Goal: Task Accomplishment & Management: Manage account settings

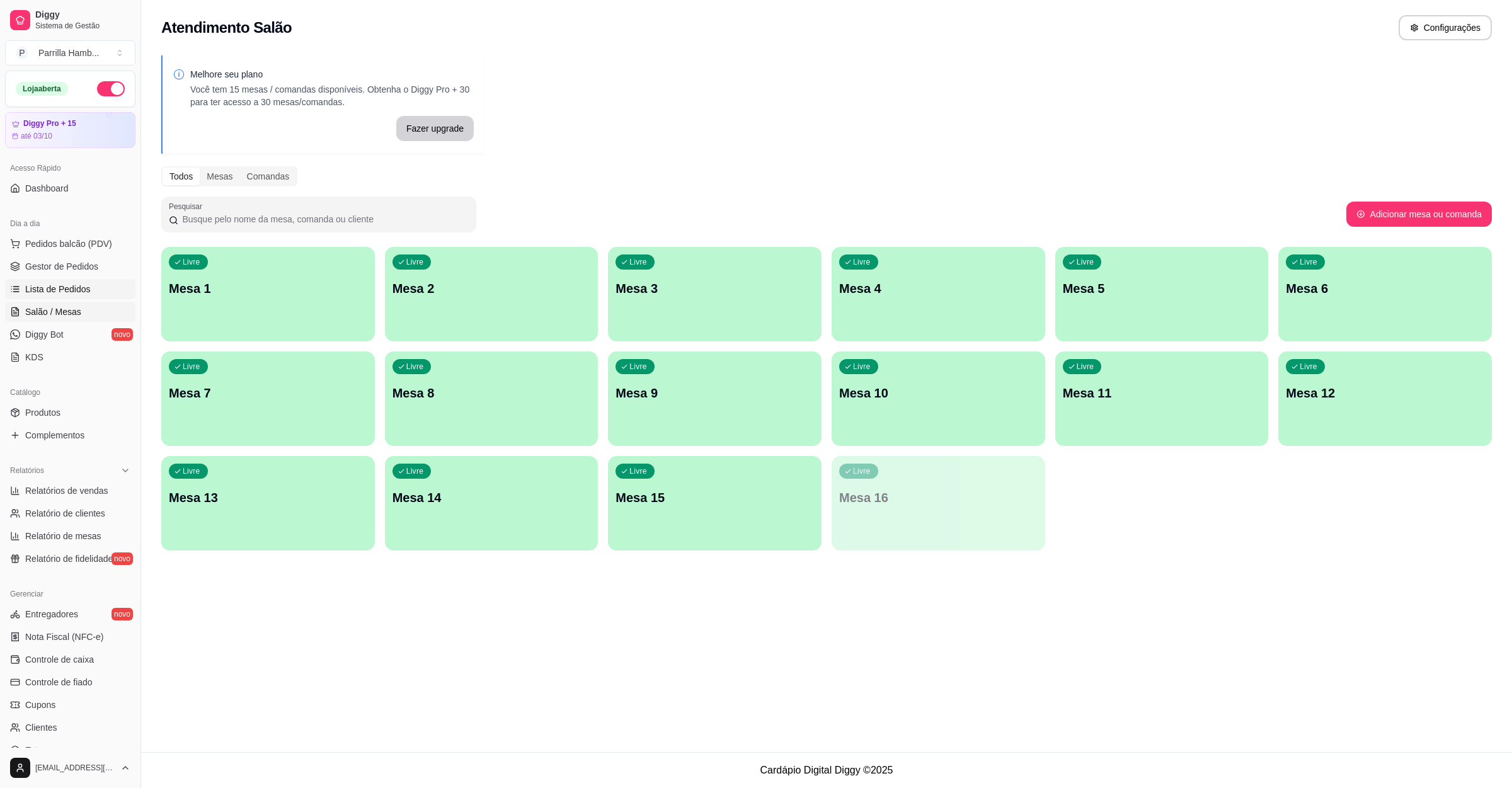
click at [82, 295] on span "Lista de Pedidos" at bounding box center [57, 289] width 66 height 13
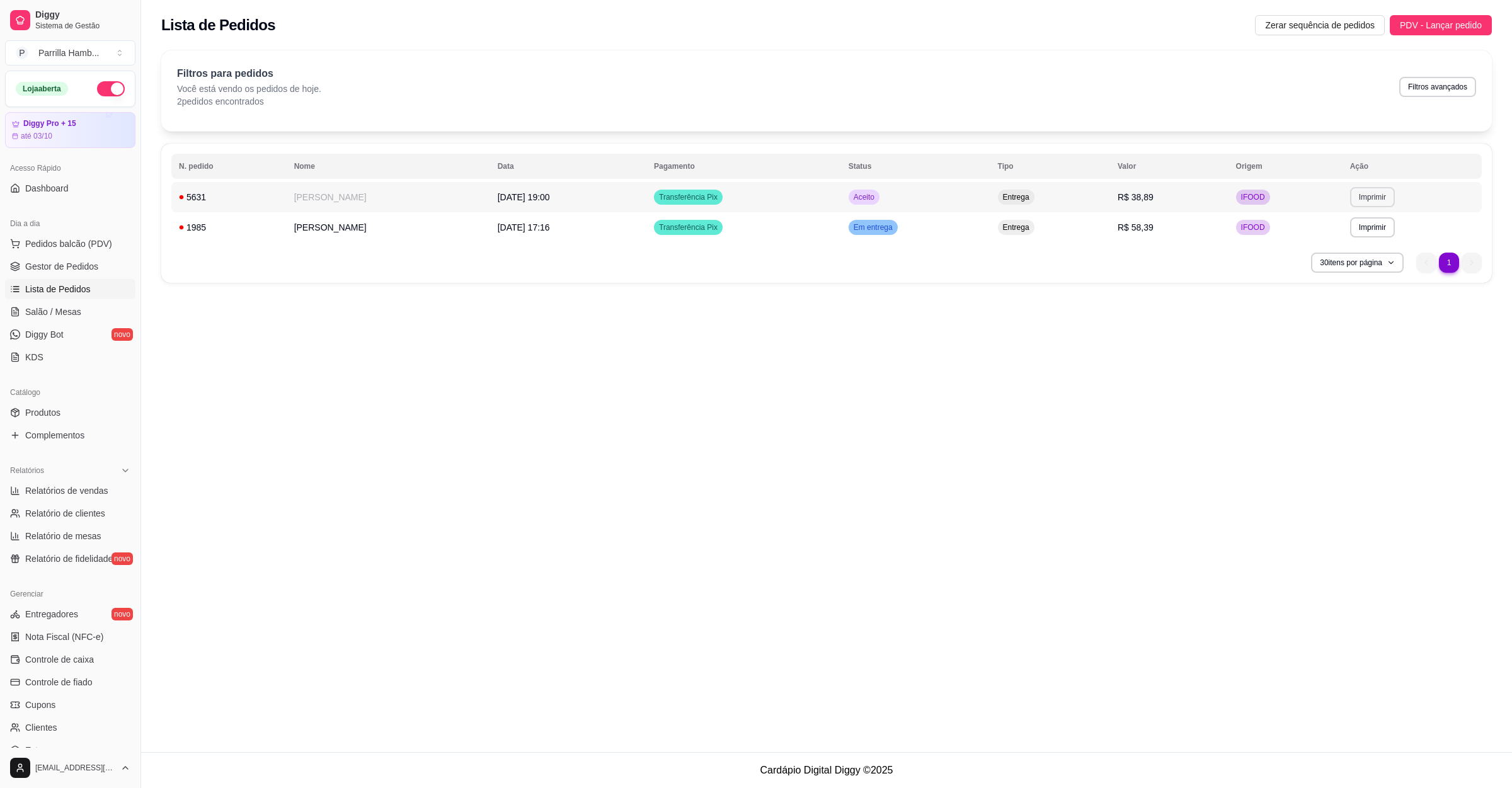
click at [1384, 203] on button "Imprimir" at bounding box center [1372, 197] width 45 height 20
click at [1337, 241] on button "IMPRESSORA" at bounding box center [1347, 242] width 88 height 20
click at [1214, 227] on td "R$ 58,39" at bounding box center [1169, 227] width 119 height 30
click at [108, 306] on link "Salão / Mesas" at bounding box center [70, 312] width 131 height 20
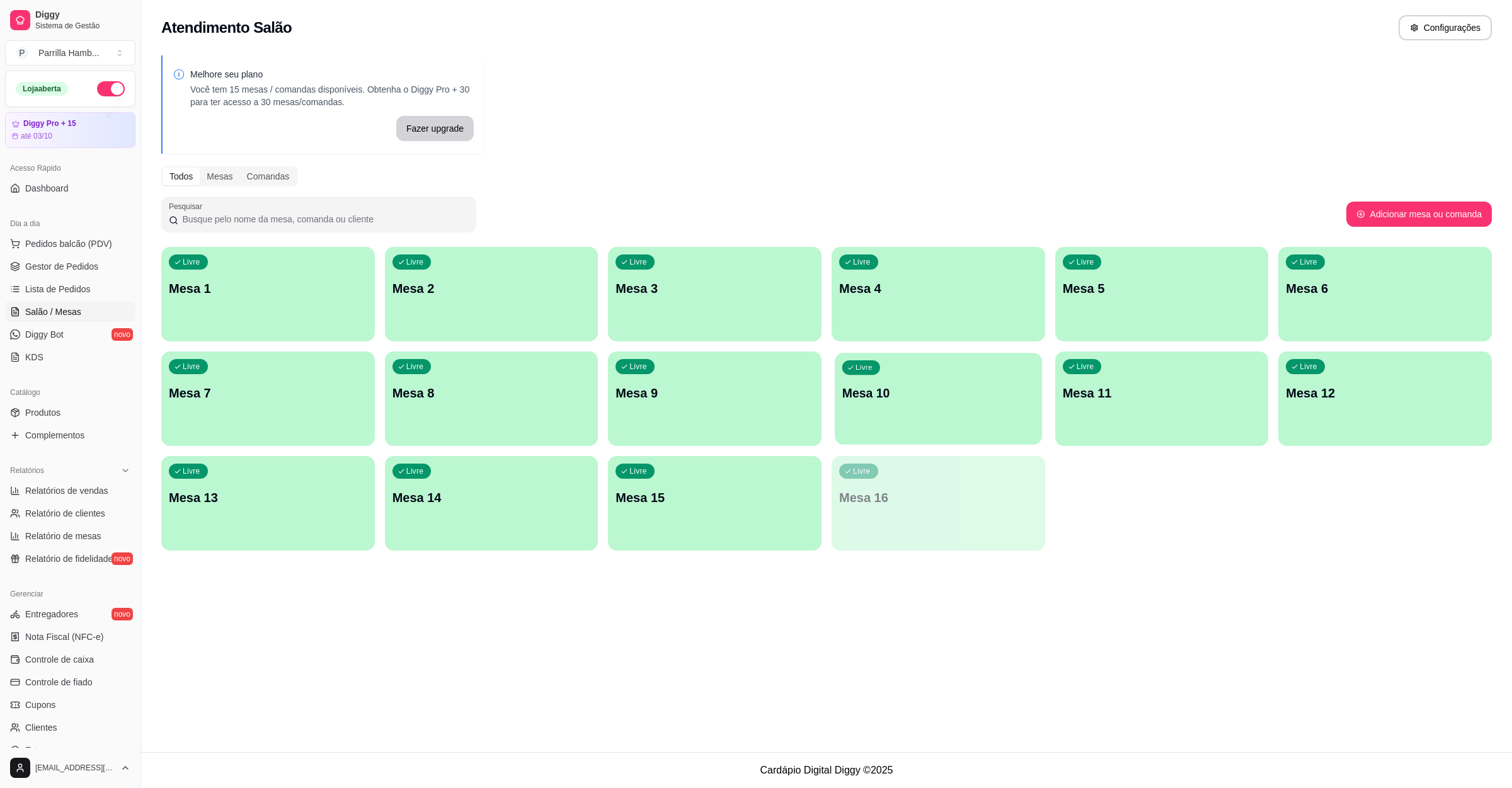
click at [866, 382] on div "Livre Mesa 10" at bounding box center [938, 391] width 207 height 77
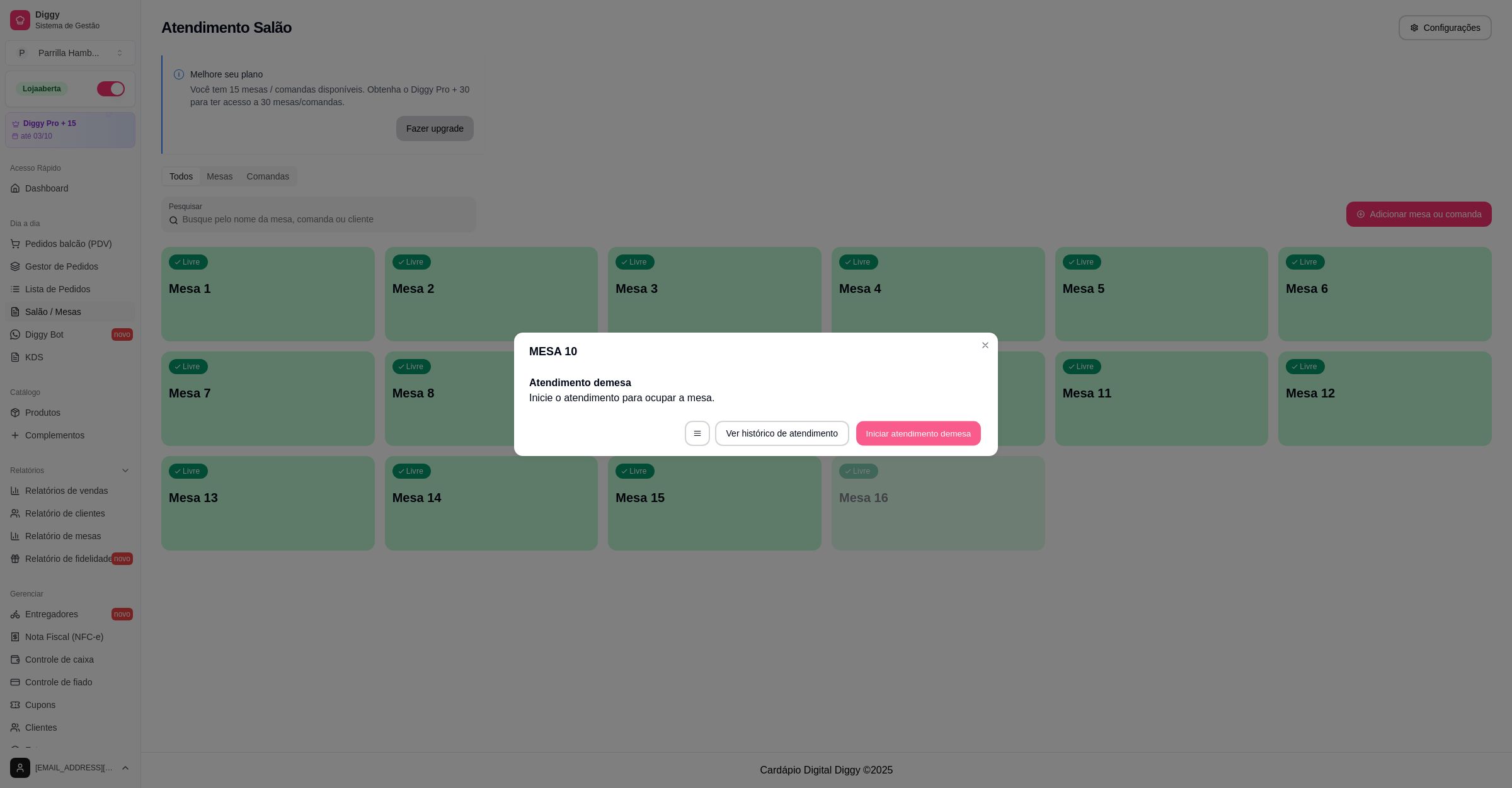
click at [917, 420] on footer "Ver histórico de atendimento Iniciar atendimento de mesa" at bounding box center [756, 433] width 484 height 45
click at [921, 411] on footer "Ver histórico de atendimento Iniciar atendimento de mesa" at bounding box center [756, 433] width 484 height 45
click at [918, 431] on button "Iniciar atendimento de mesa" at bounding box center [918, 432] width 128 height 25
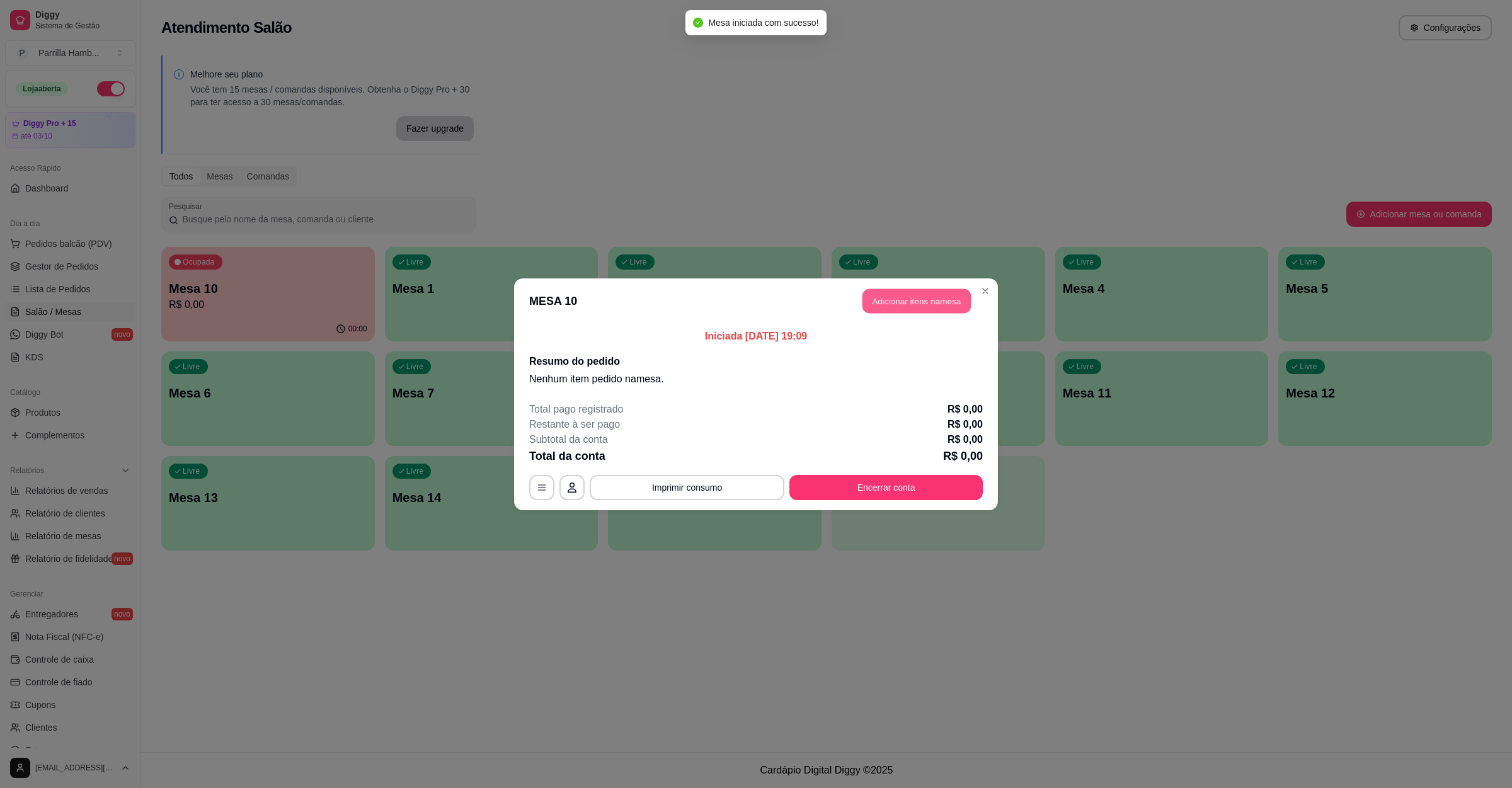
click at [913, 306] on button "Adicionar itens na mesa" at bounding box center [916, 300] width 108 height 25
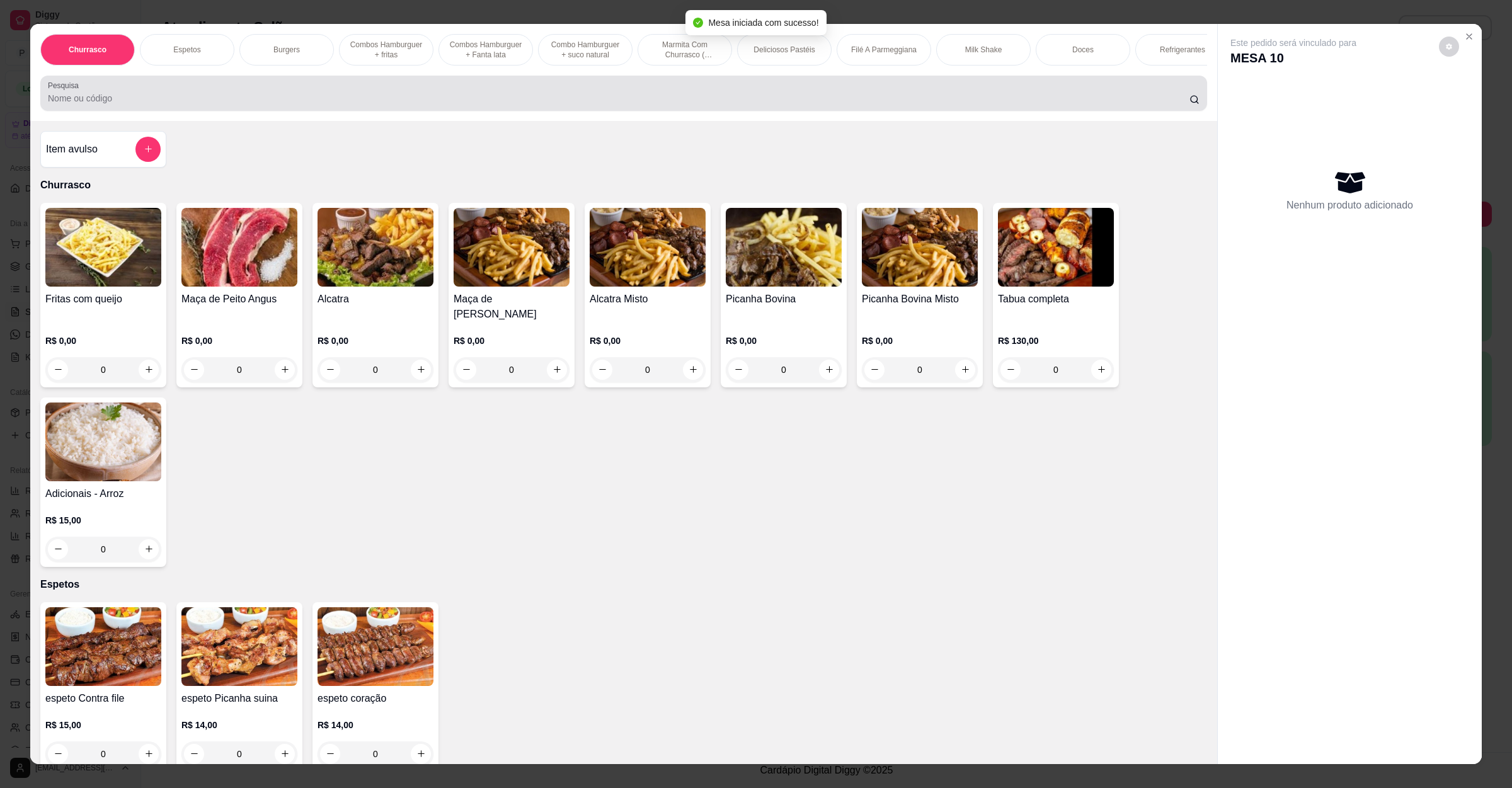
click at [628, 104] on input "Pesquisa" at bounding box center [619, 98] width 1142 height 13
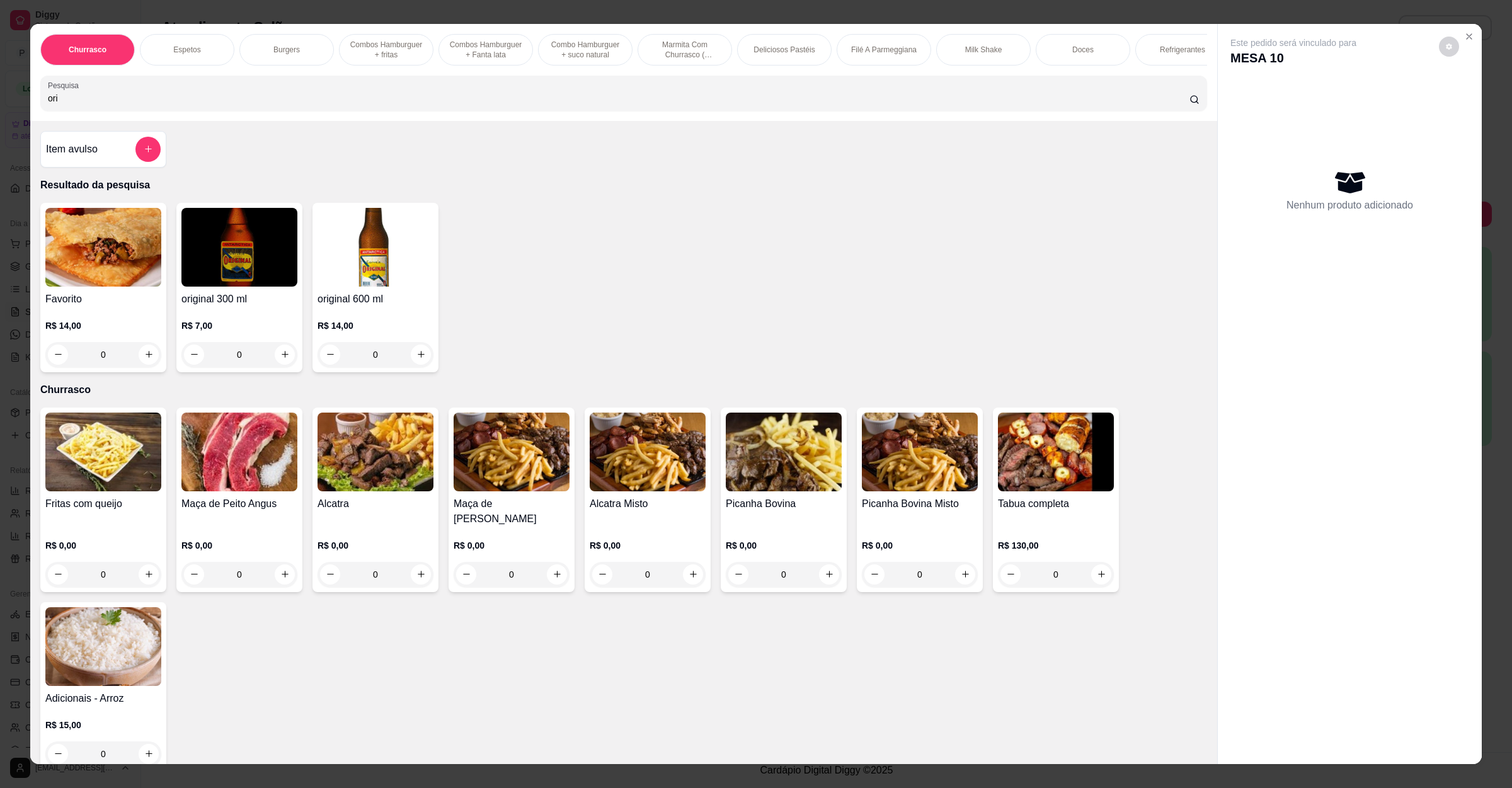
type input "ori"
click at [416, 359] on icon "increase-product-quantity" at bounding box center [421, 354] width 10 height 10
type input "1"
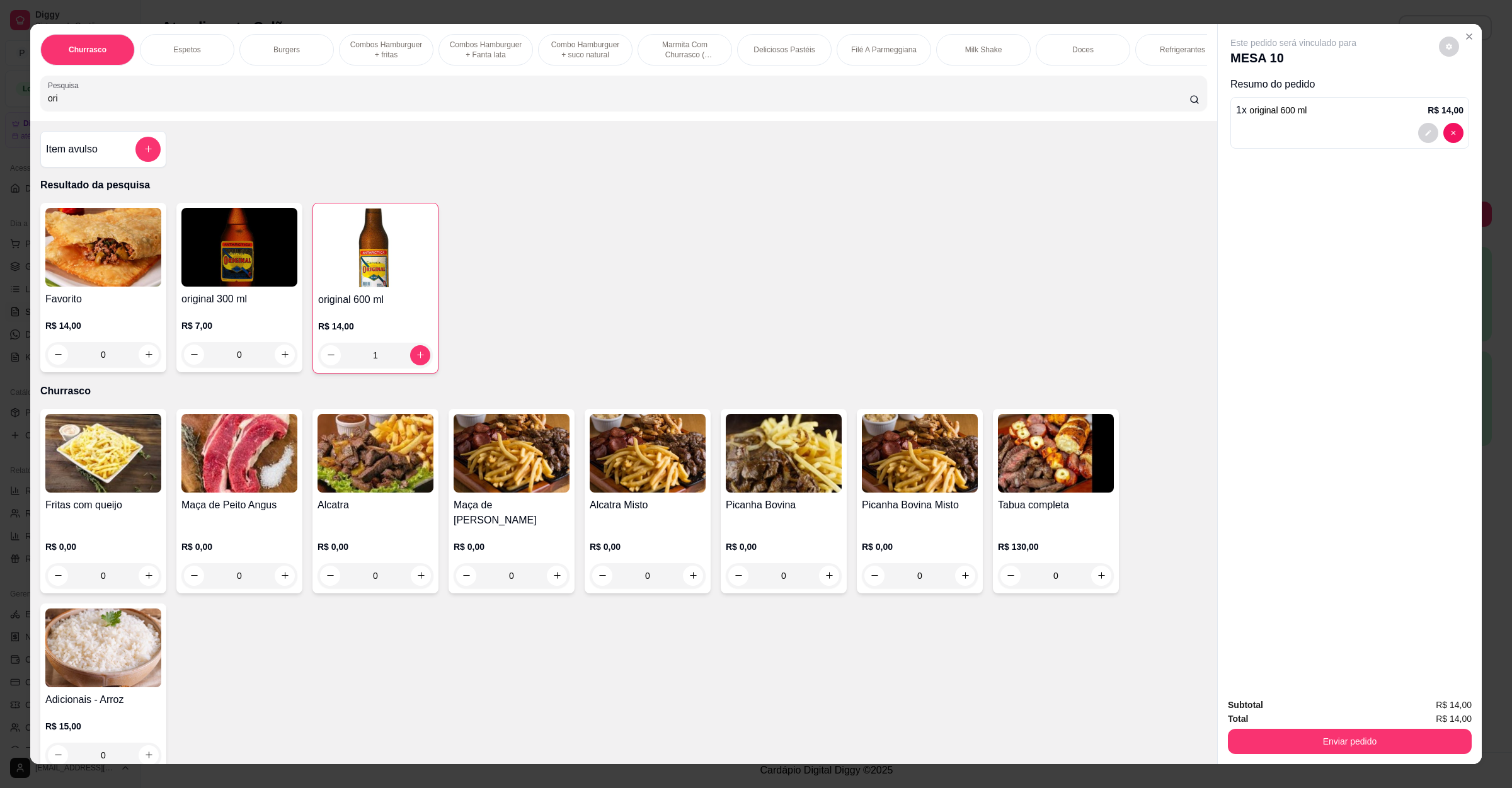
drag, startPoint x: 66, startPoint y: 106, endPoint x: 0, endPoint y: 120, distance: 67.5
click at [0, 120] on div "Churrasco Espetos Burgers Combos Hamburguer + fritas Combos Hamburguer + Fanta …" at bounding box center [756, 394] width 1512 height 788
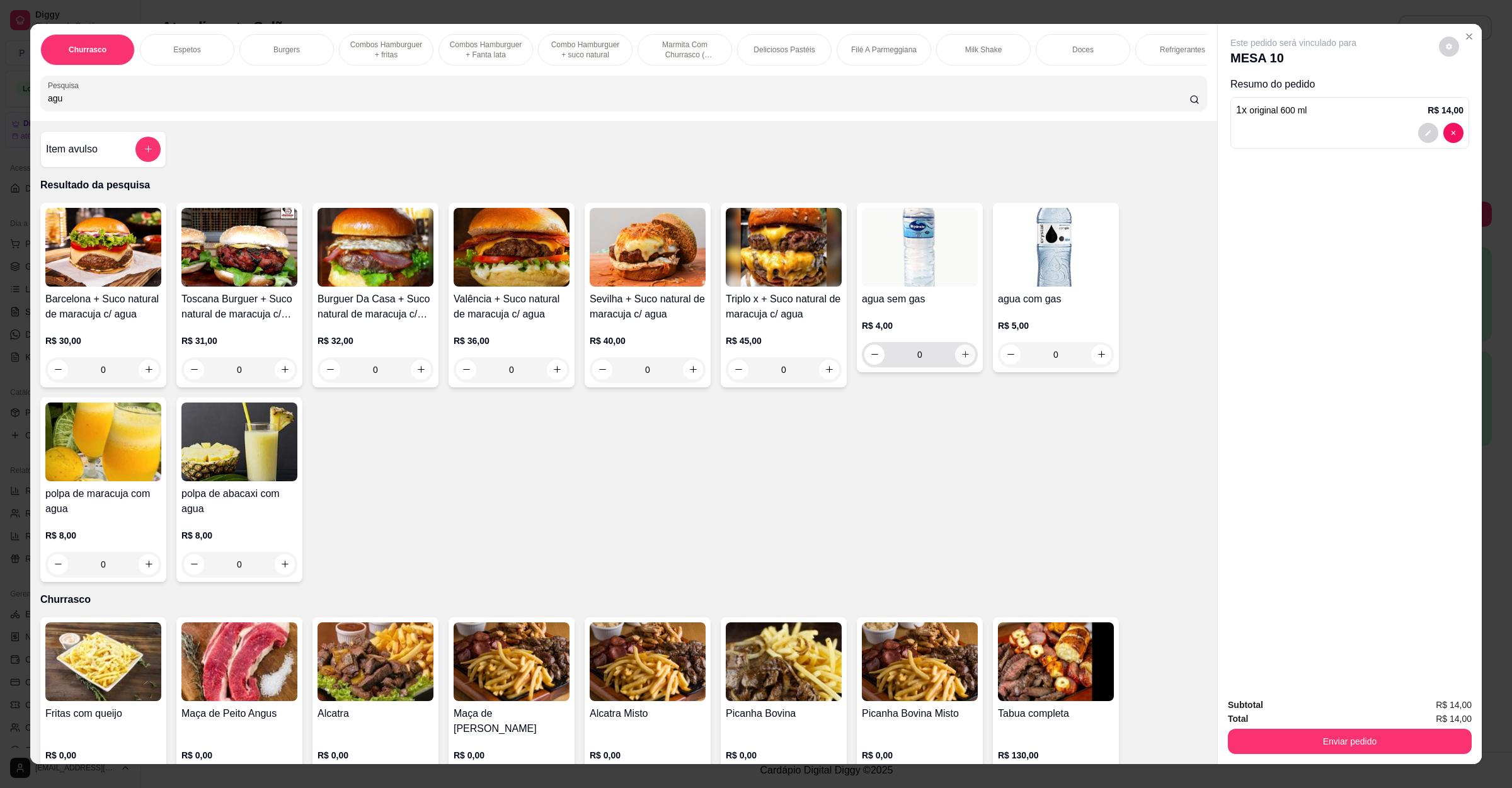
type input "agu"
click at [961, 359] on icon "increase-product-quantity" at bounding box center [965, 354] width 10 height 10
type input "1"
drag, startPoint x: 137, startPoint y: 115, endPoint x: 0, endPoint y: 112, distance: 137.0
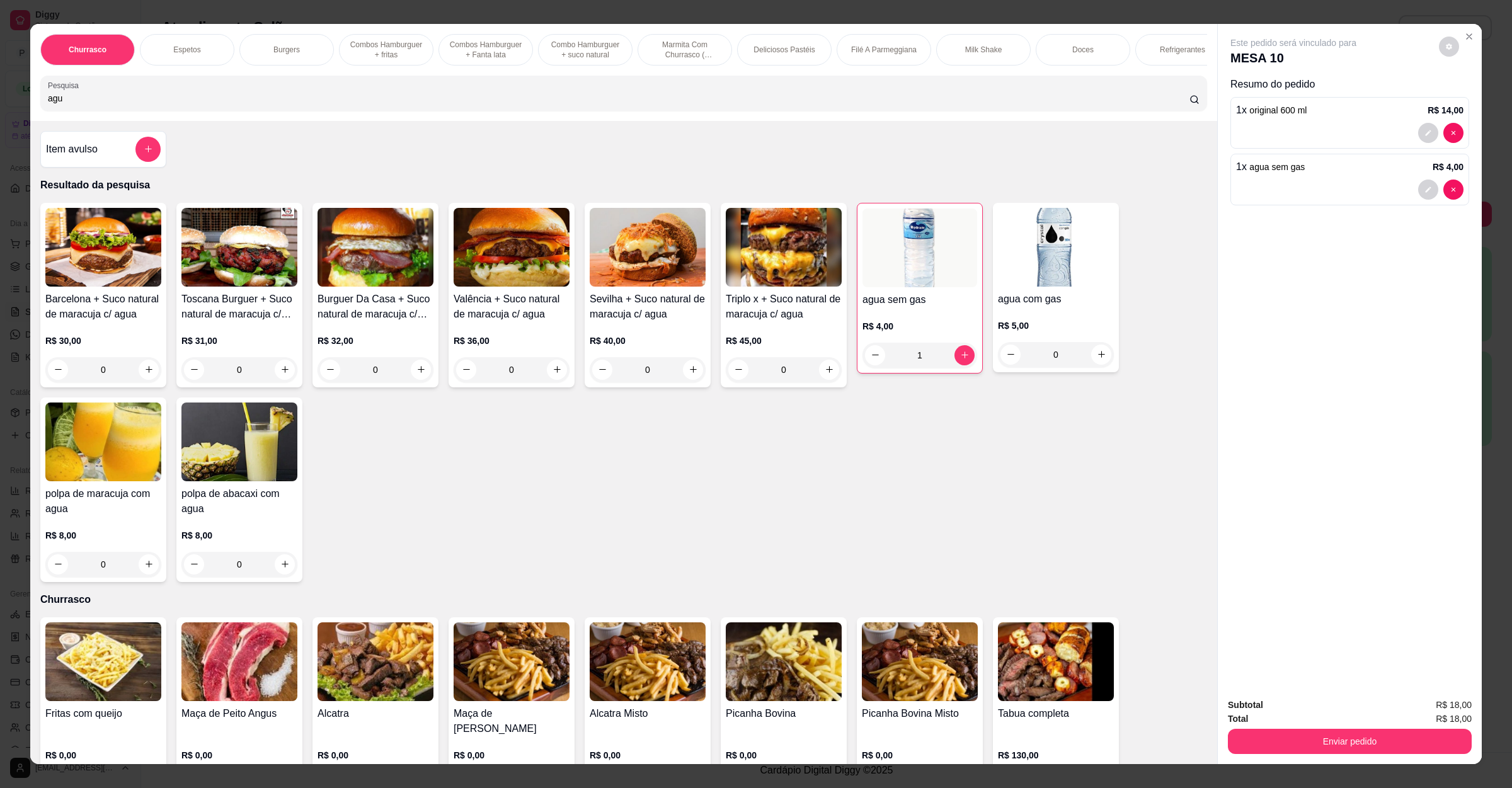
click at [0, 112] on div "Churrasco Espetos Burgers Combos Hamburguer + fritas Combos [GEOGRAPHIC_DATA] +…" at bounding box center [756, 394] width 1512 height 788
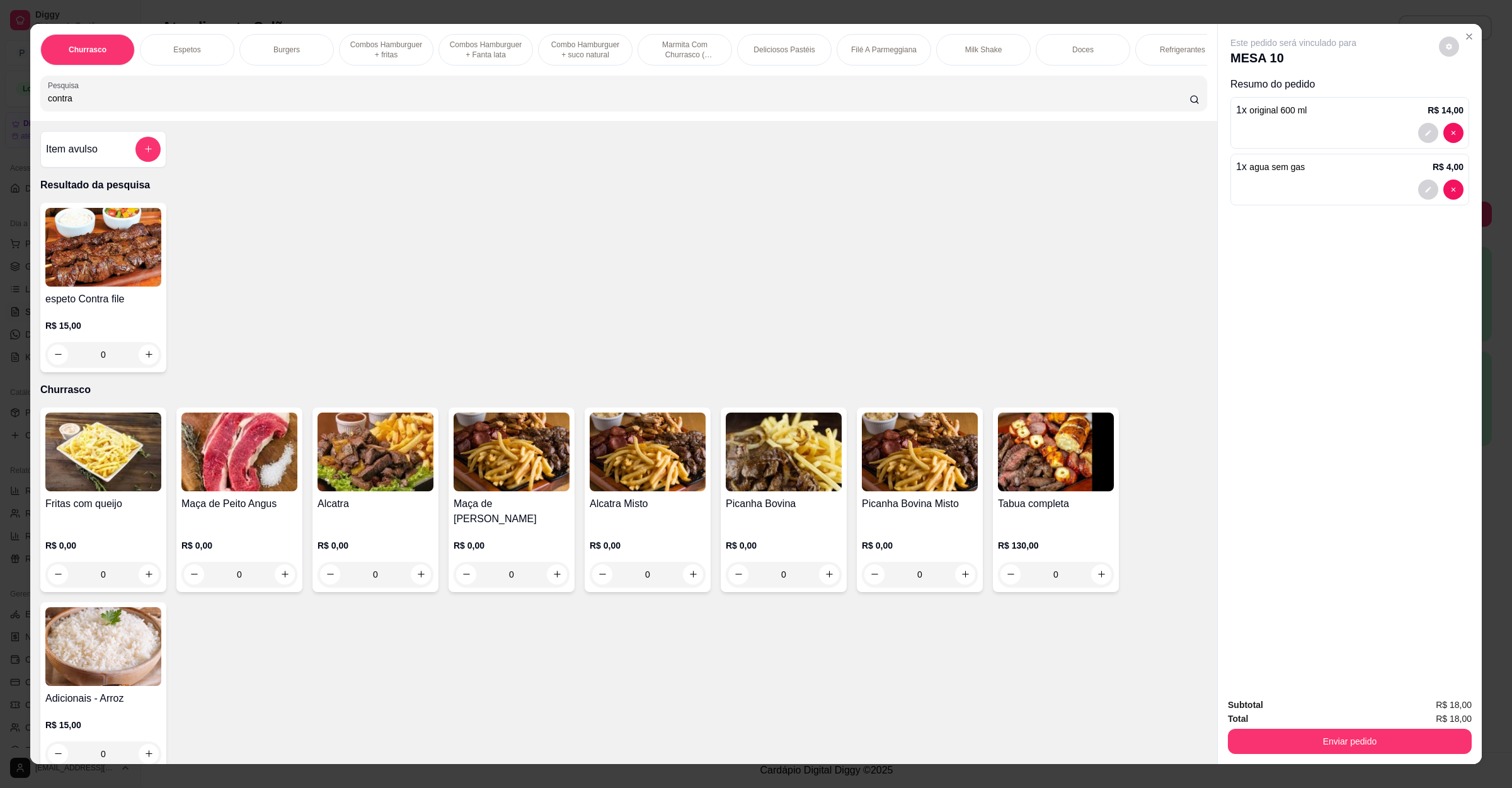
type input "contra"
click at [84, 287] on img at bounding box center [103, 247] width 116 height 78
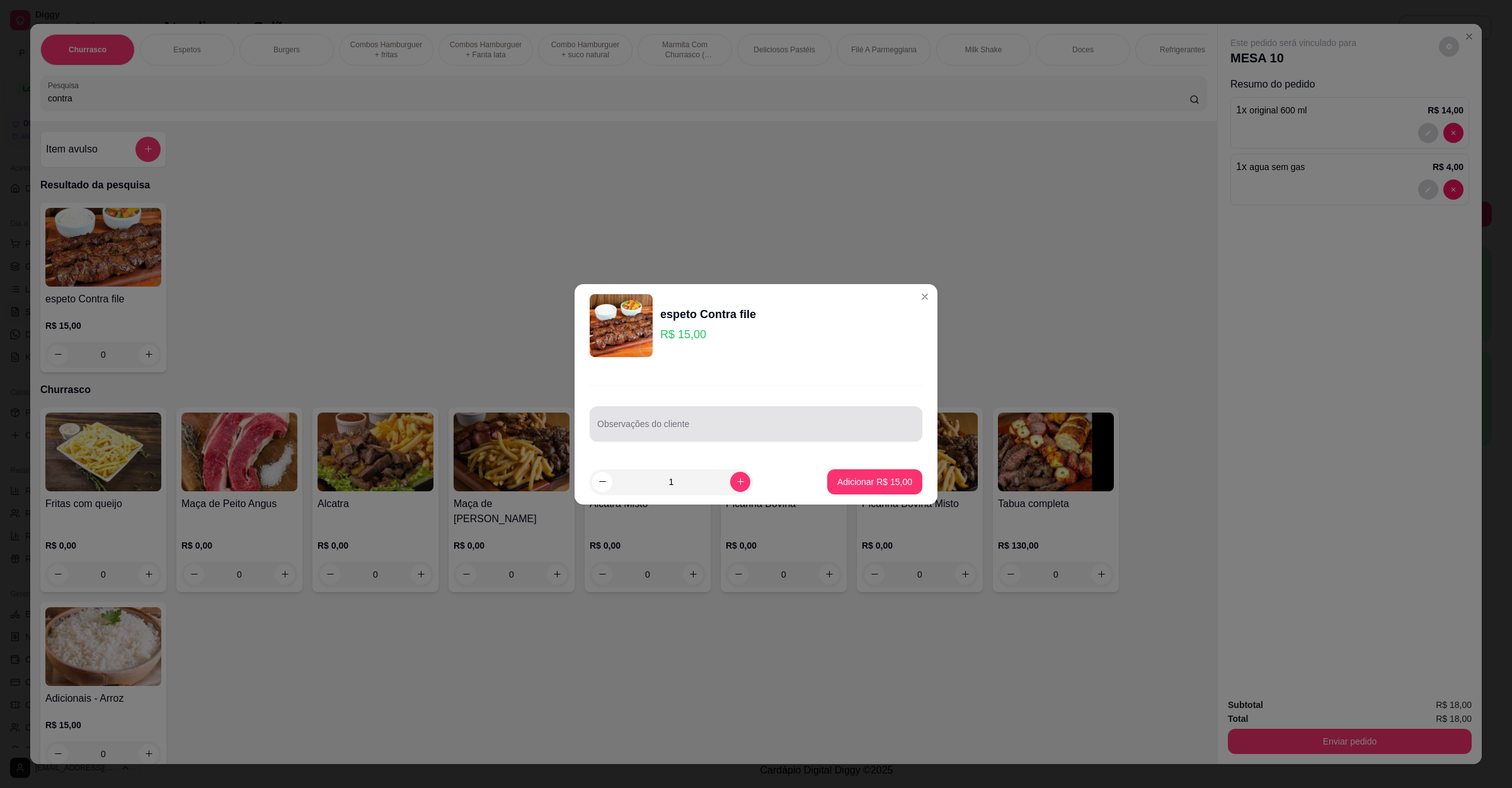
click at [717, 416] on div at bounding box center [756, 423] width 317 height 25
type input "somente vinagrete"
click at [854, 486] on p "Adicionar R$ 15,00" at bounding box center [875, 482] width 73 height 12
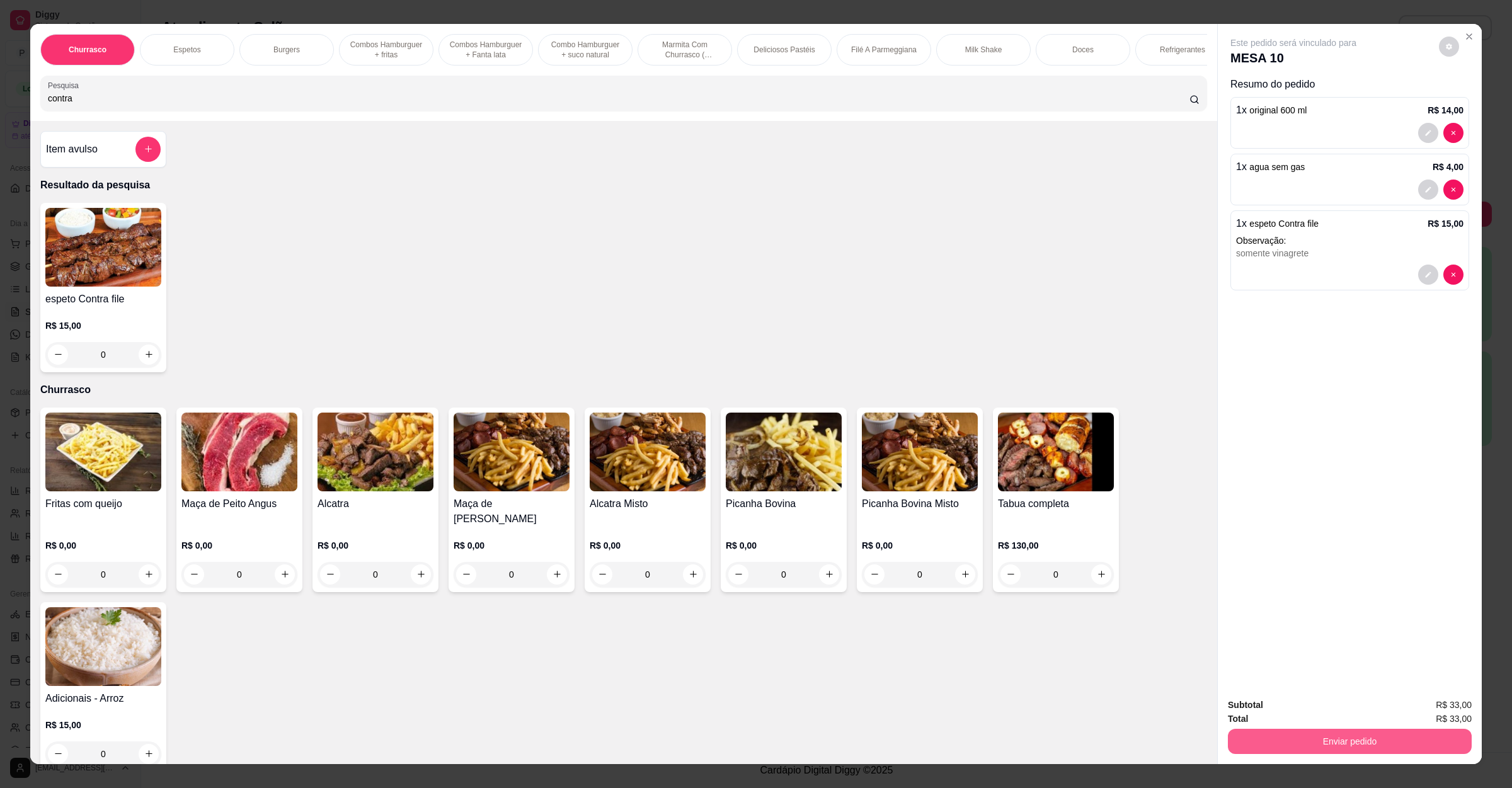
click at [1367, 750] on button "Enviar pedido" at bounding box center [1350, 740] width 244 height 25
click at [1406, 713] on button "Enviar pedido" at bounding box center [1436, 710] width 71 height 24
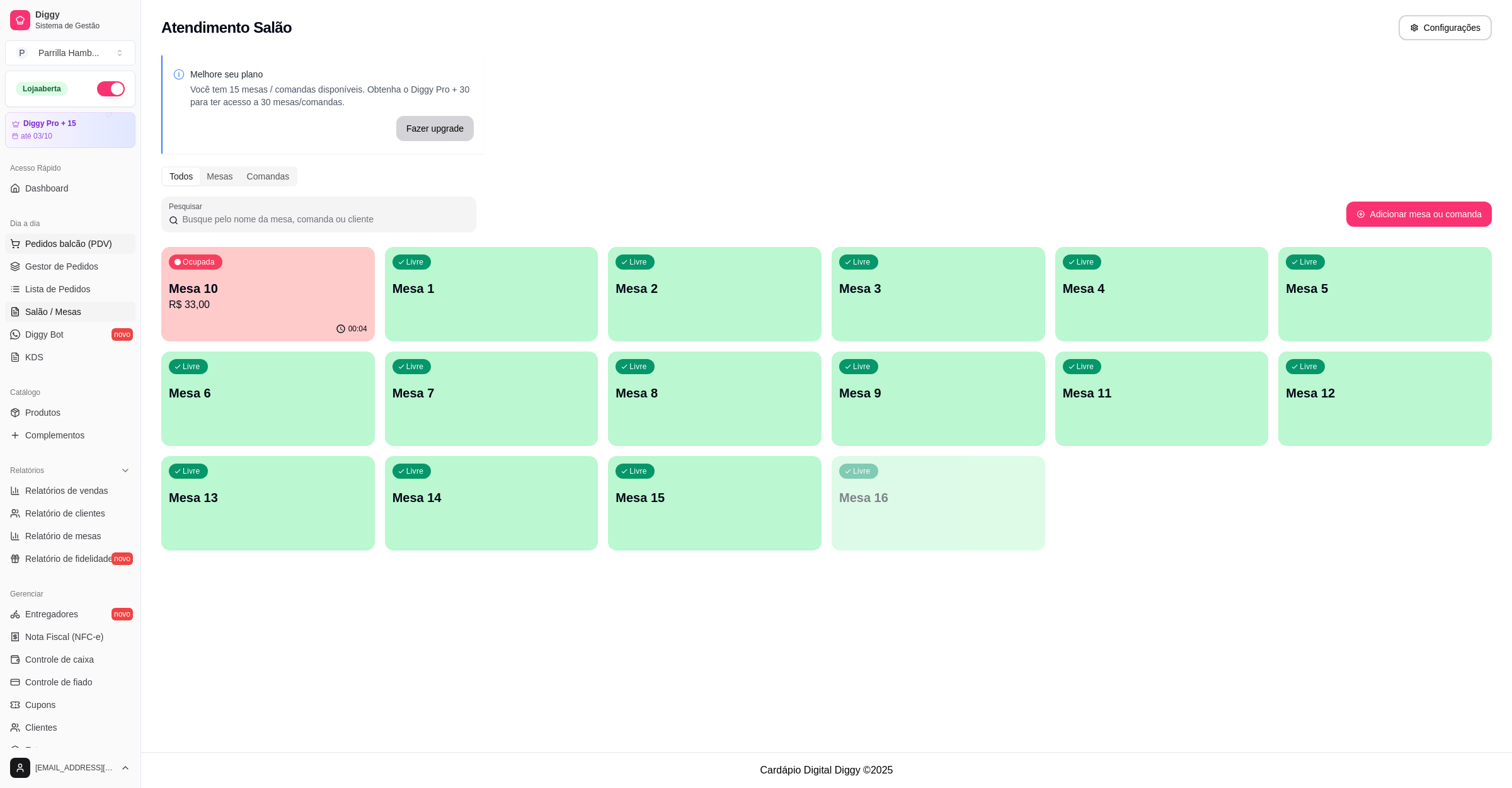
click at [110, 241] on button "Pedidos balcão (PDV)" at bounding box center [70, 244] width 131 height 20
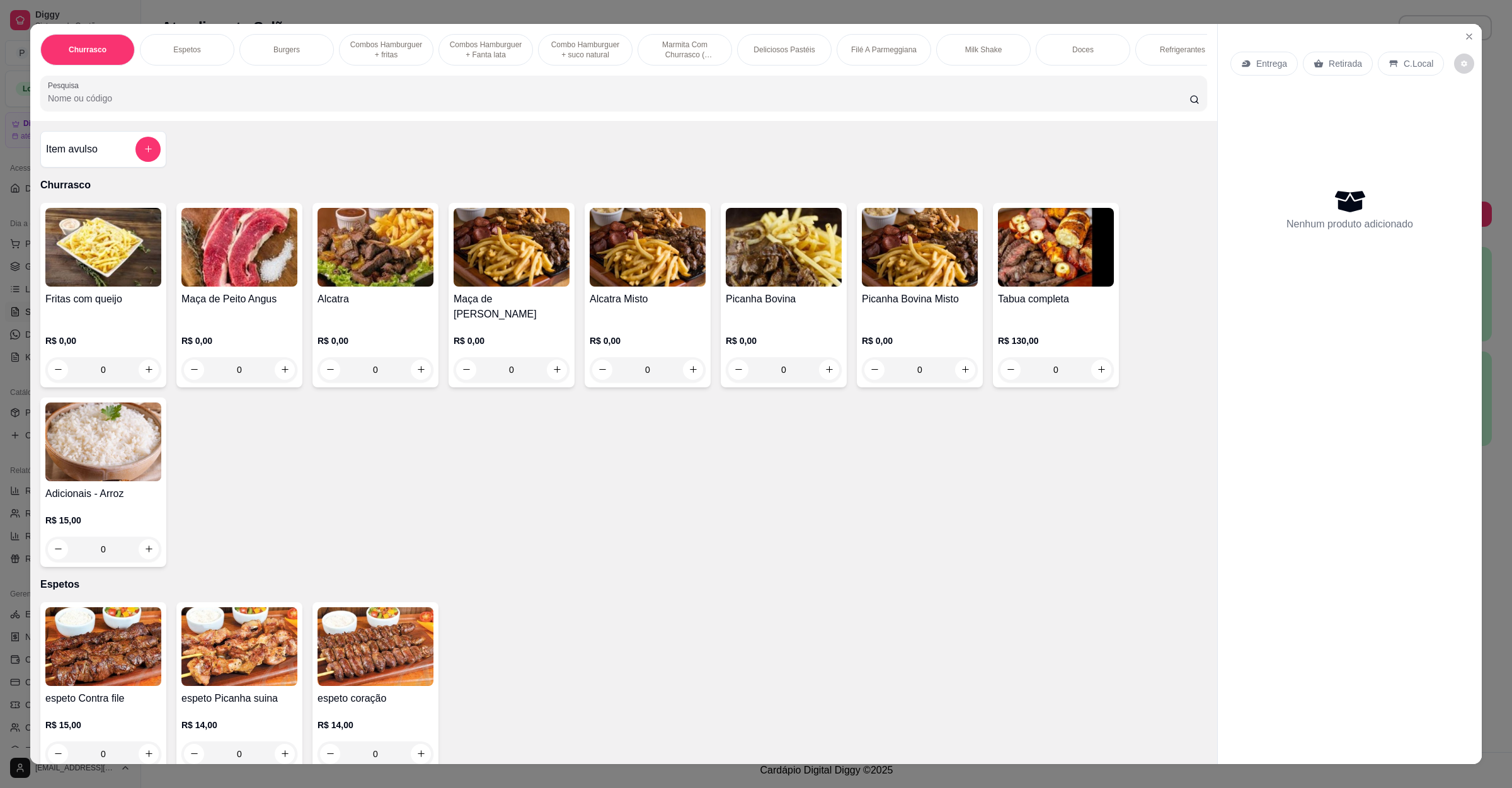
click at [1271, 74] on div "Entrega" at bounding box center [1264, 63] width 67 height 24
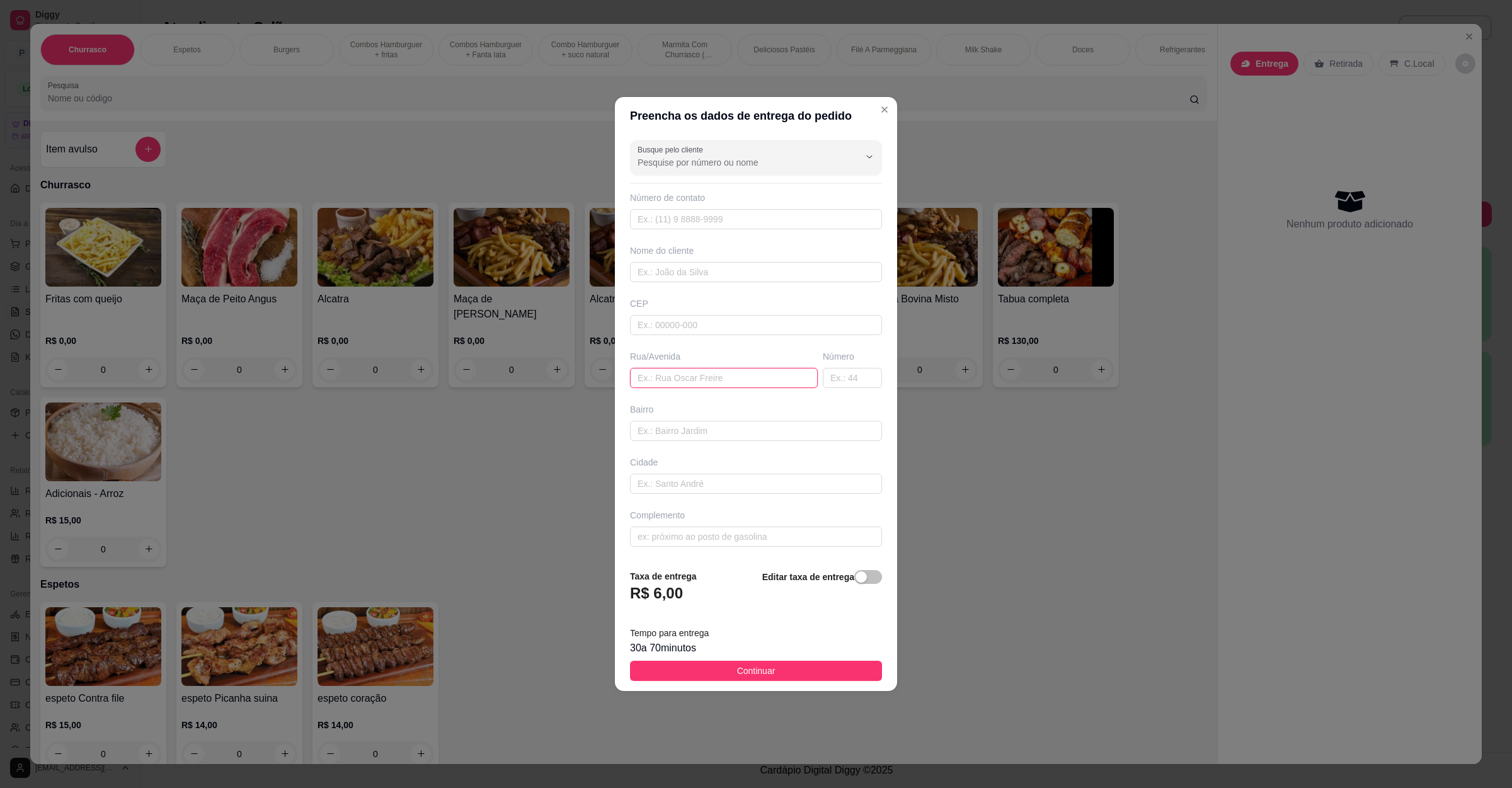
click at [631, 378] on input "text" at bounding box center [724, 377] width 188 height 20
paste input "[STREET_ADDRESS] aeroporto"
type input "[STREET_ADDRESS] aeroporto"
click at [696, 680] on button "Continuar" at bounding box center [756, 670] width 252 height 20
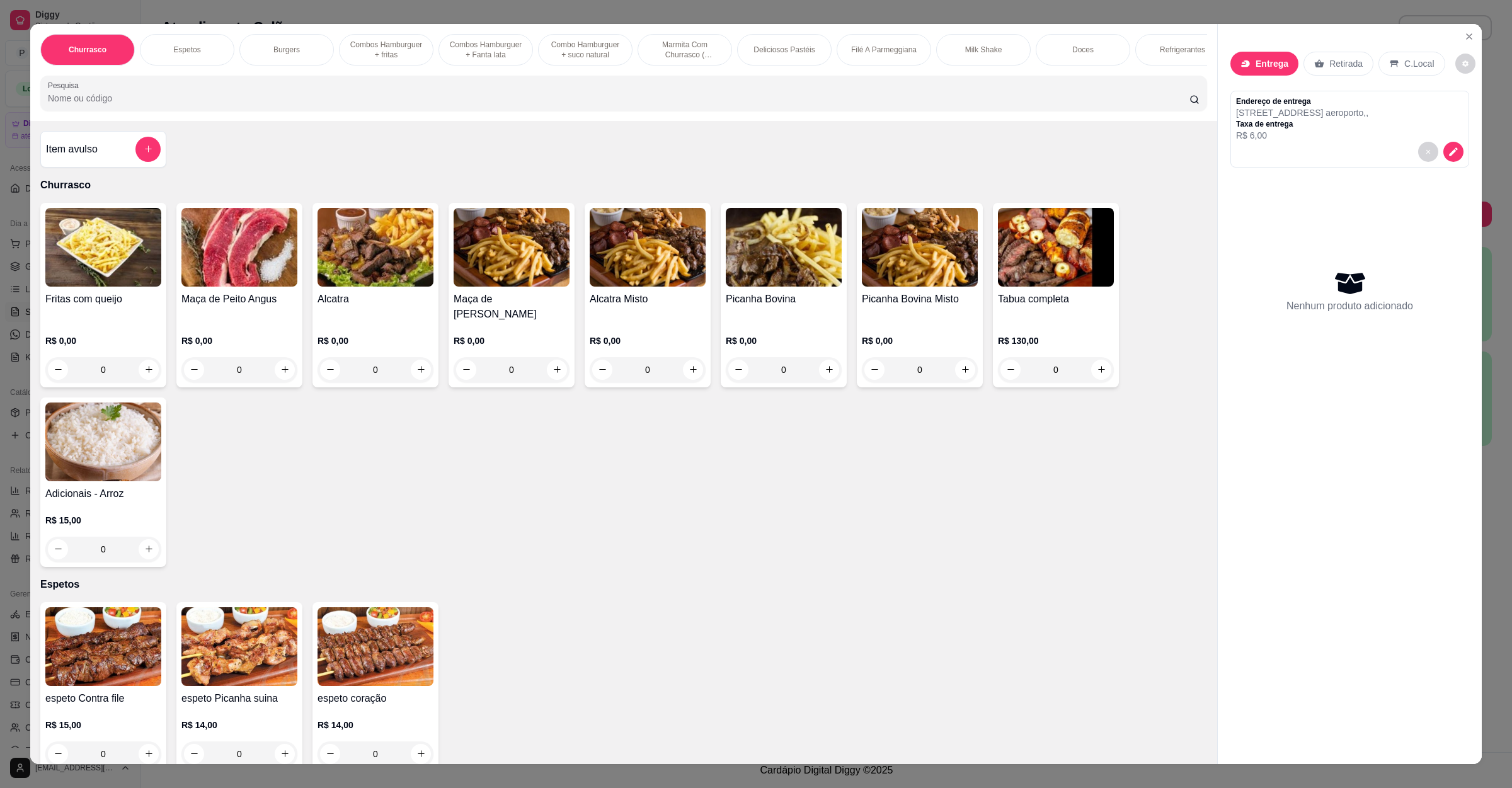
click at [102, 104] on input "Pesquisa" at bounding box center [619, 98] width 1142 height 13
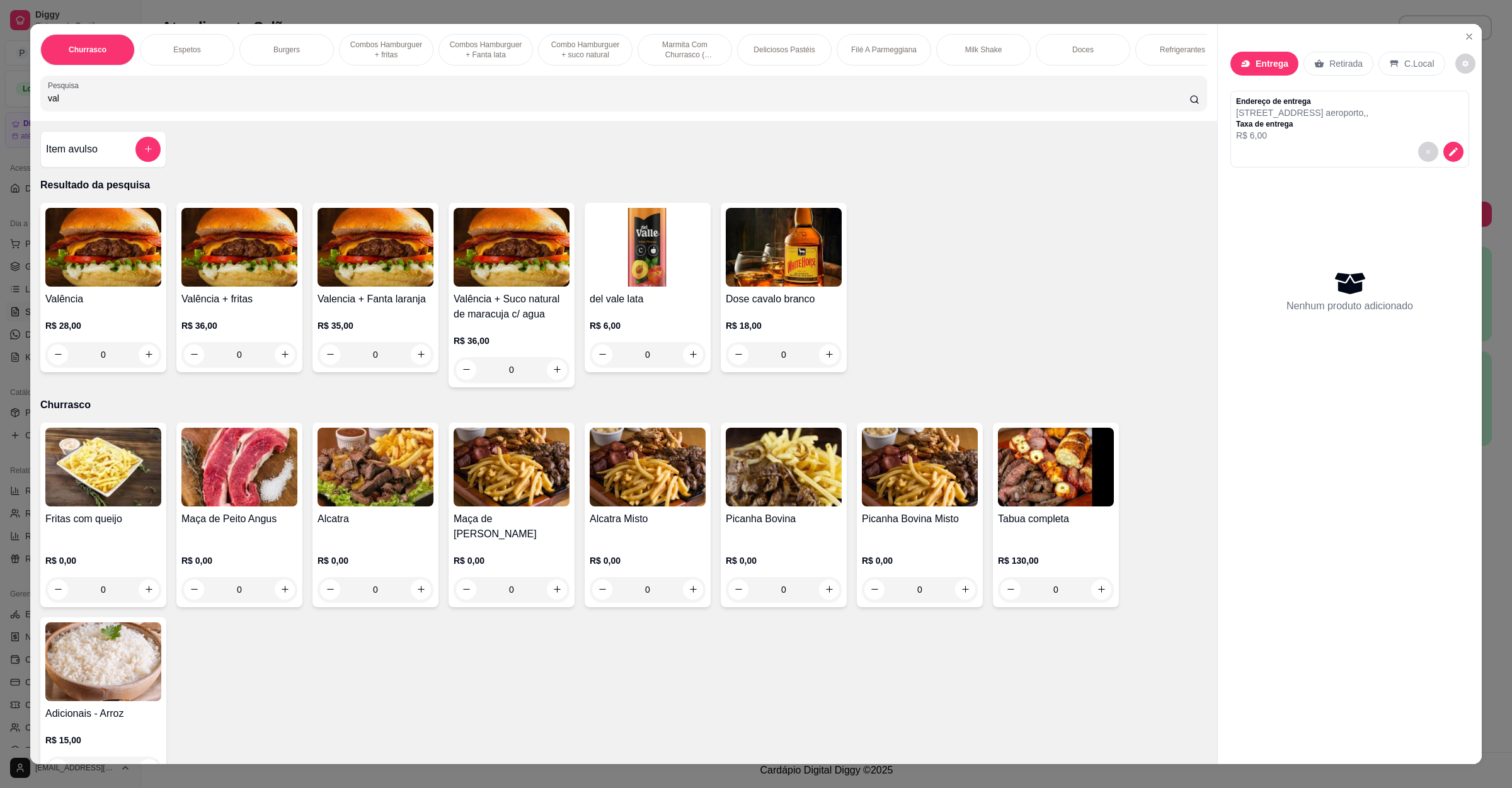
type input "val"
click at [94, 269] on img at bounding box center [103, 247] width 116 height 78
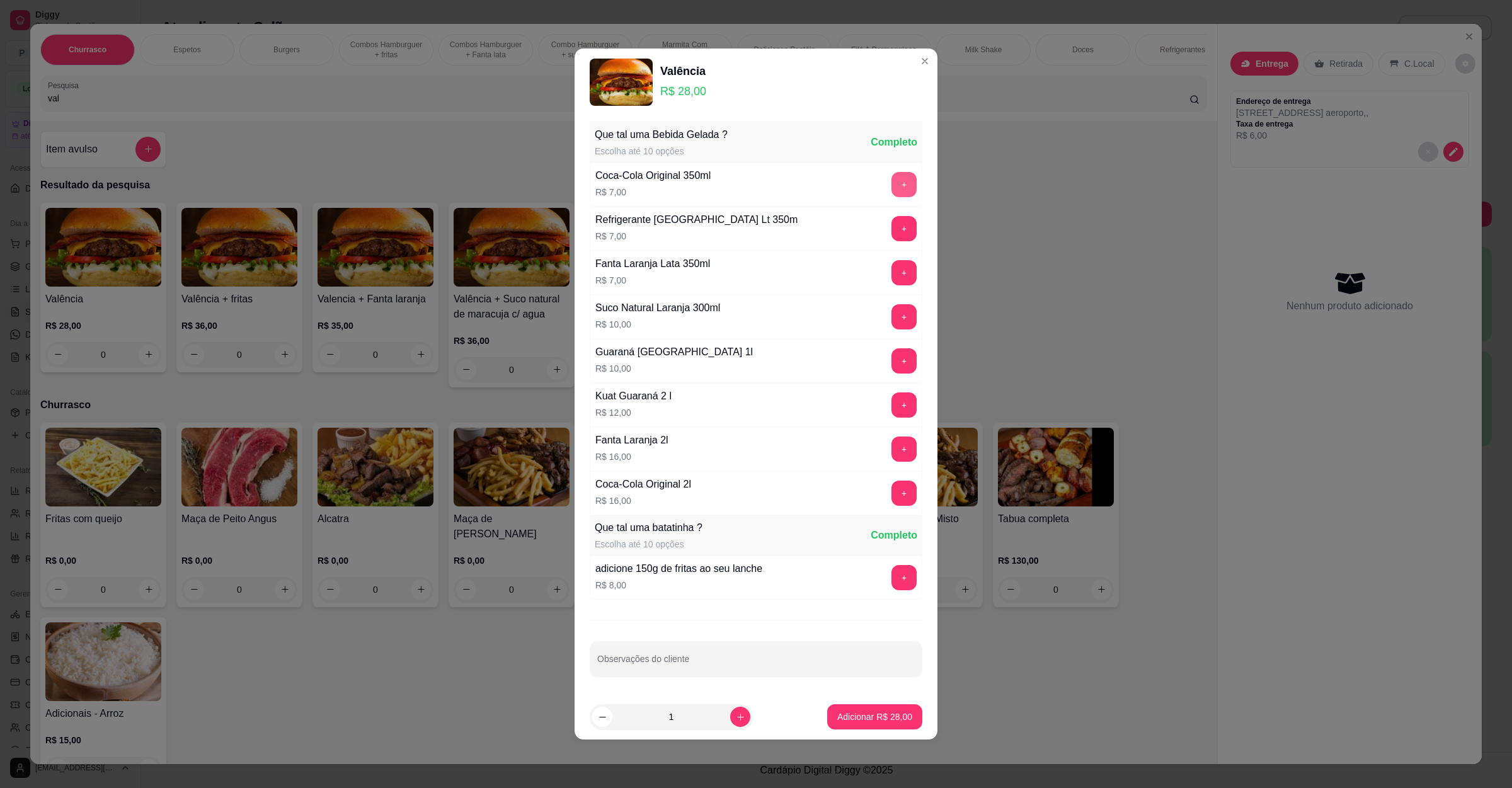
click at [892, 182] on button "+" at bounding box center [904, 184] width 25 height 25
click at [862, 709] on button "Adicionar R$ 35,00" at bounding box center [875, 717] width 93 height 25
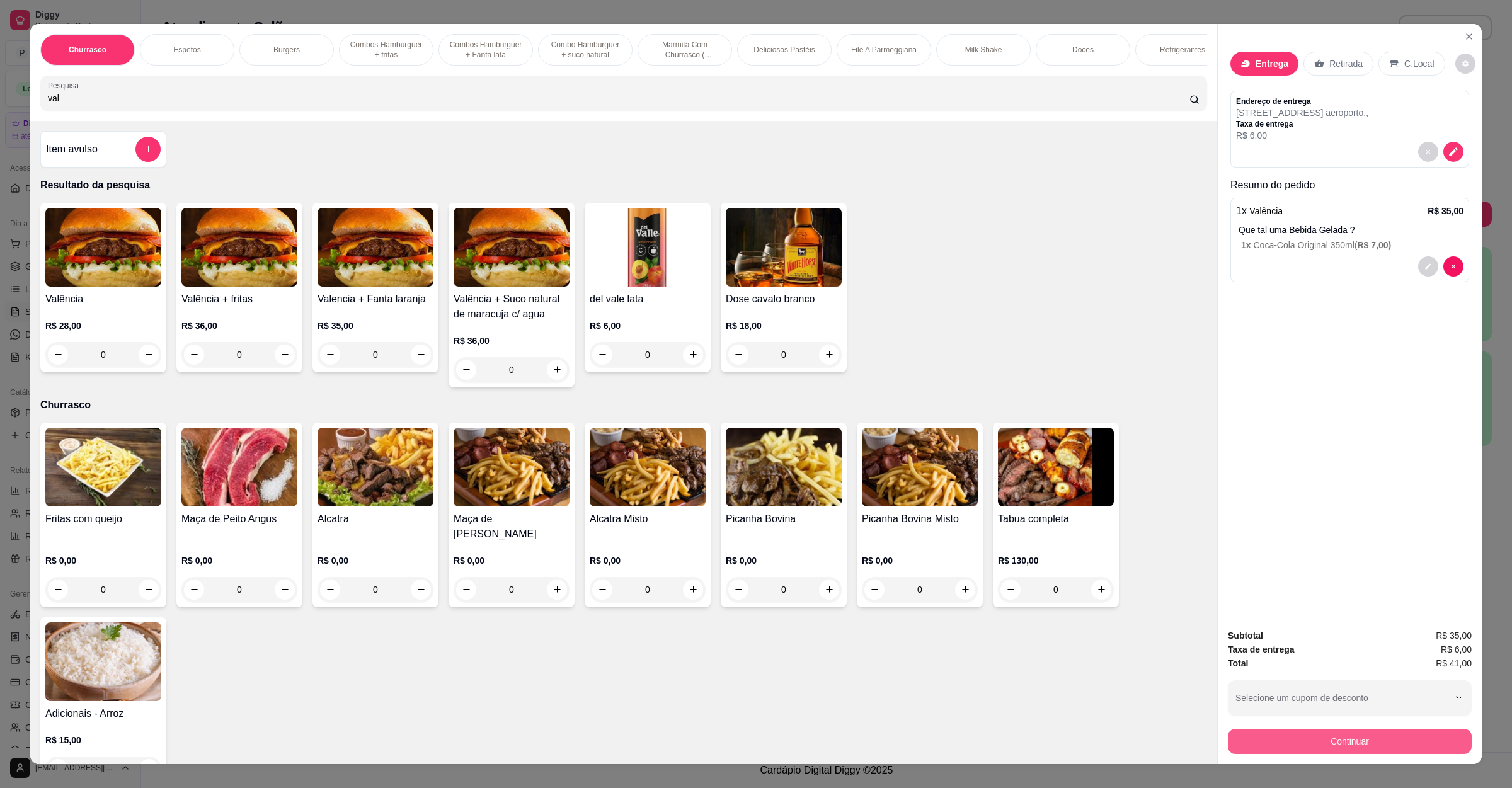
click at [1353, 745] on button "Continuar" at bounding box center [1350, 740] width 244 height 25
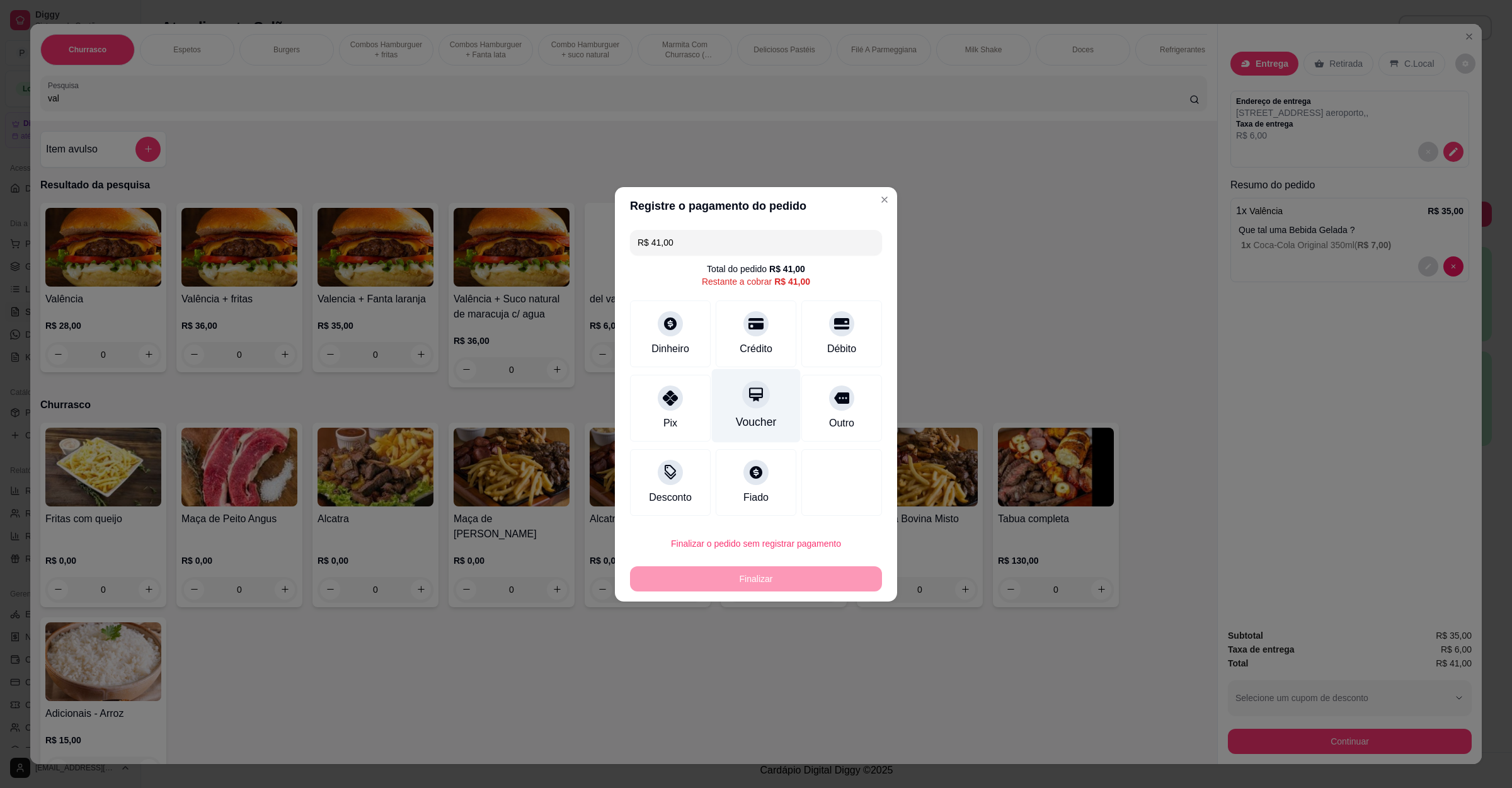
click at [732, 396] on div "Voucher" at bounding box center [757, 405] width 89 height 74
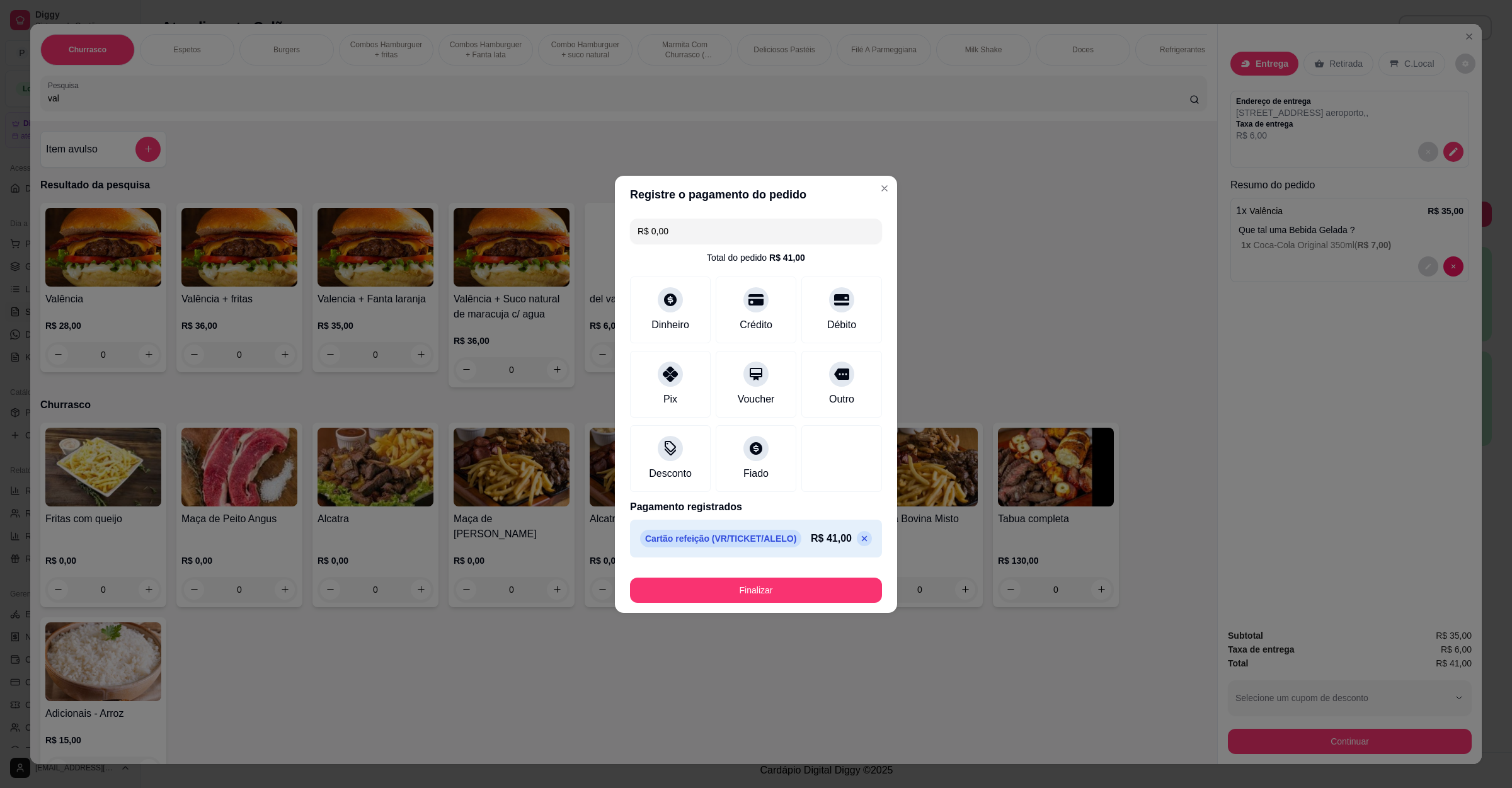
click at [839, 534] on div "R$ 41,00" at bounding box center [841, 538] width 61 height 15
click at [860, 539] on div "Cartão refeição (VR/TICKET/ALELO) R$ 41,00" at bounding box center [756, 538] width 252 height 38
click at [862, 537] on icon at bounding box center [865, 538] width 6 height 6
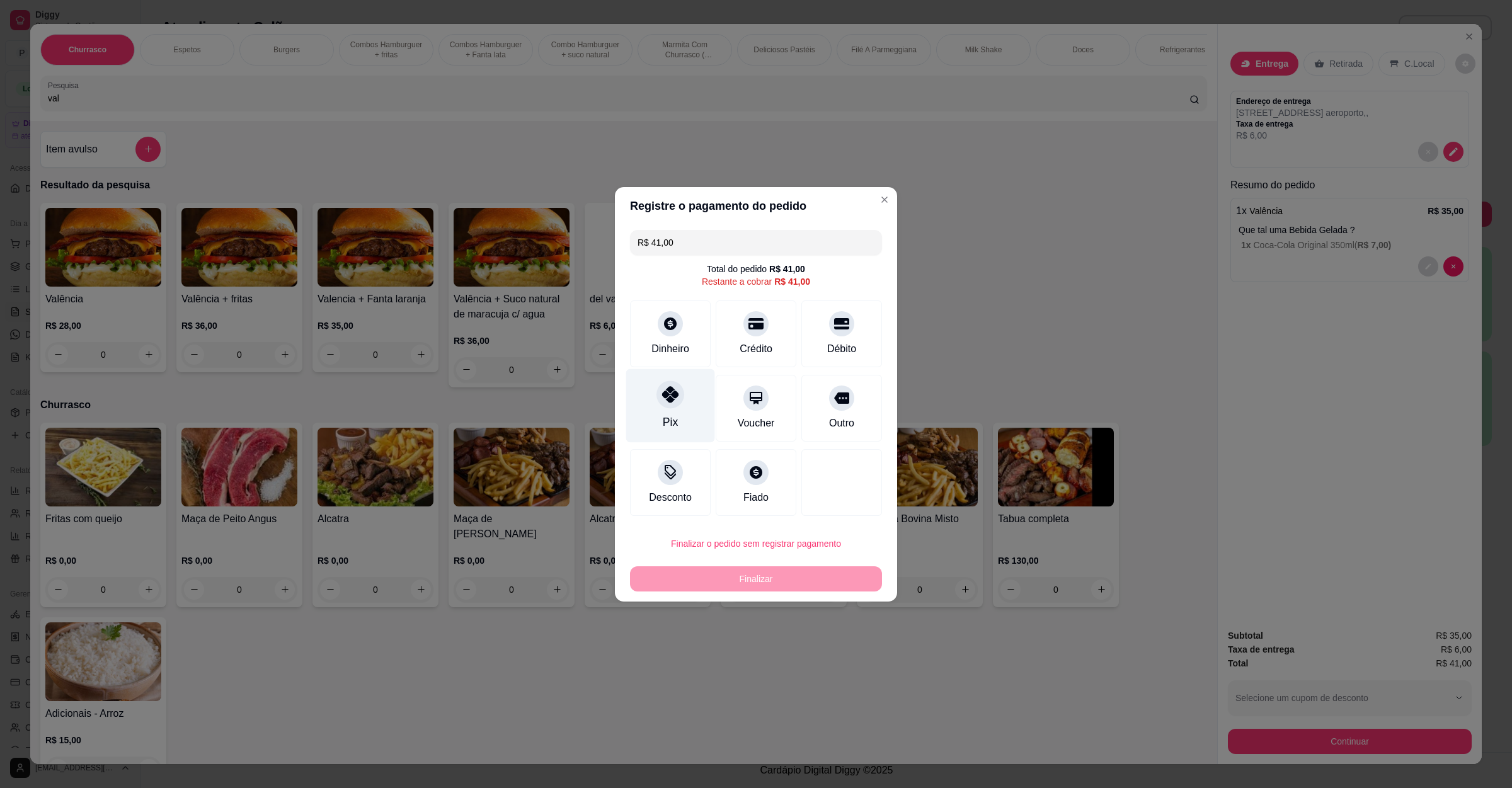
click at [664, 414] on div "Pix" at bounding box center [671, 405] width 89 height 74
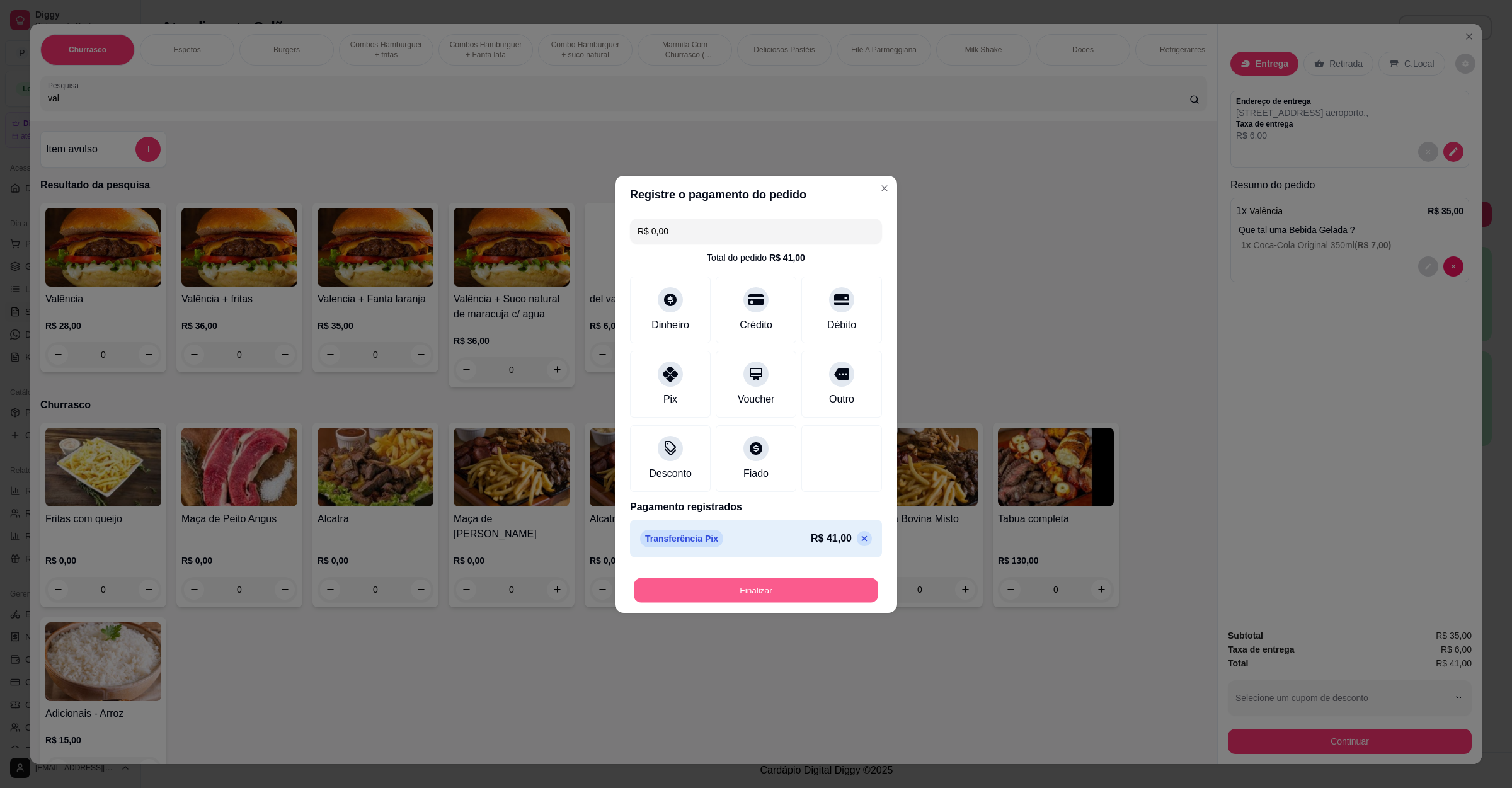
click at [724, 586] on button "Finalizar" at bounding box center [756, 589] width 245 height 25
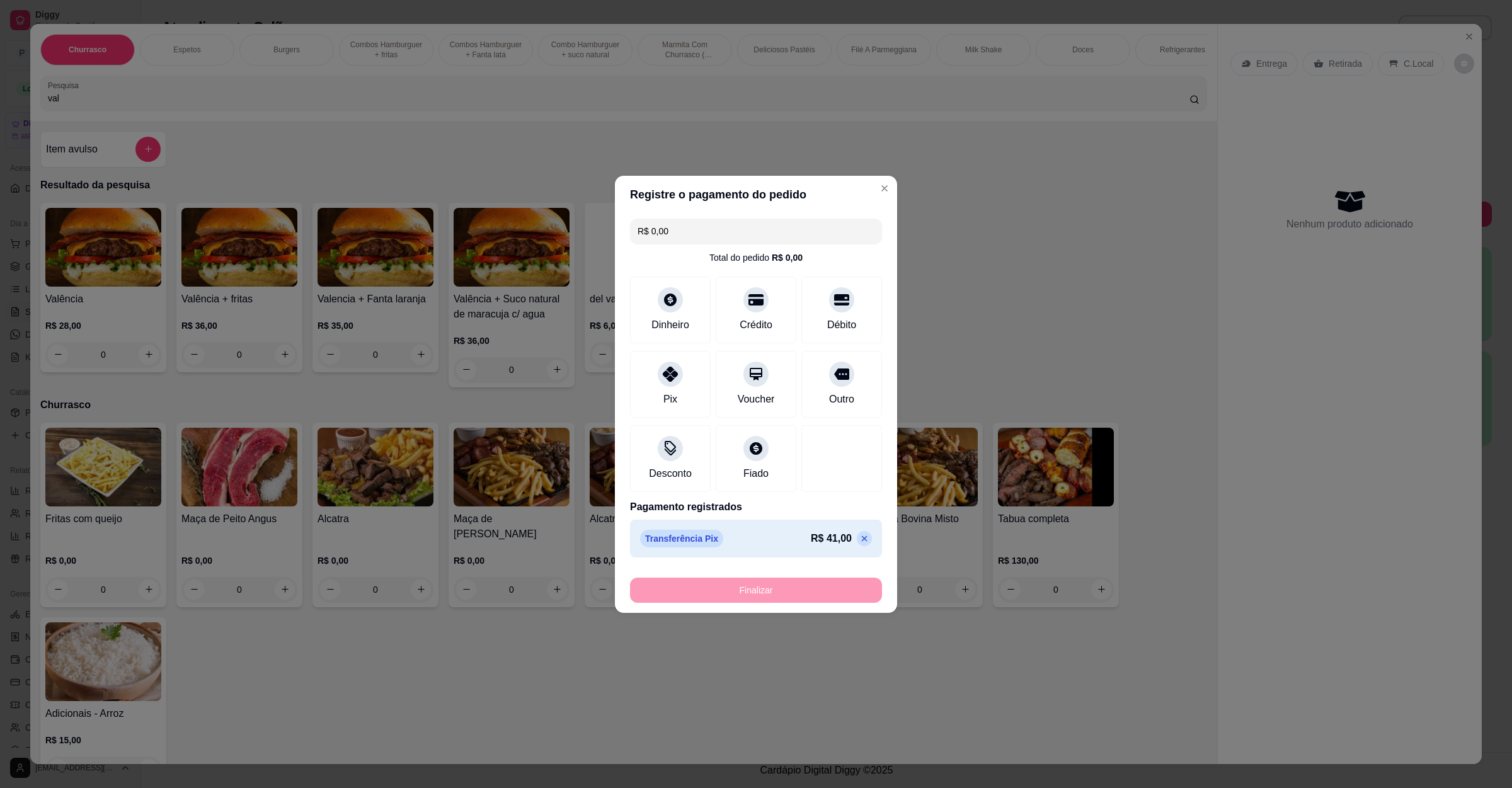
type input "-R$ 41,00"
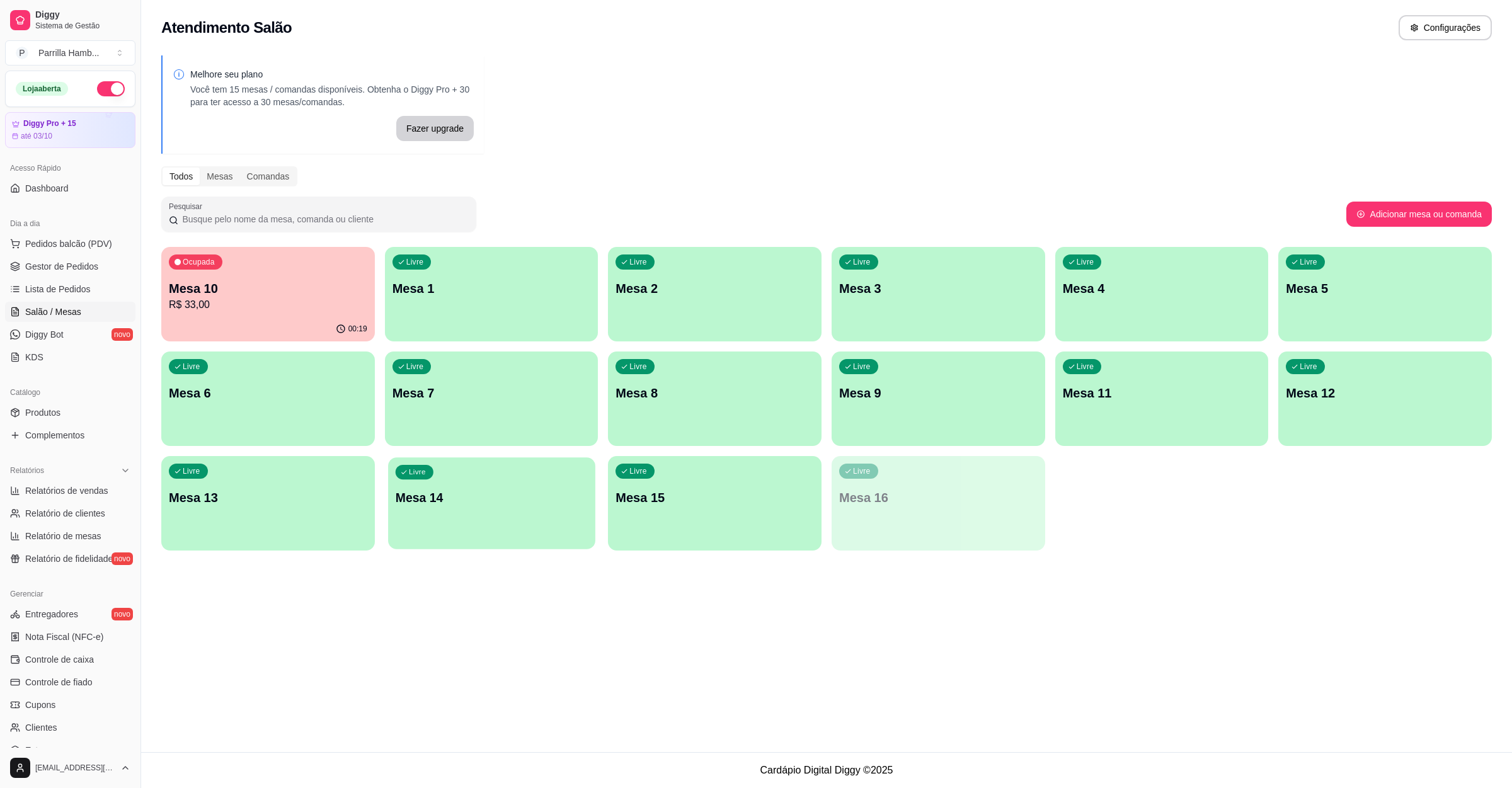
click at [557, 485] on div "Livre Mesa 14" at bounding box center [492, 496] width 207 height 77
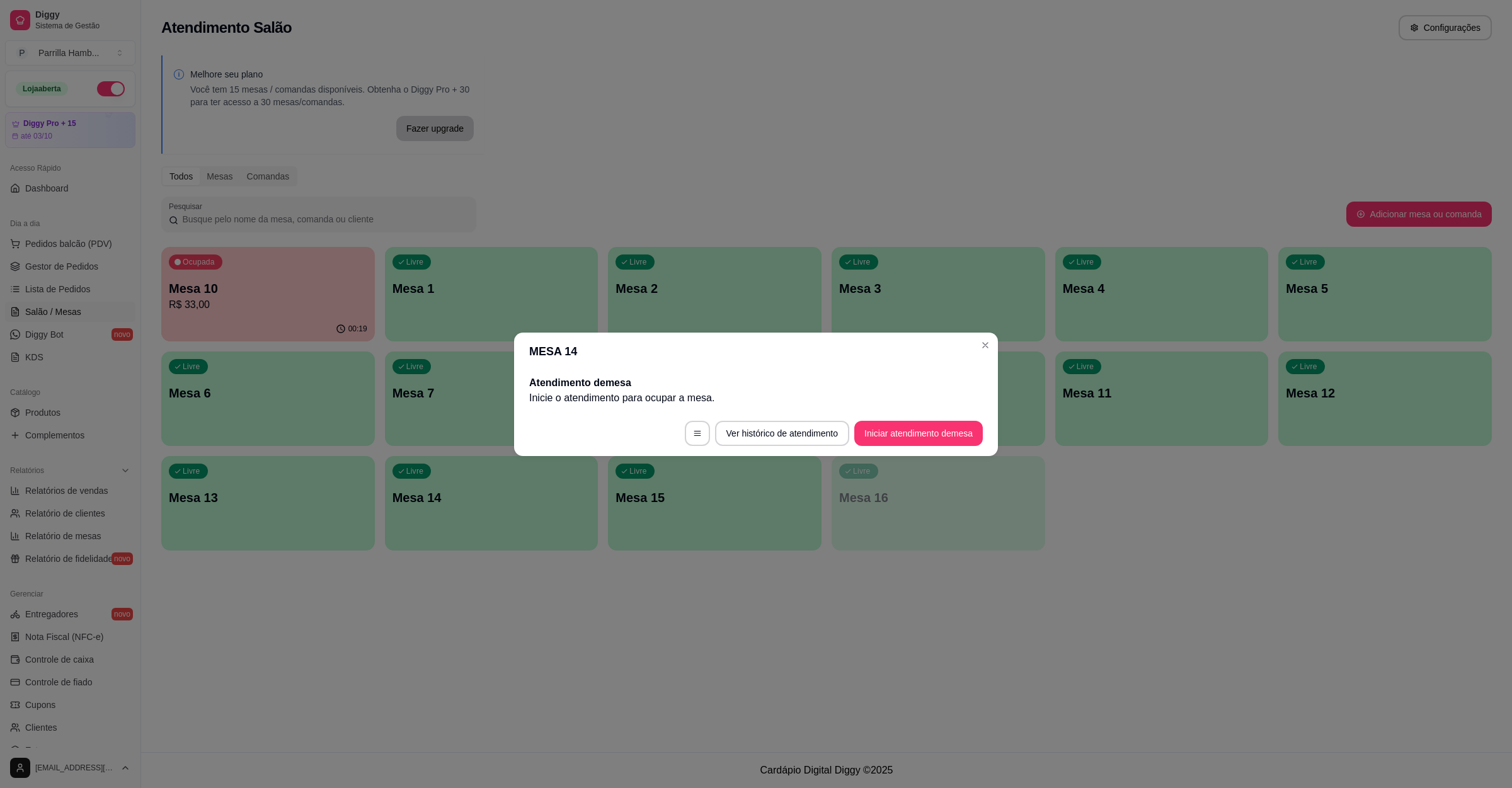
click at [896, 436] on button "Iniciar atendimento de mesa" at bounding box center [918, 432] width 128 height 25
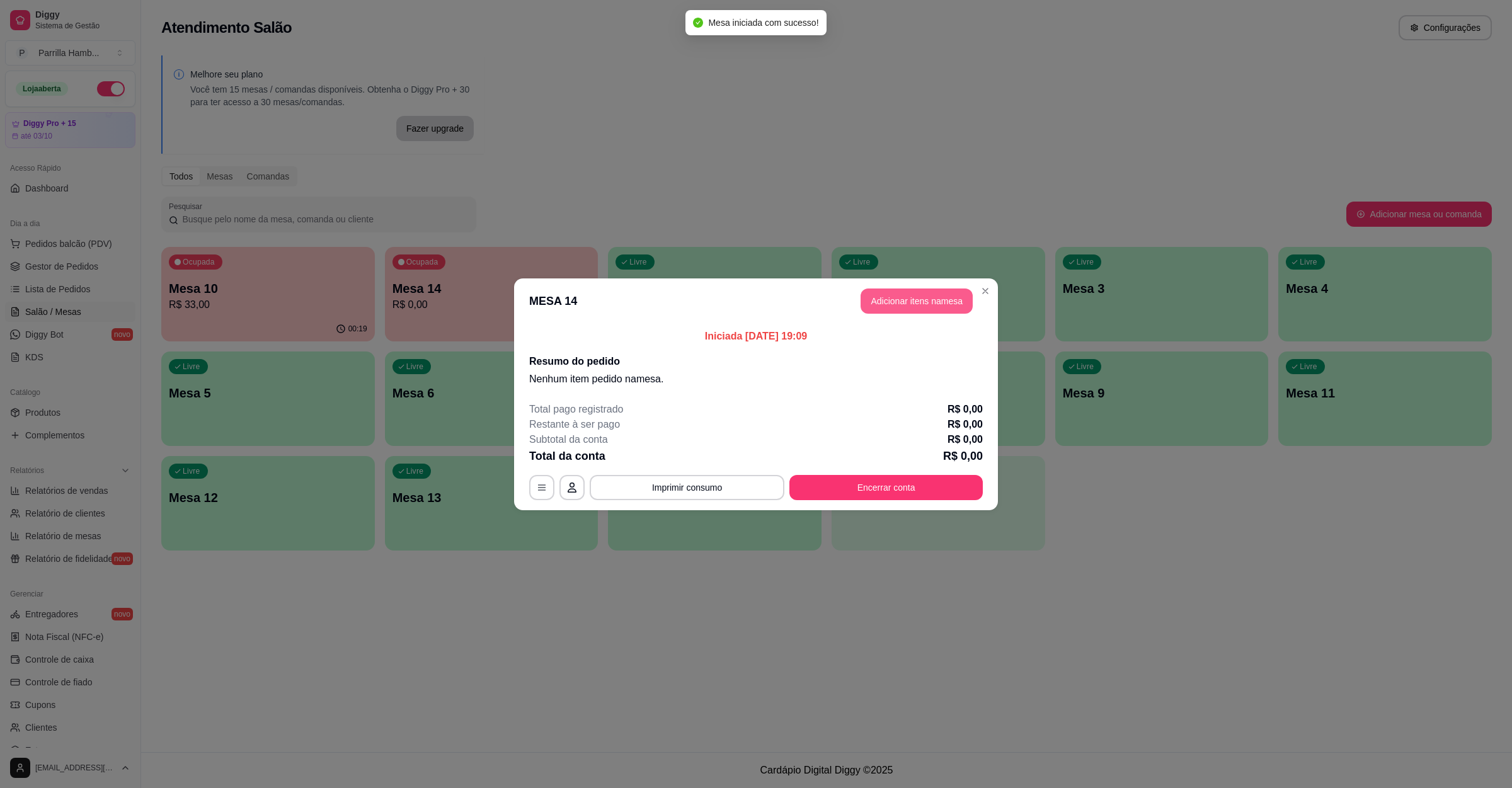
click at [942, 304] on button "Adicionar itens na mesa" at bounding box center [917, 300] width 113 height 25
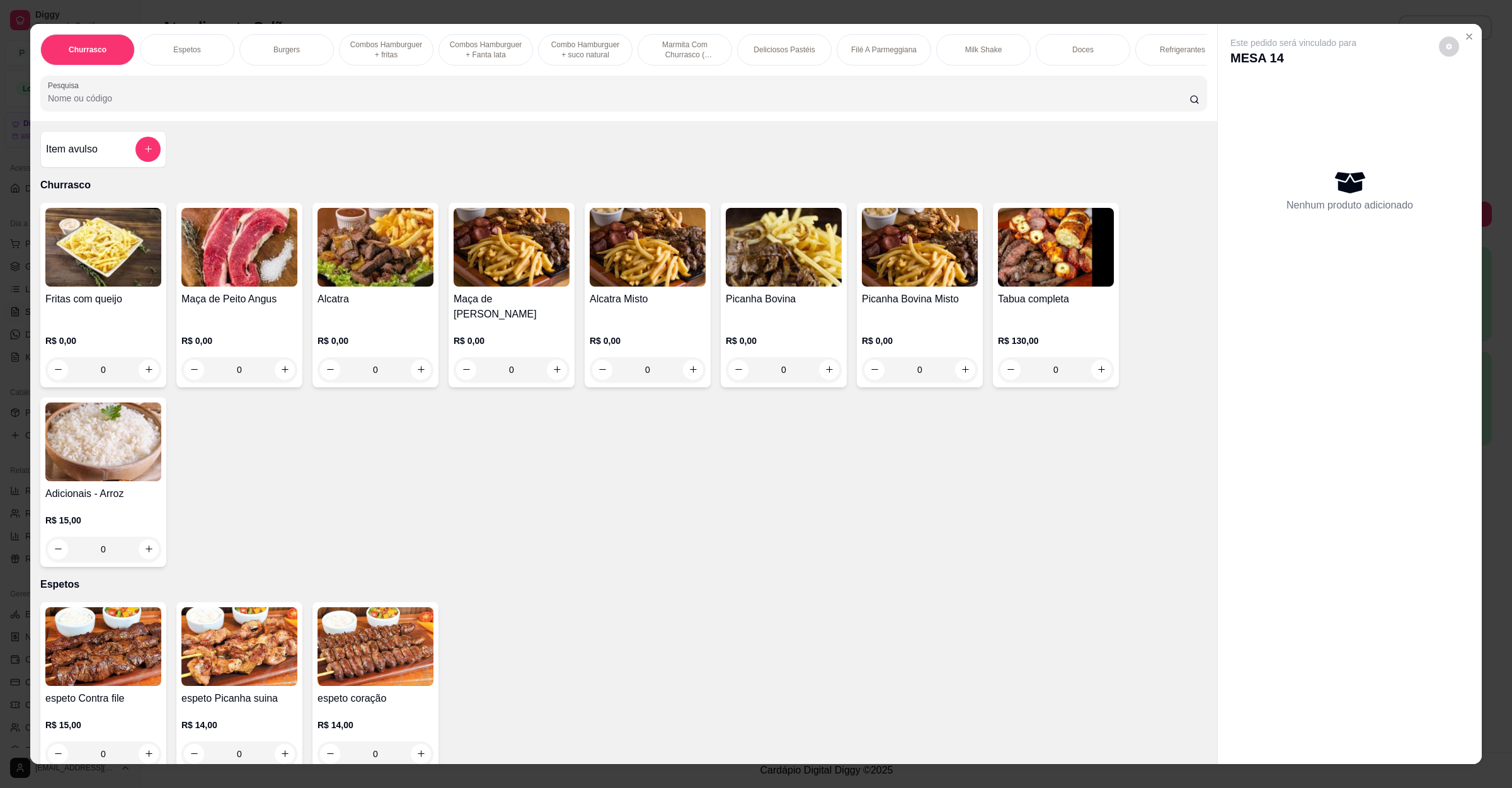
click at [376, 135] on div "Item avulso Churrasco Fritas com queijo R$ 0,00 0 Maça de Peito Angus R$ 0,00 0…" at bounding box center [624, 442] width 1187 height 644
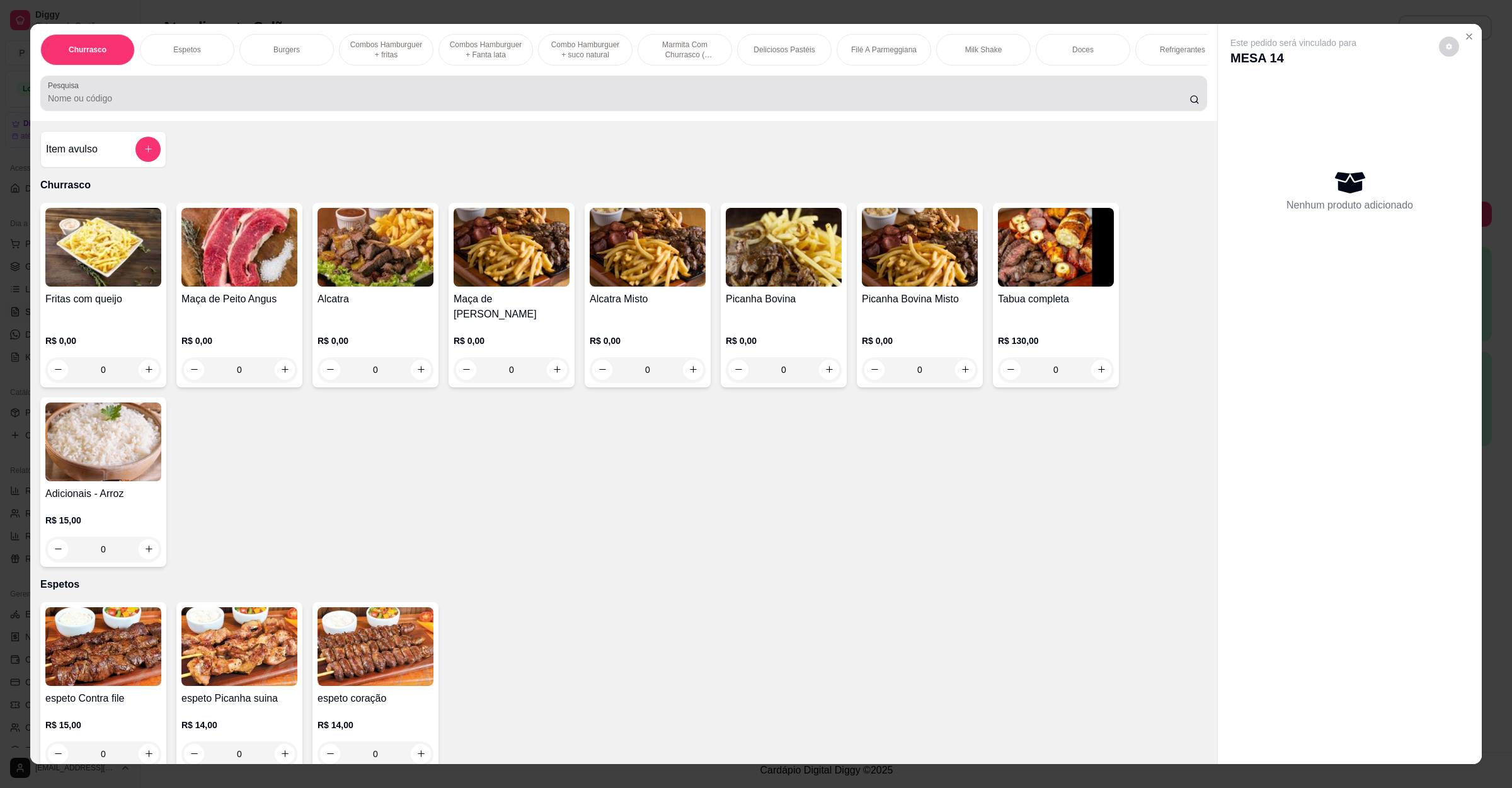
click at [403, 93] on div "Pesquisa" at bounding box center [623, 93] width 1167 height 35
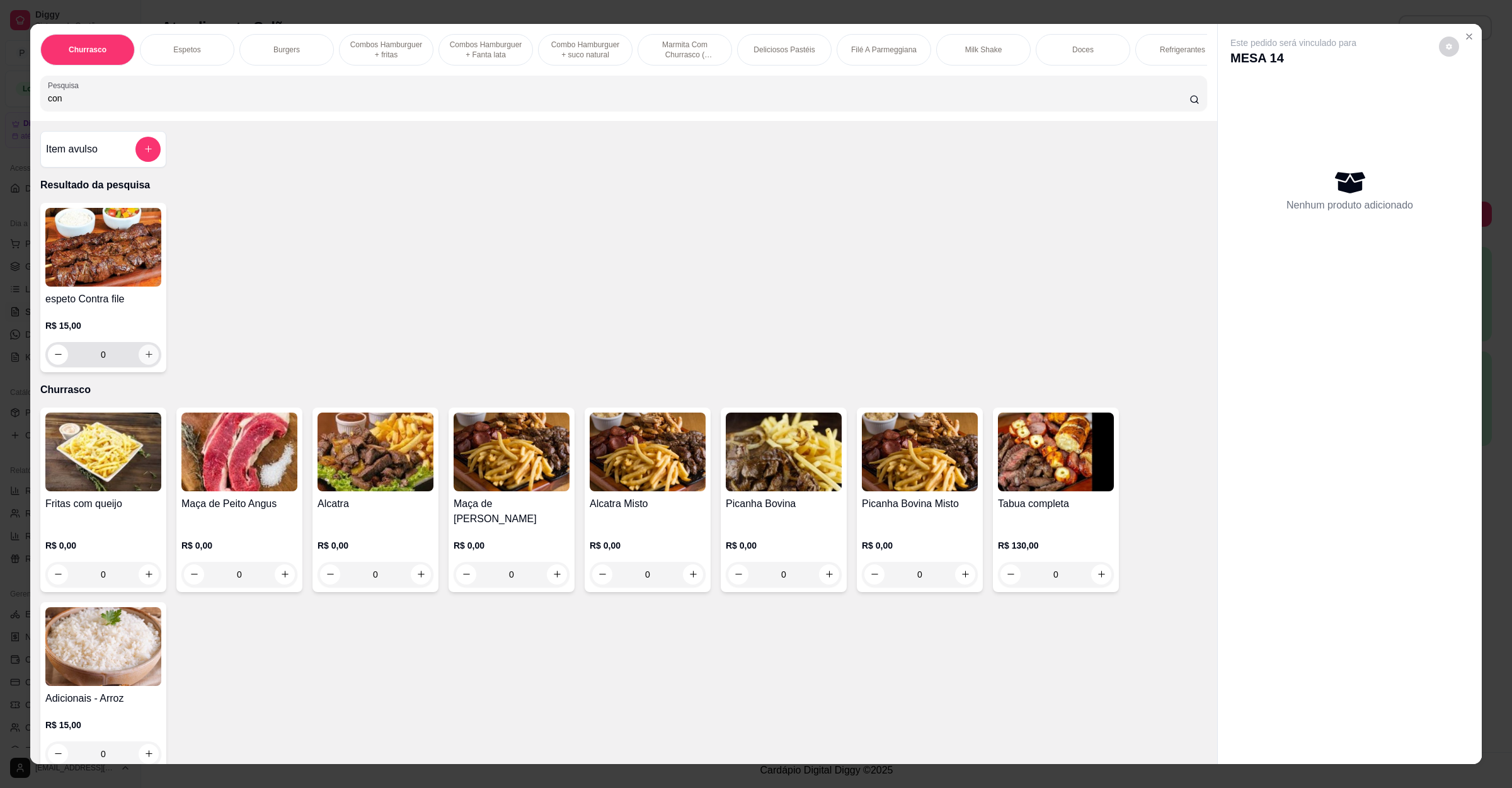
type input "con"
click at [150, 364] on button "increase-product-quantity" at bounding box center [149, 354] width 20 height 20
type input "1"
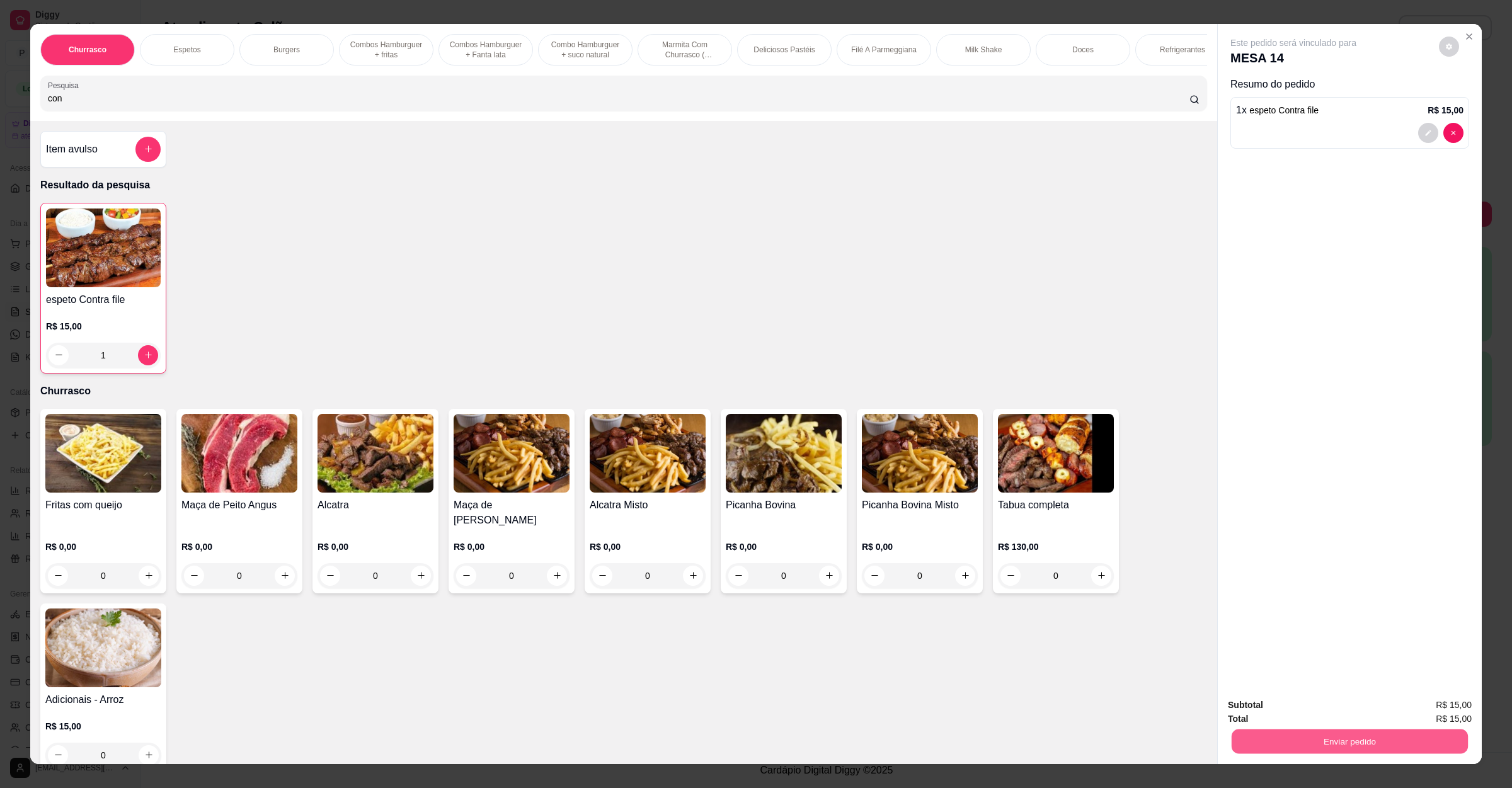
click at [1348, 739] on button "Enviar pedido" at bounding box center [1350, 741] width 236 height 25
click at [1439, 706] on button "Enviar pedido" at bounding box center [1436, 710] width 71 height 24
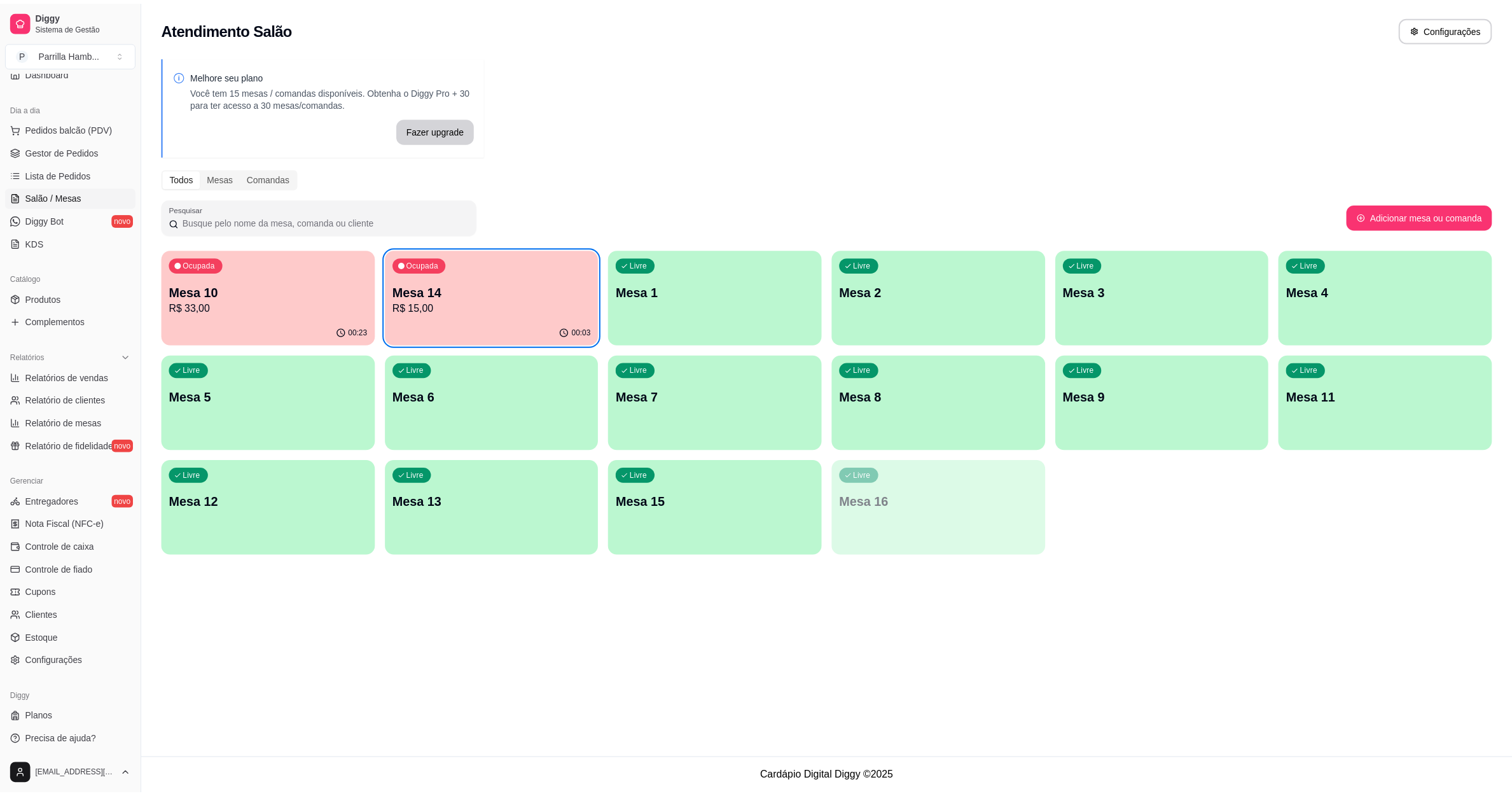
scroll to position [120, 0]
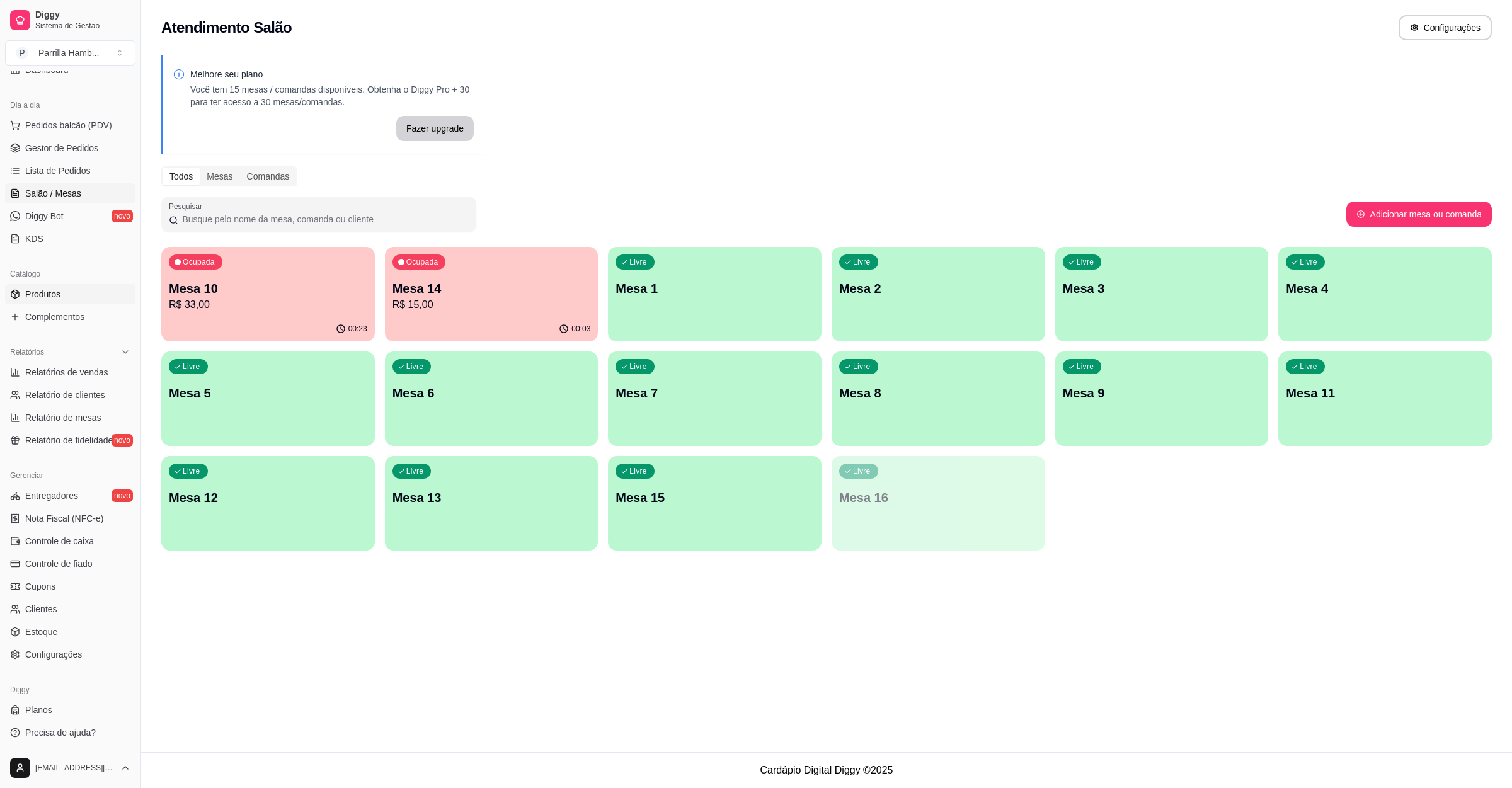
click at [68, 295] on link "Produtos" at bounding box center [70, 294] width 131 height 20
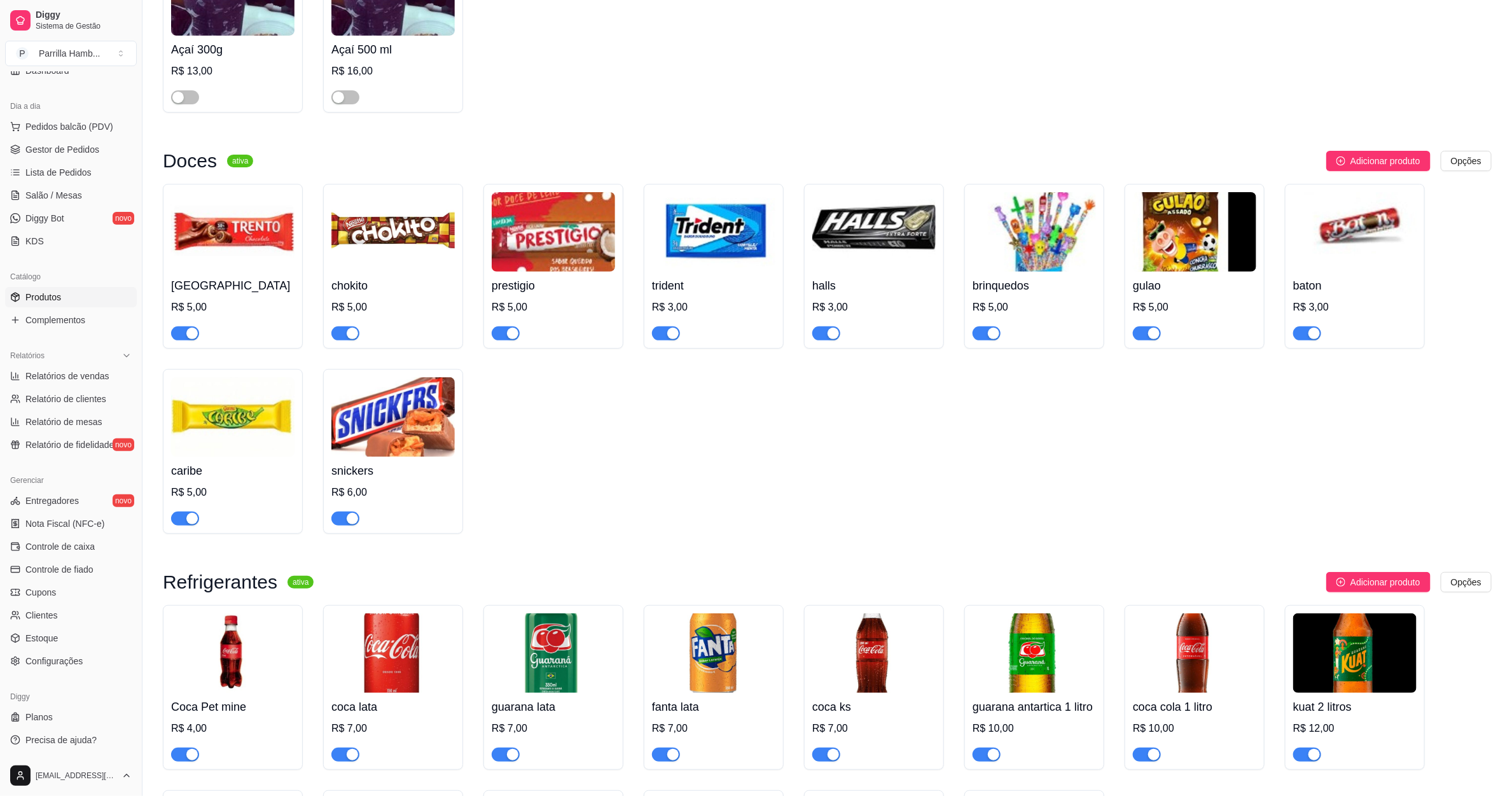
scroll to position [3626, 0]
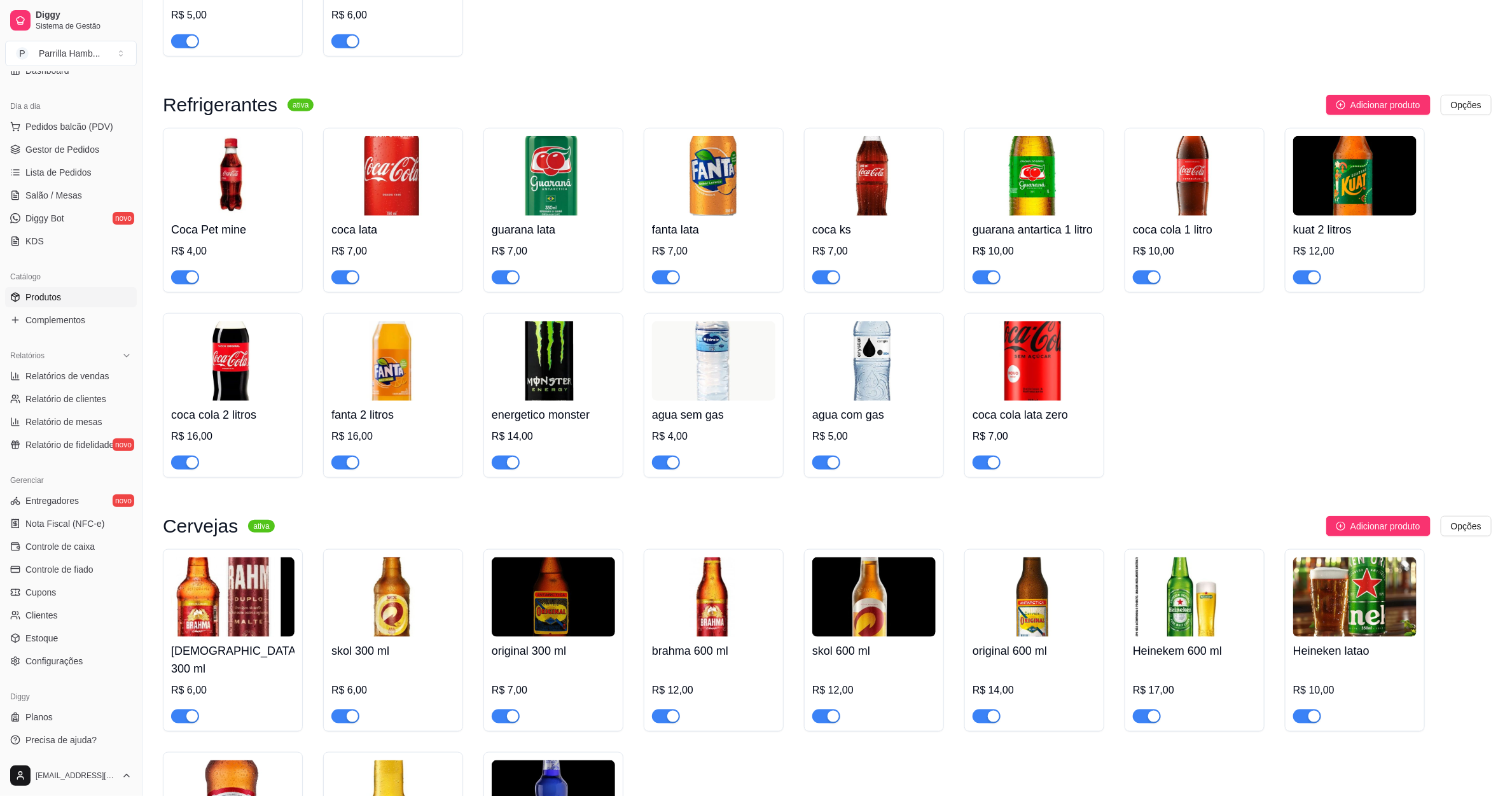
click at [1019, 194] on img at bounding box center [1035, 176] width 124 height 79
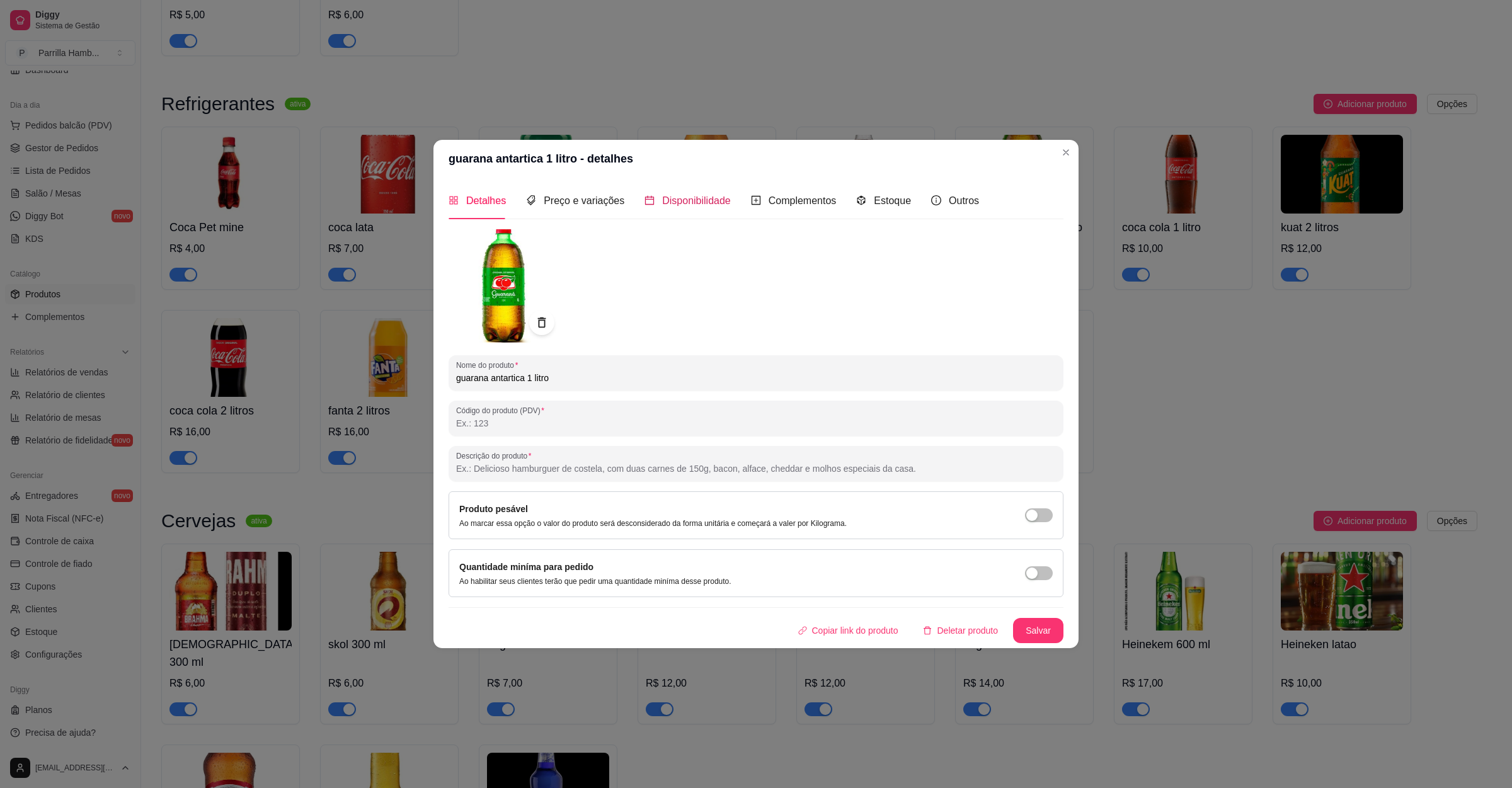
click at [705, 205] on span "Disponibilidade" at bounding box center [696, 201] width 69 height 11
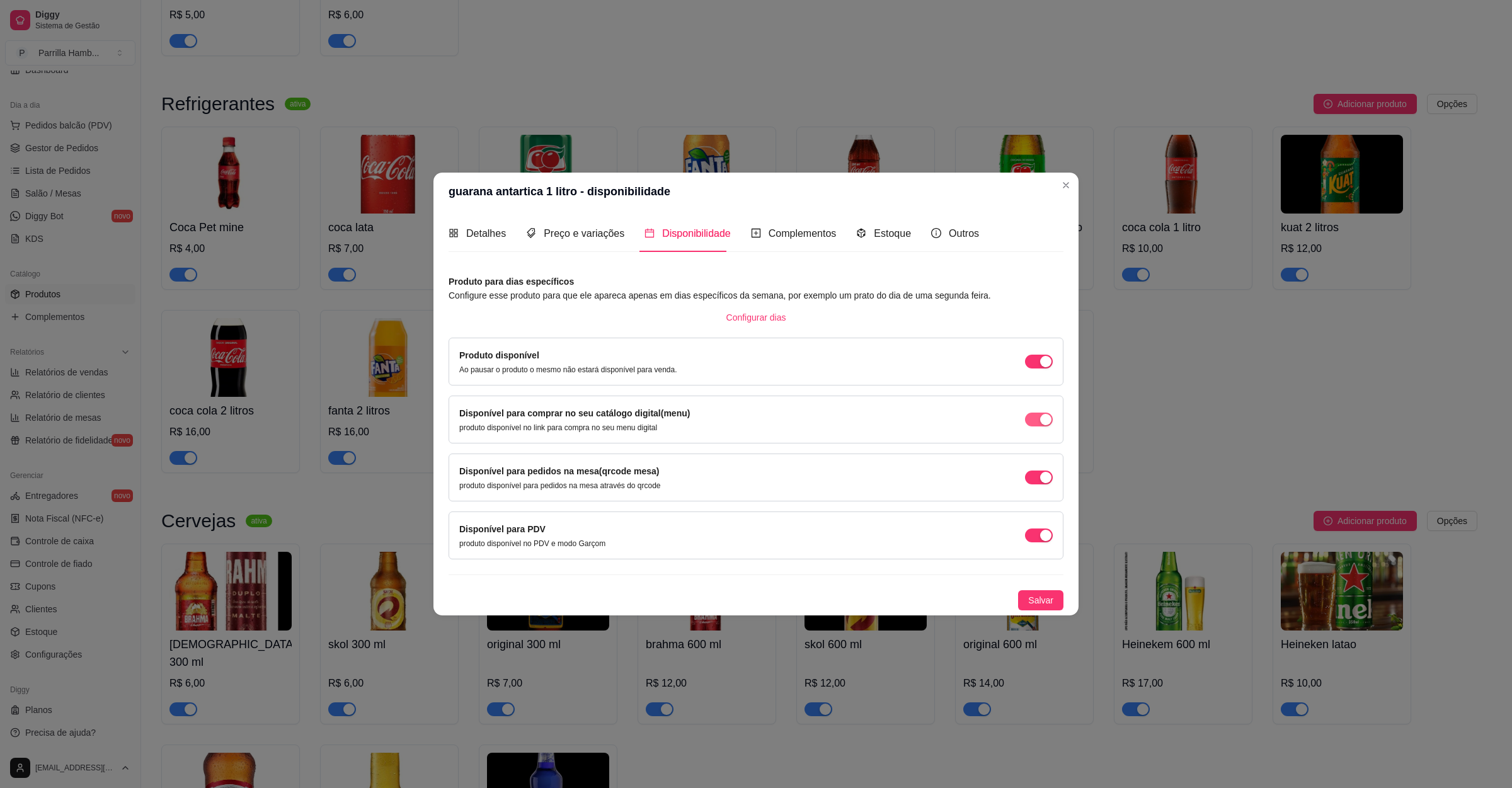
click at [1044, 423] on div "button" at bounding box center [1045, 419] width 11 height 11
click at [1044, 473] on div "button" at bounding box center [1045, 477] width 11 height 11
click at [1041, 478] on span "button" at bounding box center [1038, 477] width 28 height 14
click at [1041, 601] on span "Salvar" at bounding box center [1041, 600] width 25 height 14
click at [1128, 473] on div "Coca Pet mine R$ 4,00 coca lata R$ 7,00 guarana lata R$ 7,00 fanta lata R$ 7,00…" at bounding box center [819, 300] width 1316 height 346
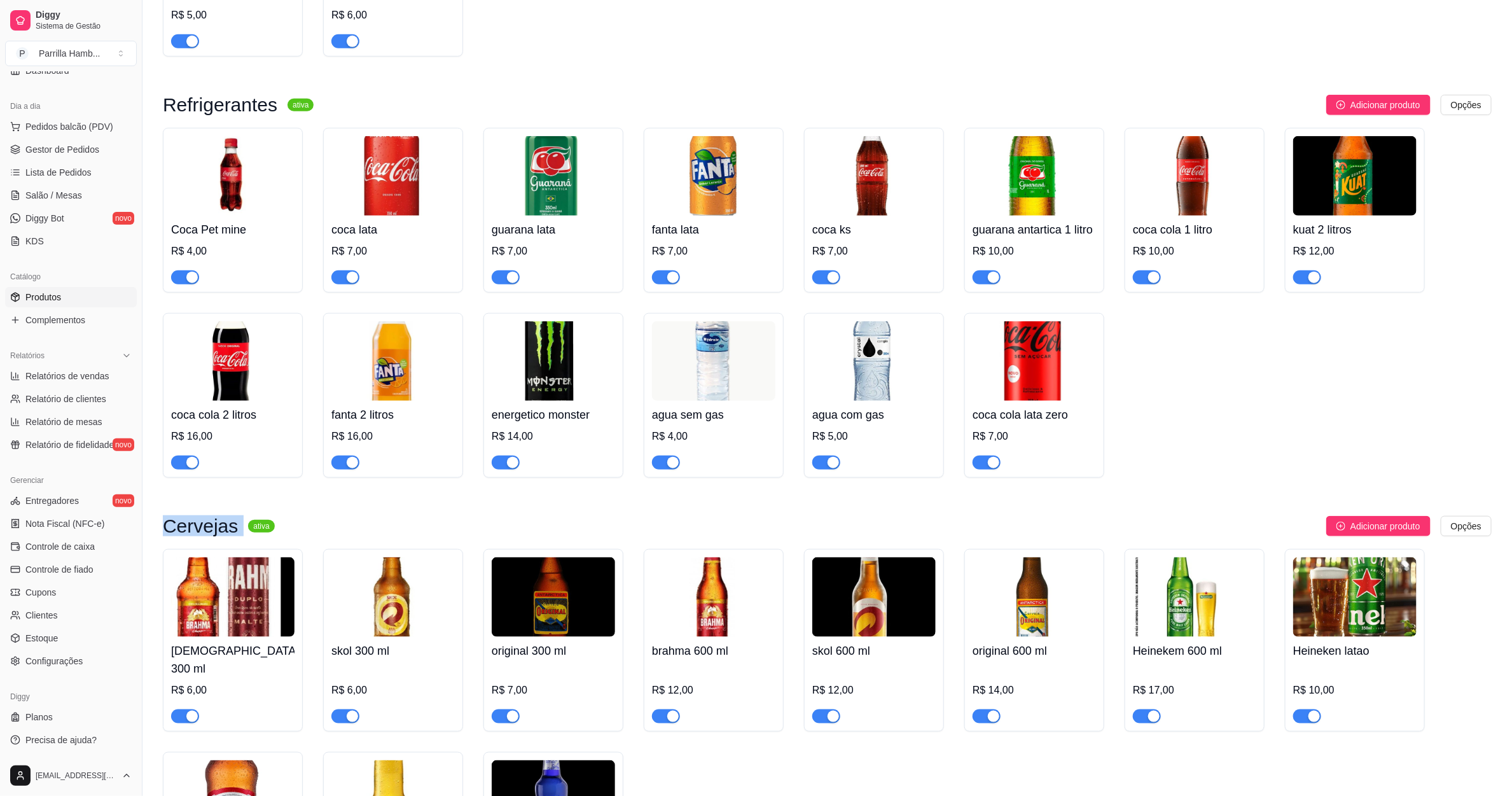
click at [1138, 478] on div "Coca Pet mine R$ 4,00 coca lata R$ 7,00 guarana lata R$ 7,00 fanta lata R$ 7,00…" at bounding box center [827, 303] width 1329 height 350
click at [75, 190] on span "Salão / Mesas" at bounding box center [53, 195] width 56 height 13
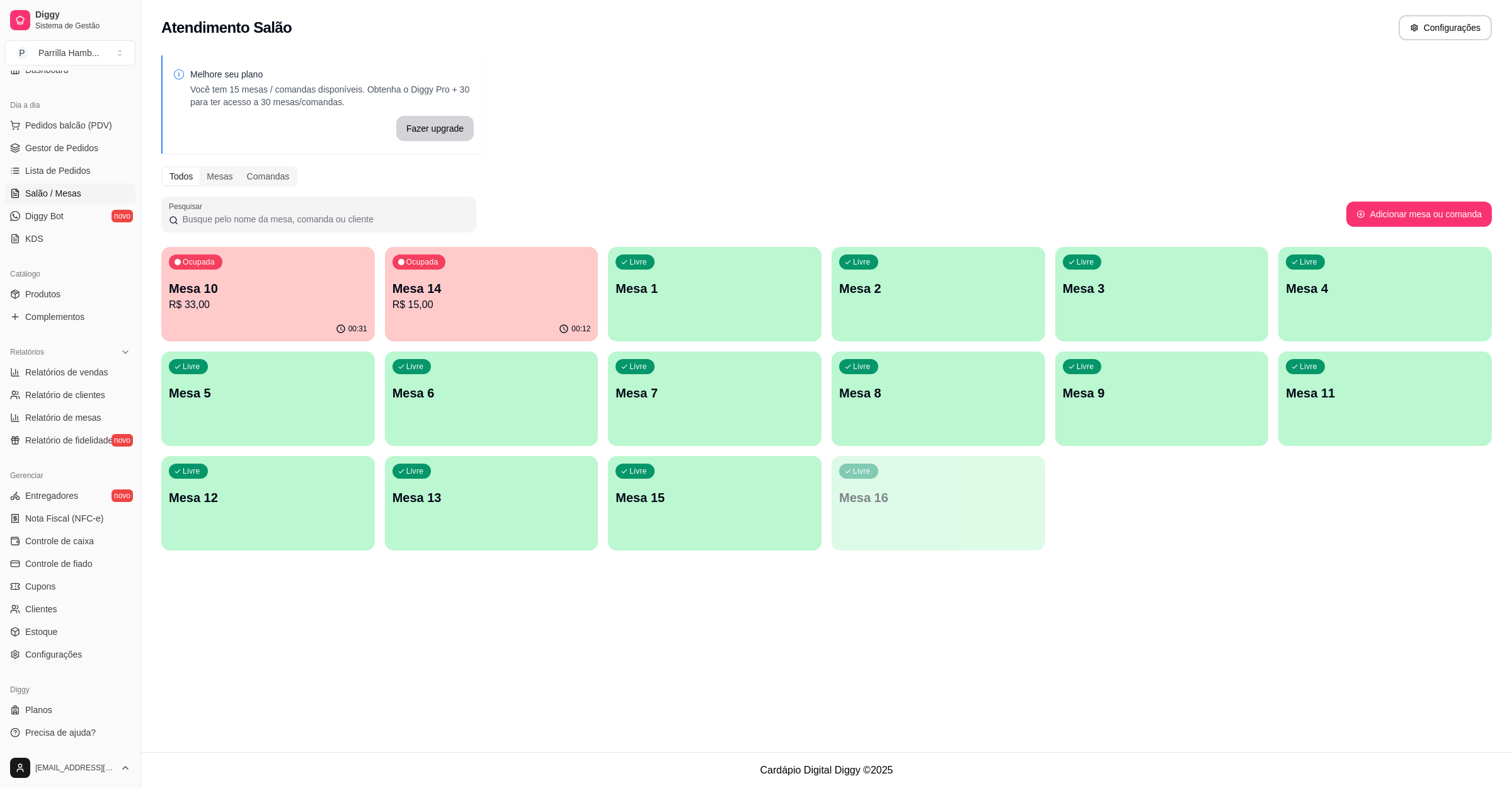
click at [537, 489] on p "Mesa 13" at bounding box center [492, 497] width 199 height 17
click at [486, 522] on div "Livre Mesa 13" at bounding box center [492, 495] width 214 height 79
click at [496, 469] on div "Livre Mesa 13" at bounding box center [492, 496] width 207 height 77
click at [495, 283] on p "Mesa 14" at bounding box center [491, 288] width 192 height 17
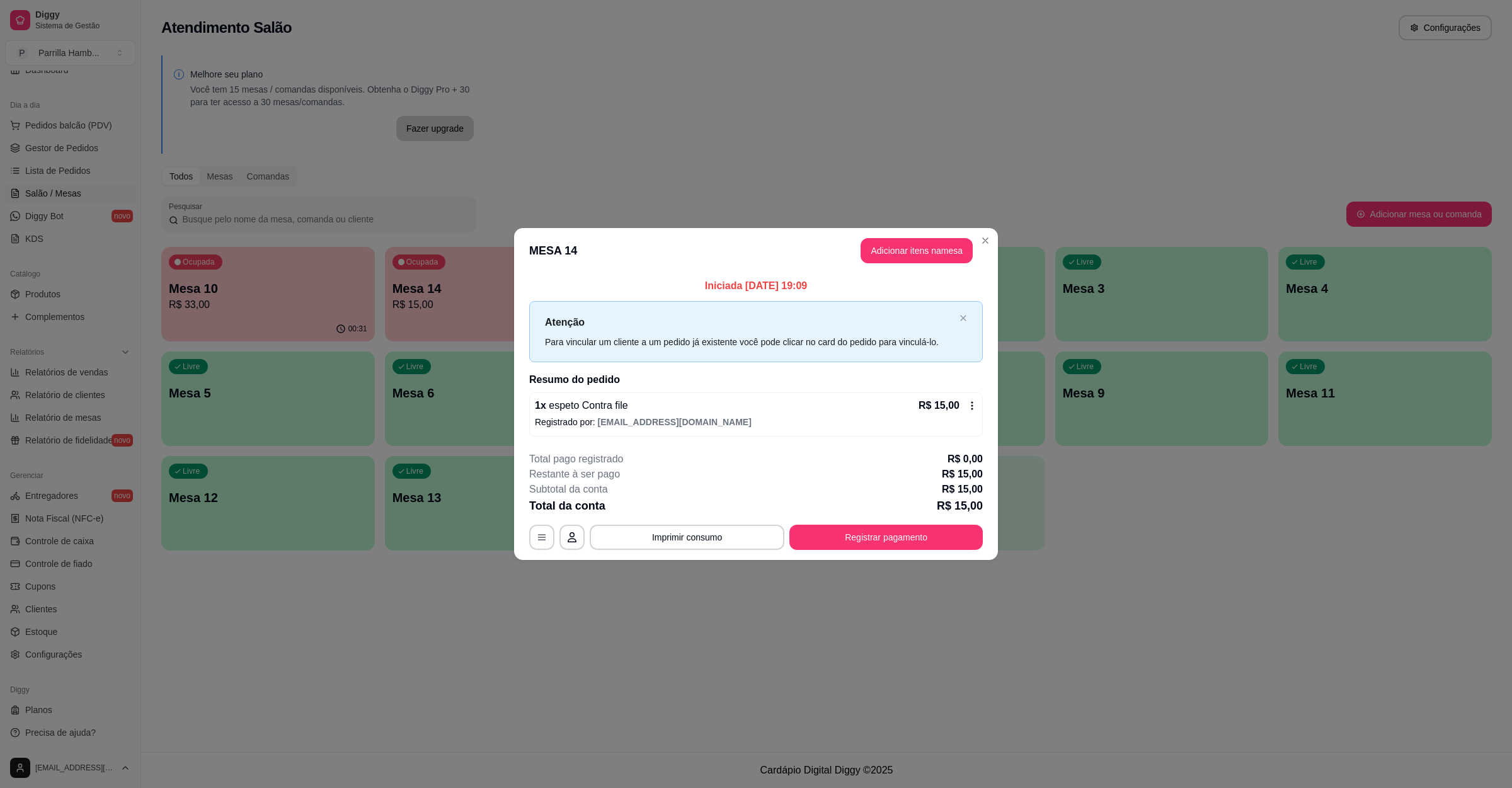
click at [926, 253] on button "Adicionar itens na mesa" at bounding box center [917, 250] width 113 height 25
click at [427, 104] on input "Pesquisa" at bounding box center [619, 98] width 1142 height 13
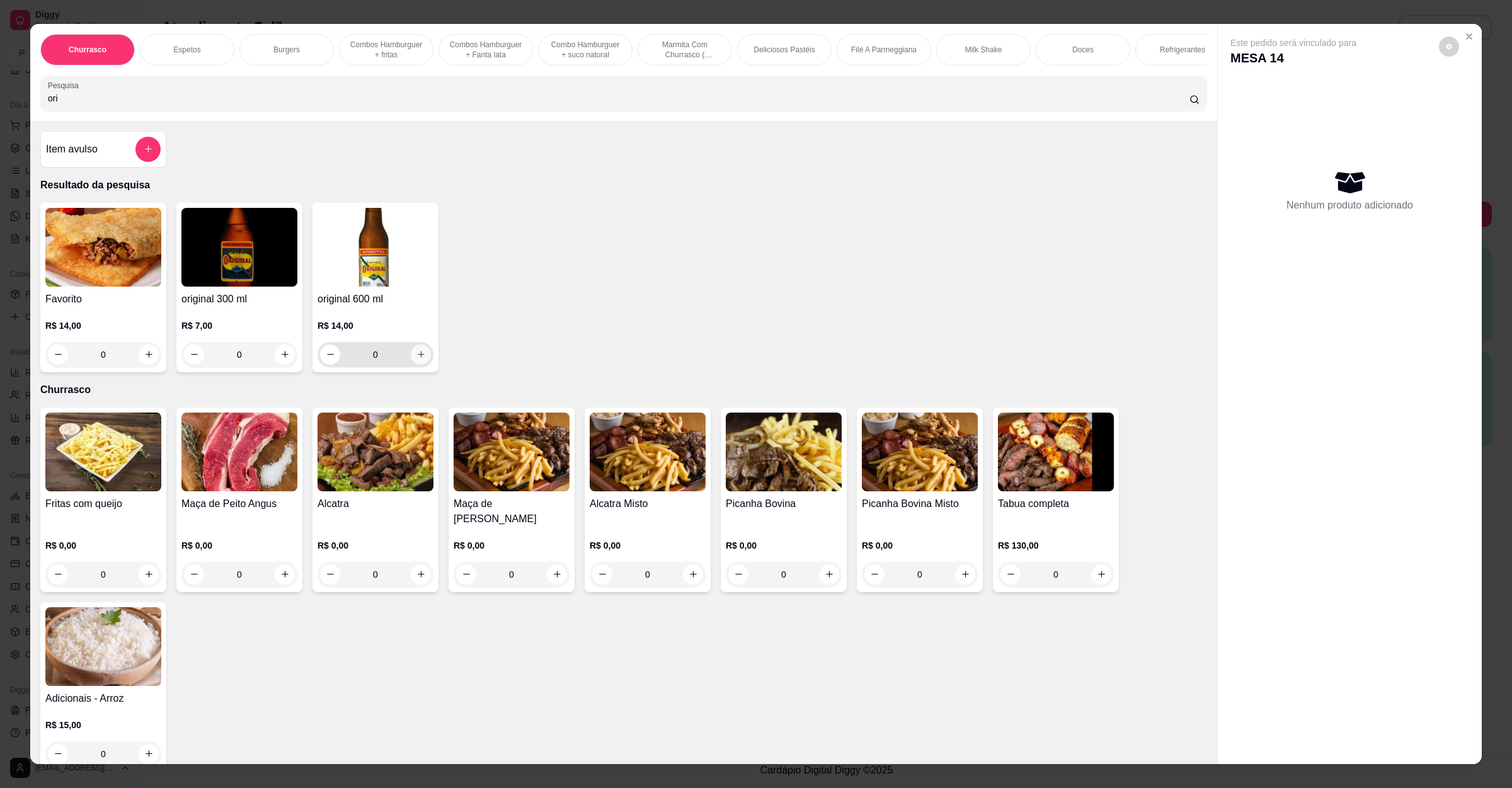
type input "ori"
click at [416, 359] on icon "increase-product-quantity" at bounding box center [421, 354] width 10 height 10
type input "1"
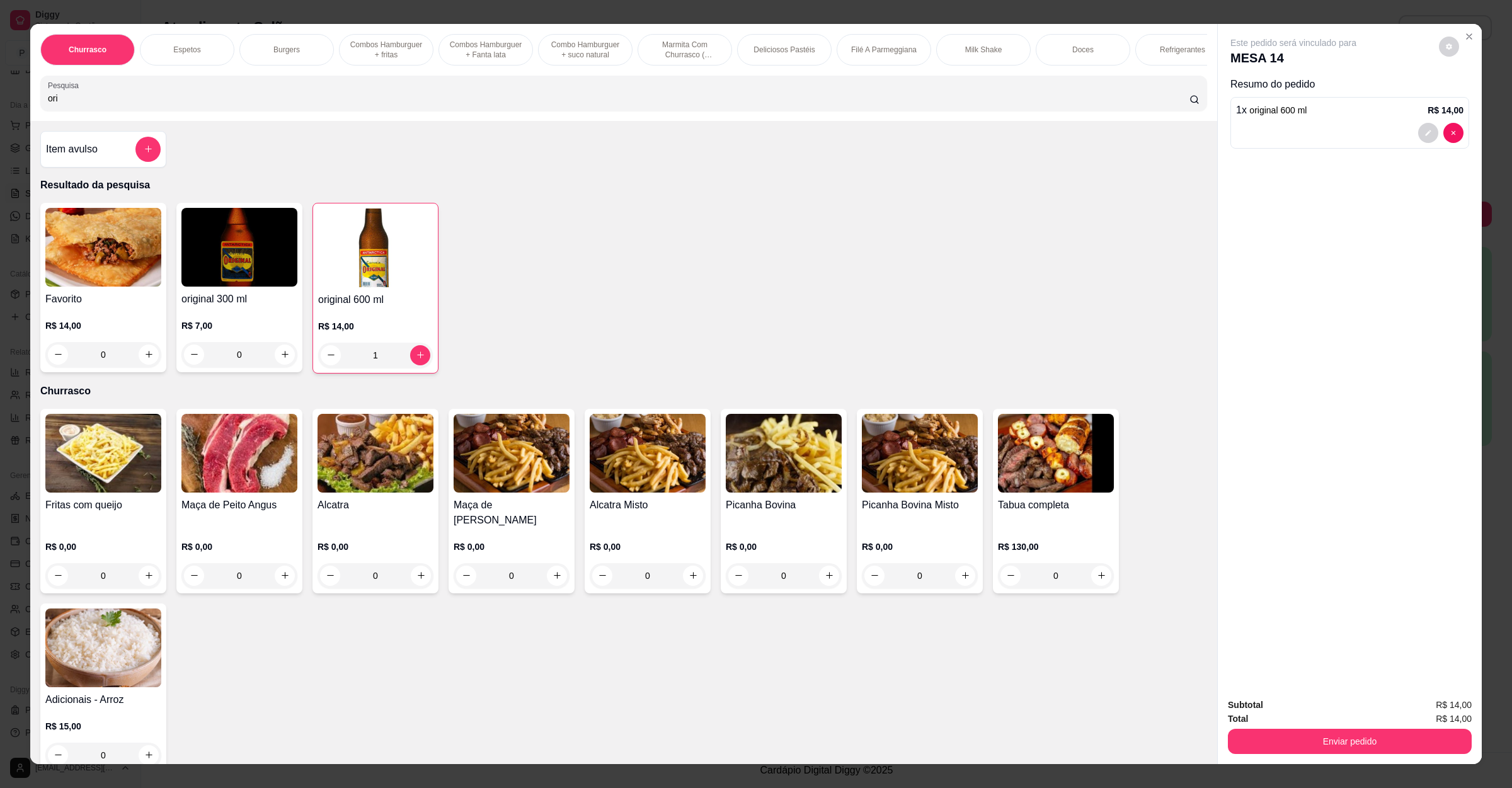
click at [1339, 724] on div "Total R$ 14,00" at bounding box center [1350, 719] width 244 height 14
click at [1339, 744] on button "Enviar pedido" at bounding box center [1350, 740] width 244 height 25
click at [1415, 709] on button "Enviar pedido" at bounding box center [1437, 710] width 69 height 23
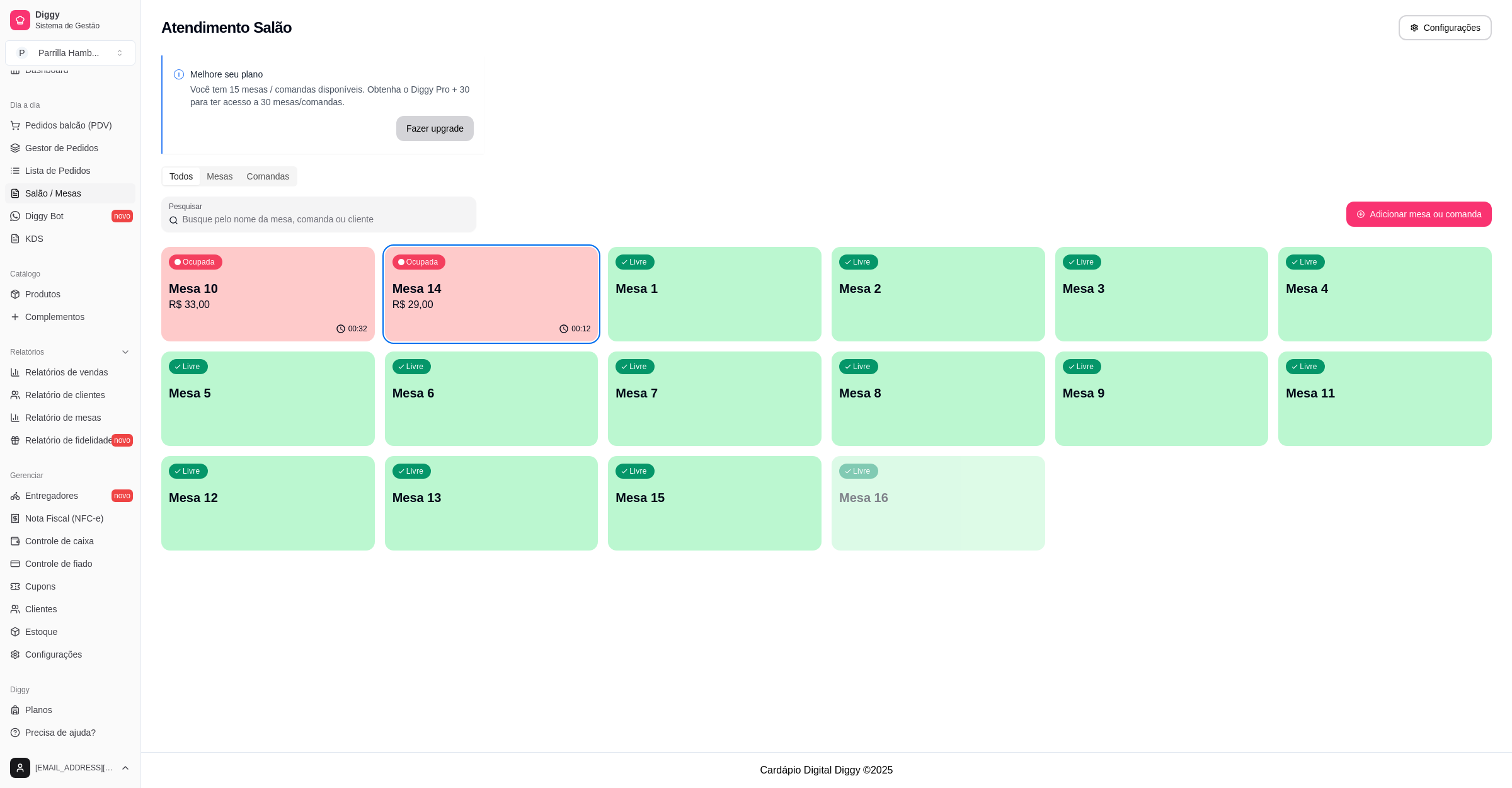
click at [283, 312] on div "Ocupada Mesa 10 R$ 33,00" at bounding box center [268, 282] width 214 height 70
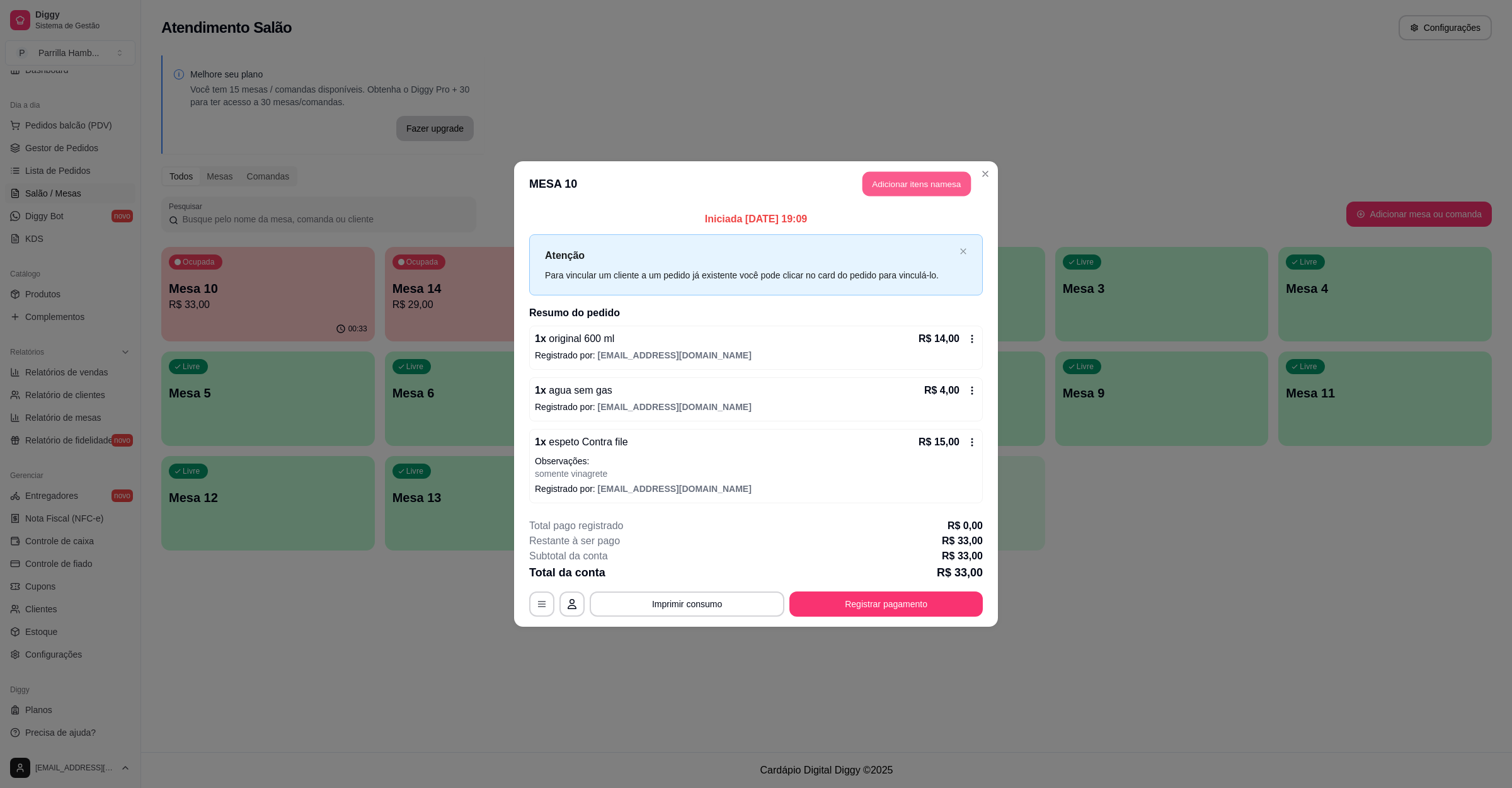
click at [940, 172] on button "Adicionar itens na mesa" at bounding box center [916, 184] width 108 height 25
click at [881, 181] on button "Adicionar itens na mesa" at bounding box center [917, 183] width 113 height 25
click at [219, 111] on div "Pesquisa" at bounding box center [623, 93] width 1167 height 35
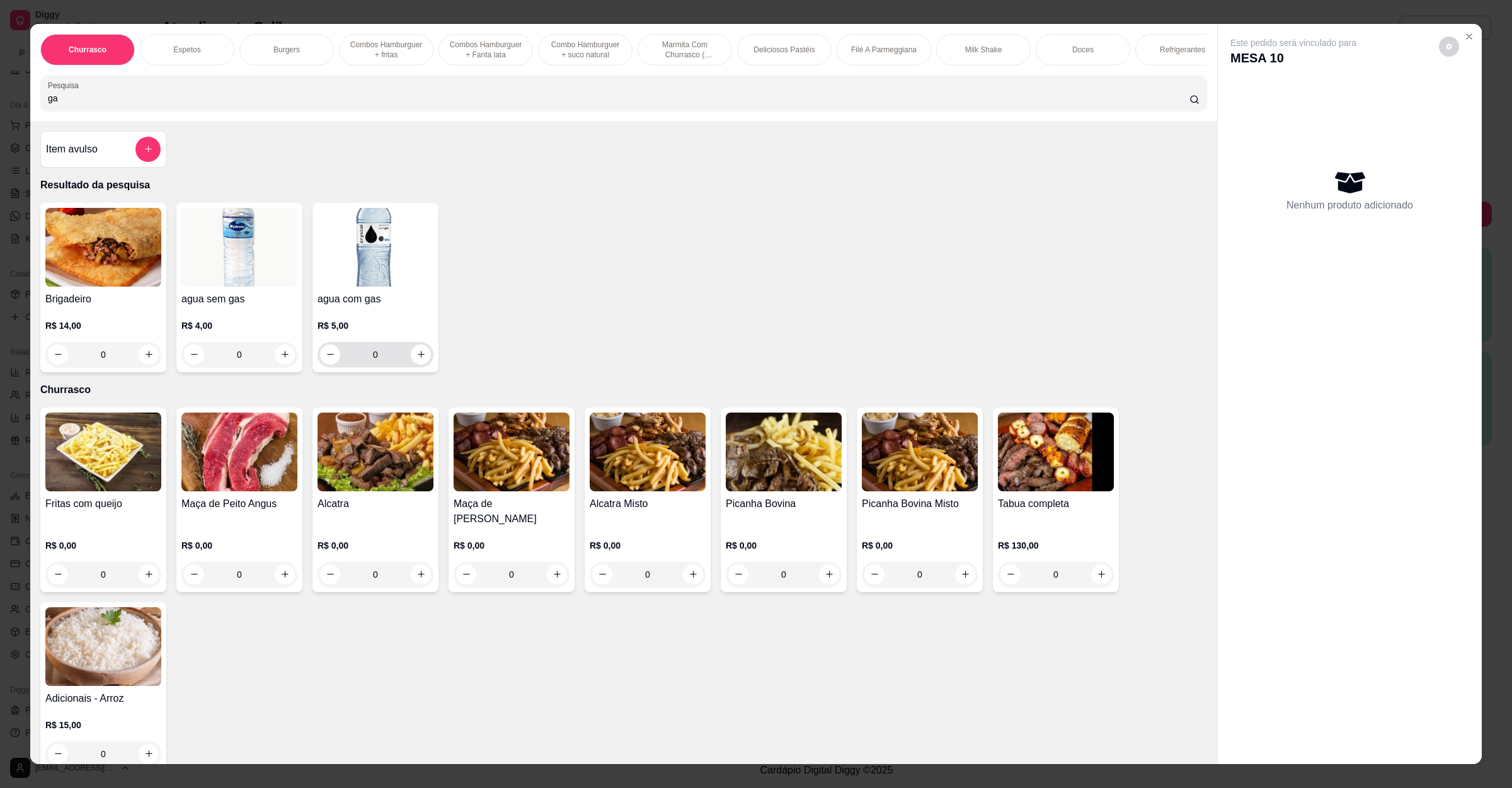
type input "ga"
click at [416, 359] on button "increase-product-quantity" at bounding box center [421, 354] width 20 height 20
type input "1"
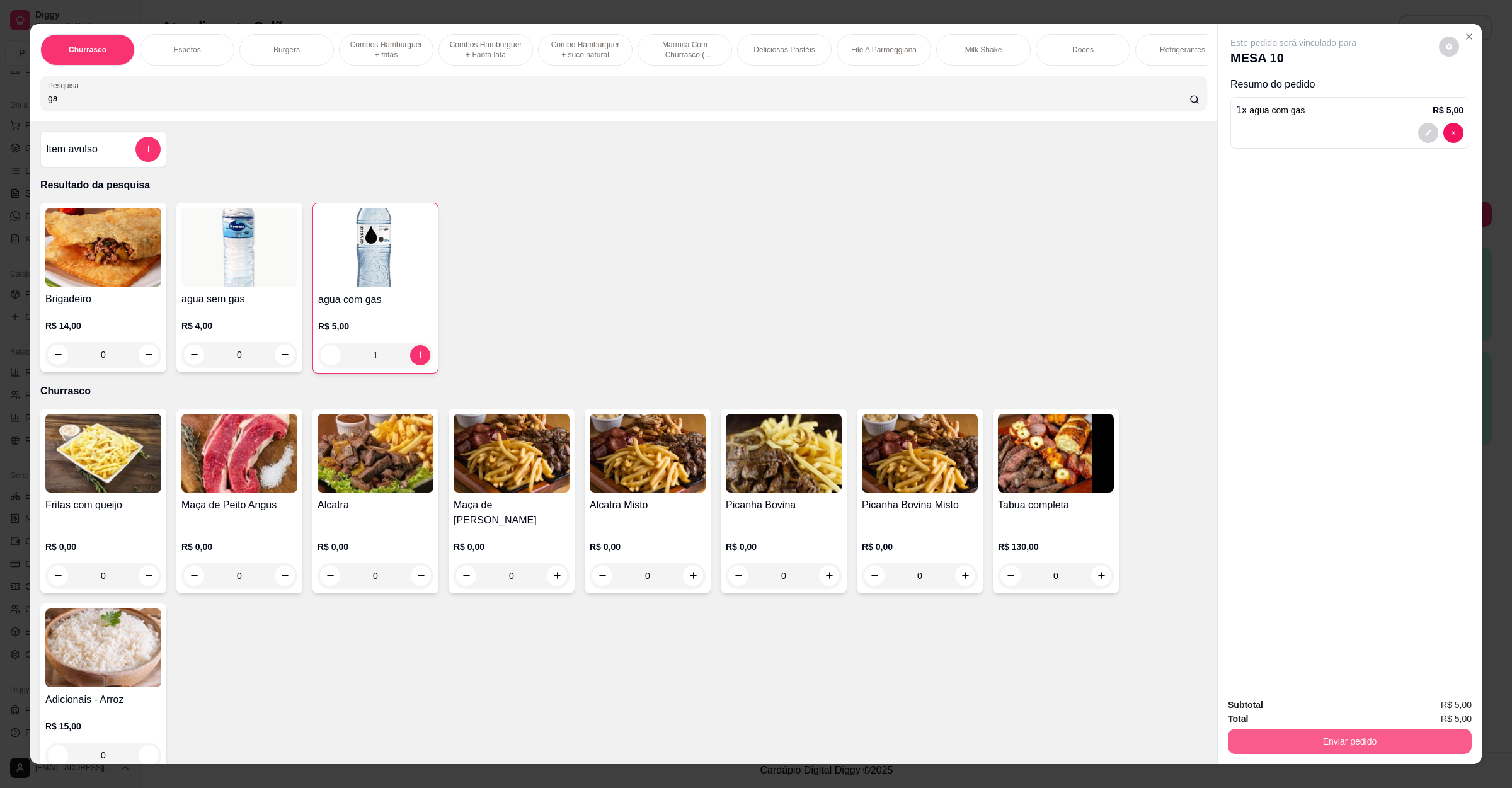
click at [1369, 743] on button "Enviar pedido" at bounding box center [1350, 740] width 244 height 25
click at [1407, 703] on button "Enviar pedido" at bounding box center [1437, 710] width 69 height 23
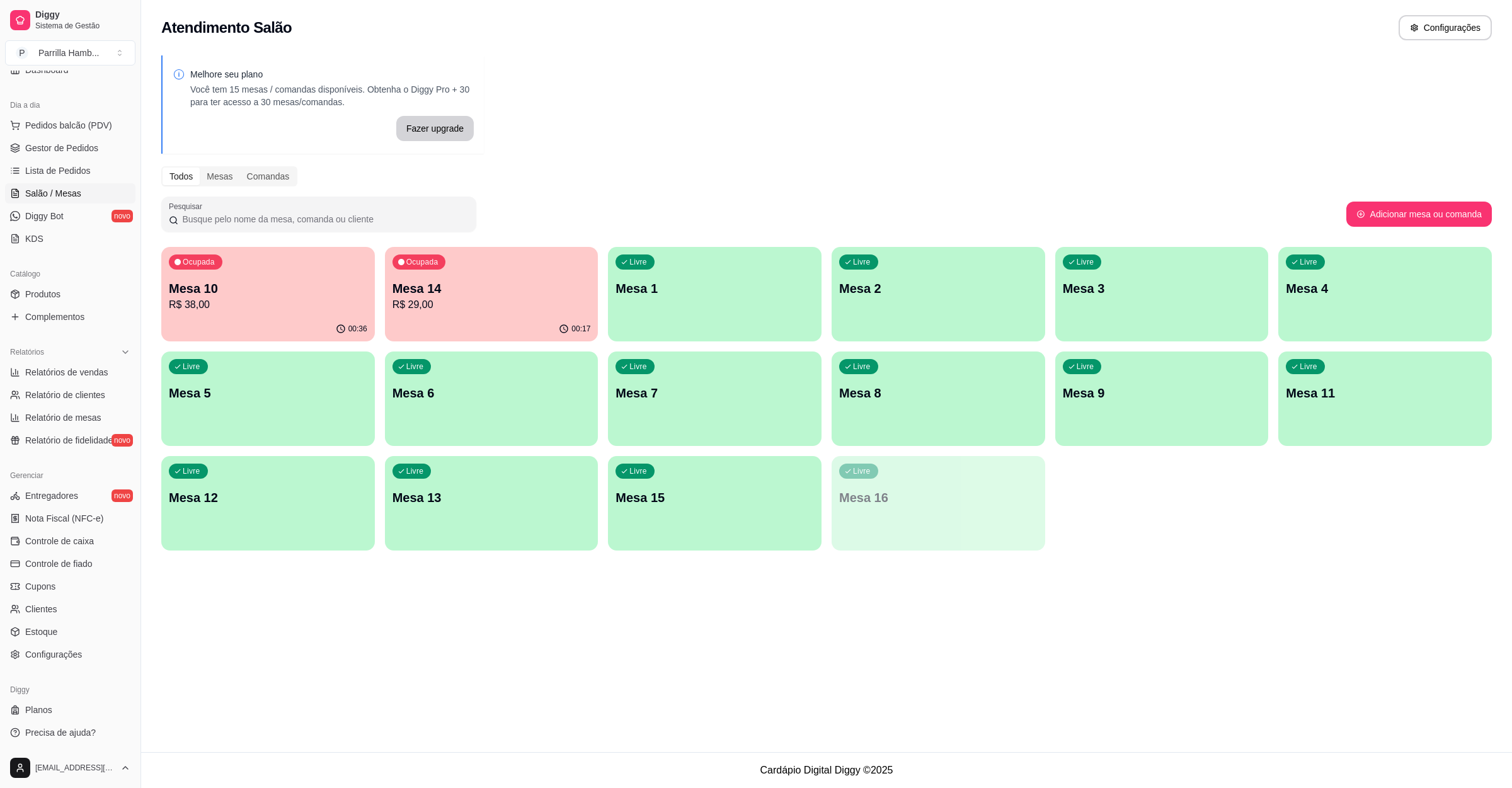
click at [533, 380] on div "Livre Mesa 6" at bounding box center [492, 391] width 214 height 79
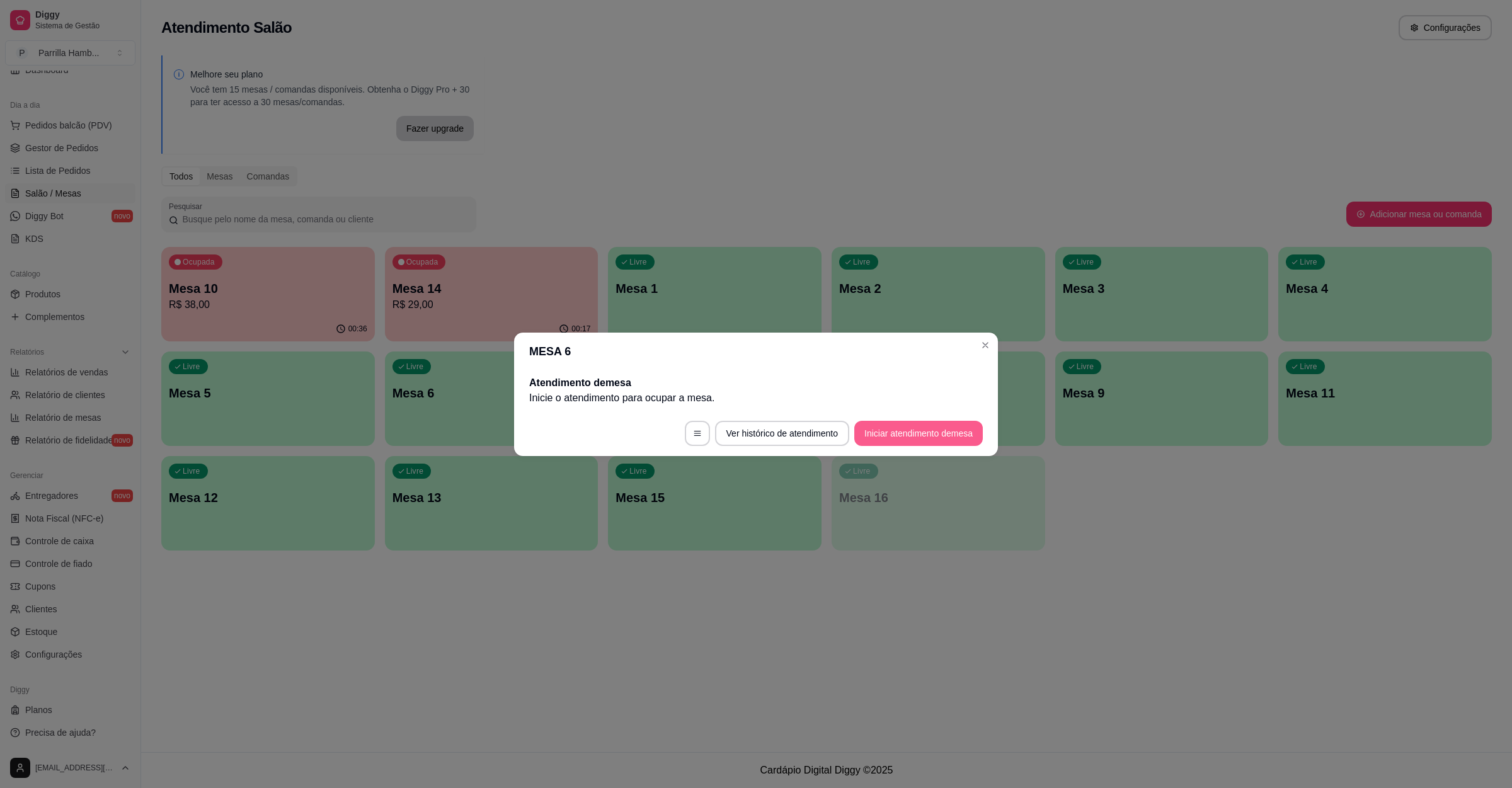
click at [888, 425] on button "Iniciar atendimento de mesa" at bounding box center [918, 432] width 128 height 25
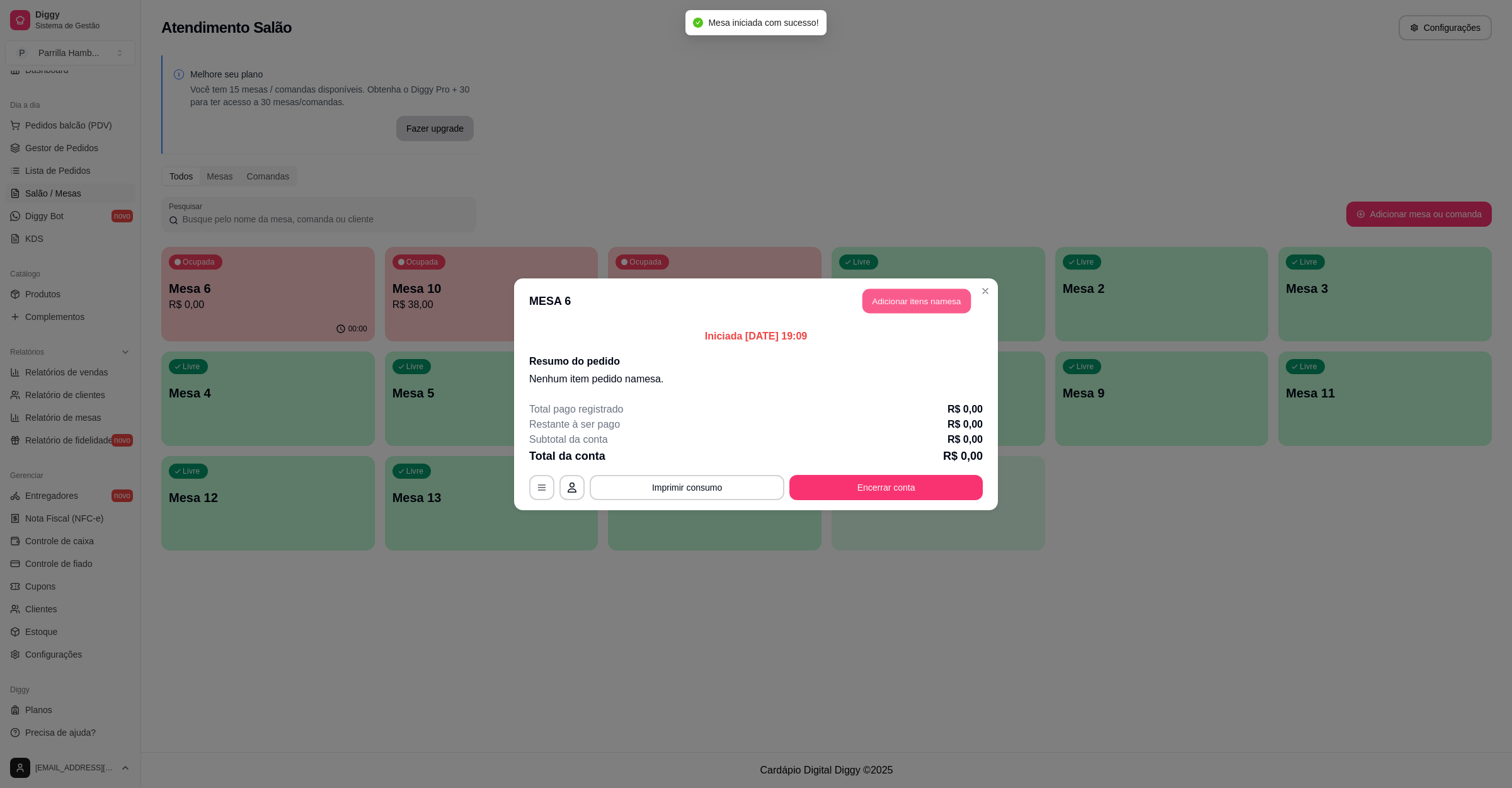
click at [928, 304] on button "Adicionar itens na mesa" at bounding box center [916, 300] width 108 height 25
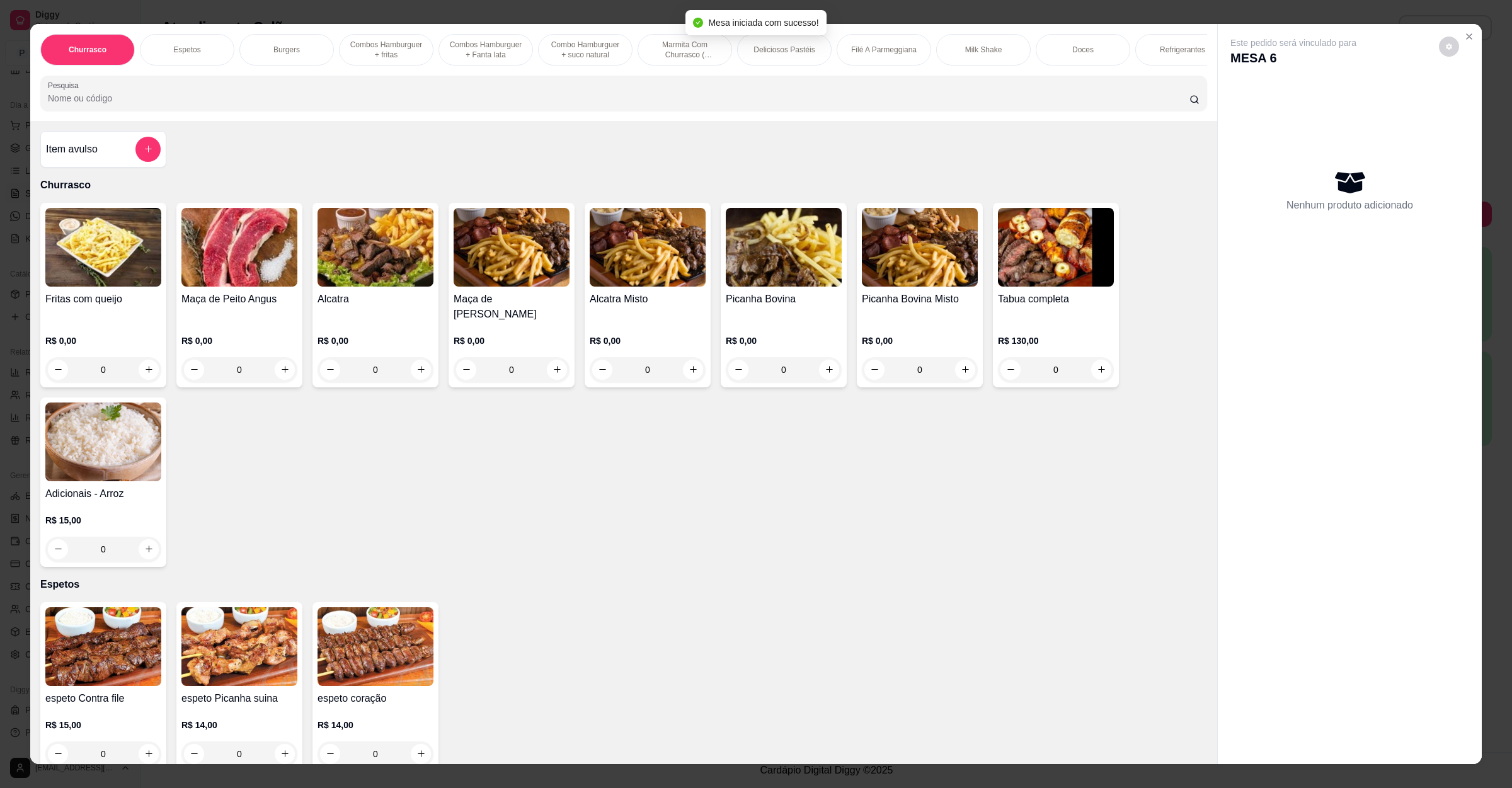
click at [425, 121] on div "Churrasco Espetos Burgers Combos Hamburguer + fritas Combos Hamburguer + Fanta …" at bounding box center [624, 72] width 1187 height 97
click at [424, 104] on input "Pesquisa" at bounding box center [619, 98] width 1142 height 13
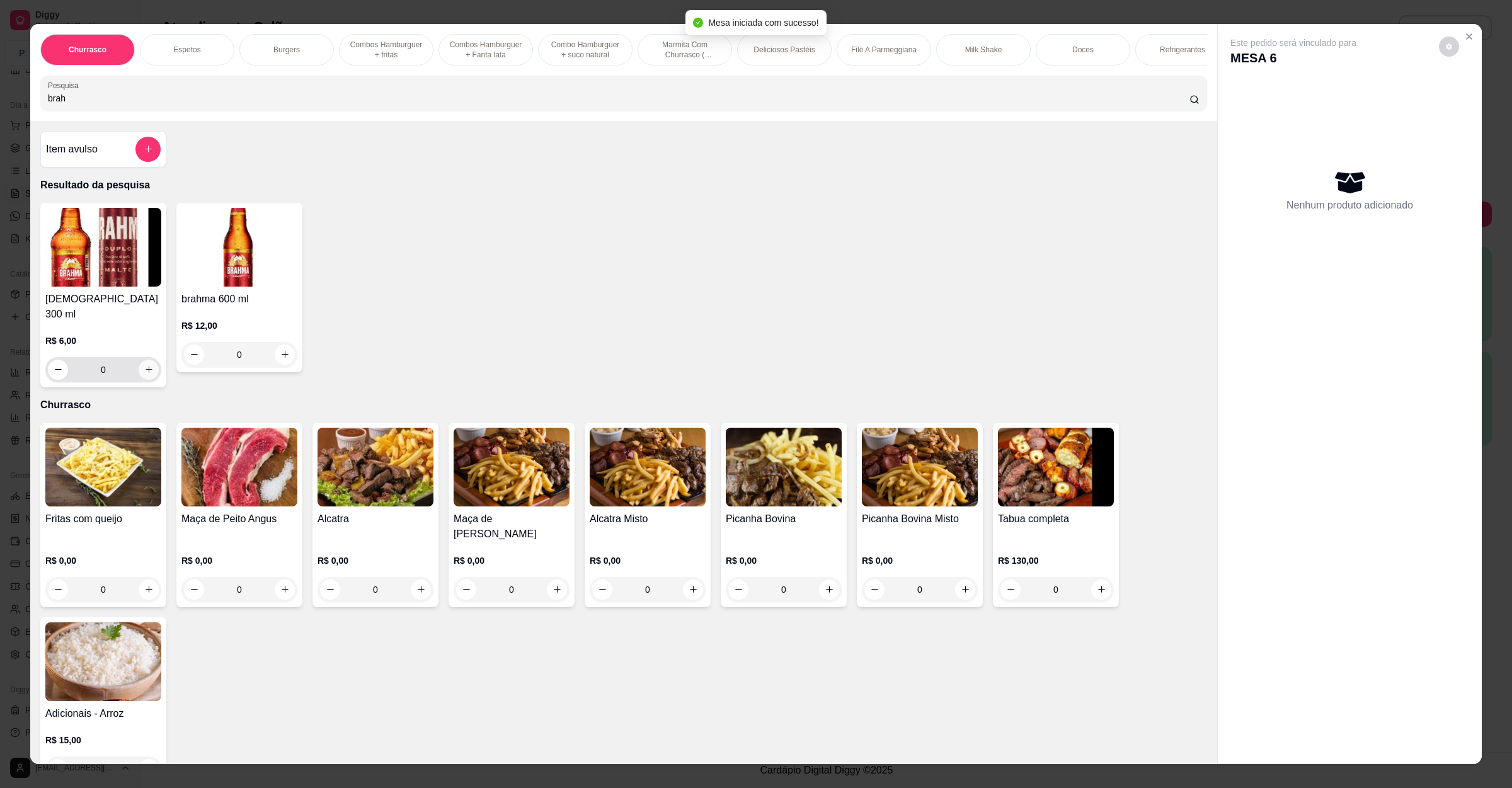
type input "brah"
click at [153, 369] on div "0" at bounding box center [103, 369] width 116 height 25
click at [144, 369] on icon "increase-product-quantity" at bounding box center [149, 369] width 10 height 10
type input "1"
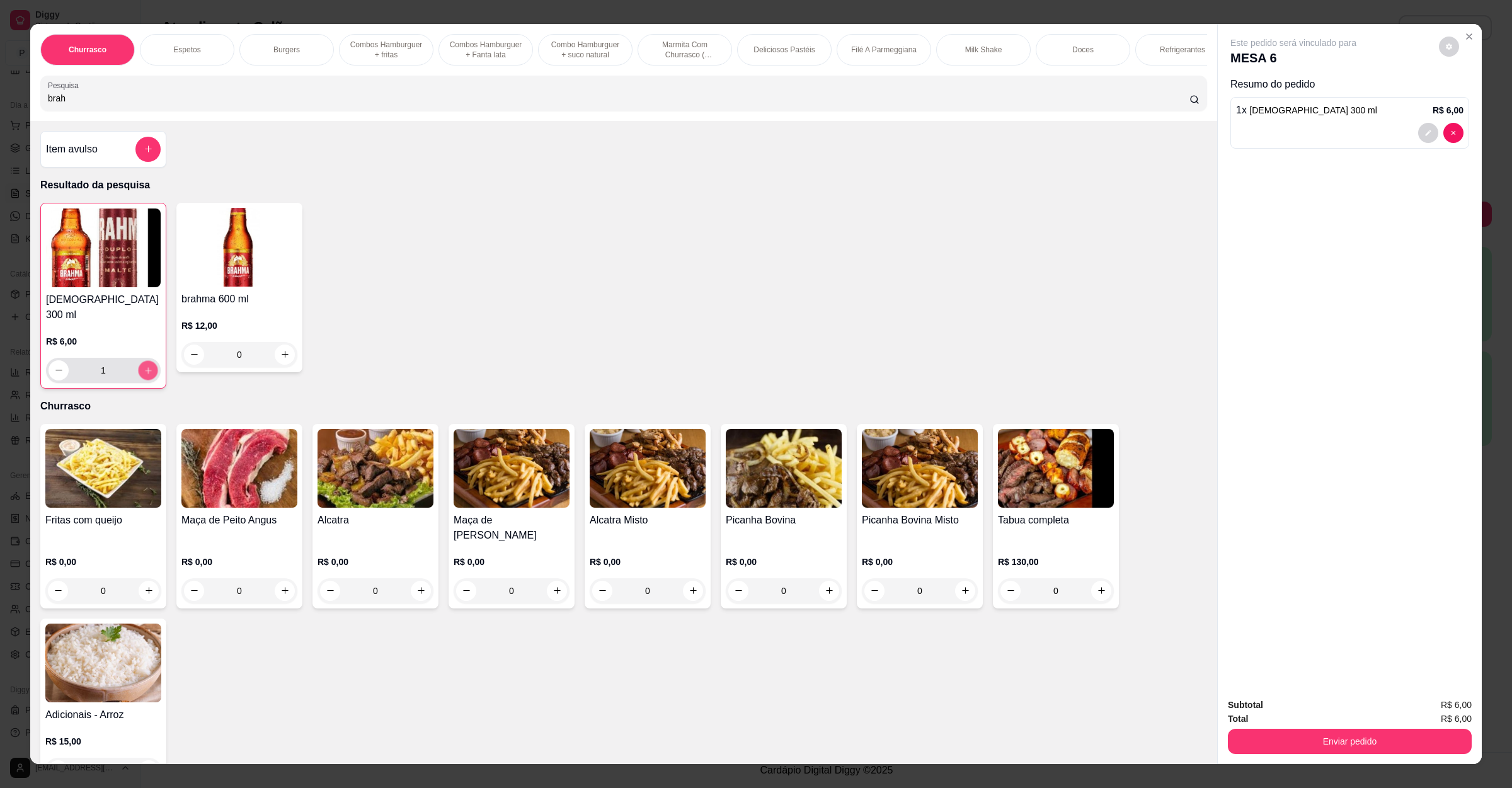
click at [143, 369] on icon "increase-product-quantity" at bounding box center [148, 370] width 10 height 10
type input "2"
click at [1271, 729] on button "Enviar pedido" at bounding box center [1350, 741] width 236 height 25
click at [1425, 710] on button "Enviar pedido" at bounding box center [1437, 710] width 69 height 23
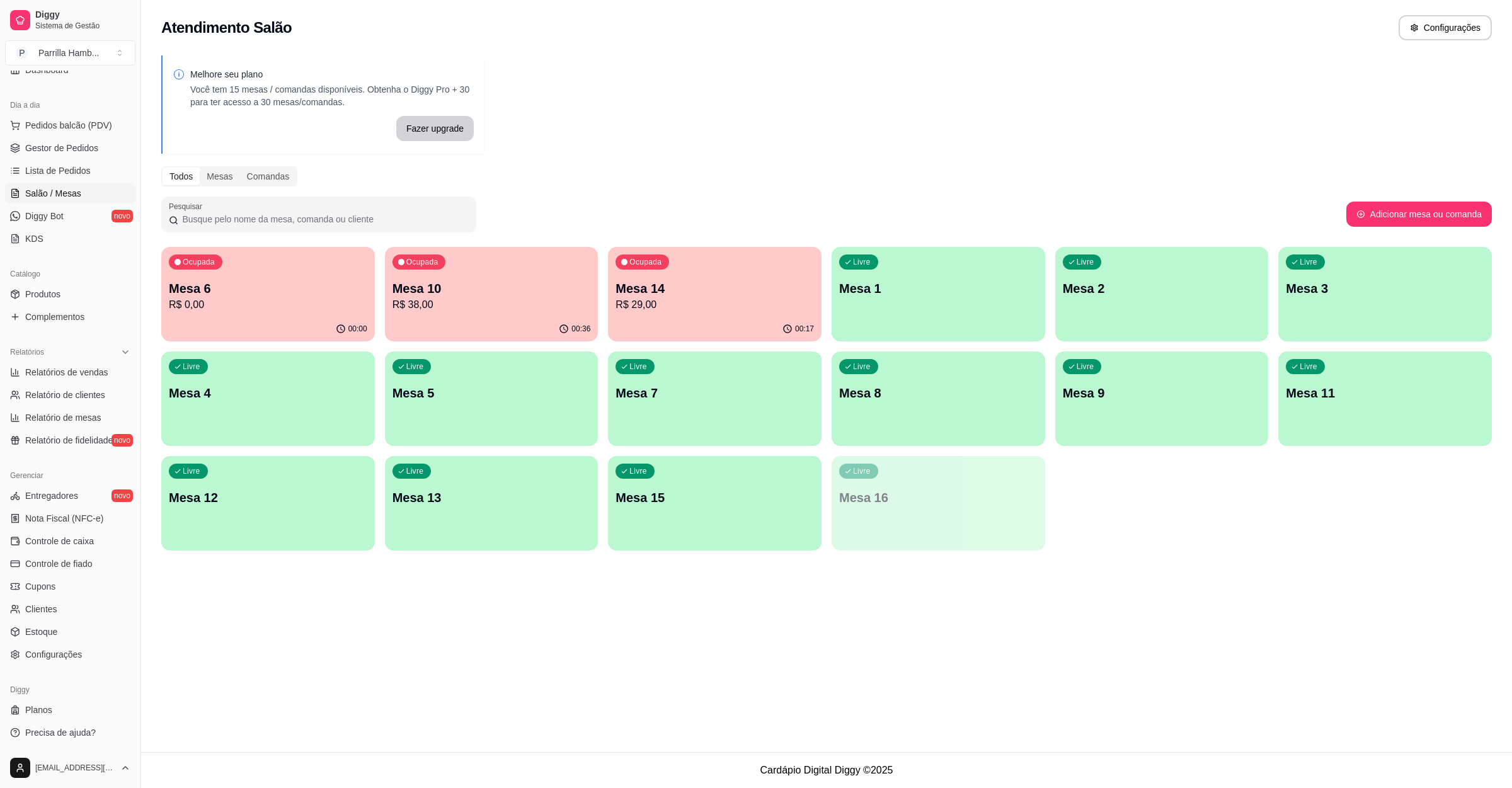
click at [505, 327] on div "00:36" at bounding box center [492, 329] width 214 height 25
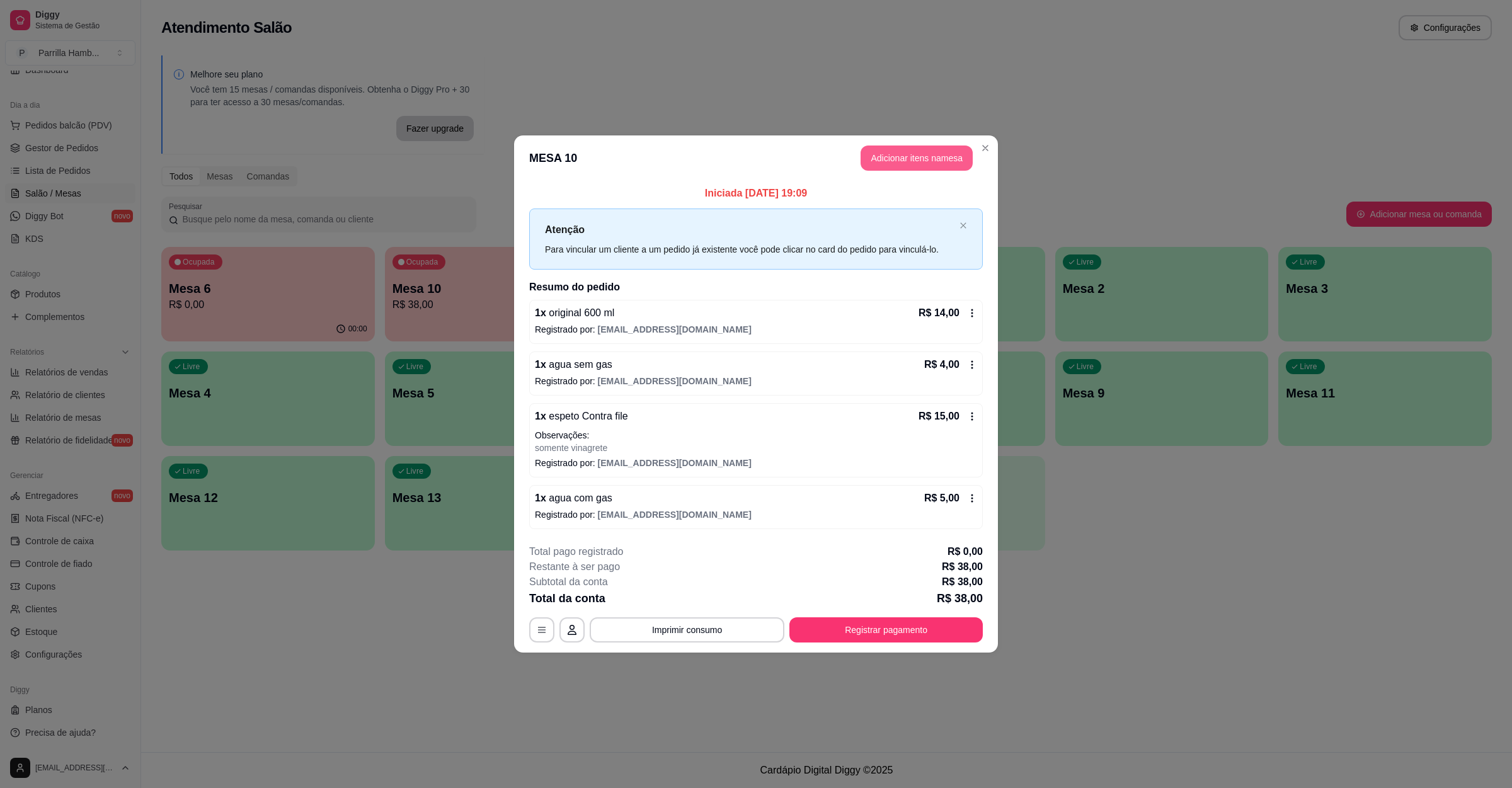
click at [872, 162] on button "Adicionar itens na mesa" at bounding box center [917, 158] width 113 height 25
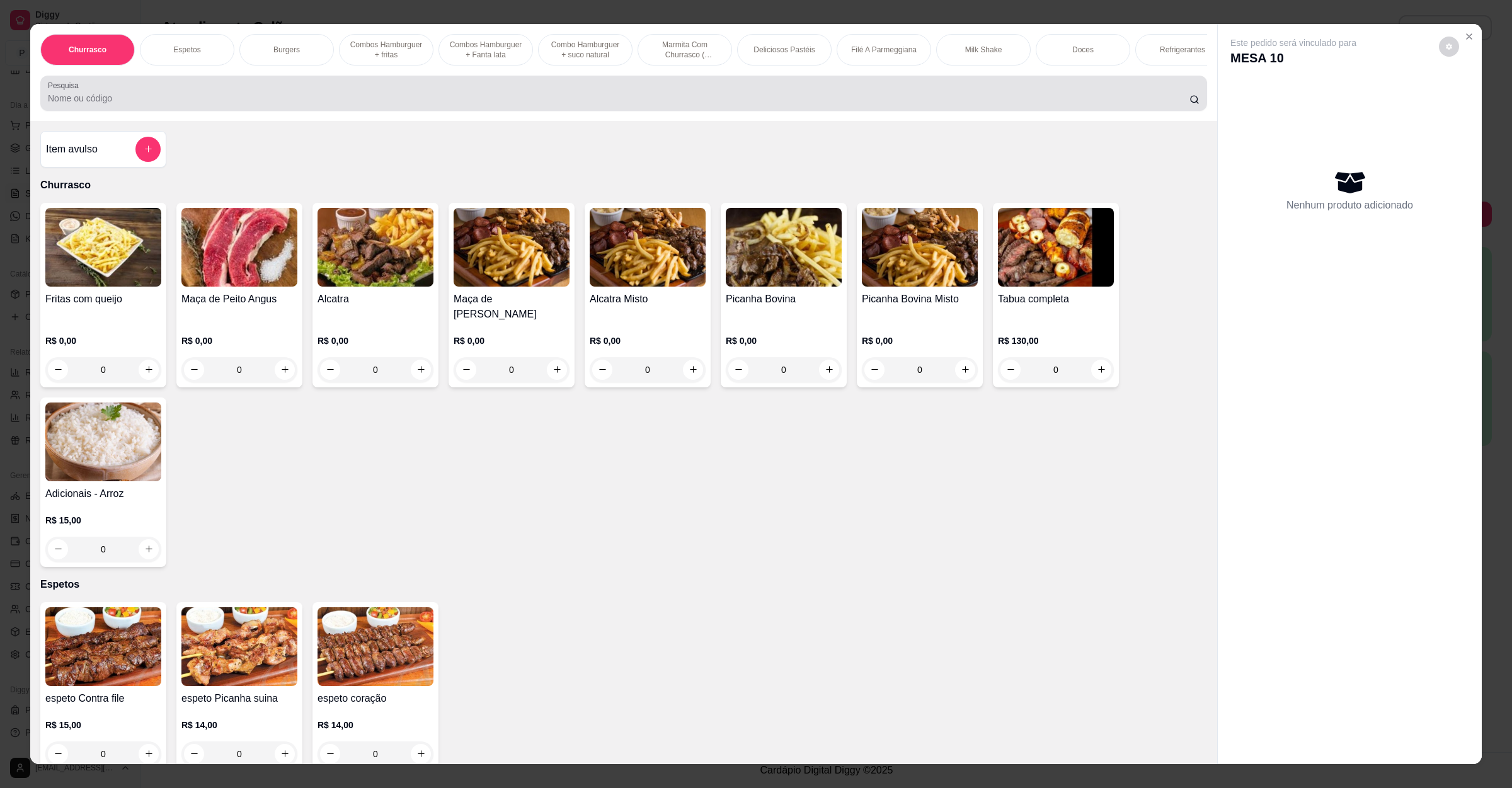
click at [421, 104] on input "Pesquisa" at bounding box center [619, 98] width 1142 height 13
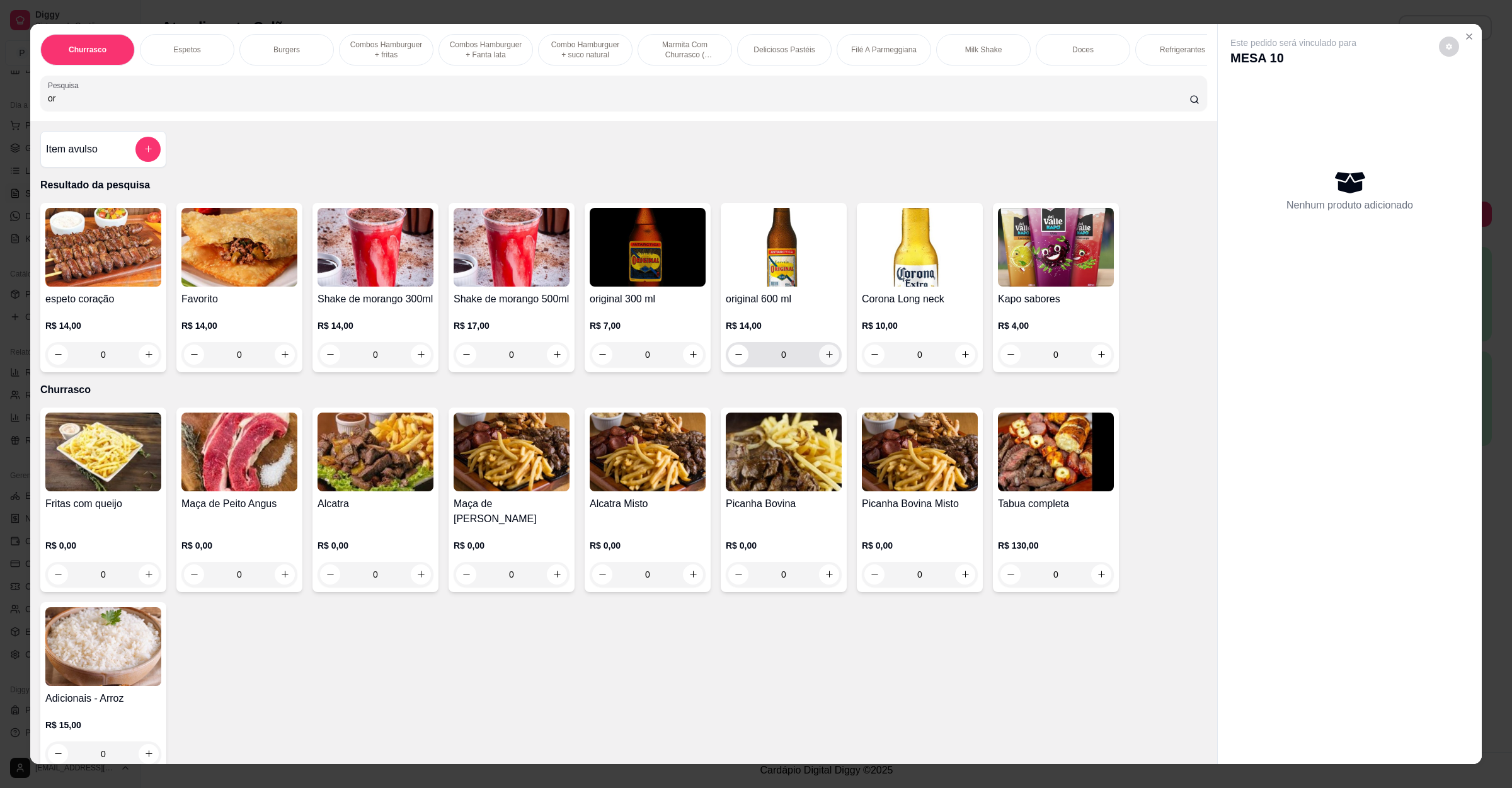
type input "or"
click at [831, 365] on button "increase-product-quantity" at bounding box center [829, 354] width 20 height 20
type input "1"
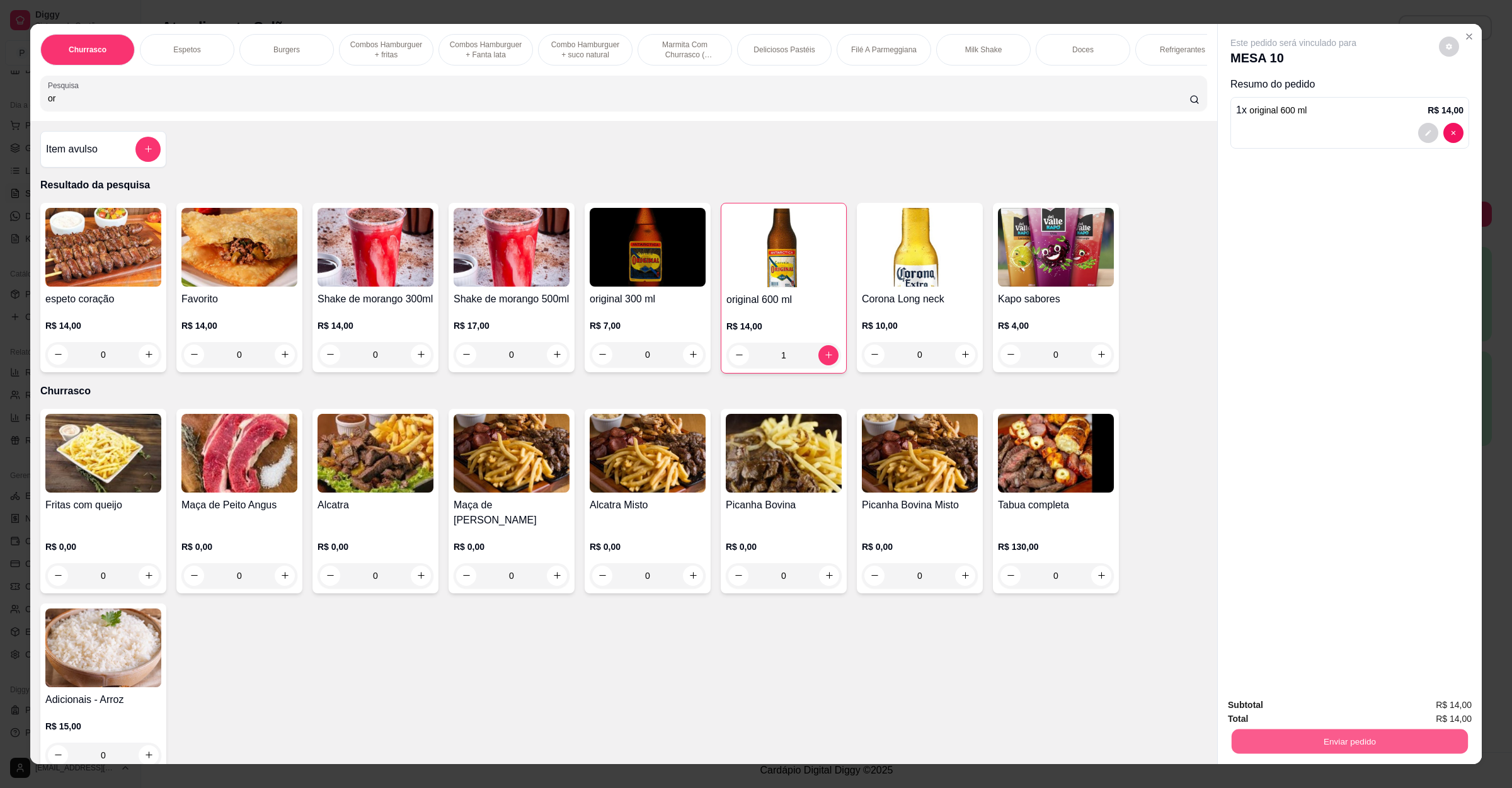
click at [1363, 743] on button "Enviar pedido" at bounding box center [1350, 741] width 236 height 25
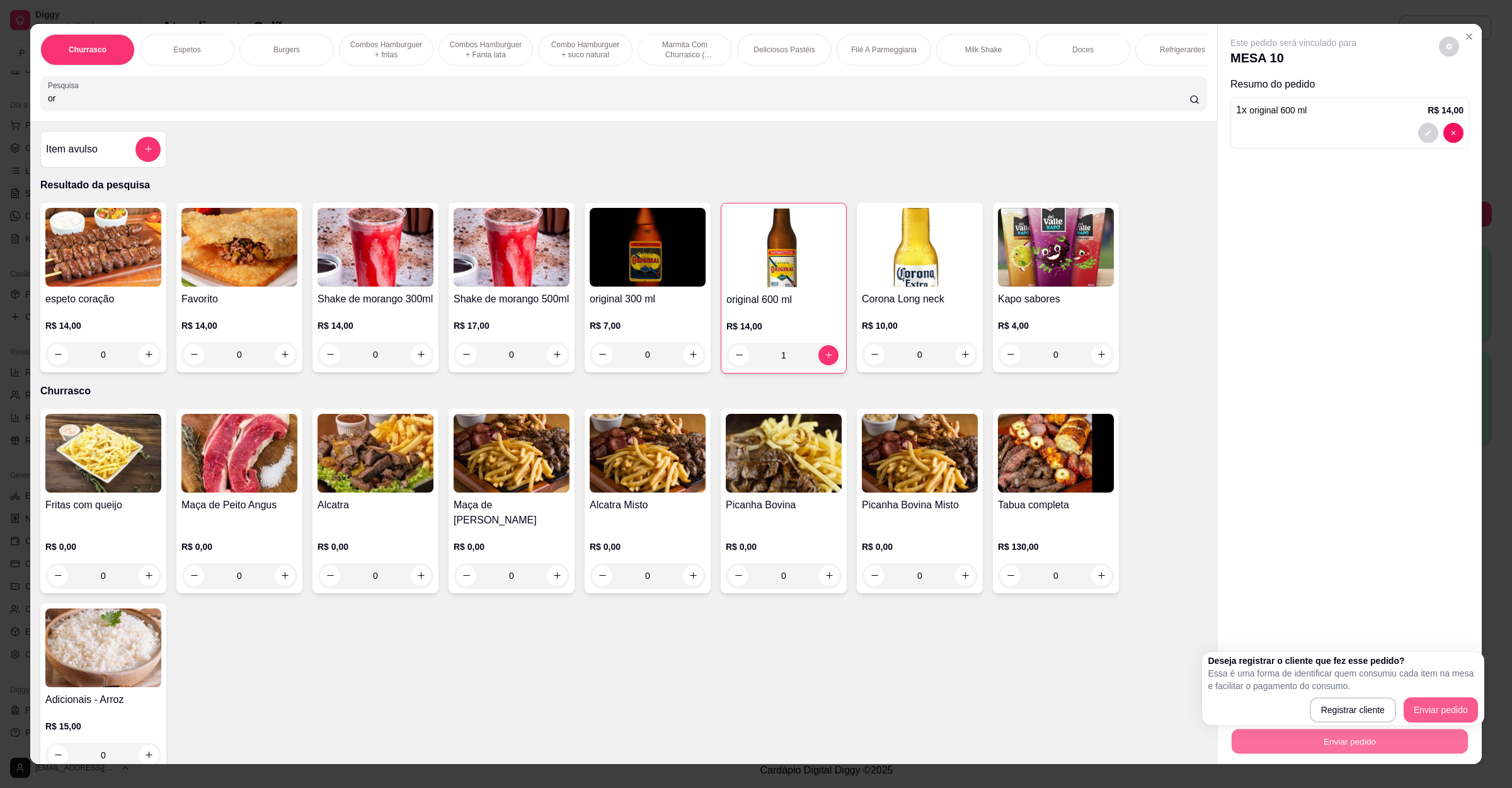
click at [1435, 713] on div "Registrar cliente Enviar pedido" at bounding box center [1343, 710] width 270 height 25
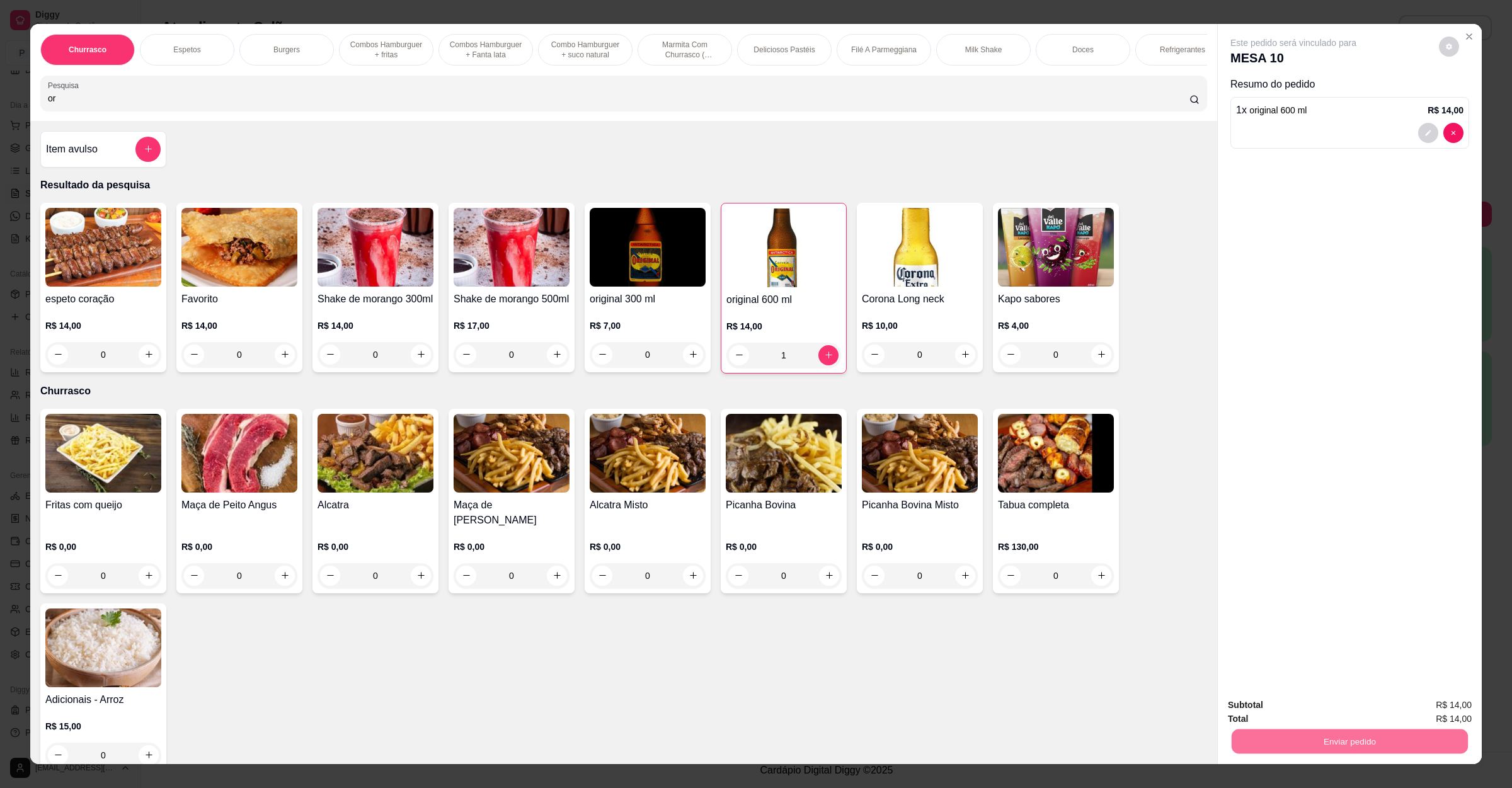
click at [1435, 713] on button "Enviar pedido" at bounding box center [1436, 710] width 71 height 24
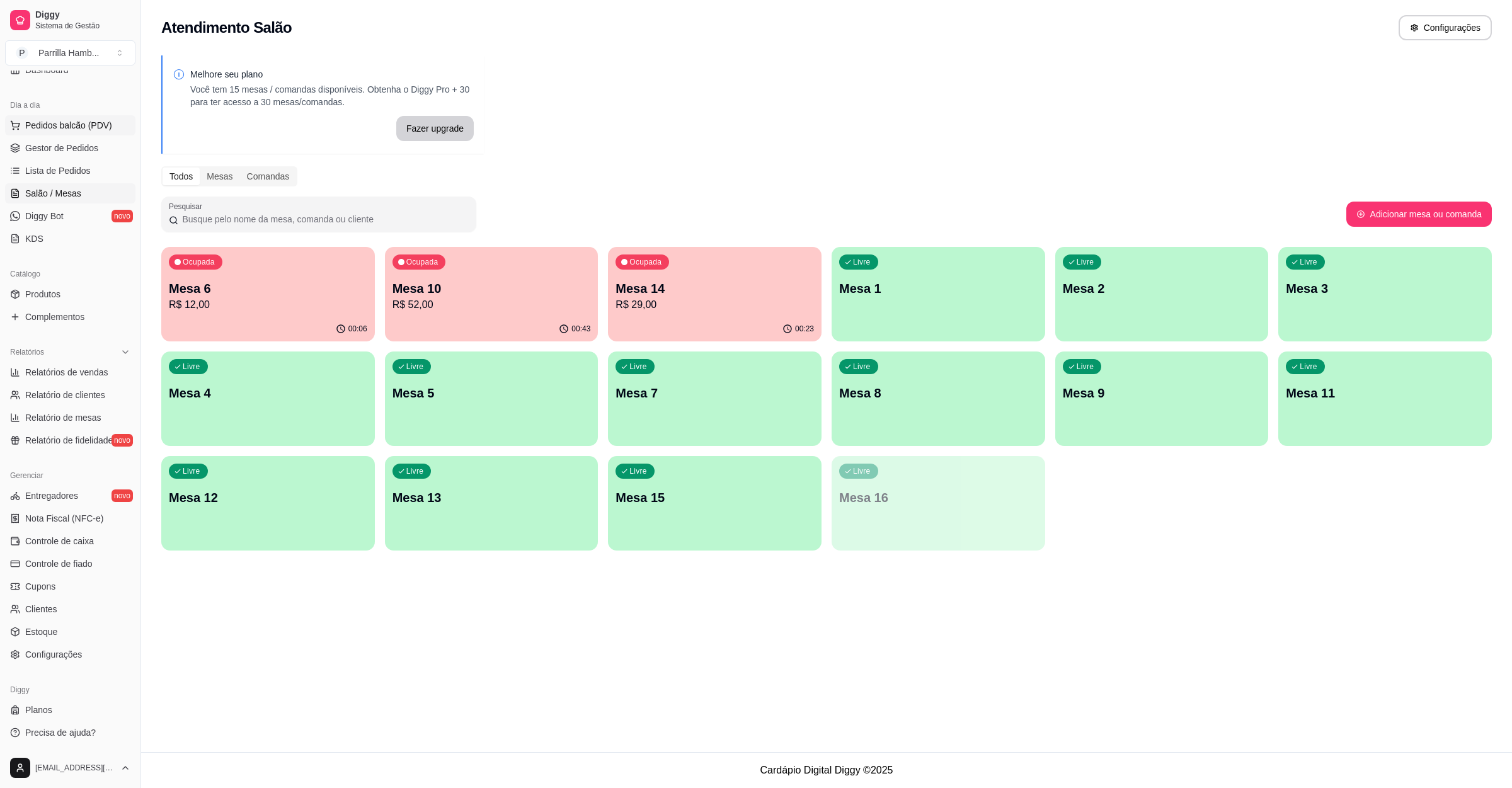
click at [63, 119] on span "Pedidos balcão (PDV)" at bounding box center [68, 125] width 87 height 13
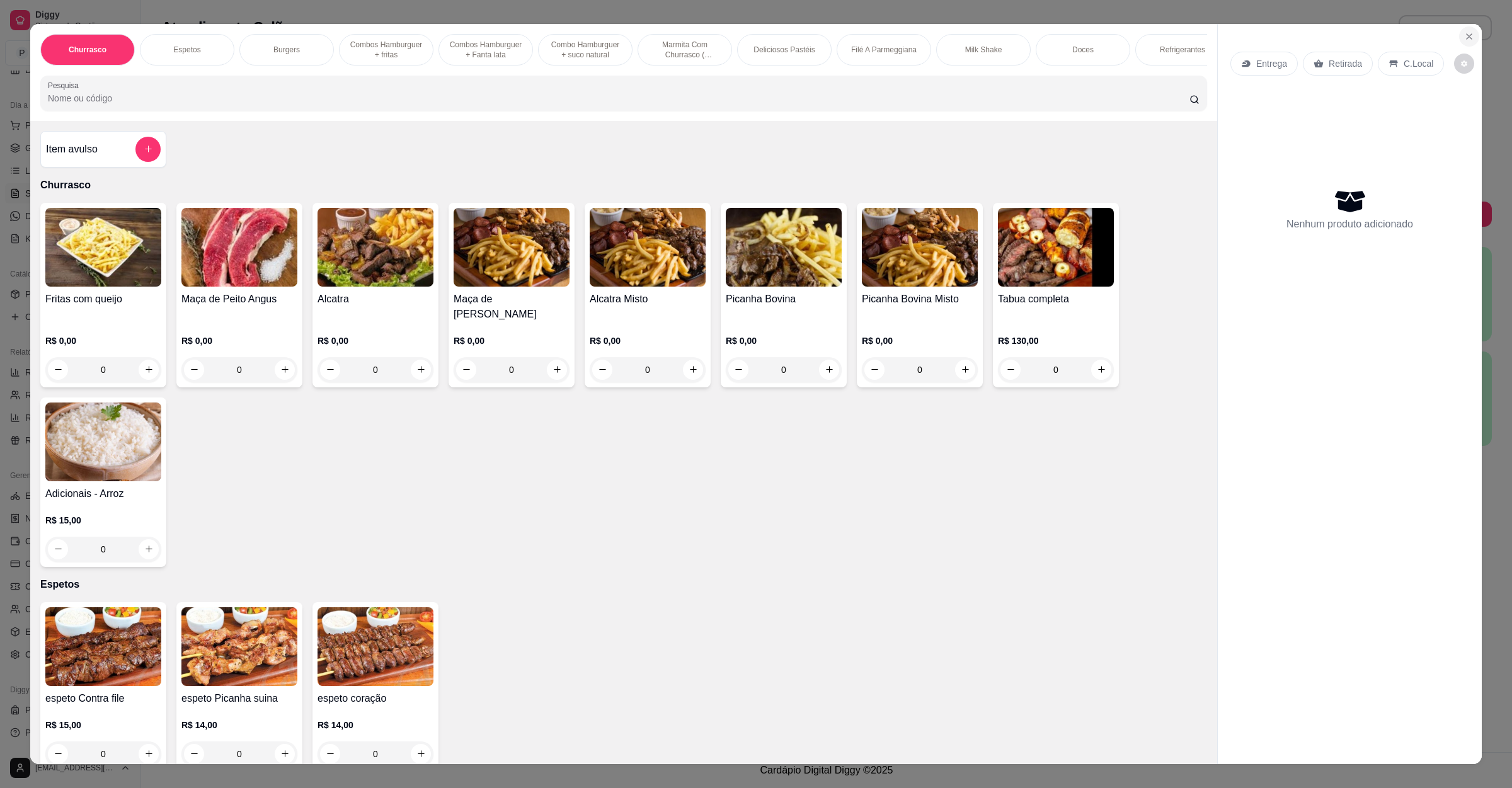
click at [1471, 36] on button "Close" at bounding box center [1469, 36] width 20 height 20
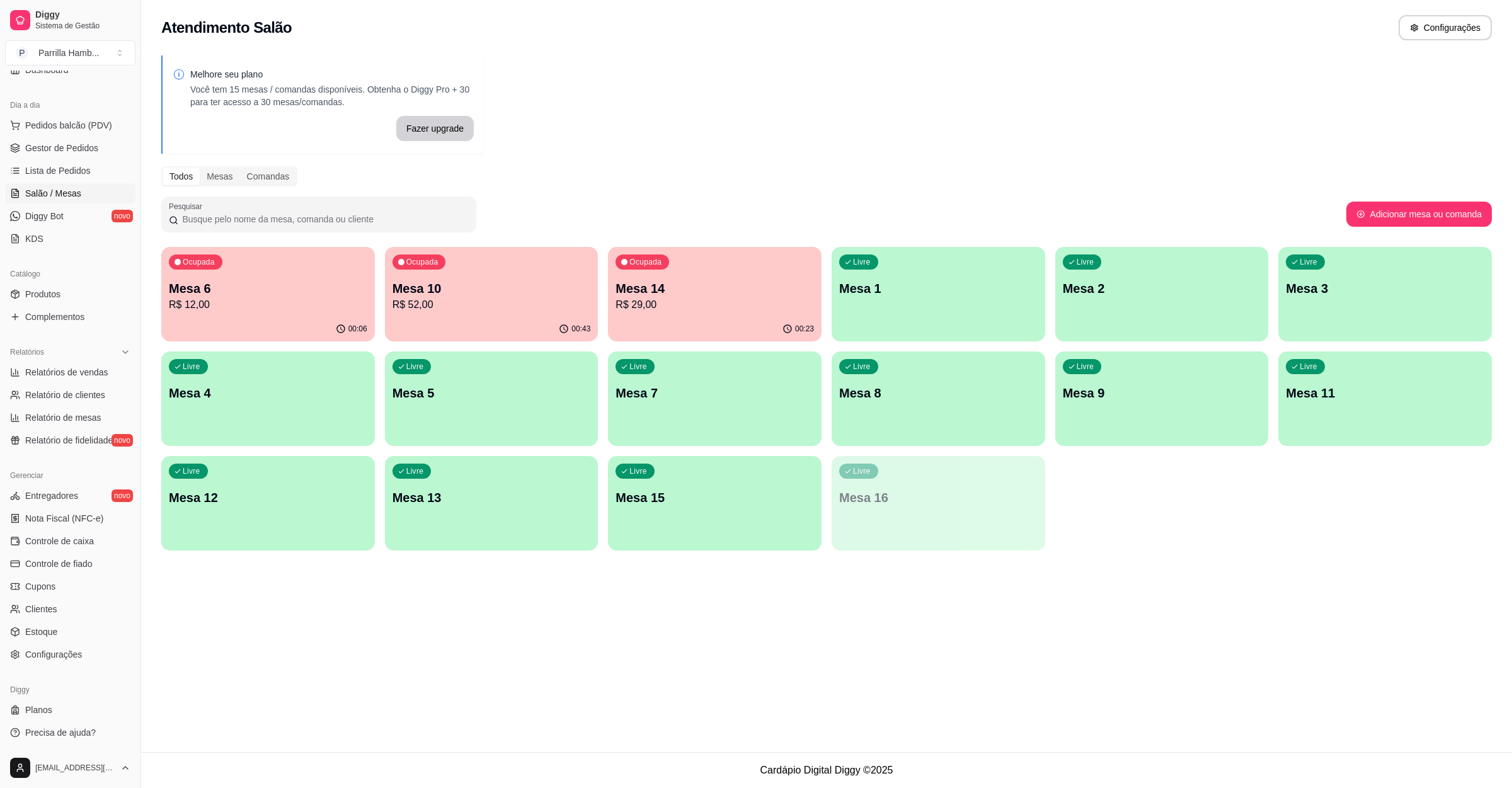
click at [283, 302] on p "R$ 12,00" at bounding box center [268, 305] width 199 height 15
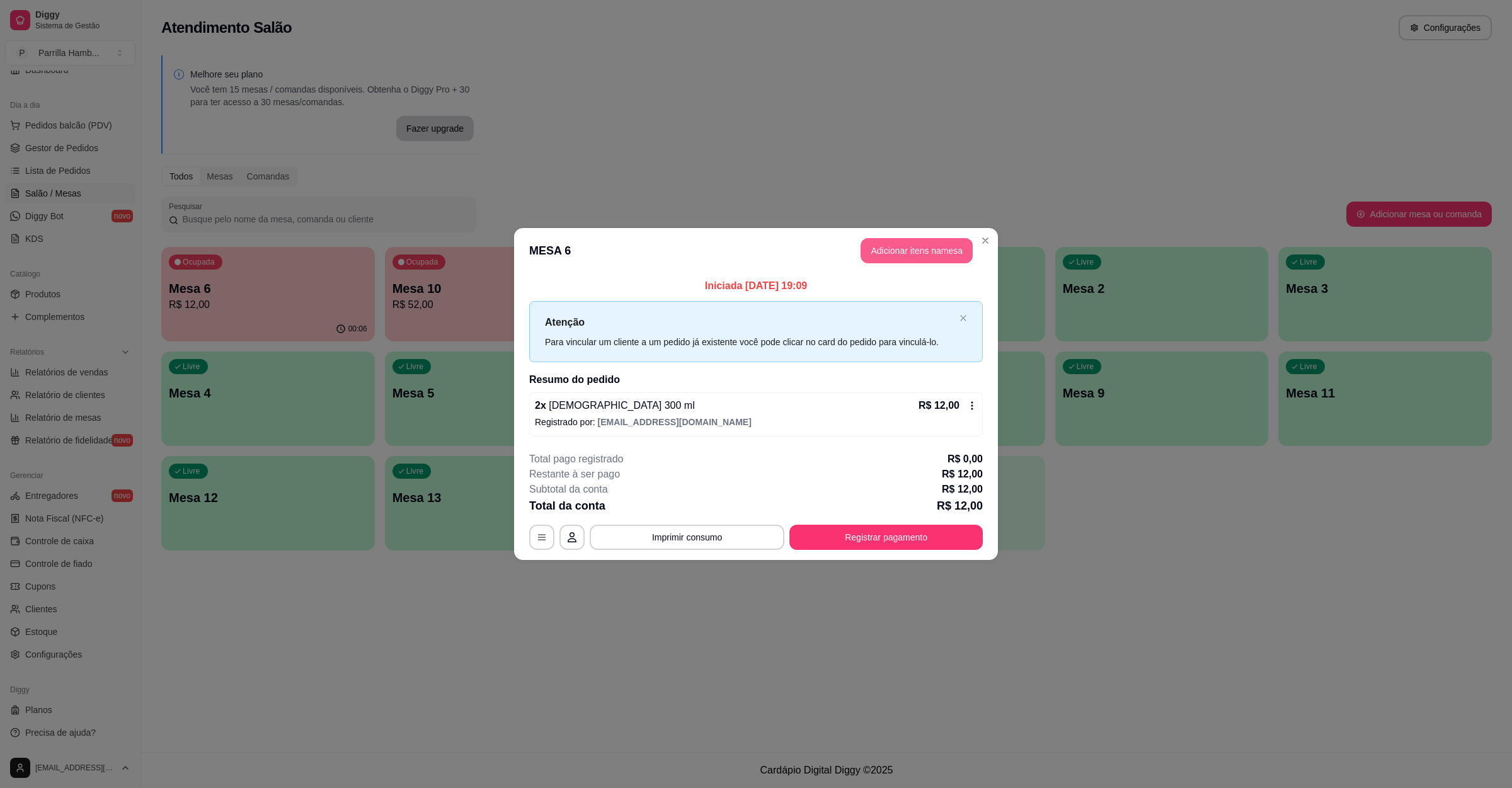
click at [938, 245] on button "Adicionar itens na mesa" at bounding box center [917, 250] width 113 height 25
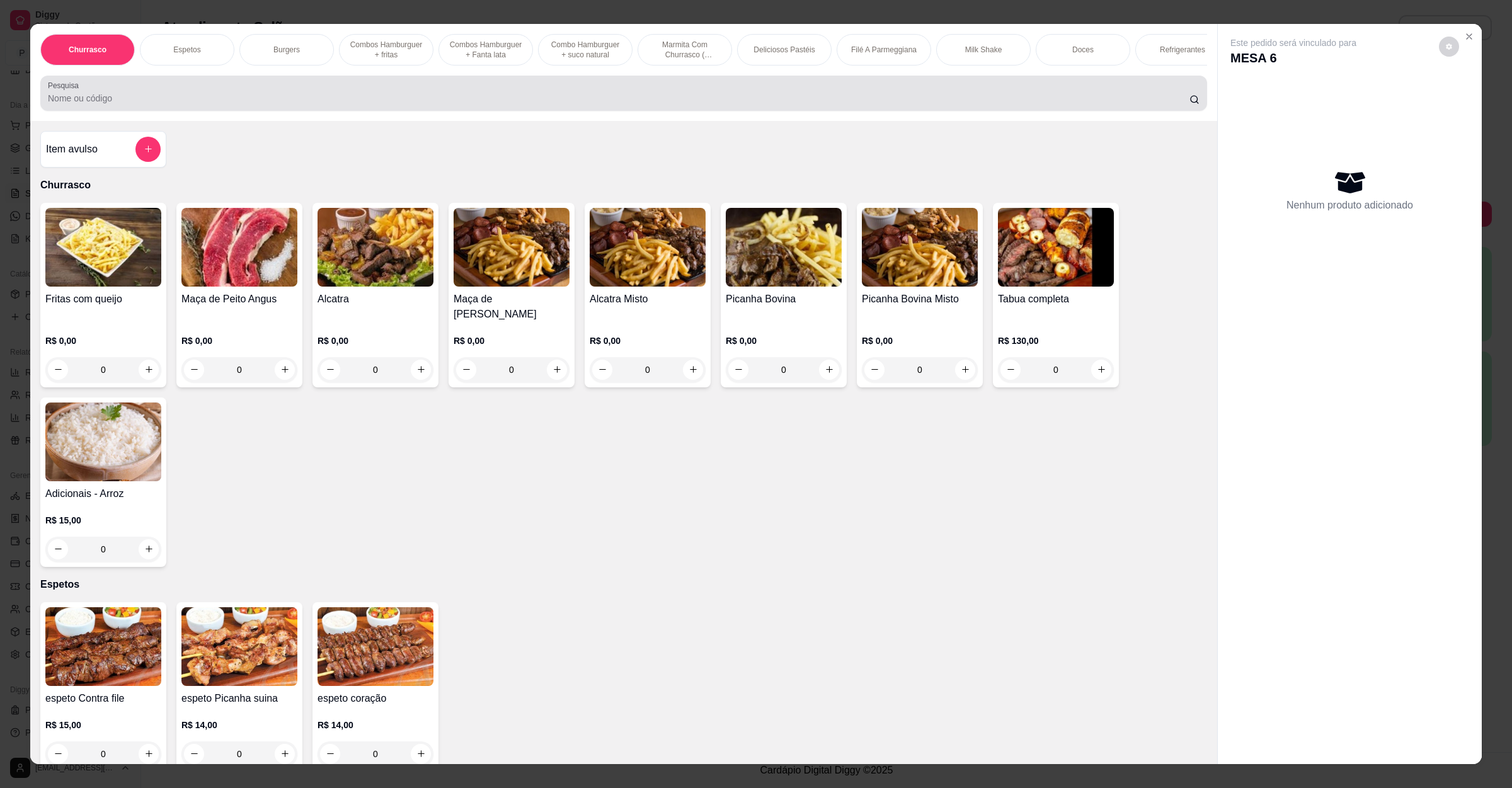
click at [147, 95] on div at bounding box center [623, 93] width 1152 height 25
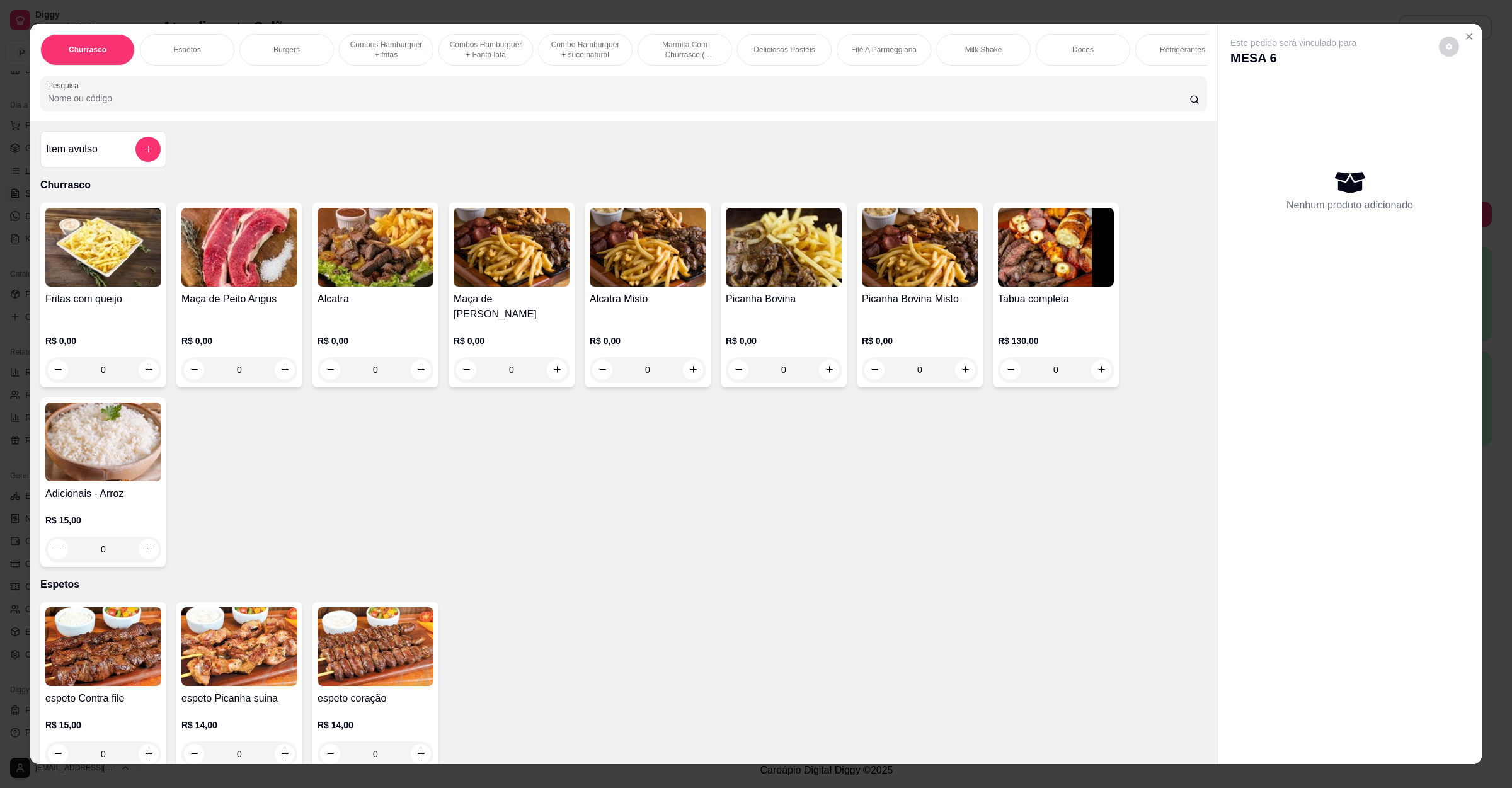
click at [745, 306] on h4 "Picanha Bovina" at bounding box center [784, 299] width 116 height 15
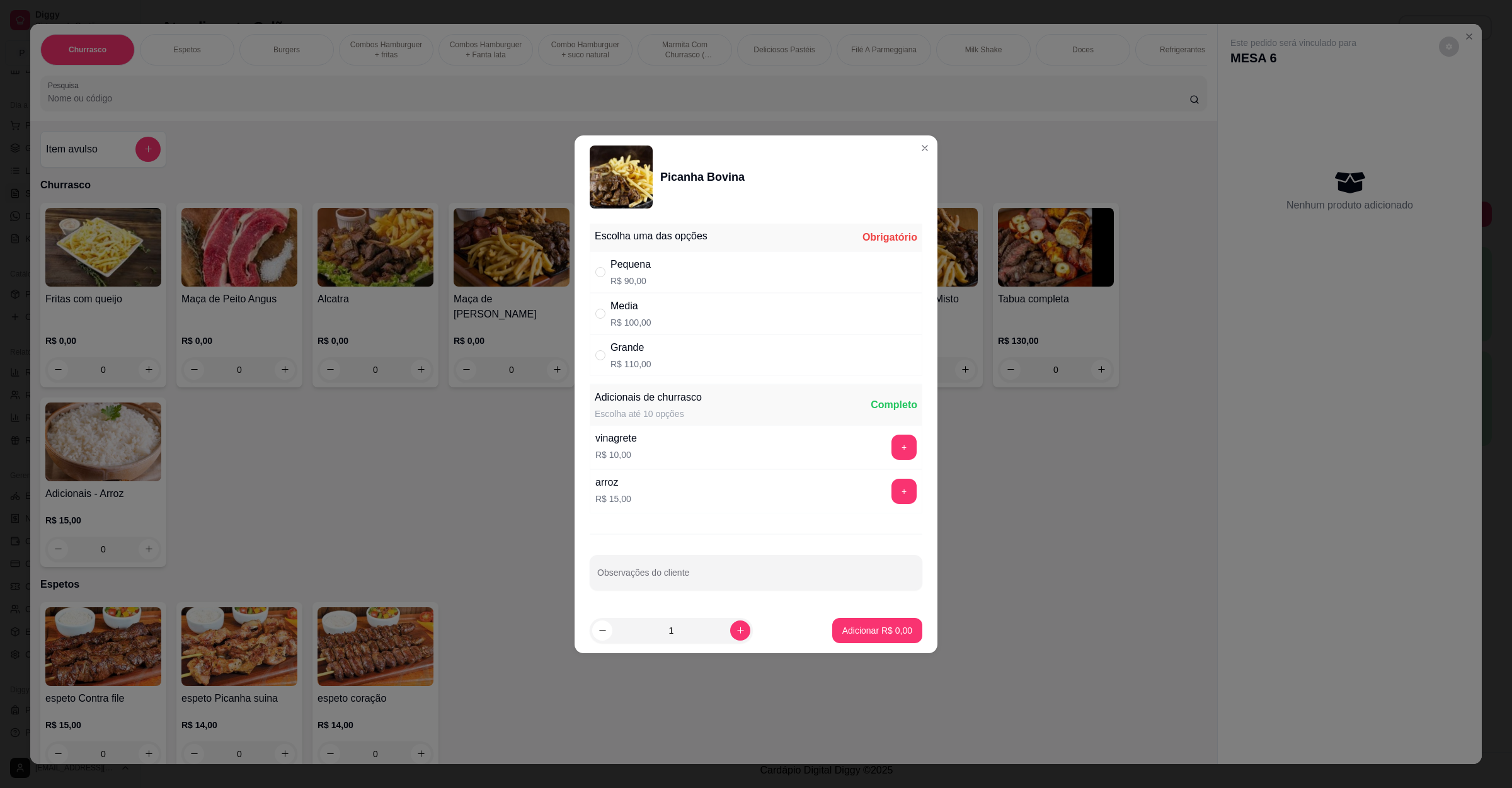
click at [696, 313] on div "Media R$ 100,00" at bounding box center [756, 313] width 333 height 42
radio input "true"
click at [865, 645] on footer "1 Adicionar R$ 100,00" at bounding box center [756, 630] width 363 height 45
click at [877, 629] on p "Adicionar R$ 100,00" at bounding box center [872, 630] width 80 height 13
type input "1"
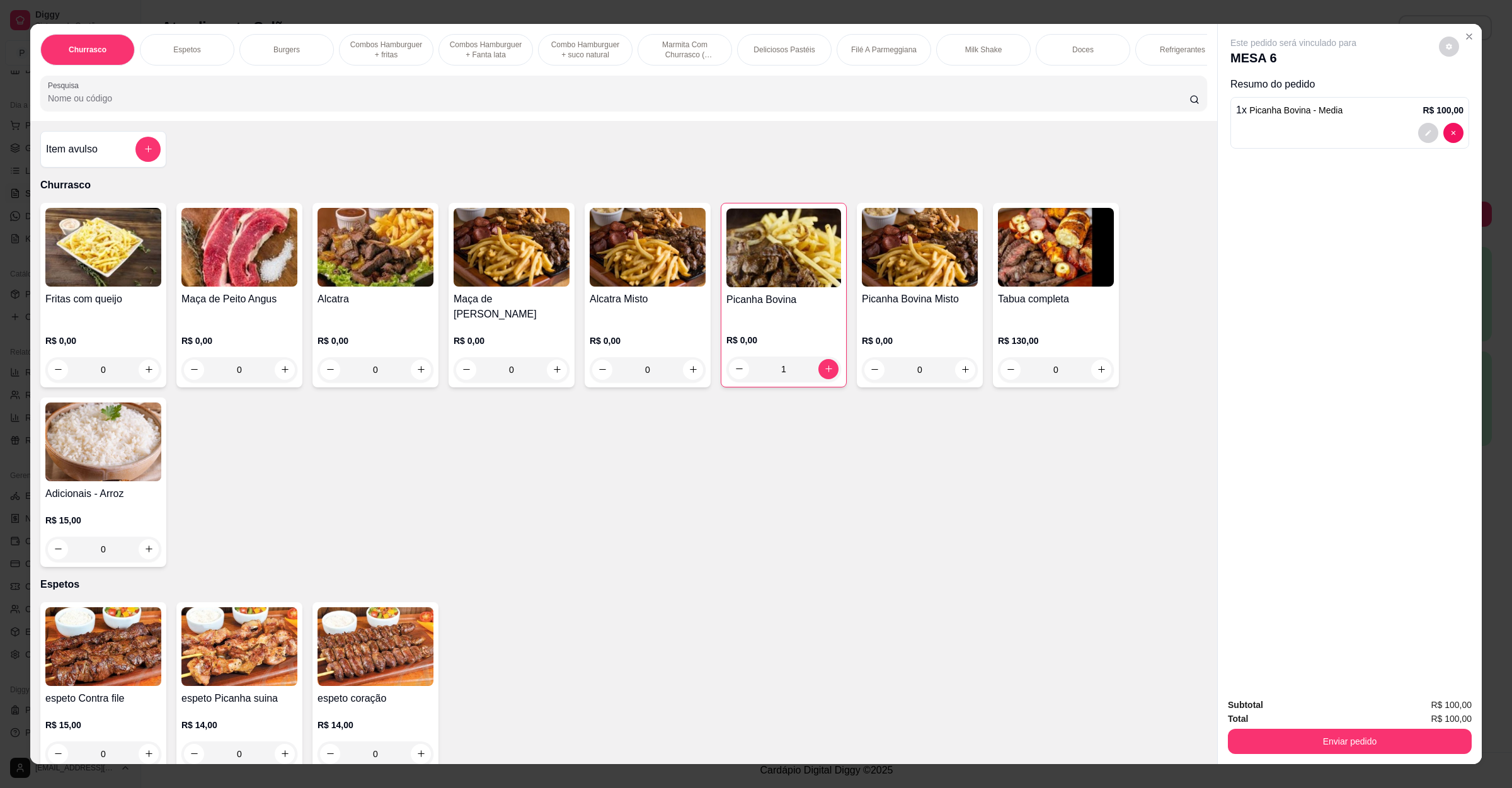
click at [1329, 756] on div "Subtotal R$ 100,00 Total R$ 100,00 Enviar pedido" at bounding box center [1350, 725] width 264 height 76
click at [1331, 752] on button "Enviar pedido" at bounding box center [1350, 740] width 244 height 25
click at [1437, 715] on button "Enviar pedido" at bounding box center [1436, 710] width 71 height 24
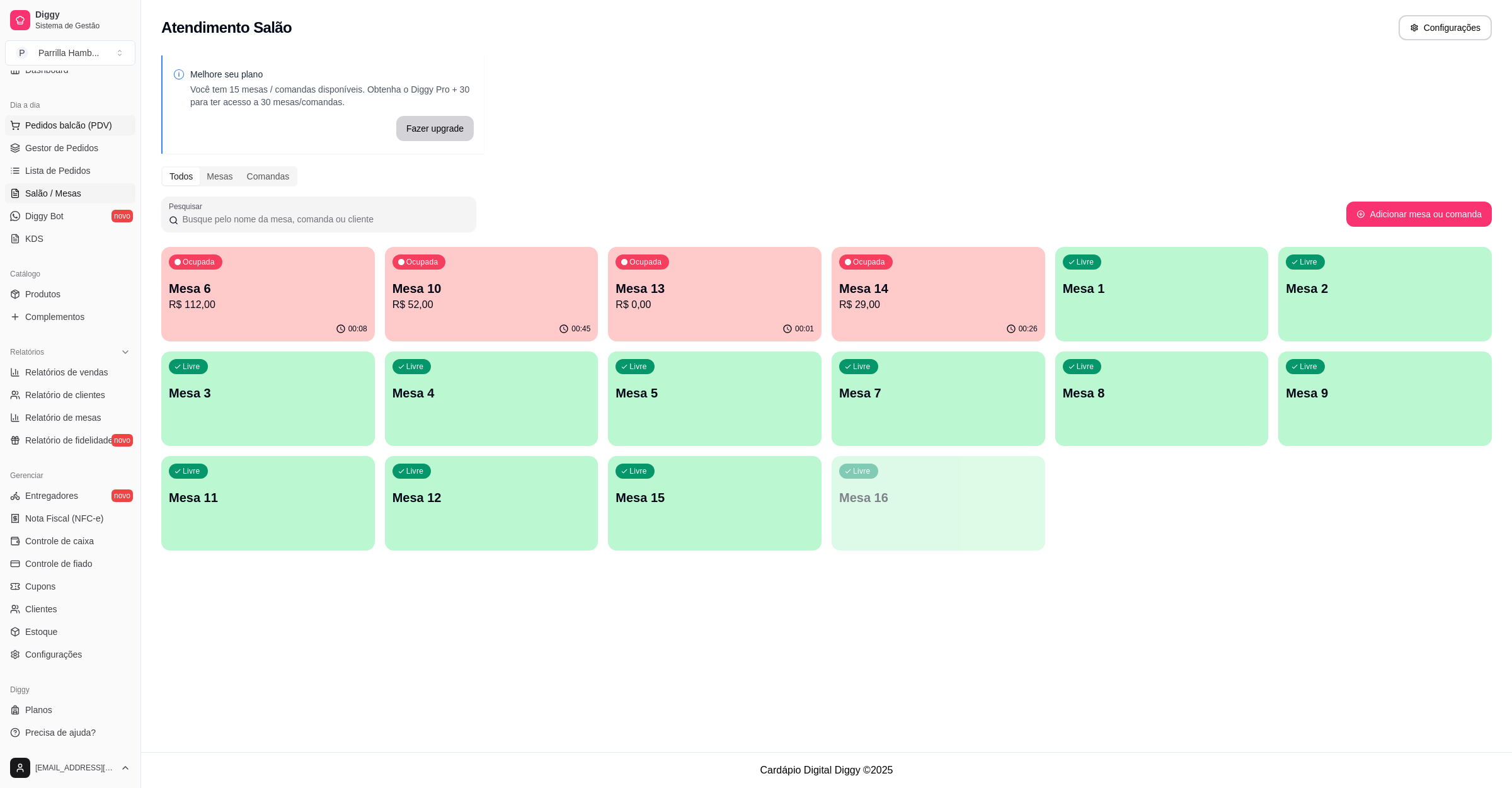
click at [66, 118] on button "Pedidos balcão (PDV)" at bounding box center [70, 125] width 131 height 20
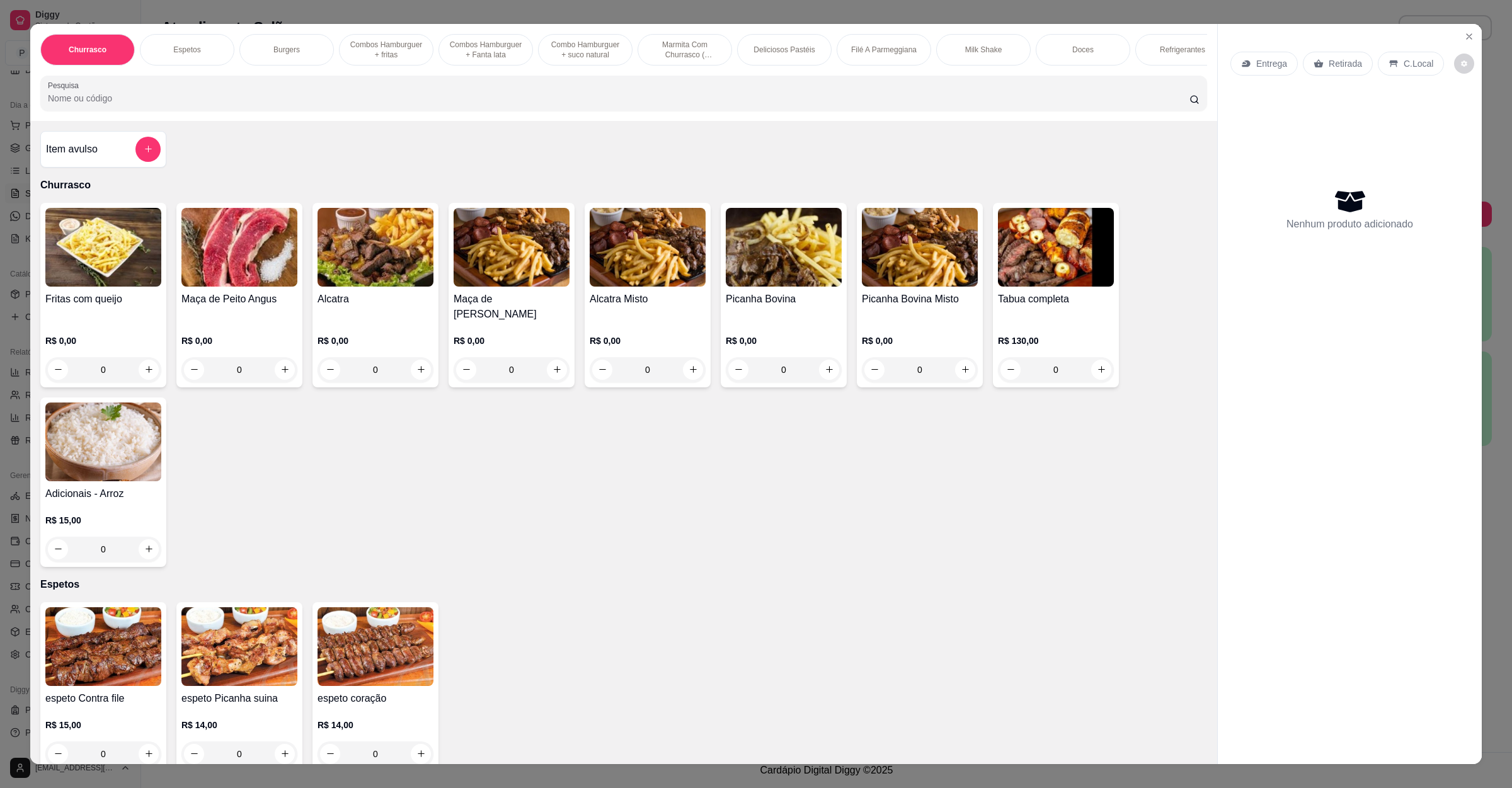
click at [1261, 64] on p "Entrega" at bounding box center [1272, 63] width 31 height 13
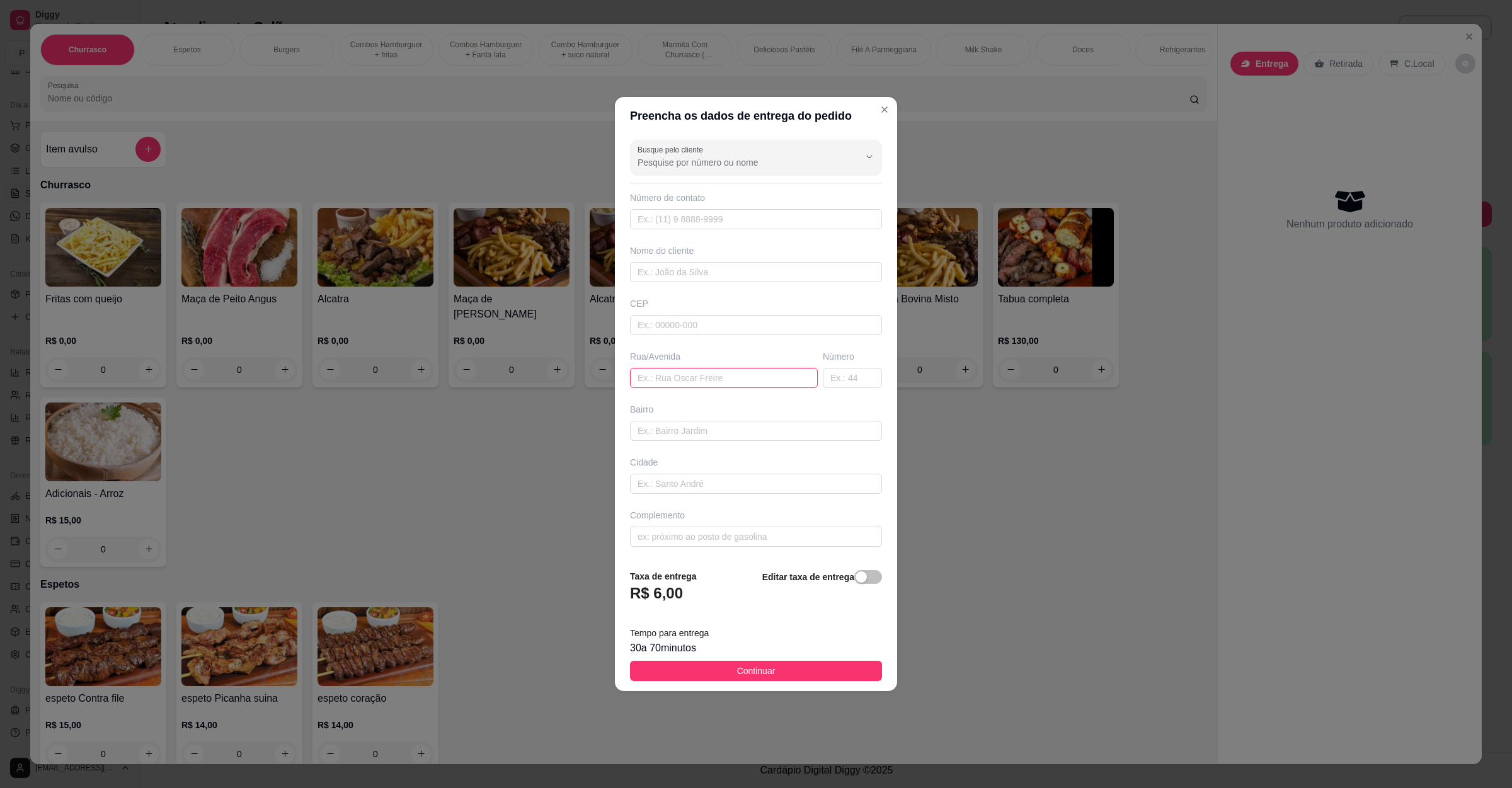
click at [687, 371] on input "text" at bounding box center [724, 377] width 188 height 20
paste input "Bairro vista alegre [STREET_ADDRESS]"
type input "Bairro vista alegre [STREET_ADDRESS]"
click at [730, 665] on button "Continuar" at bounding box center [756, 670] width 252 height 20
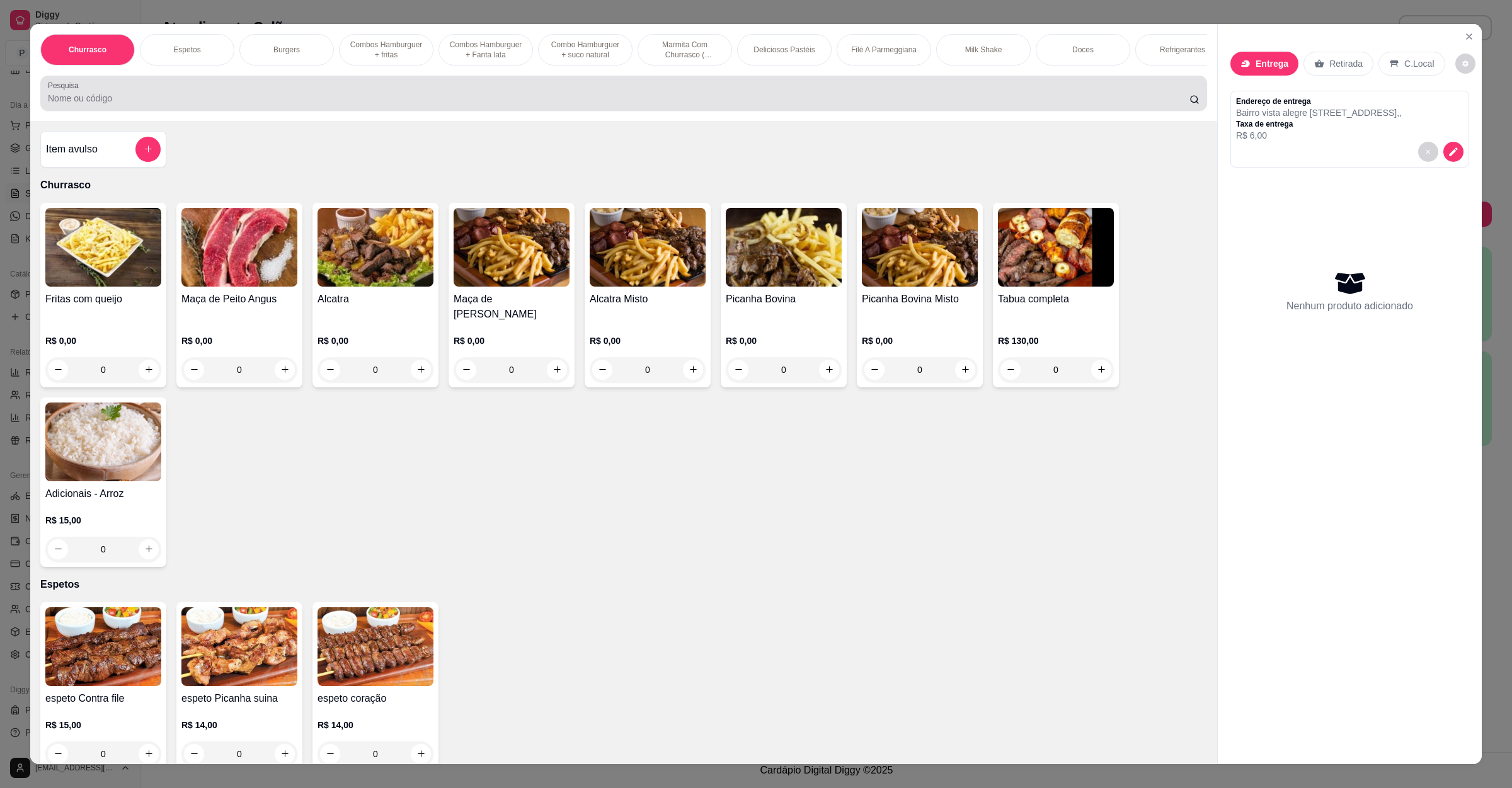
click at [150, 98] on div at bounding box center [623, 93] width 1152 height 25
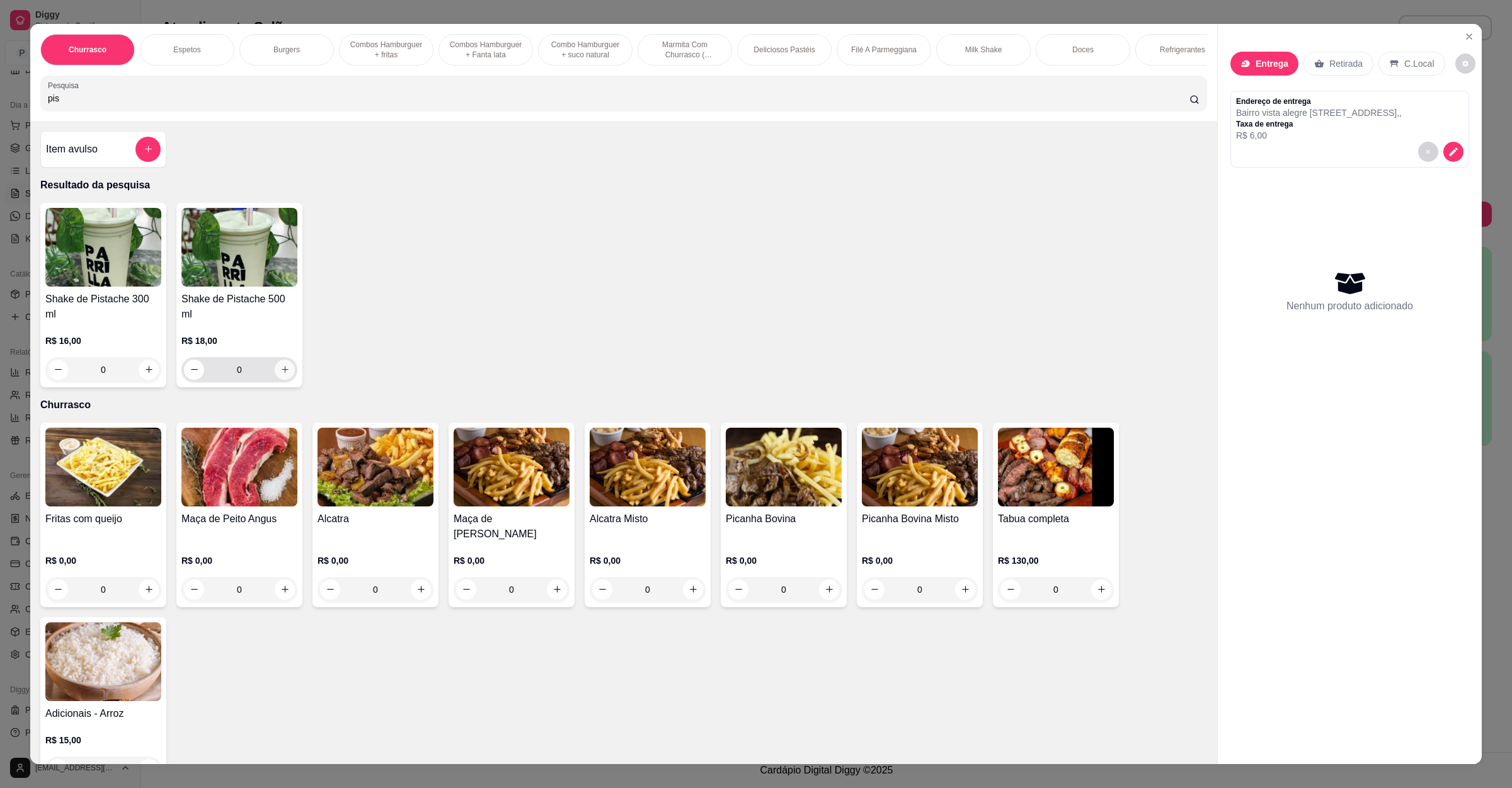
type input "pis"
click at [282, 369] on button "increase-product-quantity" at bounding box center [285, 369] width 20 height 20
type input "1"
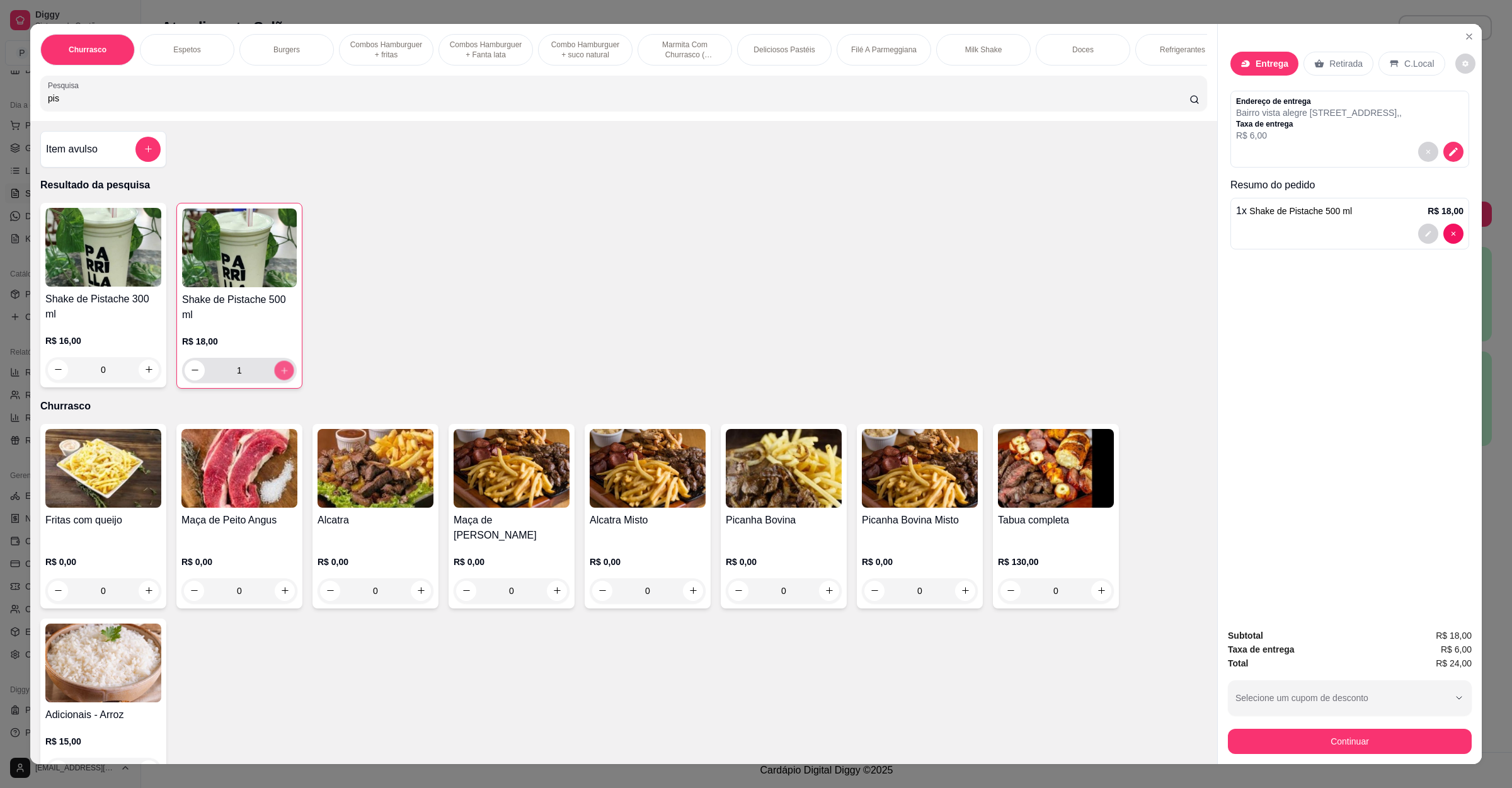
click at [282, 369] on button "increase-product-quantity" at bounding box center [284, 370] width 20 height 20
type input "2"
click at [282, 369] on button "increase-product-quantity" at bounding box center [284, 370] width 20 height 20
type input "3"
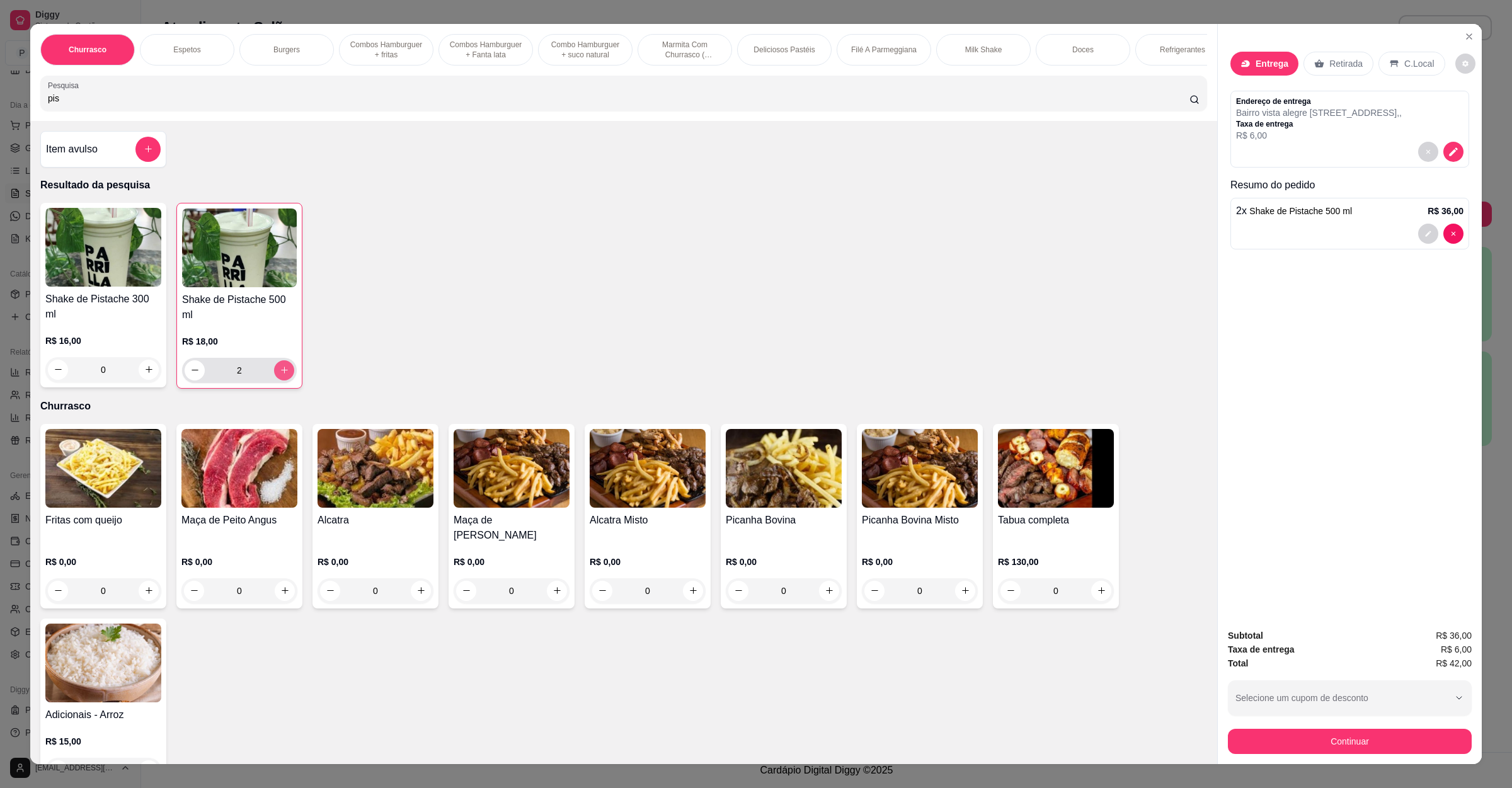
type input "3"
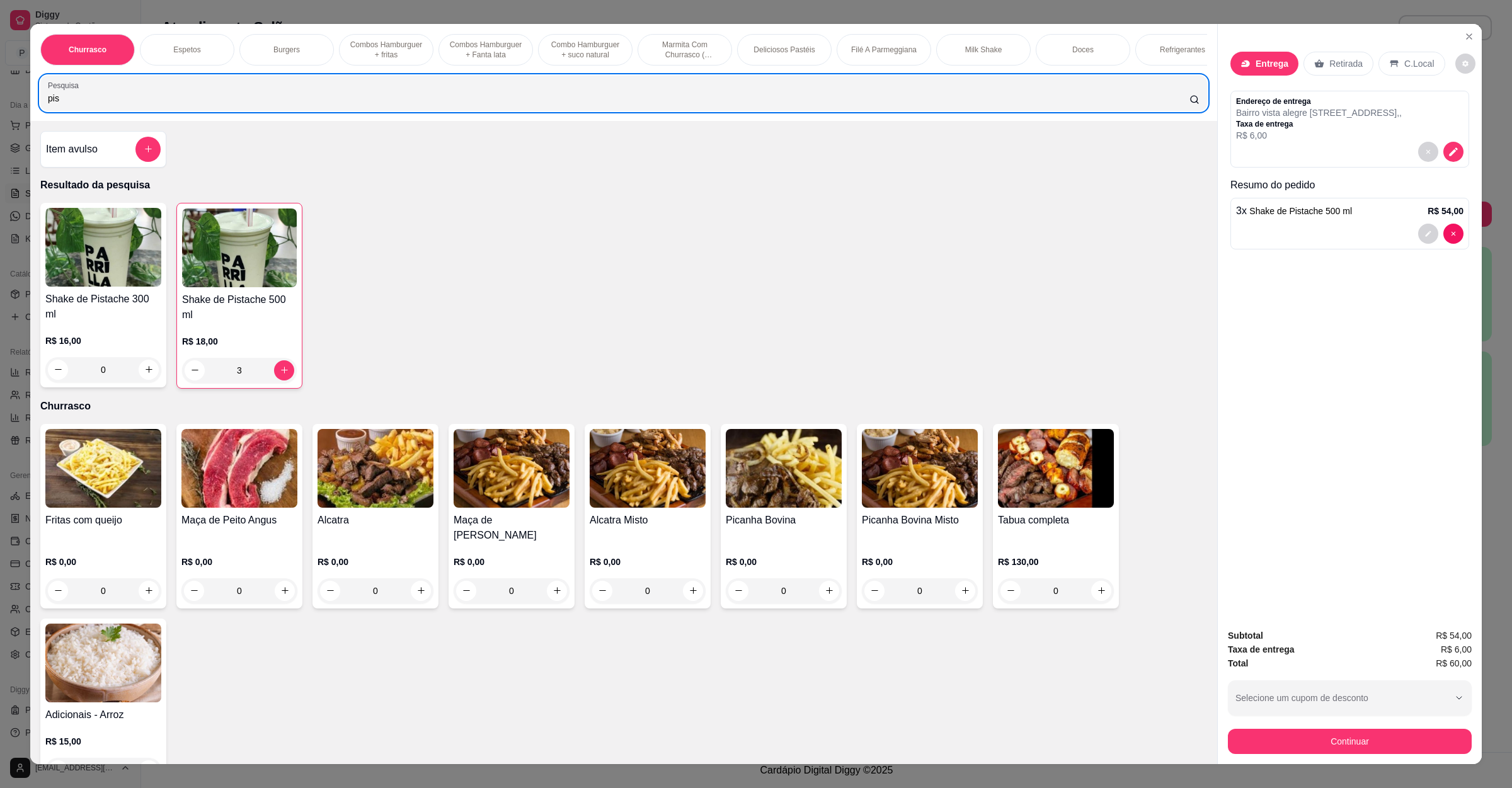
drag, startPoint x: 78, startPoint y: 94, endPoint x: 1, endPoint y: 119, distance: 81.0
click at [0, 108] on div "Churrasco Espetos Burgers Combos Hamburguer + fritas Combos Hamburguer + Fanta …" at bounding box center [756, 394] width 1512 height 788
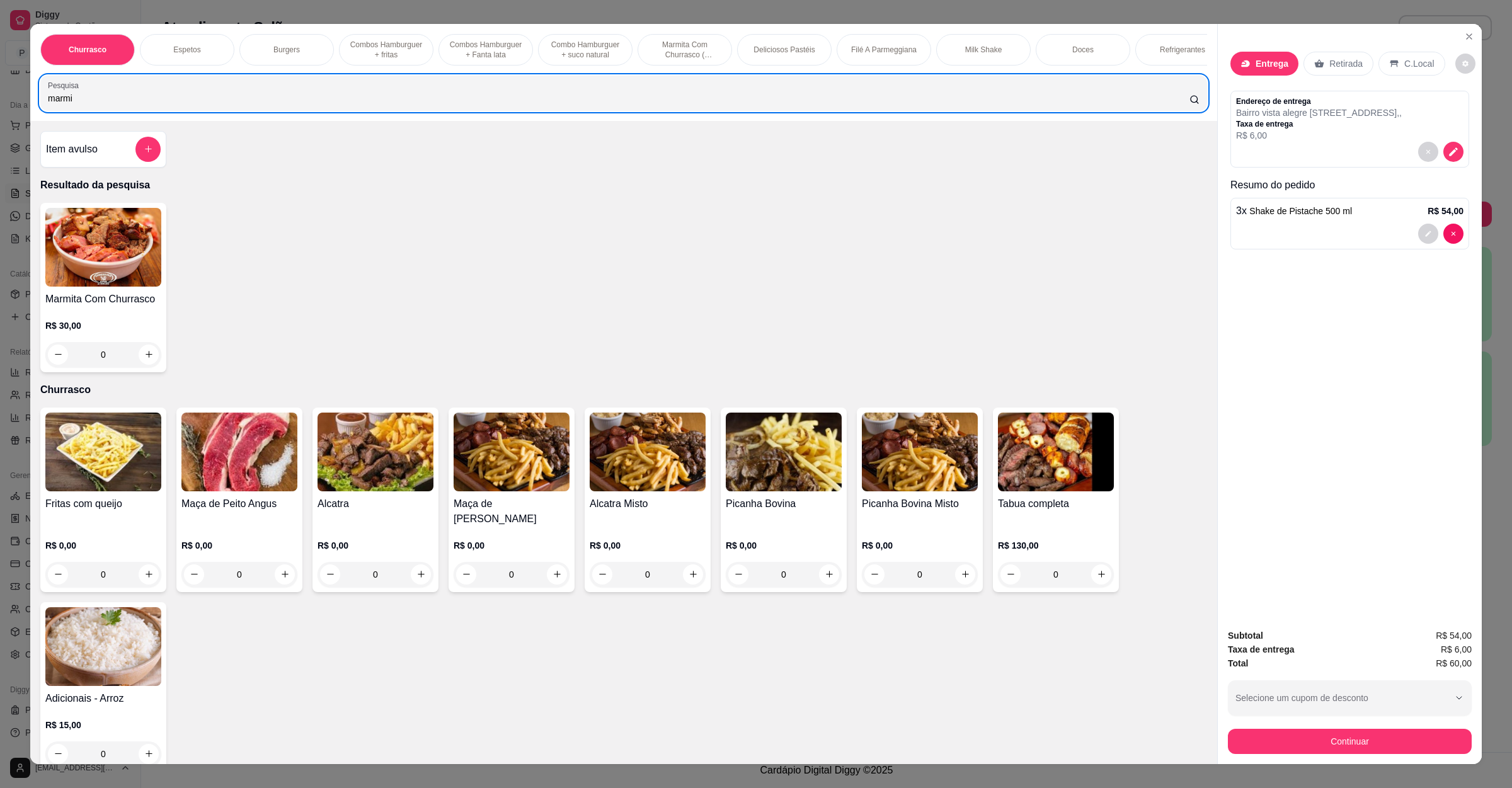
type input "marmi"
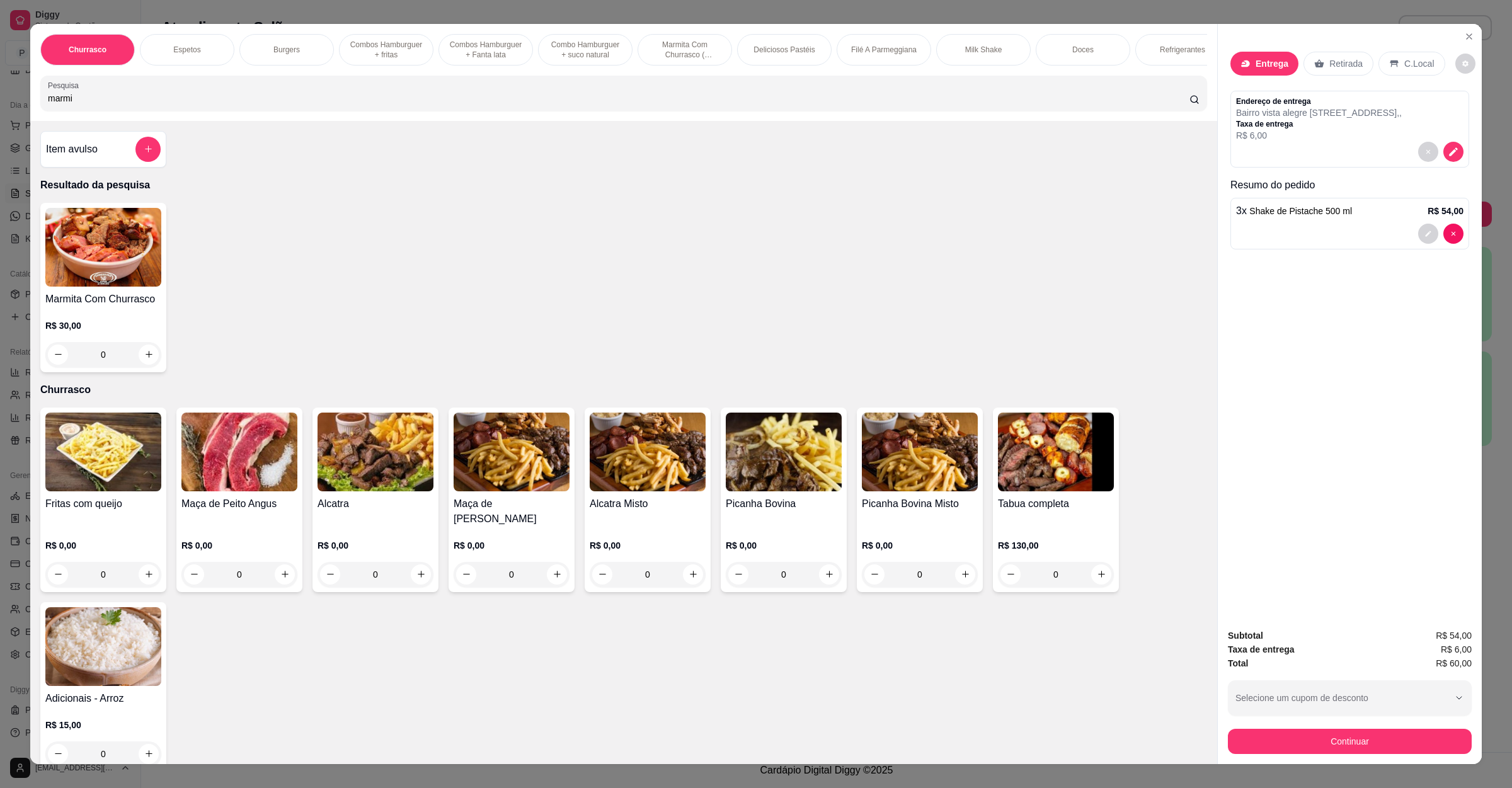
click at [140, 365] on div "0" at bounding box center [103, 354] width 116 height 25
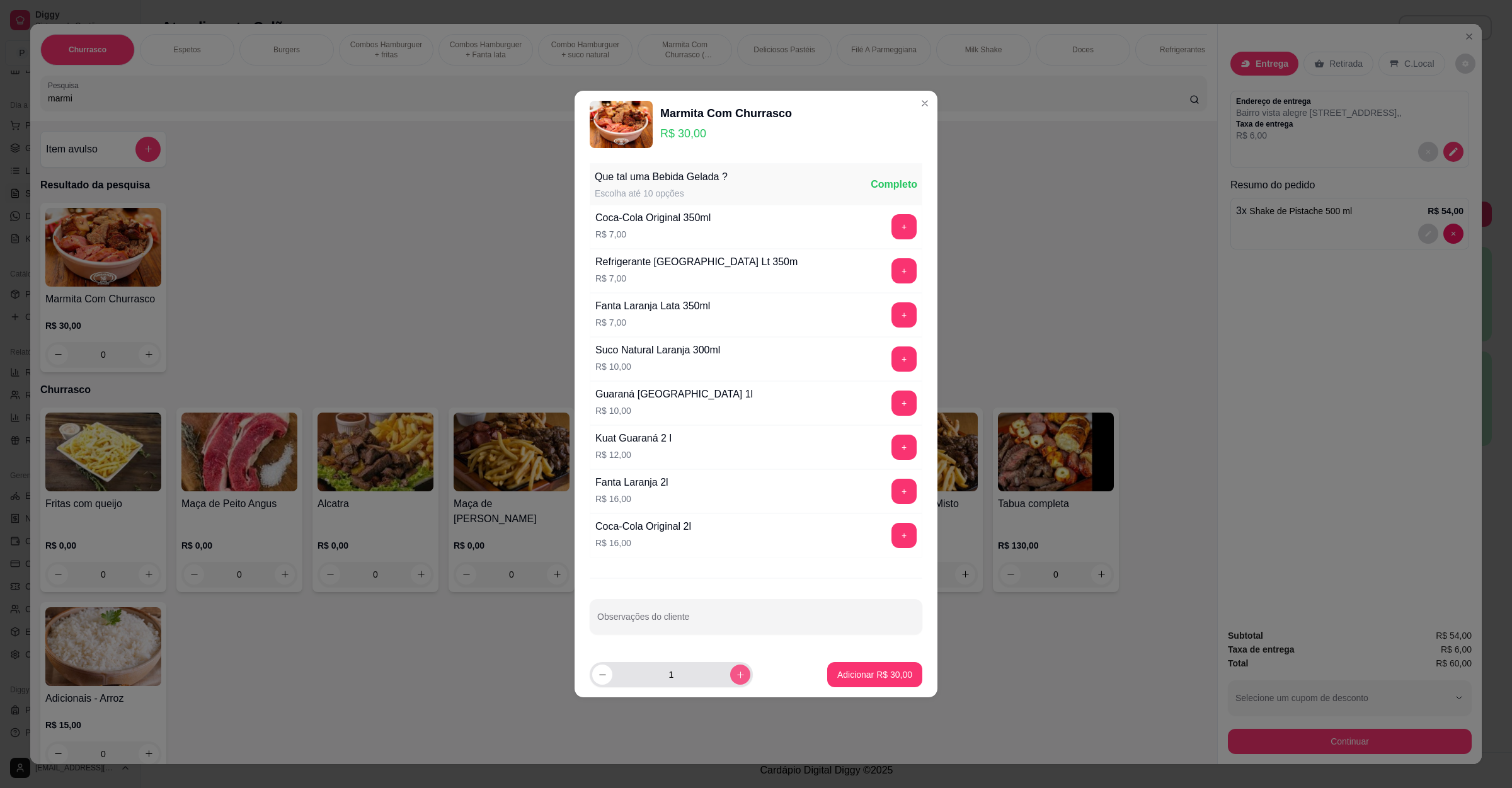
click at [730, 685] on button "increase-product-quantity" at bounding box center [740, 674] width 20 height 20
type input "2"
click at [858, 675] on p "Adicionar R$ 60,00" at bounding box center [875, 674] width 75 height 13
type input "2"
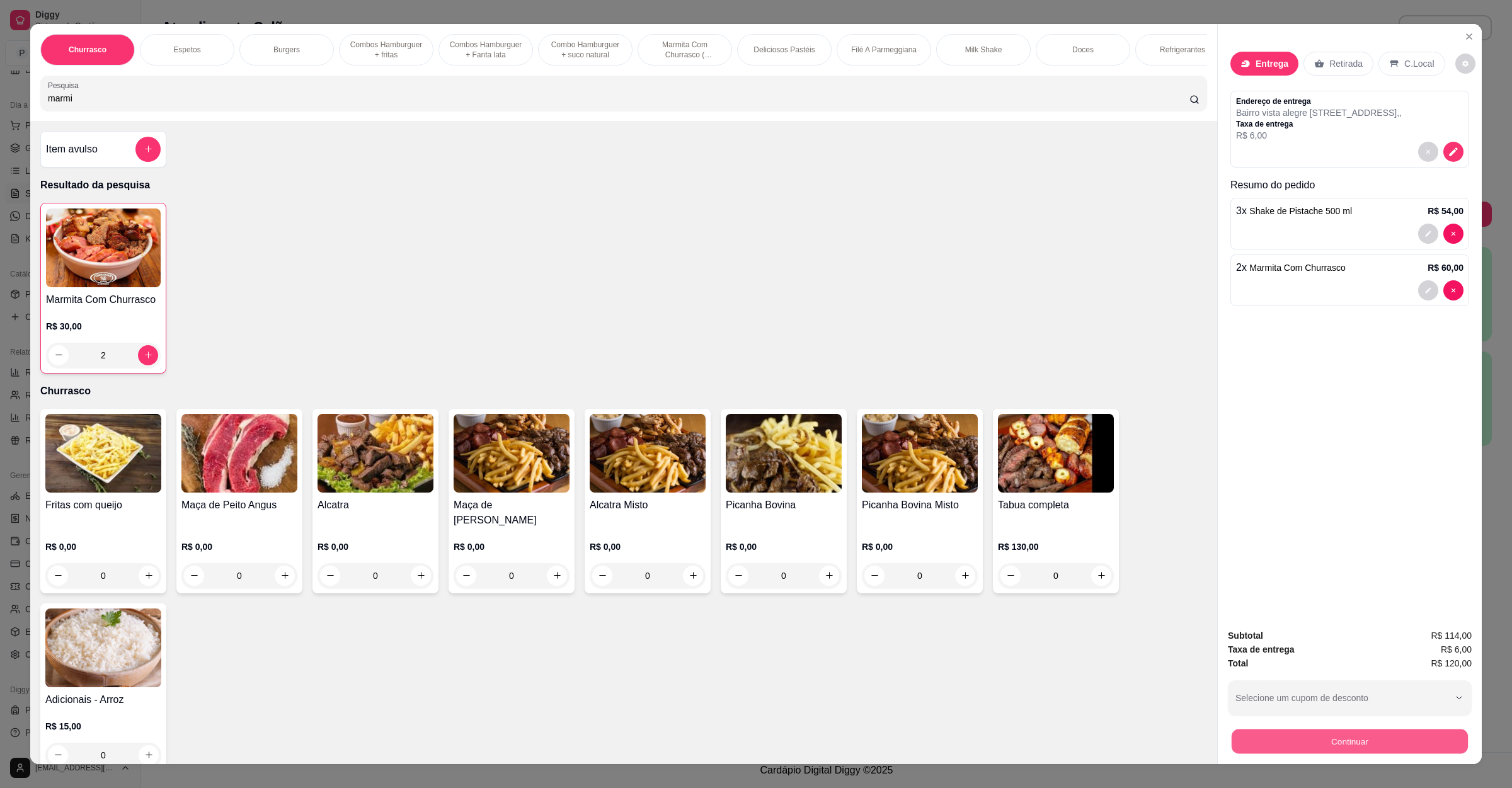
click at [1346, 739] on button "Continuar" at bounding box center [1350, 741] width 236 height 25
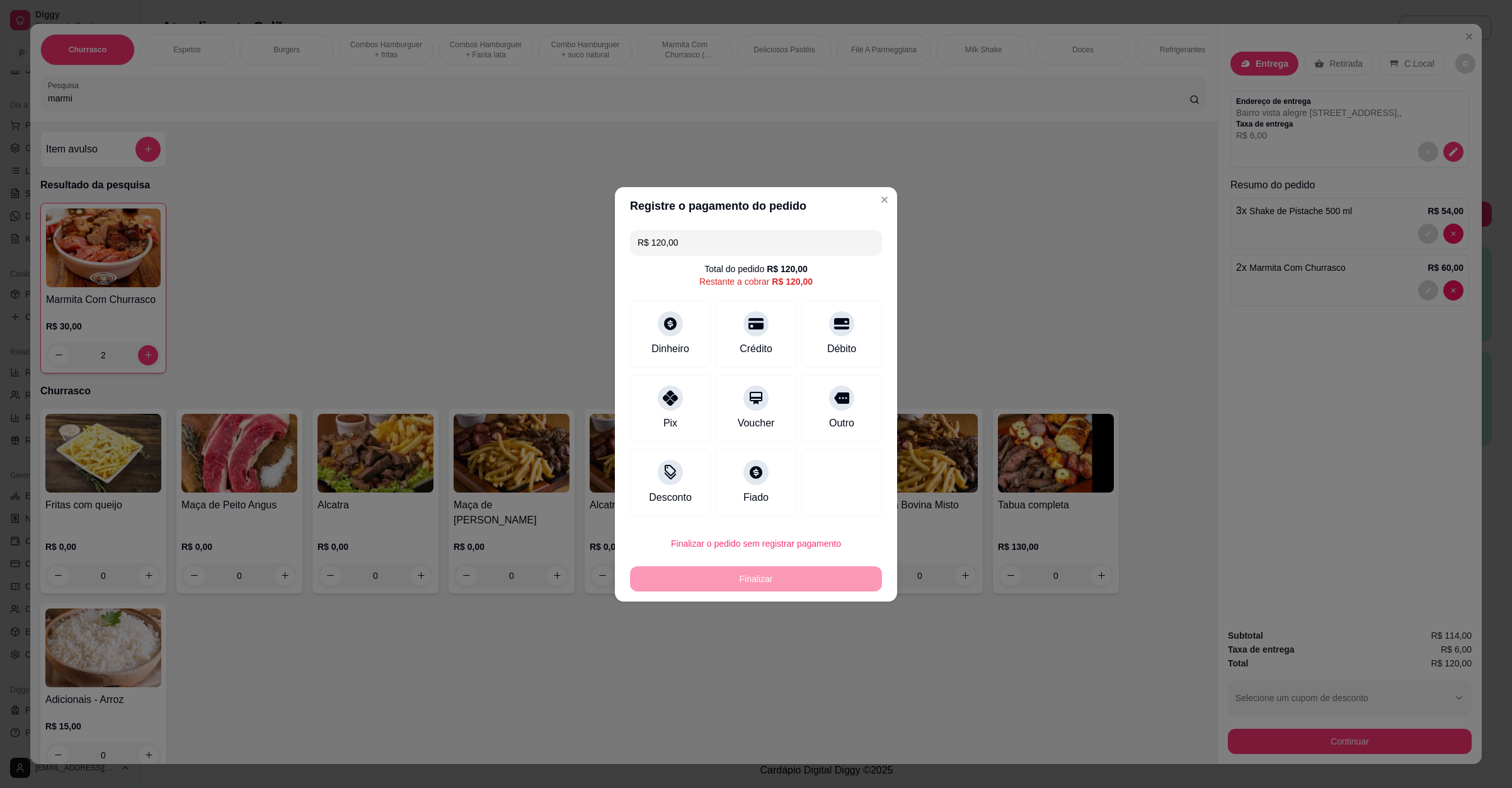
drag, startPoint x: 694, startPoint y: 246, endPoint x: 292, endPoint y: 223, distance: 402.7
click at [292, 223] on div "Registre o pagamento do pedido R$ 120,00 Total do pedido R$ 120,00 Restante a c…" at bounding box center [756, 394] width 1512 height 788
click at [656, 316] on div at bounding box center [670, 319] width 28 height 28
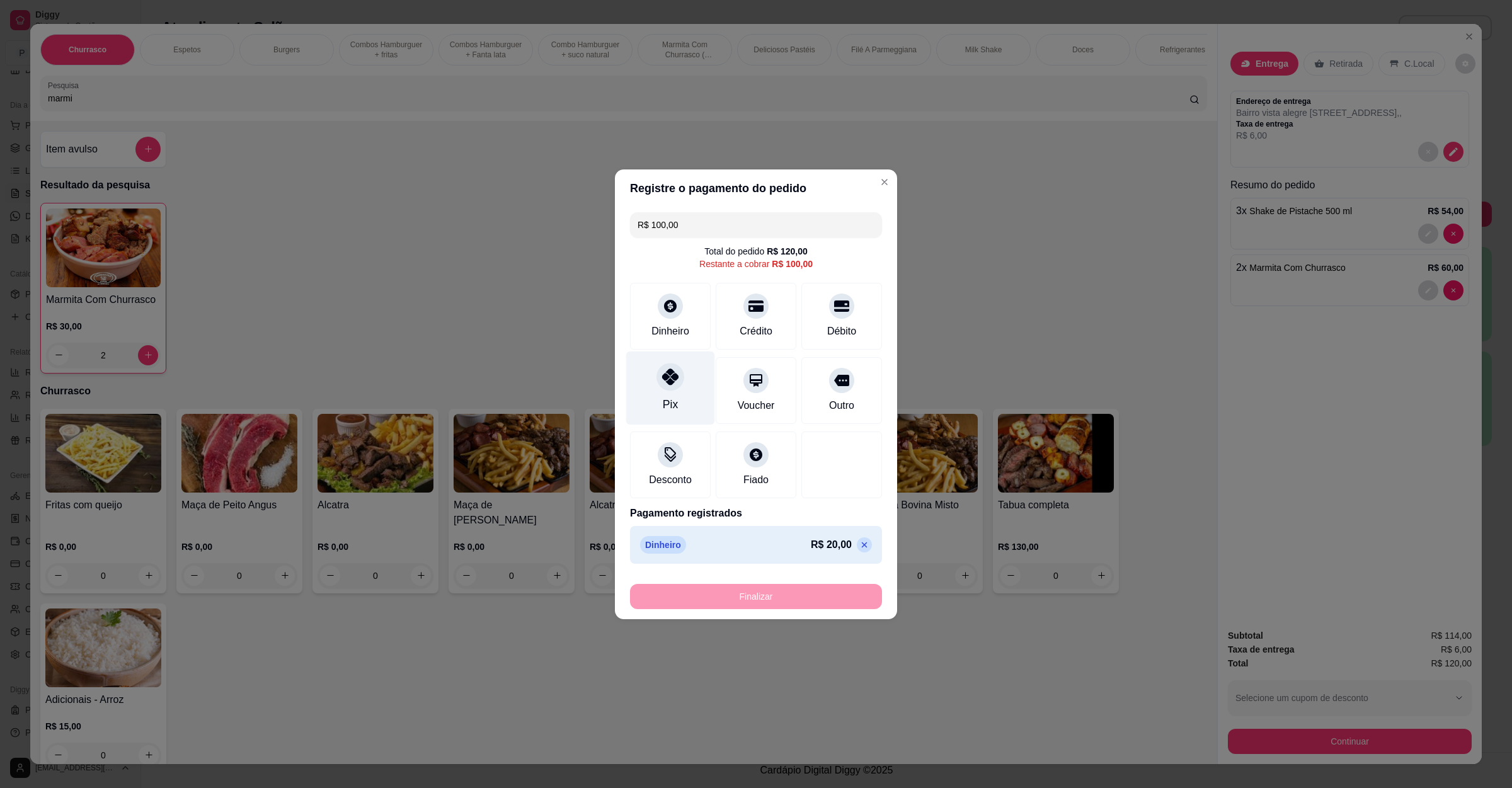
click at [671, 371] on icon at bounding box center [671, 377] width 17 height 17
type input "R$ 0,00"
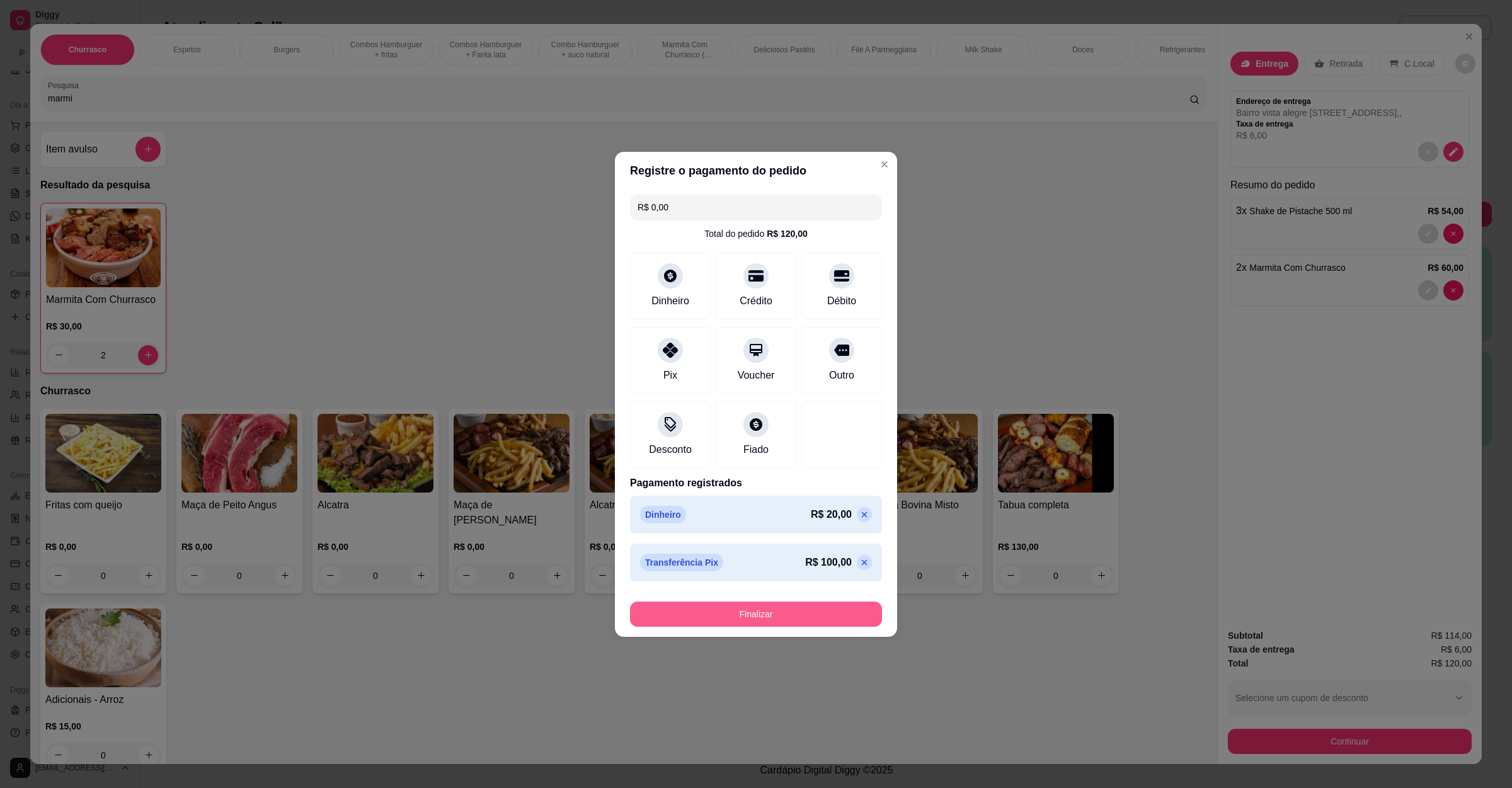
click at [781, 625] on button "Finalizar" at bounding box center [756, 614] width 252 height 25
type input "0"
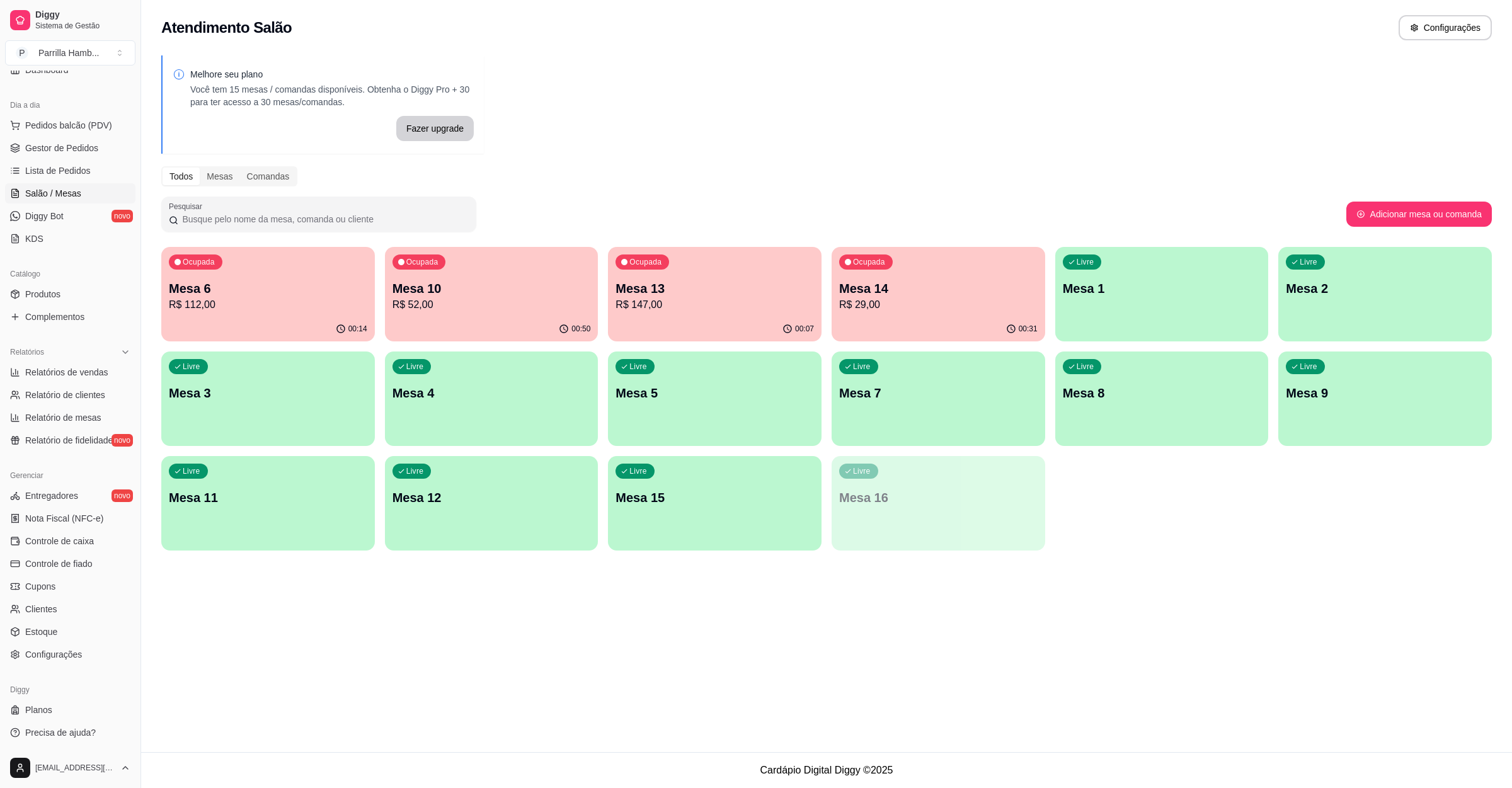
click at [207, 274] on div "Ocupada Mesa 6 R$ 112,00" at bounding box center [268, 282] width 214 height 70
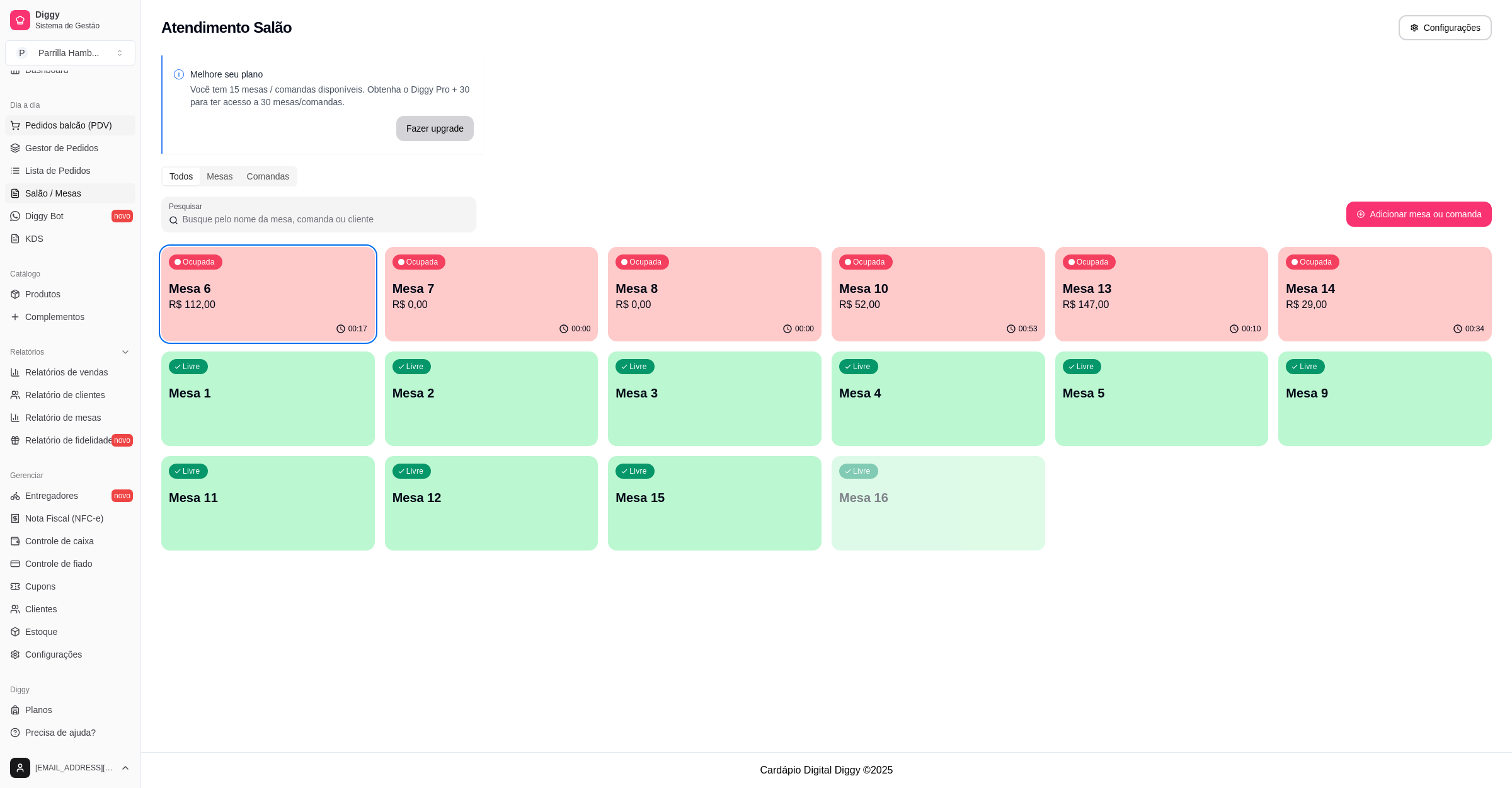
click at [83, 131] on span "Pedidos balcão (PDV)" at bounding box center [68, 125] width 87 height 13
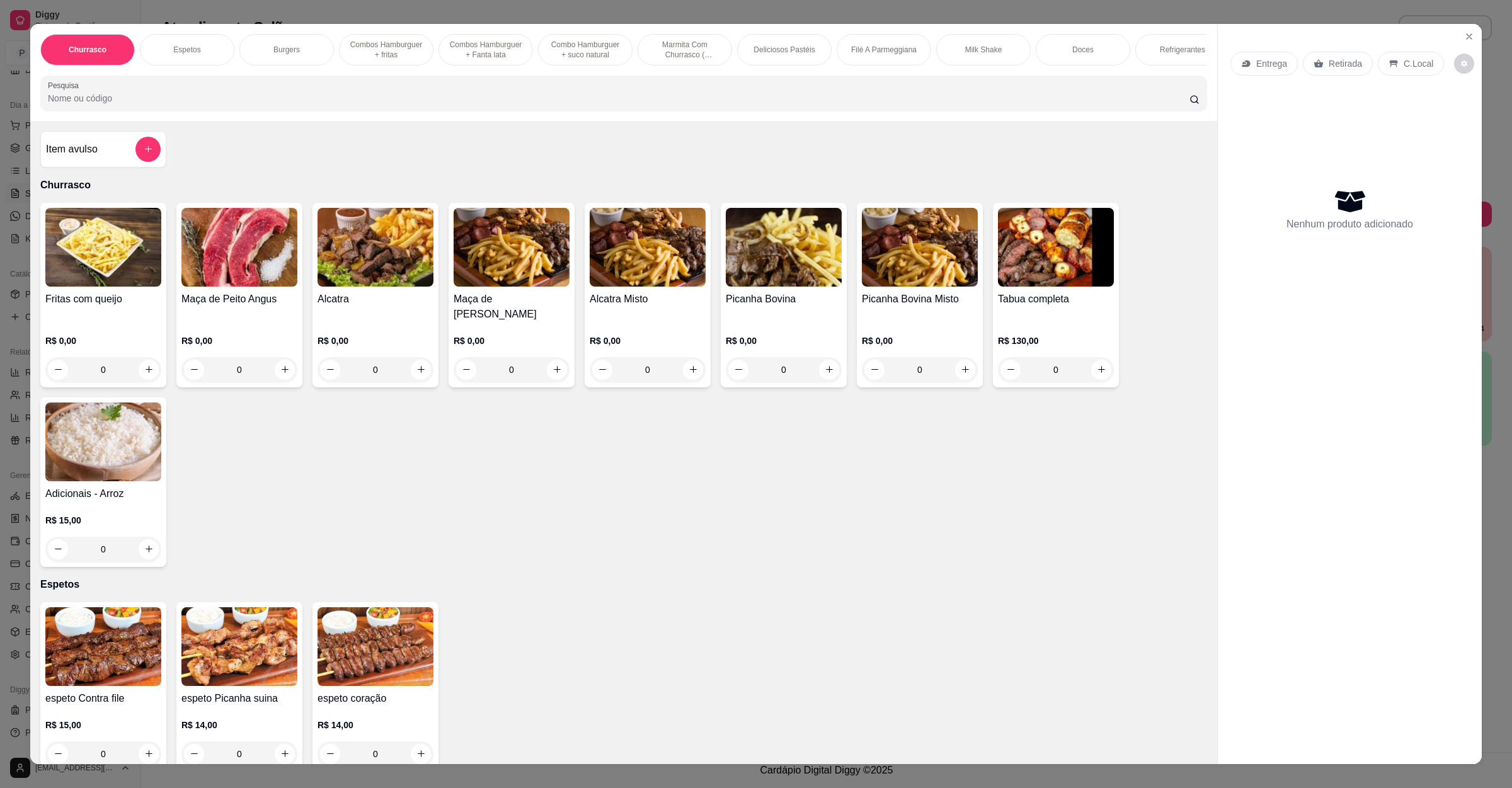
click at [1272, 63] on p "Entrega" at bounding box center [1272, 63] width 31 height 13
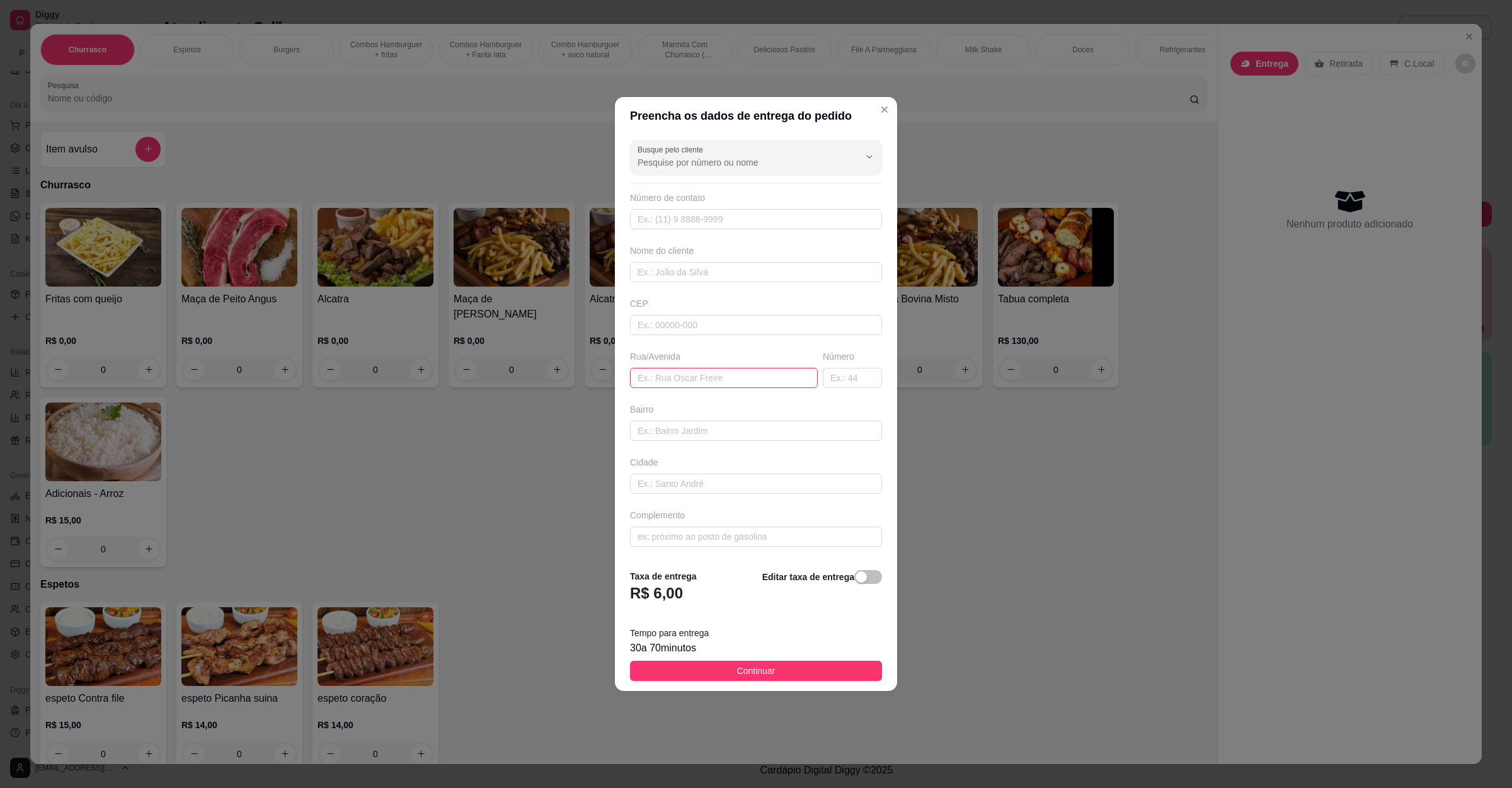
click at [702, 368] on input "text" at bounding box center [724, 377] width 188 height 20
paste input "[GEOGRAPHIC_DATA][PERSON_NAME]"
type input "[STREET_ADDRESS][PERSON_NAME]"
click at [737, 676] on span "Continuar" at bounding box center [756, 670] width 39 height 14
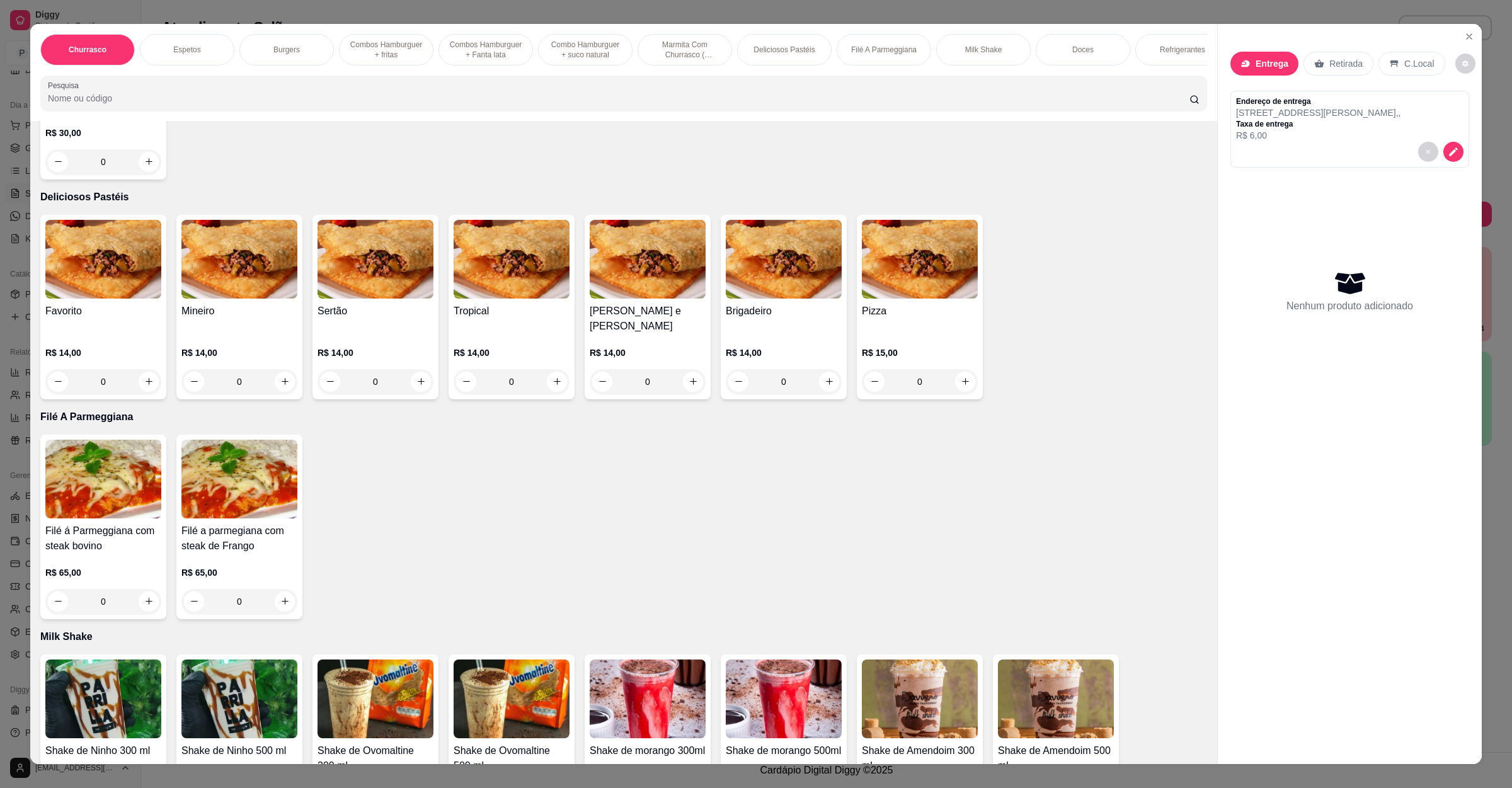
scroll to position [1795, 0]
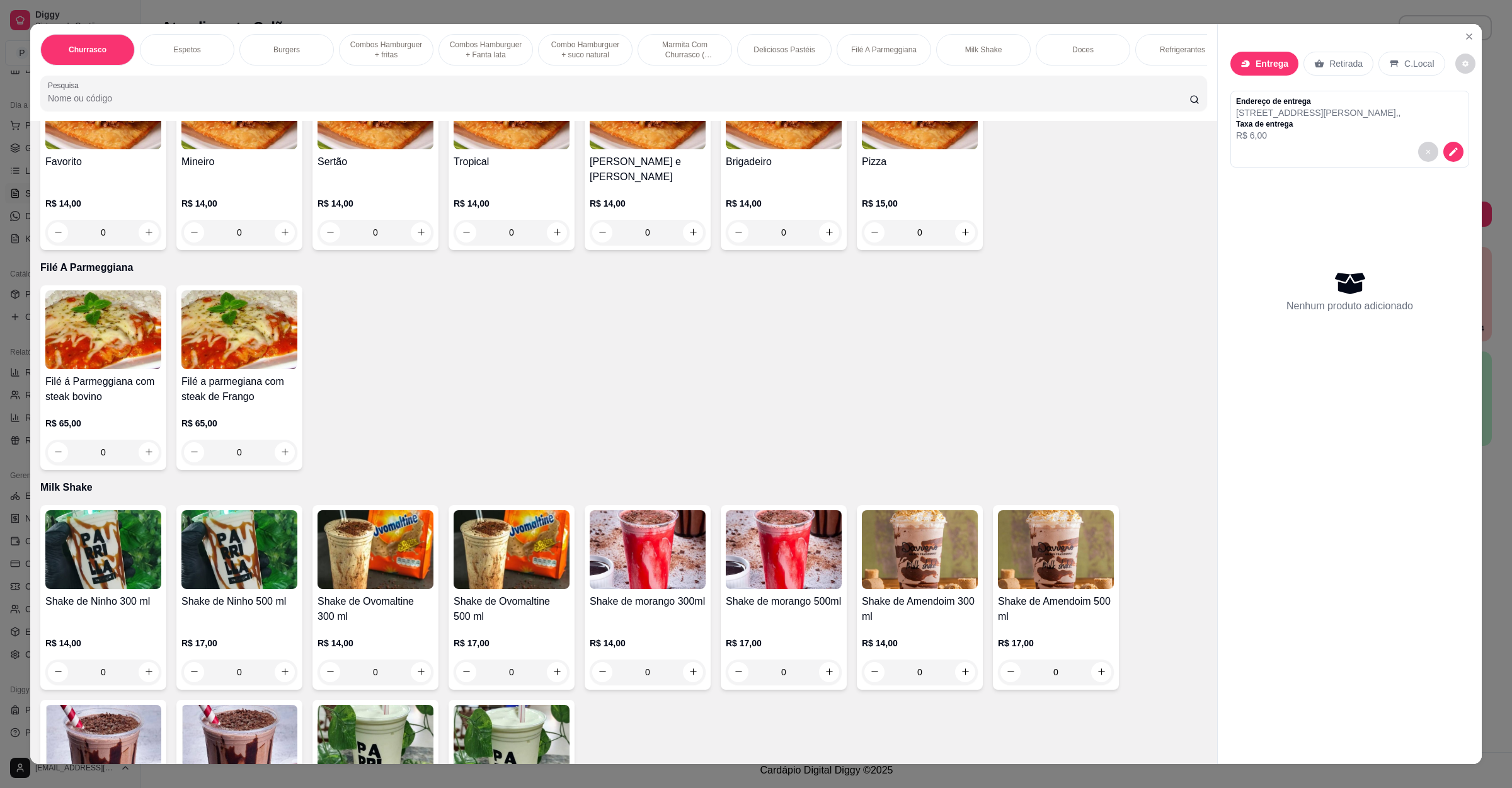
click at [144, 439] on div "0" at bounding box center [103, 451] width 116 height 25
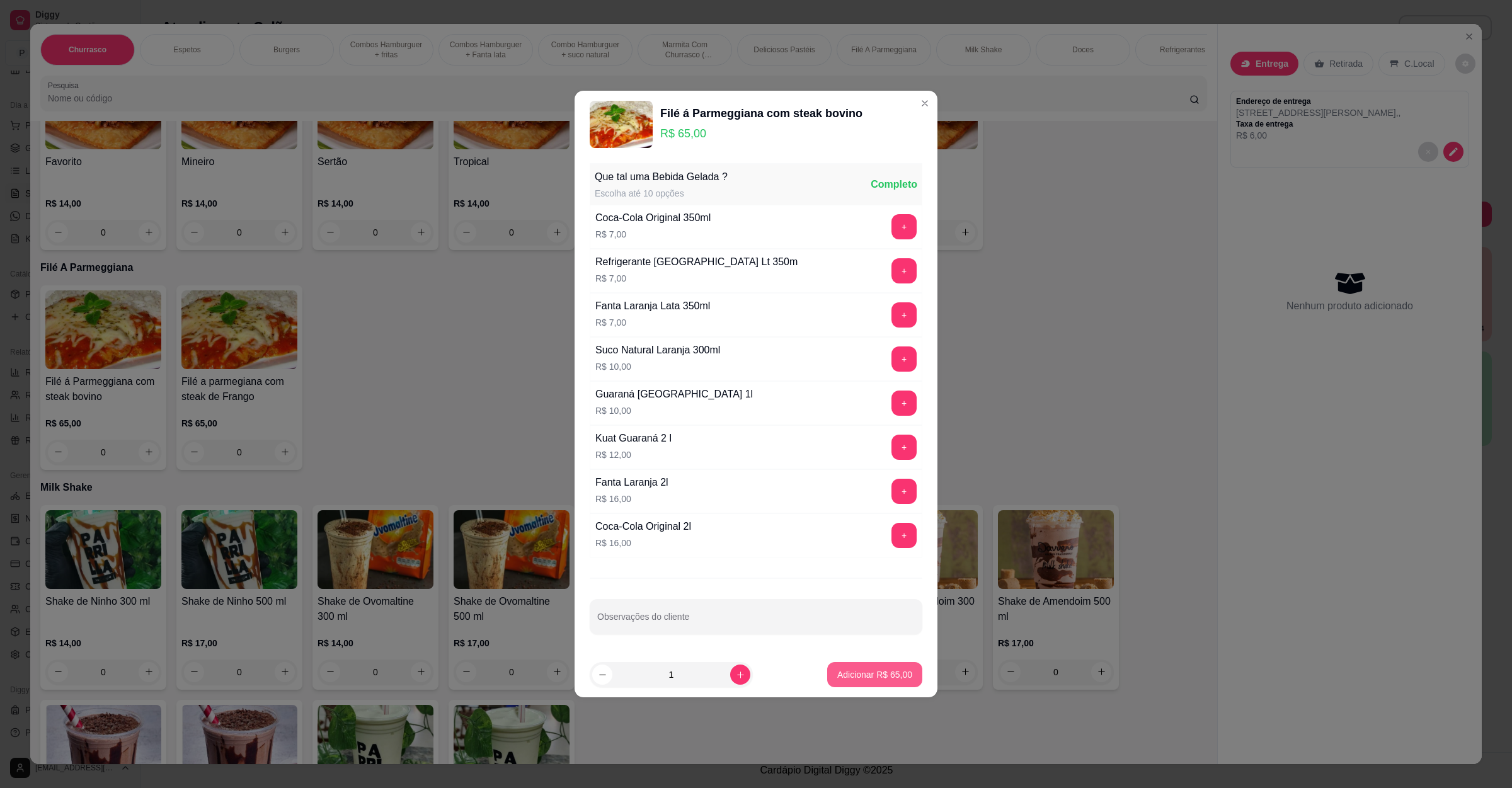
click at [864, 686] on button "Adicionar R$ 65,00" at bounding box center [875, 674] width 95 height 25
type input "1"
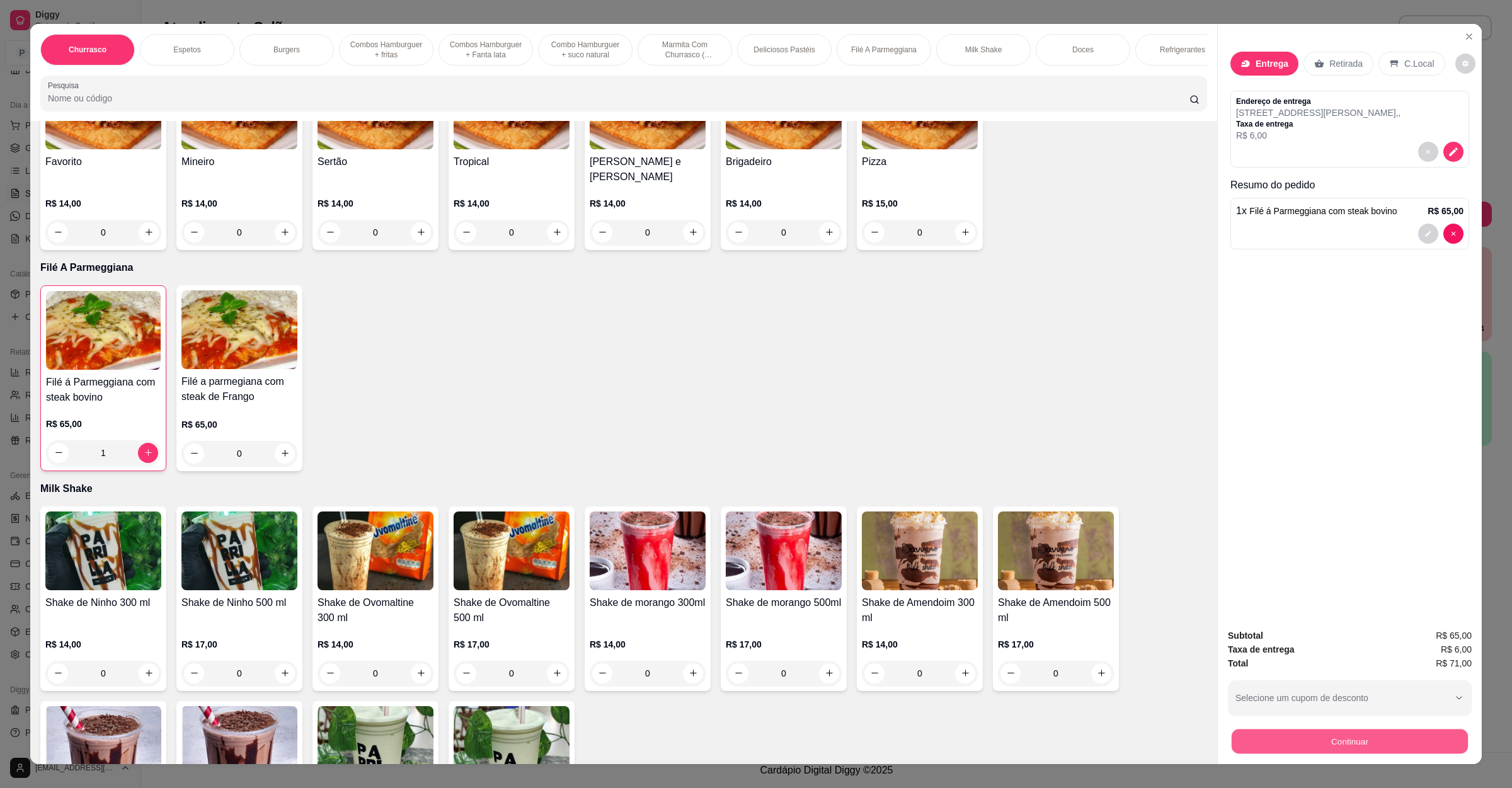
click at [1310, 731] on button "Continuar" at bounding box center [1350, 741] width 236 height 25
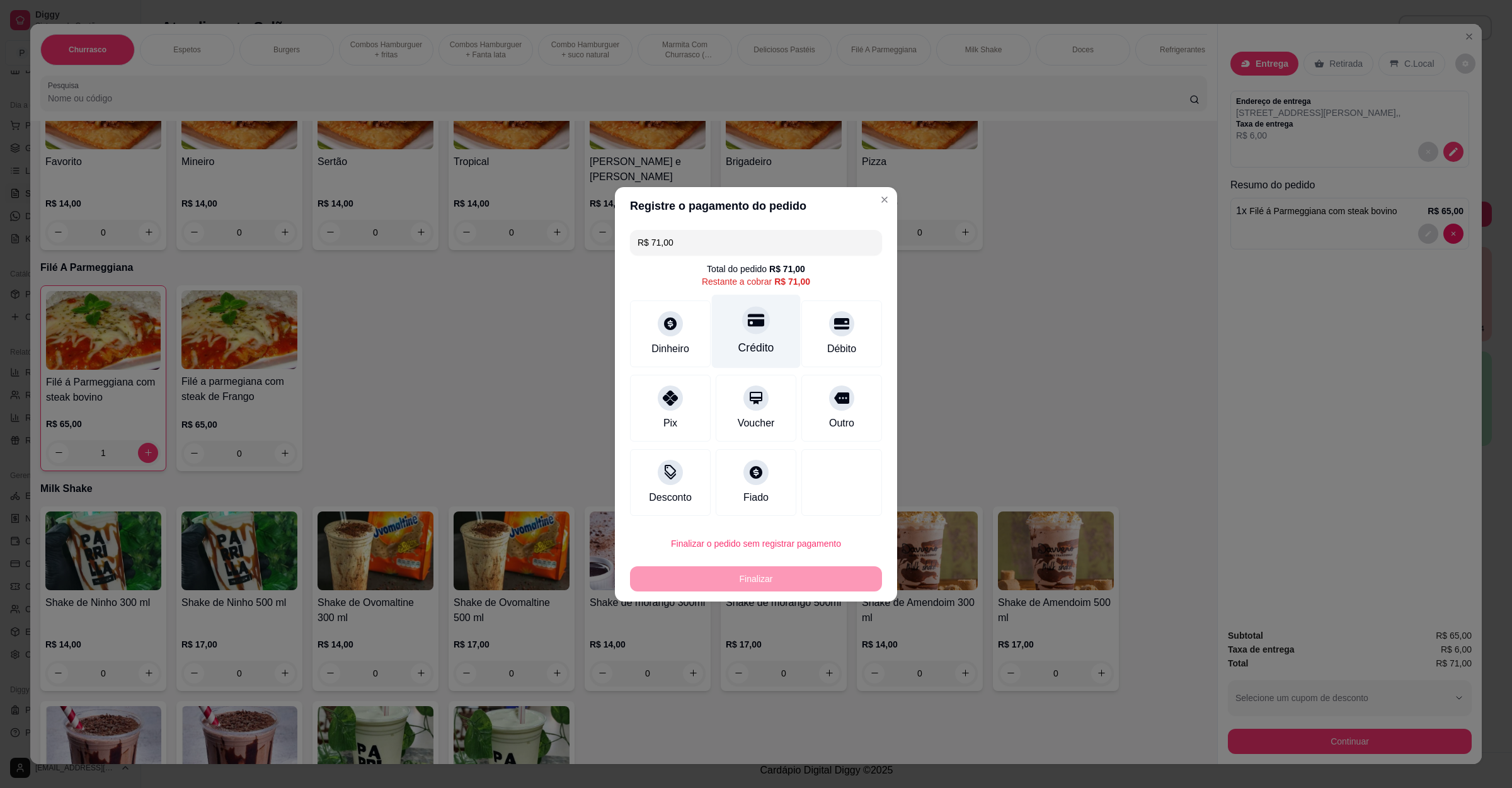
click at [778, 342] on div "Crédito" at bounding box center [757, 331] width 89 height 74
type input "R$ 0,00"
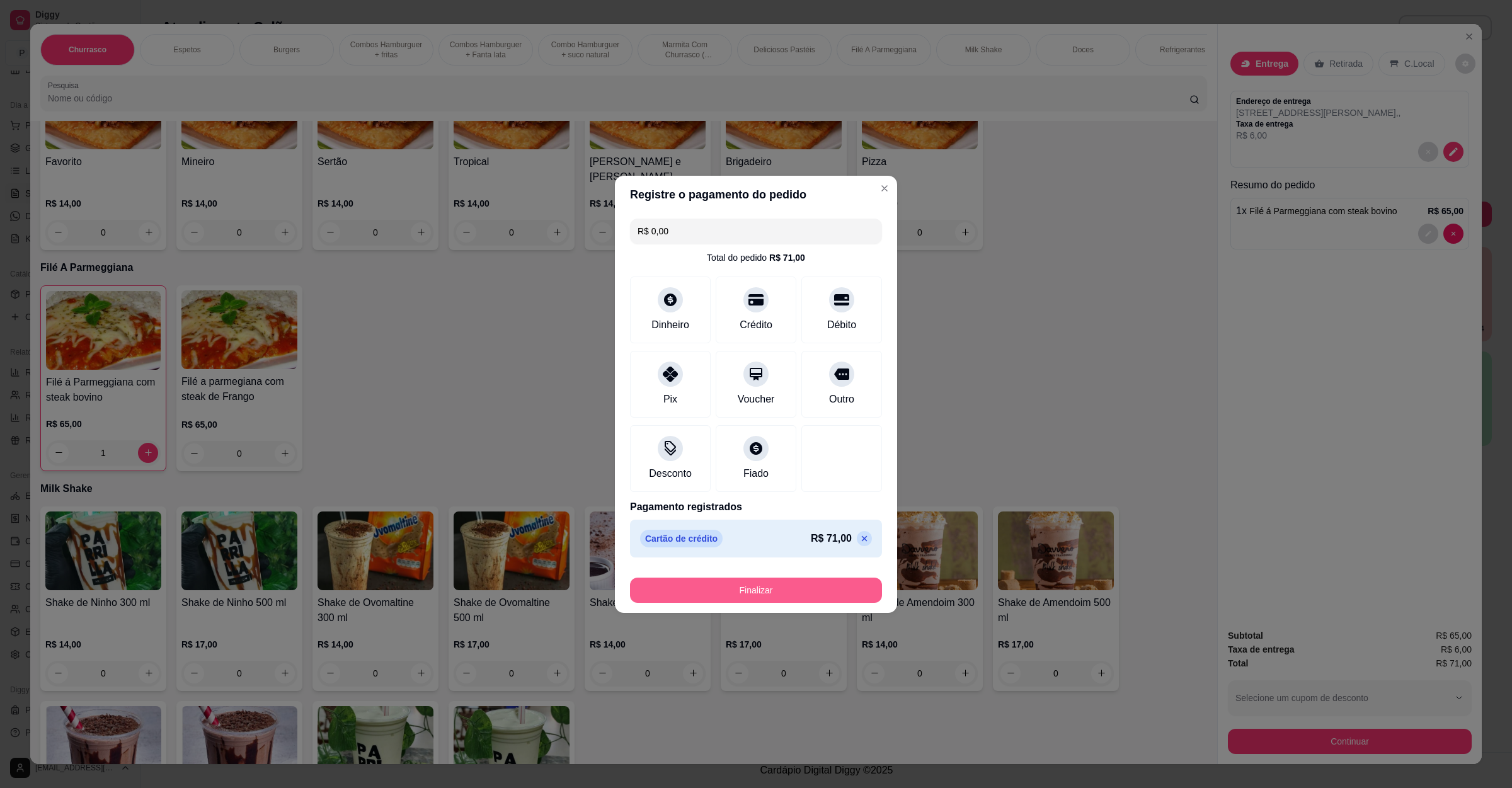
click at [732, 588] on button "Finalizar" at bounding box center [756, 589] width 252 height 25
type input "0"
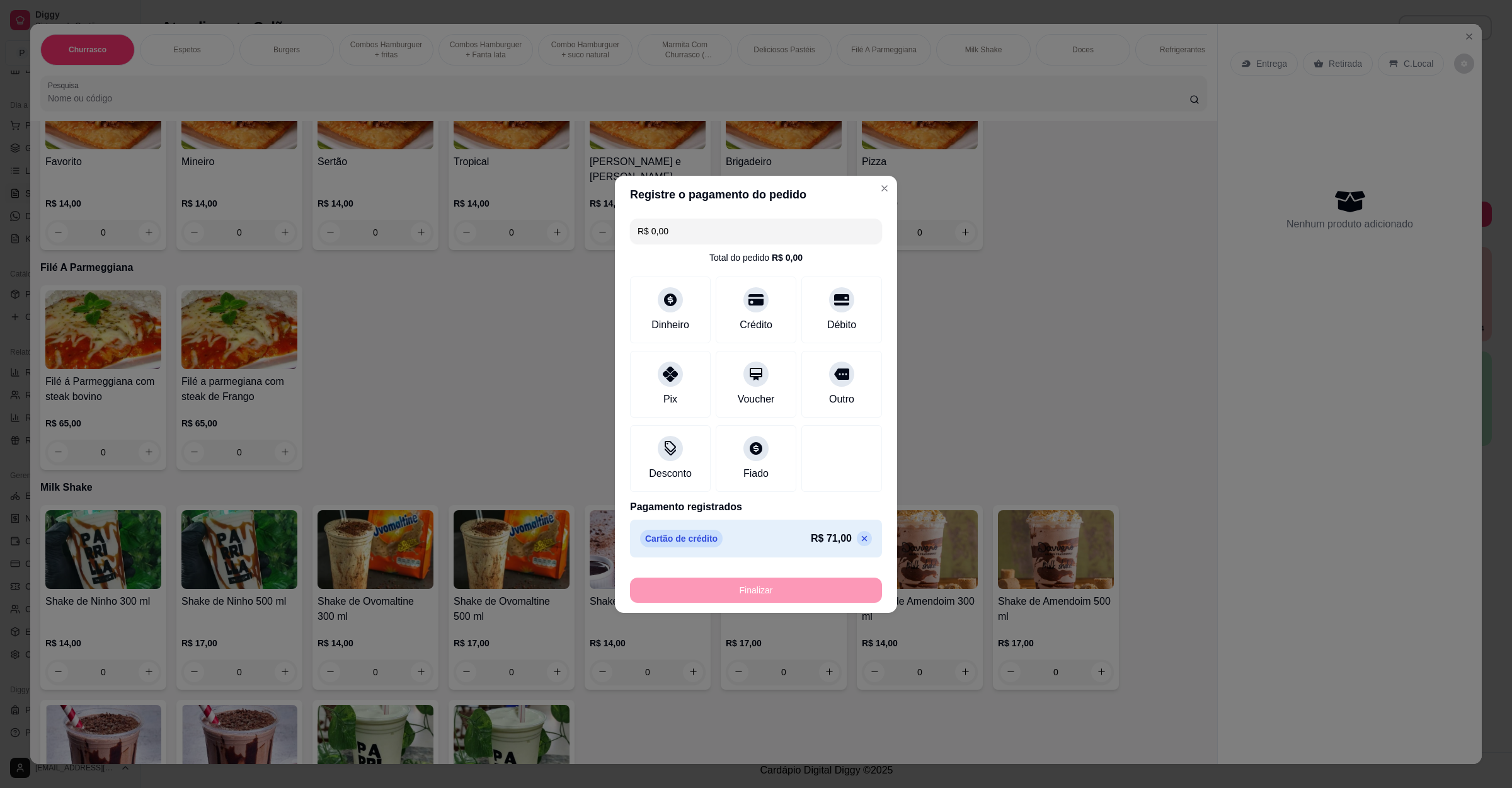
type input "-R$ 71,00"
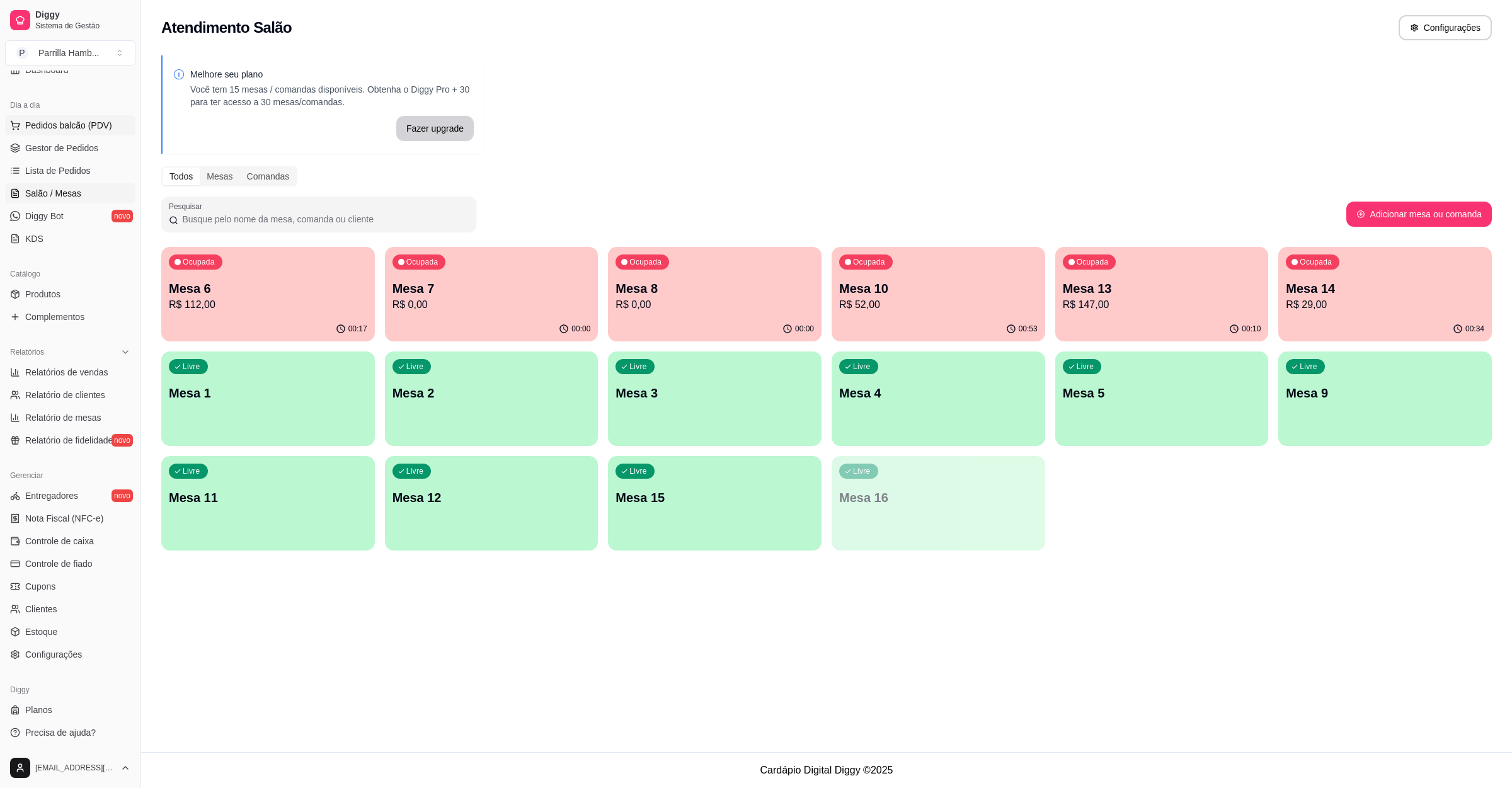
click at [57, 116] on button "Pedidos balcão (PDV)" at bounding box center [70, 125] width 131 height 20
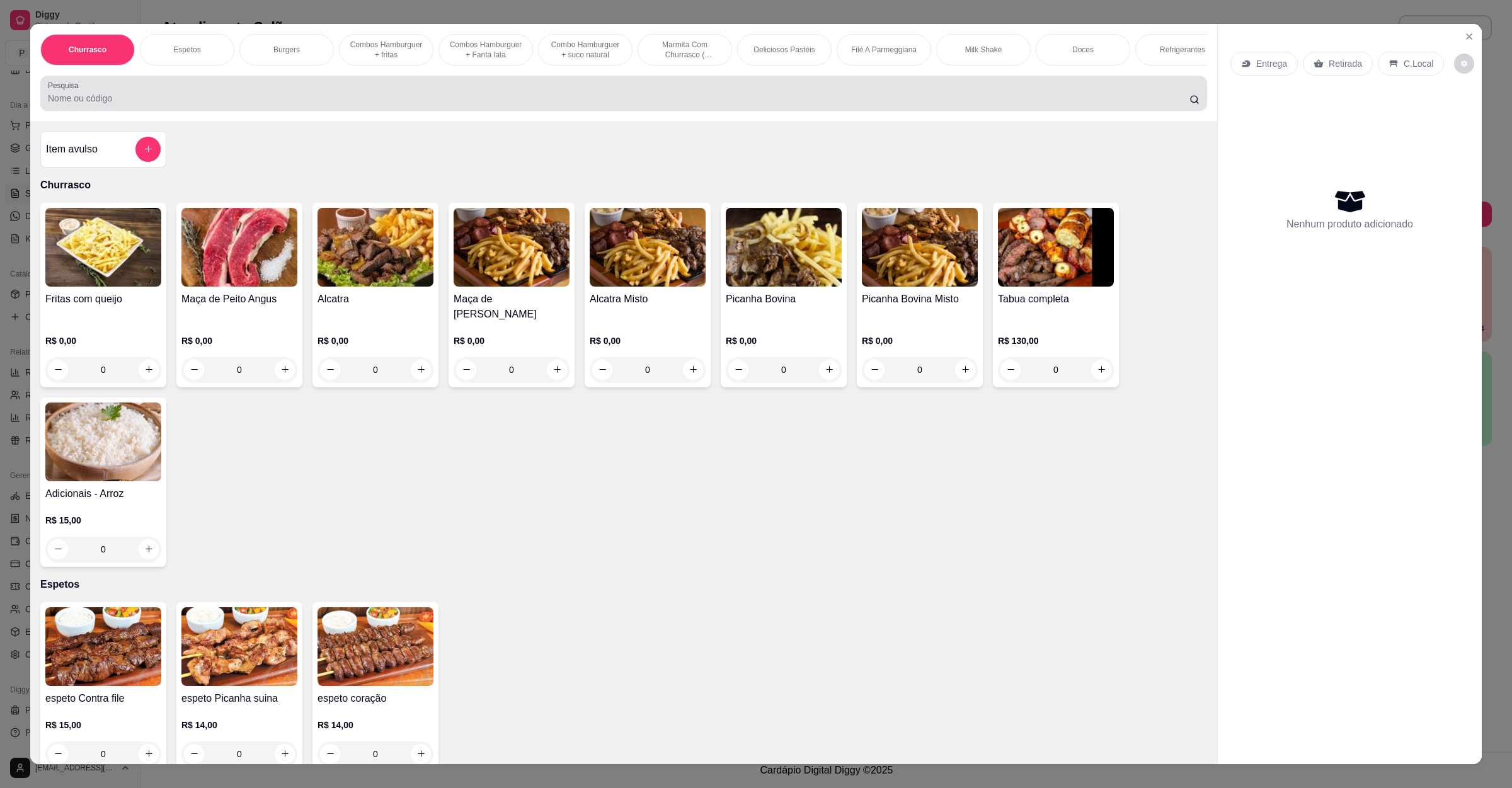
click at [316, 104] on input "Pesquisa" at bounding box center [619, 98] width 1142 height 13
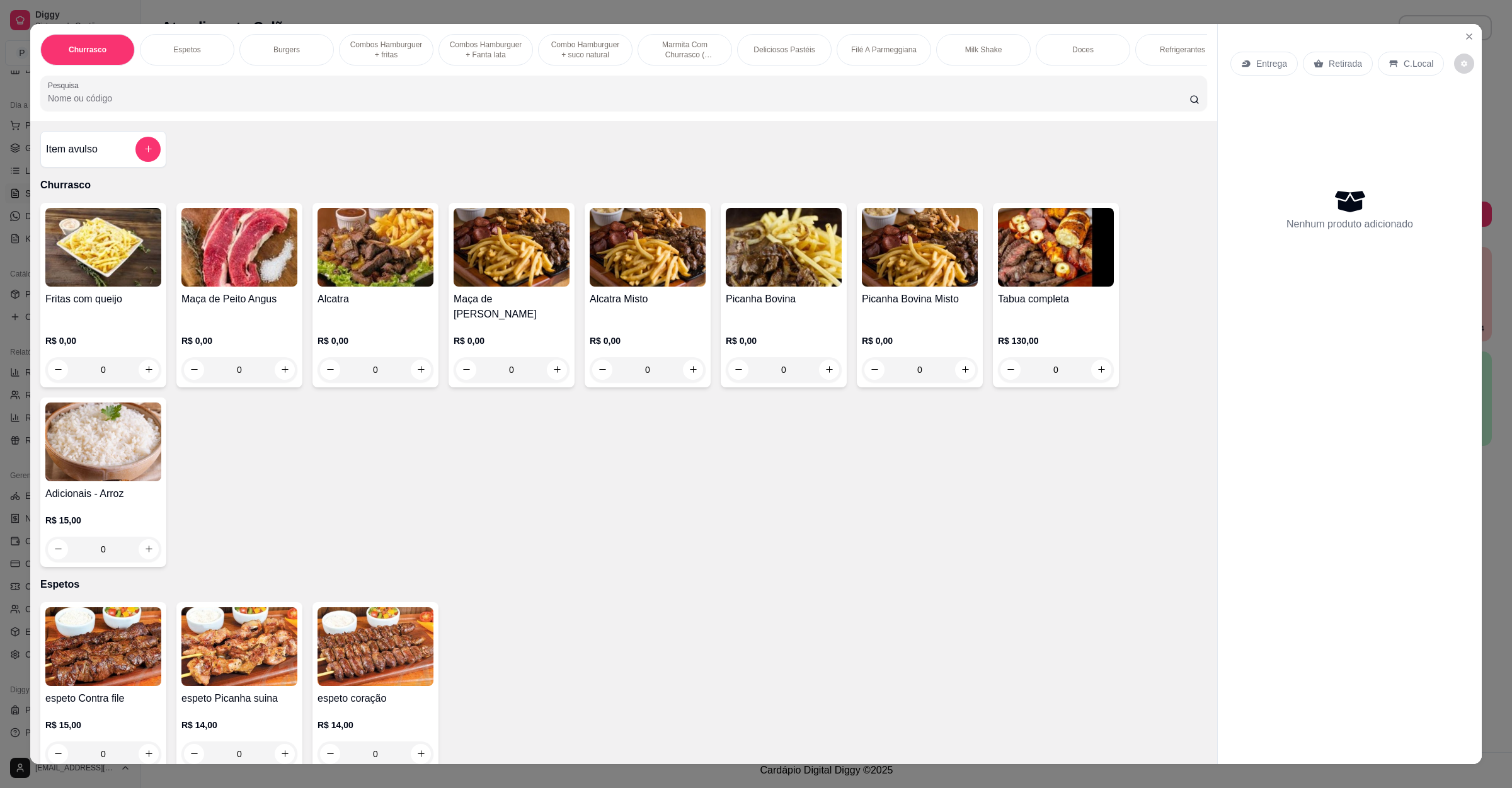
click at [143, 149] on div "Item avulso" at bounding box center [103, 149] width 126 height 36
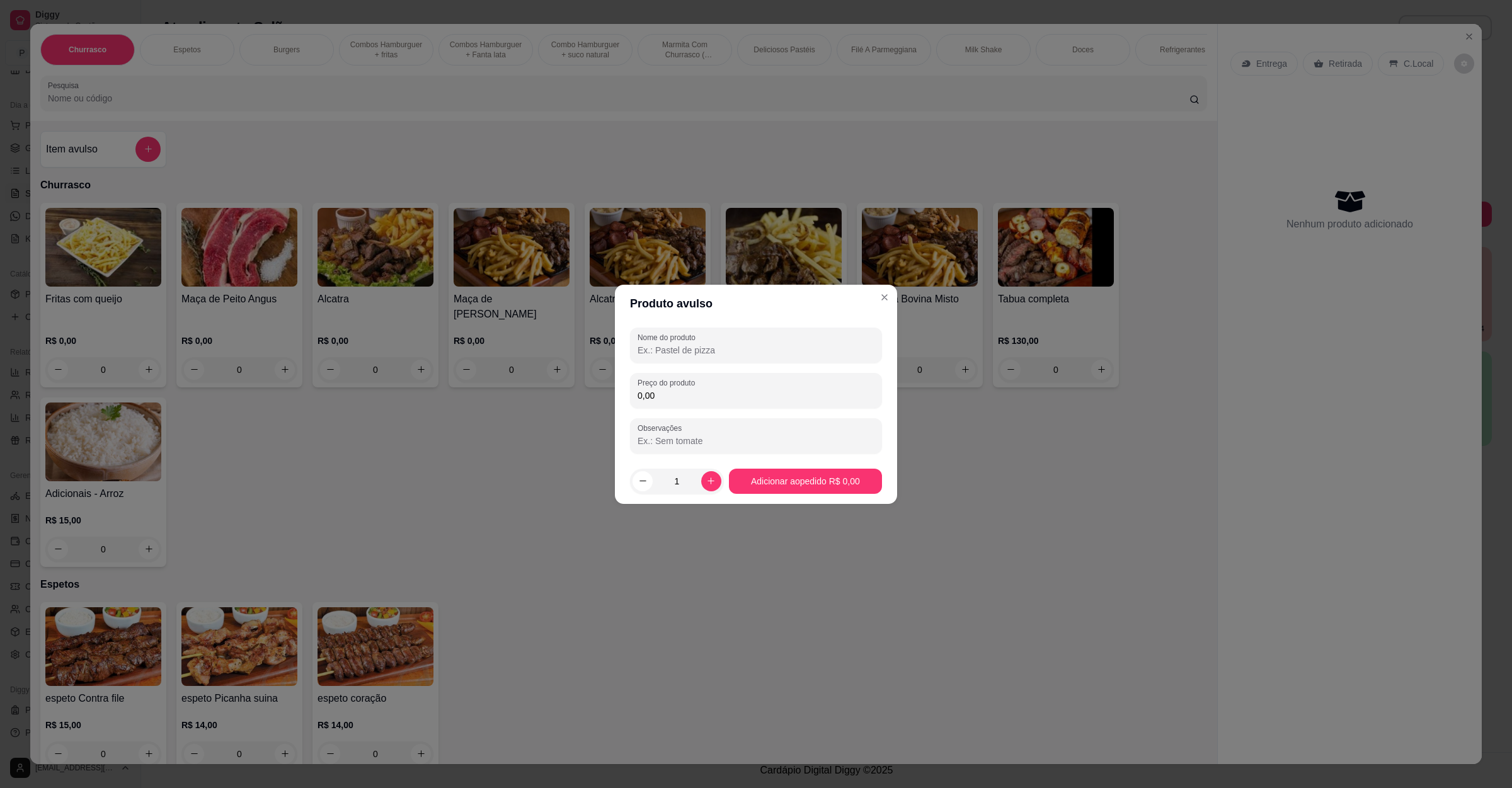
click at [675, 348] on input "Nome do produto" at bounding box center [756, 350] width 237 height 13
type input "pastel de queijo"
click at [679, 397] on input "0,00" at bounding box center [756, 396] width 237 height 13
type input "14,00"
click at [713, 481] on button "increase-product-quantity" at bounding box center [711, 481] width 20 height 20
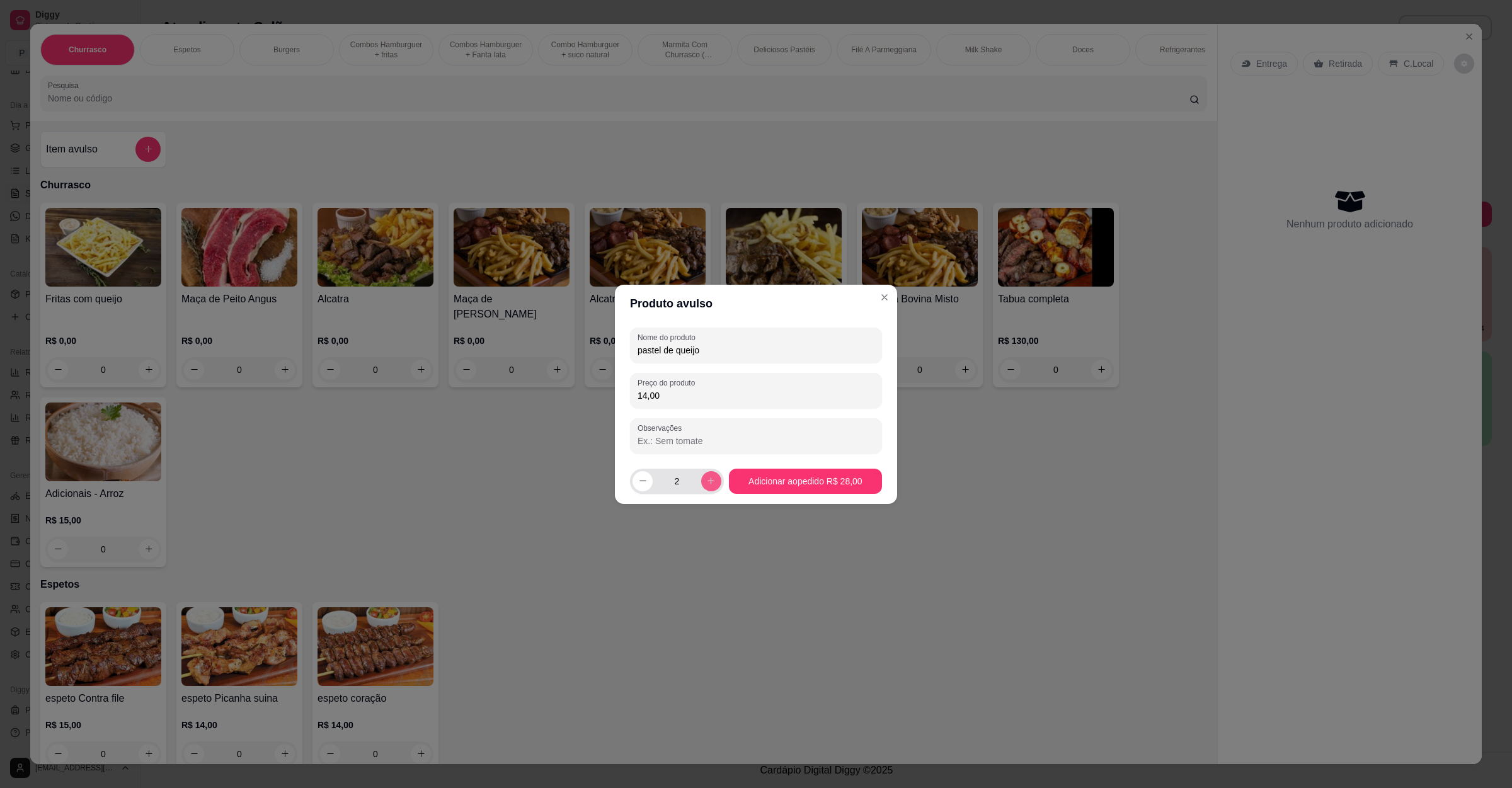
click at [713, 481] on button "increase-product-quantity" at bounding box center [711, 481] width 20 height 20
click at [713, 481] on button "increase-product-quantity" at bounding box center [711, 481] width 20 height 20
type input "4"
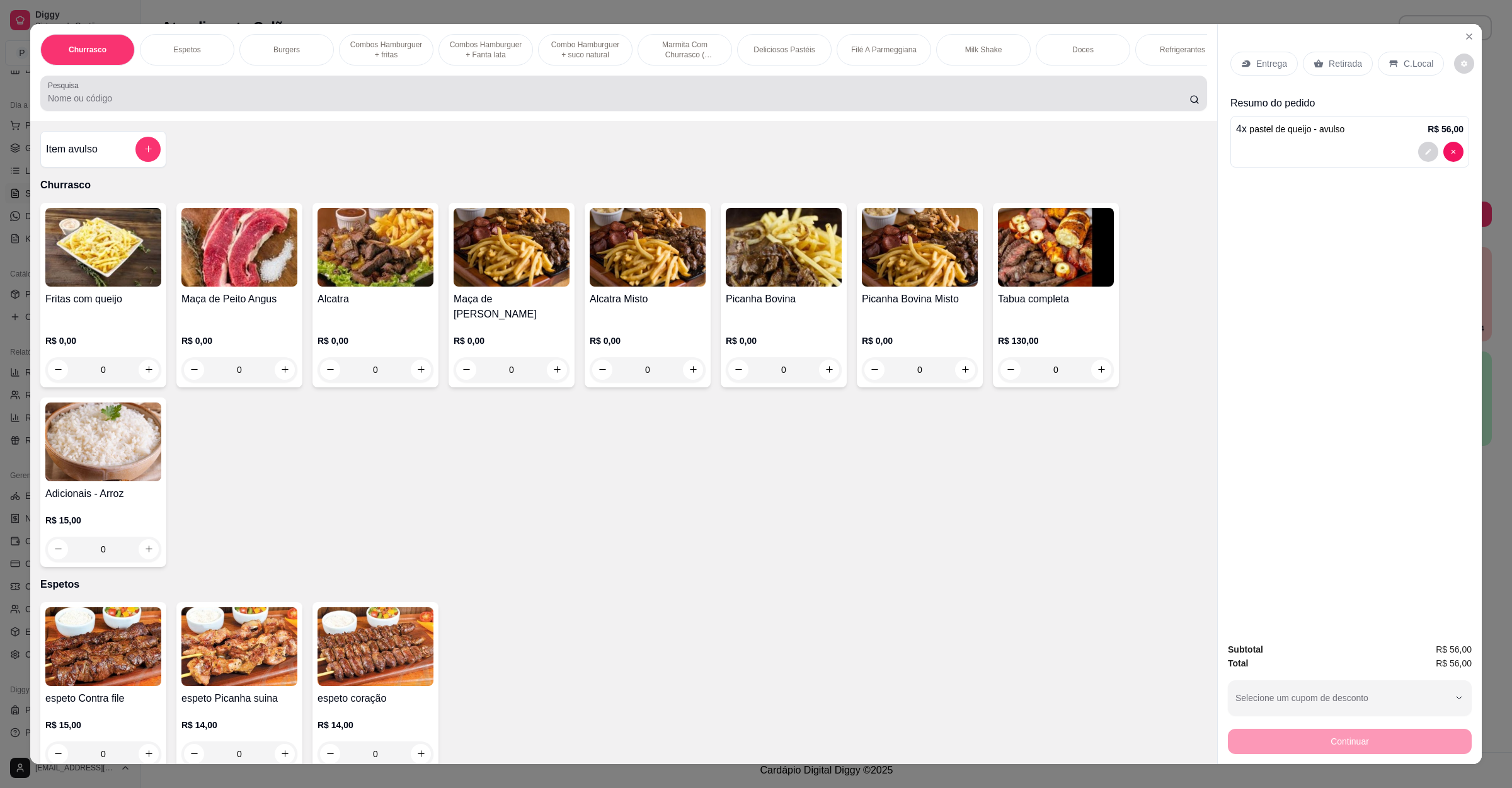
click at [103, 104] on input "Pesquisa" at bounding box center [619, 98] width 1142 height 13
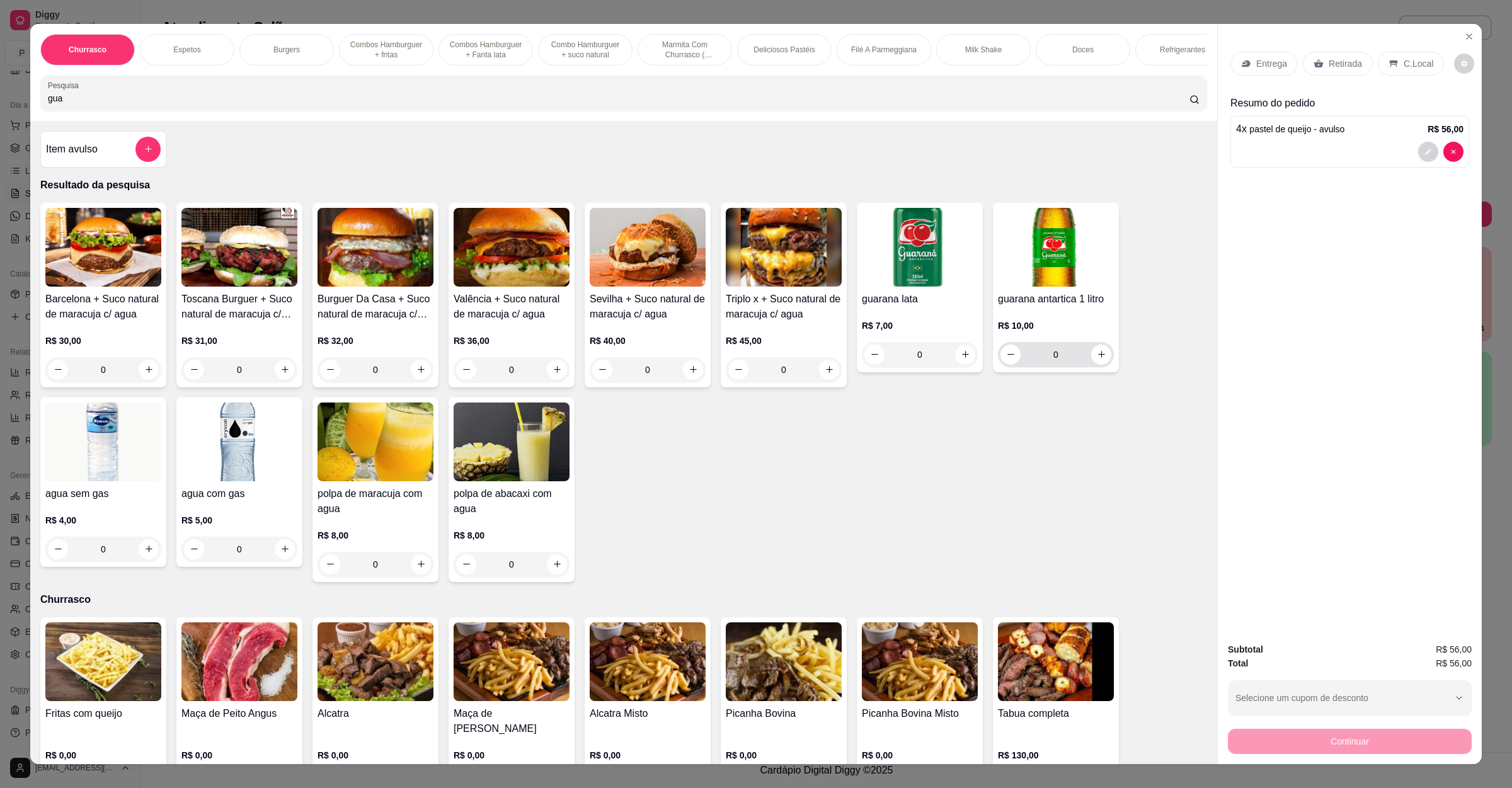
type input "gua"
click at [1097, 359] on icon "increase-product-quantity" at bounding box center [1102, 354] width 10 height 10
type input "1"
click at [1319, 61] on div "Retirada" at bounding box center [1338, 63] width 70 height 24
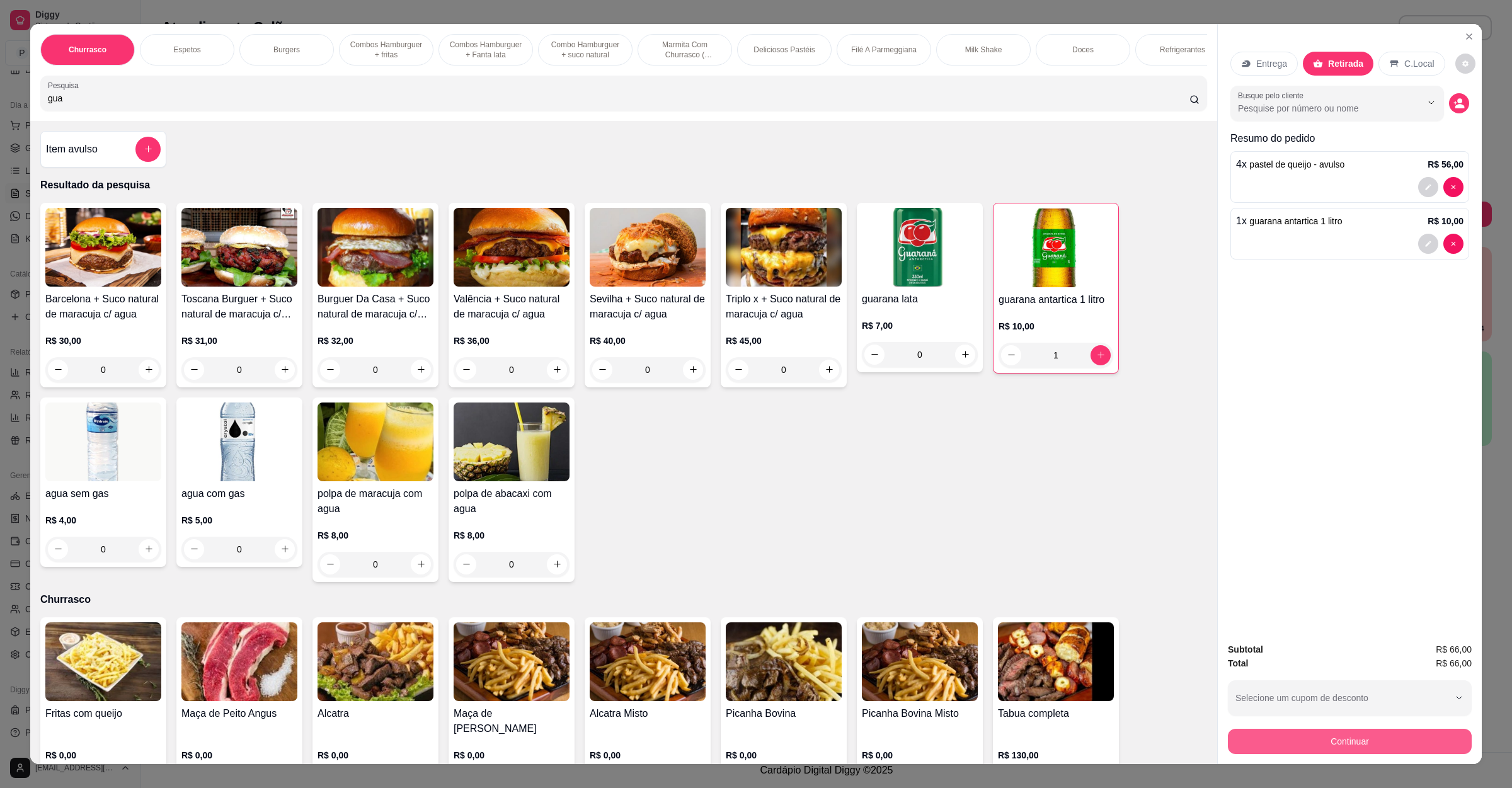
click at [1358, 744] on button "Continuar" at bounding box center [1350, 740] width 244 height 25
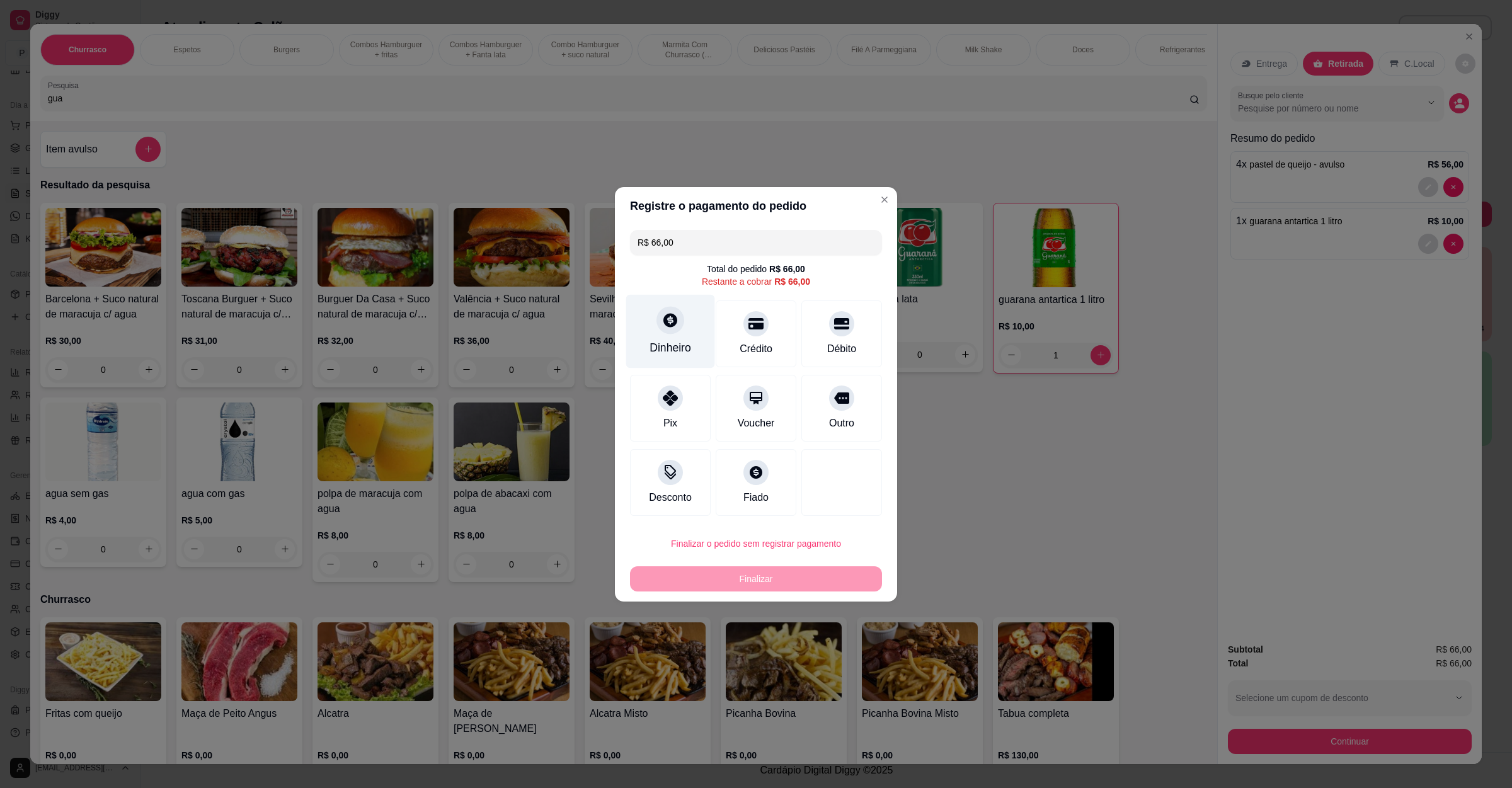
click at [679, 334] on div "Dinheiro" at bounding box center [671, 331] width 89 height 74
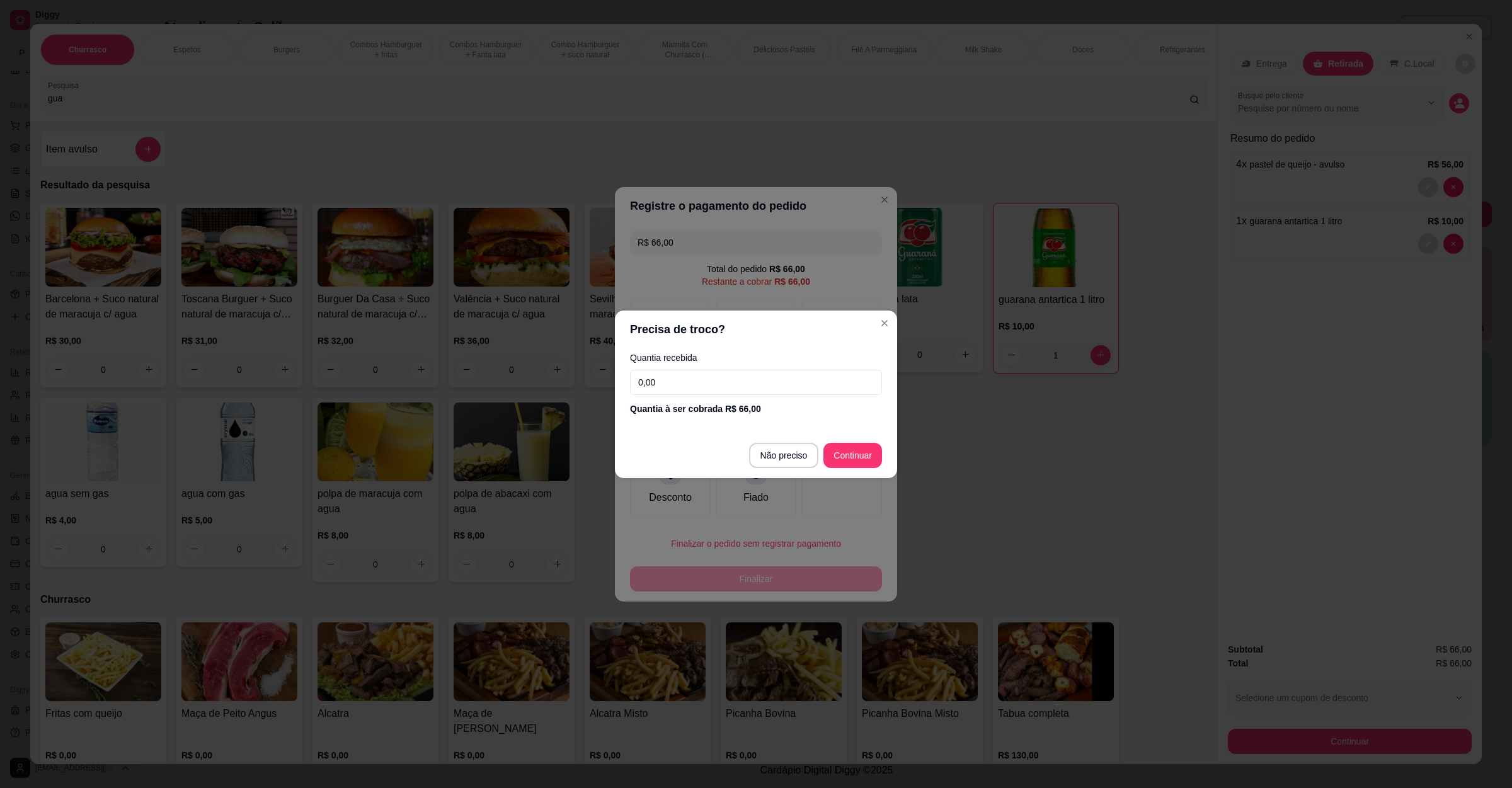
click at [662, 378] on input "0,00" at bounding box center [756, 382] width 252 height 25
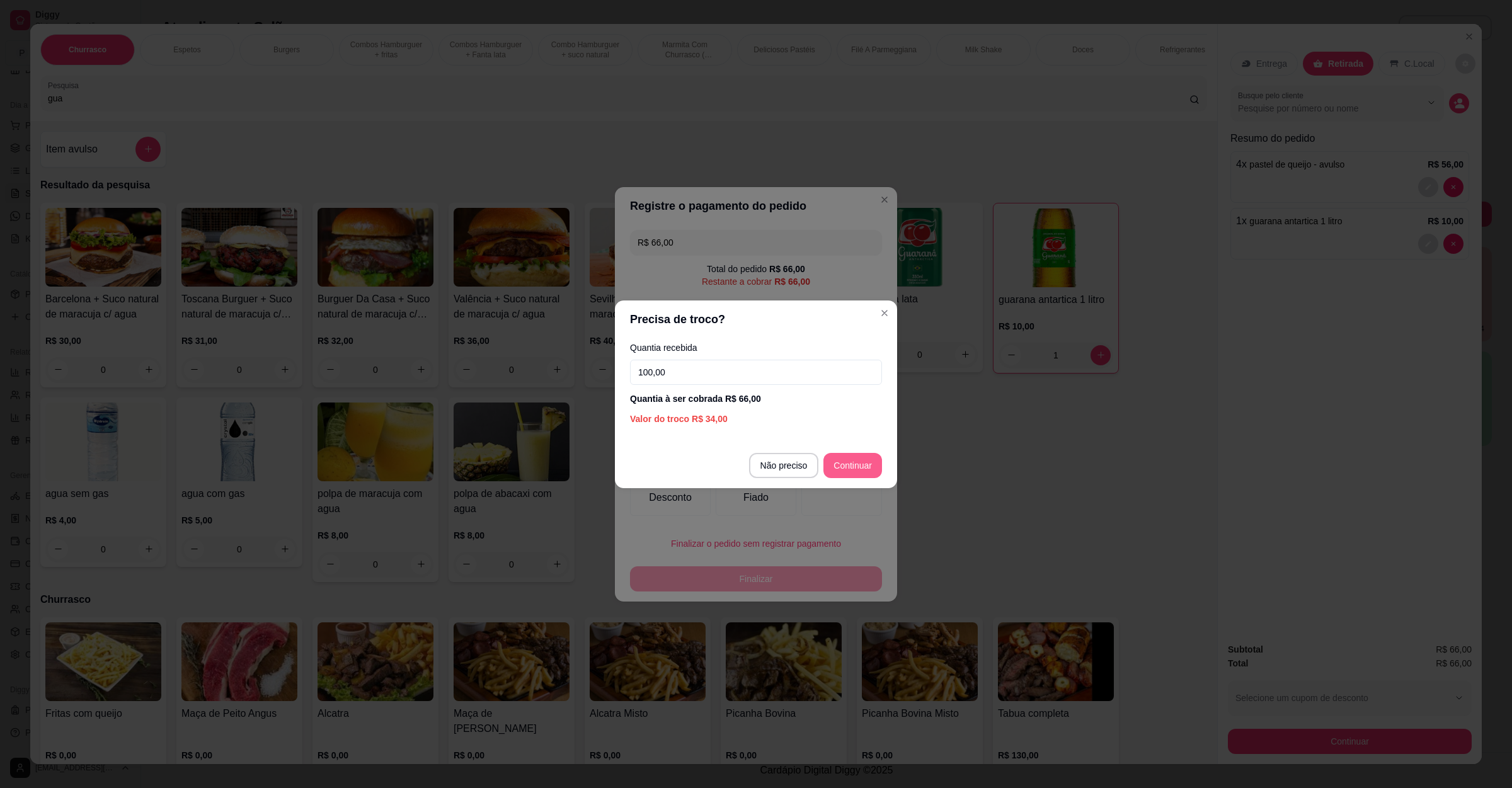
type input "100,00"
type input "R$ 0,00"
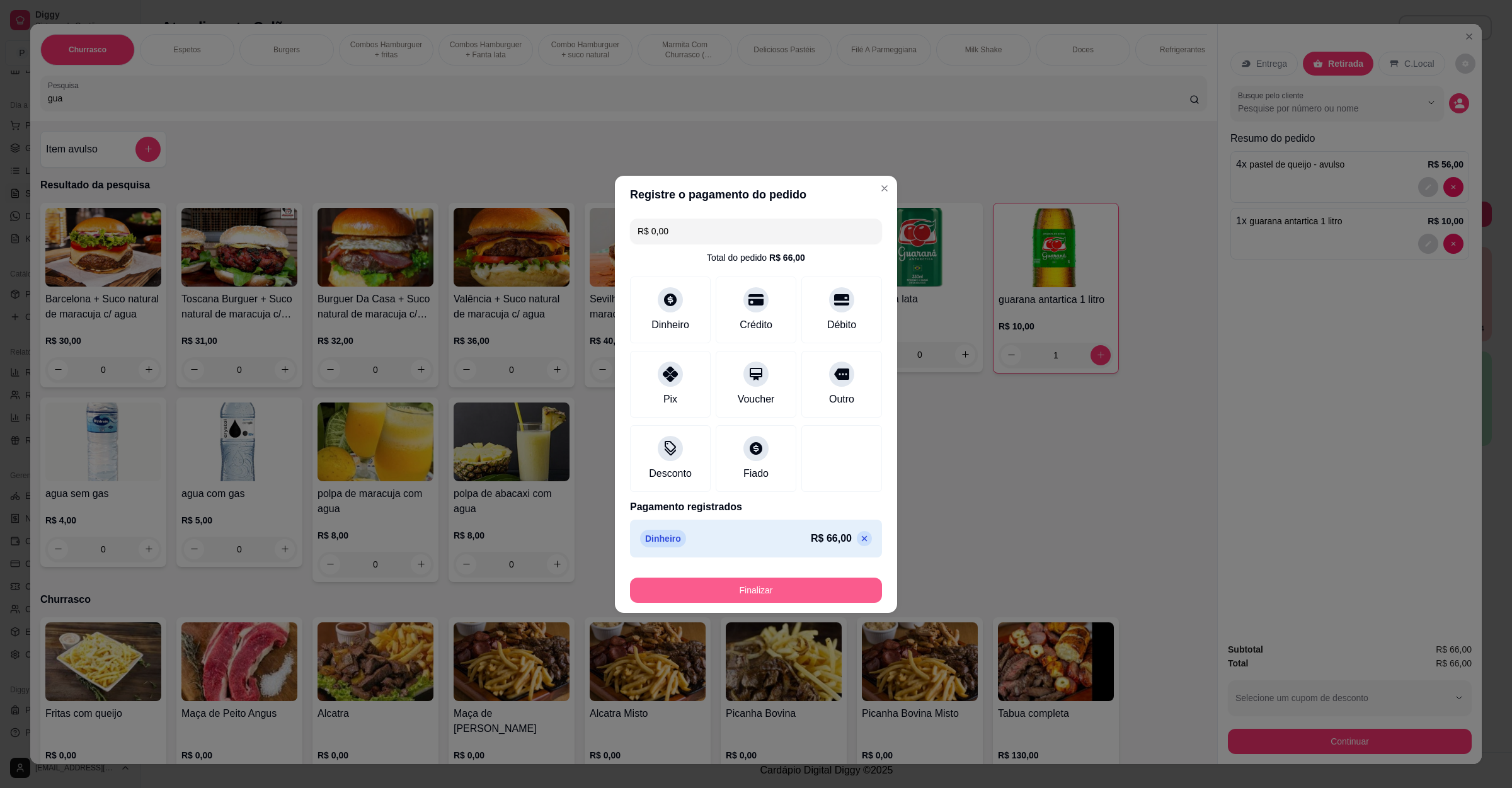
click at [791, 580] on button "Finalizar" at bounding box center [756, 589] width 252 height 25
type input "0"
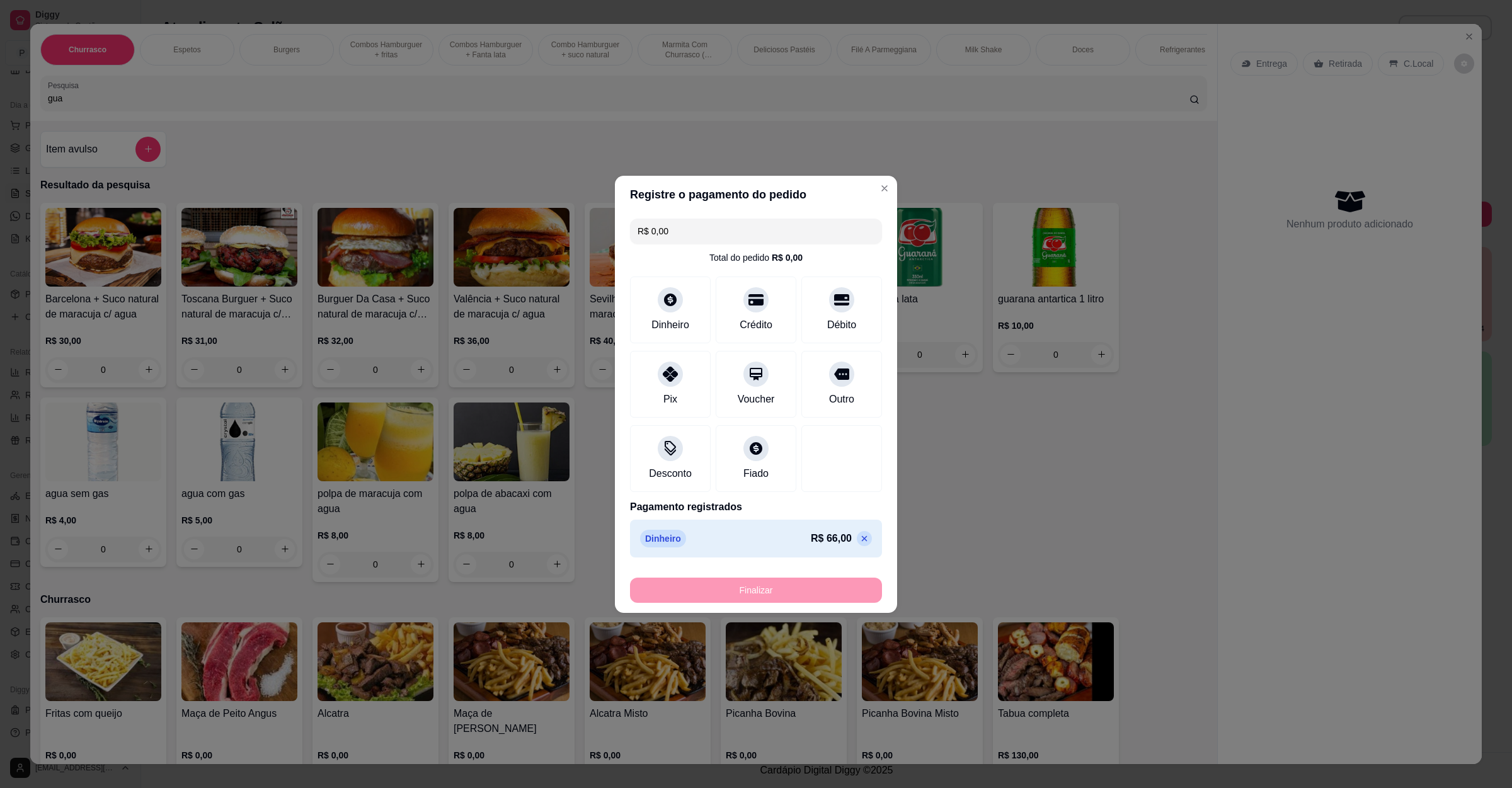
type input "-R$ 66,00"
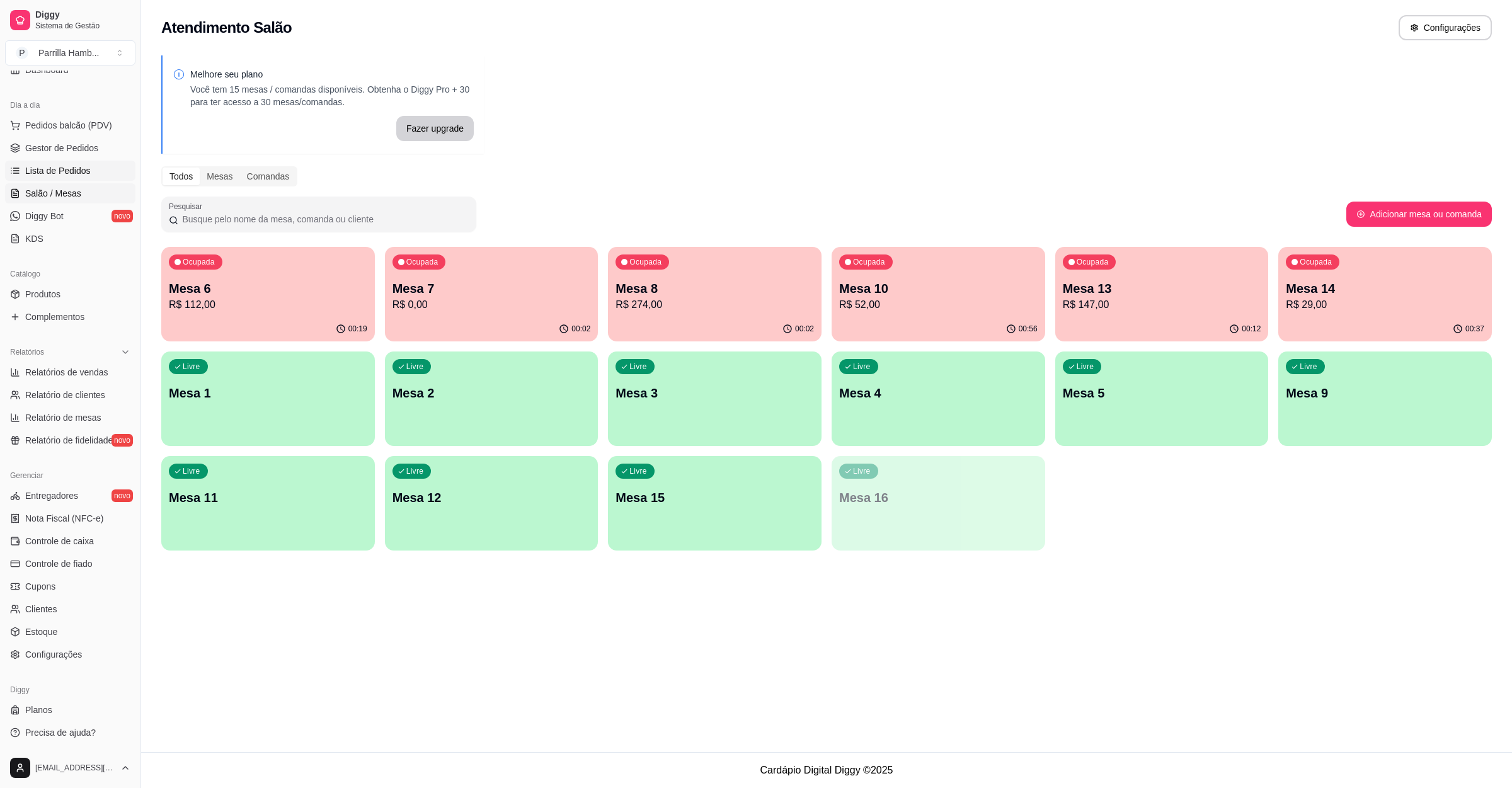
click at [69, 163] on link "Lista de Pedidos" at bounding box center [70, 171] width 131 height 20
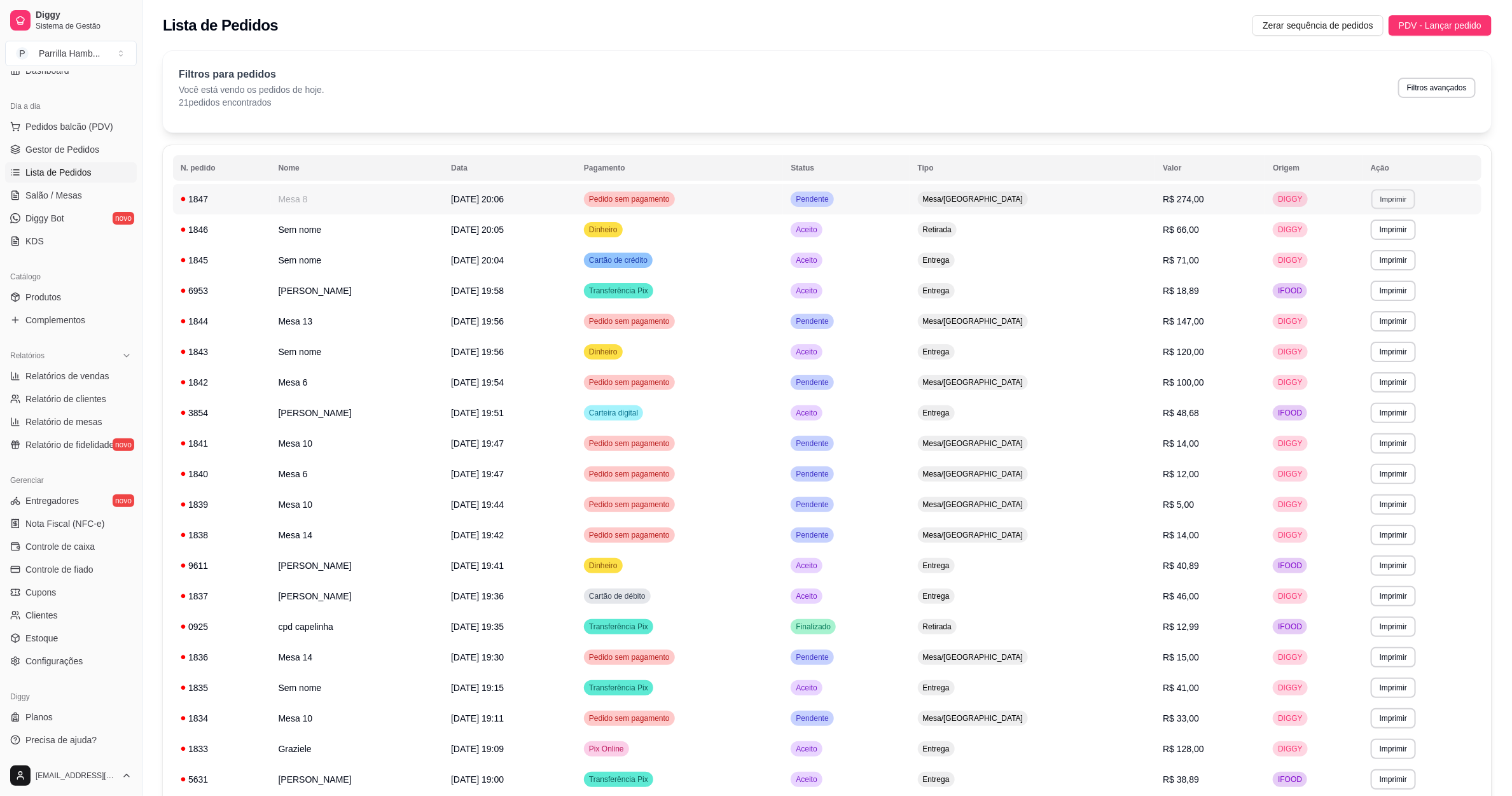
click at [1401, 202] on button "Imprimir" at bounding box center [1394, 199] width 44 height 20
click at [1352, 231] on div "Escolha a impressora IMPRESSORA" at bounding box center [1364, 235] width 105 height 43
click at [1353, 239] on button "IMPRESSORA" at bounding box center [1364, 244] width 92 height 21
click at [29, 195] on span "Salão / Mesas" at bounding box center [53, 195] width 56 height 13
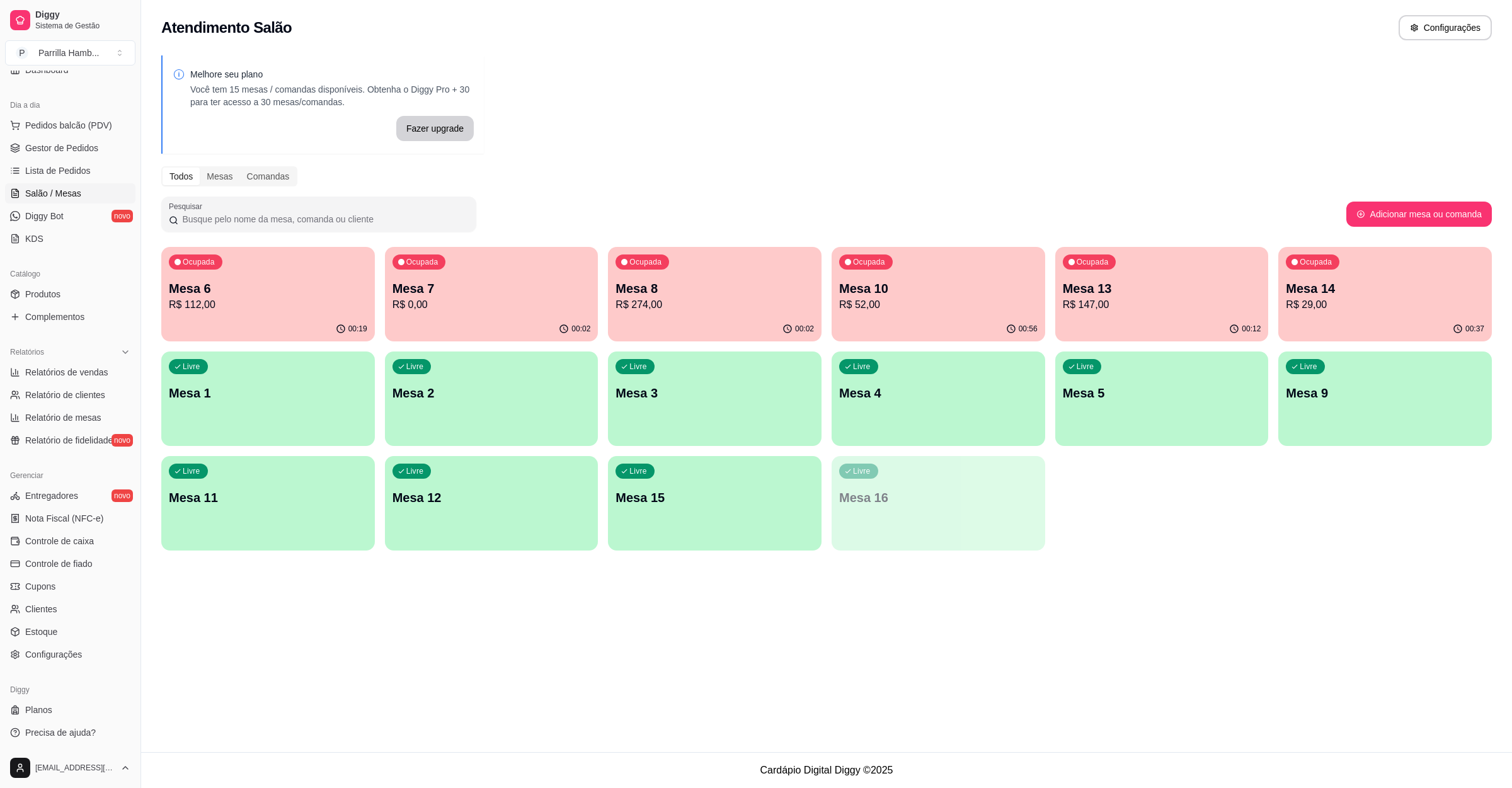
click at [211, 293] on p "Mesa 6" at bounding box center [268, 288] width 199 height 17
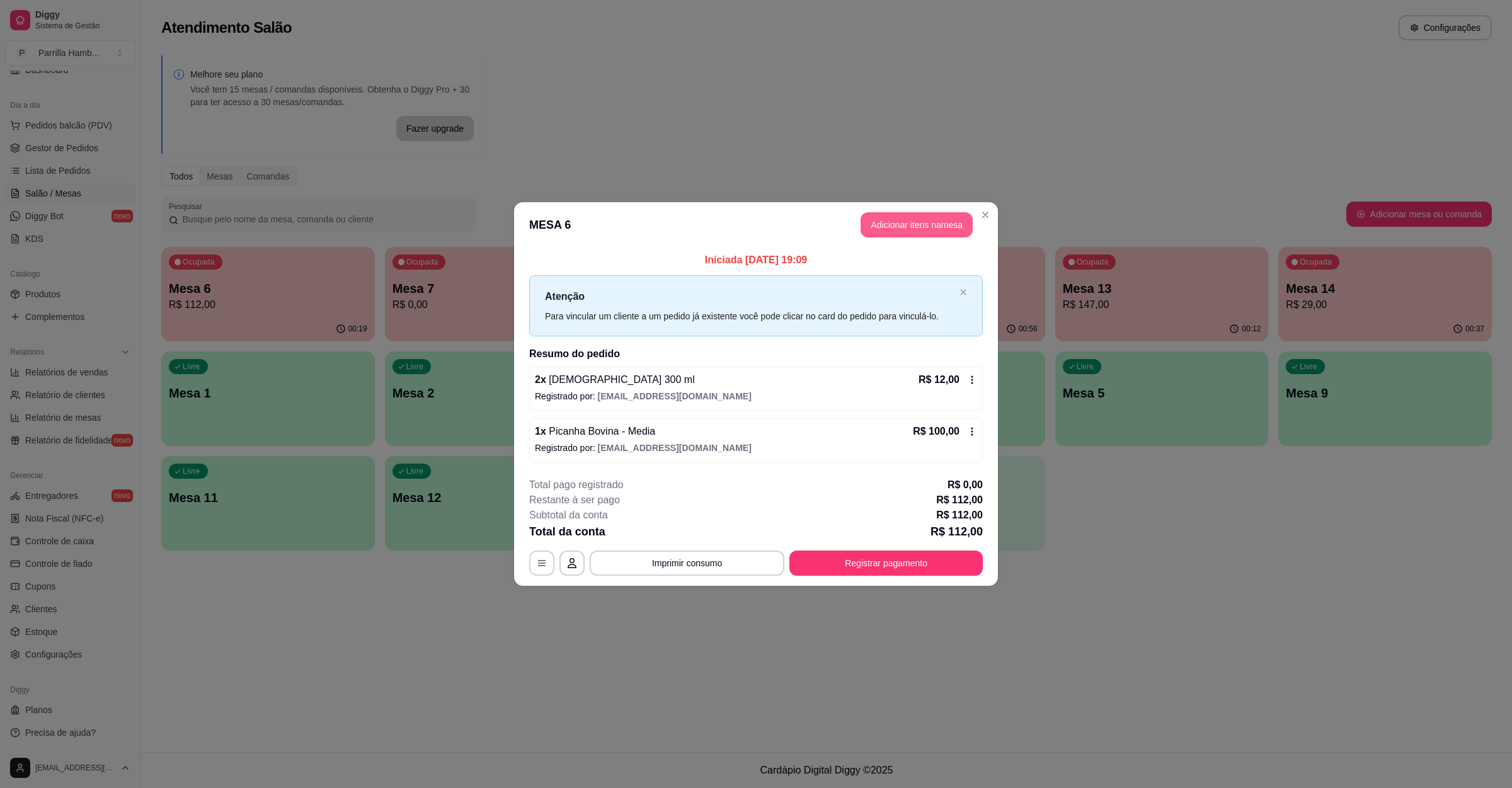
click at [895, 217] on button "Adicionar itens na mesa" at bounding box center [917, 224] width 113 height 25
click at [323, 104] on input "Pesquisa" at bounding box center [619, 98] width 1142 height 13
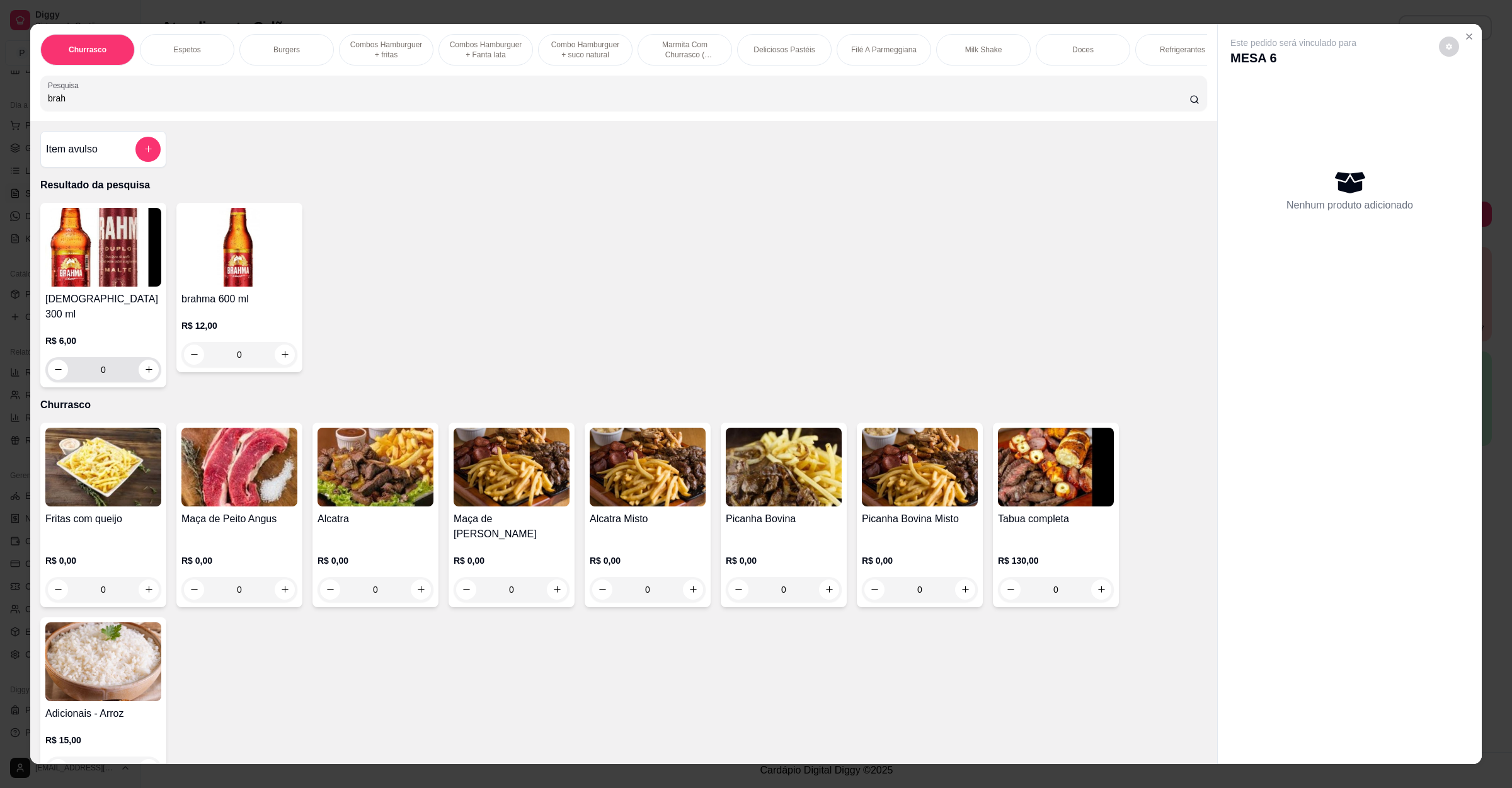
type input "brah"
click at [144, 373] on icon "increase-product-quantity" at bounding box center [149, 369] width 10 height 10
type input "2"
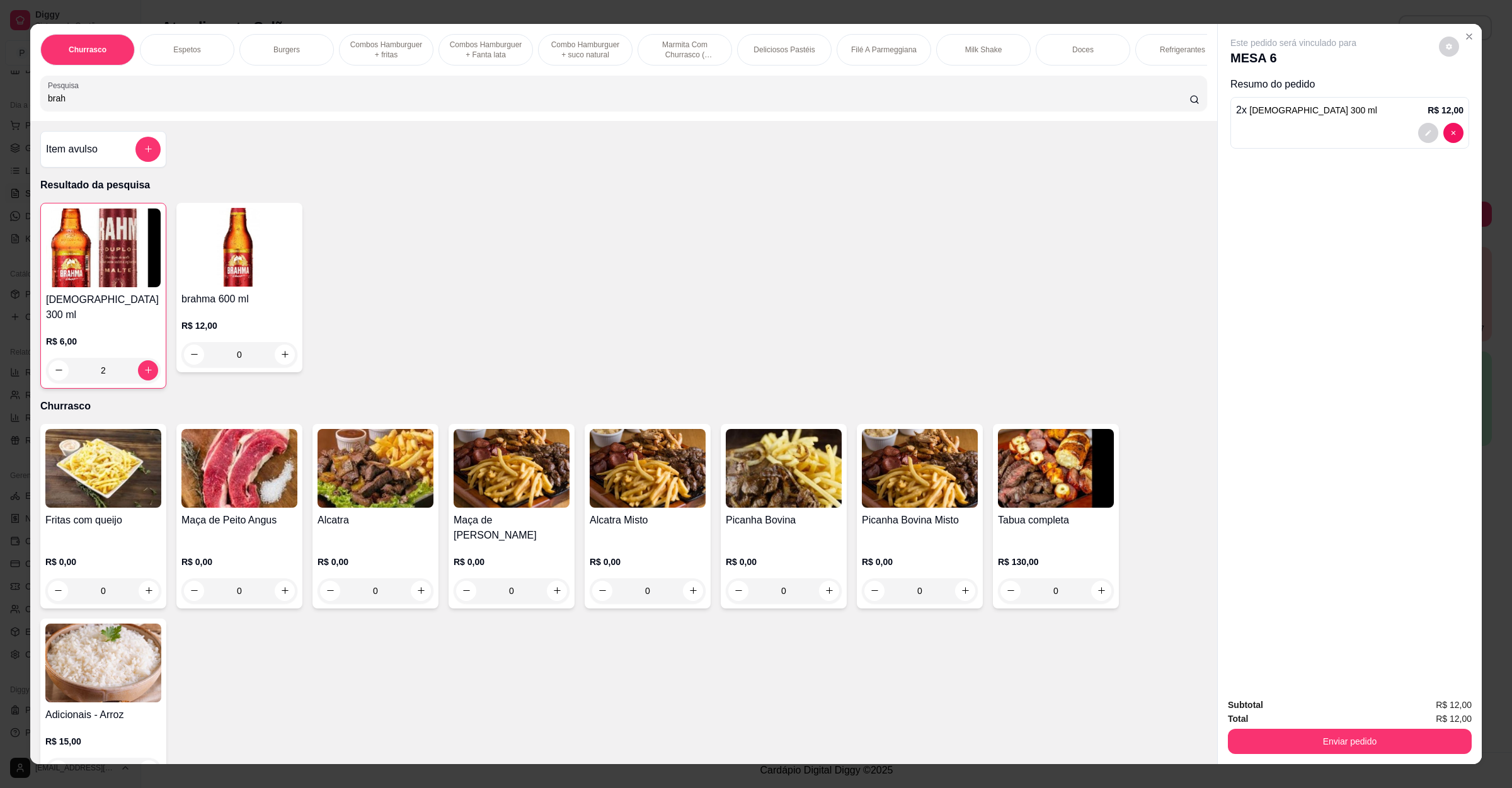
click at [1369, 756] on div "Subtotal R$ 12,00 Total R$ 12,00 Enviar pedido" at bounding box center [1350, 725] width 264 height 76
click at [1342, 724] on div "Total R$ 12,00" at bounding box center [1350, 719] width 244 height 14
drag, startPoint x: 1341, startPoint y: 725, endPoint x: 1335, endPoint y: 753, distance: 28.6
click at [1341, 726] on div "Enviar pedido" at bounding box center [1350, 740] width 244 height 29
click at [1335, 754] on button "Enviar pedido" at bounding box center [1350, 740] width 244 height 25
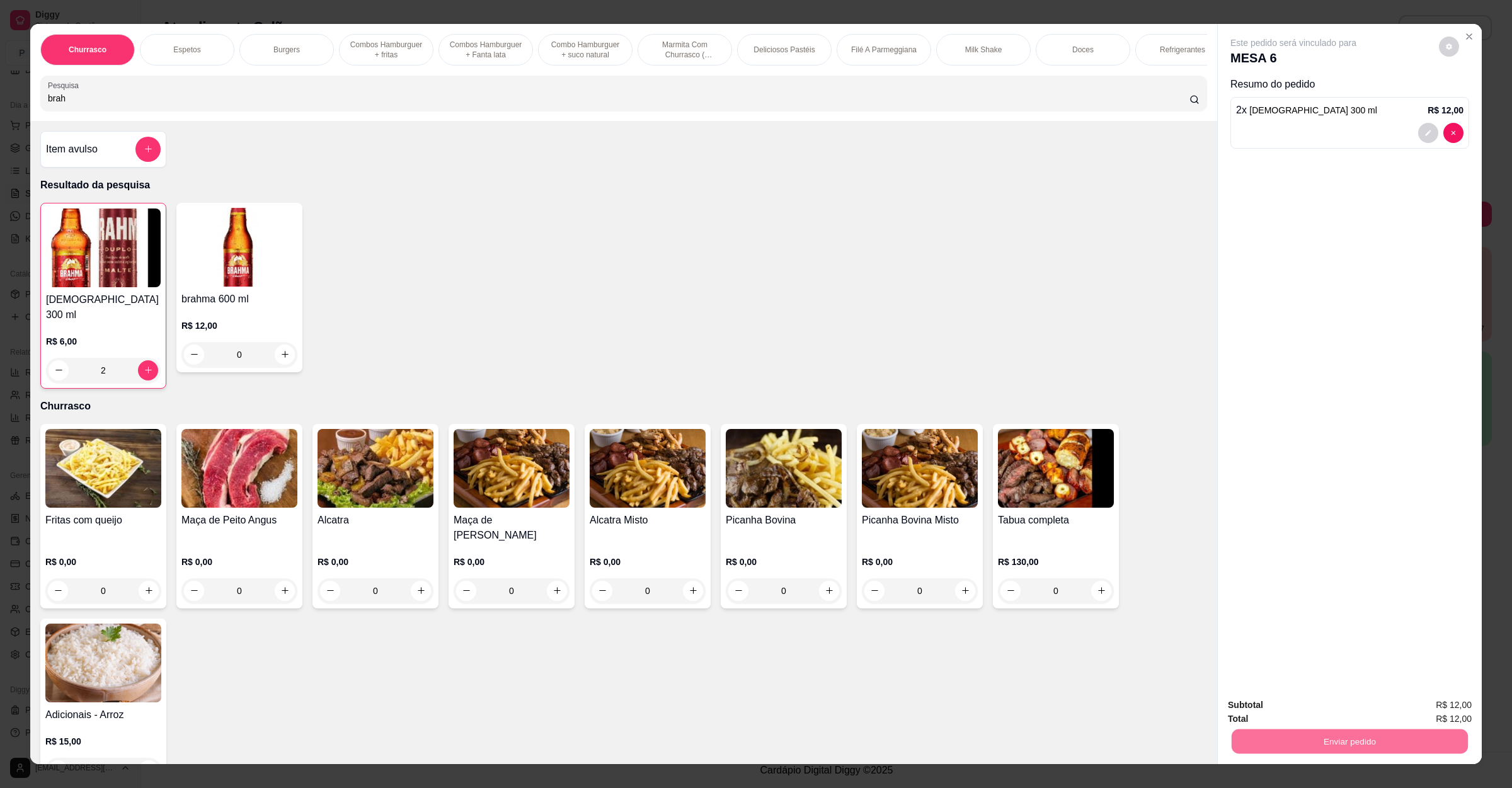
click at [1424, 713] on button "Enviar pedido" at bounding box center [1436, 710] width 71 height 24
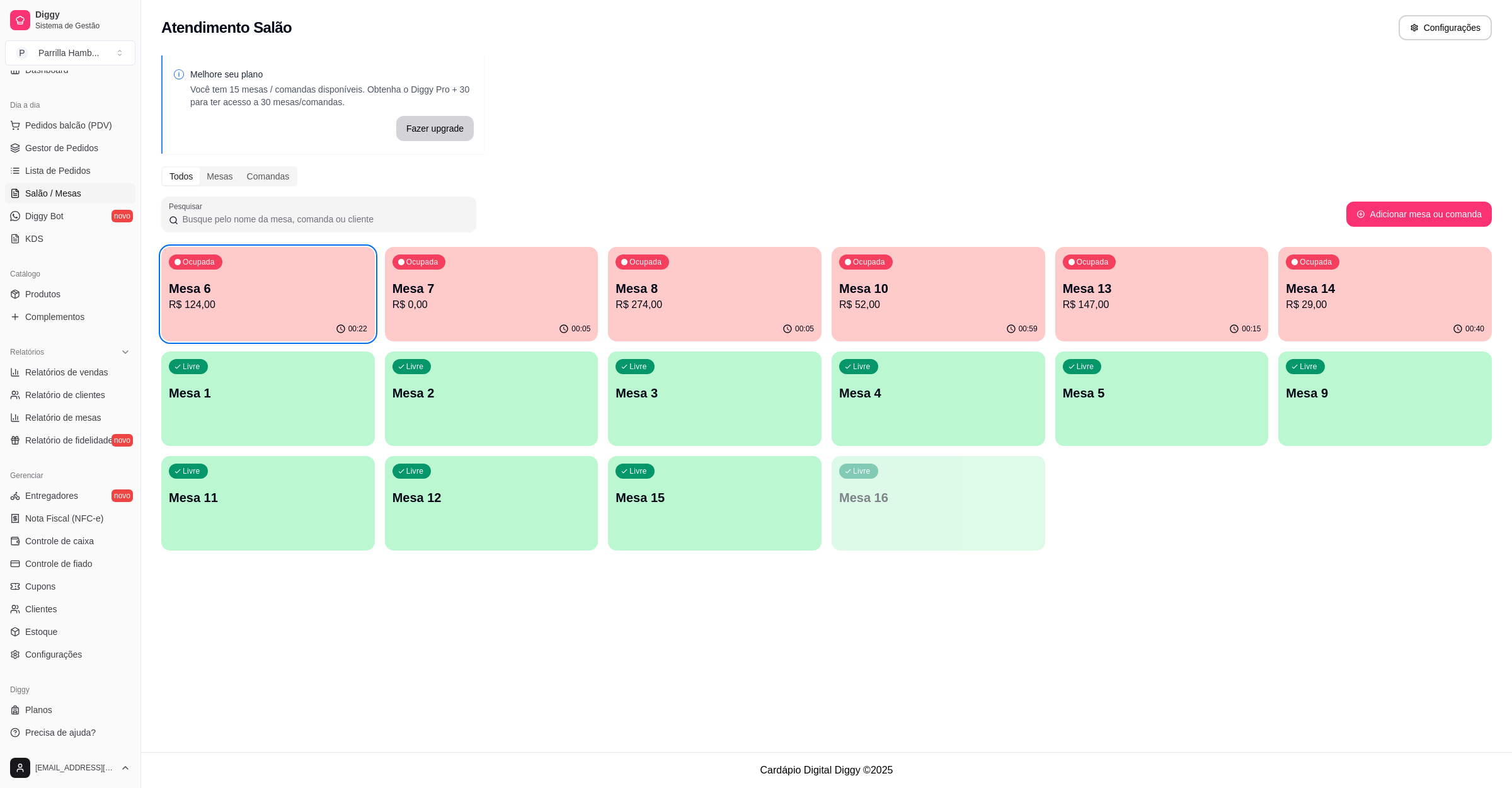
click at [549, 294] on p "Mesa 7" at bounding box center [492, 288] width 199 height 17
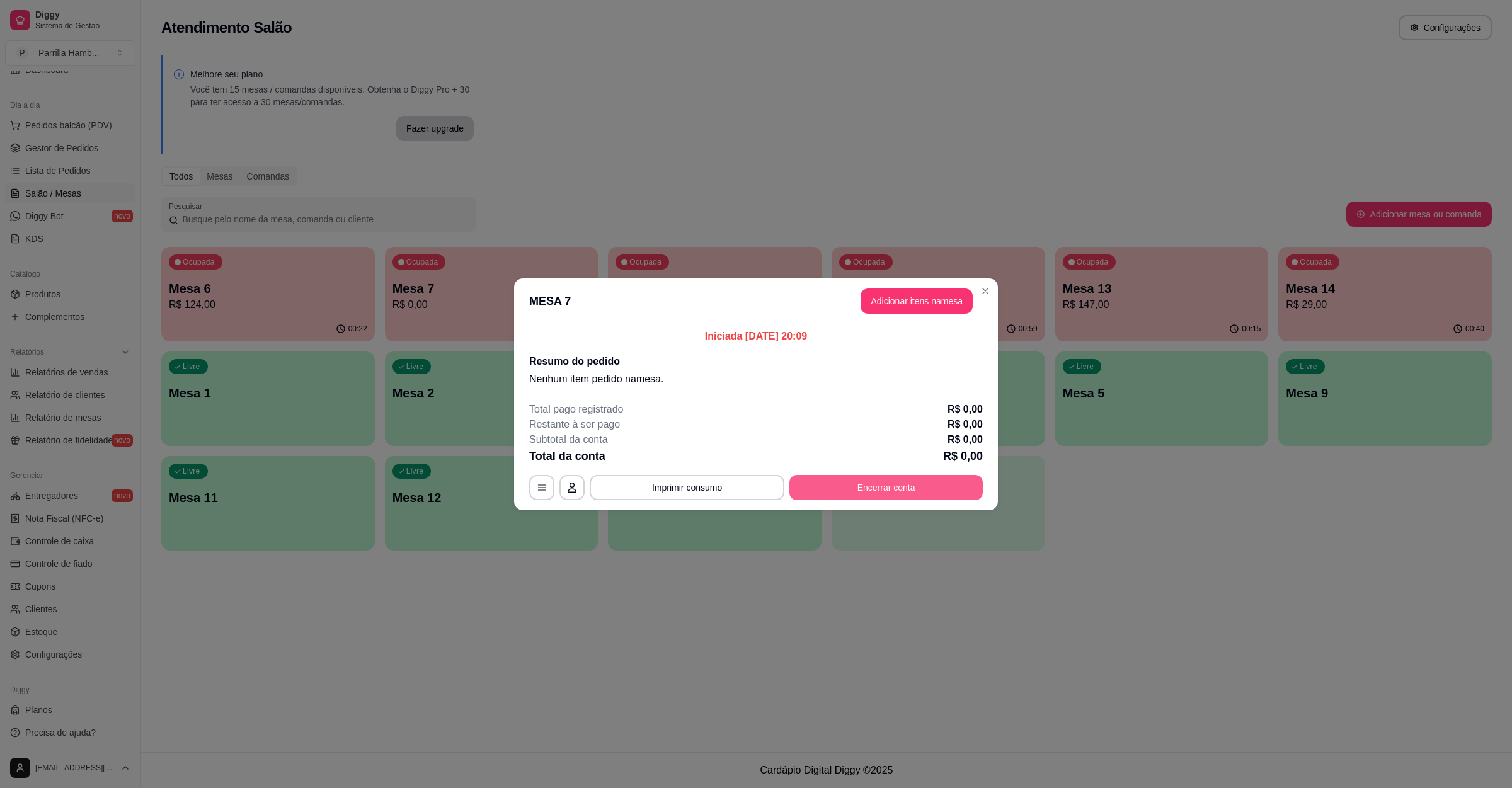
click at [906, 494] on button "Encerrar conta" at bounding box center [886, 487] width 193 height 25
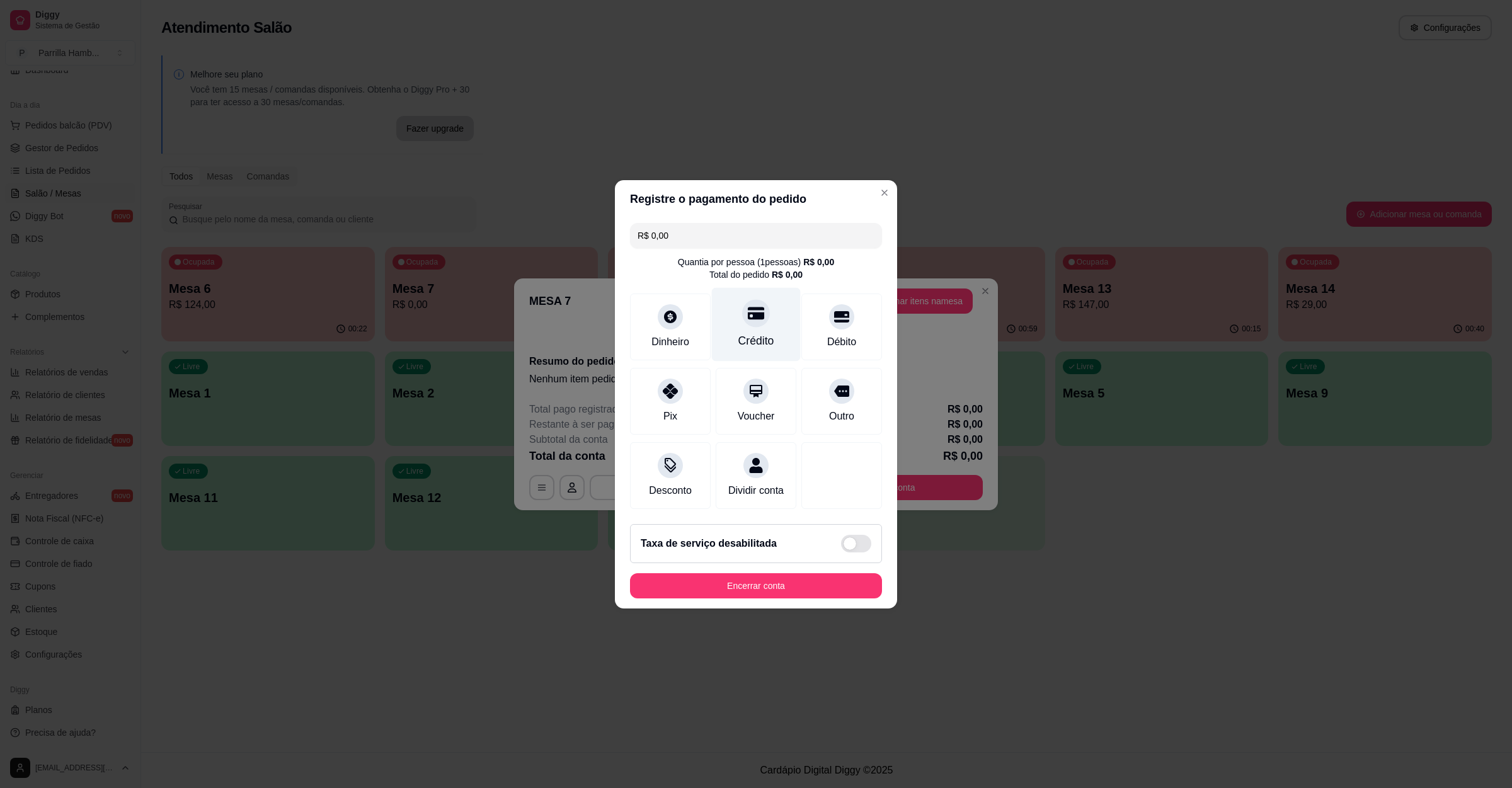
click at [758, 318] on div "Crédito" at bounding box center [757, 324] width 89 height 74
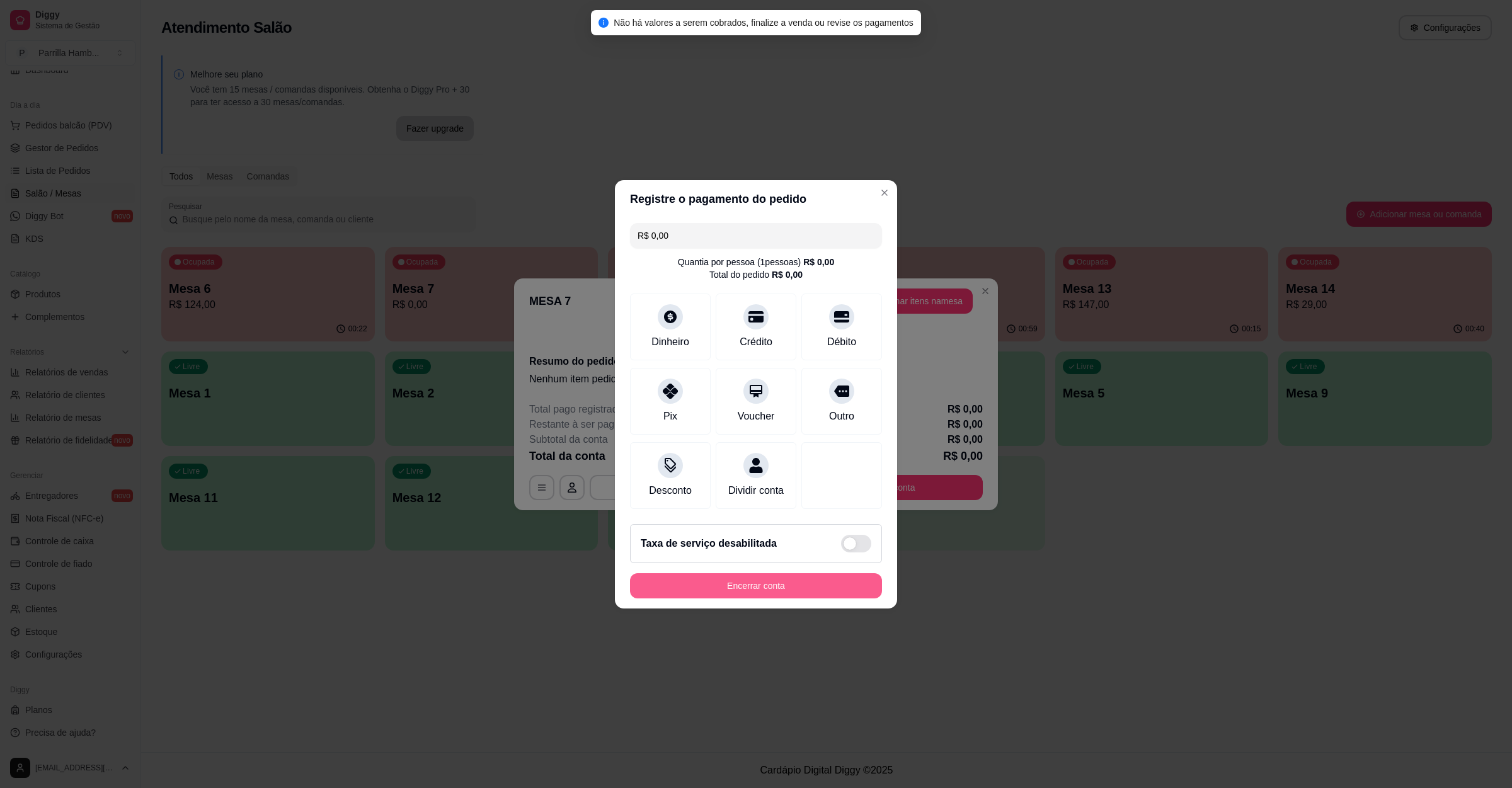
click at [714, 599] on button "Encerrar conta" at bounding box center [756, 585] width 252 height 25
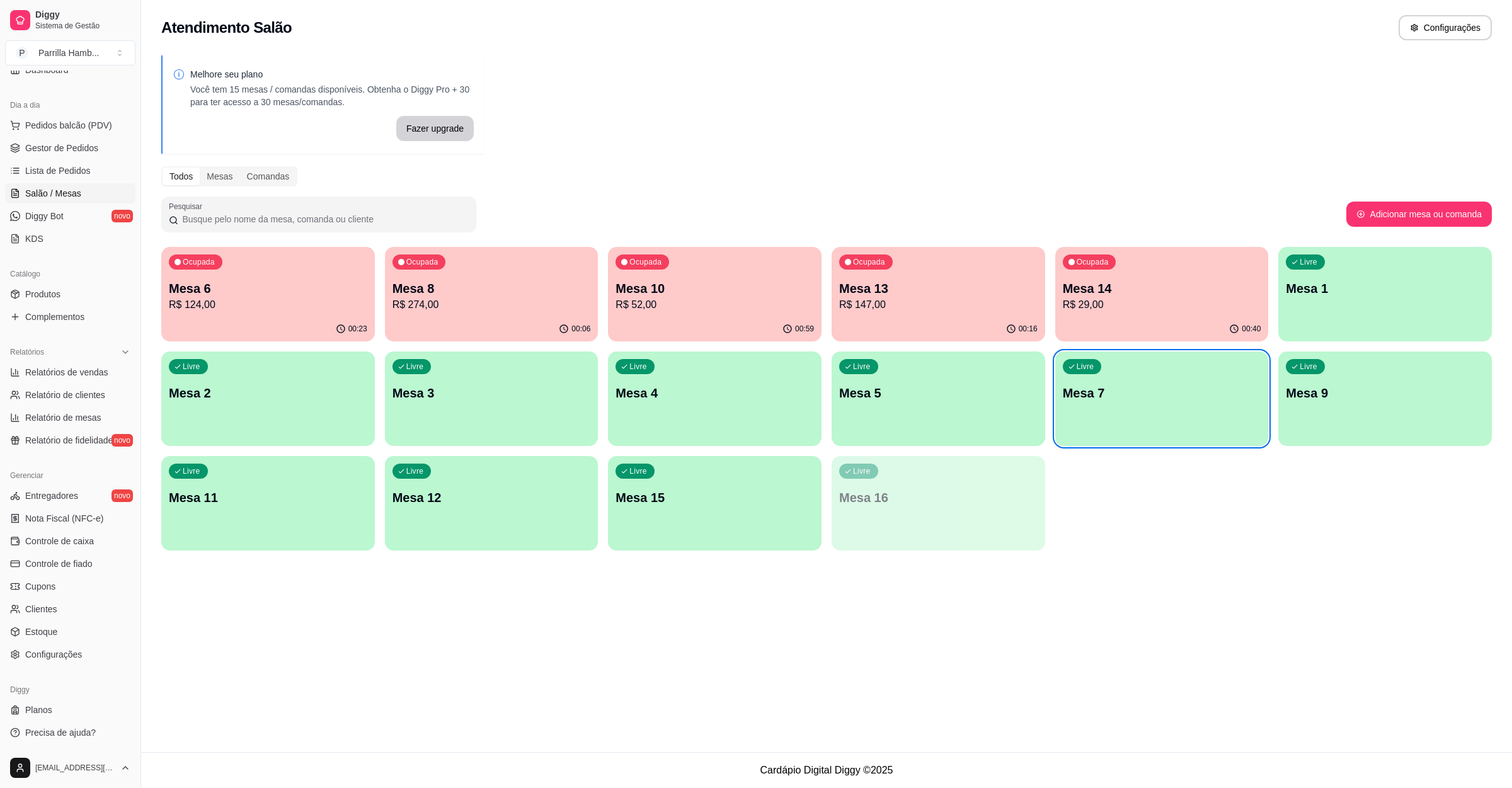
click at [489, 505] on p "Mesa 12" at bounding box center [492, 497] width 199 height 17
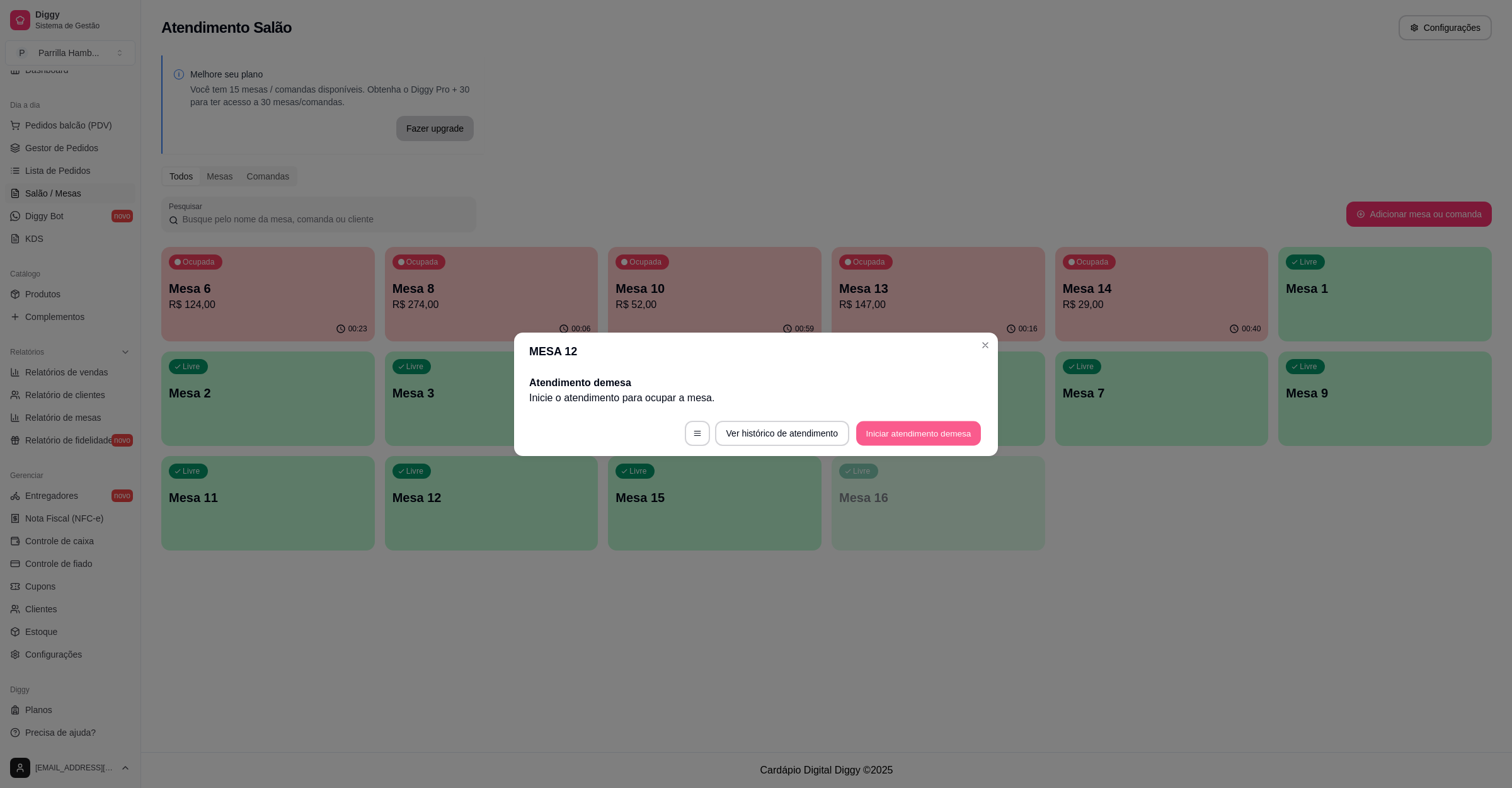
click at [948, 436] on button "Iniciar atendimento de mesa" at bounding box center [918, 432] width 125 height 25
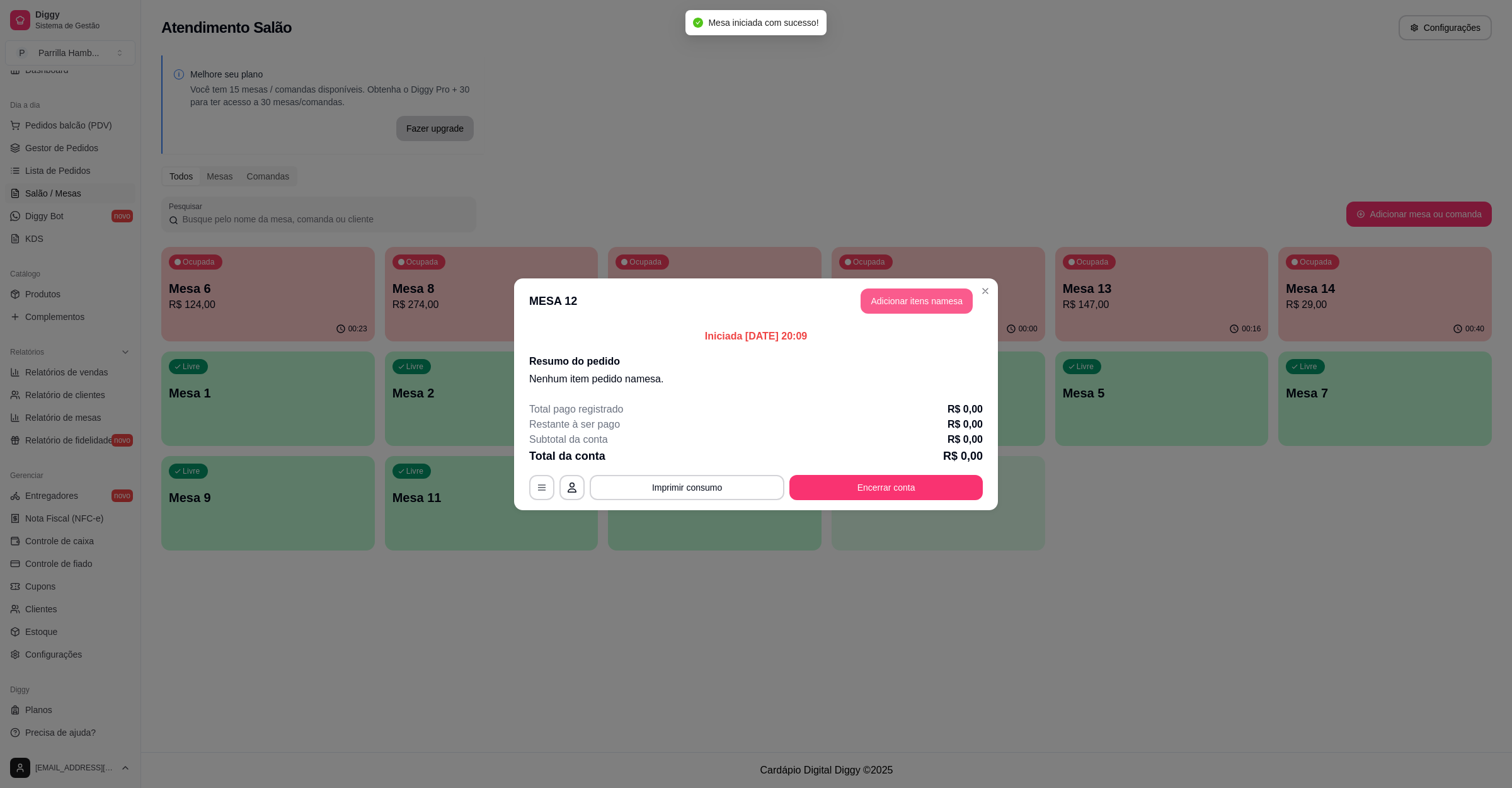
click at [918, 300] on button "Adicionar itens na mesa" at bounding box center [917, 300] width 113 height 25
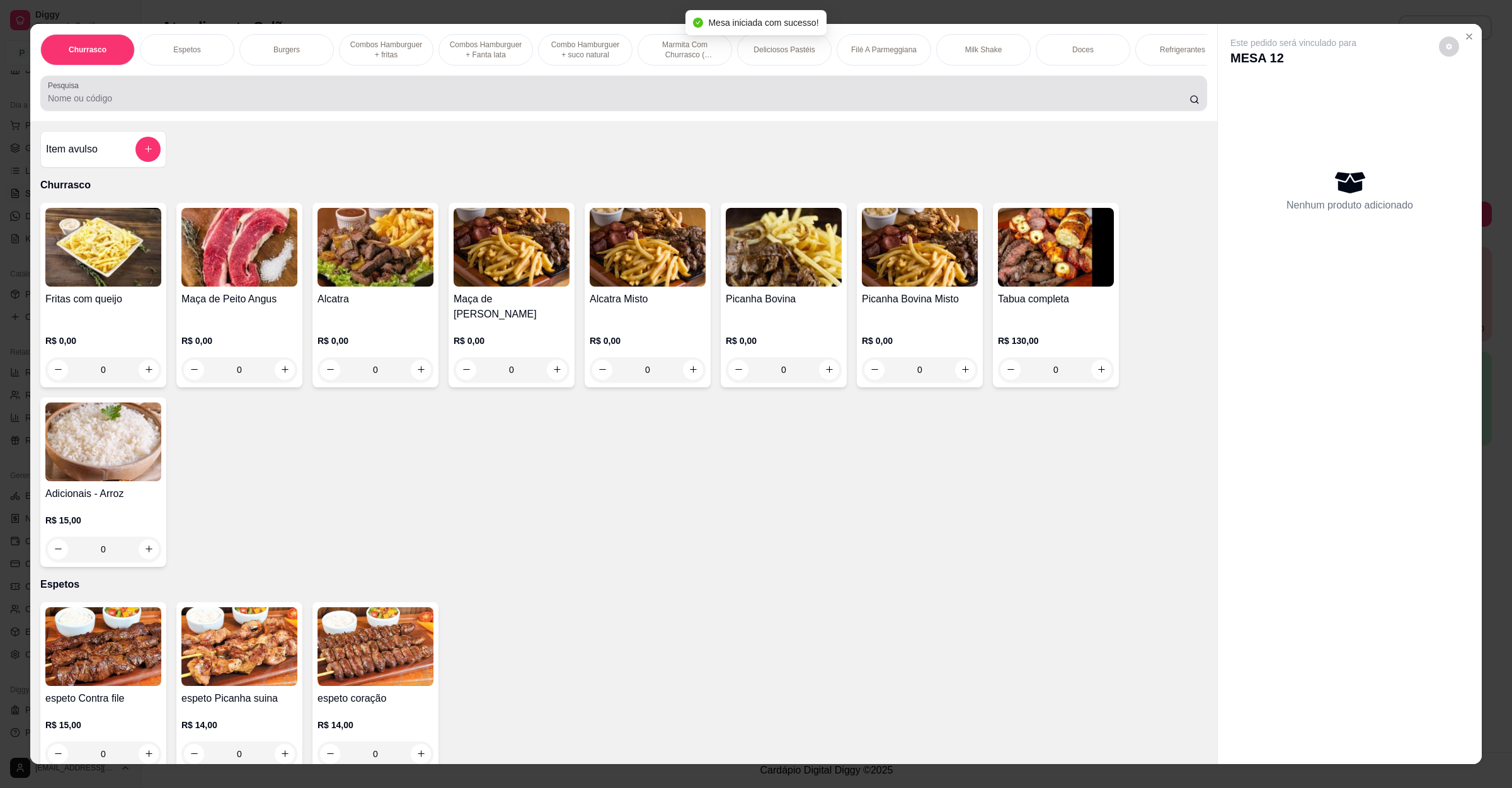
click at [418, 104] on div at bounding box center [623, 93] width 1152 height 25
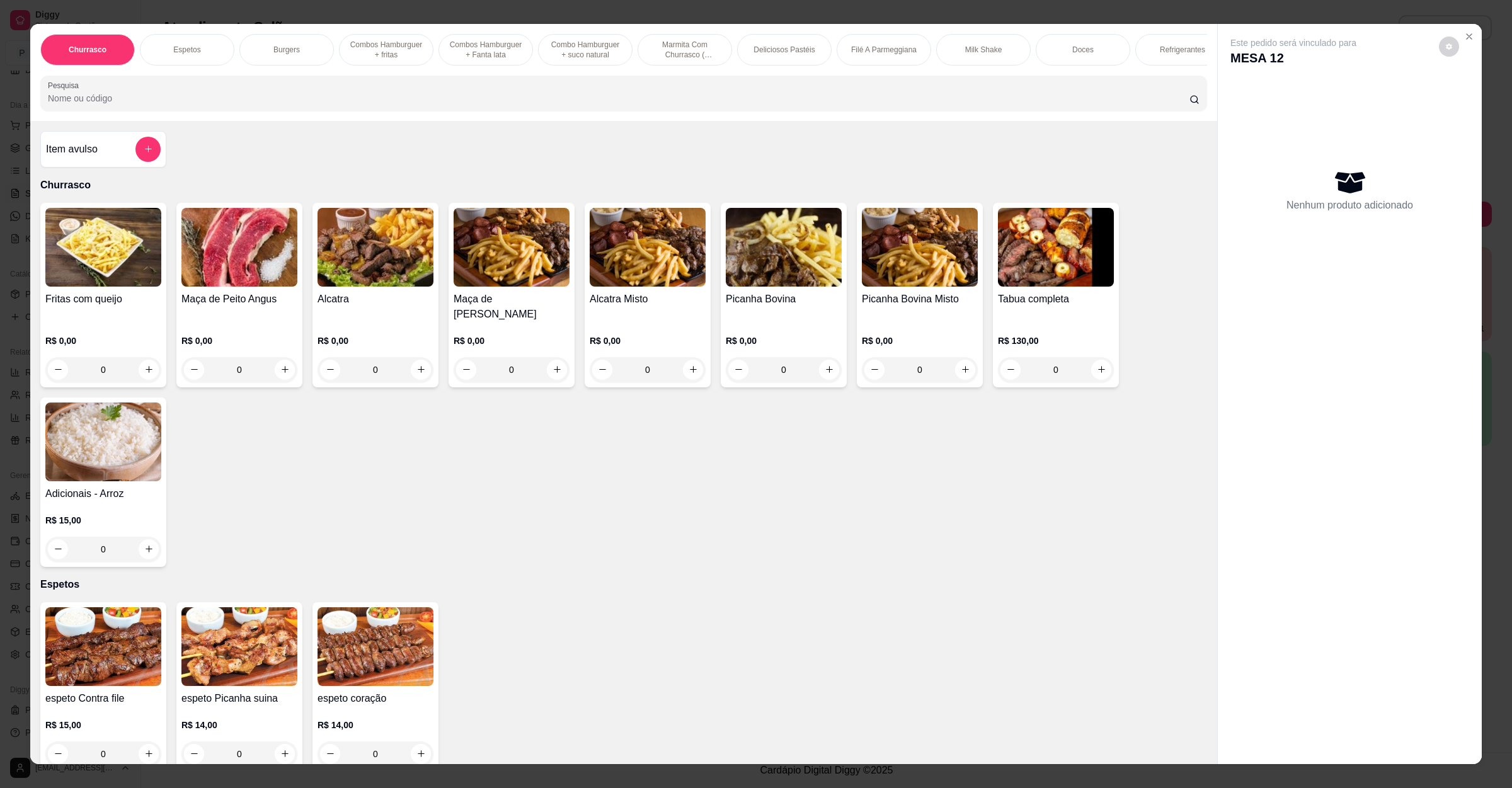
click at [1014, 283] on img at bounding box center [1057, 247] width 116 height 78
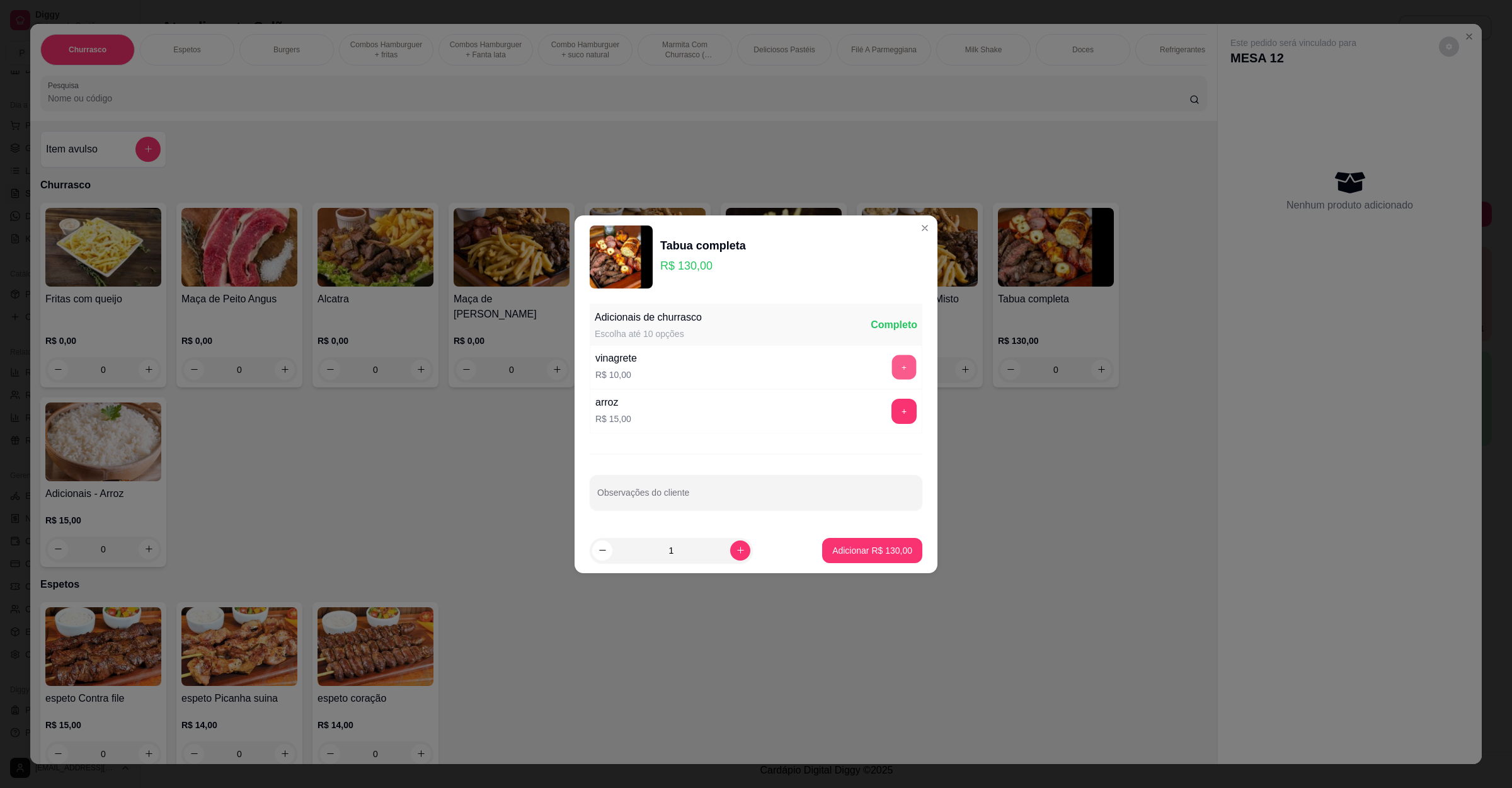
click at [898, 368] on button "+" at bounding box center [904, 367] width 25 height 25
click at [892, 414] on button "+" at bounding box center [904, 411] width 25 height 25
click at [847, 553] on p "Adicionar R$ 155,00" at bounding box center [872, 550] width 80 height 13
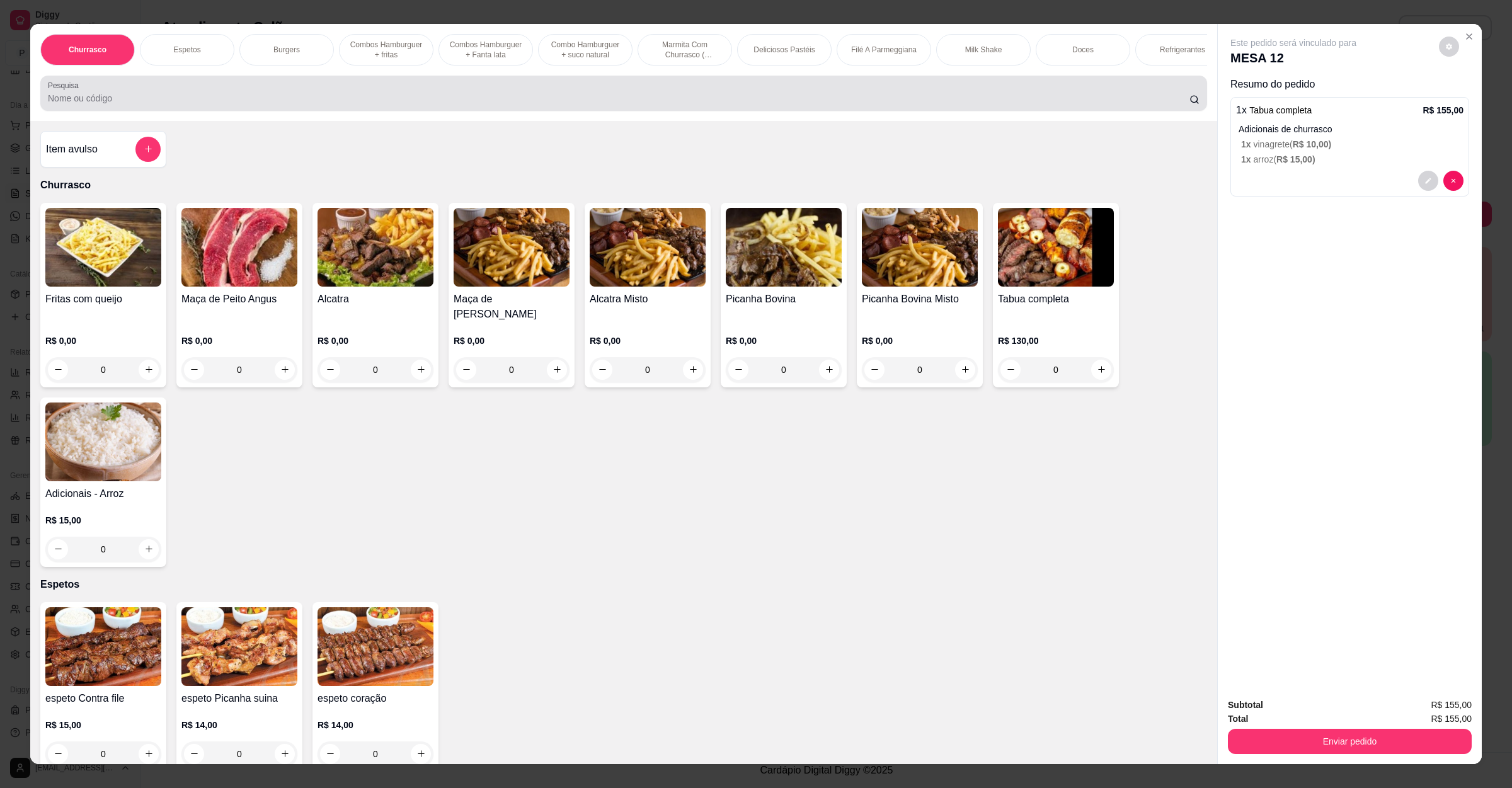
click at [97, 106] on div at bounding box center [623, 93] width 1152 height 25
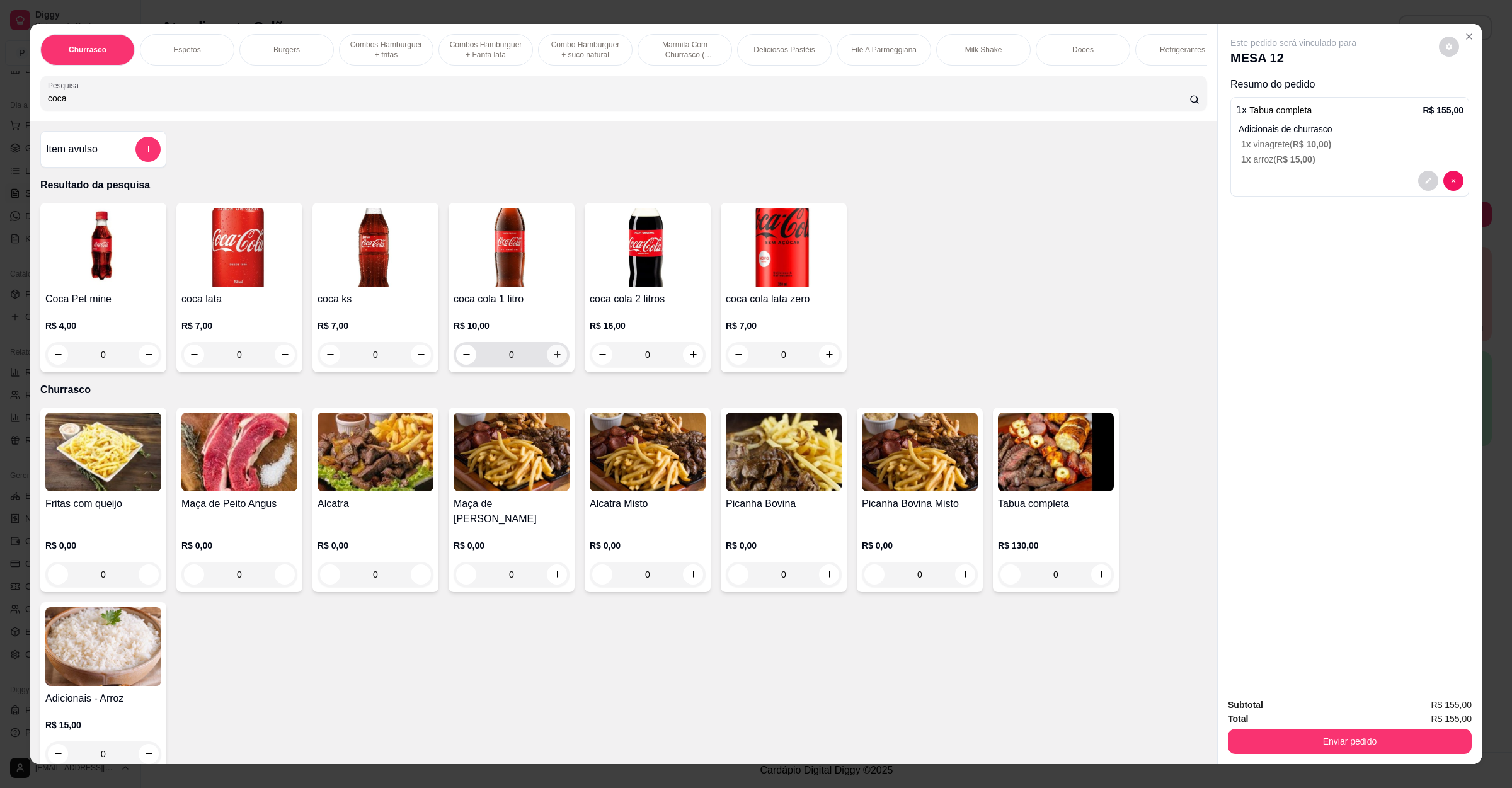
type input "coca"
click at [553, 359] on icon "increase-product-quantity" at bounding box center [557, 354] width 10 height 10
type input "1"
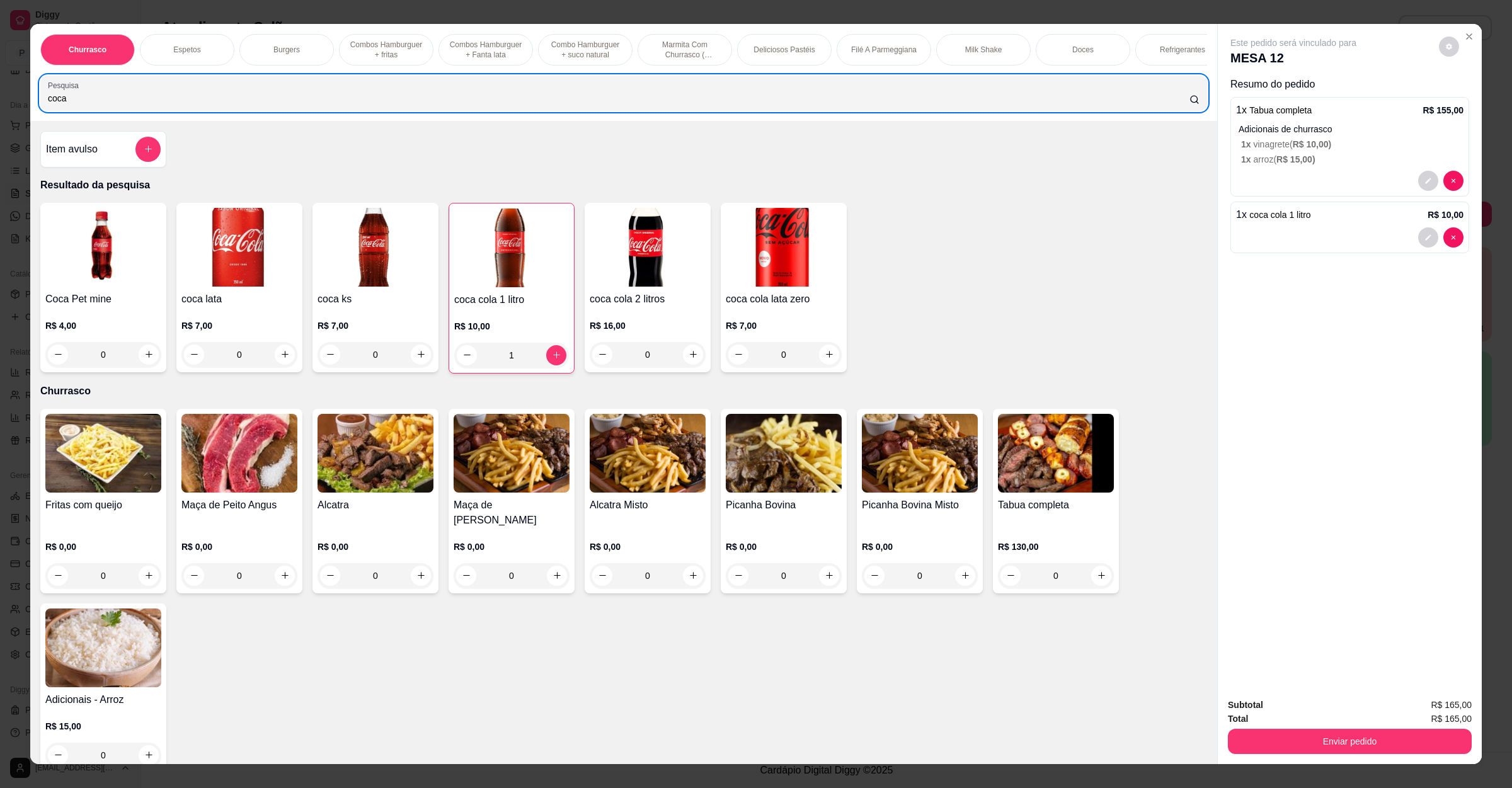
drag, startPoint x: 297, startPoint y: 128, endPoint x: 0, endPoint y: 129, distance: 297.0
click at [0, 129] on div "Churrasco Espetos Burgers Combos Hamburguer + fritas Combos Hamburguer + Fanta …" at bounding box center [756, 394] width 1512 height 788
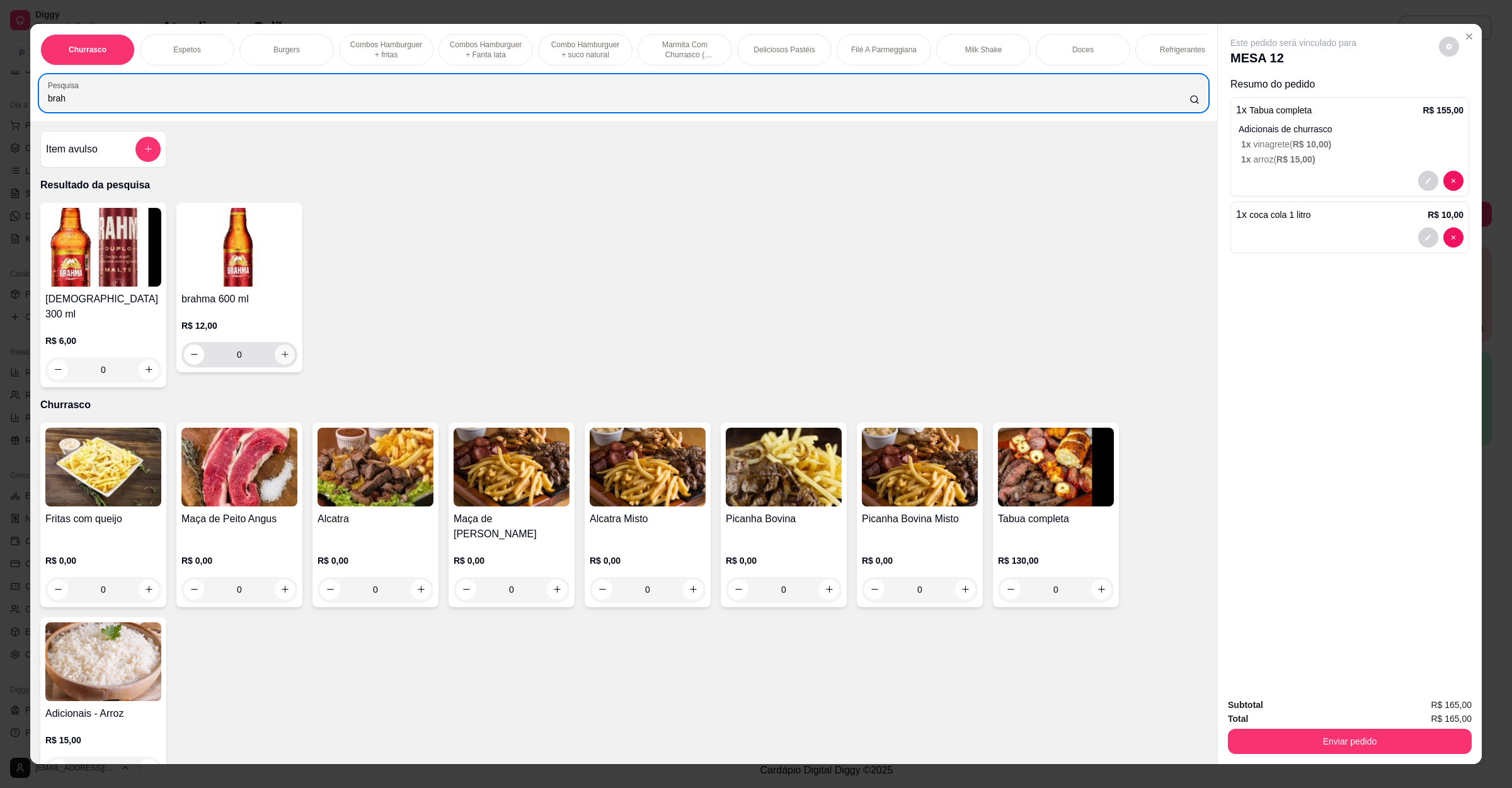
type input "brah"
click at [279, 365] on button "increase-product-quantity" at bounding box center [285, 354] width 20 height 20
type input "1"
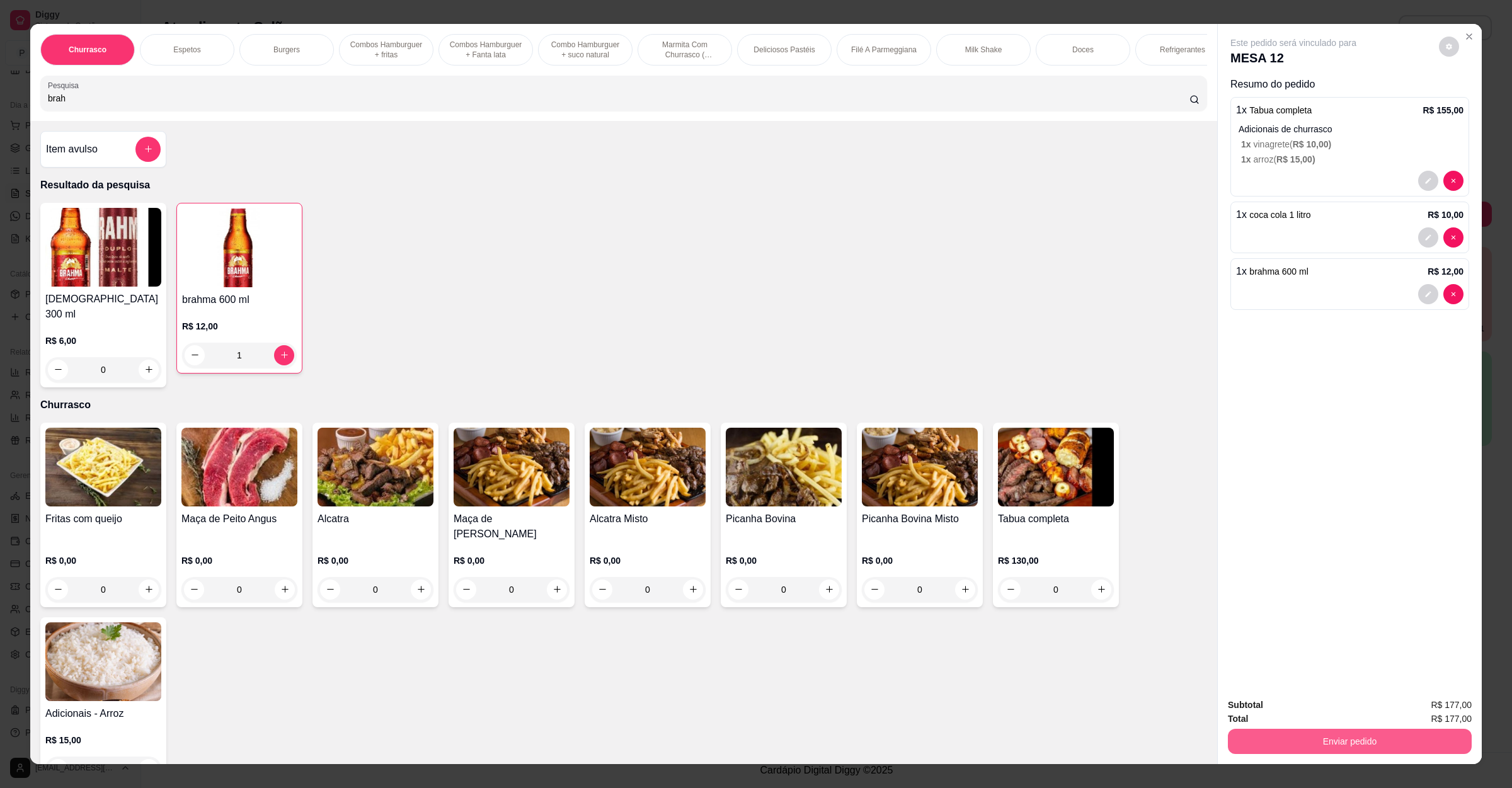
click at [1335, 734] on button "Enviar pedido" at bounding box center [1350, 740] width 244 height 25
click at [1436, 705] on button "Enviar pedido" at bounding box center [1436, 710] width 71 height 24
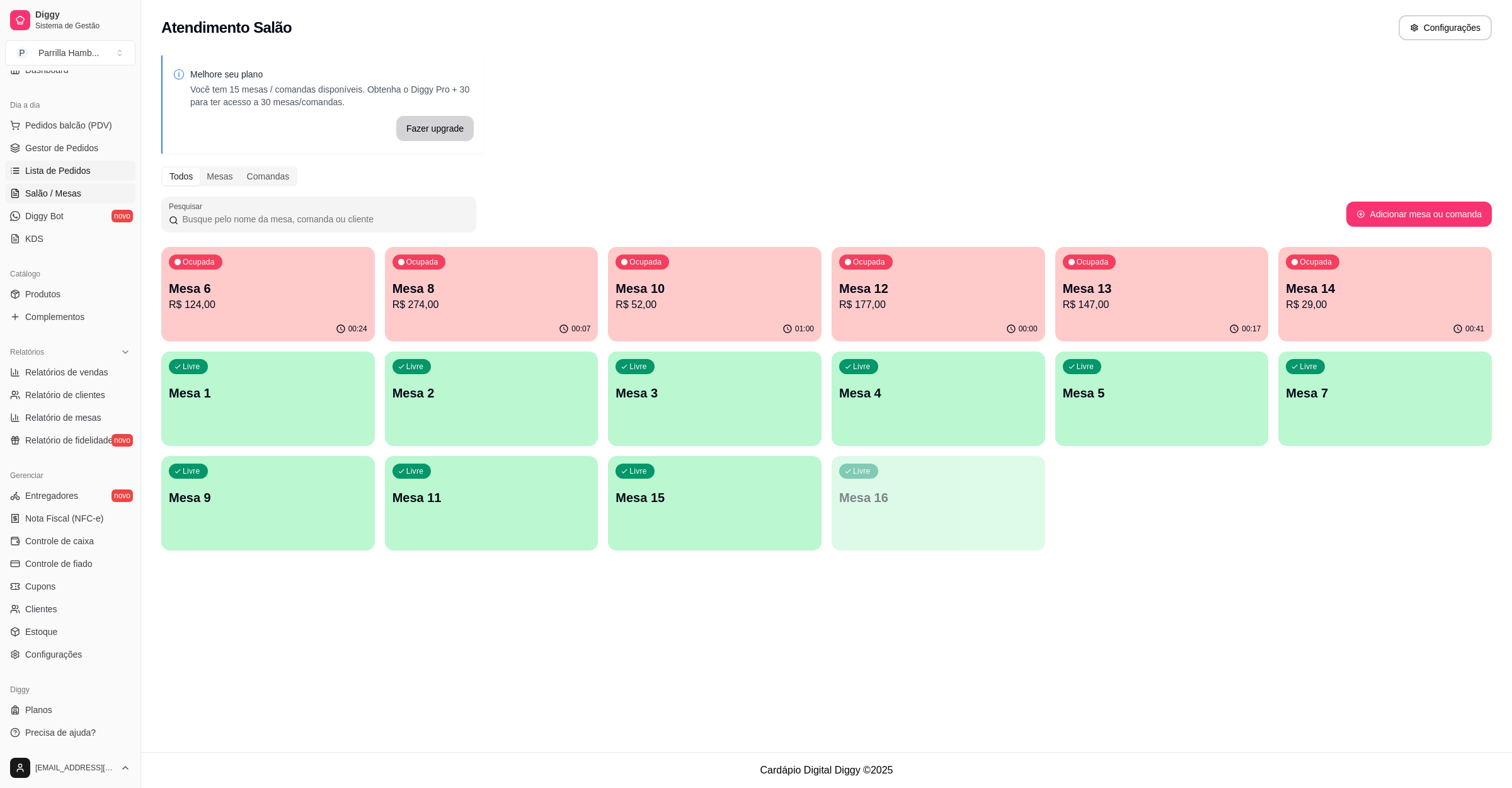
click at [46, 169] on span "Lista de Pedidos" at bounding box center [57, 171] width 66 height 13
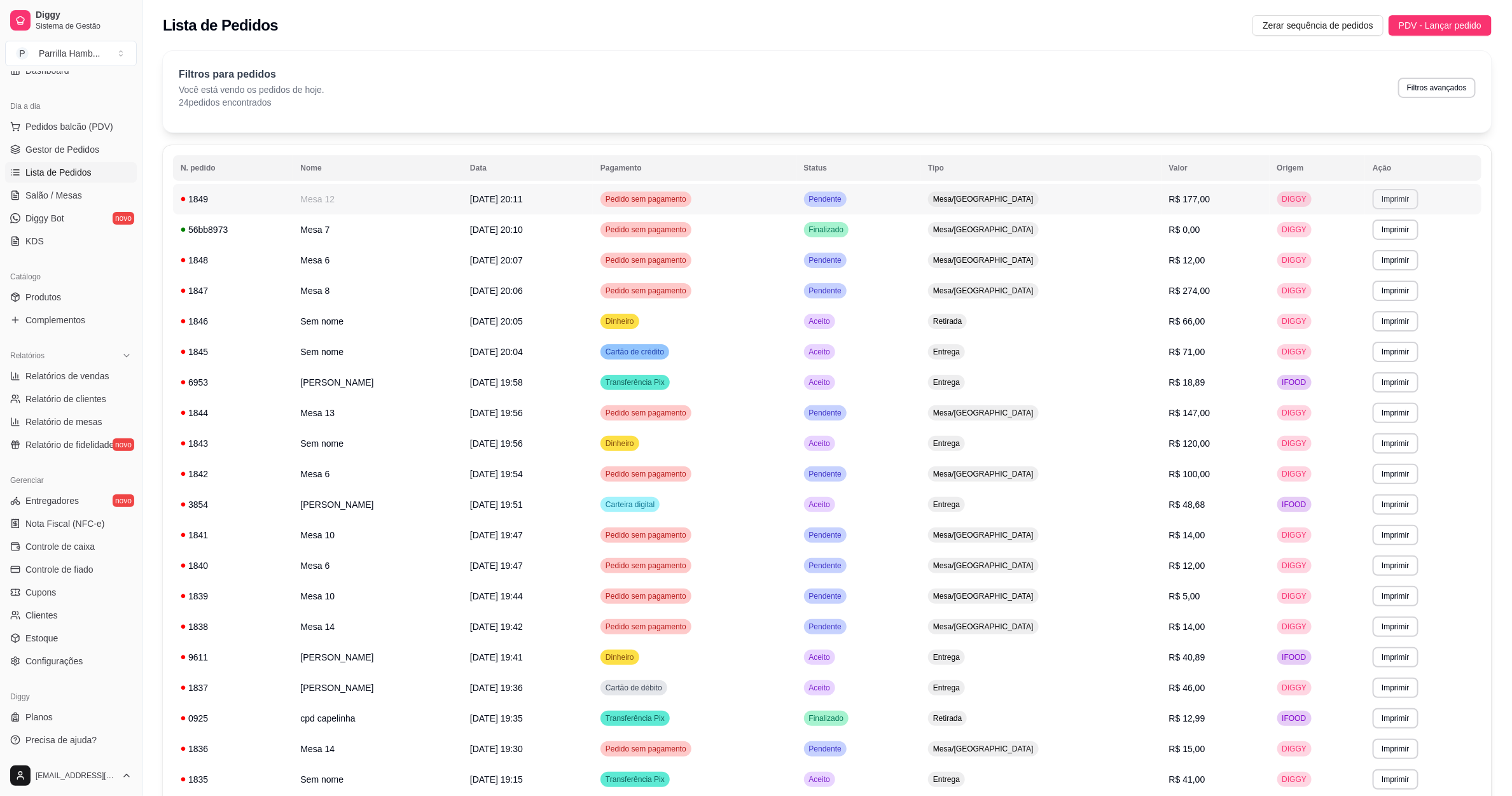
click at [1385, 204] on button "Imprimir" at bounding box center [1395, 199] width 45 height 21
click at [1384, 251] on button "IMPRESSORA" at bounding box center [1366, 244] width 92 height 21
click at [82, 195] on link "Salão / Mesas" at bounding box center [71, 195] width 132 height 21
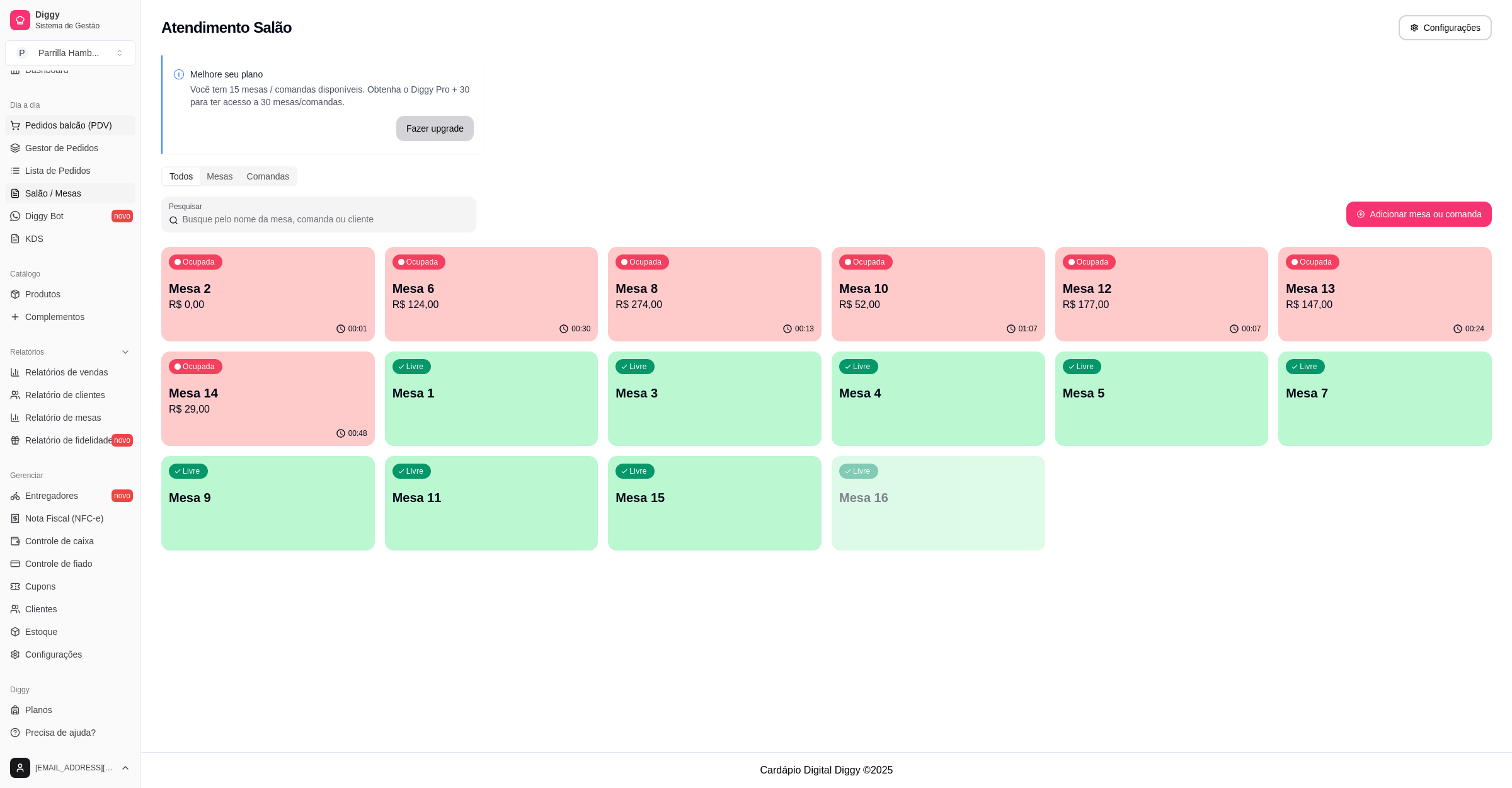
click at [51, 129] on span "Pedidos balcão (PDV)" at bounding box center [68, 125] width 87 height 13
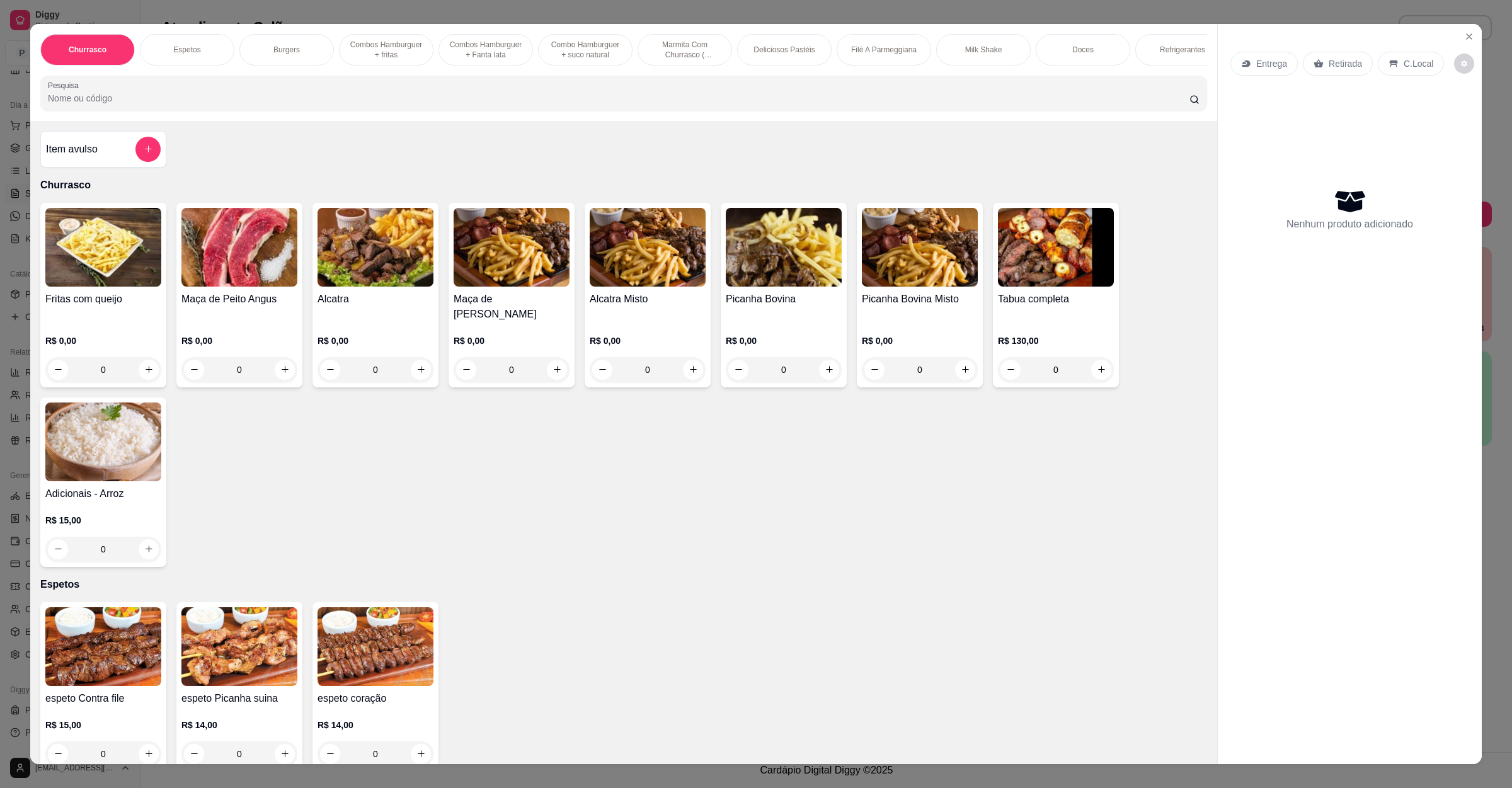
click at [1261, 68] on p "Entrega" at bounding box center [1272, 63] width 31 height 13
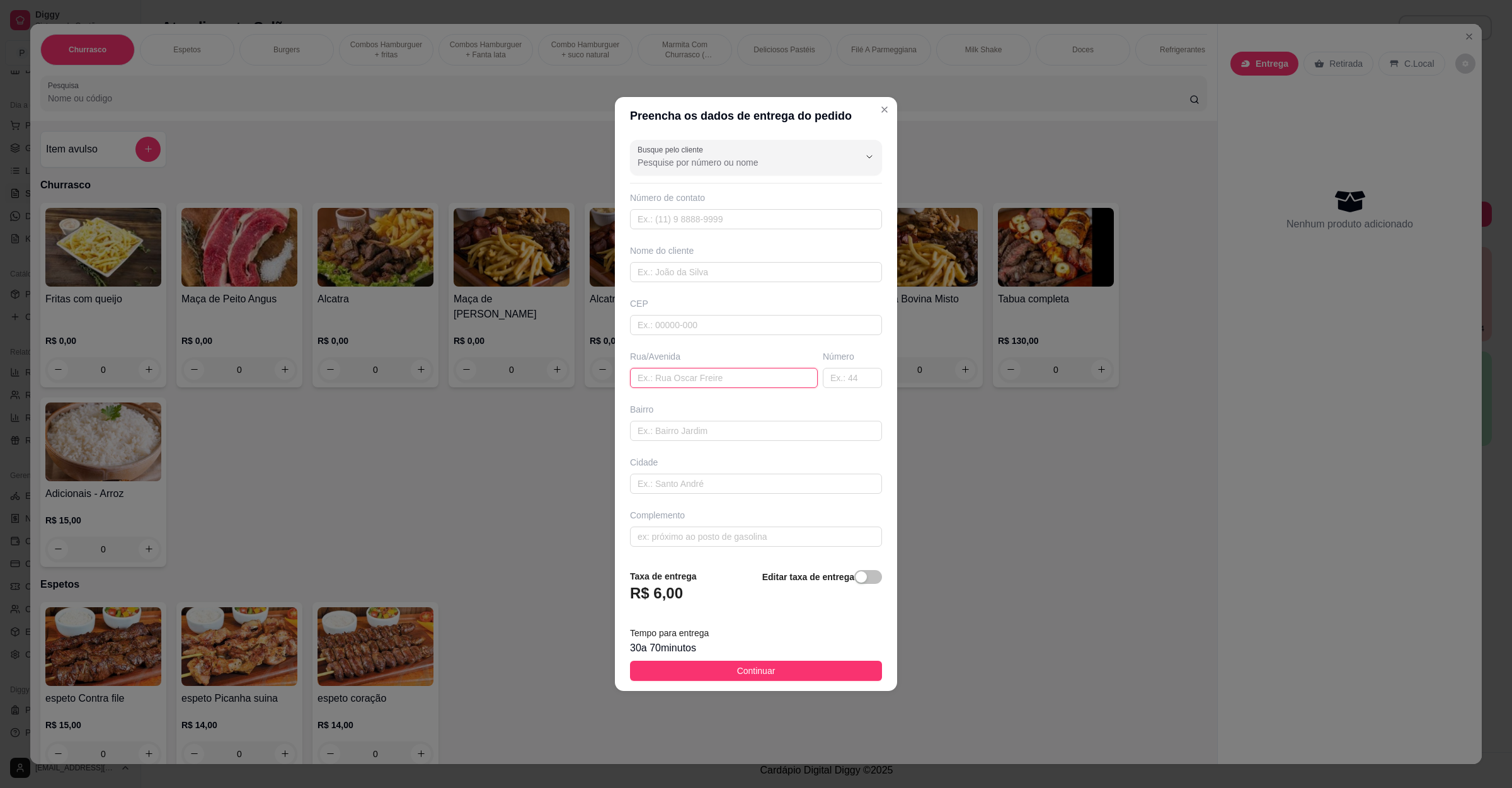
click at [709, 378] on input "text" at bounding box center [724, 377] width 188 height 20
paste input "Entregar aqui no bar do [PERSON_NAME]"
type input "Entregar aqui no bar do [PERSON_NAME]"
click at [730, 663] on button "Continuar" at bounding box center [756, 670] width 252 height 20
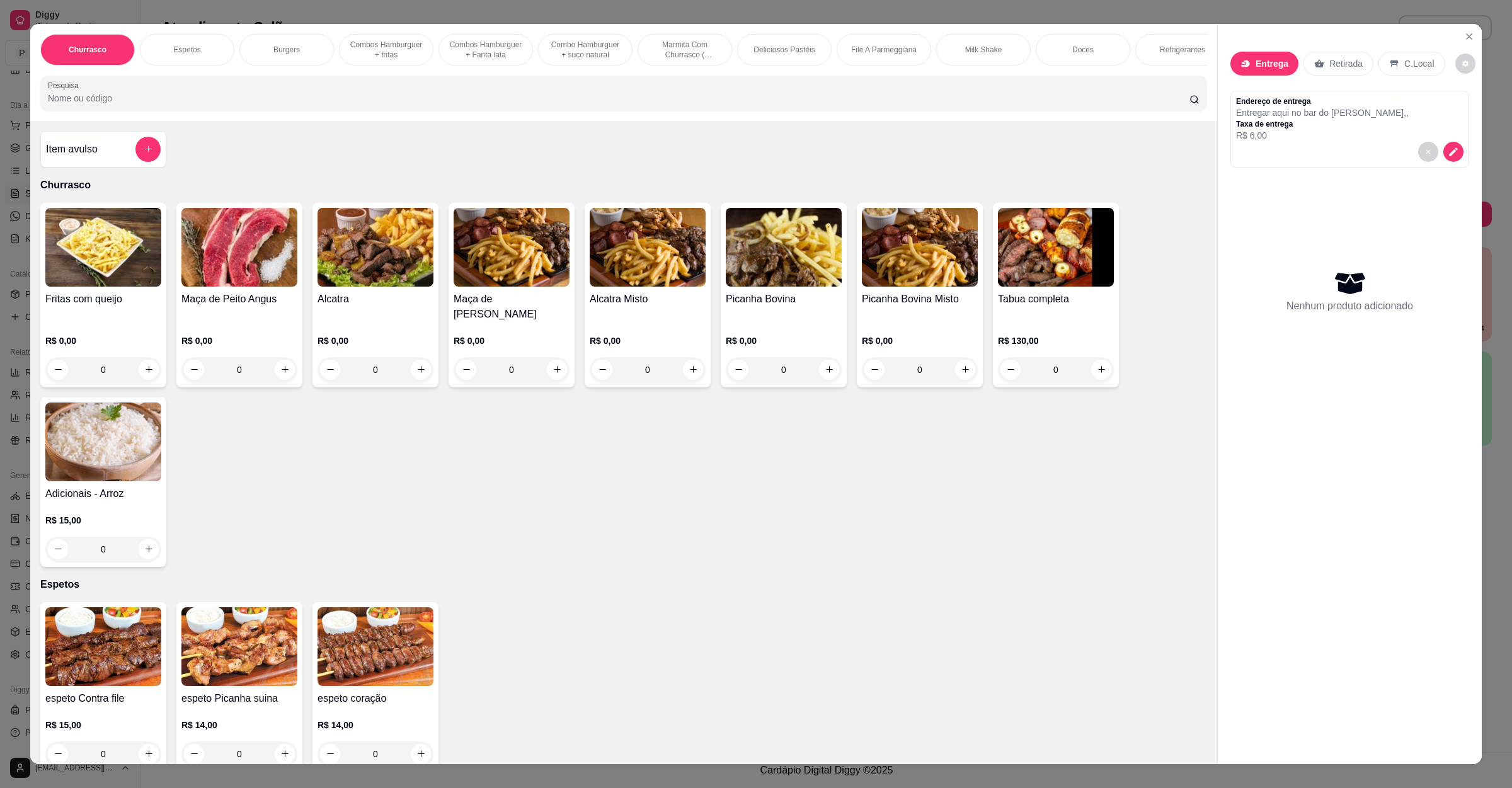
click at [125, 162] on div "Item avulso" at bounding box center [103, 149] width 115 height 25
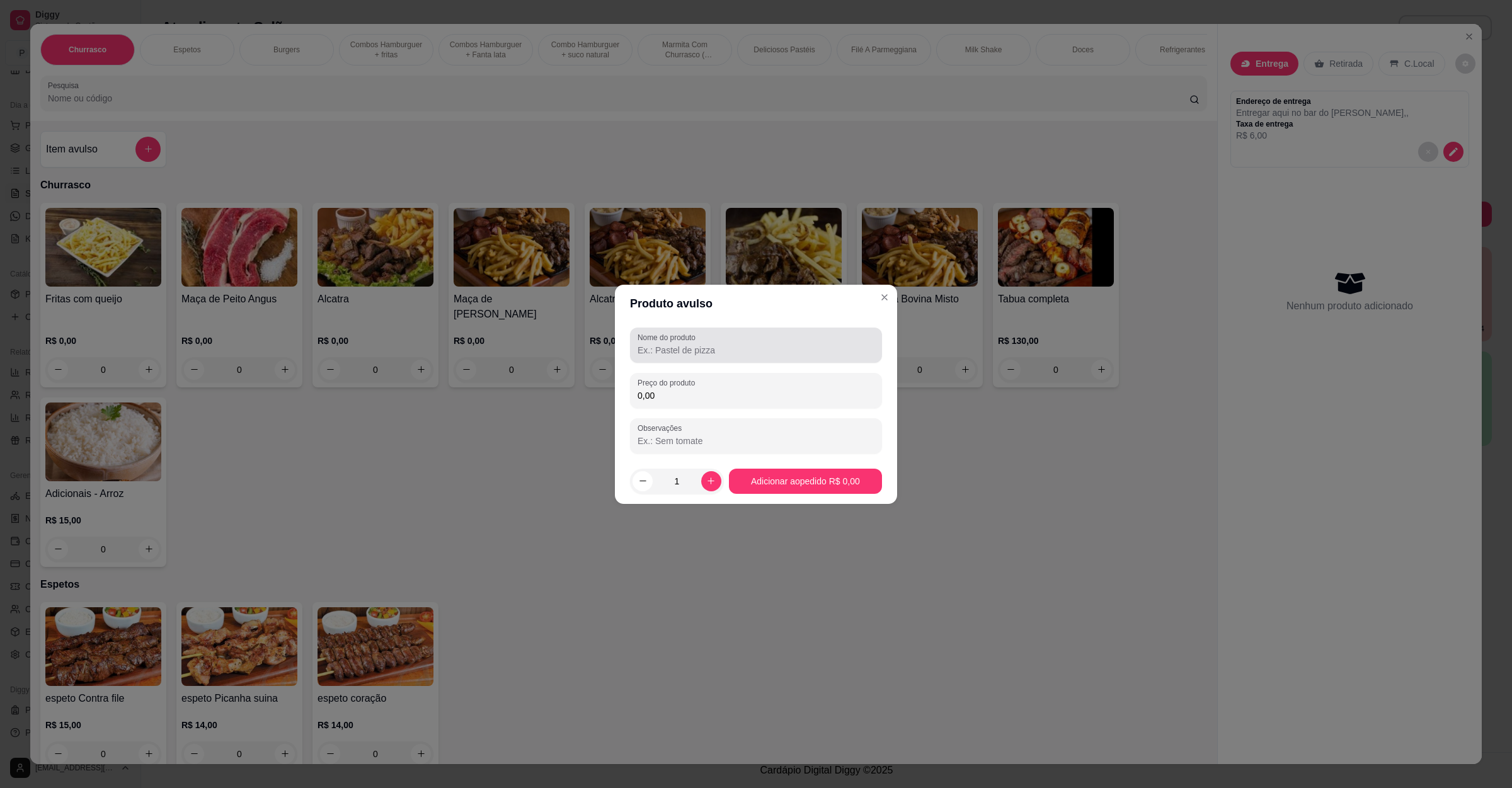
click at [660, 348] on input "Nome do produto" at bounding box center [756, 350] width 237 height 13
type input "espeto de contra [PERSON_NAME] adds"
click at [668, 401] on input "0,00" at bounding box center [756, 396] width 237 height 13
type input "11,00"
click at [708, 477] on icon "increase-product-quantity" at bounding box center [711, 481] width 10 height 10
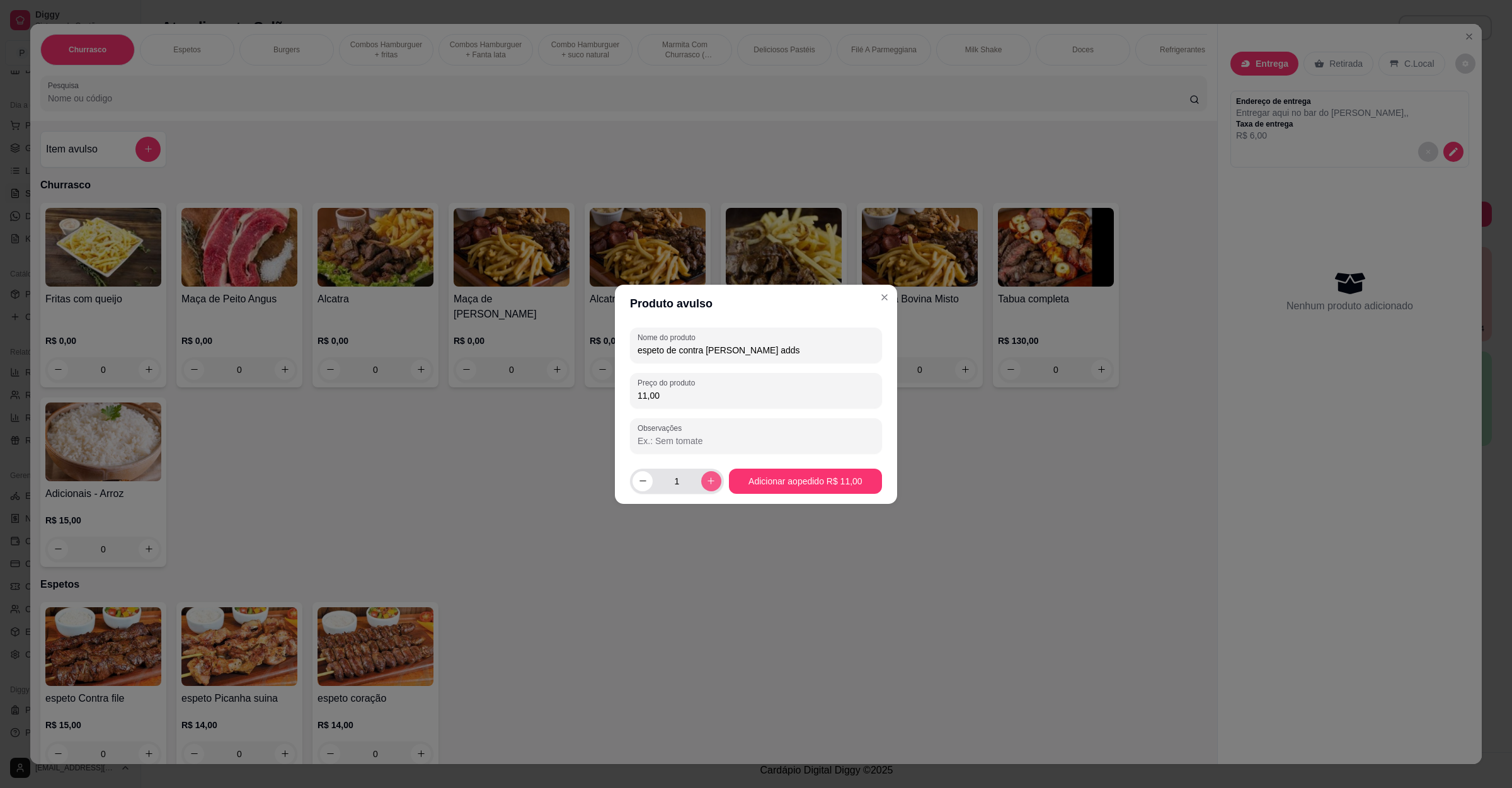
type input "2"
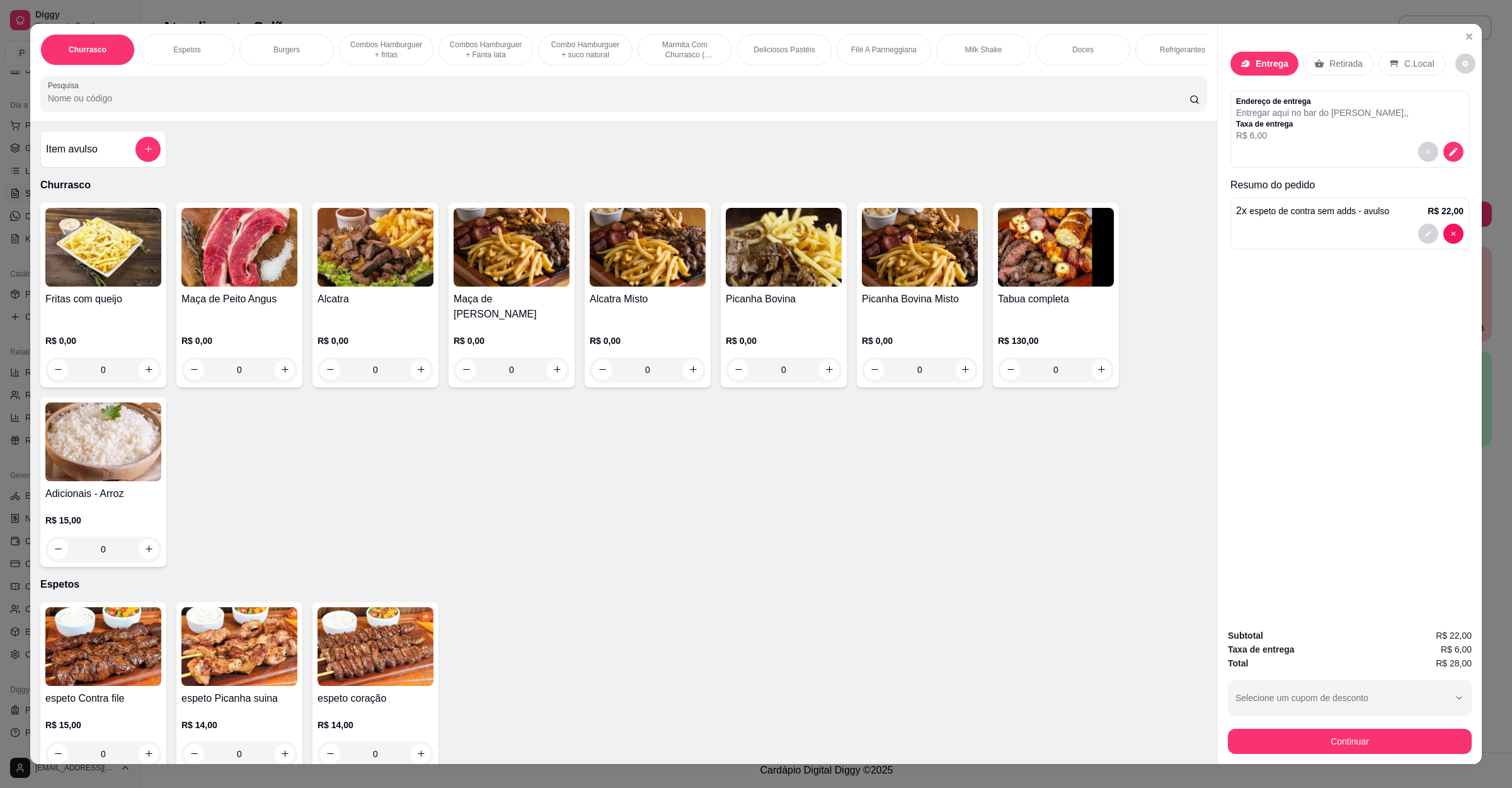
click at [76, 162] on div "Item avulso" at bounding box center [103, 149] width 115 height 25
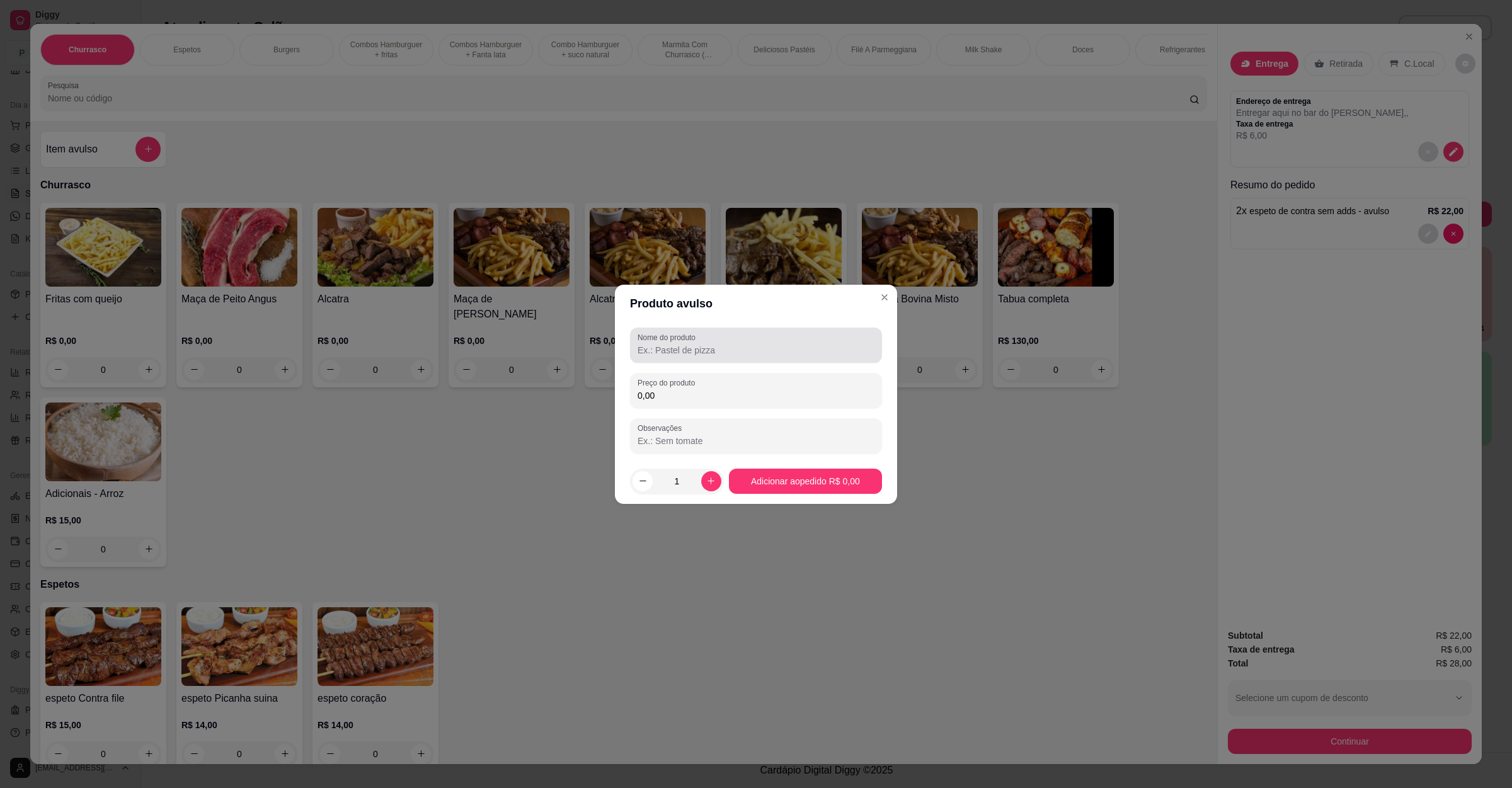
click at [722, 337] on div at bounding box center [756, 345] width 237 height 25
type input "espeto de coraçao sem adds"
click at [723, 389] on input "0,00" at bounding box center [756, 396] width 237 height 13
type input "10,00"
click at [696, 478] on input "1" at bounding box center [677, 481] width 48 height 25
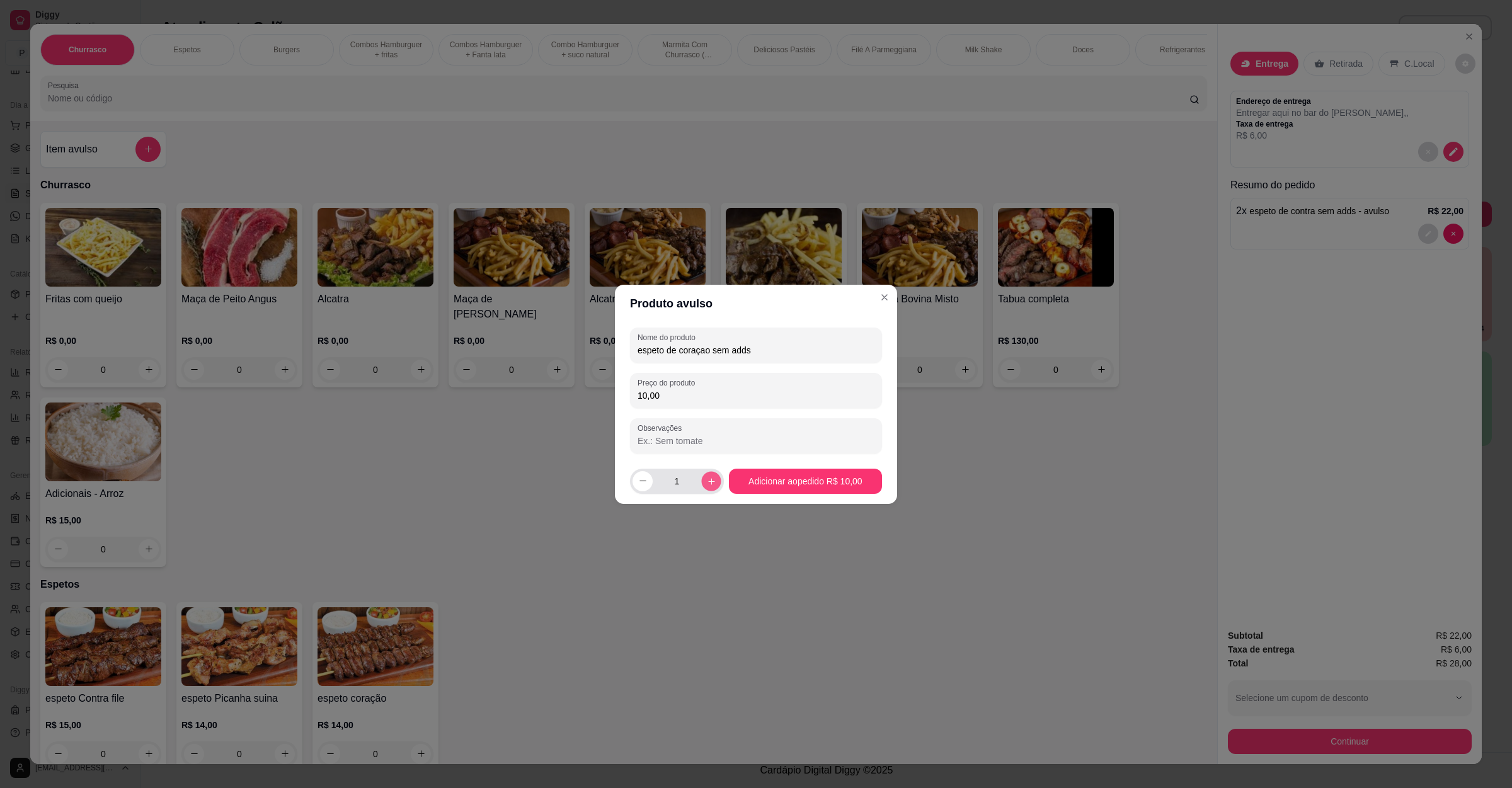
click at [711, 485] on icon "increase-product-quantity" at bounding box center [711, 481] width 10 height 10
type input "2"
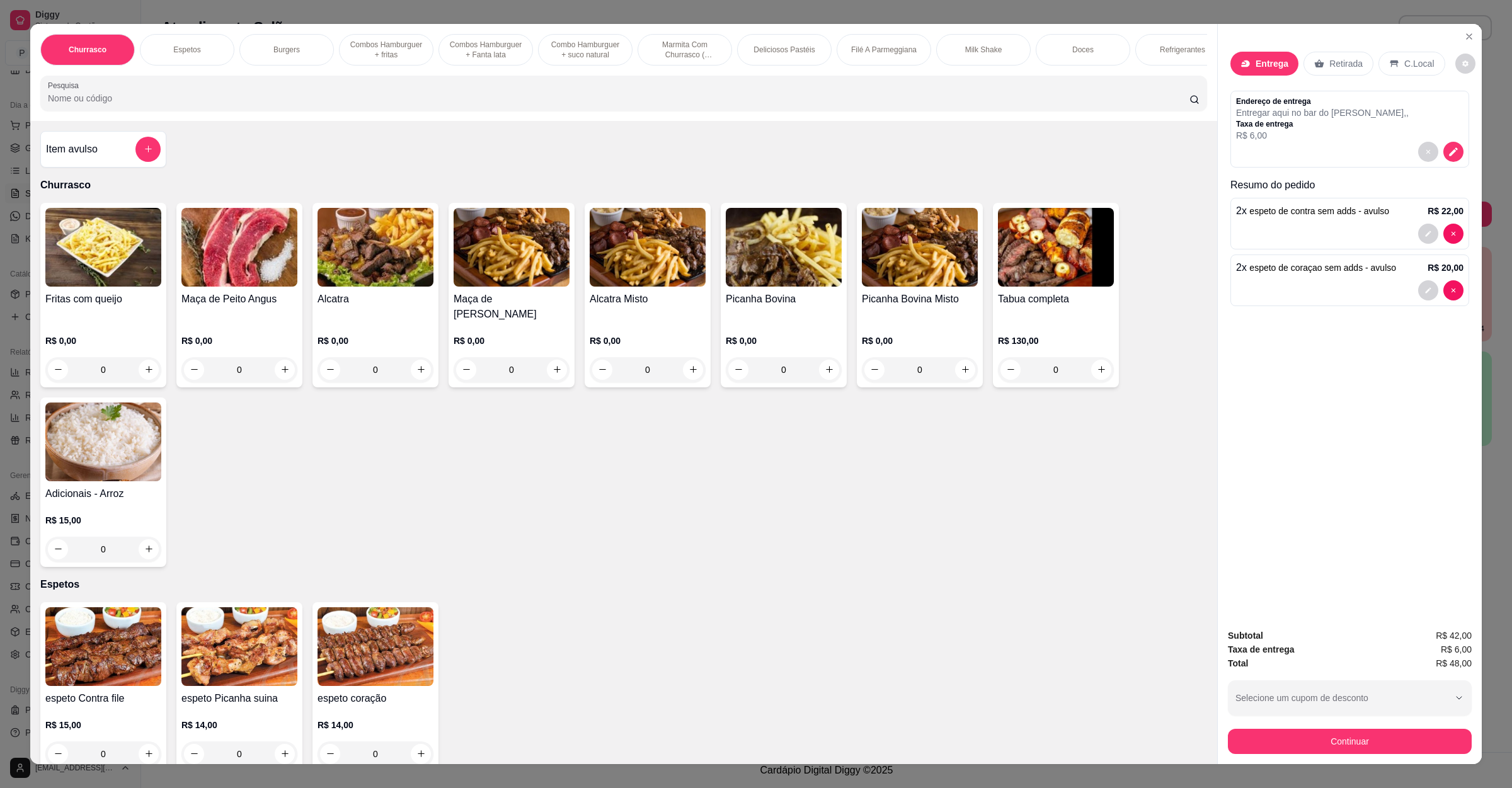
click at [1318, 745] on button "Continuar" at bounding box center [1350, 740] width 244 height 25
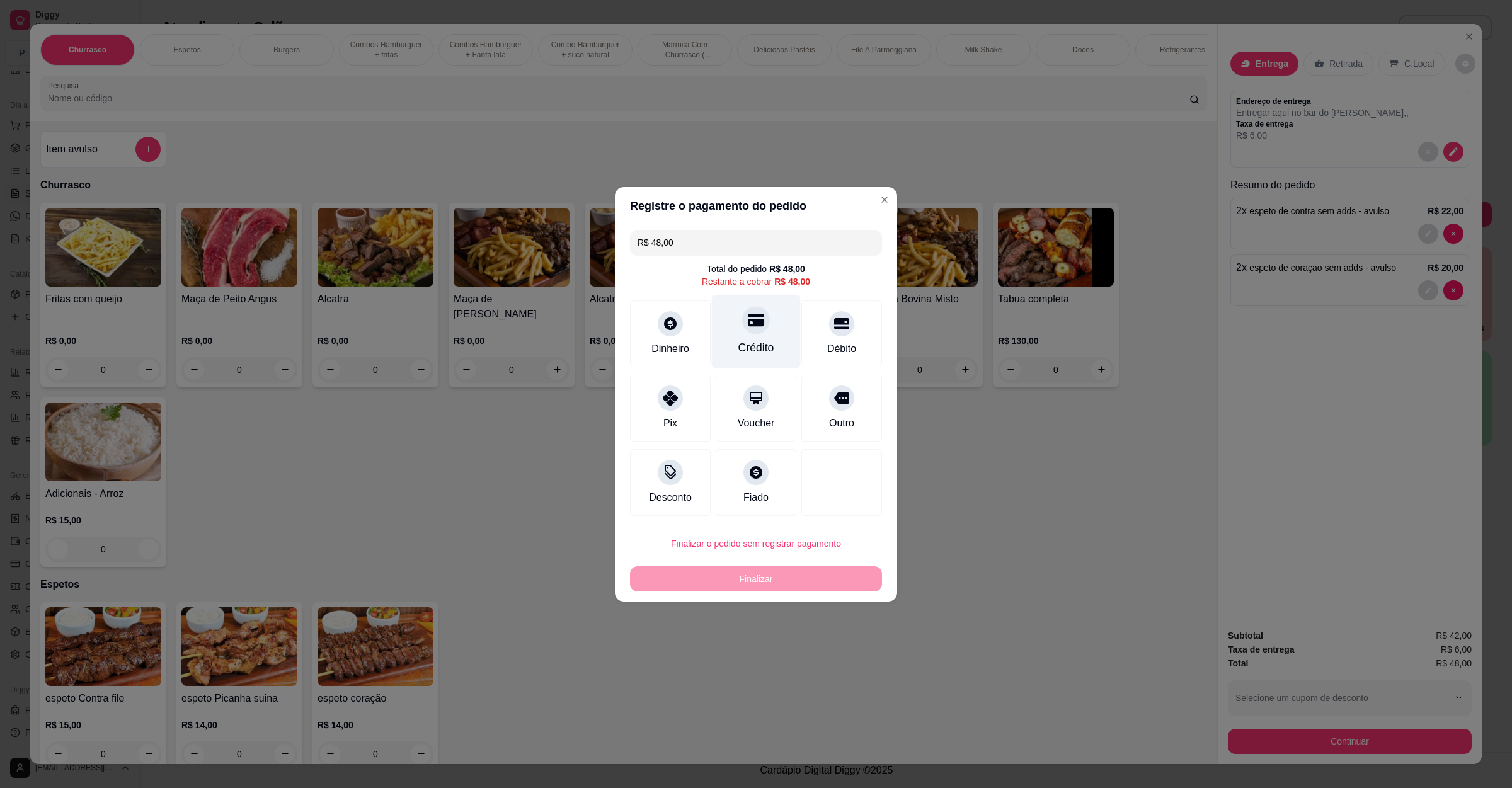
click at [742, 333] on div "Crédito" at bounding box center [757, 331] width 89 height 74
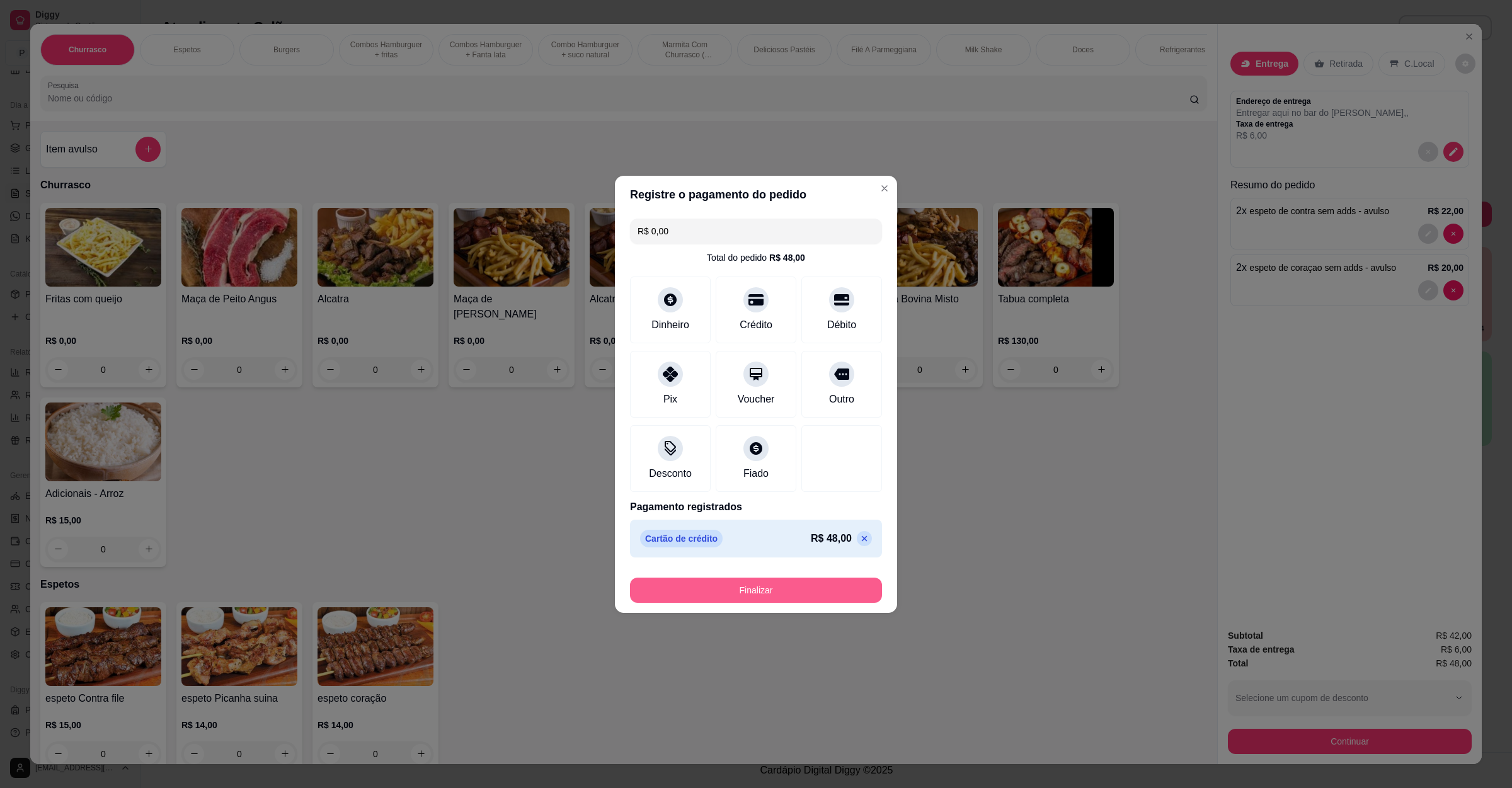
click at [763, 591] on button "Finalizar" at bounding box center [756, 589] width 252 height 25
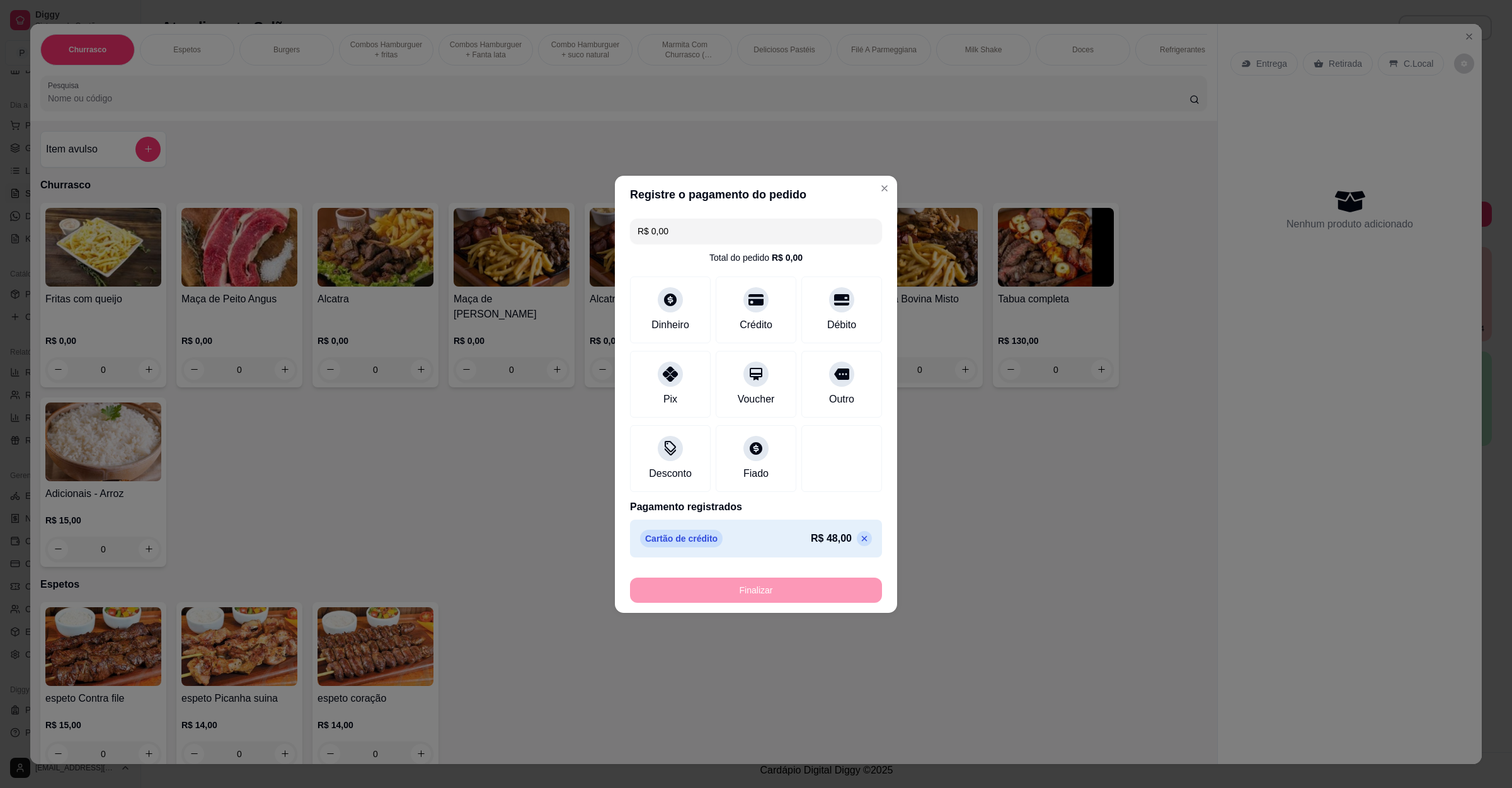
type input "-R$ 48,00"
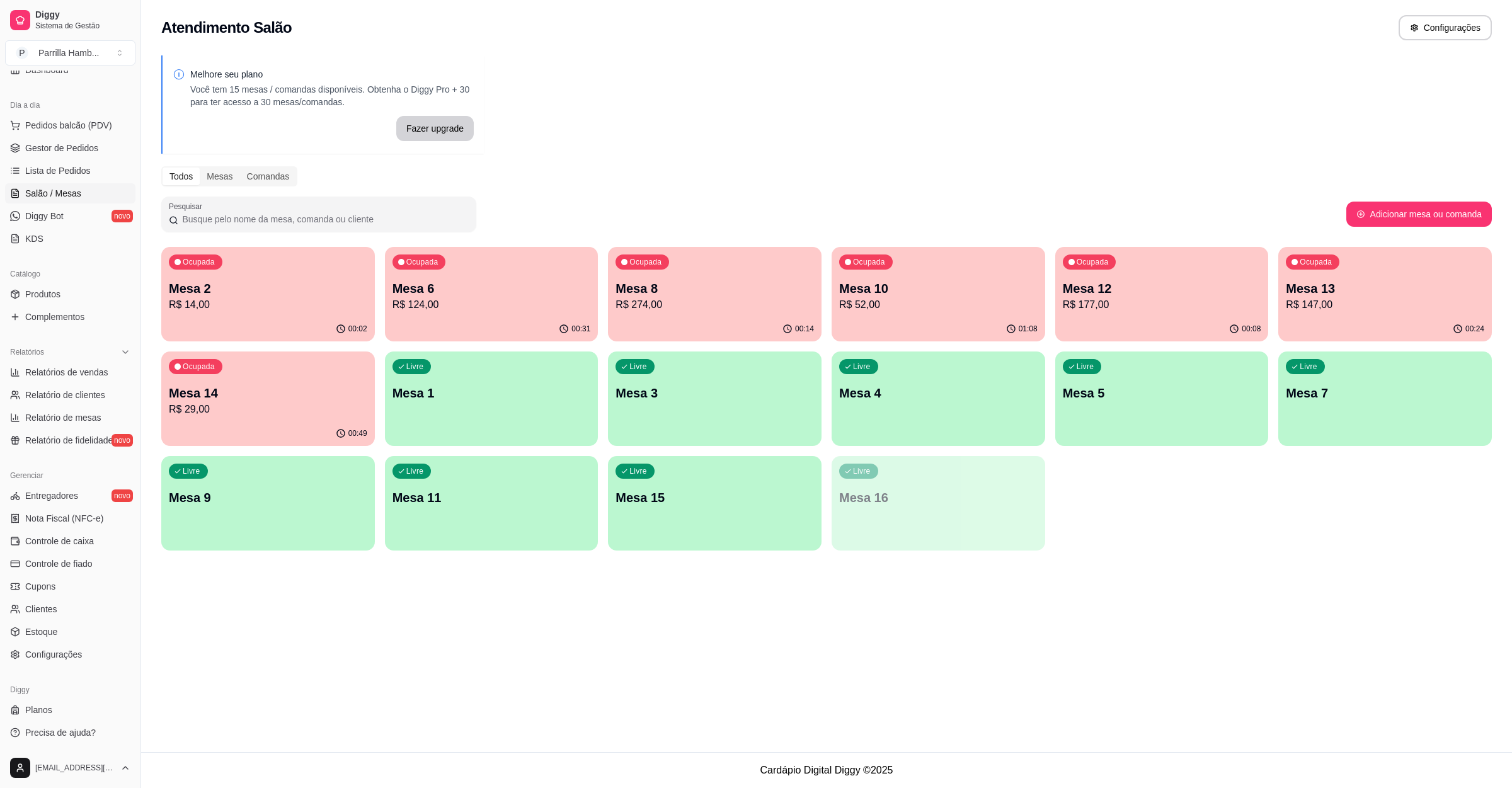
click at [1178, 288] on p "Mesa 12" at bounding box center [1162, 288] width 199 height 17
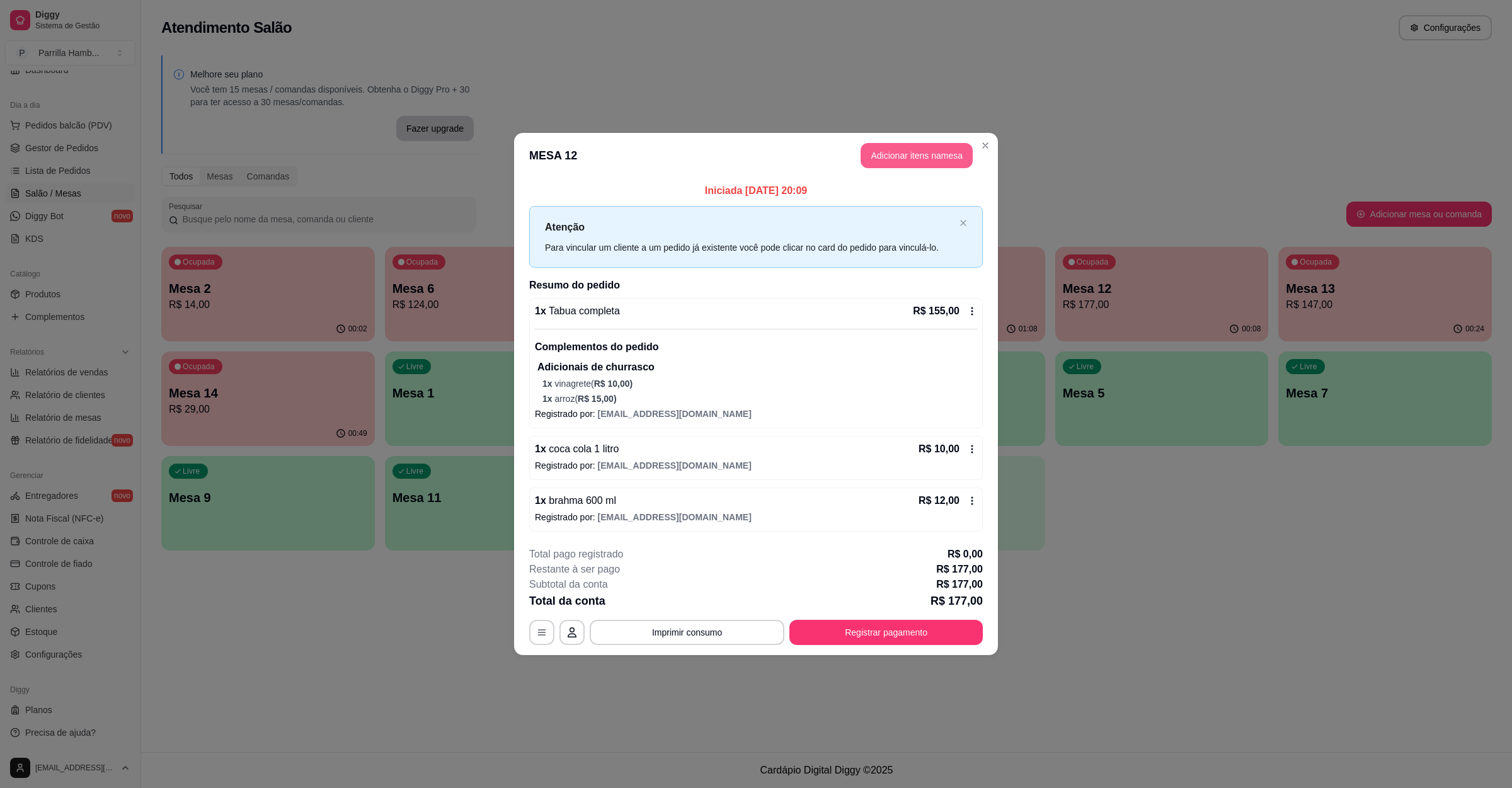
click at [922, 159] on button "Adicionar itens na mesa" at bounding box center [917, 155] width 113 height 25
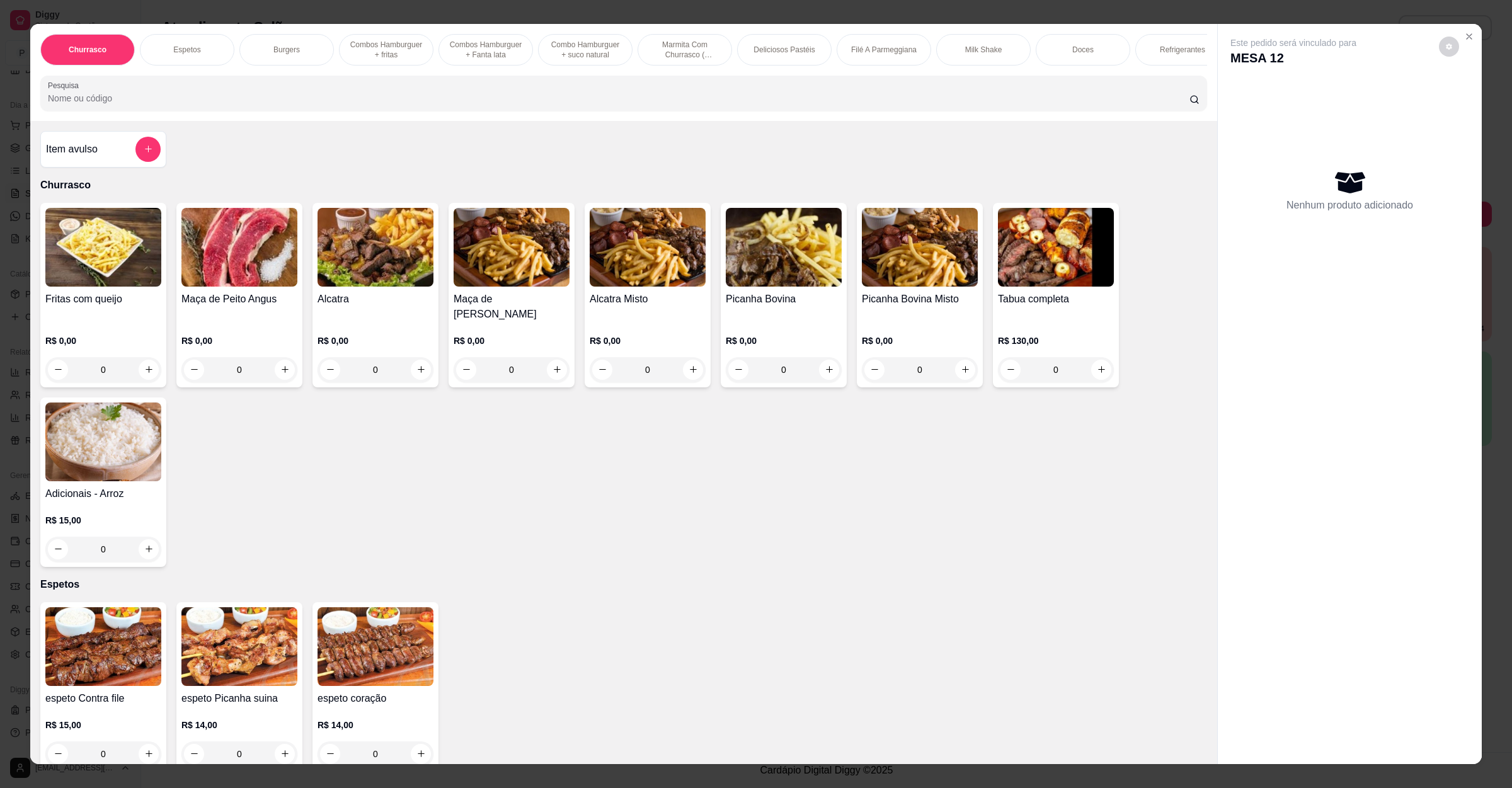
click at [440, 104] on input "Pesquisa" at bounding box center [619, 98] width 1142 height 13
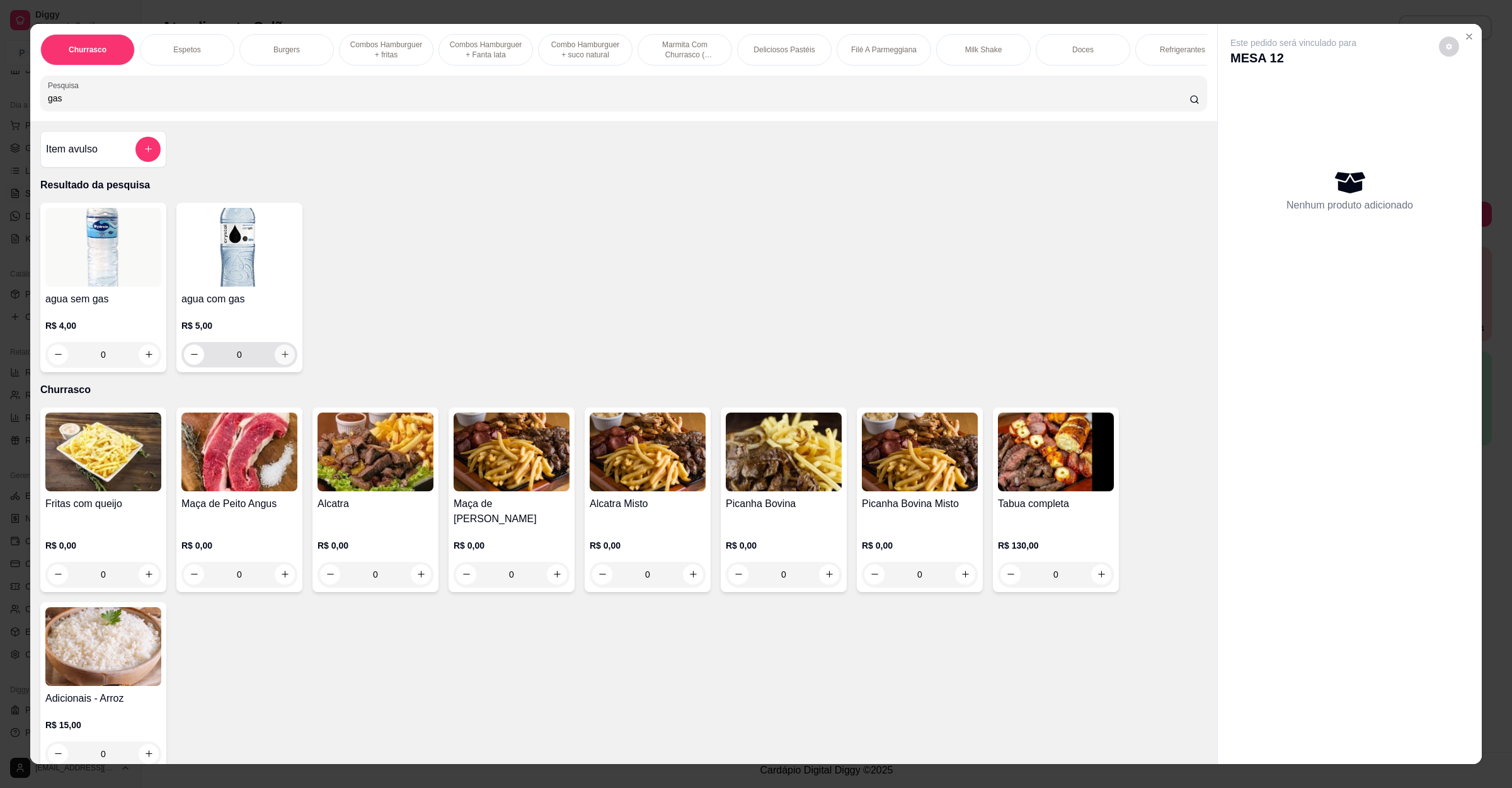
type input "gas"
click at [280, 359] on icon "increase-product-quantity" at bounding box center [285, 354] width 10 height 10
type input "1"
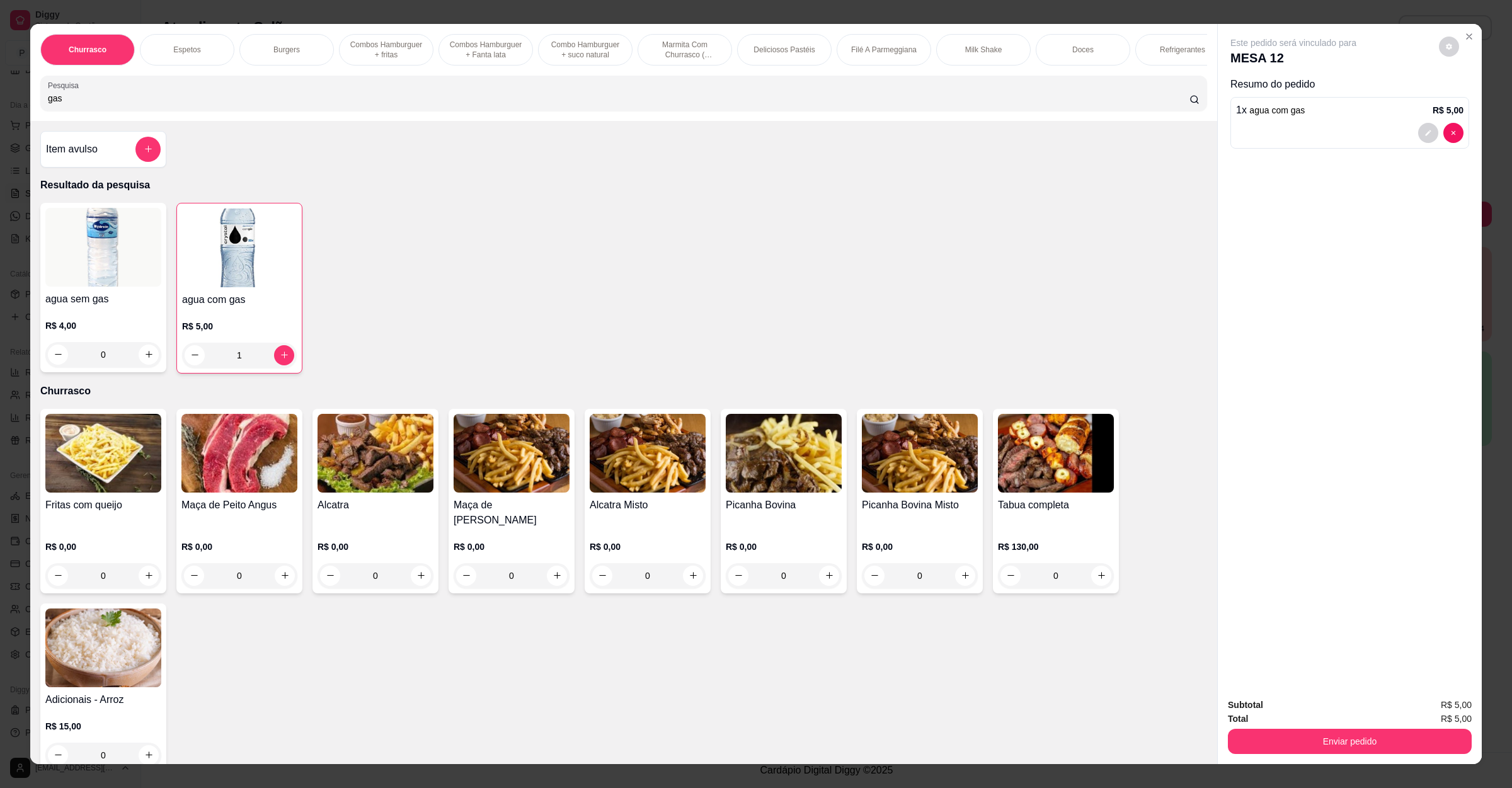
drag, startPoint x: 116, startPoint y: 115, endPoint x: 0, endPoint y: 108, distance: 116.2
click at [0, 104] on div "Churrasco Espetos Burgers Combos Hamburguer + fritas Combos Hamburguer + Fanta …" at bounding box center [756, 394] width 1512 height 788
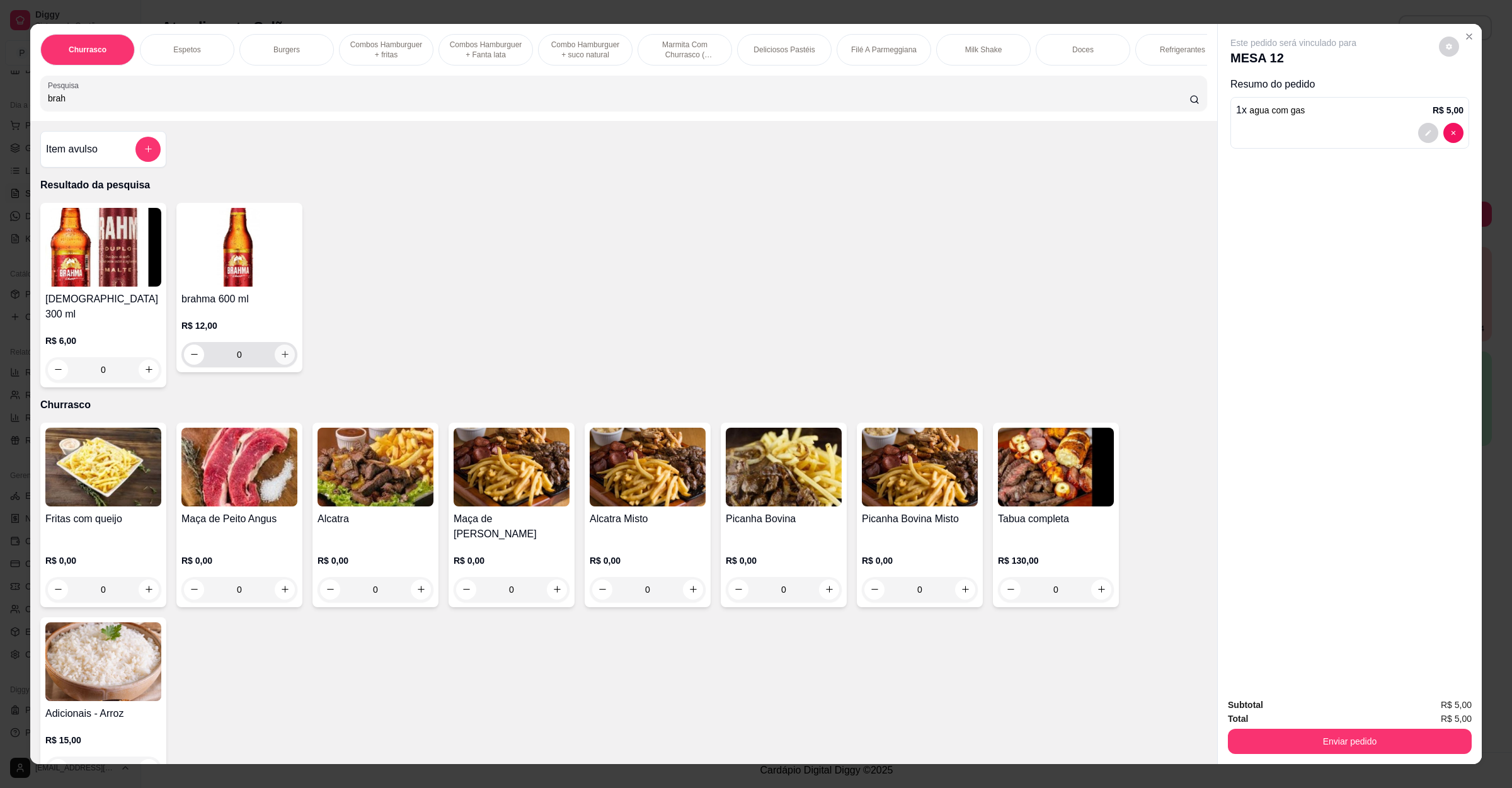
type input "brah"
click at [275, 365] on button "increase-product-quantity" at bounding box center [285, 354] width 20 height 20
type input "1"
click at [1344, 735] on button "Enviar pedido" at bounding box center [1350, 740] width 244 height 25
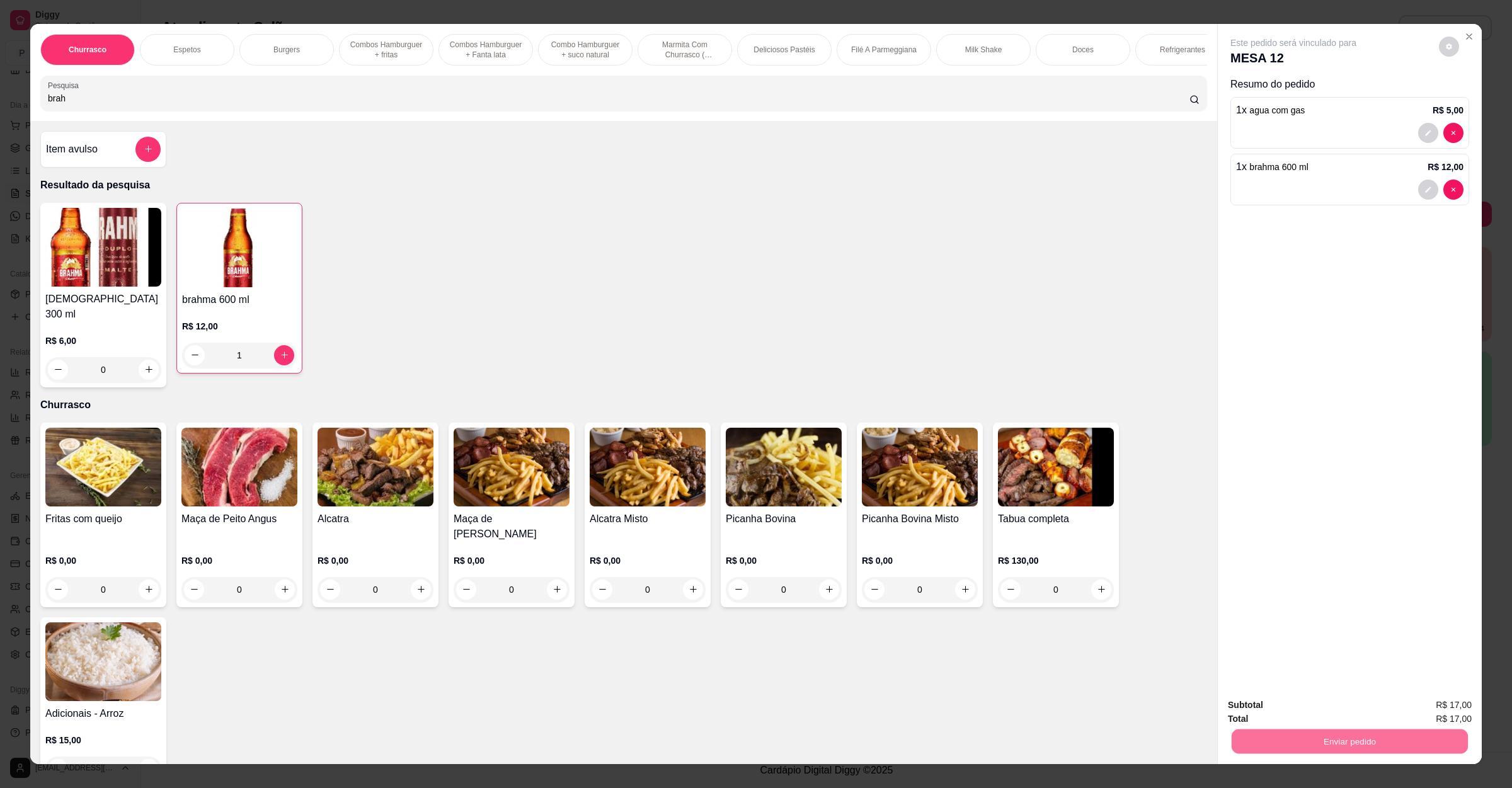
click at [1450, 715] on button "Enviar pedido" at bounding box center [1436, 710] width 71 height 24
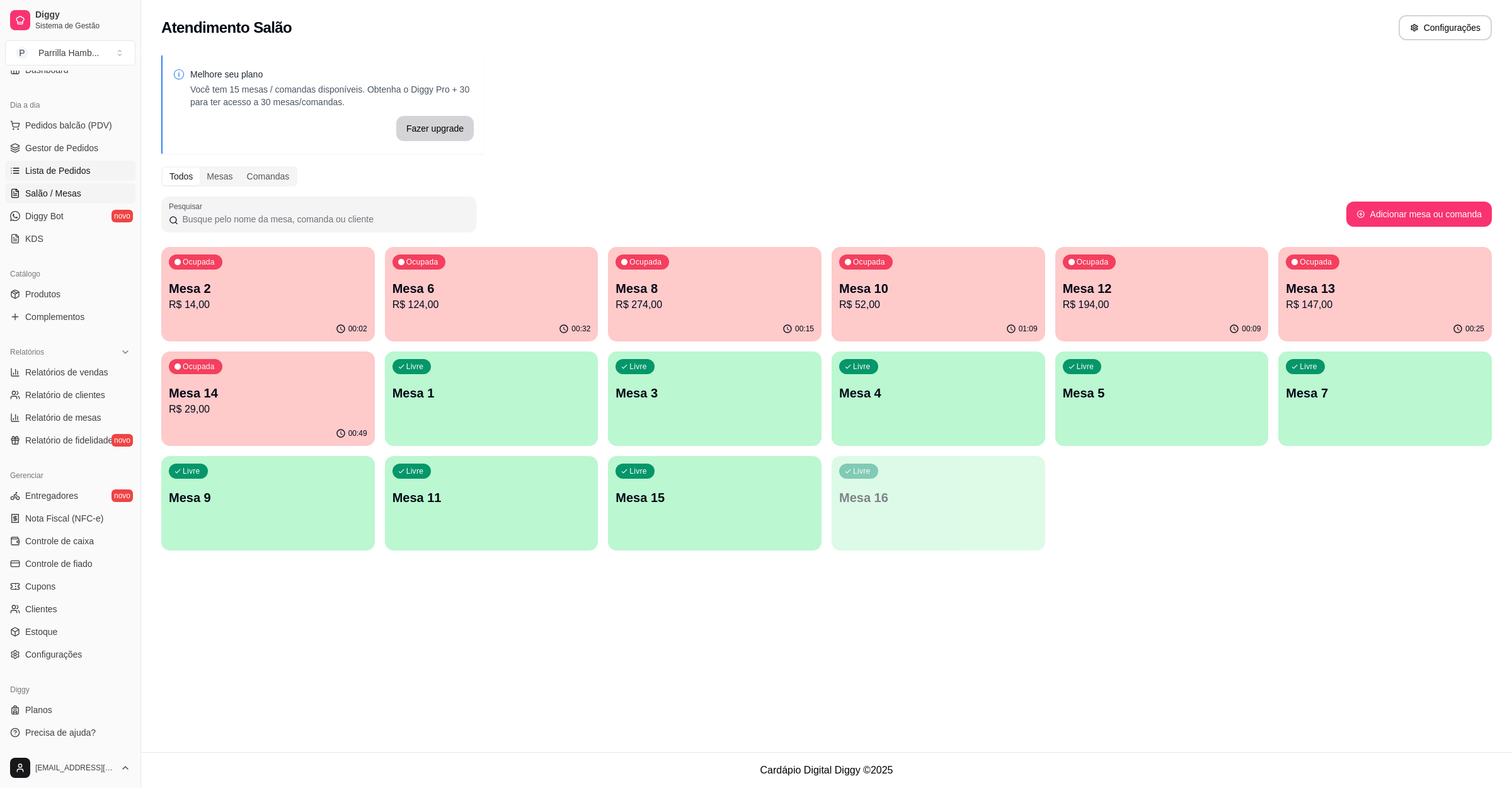
click at [60, 162] on link "Lista de Pedidos" at bounding box center [70, 171] width 131 height 20
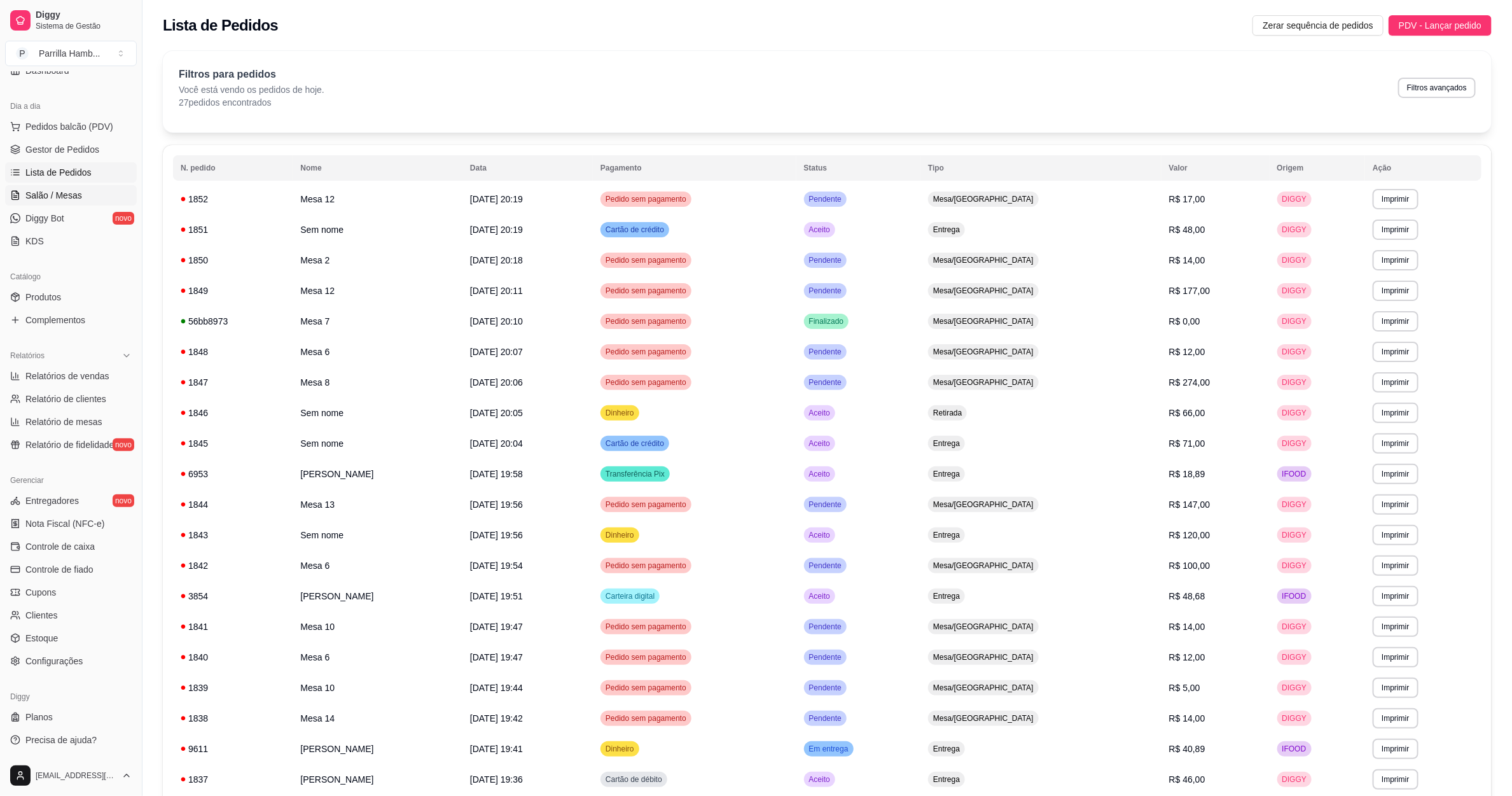
click at [27, 193] on span "Salão / Mesas" at bounding box center [53, 195] width 56 height 13
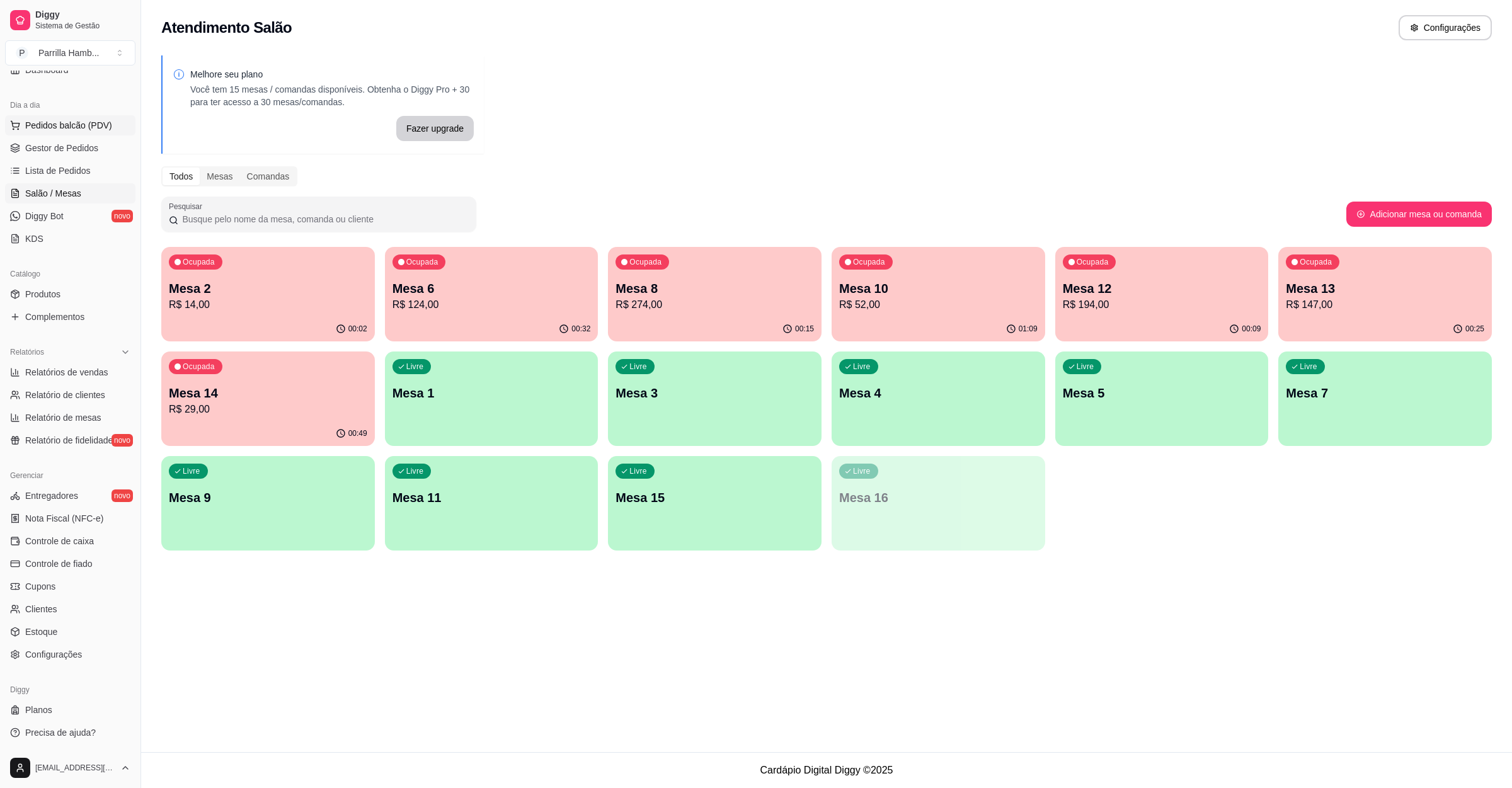
click at [74, 117] on button "Pedidos balcão (PDV)" at bounding box center [70, 125] width 131 height 20
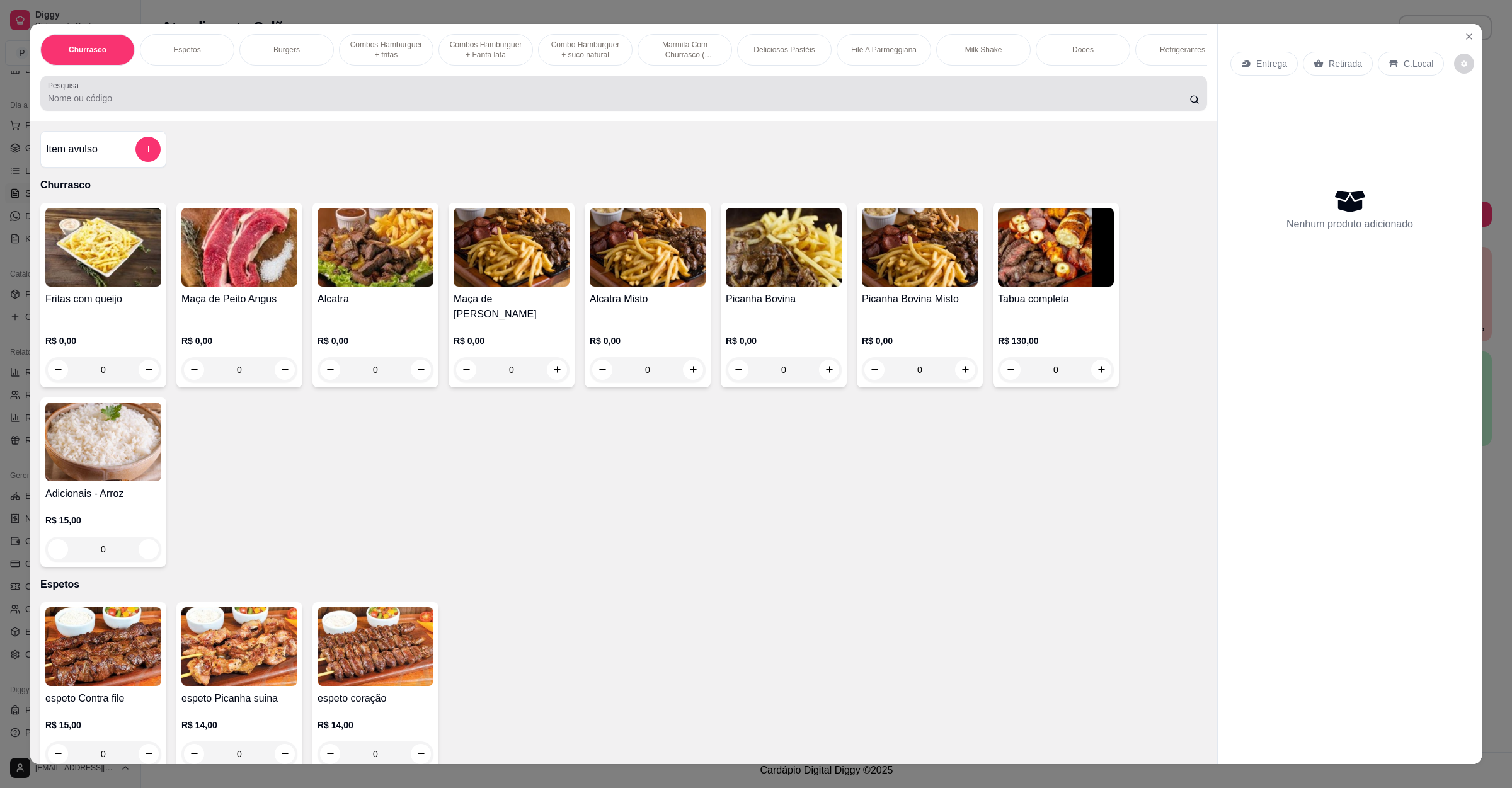
click at [279, 106] on div at bounding box center [623, 93] width 1152 height 25
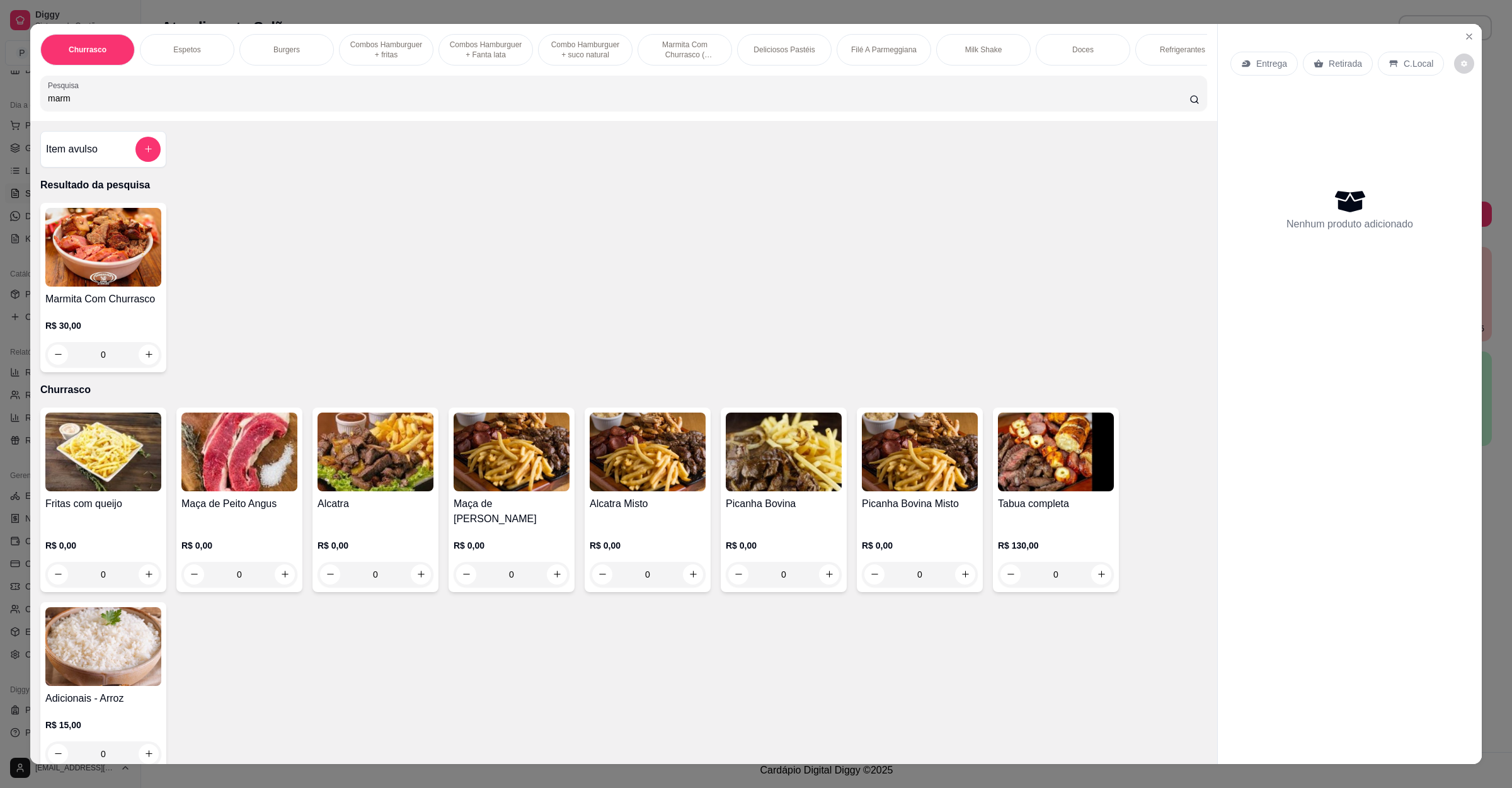
type input "marm"
click at [51, 287] on img at bounding box center [103, 247] width 116 height 78
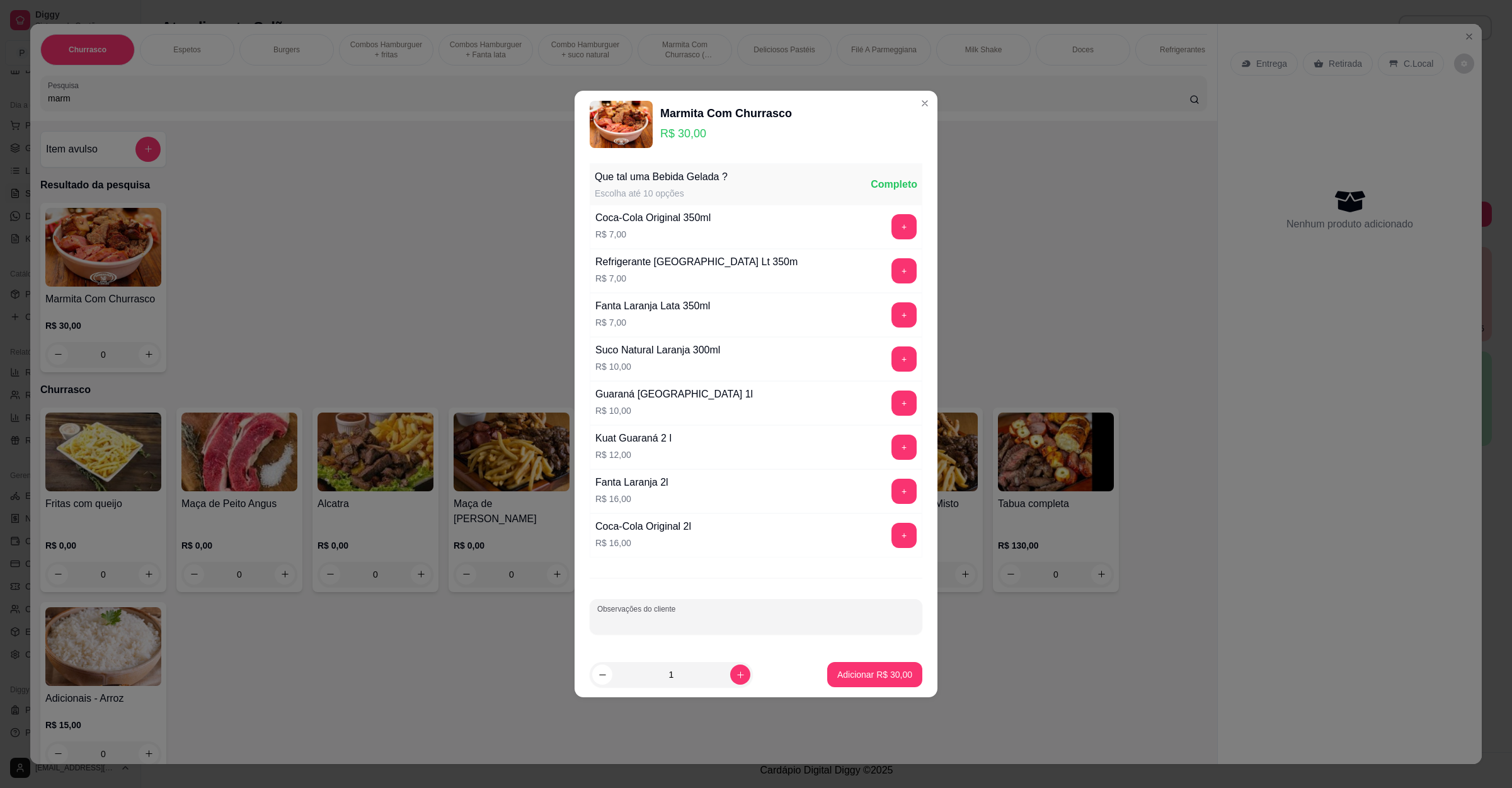
click at [711, 623] on input "Observações do cliente" at bounding box center [756, 621] width 317 height 13
type input "sem vinagrete e sem farofa"
click at [892, 226] on button "+" at bounding box center [904, 226] width 25 height 25
click at [850, 675] on p "Adicionar R$ 37,00" at bounding box center [875, 674] width 75 height 13
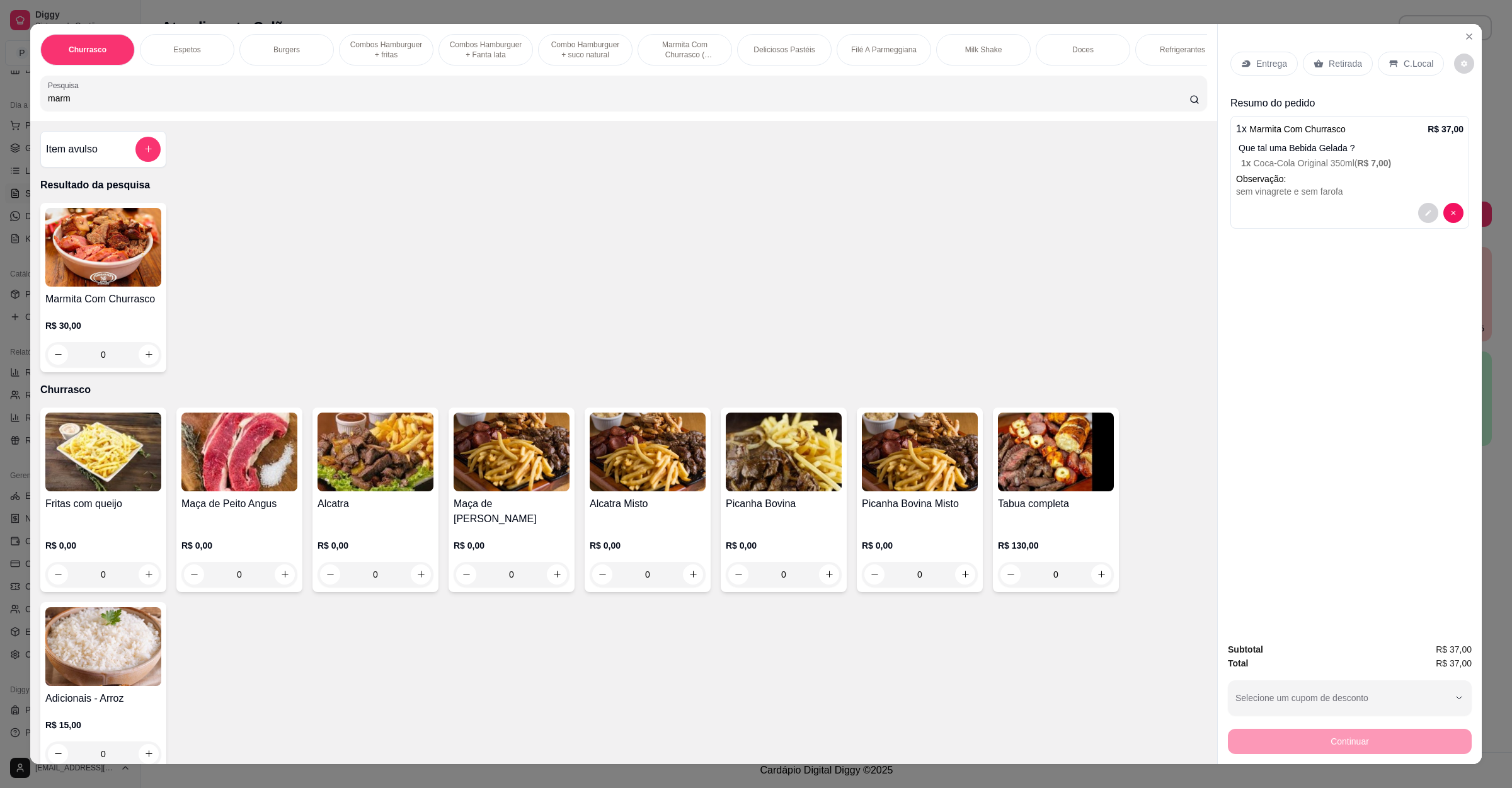
click at [1242, 66] on icon at bounding box center [1246, 63] width 10 height 10
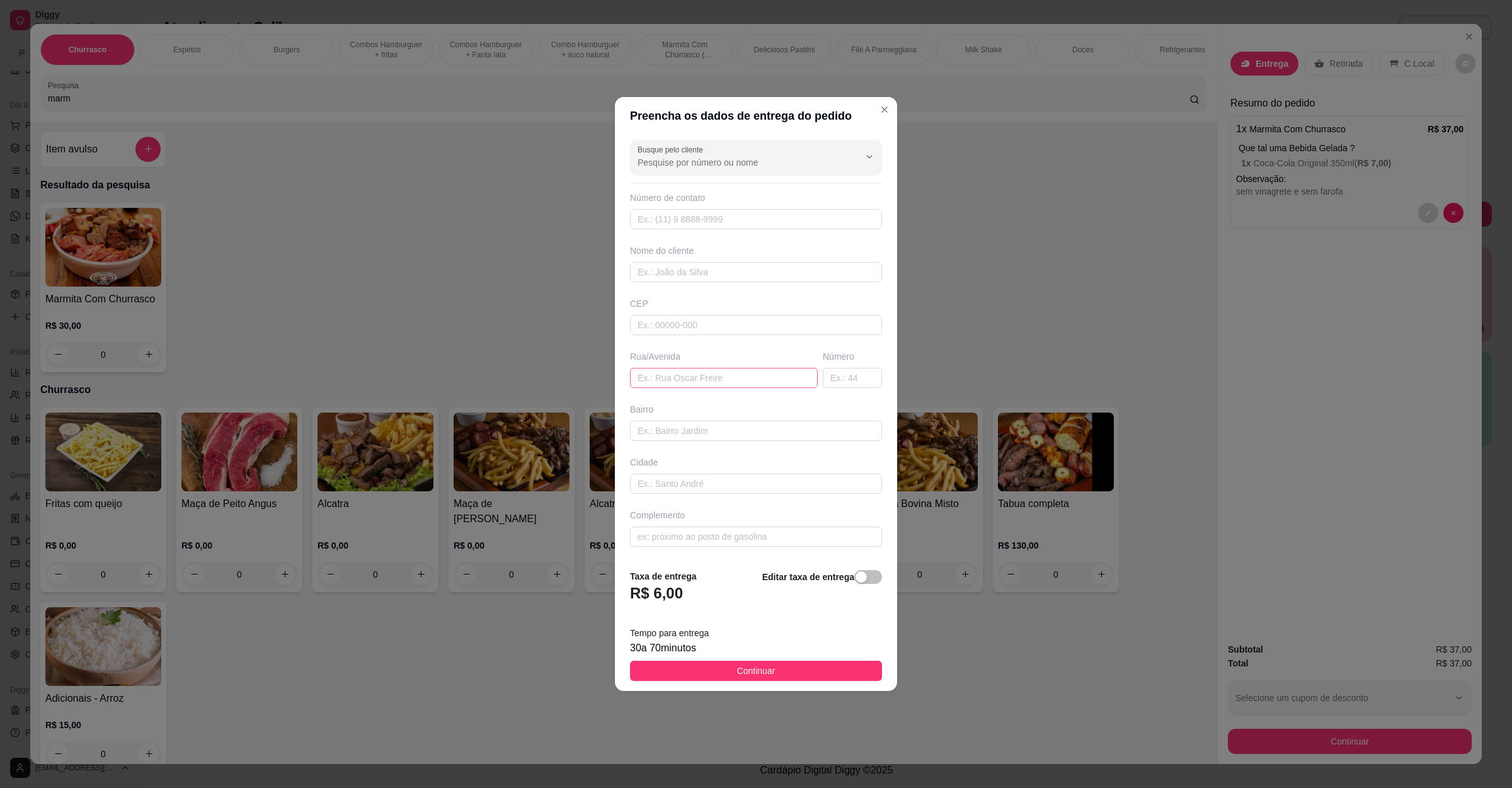
drag, startPoint x: 696, startPoint y: 361, endPoint x: 687, endPoint y: 376, distance: 17.5
click at [692, 368] on div "Rua/Avenida" at bounding box center [724, 369] width 193 height 38
click at [685, 377] on input "text" at bounding box center [724, 377] width 188 height 20
paste input "Montes Claros 393 Aparecida"
type input "Montes Claros 393 Aparecida"
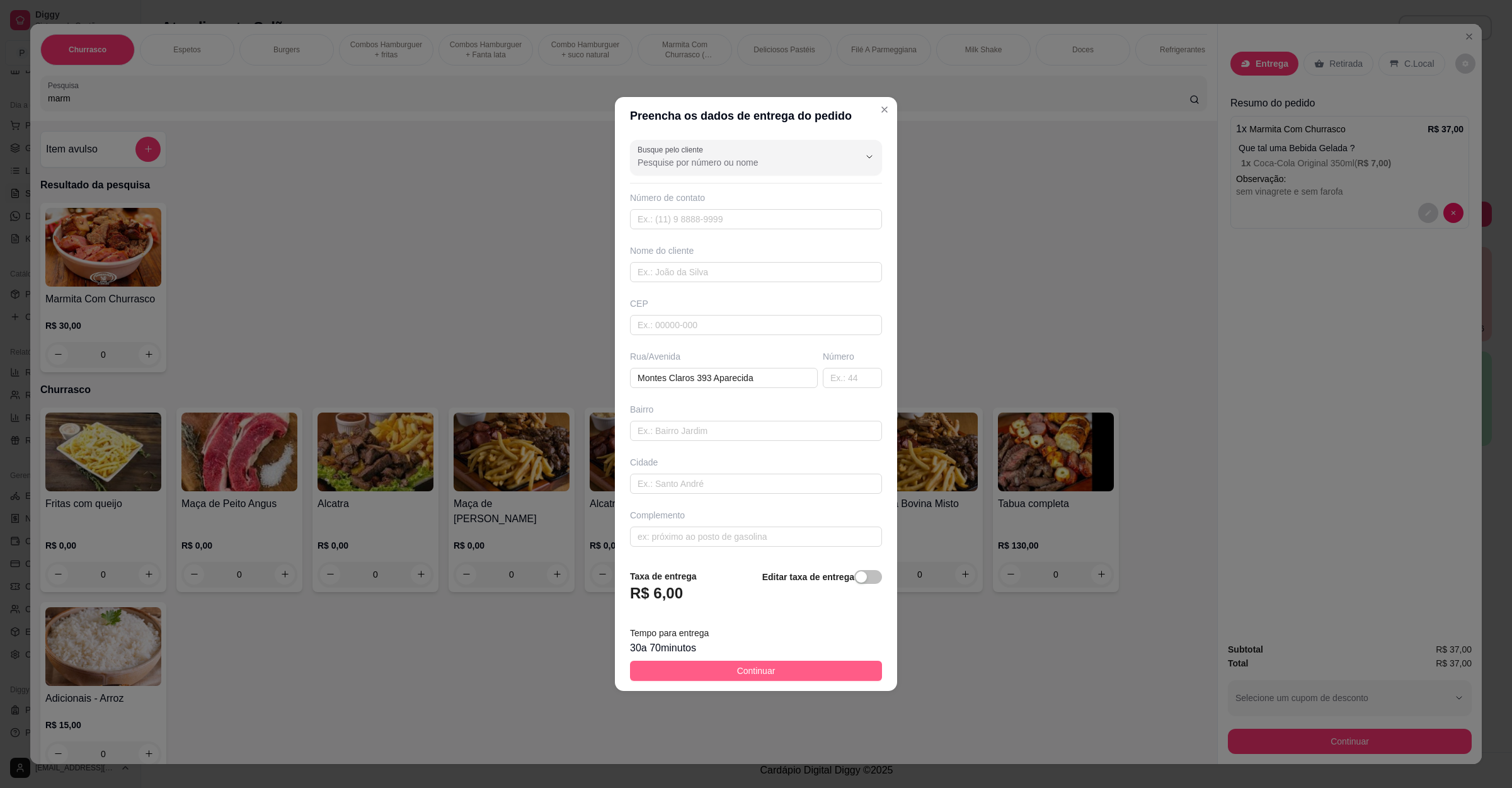
click at [742, 673] on span "Continuar" at bounding box center [756, 670] width 39 height 14
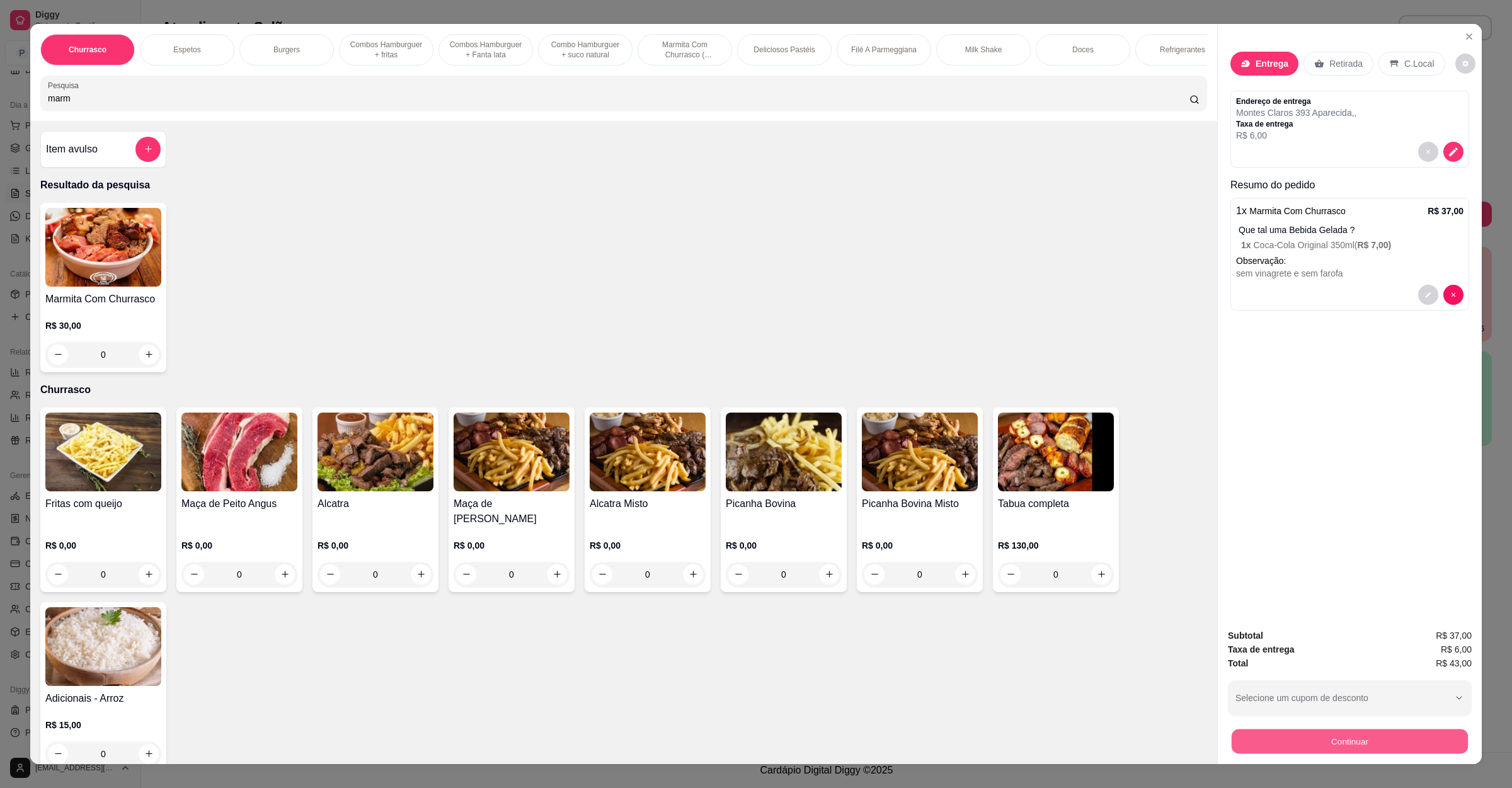
click at [1275, 734] on button "Continuar" at bounding box center [1350, 741] width 236 height 25
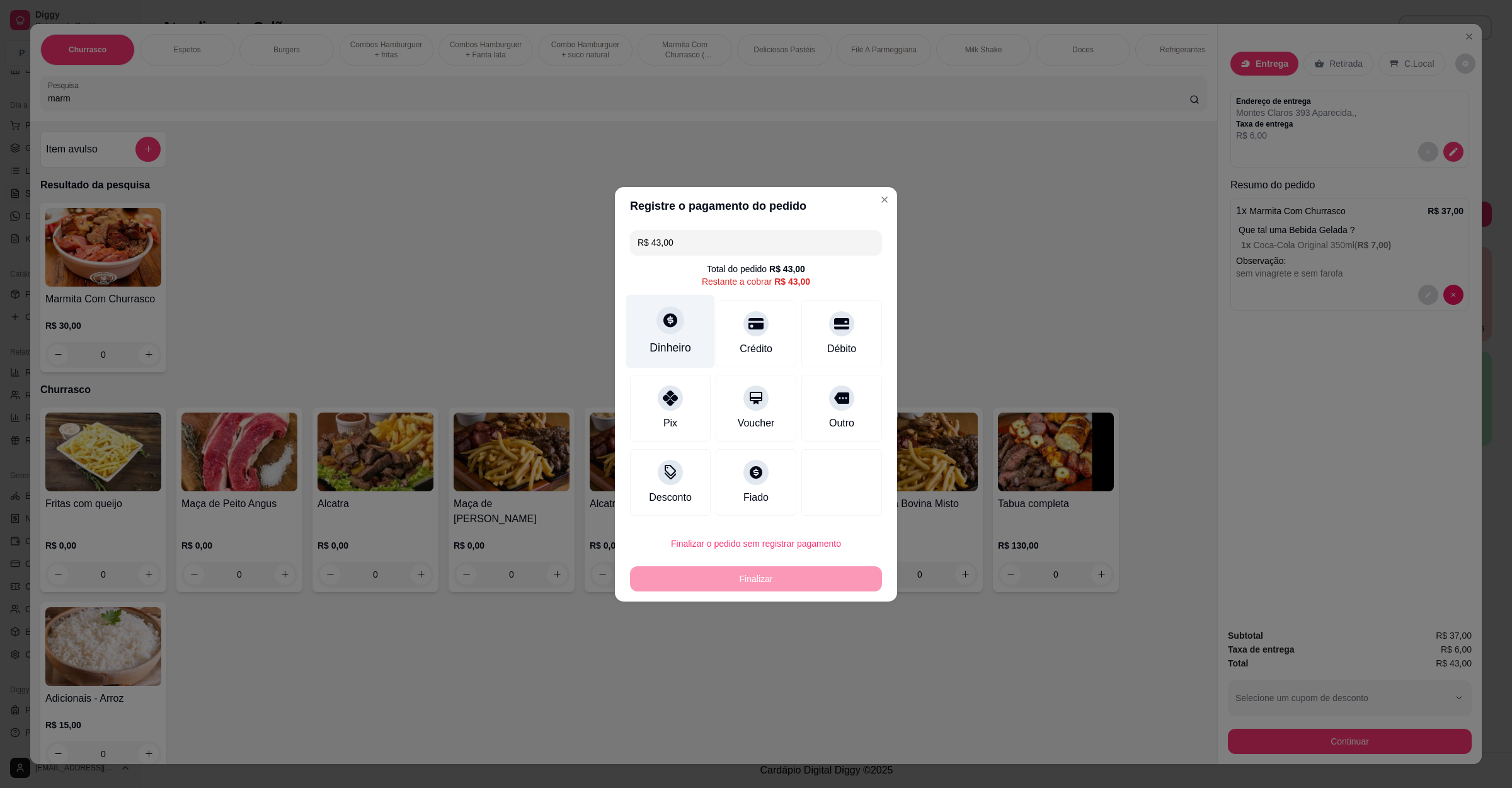
click at [688, 340] on div "Dinheiro" at bounding box center [670, 348] width 42 height 17
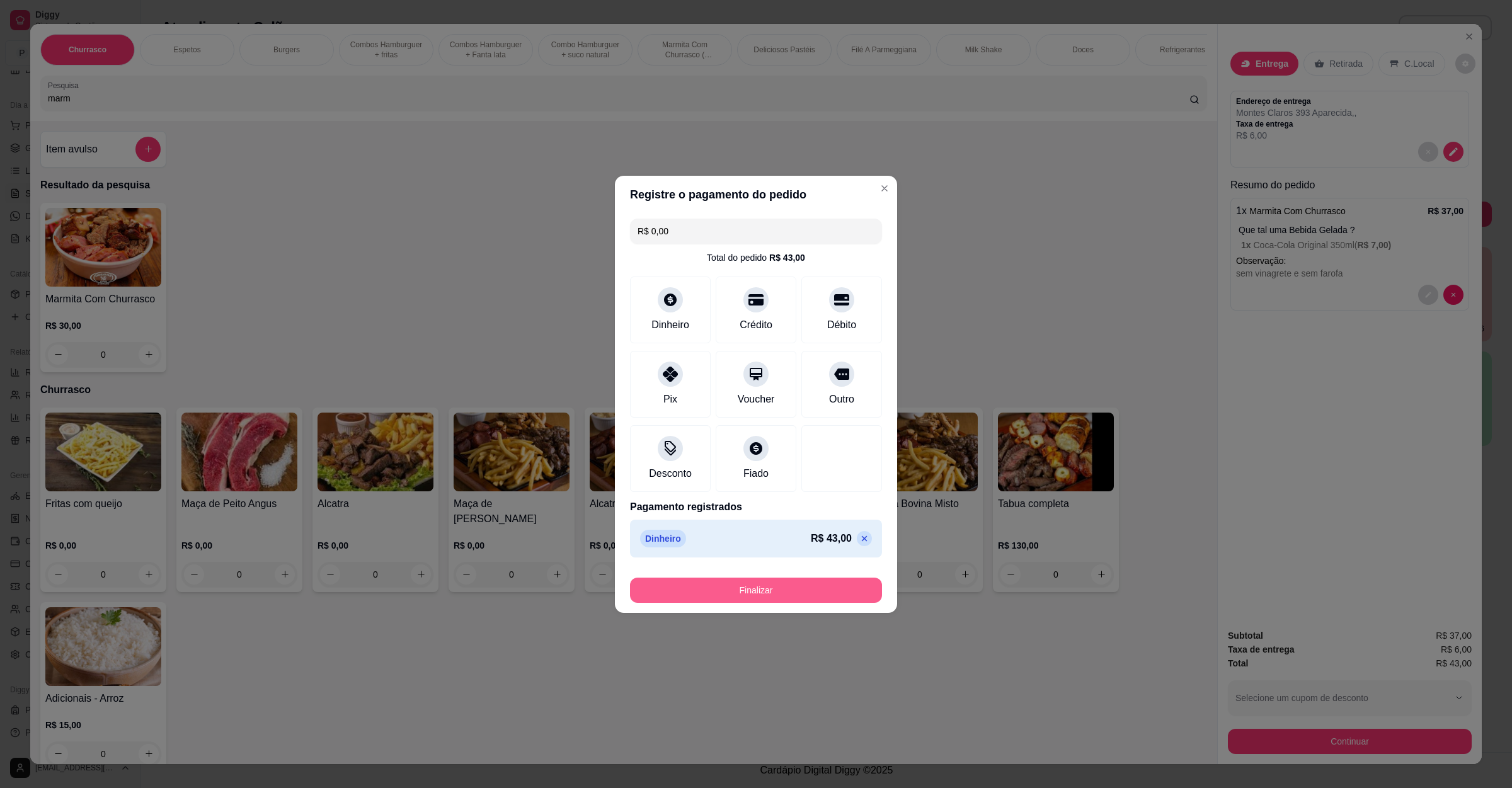
click at [748, 590] on button "Finalizar" at bounding box center [756, 589] width 252 height 25
type input "-R$ 43,00"
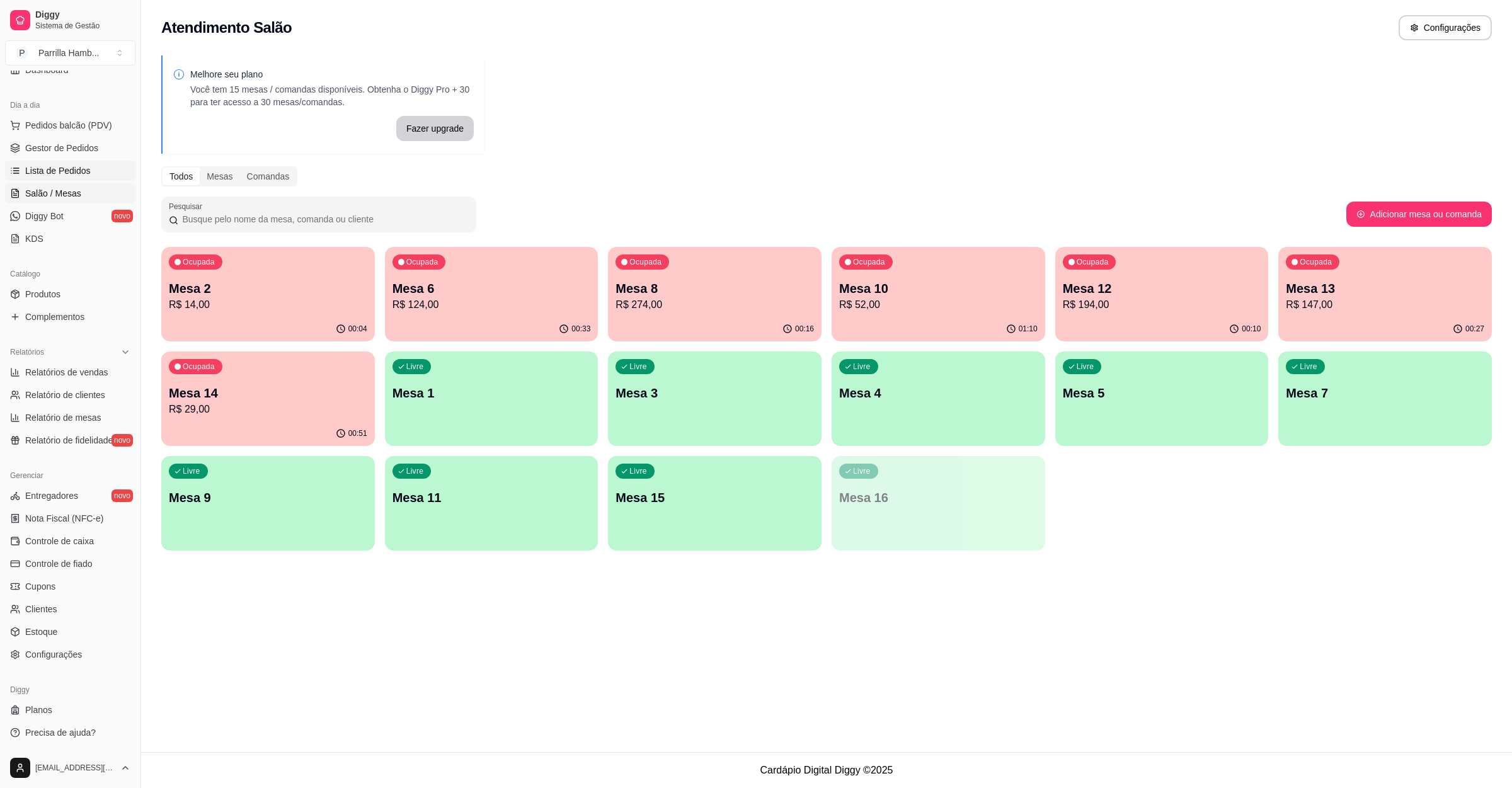
click at [78, 161] on link "Lista de Pedidos" at bounding box center [70, 171] width 131 height 20
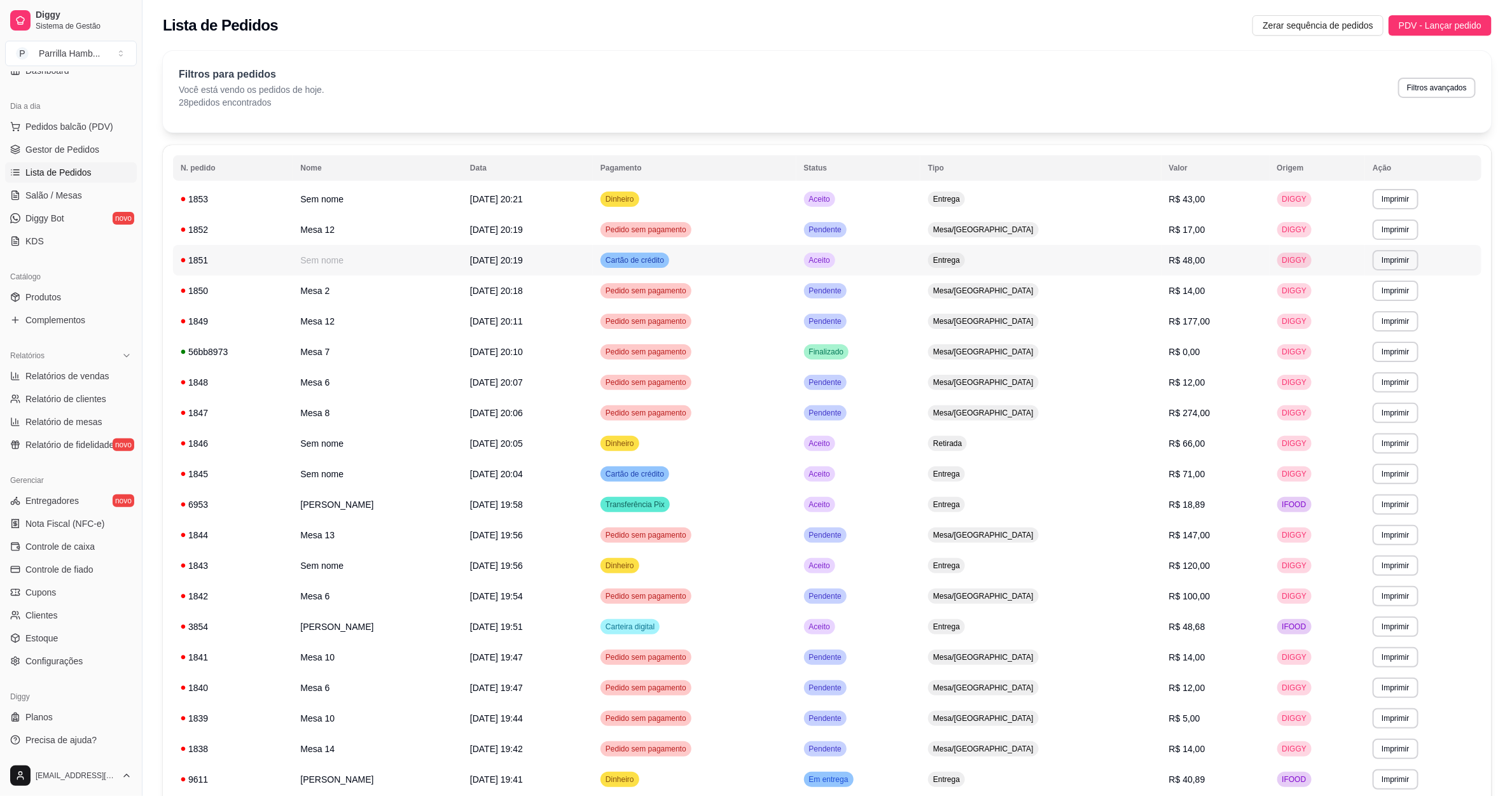
click at [1112, 260] on td "Entrega" at bounding box center [1041, 260] width 241 height 30
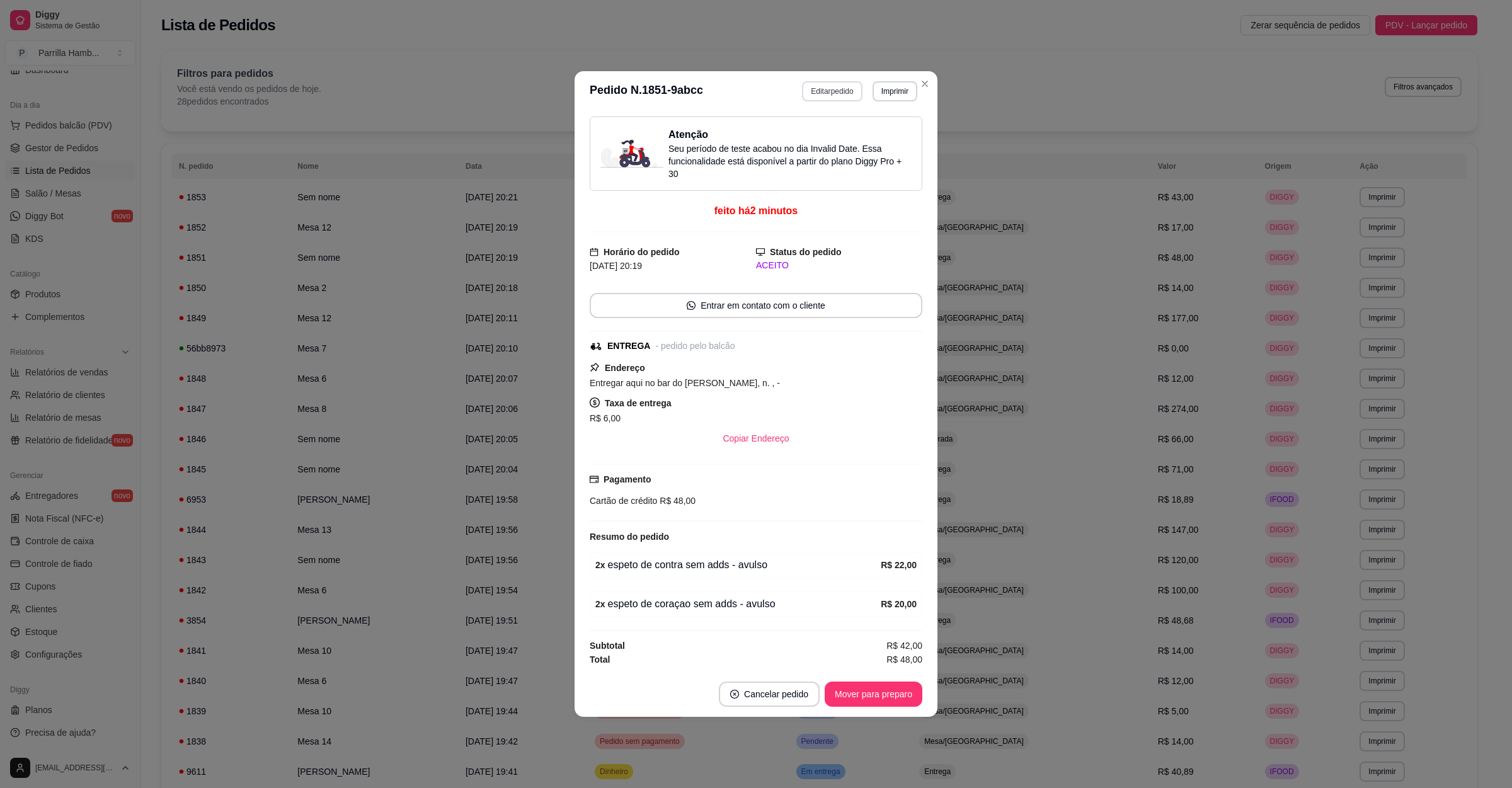
click at [846, 82] on button "Editar pedido" at bounding box center [832, 91] width 60 height 20
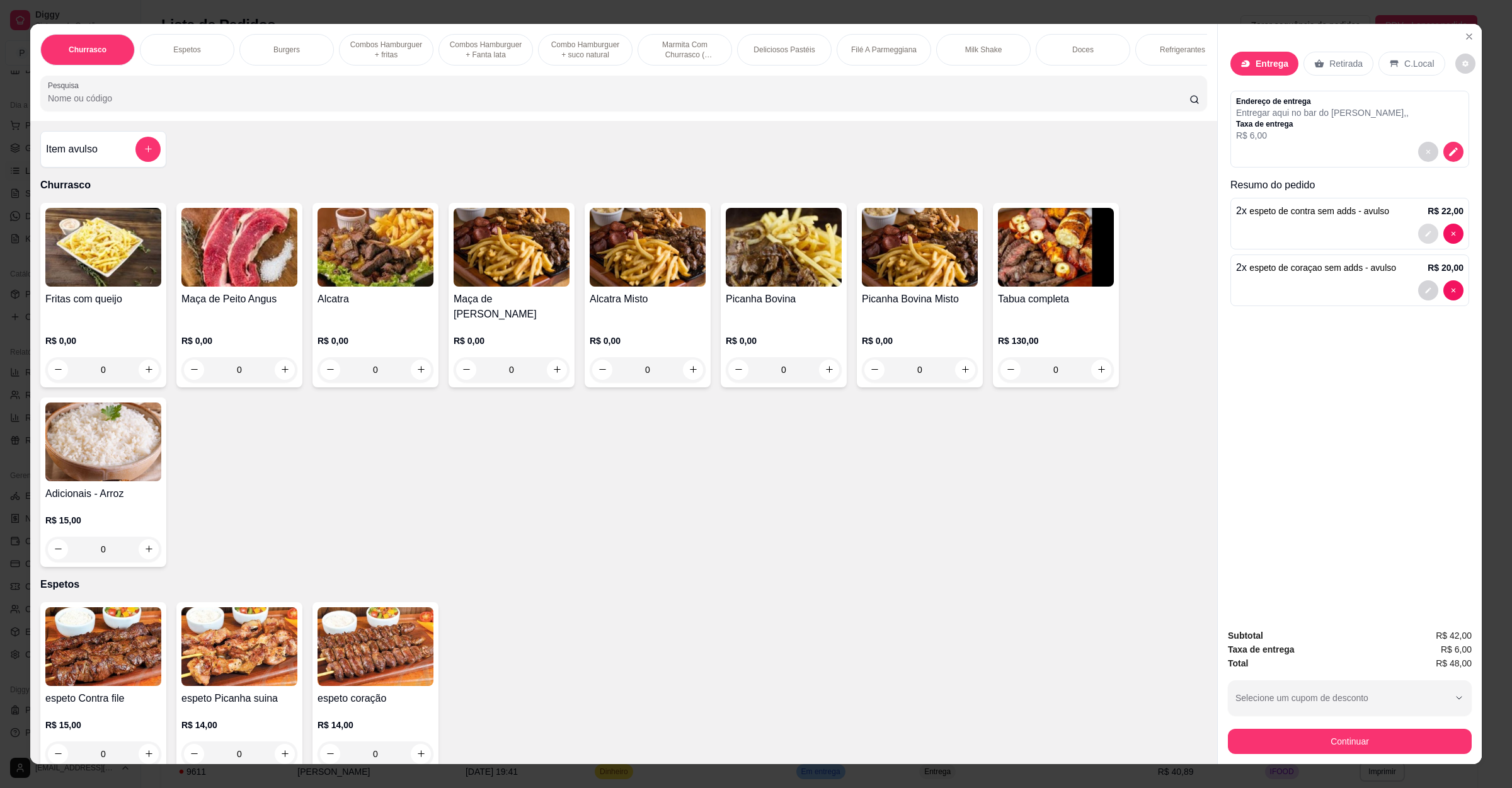
click at [1418, 234] on button "decrease-product-quantity" at bounding box center [1428, 233] width 20 height 20
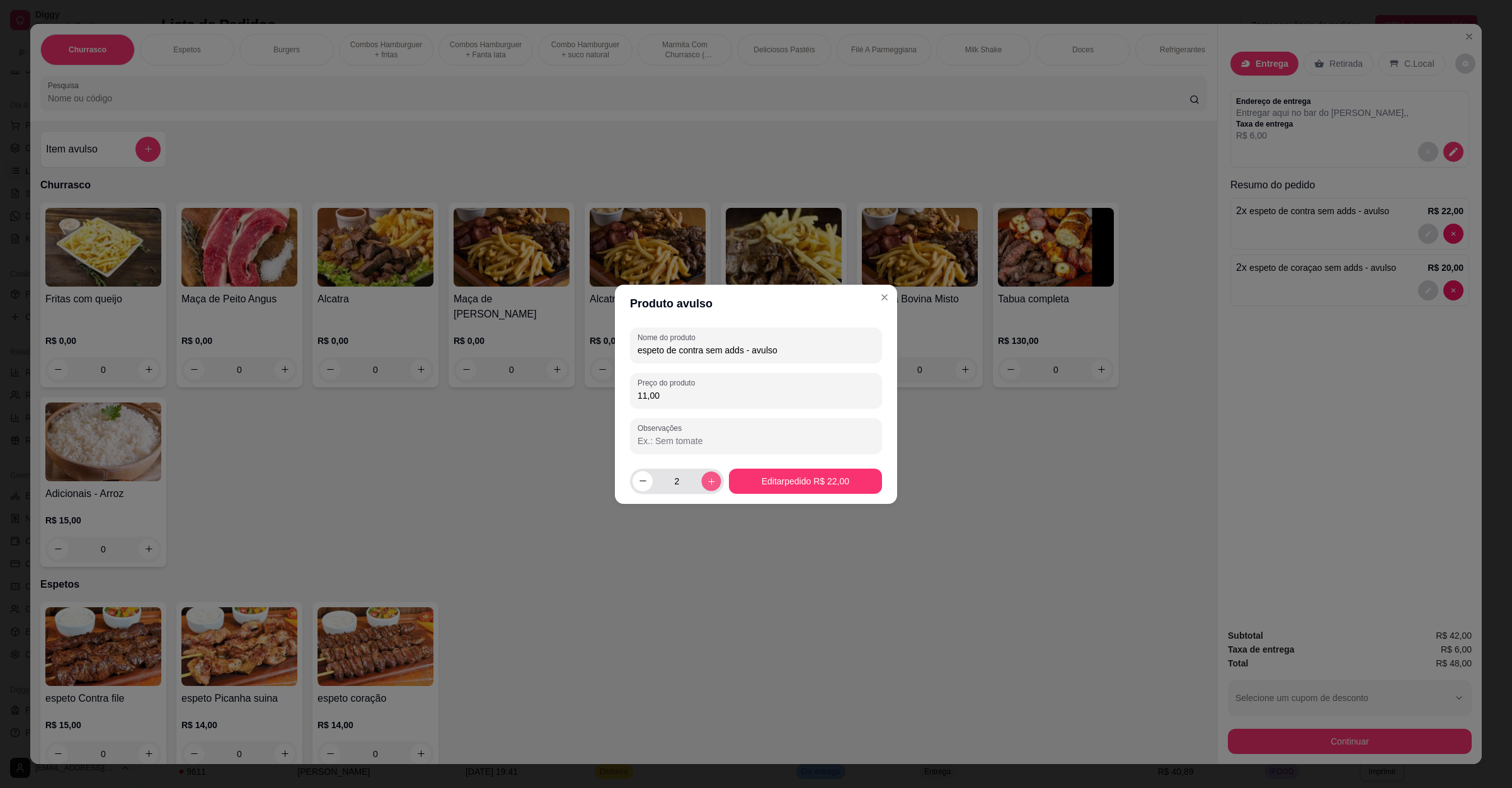
click at [714, 475] on button "increase-product-quantity" at bounding box center [711, 481] width 20 height 20
type input "3"
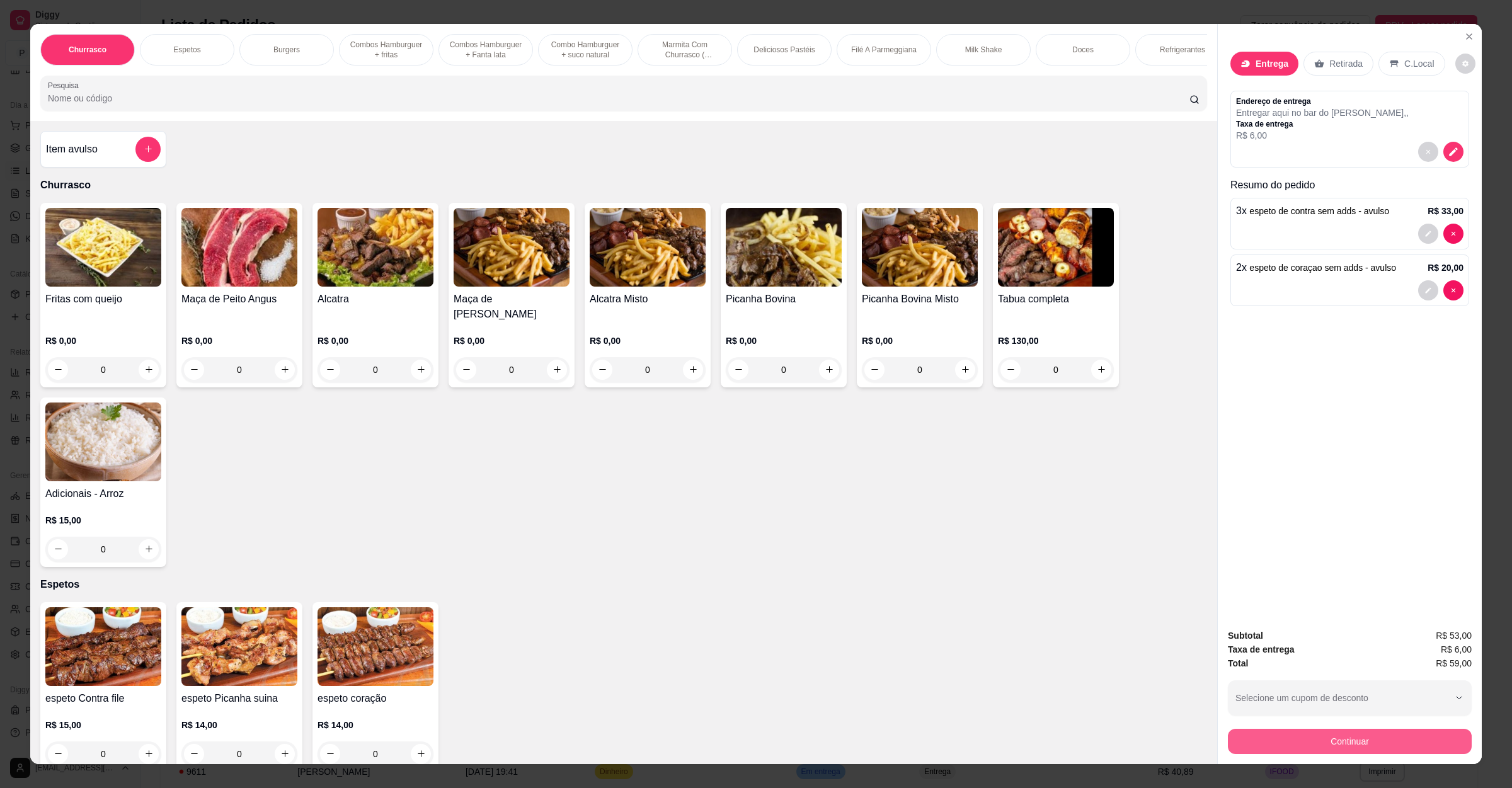
click at [1322, 731] on button "Continuar" at bounding box center [1350, 740] width 244 height 25
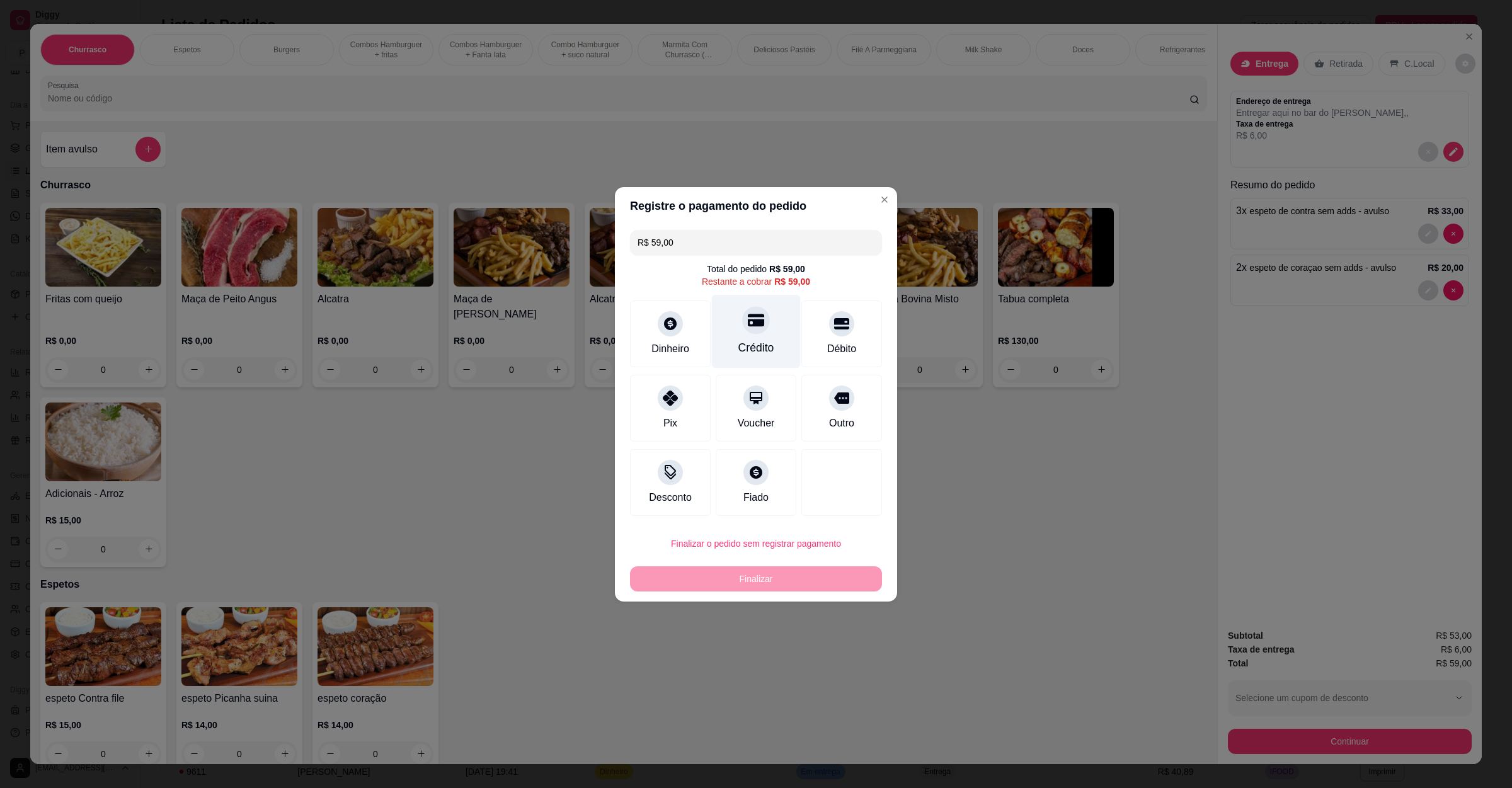
click at [770, 348] on div "Crédito" at bounding box center [757, 331] width 89 height 74
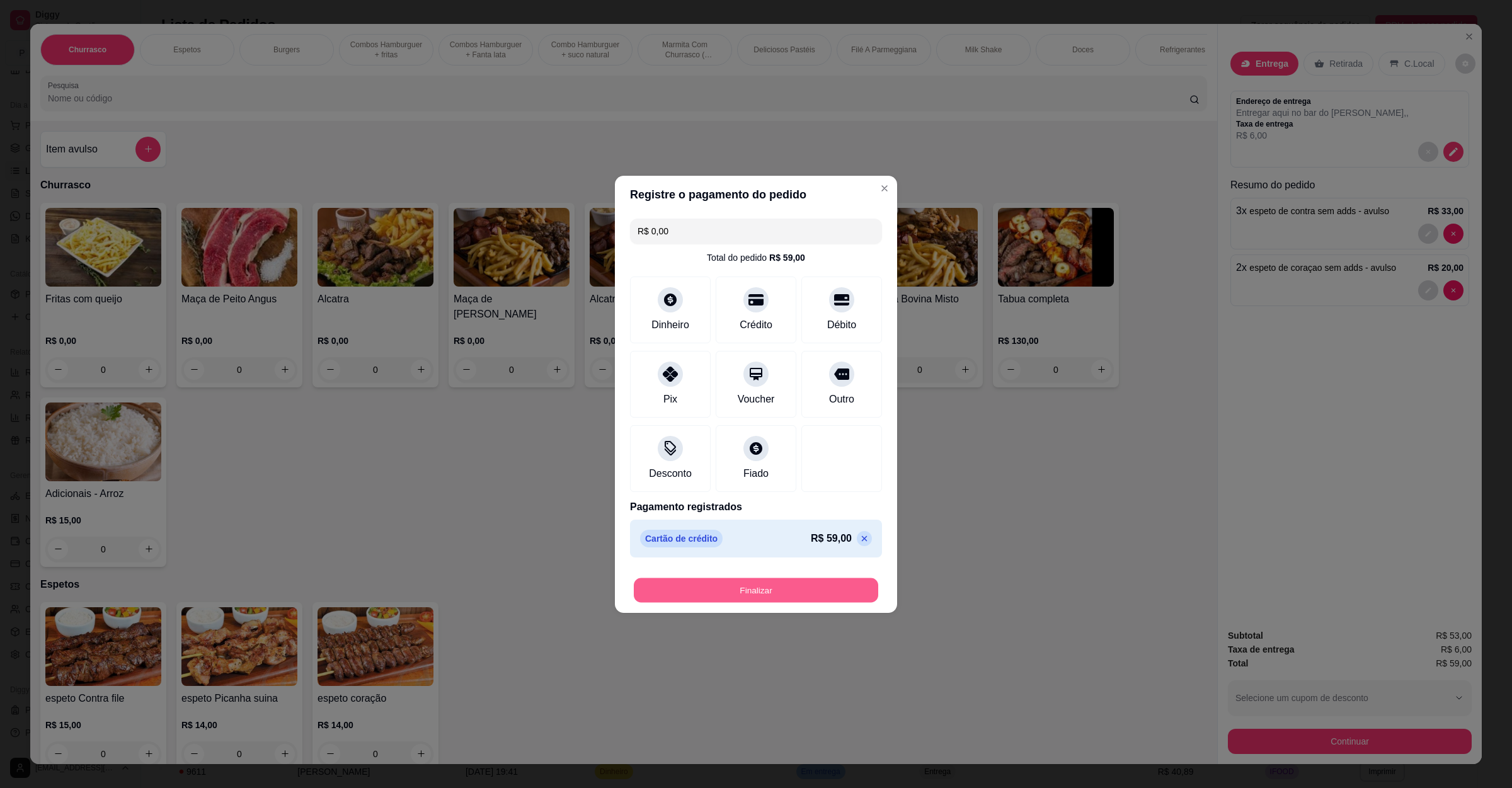
click at [772, 588] on button "Finalizar" at bounding box center [756, 589] width 245 height 25
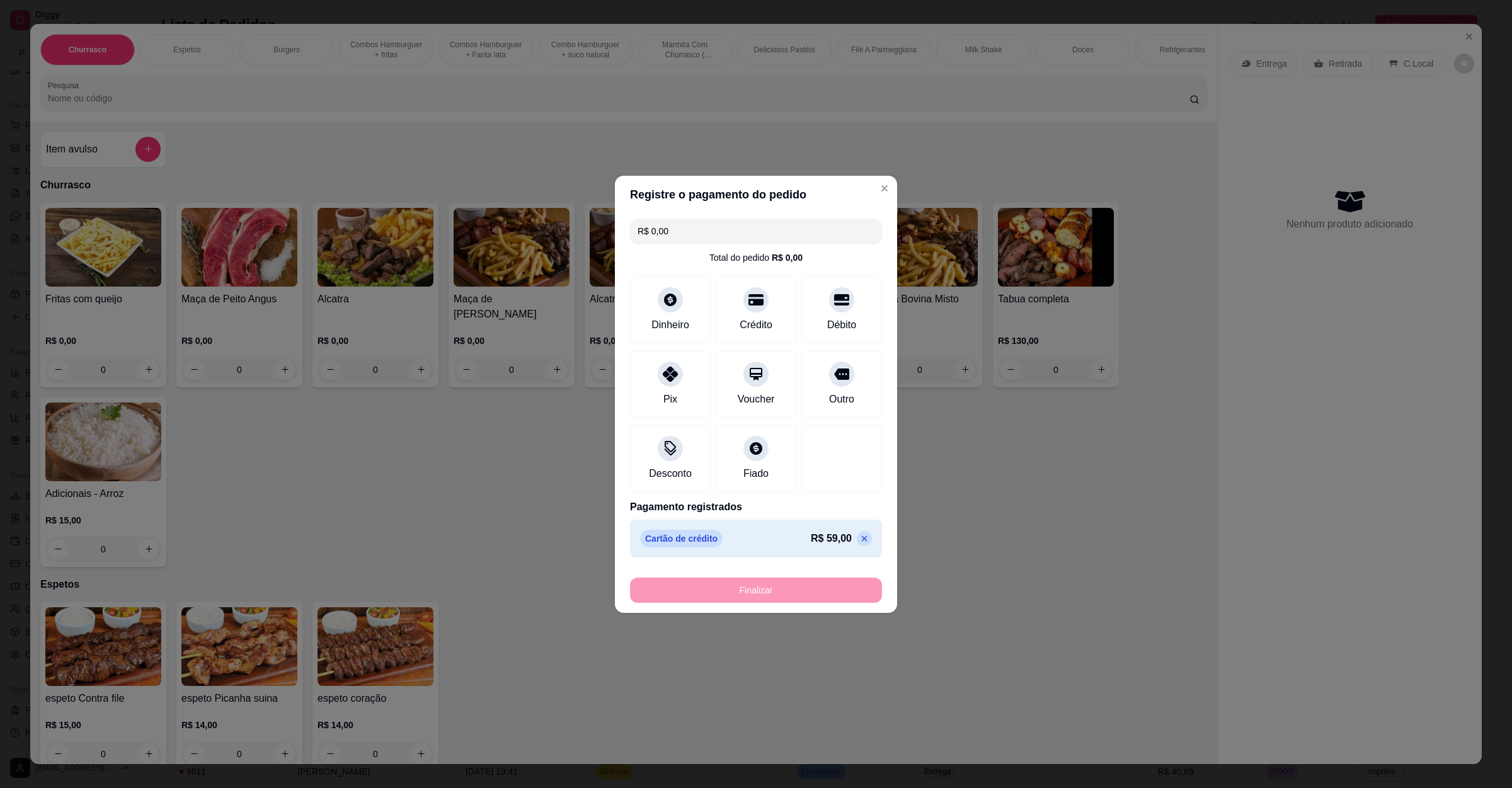
type input "-R$ 59,00"
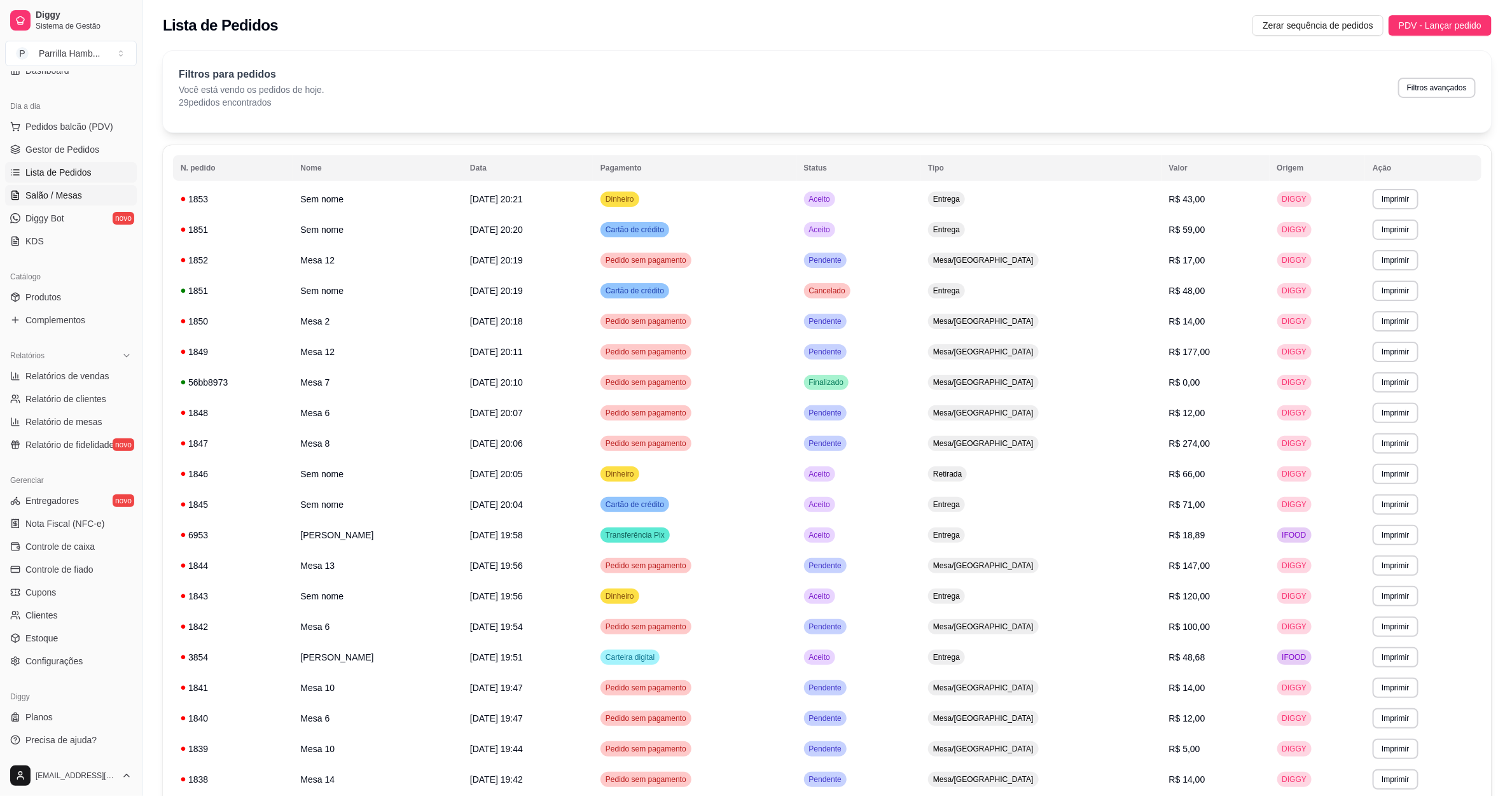
click at [94, 193] on link "Salão / Mesas" at bounding box center [71, 195] width 132 height 21
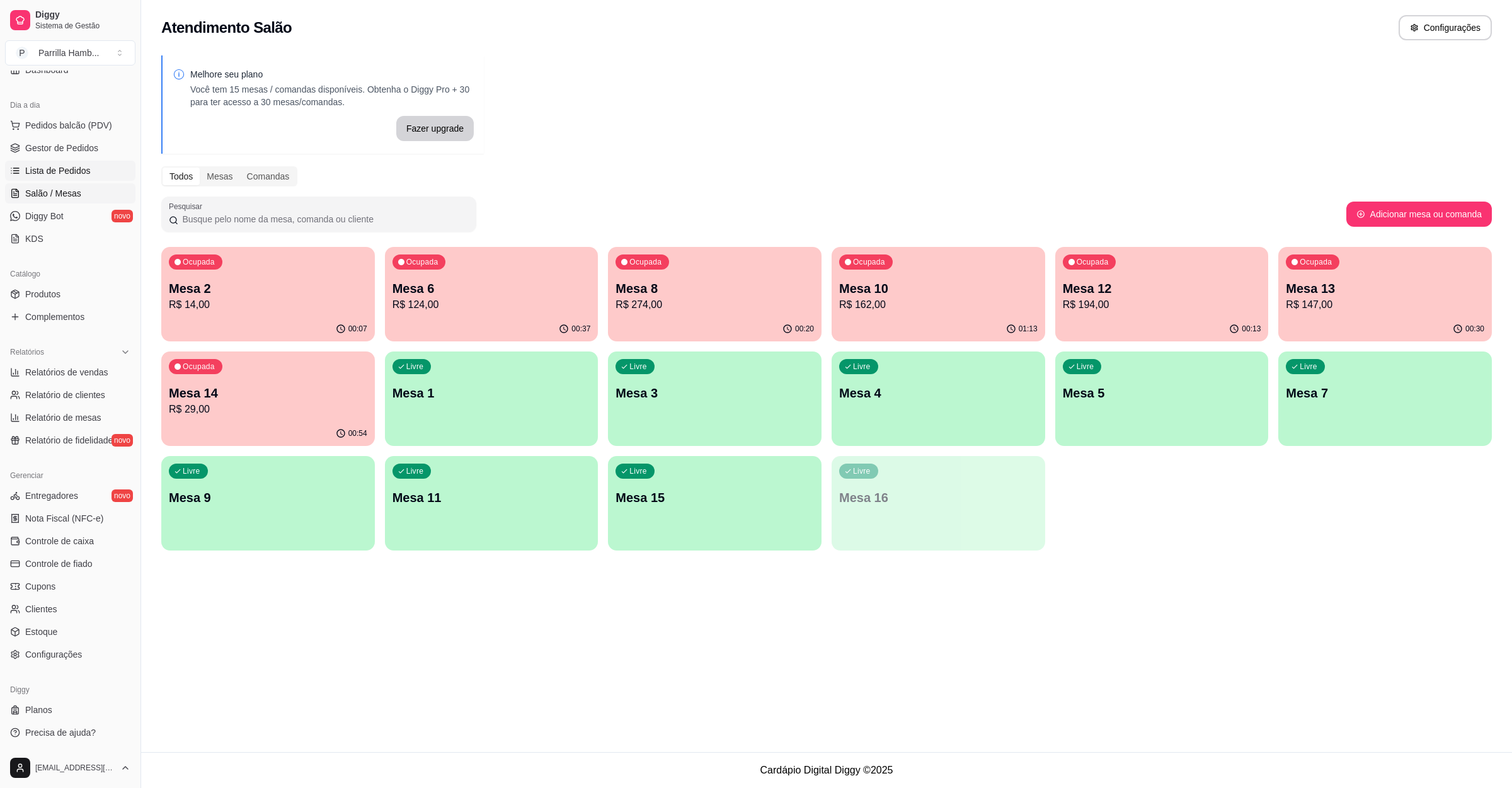
click at [44, 165] on span "Lista de Pedidos" at bounding box center [57, 171] width 66 height 13
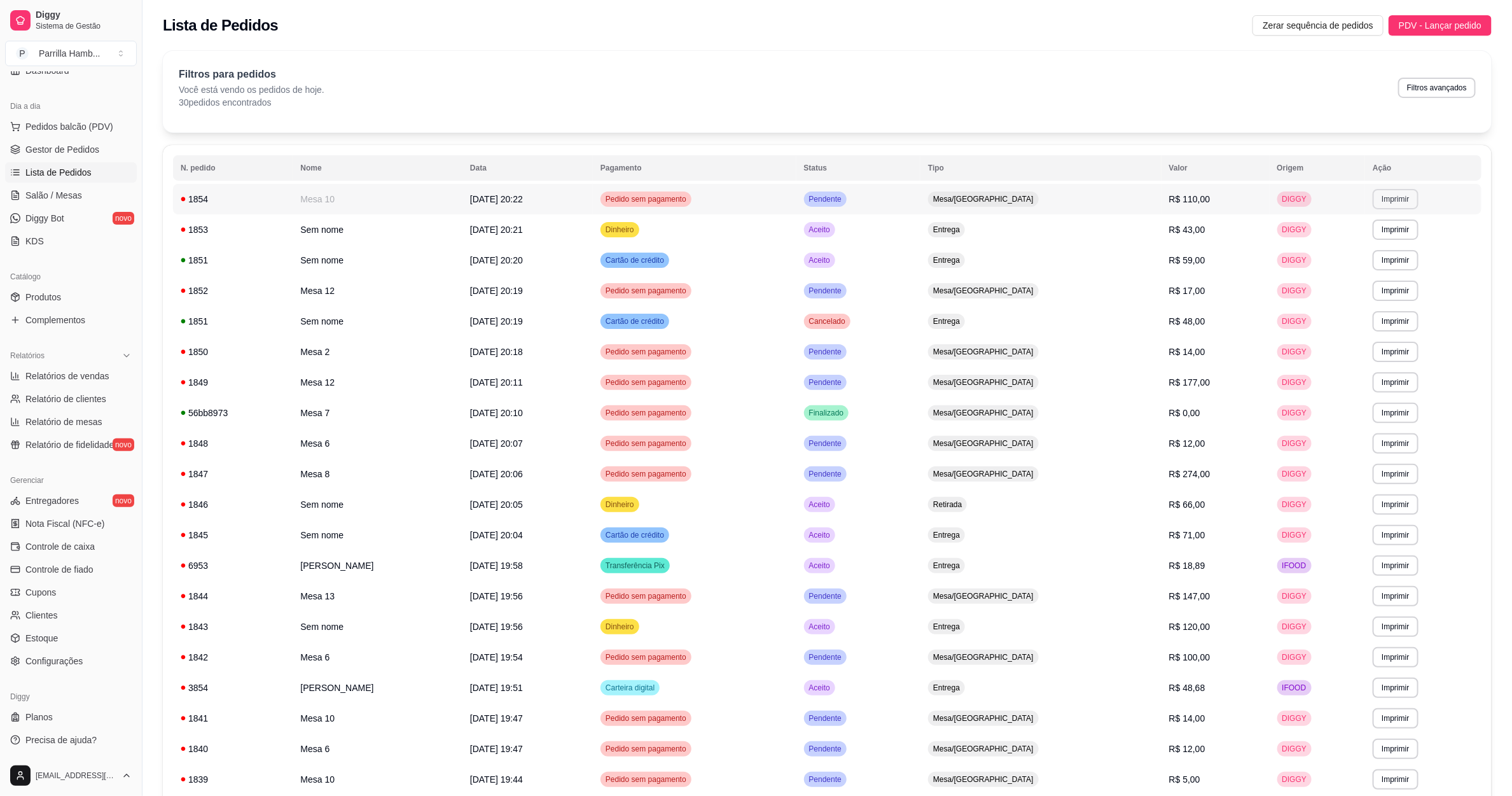
click at [1384, 199] on button "Imprimir" at bounding box center [1395, 199] width 45 height 21
click at [1365, 237] on button "IMPRESSORA" at bounding box center [1366, 244] width 92 height 21
click at [109, 198] on link "Salão / Mesas" at bounding box center [71, 195] width 132 height 21
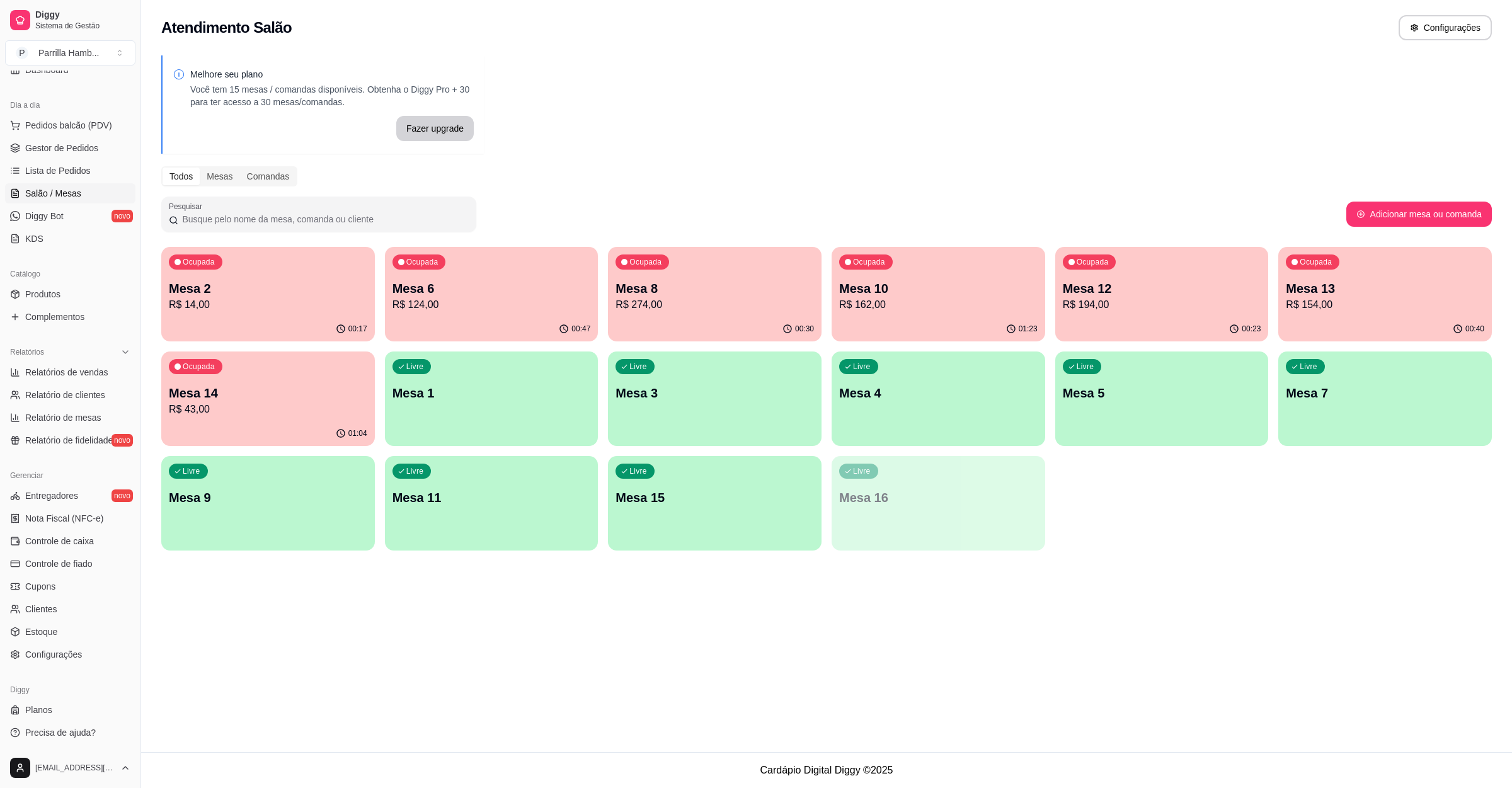
click at [333, 284] on p "Mesa 2" at bounding box center [268, 288] width 199 height 17
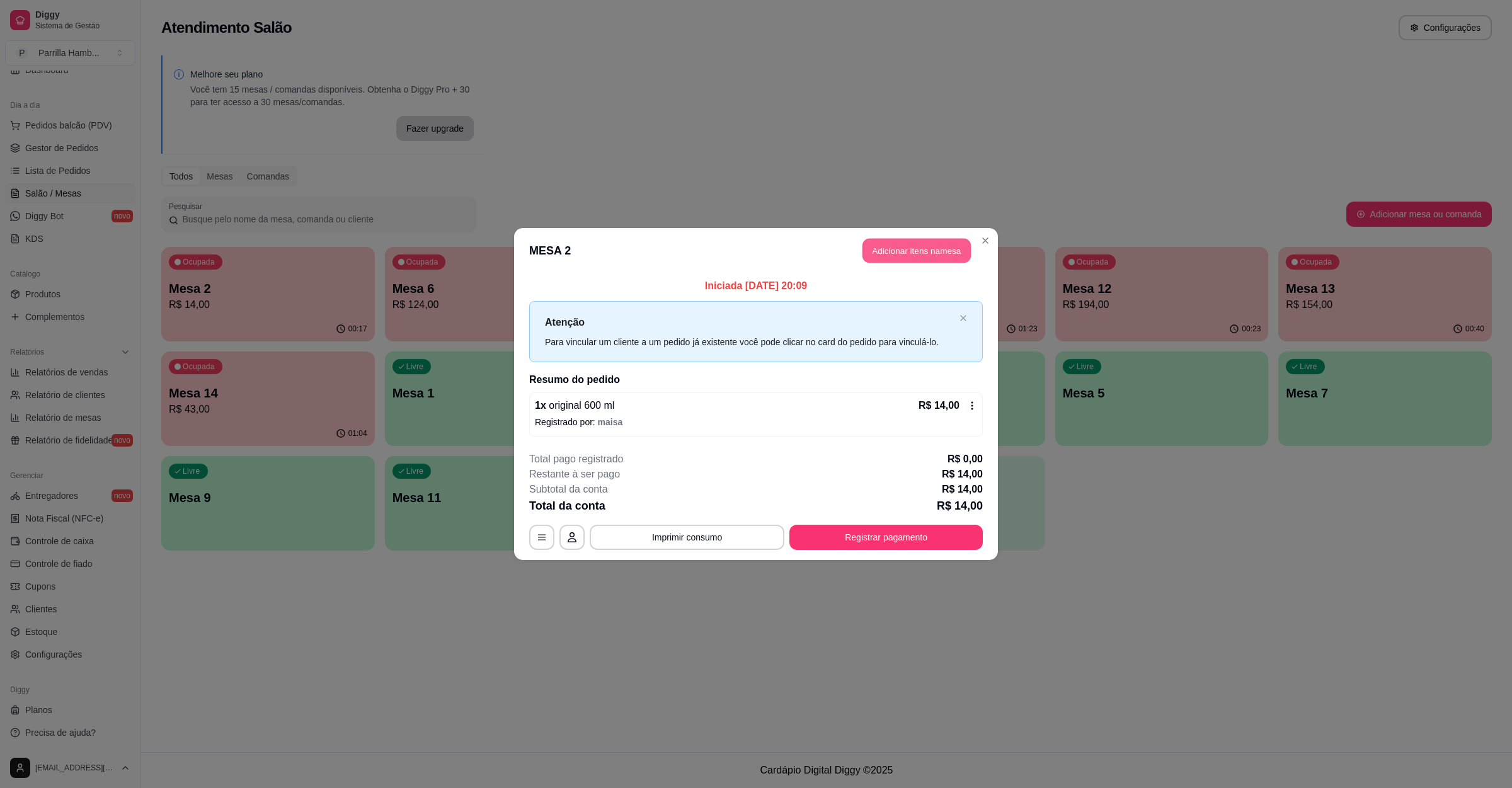
click at [883, 239] on button "Adicionar itens na mesa" at bounding box center [916, 251] width 108 height 25
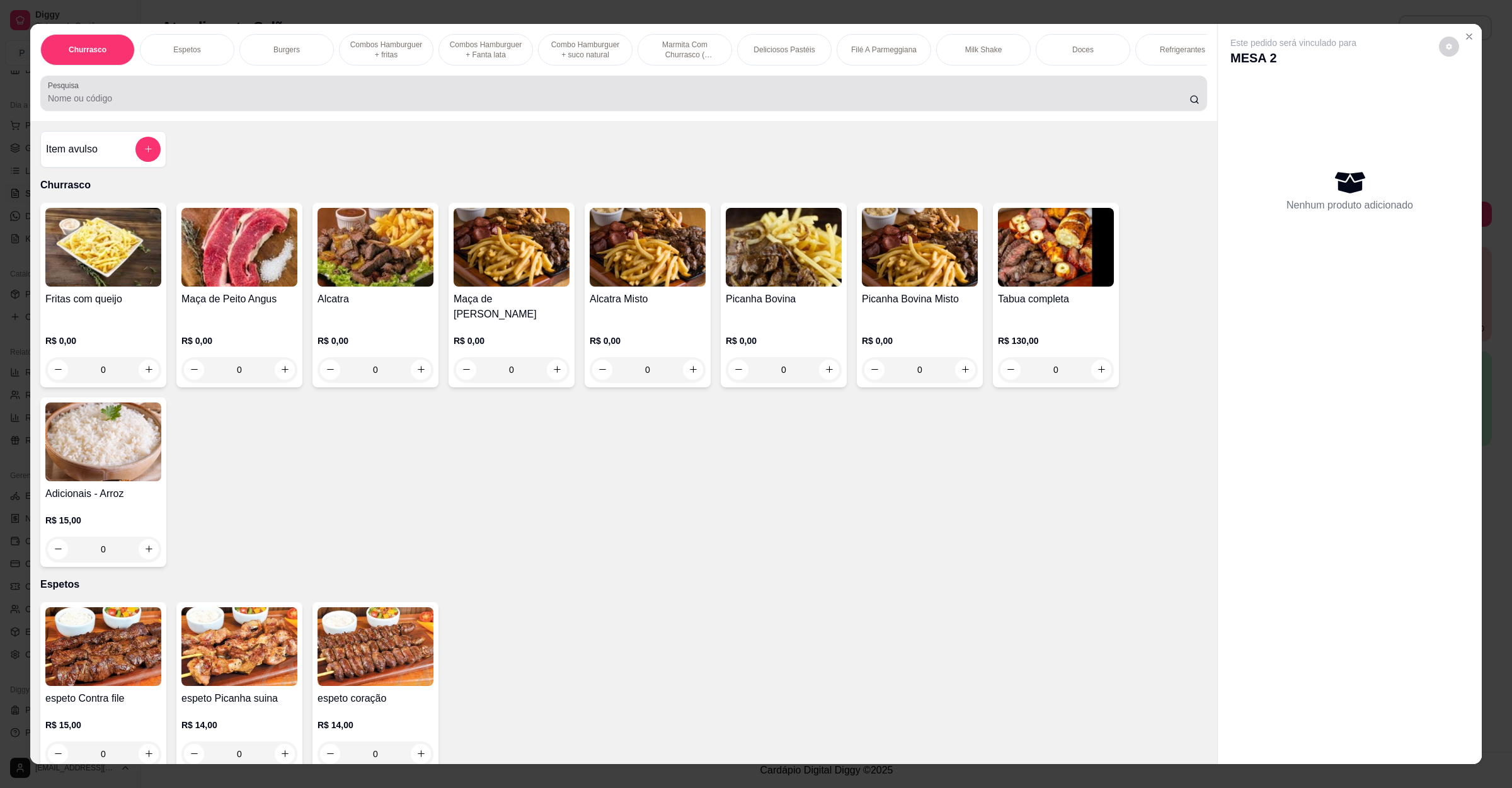
click at [388, 93] on div "Pesquisa" at bounding box center [623, 93] width 1167 height 35
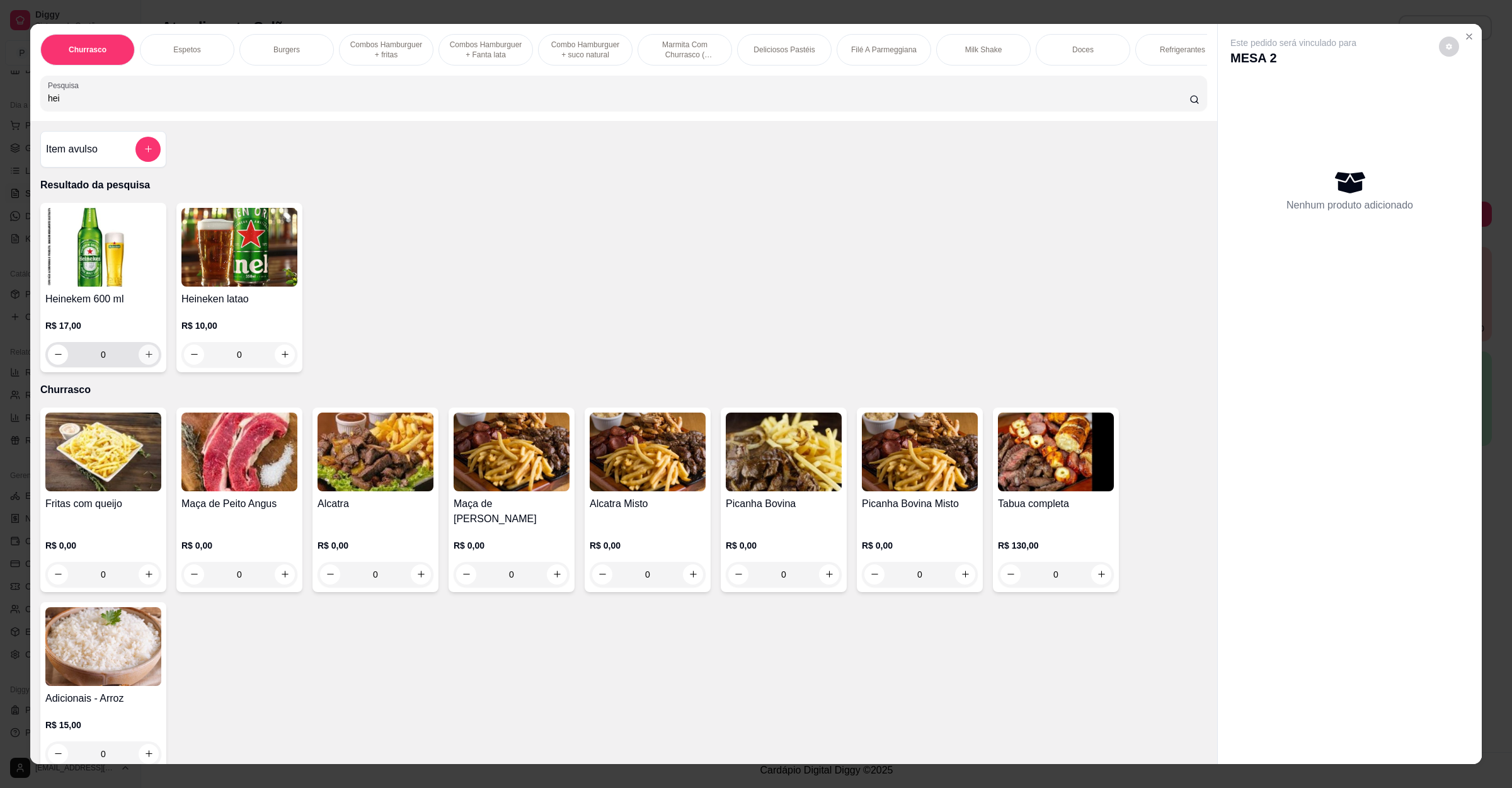
type input "hei"
click at [148, 365] on button "increase-product-quantity" at bounding box center [149, 354] width 20 height 20
type input "1"
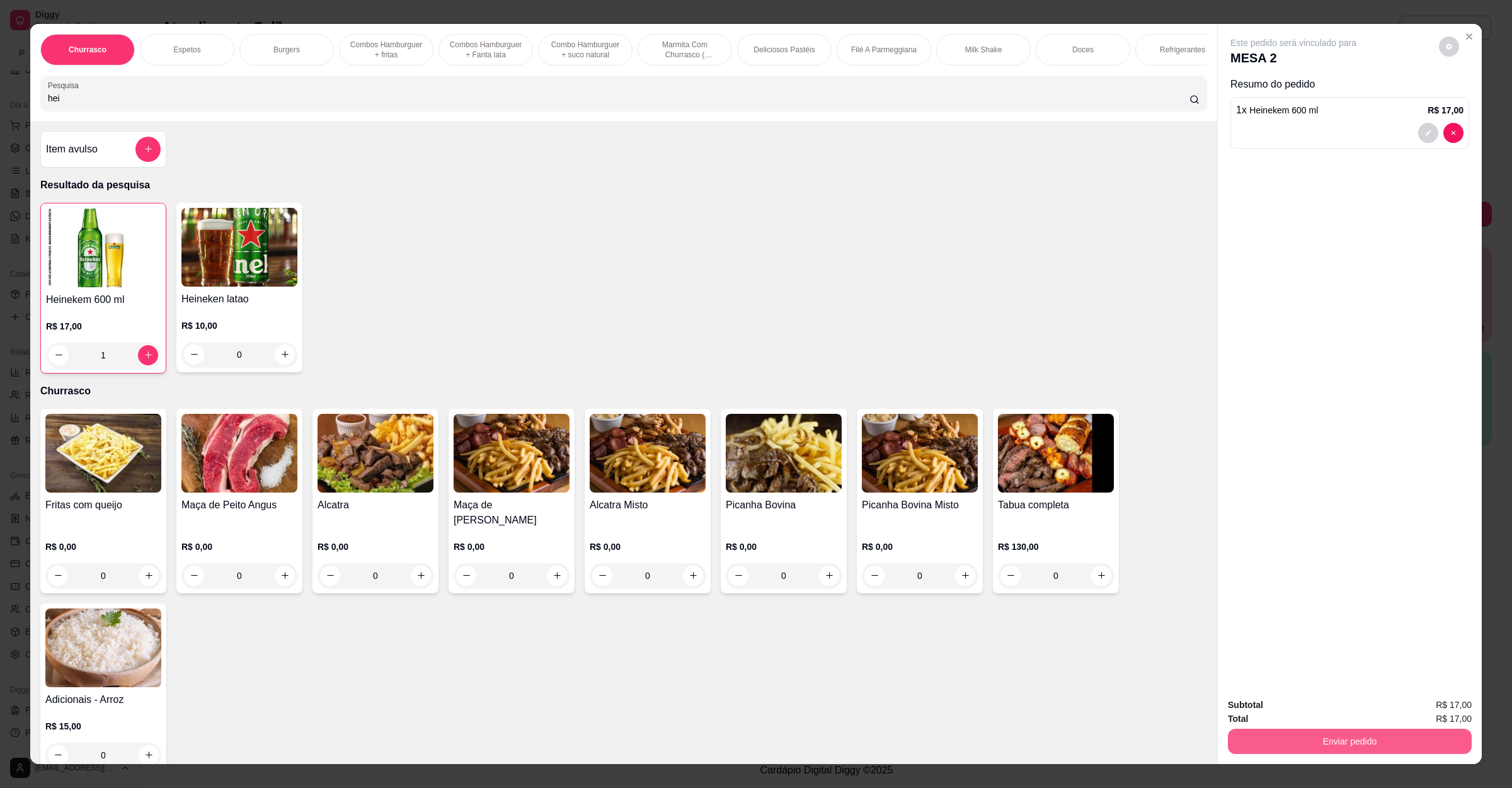
click at [1312, 728] on div "Enviar pedido" at bounding box center [1350, 740] width 244 height 29
click at [1329, 735] on button "Enviar pedido" at bounding box center [1350, 740] width 244 height 25
click at [1421, 709] on button "Enviar pedido" at bounding box center [1436, 710] width 71 height 24
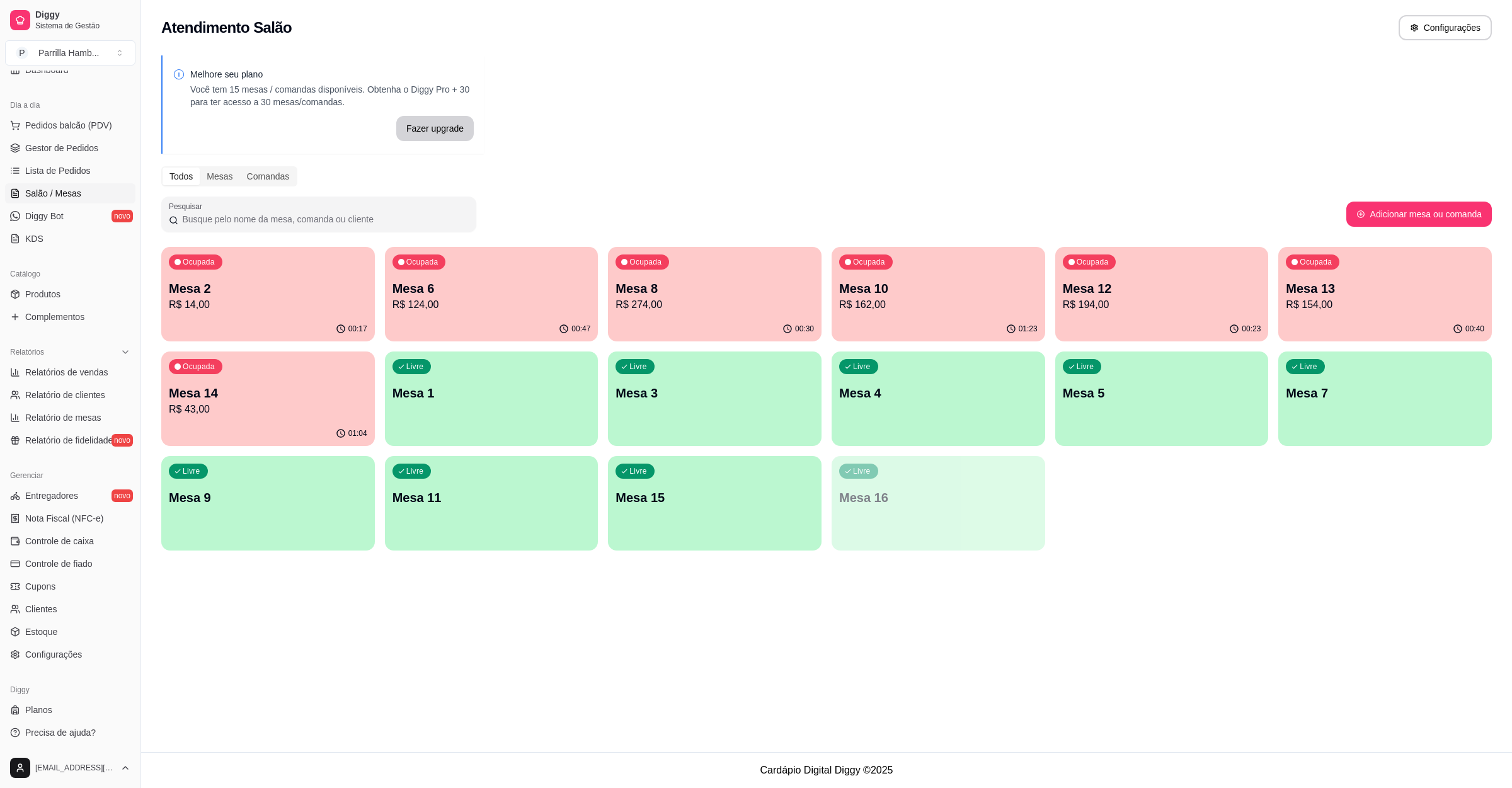
click at [461, 303] on p "R$ 124,00" at bounding box center [492, 305] width 199 height 15
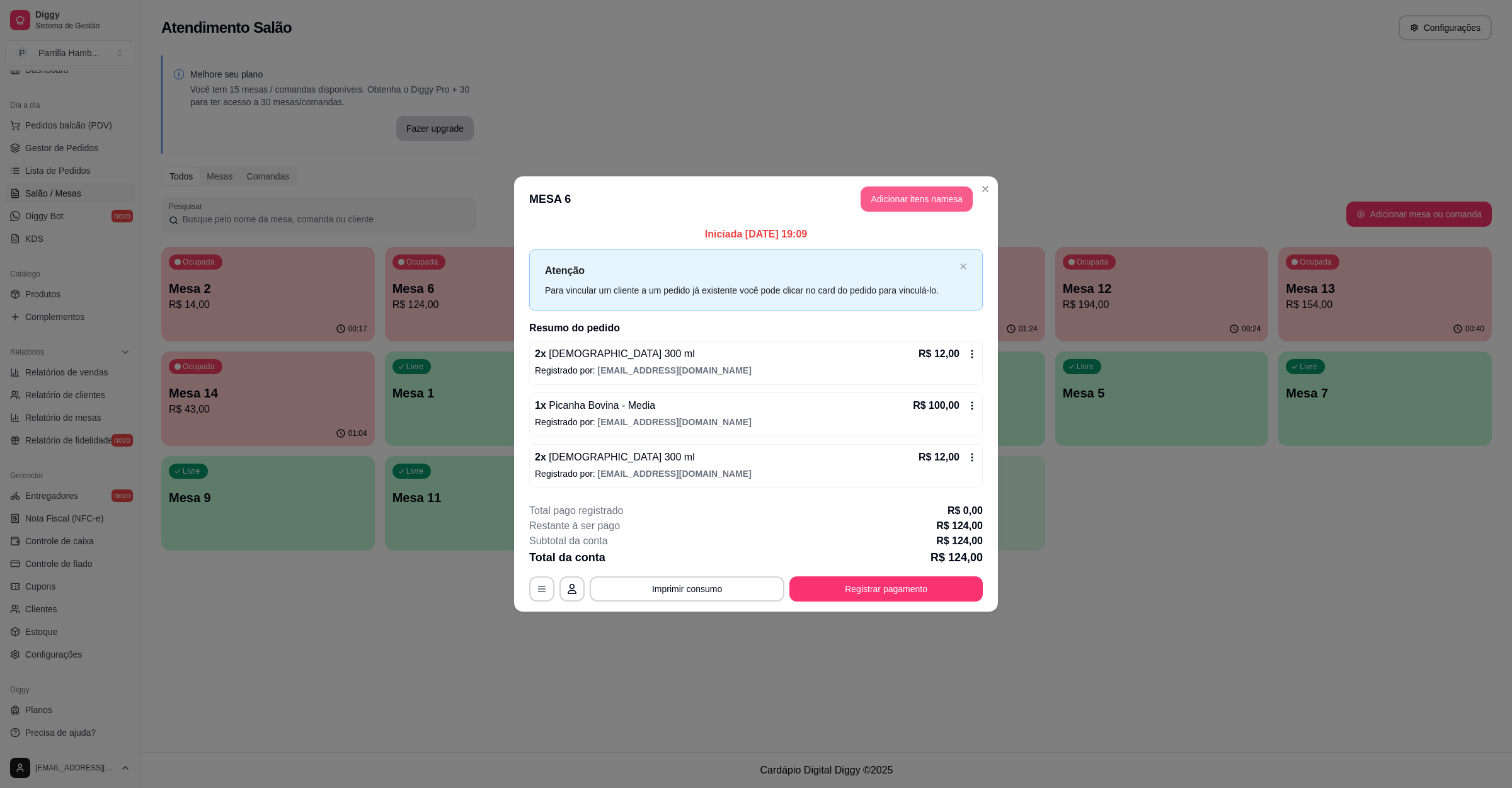
click at [893, 201] on button "Adicionar itens na mesa" at bounding box center [917, 199] width 113 height 25
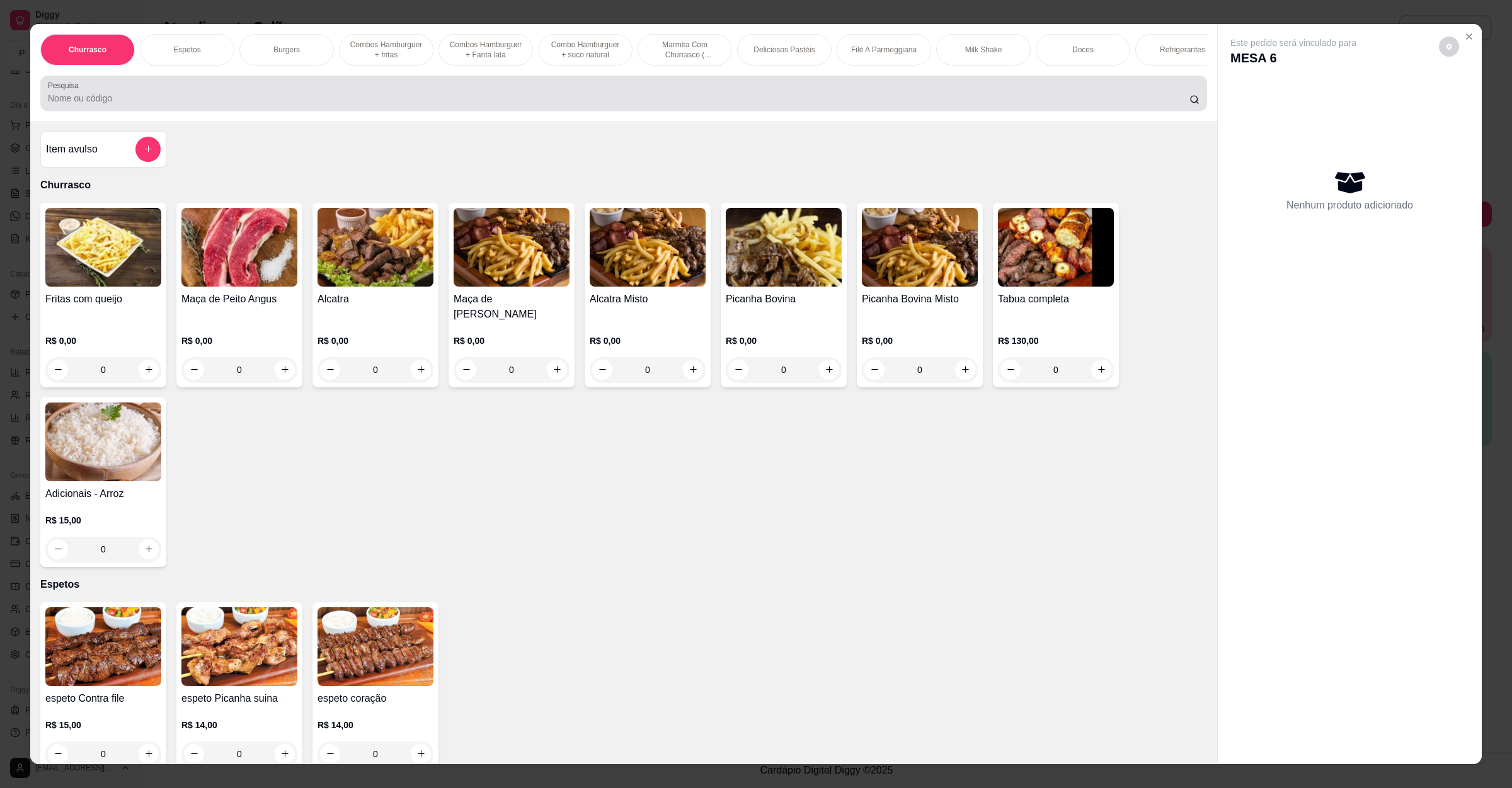
click at [290, 104] on input "Pesquisa" at bounding box center [619, 98] width 1142 height 13
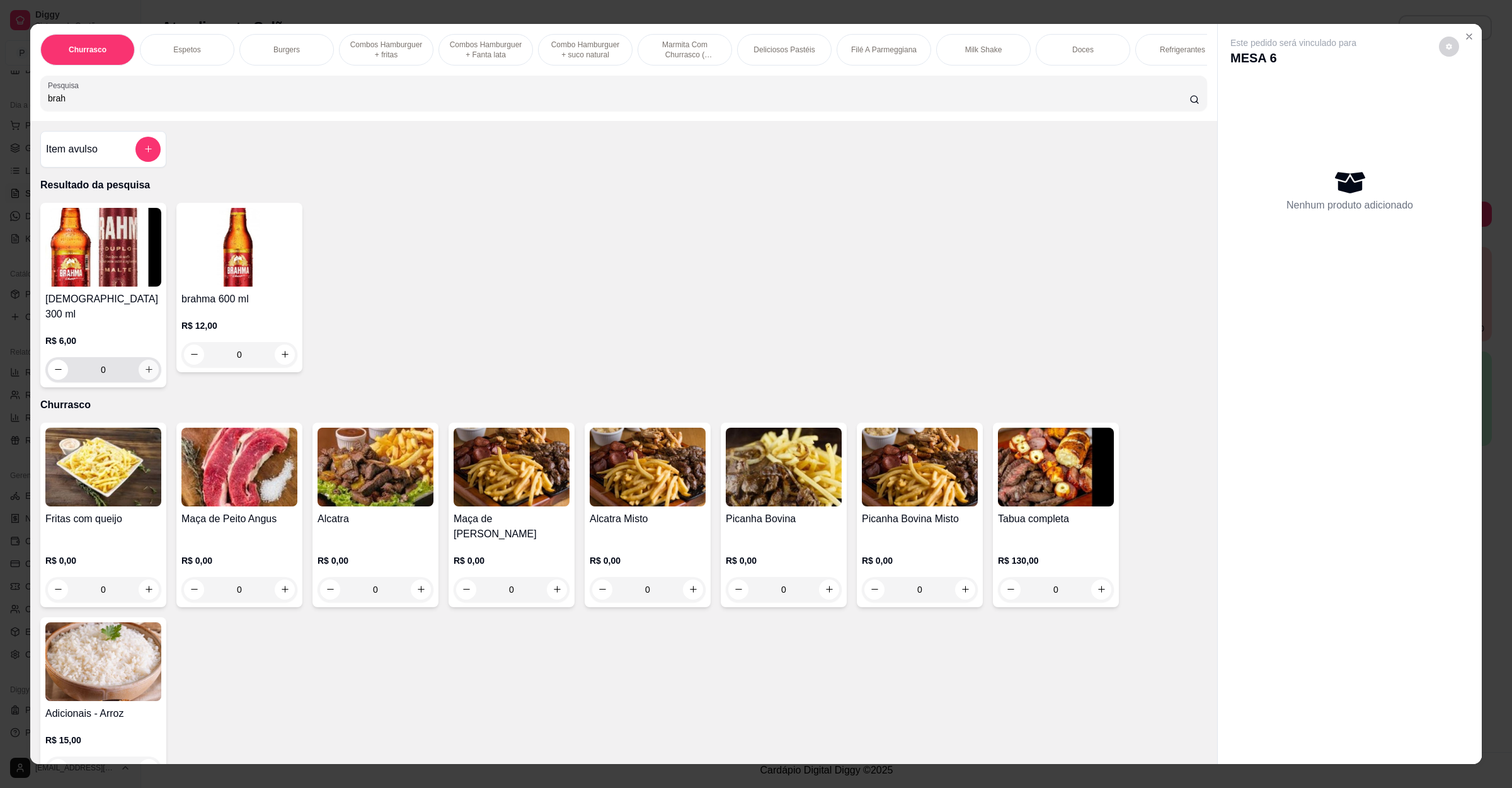
type input "brah"
click at [144, 371] on icon "increase-product-quantity" at bounding box center [149, 369] width 10 height 10
type input "2"
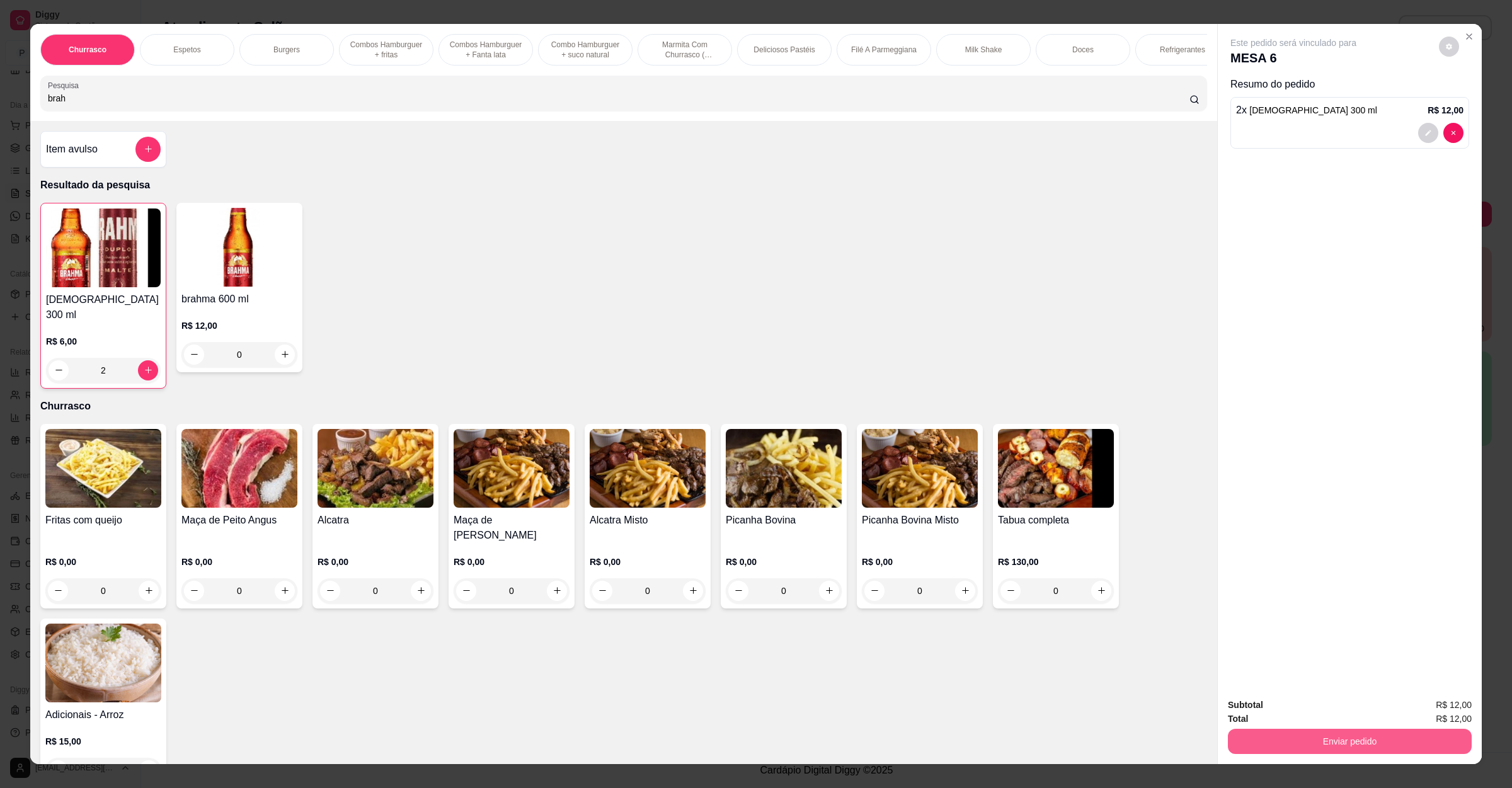
click at [1261, 746] on button "Enviar pedido" at bounding box center [1350, 740] width 244 height 25
click at [1428, 705] on button "Enviar pedido" at bounding box center [1437, 710] width 69 height 23
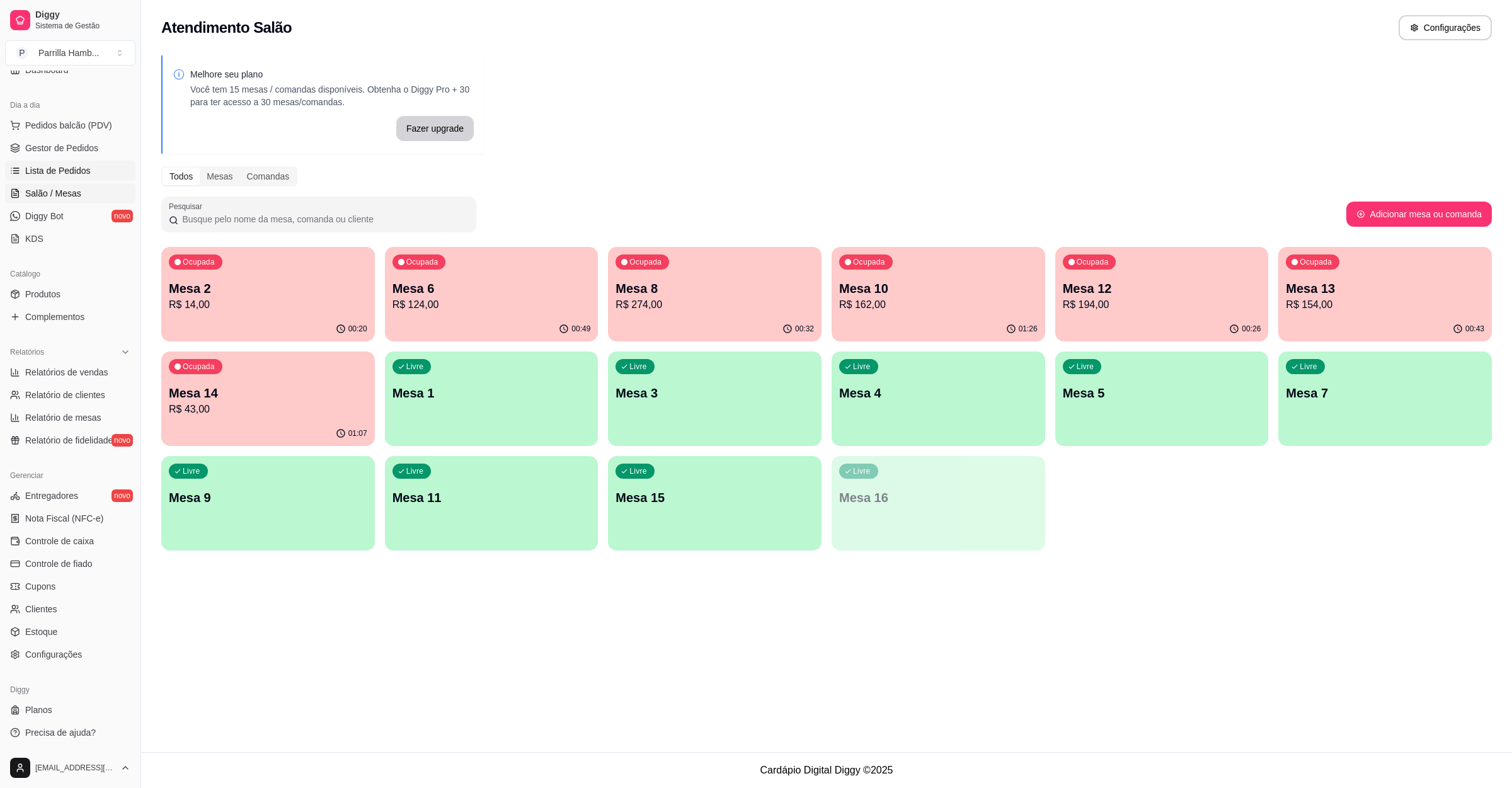
click at [78, 177] on span "Lista de Pedidos" at bounding box center [57, 171] width 66 height 13
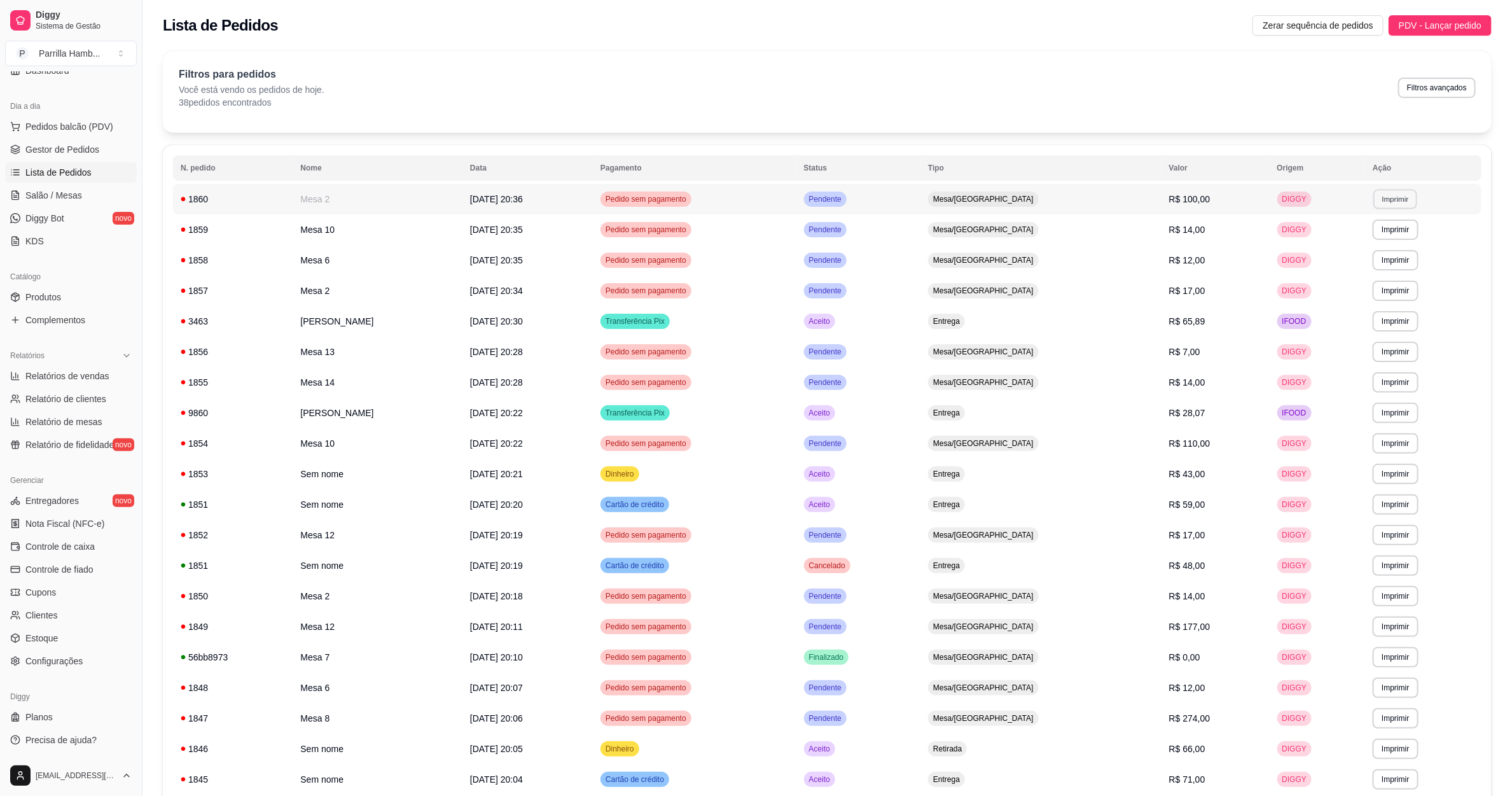
click at [1388, 194] on button "Imprimir" at bounding box center [1395, 199] width 44 height 20
click at [1365, 244] on button "IMPRESSORA" at bounding box center [1366, 244] width 89 height 20
click at [44, 195] on span "Salão / Mesas" at bounding box center [53, 195] width 56 height 13
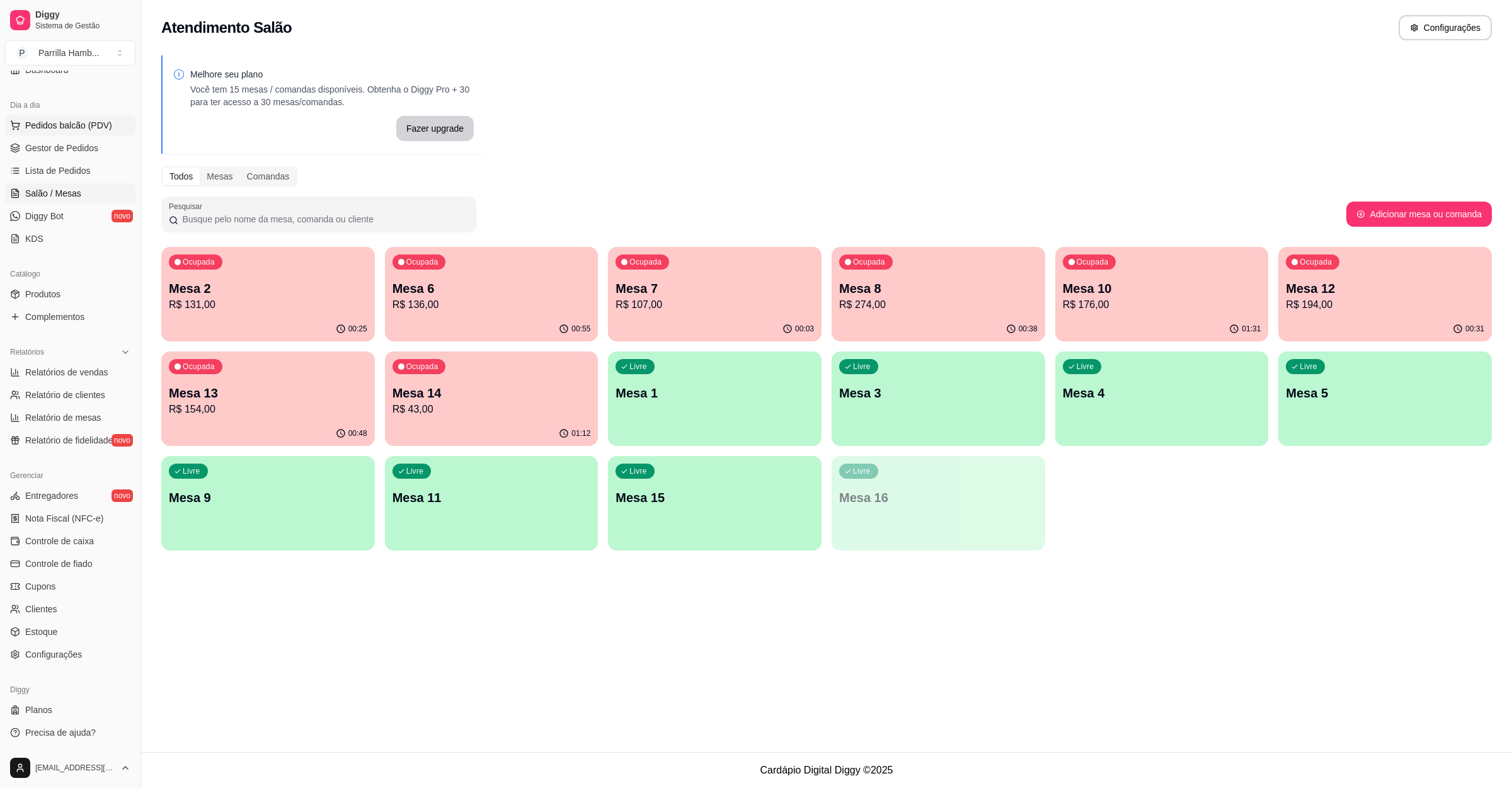
click at [63, 131] on span "Pedidos balcão (PDV)" at bounding box center [68, 125] width 87 height 13
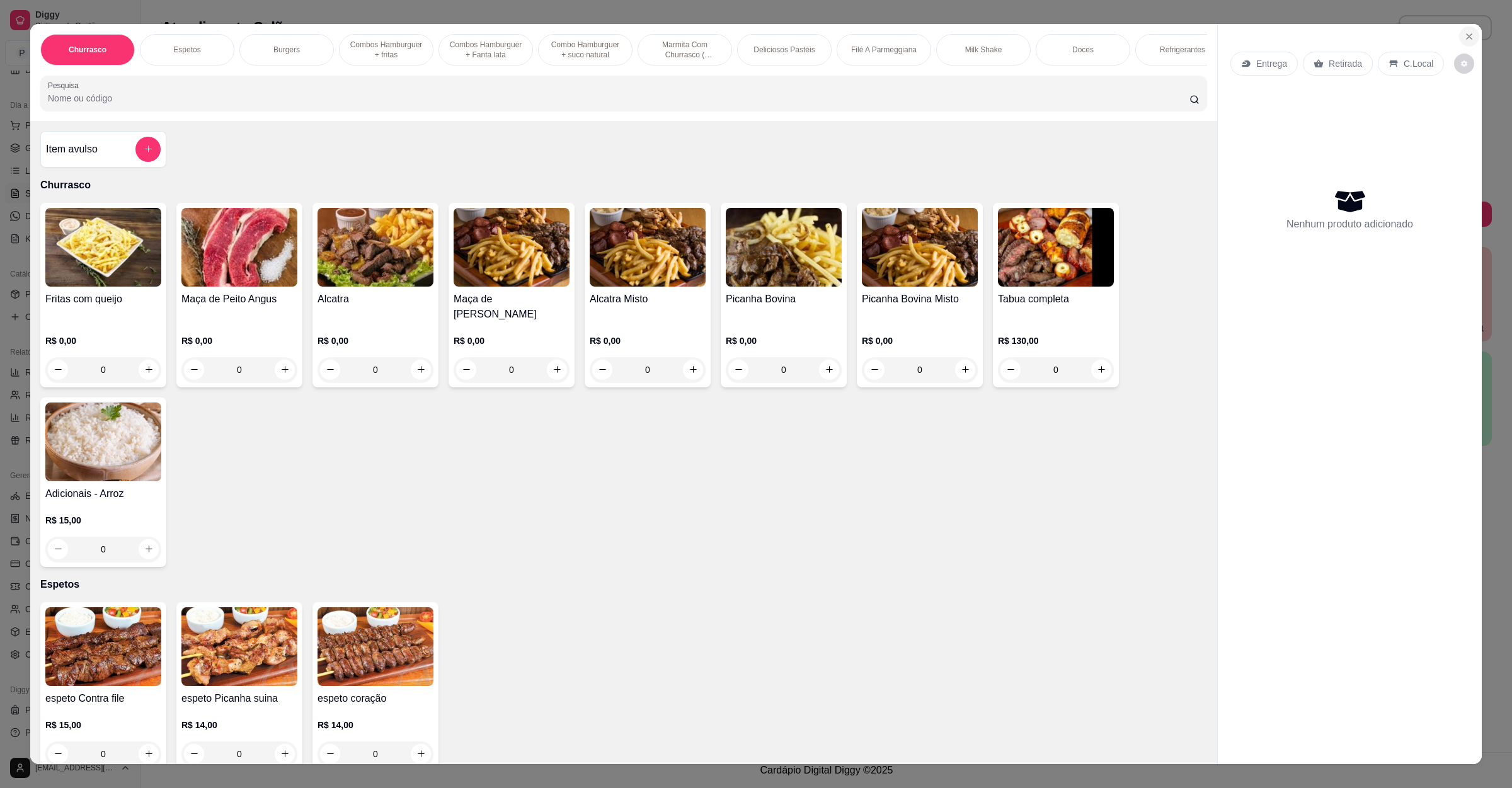
click at [1470, 38] on button "Close" at bounding box center [1469, 36] width 20 height 20
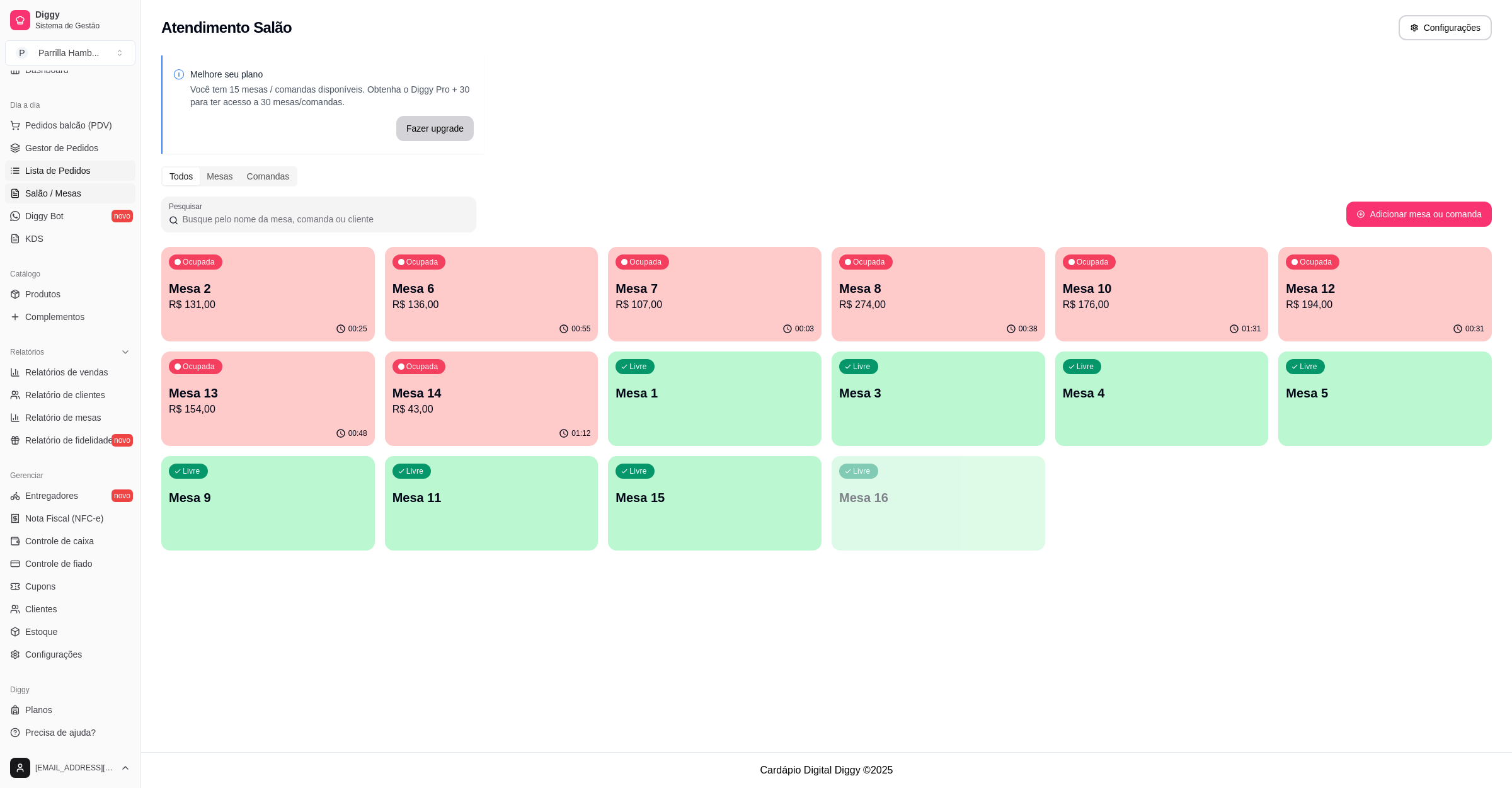
click at [84, 171] on span "Lista de Pedidos" at bounding box center [57, 171] width 66 height 13
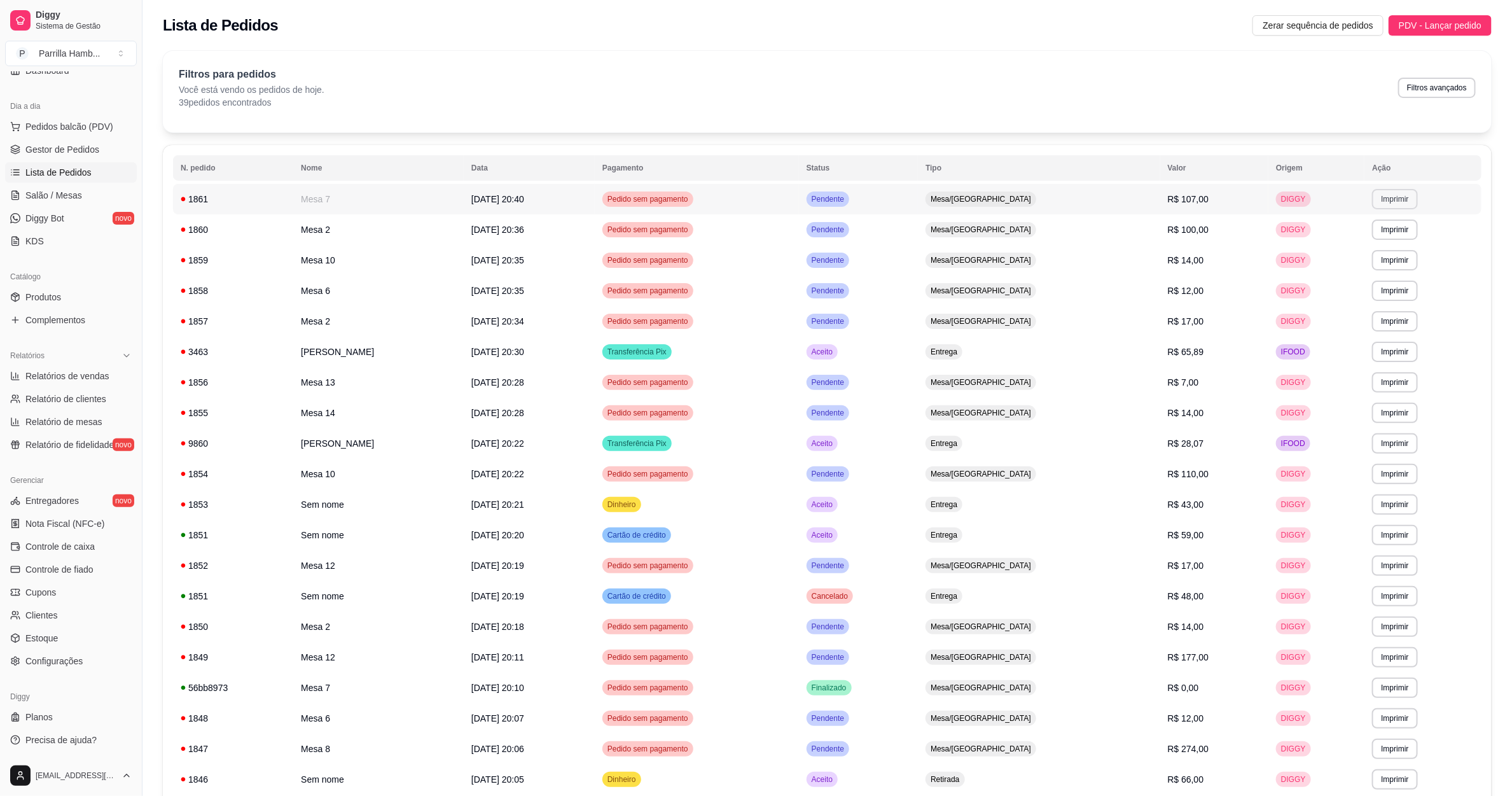
click at [1380, 197] on button "Imprimir" at bounding box center [1395, 199] width 45 height 21
click at [1346, 250] on button "IMPRESSORA" at bounding box center [1365, 244] width 92 height 21
click at [65, 189] on span "Salão / Mesas" at bounding box center [53, 195] width 56 height 13
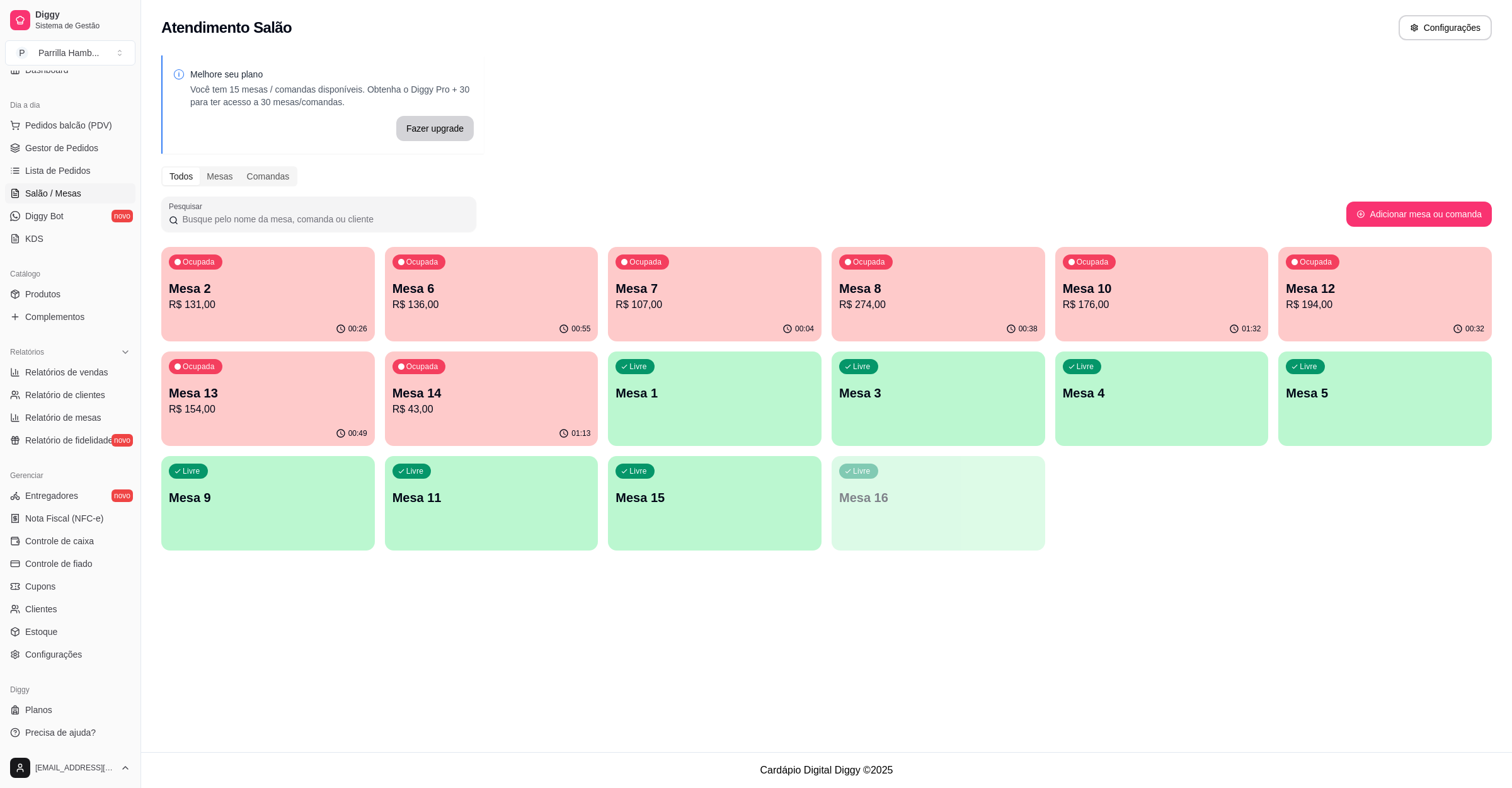
click at [1323, 299] on p "R$ 194,00" at bounding box center [1385, 305] width 199 height 15
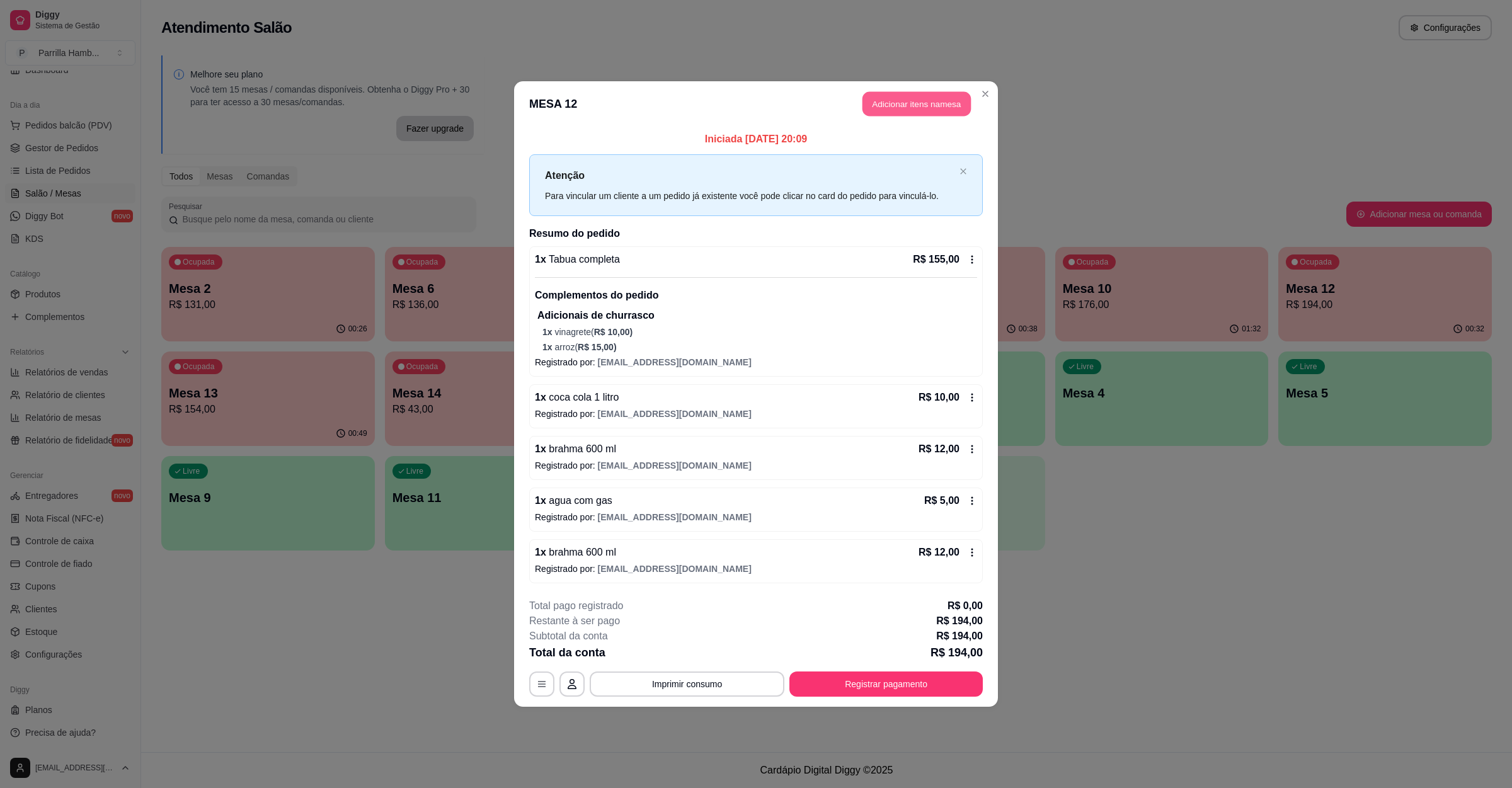
click at [895, 113] on button "Adicionar itens na mesa" at bounding box center [916, 104] width 108 height 25
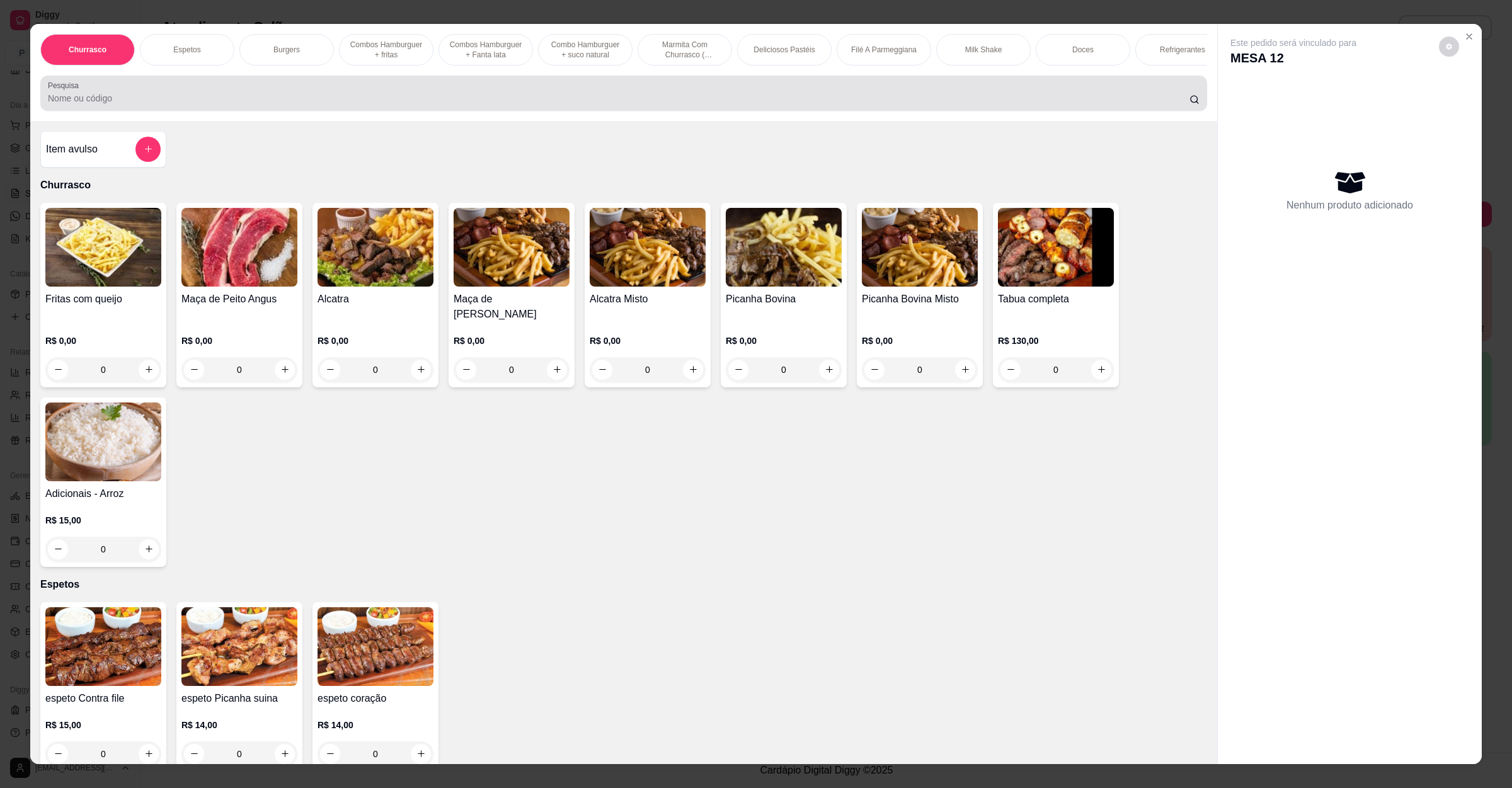
click at [572, 111] on div "Pesquisa" at bounding box center [623, 93] width 1167 height 35
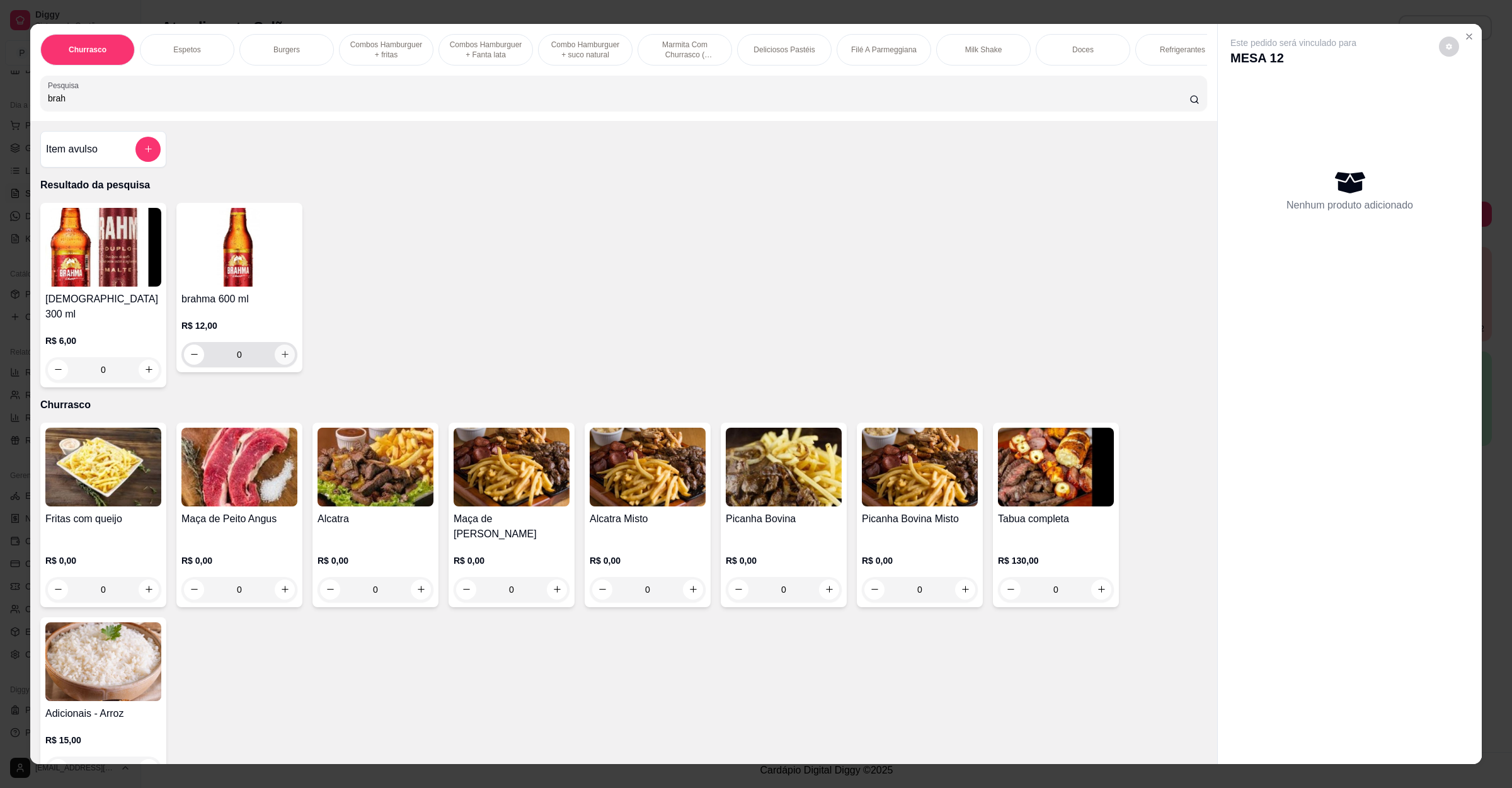
type input "brah"
click at [276, 362] on button "increase-product-quantity" at bounding box center [285, 354] width 20 height 20
type input "1"
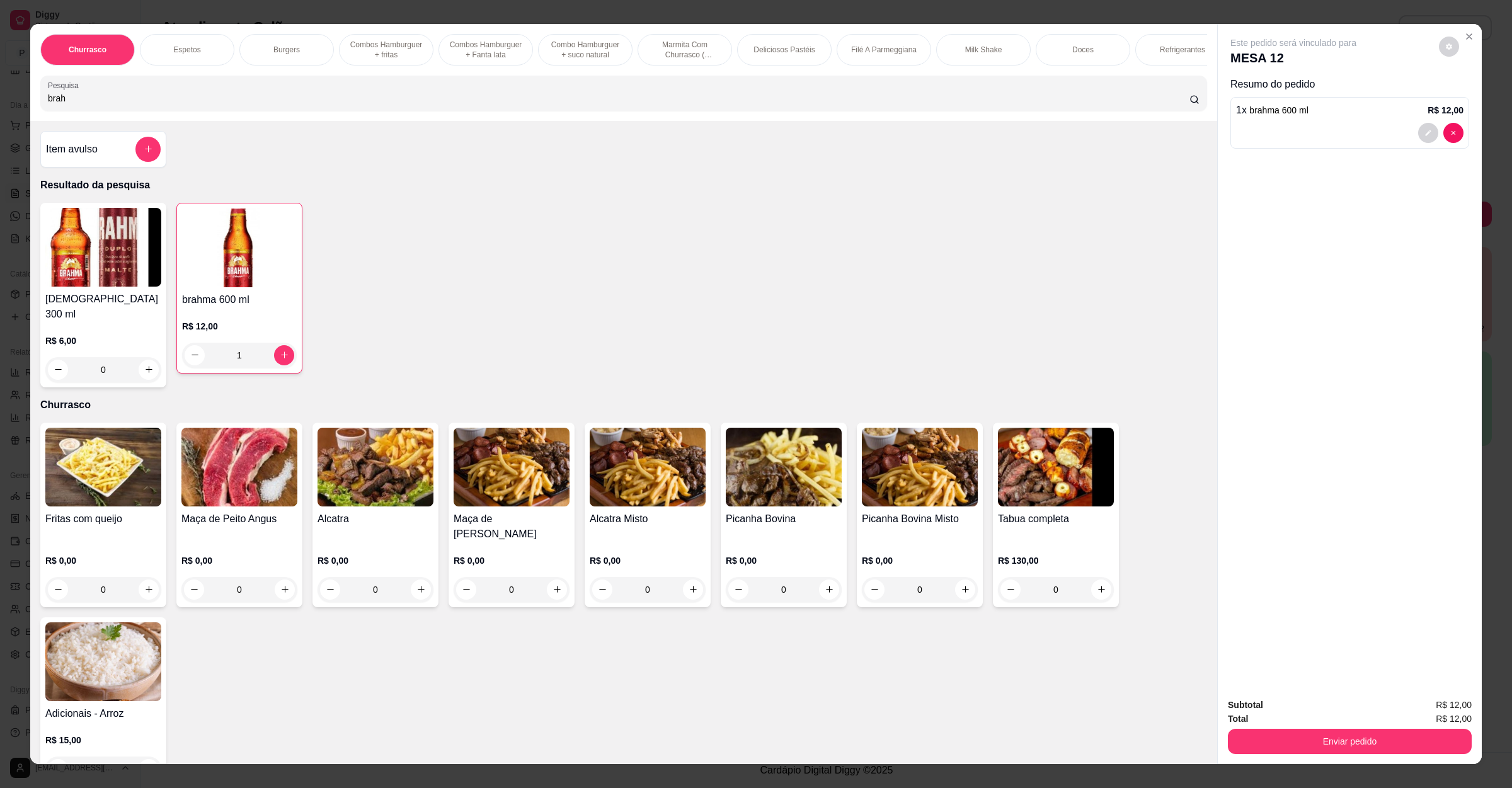
click at [1386, 716] on div "Total R$ 12,00" at bounding box center [1350, 719] width 244 height 14
click at [1373, 729] on button "Enviar pedido" at bounding box center [1350, 740] width 244 height 25
click at [1410, 714] on button "Enviar pedido" at bounding box center [1436, 710] width 71 height 24
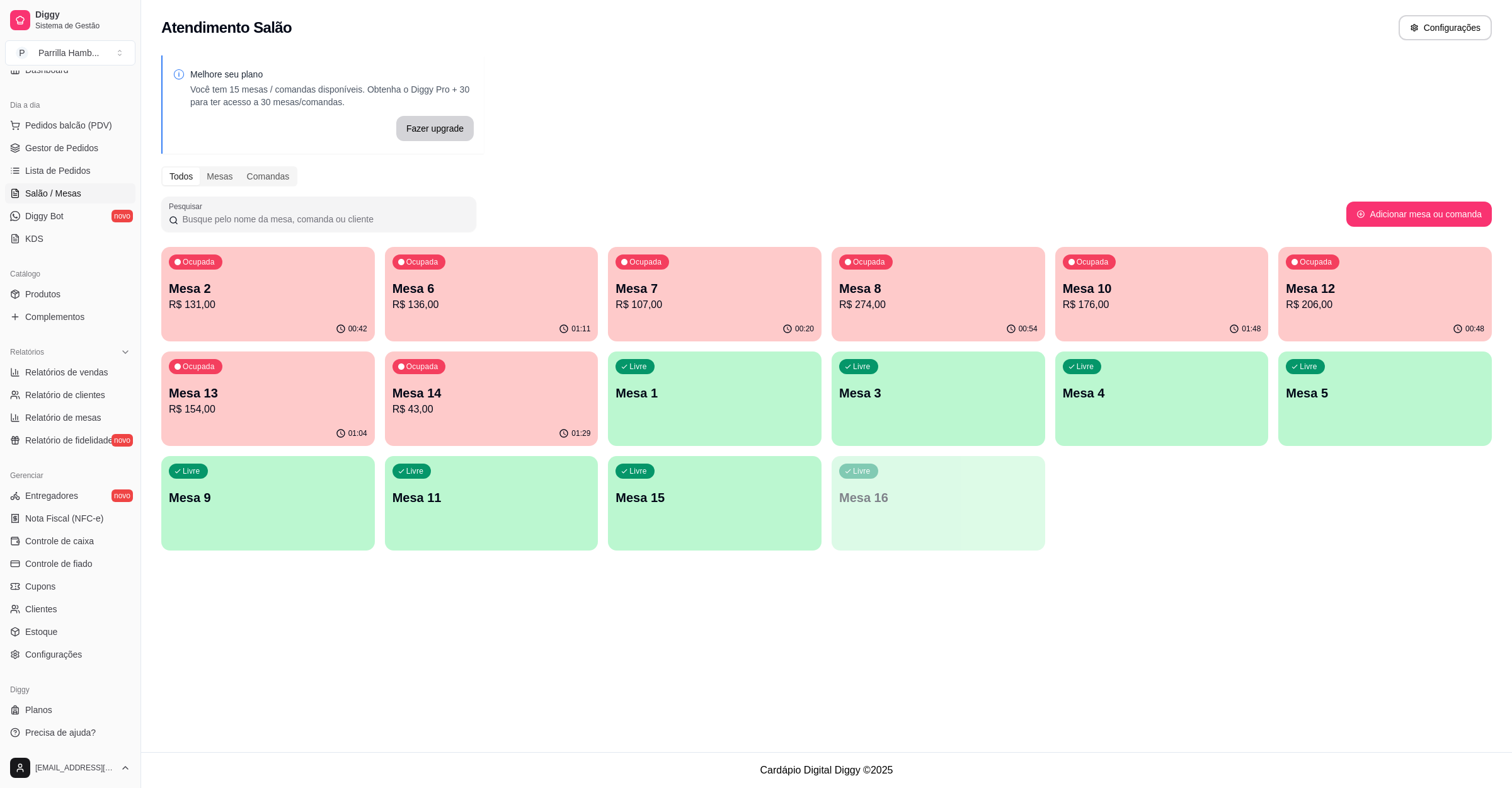
click at [279, 254] on div "Ocupada Mesa 2 R$ 131,00" at bounding box center [268, 282] width 214 height 70
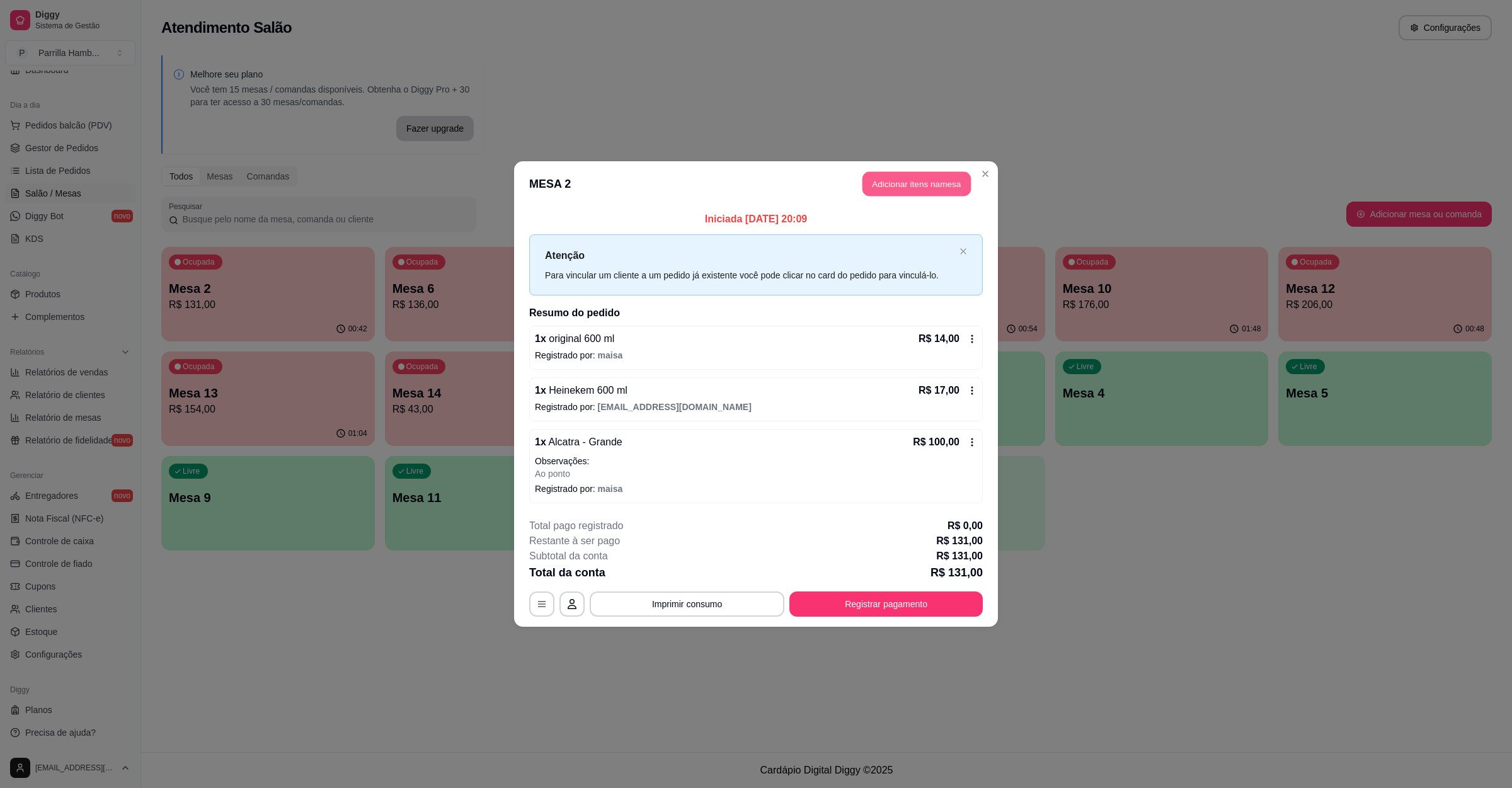
click at [906, 173] on button "Adicionar itens na mesa" at bounding box center [916, 184] width 108 height 25
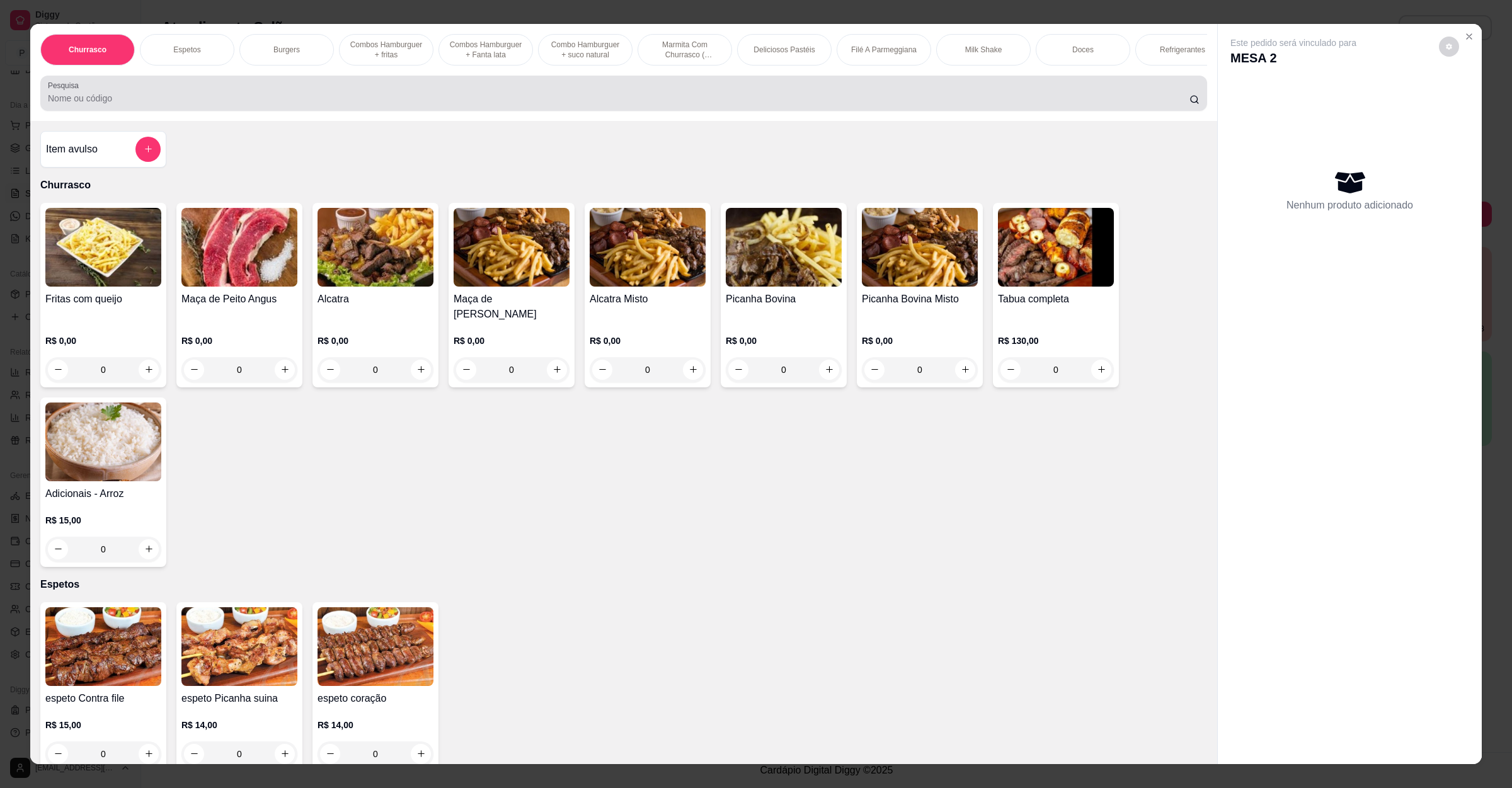
click at [352, 104] on div at bounding box center [623, 93] width 1152 height 25
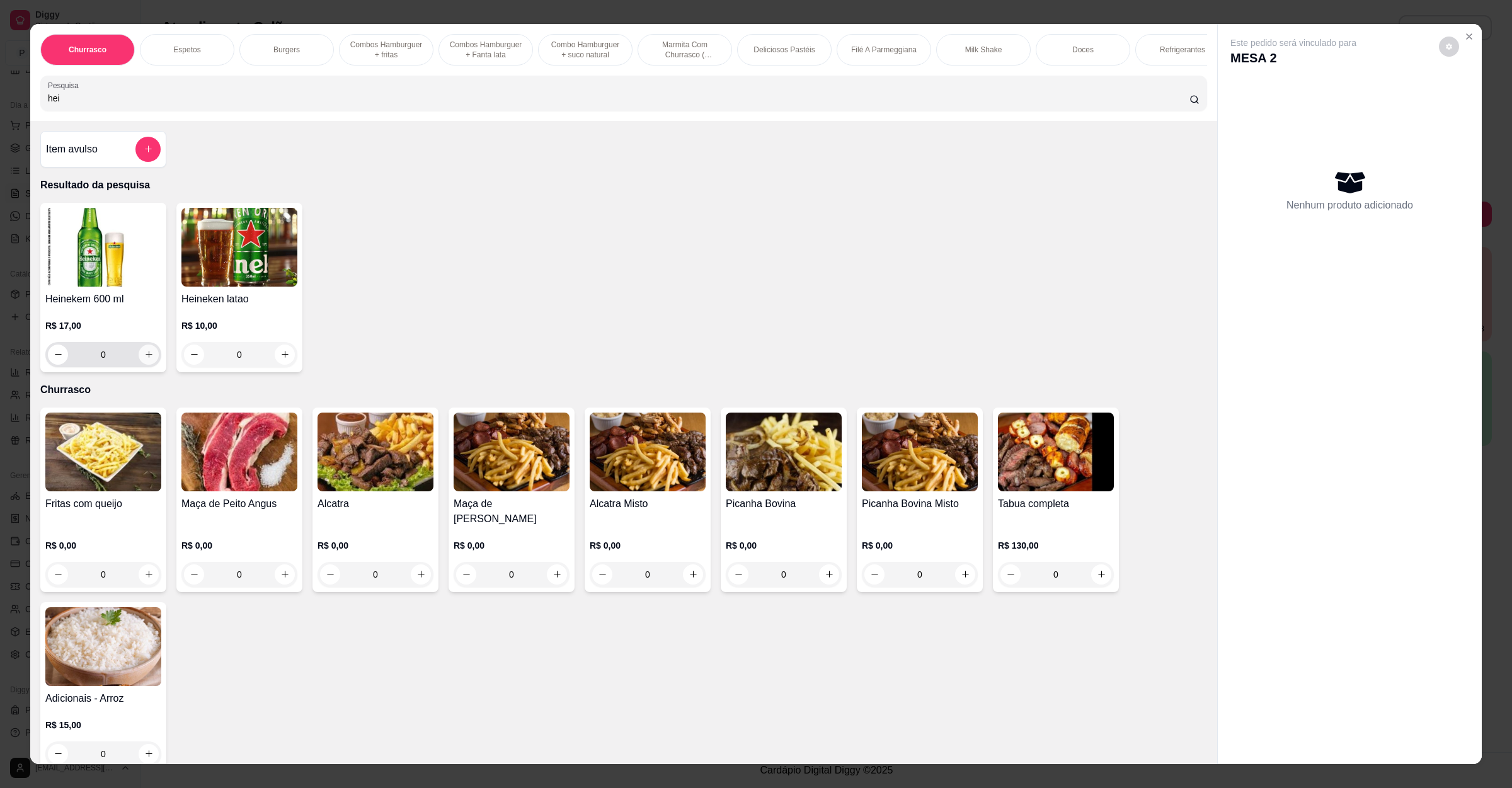
type input "hei"
click at [139, 364] on button "increase-product-quantity" at bounding box center [149, 354] width 20 height 20
type input "1"
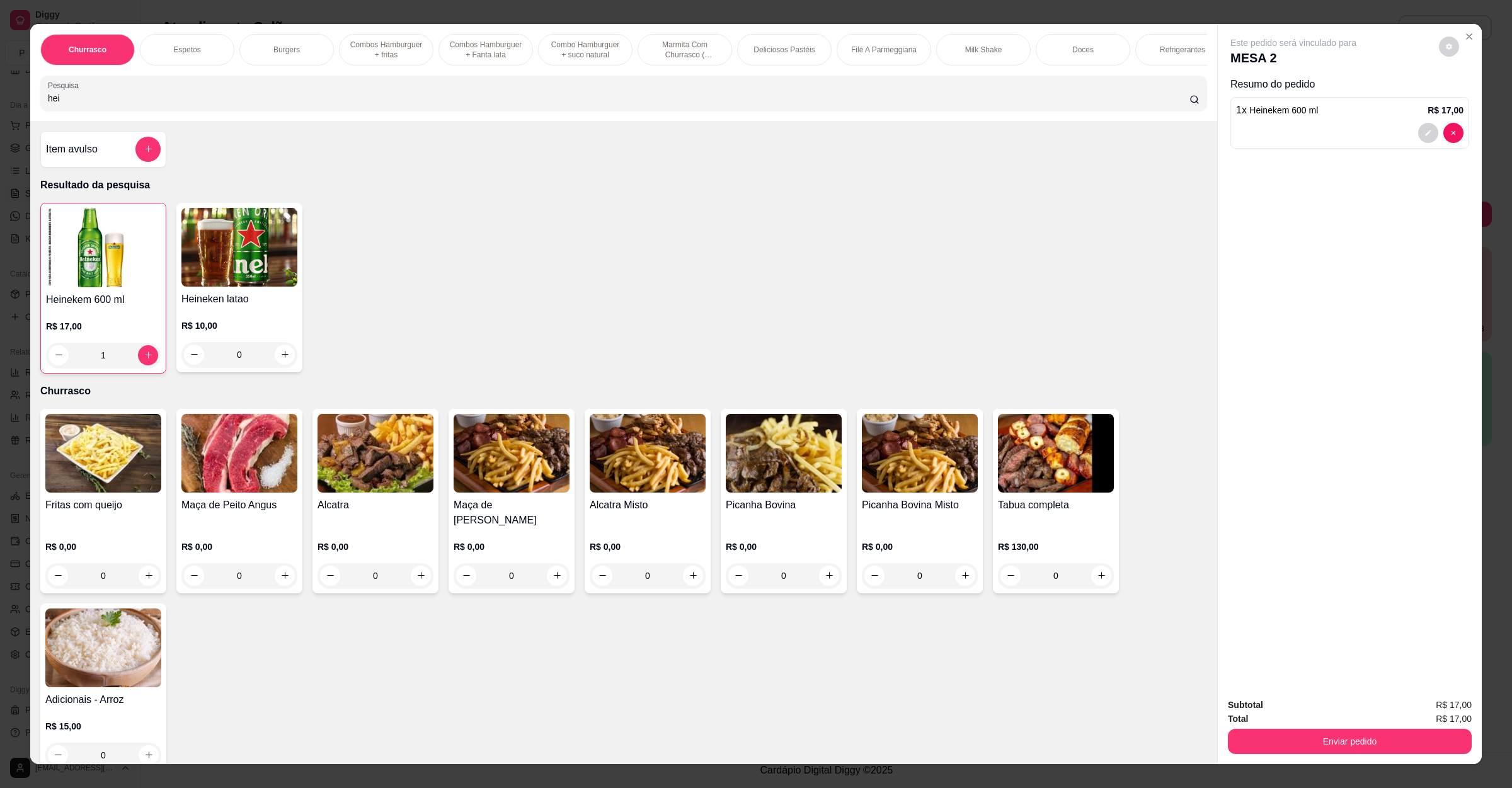
click at [1318, 743] on button "Enviar pedido" at bounding box center [1350, 740] width 244 height 25
click at [1451, 701] on button "Enviar pedido" at bounding box center [1437, 710] width 69 height 23
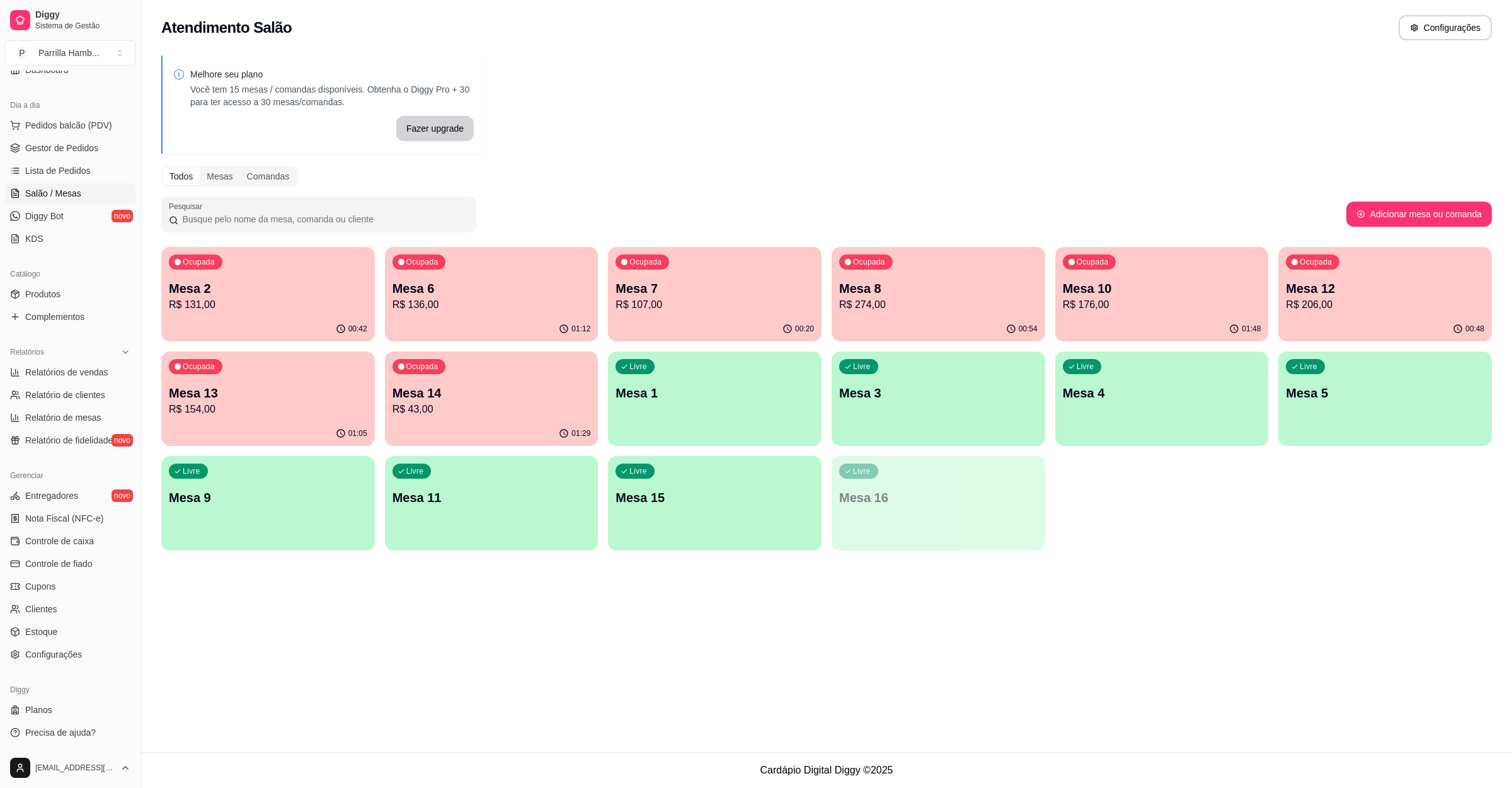
click at [1369, 316] on div "Ocupada Mesa 12 R$ 206,00" at bounding box center [1385, 282] width 214 height 70
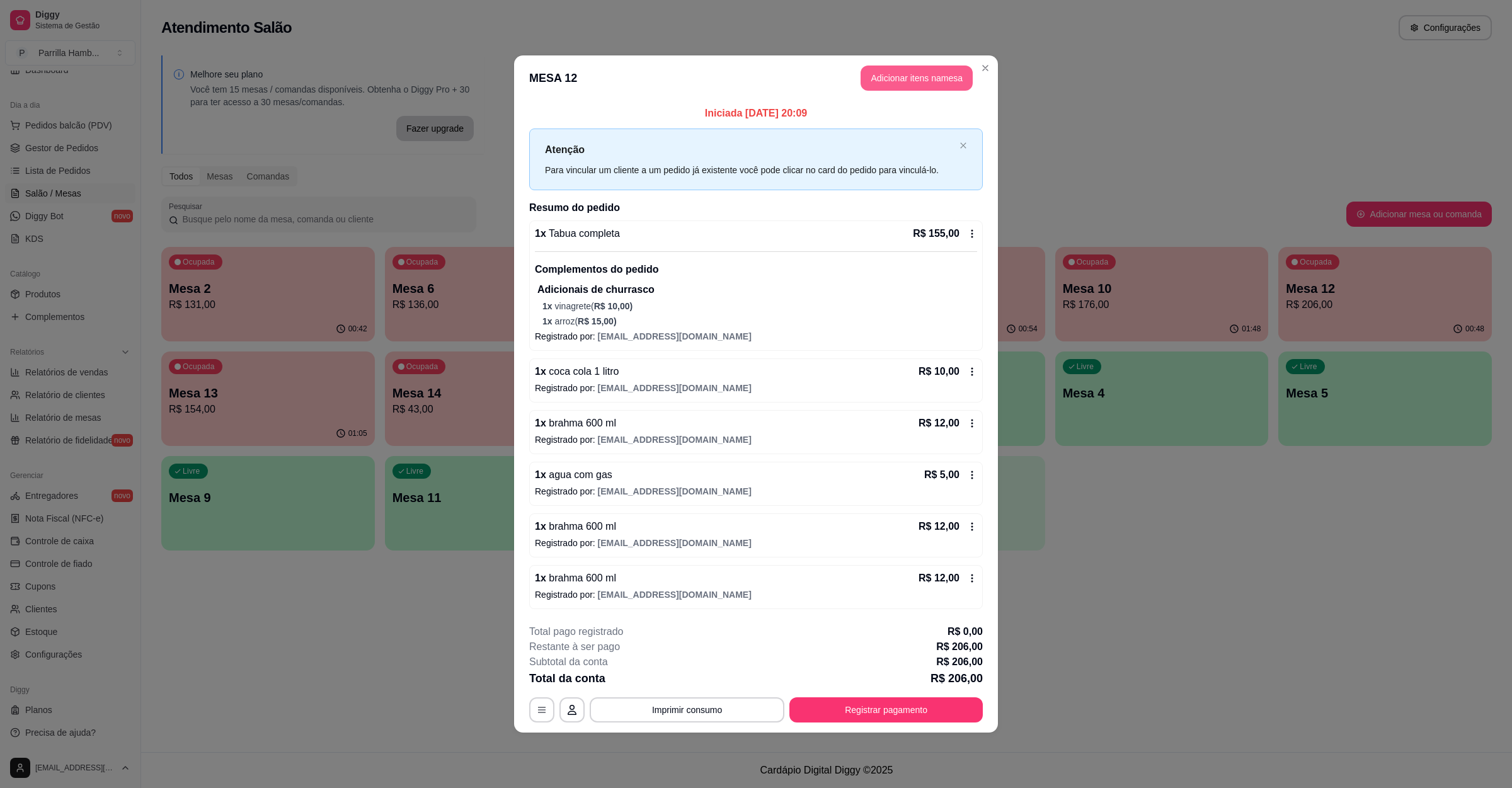
click at [951, 76] on button "Adicionar itens na mesa" at bounding box center [917, 78] width 113 height 25
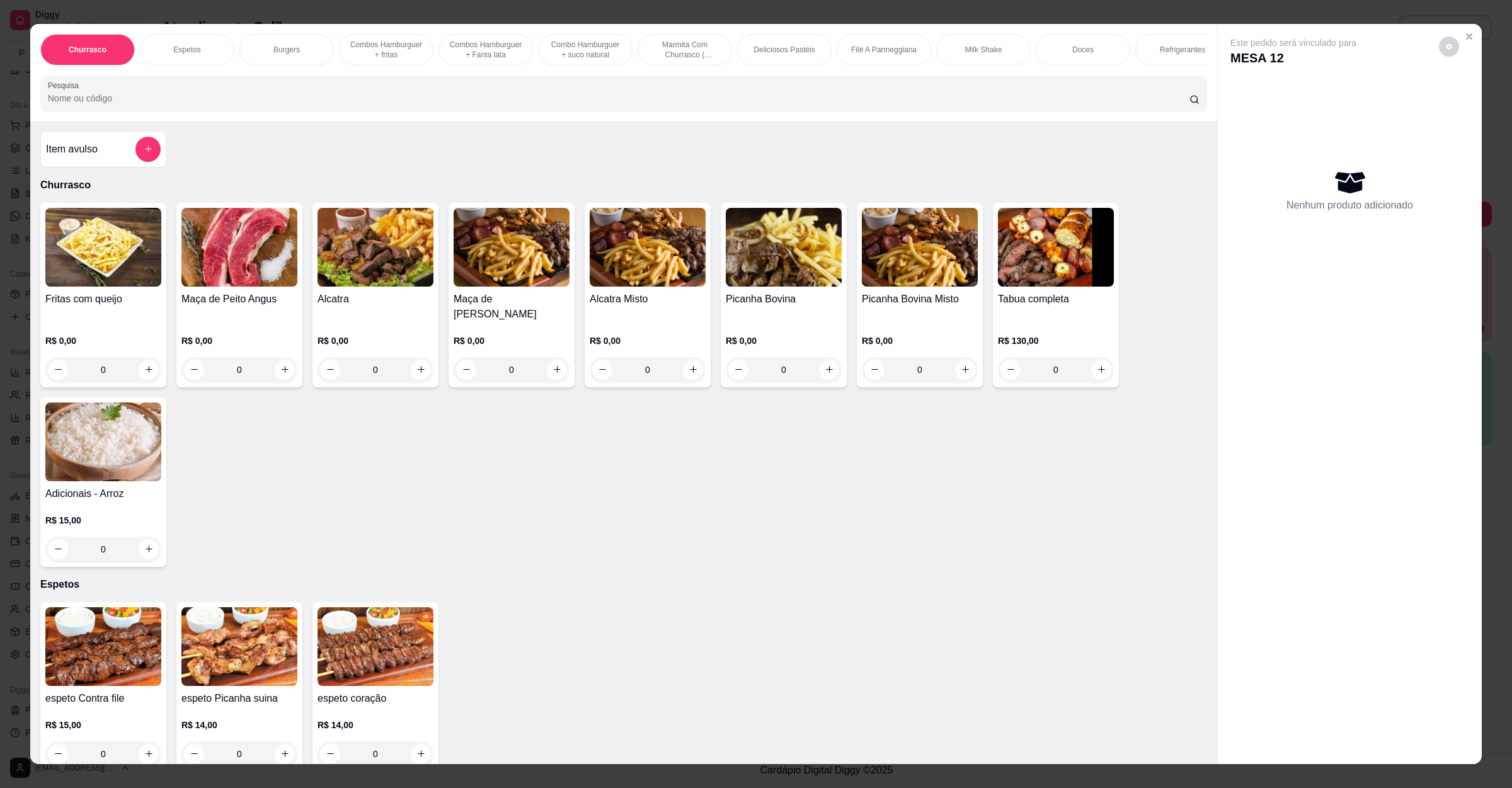
click at [414, 121] on div "Churrasco Espetos Burgers Combos Hamburguer + fritas Combos Hamburguer + Fanta …" at bounding box center [624, 72] width 1187 height 97
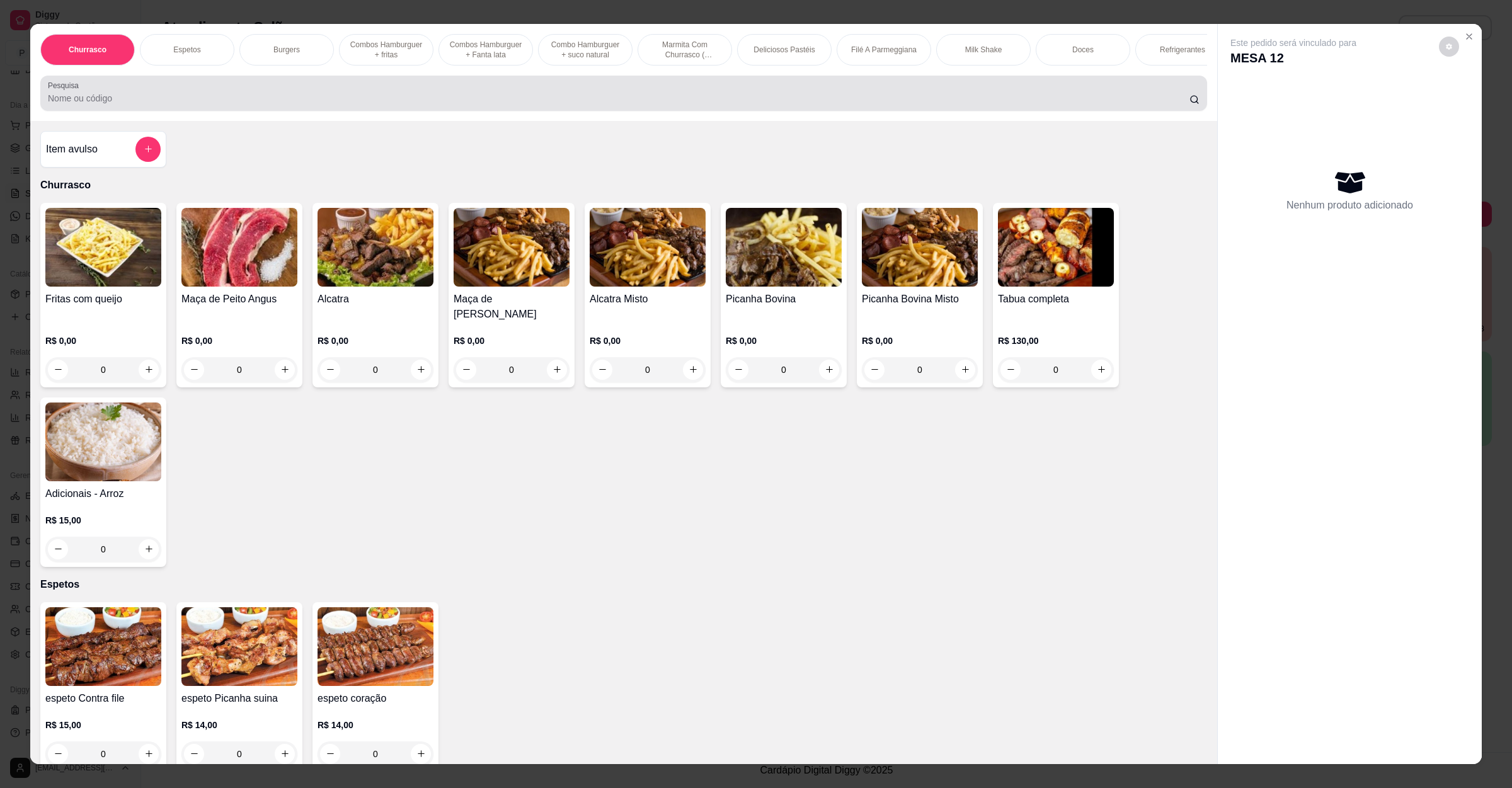
click at [411, 104] on input "Pesquisa" at bounding box center [619, 98] width 1142 height 13
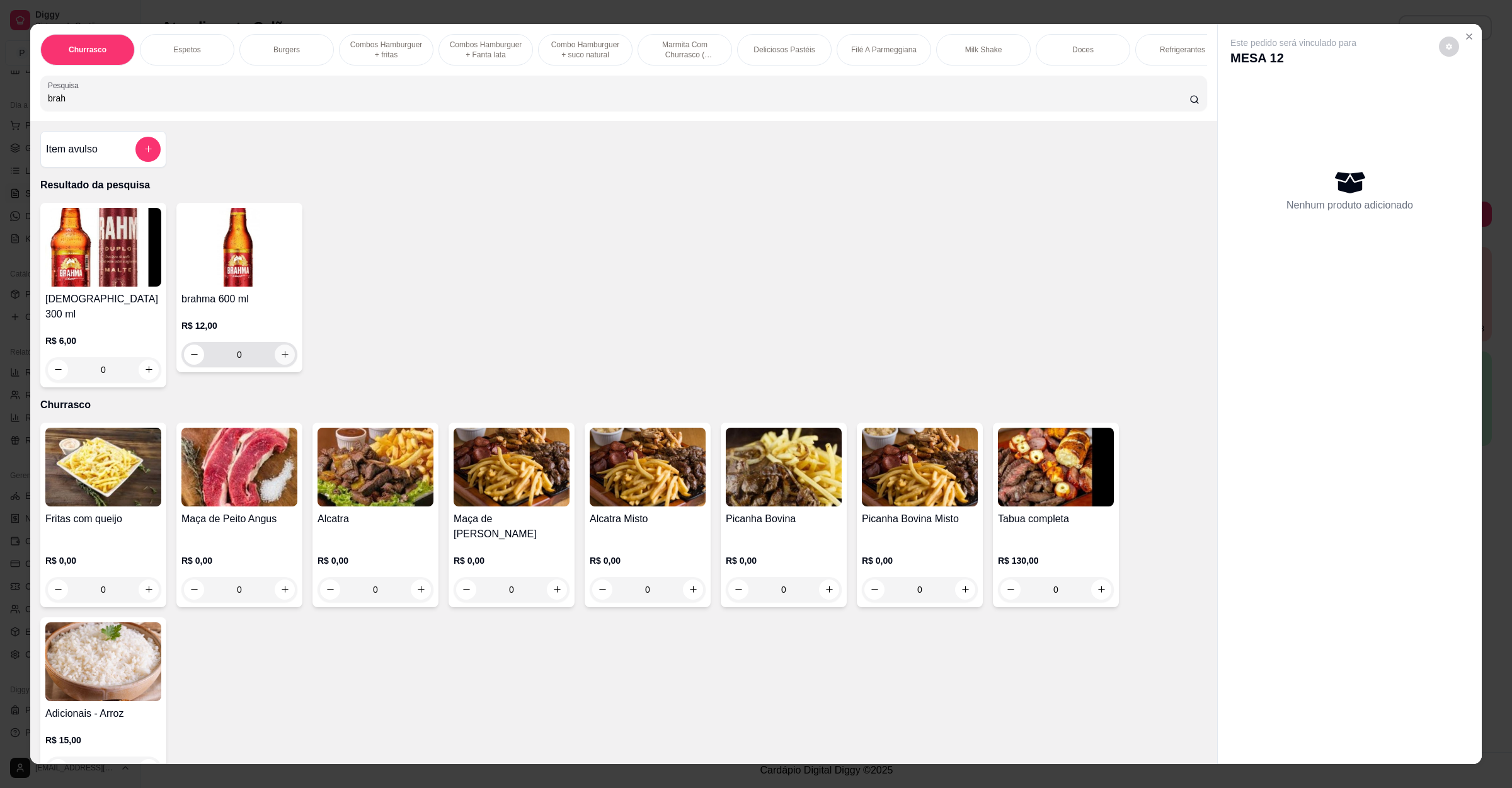
type input "brah"
click at [284, 365] on button "increase-product-quantity" at bounding box center [285, 354] width 20 height 20
type input "1"
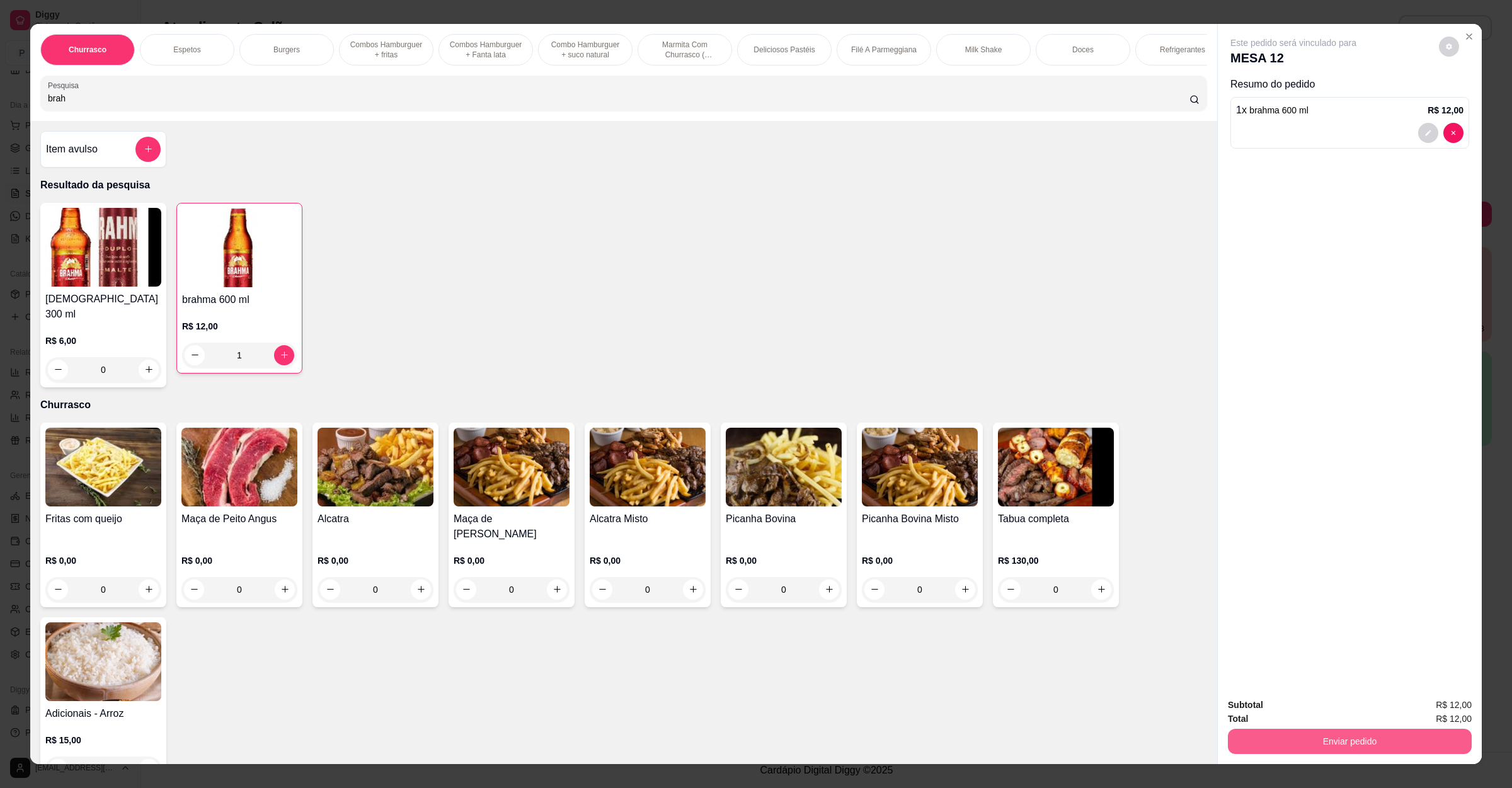
click at [1338, 753] on button "Enviar pedido" at bounding box center [1350, 740] width 244 height 25
click at [1437, 713] on button "Enviar pedido" at bounding box center [1436, 710] width 71 height 24
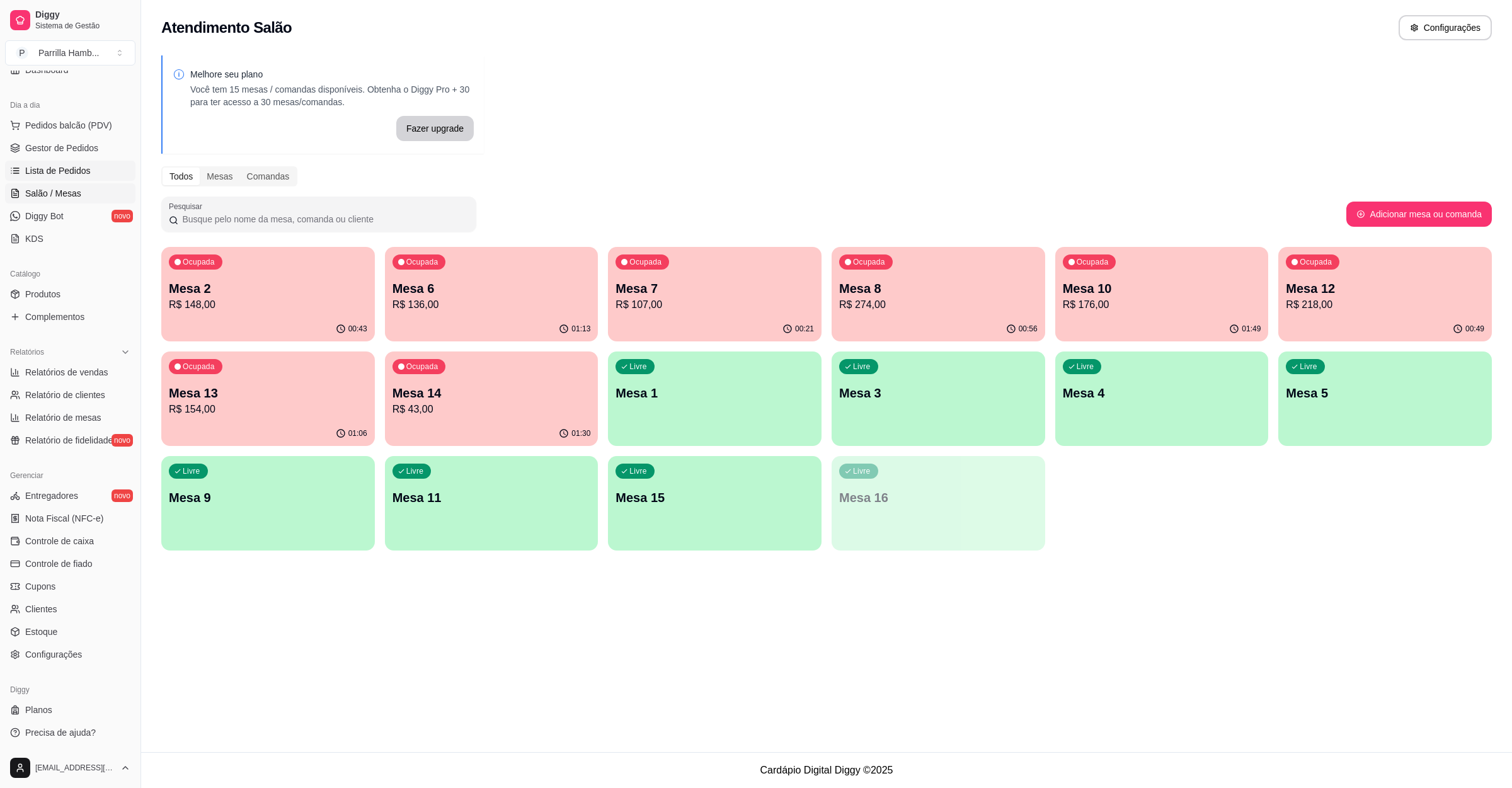
click at [91, 166] on link "Lista de Pedidos" at bounding box center [70, 171] width 131 height 20
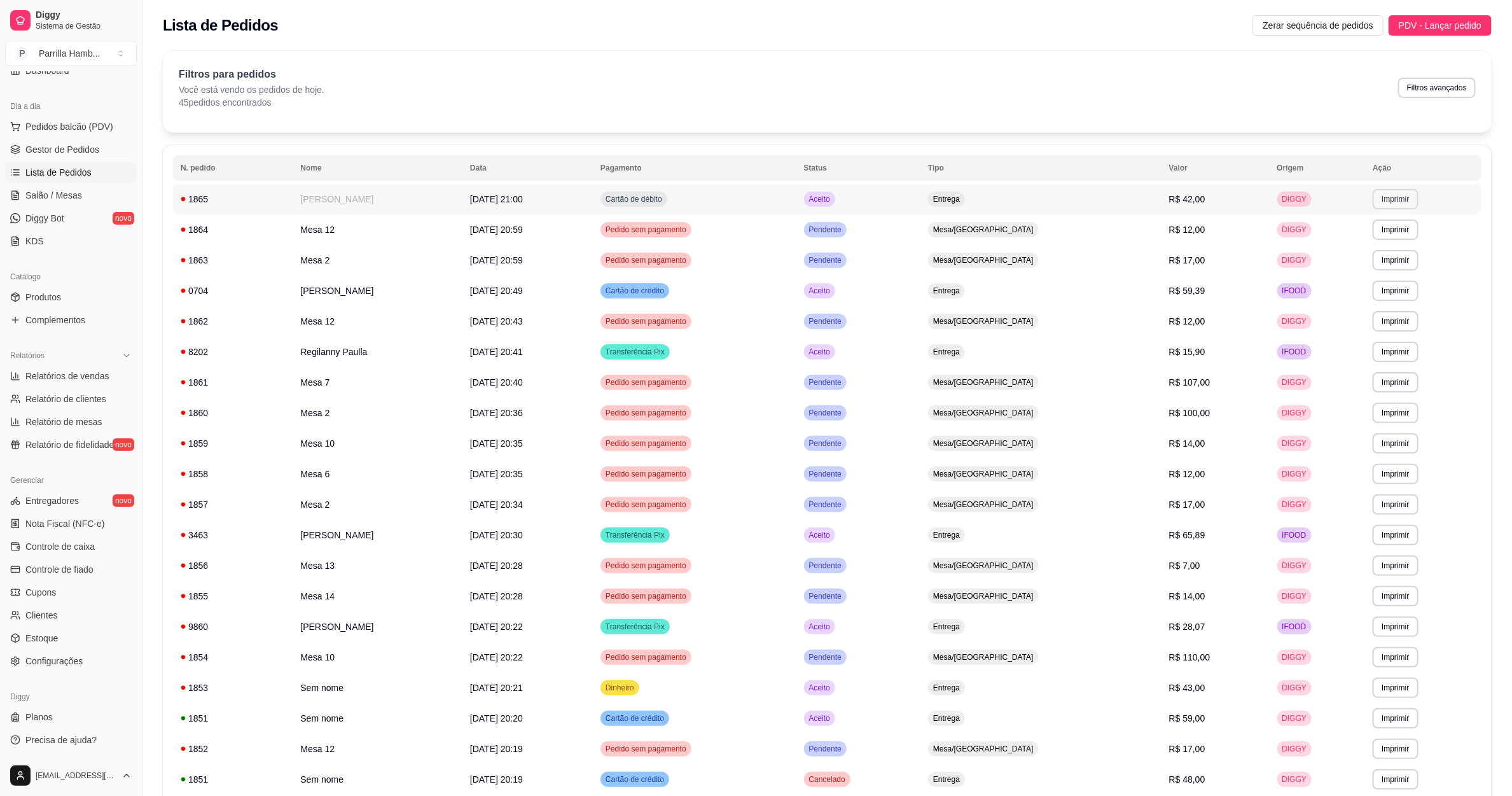
click at [1389, 197] on button "Imprimir" at bounding box center [1395, 199] width 45 height 21
click at [1370, 251] on button "IMPRESSORA" at bounding box center [1366, 244] width 92 height 21
click at [5, 198] on link "Salão / Mesas" at bounding box center [71, 195] width 132 height 21
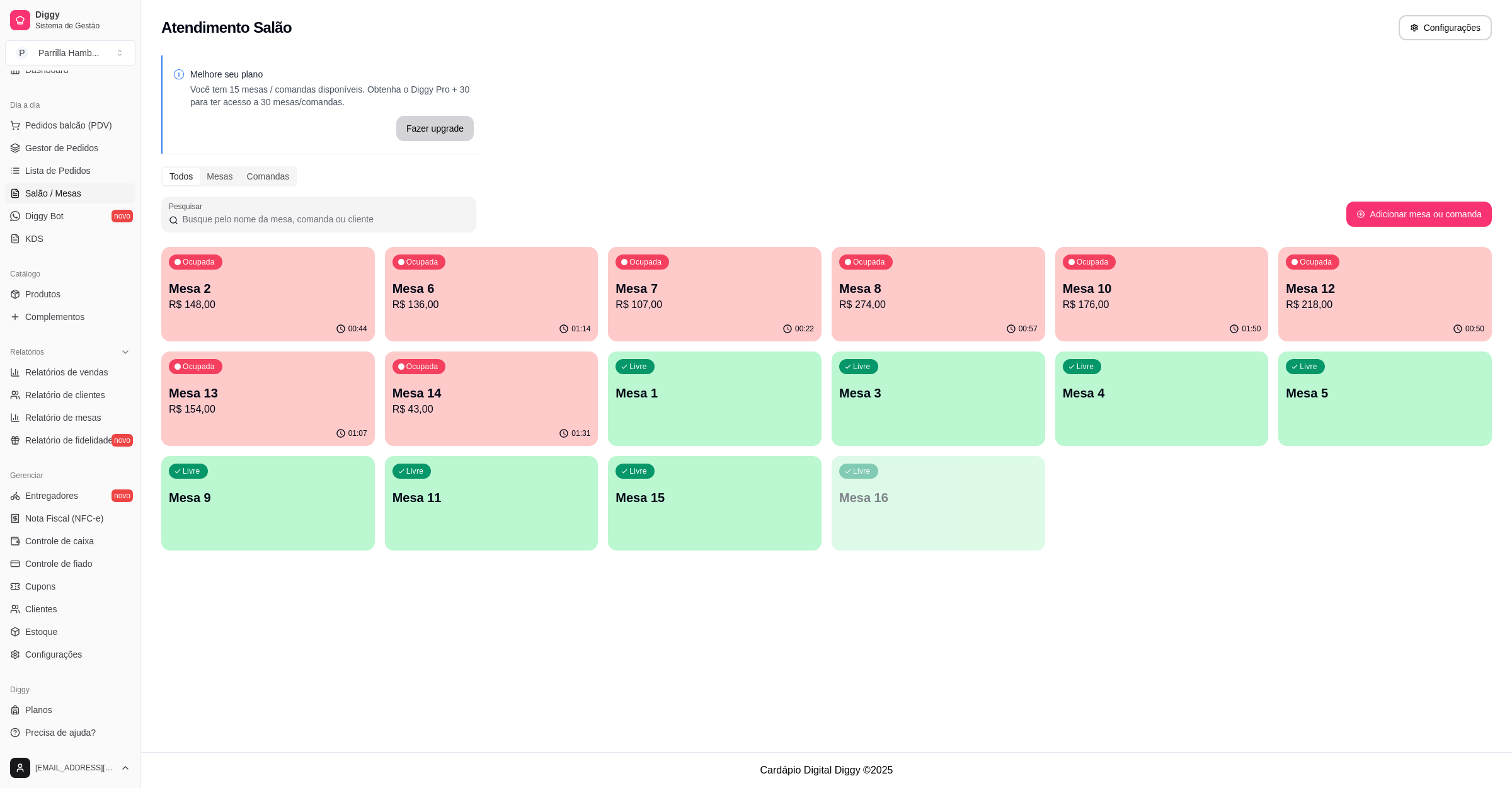
click at [435, 396] on p "Mesa 14" at bounding box center [492, 392] width 199 height 17
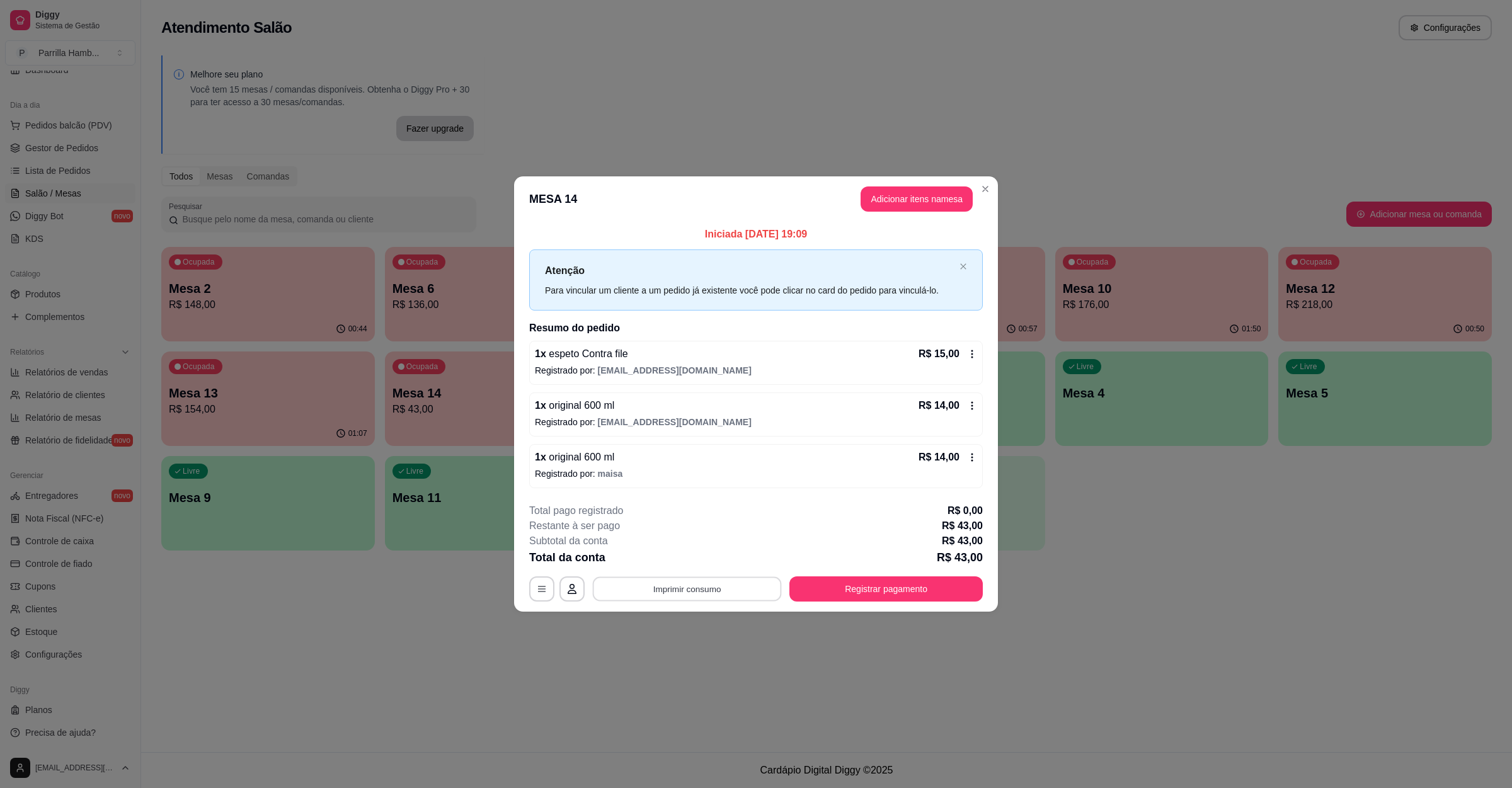
click at [705, 583] on button "Imprimir consumo" at bounding box center [687, 589] width 189 height 25
click at [702, 563] on button "IMPRESSORA" at bounding box center [691, 564] width 73 height 17
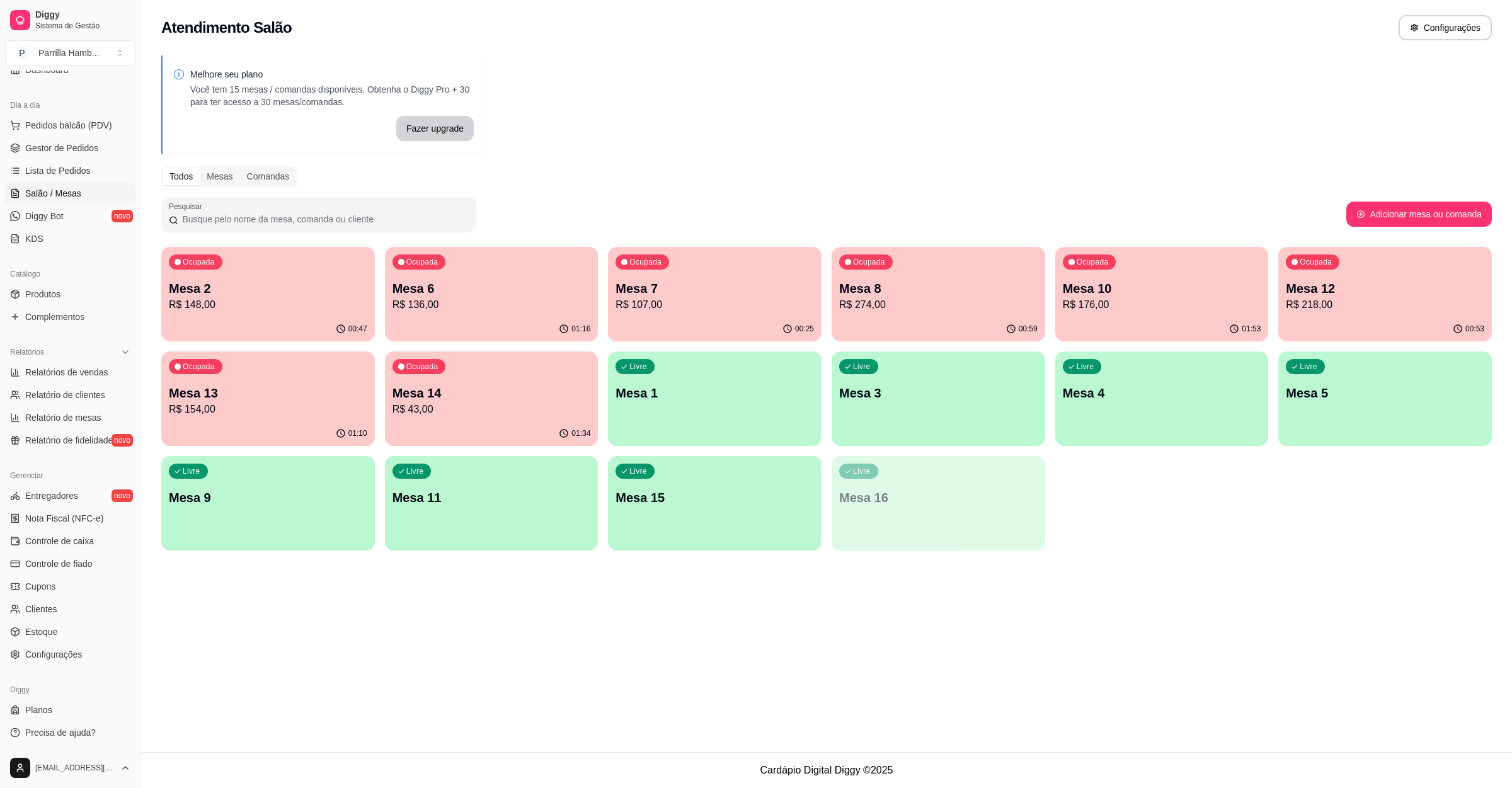
click at [440, 288] on p "Mesa 6" at bounding box center [492, 288] width 199 height 17
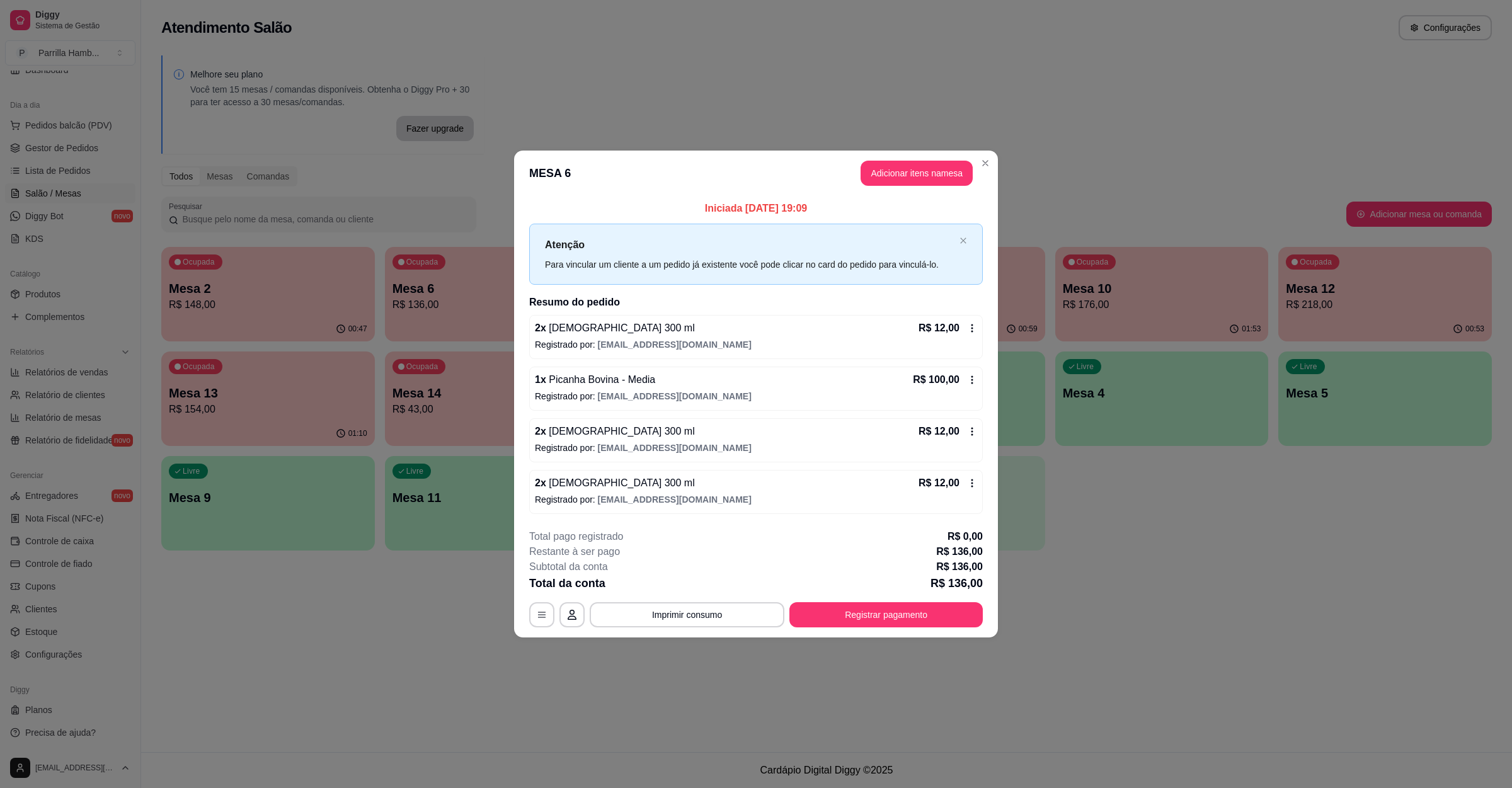
click at [944, 181] on button "Adicionar itens na mesa" at bounding box center [917, 173] width 113 height 25
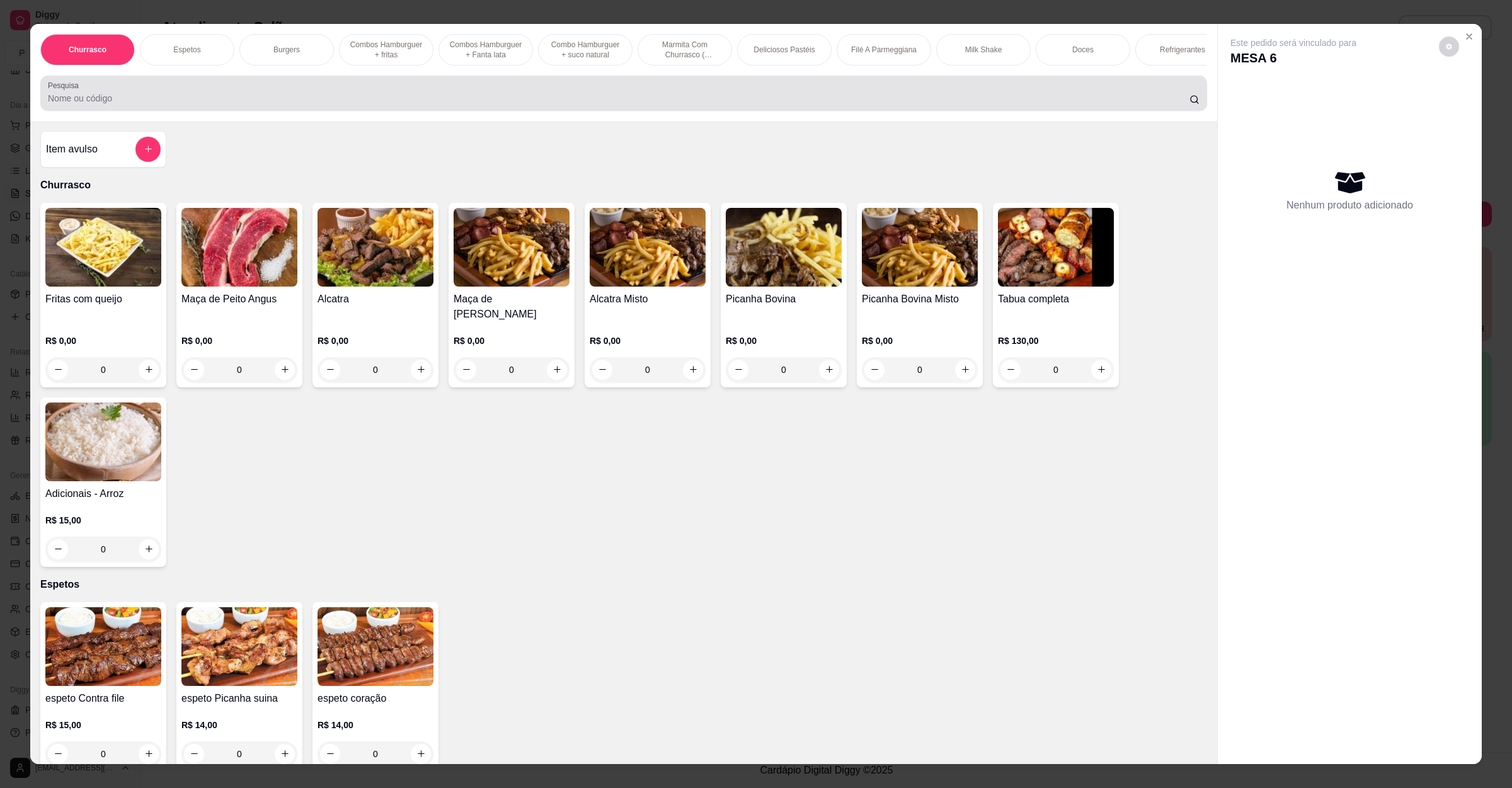
click at [239, 104] on div at bounding box center [623, 93] width 1152 height 25
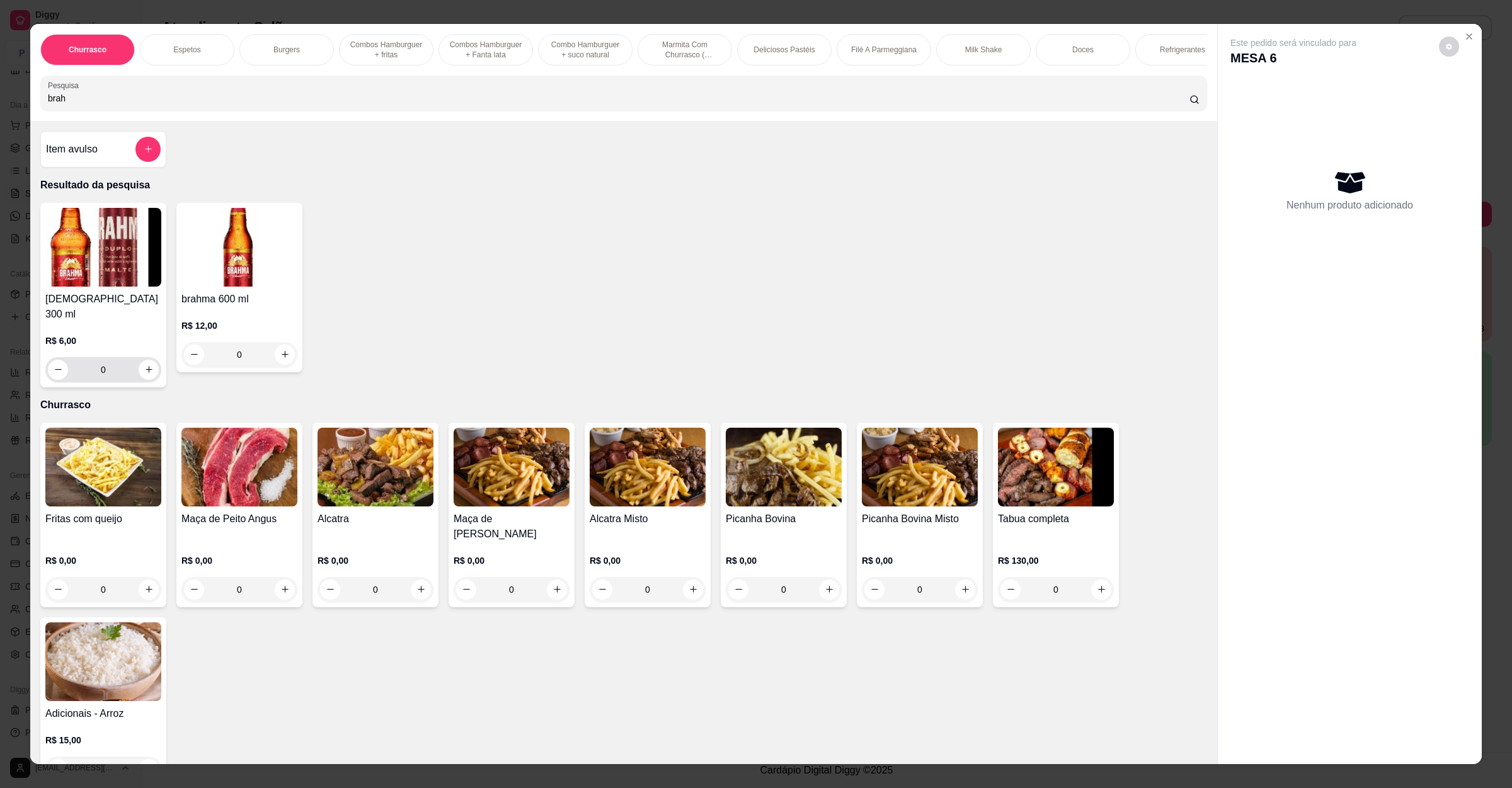
type input "brah"
click at [142, 378] on button "increase-product-quantity" at bounding box center [149, 369] width 20 height 20
type input "2"
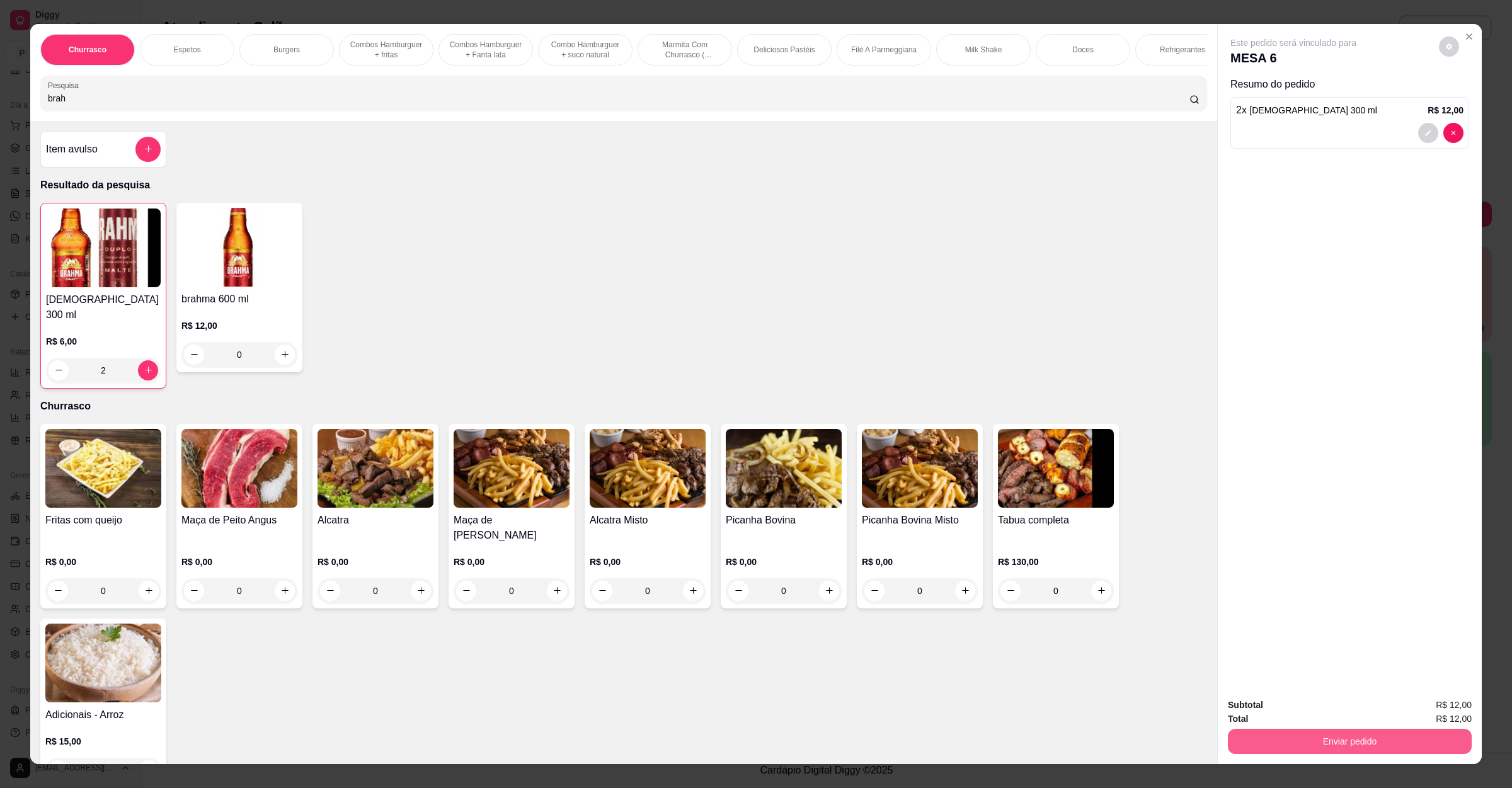
click at [1248, 743] on button "Enviar pedido" at bounding box center [1350, 740] width 244 height 25
click at [1436, 709] on button "Enviar pedido" at bounding box center [1436, 710] width 71 height 24
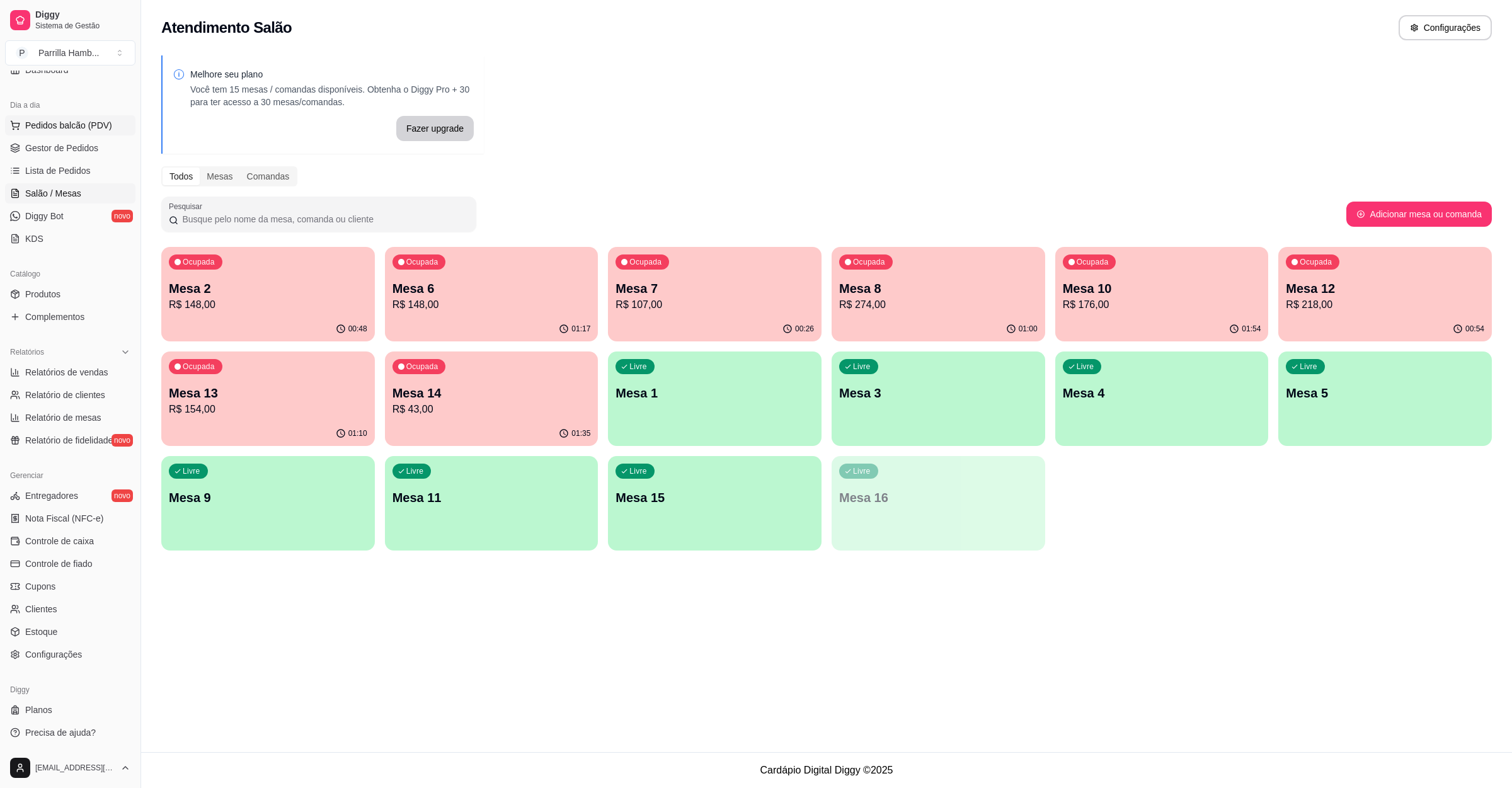
click at [112, 135] on button "Pedidos balcão (PDV)" at bounding box center [70, 125] width 131 height 20
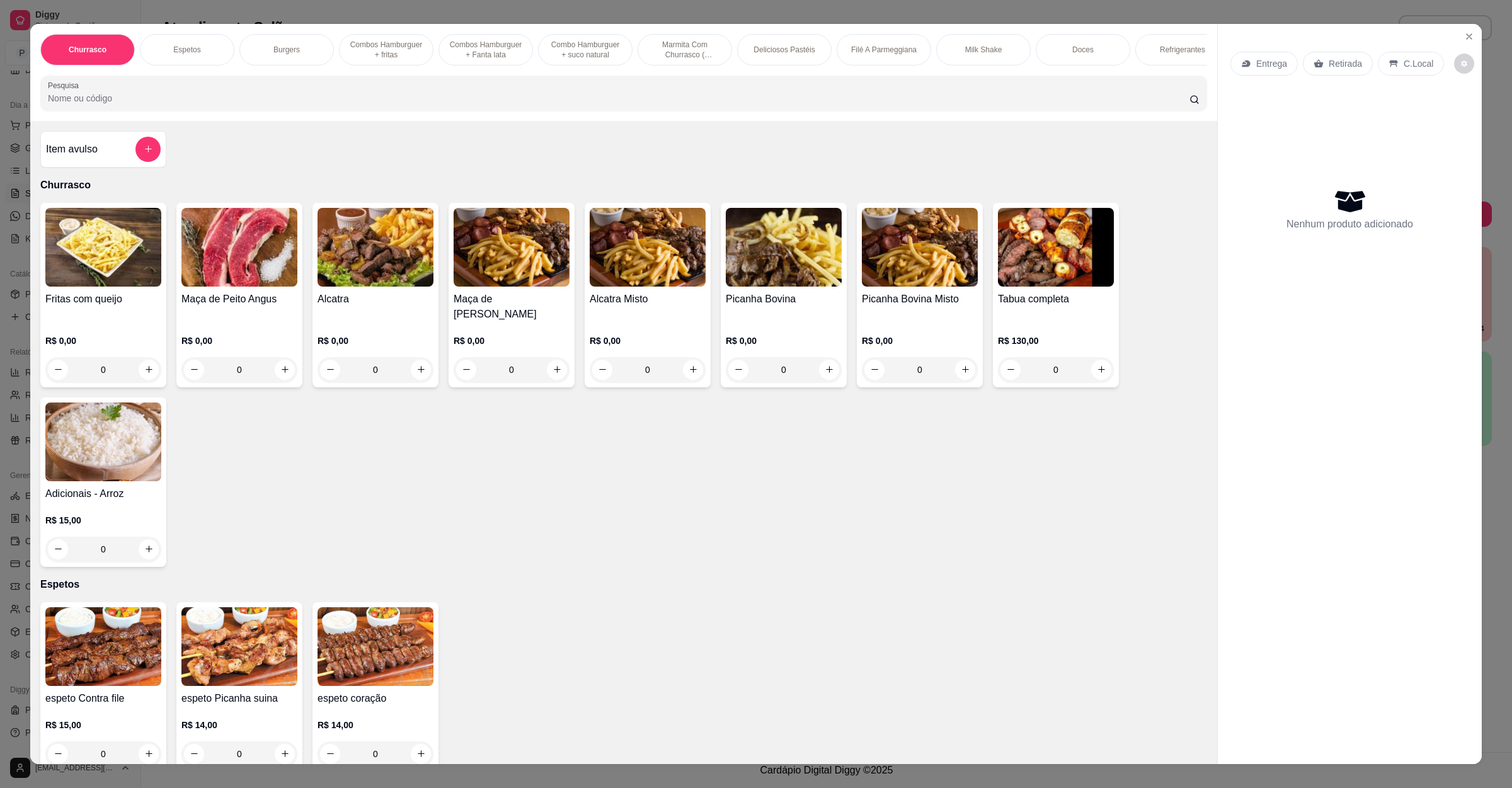
click at [320, 104] on input "Pesquisa" at bounding box center [619, 98] width 1142 height 13
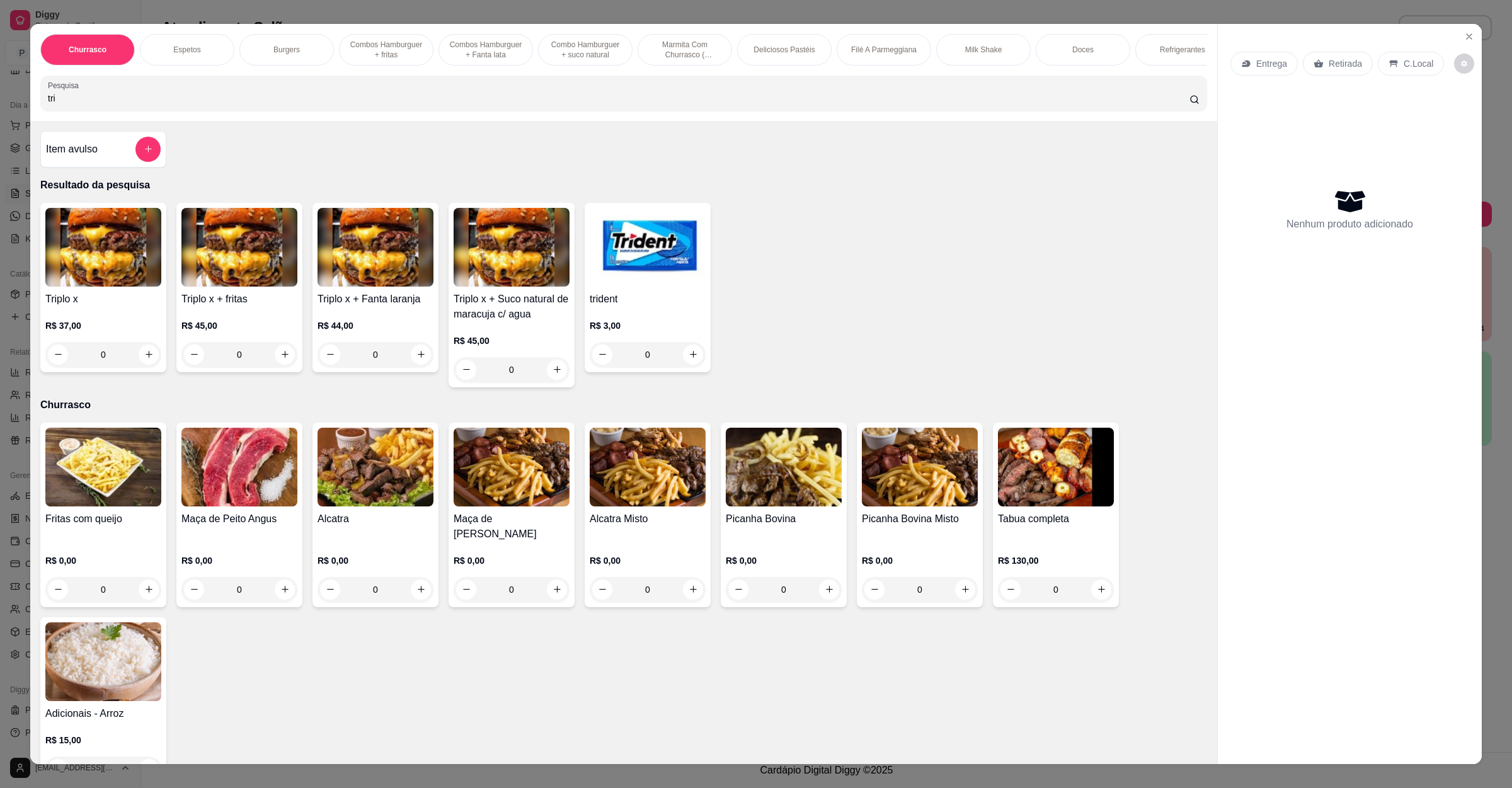
type input "tri"
click at [108, 267] on img at bounding box center [103, 247] width 116 height 78
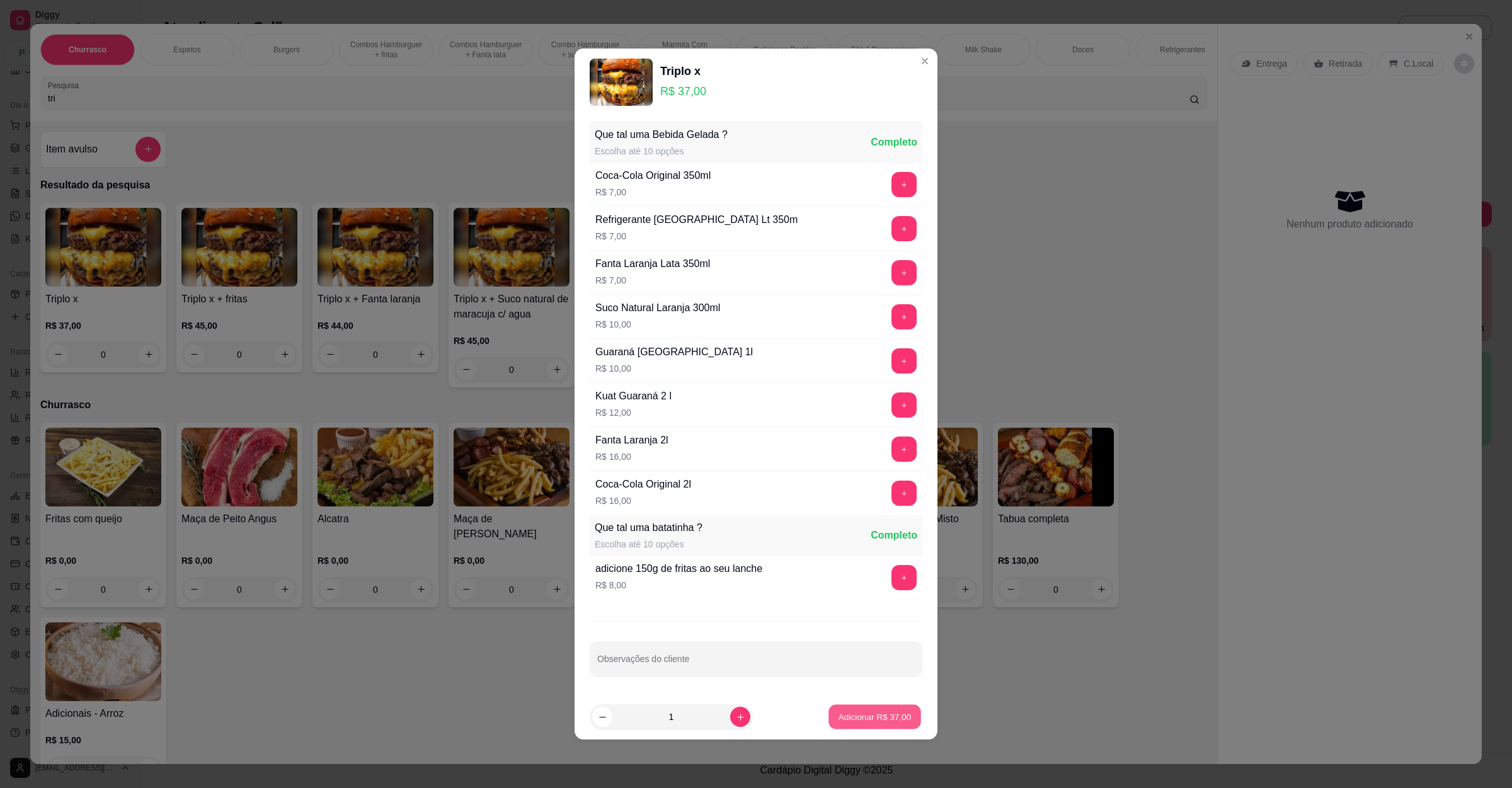
click at [840, 709] on button "Adicionar R$ 37,00" at bounding box center [875, 717] width 93 height 25
type input "1"
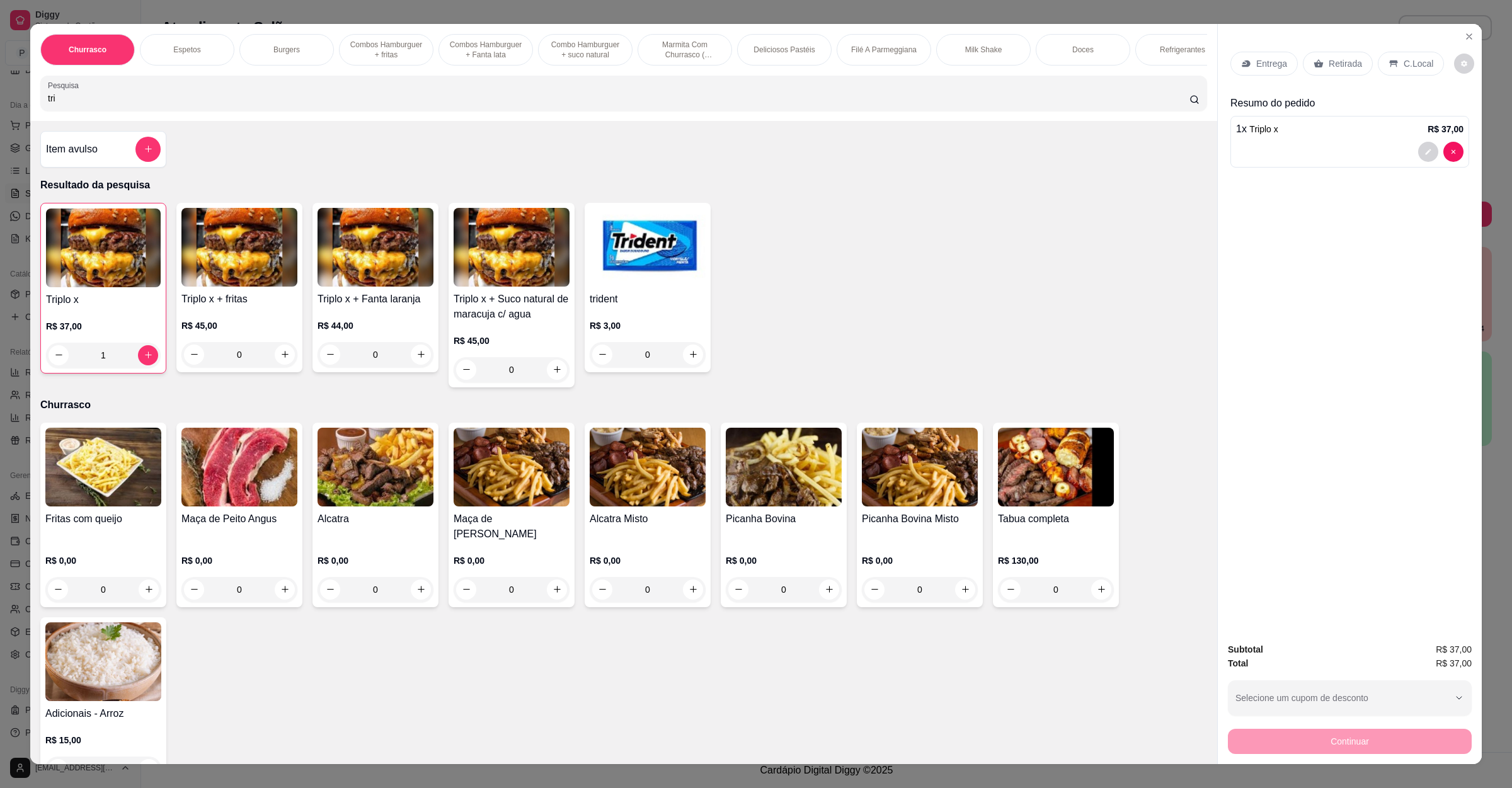
click at [46, 368] on div "1" at bounding box center [103, 355] width 115 height 25
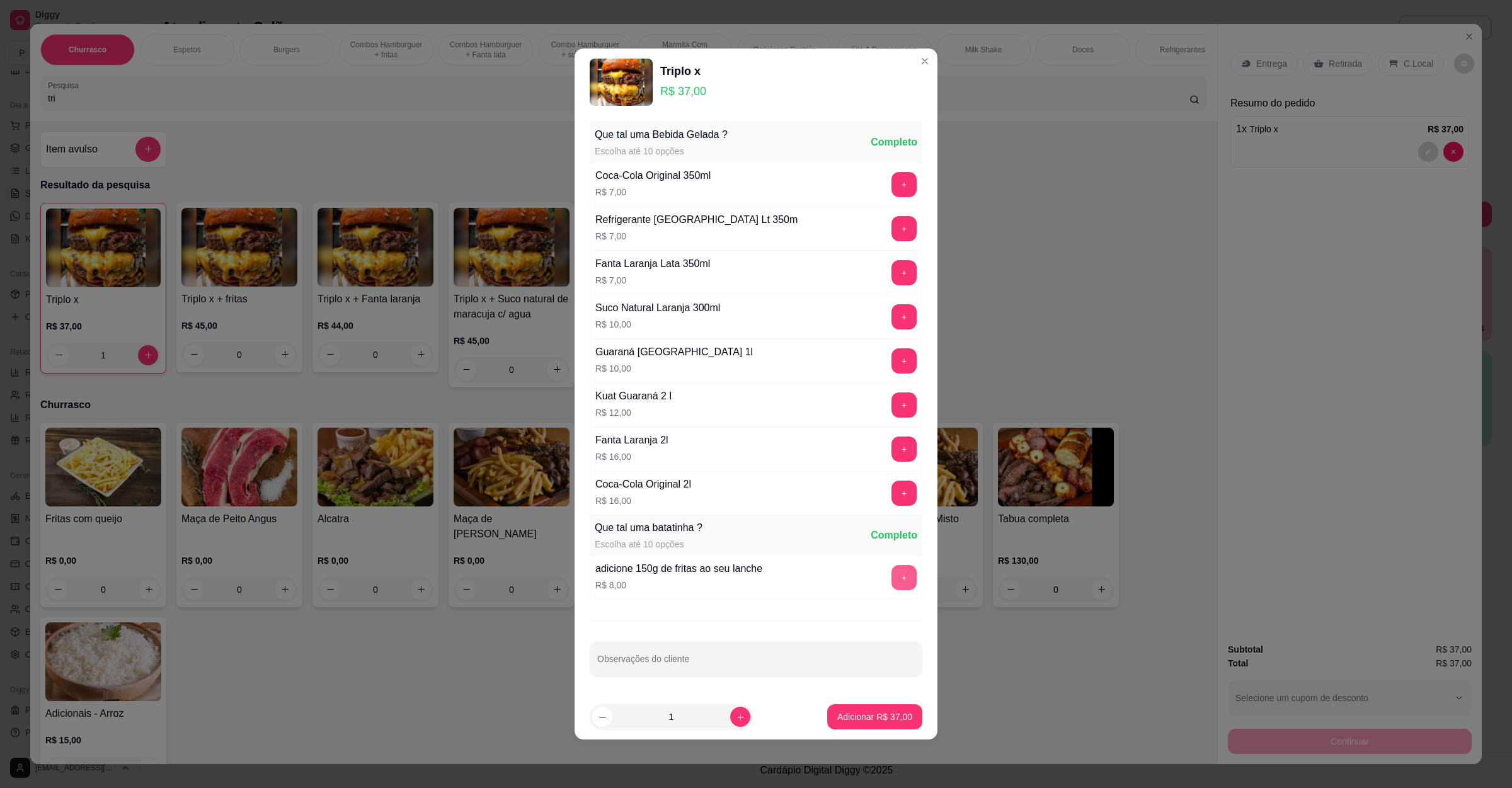
click at [892, 580] on button "+" at bounding box center [904, 577] width 25 height 25
click at [875, 726] on button "Adicionar R$ 45,00" at bounding box center [875, 716] width 95 height 25
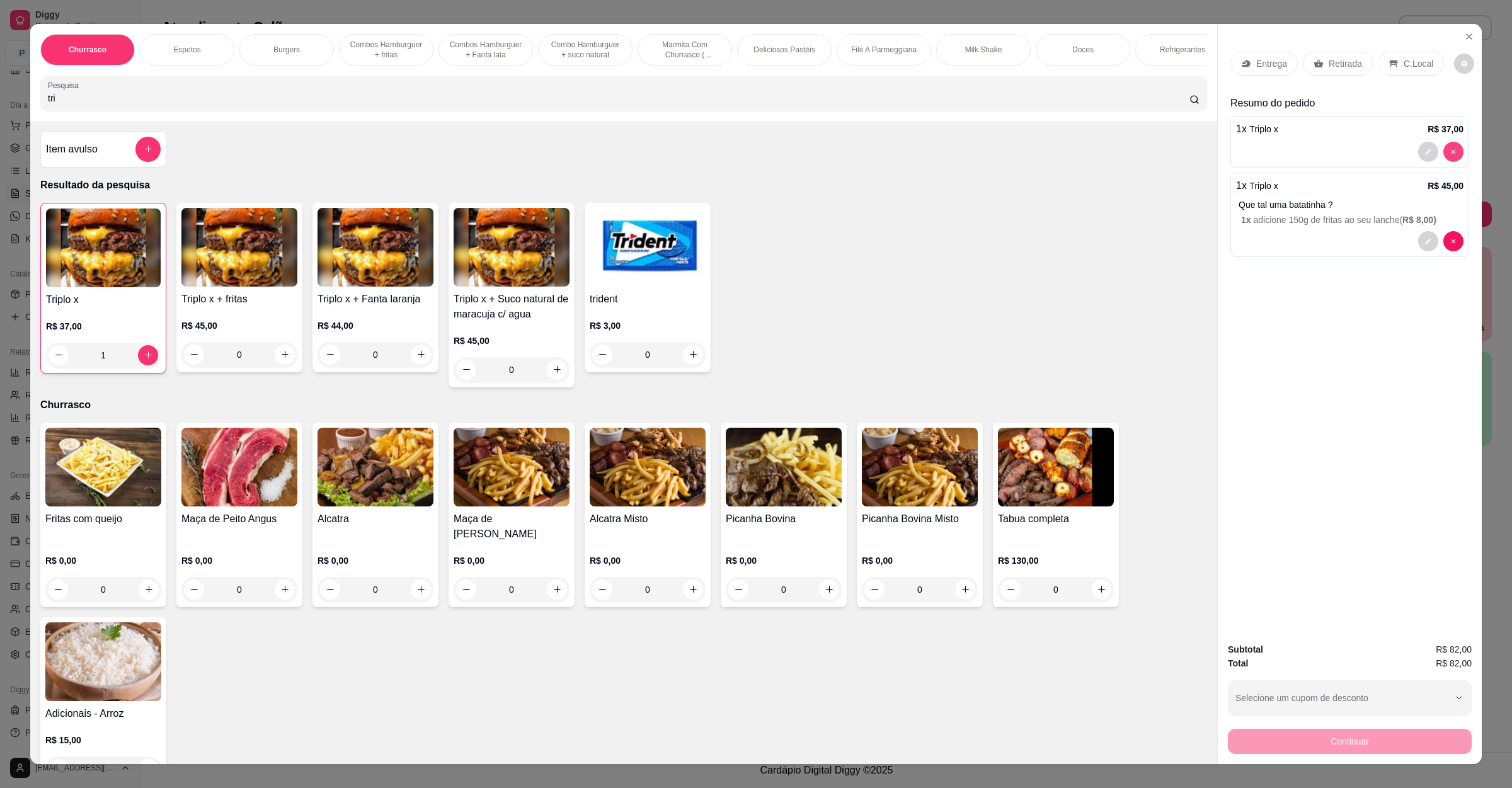
type input "0"
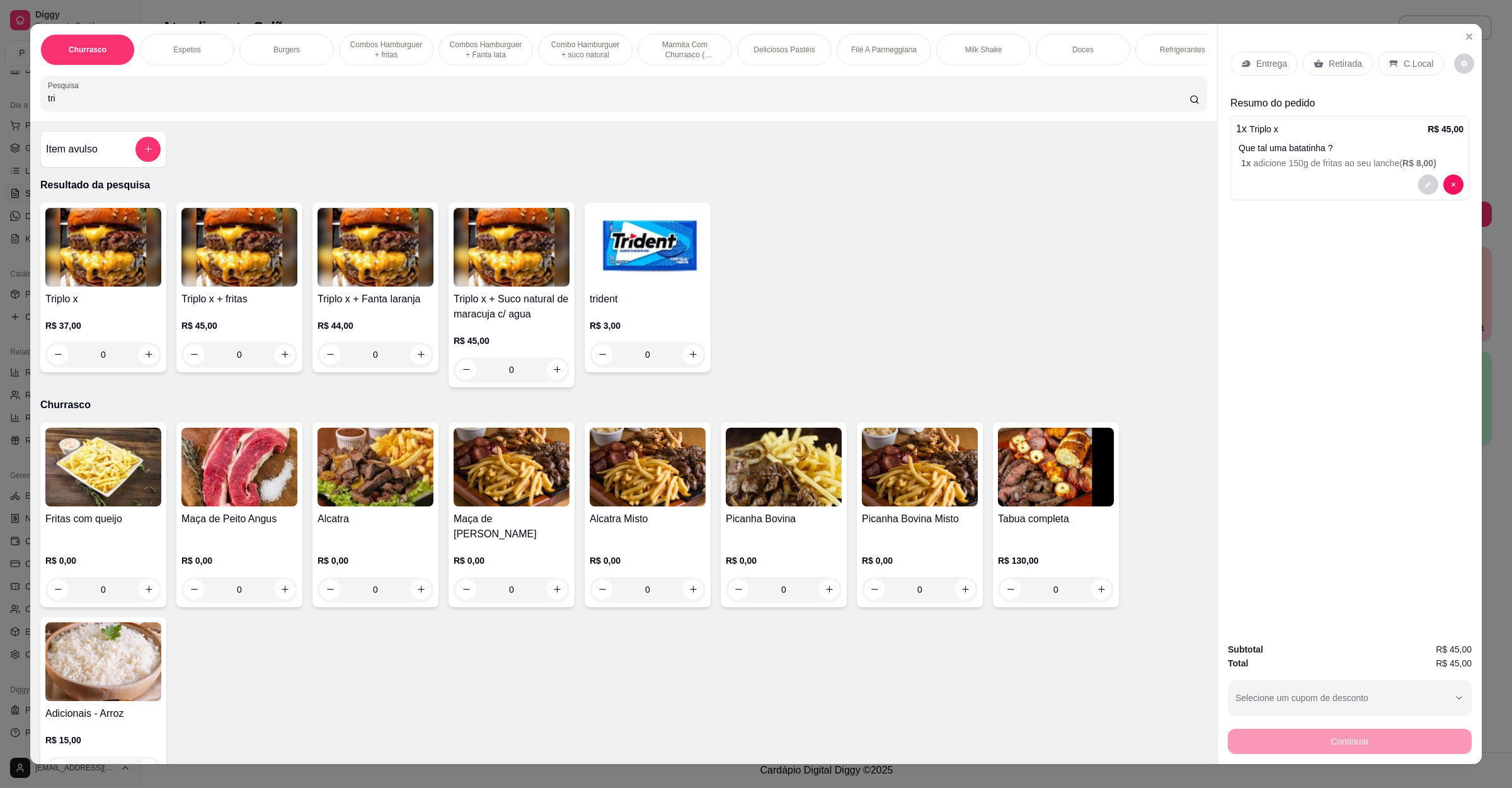
click at [1331, 69] on p "Retirada" at bounding box center [1346, 63] width 33 height 13
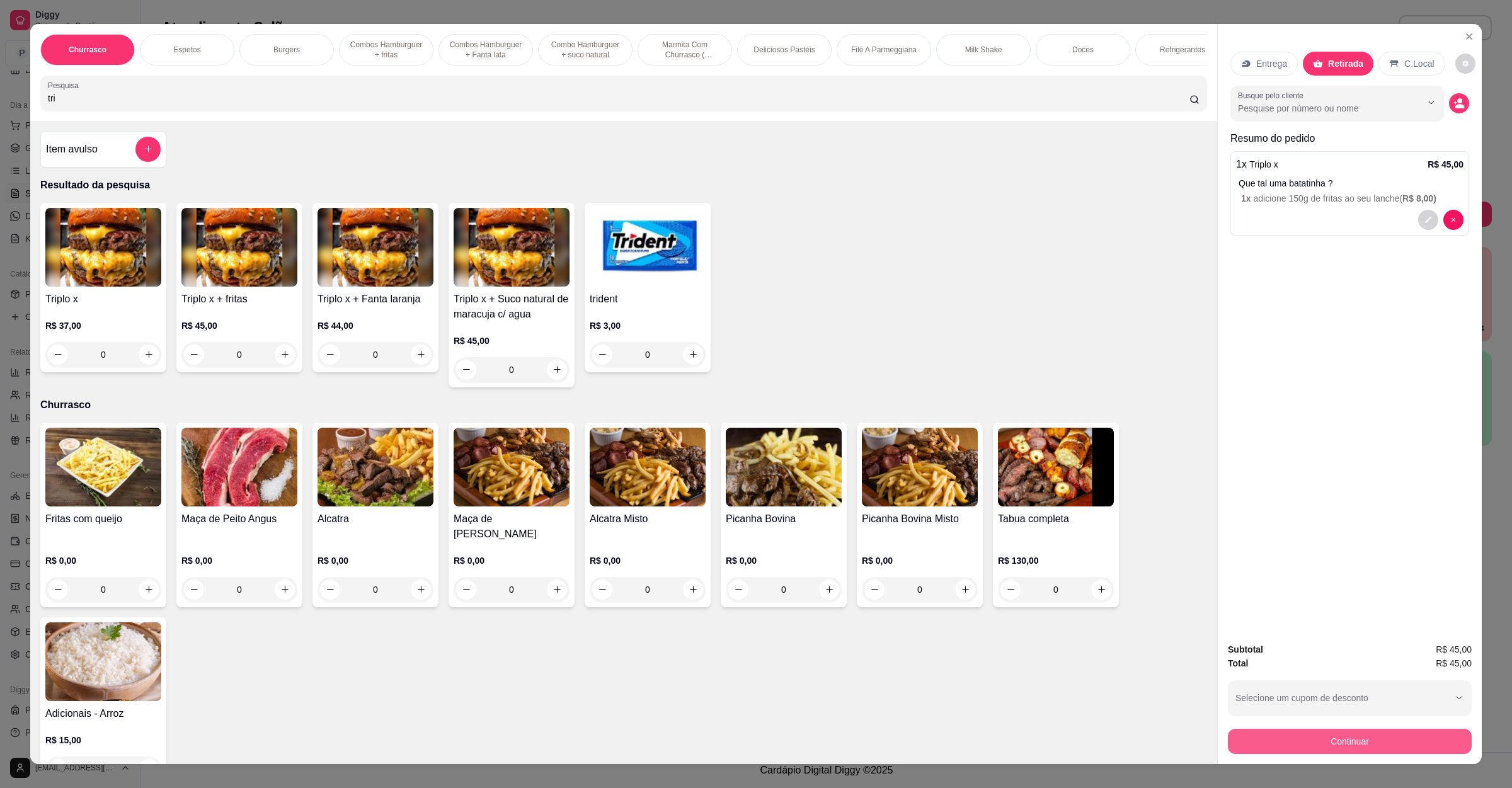
click at [1335, 737] on button "Continuar" at bounding box center [1350, 740] width 244 height 25
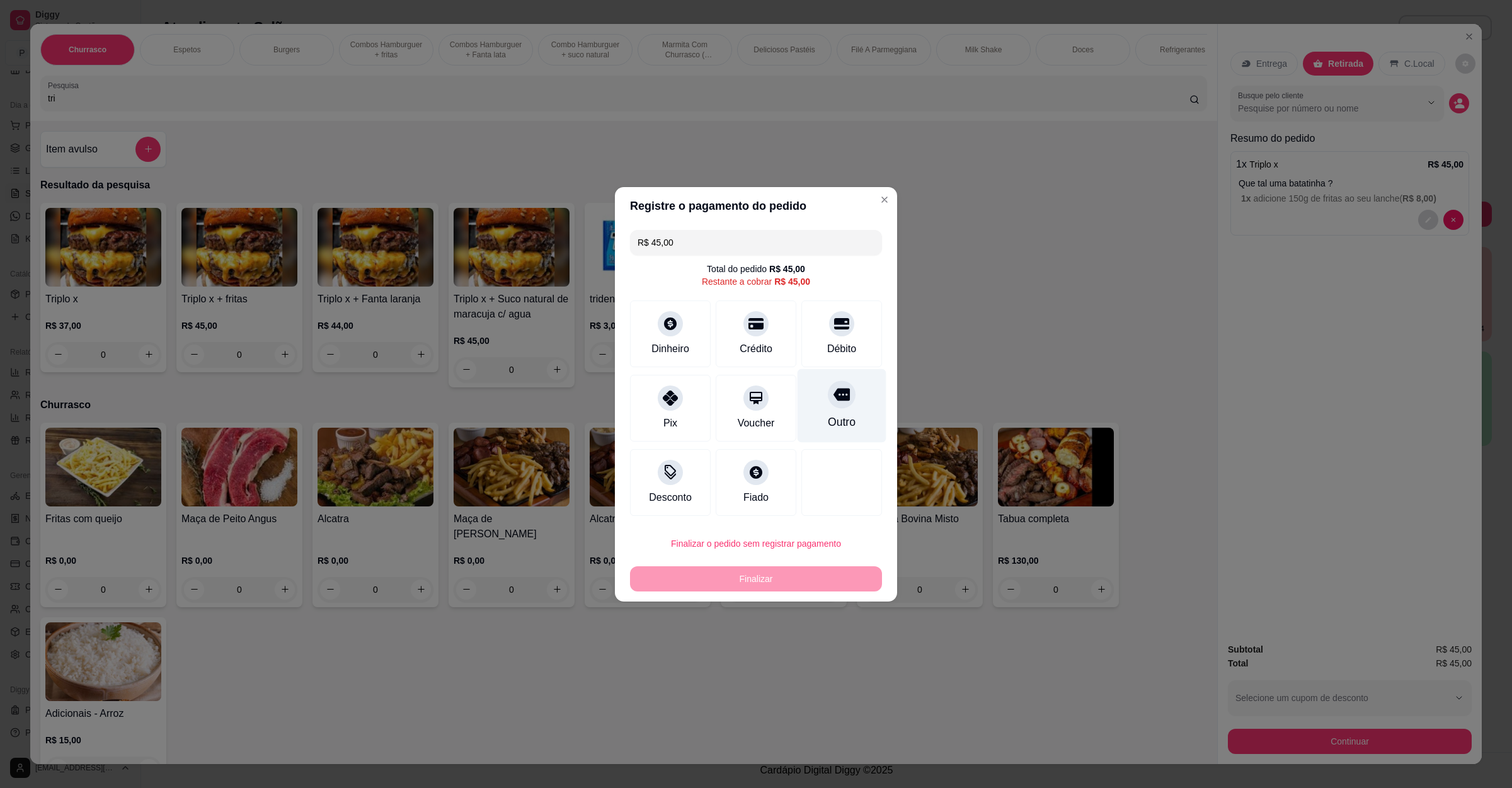
click at [835, 408] on div "Outro" at bounding box center [842, 405] width 89 height 74
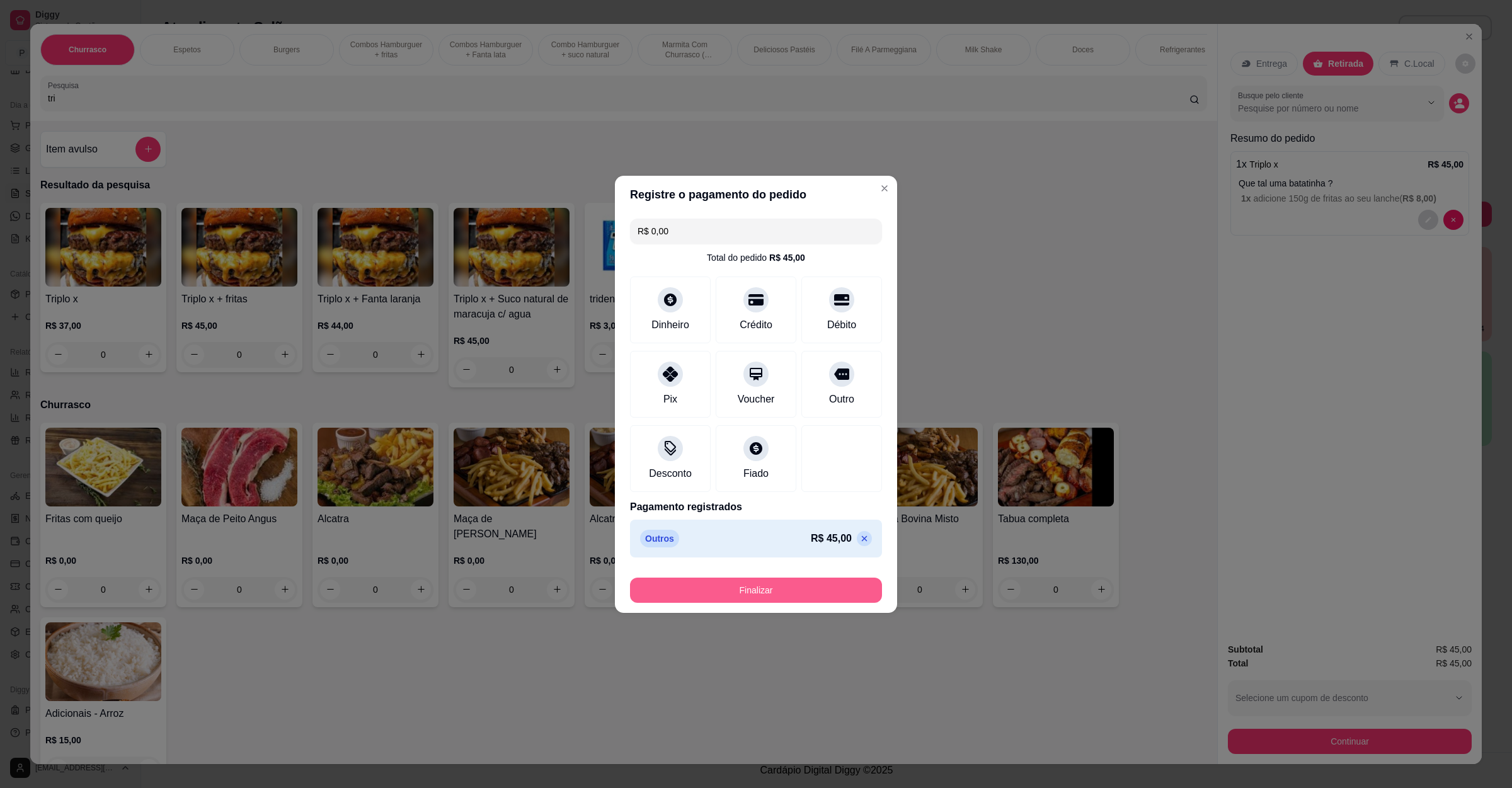
click at [782, 580] on button "Finalizar" at bounding box center [756, 589] width 252 height 25
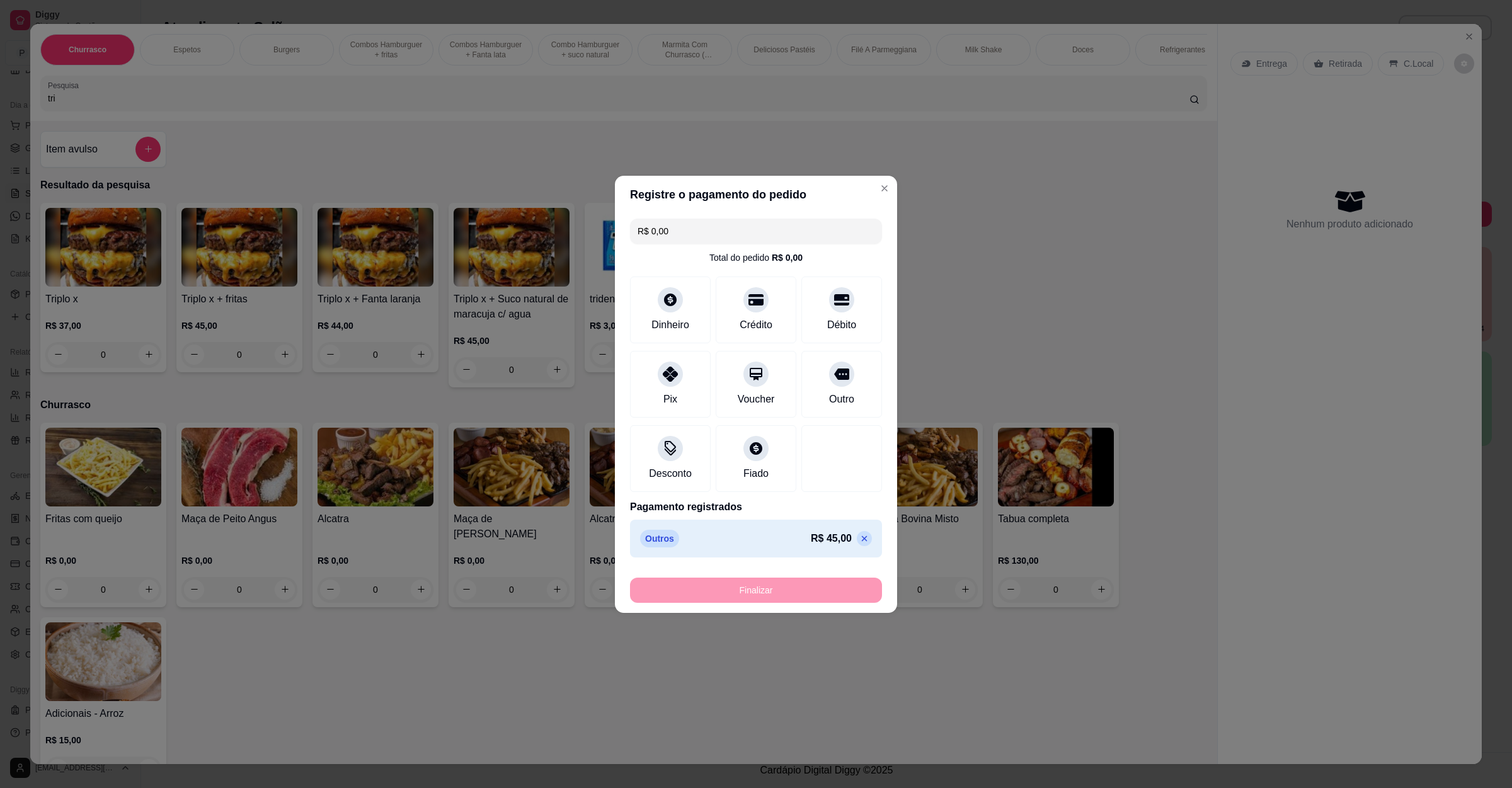
type input "-R$ 45,00"
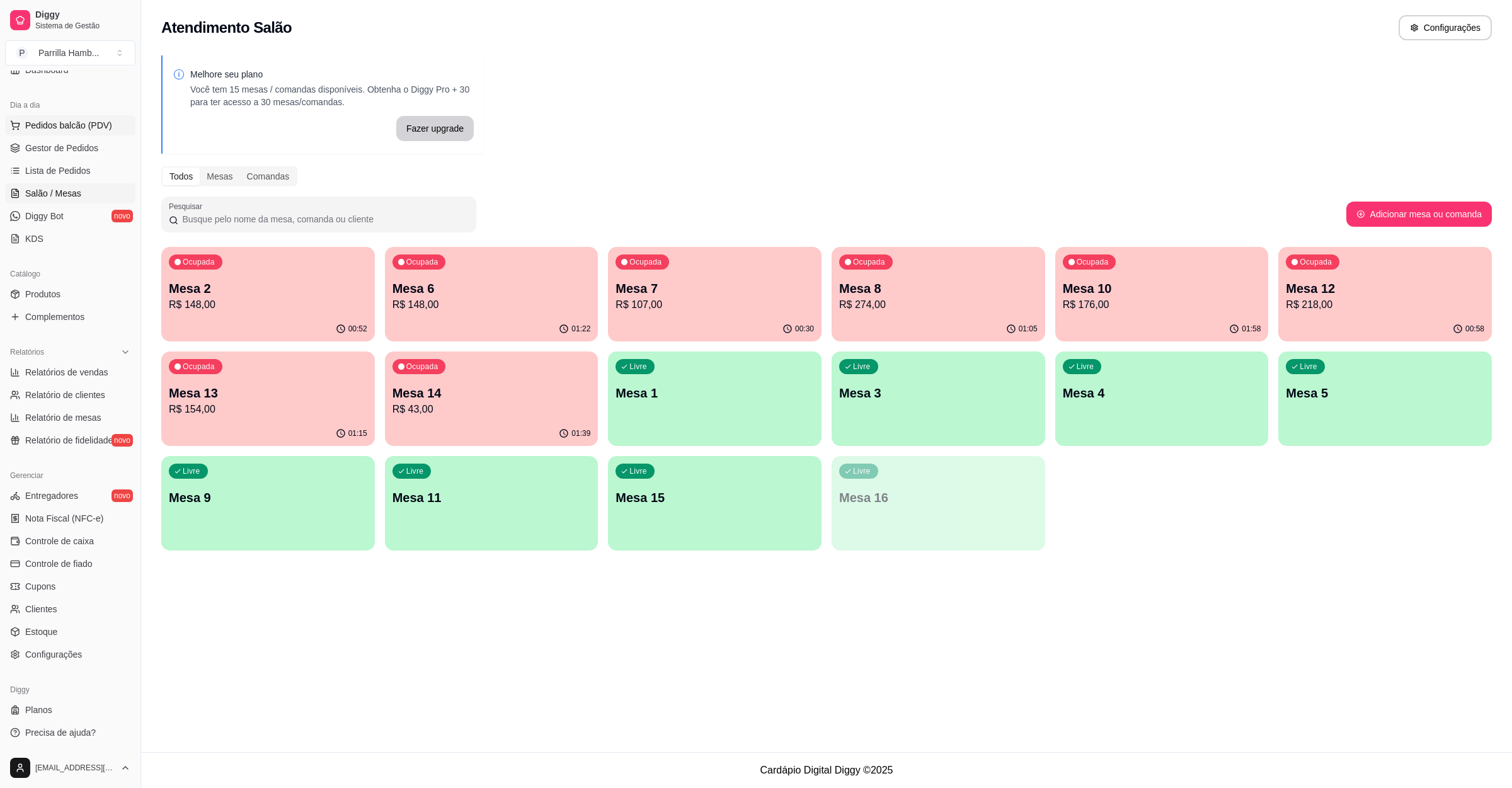
click at [64, 115] on button "Pedidos balcão (PDV)" at bounding box center [70, 125] width 131 height 20
click at [290, 111] on div "Pesquisa" at bounding box center [623, 93] width 1167 height 35
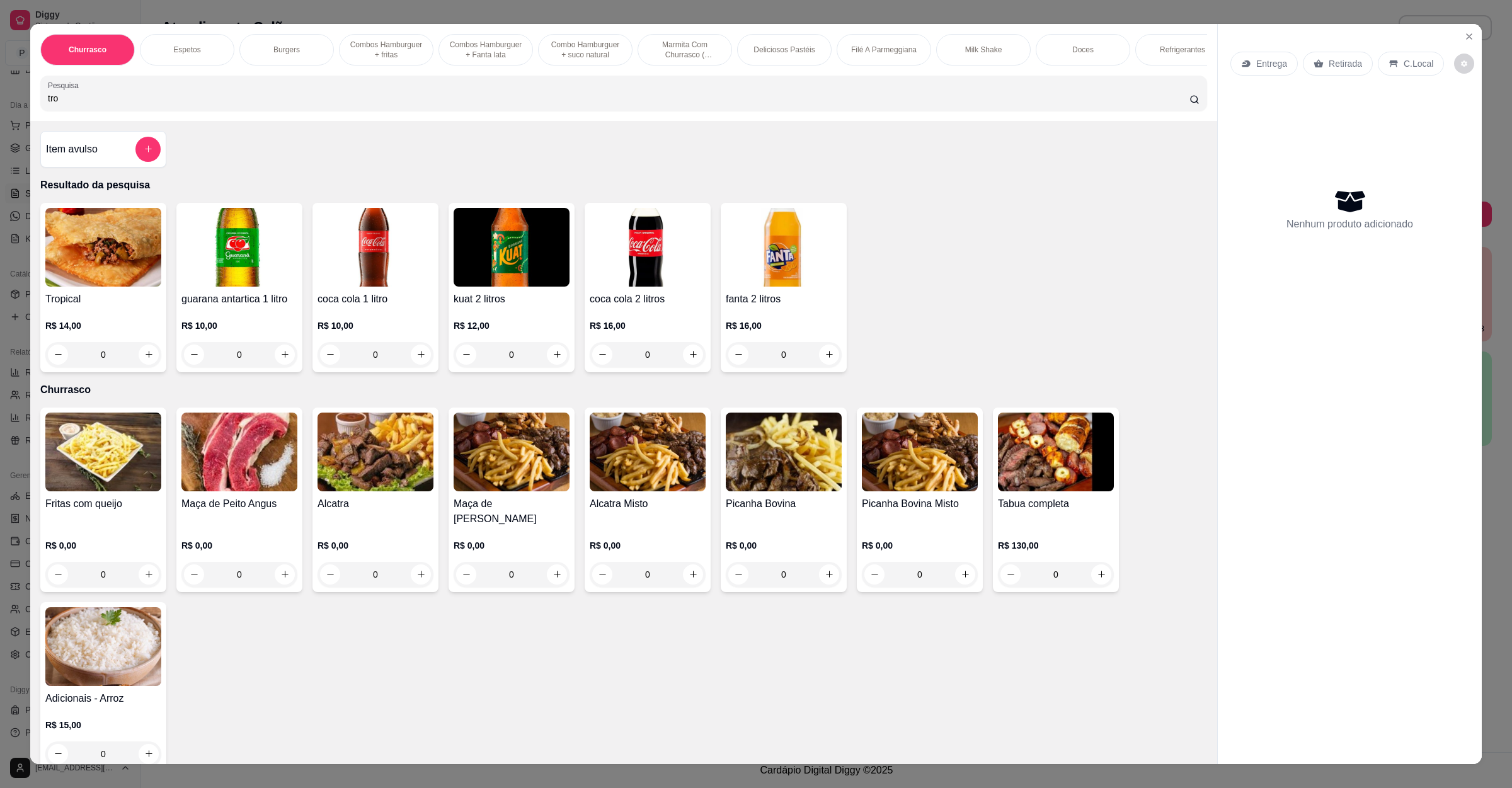
type input "tro"
click at [143, 367] on div "0" at bounding box center [103, 354] width 116 height 25
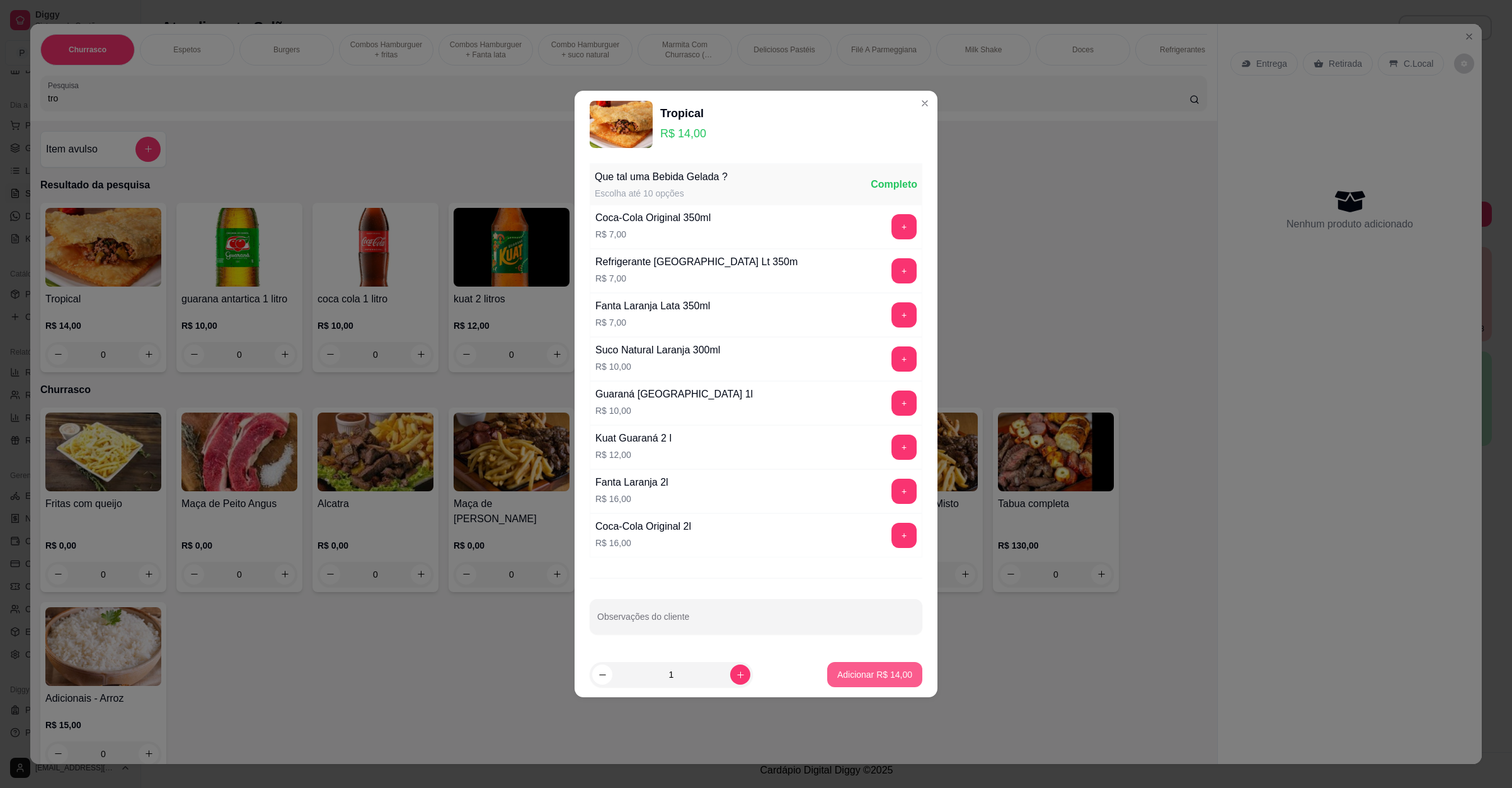
click at [850, 675] on p "Adicionar R$ 14,00" at bounding box center [875, 674] width 75 height 13
type input "1"
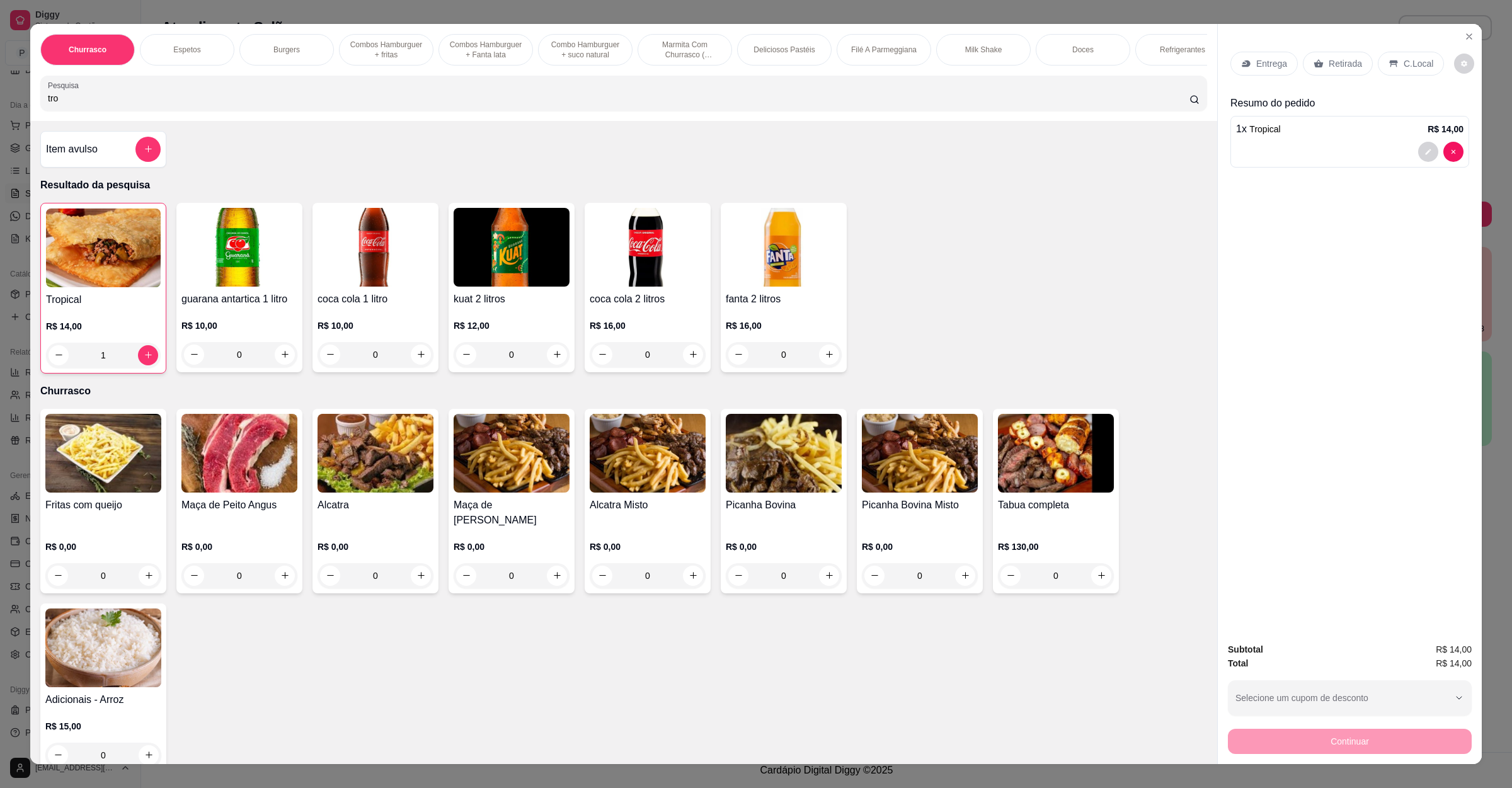
click at [1344, 68] on p "Retirada" at bounding box center [1346, 63] width 33 height 13
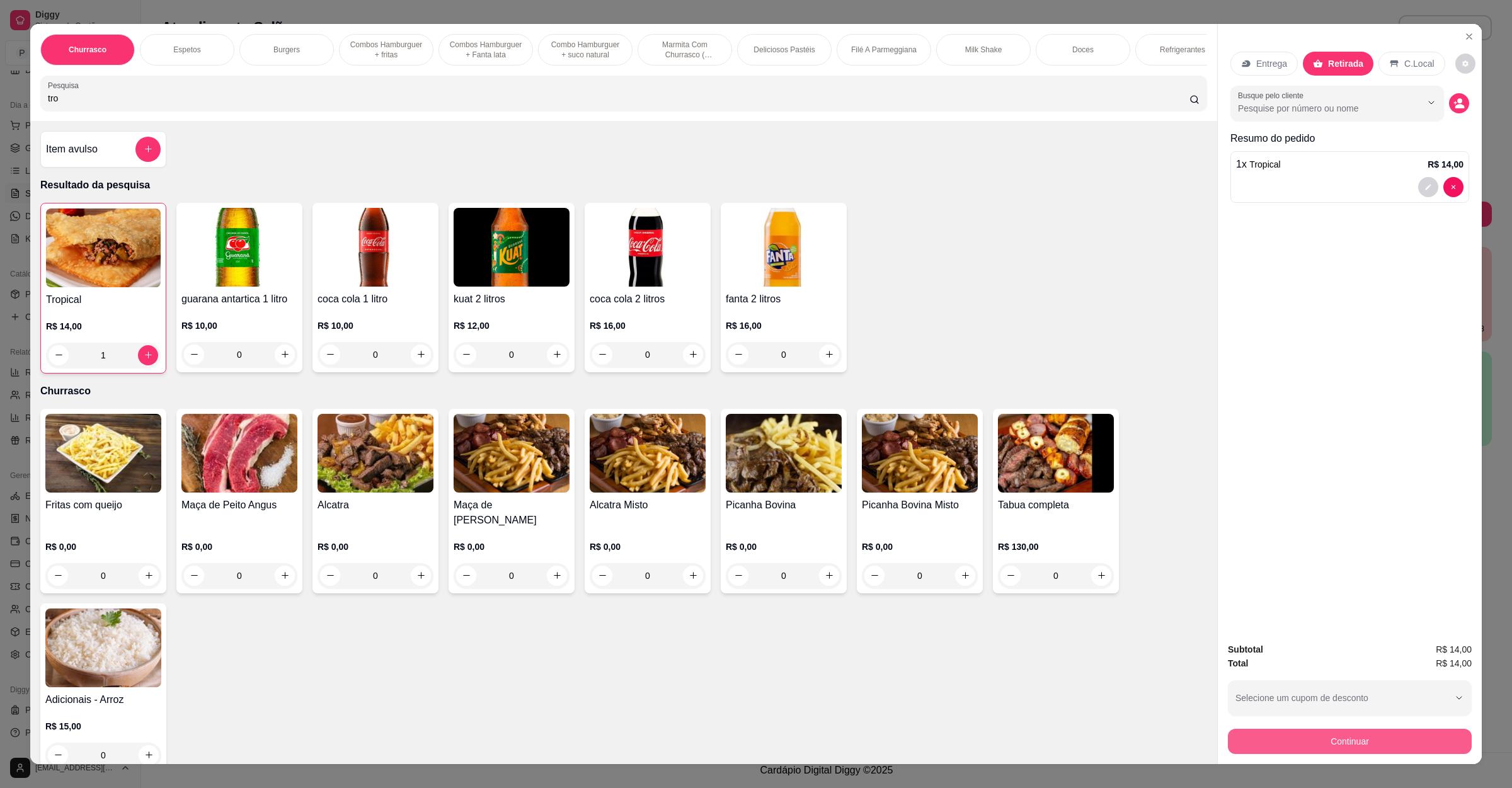
click at [1333, 733] on button "Continuar" at bounding box center [1350, 740] width 244 height 25
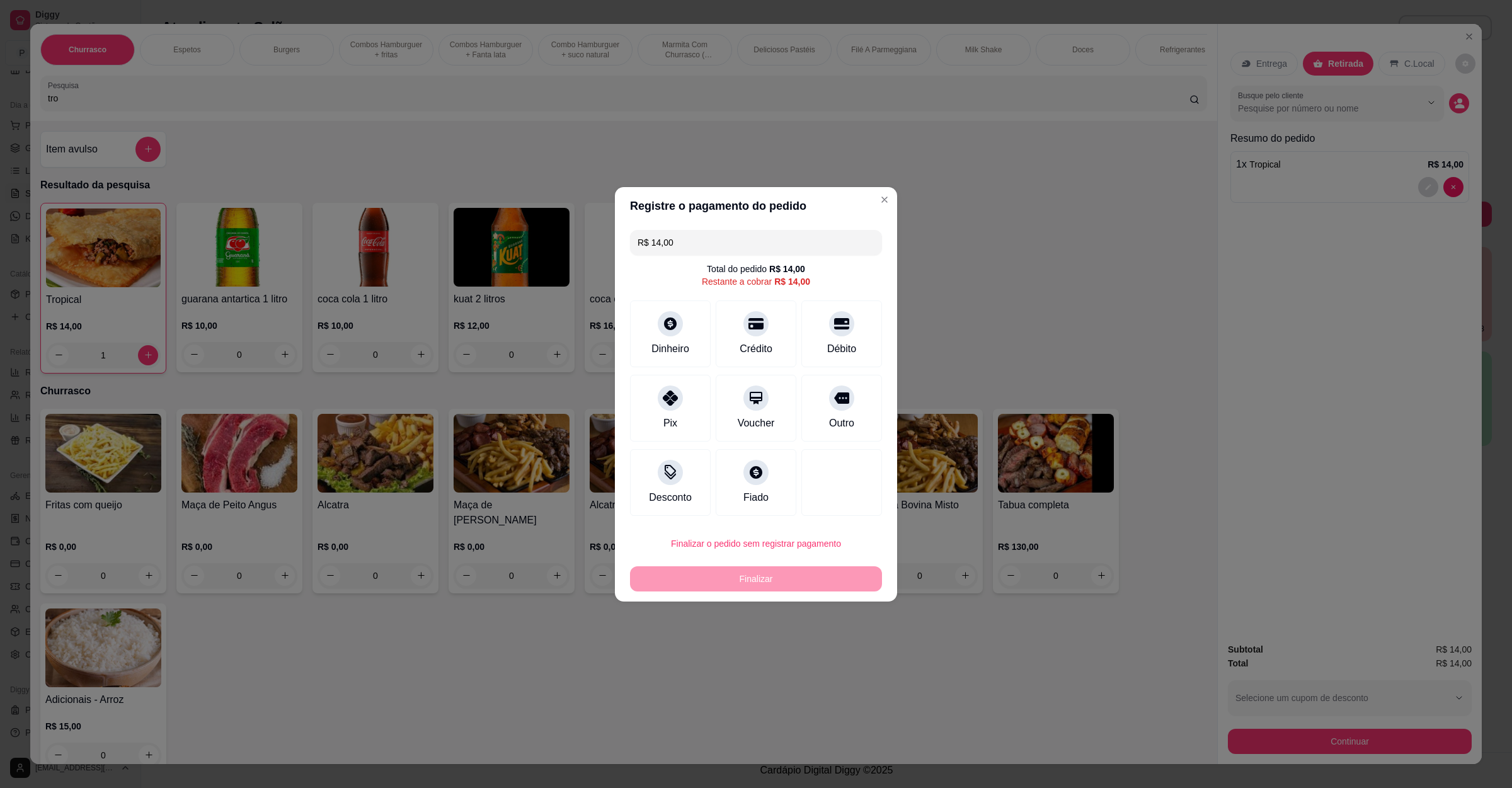
click at [796, 567] on div "Finalizar" at bounding box center [756, 578] width 252 height 25
click at [842, 436] on div "Outro" at bounding box center [842, 405] width 89 height 74
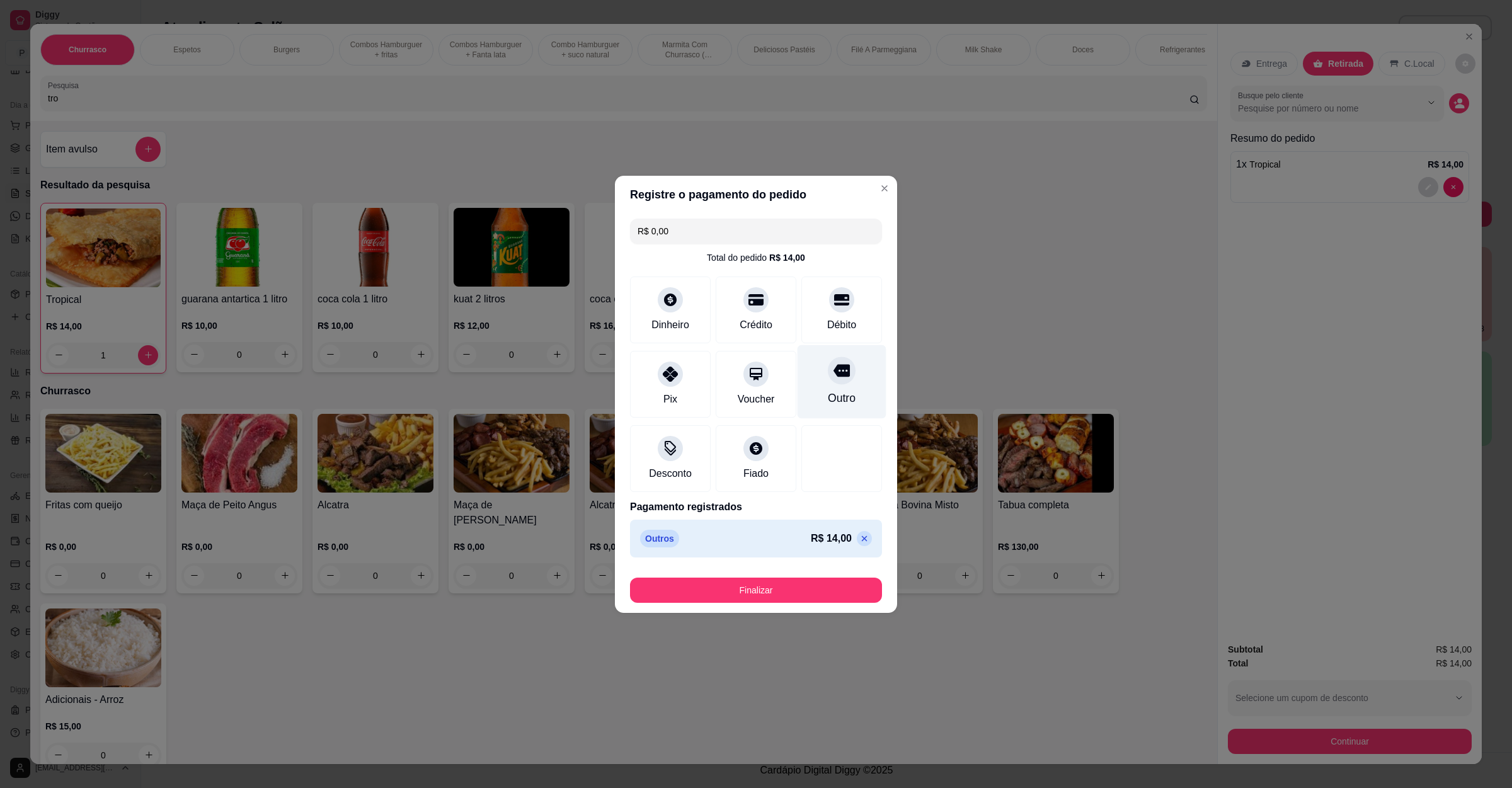
type input "R$ 0,00"
click at [807, 583] on button "Finalizar" at bounding box center [756, 589] width 245 height 25
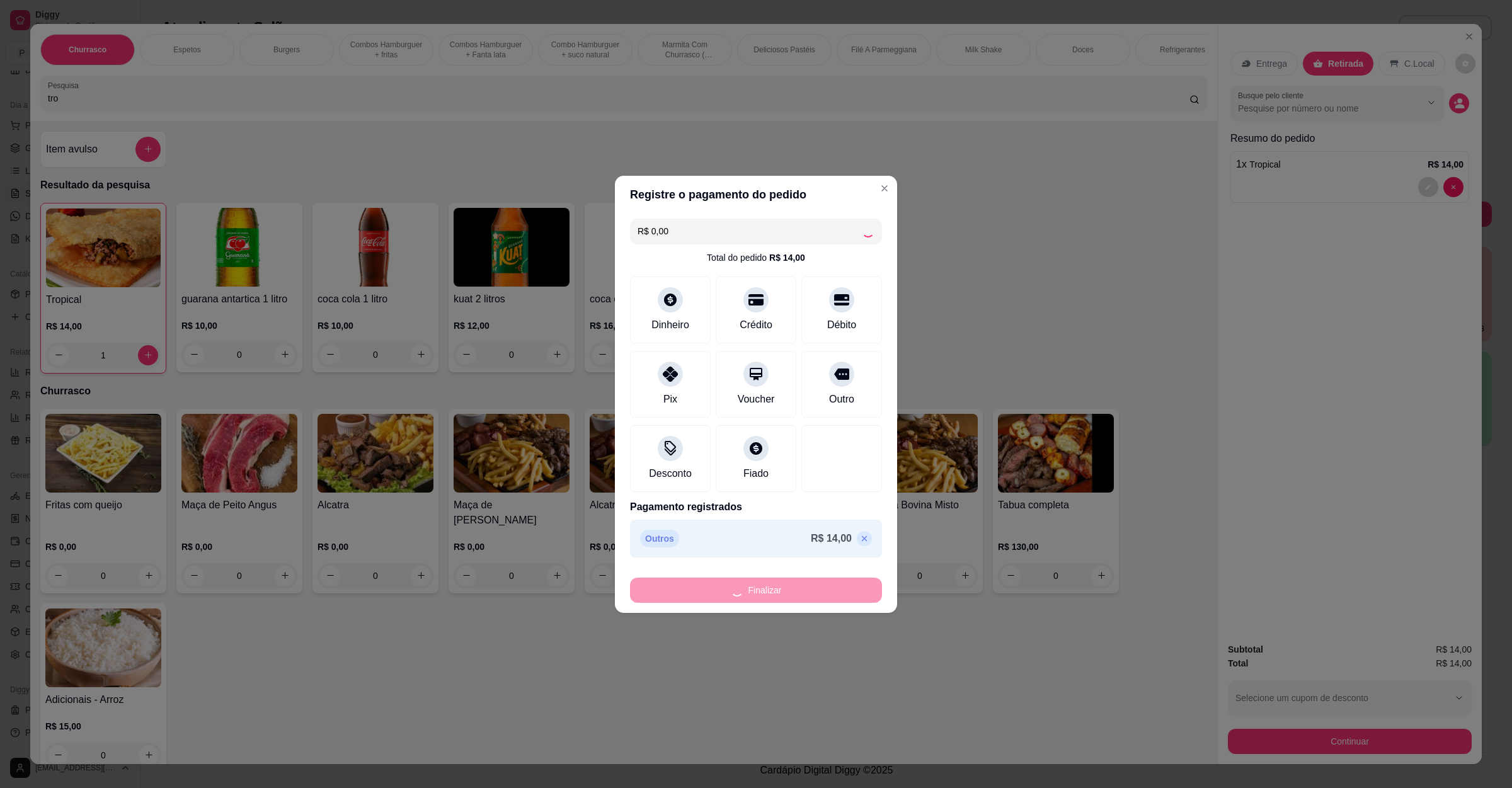
type input "0"
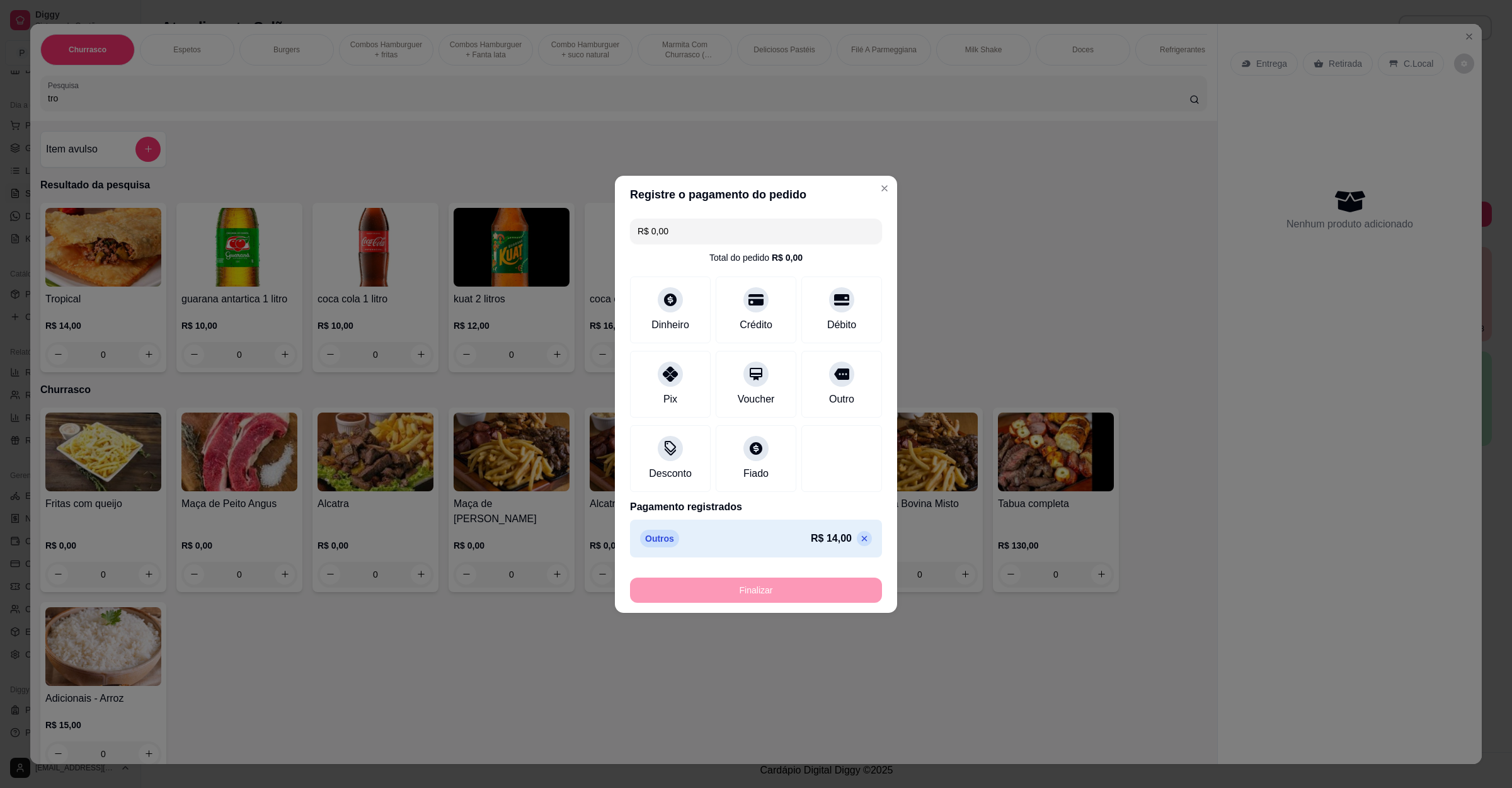
type input "-R$ 14,00"
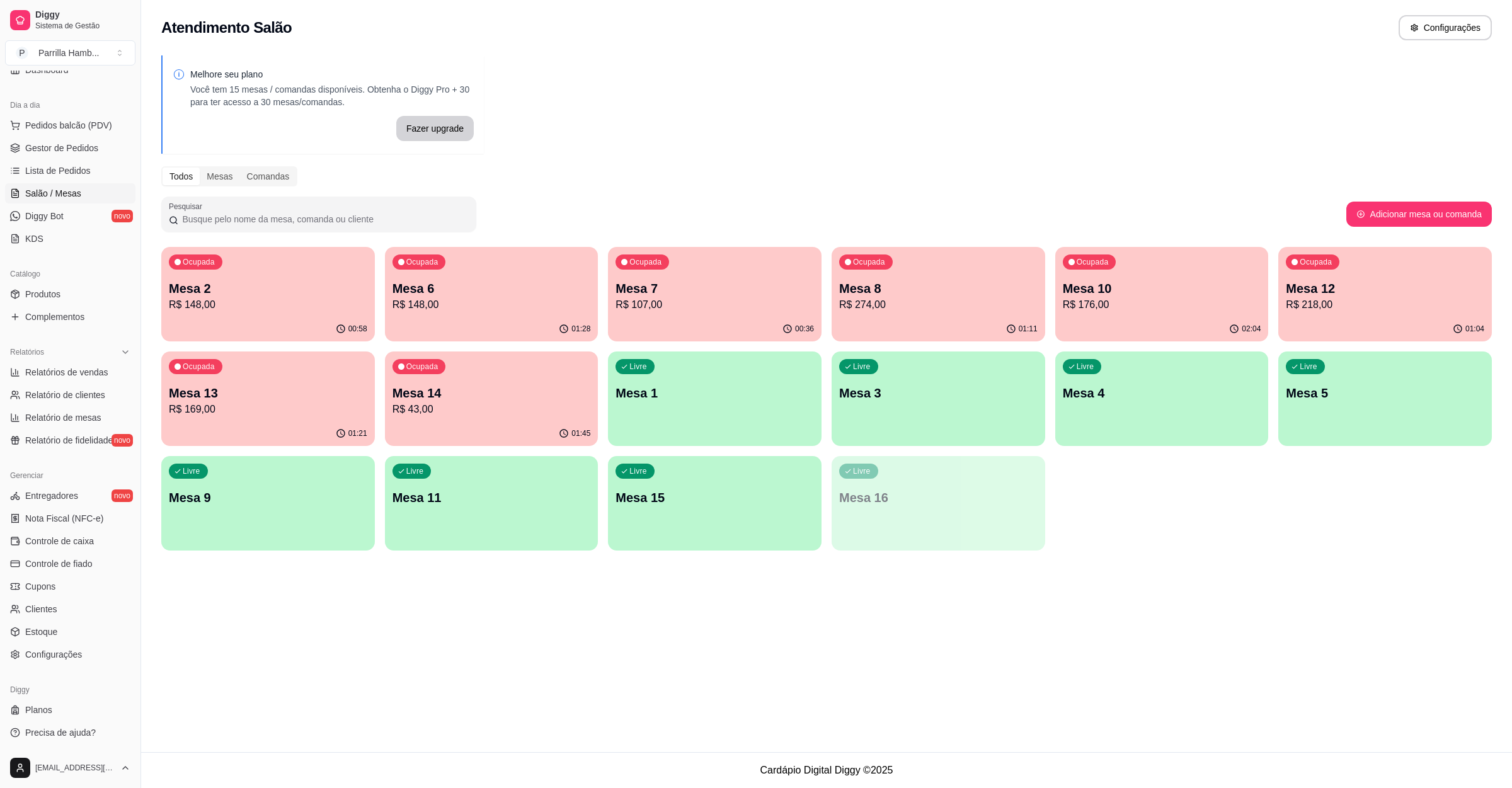
click at [484, 393] on p "Mesa 14" at bounding box center [492, 392] width 199 height 17
click at [338, 376] on div "Ocupada Mesa 13 R$ 169,00" at bounding box center [268, 386] width 214 height 70
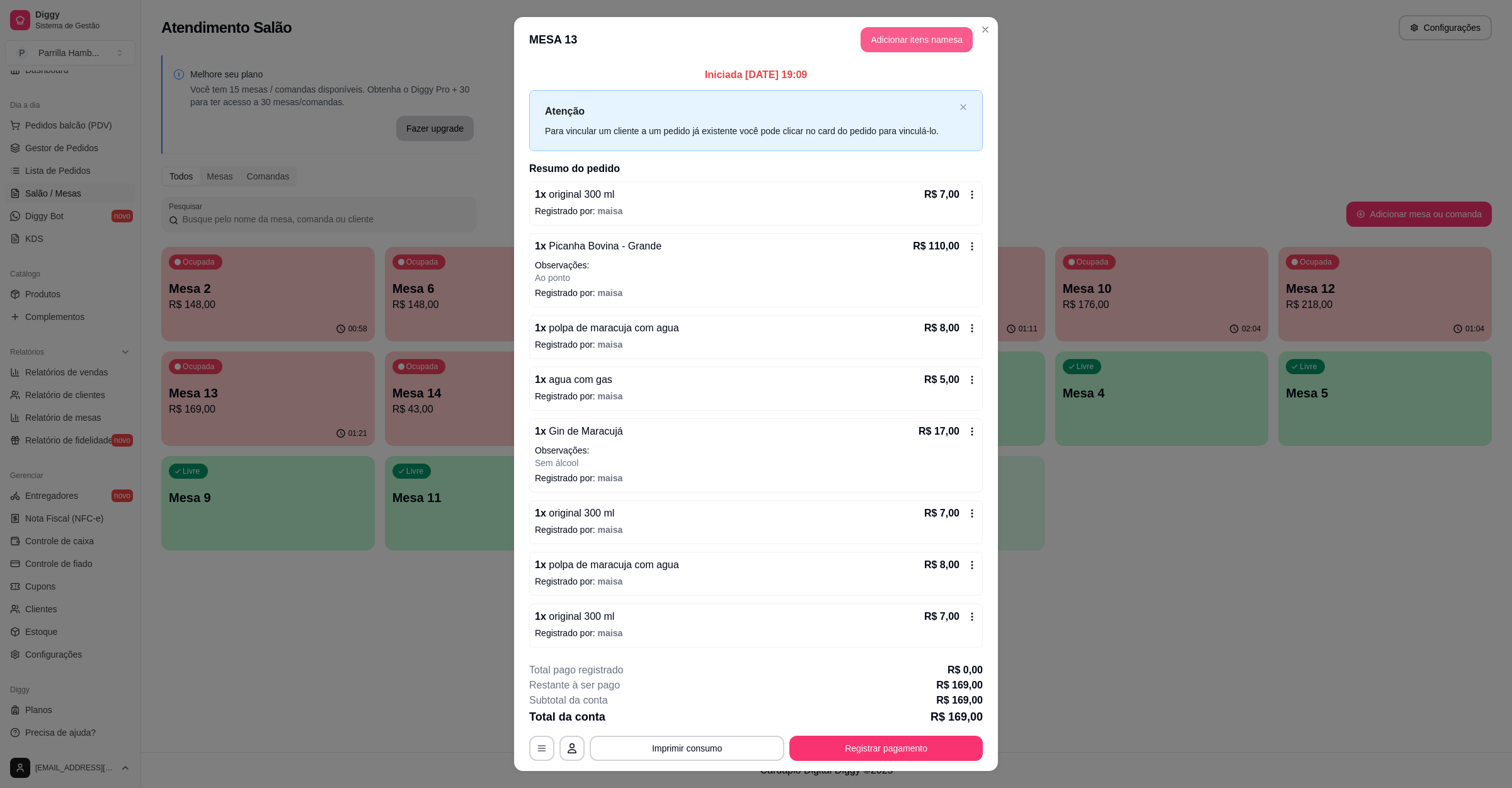
click at [903, 44] on button "Adicionar itens na mesa" at bounding box center [917, 39] width 113 height 25
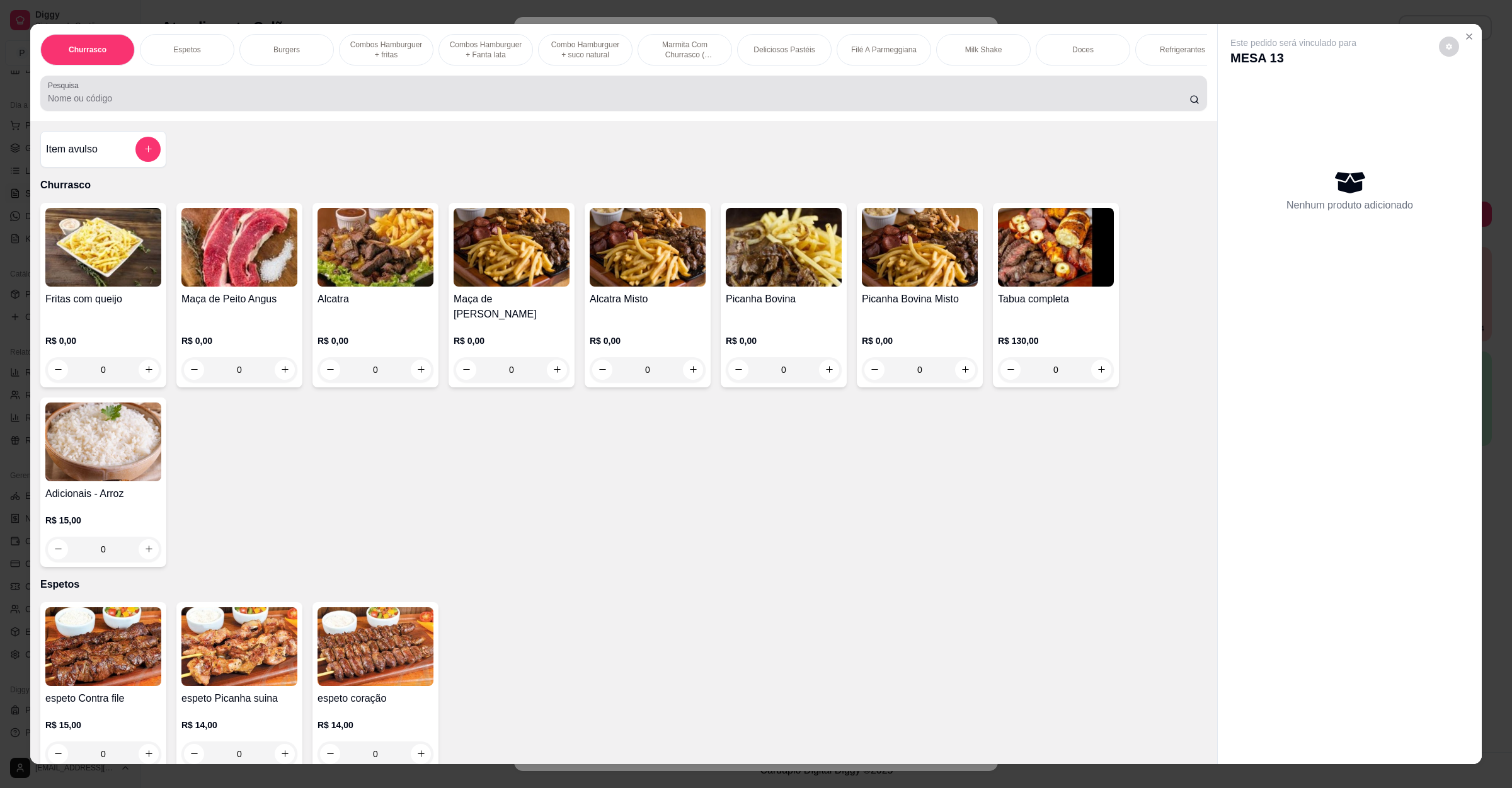
click at [430, 104] on input "Pesquisa" at bounding box center [619, 98] width 1142 height 13
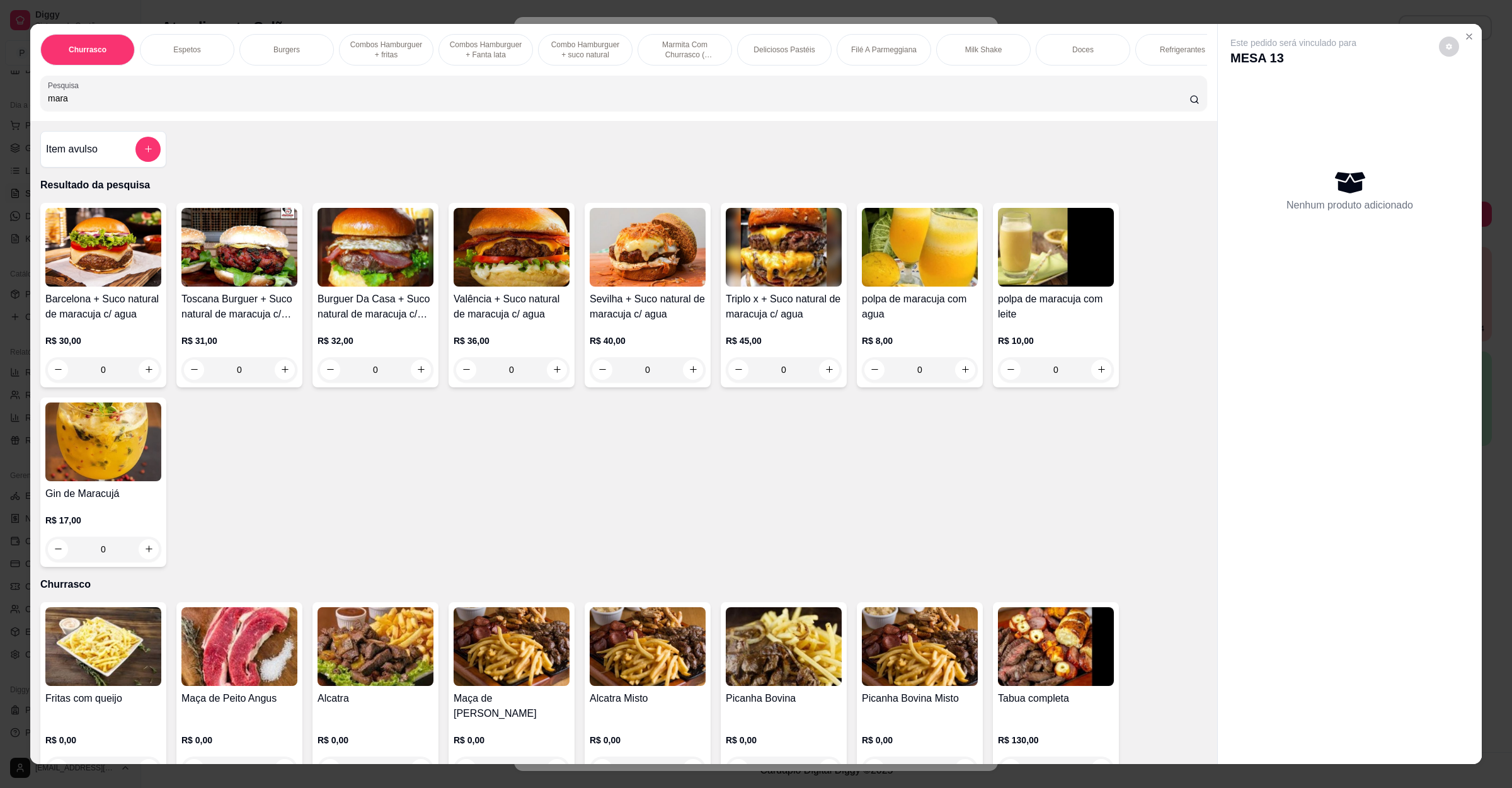
type input "mara"
click at [60, 474] on img at bounding box center [103, 442] width 116 height 78
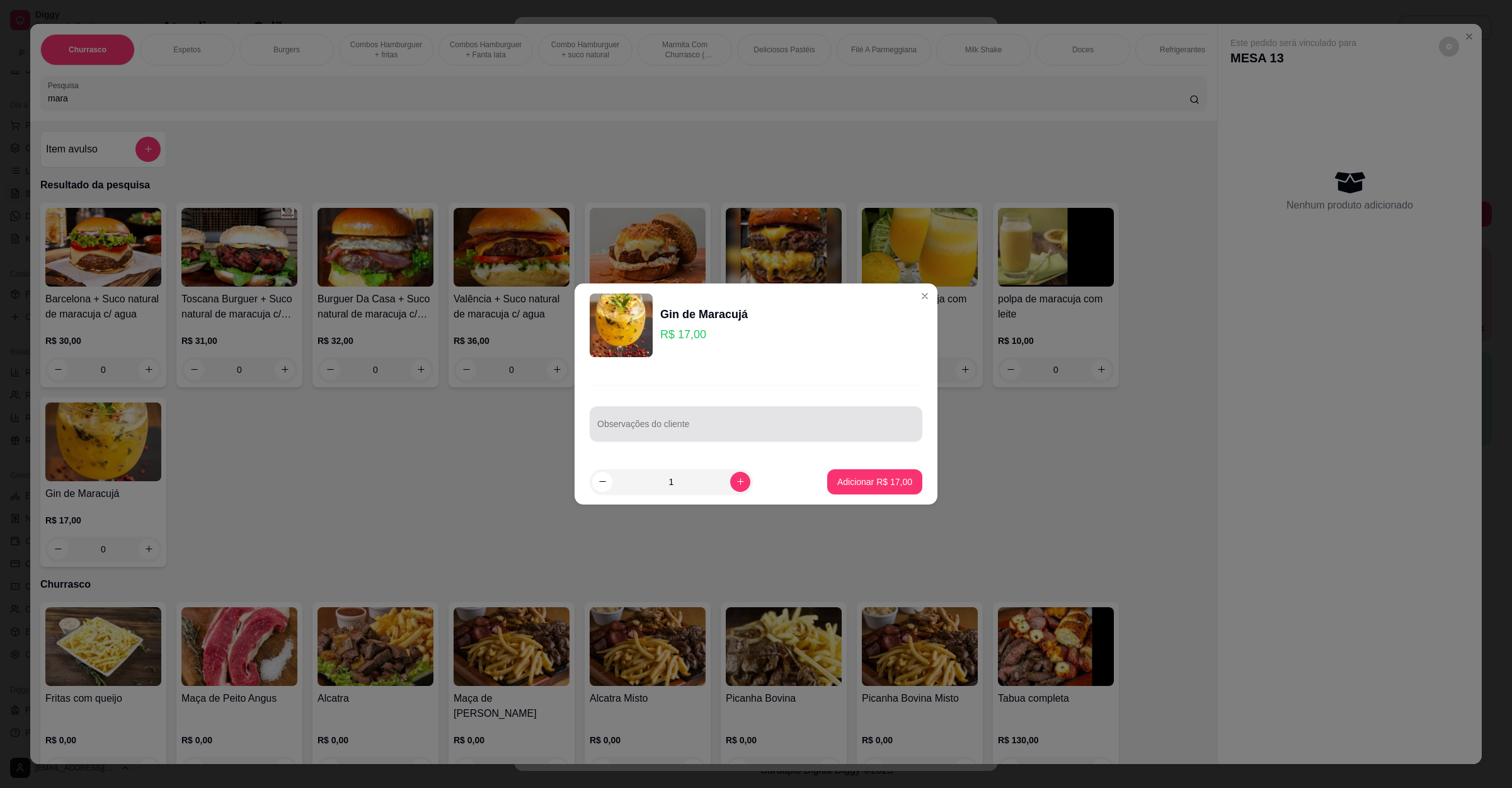
click at [724, 420] on div at bounding box center [756, 423] width 317 height 25
type input "sem alcool"
click at [866, 482] on p "Adicionar R$ 17,00" at bounding box center [875, 482] width 75 height 13
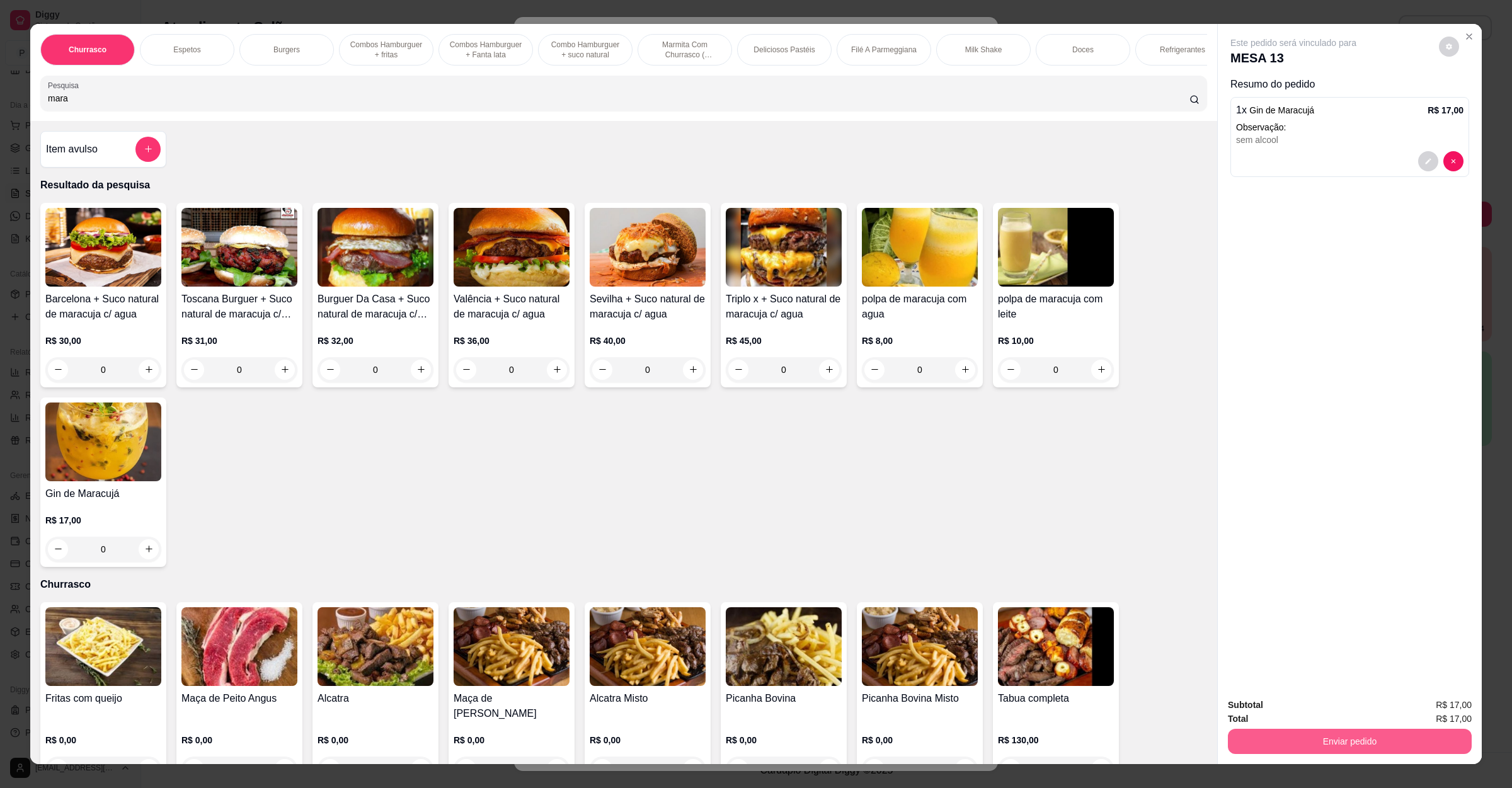
click at [1387, 746] on button "Enviar pedido" at bounding box center [1350, 740] width 244 height 25
click at [1452, 700] on button "Enviar pedido" at bounding box center [1436, 710] width 71 height 24
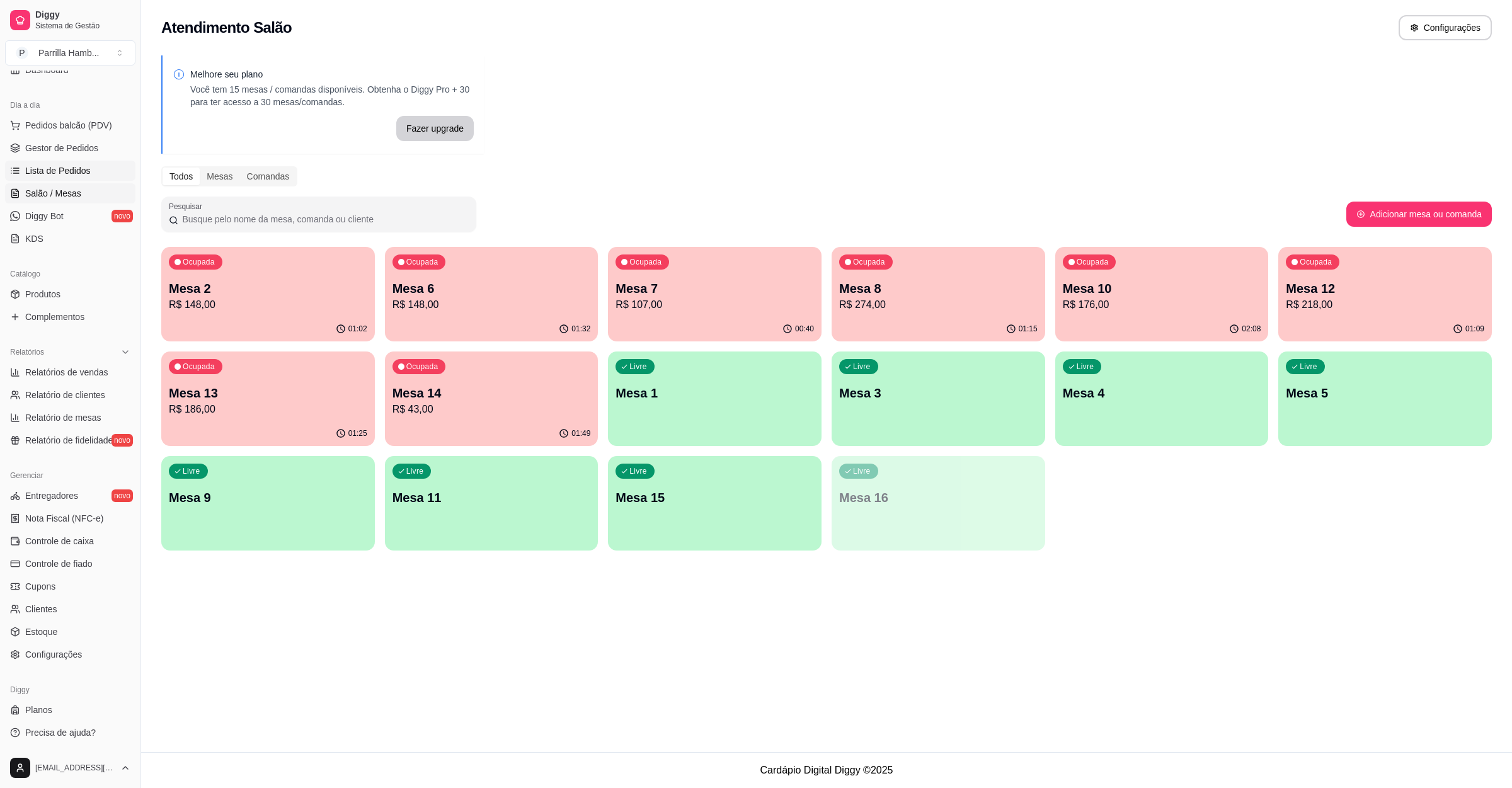
click at [38, 170] on span "Lista de Pedidos" at bounding box center [57, 171] width 66 height 13
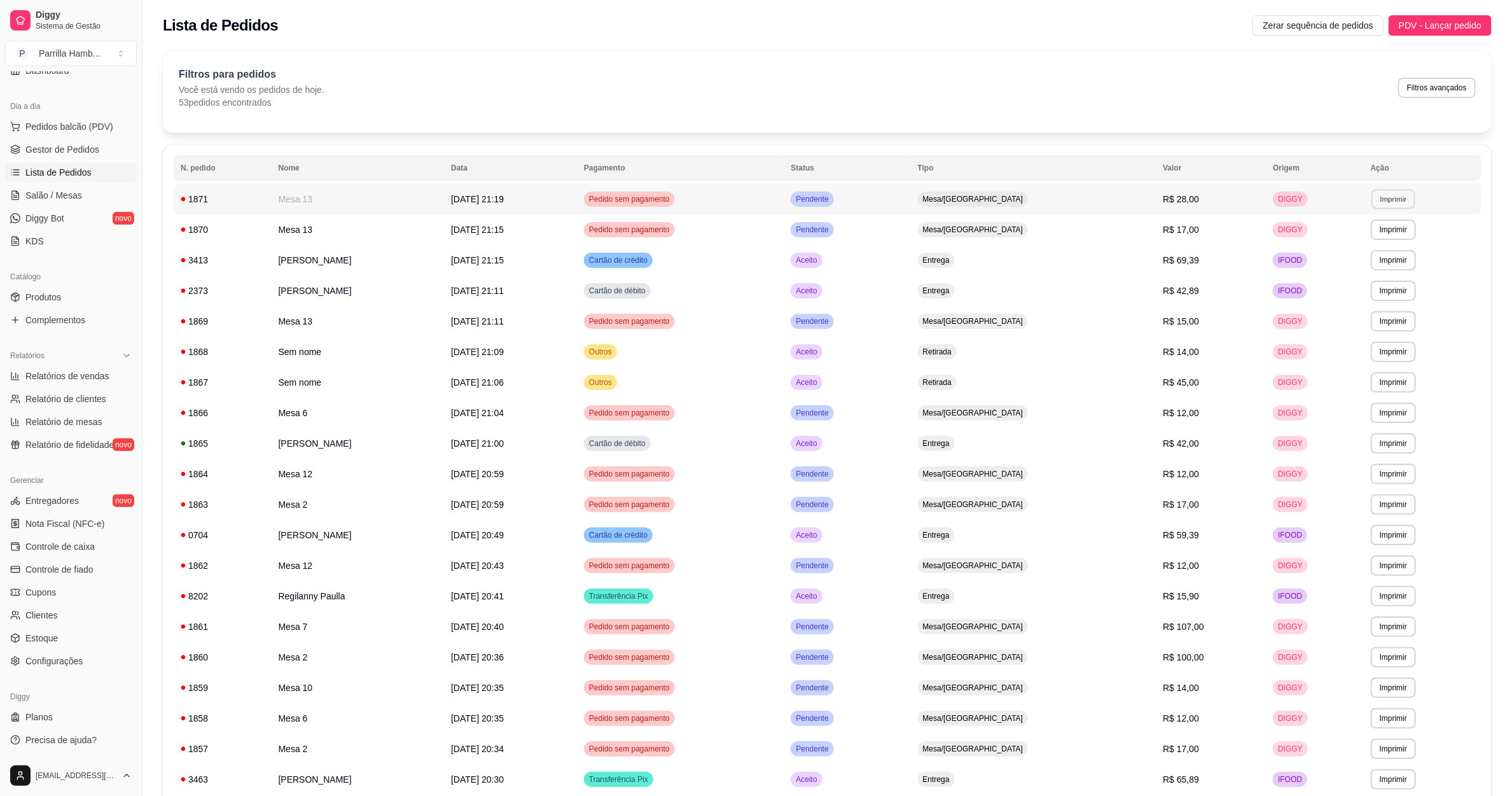
click at [1374, 191] on button "Imprimir" at bounding box center [1394, 199] width 44 height 20
click at [1338, 249] on button "IMPRESSORA" at bounding box center [1365, 244] width 92 height 21
click at [100, 201] on link "Salão / Mesas" at bounding box center [71, 195] width 132 height 21
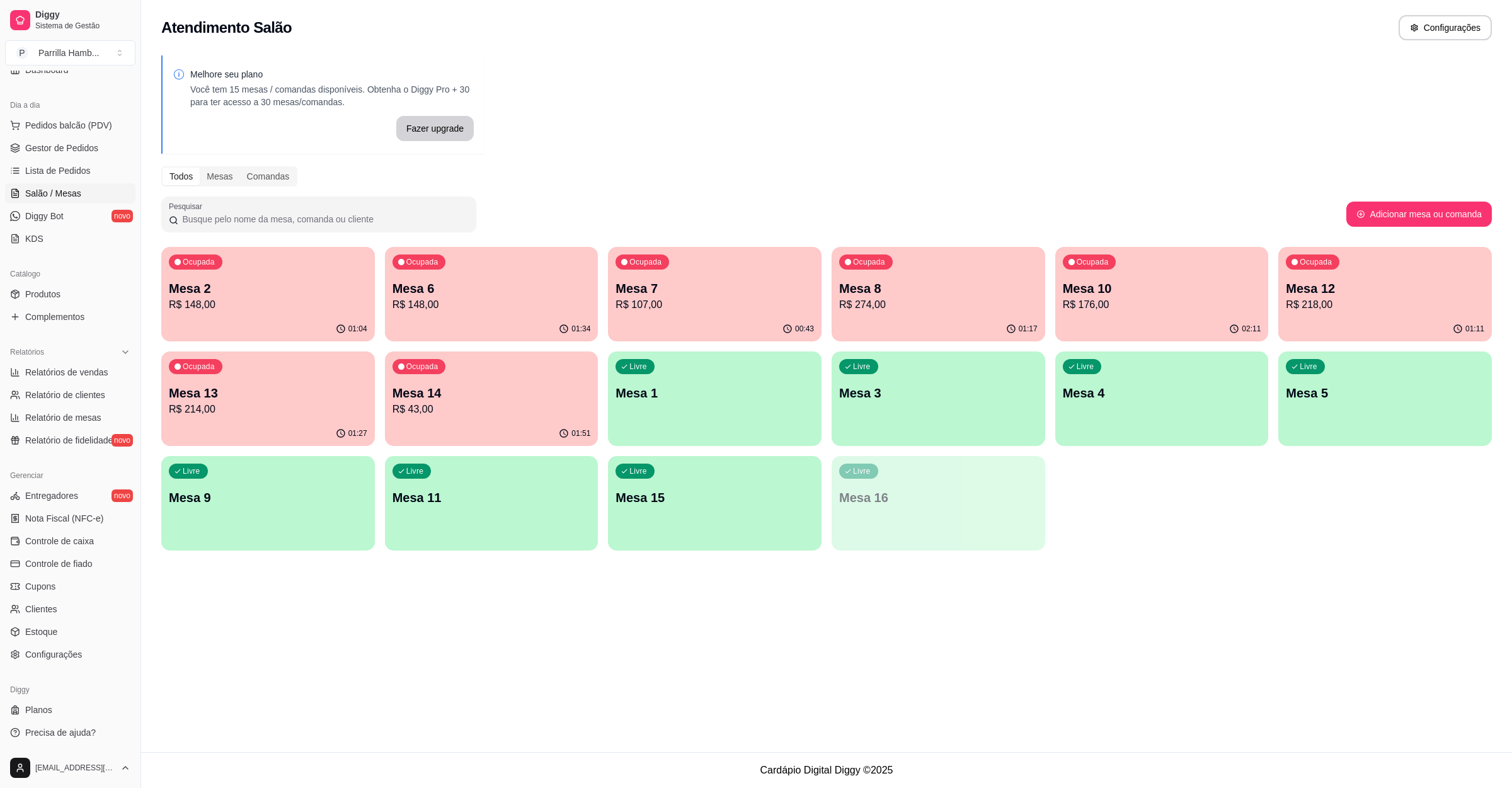
click at [884, 294] on p "Mesa 8" at bounding box center [938, 288] width 199 height 17
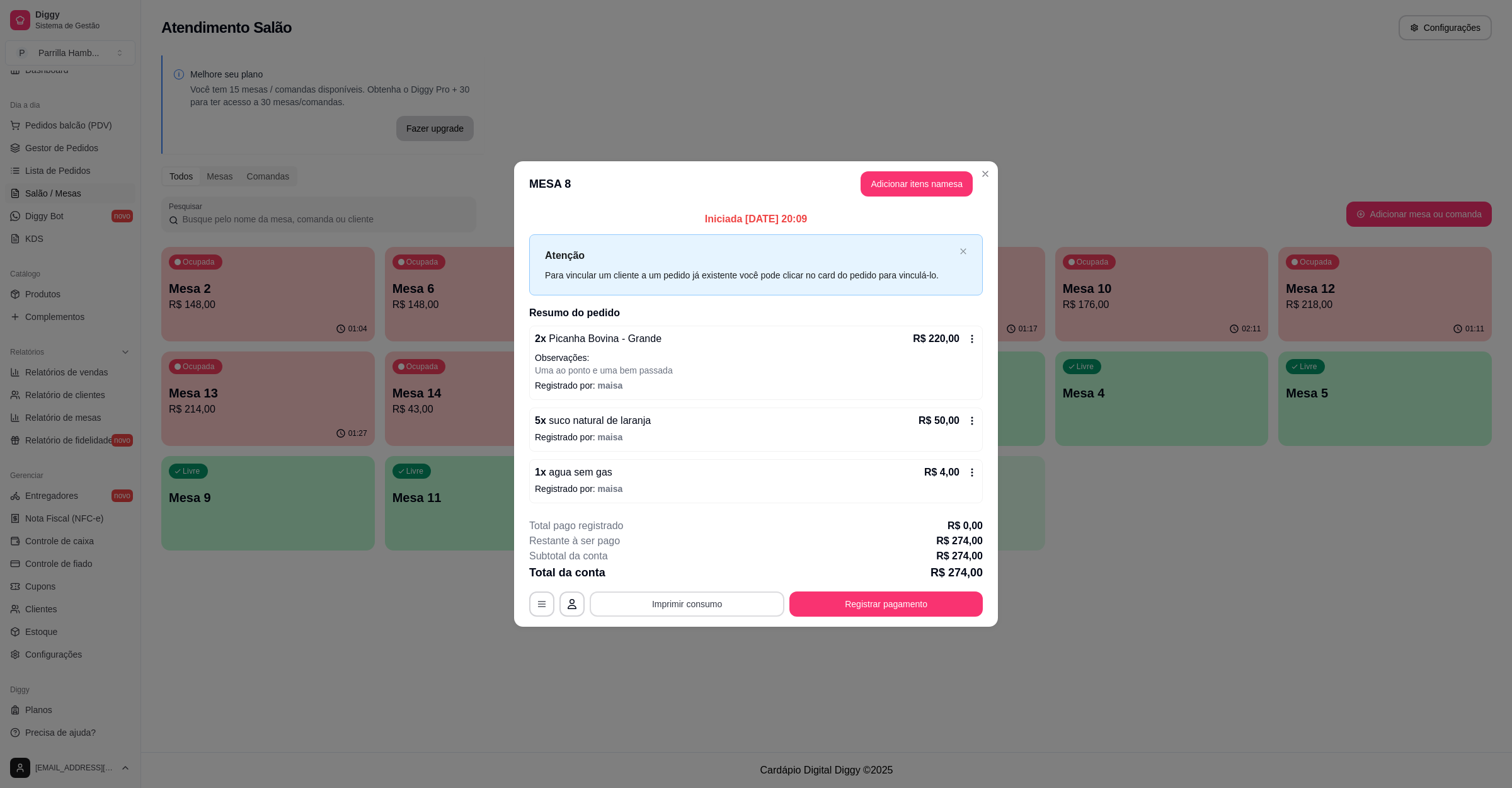
click at [711, 603] on button "Imprimir consumo" at bounding box center [687, 603] width 195 height 25
click at [705, 583] on button "IMPRESSORA" at bounding box center [690, 576] width 88 height 20
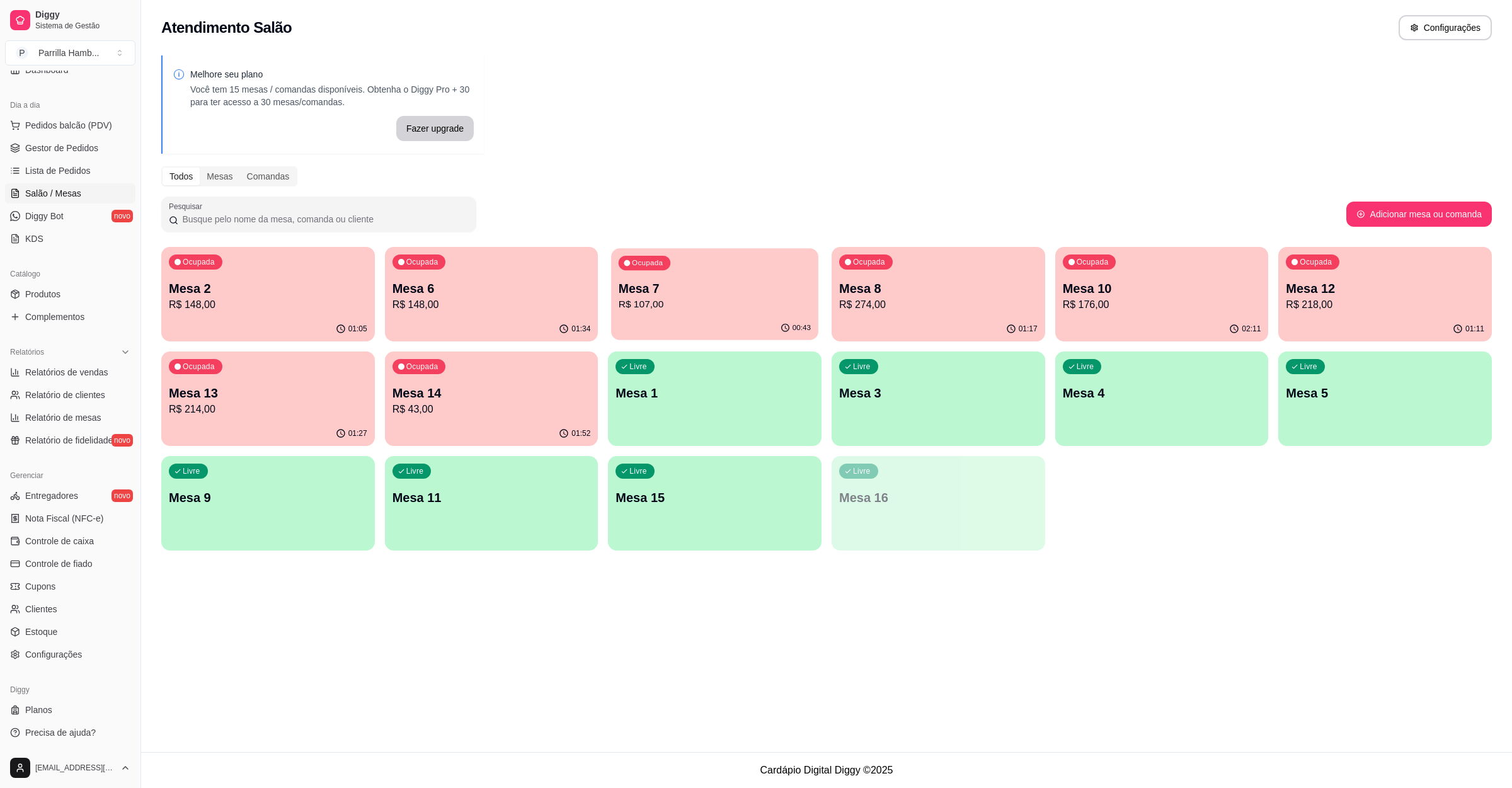
click at [687, 274] on div "Ocupada Mesa 7 R$ 107,00" at bounding box center [714, 282] width 207 height 68
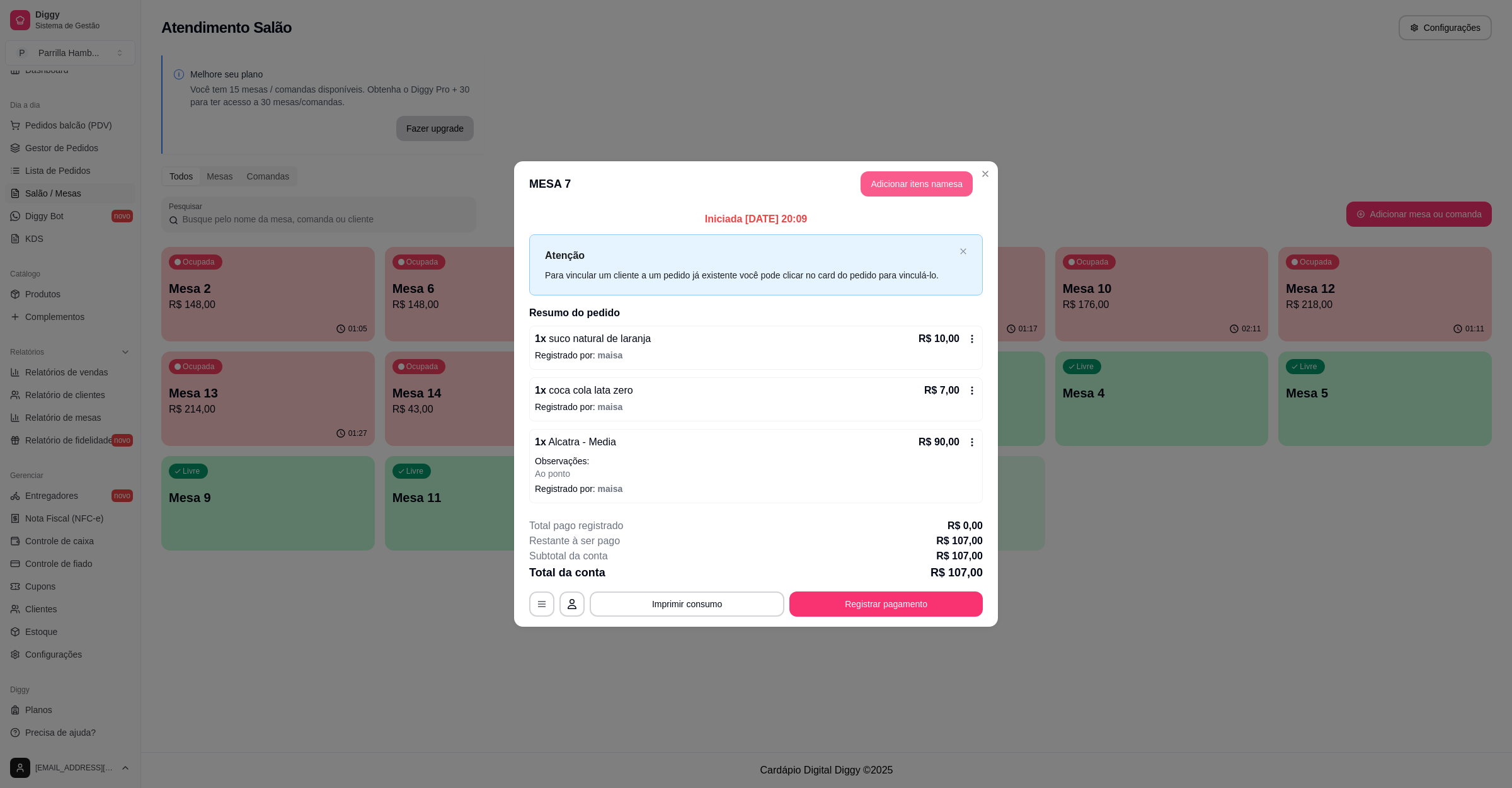
click at [899, 195] on button "Adicionar itens na mesa" at bounding box center [917, 183] width 113 height 25
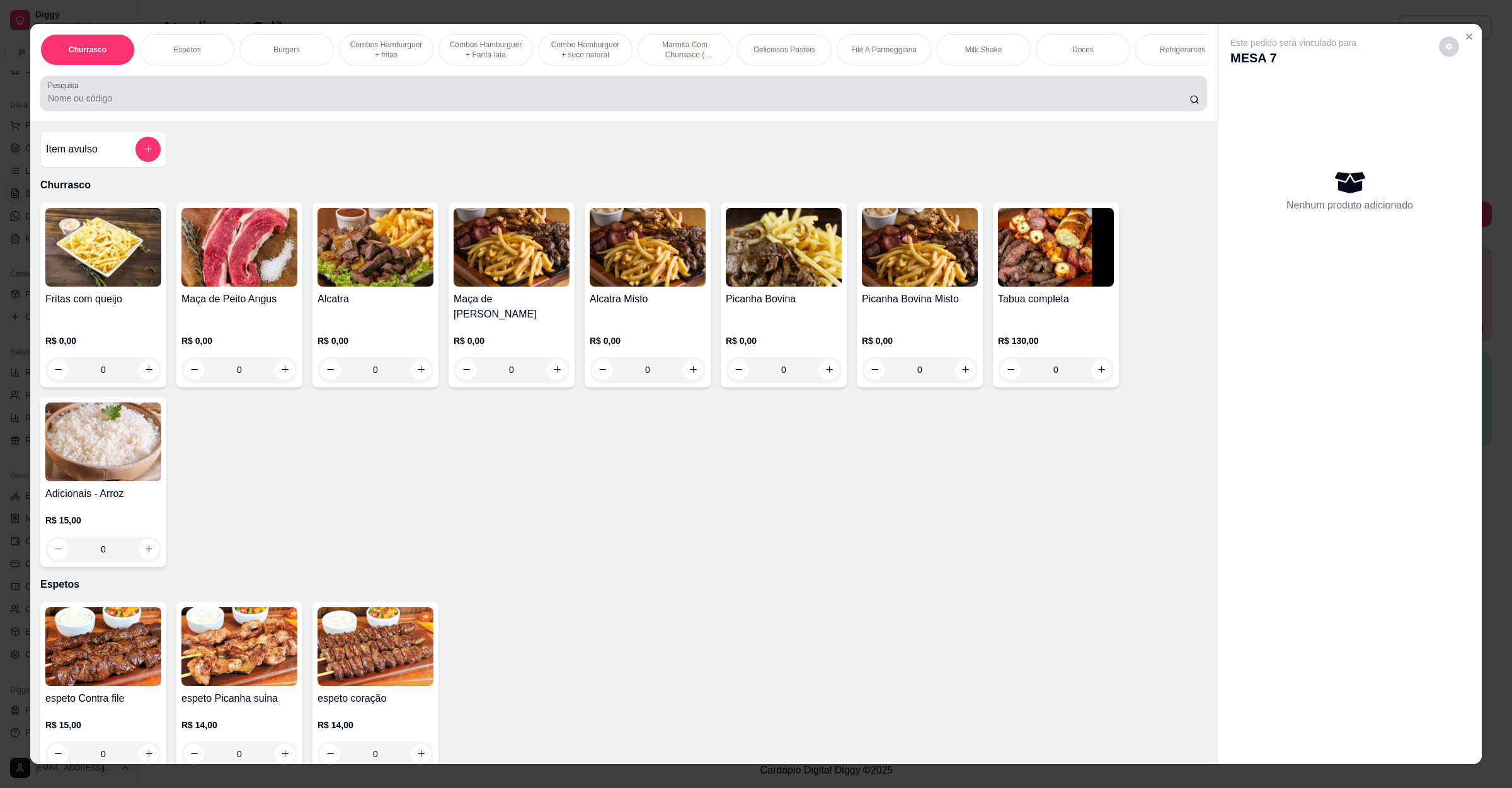
click at [378, 106] on div at bounding box center [623, 93] width 1152 height 25
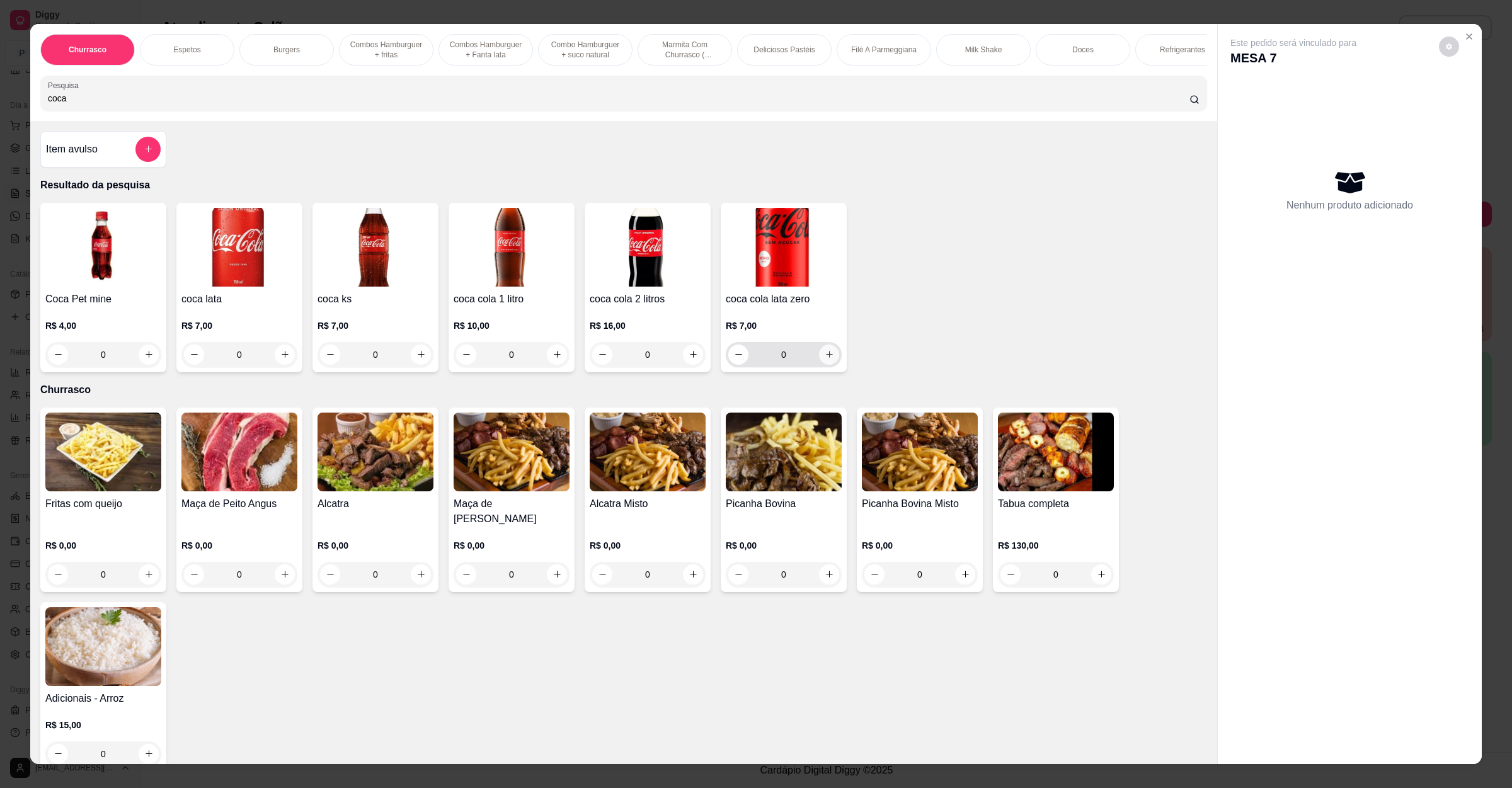
type input "coca"
click at [825, 359] on icon "increase-product-quantity" at bounding box center [829, 354] width 10 height 10
type input "1"
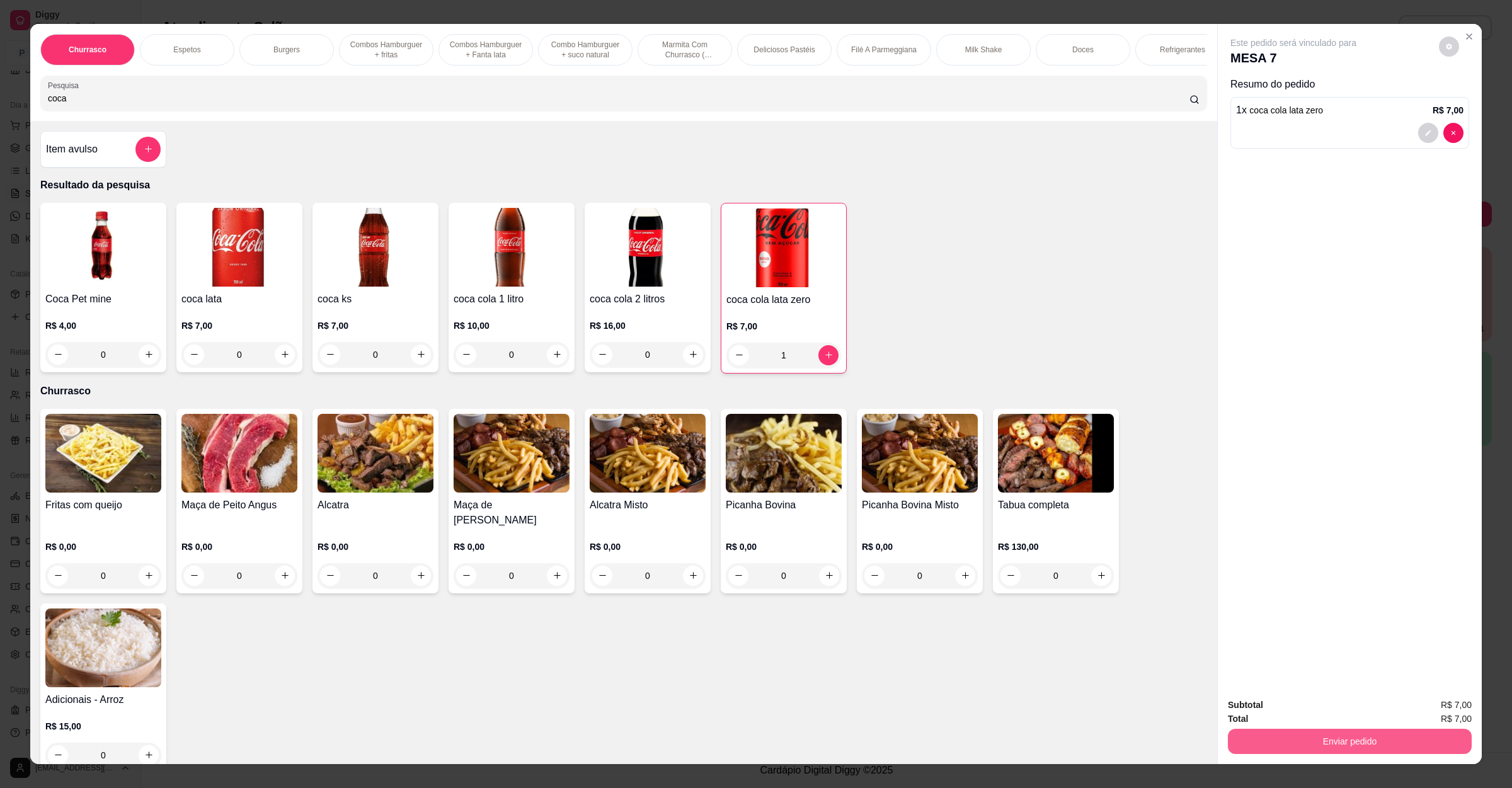
click at [1348, 744] on button "Enviar pedido" at bounding box center [1350, 740] width 244 height 25
click at [1436, 701] on button "Enviar pedido" at bounding box center [1436, 710] width 71 height 24
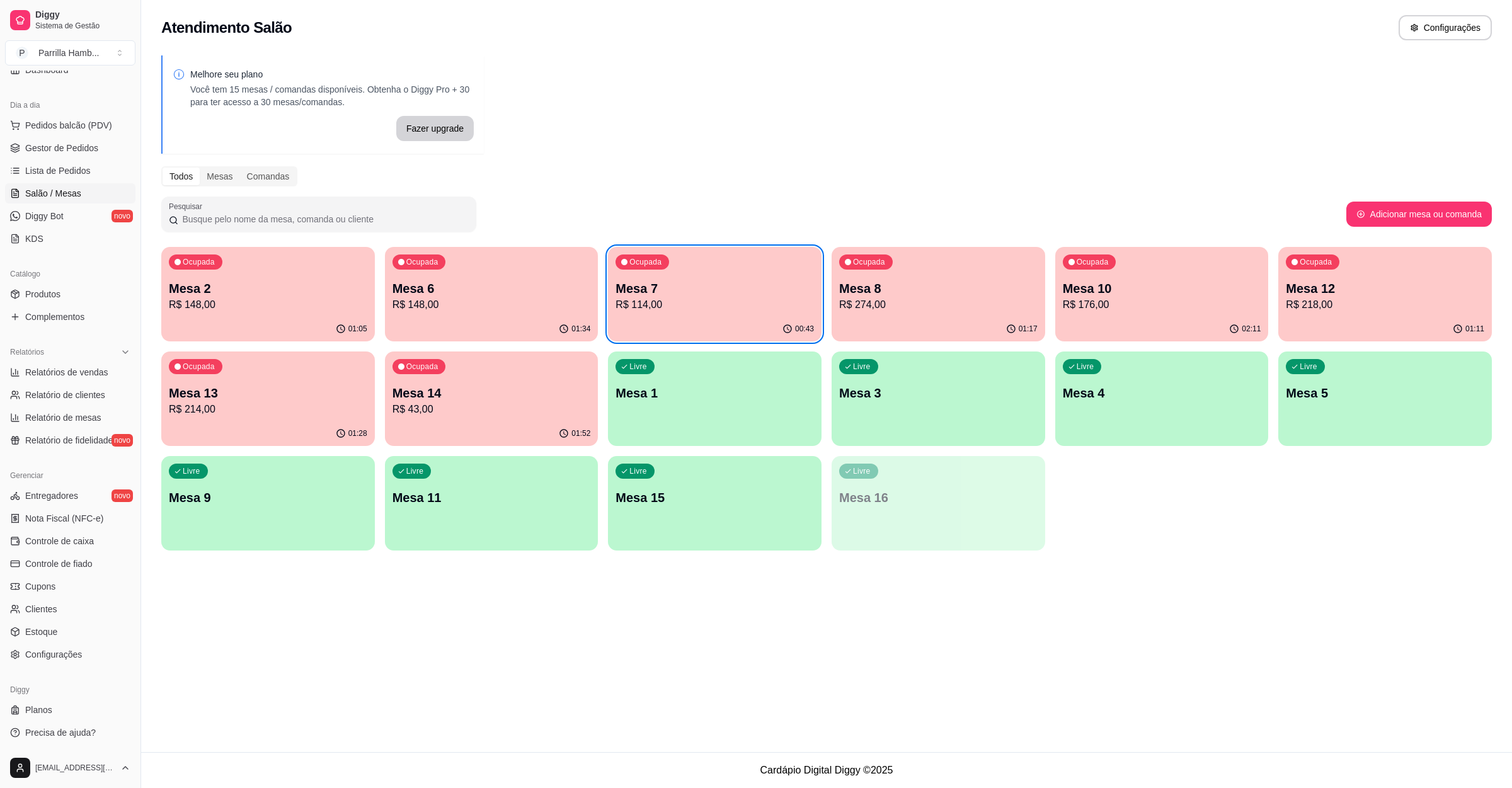
click at [1399, 323] on div "01:11" at bounding box center [1385, 329] width 214 height 25
click at [1318, 272] on div "Ocupada Mesa 12 R$ 218,00" at bounding box center [1385, 282] width 214 height 70
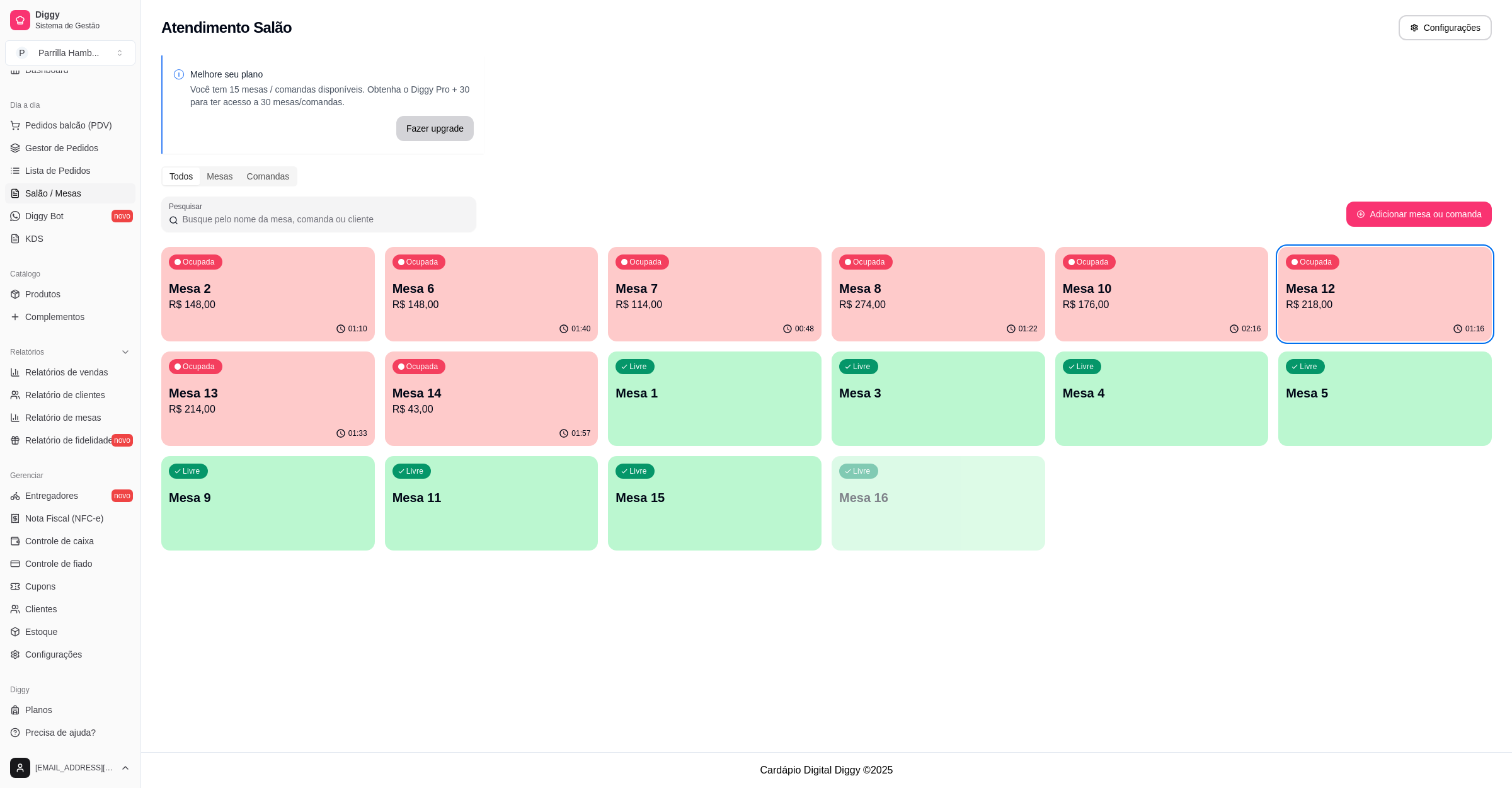
click at [1196, 279] on p "Mesa 10" at bounding box center [1162, 288] width 199 height 17
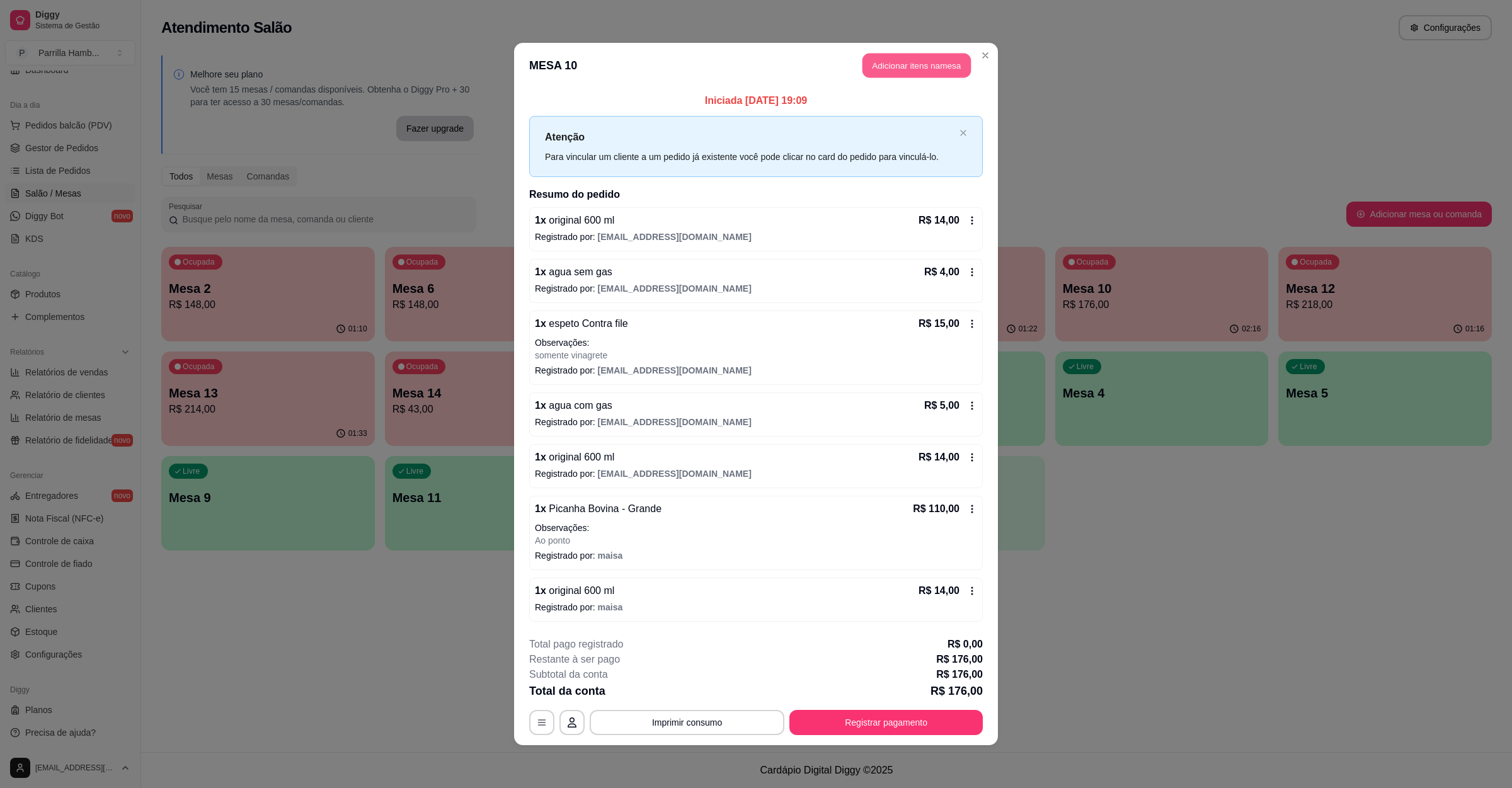
click at [898, 59] on button "Adicionar itens na mesa" at bounding box center [916, 66] width 108 height 25
click at [356, 104] on input "Pesquisa" at bounding box center [619, 98] width 1142 height 13
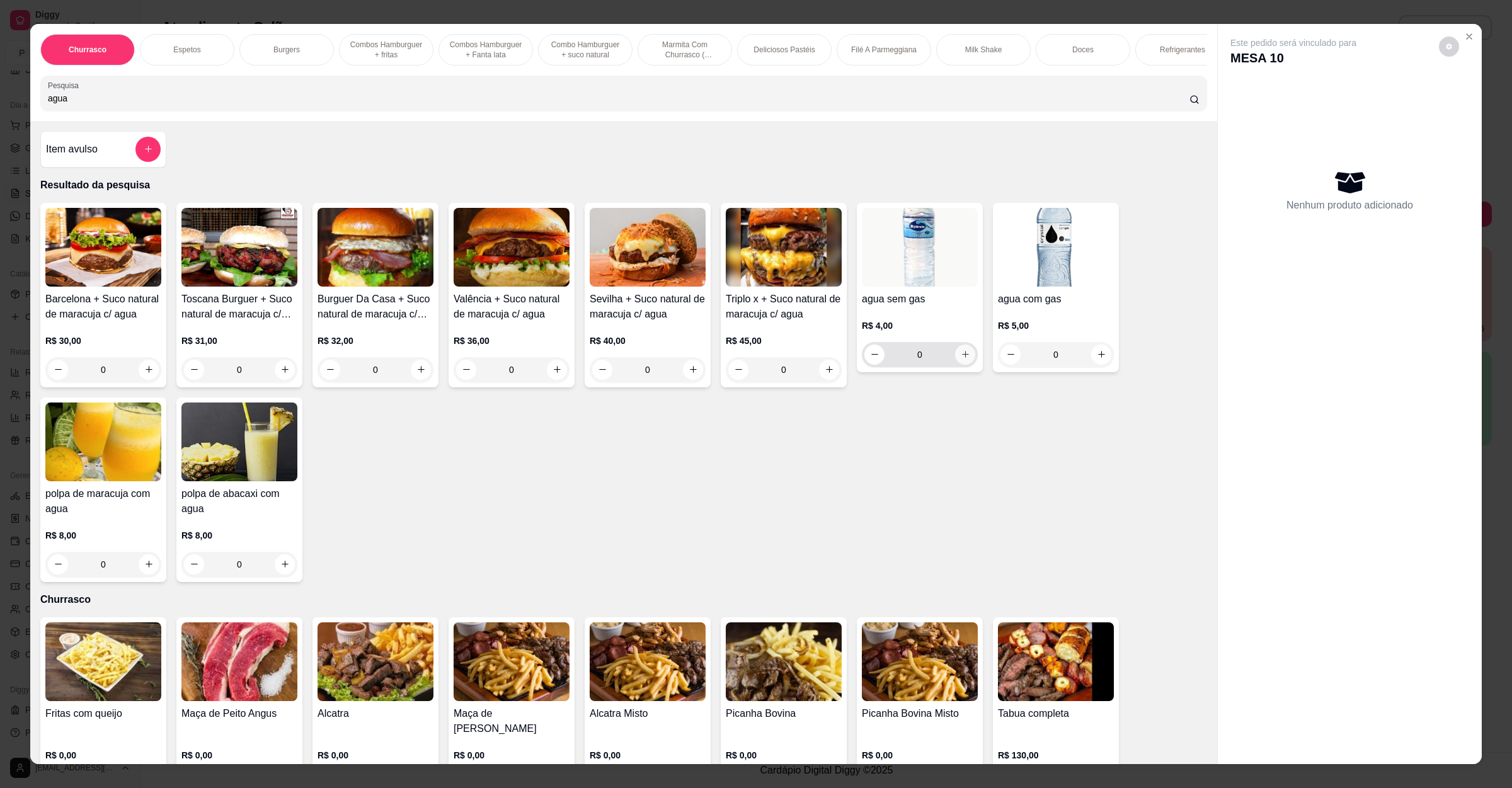
type input "agua"
click at [961, 359] on icon "increase-product-quantity" at bounding box center [965, 354] width 10 height 10
type input "1"
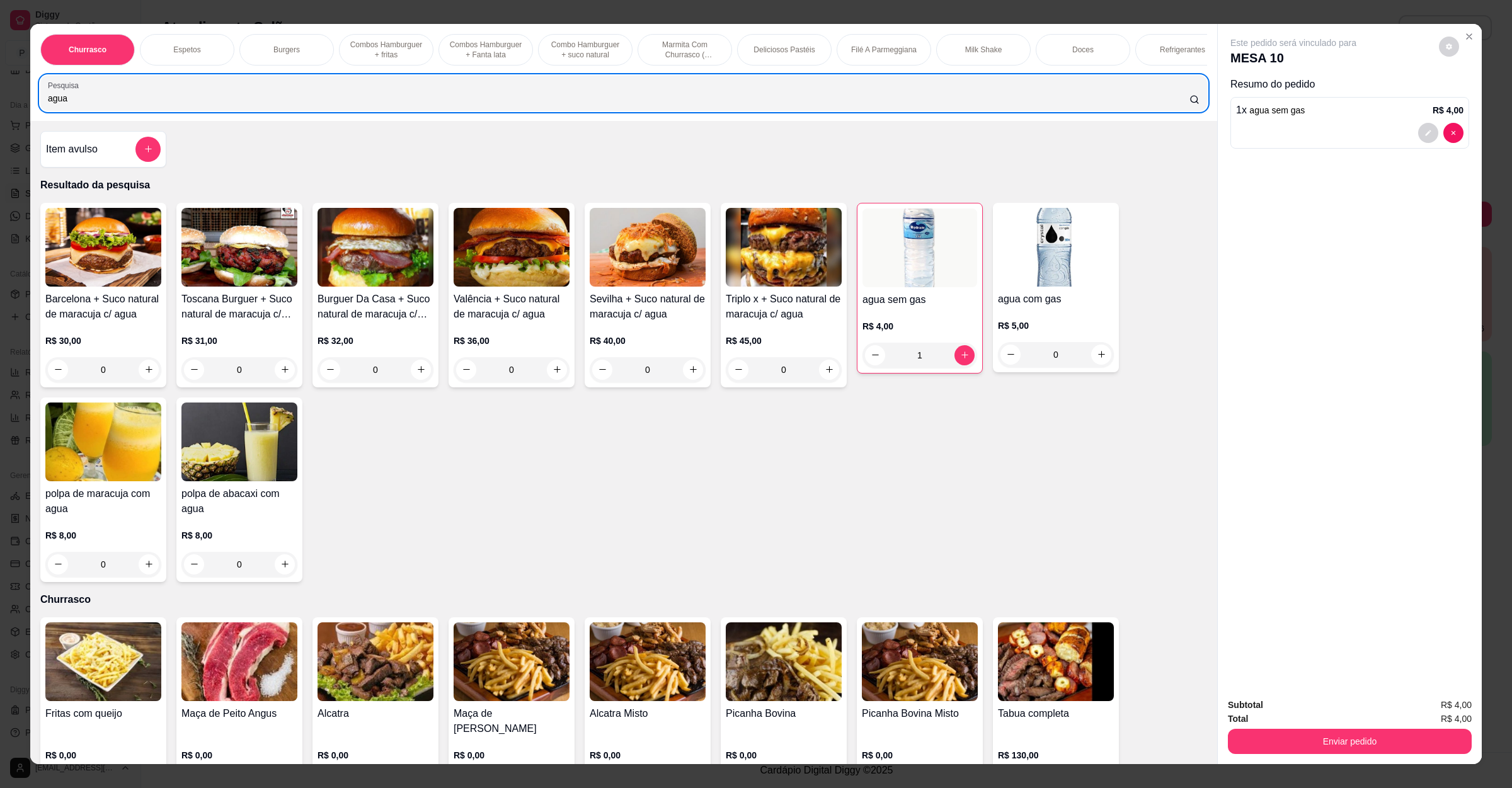
drag, startPoint x: 184, startPoint y: 120, endPoint x: 0, endPoint y: 117, distance: 184.0
click at [0, 117] on div "Churrasco Espetos Burgers Combos Hamburguer + fritas Combos Hamburguer + Fanta …" at bounding box center [756, 394] width 1512 height 788
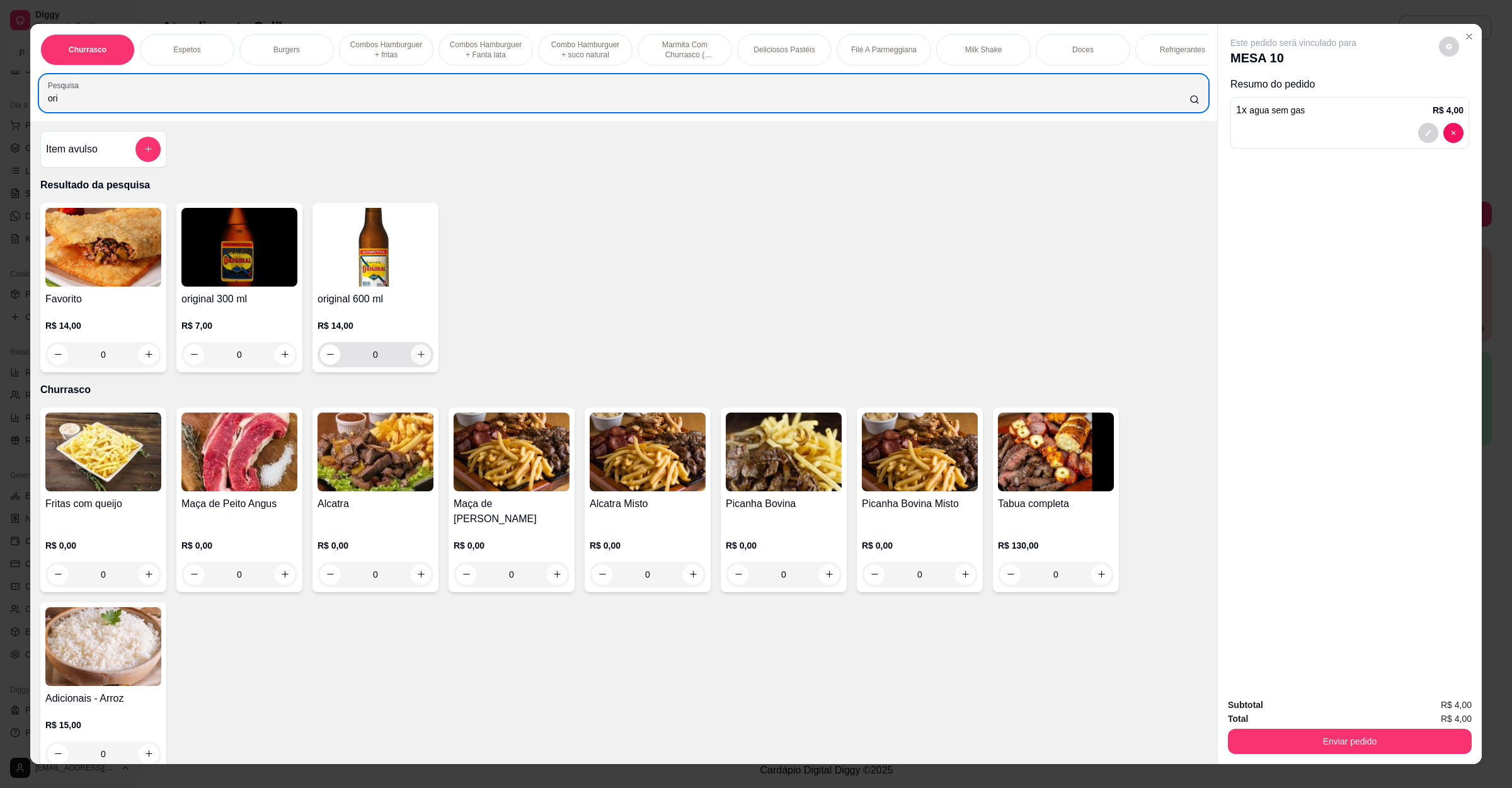
type input "ori"
click at [418, 365] on button "increase-product-quantity" at bounding box center [421, 354] width 20 height 20
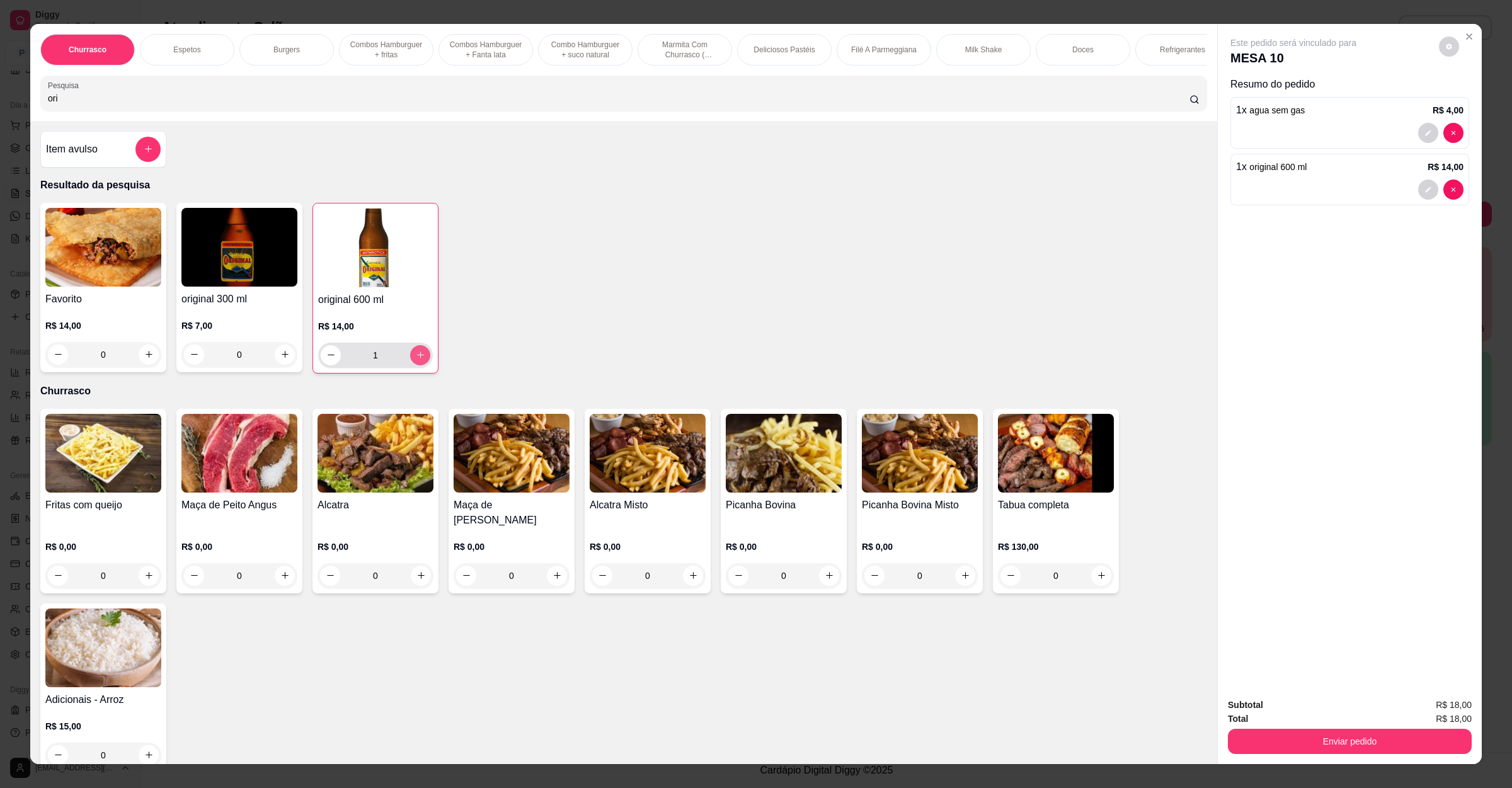
type input "1"
click at [1322, 728] on div "Enviar pedido" at bounding box center [1350, 740] width 244 height 29
click at [1338, 731] on button "Enviar pedido" at bounding box center [1350, 740] width 244 height 25
click at [1414, 701] on button "Enviar pedido" at bounding box center [1436, 710] width 71 height 24
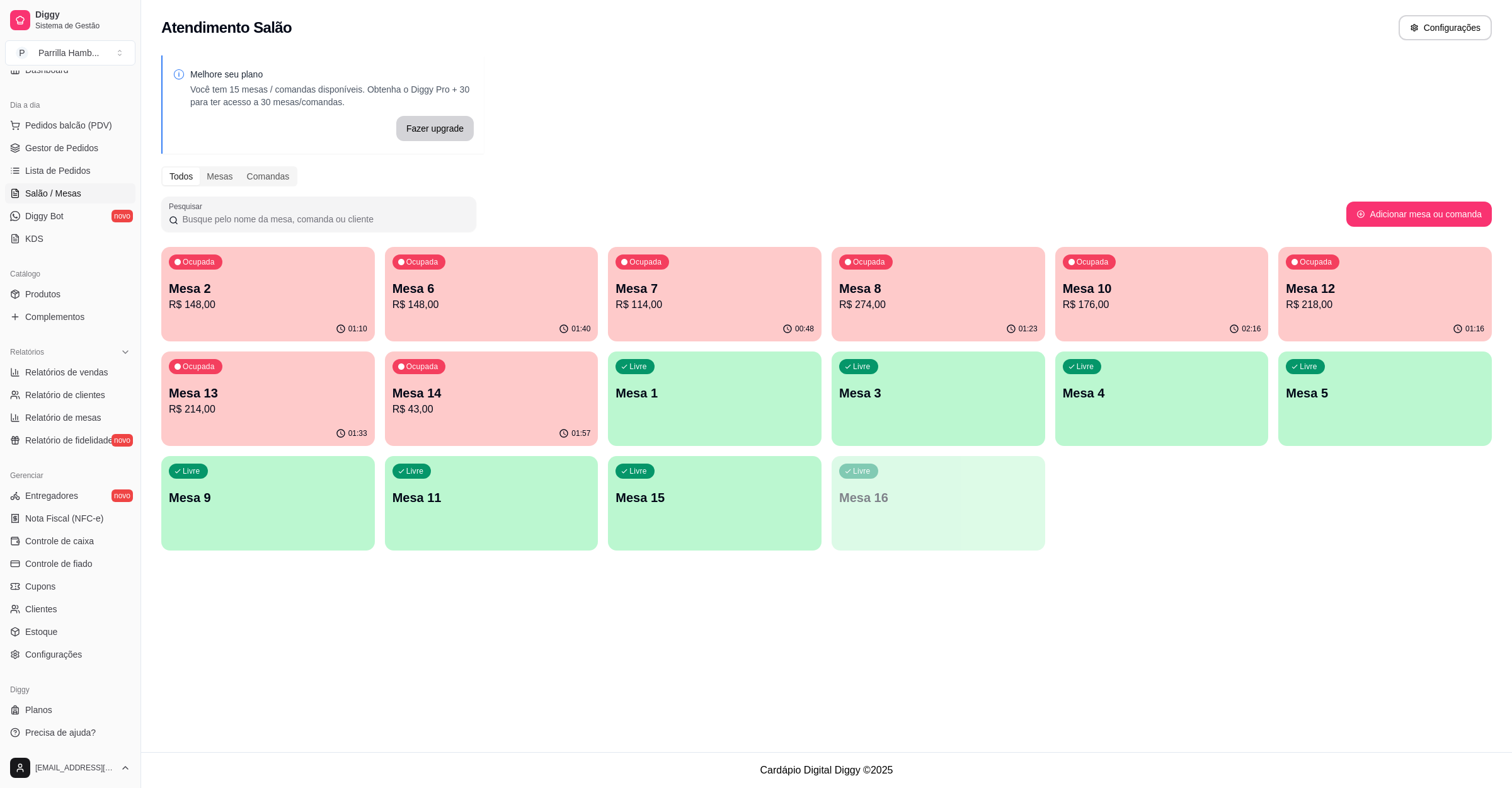
click at [1359, 300] on p "R$ 218,00" at bounding box center [1385, 305] width 199 height 15
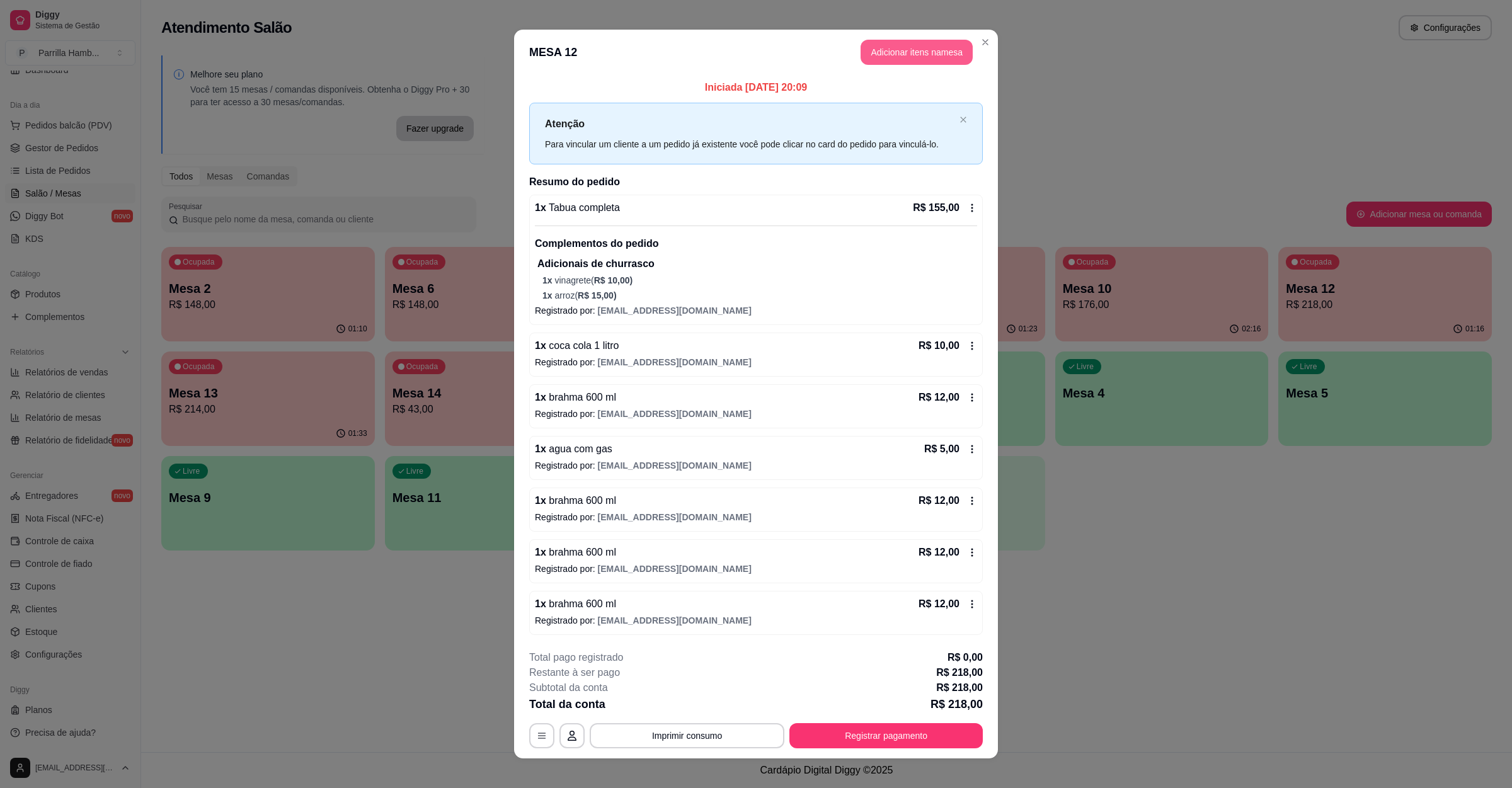
click at [903, 48] on button "Adicionar itens na mesa" at bounding box center [917, 52] width 113 height 25
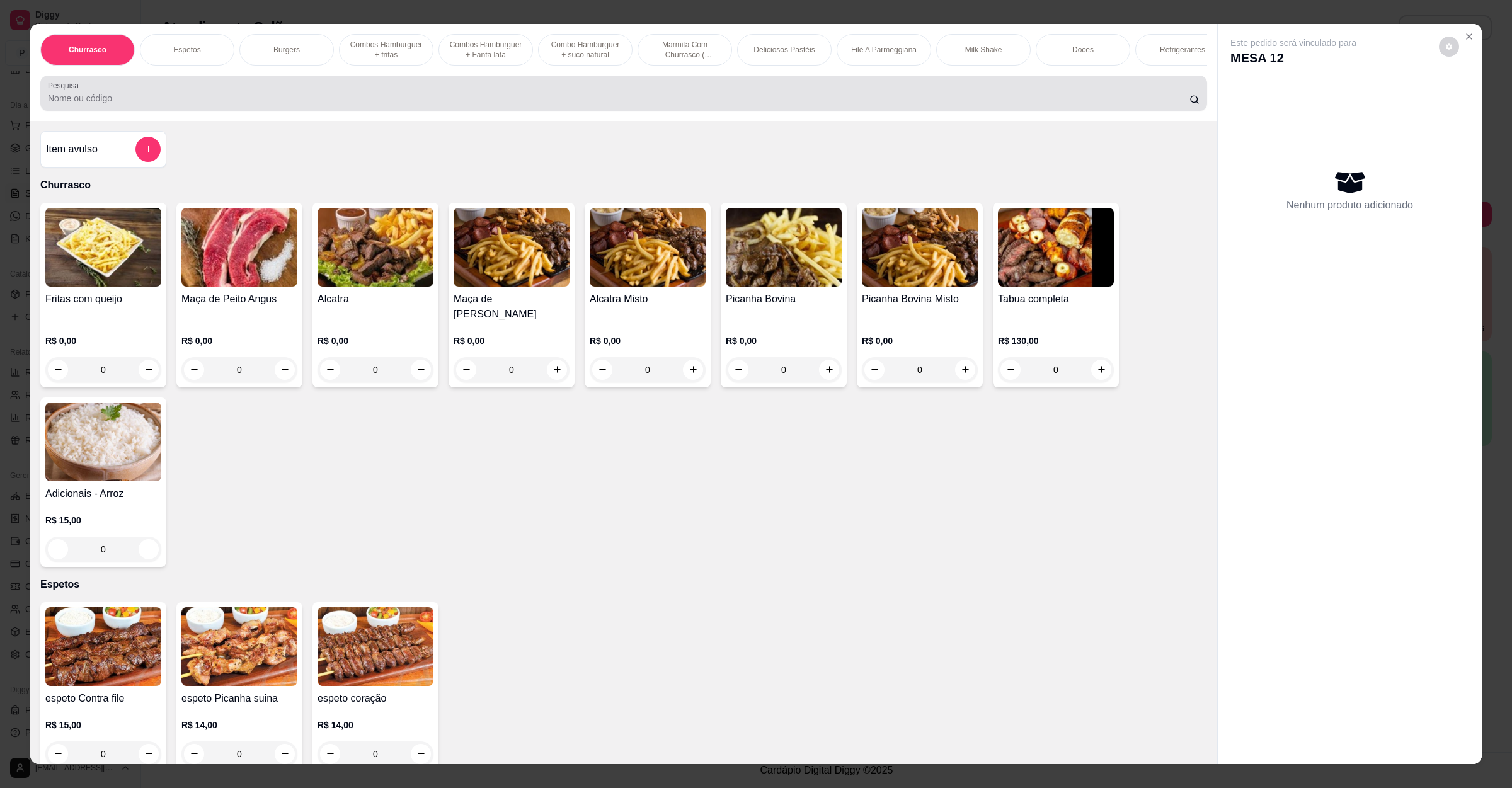
click at [401, 111] on div "Pesquisa" at bounding box center [623, 93] width 1167 height 35
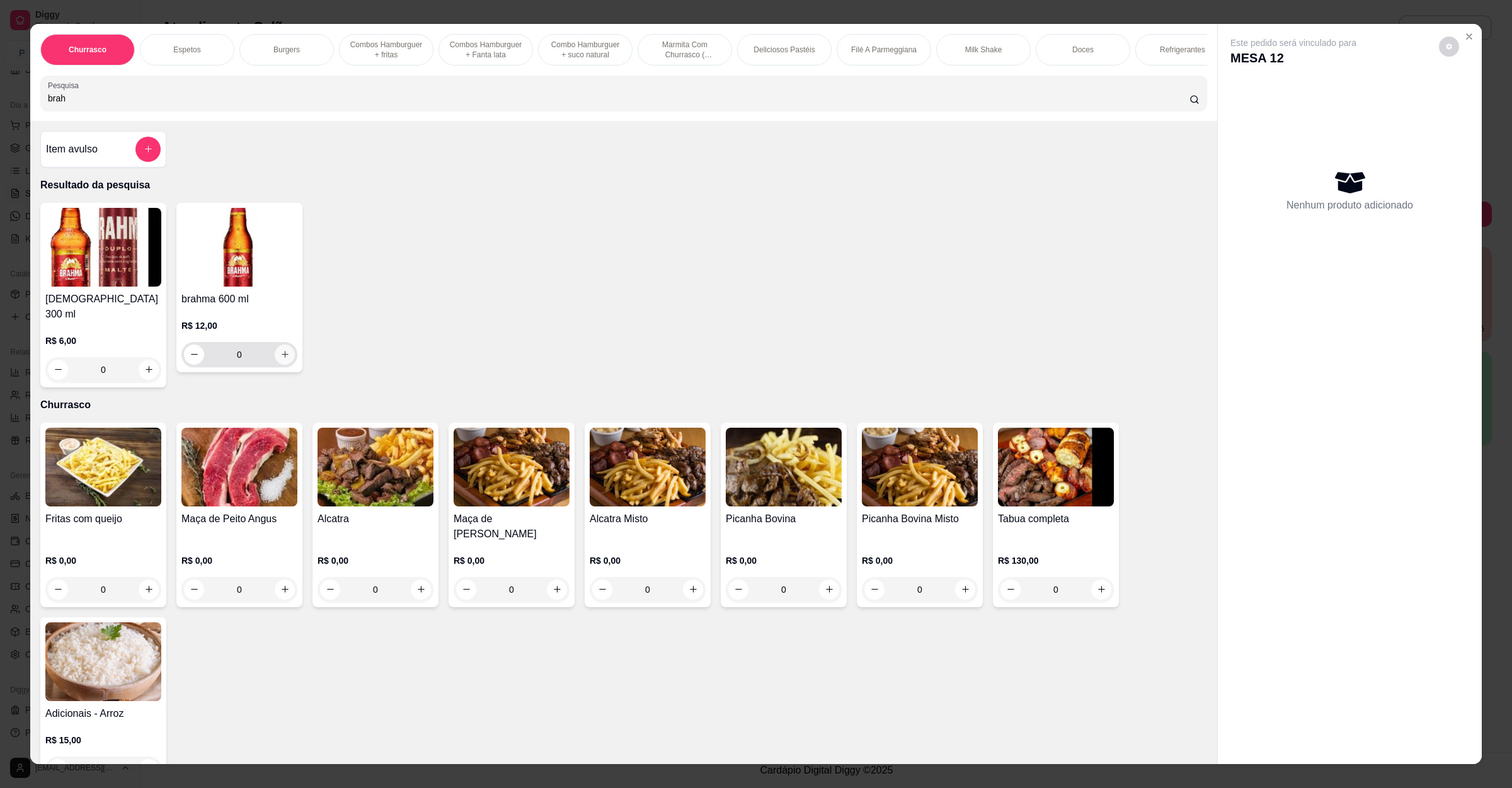
type input "brah"
click at [280, 359] on icon "increase-product-quantity" at bounding box center [285, 354] width 10 height 10
type input "1"
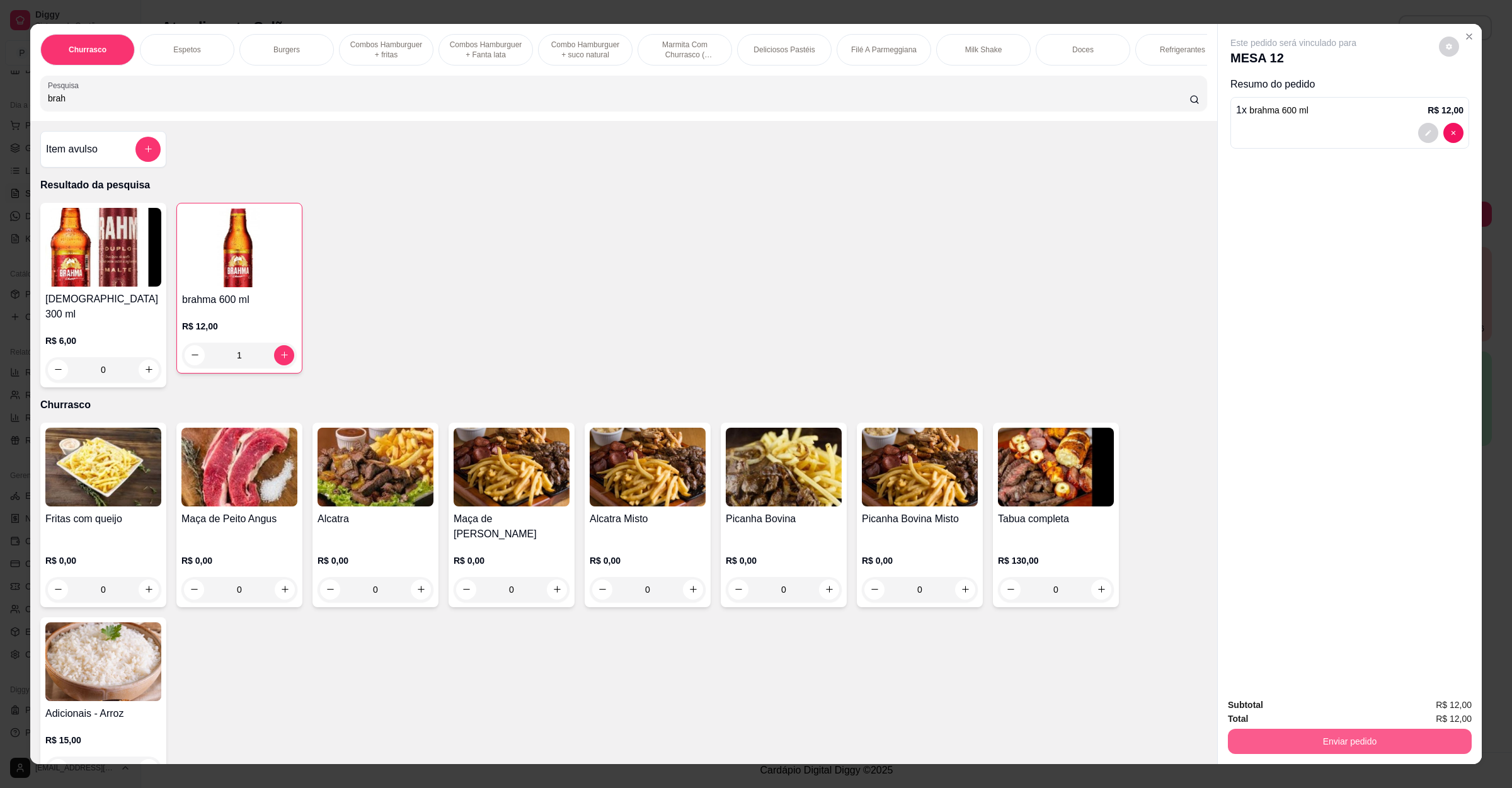
click at [1337, 745] on button "Enviar pedido" at bounding box center [1350, 740] width 244 height 25
click at [1416, 703] on button "Enviar pedido" at bounding box center [1437, 710] width 69 height 23
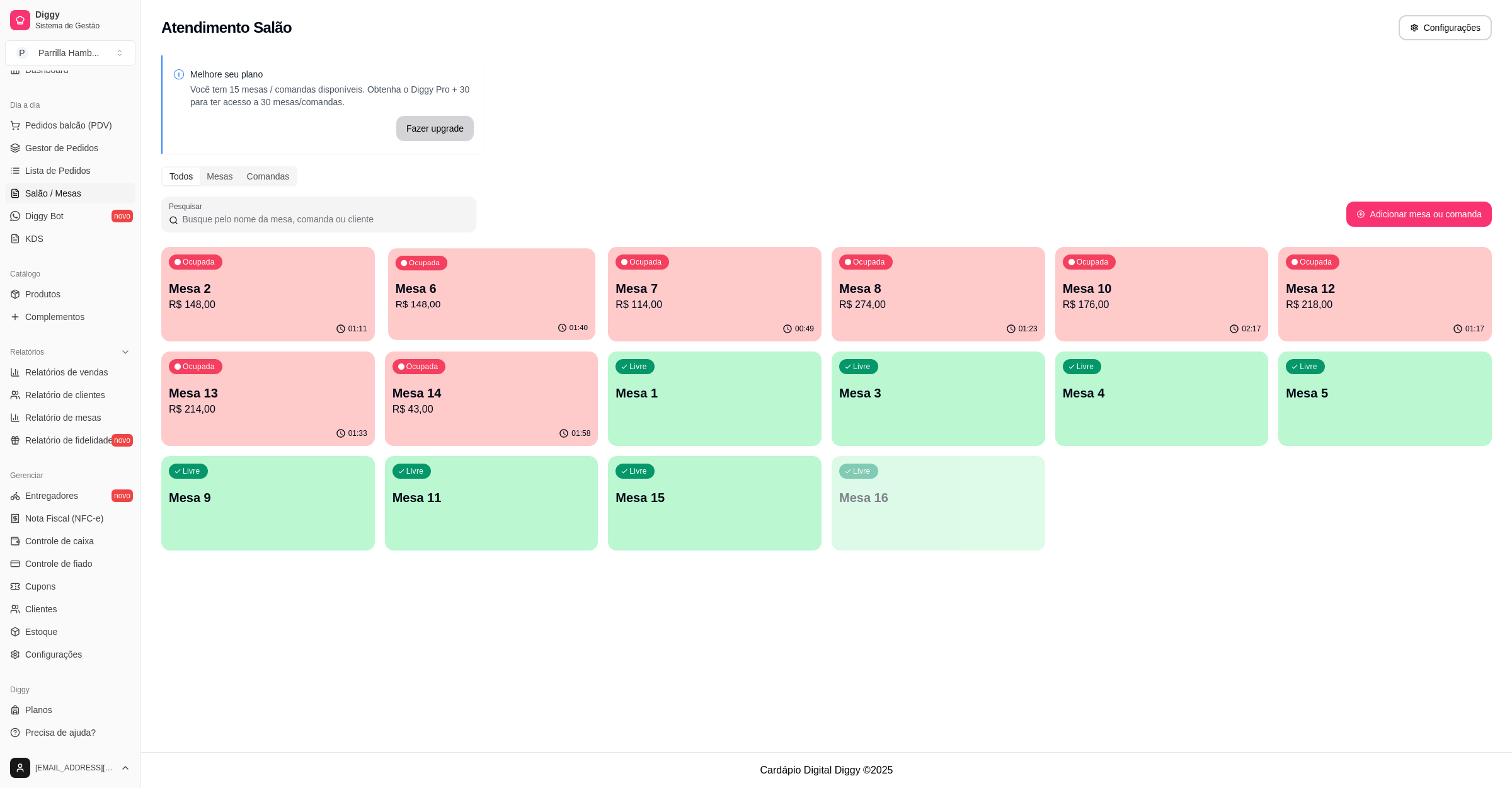
click at [462, 282] on p "Mesa 6" at bounding box center [491, 288] width 192 height 17
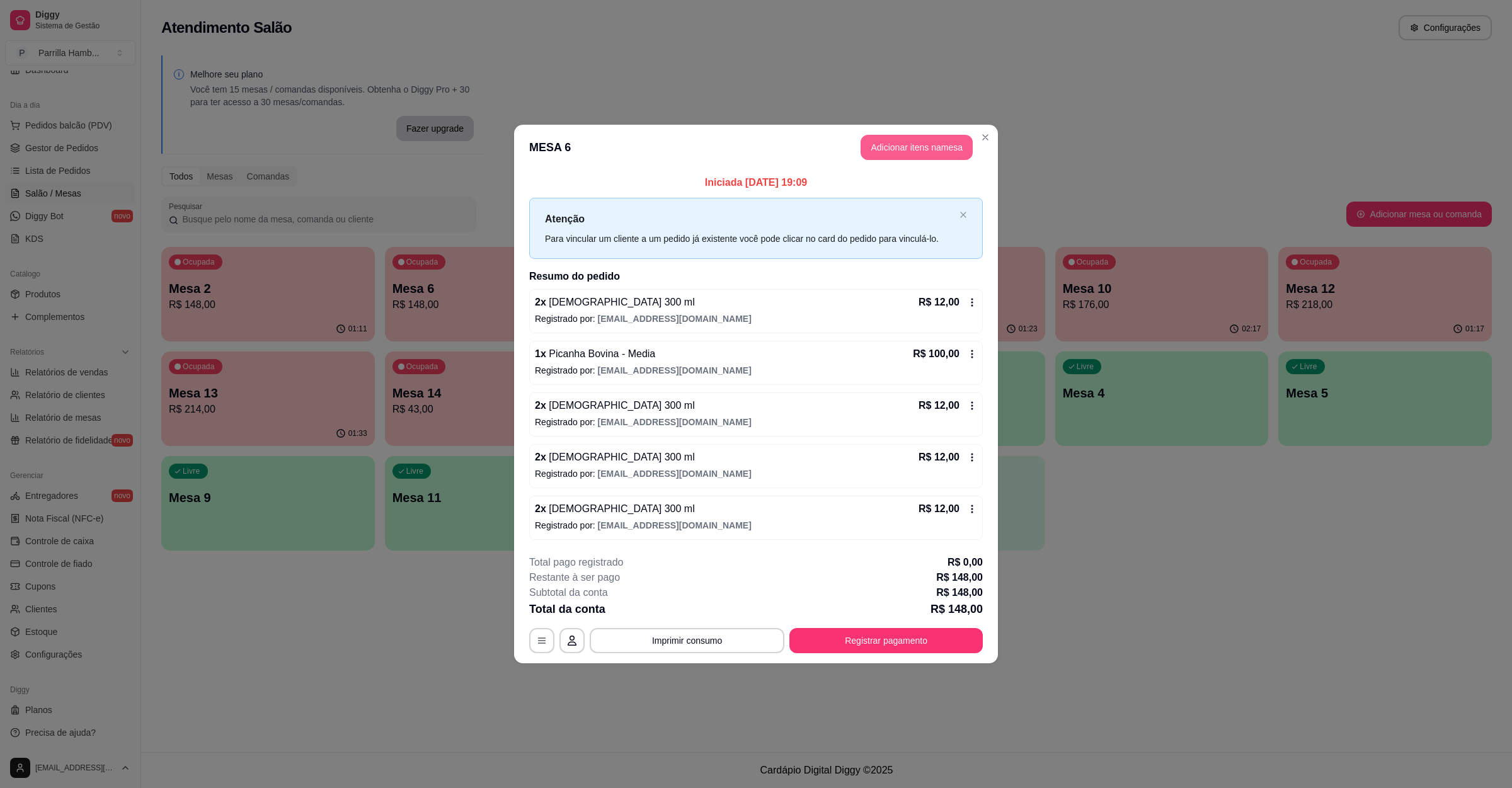
click at [896, 155] on button "Adicionar itens na mesa" at bounding box center [917, 147] width 113 height 25
click at [375, 104] on input "Pesquisa" at bounding box center [619, 98] width 1142 height 13
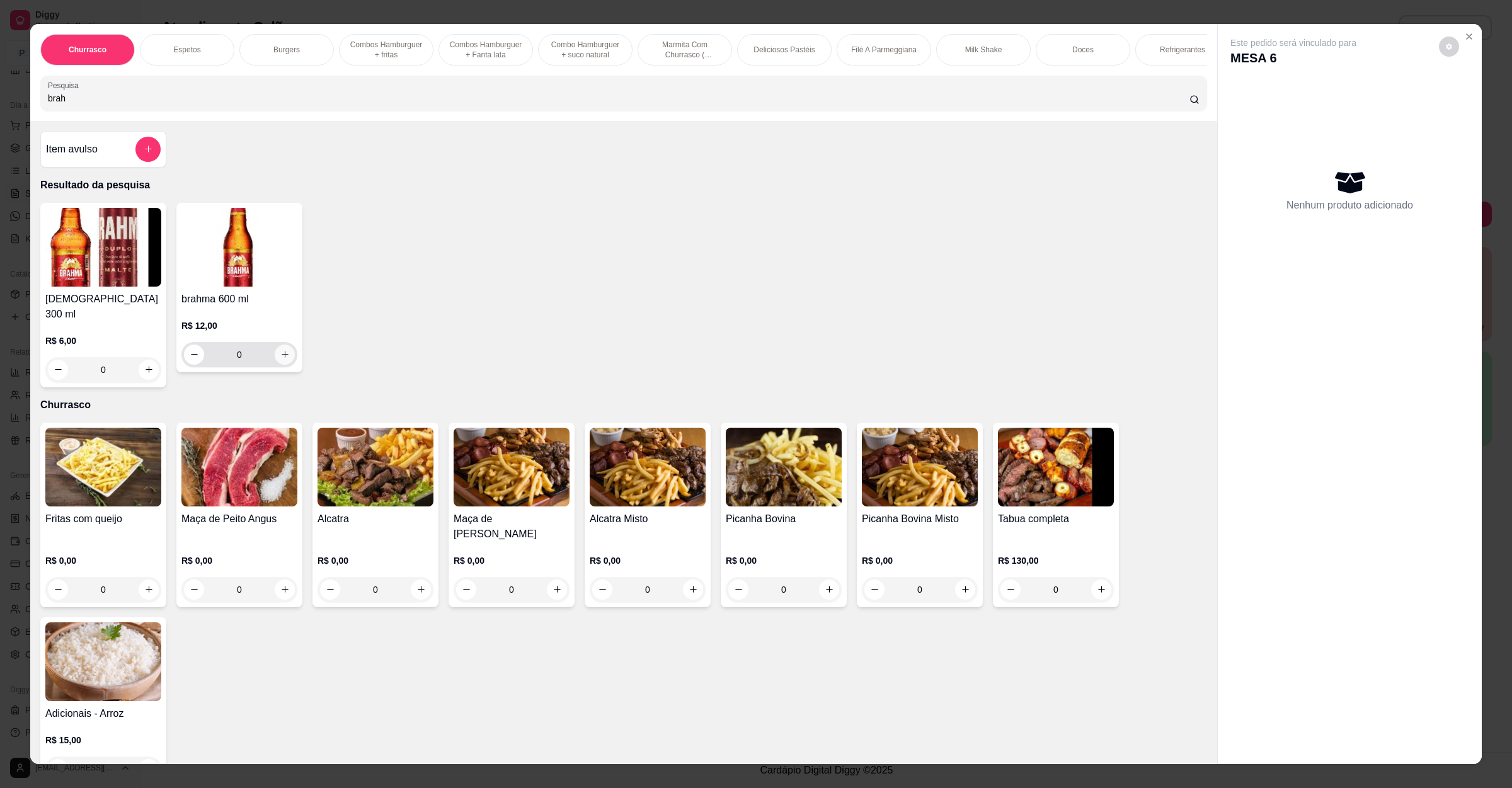
type input "brah"
click at [280, 359] on icon "increase-product-quantity" at bounding box center [285, 354] width 10 height 10
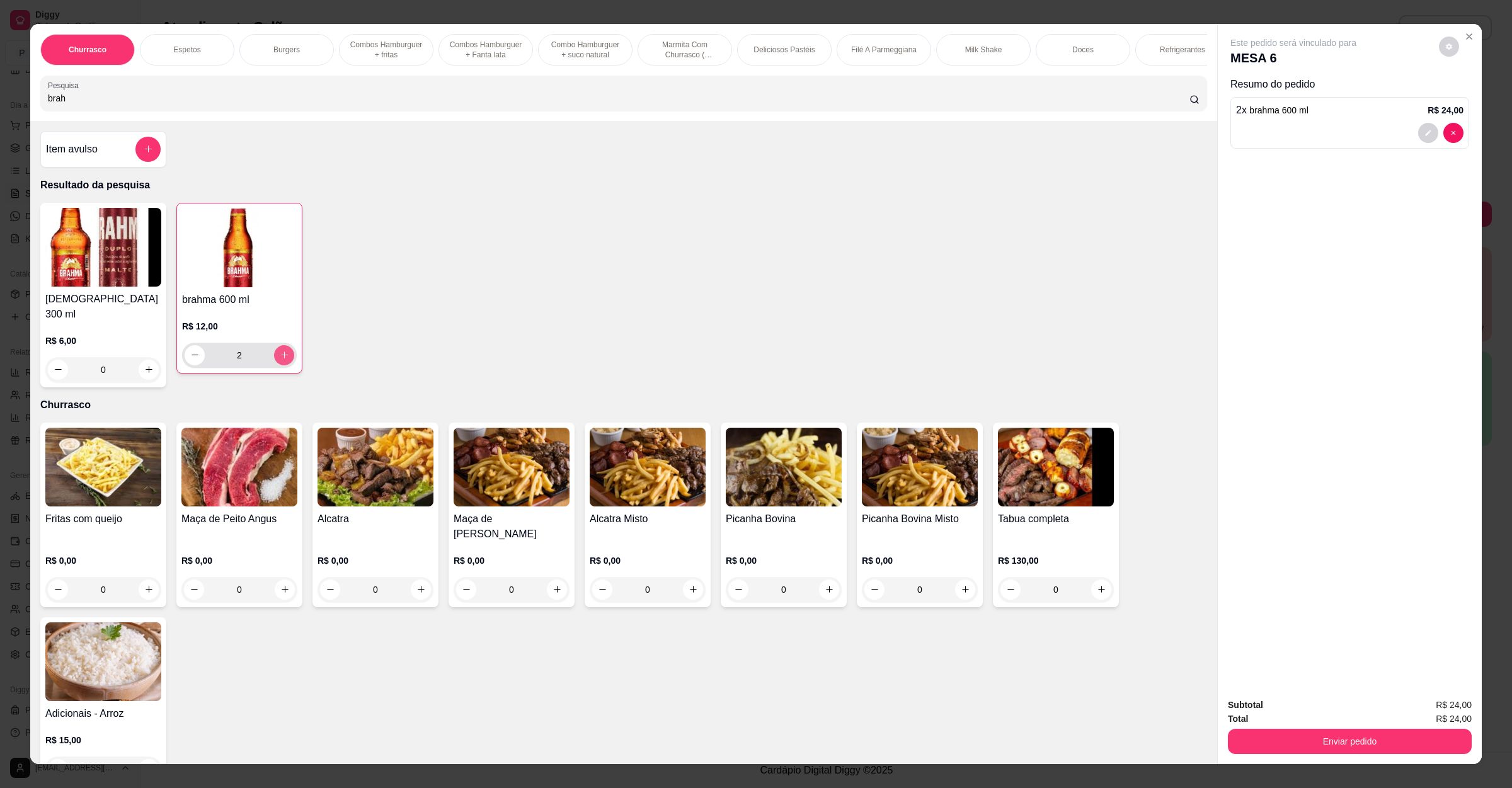
type input "2"
click at [1318, 735] on button "Enviar pedido" at bounding box center [1350, 741] width 236 height 25
click at [1409, 713] on button "Enviar pedido" at bounding box center [1437, 710] width 69 height 23
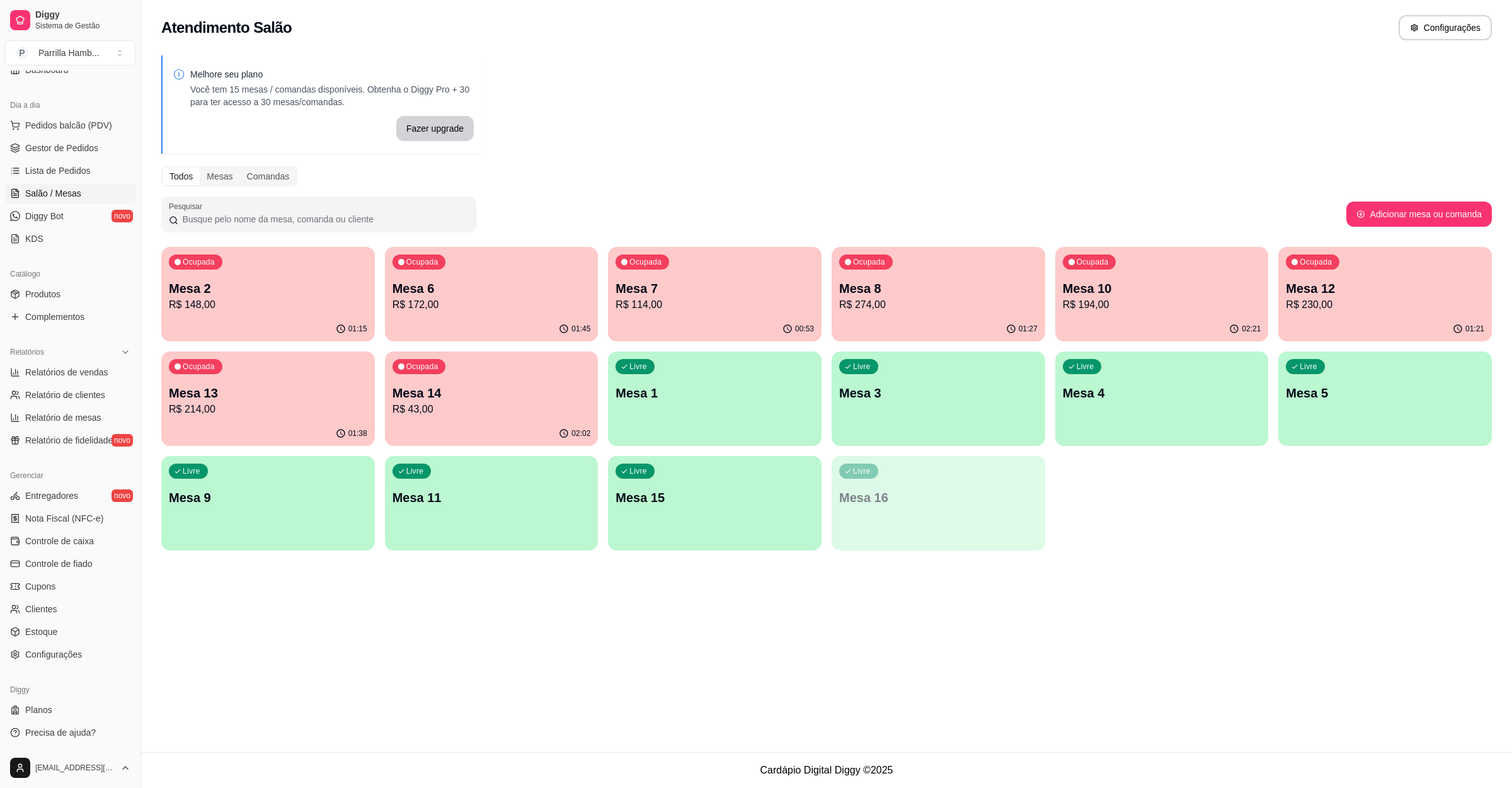
click at [482, 429] on div "02:02" at bounding box center [492, 433] width 214 height 25
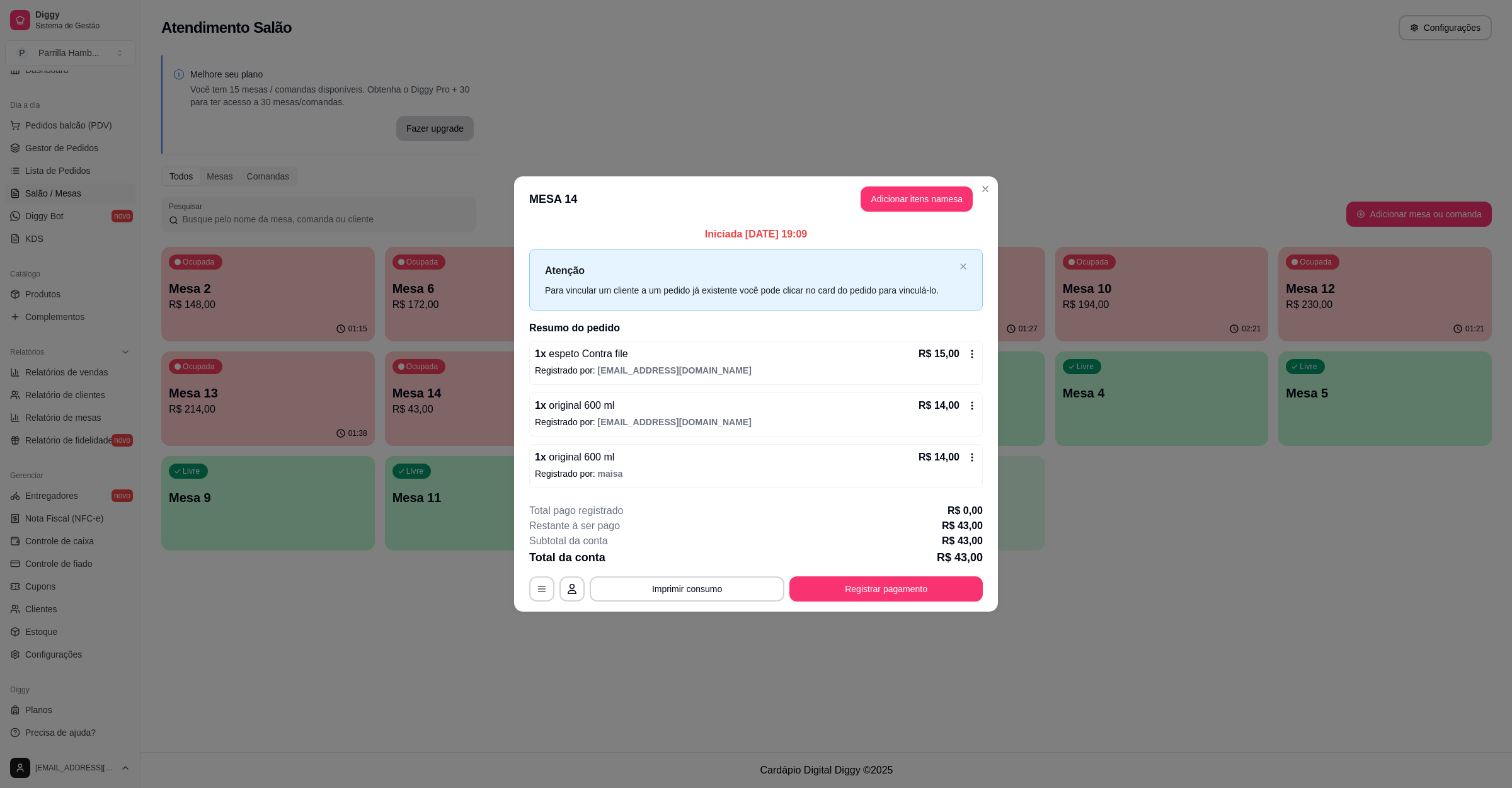
click at [904, 602] on footer "**********" at bounding box center [756, 552] width 484 height 119
click at [911, 589] on button "Registrar pagamento" at bounding box center [886, 588] width 193 height 25
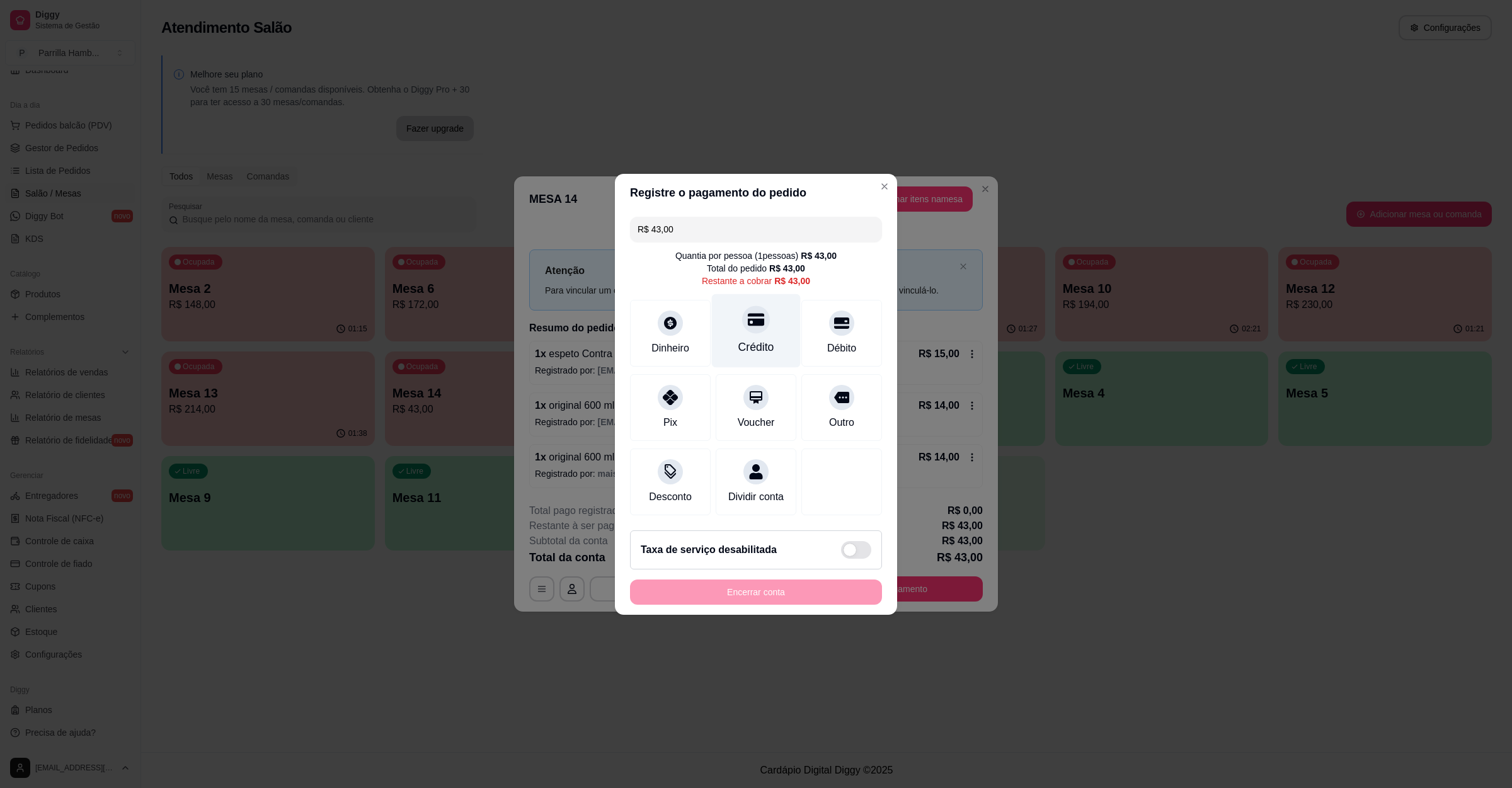
click at [742, 306] on div at bounding box center [756, 319] width 28 height 28
type input "R$ 0,00"
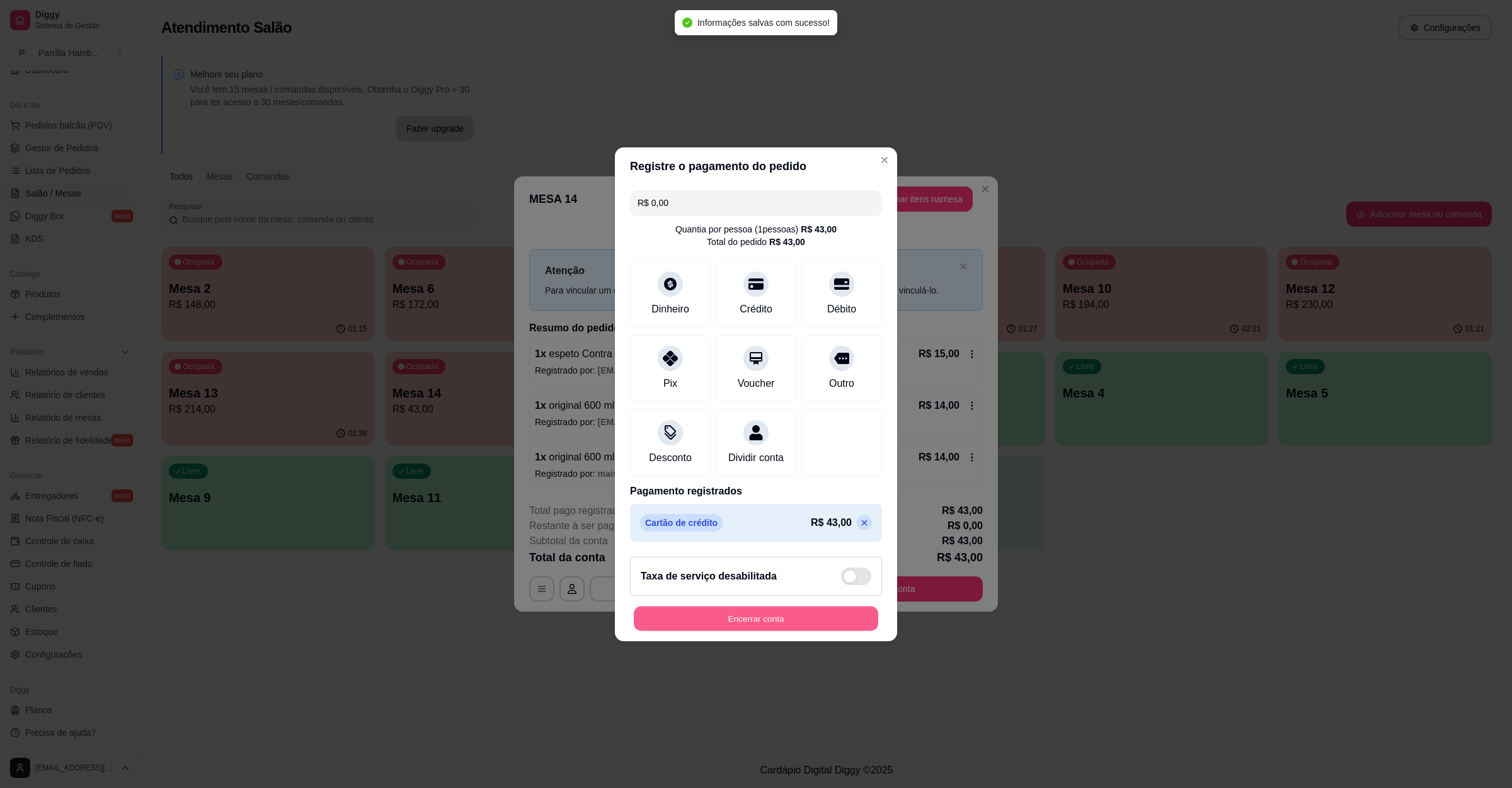
click at [743, 629] on button "Encerrar conta" at bounding box center [756, 618] width 245 height 25
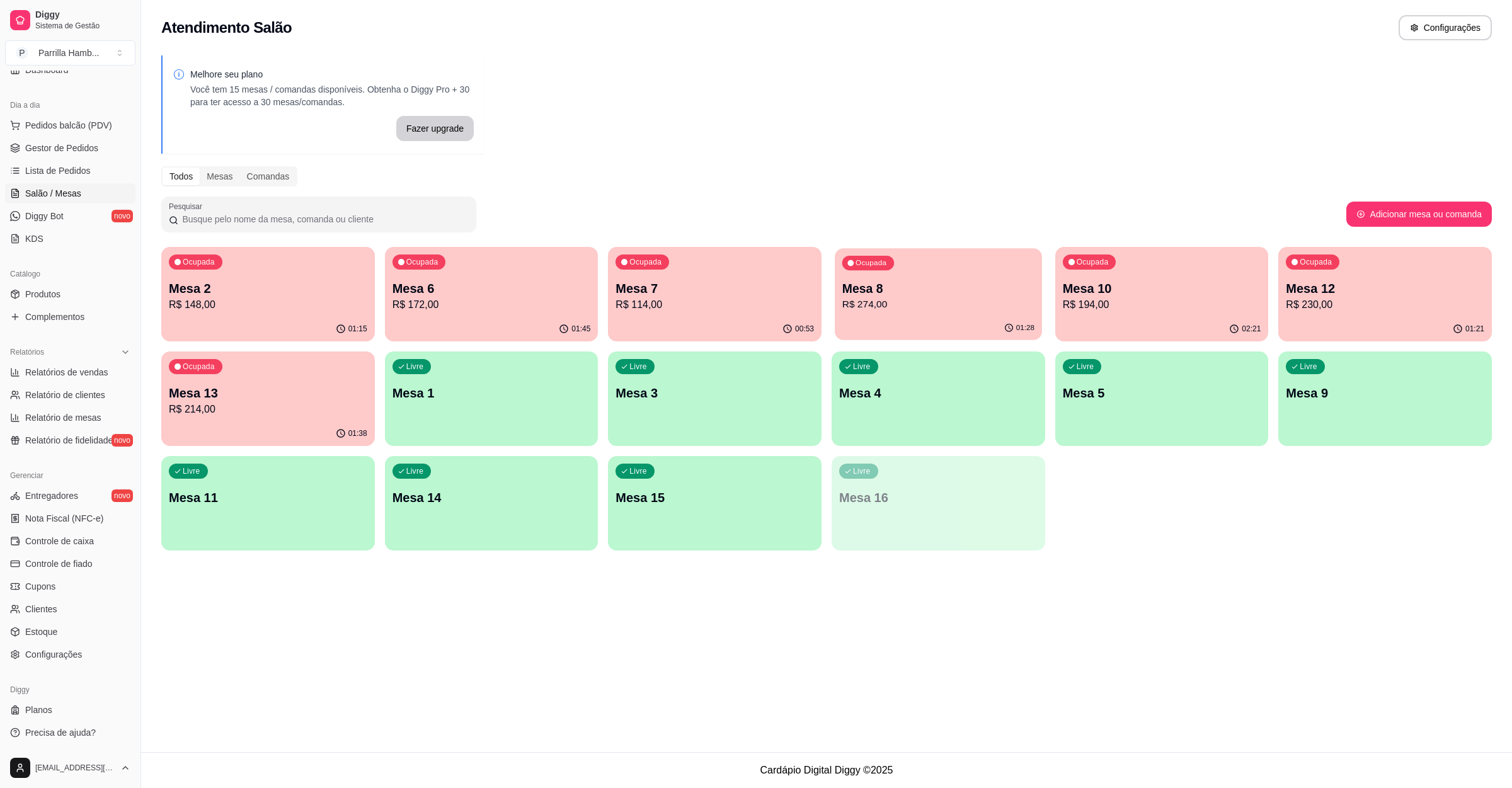
click at [971, 318] on div "01:28" at bounding box center [938, 328] width 207 height 24
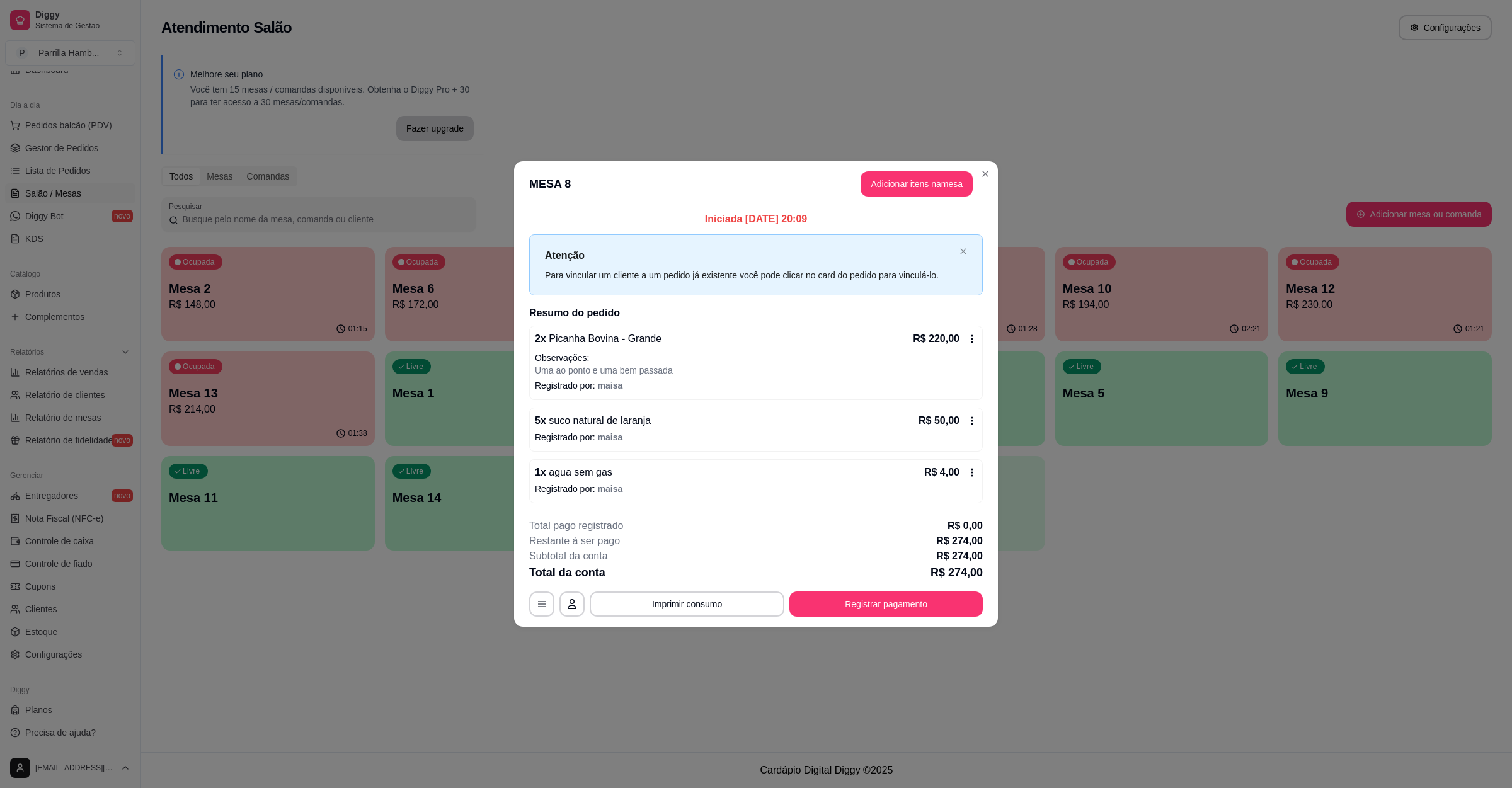
click at [870, 620] on footer "**********" at bounding box center [756, 567] width 484 height 119
click at [881, 607] on button "Registrar pagamento" at bounding box center [886, 603] width 193 height 25
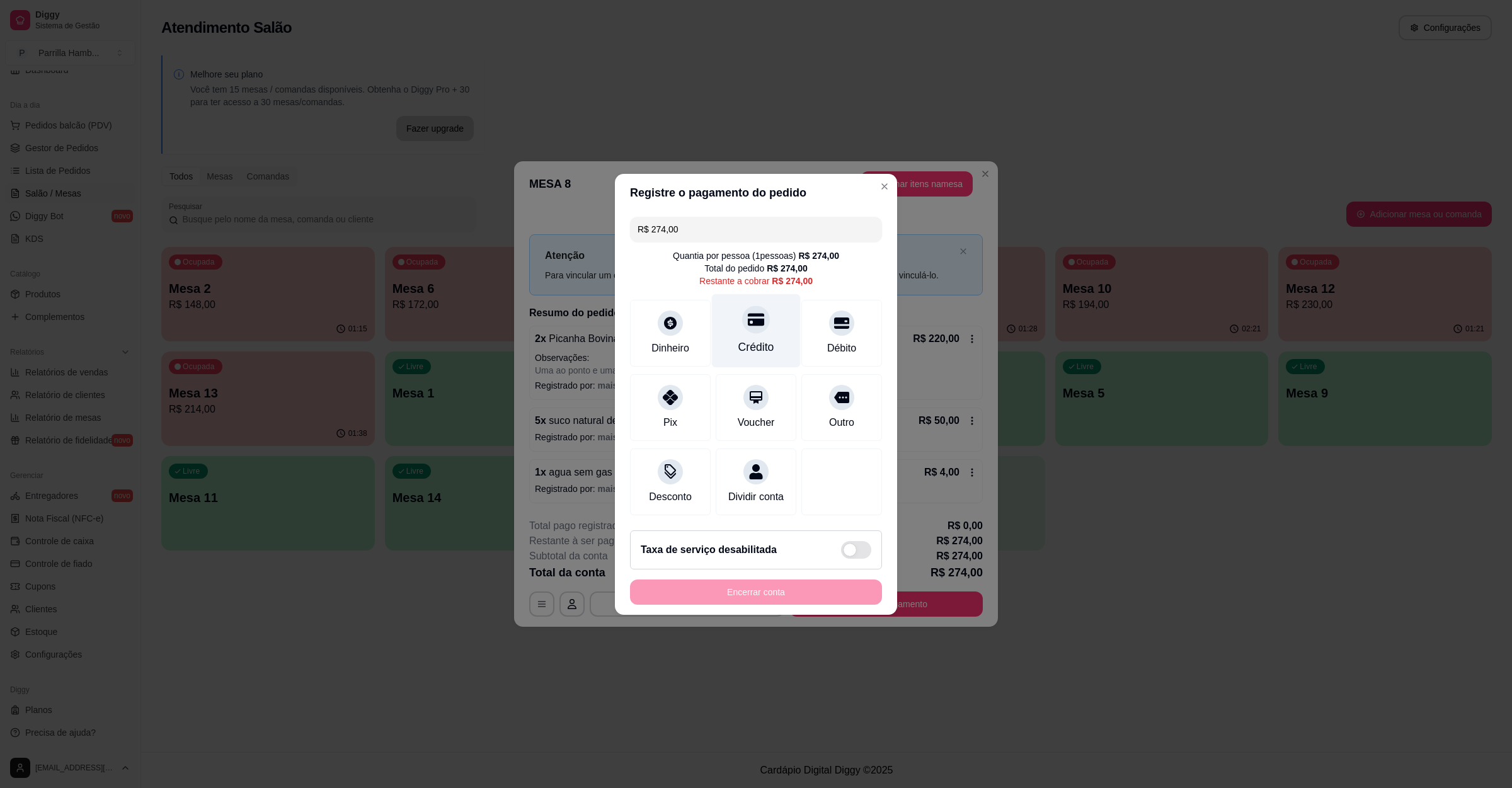
click at [742, 319] on div at bounding box center [756, 319] width 28 height 28
type input "R$ 0,00"
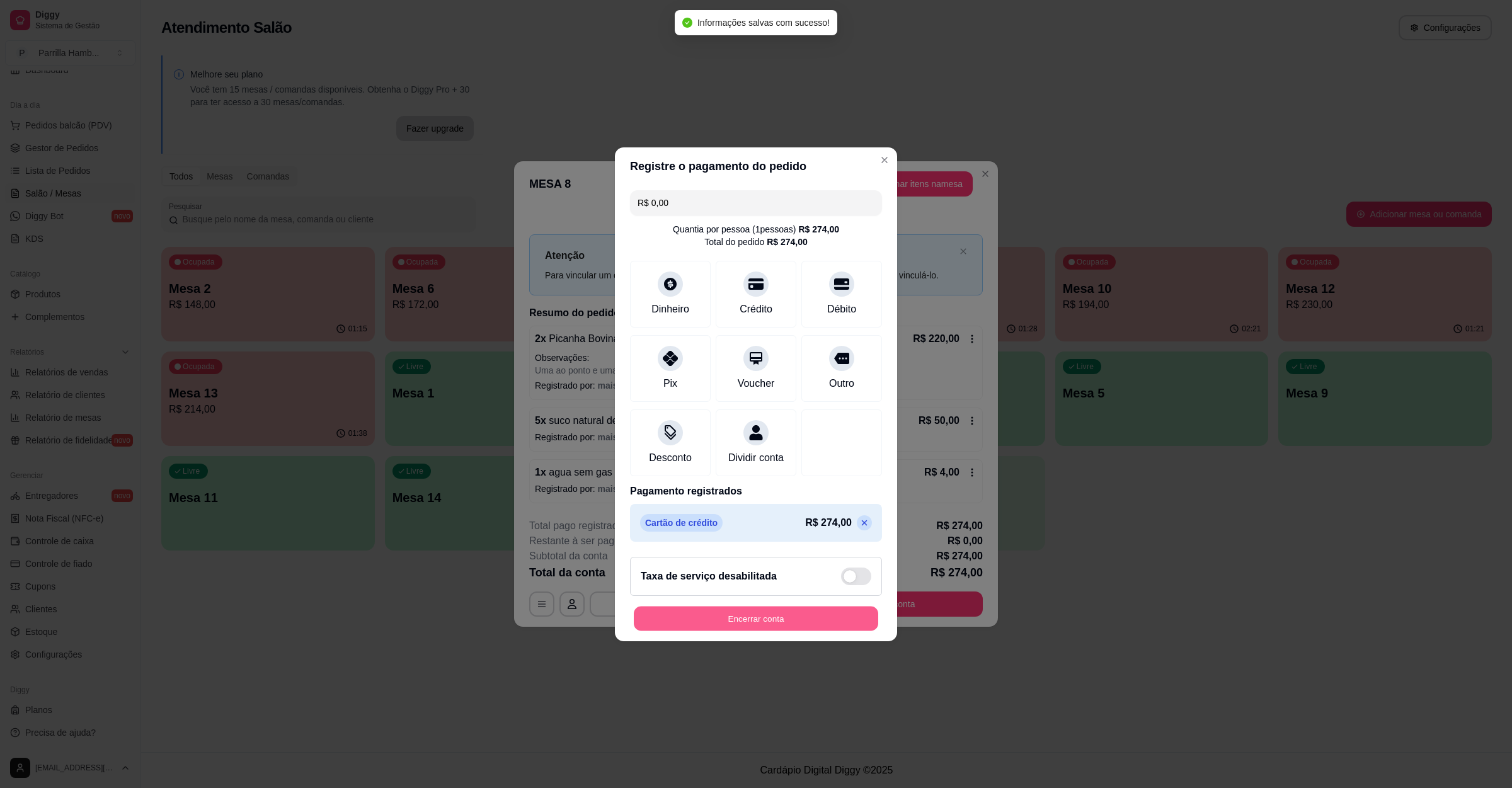
click at [747, 630] on button "Encerrar conta" at bounding box center [756, 618] width 245 height 25
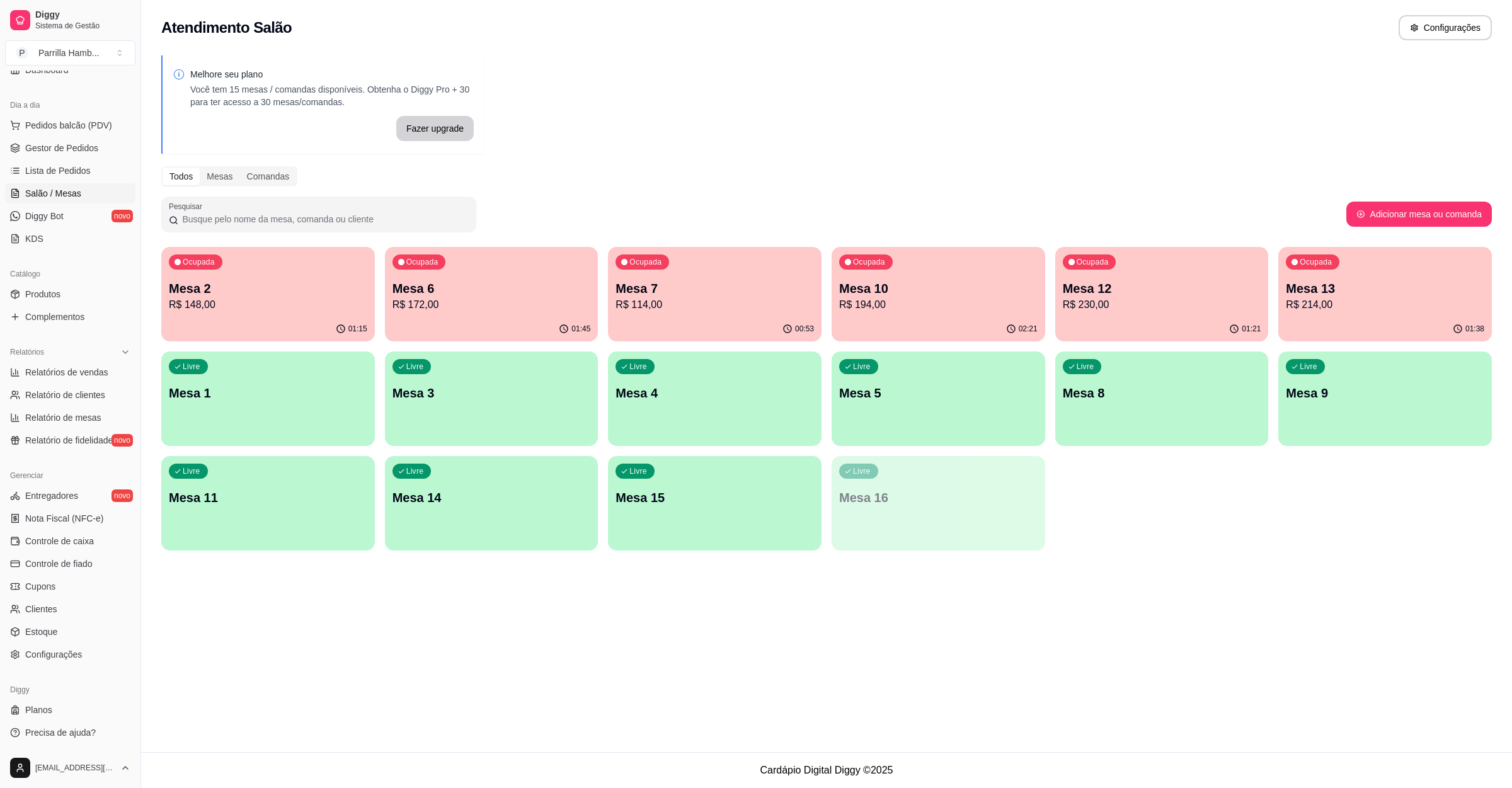
click at [535, 518] on div "Livre Mesa 14" at bounding box center [492, 495] width 214 height 79
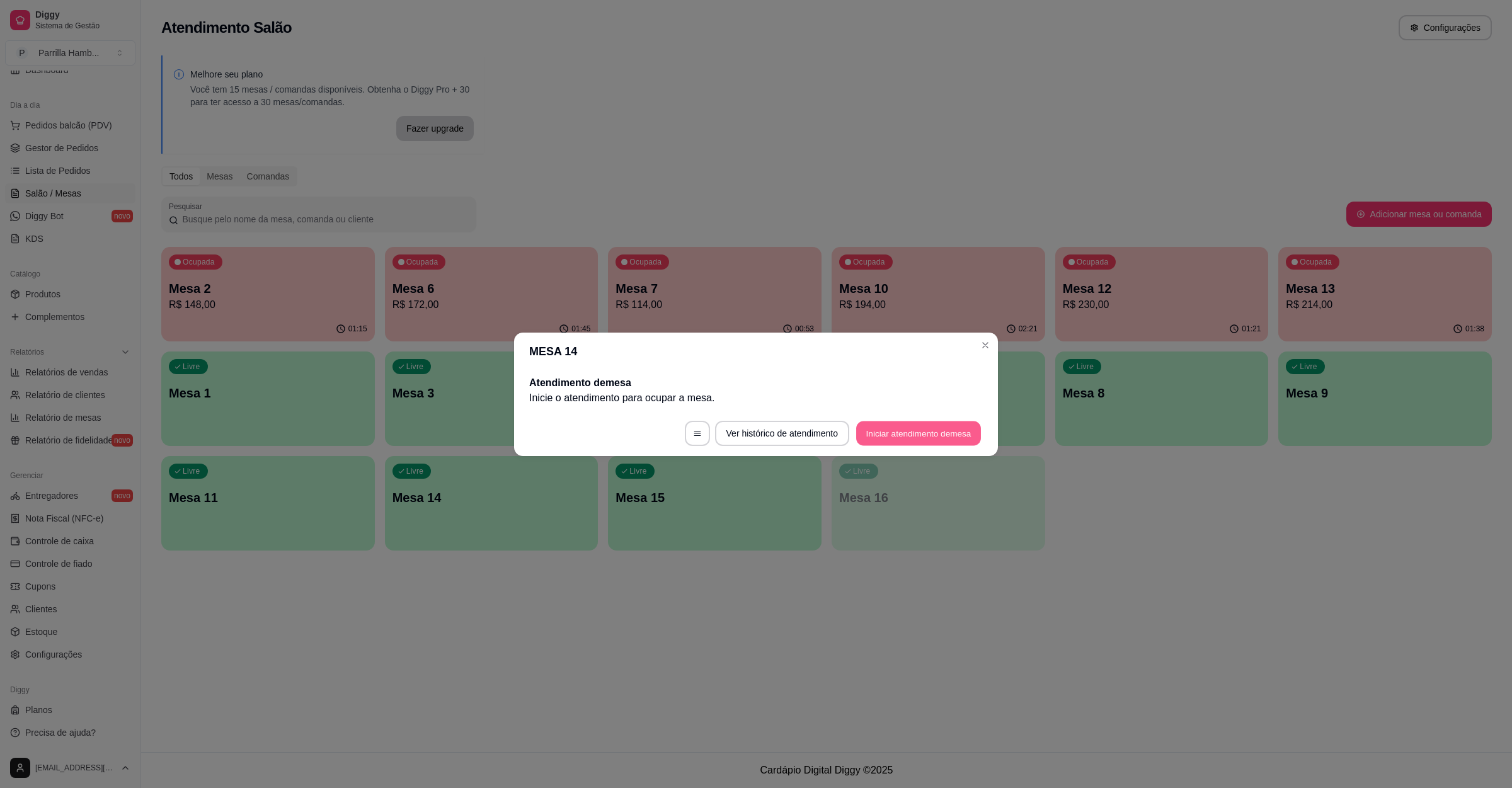
click at [936, 451] on footer "Ver histórico de atendimento Iniciar atendimento de mesa" at bounding box center [756, 433] width 484 height 45
click at [921, 431] on button "Iniciar atendimento de mesa" at bounding box center [918, 432] width 125 height 25
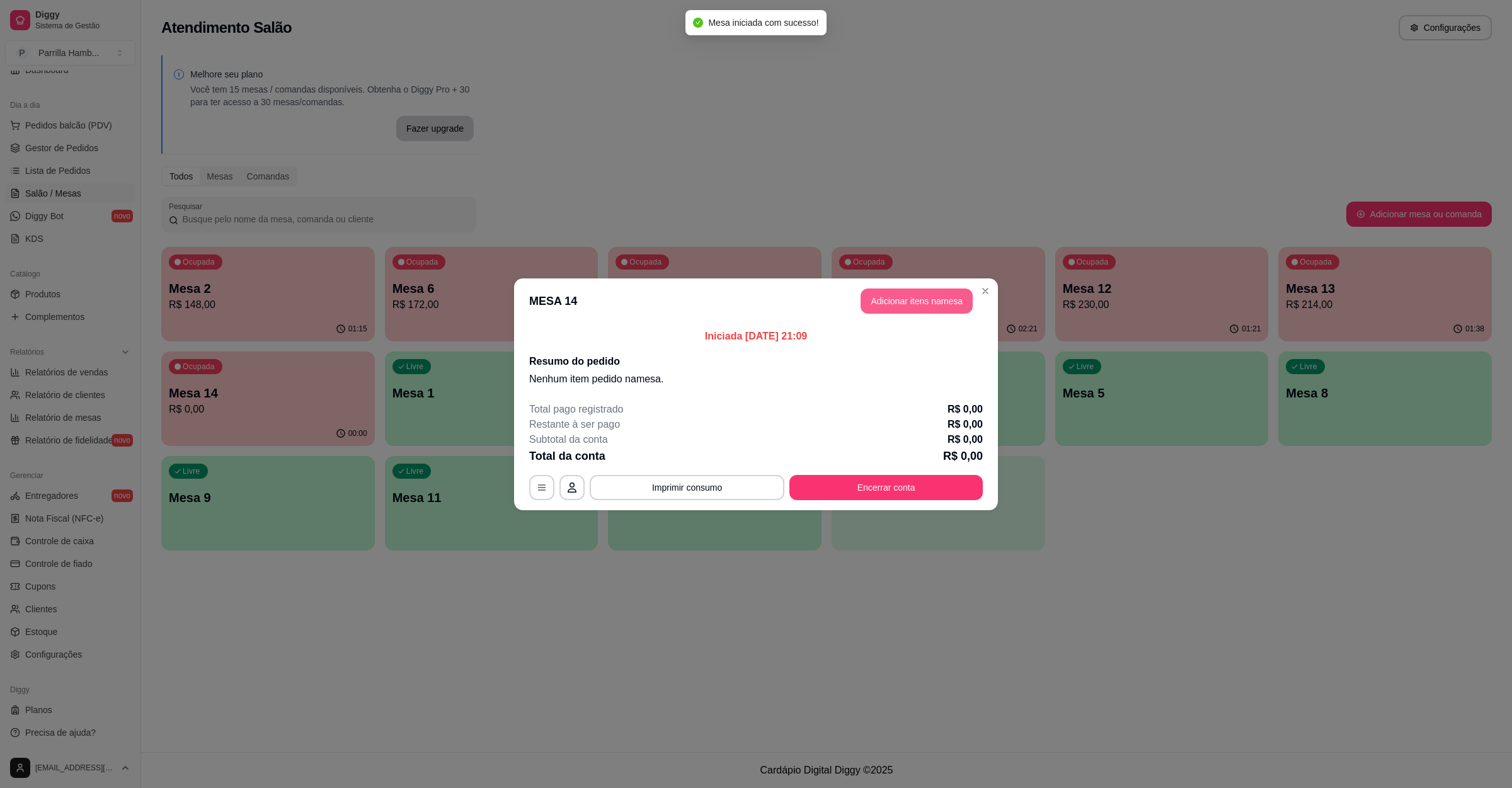
click at [930, 294] on button "Adicionar itens na mesa" at bounding box center [917, 300] width 113 height 25
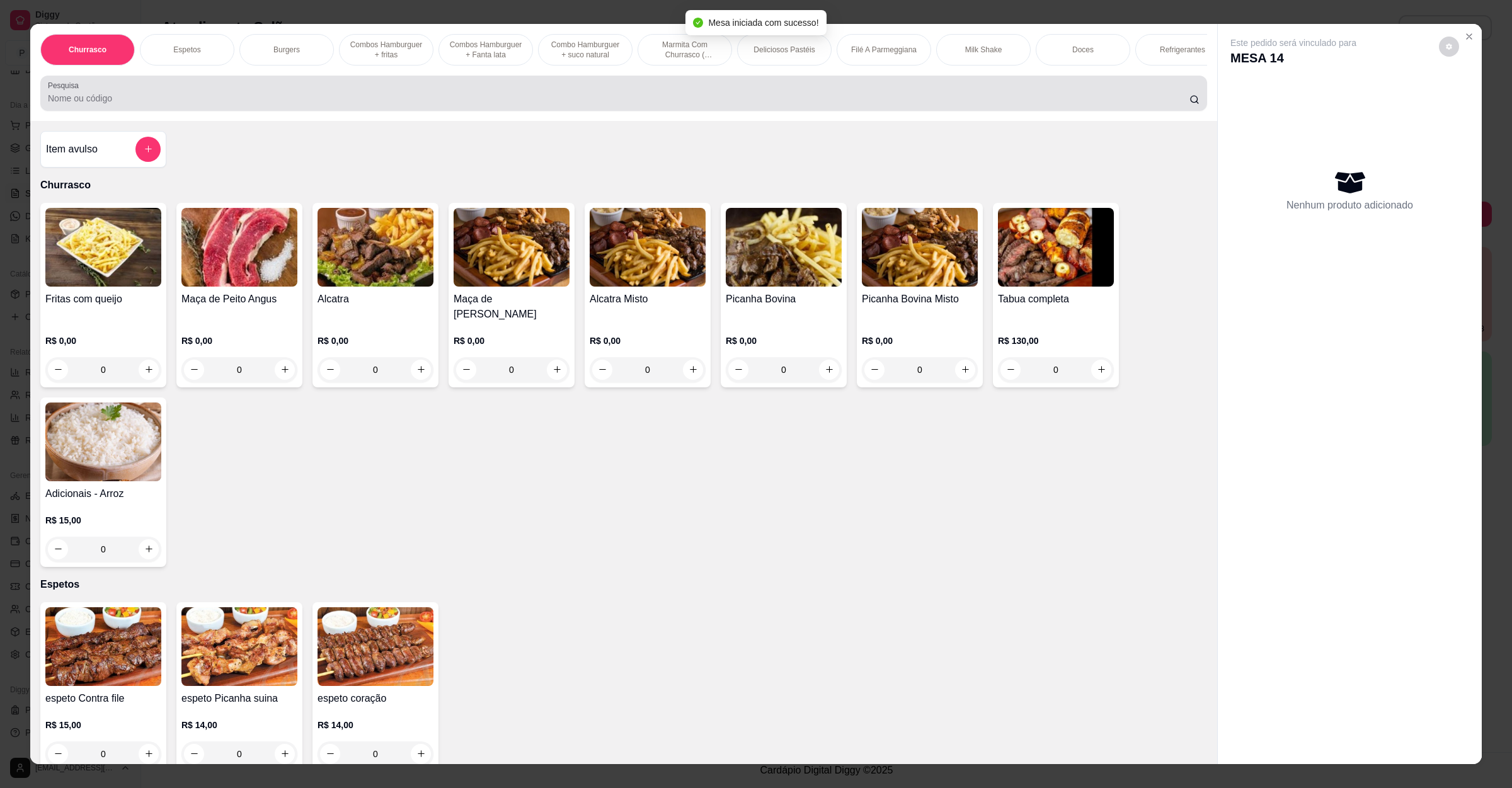
click at [199, 104] on input "Pesquisa" at bounding box center [619, 98] width 1142 height 13
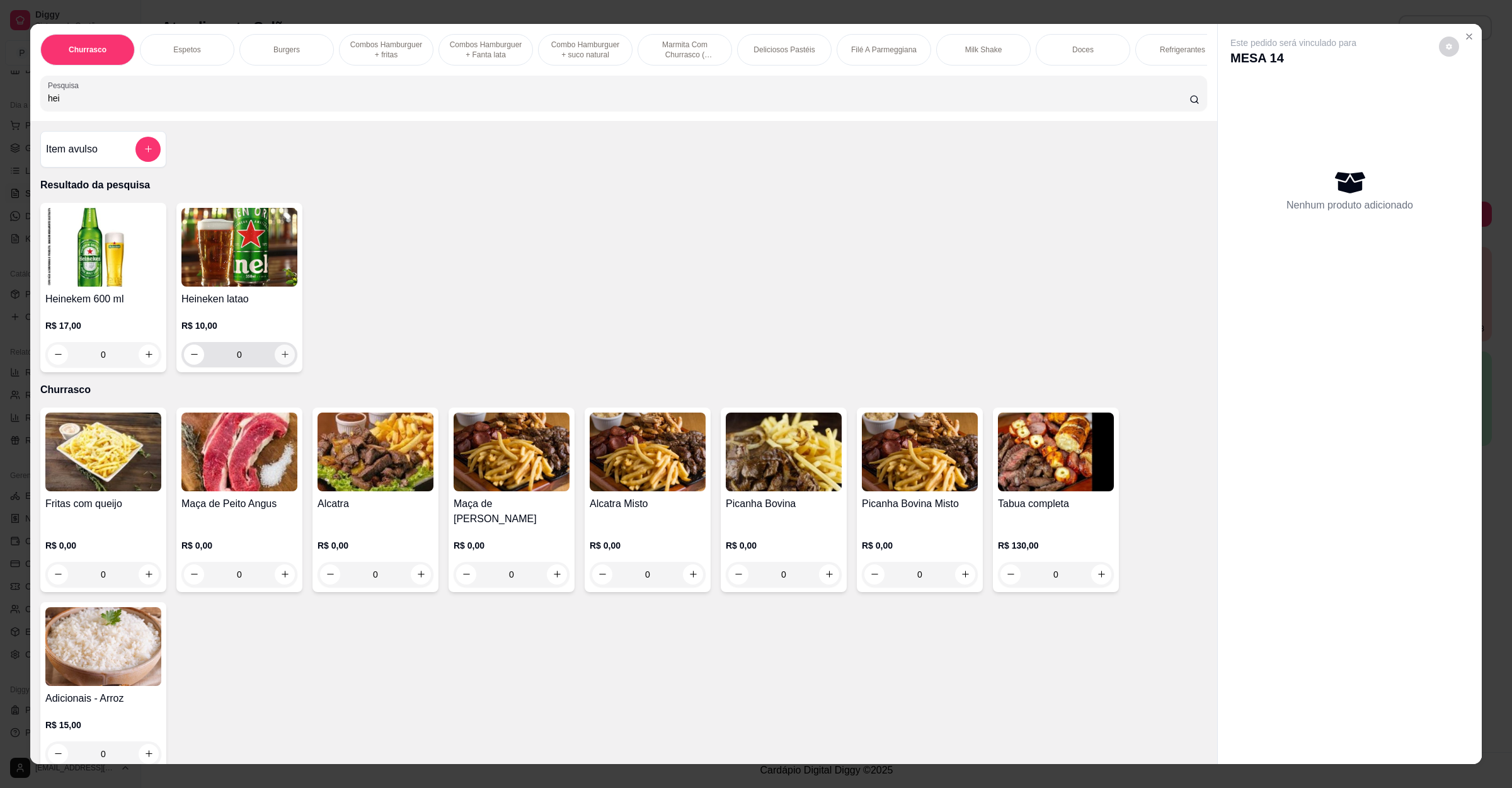
type input "hei"
click at [280, 359] on icon "increase-product-quantity" at bounding box center [285, 354] width 10 height 10
type input "1"
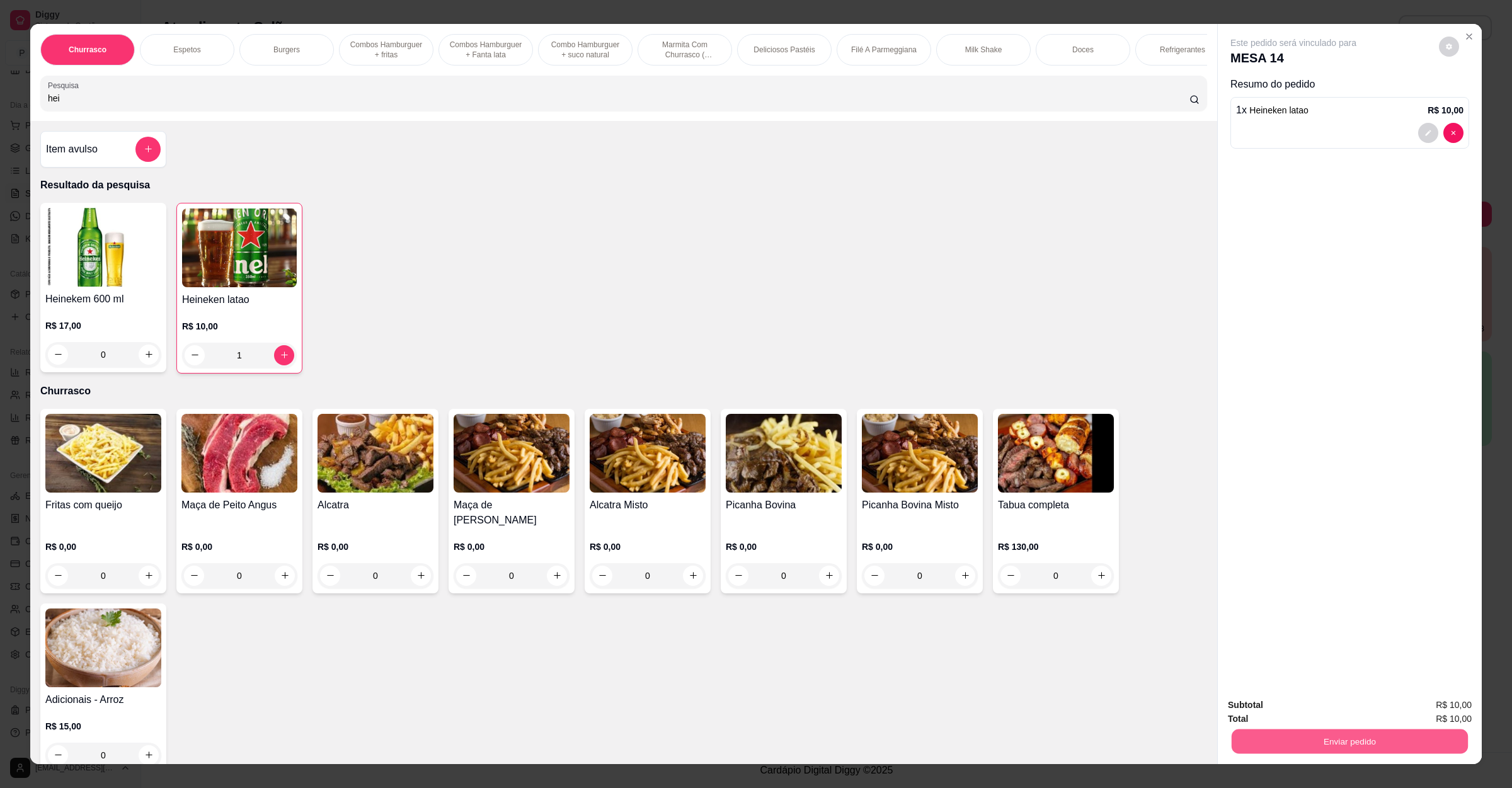
click at [1318, 737] on button "Enviar pedido" at bounding box center [1350, 741] width 236 height 25
click at [1424, 711] on button "Enviar pedido" at bounding box center [1436, 710] width 71 height 24
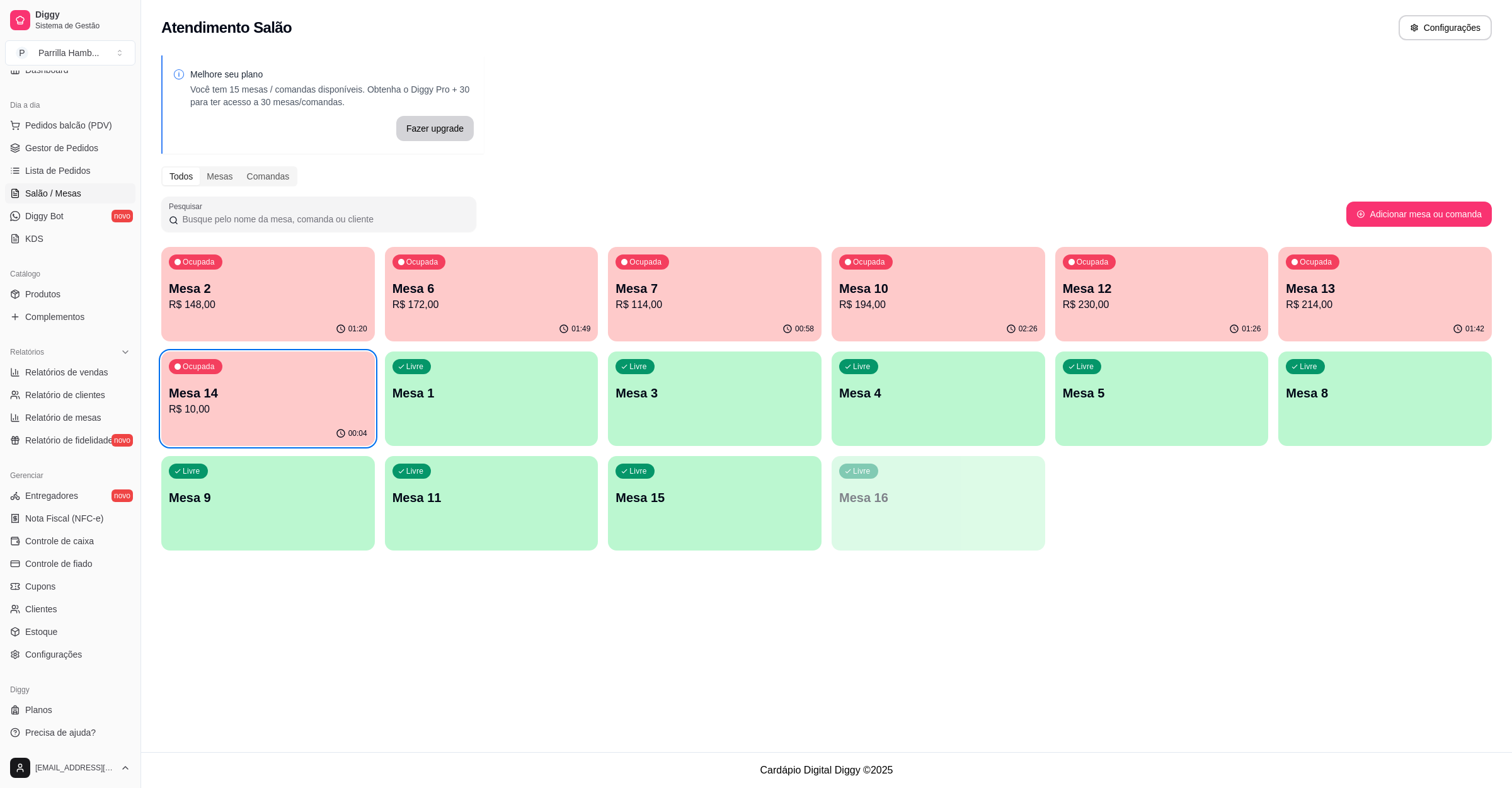
click at [242, 405] on p "R$ 10,00" at bounding box center [268, 409] width 199 height 15
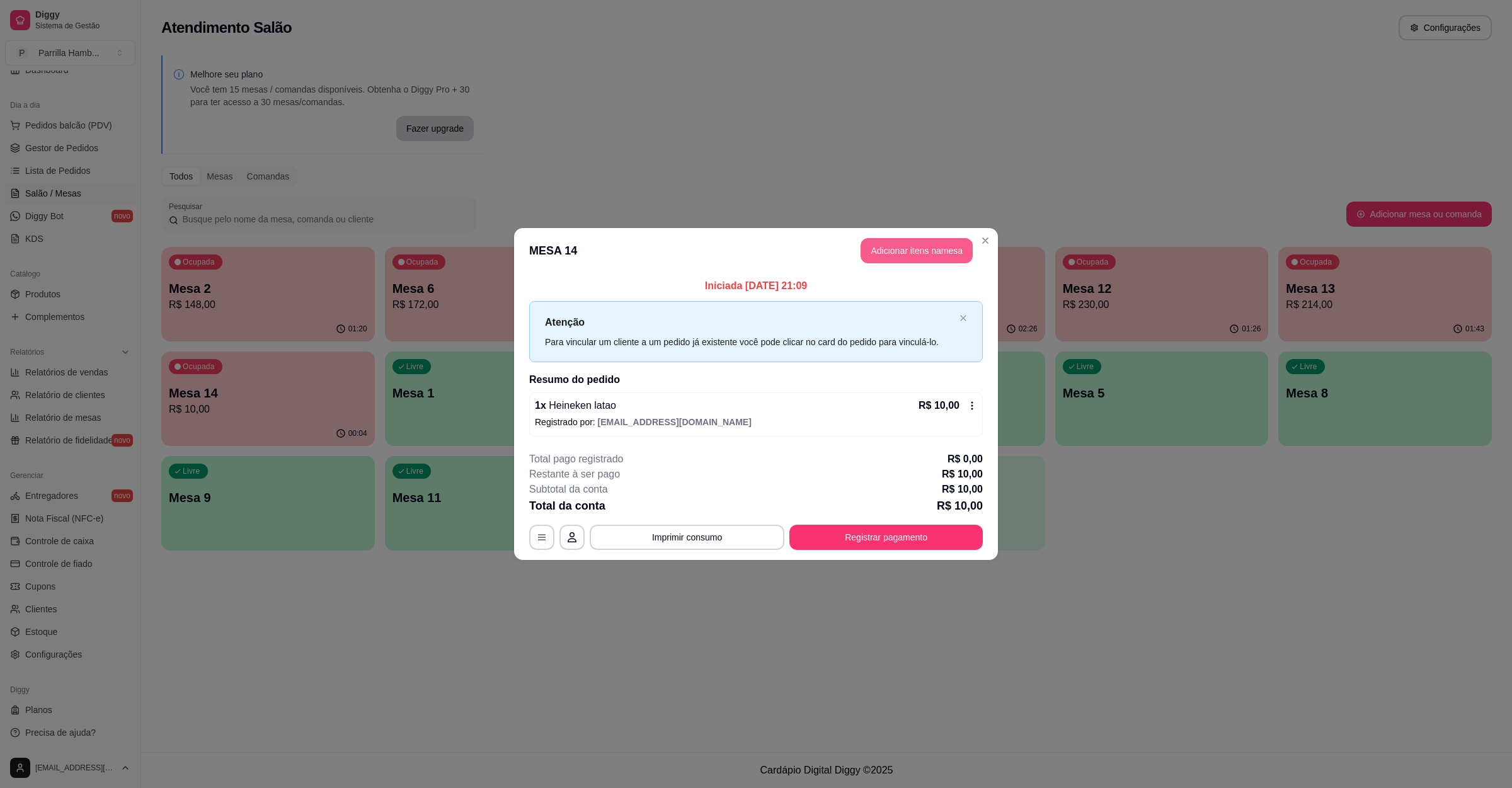
click at [879, 241] on button "Adicionar itens na mesa" at bounding box center [917, 250] width 113 height 25
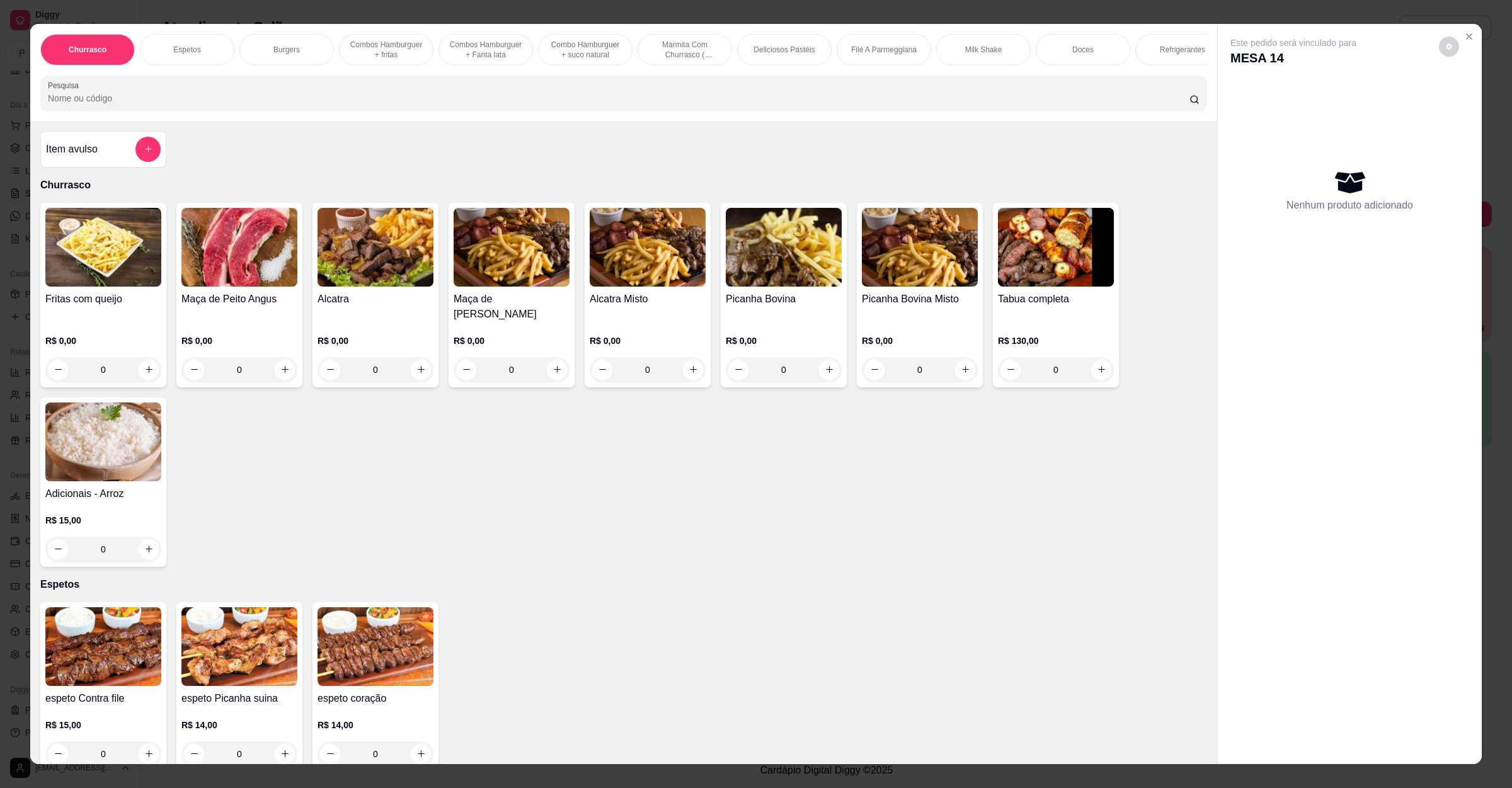
click at [320, 255] on img at bounding box center [375, 247] width 116 height 78
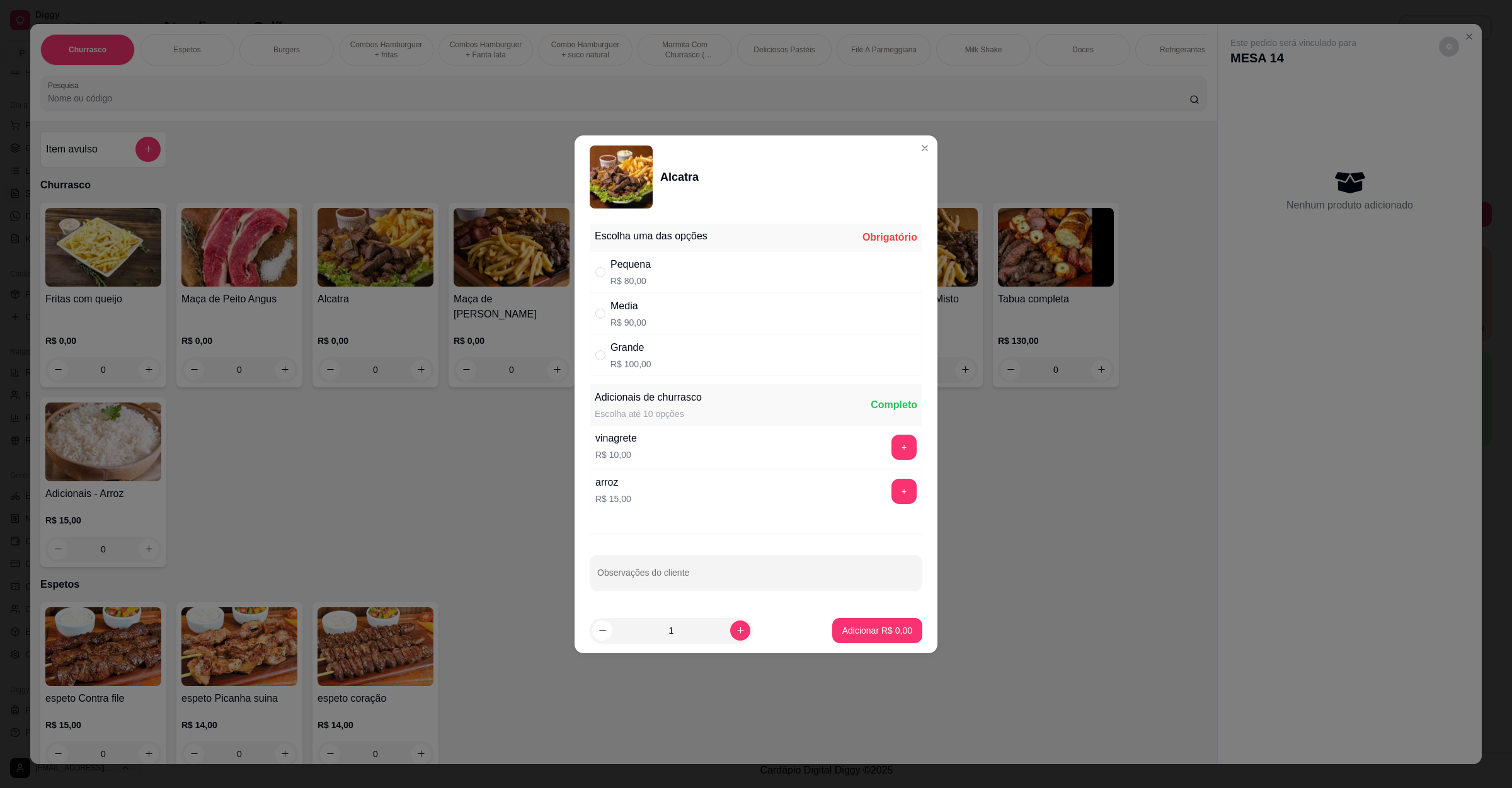
click at [665, 274] on div "Pequena R$ 80,00" at bounding box center [756, 272] width 333 height 42
radio input "true"
click at [654, 576] on input "Observações do cliente" at bounding box center [756, 577] width 317 height 13
type input "SEM PAO DE ALHO"
click at [827, 627] on button "Adicionar R$ 80,00" at bounding box center [875, 629] width 95 height 25
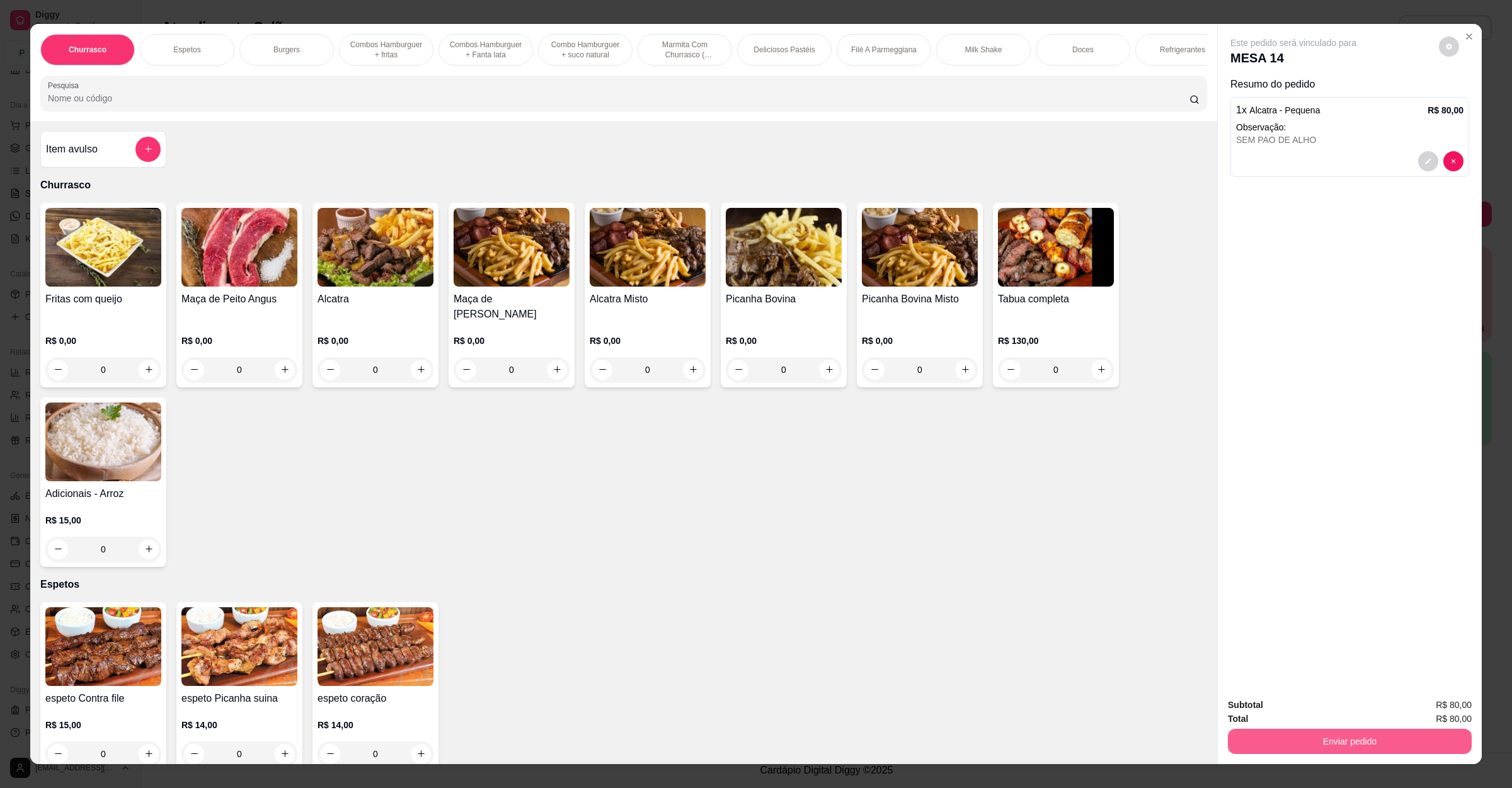
click at [1325, 734] on button "Enviar pedido" at bounding box center [1350, 740] width 244 height 25
click at [1425, 709] on button "Enviar pedido" at bounding box center [1436, 710] width 71 height 24
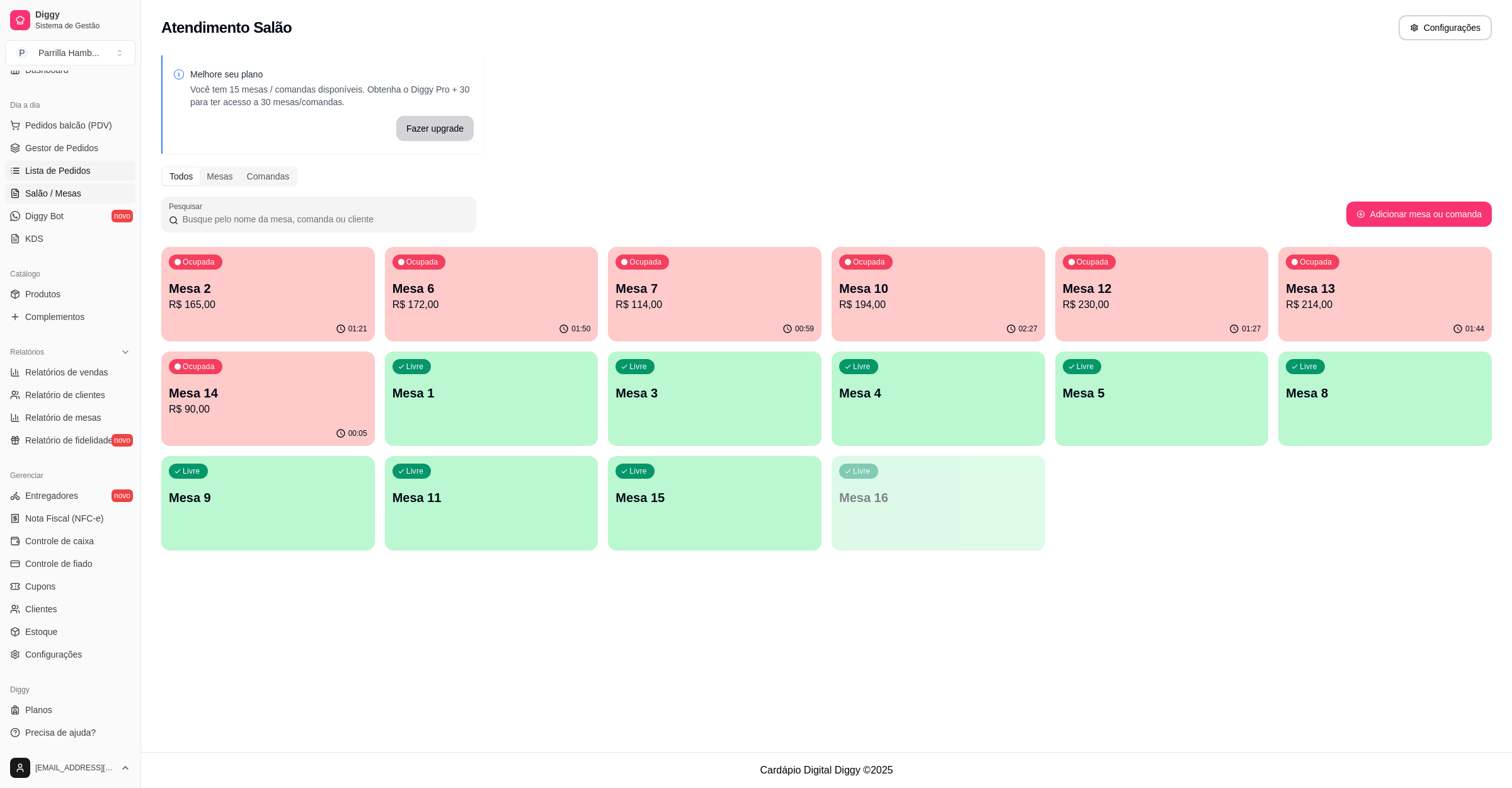
click at [76, 170] on span "Lista de Pedidos" at bounding box center [57, 171] width 66 height 13
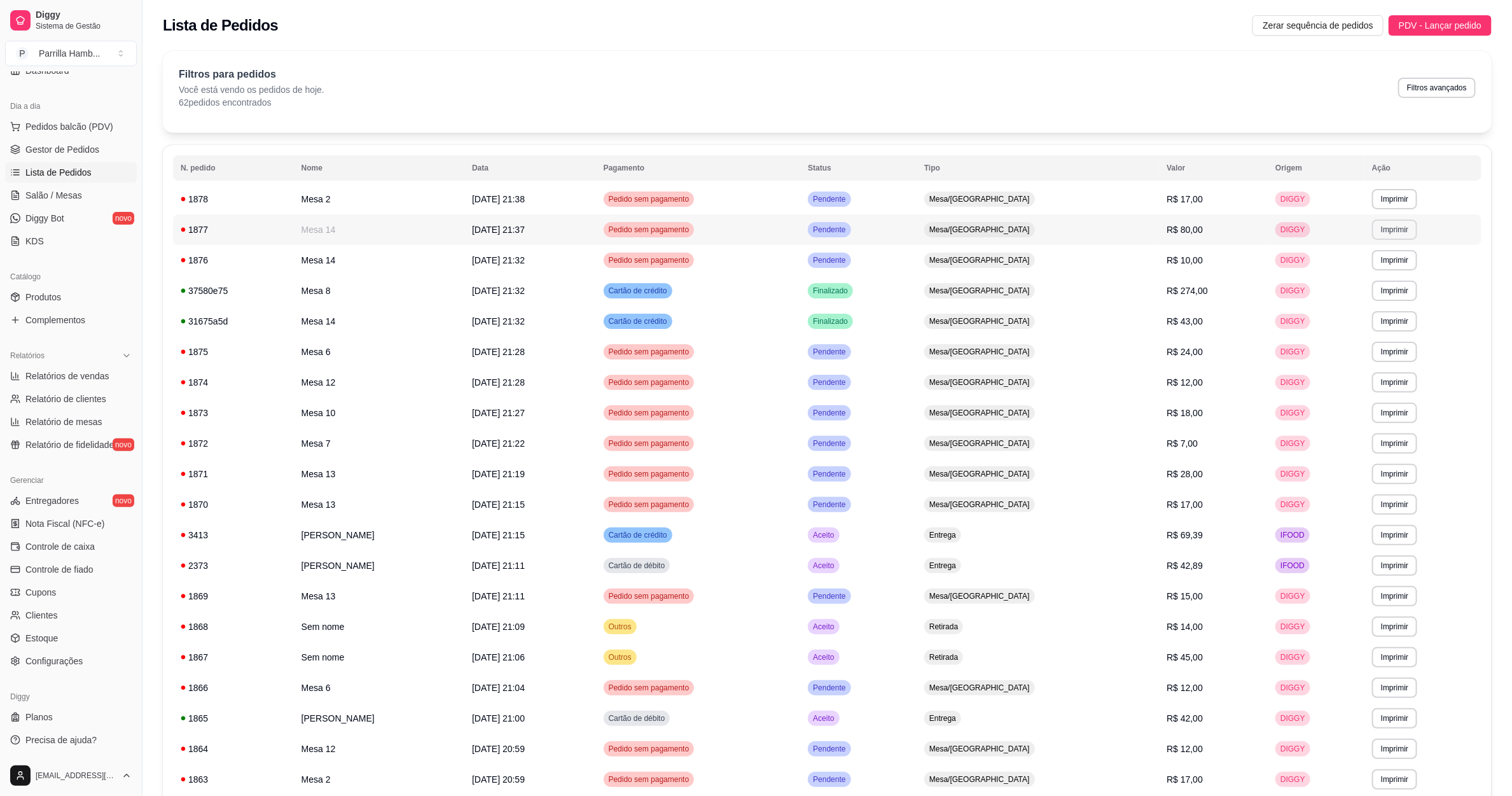
click at [1399, 224] on button "Imprimir" at bounding box center [1395, 229] width 45 height 21
click at [1384, 273] on button "IMPRESSORA" at bounding box center [1366, 274] width 89 height 20
click at [21, 190] on link "Salão / Mesas" at bounding box center [71, 195] width 132 height 21
click at [105, 191] on link "Salão / Mesas" at bounding box center [71, 195] width 132 height 21
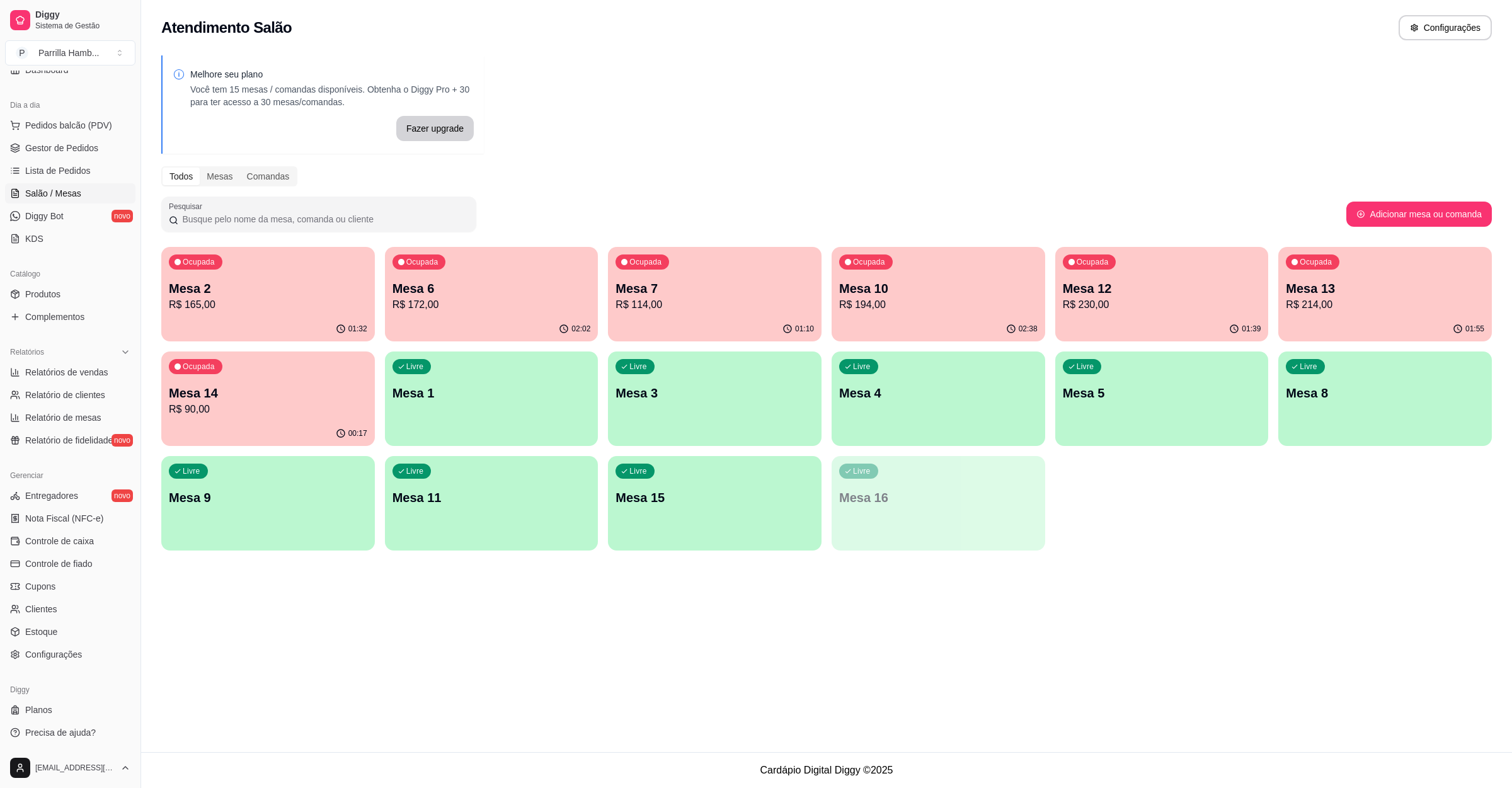
click at [1172, 290] on p "Mesa 12" at bounding box center [1162, 288] width 199 height 17
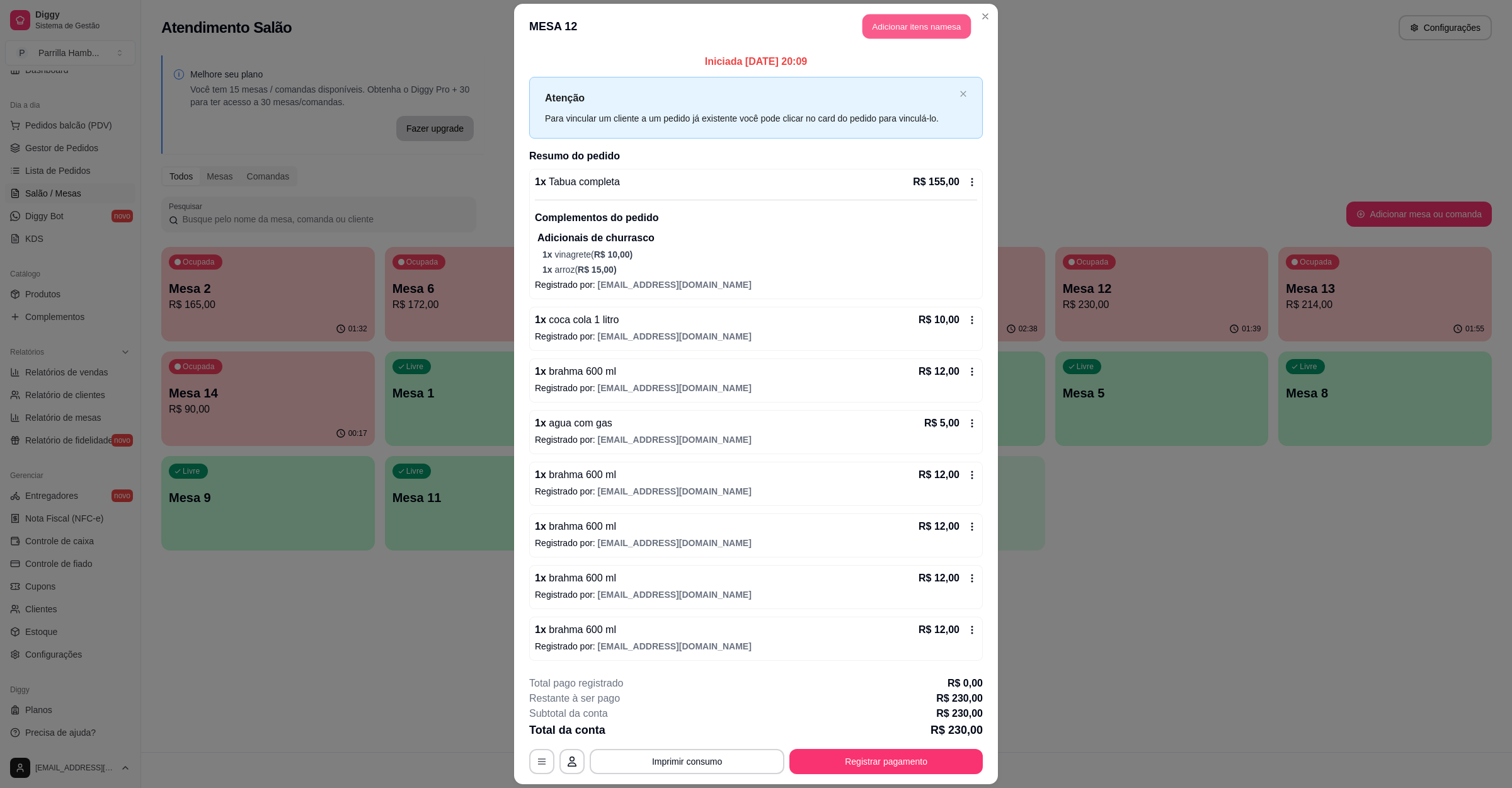
click at [940, 29] on button "Adicionar itens na mesa" at bounding box center [916, 26] width 108 height 25
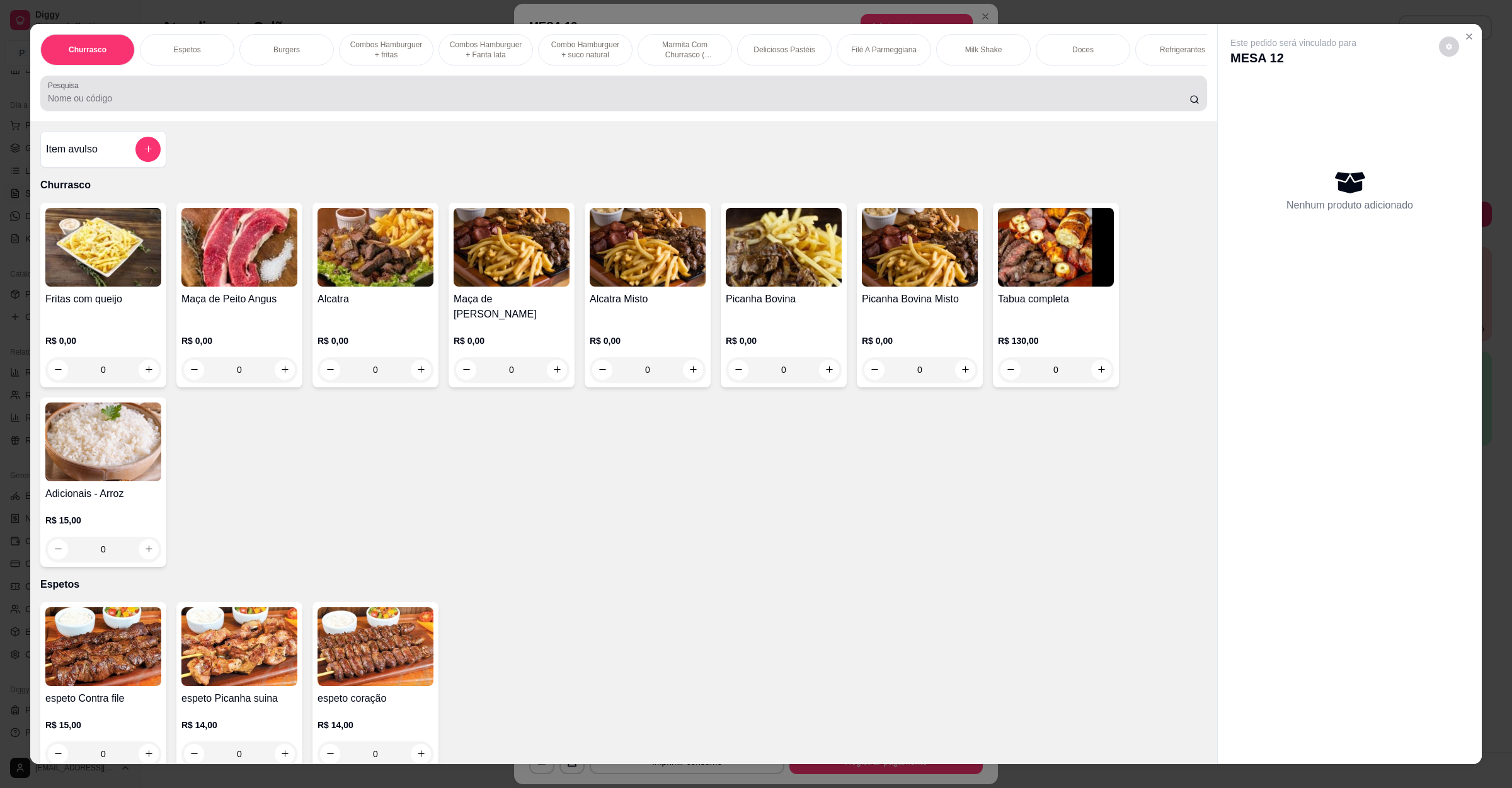
click at [352, 104] on div at bounding box center [623, 93] width 1152 height 25
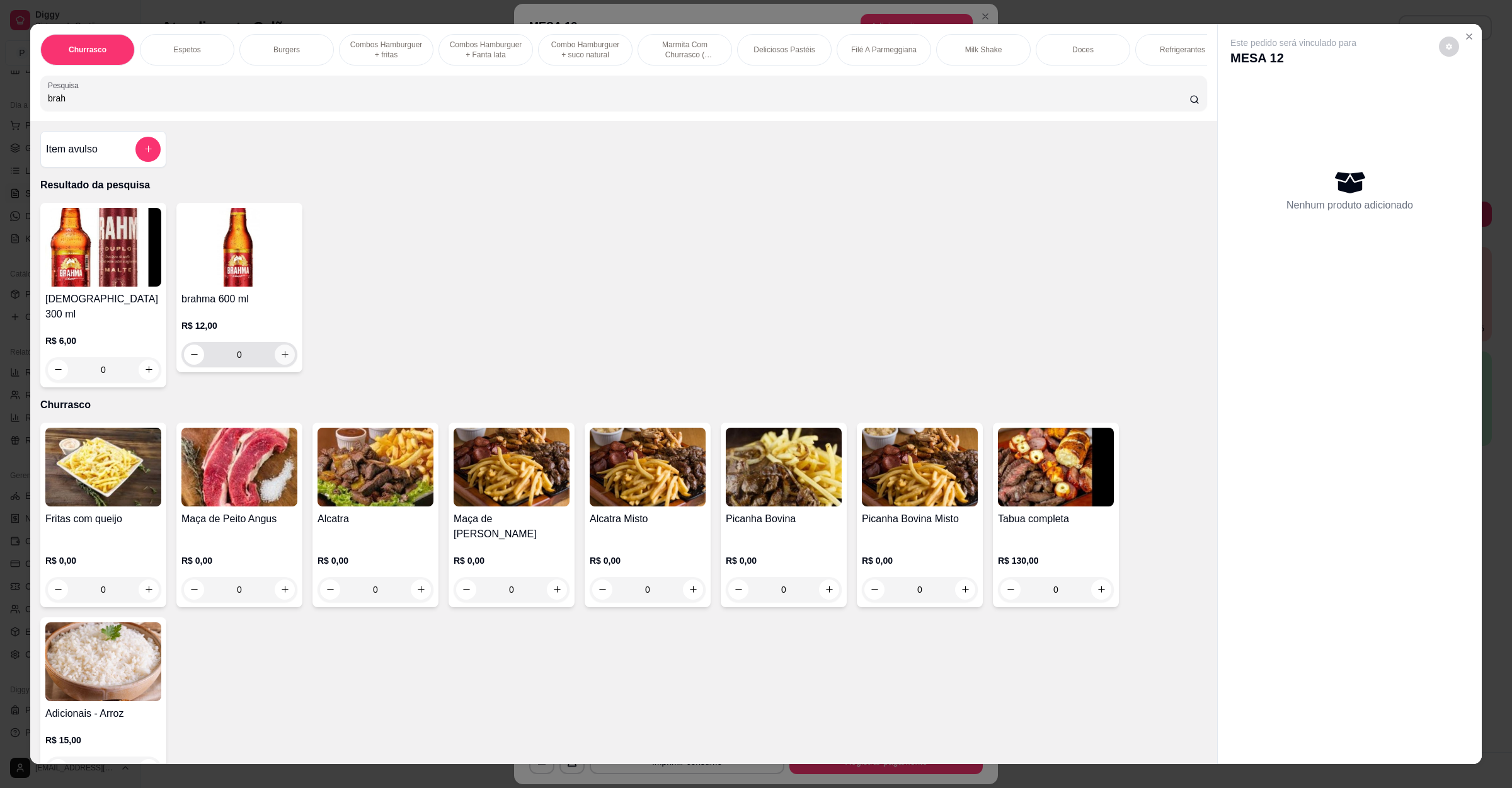
type input "brah"
click at [280, 359] on icon "increase-product-quantity" at bounding box center [285, 354] width 10 height 10
type input "1"
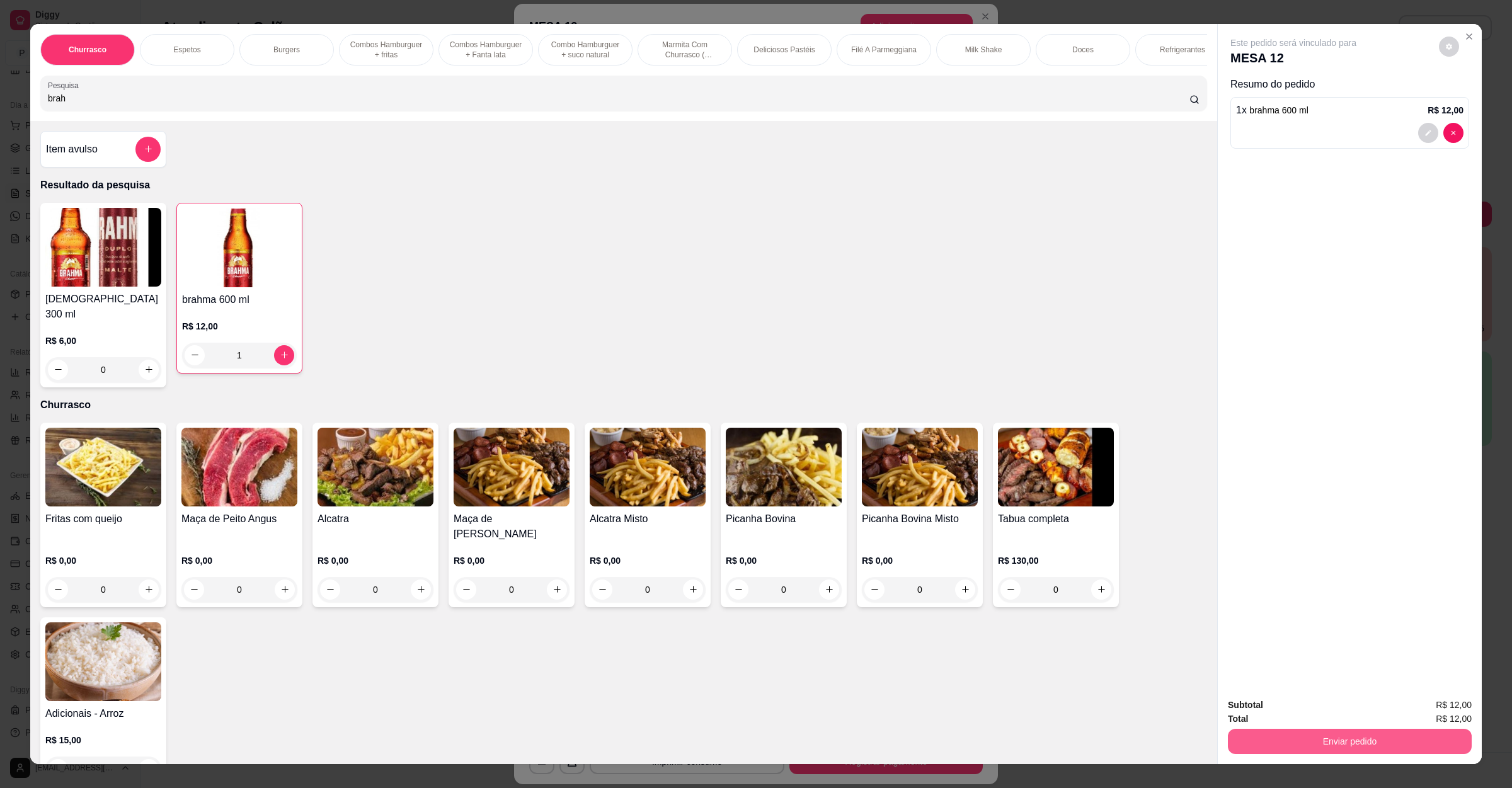
click at [1365, 730] on button "Enviar pedido" at bounding box center [1350, 740] width 244 height 25
click at [1437, 711] on button "Enviar pedido" at bounding box center [1436, 710] width 71 height 24
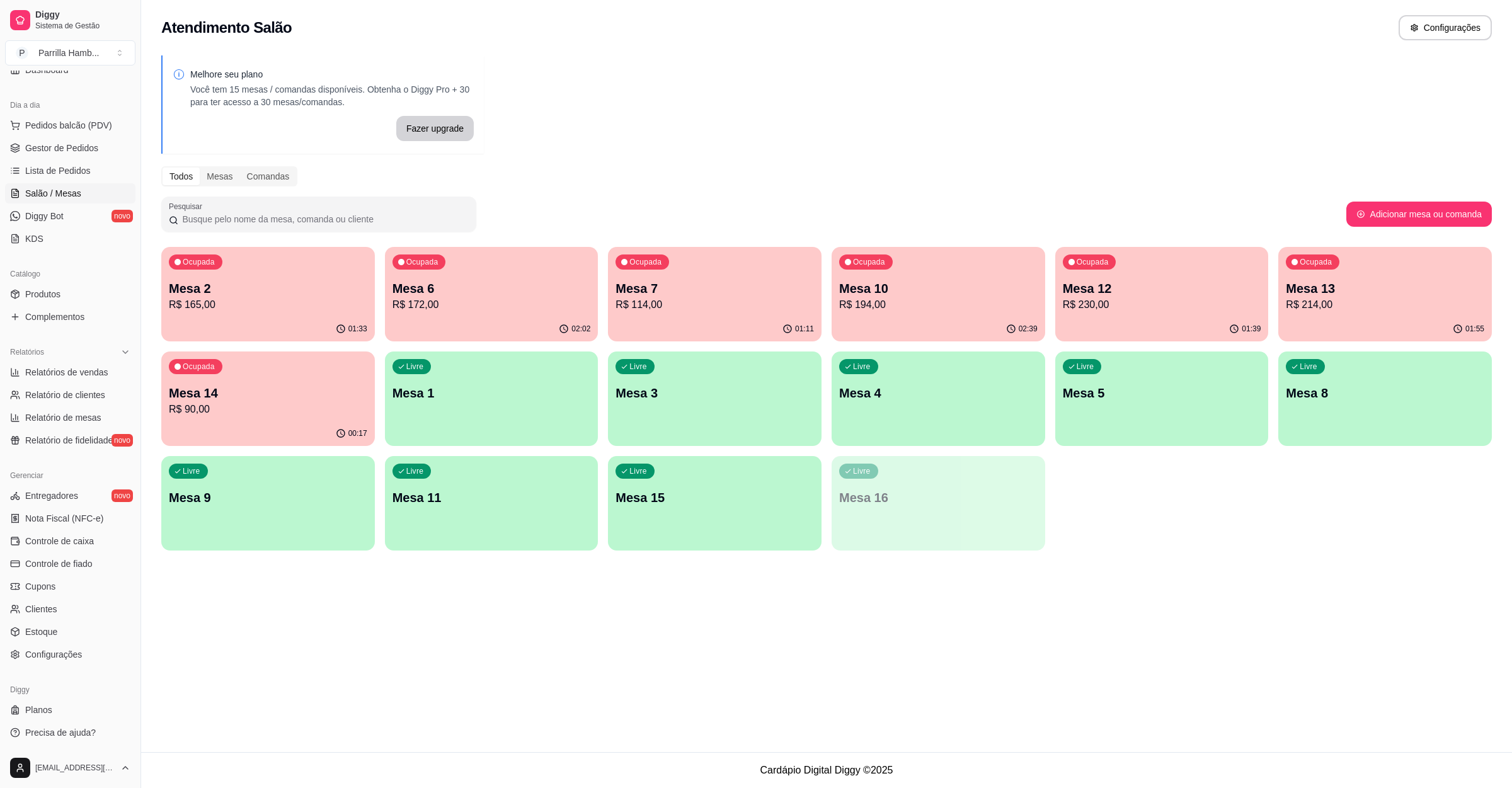
click at [310, 414] on p "R$ 90,00" at bounding box center [268, 409] width 199 height 15
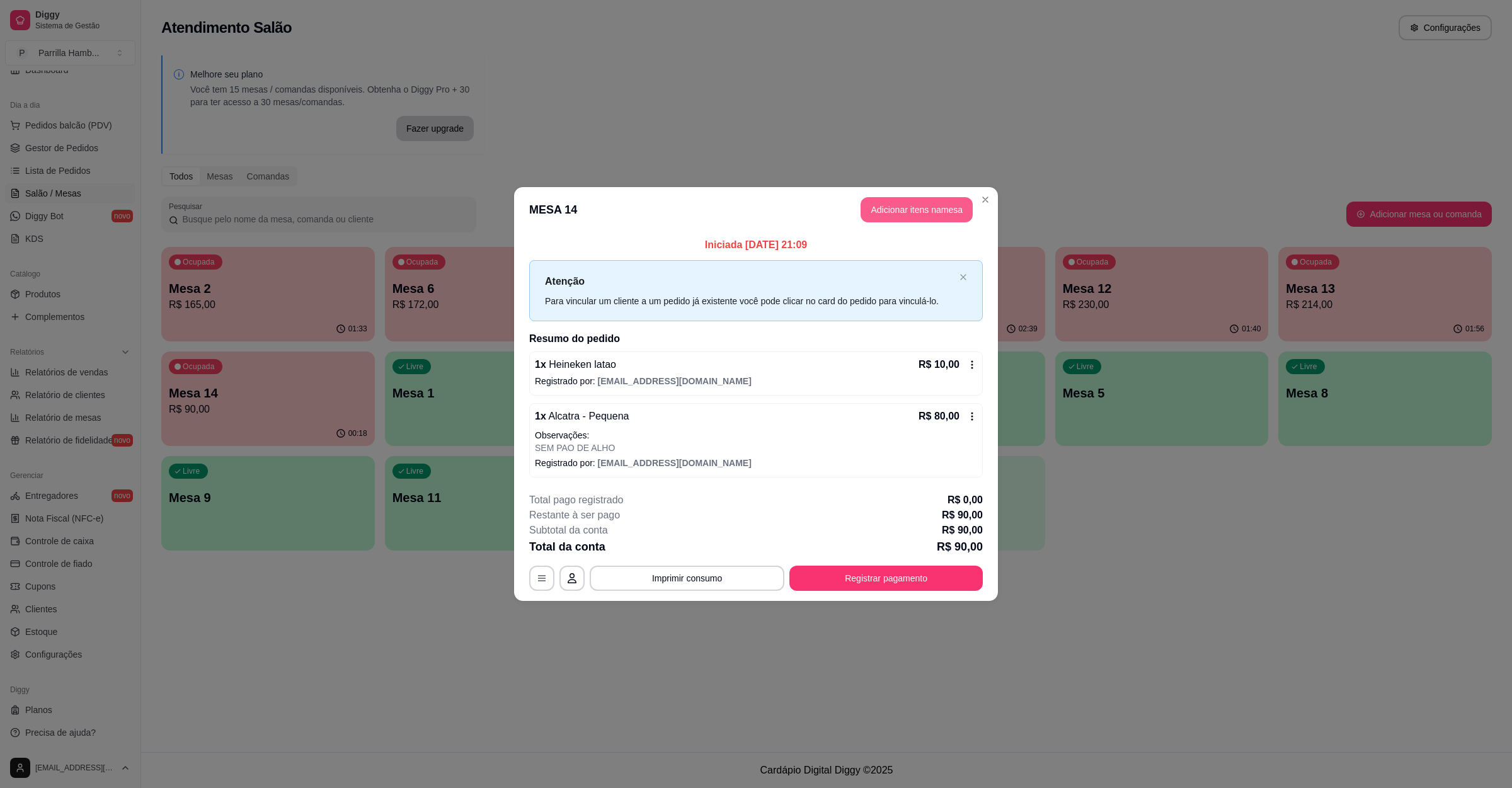
click at [879, 197] on button "Adicionar itens na mesa" at bounding box center [917, 209] width 113 height 25
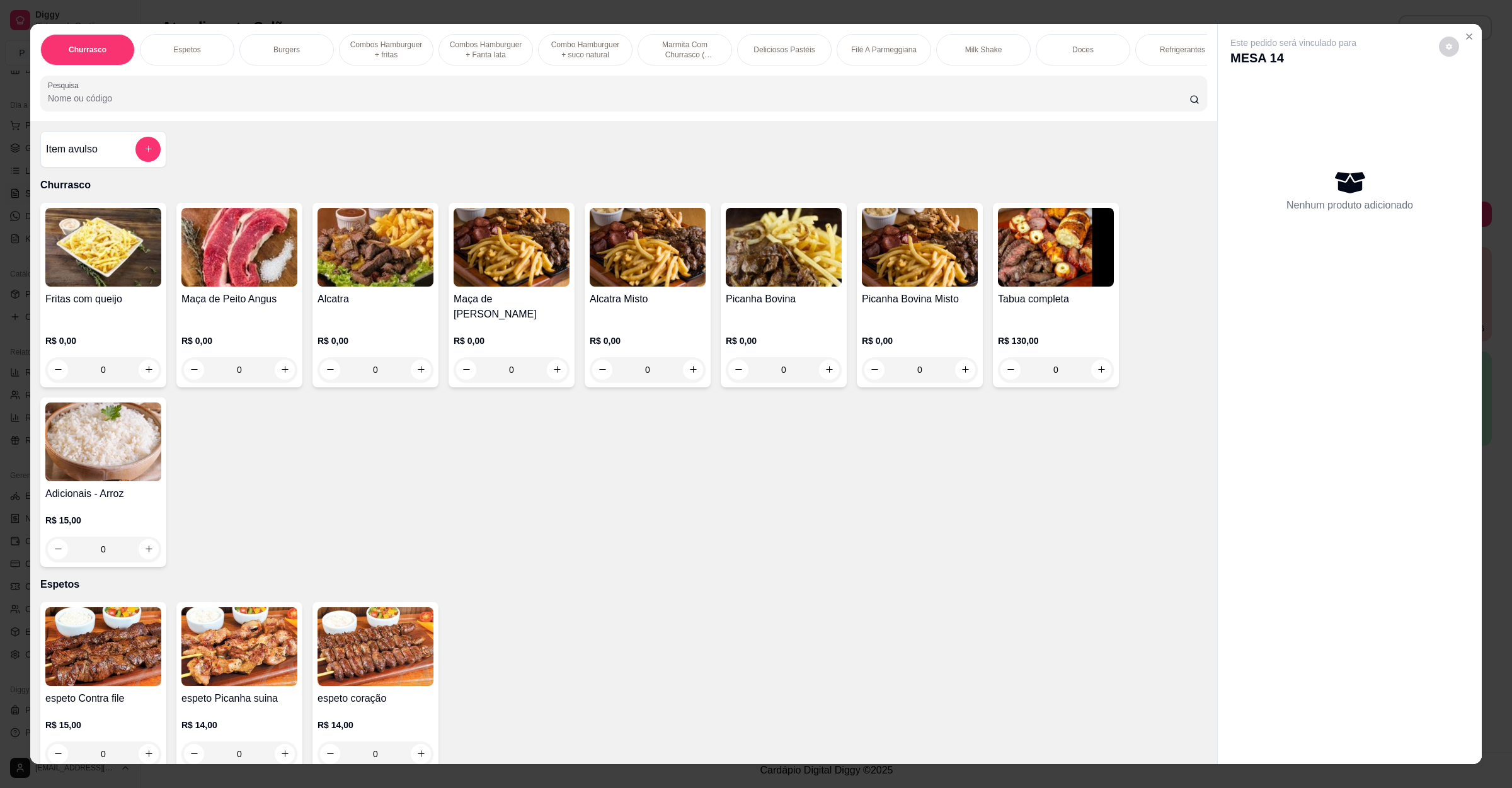
click at [400, 111] on div "Pesquisa" at bounding box center [623, 93] width 1167 height 35
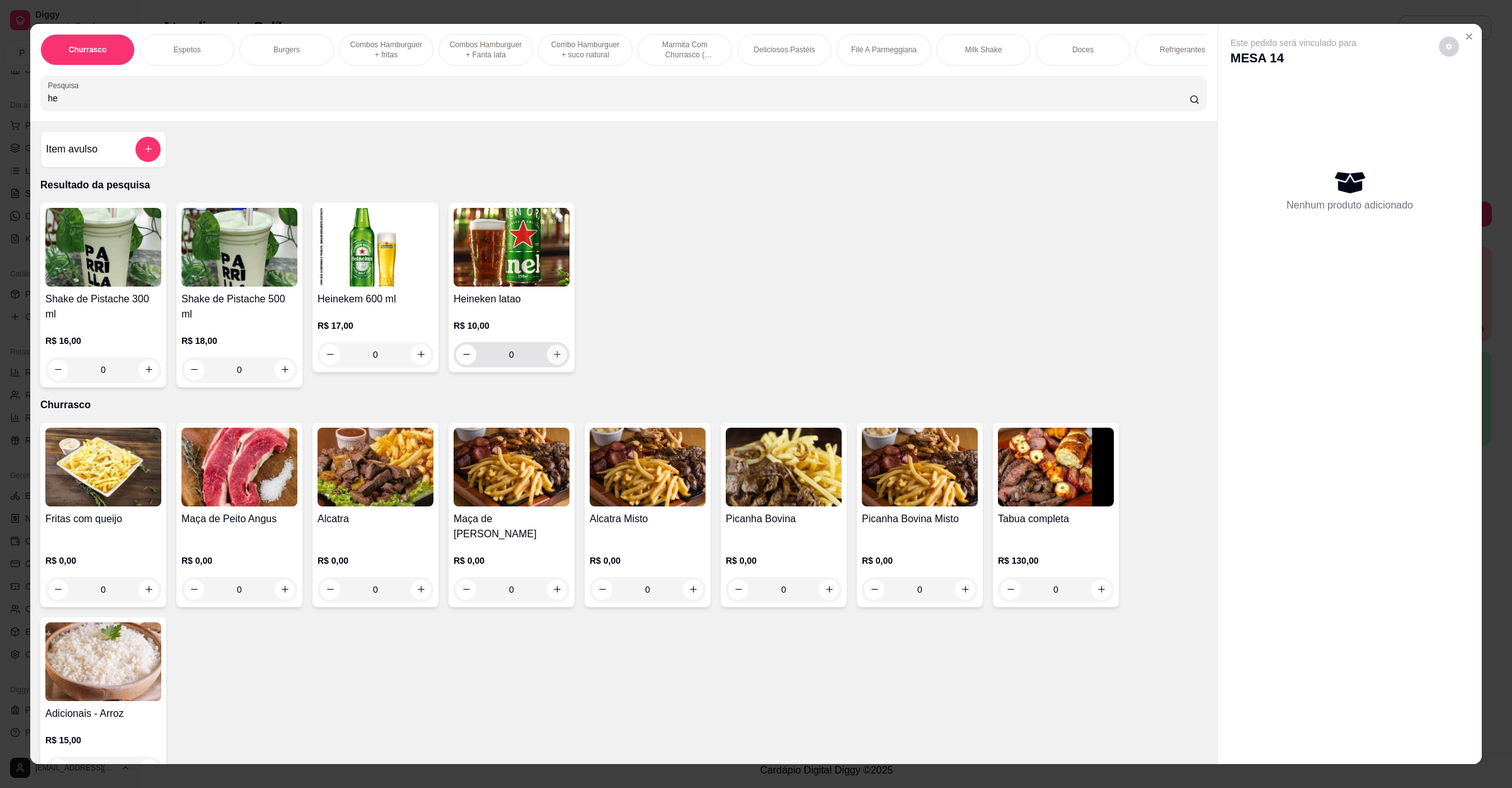
type input "he"
click at [553, 359] on icon "increase-product-quantity" at bounding box center [557, 354] width 10 height 10
type input "1"
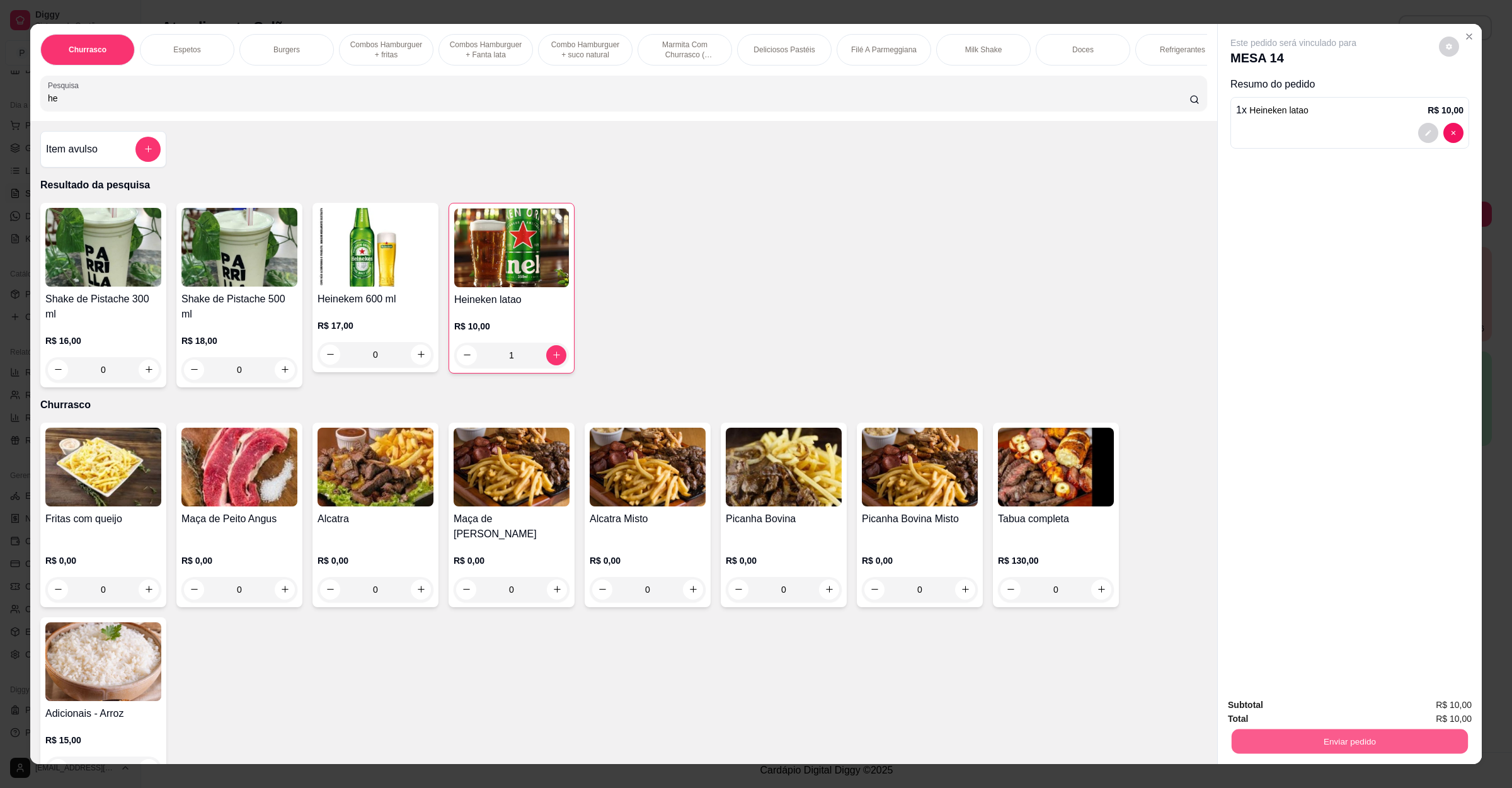
click at [1325, 744] on button "Enviar pedido" at bounding box center [1350, 741] width 236 height 25
click at [1439, 703] on button "Enviar pedido" at bounding box center [1437, 710] width 69 height 23
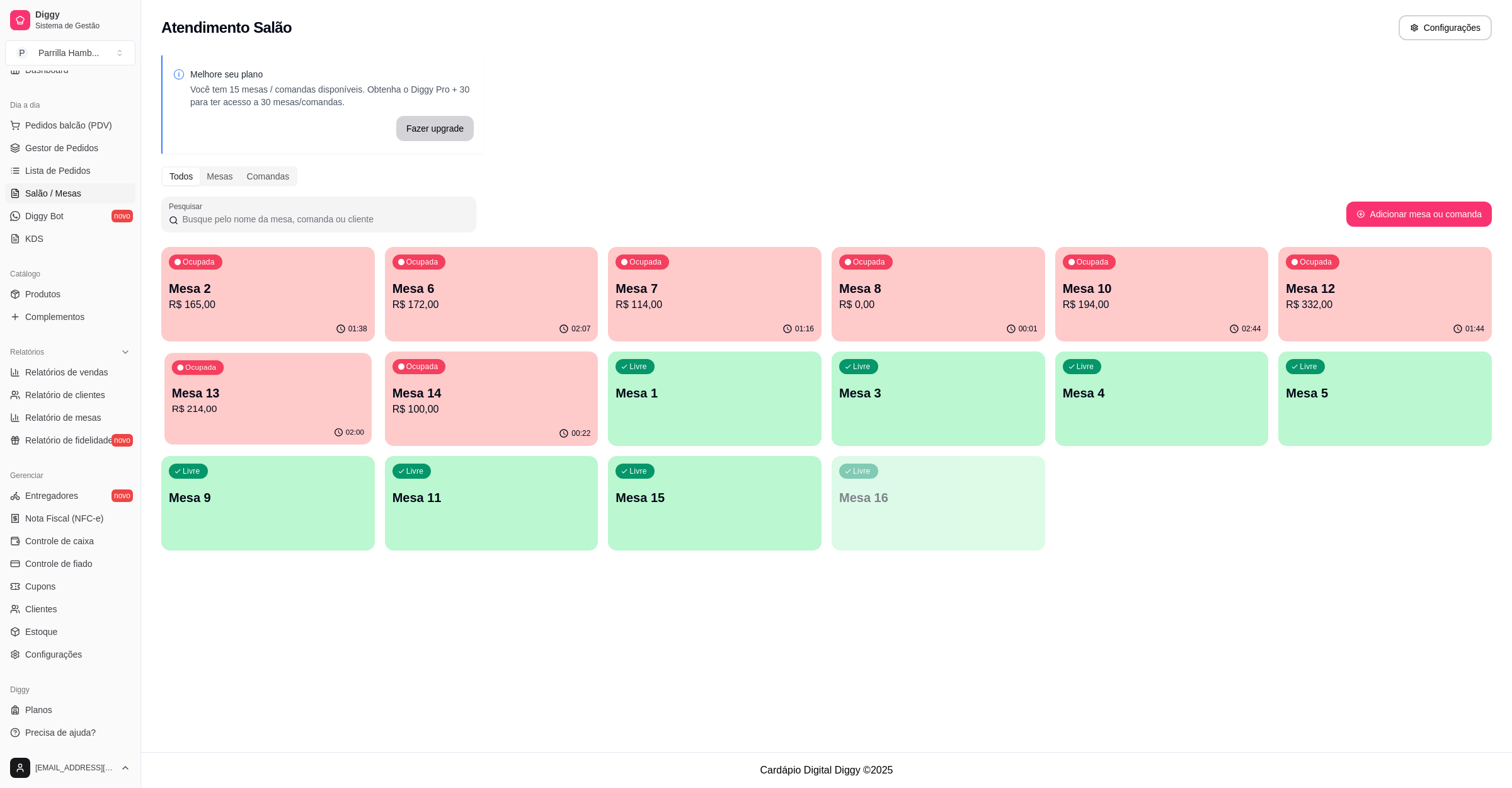
click at [219, 389] on p "Mesa 13" at bounding box center [268, 393] width 192 height 17
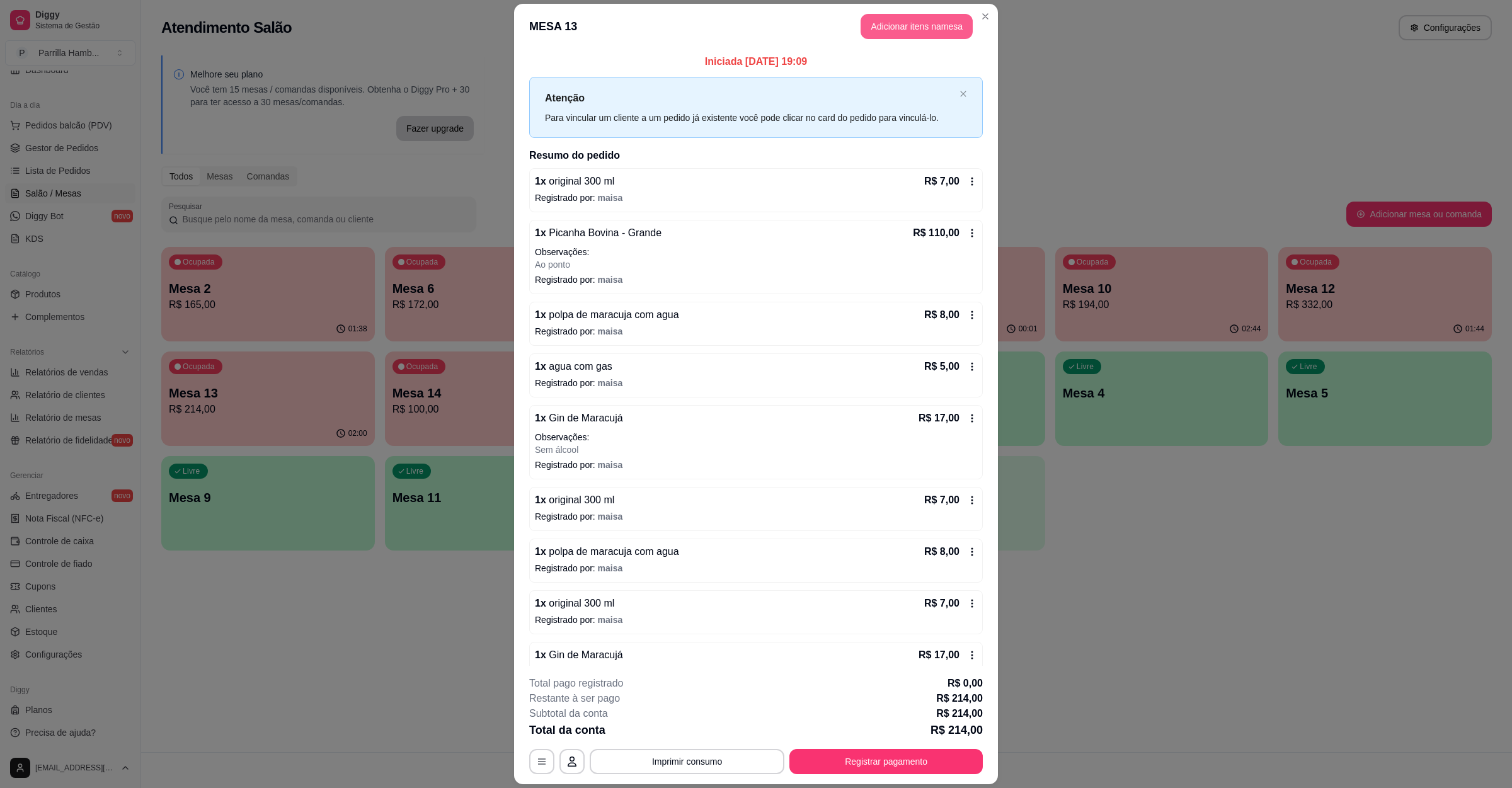
click at [936, 15] on button "Adicionar itens na mesa" at bounding box center [917, 26] width 113 height 25
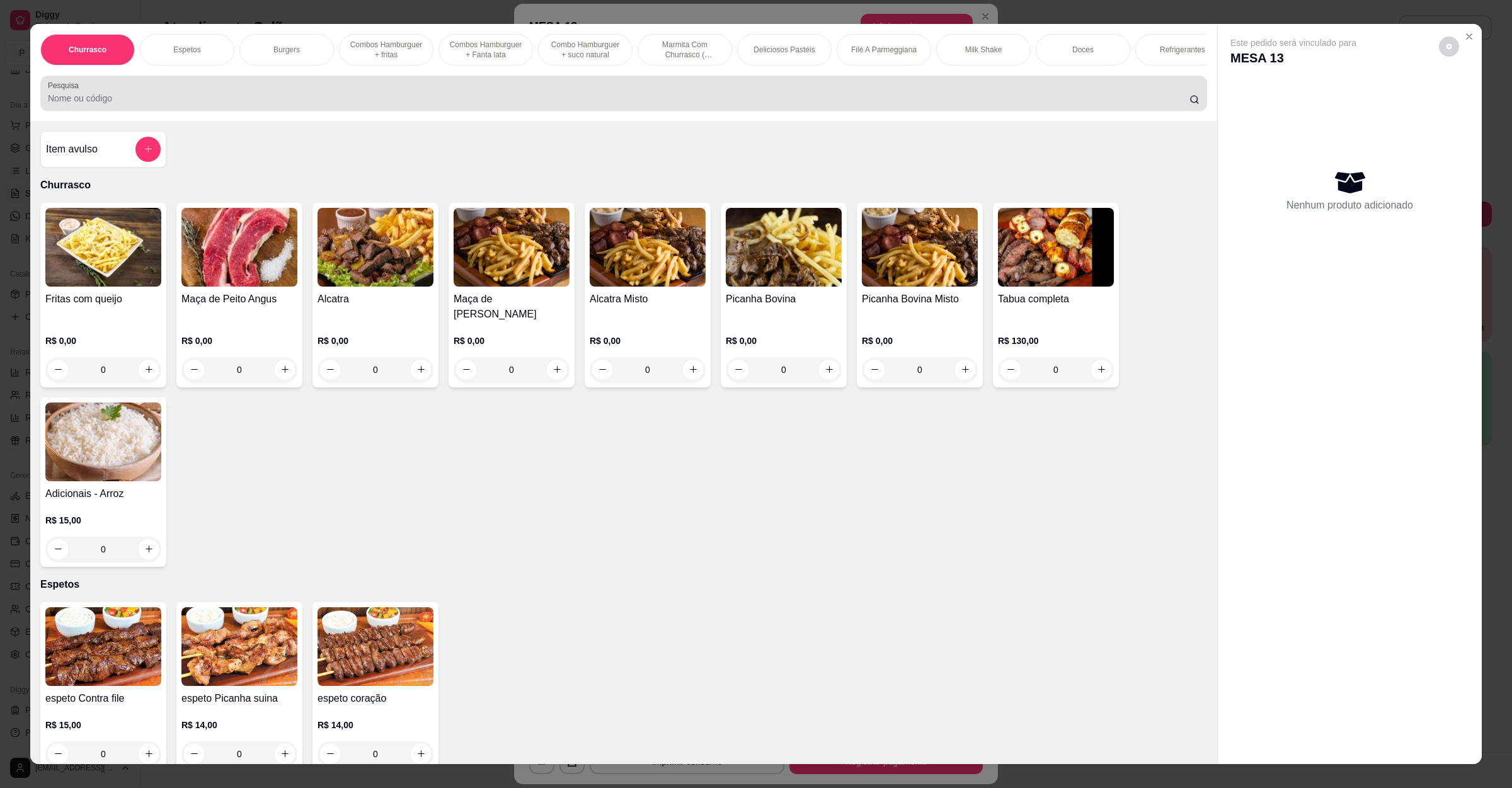
click at [378, 93] on div "Pesquisa" at bounding box center [623, 93] width 1167 height 35
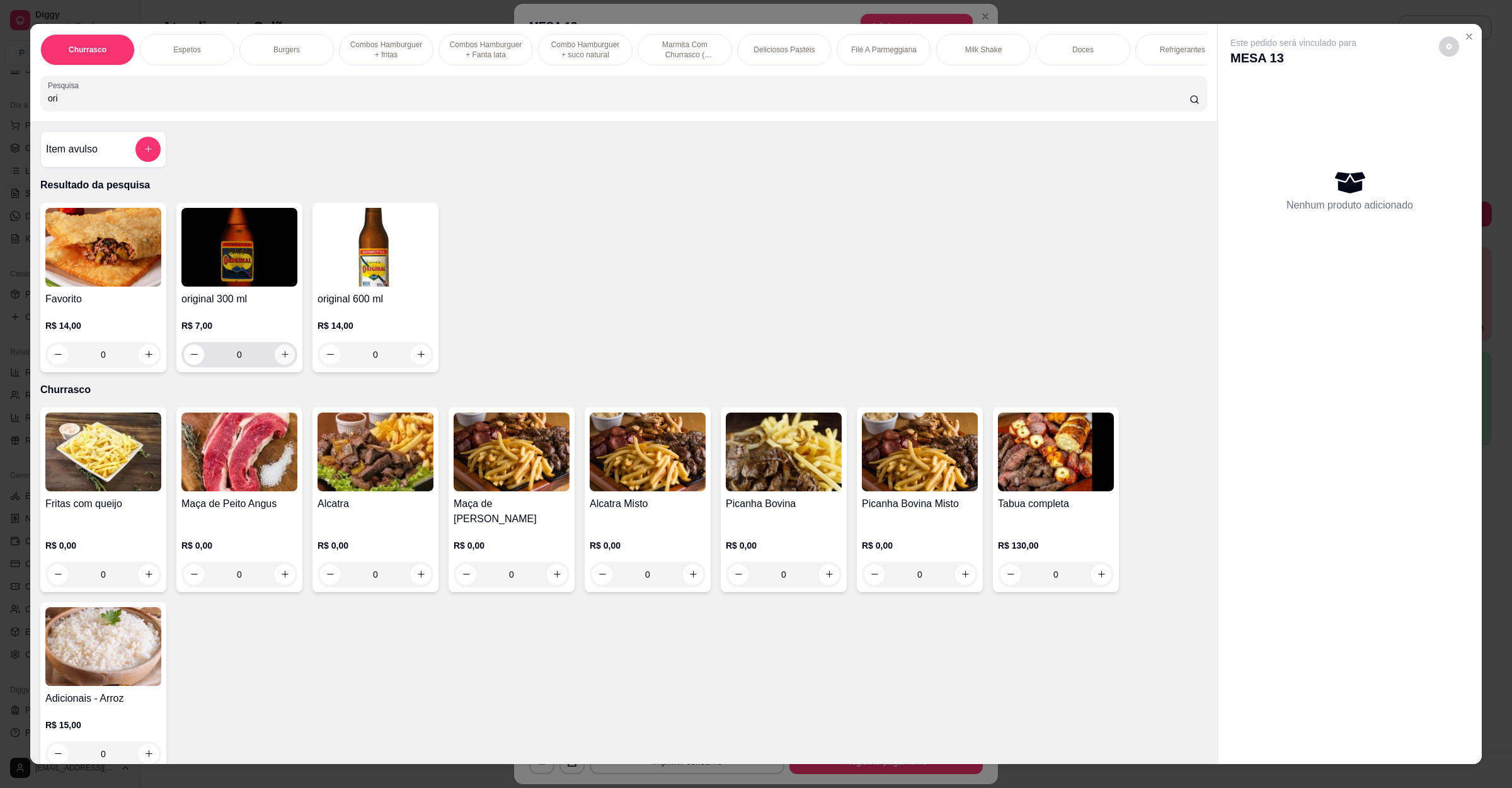
type input "ori"
click at [282, 365] on button "increase-product-quantity" at bounding box center [285, 354] width 20 height 20
type input "1"
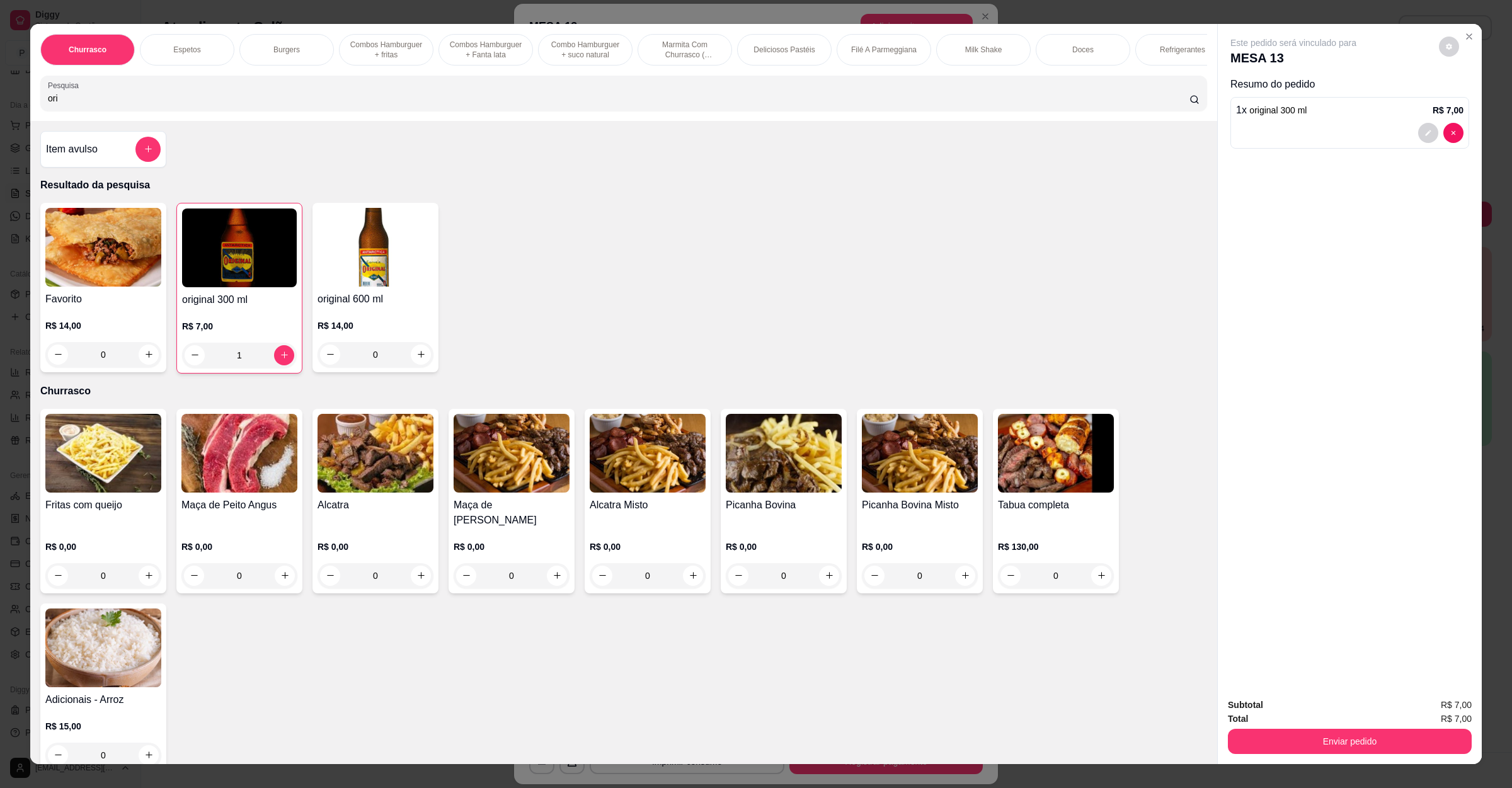
drag, startPoint x: 1297, startPoint y: 706, endPoint x: 1297, endPoint y: 714, distance: 8.0
click at [1297, 707] on div "Subtotal R$ 7,00" at bounding box center [1350, 704] width 244 height 14
click at [1297, 722] on div "Total R$ 7,00" at bounding box center [1350, 719] width 244 height 14
click at [1301, 745] on button "Enviar pedido" at bounding box center [1350, 740] width 244 height 25
click at [1416, 709] on button "Enviar pedido" at bounding box center [1436, 711] width 71 height 24
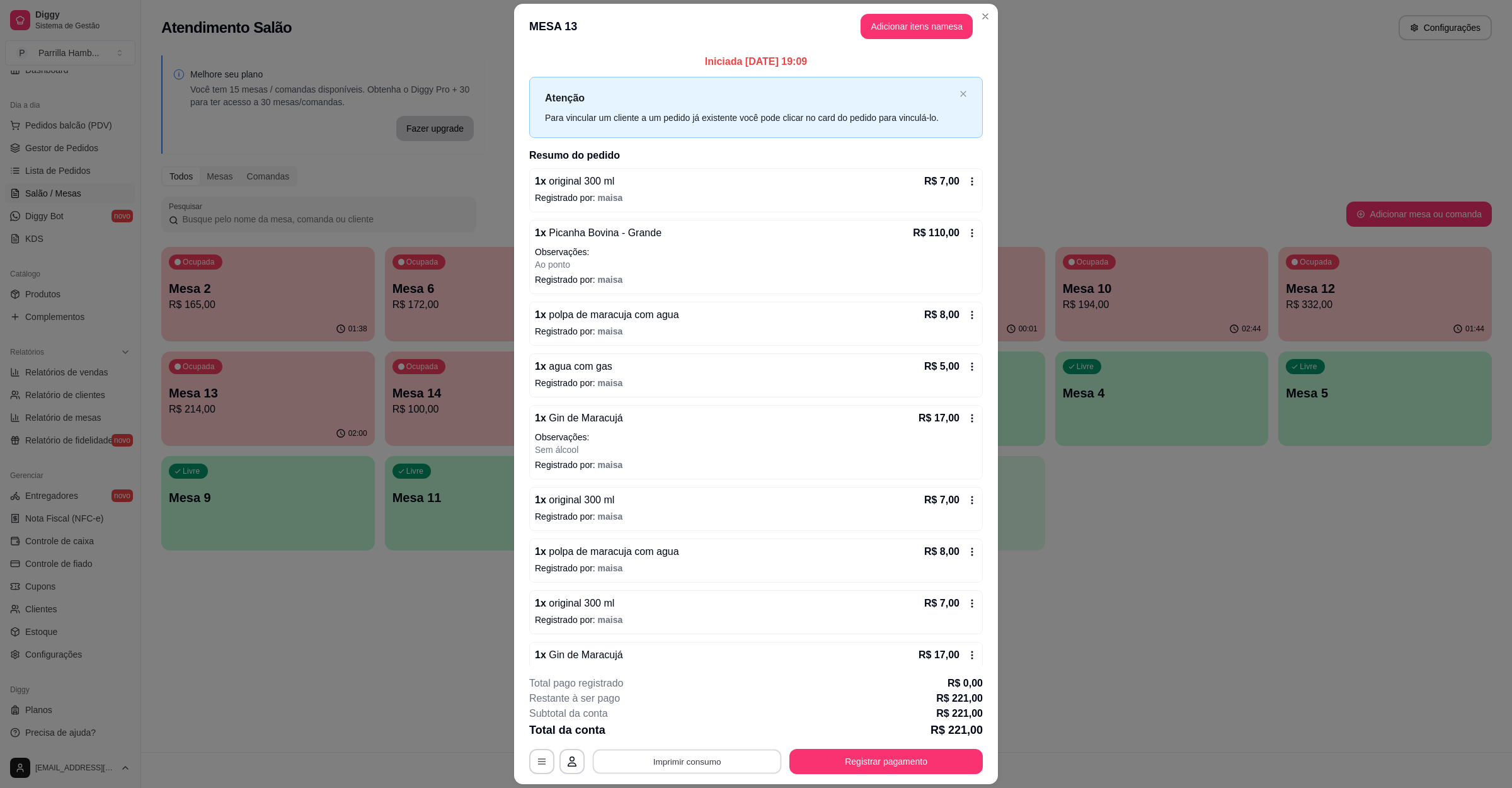
click at [698, 756] on button "Imprimir consumo" at bounding box center [687, 761] width 189 height 25
click at [698, 737] on button "IMPRESSORA" at bounding box center [683, 732] width 88 height 20
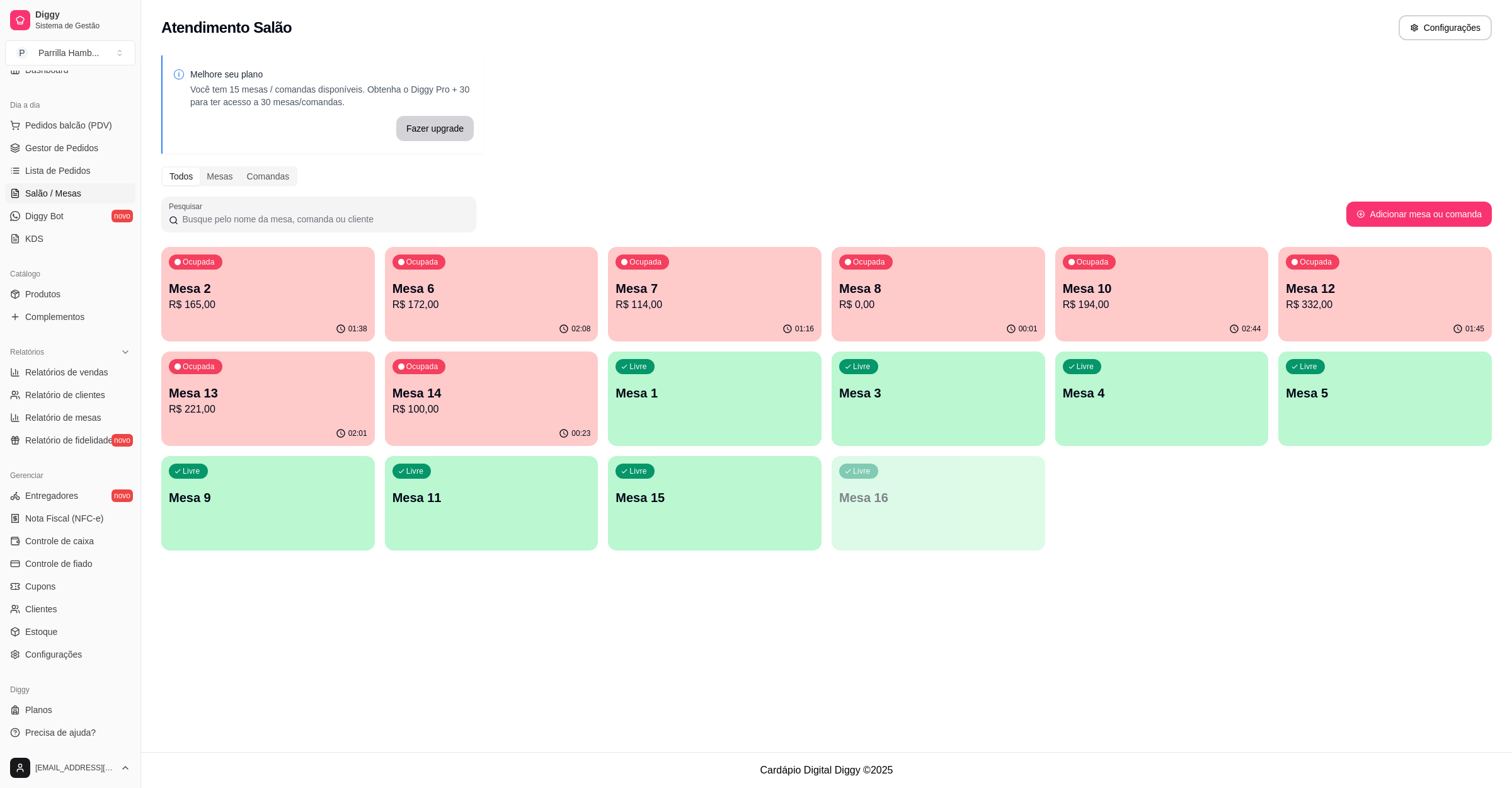
click at [282, 397] on p "Mesa 13" at bounding box center [268, 392] width 199 height 17
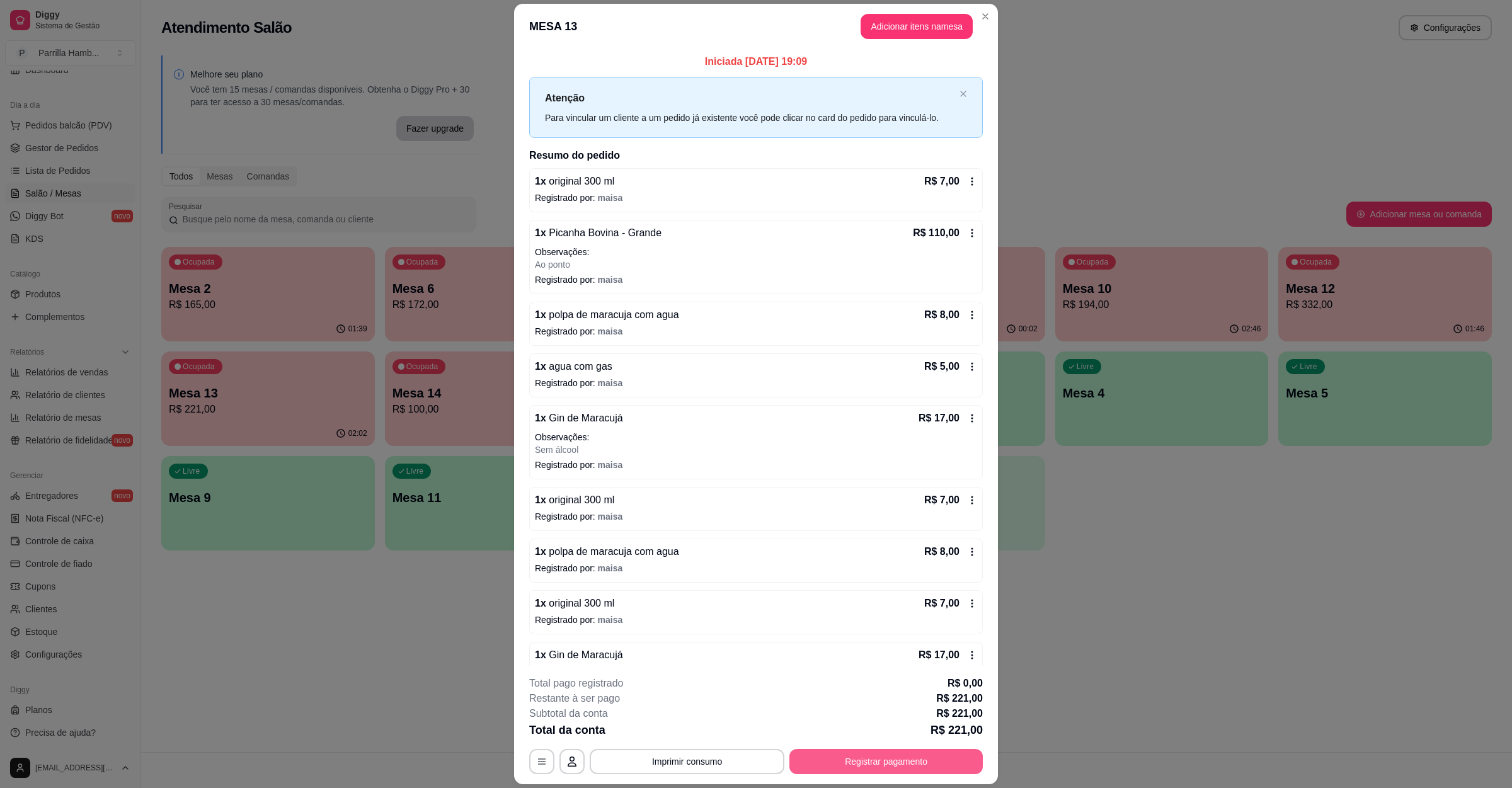
click at [870, 762] on button "Registrar pagamento" at bounding box center [886, 761] width 193 height 25
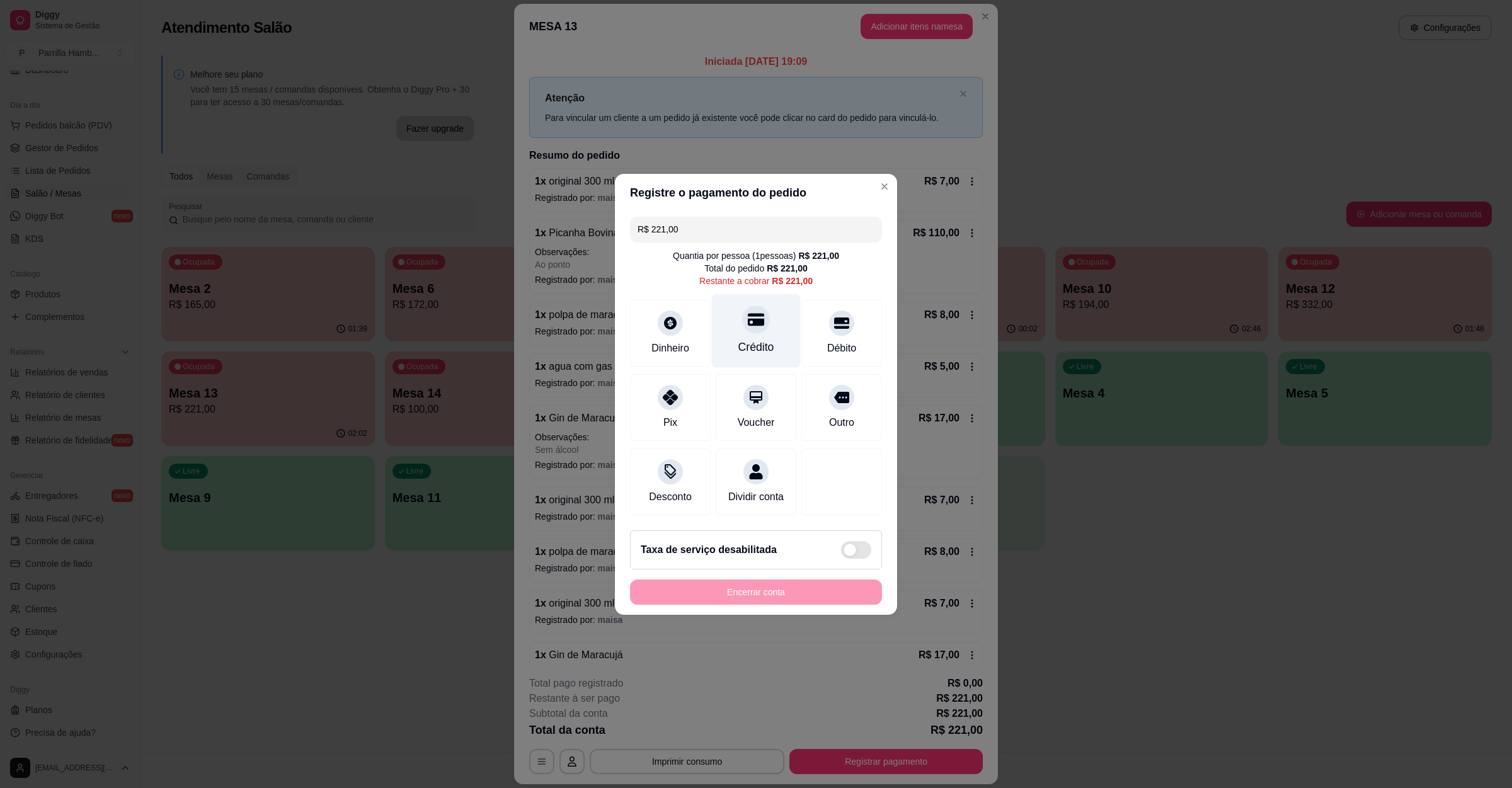
click at [754, 319] on icon at bounding box center [756, 319] width 17 height 17
type input "R$ 0,00"
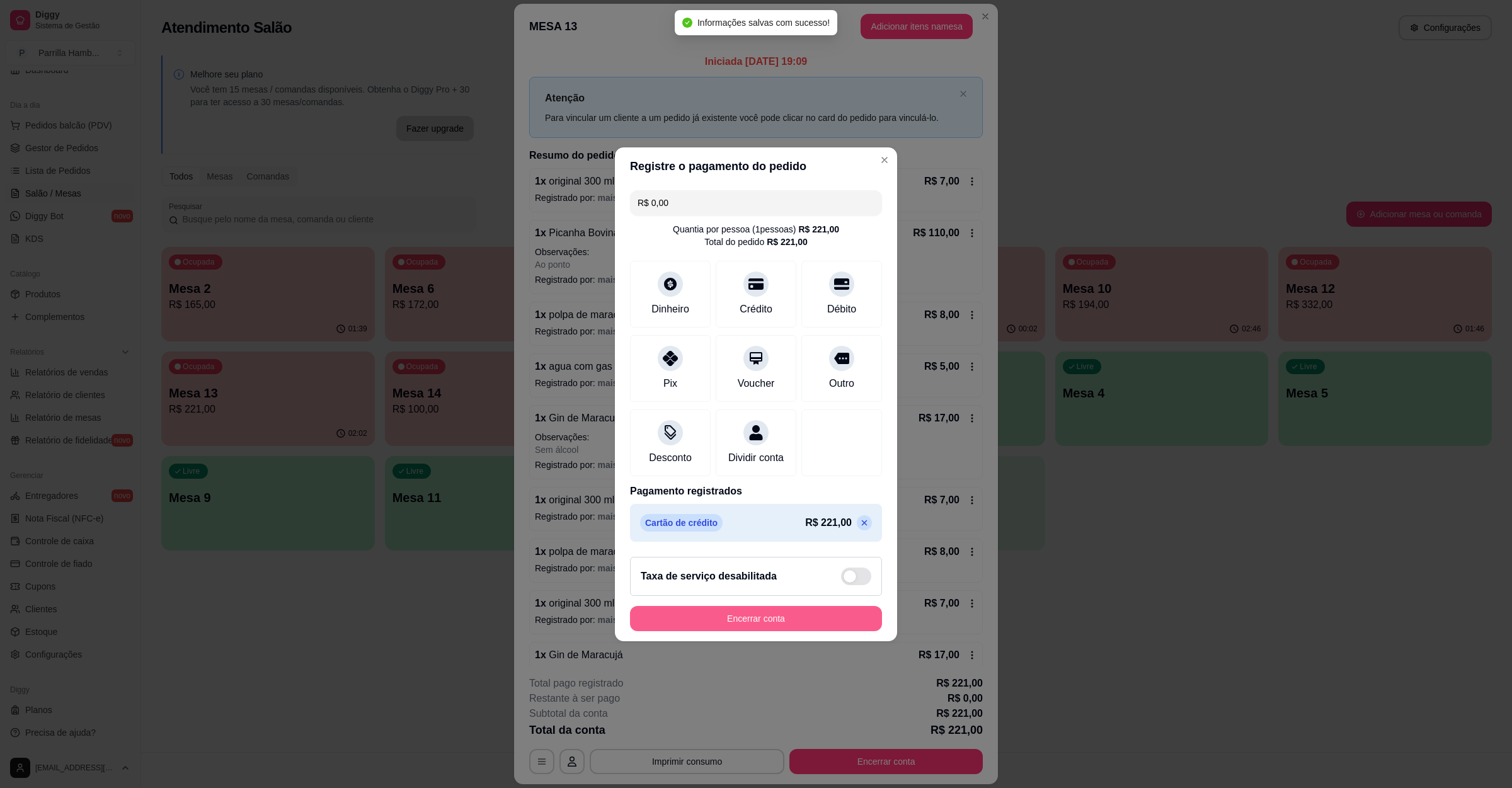
click at [800, 618] on button "Encerrar conta" at bounding box center [756, 618] width 252 height 25
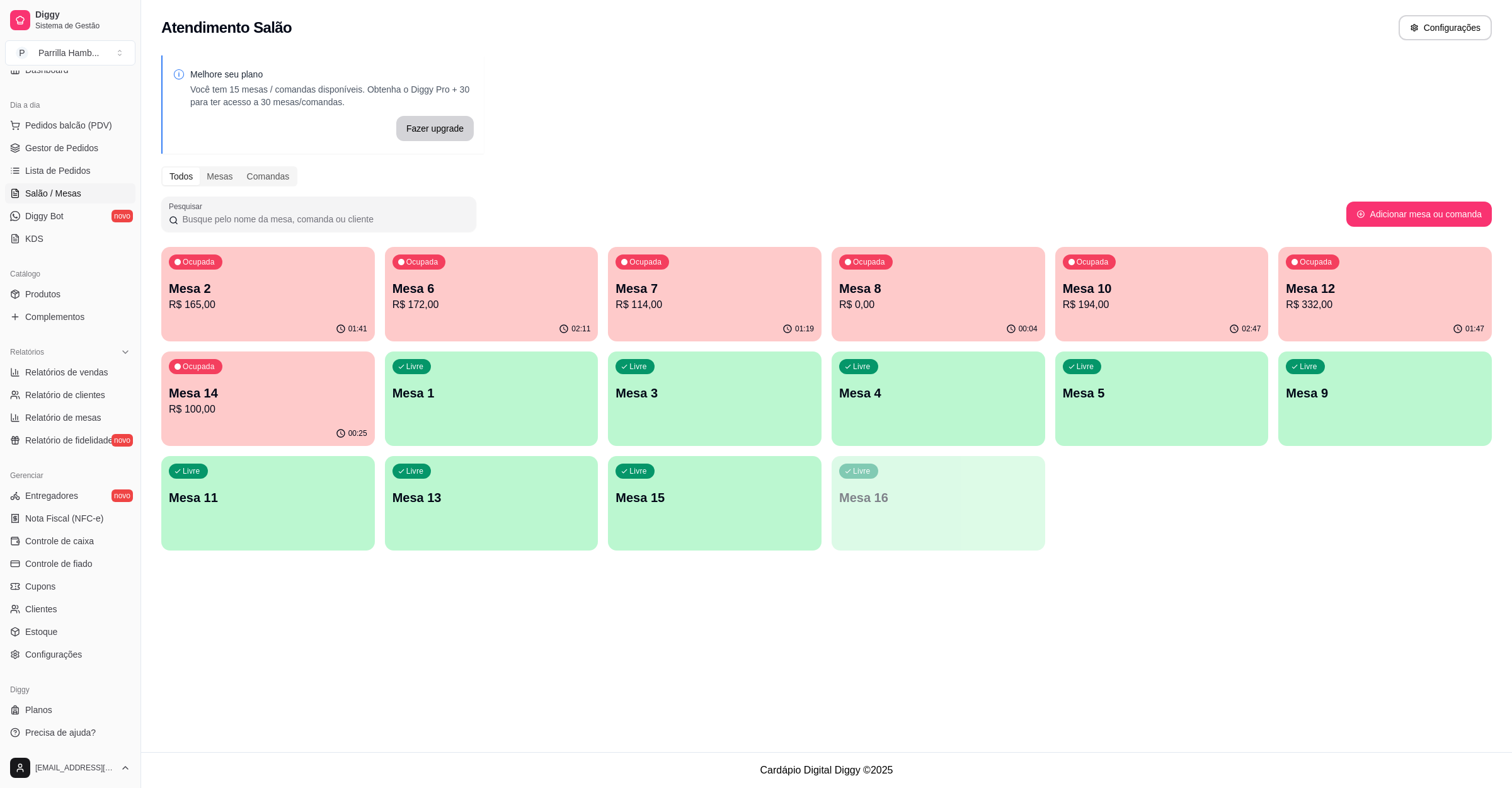
click at [675, 310] on p "R$ 114,00" at bounding box center [714, 305] width 199 height 15
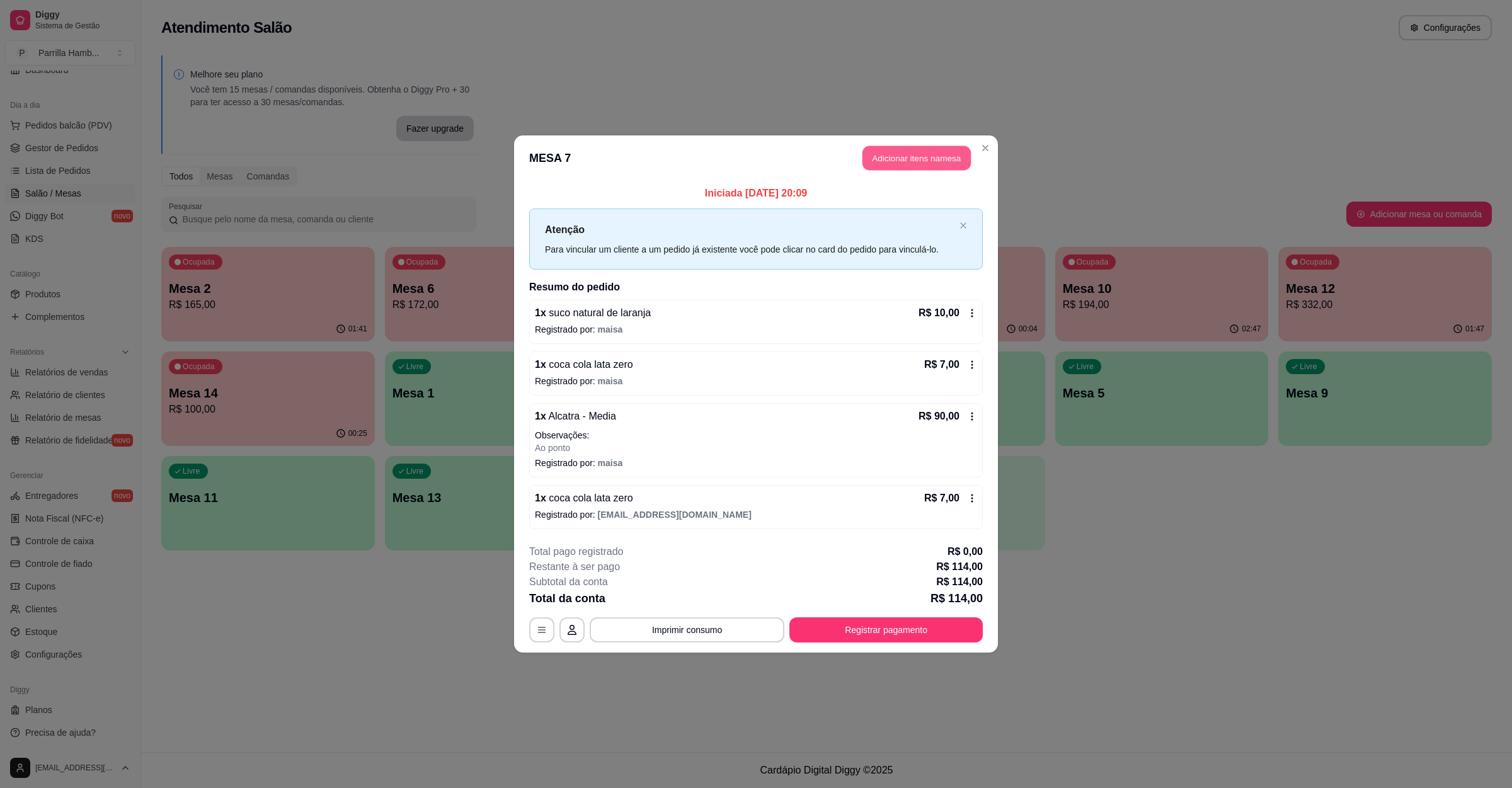
click at [891, 162] on button "Adicionar itens na mesa" at bounding box center [916, 159] width 108 height 25
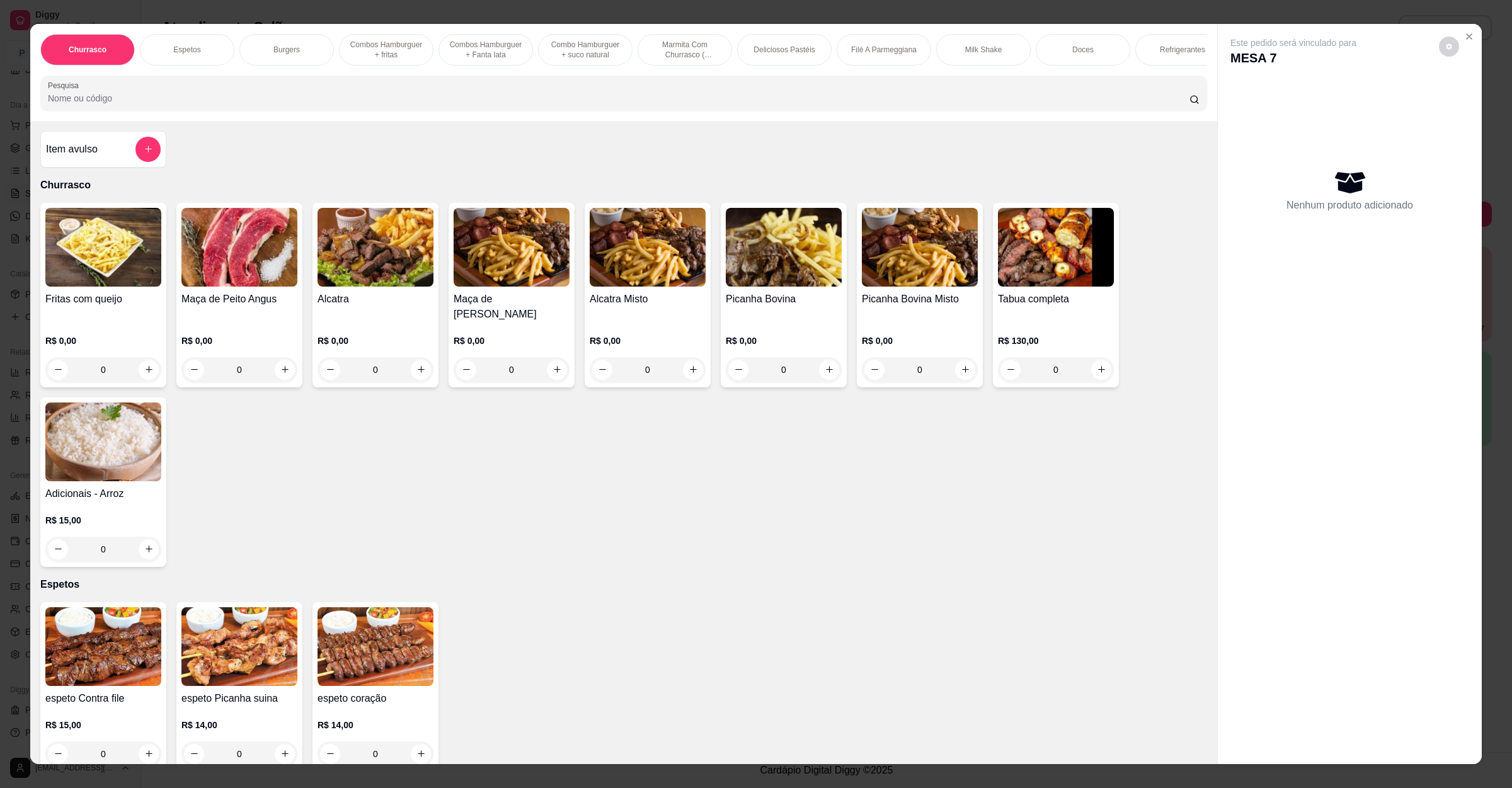
click at [298, 104] on input "Pesquisa" at bounding box center [619, 98] width 1142 height 13
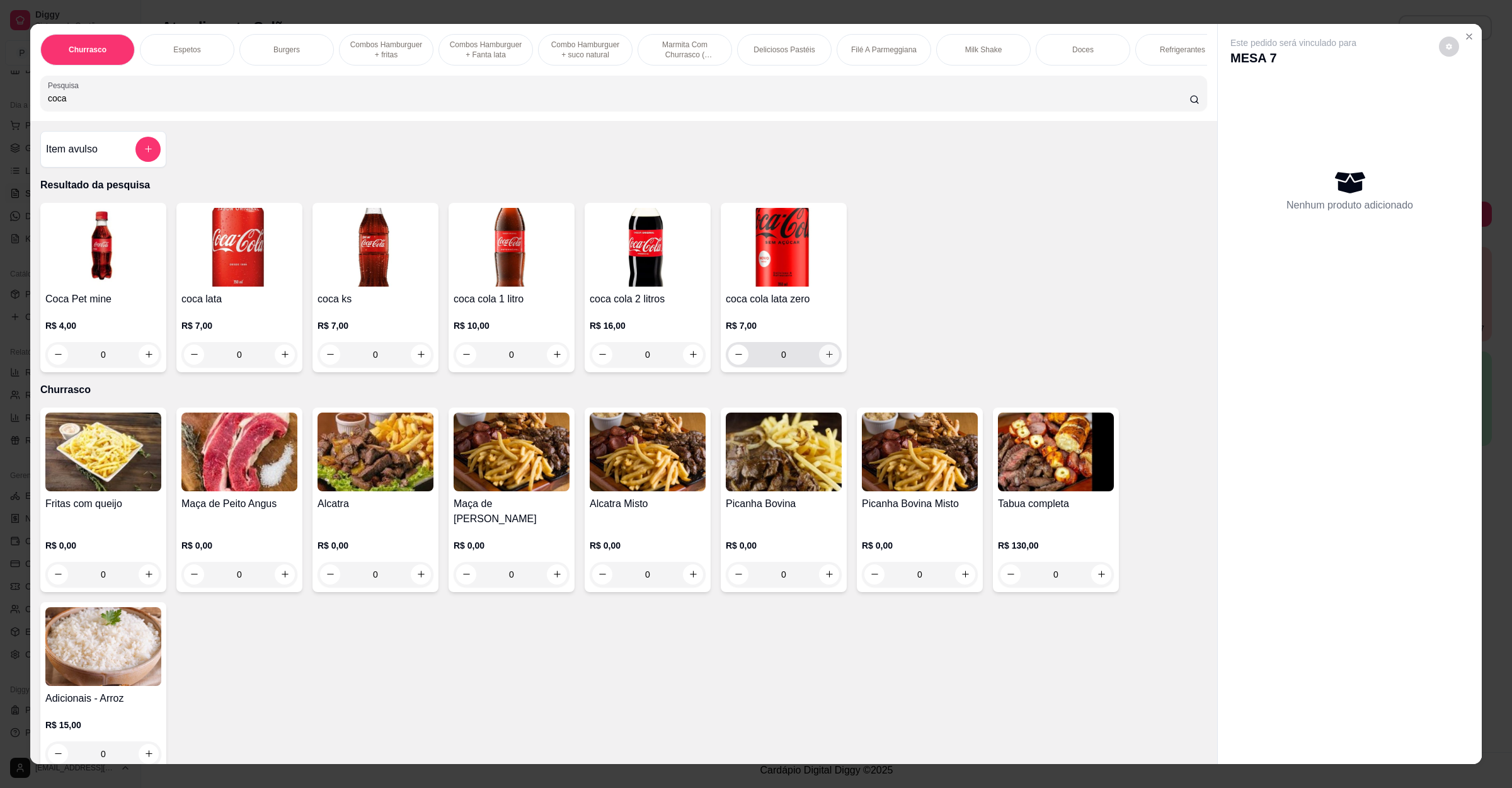
type input "coca"
click at [827, 364] on button "increase-product-quantity" at bounding box center [829, 354] width 20 height 20
type input "1"
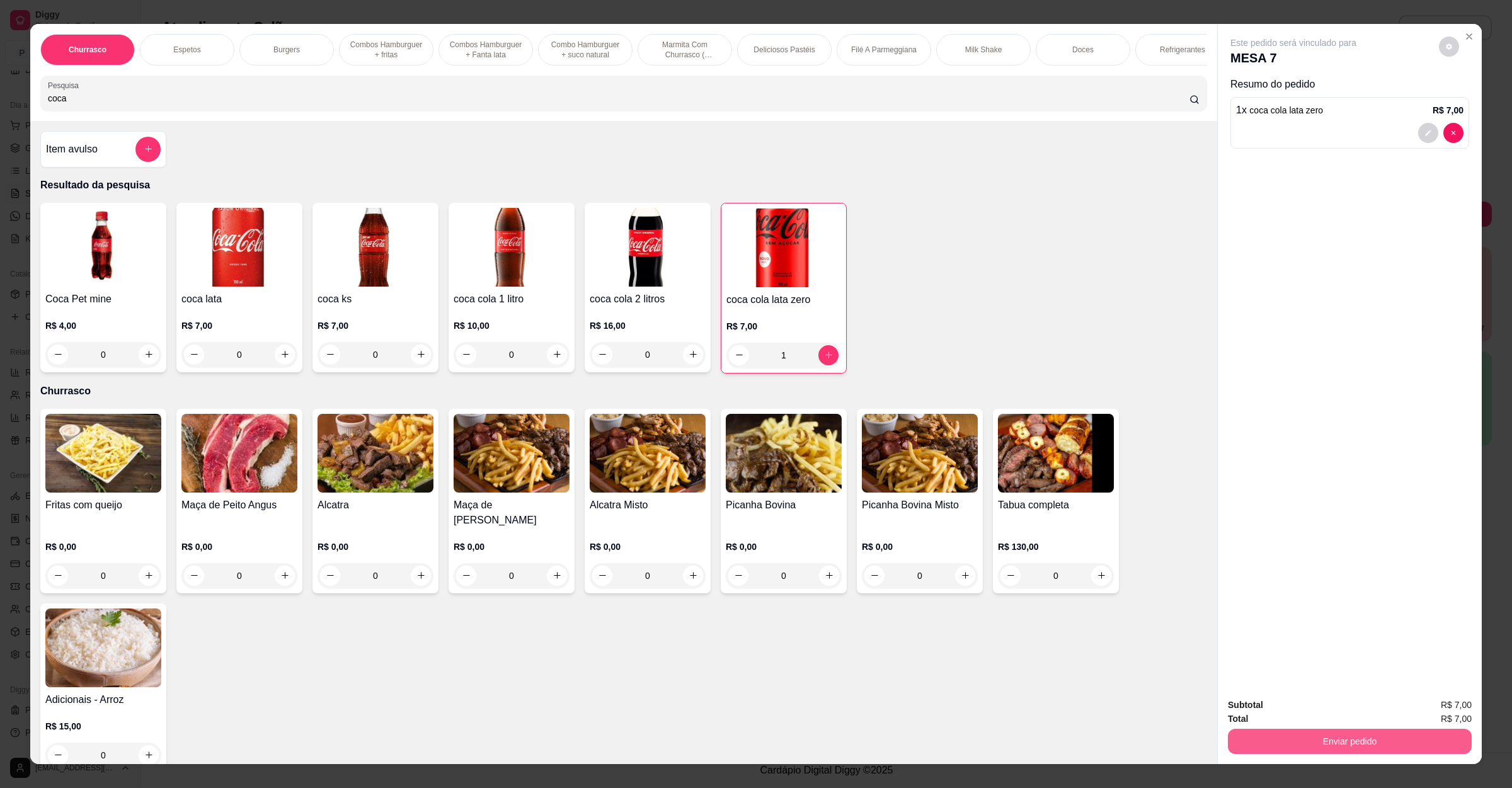
click at [1342, 754] on div "Subtotal R$ 7,00 Total R$ 7,00 Enviar pedido" at bounding box center [1350, 725] width 264 height 76
click at [1350, 740] on button "Enviar pedido" at bounding box center [1350, 740] width 244 height 25
click at [1427, 706] on button "Enviar pedido" at bounding box center [1437, 710] width 69 height 23
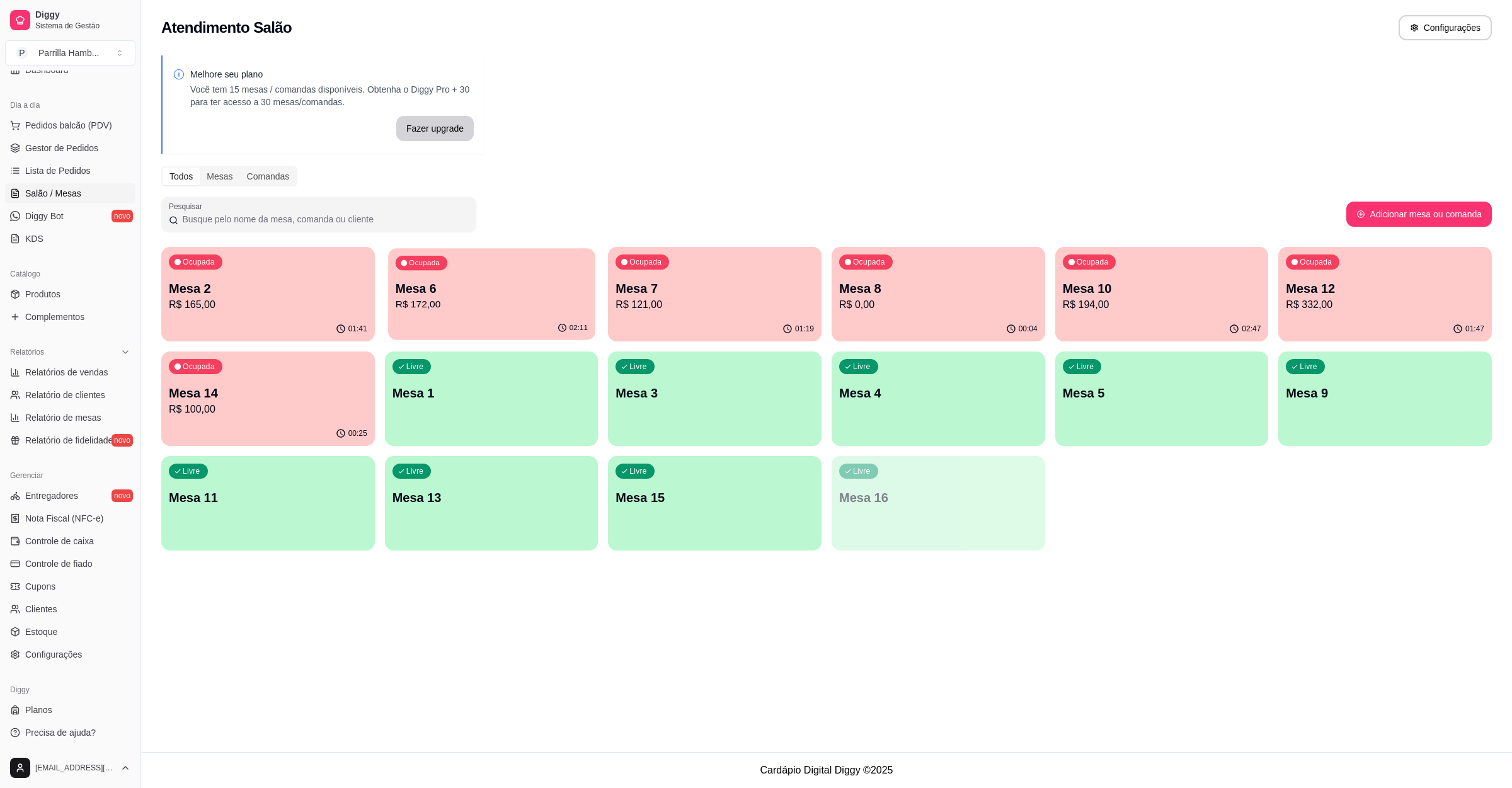
click at [529, 280] on p "Mesa 6" at bounding box center [491, 288] width 192 height 17
click at [479, 282] on p "Mesa 6" at bounding box center [491, 288] width 192 height 17
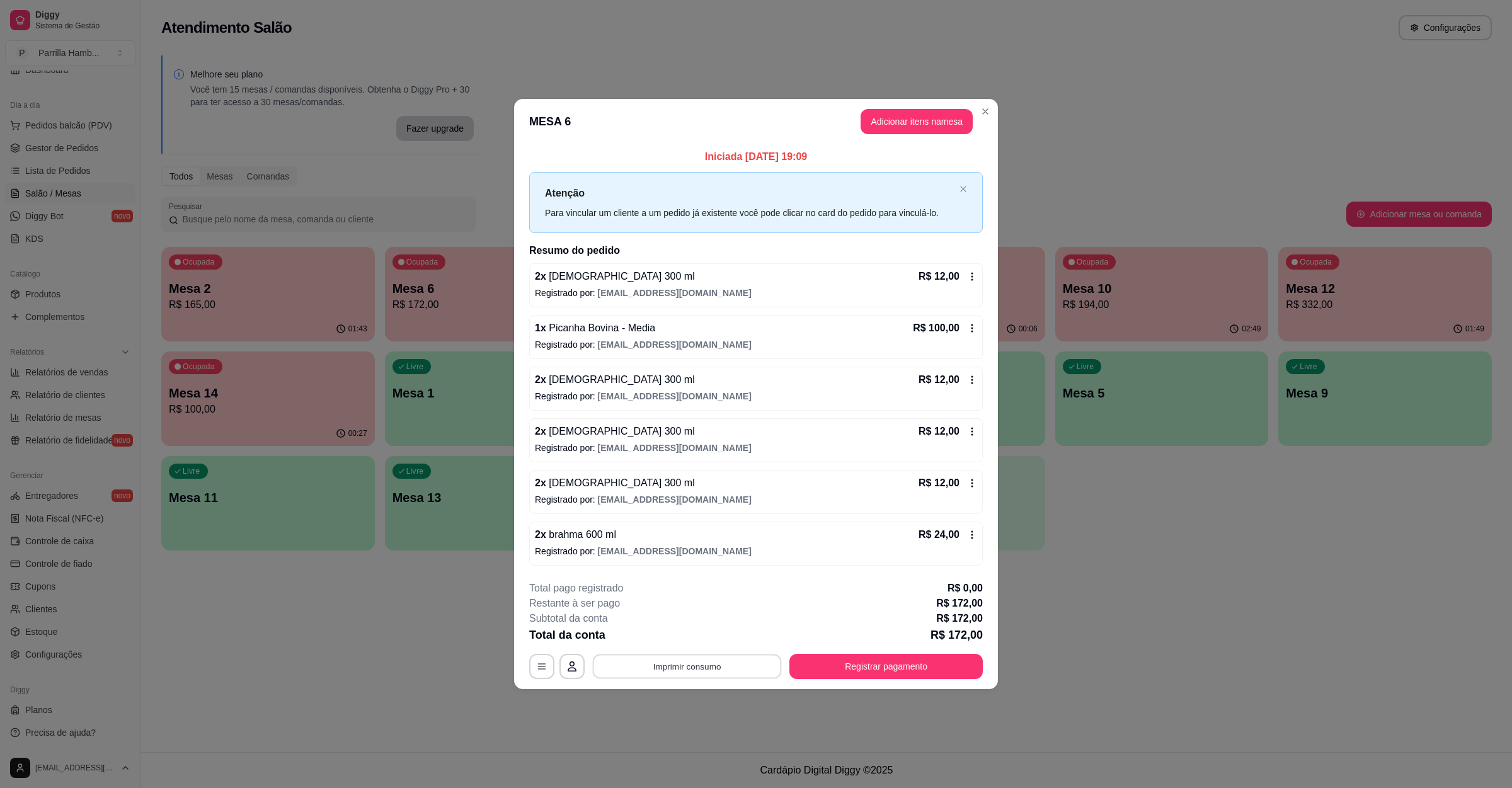
click at [717, 660] on button "Imprimir consumo" at bounding box center [687, 666] width 189 height 25
click at [709, 636] on button "IMPRESSORA" at bounding box center [690, 639] width 91 height 20
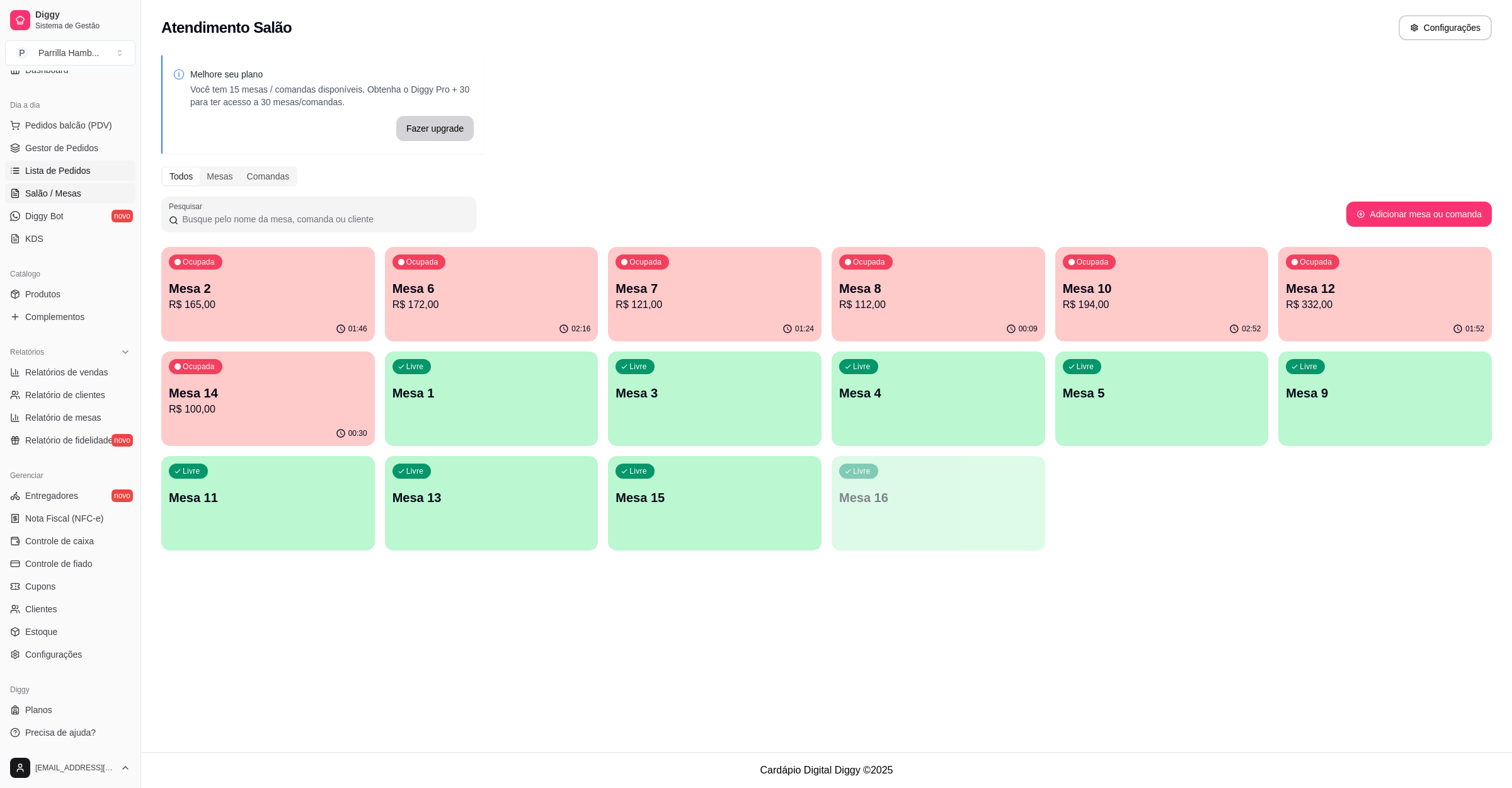
click at [82, 174] on span "Lista de Pedidos" at bounding box center [57, 171] width 66 height 13
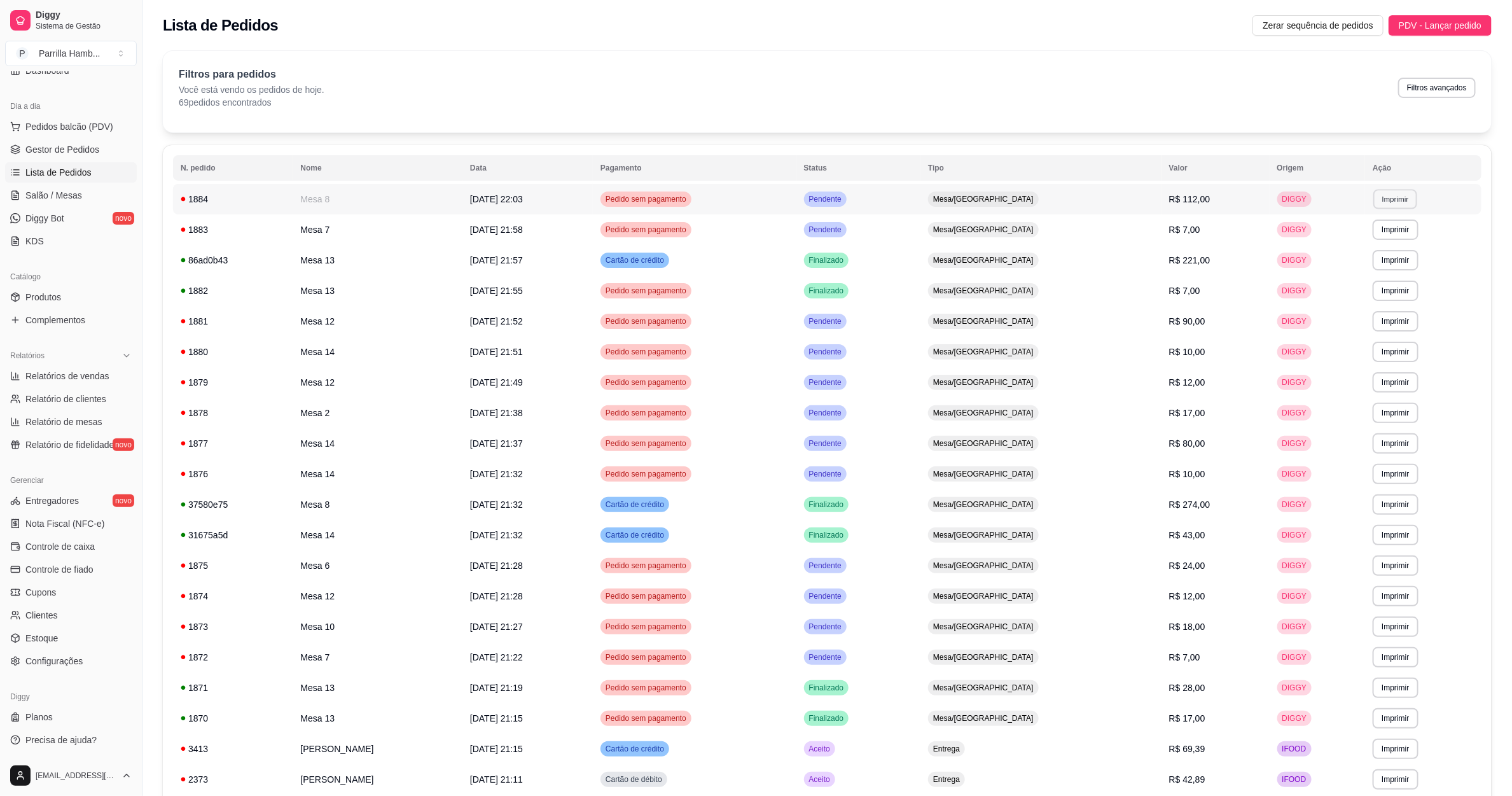
click at [1386, 205] on button "Imprimir" at bounding box center [1395, 199] width 44 height 20
click at [1372, 244] on button "IMPRESSORA" at bounding box center [1367, 244] width 92 height 21
click at [101, 184] on ul "Pedidos balcão (PDV) Gestor de Pedidos Lista de Pedidos Salão / Mesas Diggy Bot…" at bounding box center [71, 184] width 132 height 135
click at [101, 185] on link "Salão / Mesas" at bounding box center [71, 195] width 132 height 21
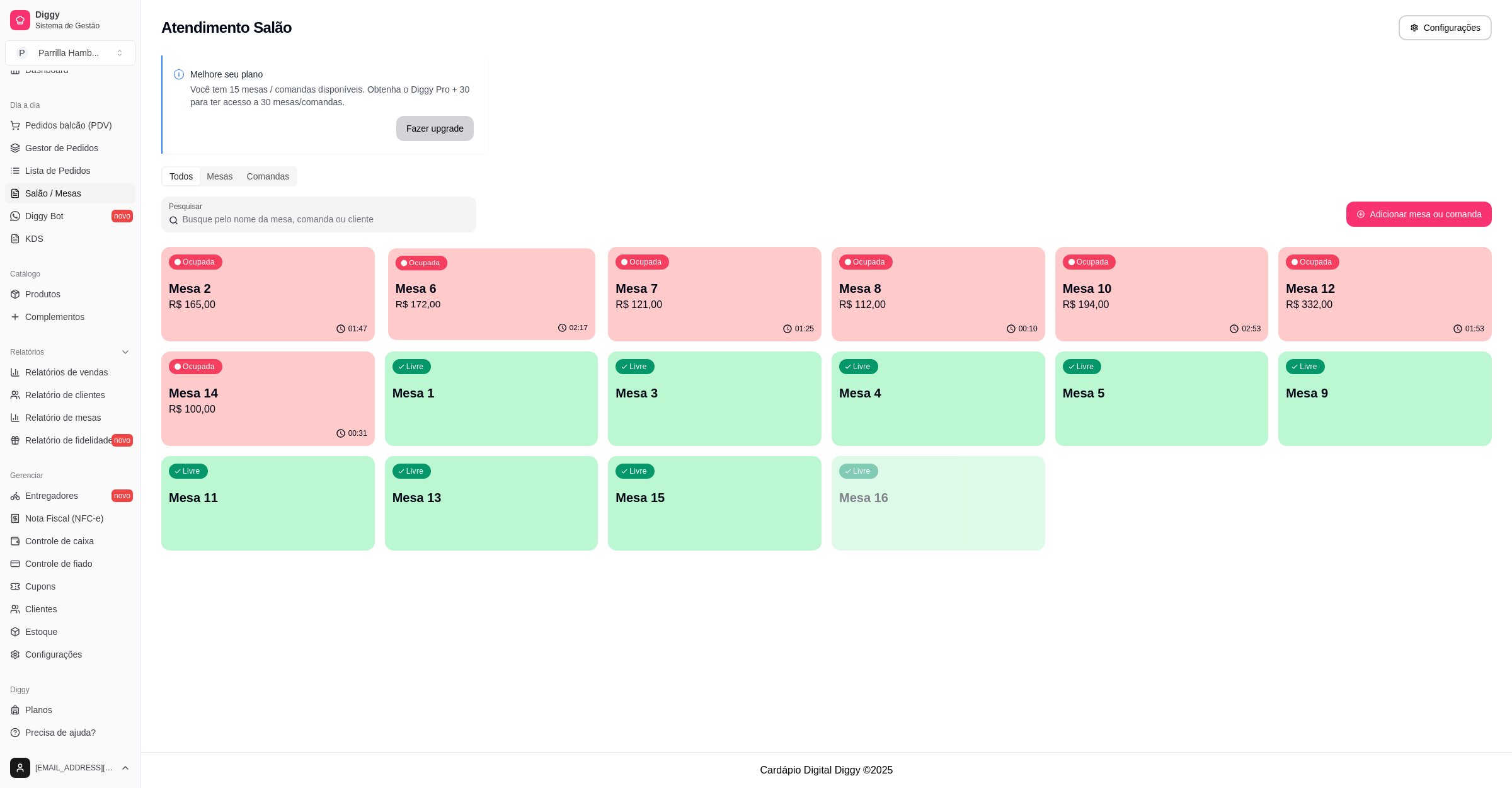
click at [443, 286] on p "Mesa 6" at bounding box center [491, 288] width 192 height 17
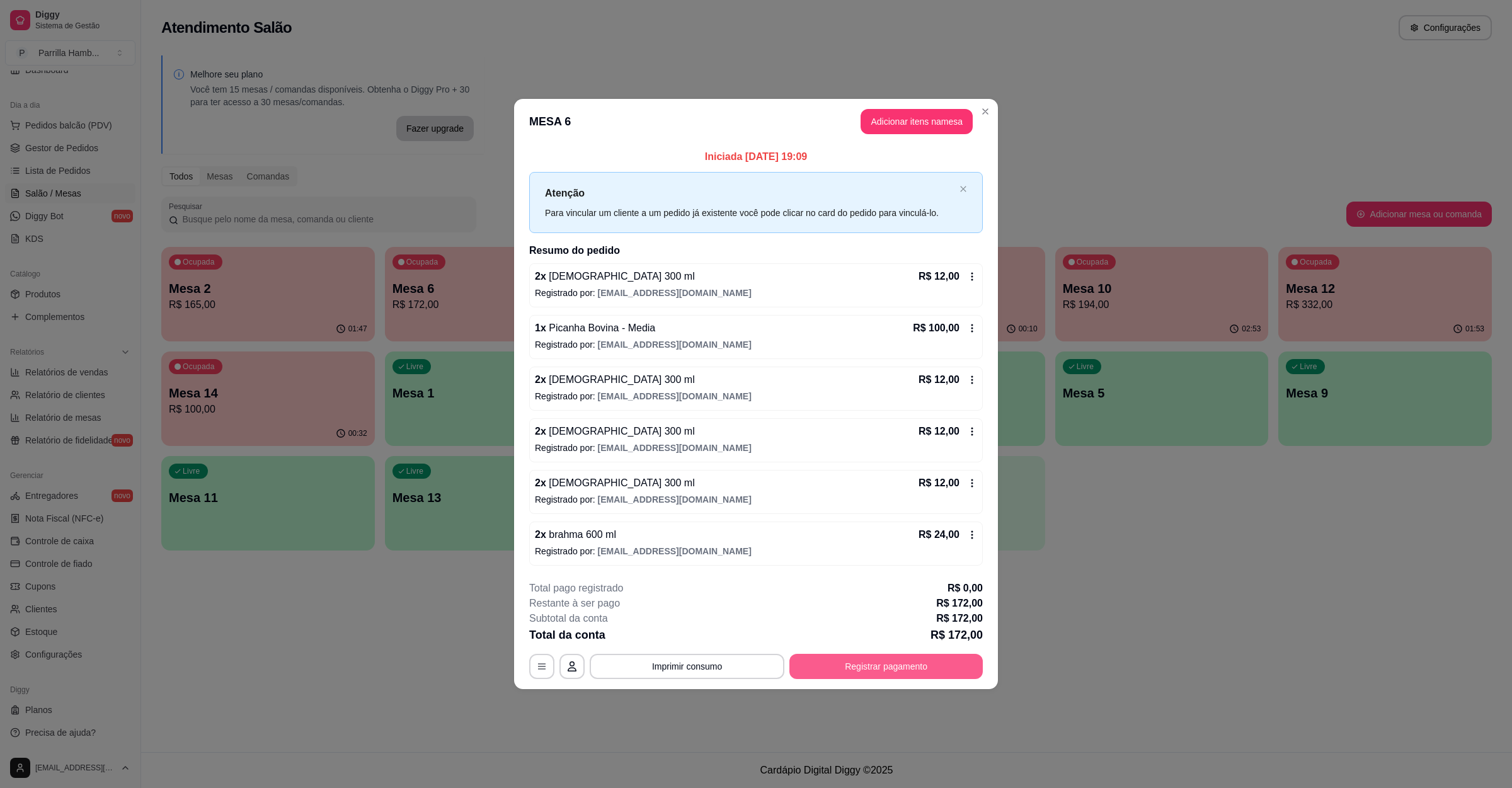
click at [904, 671] on button "Registrar pagamento" at bounding box center [886, 666] width 193 height 25
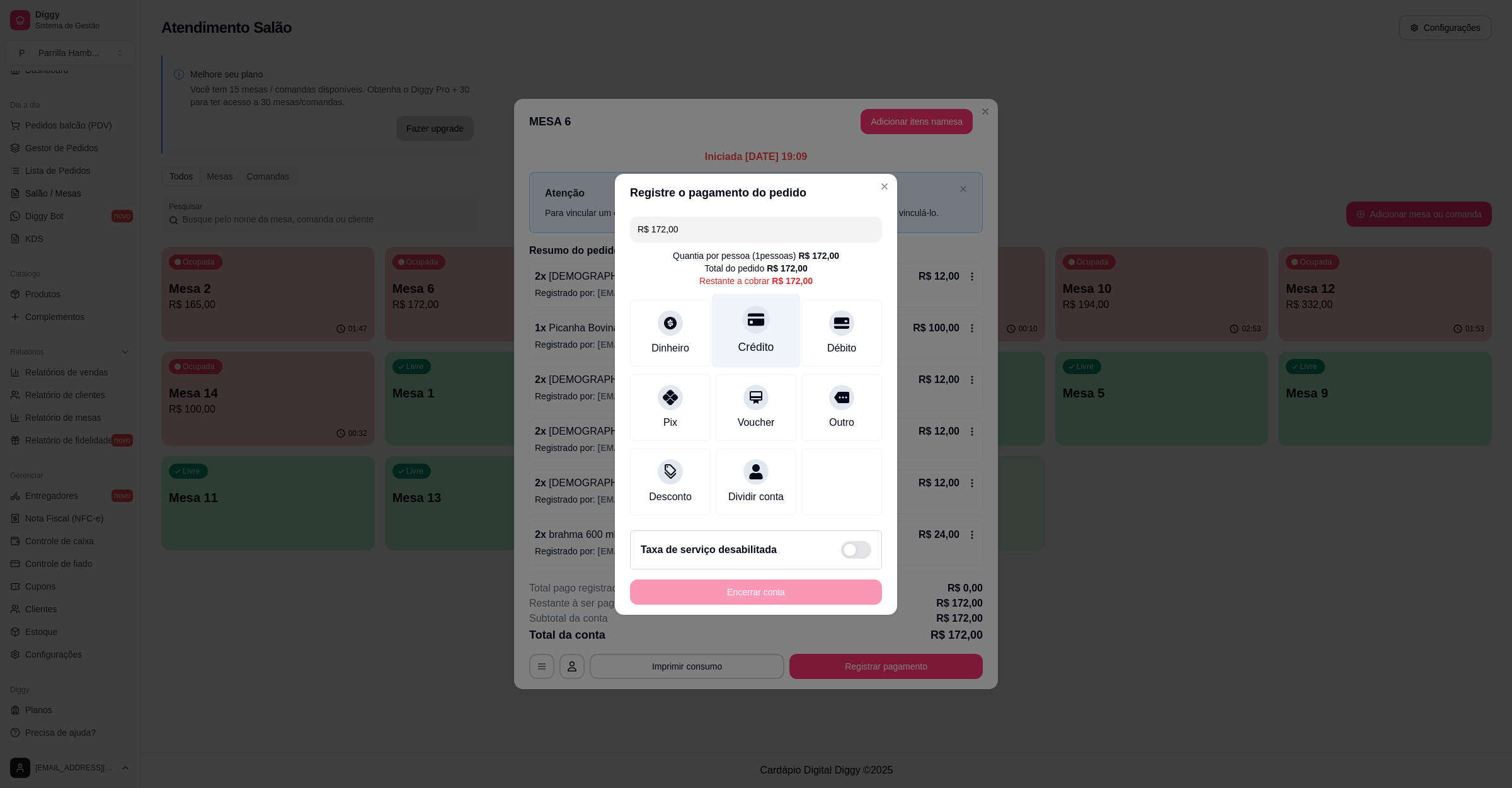
click at [724, 312] on div "Crédito" at bounding box center [757, 331] width 89 height 74
type input "R$ 0,00"
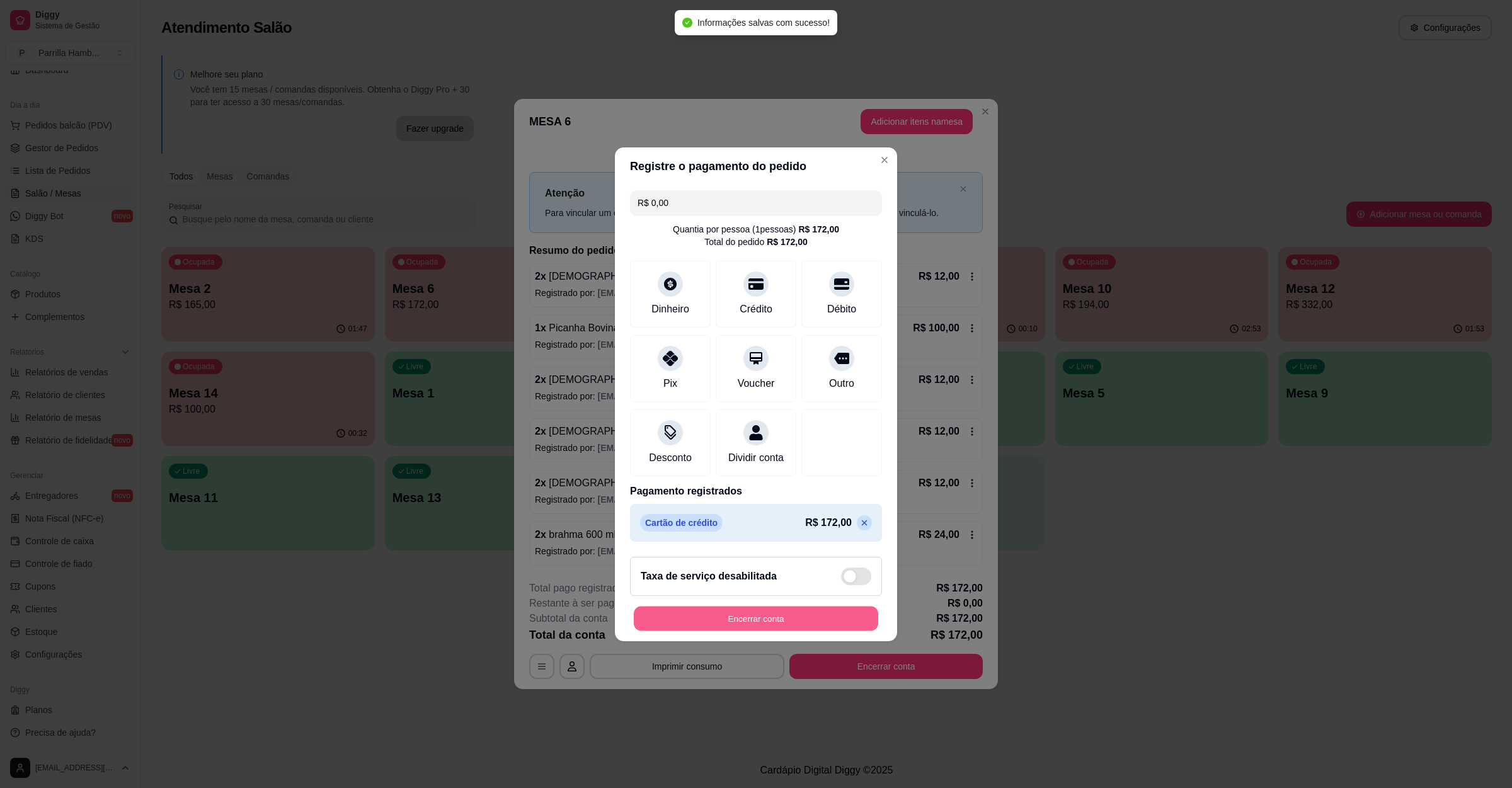
click at [751, 621] on button "Encerrar conta" at bounding box center [756, 618] width 245 height 25
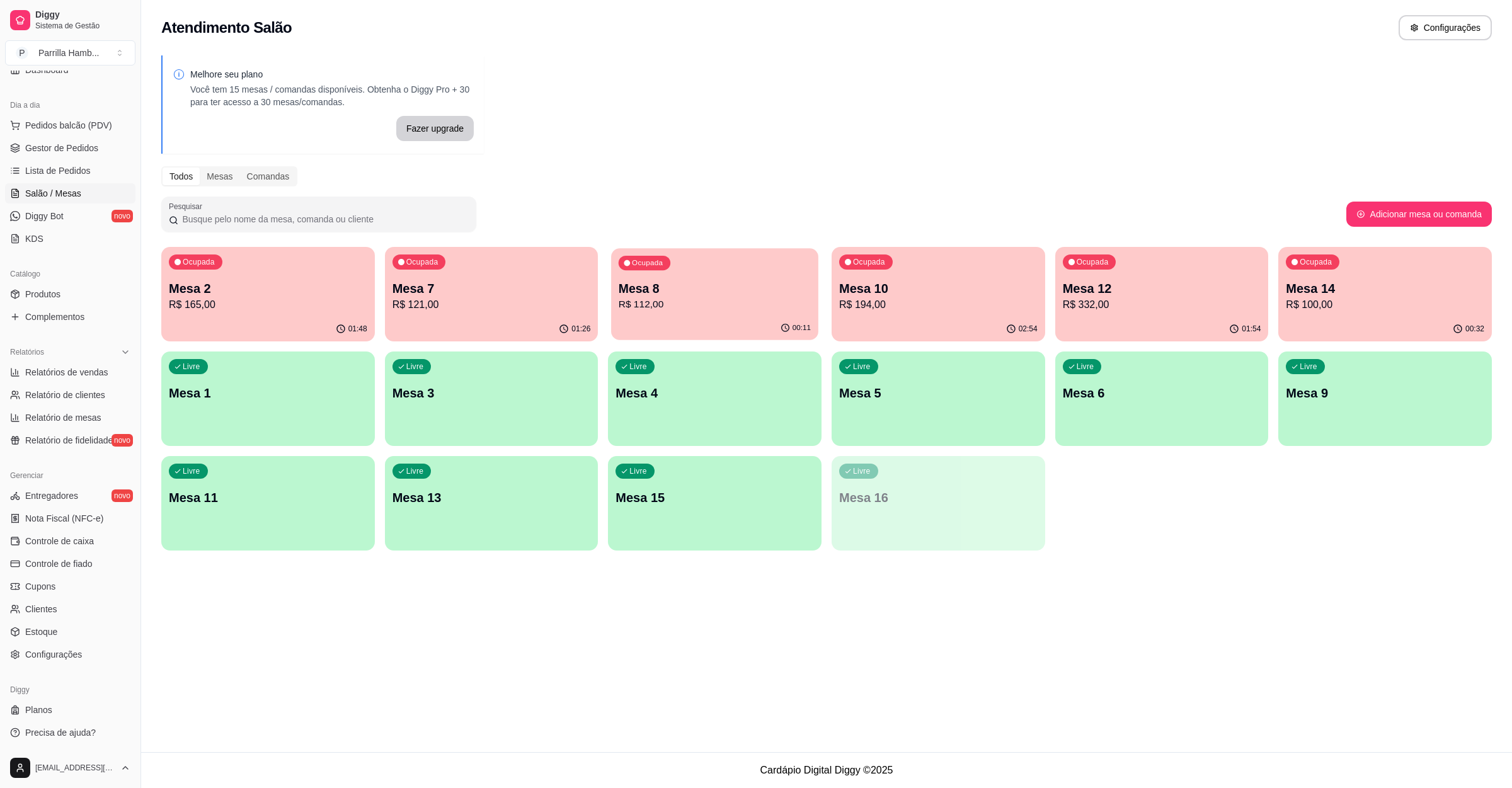
click at [696, 309] on p "R$ 112,00" at bounding box center [714, 304] width 192 height 14
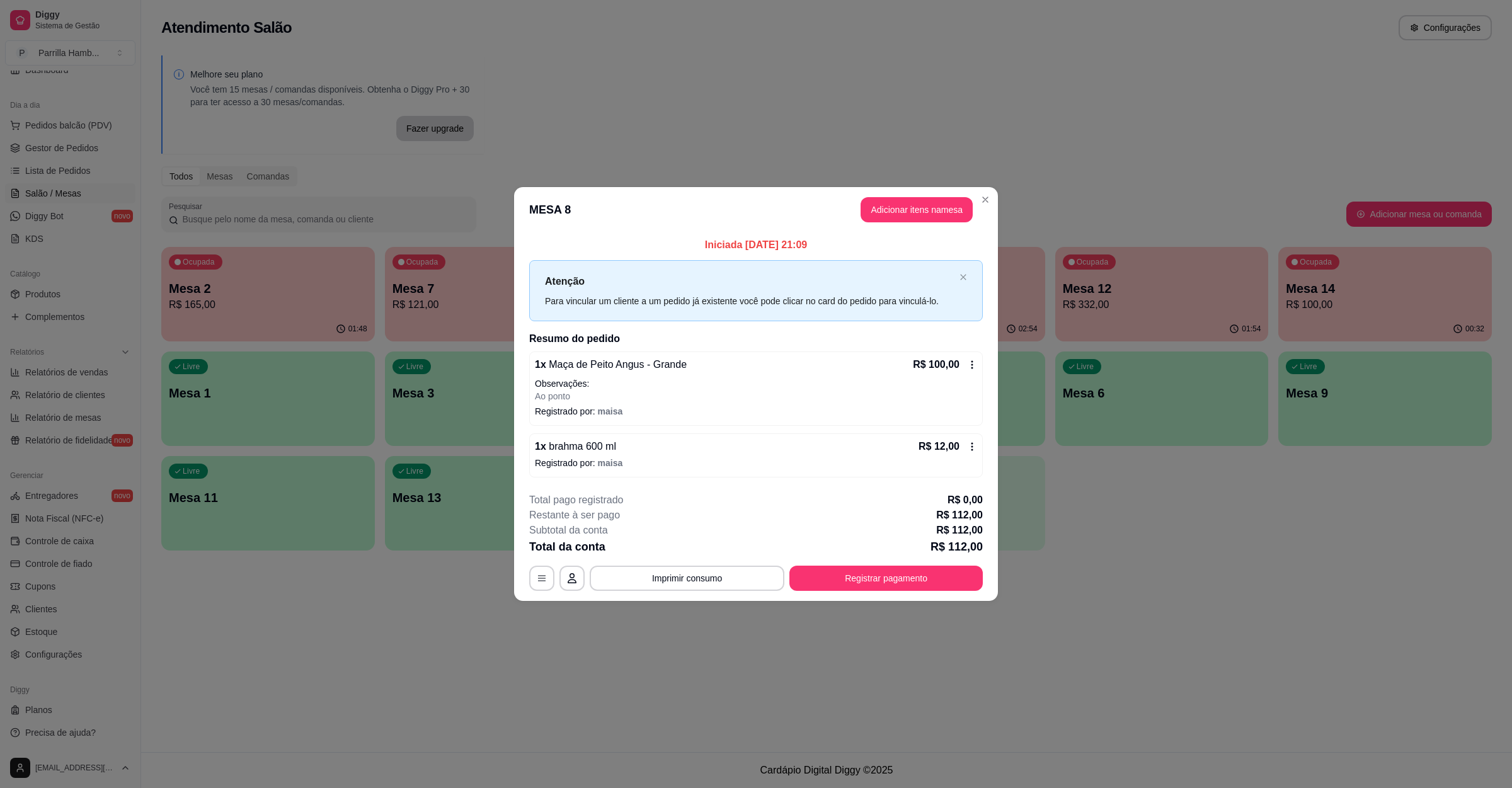
click at [930, 205] on button "Adicionar itens na mesa" at bounding box center [917, 209] width 113 height 25
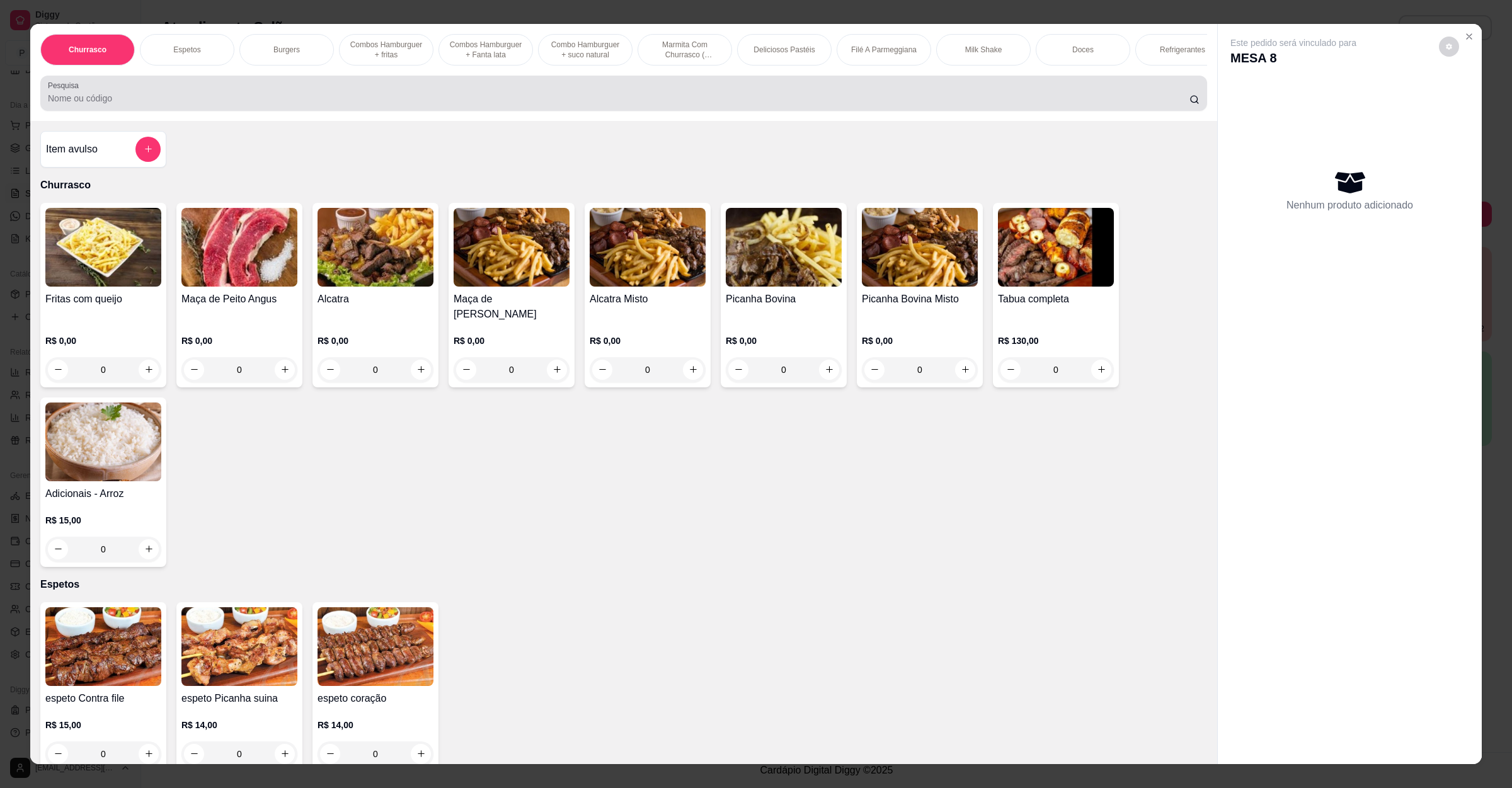
click at [352, 104] on input "Pesquisa" at bounding box center [619, 98] width 1142 height 13
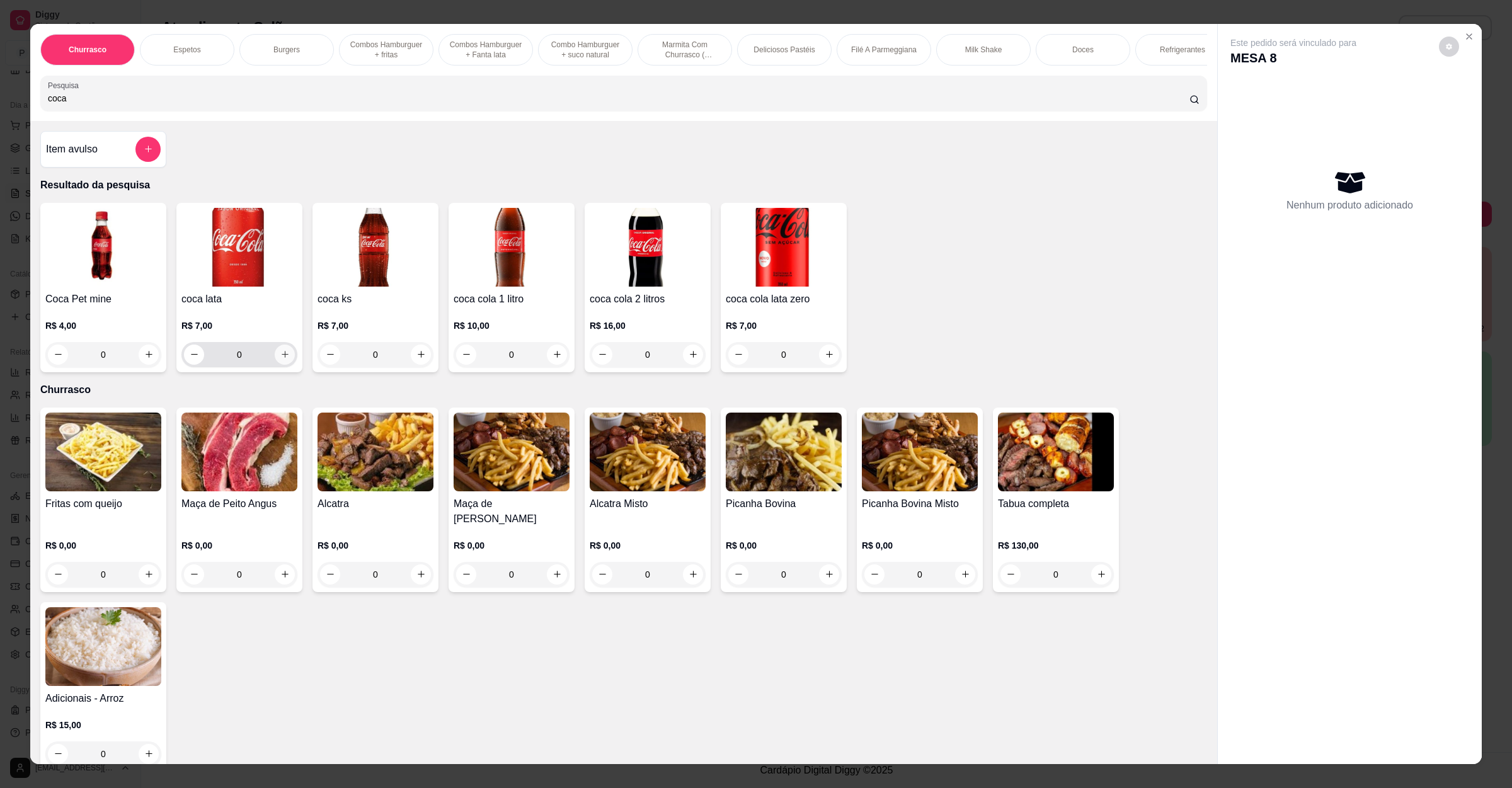
type input "coca"
click at [280, 359] on icon "increase-product-quantity" at bounding box center [285, 354] width 10 height 10
type input "1"
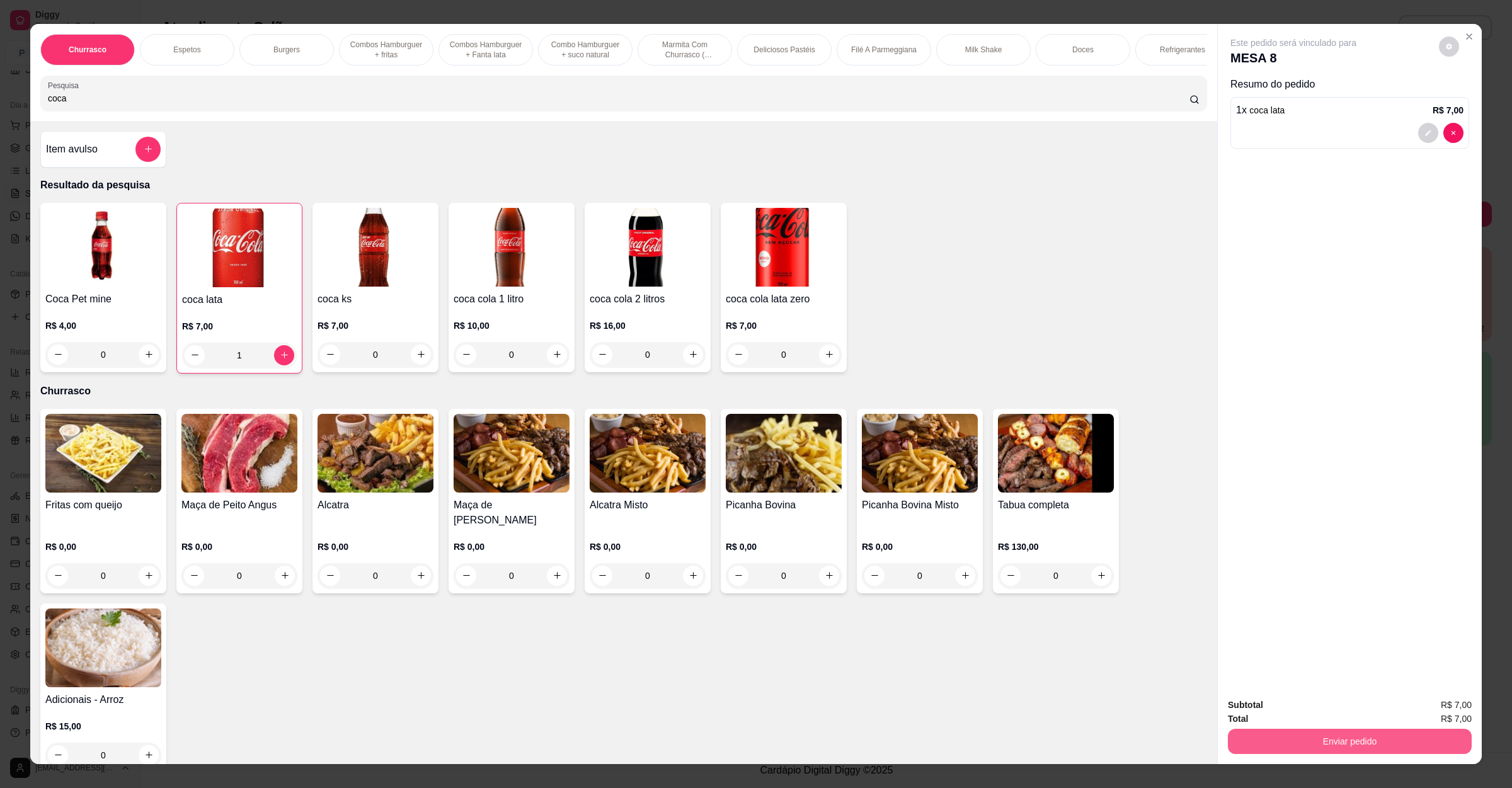
click at [1391, 735] on button "Enviar pedido" at bounding box center [1350, 740] width 244 height 25
click at [1452, 705] on button "Enviar pedido" at bounding box center [1437, 710] width 69 height 23
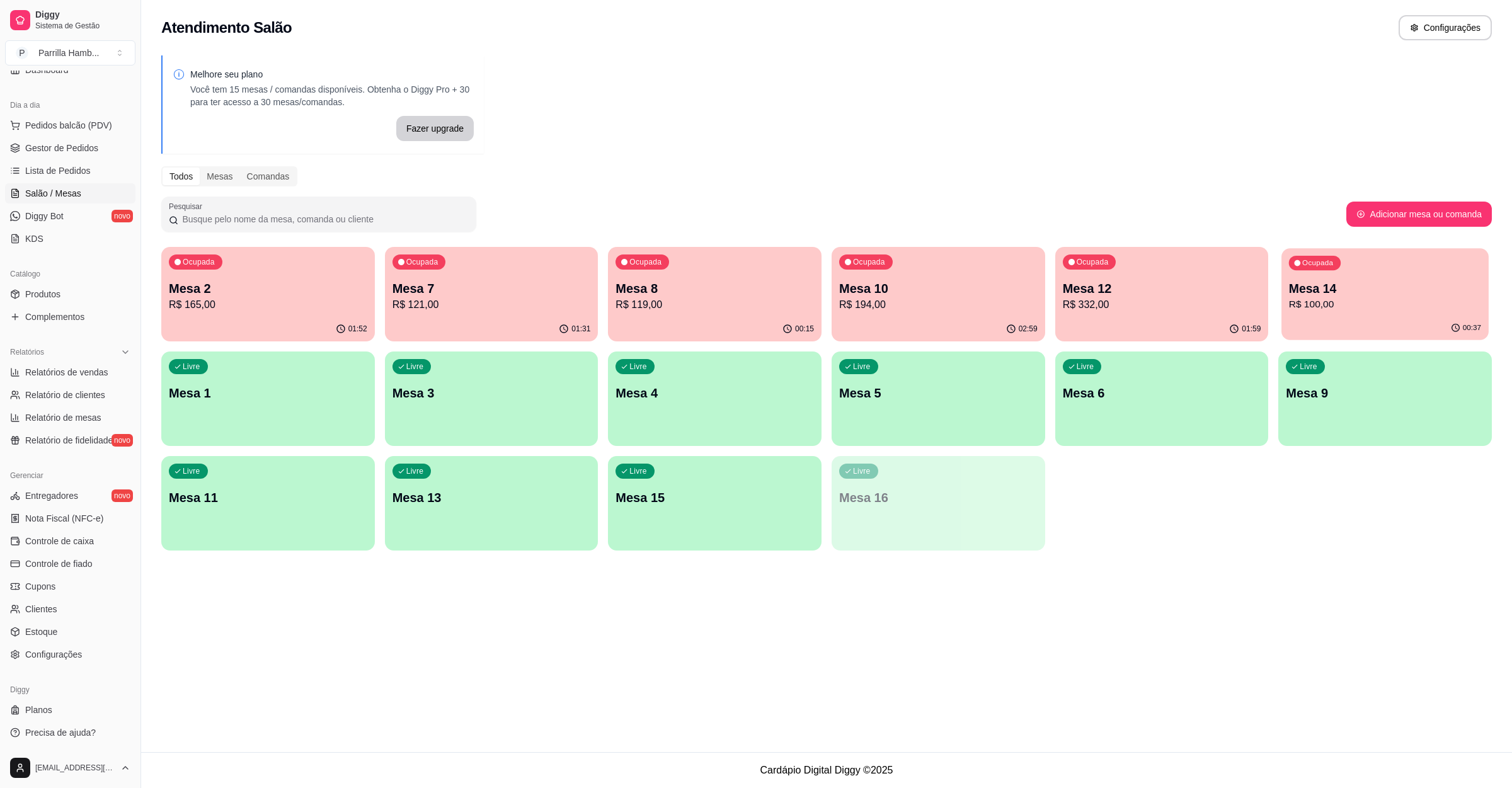
click at [1333, 301] on p "R$ 100,00" at bounding box center [1385, 304] width 192 height 14
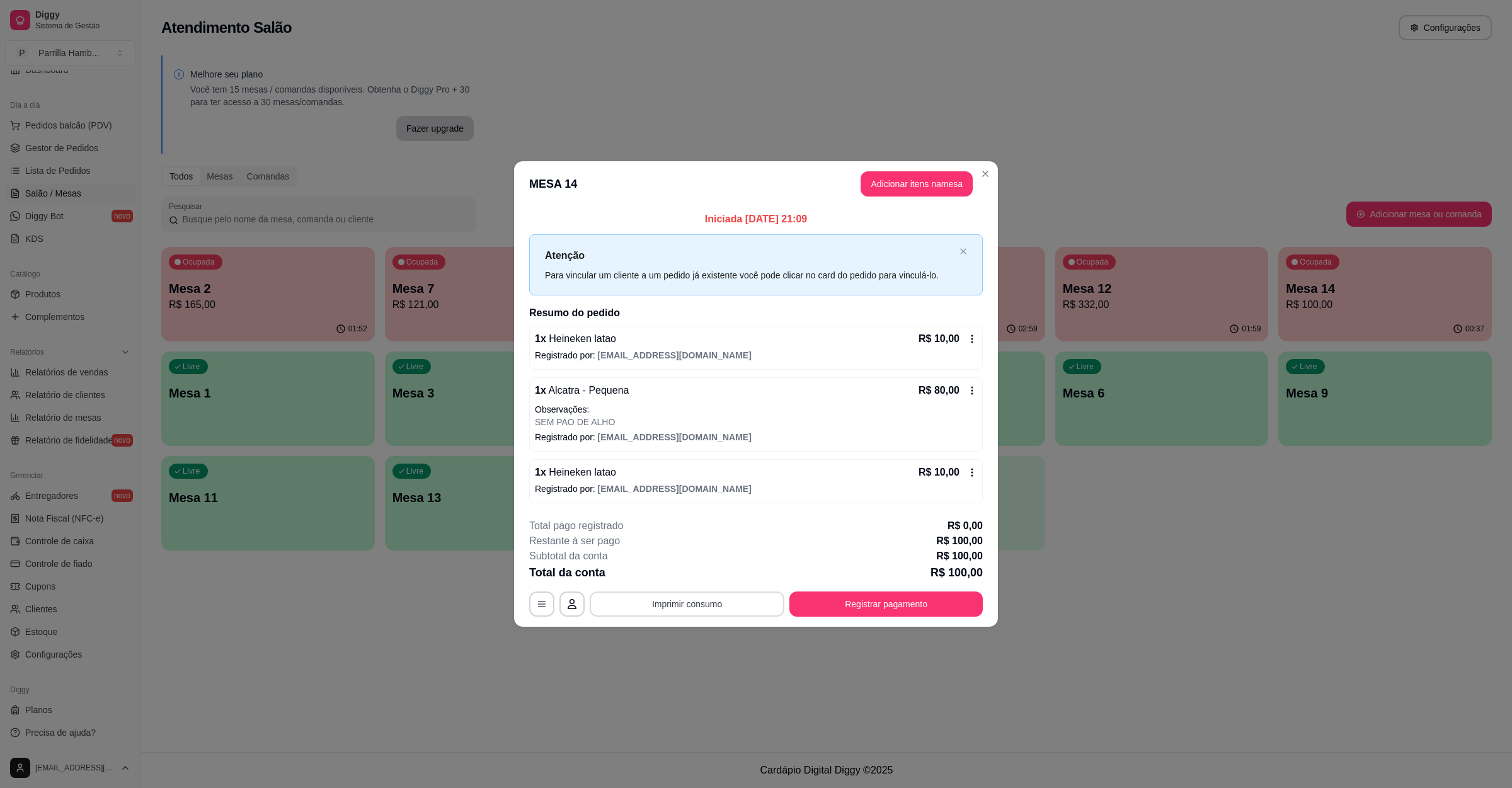
click at [651, 593] on button "Imprimir consumo" at bounding box center [687, 603] width 195 height 25
click at [692, 579] on button "IMPRESSORA" at bounding box center [691, 579] width 73 height 17
click at [830, 601] on button "Registrar pagamento" at bounding box center [886, 603] width 193 height 25
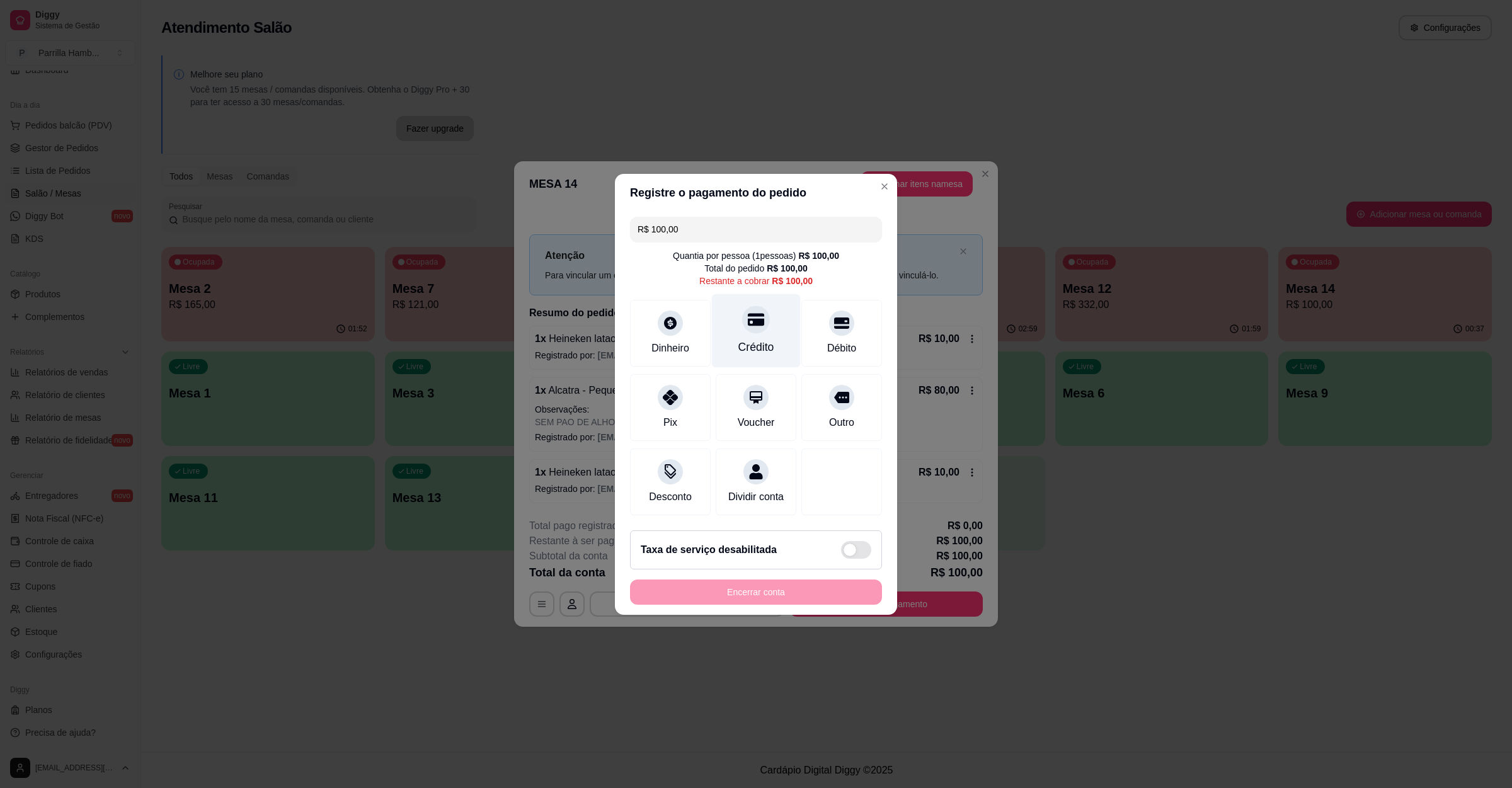
click at [751, 339] on div "Crédito" at bounding box center [757, 347] width 36 height 17
type input "R$ 0,00"
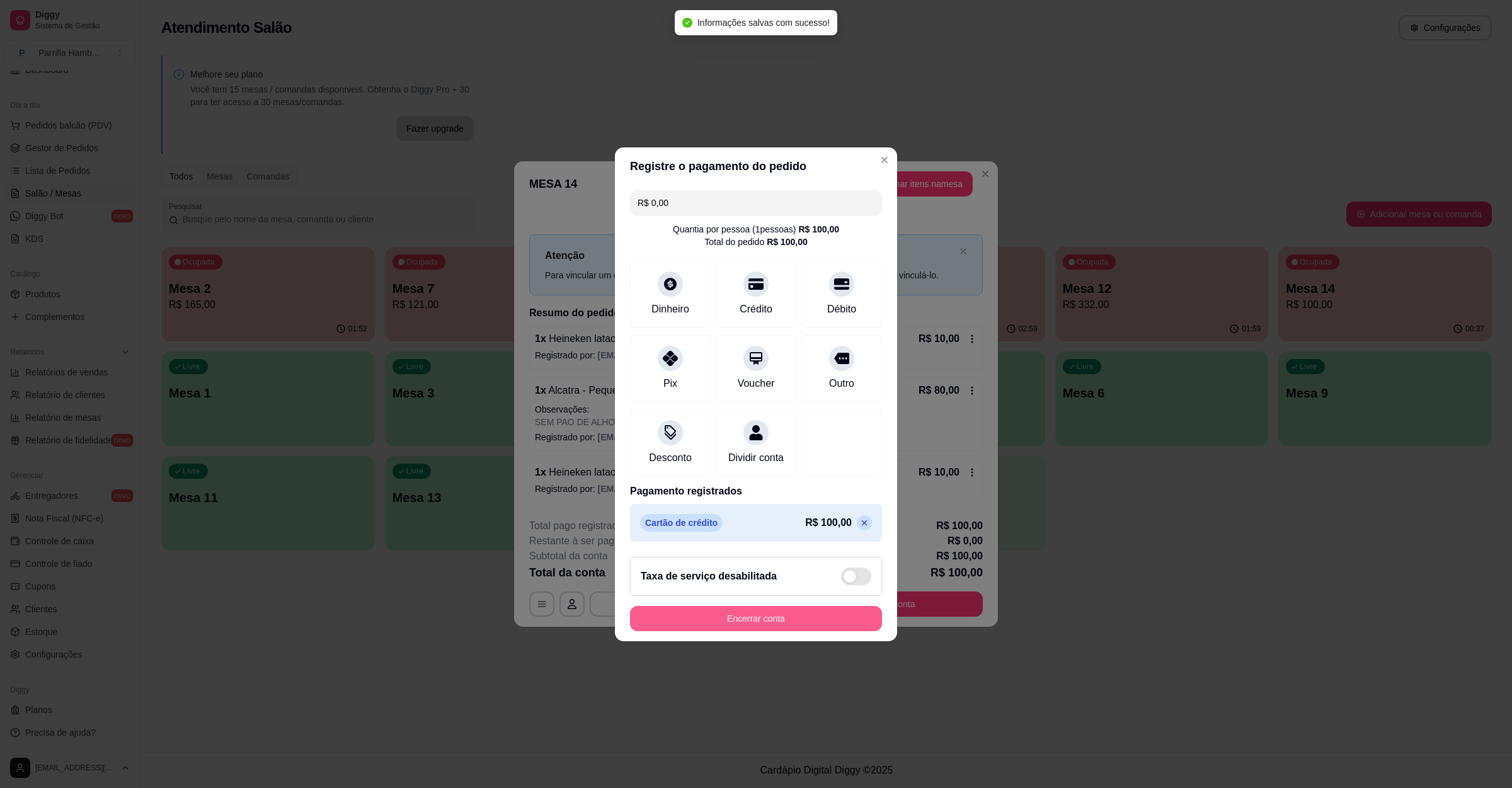
click at [761, 631] on button "Encerrar conta" at bounding box center [756, 618] width 252 height 25
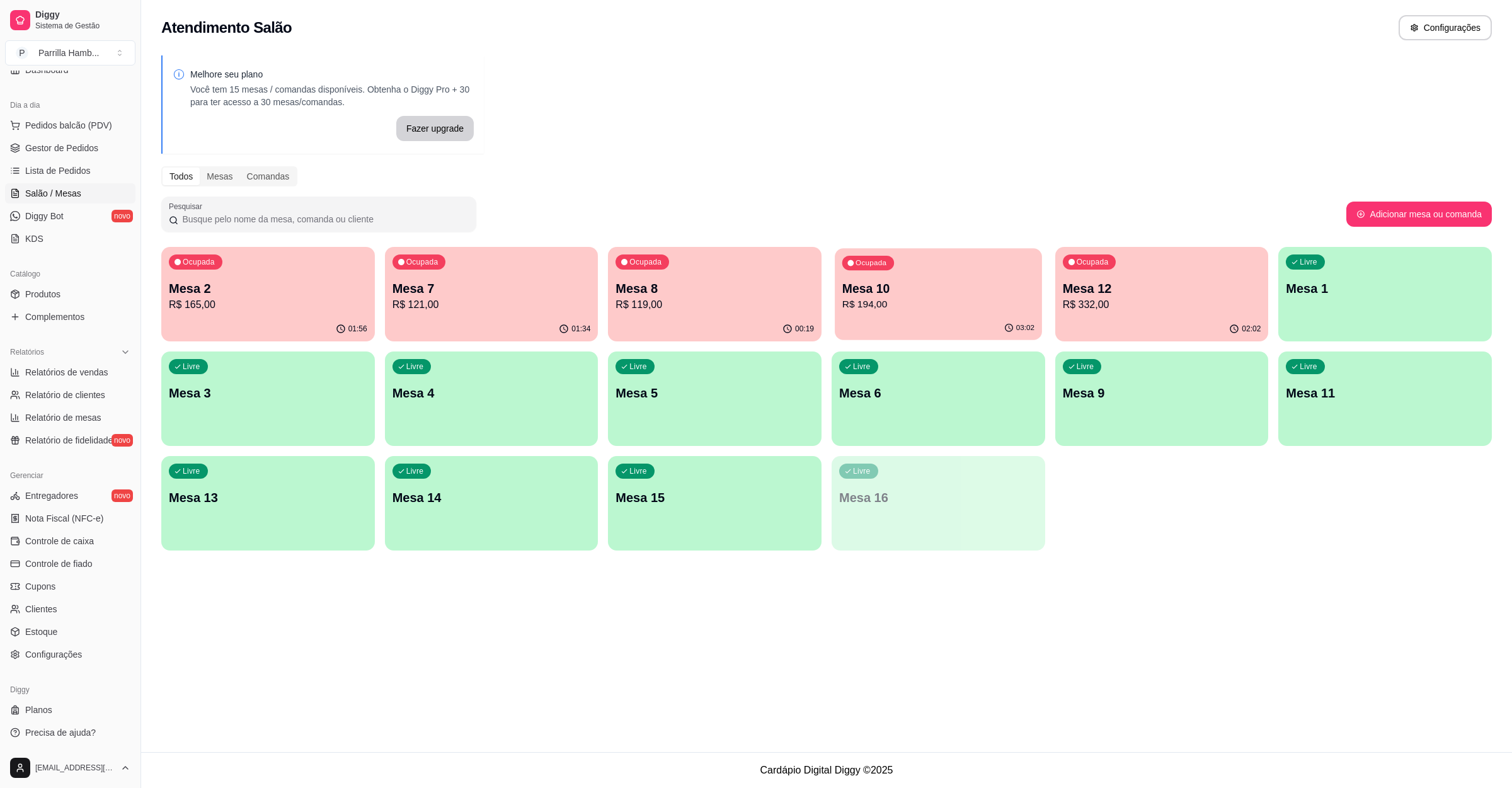
click at [909, 278] on div "Ocupada Mesa 10 R$ 194,00" at bounding box center [938, 282] width 207 height 68
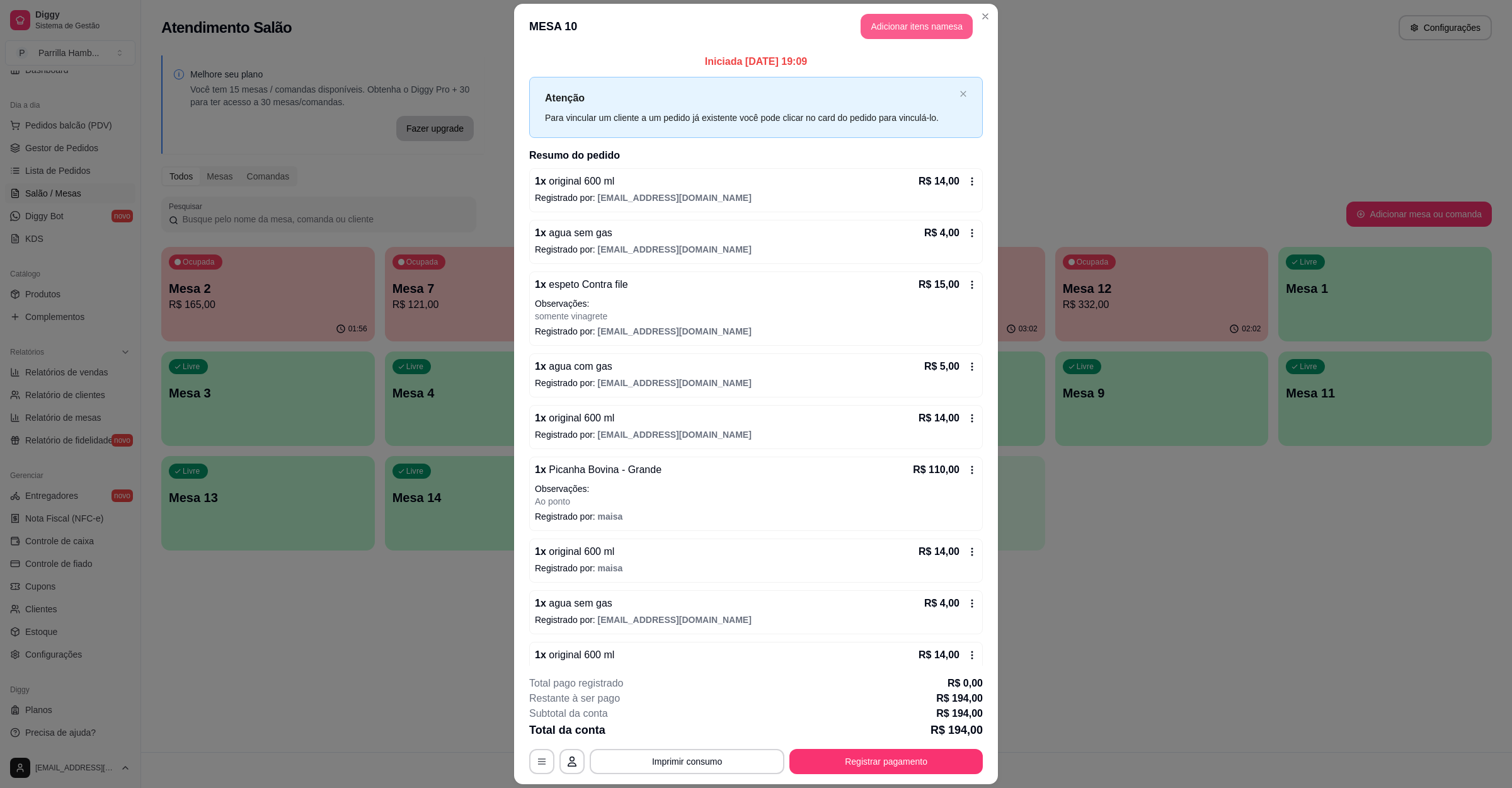
click at [933, 34] on button "Adicionar itens na mesa" at bounding box center [917, 26] width 113 height 25
click at [396, 89] on div "Pesquisa" at bounding box center [623, 93] width 1167 height 35
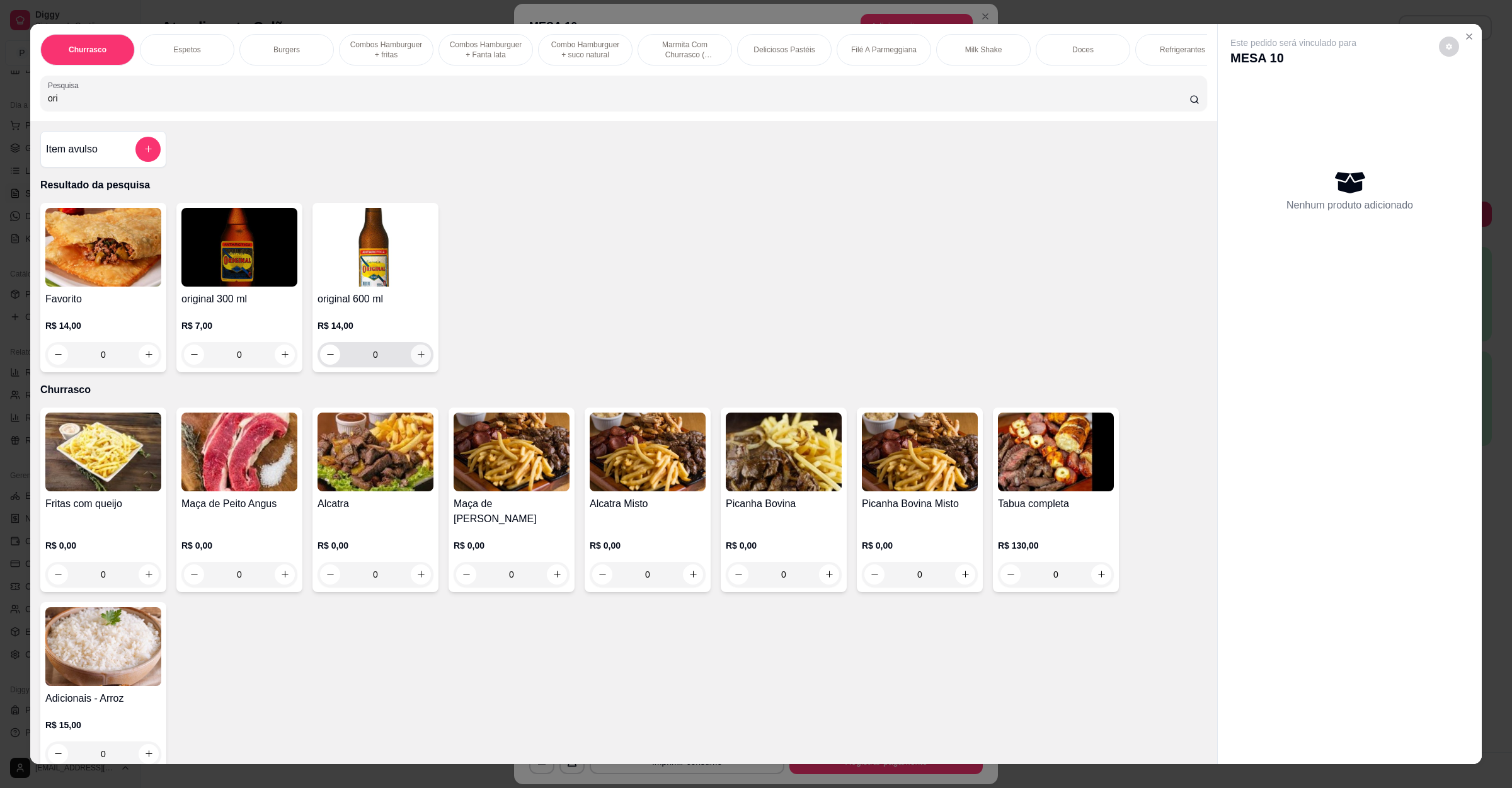
type input "ori"
click at [418, 365] on button "increase-product-quantity" at bounding box center [421, 354] width 20 height 20
type input "1"
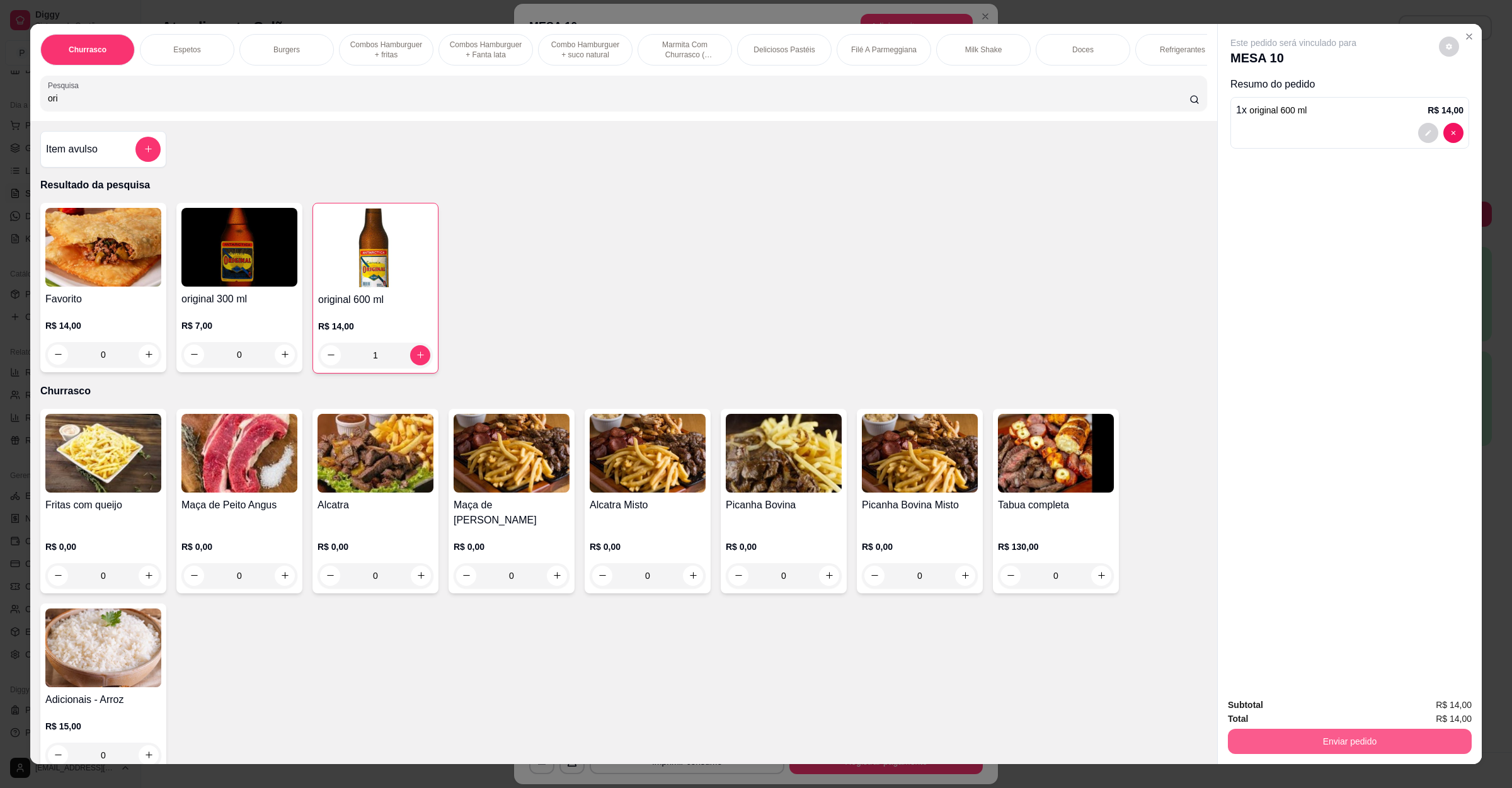
click at [1365, 745] on button "Enviar pedido" at bounding box center [1350, 740] width 244 height 25
click at [1358, 714] on button "Registrar cliente" at bounding box center [1353, 710] width 83 height 24
click at [1376, 730] on button "Enviar pedido" at bounding box center [1350, 741] width 236 height 25
click at [1436, 716] on button "Enviar pedido" at bounding box center [1437, 710] width 69 height 23
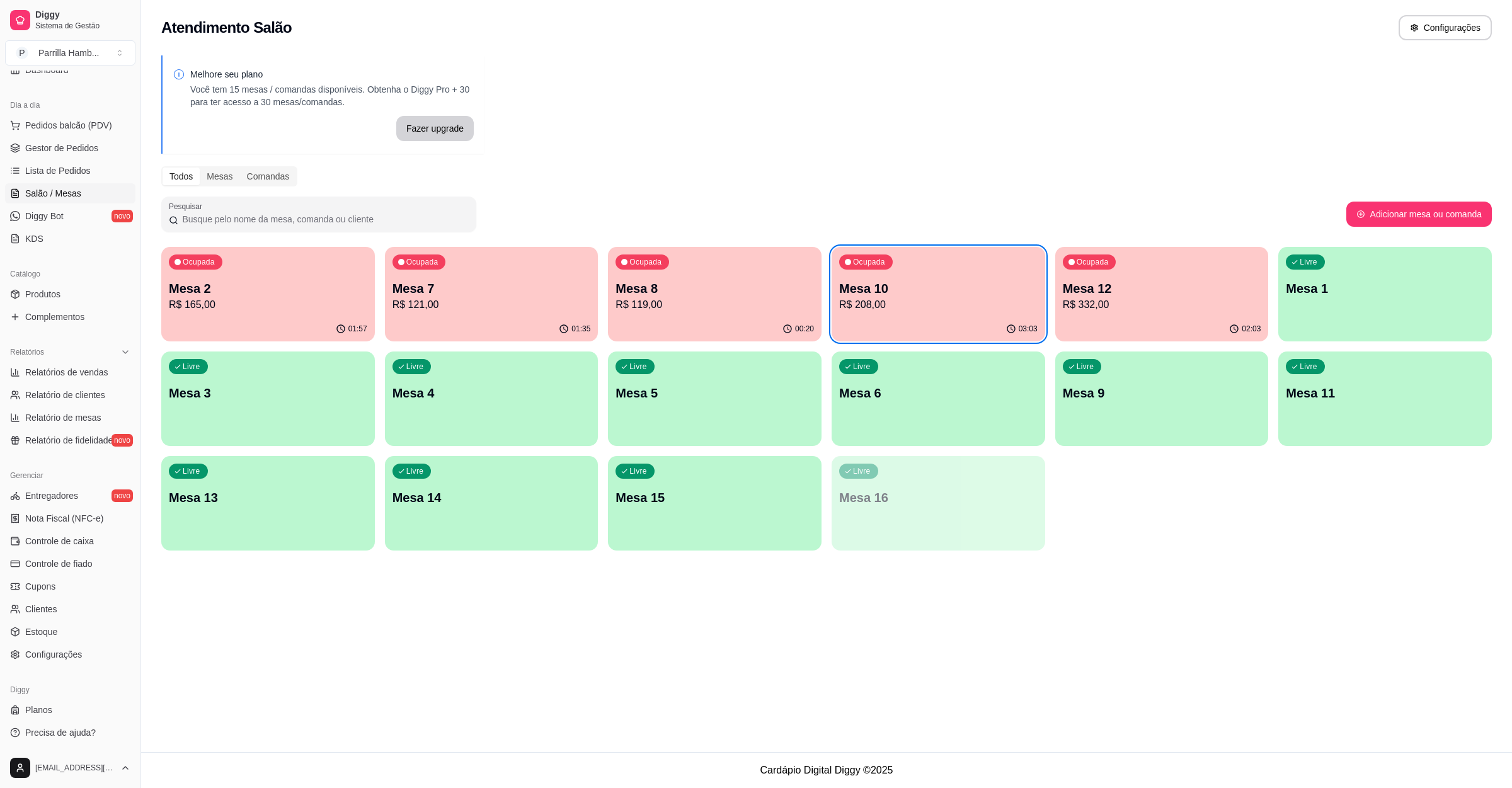
click at [1154, 268] on div "Ocupada Mesa 12 R$ 332,00" at bounding box center [1162, 282] width 214 height 70
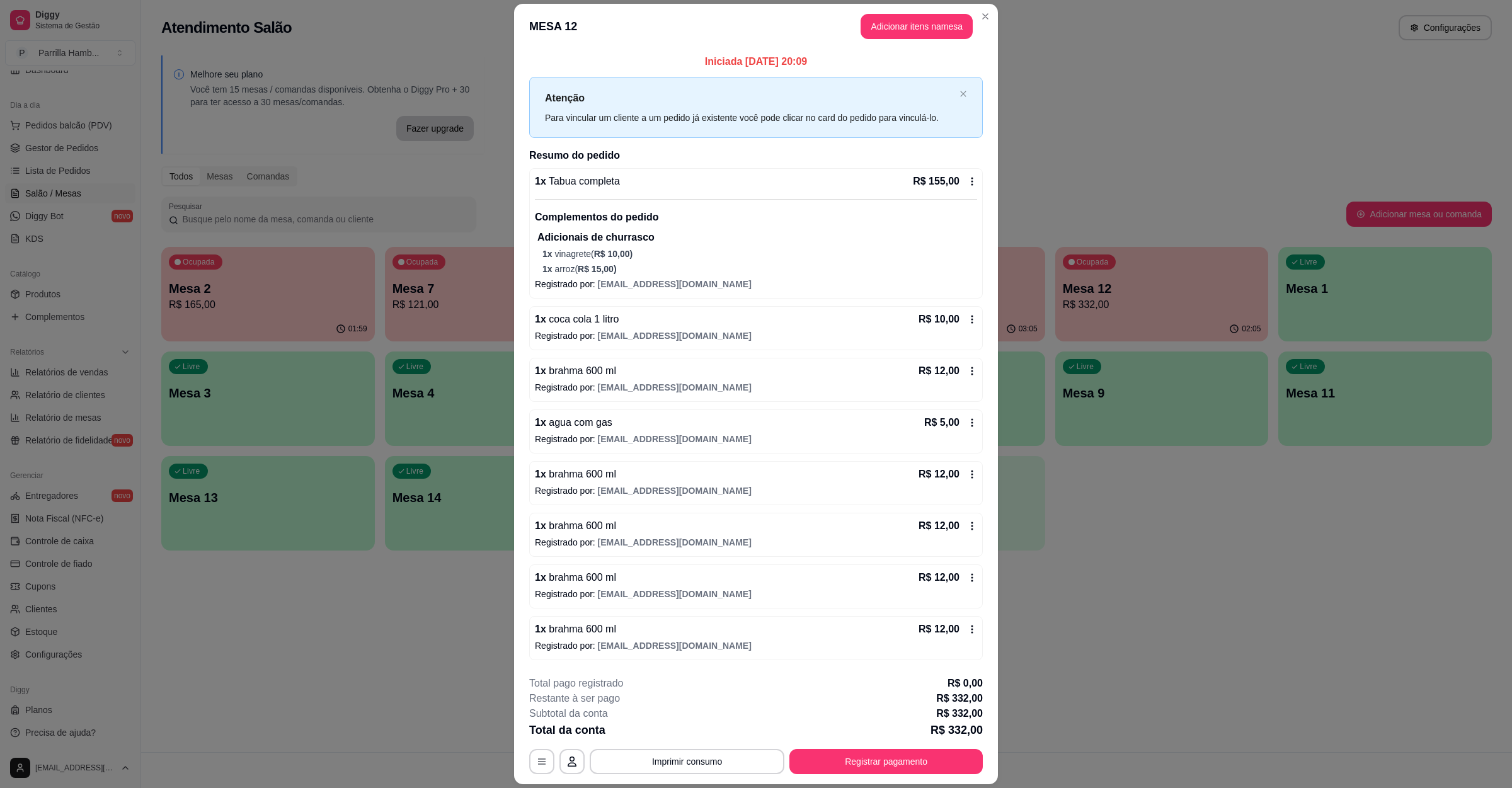
click at [906, 11] on header "MESA 12 Adicionar itens na mesa" at bounding box center [756, 26] width 484 height 45
click at [904, 14] on button "Adicionar itens na mesa" at bounding box center [917, 26] width 113 height 25
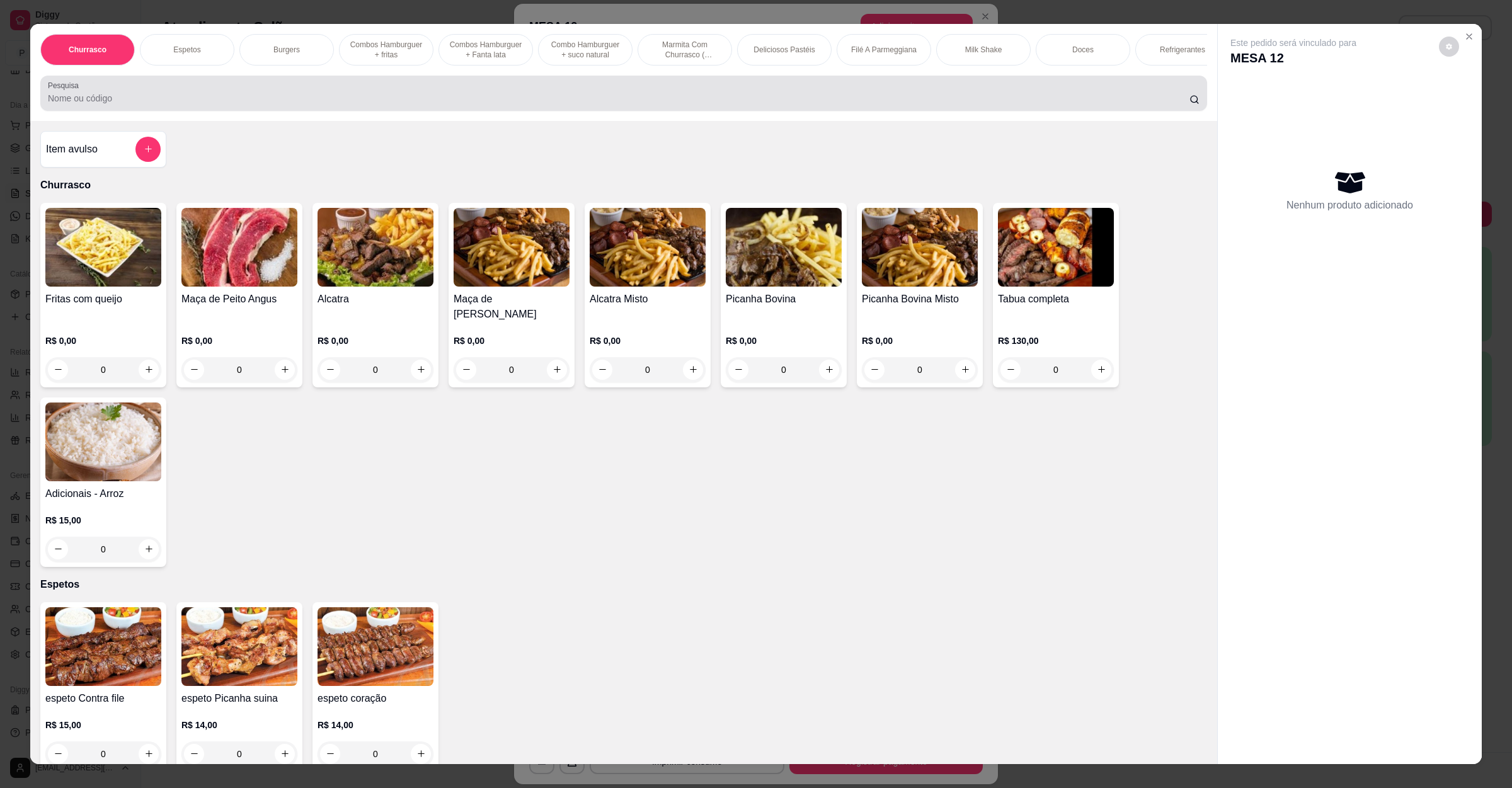
click at [254, 106] on div at bounding box center [623, 93] width 1152 height 25
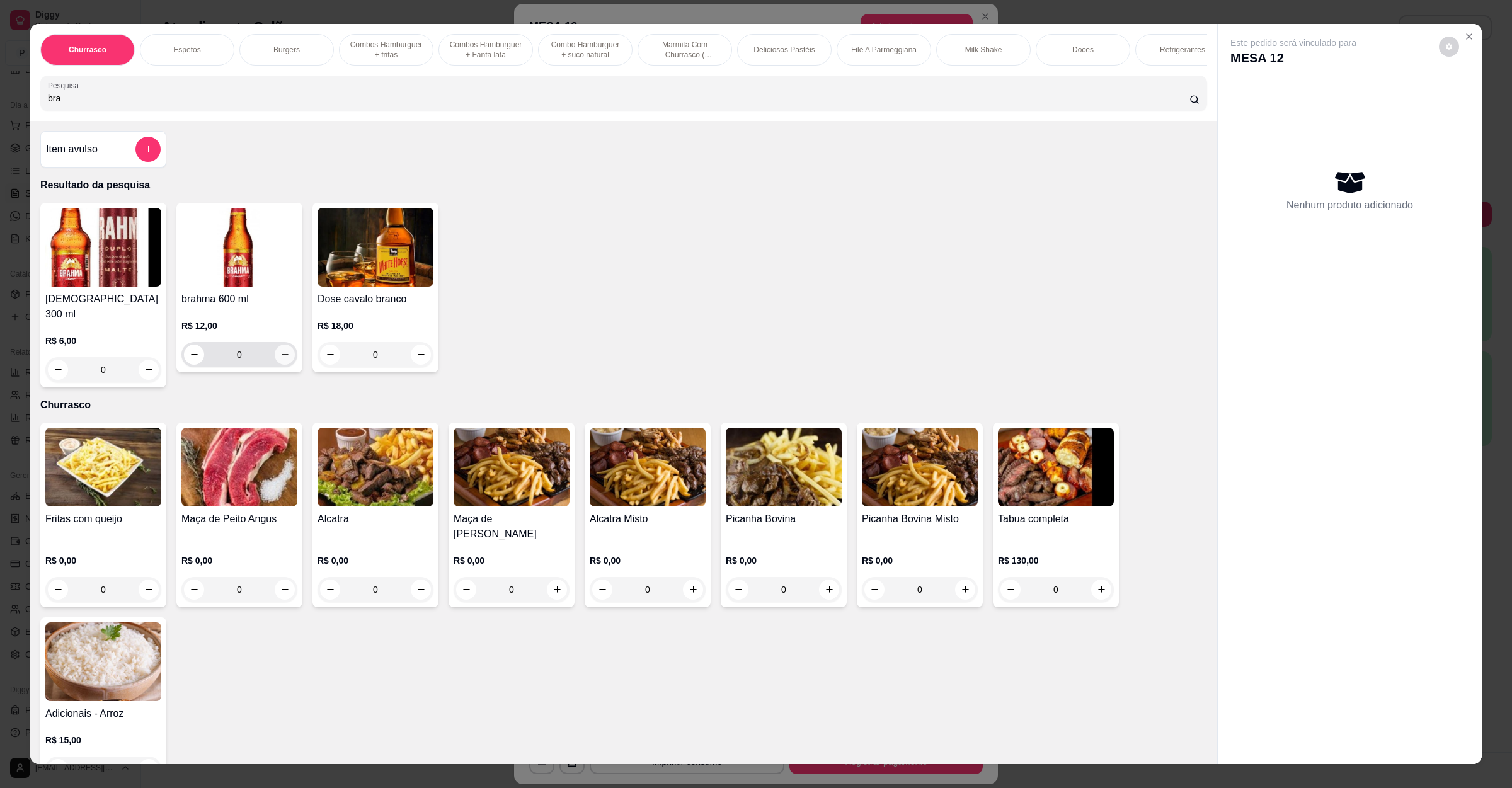
type input "bra"
click at [280, 361] on button "increase-product-quantity" at bounding box center [285, 354] width 20 height 20
type input "1"
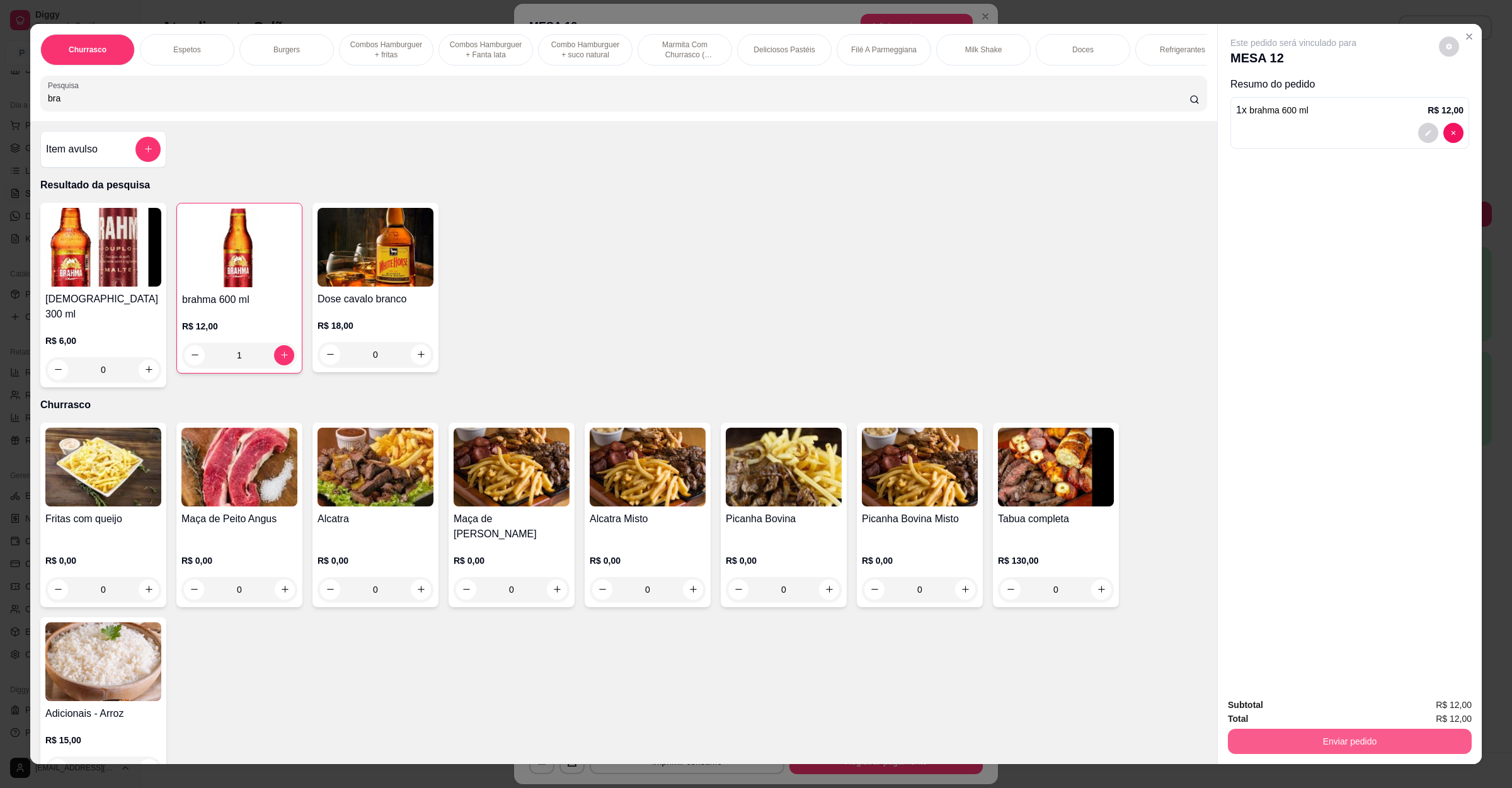
click at [1380, 731] on button "Enviar pedido" at bounding box center [1350, 740] width 244 height 25
click at [1440, 700] on button "Enviar pedido" at bounding box center [1437, 710] width 69 height 23
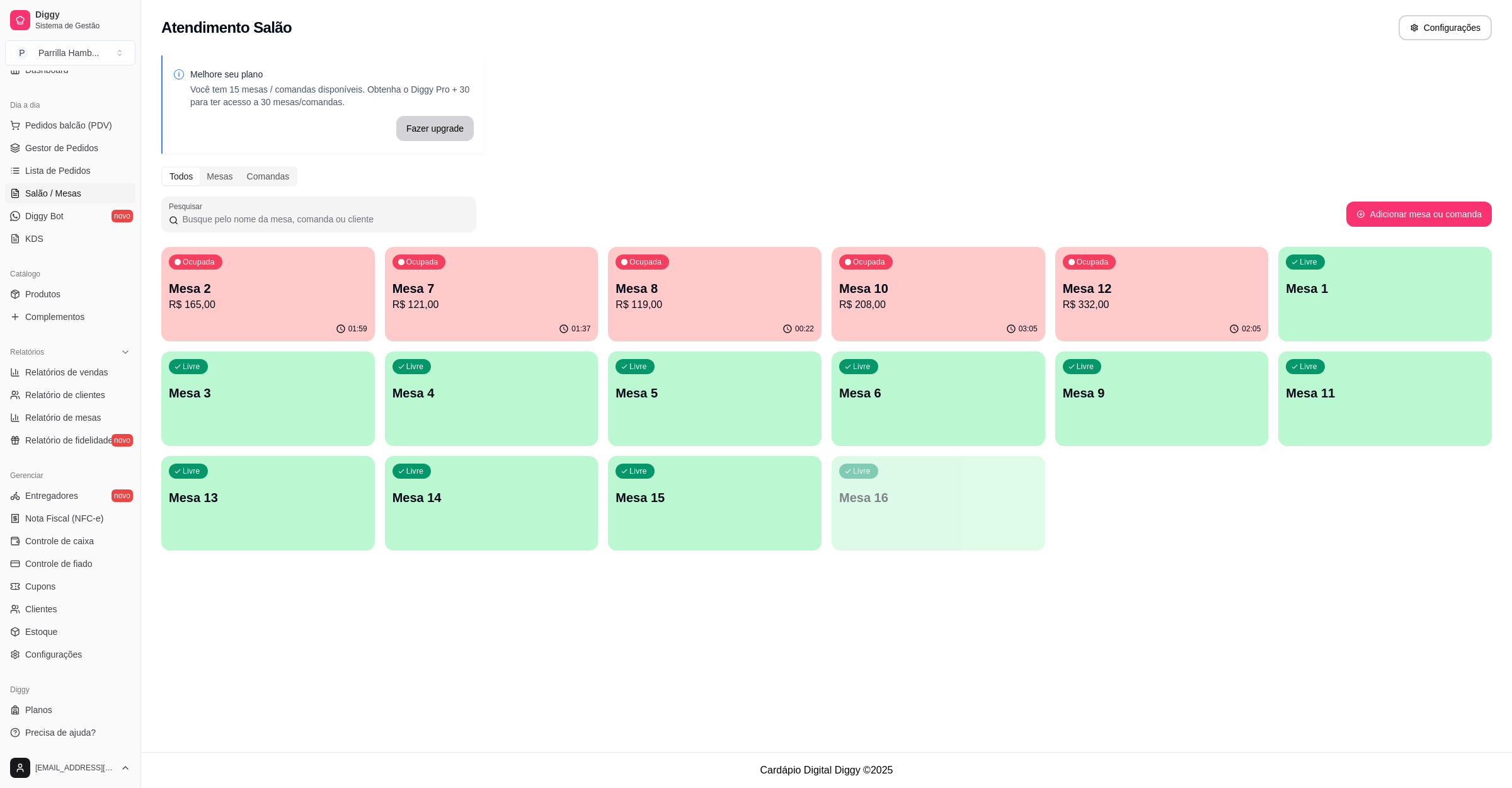
click at [1159, 312] on div "Ocupada Mesa 12 R$ 332,00" at bounding box center [1162, 282] width 214 height 70
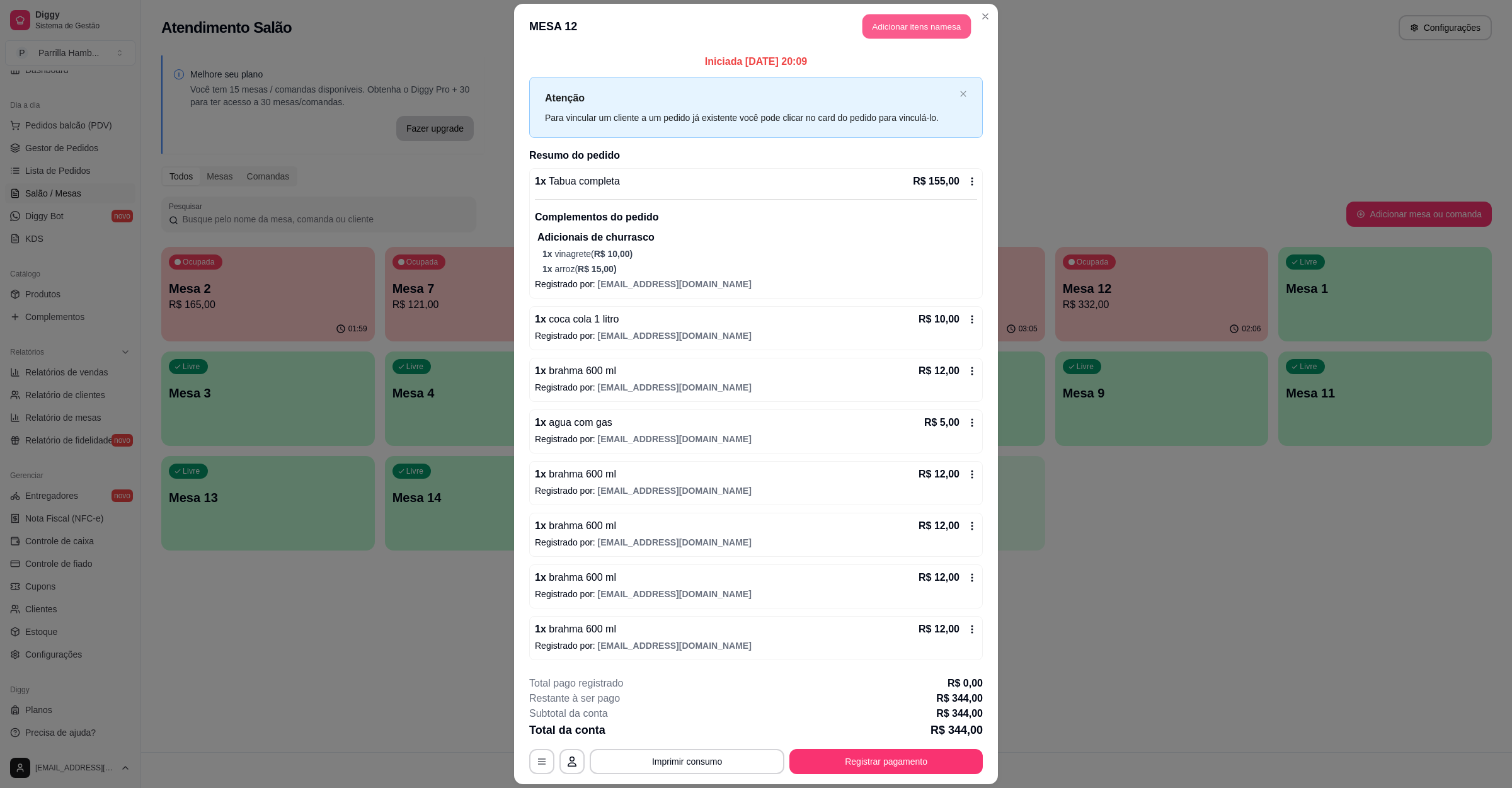
click at [918, 25] on button "Adicionar itens na mesa" at bounding box center [916, 26] width 108 height 25
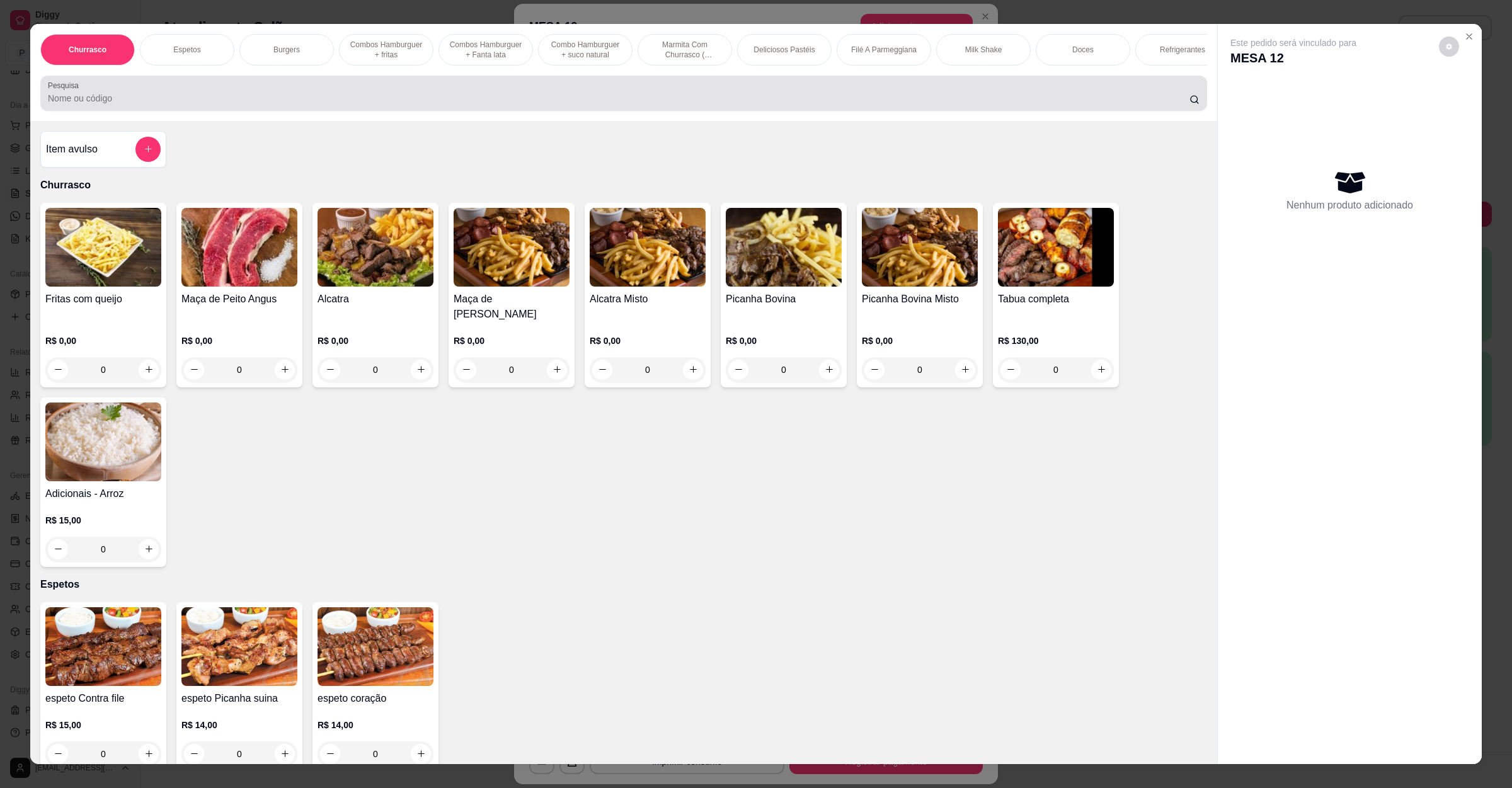
click at [348, 94] on div at bounding box center [623, 93] width 1152 height 25
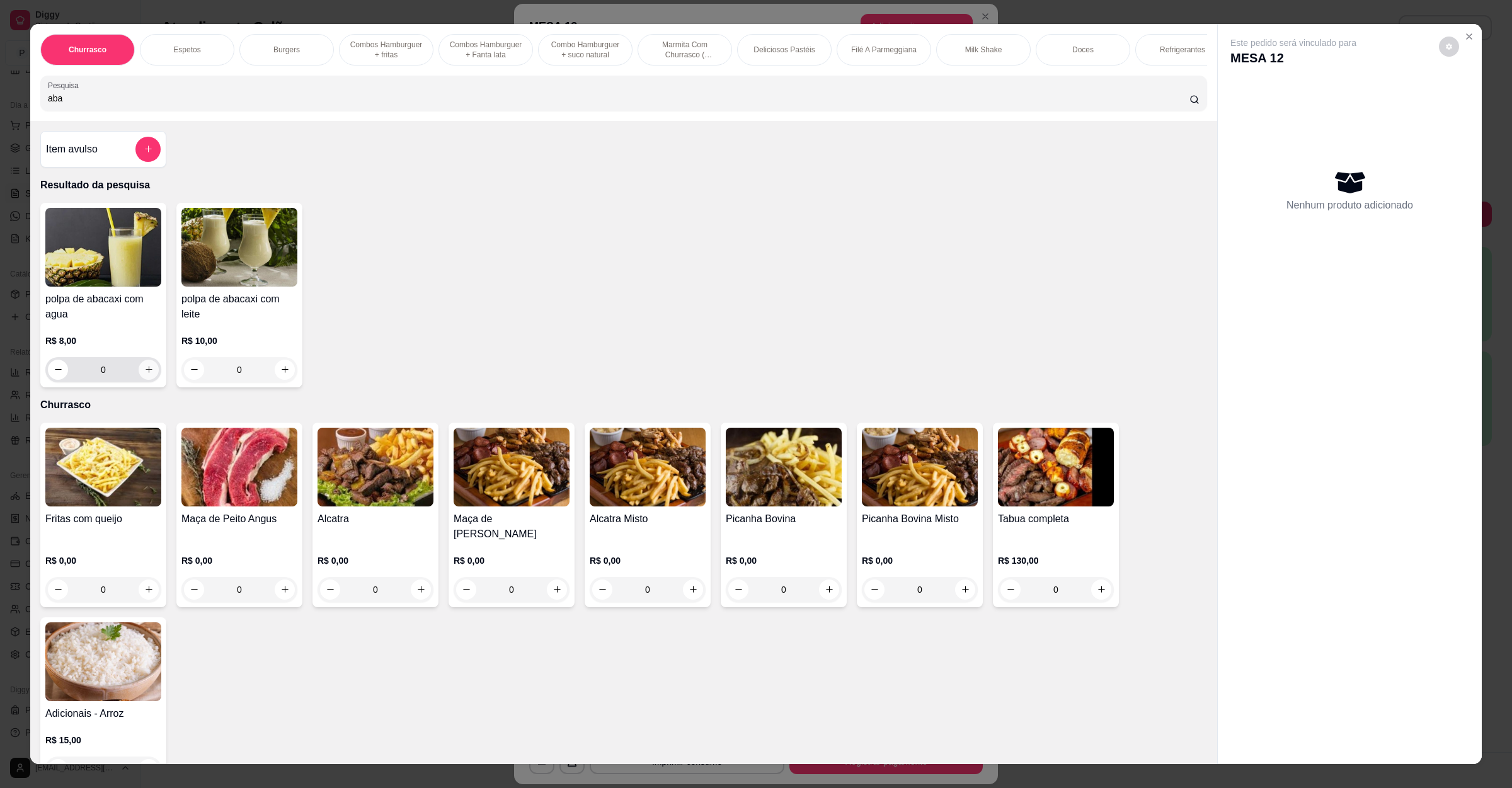
click at [144, 374] on icon "increase-product-quantity" at bounding box center [149, 369] width 10 height 10
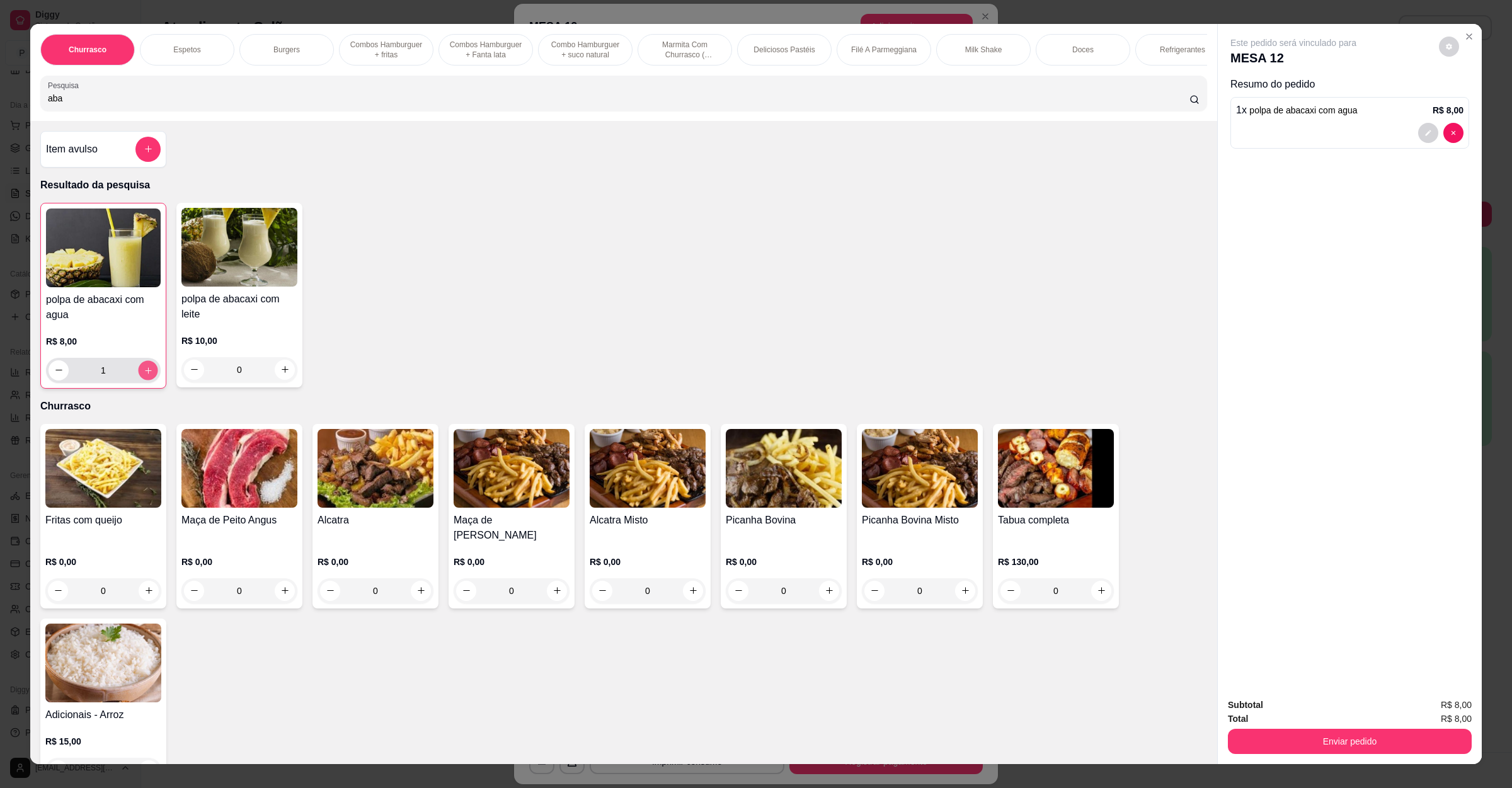
click at [143, 374] on icon "increase-product-quantity" at bounding box center [148, 370] width 10 height 10
click at [1255, 739] on button "Enviar pedido" at bounding box center [1350, 740] width 244 height 25
click at [1425, 706] on button "Enviar pedido" at bounding box center [1436, 710] width 71 height 24
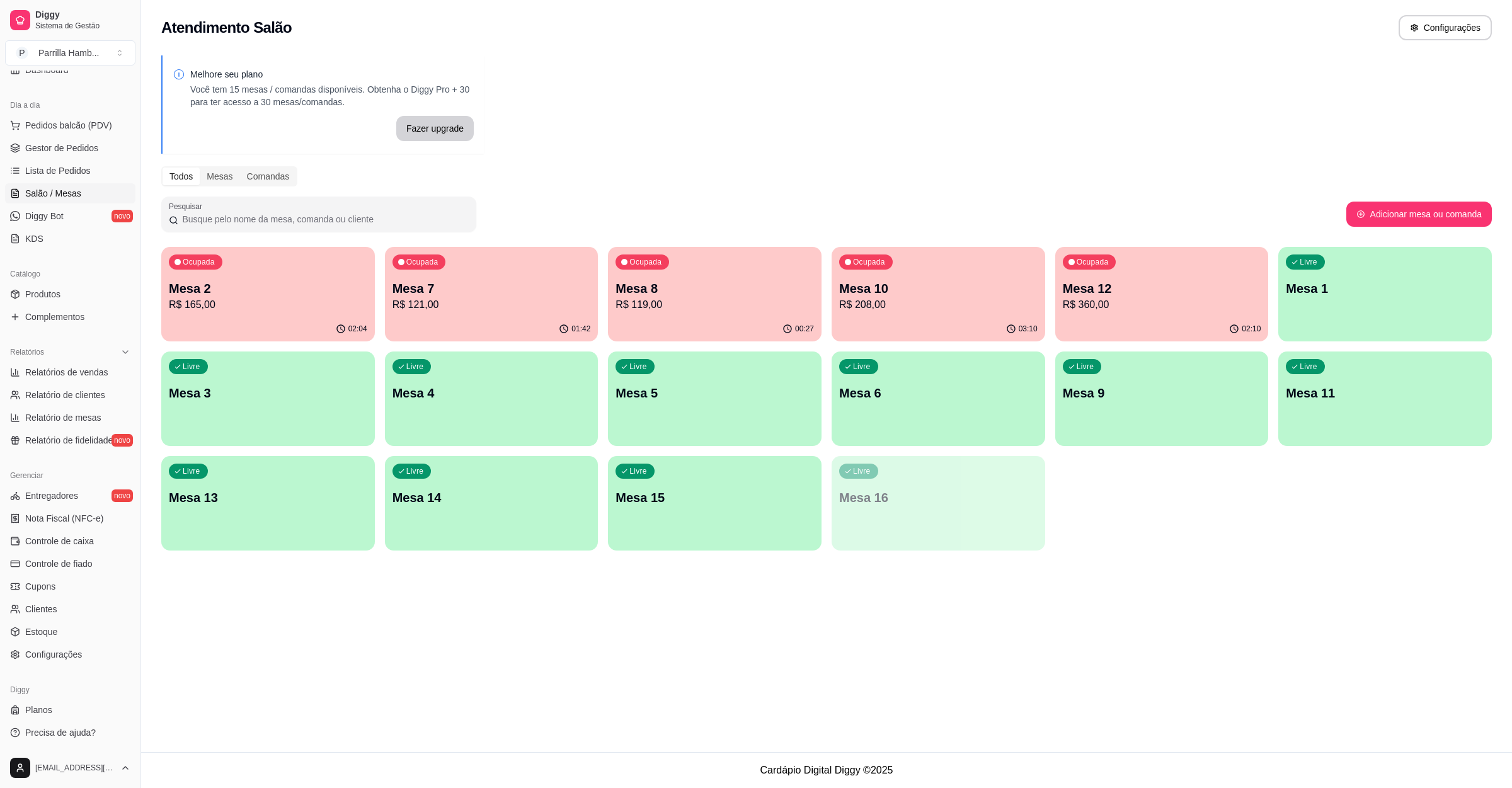
click at [1112, 285] on p "Mesa 12" at bounding box center [1162, 288] width 199 height 17
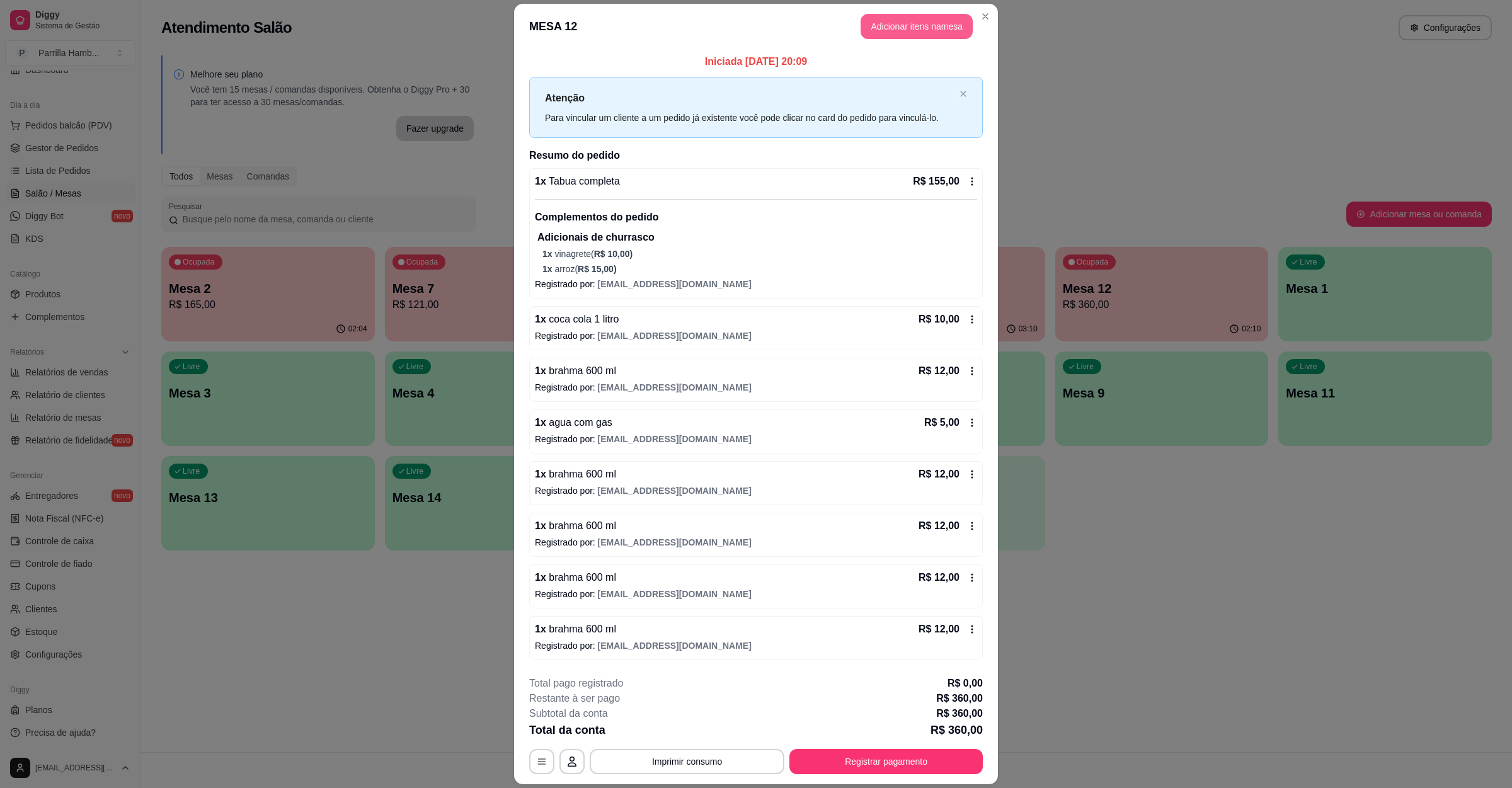
click at [893, 27] on button "Adicionar itens na mesa" at bounding box center [917, 26] width 113 height 25
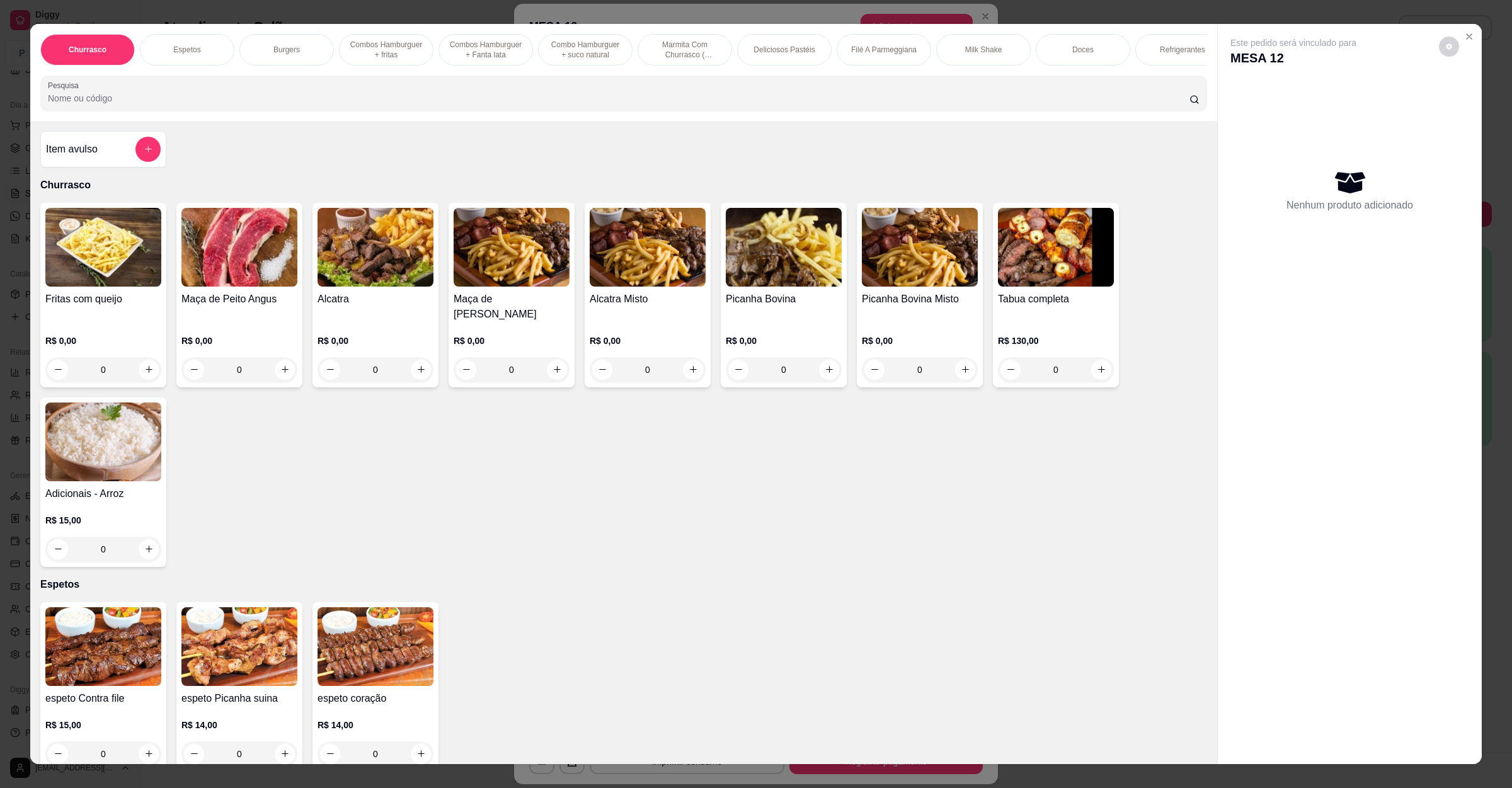
click at [307, 104] on input "Pesquisa" at bounding box center [619, 98] width 1142 height 13
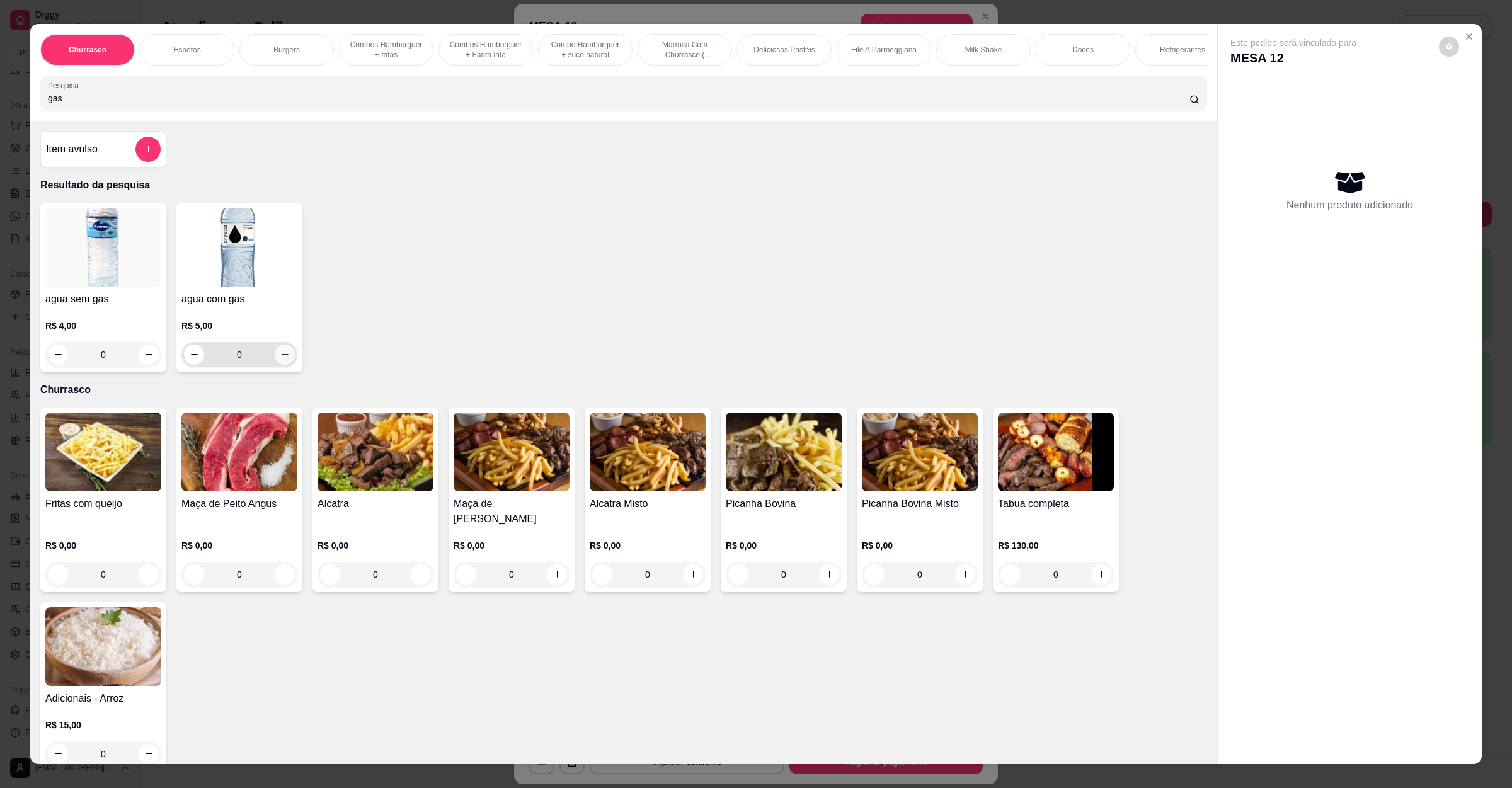
click at [280, 359] on icon "increase-product-quantity" at bounding box center [285, 354] width 10 height 10
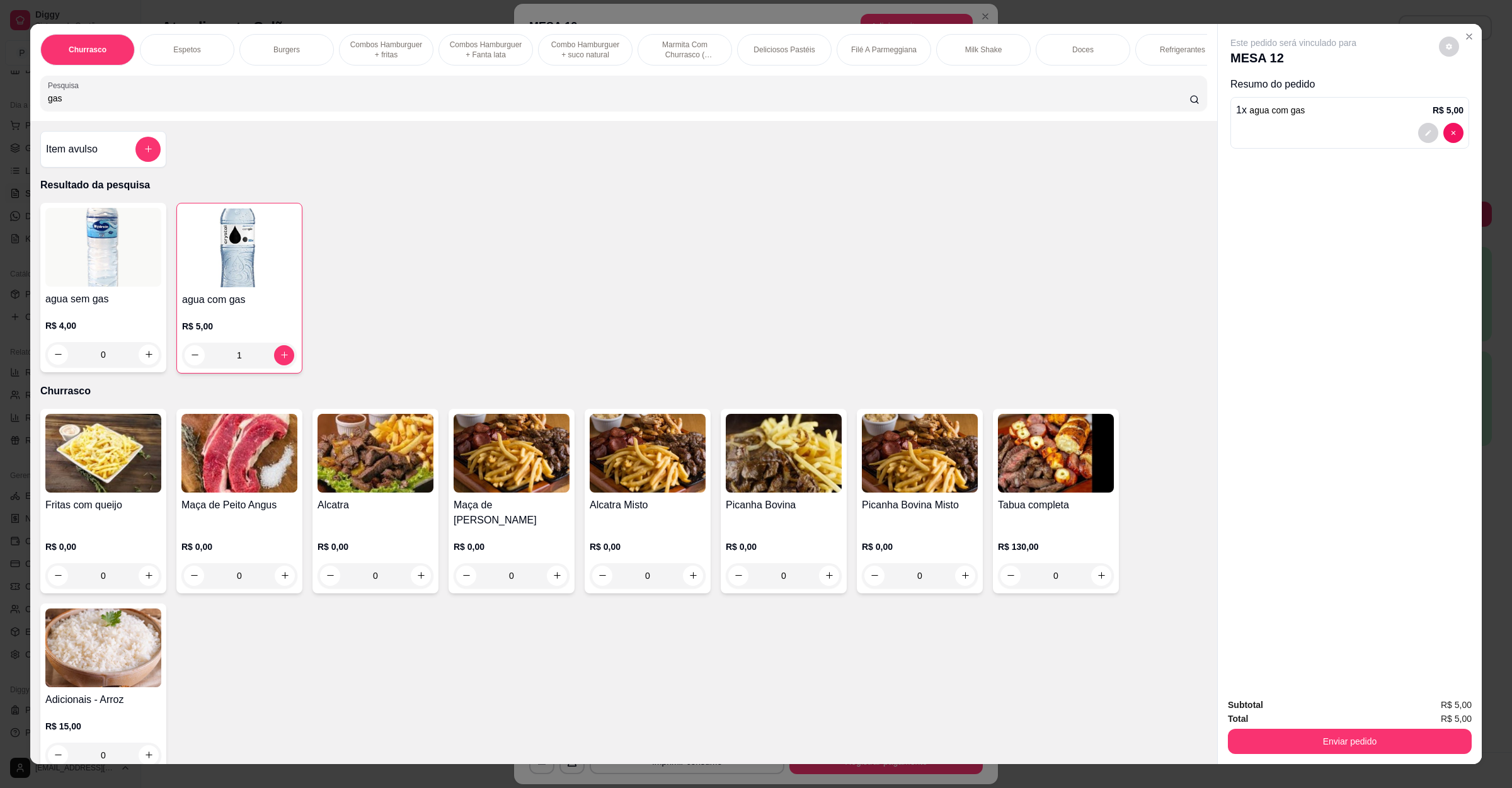
click at [1327, 764] on div "Churrasco Espetos Burgers Combos Hamburguer + fritas Combos Hamburguer + Fanta …" at bounding box center [756, 394] width 1512 height 788
click at [1369, 731] on button "Enviar pedido" at bounding box center [1350, 740] width 244 height 25
click at [1433, 706] on button "Enviar pedido" at bounding box center [1436, 710] width 71 height 24
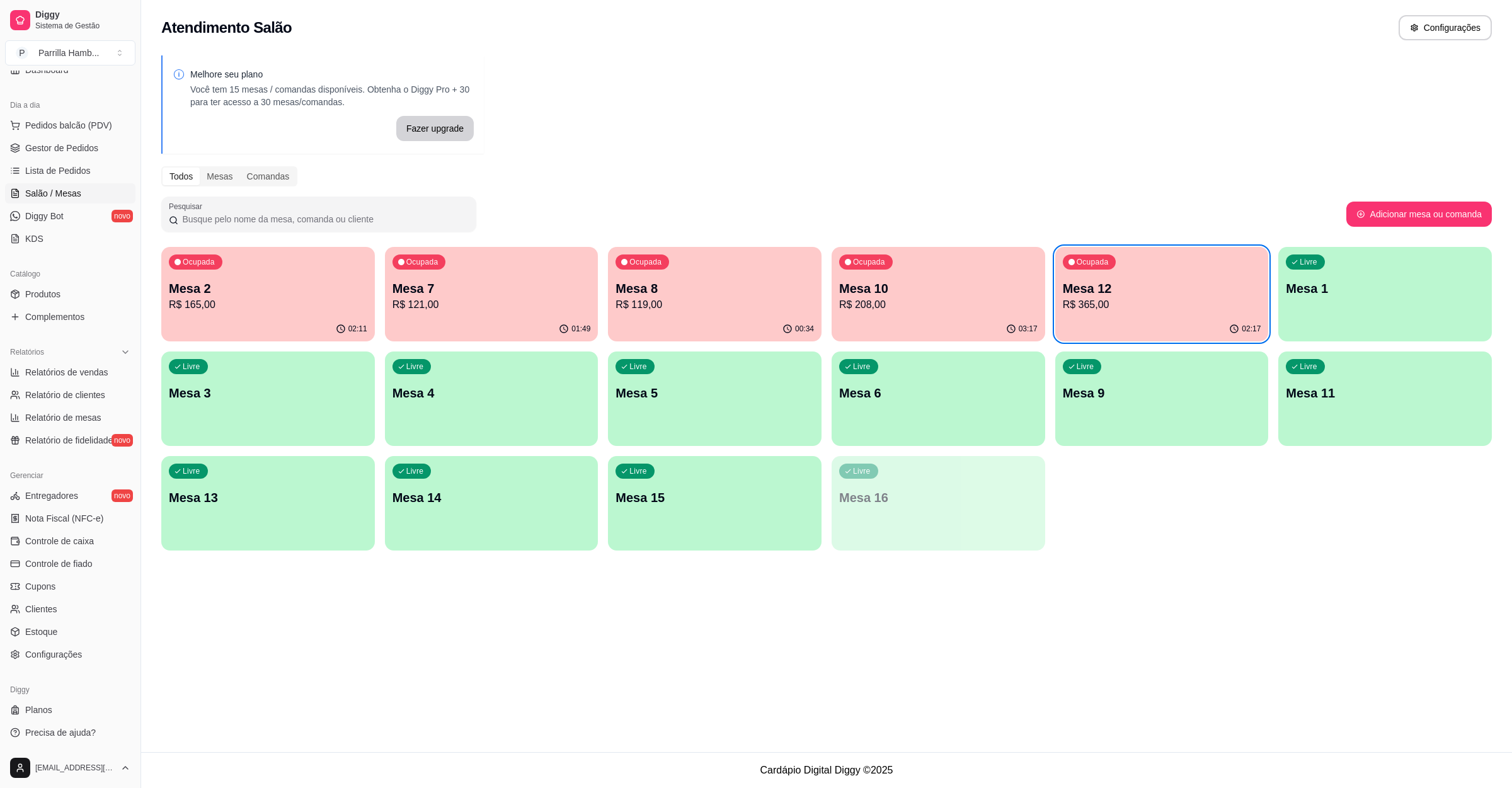
click at [1150, 275] on div "Ocupada Mesa 12 R$ 365,00" at bounding box center [1162, 282] width 214 height 70
click at [628, 290] on p "Mesa 8" at bounding box center [714, 288] width 192 height 17
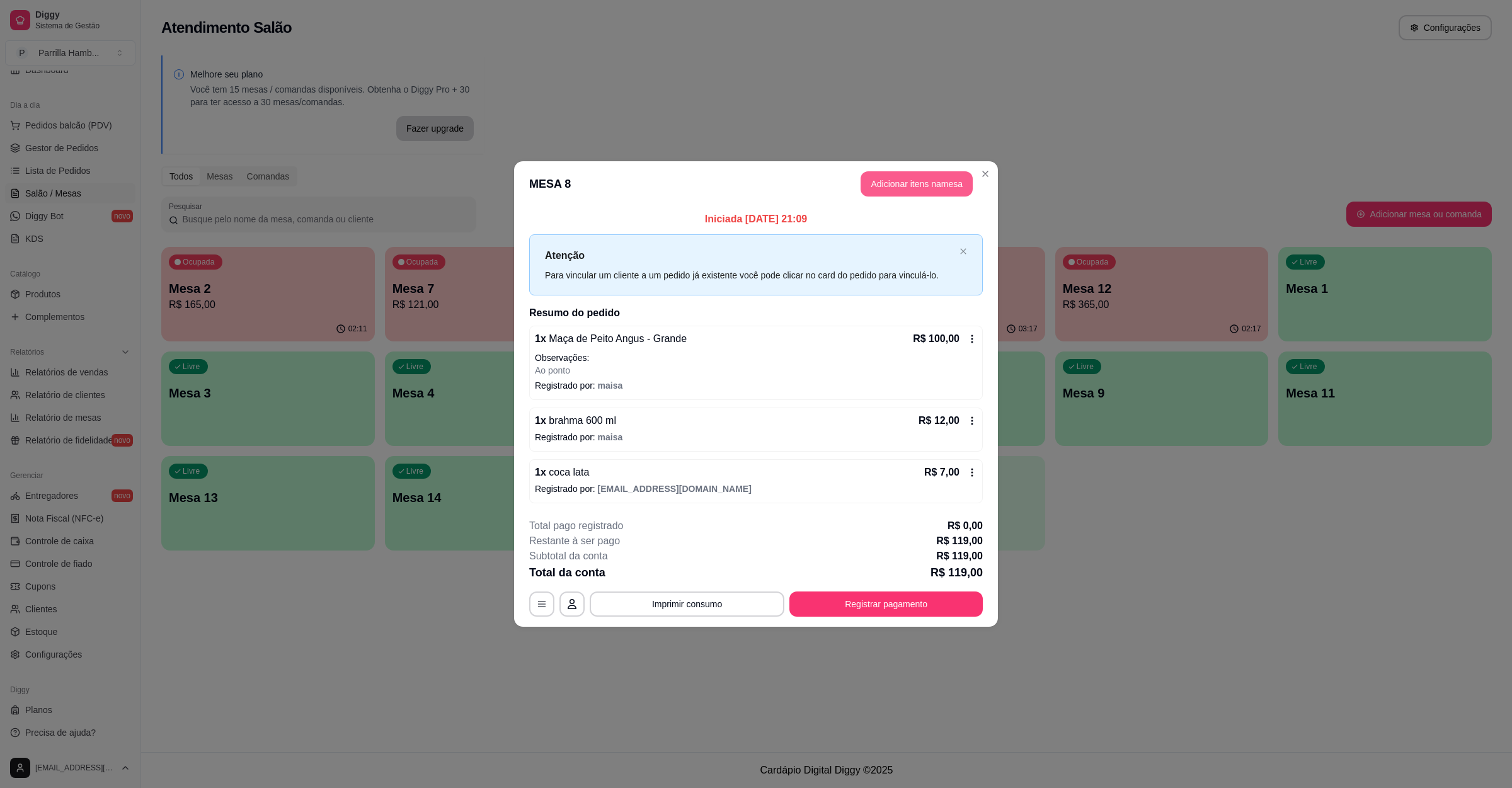
click at [909, 185] on button "Adicionar itens na mesa" at bounding box center [917, 183] width 113 height 25
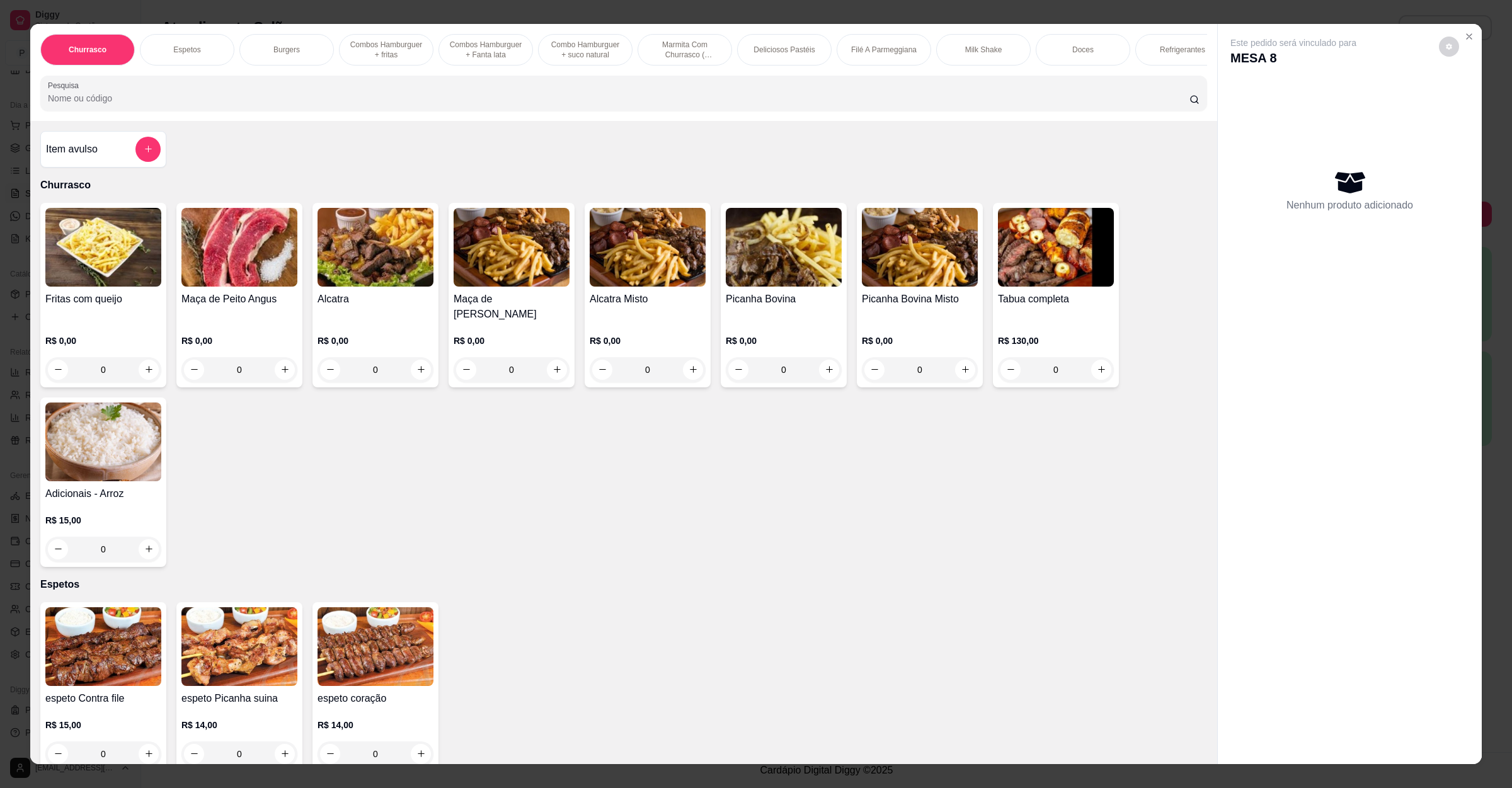
click at [452, 104] on input "Pesquisa" at bounding box center [619, 98] width 1142 height 13
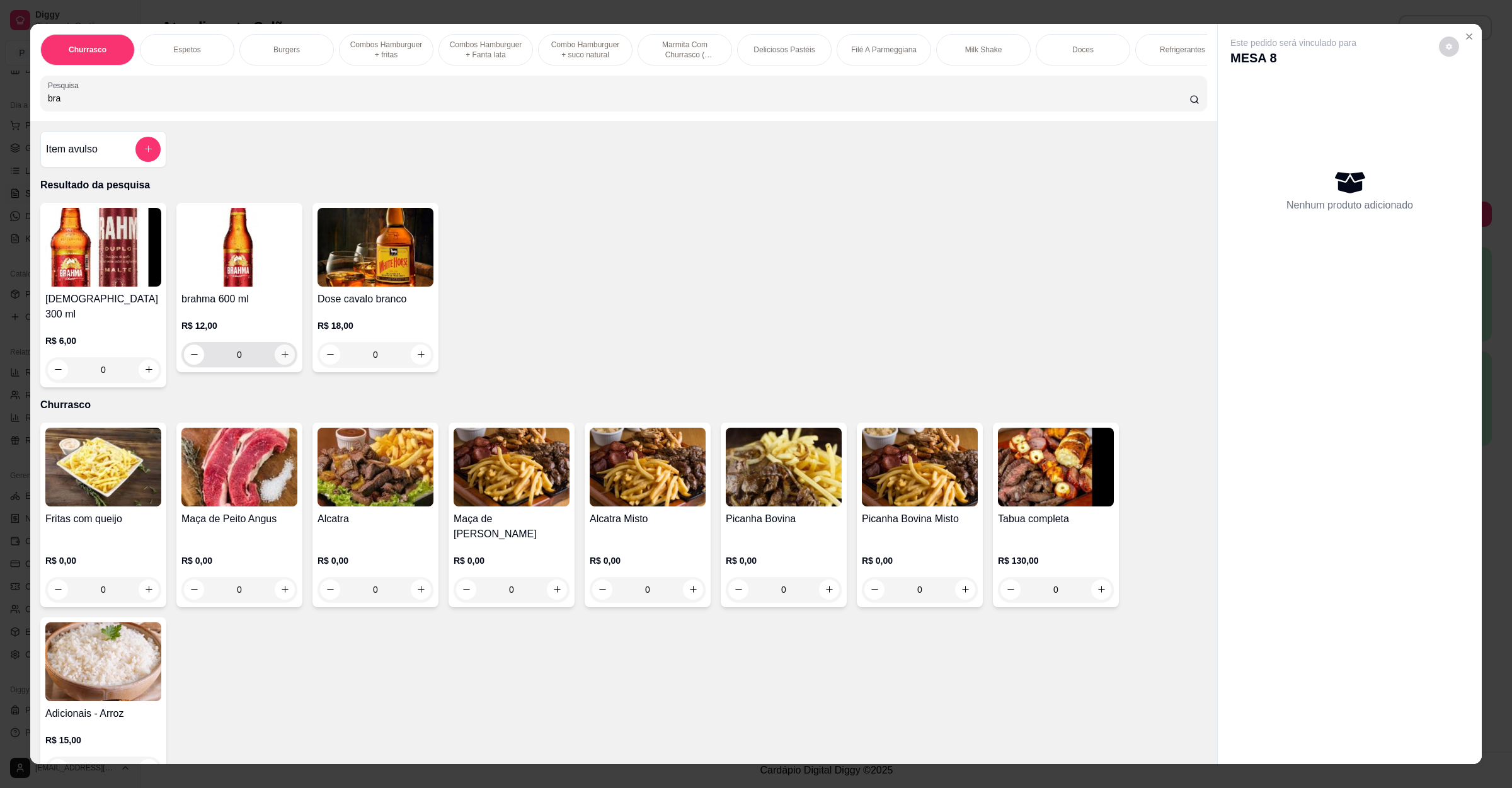
click at [275, 365] on button "increase-product-quantity" at bounding box center [285, 354] width 20 height 20
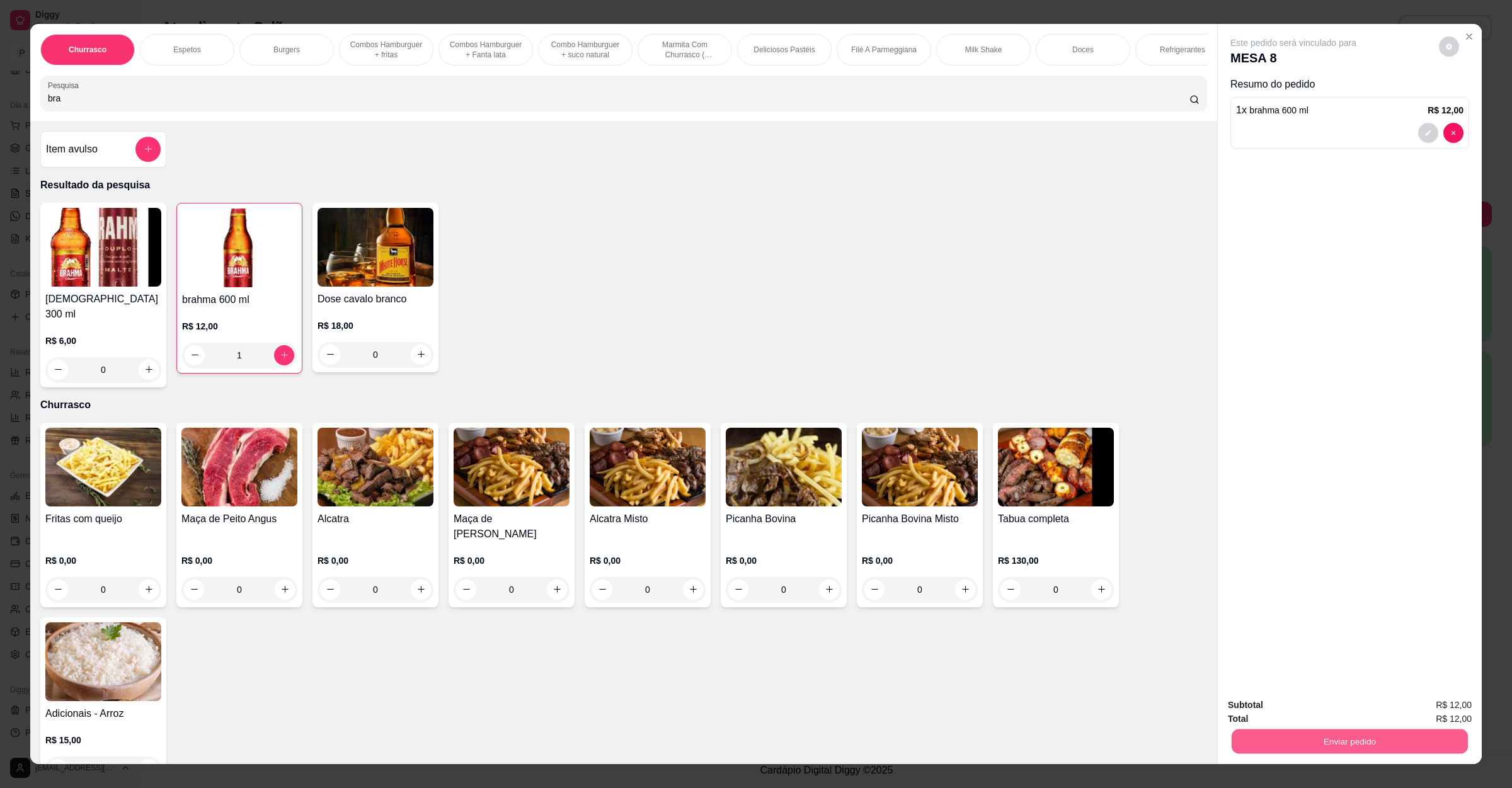
click at [1399, 743] on button "Enviar pedido" at bounding box center [1350, 741] width 236 height 25
click at [1432, 713] on button "Enviar pedido" at bounding box center [1437, 710] width 69 height 23
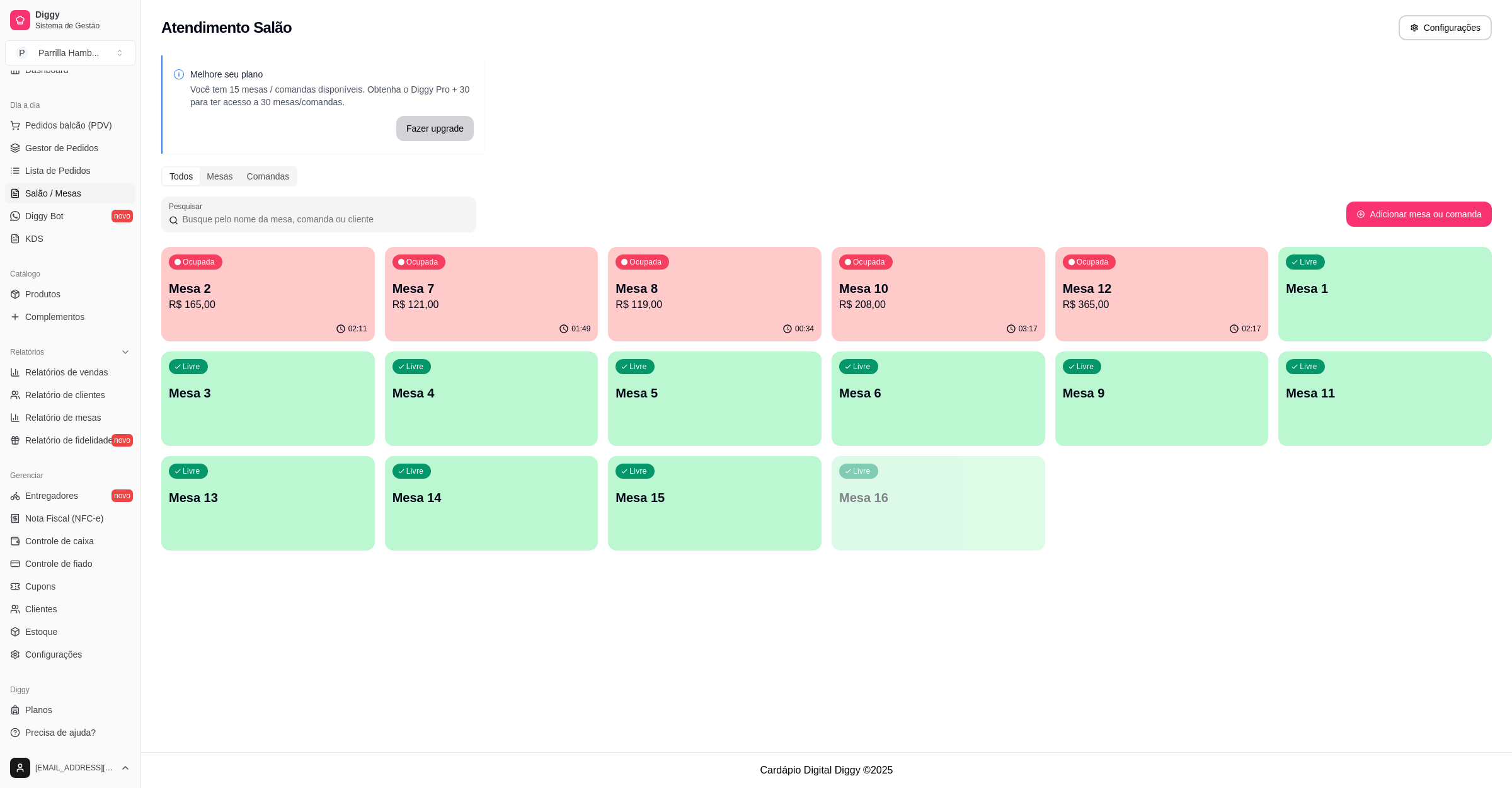
click at [242, 280] on p "Mesa 2" at bounding box center [268, 288] width 199 height 17
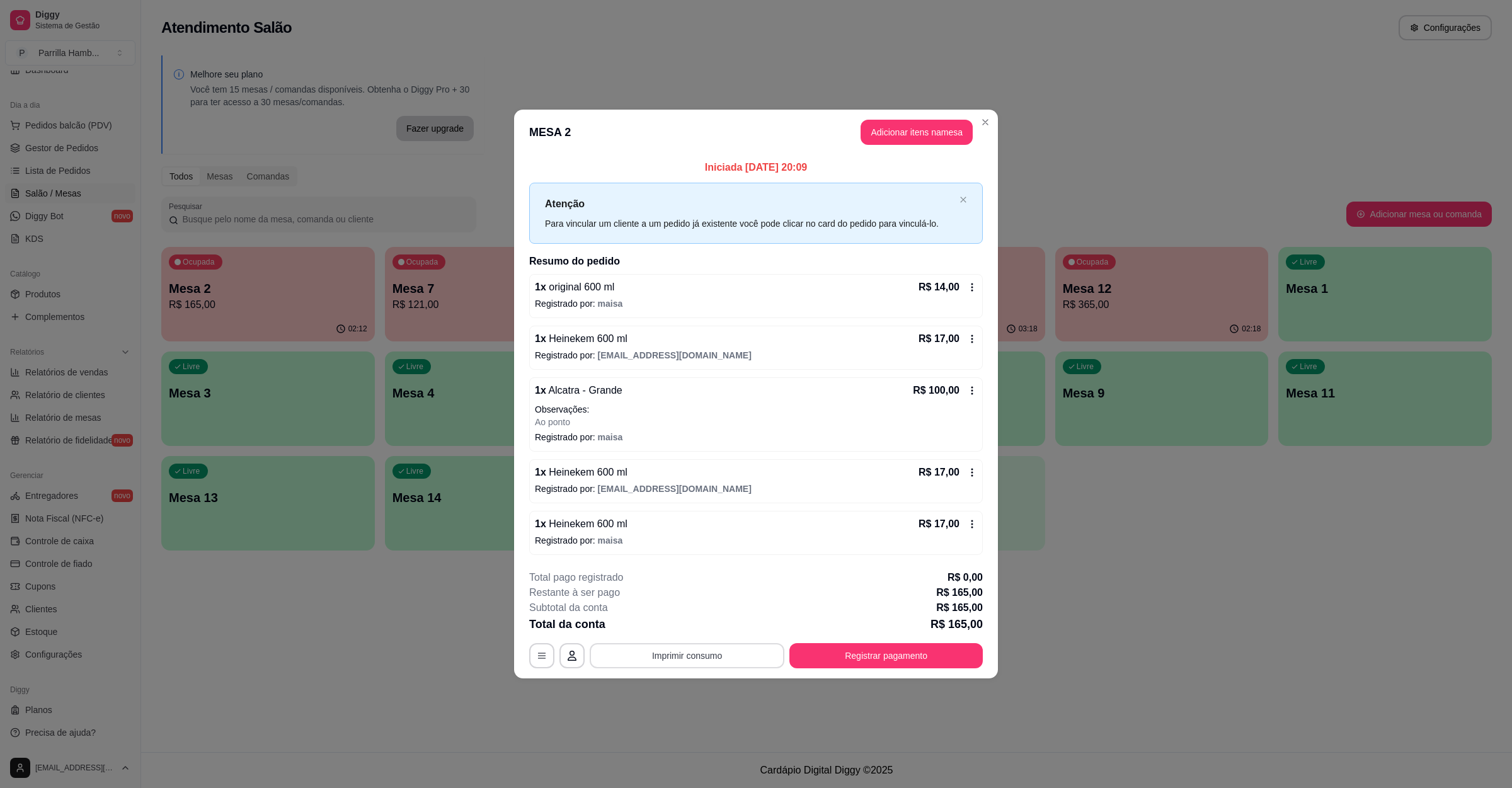
click at [694, 654] on button "Imprimir consumo" at bounding box center [687, 655] width 195 height 25
click at [702, 633] on button "IMPRESSORA" at bounding box center [690, 628] width 91 height 20
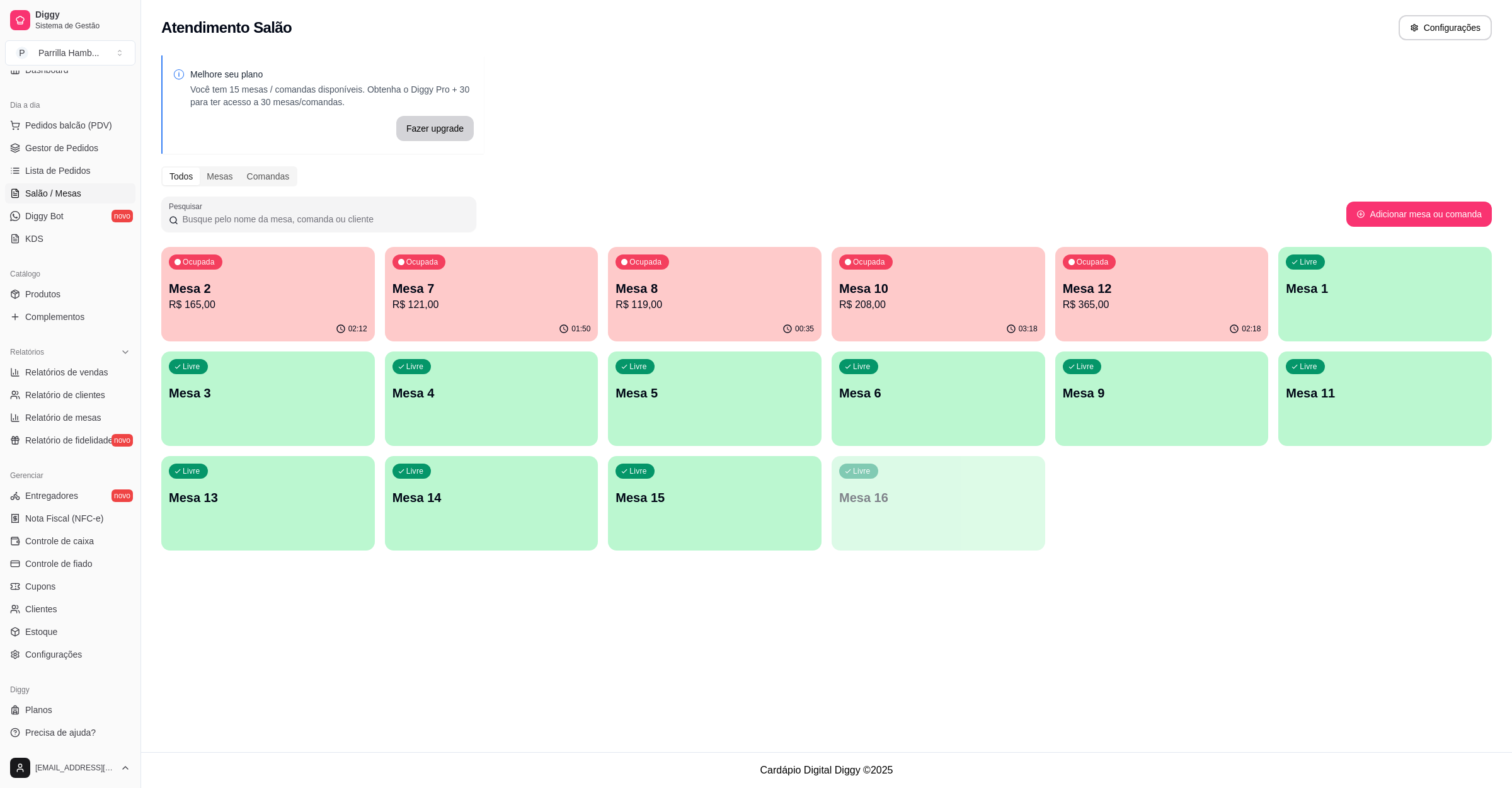
click at [512, 310] on p "R$ 121,00" at bounding box center [492, 305] width 199 height 15
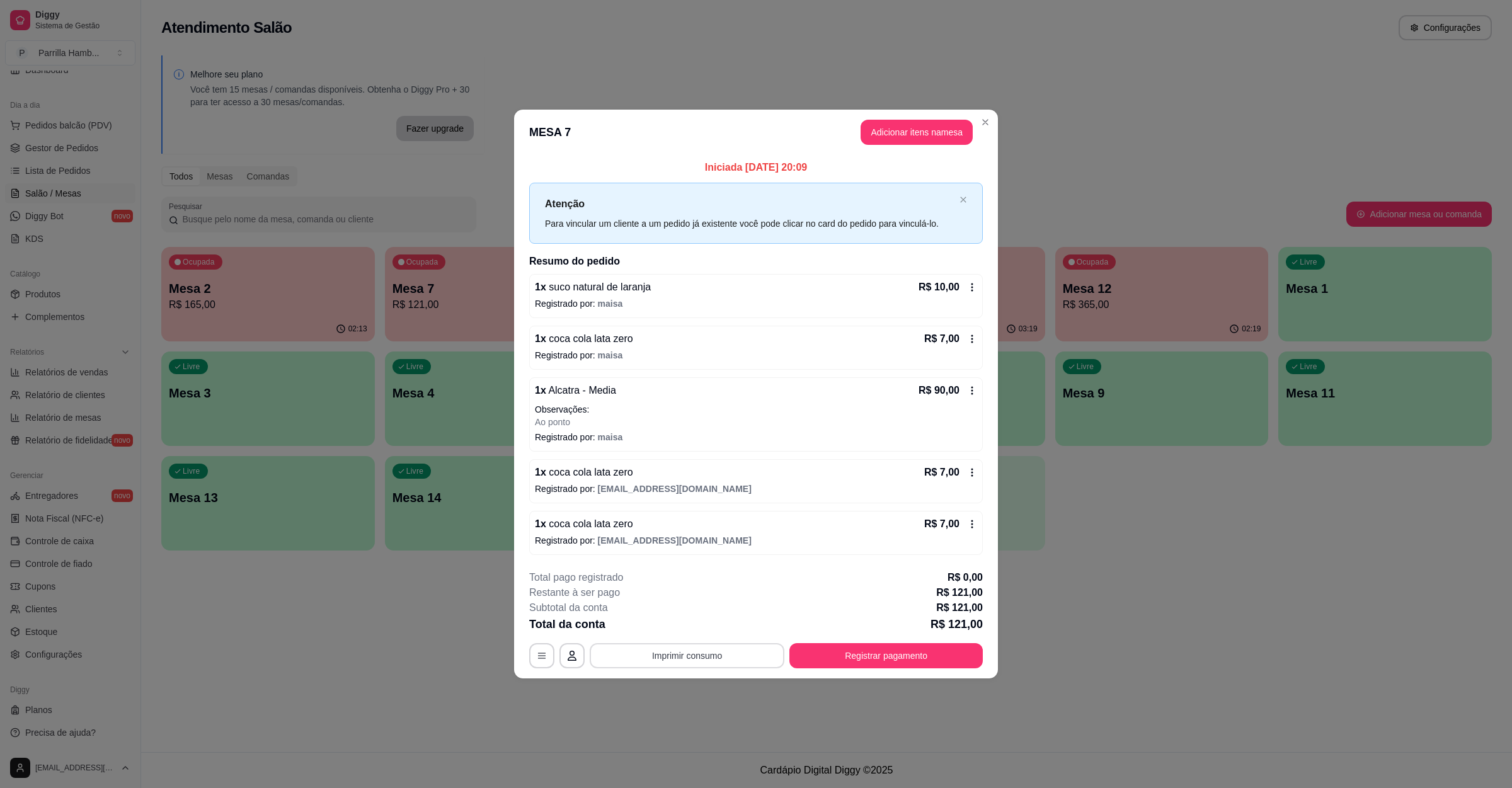
click at [673, 650] on button "Imprimir consumo" at bounding box center [687, 655] width 195 height 25
click at [679, 629] on button "IMPRESSORA" at bounding box center [690, 628] width 91 height 20
click at [881, 652] on button "Registrar pagamento" at bounding box center [886, 655] width 193 height 25
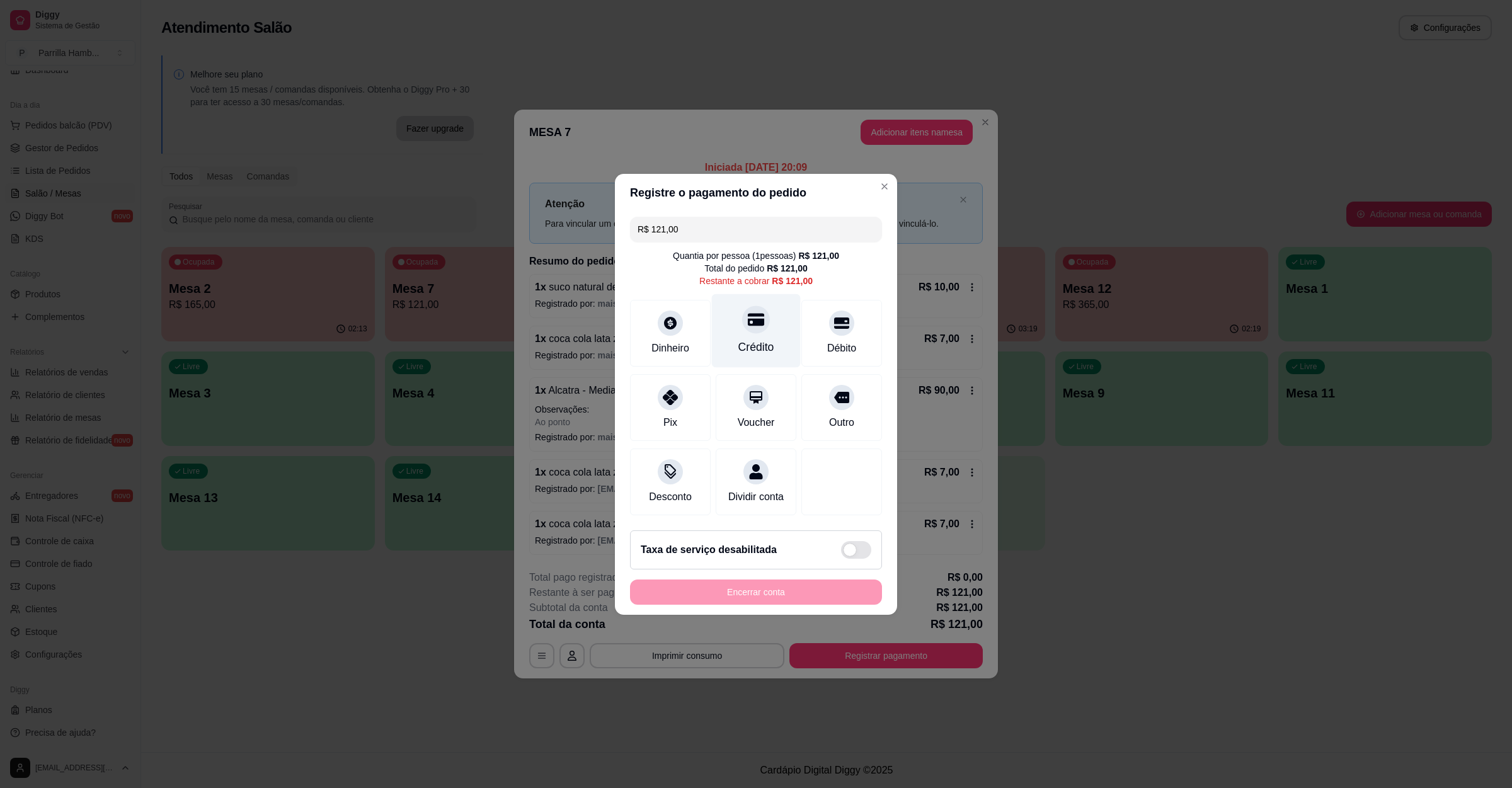
click at [753, 306] on div at bounding box center [756, 319] width 28 height 28
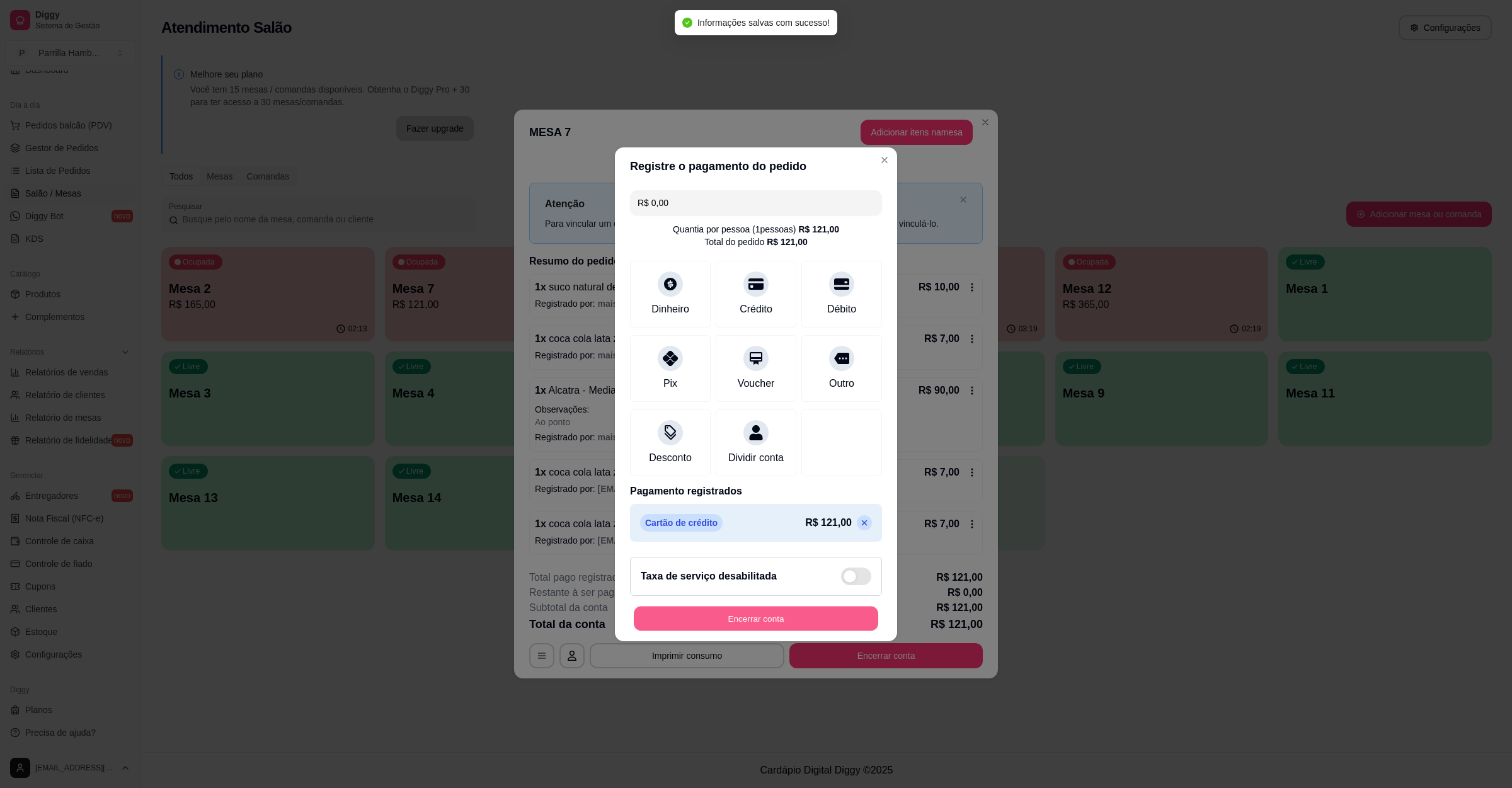
click at [705, 624] on button "Encerrar conta" at bounding box center [756, 618] width 245 height 25
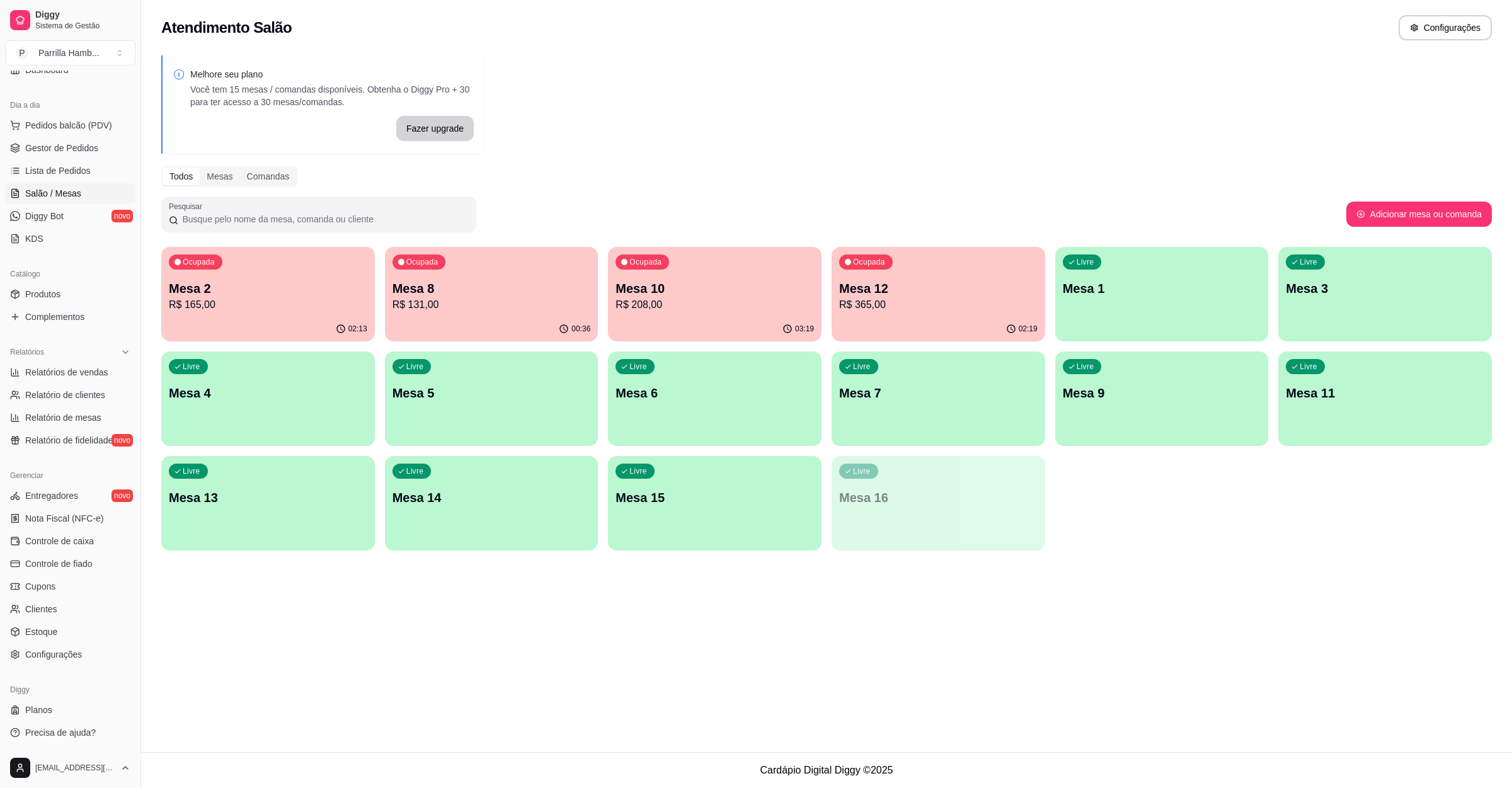
click at [214, 316] on div "Ocupada Mesa 2 R$ 165,00" at bounding box center [268, 282] width 214 height 70
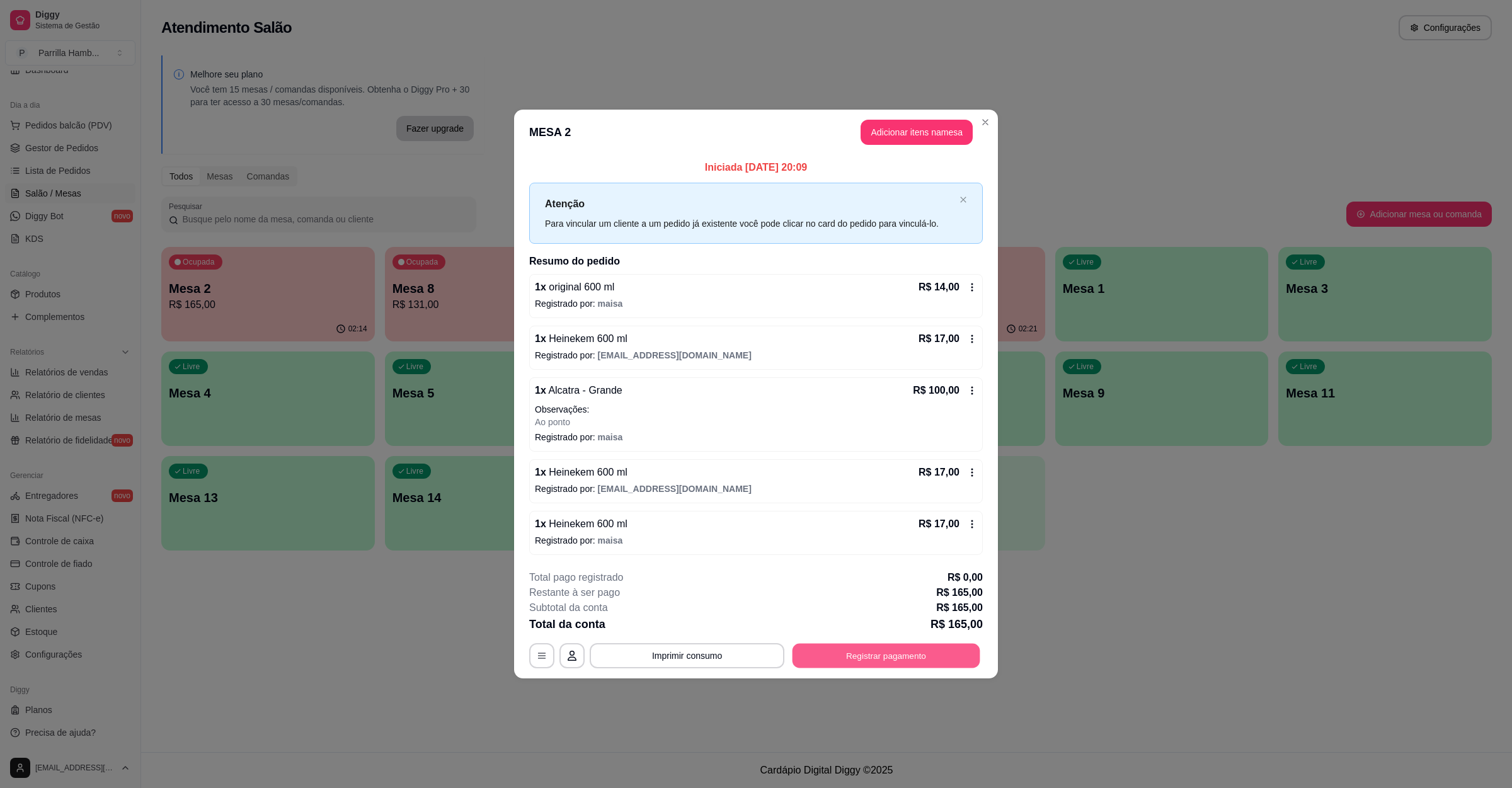
click at [838, 652] on button "Registrar pagamento" at bounding box center [887, 656] width 188 height 25
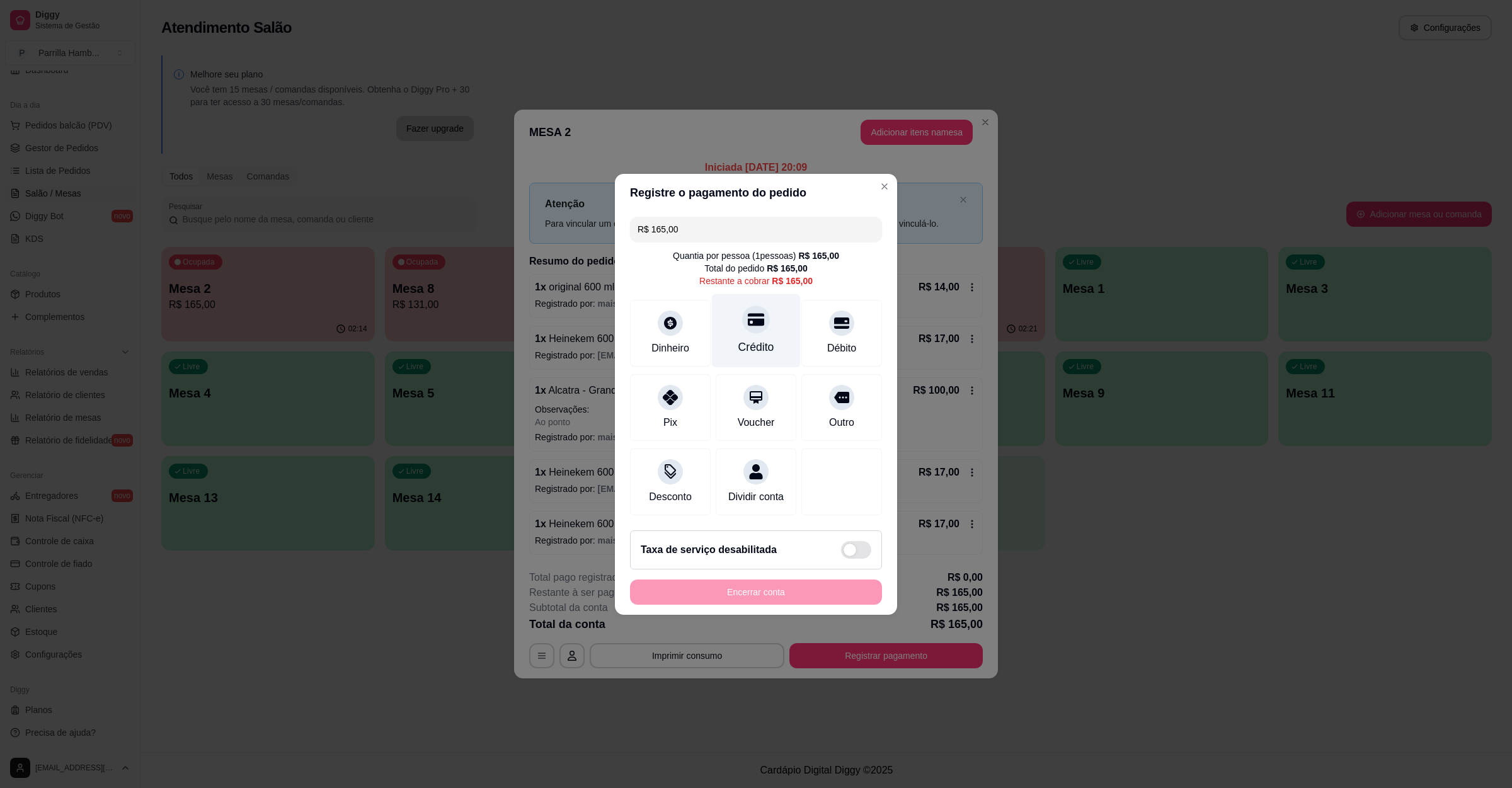
click at [777, 337] on div "Crédito" at bounding box center [757, 331] width 89 height 74
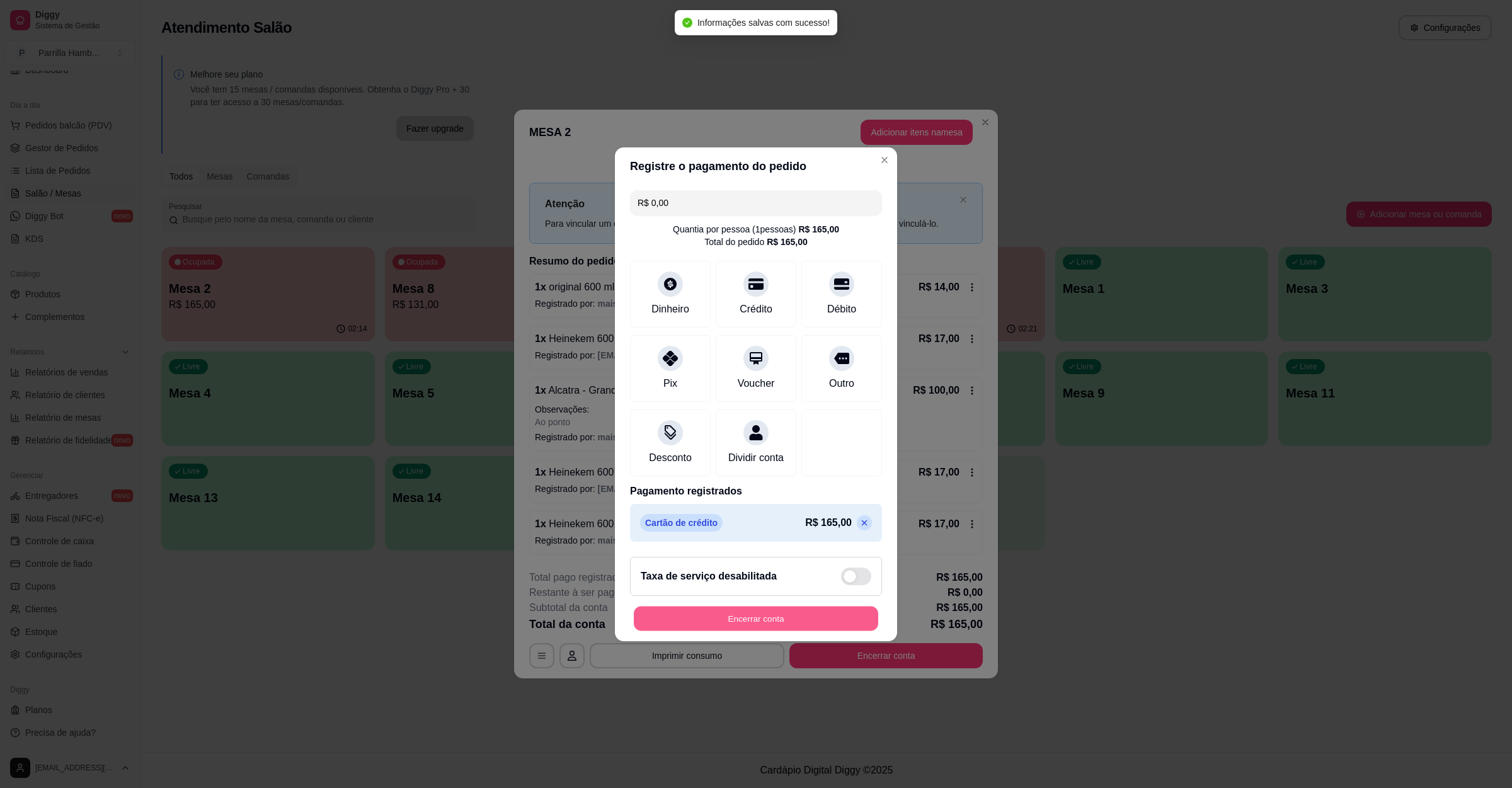
click at [762, 628] on button "Encerrar conta" at bounding box center [756, 618] width 245 height 25
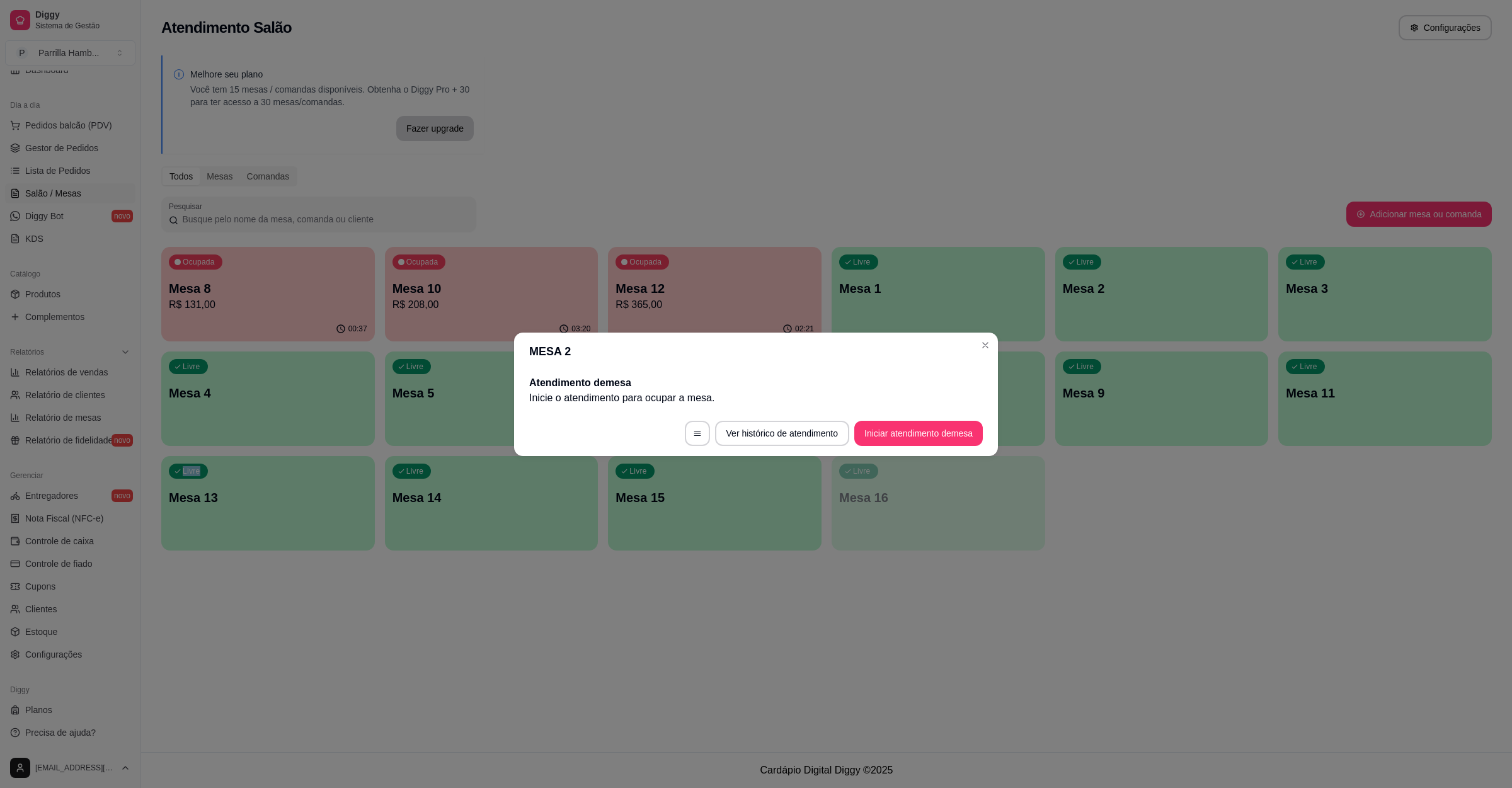
click at [1375, 546] on div "Ocupada Mesa 8 R$ 131,00 00:37 Ocupada Mesa 10 R$ 208,00 03:20 Ocupada Mesa 12 …" at bounding box center [827, 399] width 1331 height 303
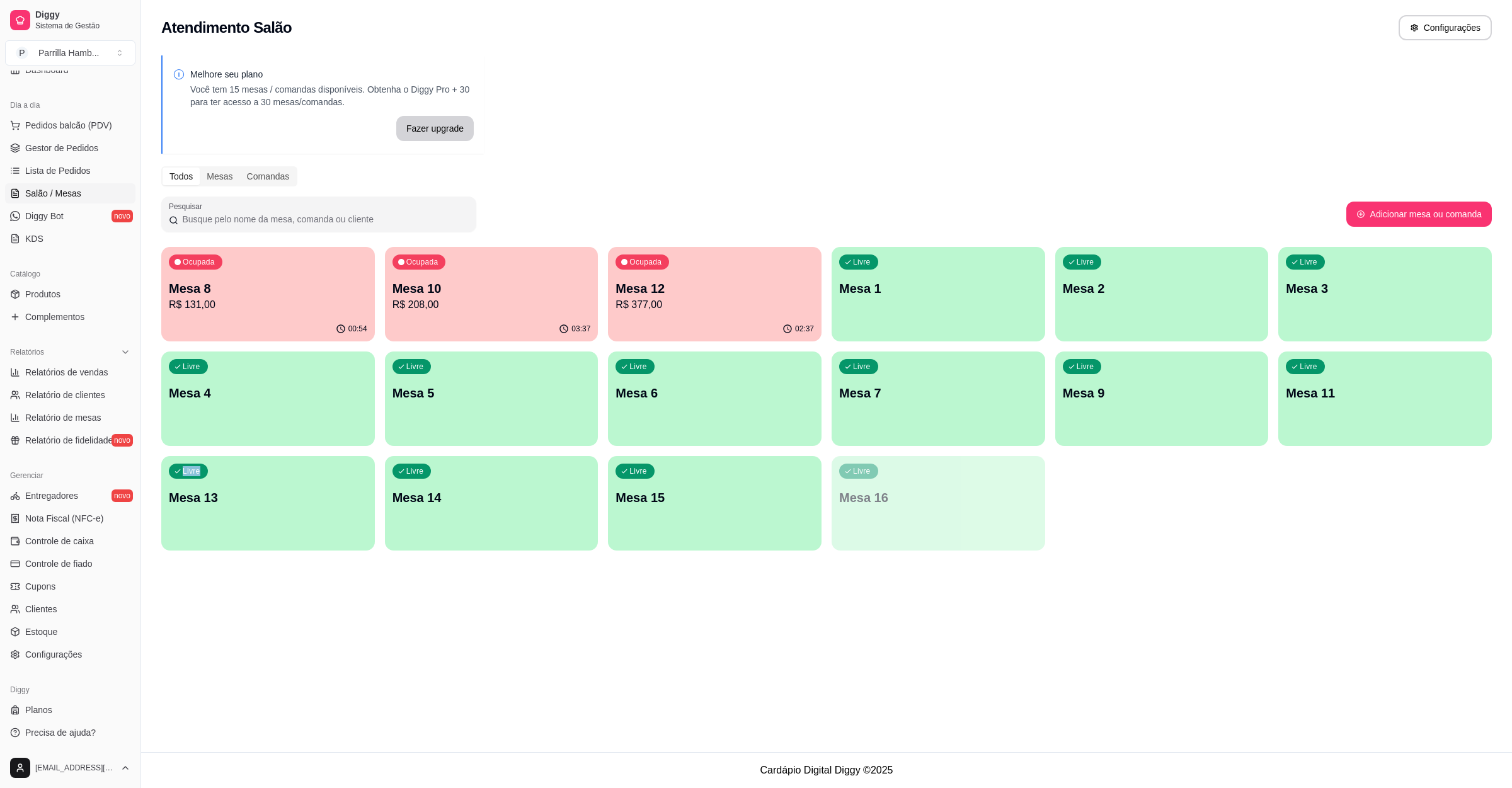
click at [489, 278] on div "Ocupada Mesa 10 R$ 208,00" at bounding box center [492, 282] width 214 height 70
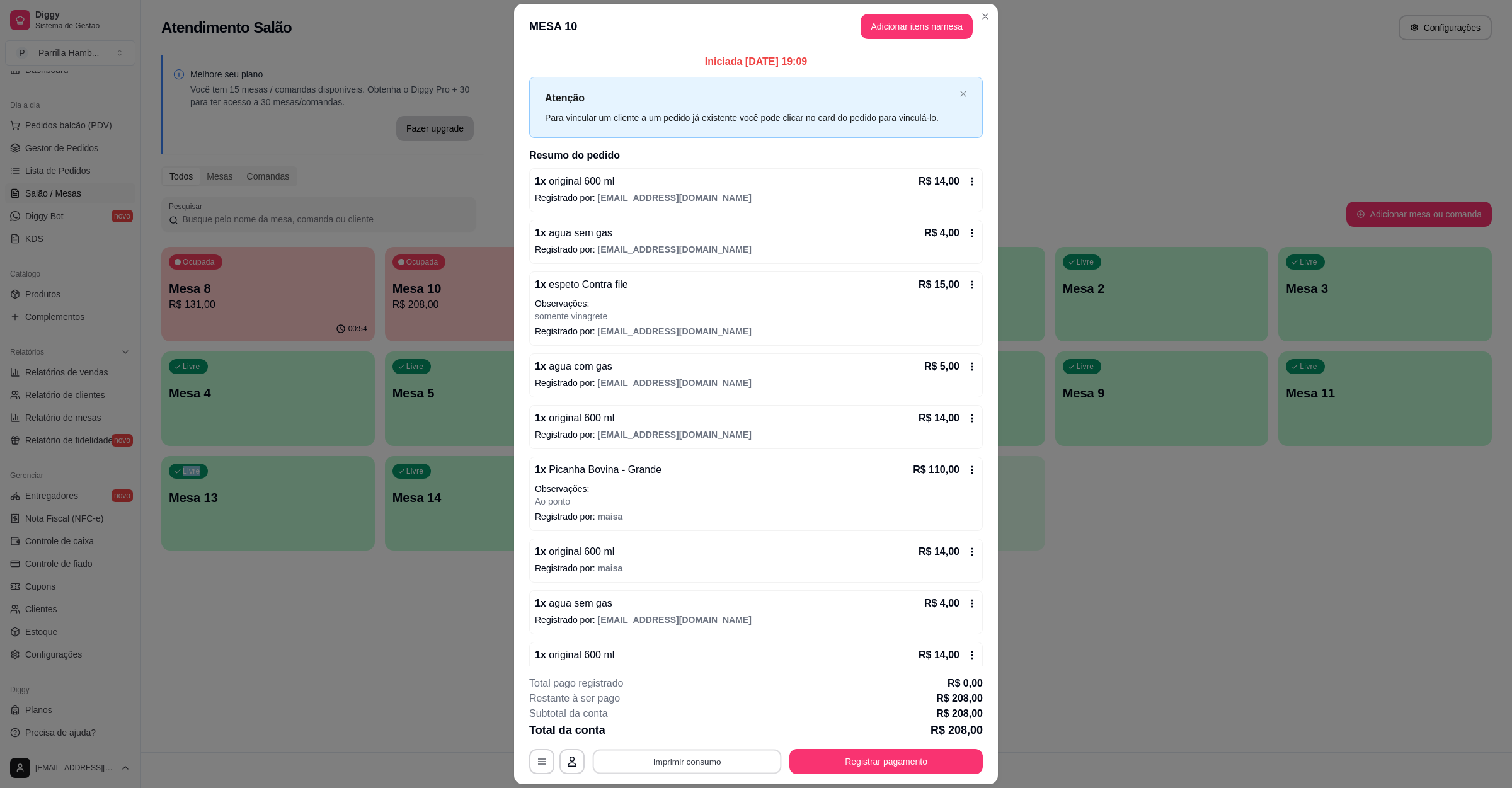
click at [666, 754] on button "Imprimir consumo" at bounding box center [687, 761] width 189 height 25
click at [692, 734] on button "IMPRESSORA" at bounding box center [683, 732] width 88 height 20
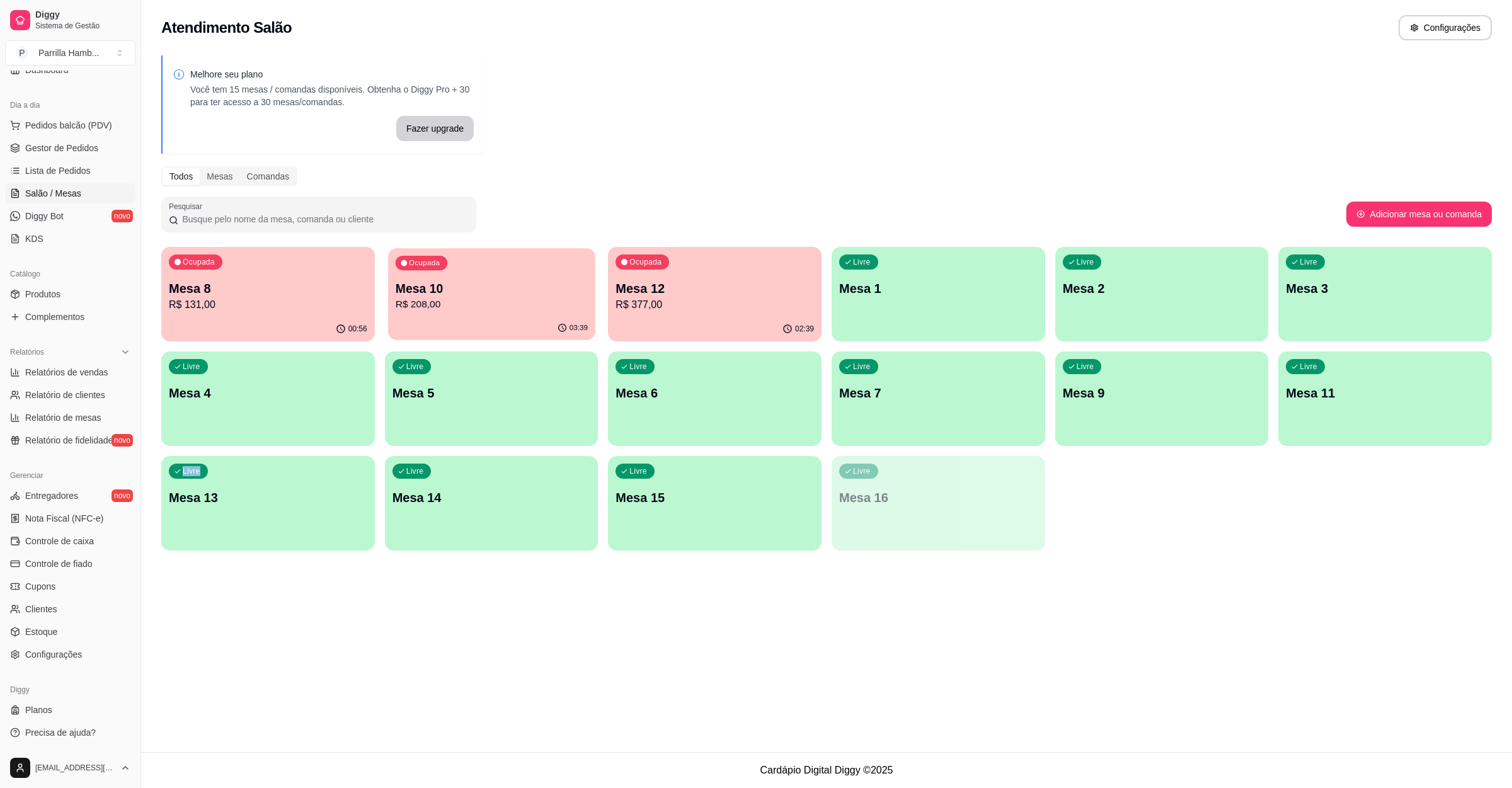
click at [480, 280] on p "Mesa 10" at bounding box center [491, 288] width 192 height 17
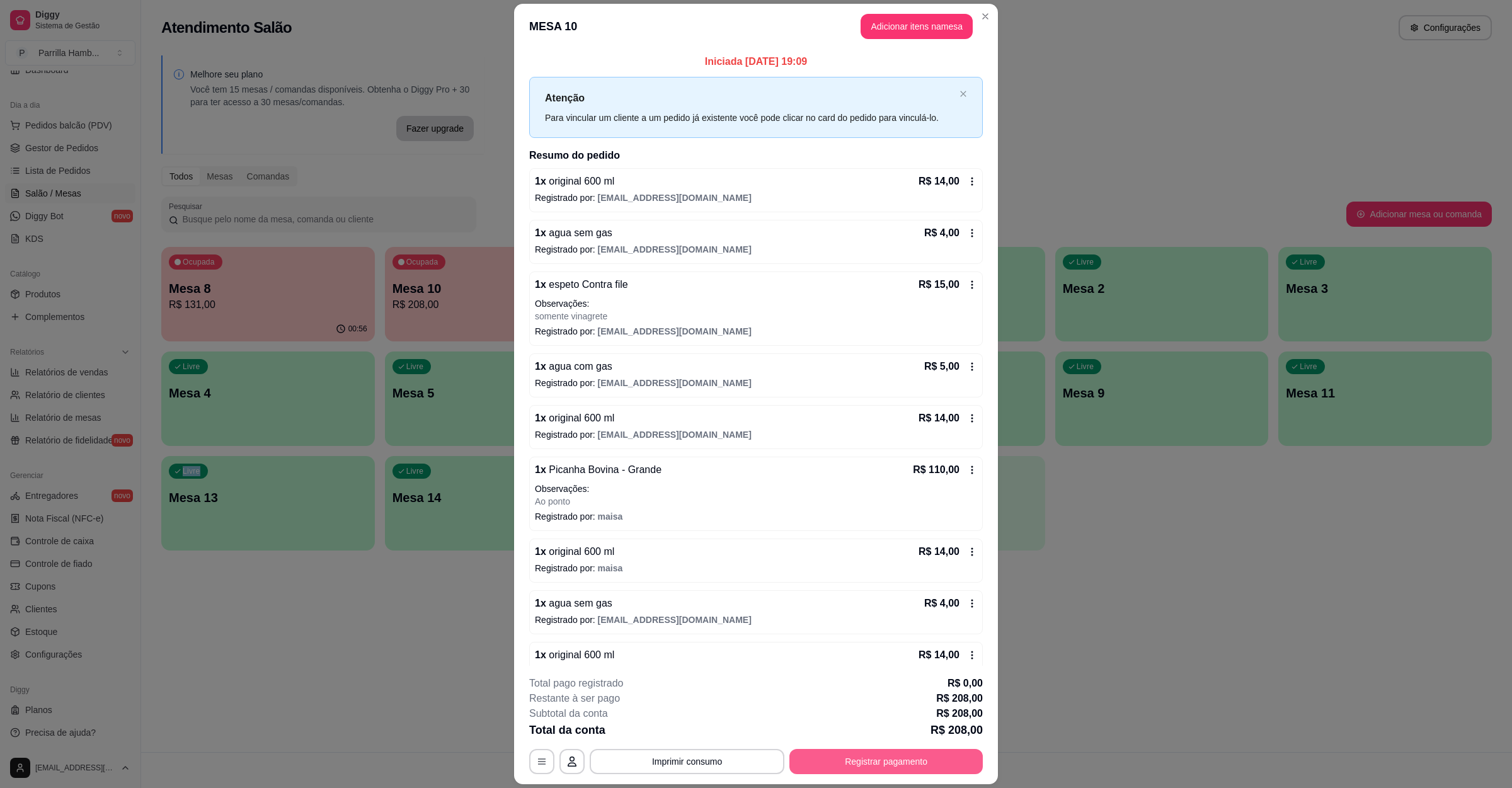
click at [870, 770] on button "Registrar pagamento" at bounding box center [886, 761] width 193 height 25
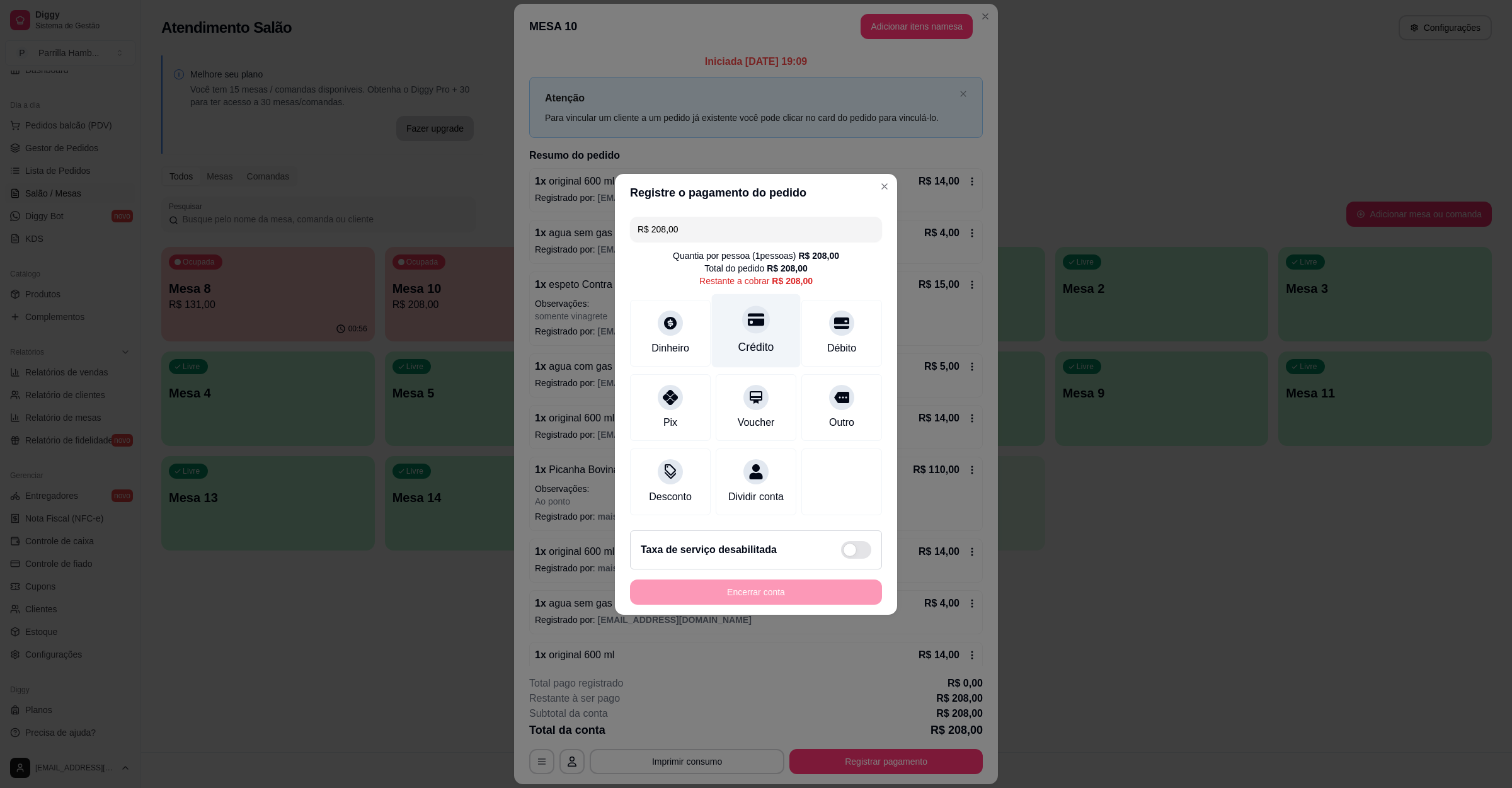
click at [779, 333] on div "Crédito" at bounding box center [757, 331] width 89 height 74
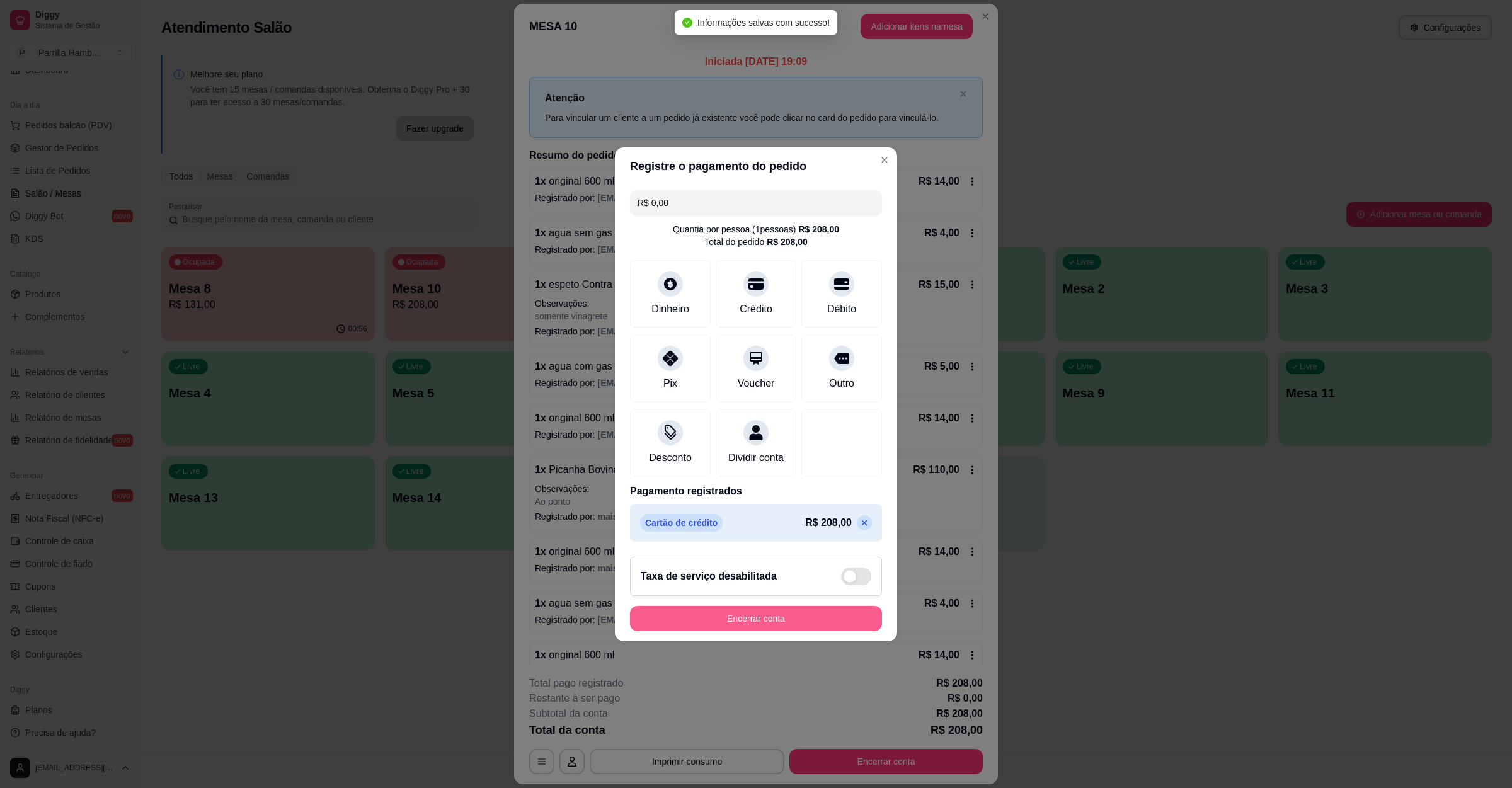
click at [779, 631] on button "Encerrar conta" at bounding box center [756, 618] width 252 height 25
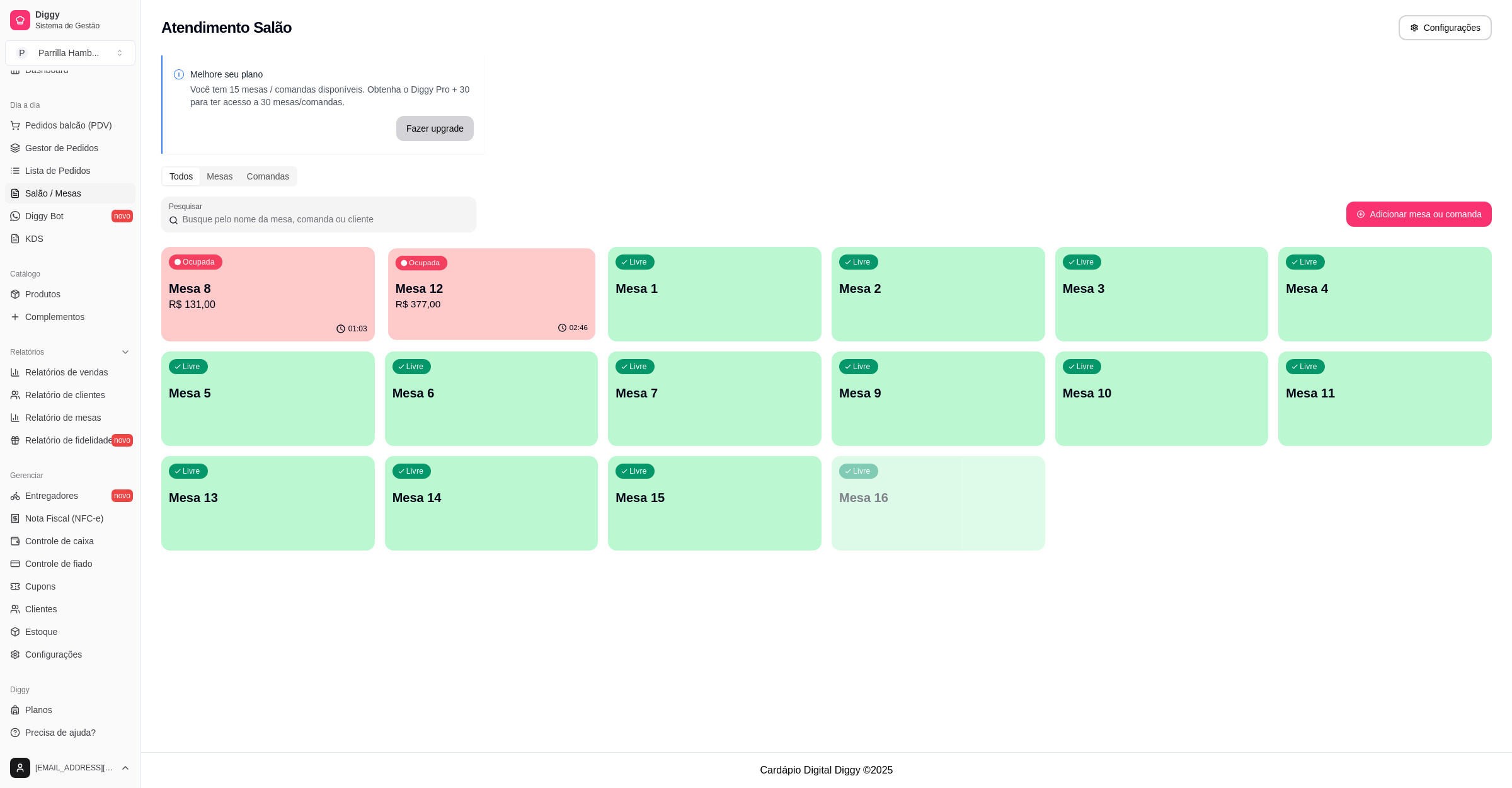
click at [492, 284] on p "Mesa 12" at bounding box center [491, 288] width 192 height 17
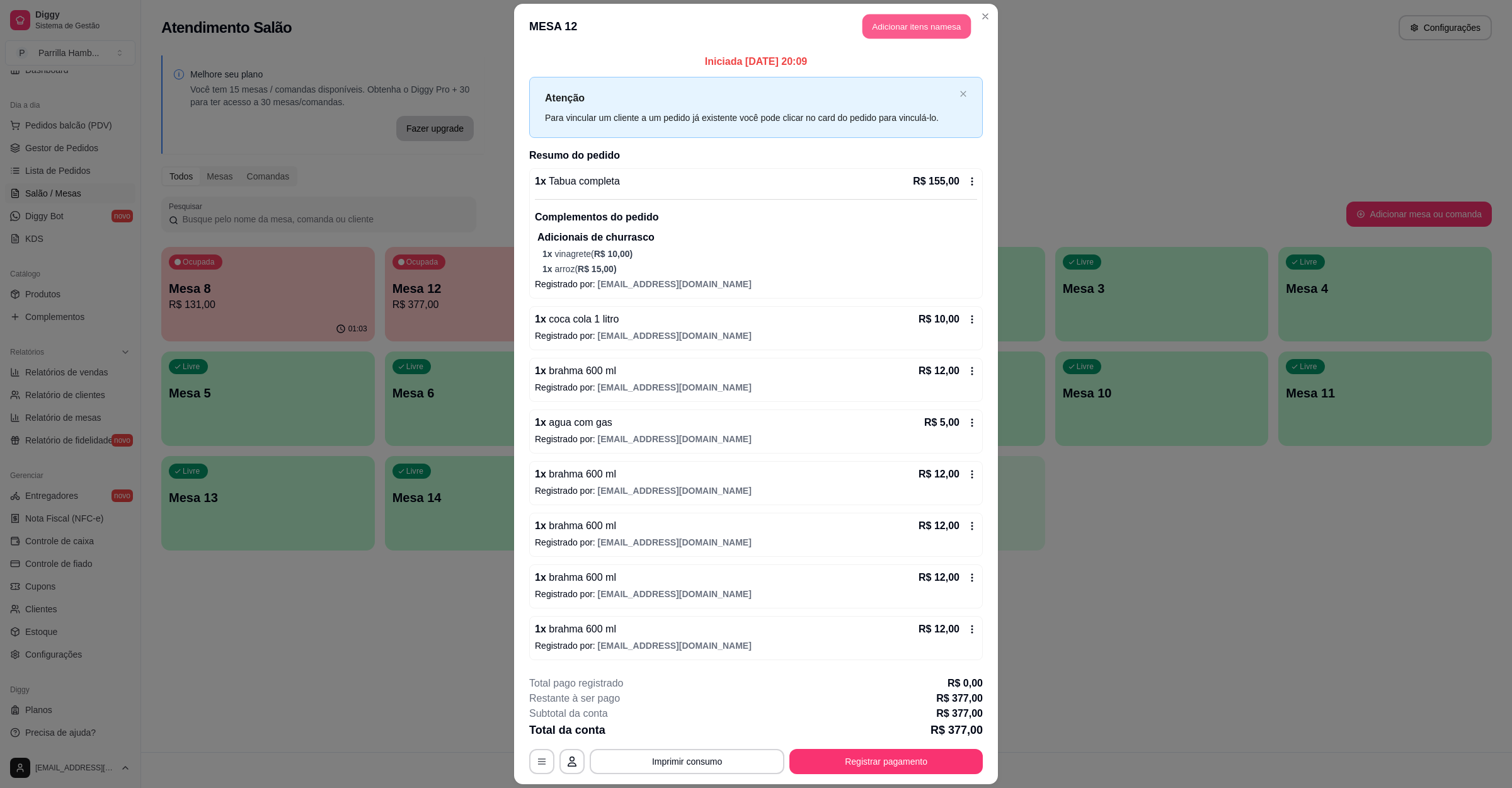
click at [900, 23] on button "Adicionar itens na mesa" at bounding box center [916, 26] width 108 height 25
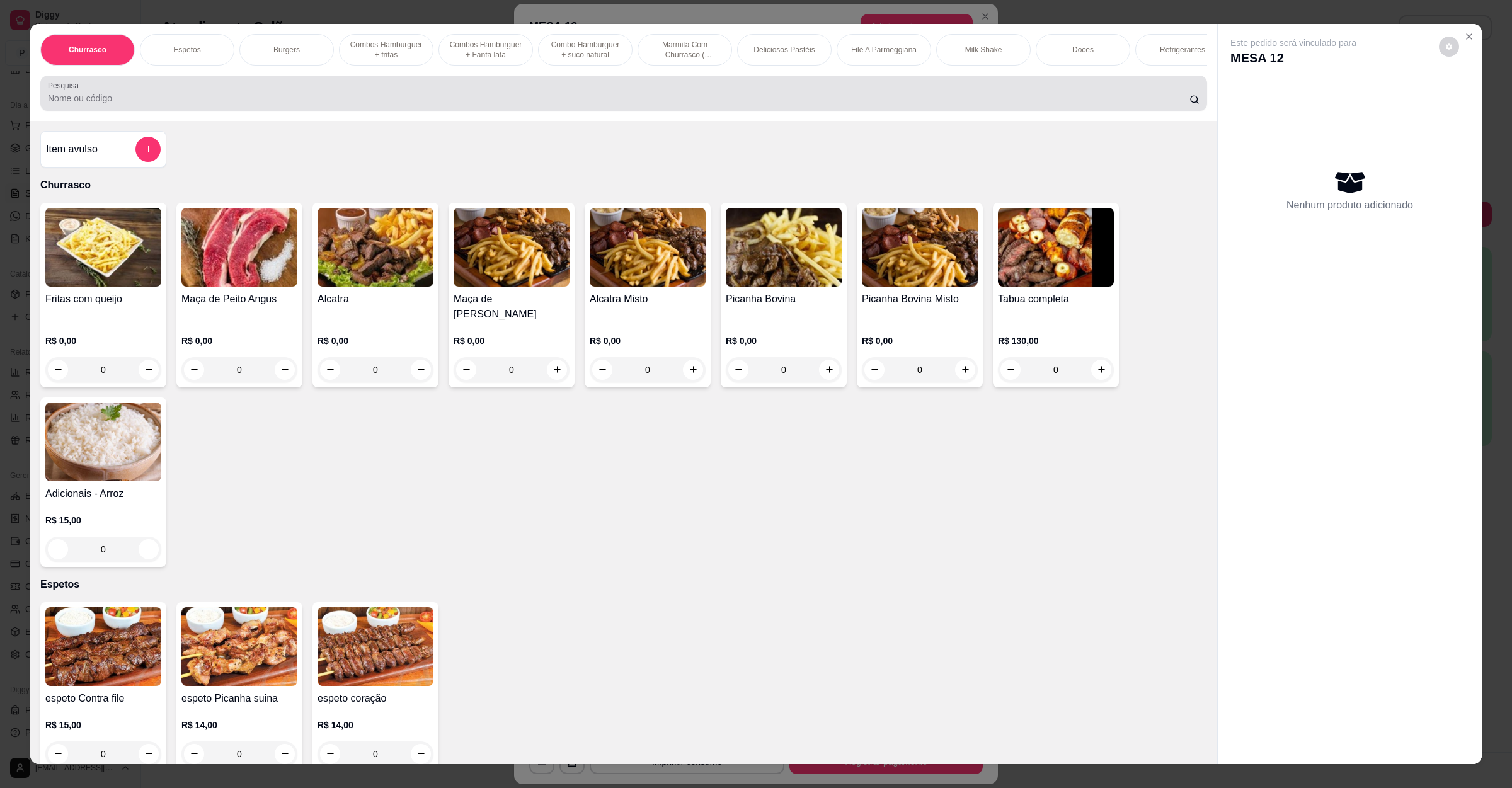
click at [390, 100] on div at bounding box center [623, 93] width 1152 height 25
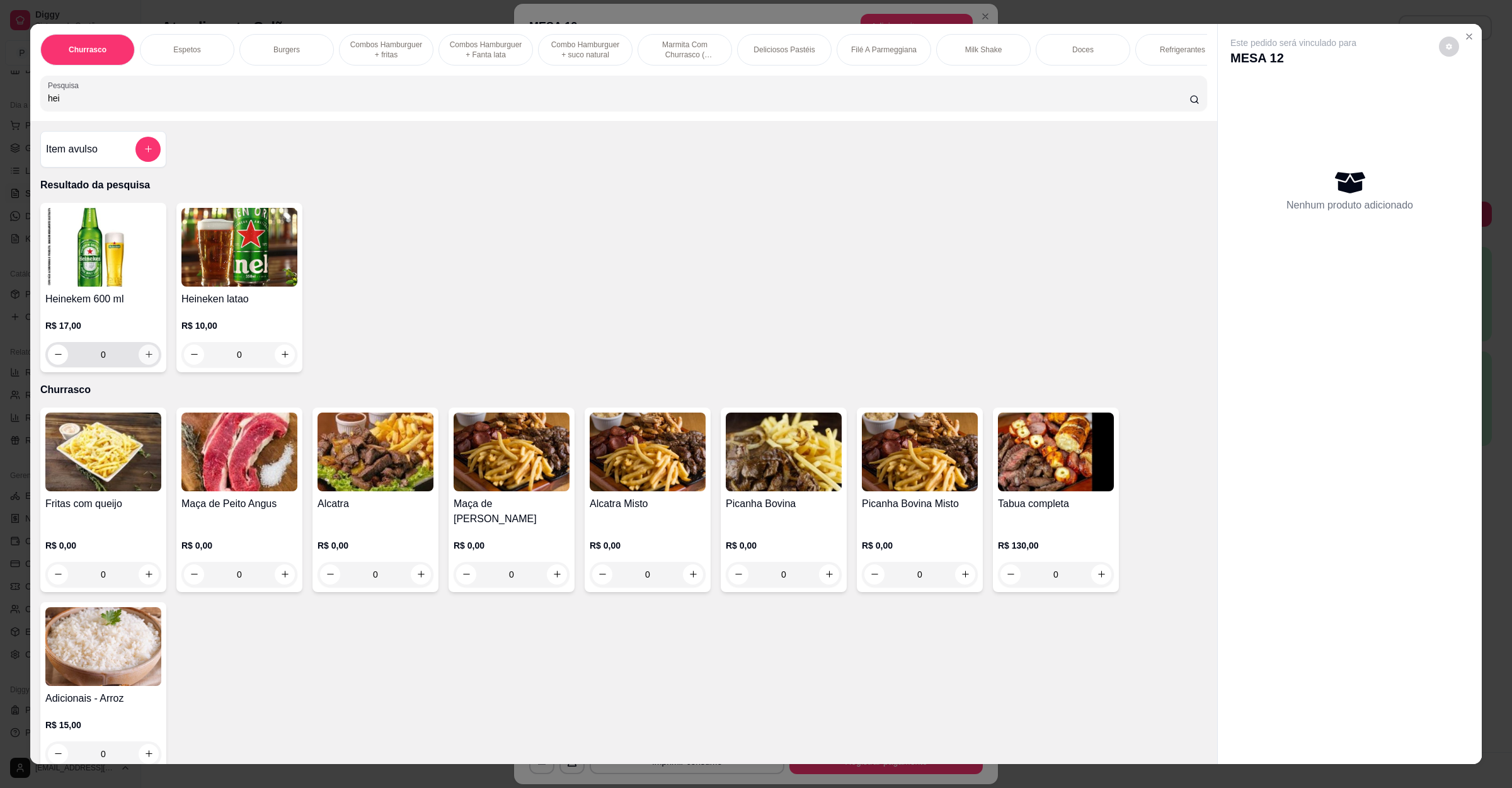
click at [144, 359] on icon "increase-product-quantity" at bounding box center [149, 354] width 10 height 10
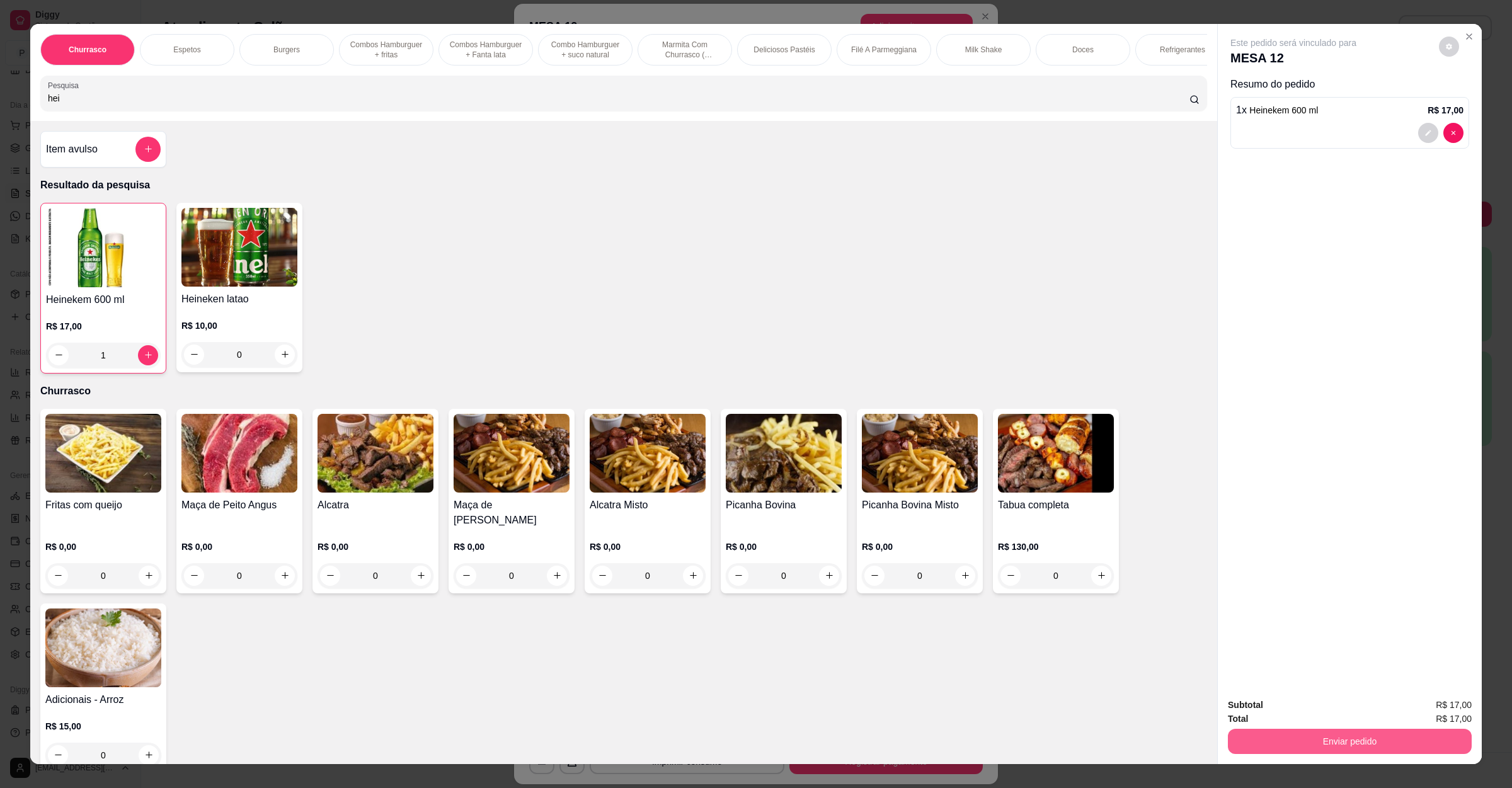
click at [1314, 746] on button "Enviar pedido" at bounding box center [1350, 740] width 244 height 25
click at [1410, 698] on button "Enviar pedido" at bounding box center [1436, 710] width 71 height 24
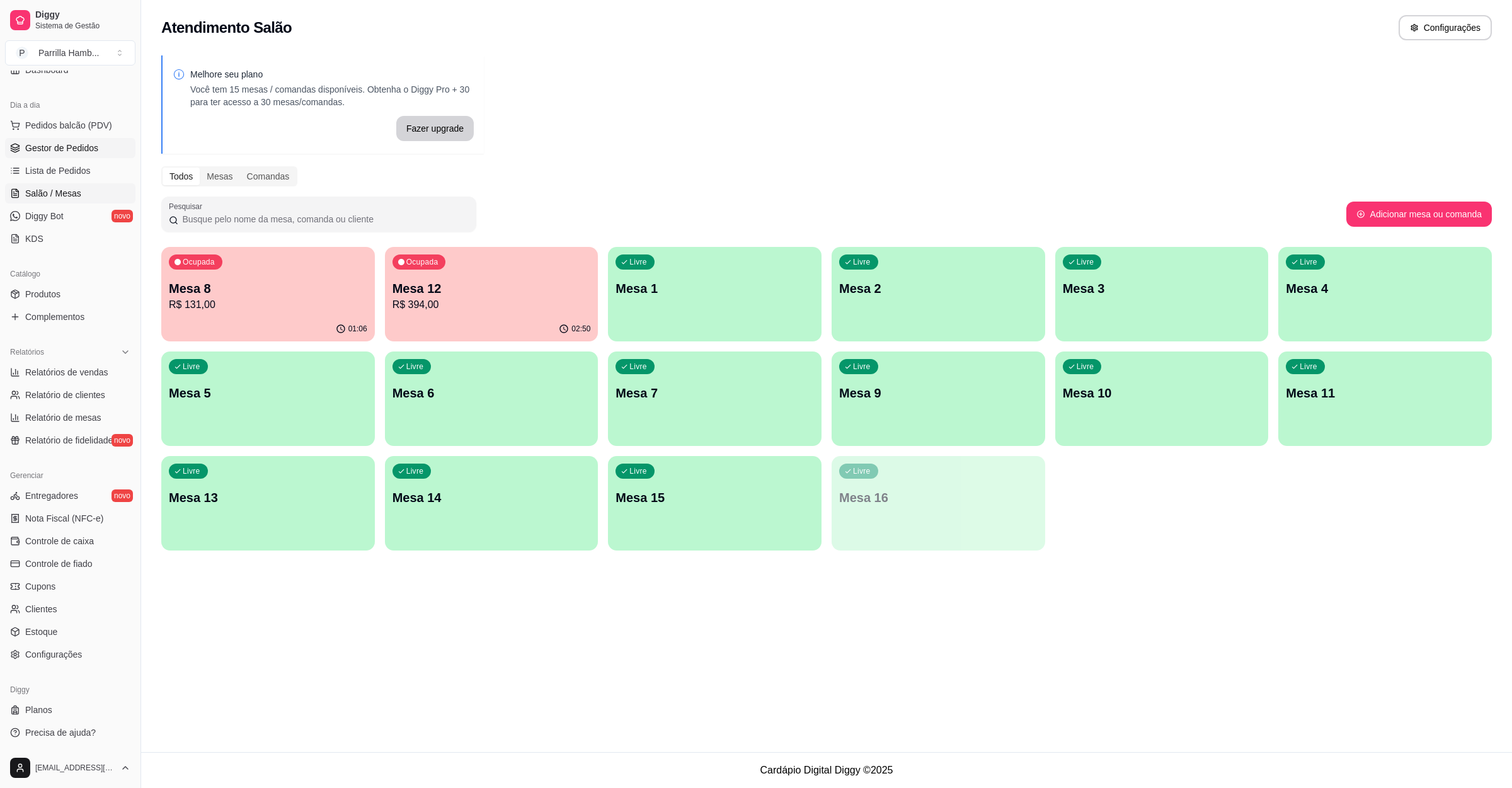
click at [91, 143] on span "Gestor de Pedidos" at bounding box center [61, 148] width 73 height 13
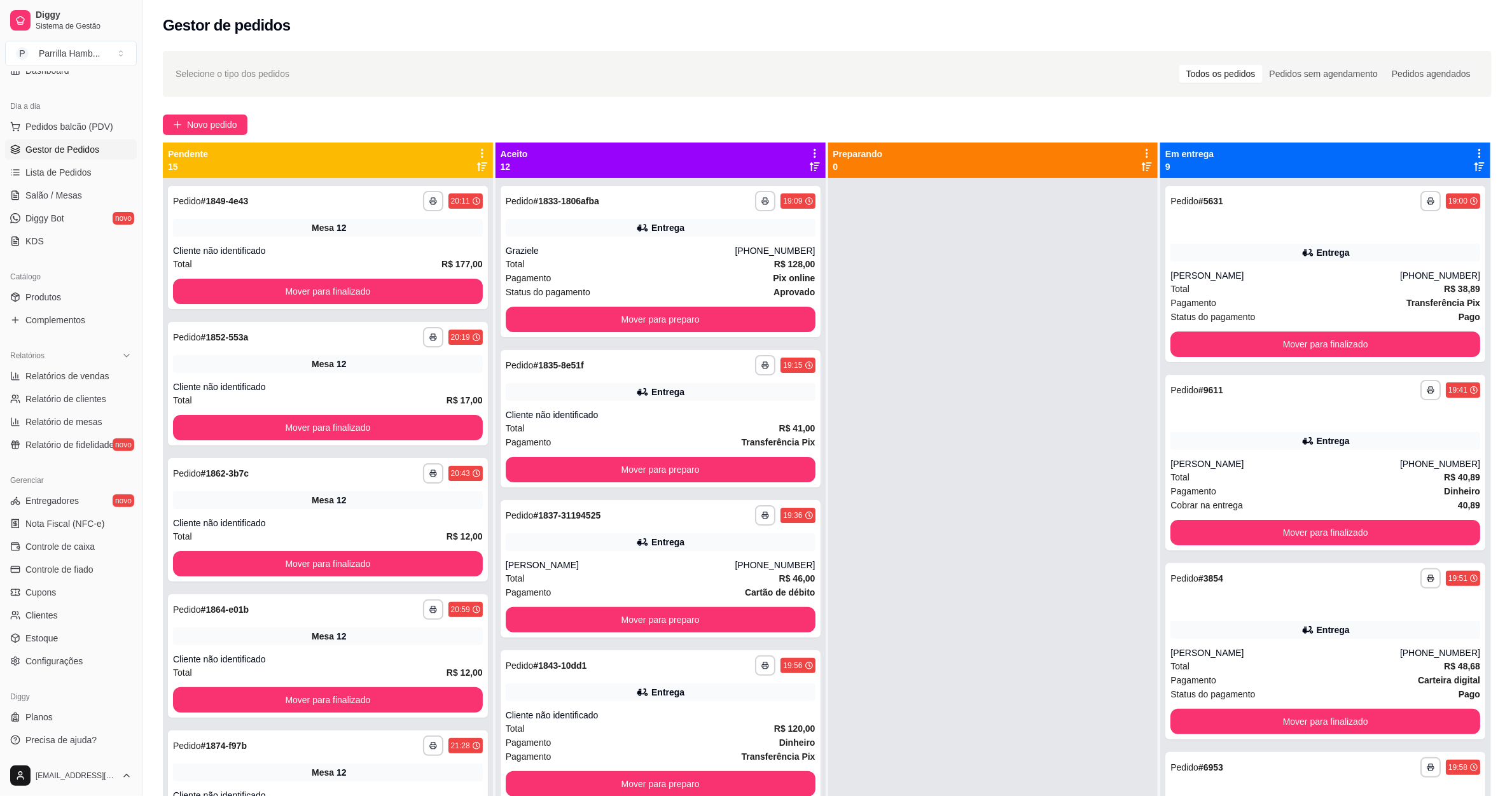
click at [477, 155] on icon at bounding box center [482, 153] width 11 height 11
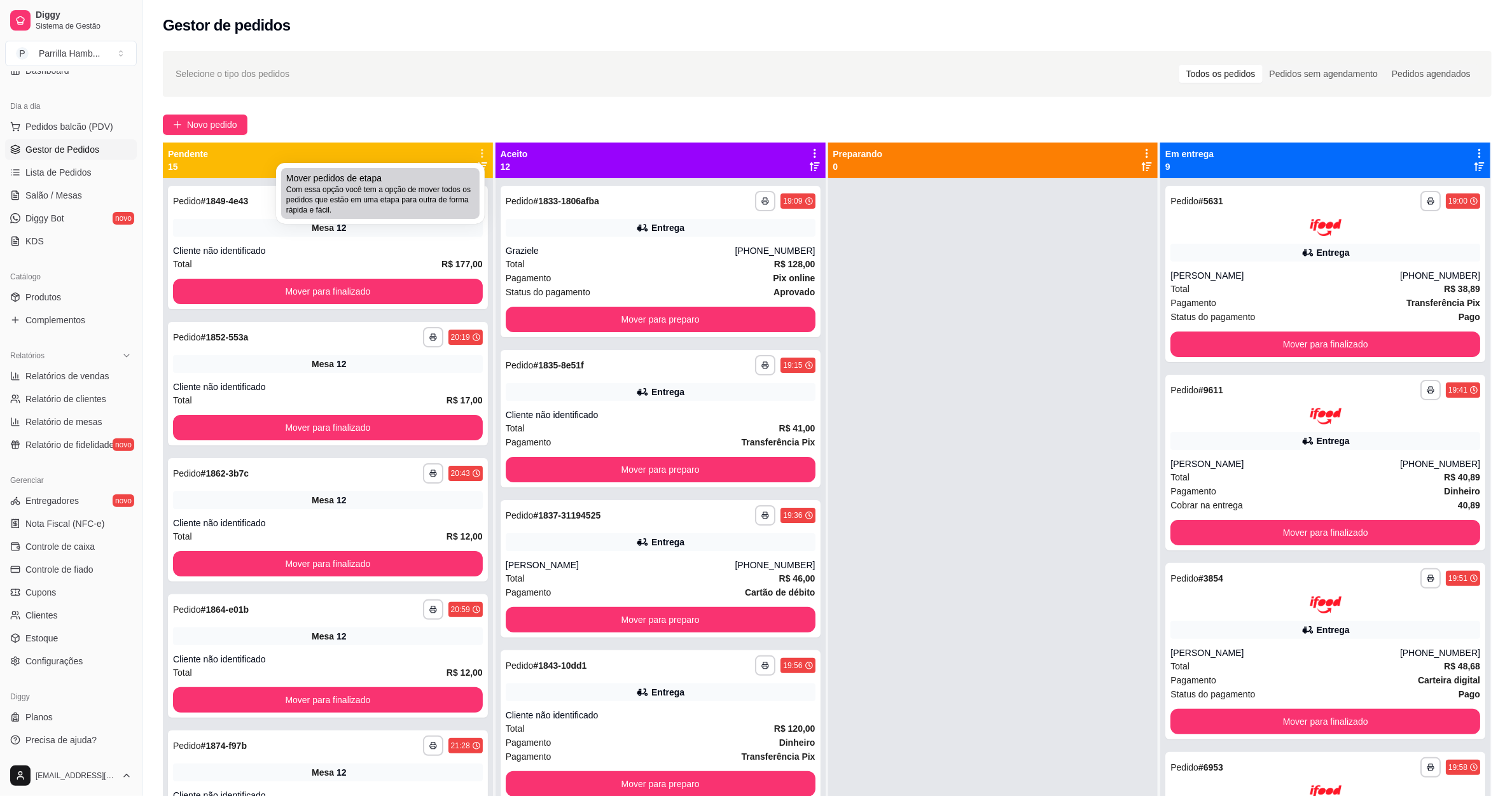
click at [464, 203] on span "Com essa opção você tem a opção de mover todos os pedidos que estão em uma etap…" at bounding box center [380, 200] width 188 height 30
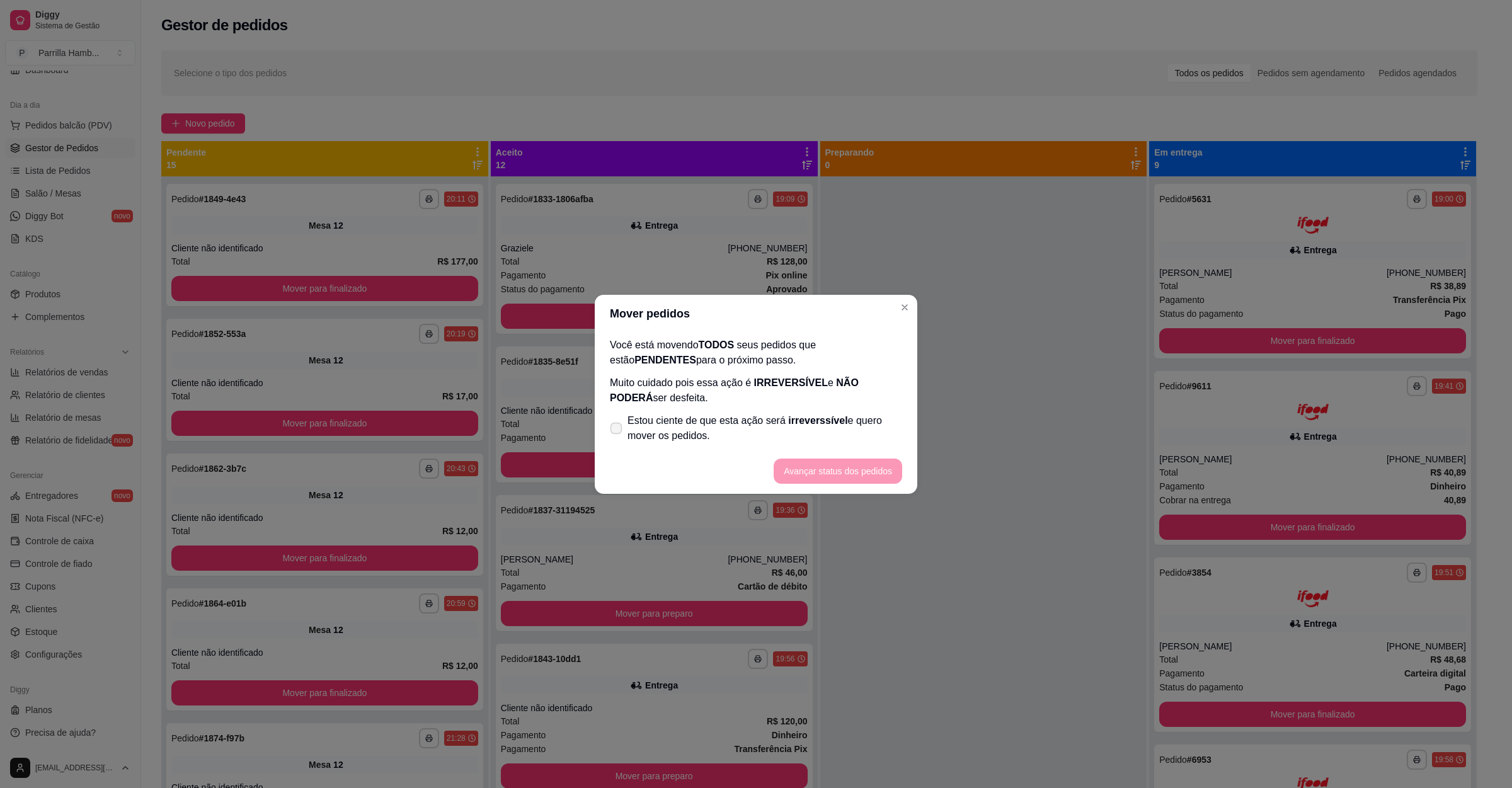
click at [782, 429] on span "Estou ciente de que esta ação será irreverssível e quero mover os pedidos." at bounding box center [765, 428] width 275 height 30
click at [618, 430] on input "Estou ciente de que esta ação será irreverssível e quero mover os pedidos." at bounding box center [613, 434] width 8 height 8
click at [841, 475] on button "Avançar status dos pedidos" at bounding box center [838, 470] width 128 height 25
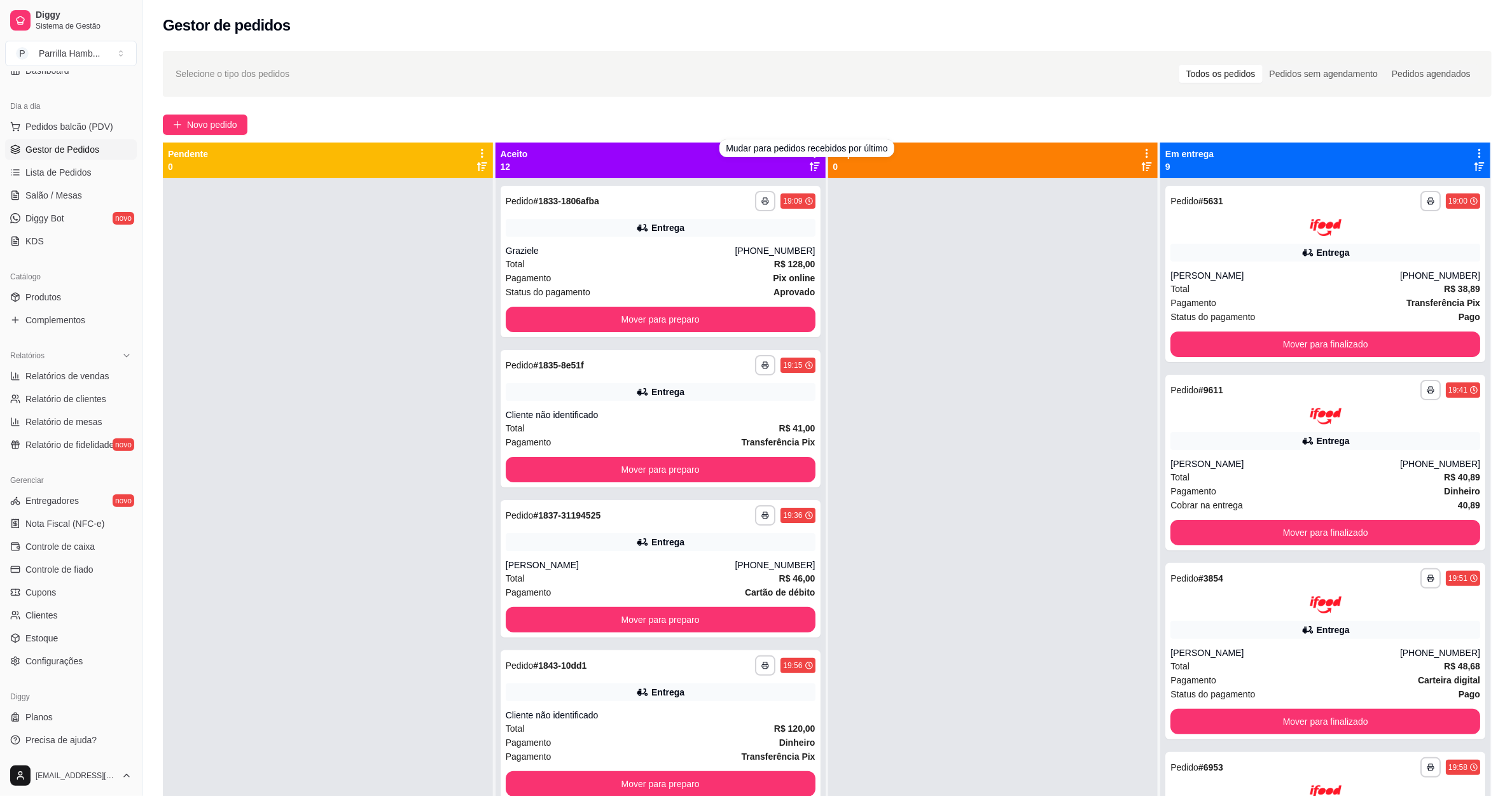
click at [807, 152] on div "Mudar para pedidos recebidos por último" at bounding box center [807, 148] width 175 height 18
click at [796, 117] on div "Novo pedido" at bounding box center [827, 124] width 1329 height 21
drag, startPoint x: 791, startPoint y: 111, endPoint x: 805, endPoint y: 133, distance: 26.1
click at [791, 109] on div "**********" at bounding box center [827, 499] width 1369 height 910
click at [800, 152] on div "Aceito 12" at bounding box center [661, 160] width 320 height 25
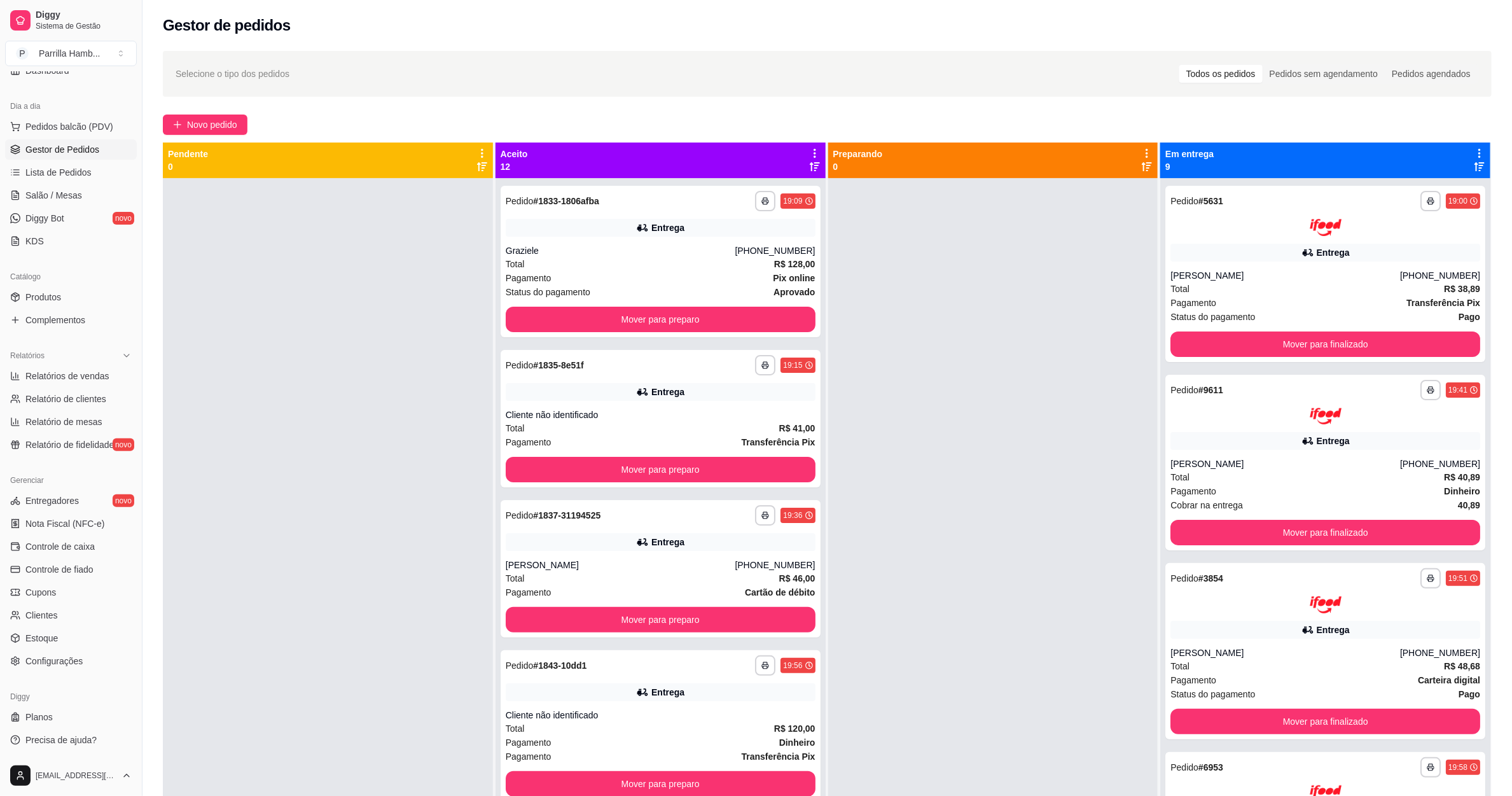
click at [801, 155] on div "Aceito 12" at bounding box center [661, 160] width 320 height 25
click at [809, 156] on icon at bounding box center [814, 153] width 11 height 11
click at [762, 203] on span "Com essa opção você tem a opção de mover todos os pedidos que estão em uma etap…" at bounding box center [709, 200] width 188 height 30
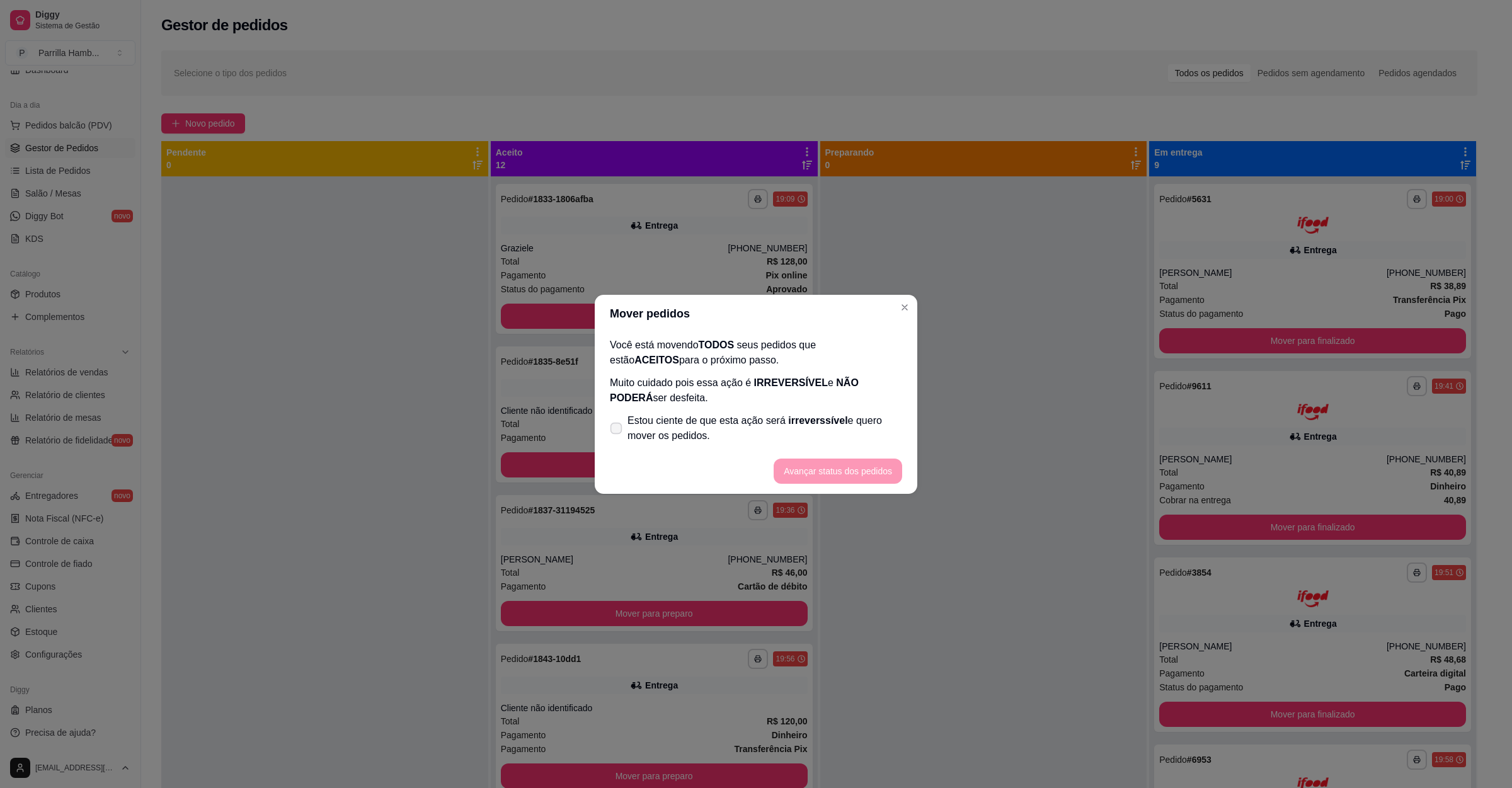
click at [687, 431] on span "Estou ciente de que esta ação será irreverssível e quero mover os pedidos." at bounding box center [765, 428] width 275 height 30
click at [618, 431] on input "Estou ciente de que esta ação será irreverssível e quero mover os pedidos." at bounding box center [613, 434] width 8 height 8
click at [801, 465] on button "Avançar status dos pedidos" at bounding box center [838, 470] width 128 height 25
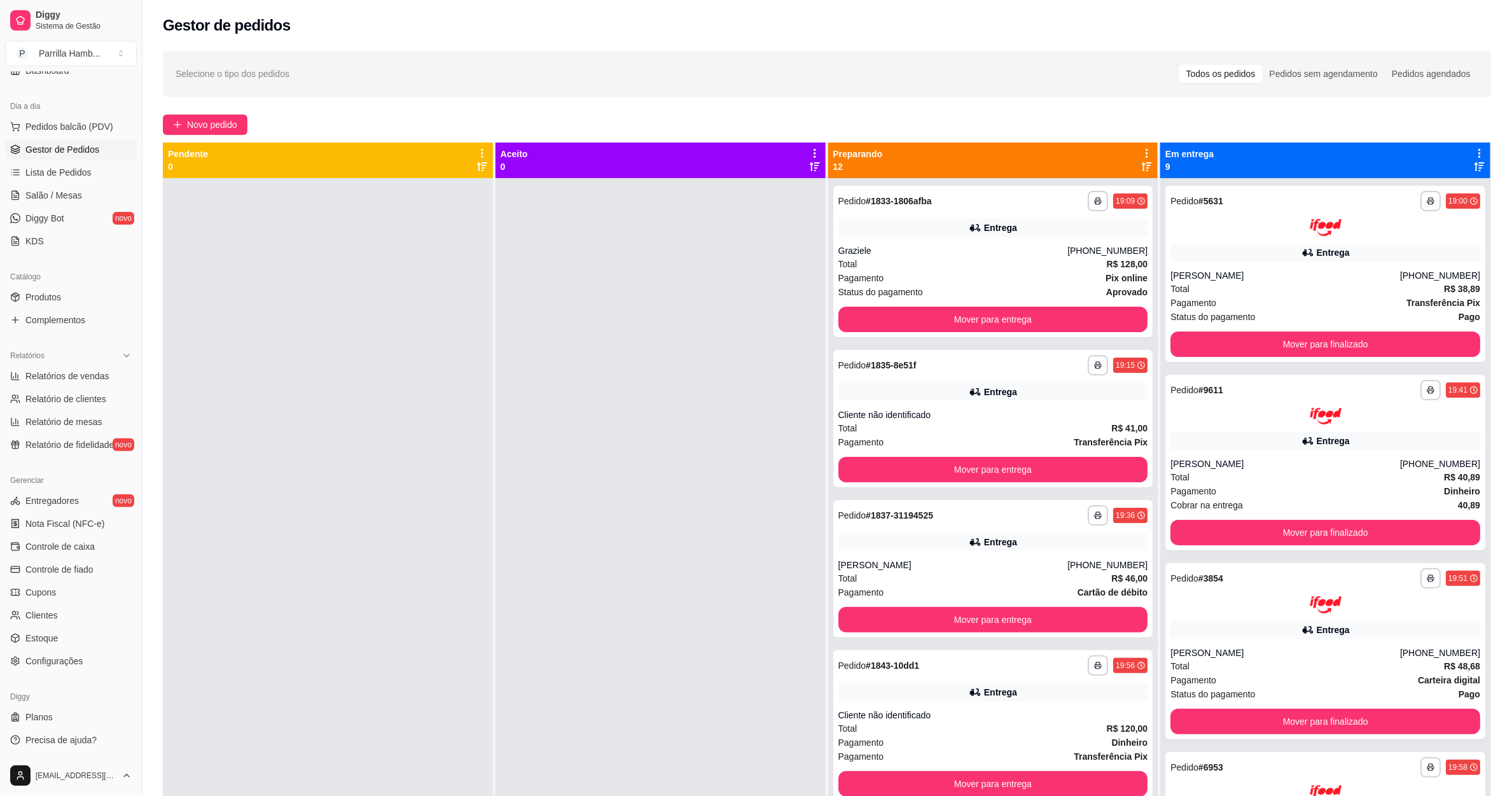
click at [1130, 148] on div "Preparando 12" at bounding box center [994, 160] width 320 height 25
drag, startPoint x: 1130, startPoint y: 147, endPoint x: 1135, endPoint y: 151, distance: 6.4
click at [1130, 148] on div "Preparando 12" at bounding box center [994, 160] width 320 height 25
click at [1141, 153] on icon at bounding box center [1147, 153] width 11 height 11
click at [1101, 178] on div "Mover pedidos de etapa Com essa opção você tem a opção de mover todos os pedido…" at bounding box center [1038, 193] width 188 height 43
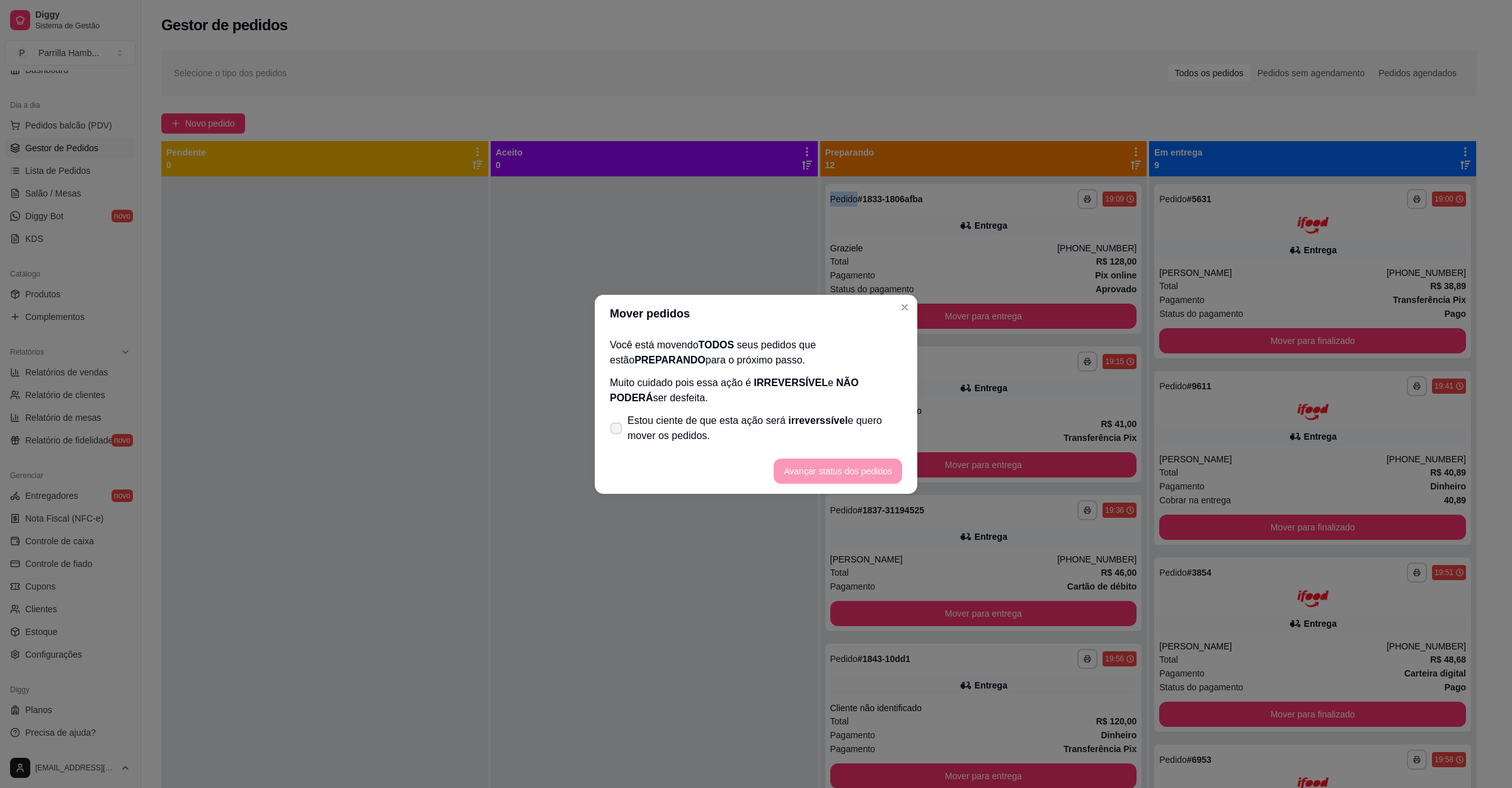
click at [813, 435] on span "Estou ciente de que esta ação será irreverssível e quero mover os pedidos." at bounding box center [765, 428] width 275 height 30
click at [618, 435] on input "Estou ciente de que esta ação será irreverssível e quero mover os pedidos." at bounding box center [613, 434] width 8 height 8
click at [819, 465] on button "Avançar status dos pedidos" at bounding box center [838, 470] width 125 height 25
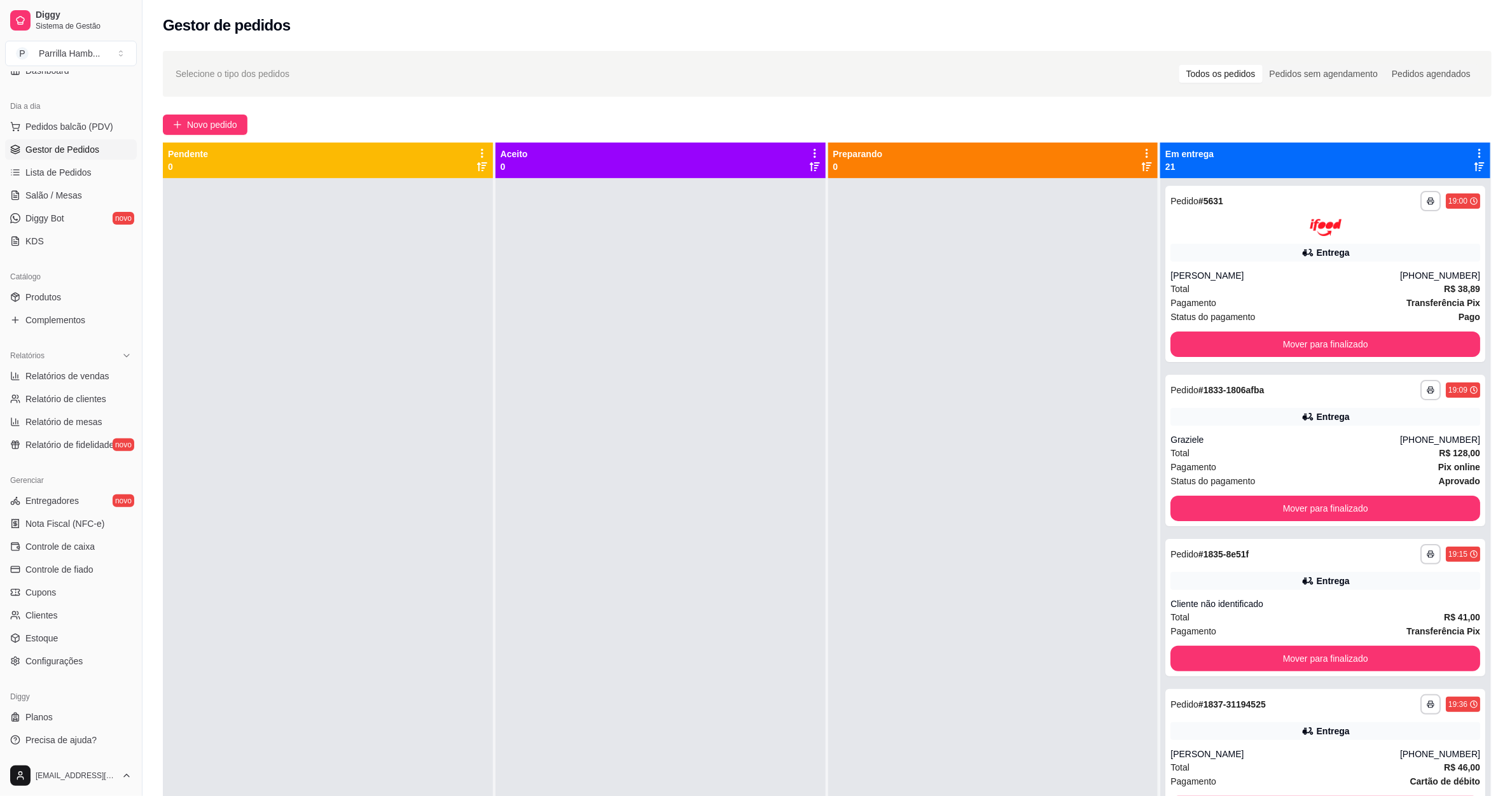
click at [1474, 149] on icon at bounding box center [1479, 153] width 11 height 11
click at [1384, 179] on div "Mover pedidos de etapa Com essa opção você tem a opção de mover todos os pedido…" at bounding box center [1366, 193] width 188 height 43
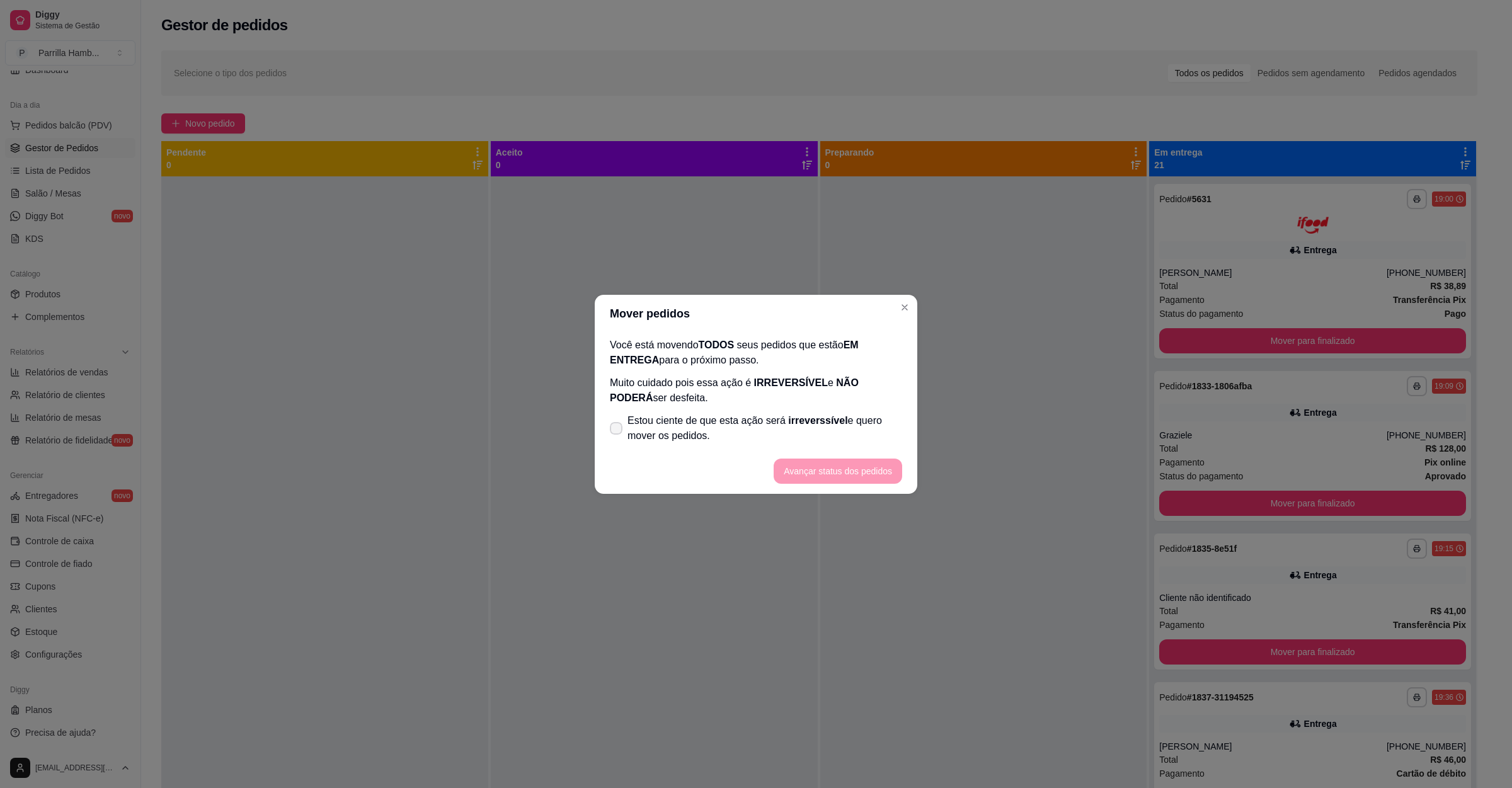
click at [778, 420] on span "Estou ciente de que esta ação será irreverssível e quero mover os pedidos." at bounding box center [765, 428] width 275 height 30
click at [618, 430] on input "Estou ciente de que esta ação será irreverssível e quero mover os pedidos." at bounding box center [613, 434] width 8 height 8
click at [827, 463] on button "Avançar status dos pedidos" at bounding box center [838, 470] width 128 height 25
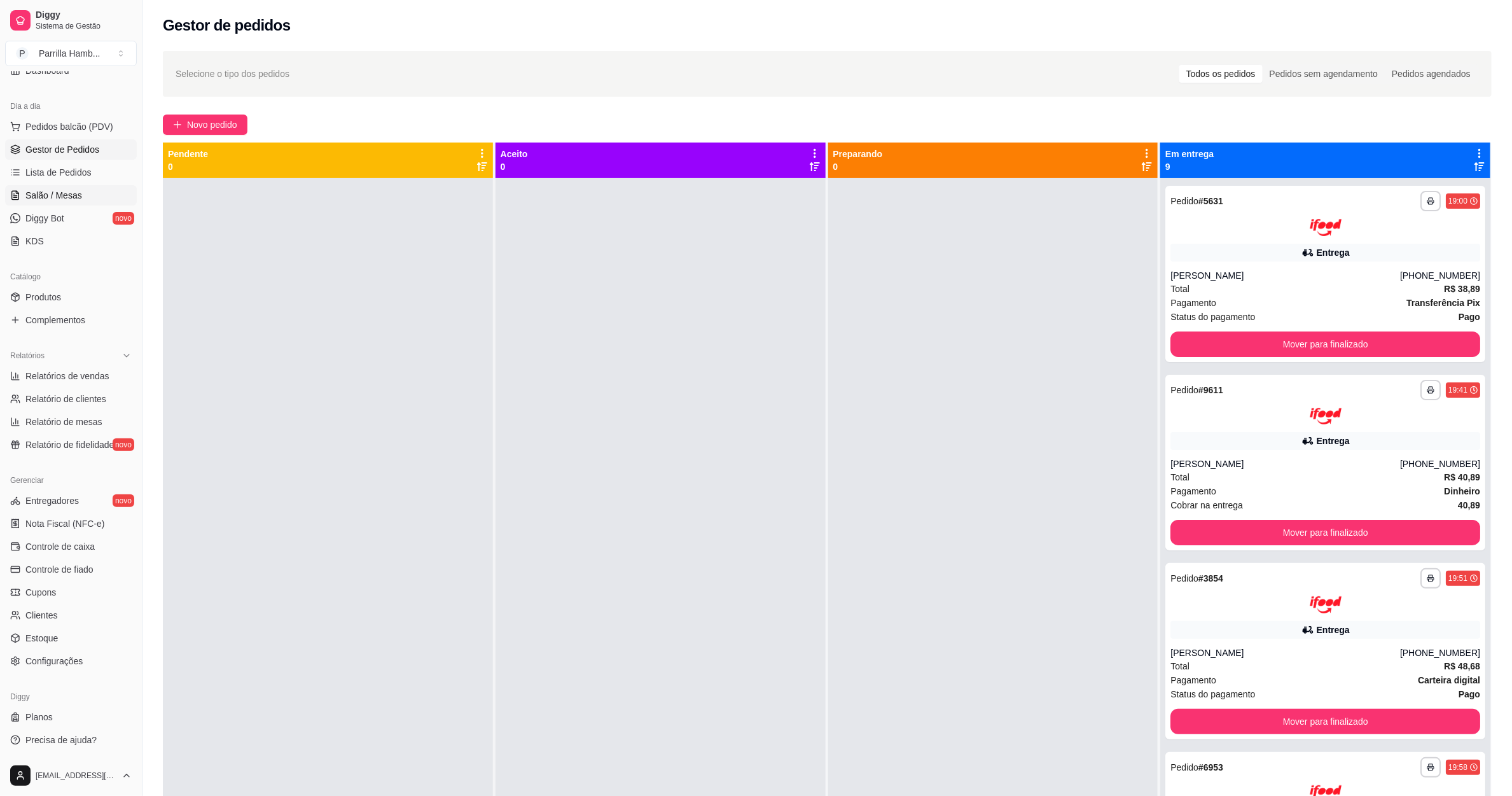
click at [73, 194] on span "Salão / Mesas" at bounding box center [53, 195] width 56 height 13
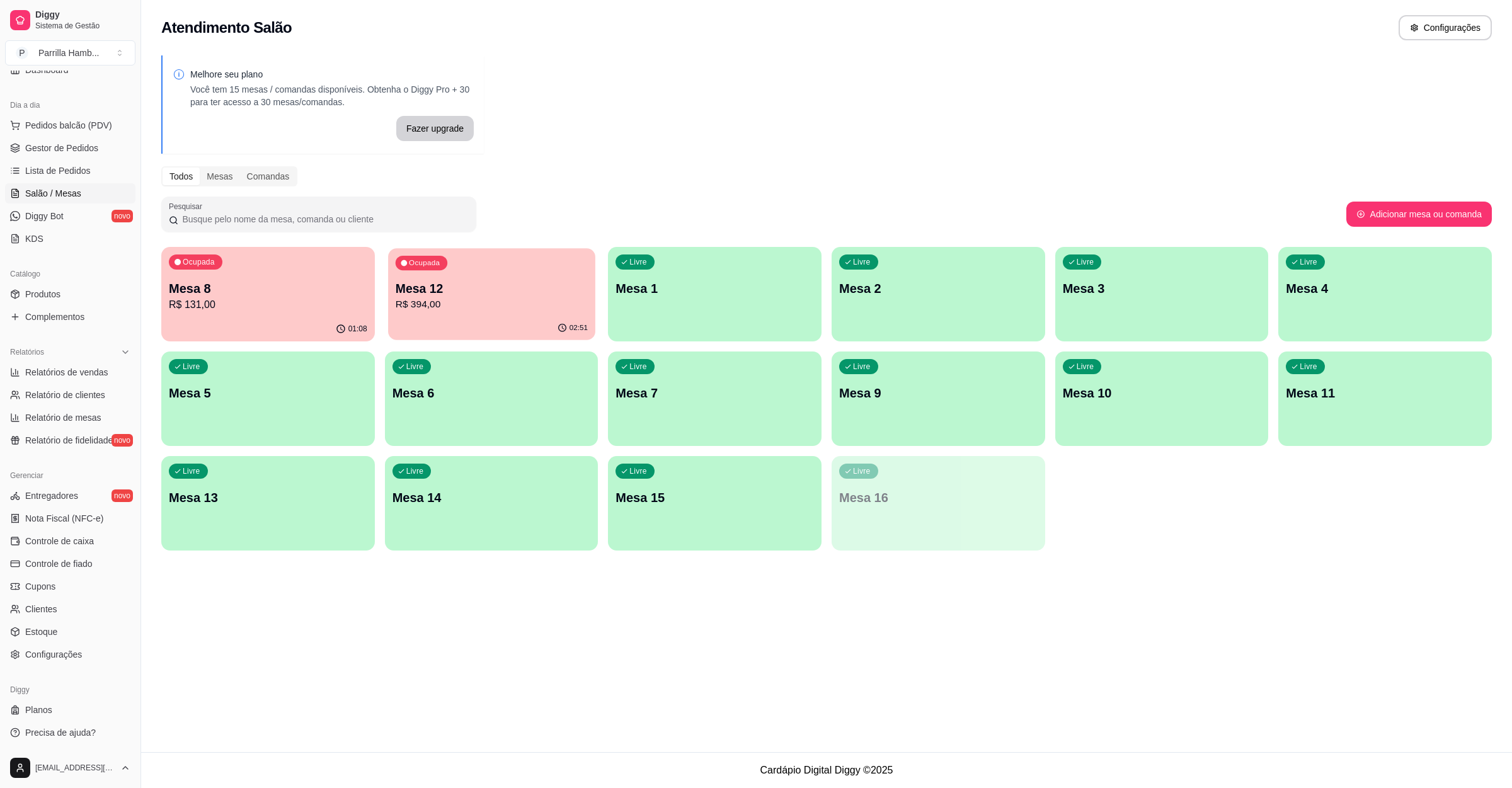
click at [477, 291] on p "Mesa 12" at bounding box center [491, 288] width 192 height 17
click at [248, 306] on p "R$ 131,00" at bounding box center [268, 305] width 199 height 15
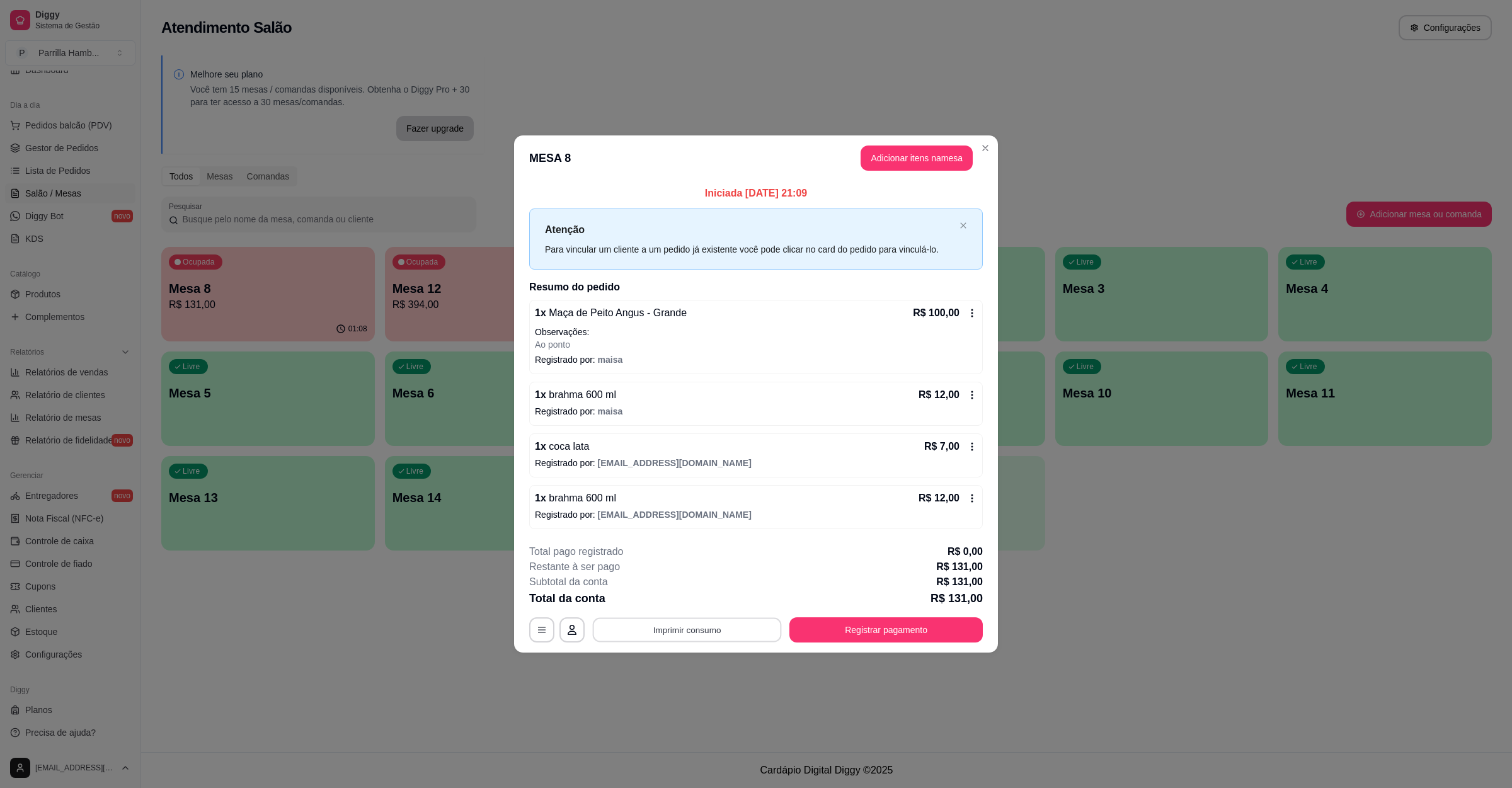
click at [714, 642] on button "Imprimir consumo" at bounding box center [687, 629] width 189 height 25
click at [705, 602] on button "IMPRESSORA" at bounding box center [690, 602] width 88 height 20
click at [838, 620] on button "Registrar pagamento" at bounding box center [886, 629] width 193 height 25
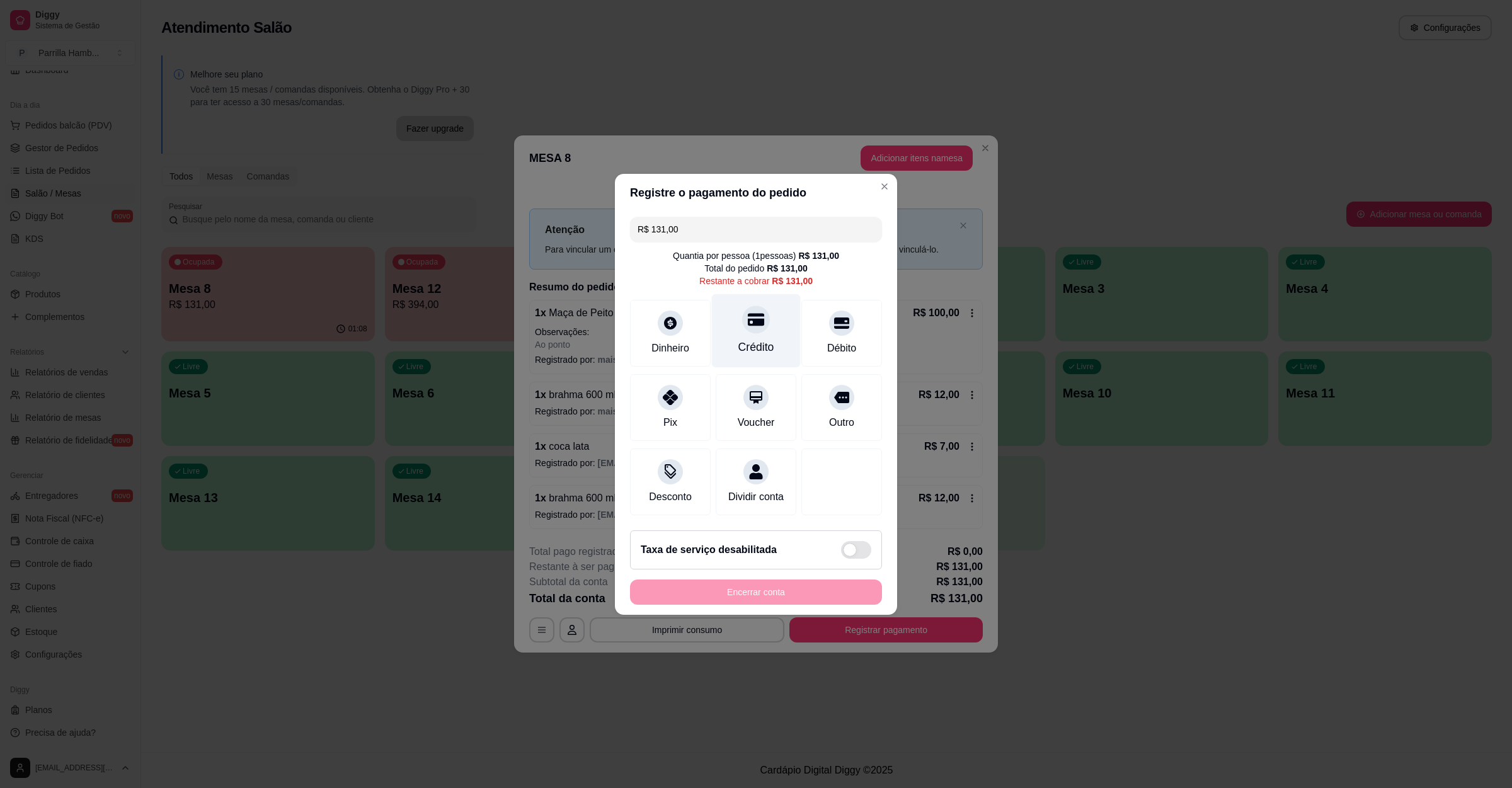
click at [763, 294] on div "Crédito" at bounding box center [757, 331] width 89 height 74
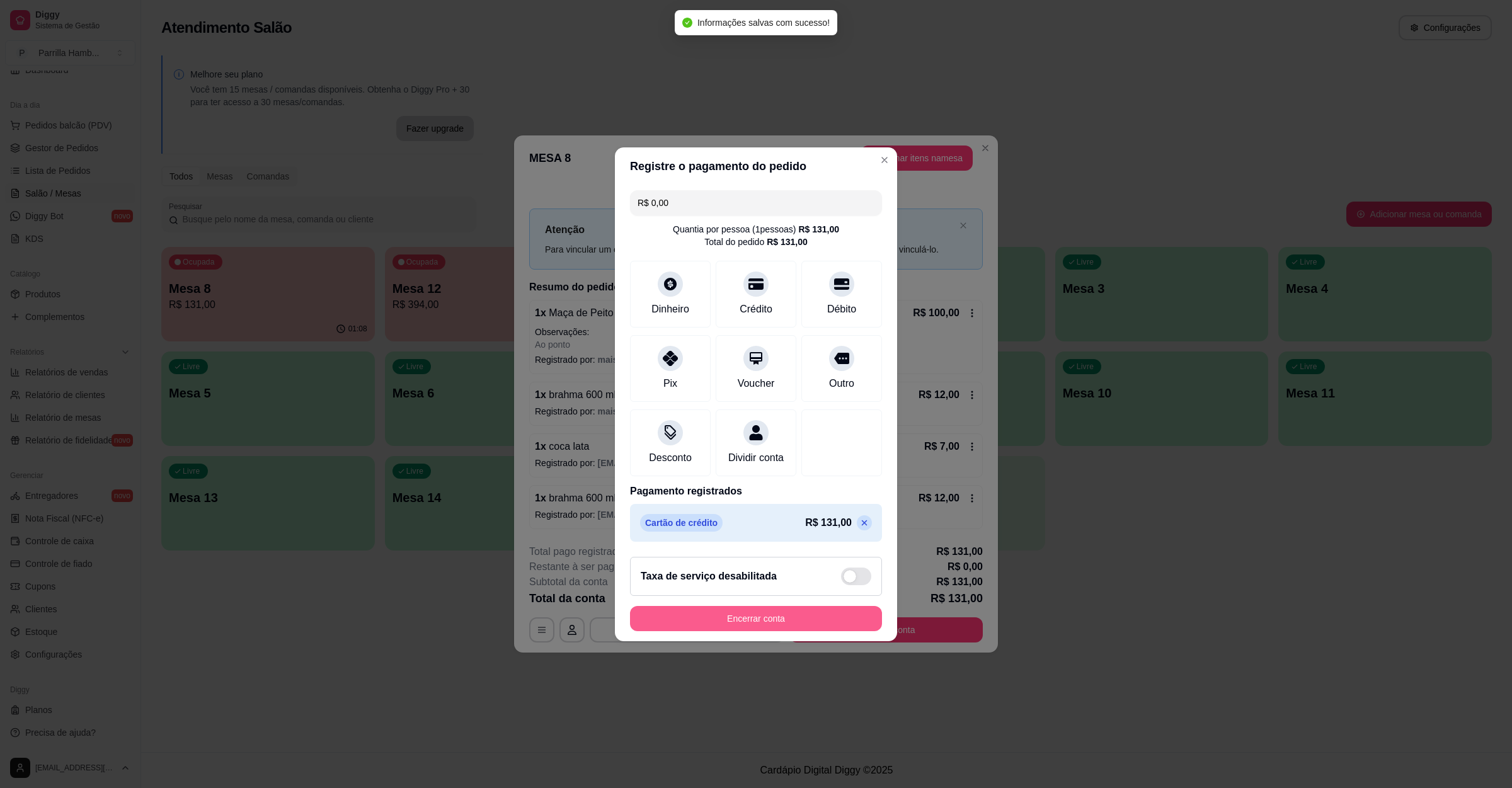
click at [730, 631] on button "Encerrar conta" at bounding box center [756, 618] width 252 height 25
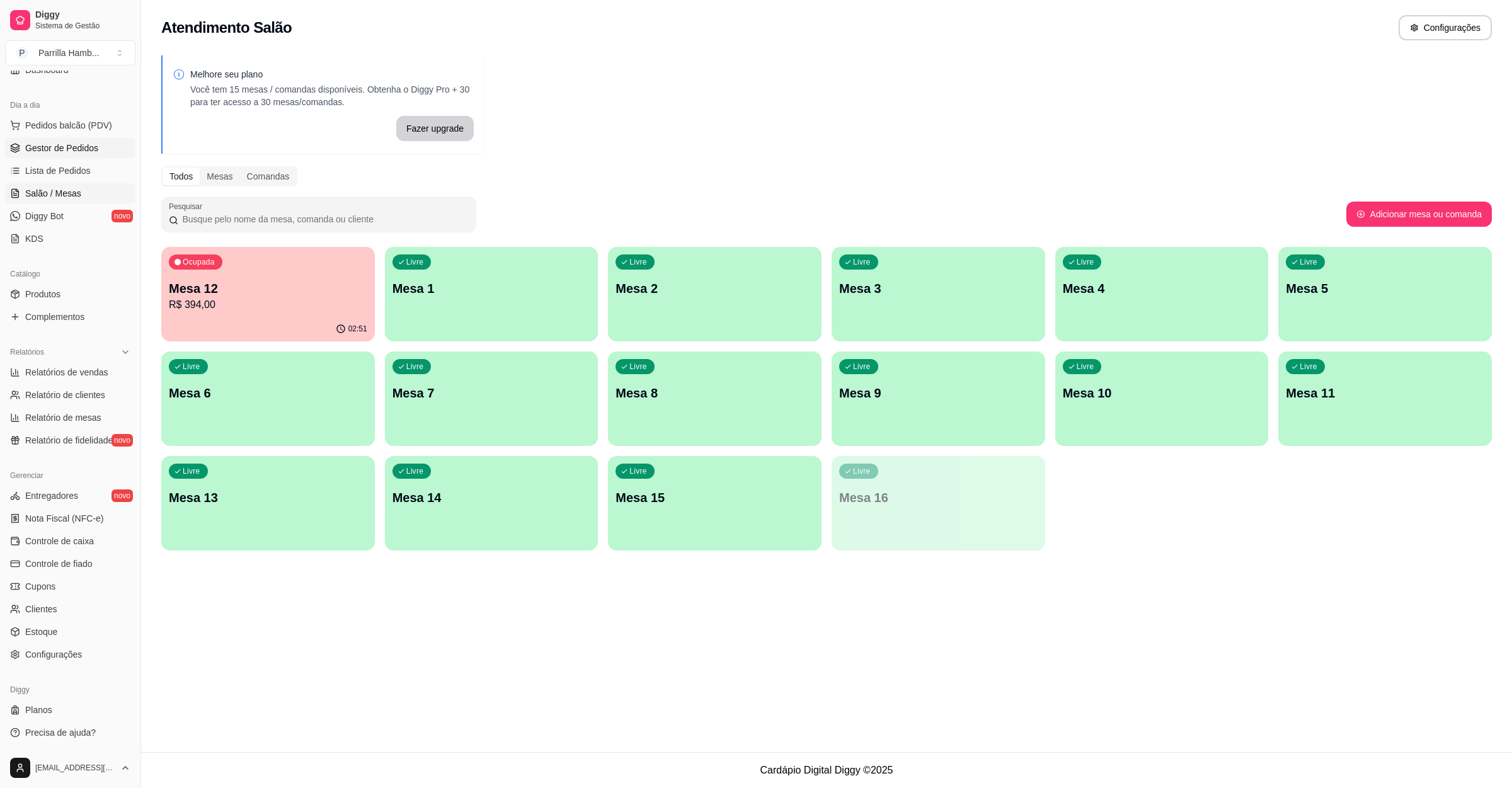
click at [73, 149] on span "Gestor de Pedidos" at bounding box center [61, 148] width 73 height 13
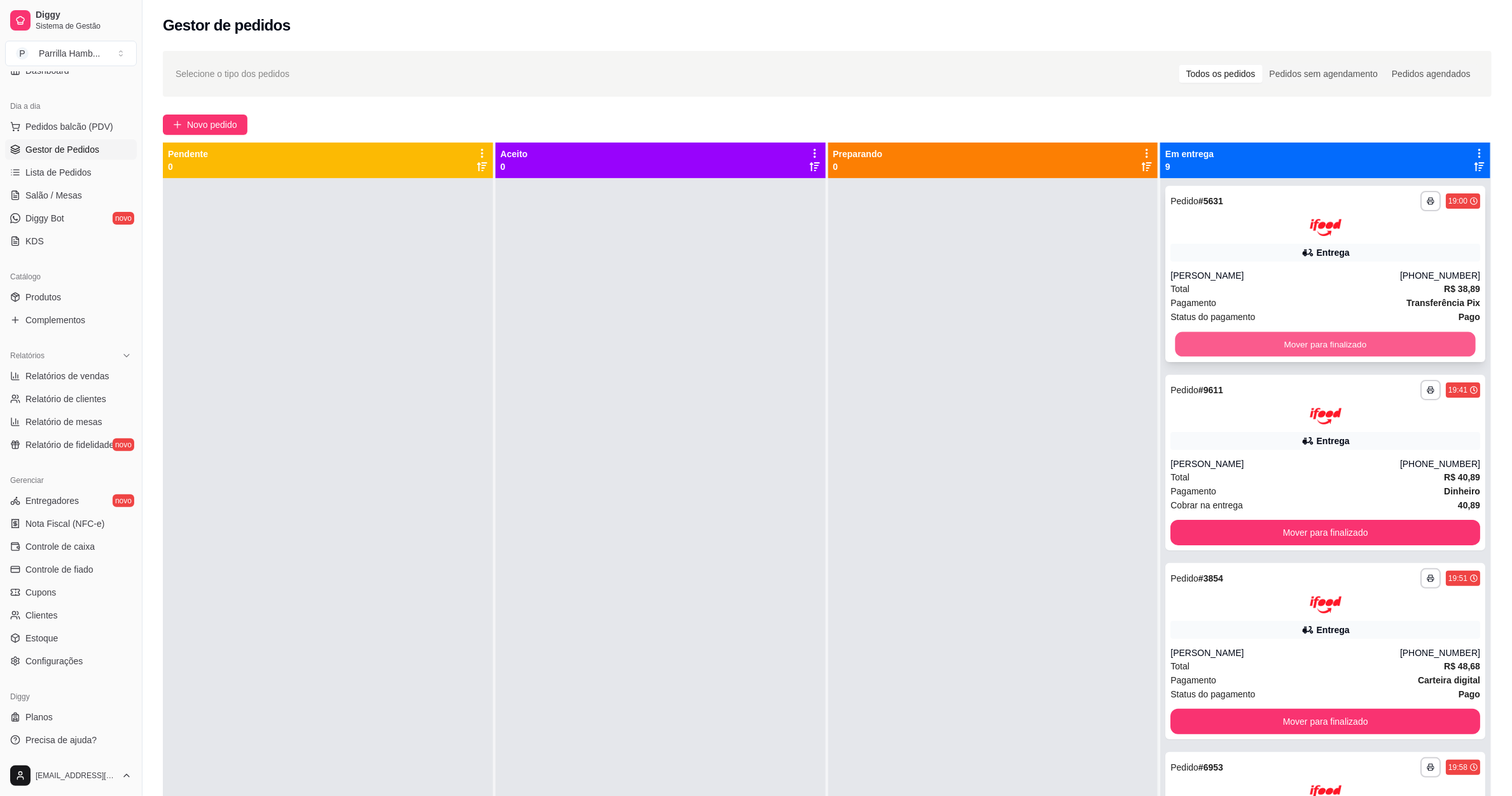
click at [1224, 353] on button "Mover para finalizado" at bounding box center [1326, 344] width 300 height 25
click at [1257, 338] on div "Mover para finalizado" at bounding box center [1325, 344] width 310 height 25
click at [1257, 338] on button "Mover para finalizado" at bounding box center [1326, 344] width 300 height 25
click at [1257, 338] on div "Mover para finalizado" at bounding box center [1325, 344] width 310 height 25
click at [1257, 338] on button "Mover para finalizado" at bounding box center [1325, 344] width 310 height 25
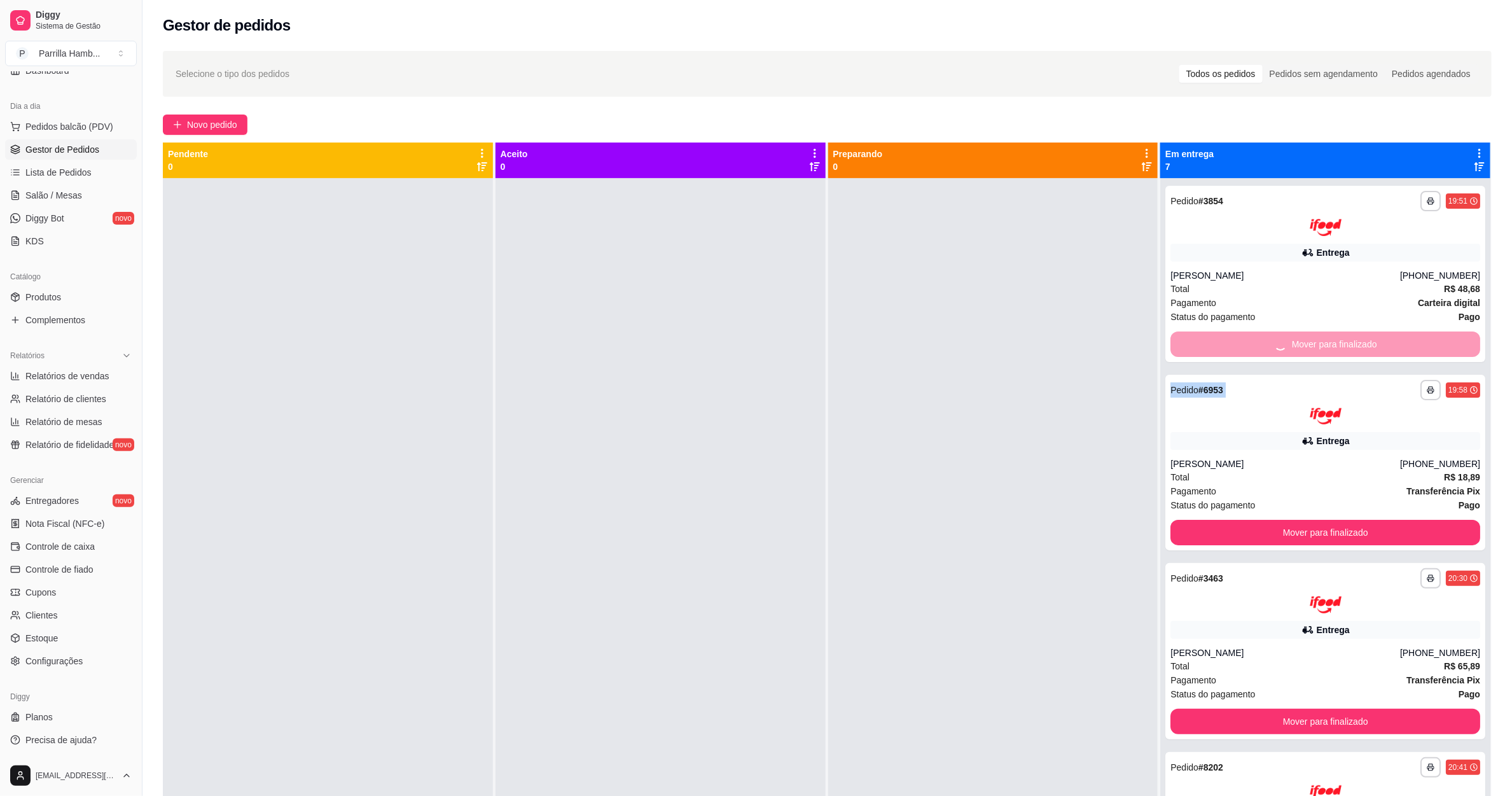
click at [1257, 338] on div "Mover para finalizado" at bounding box center [1325, 344] width 310 height 25
click at [1257, 338] on button "Mover para finalizado" at bounding box center [1326, 344] width 300 height 25
click at [1257, 338] on div "Mover para finalizado" at bounding box center [1325, 344] width 310 height 25
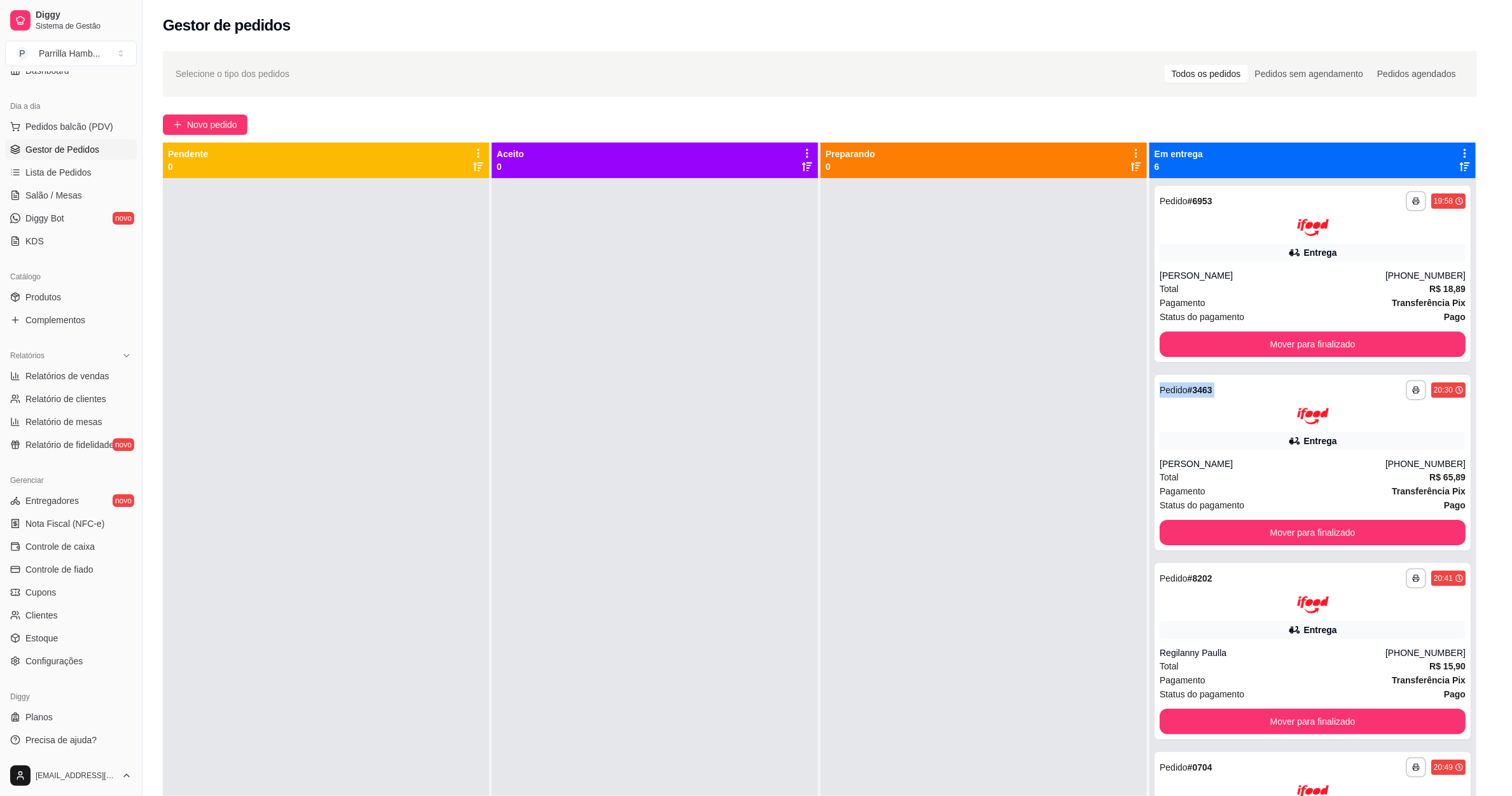
click at [1257, 338] on button "Mover para finalizado" at bounding box center [1312, 344] width 306 height 25
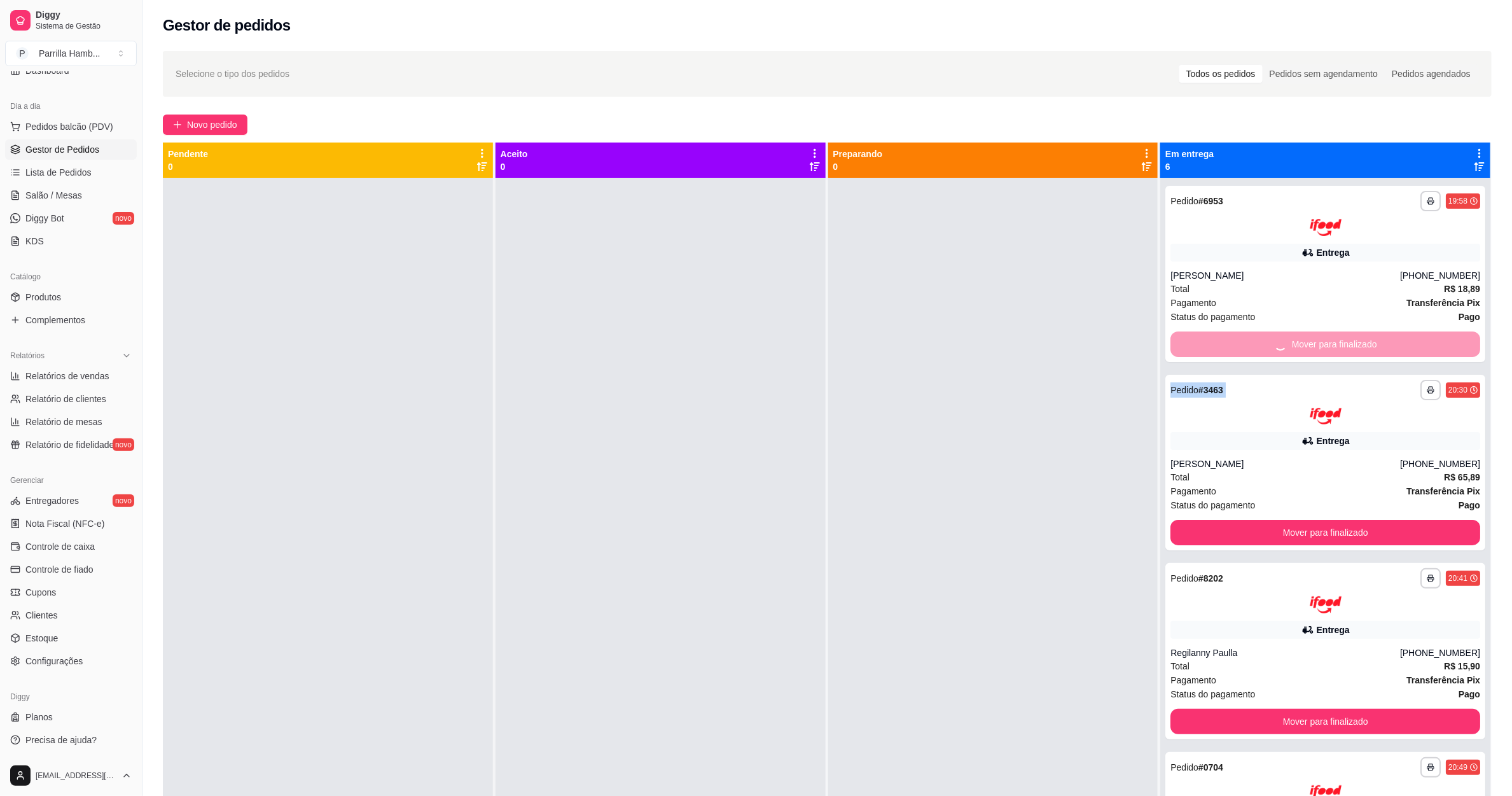
click at [1257, 338] on div "Mover para finalizado" at bounding box center [1325, 344] width 310 height 25
click at [1257, 338] on button "Mover para finalizado" at bounding box center [1326, 344] width 300 height 25
click at [1257, 338] on div "Mover para finalizado" at bounding box center [1325, 344] width 310 height 25
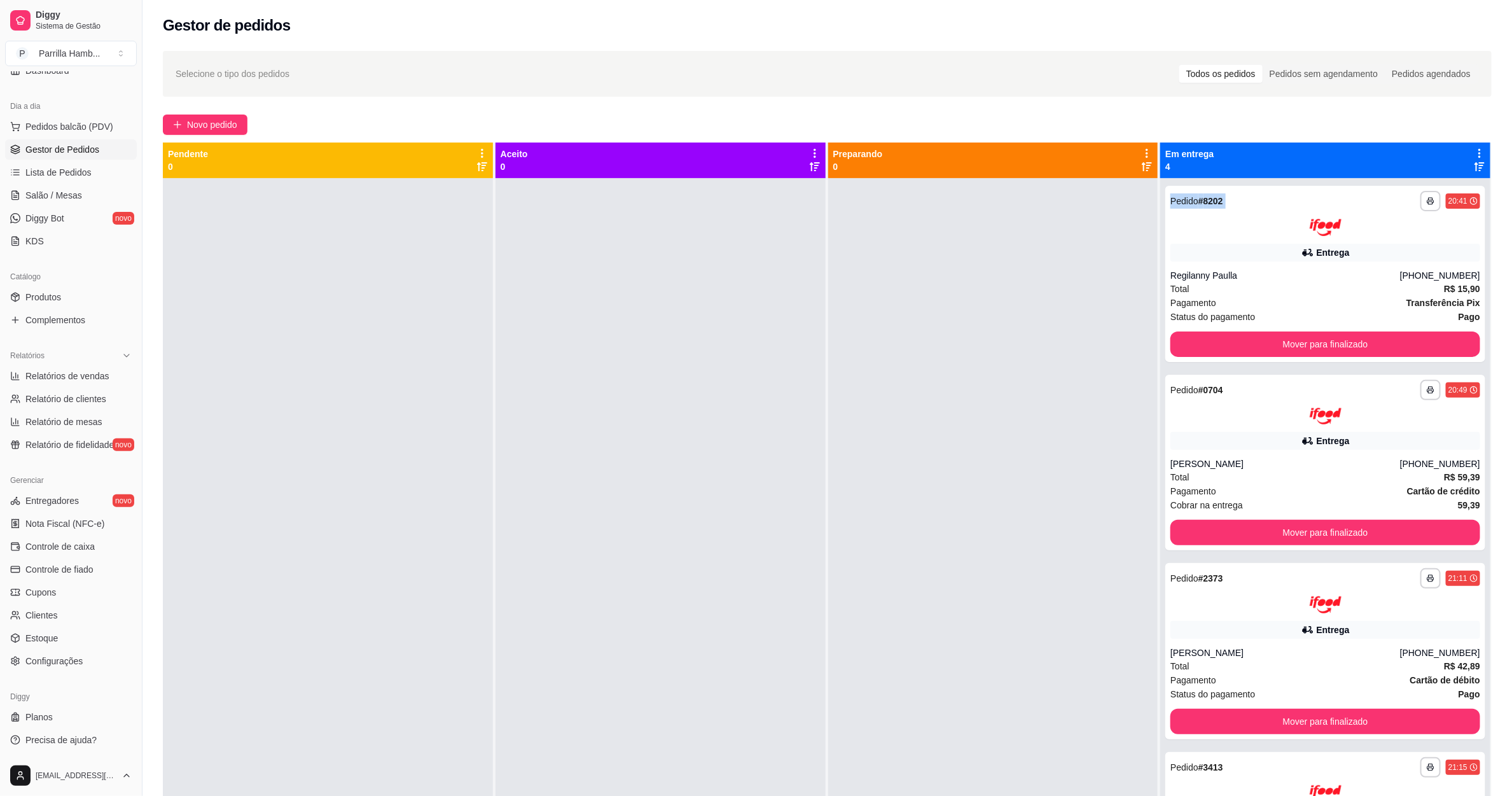
click at [1257, 338] on button "Mover para finalizado" at bounding box center [1325, 344] width 310 height 25
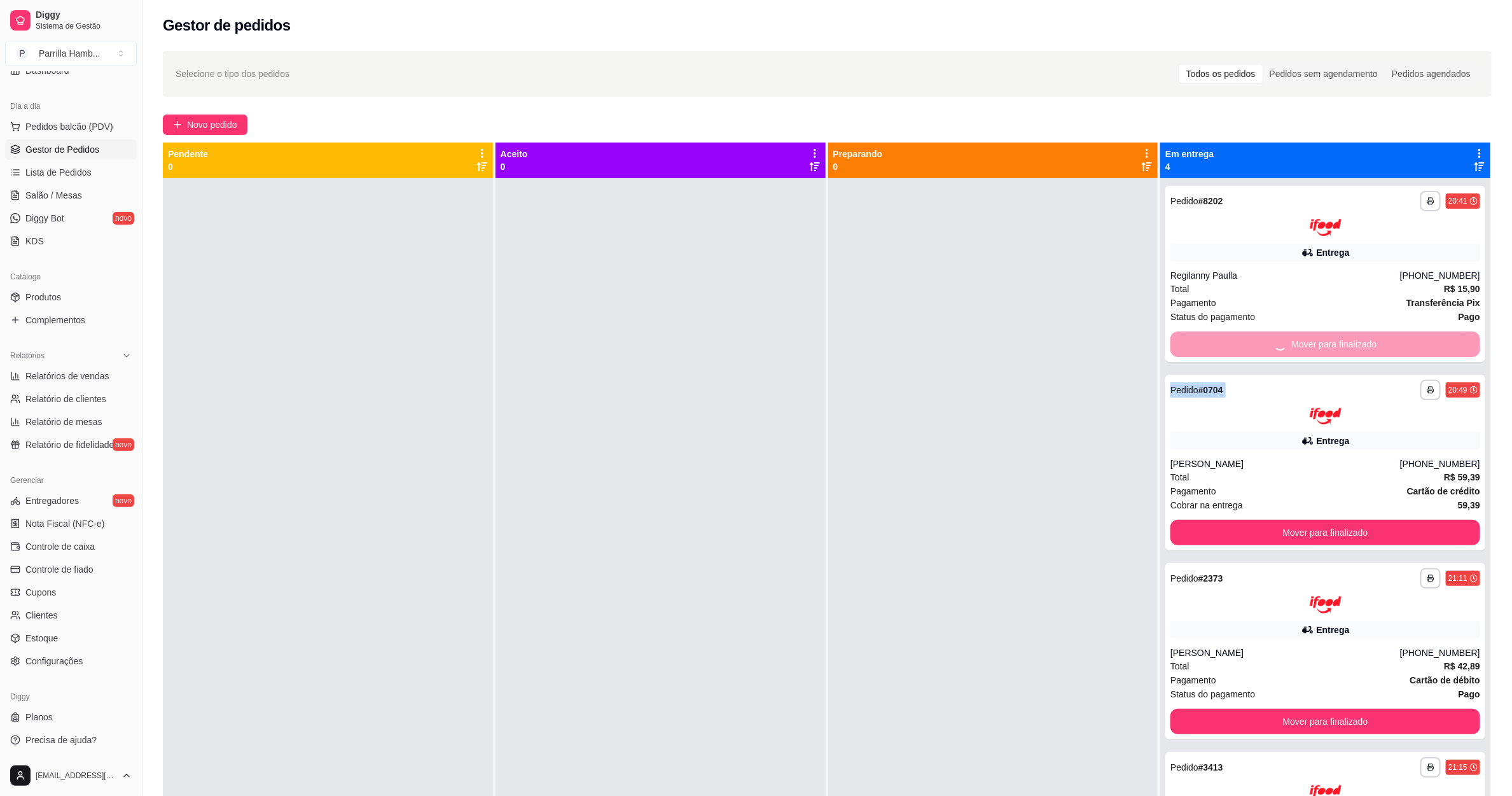
click at [1257, 338] on div "Mover para finalizado" at bounding box center [1325, 344] width 310 height 25
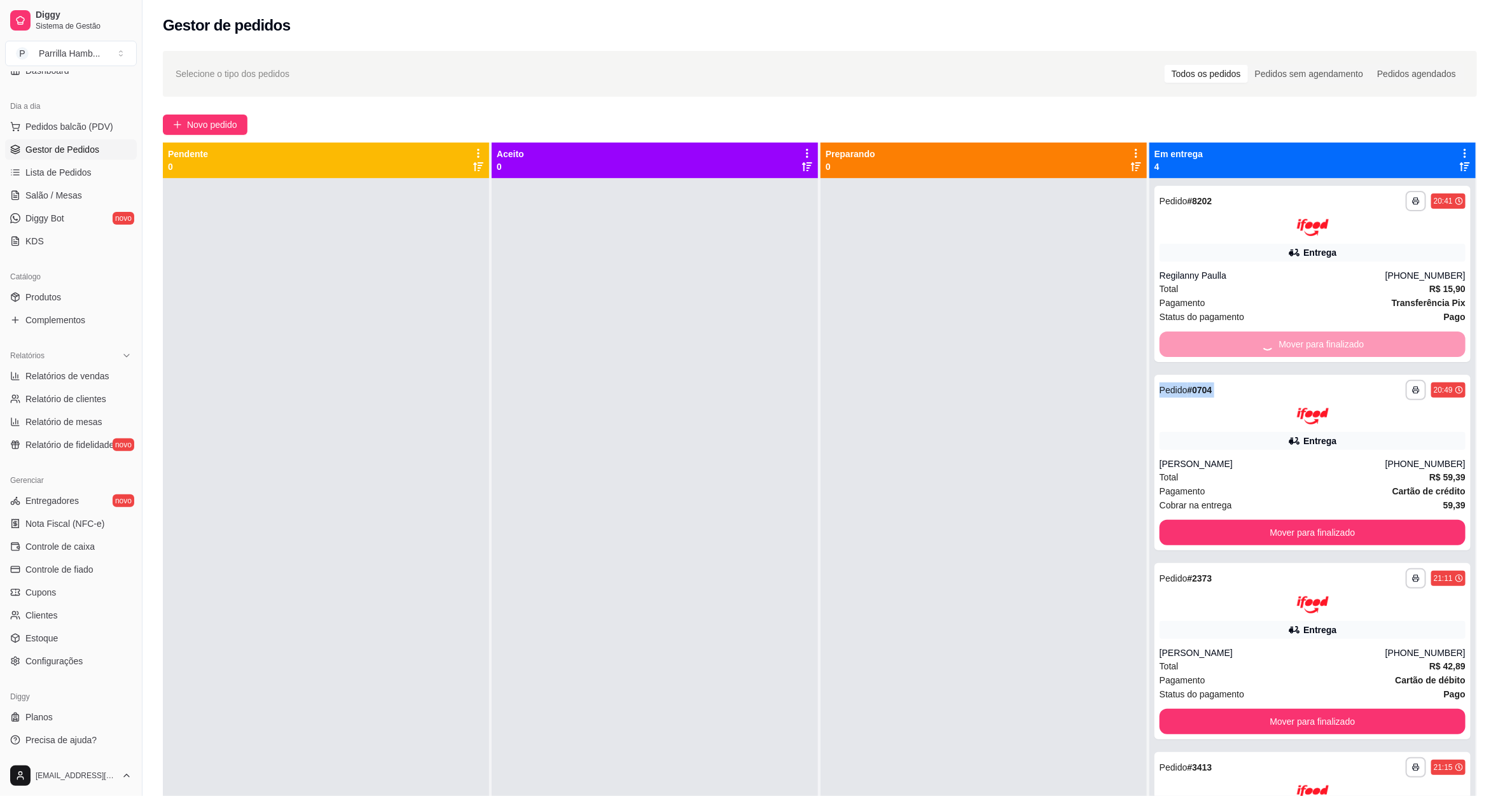
click at [1257, 520] on button "Mover para finalizado" at bounding box center [1312, 532] width 306 height 25
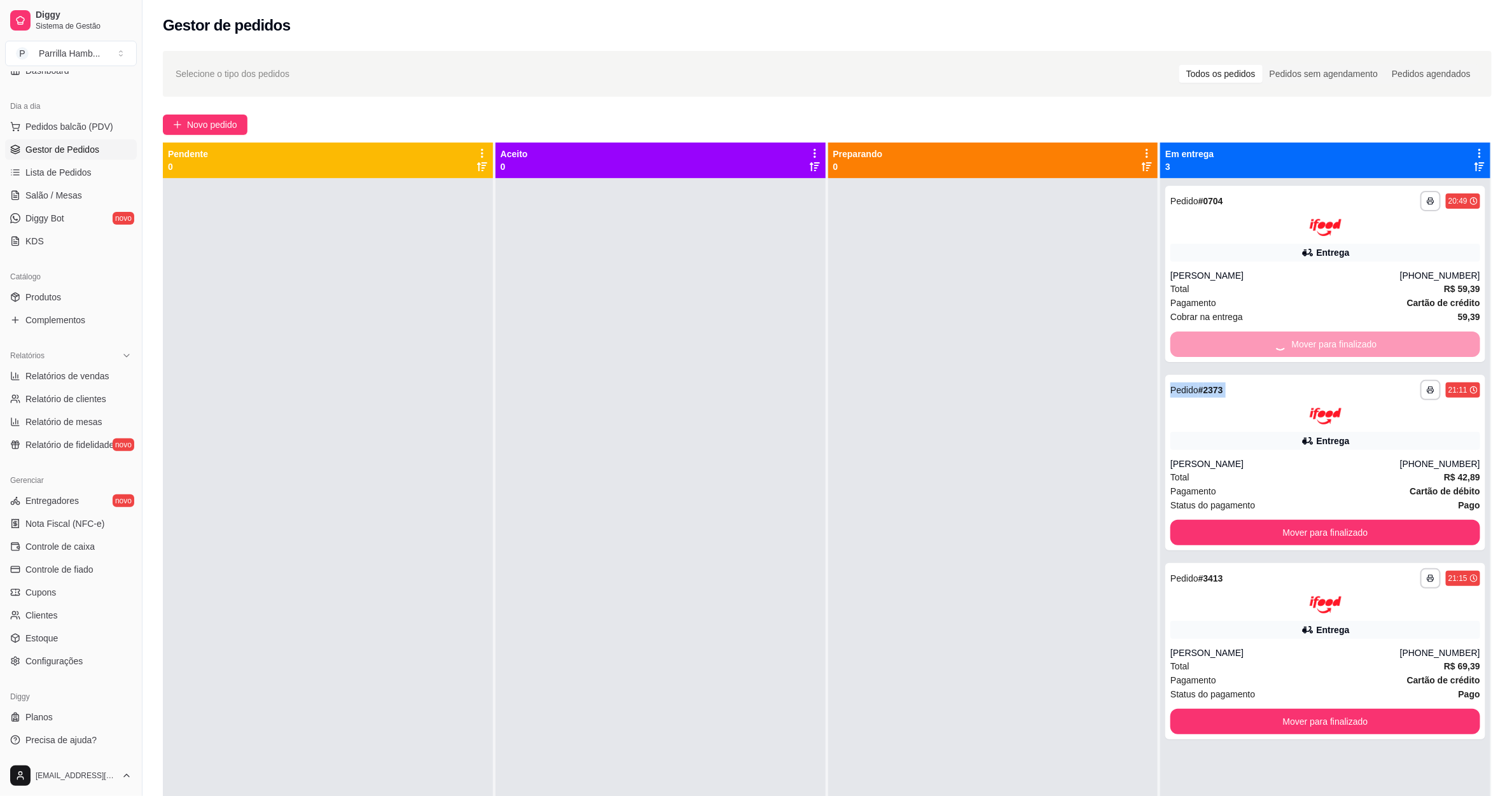
click at [1257, 338] on div "Mover para finalizado" at bounding box center [1325, 344] width 310 height 25
click at [1257, 338] on button "Mover para finalizado" at bounding box center [1325, 344] width 310 height 25
click at [1257, 338] on div "Mover para finalizado" at bounding box center [1325, 344] width 310 height 25
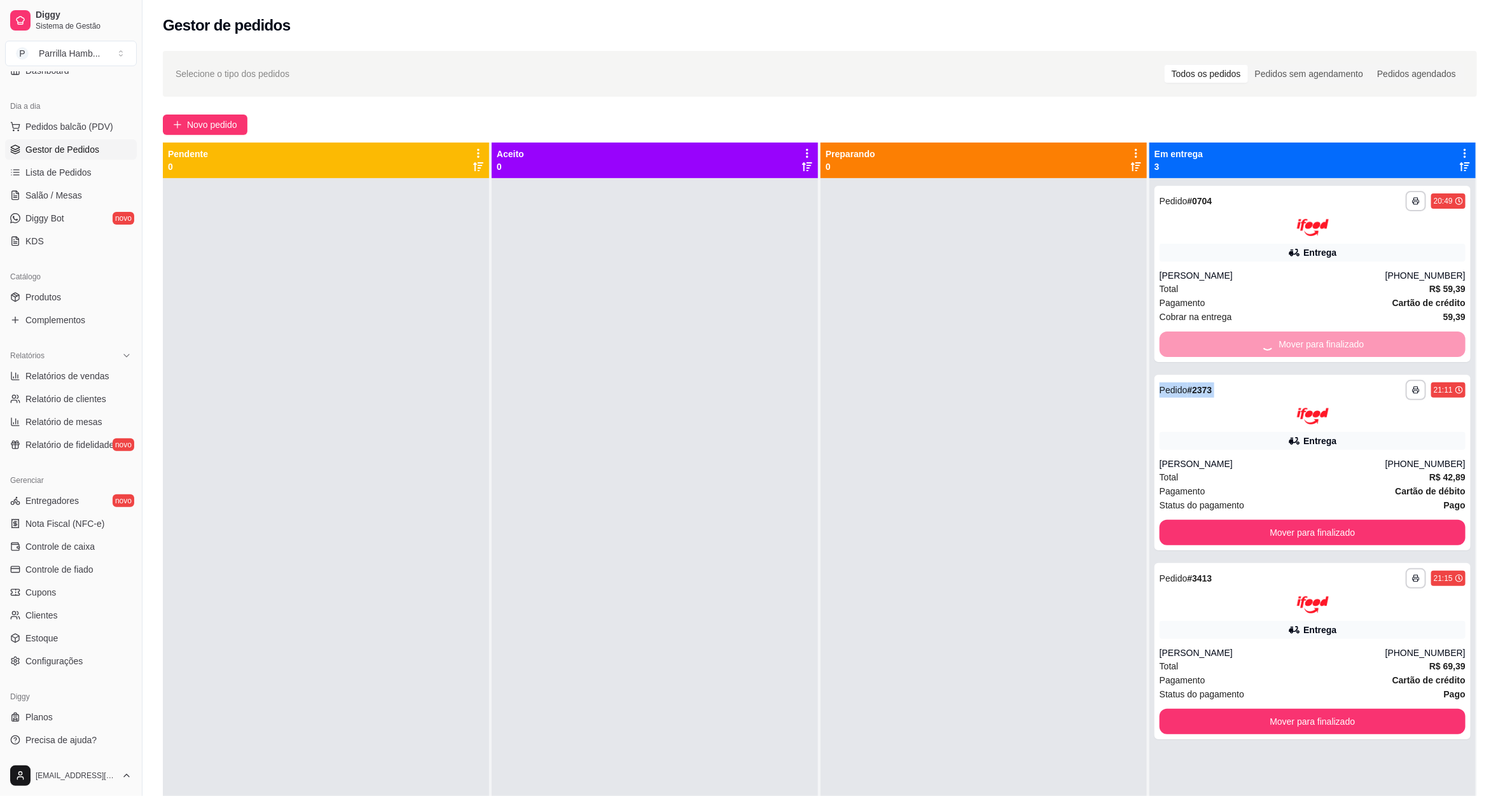
click at [1257, 520] on button "Mover para finalizado" at bounding box center [1312, 532] width 306 height 25
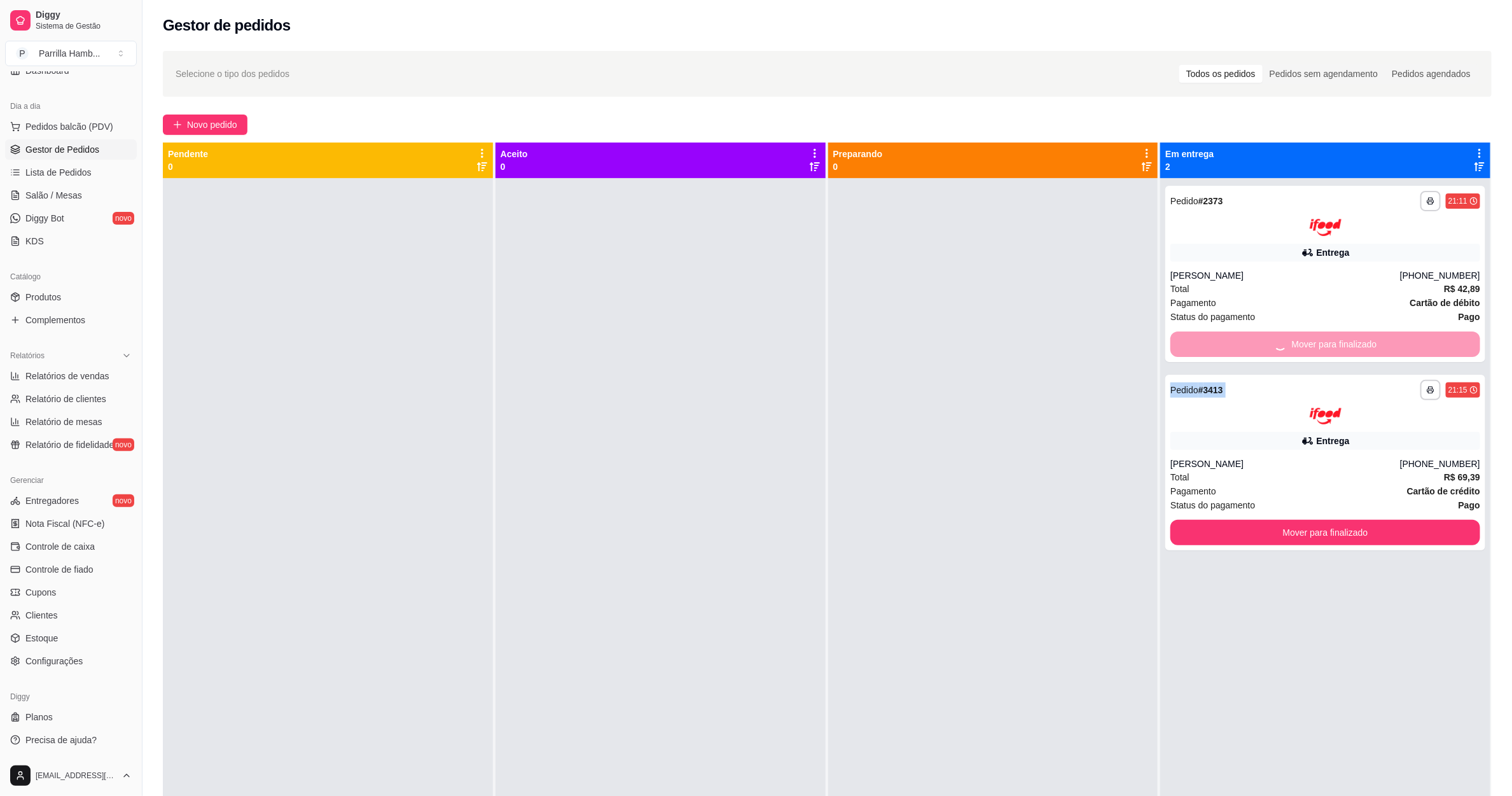
click at [1257, 338] on div "Mover para finalizado" at bounding box center [1325, 344] width 310 height 25
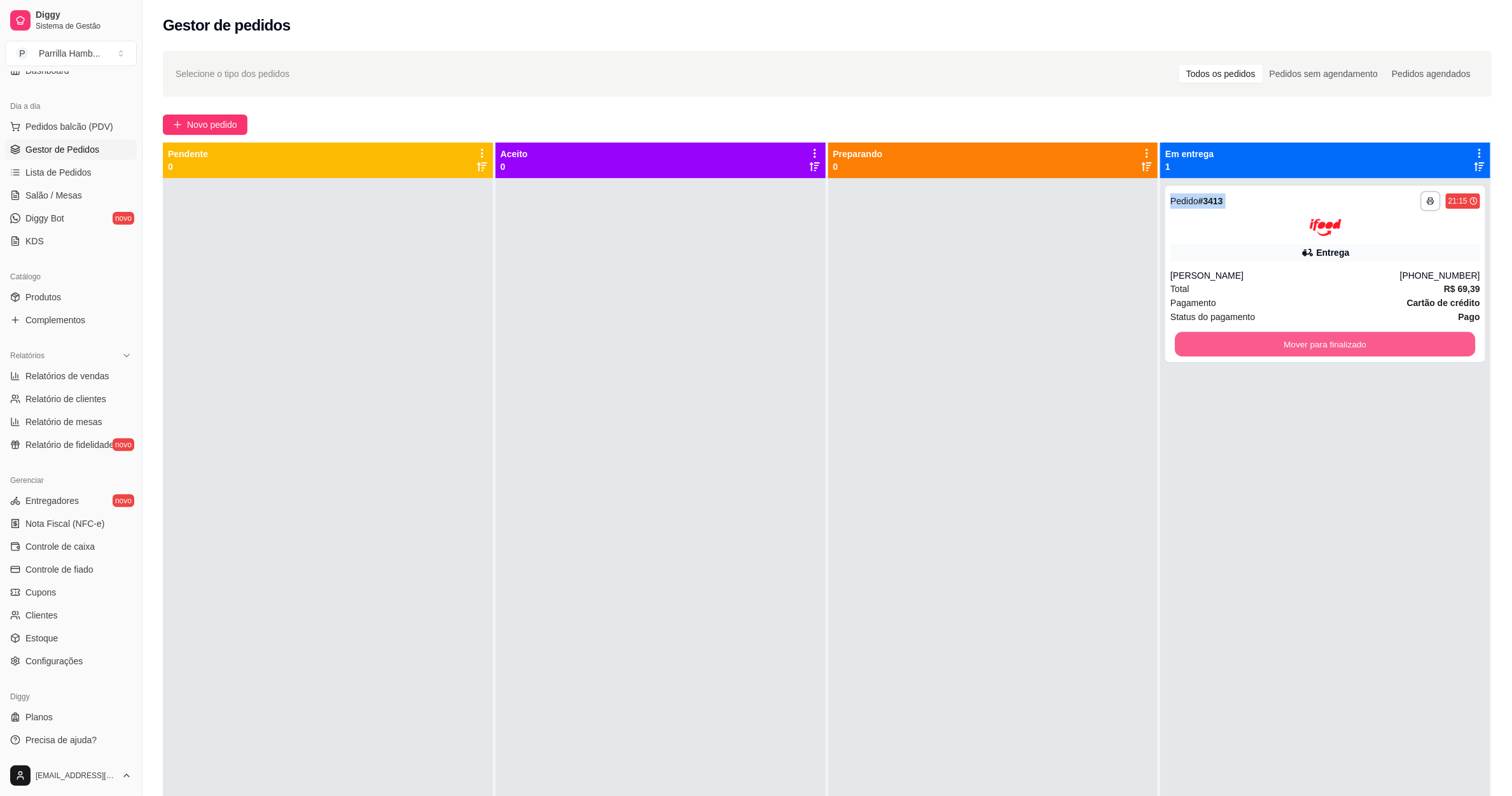
click at [1257, 338] on button "Mover para finalizado" at bounding box center [1326, 344] width 300 height 25
click at [1257, 338] on div "Mover para finalizado" at bounding box center [1325, 344] width 310 height 25
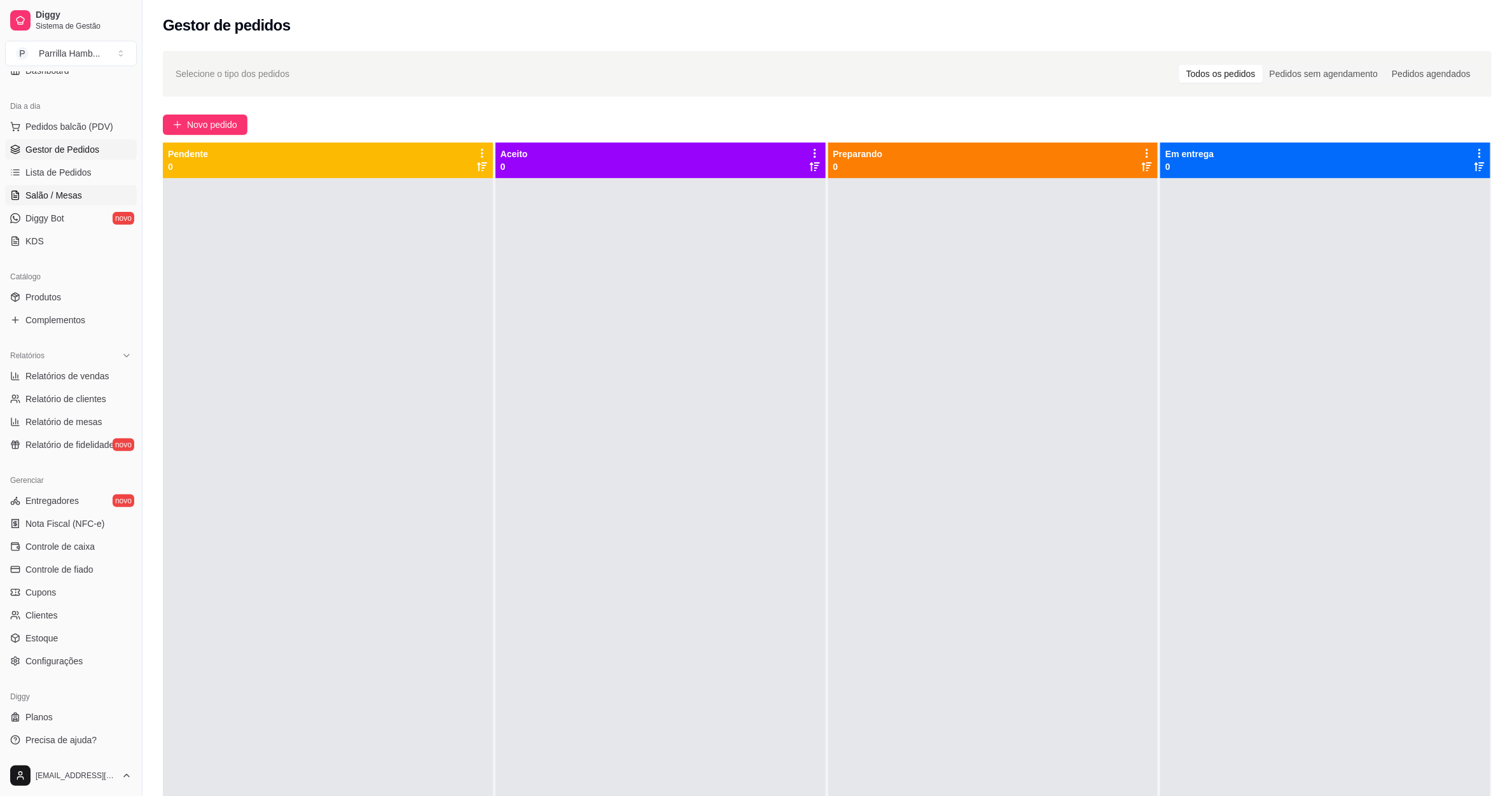
click at [92, 194] on link "Salão / Mesas" at bounding box center [71, 195] width 132 height 21
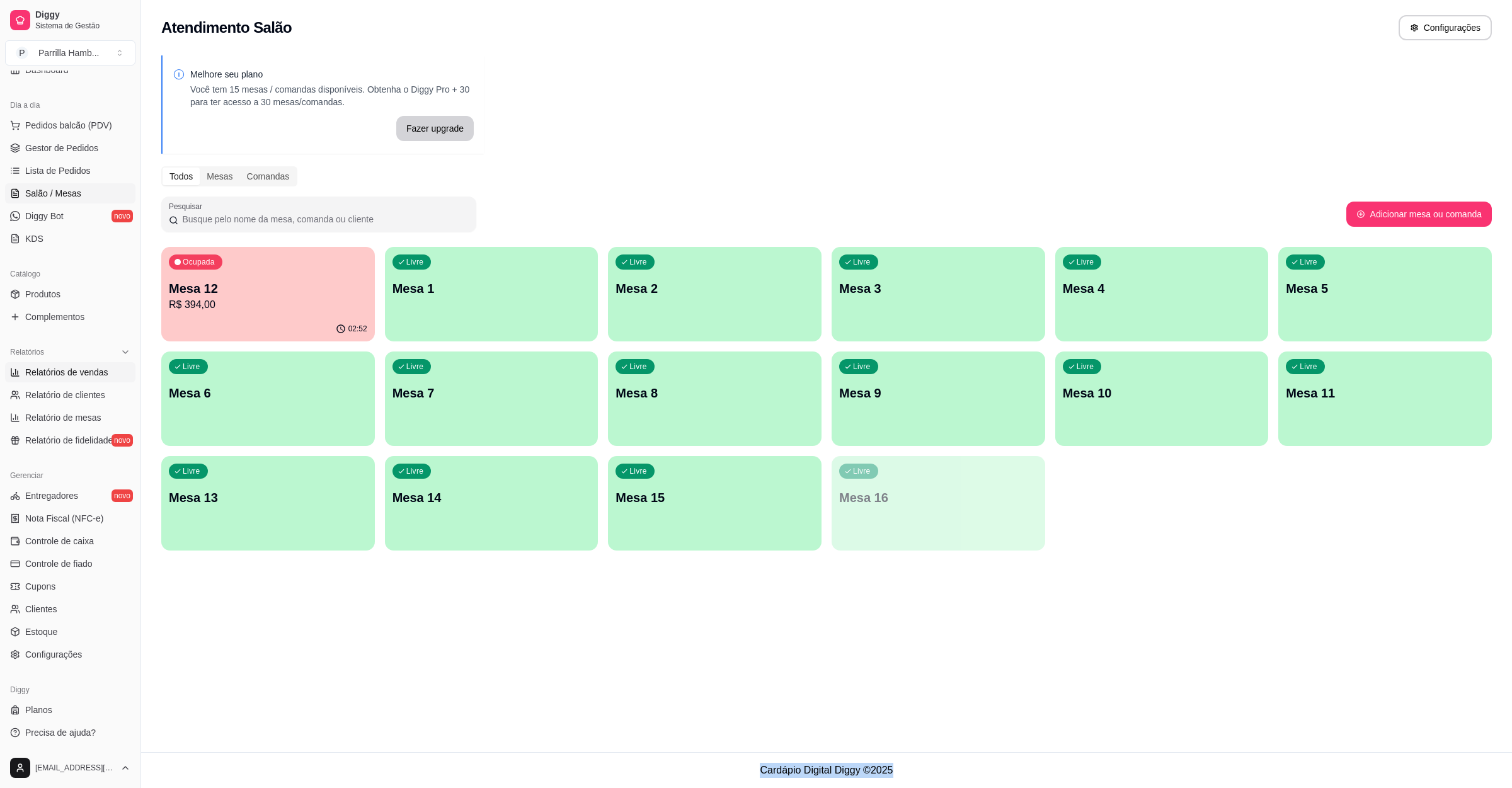
click at [85, 371] on span "Relatórios de vendas" at bounding box center [66, 372] width 83 height 13
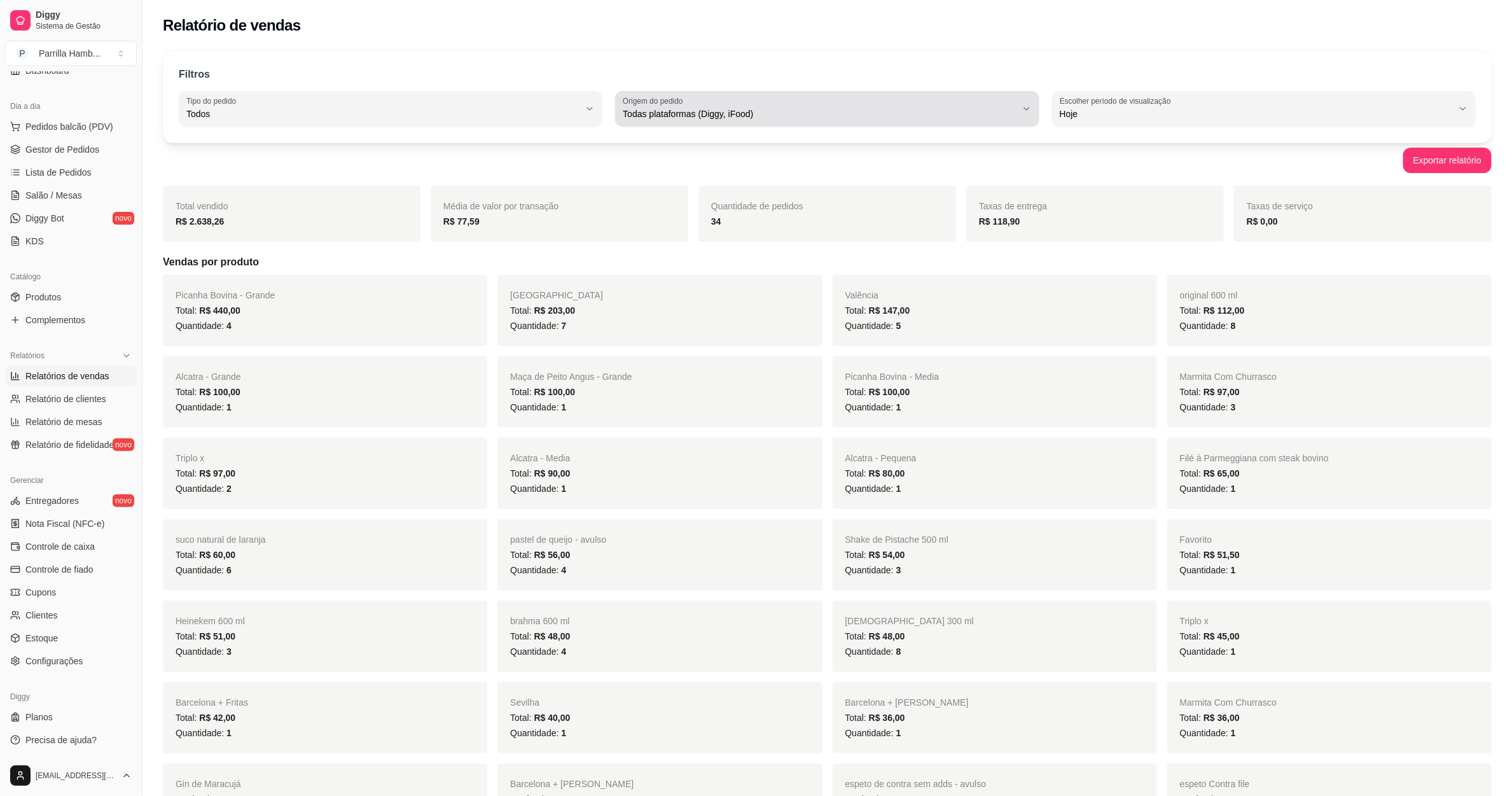
click at [731, 103] on div "Todas plataformas (Diggy, iFood)" at bounding box center [820, 108] width 393 height 25
click at [693, 161] on span "Diggy" at bounding box center [821, 165] width 375 height 12
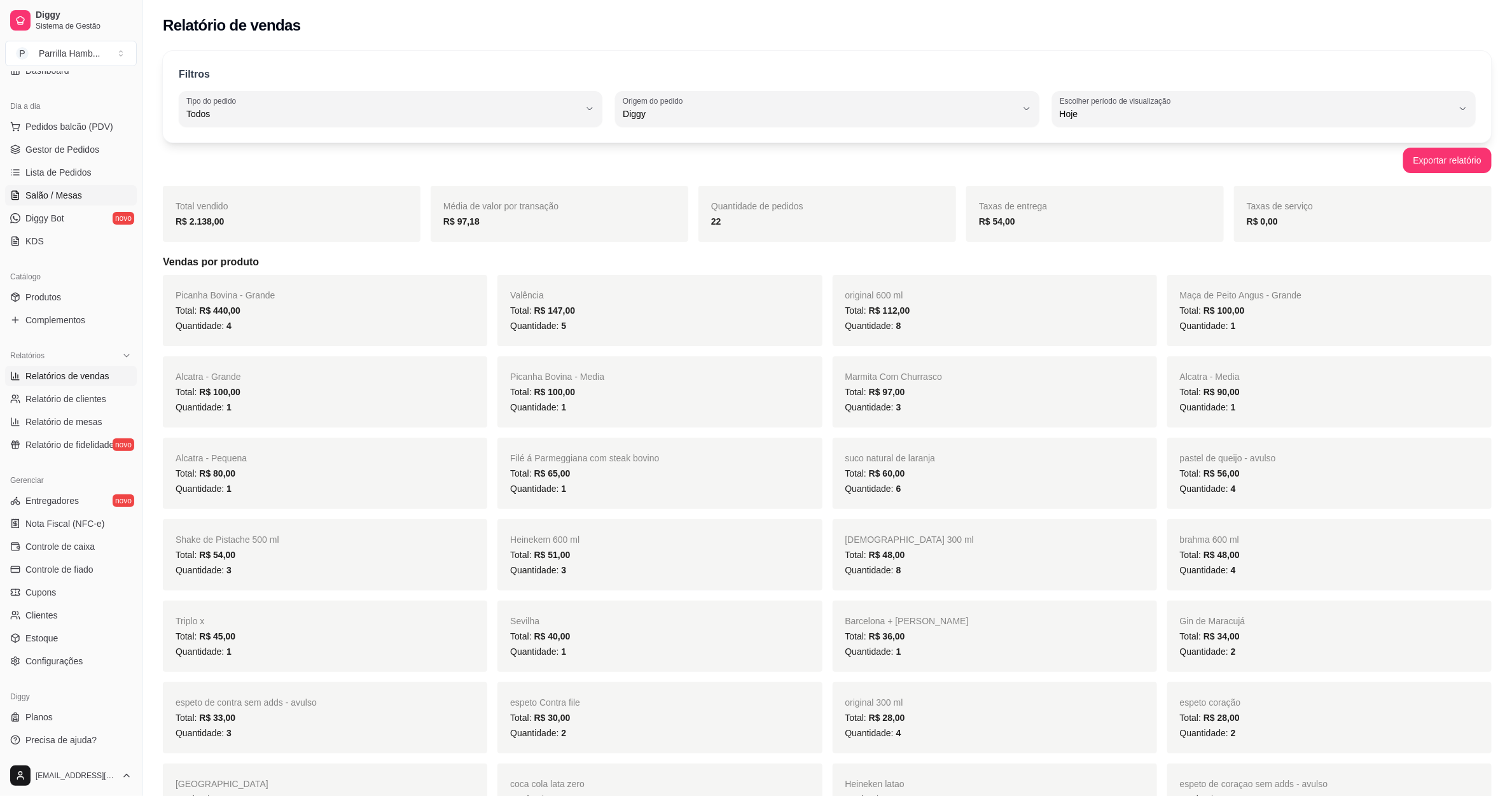
click at [77, 193] on span "Salão / Mesas" at bounding box center [53, 195] width 56 height 13
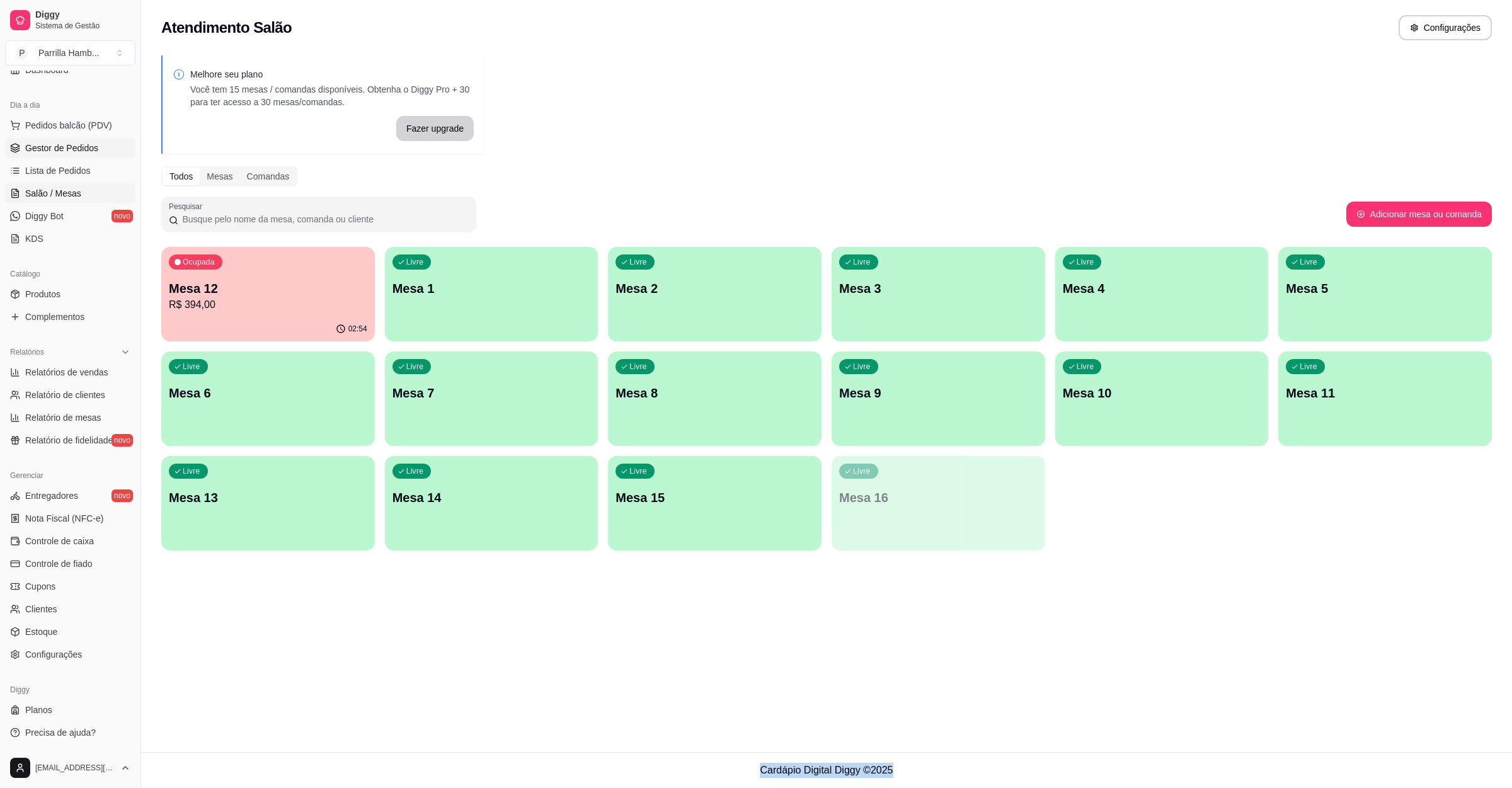
click at [83, 154] on span "Gestor de Pedidos" at bounding box center [61, 148] width 73 height 13
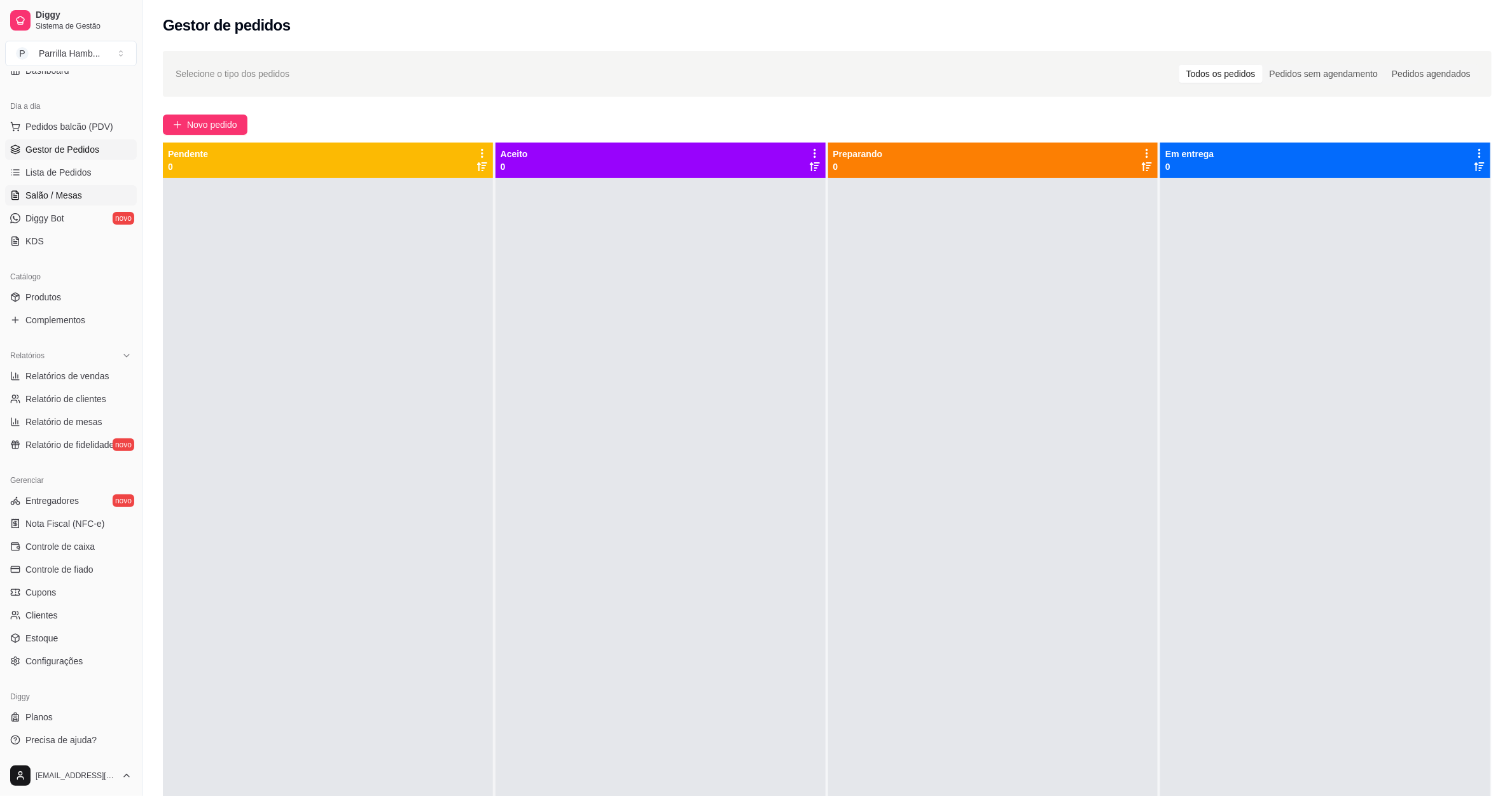
click at [82, 187] on link "Salão / Mesas" at bounding box center [71, 195] width 132 height 21
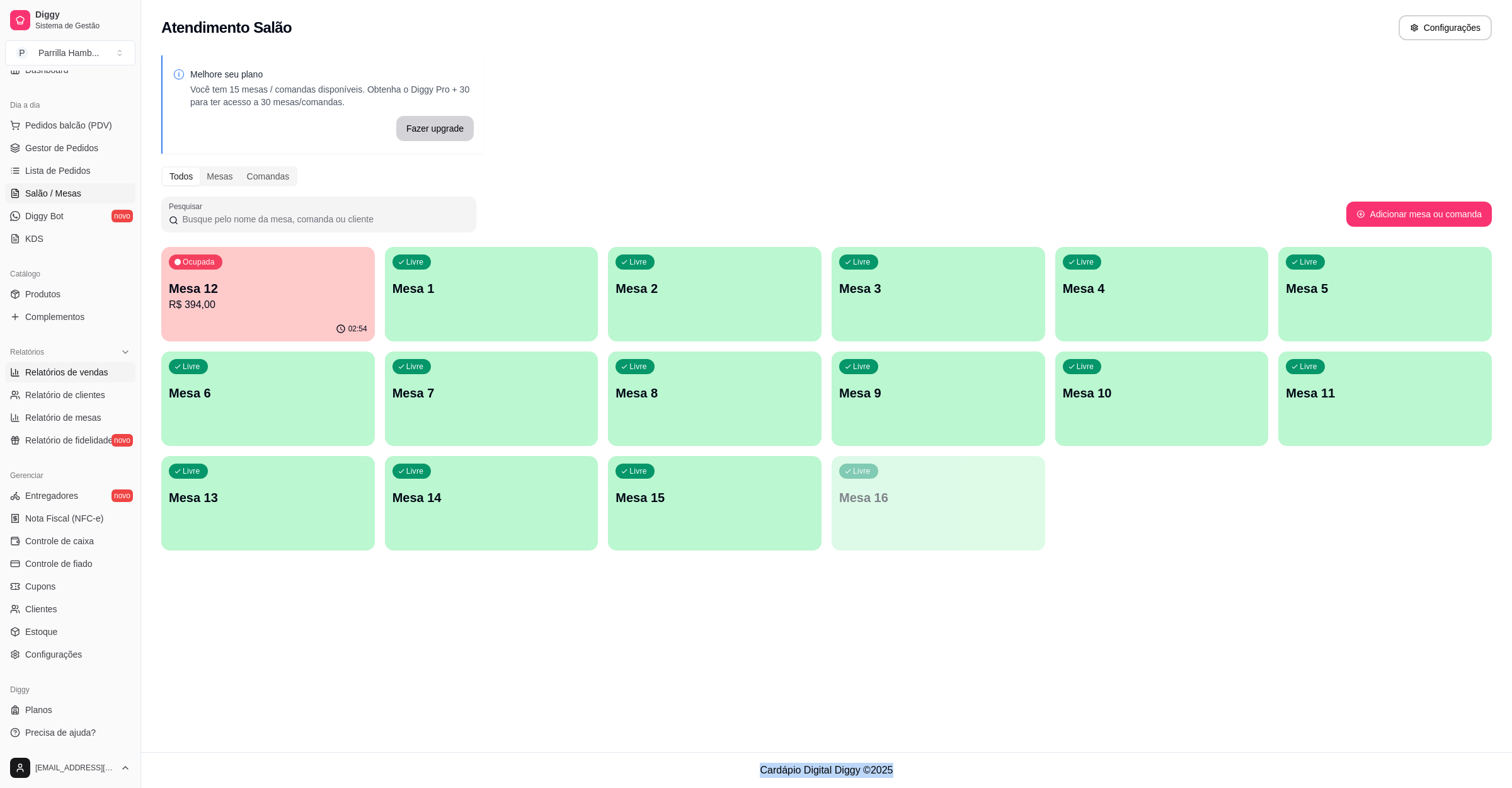
click at [53, 363] on link "Relatórios de vendas" at bounding box center [70, 372] width 131 height 20
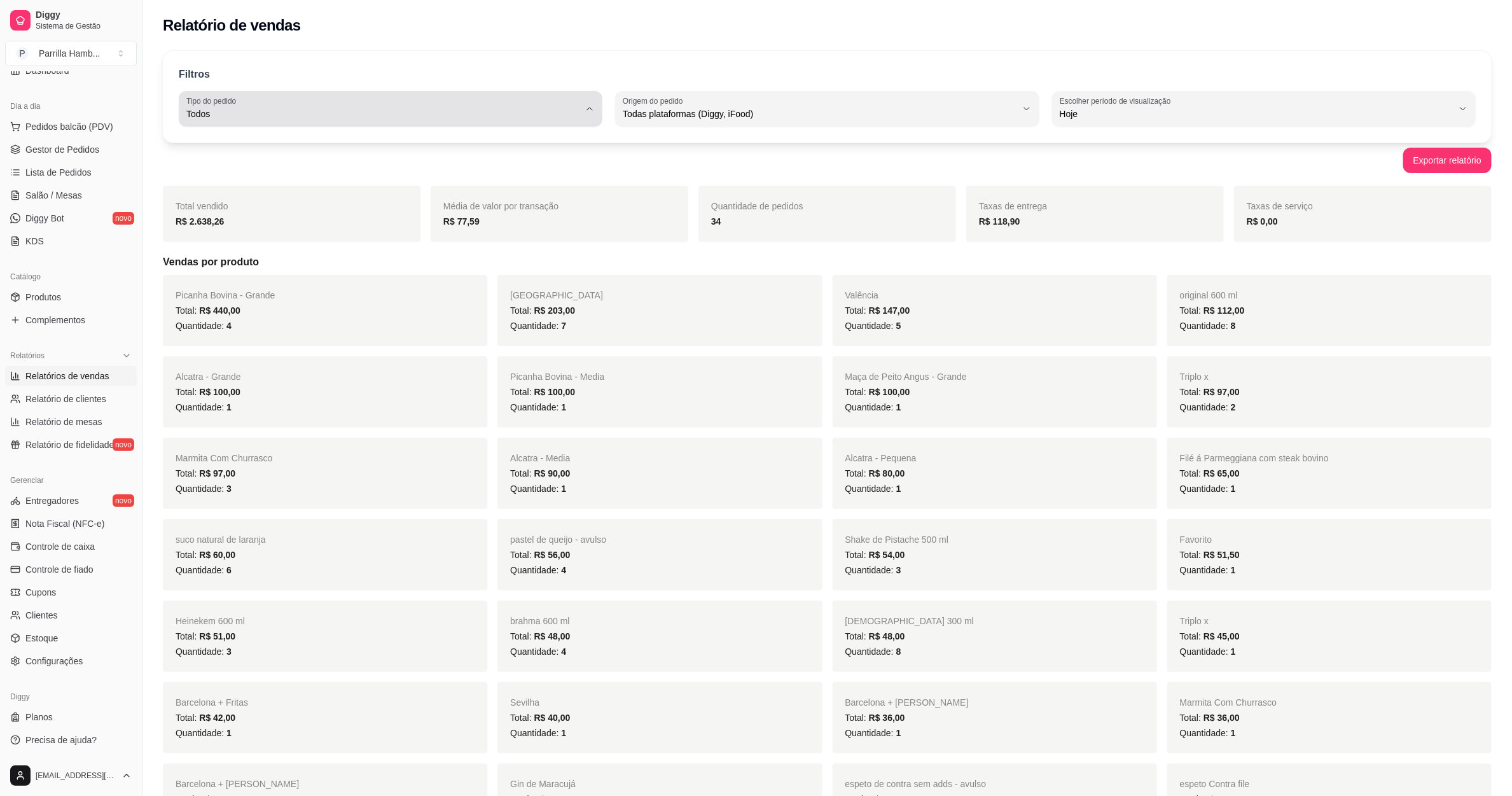
click at [438, 114] on span "Todos" at bounding box center [383, 114] width 393 height 13
click at [396, 162] on span "Entrega" at bounding box center [385, 165] width 375 height 12
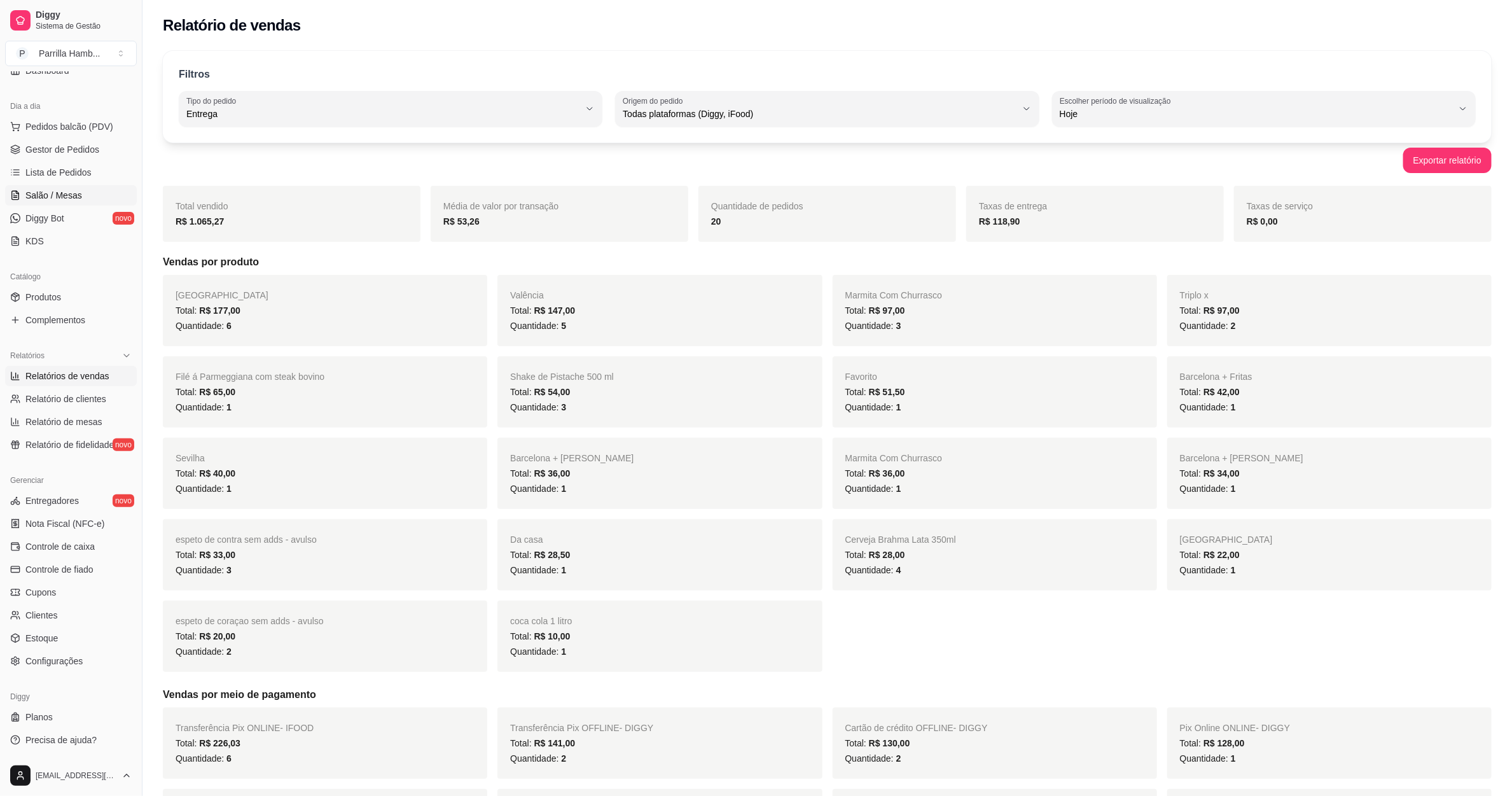
click at [72, 201] on span "Salão / Mesas" at bounding box center [53, 195] width 56 height 13
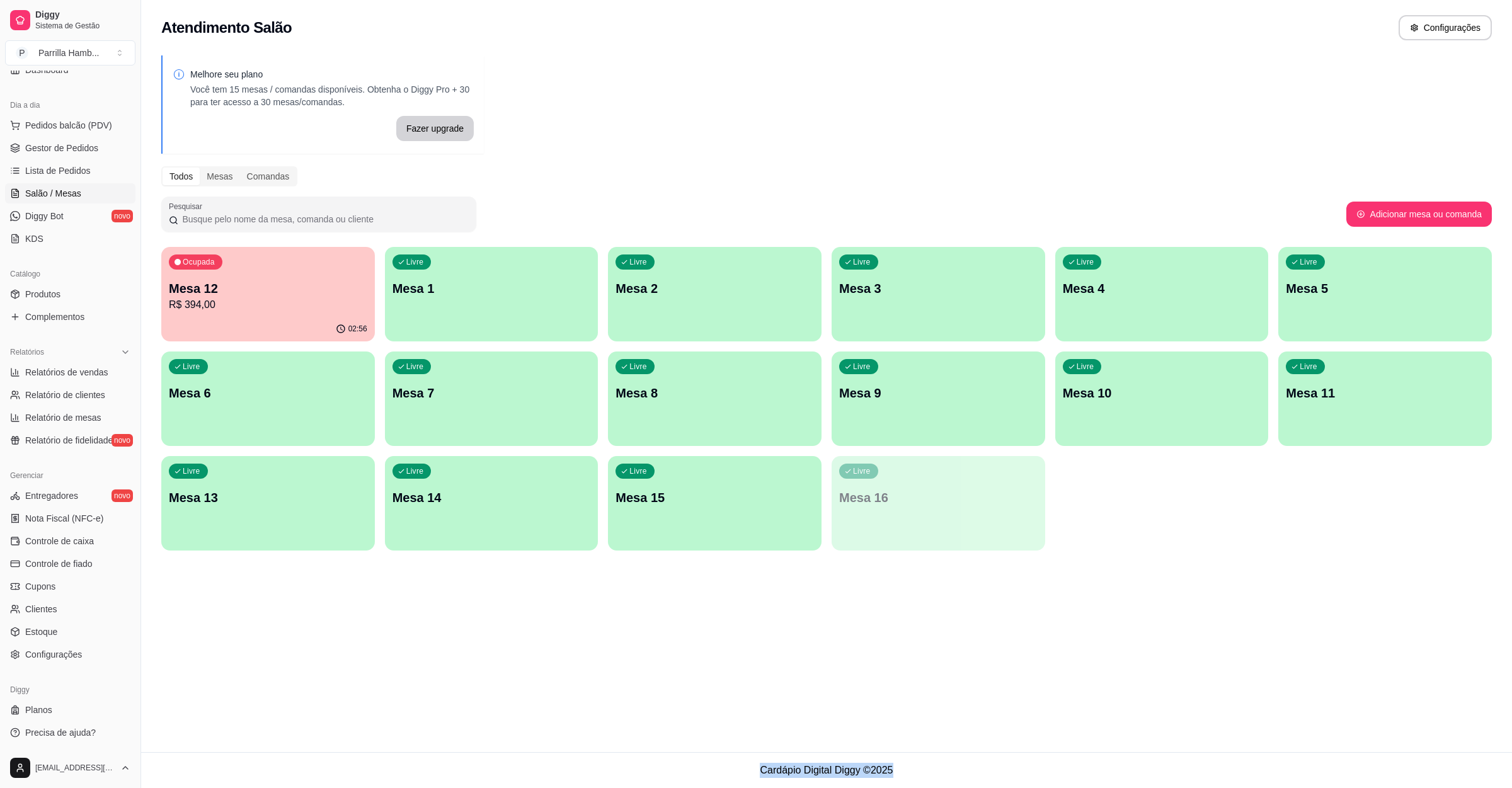
click at [271, 325] on div "02:56" at bounding box center [268, 329] width 214 height 25
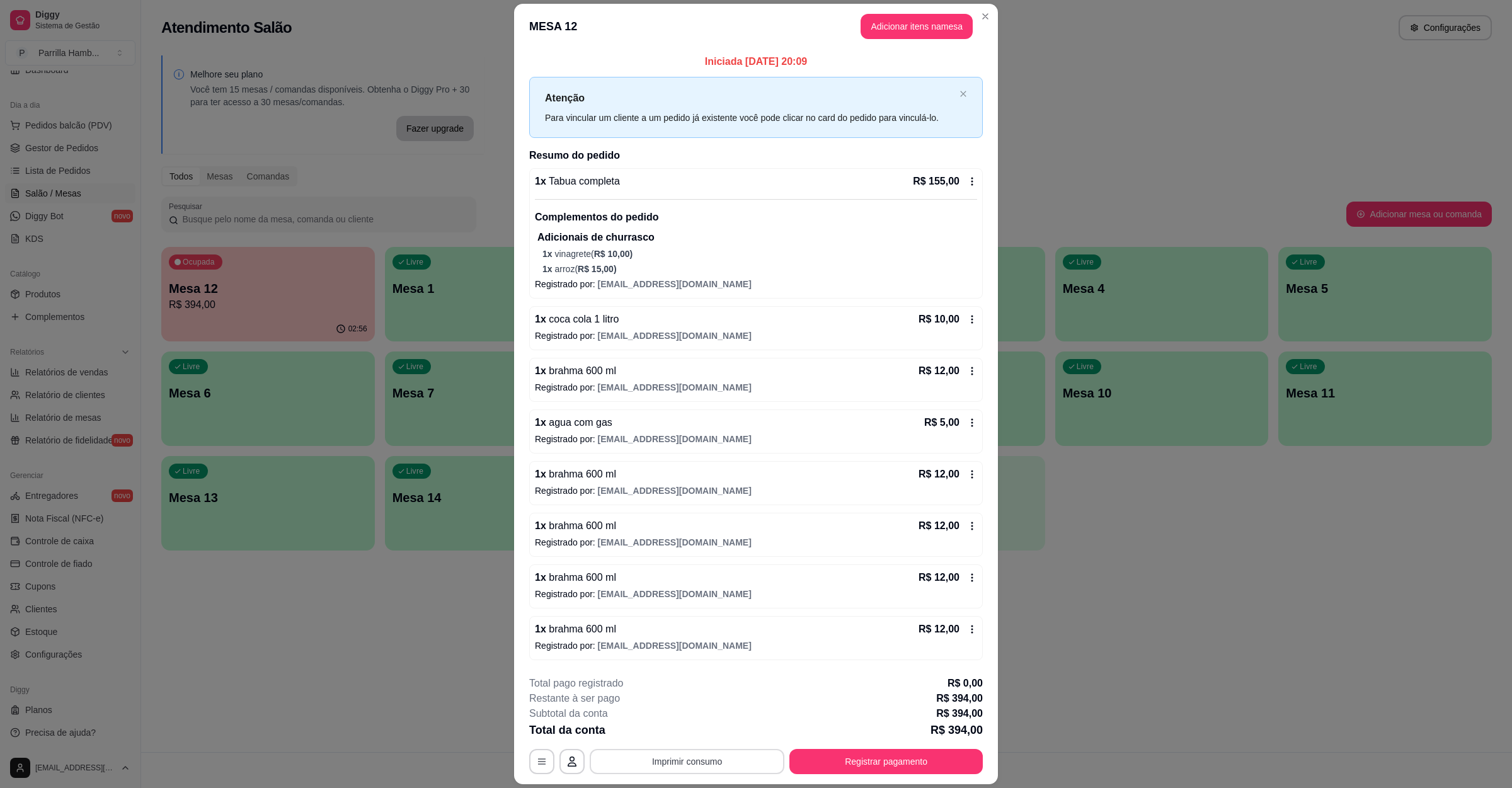
click at [690, 773] on button "Imprimir consumo" at bounding box center [687, 761] width 195 height 25
click at [696, 722] on div "Escolha a impressora IMPRESSORA" at bounding box center [684, 723] width 104 height 43
click at [694, 722] on div "Escolha a impressora IMPRESSORA" at bounding box center [684, 723] width 104 height 43
click at [683, 728] on button "IMPRESSORA" at bounding box center [683, 732] width 91 height 20
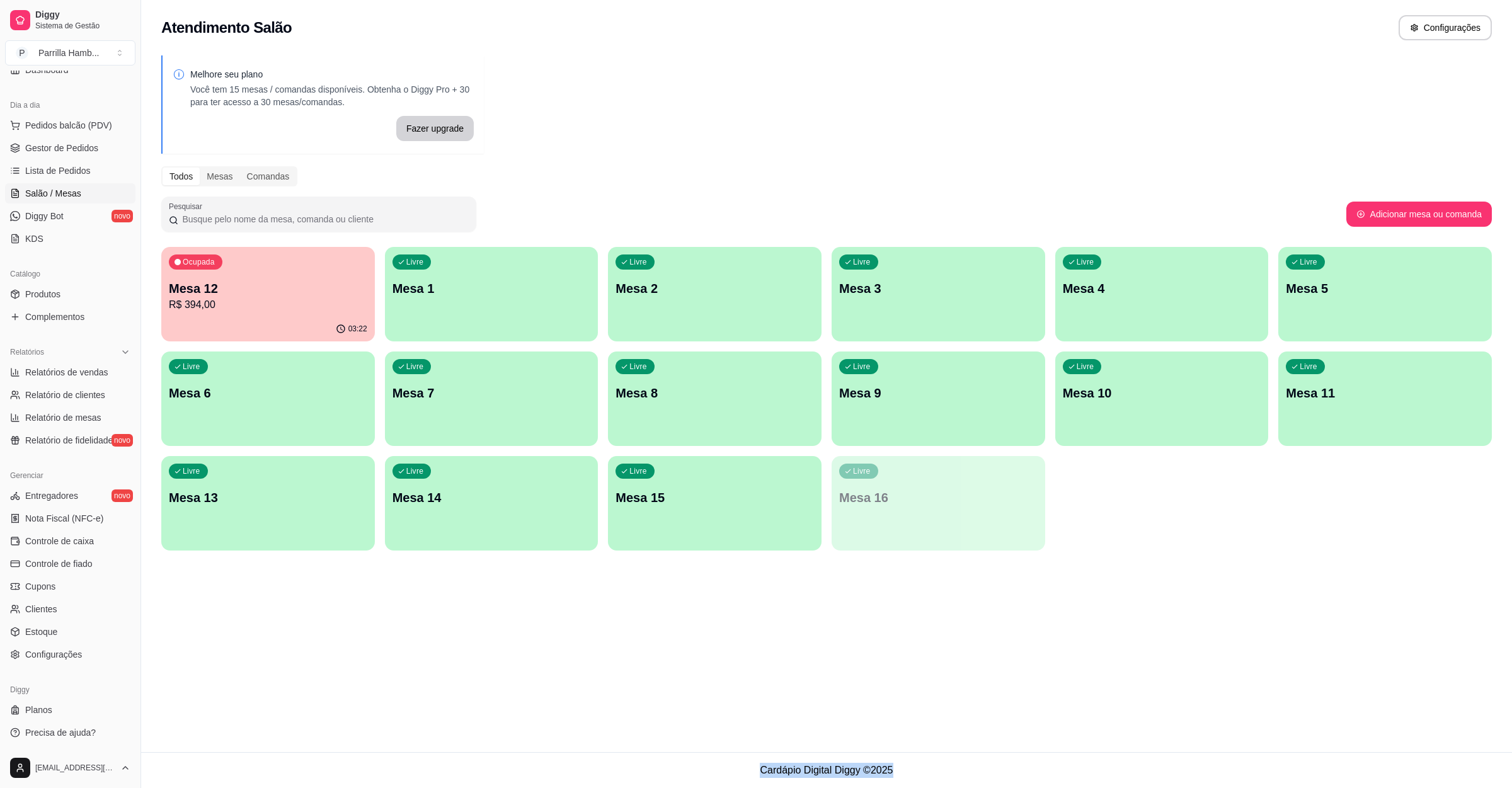
click at [235, 282] on p "Mesa 12" at bounding box center [268, 288] width 199 height 17
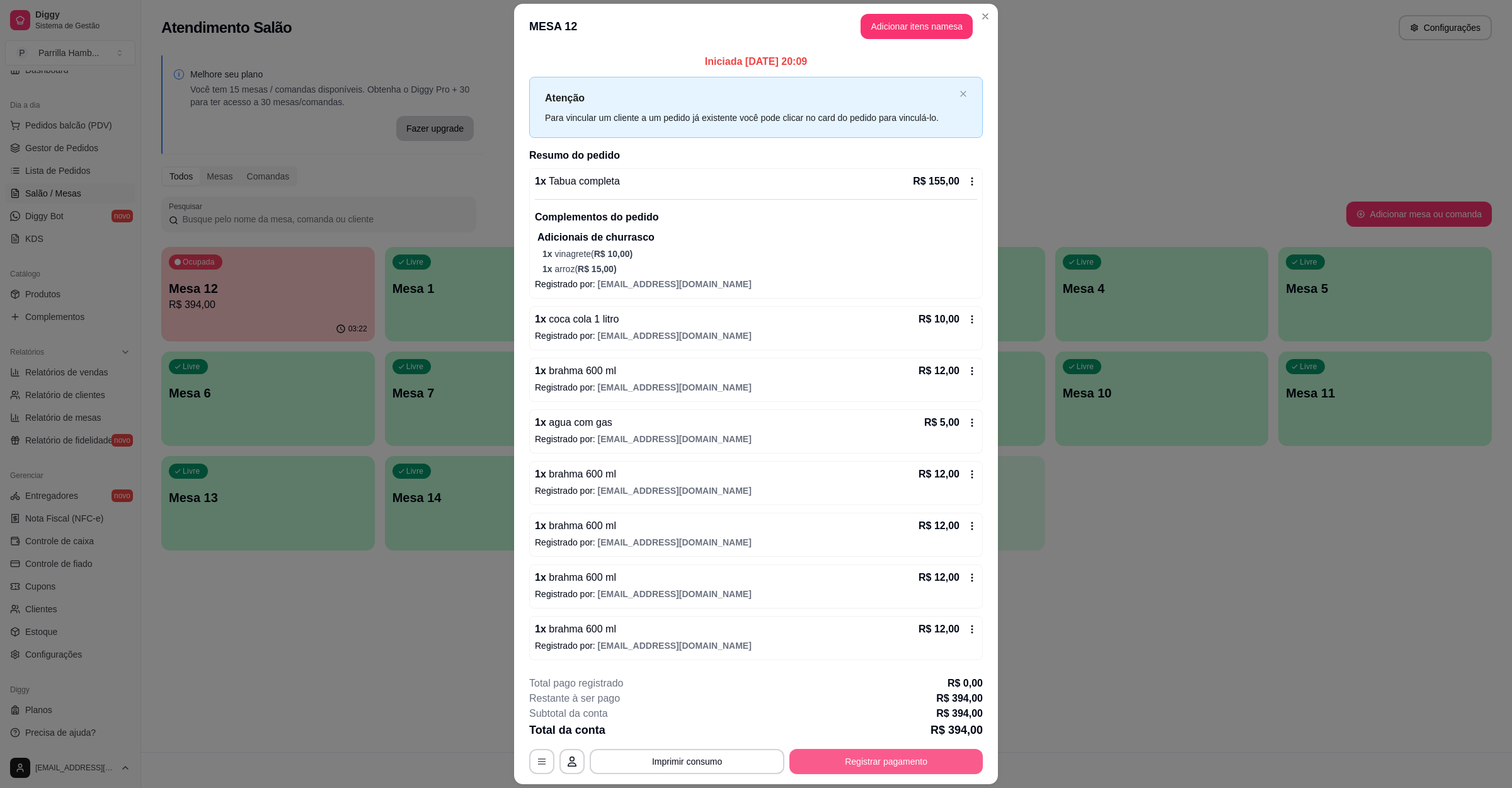
click at [857, 756] on button "Registrar pagamento" at bounding box center [886, 761] width 193 height 25
click at [754, 329] on div "Crédito" at bounding box center [757, 331] width 89 height 74
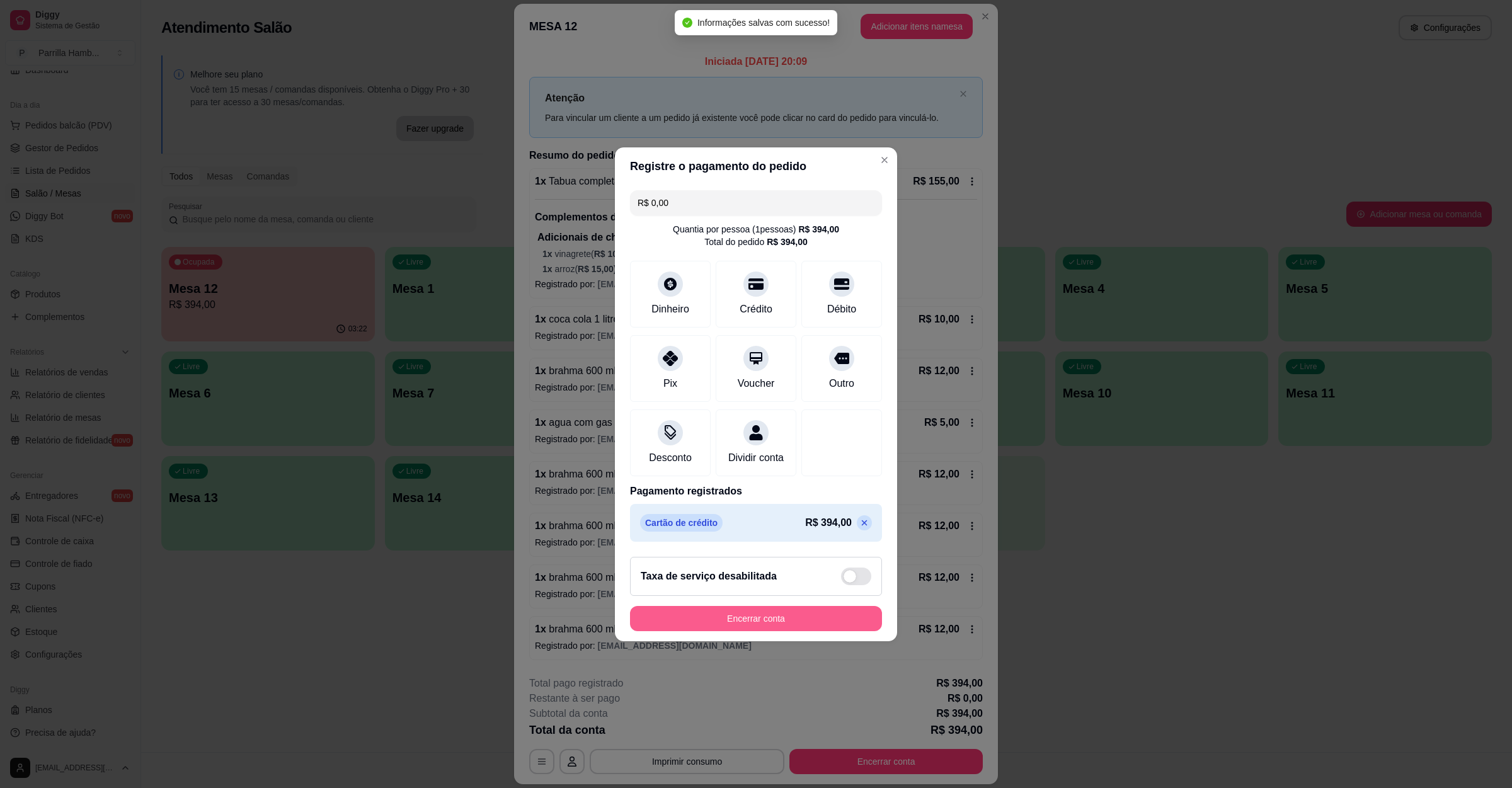
click at [754, 631] on button "Encerrar conta" at bounding box center [756, 618] width 252 height 25
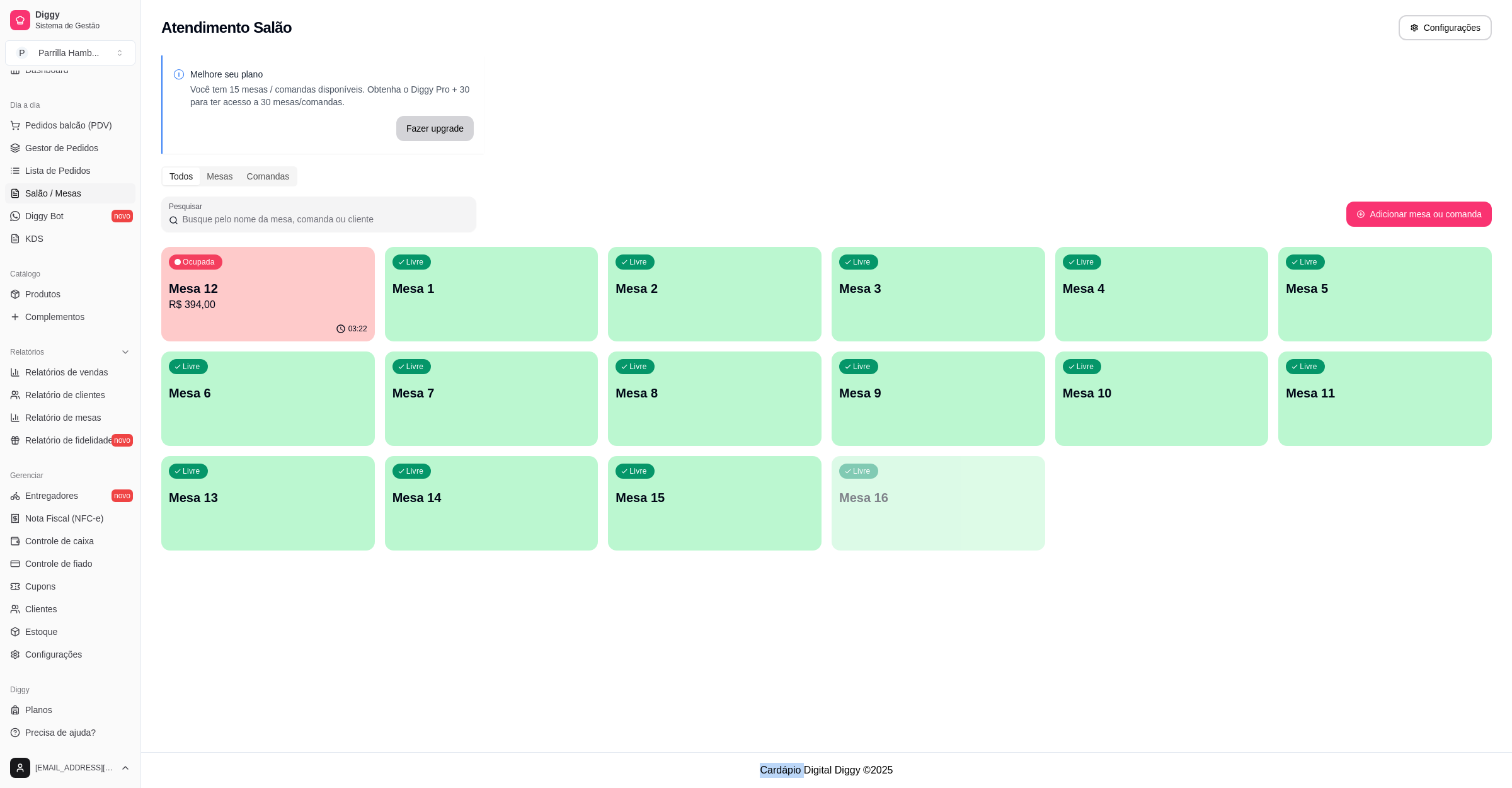
click at [1170, 595] on div "Atendimento Salão Configurações Melhore seu plano Você tem 15 mesas / comandas …" at bounding box center [826, 376] width 1371 height 752
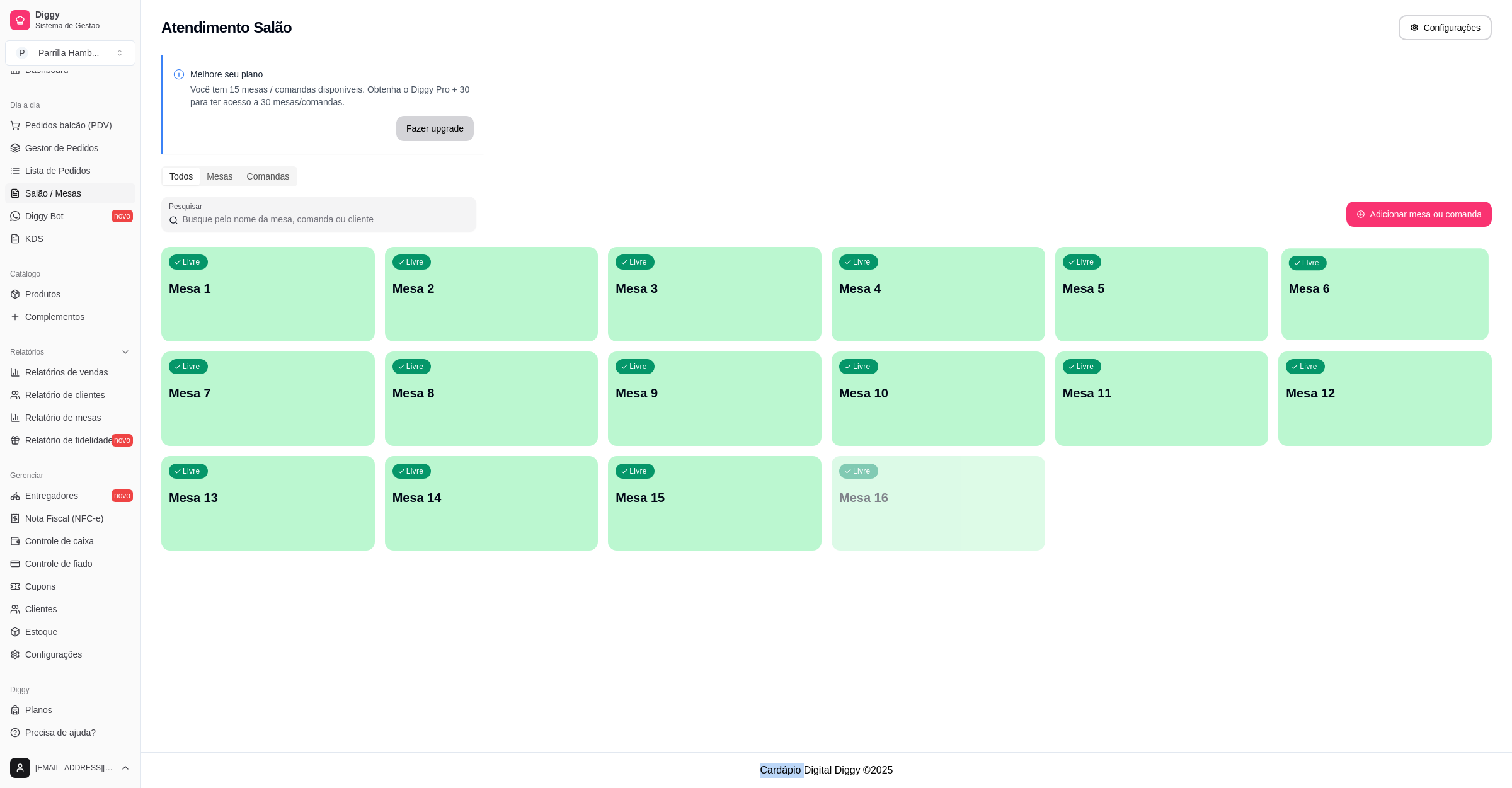
click at [1319, 288] on p "Mesa 6" at bounding box center [1385, 288] width 192 height 17
click at [495, 443] on div "button" at bounding box center [492, 436] width 207 height 14
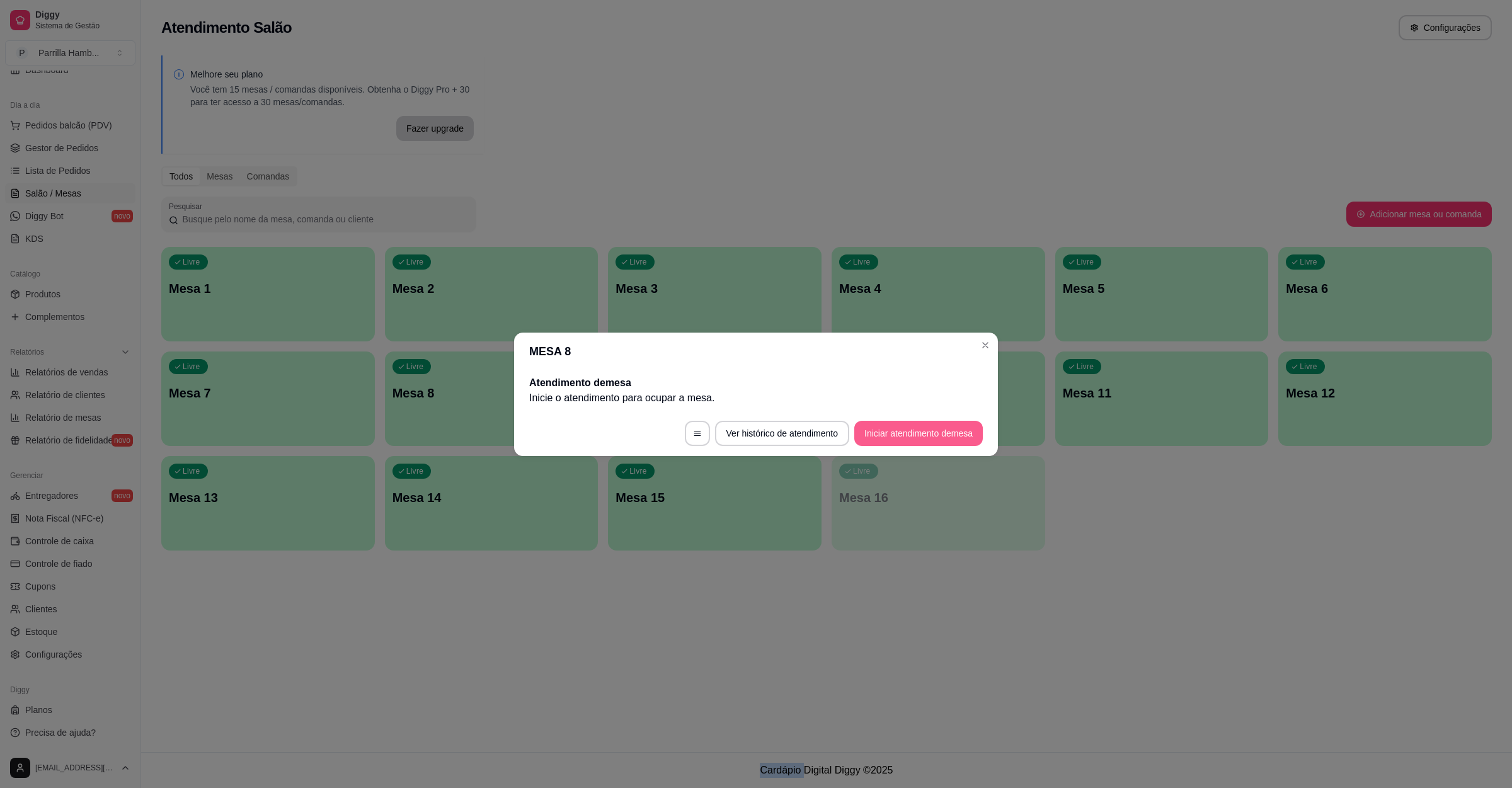
click at [961, 443] on button "Iniciar atendimento de mesa" at bounding box center [918, 432] width 128 height 25
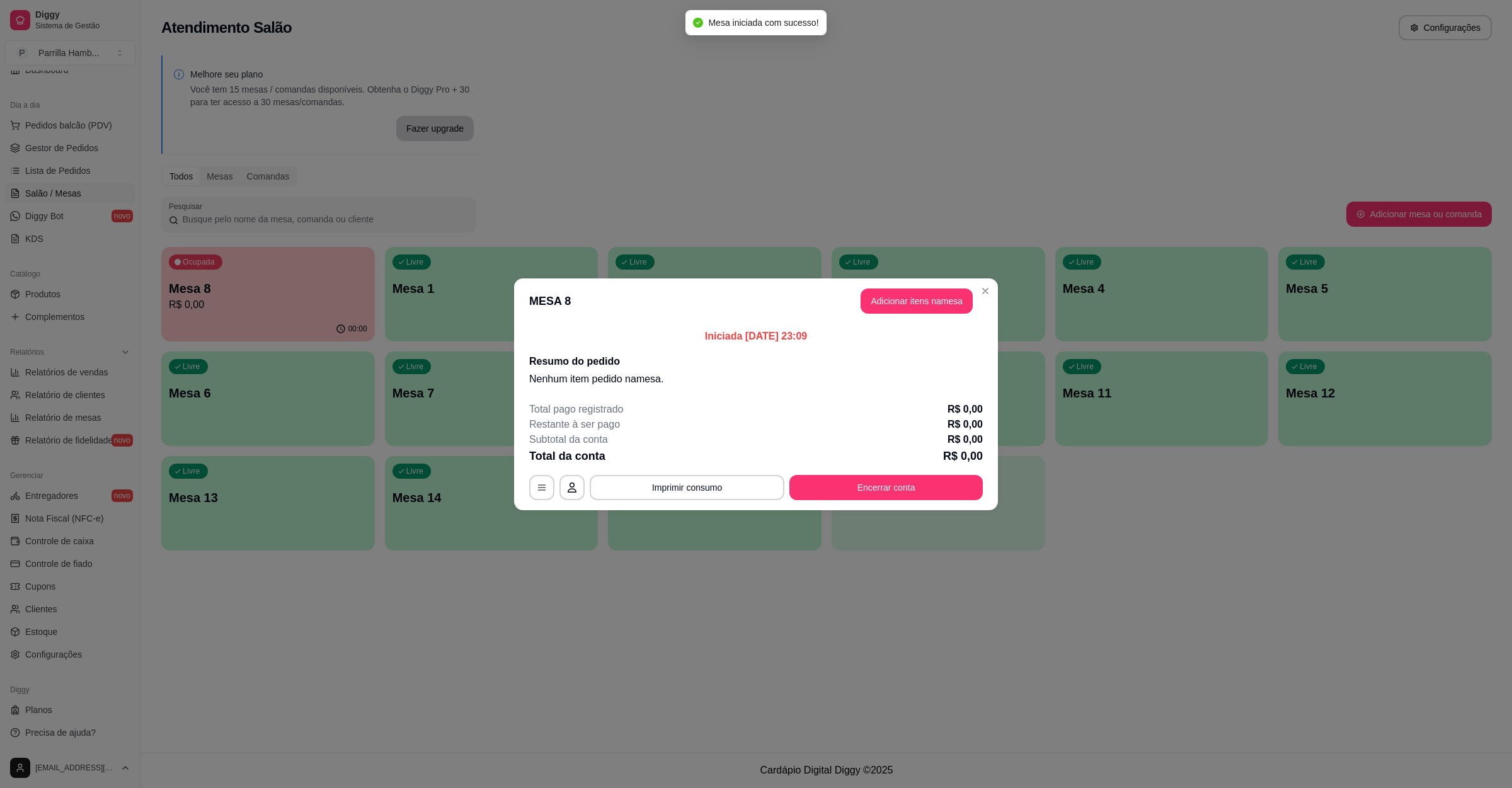
click at [919, 329] on p "Iniciada [DATE] 23:09" at bounding box center [756, 337] width 454 height 15
click at [919, 325] on div "Iniciada [DATE] 23:09 Resumo do pedido Nenhum item pedido na mesa ." at bounding box center [756, 358] width 484 height 68
click at [925, 308] on button "Adicionar itens na mesa" at bounding box center [916, 300] width 108 height 25
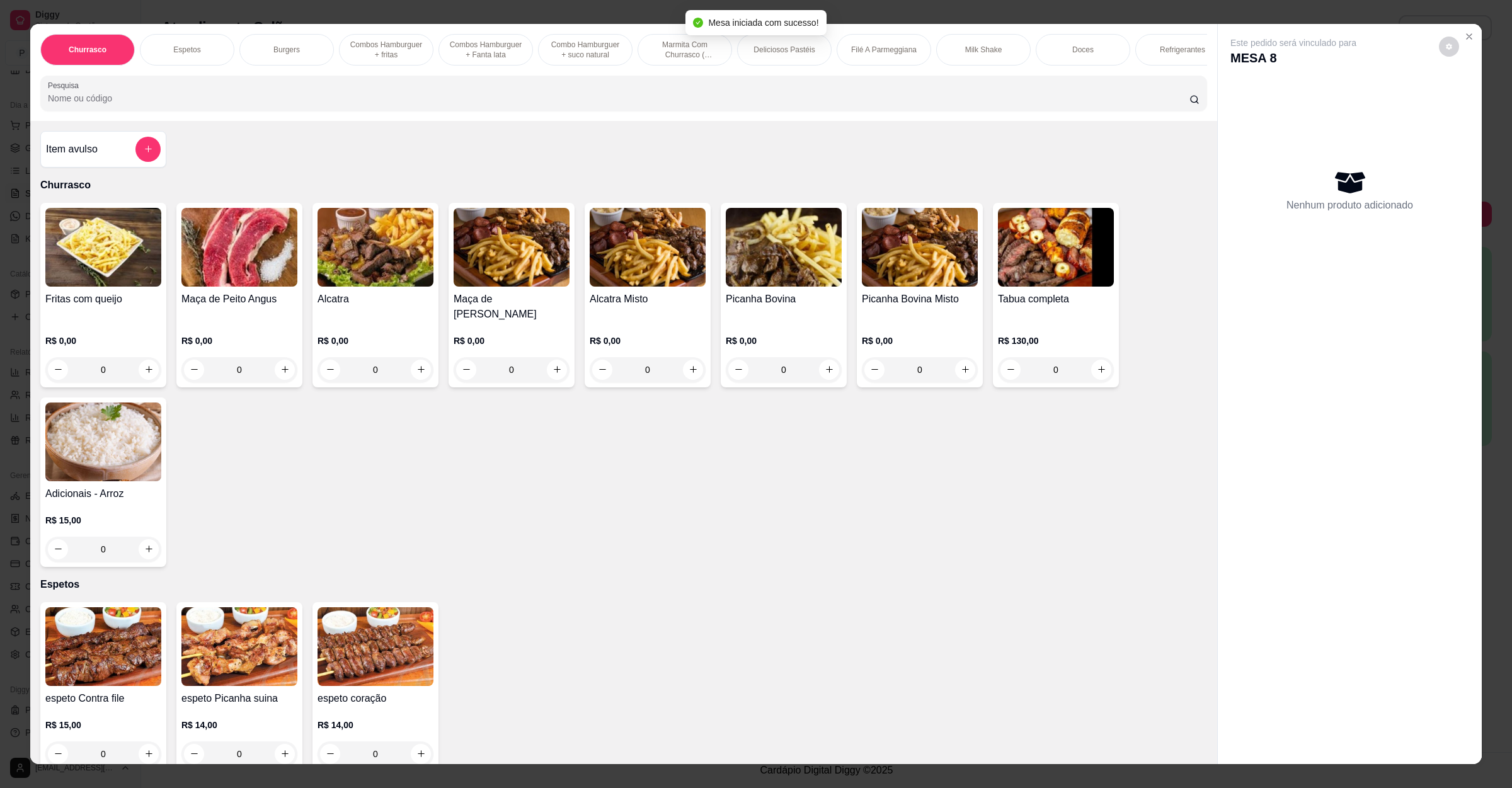
click at [431, 121] on div "Churrasco Espetos Burgers Combos Hamburguer + fritas Combos Hamburguer + Fanta …" at bounding box center [624, 72] width 1187 height 97
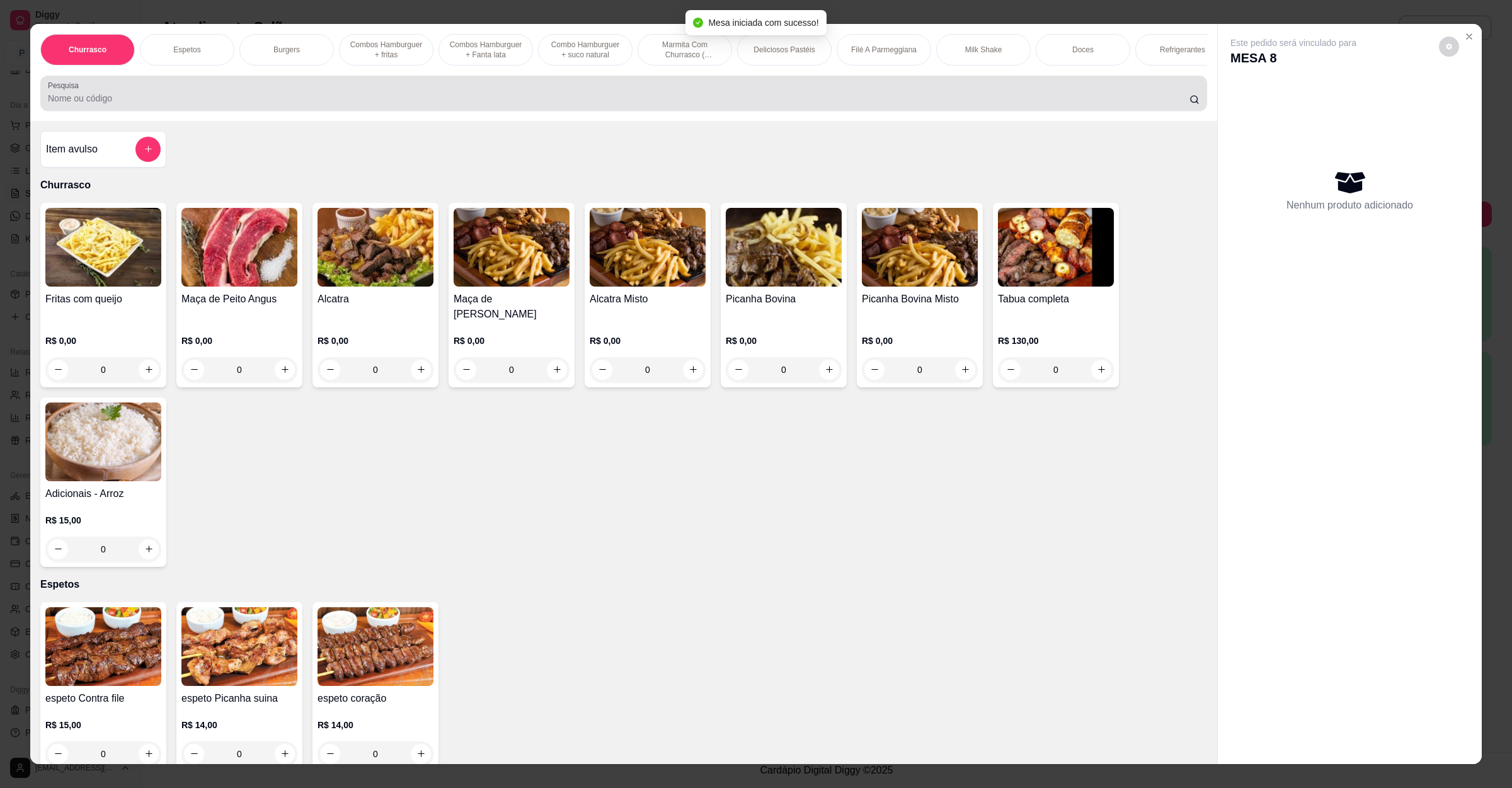
click at [431, 111] on div "Pesquisa" at bounding box center [623, 93] width 1167 height 35
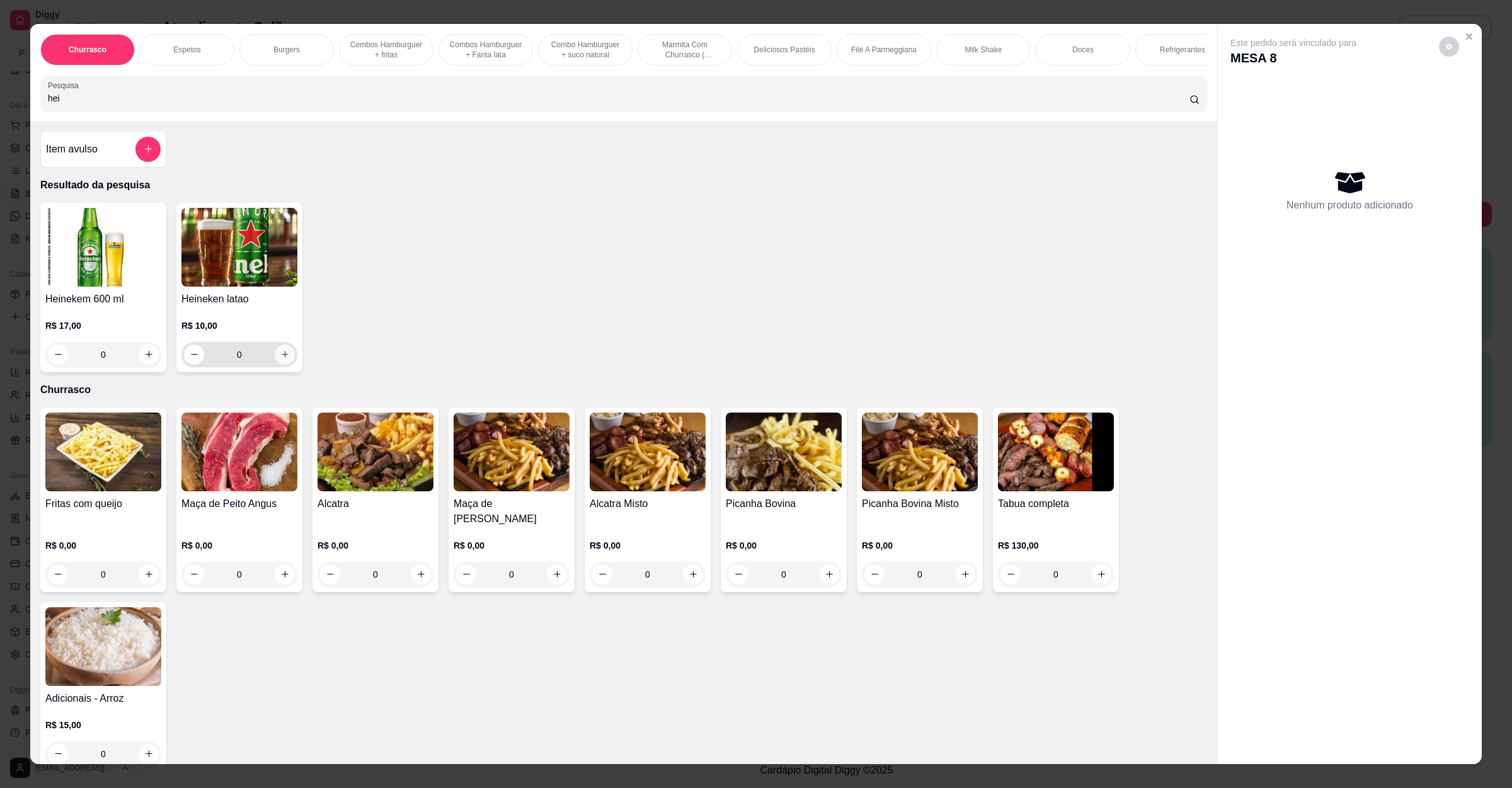
click at [279, 363] on button "increase-product-quantity" at bounding box center [285, 354] width 20 height 20
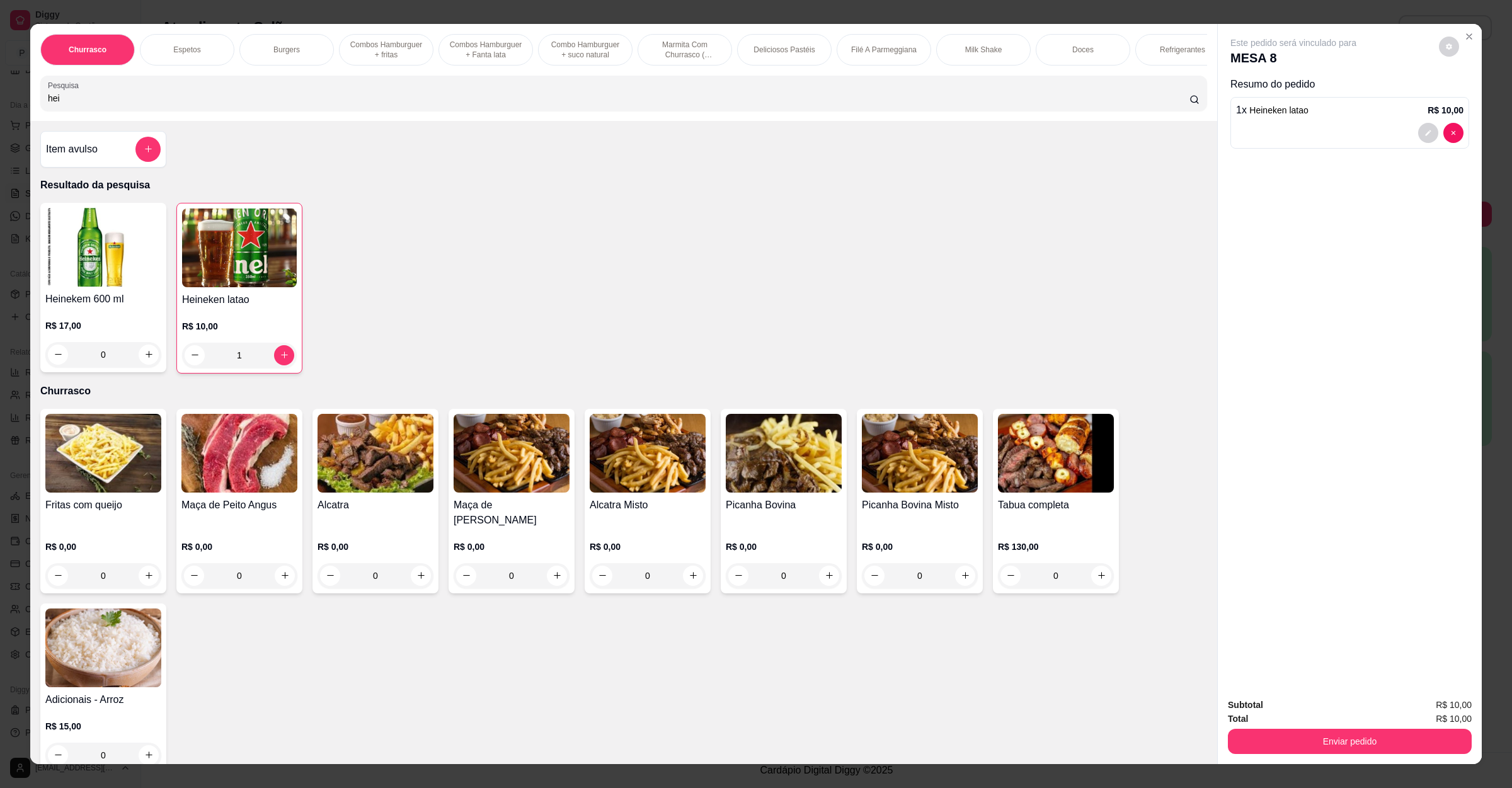
drag, startPoint x: 89, startPoint y: 118, endPoint x: 0, endPoint y: 112, distance: 89.2
click at [0, 112] on div "Churrasco Espetos Burgers Combos Hamburguer + fritas Combos Hamburguer + Fanta …" at bounding box center [756, 394] width 1512 height 788
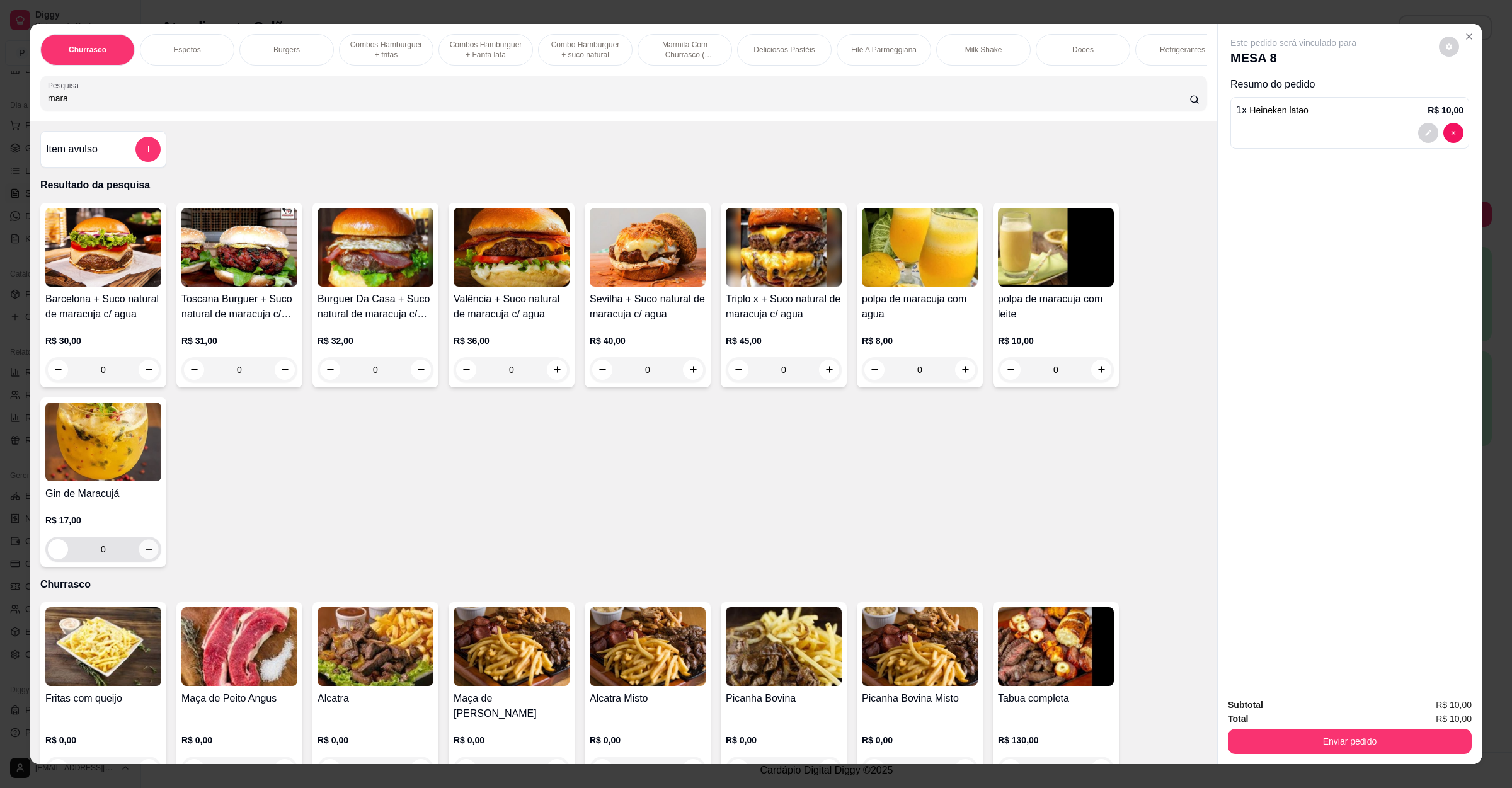
click at [147, 559] on button "increase-product-quantity" at bounding box center [149, 549] width 20 height 20
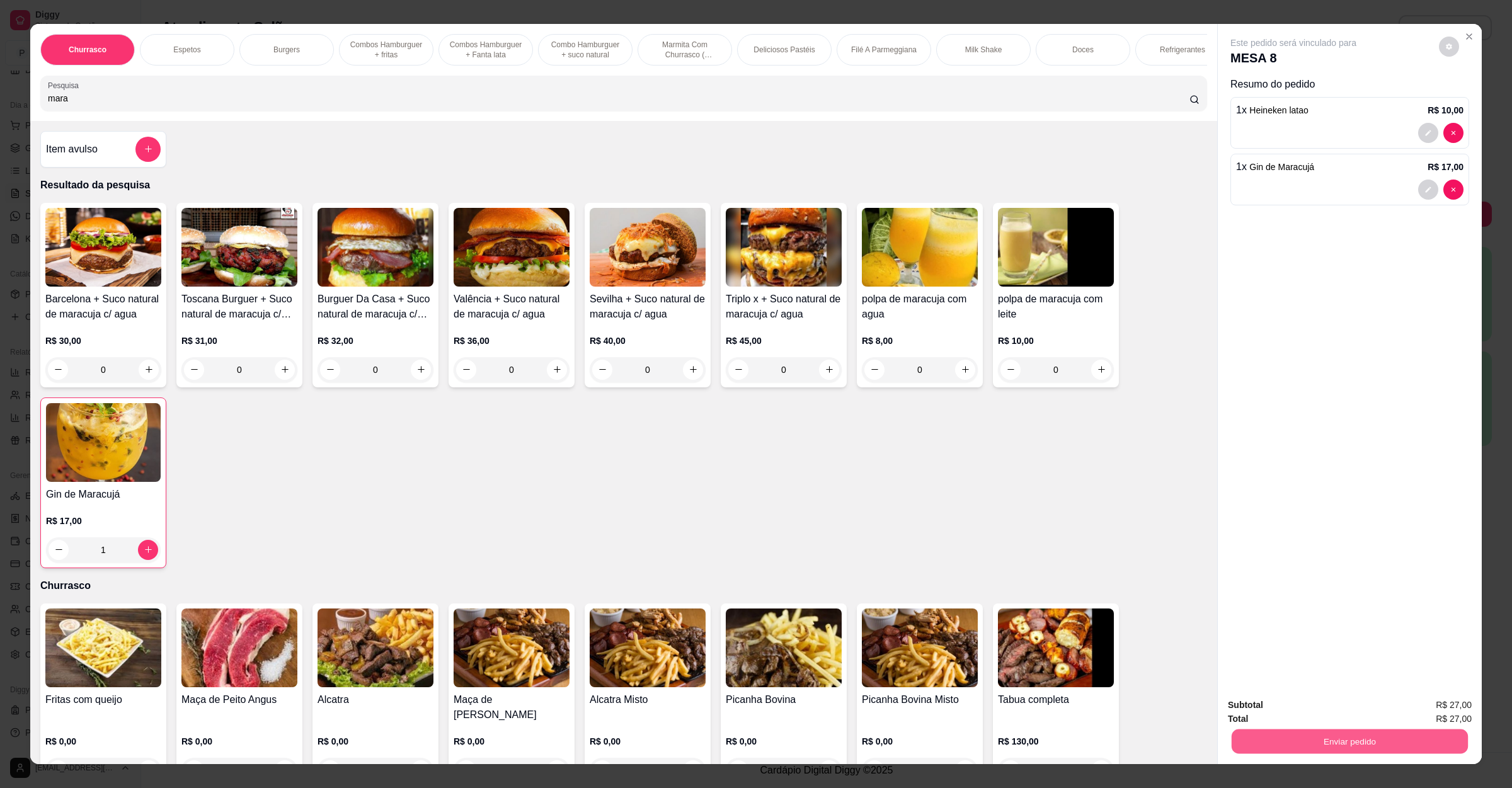
click at [1363, 734] on button "Enviar pedido" at bounding box center [1350, 741] width 236 height 25
click at [1418, 710] on button "Enviar pedido" at bounding box center [1437, 710] width 69 height 23
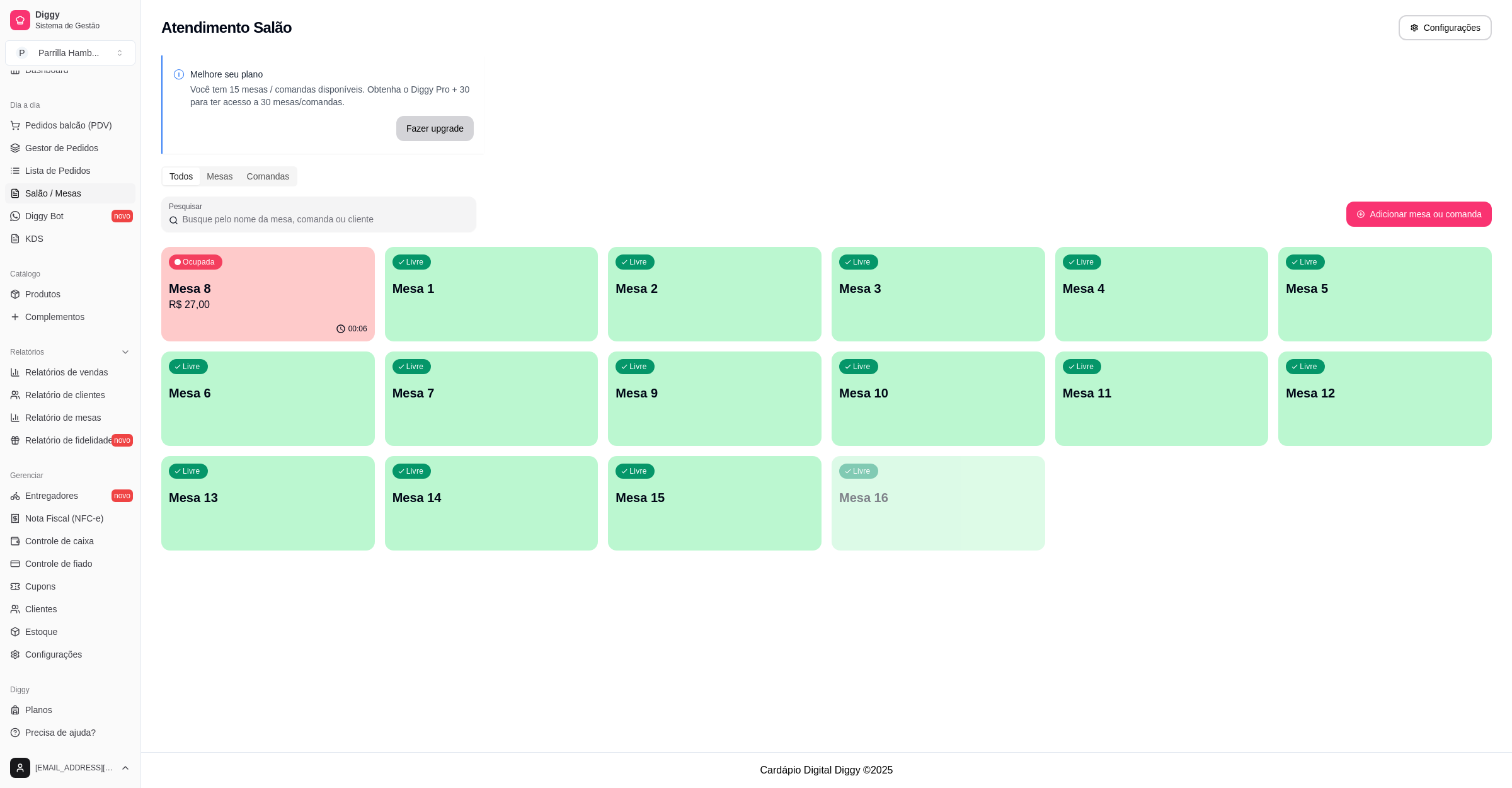
click at [199, 306] on p "R$ 27,00" at bounding box center [268, 305] width 199 height 15
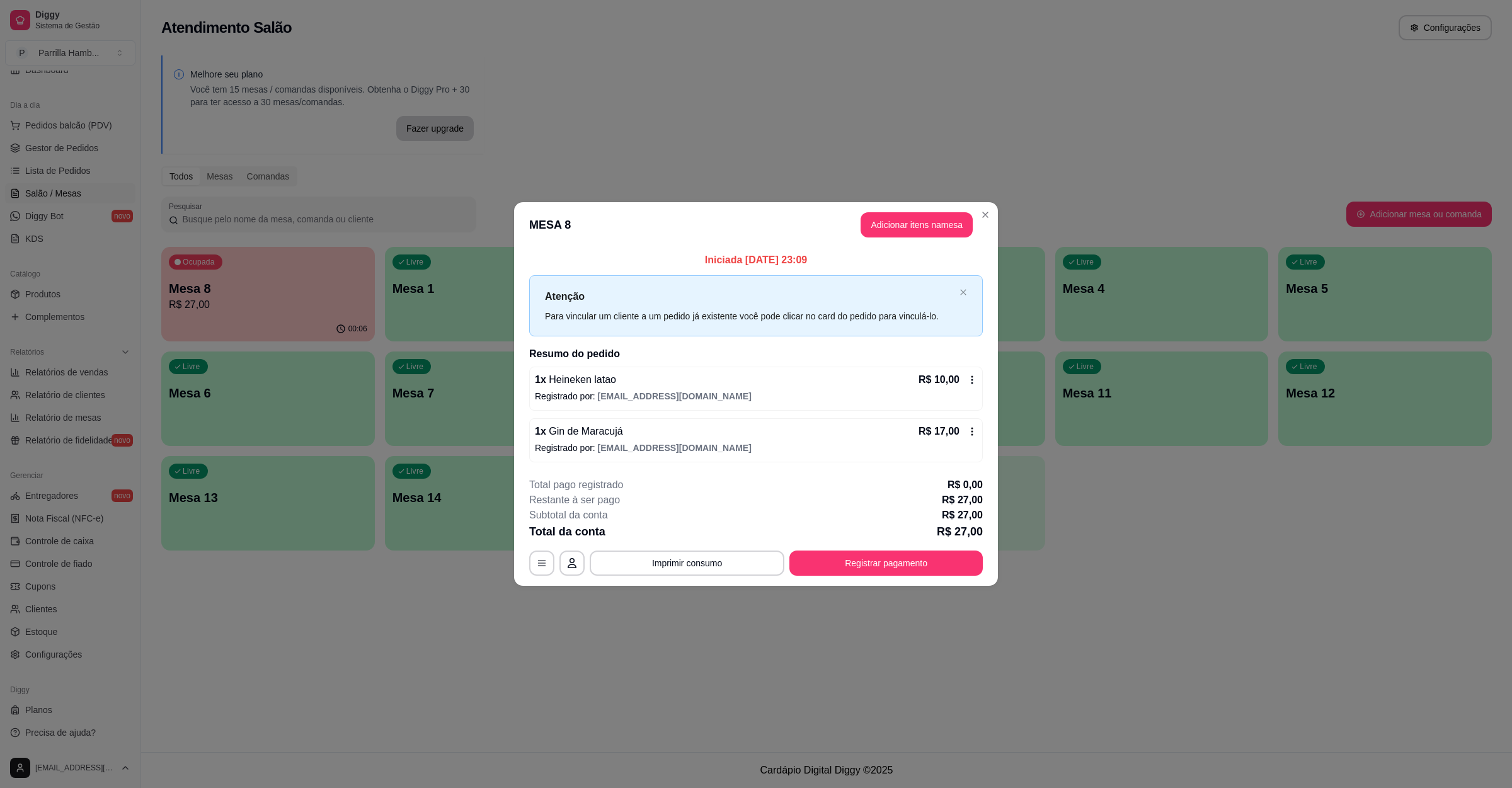
click at [883, 223] on button "Adicionar itens na mesa" at bounding box center [917, 224] width 113 height 25
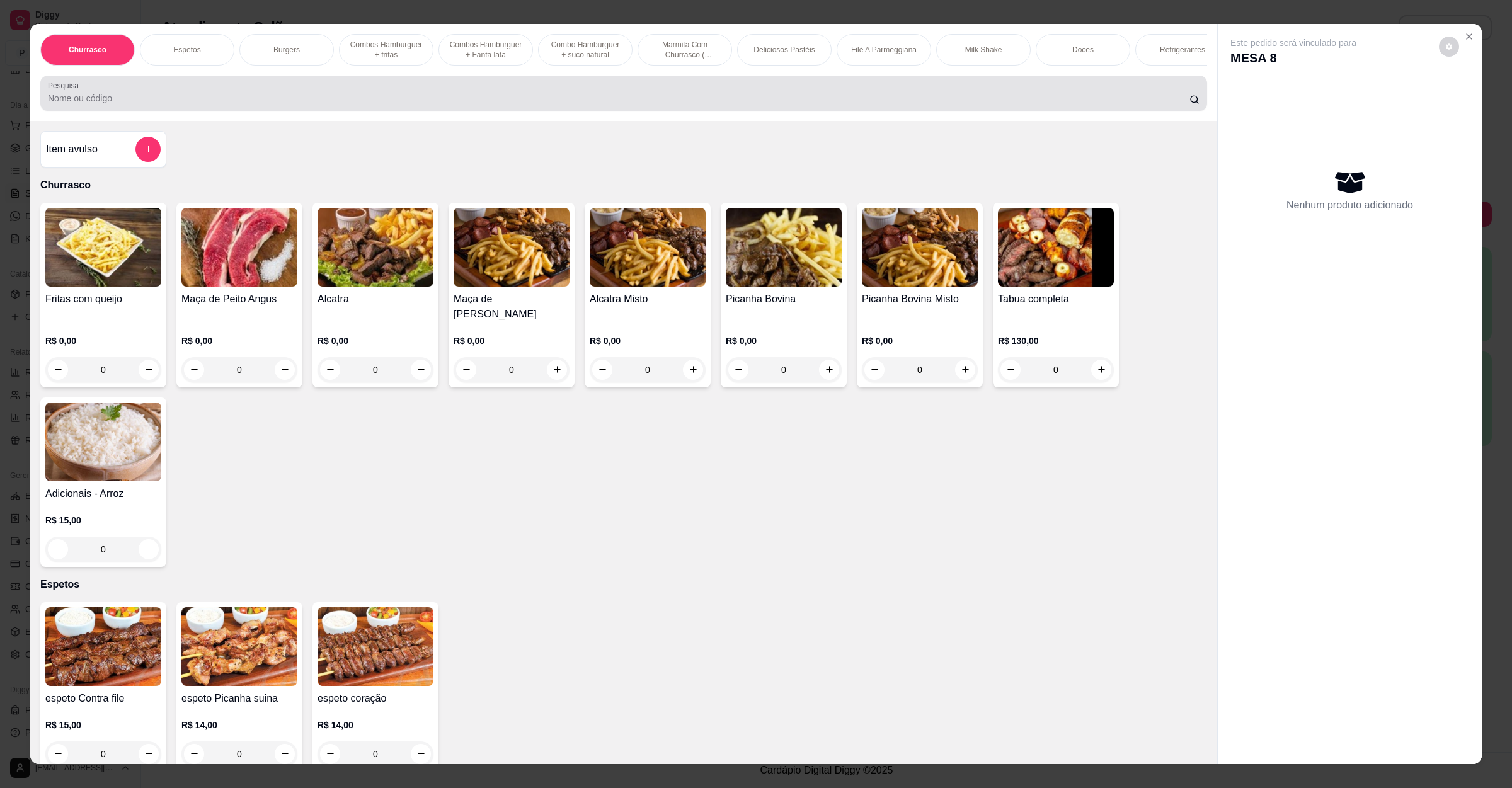
click at [367, 104] on div at bounding box center [623, 93] width 1152 height 25
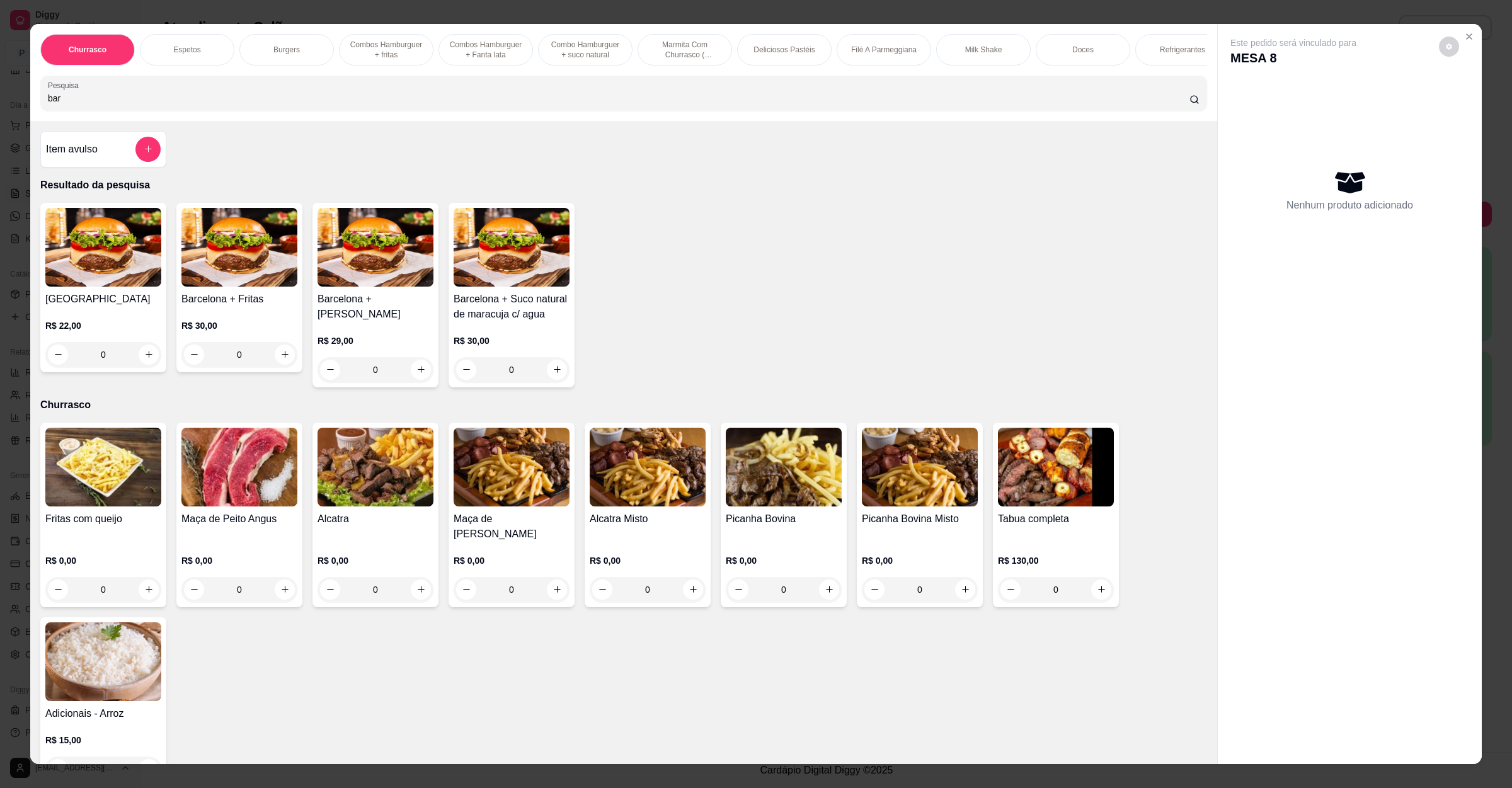
click at [108, 328] on div "R$ 22,00 0" at bounding box center [103, 337] width 116 height 60
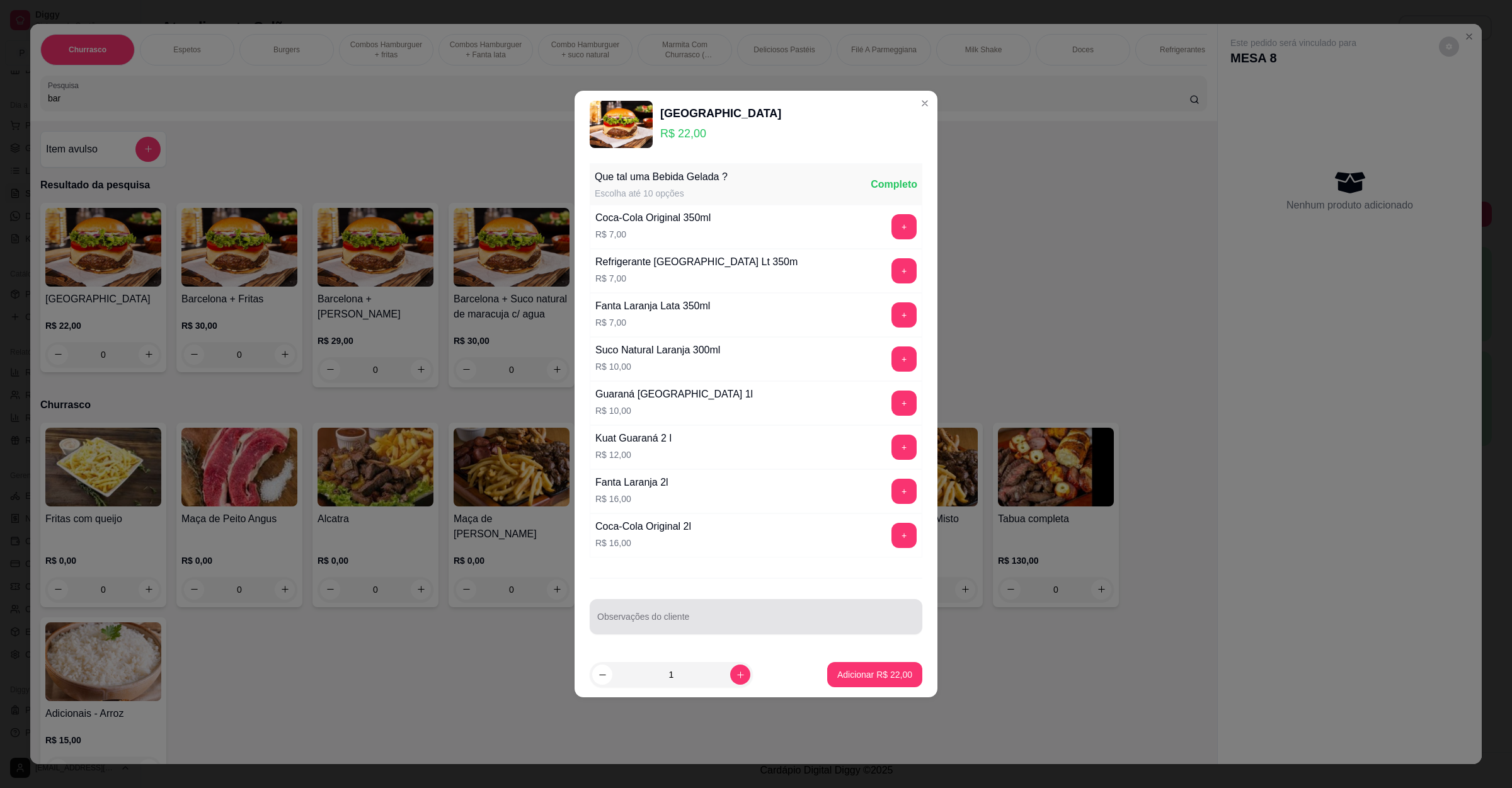
click at [688, 616] on div at bounding box center [756, 616] width 317 height 25
click at [869, 675] on p "Adicionar R$ 22,00" at bounding box center [875, 674] width 75 height 13
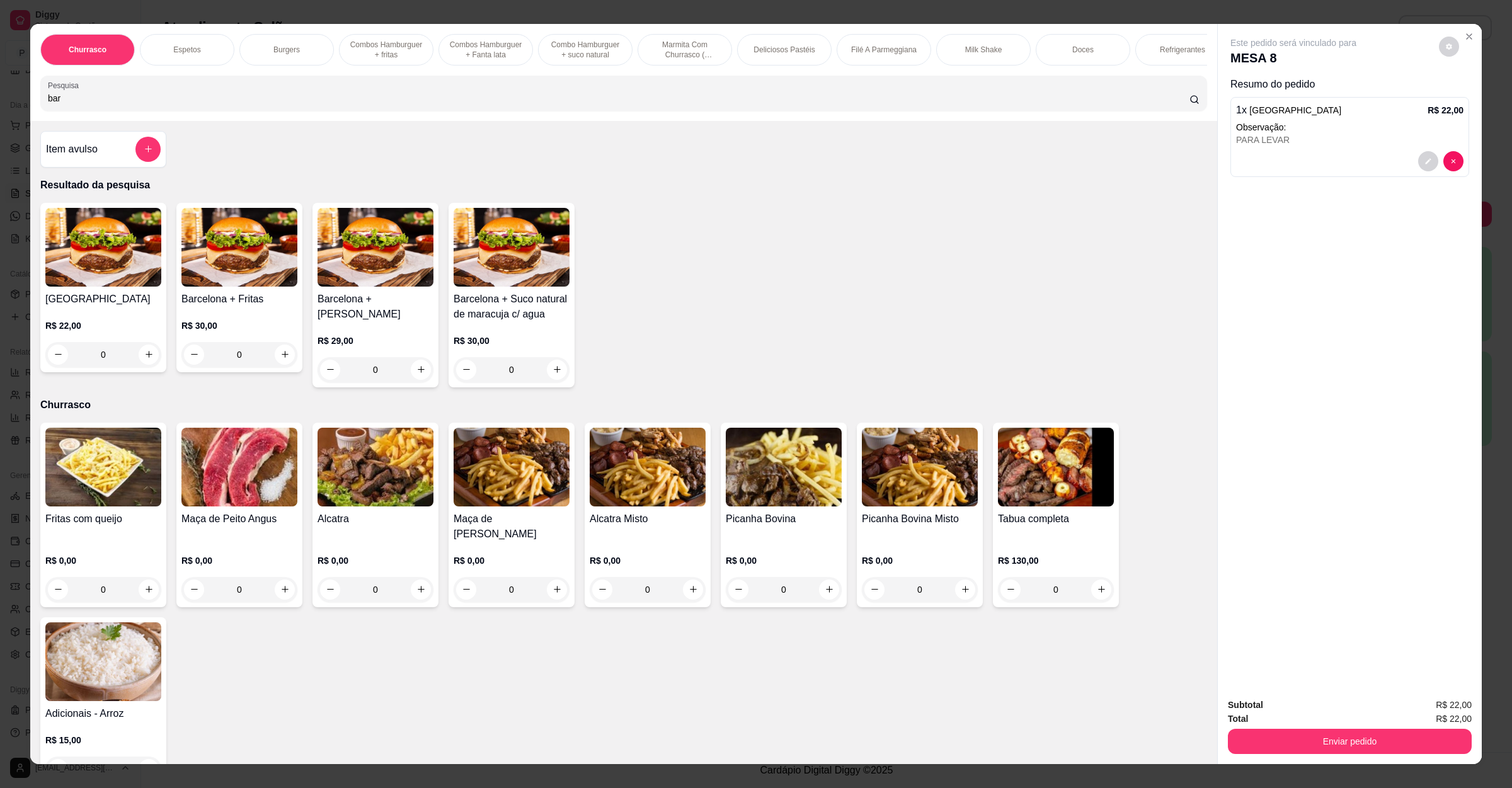
click at [1261, 726] on div "Enviar pedido" at bounding box center [1350, 740] width 244 height 29
click at [1269, 728] on div "Enviar pedido" at bounding box center [1350, 740] width 244 height 29
click at [1363, 731] on button "Enviar pedido" at bounding box center [1350, 741] width 236 height 25
click at [1416, 714] on button "Enviar pedido" at bounding box center [1436, 710] width 71 height 24
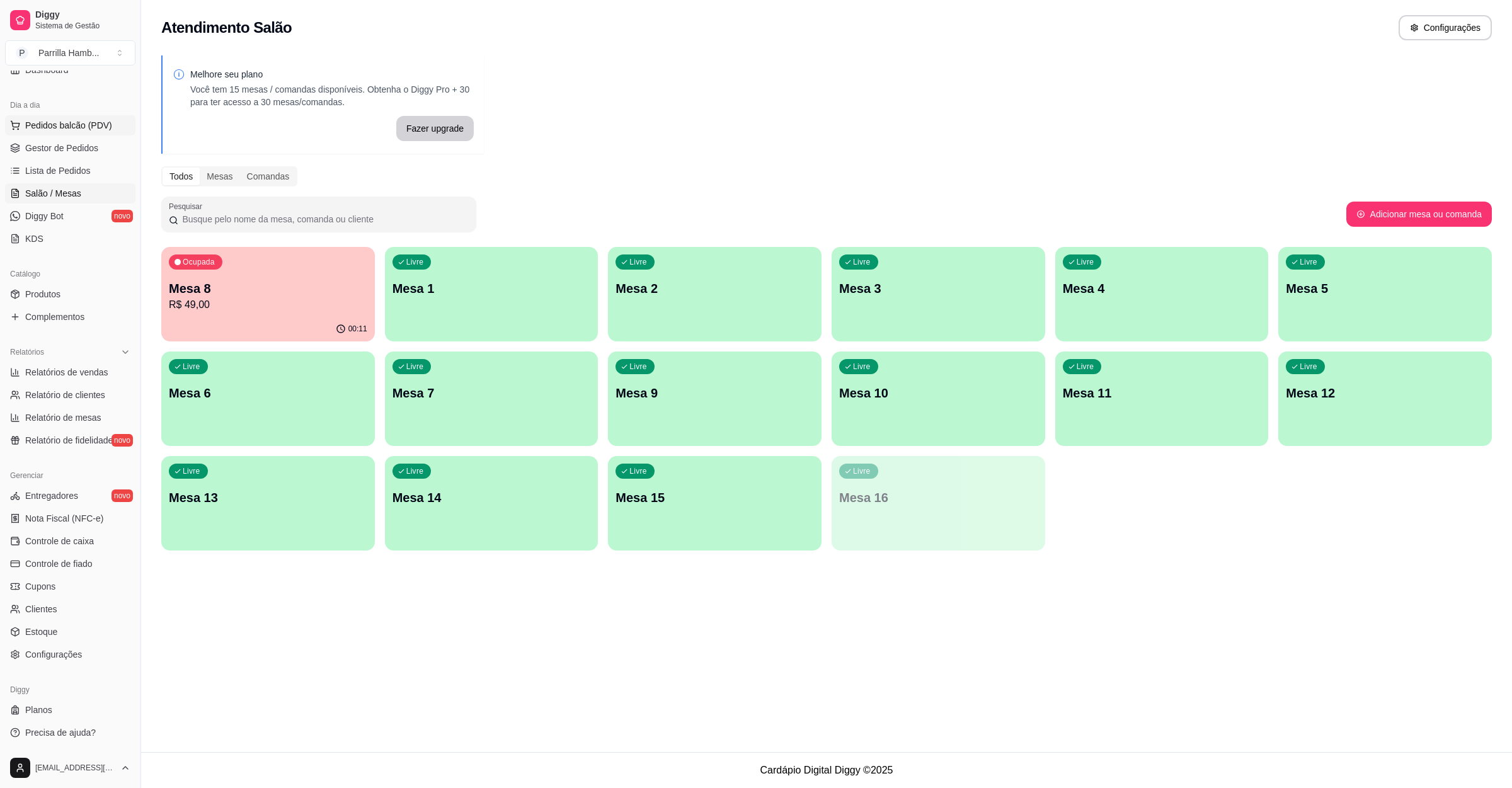
click at [91, 118] on button "Pedidos balcão (PDV)" at bounding box center [70, 125] width 131 height 20
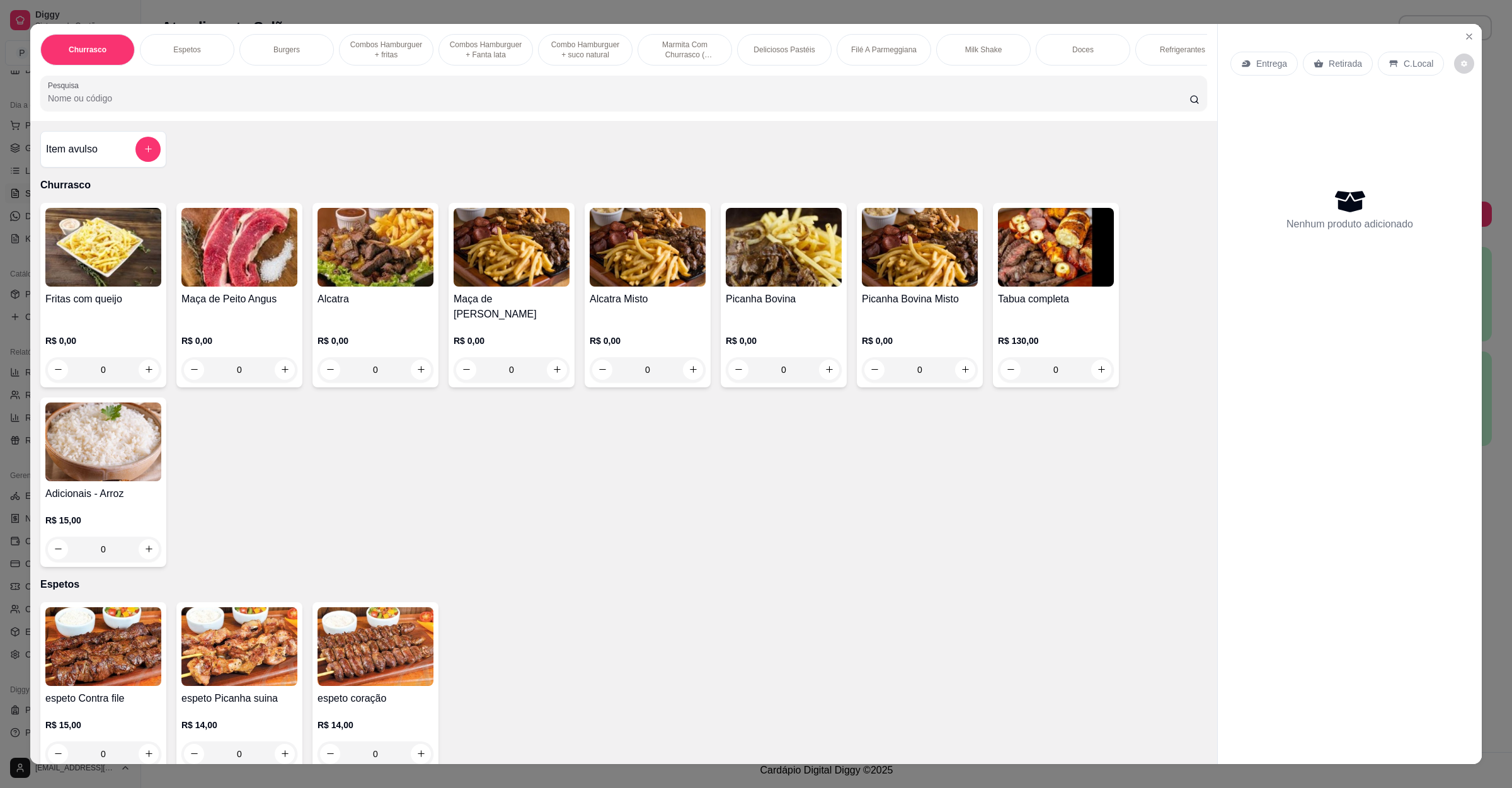
click at [1267, 57] on div "Entrega" at bounding box center [1264, 63] width 67 height 24
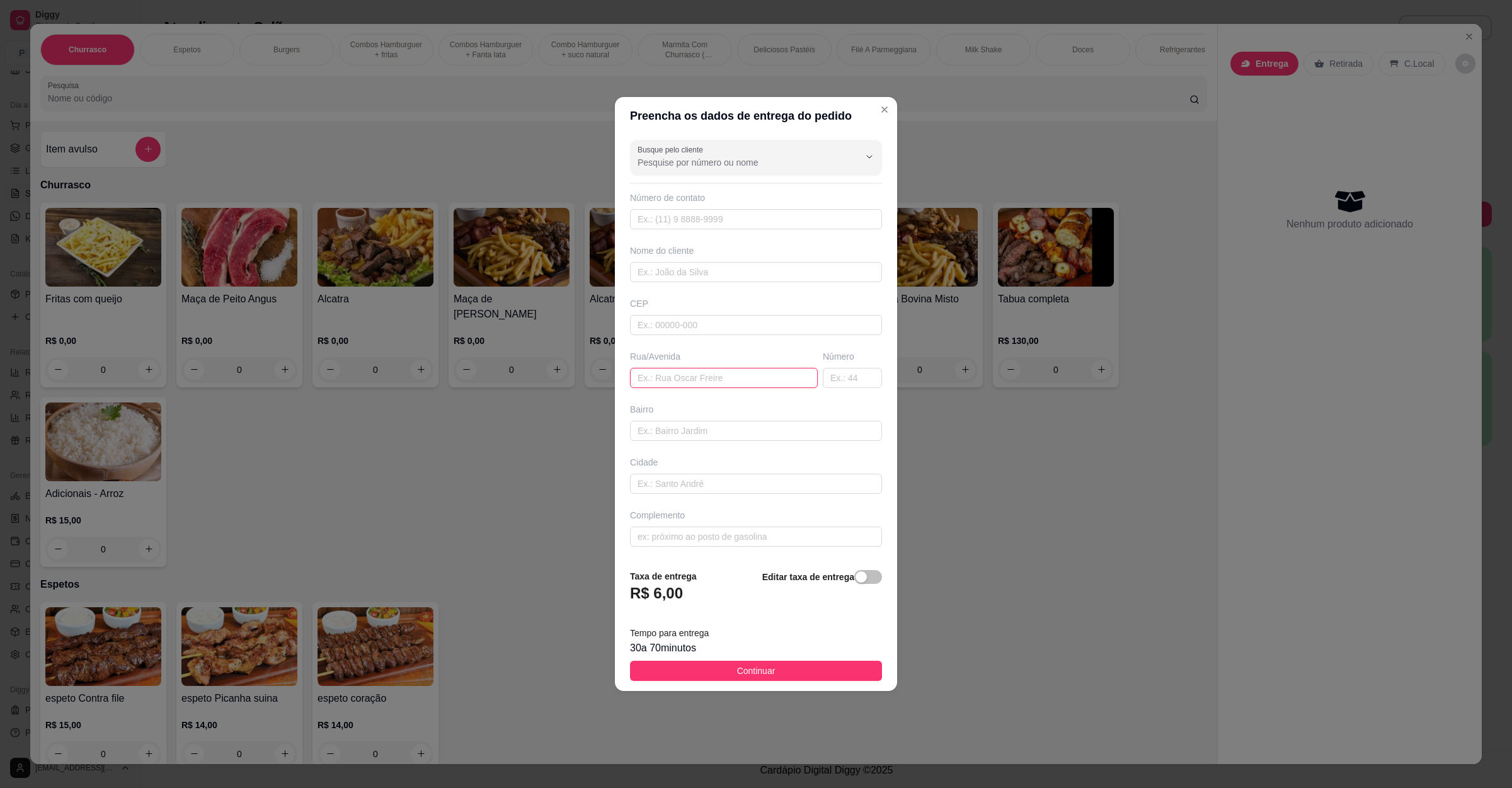
click at [715, 374] on input "text" at bounding box center [724, 377] width 188 height 20
paste input "O endereço é [PERSON_NAME][STREET_ADDRESS]"
click at [795, 679] on button "Continuar" at bounding box center [756, 670] width 252 height 20
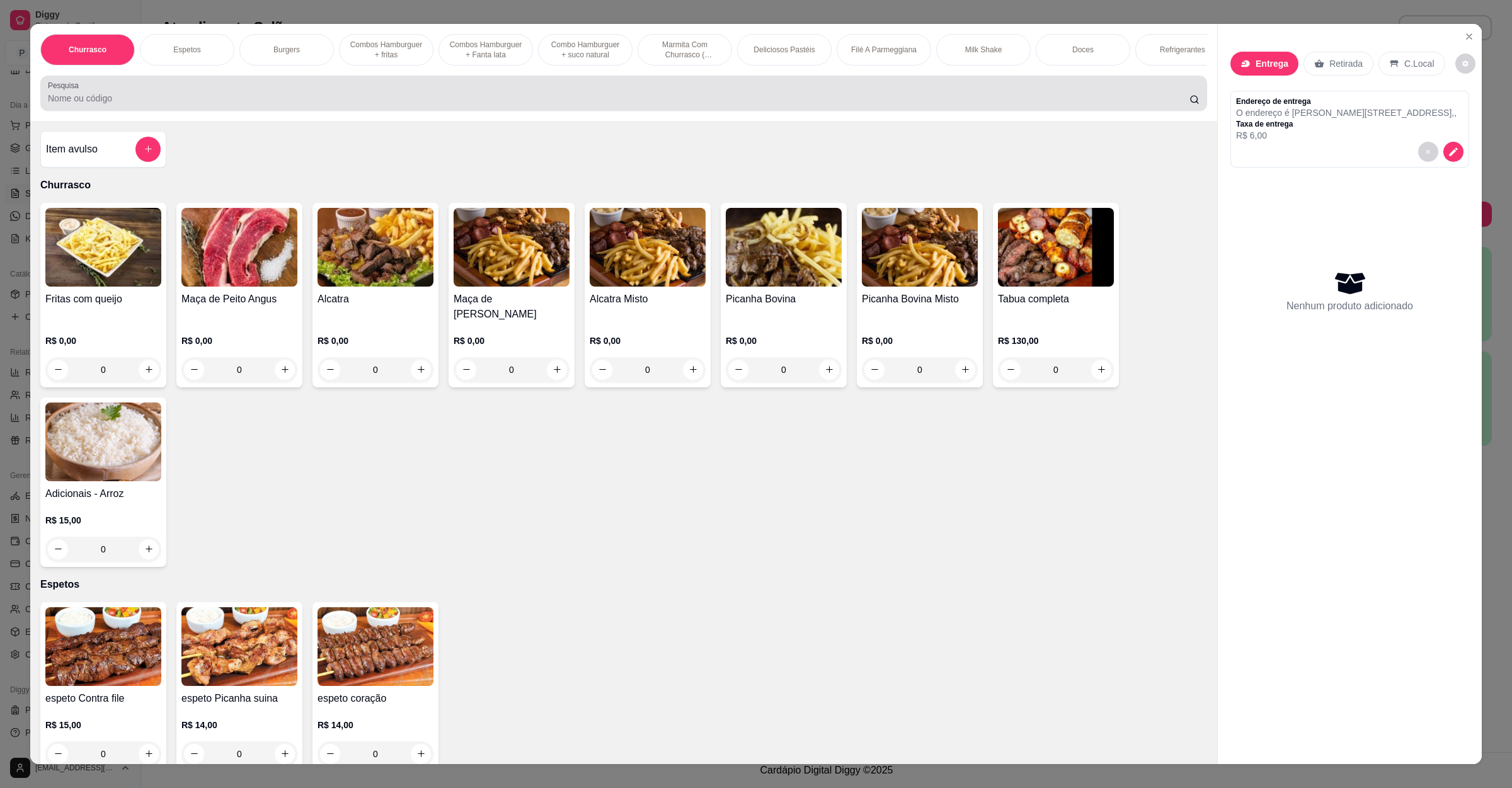
click at [283, 104] on input "Pesquisa" at bounding box center [619, 98] width 1142 height 13
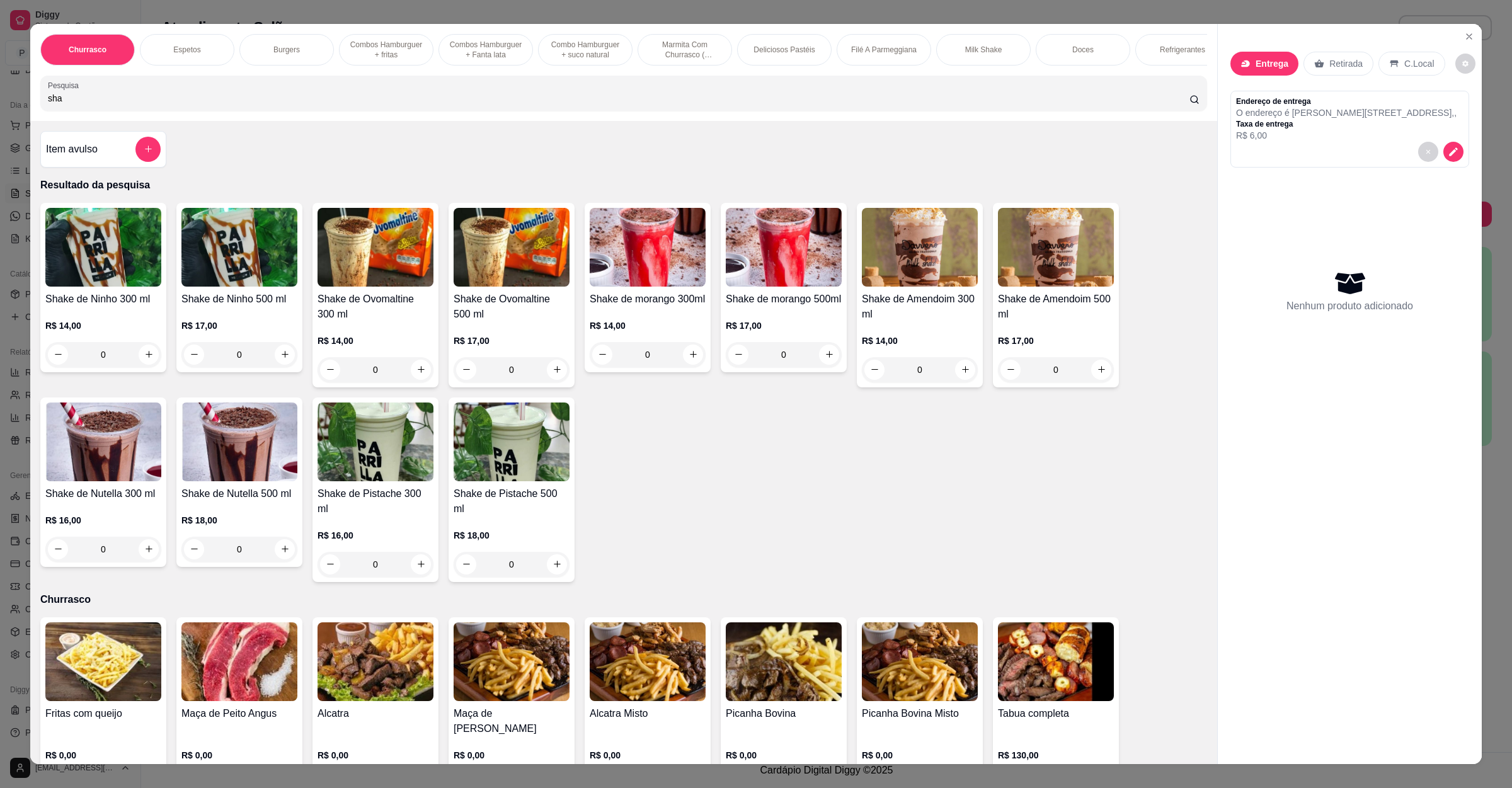
click at [231, 306] on h4 "Shake de Ninho 500 ml" at bounding box center [239, 299] width 116 height 15
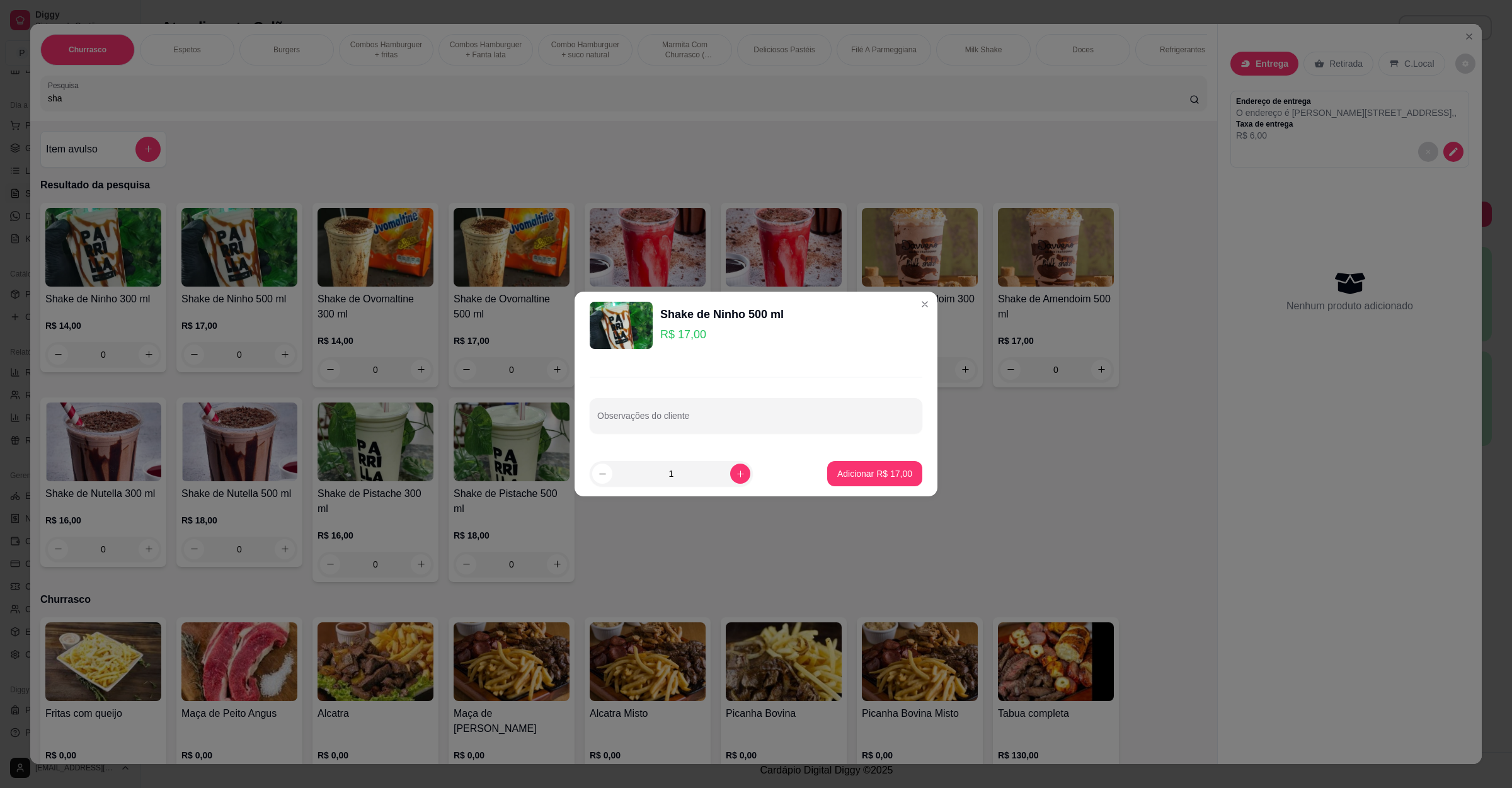
drag, startPoint x: 884, startPoint y: 457, endPoint x: 879, endPoint y: 485, distance: 28.4
click at [884, 460] on footer "1 Adicionar R$ 17,00" at bounding box center [756, 473] width 363 height 45
click at [879, 474] on p "Adicionar R$ 17,00" at bounding box center [875, 473] width 73 height 12
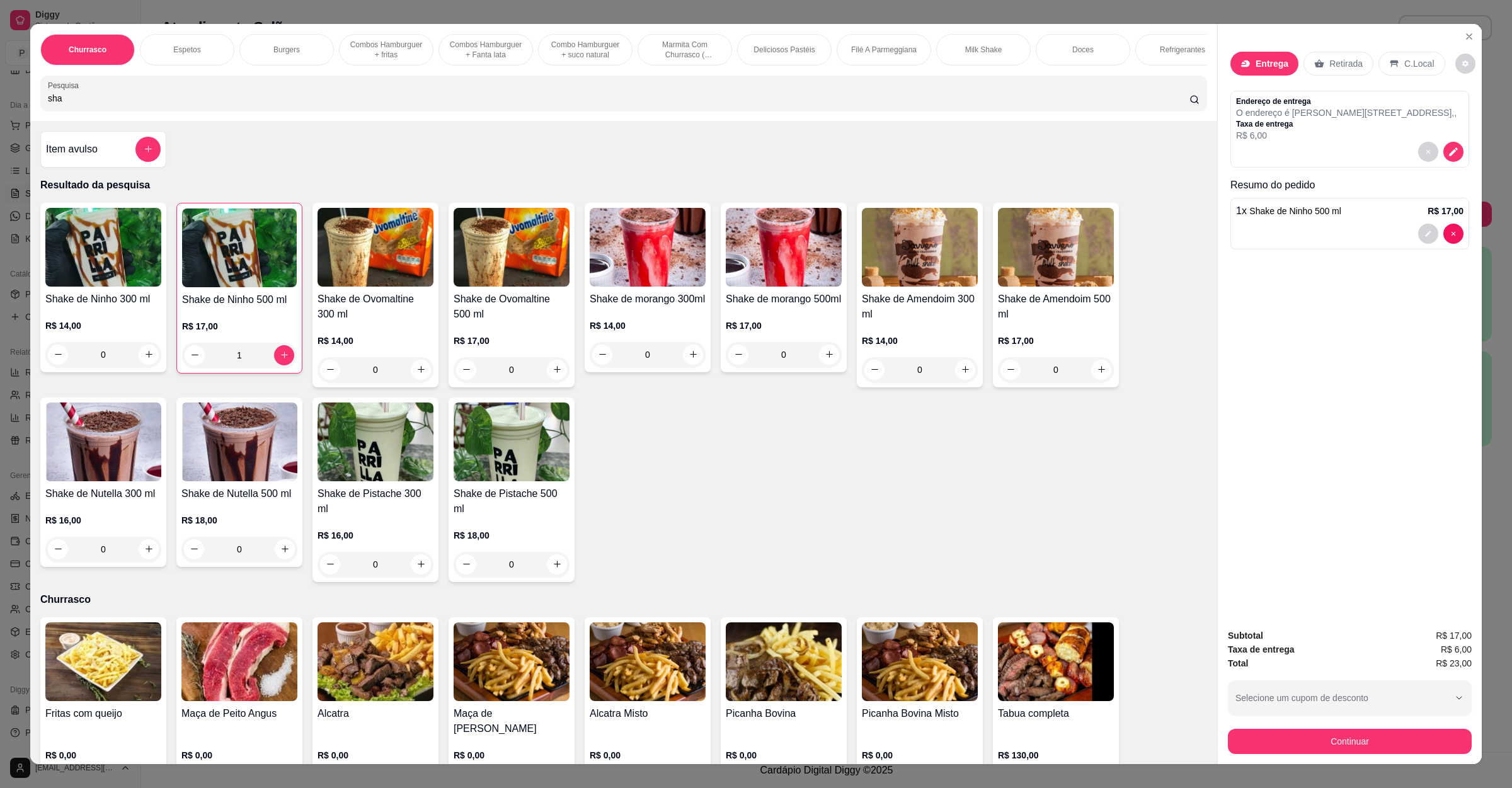
drag, startPoint x: 106, startPoint y: 116, endPoint x: 0, endPoint y: 110, distance: 106.2
click at [0, 110] on div "Churrasco Espetos Burgers Combos Hamburguer + fritas Combos Hamburguer + Fanta …" at bounding box center [756, 394] width 1512 height 788
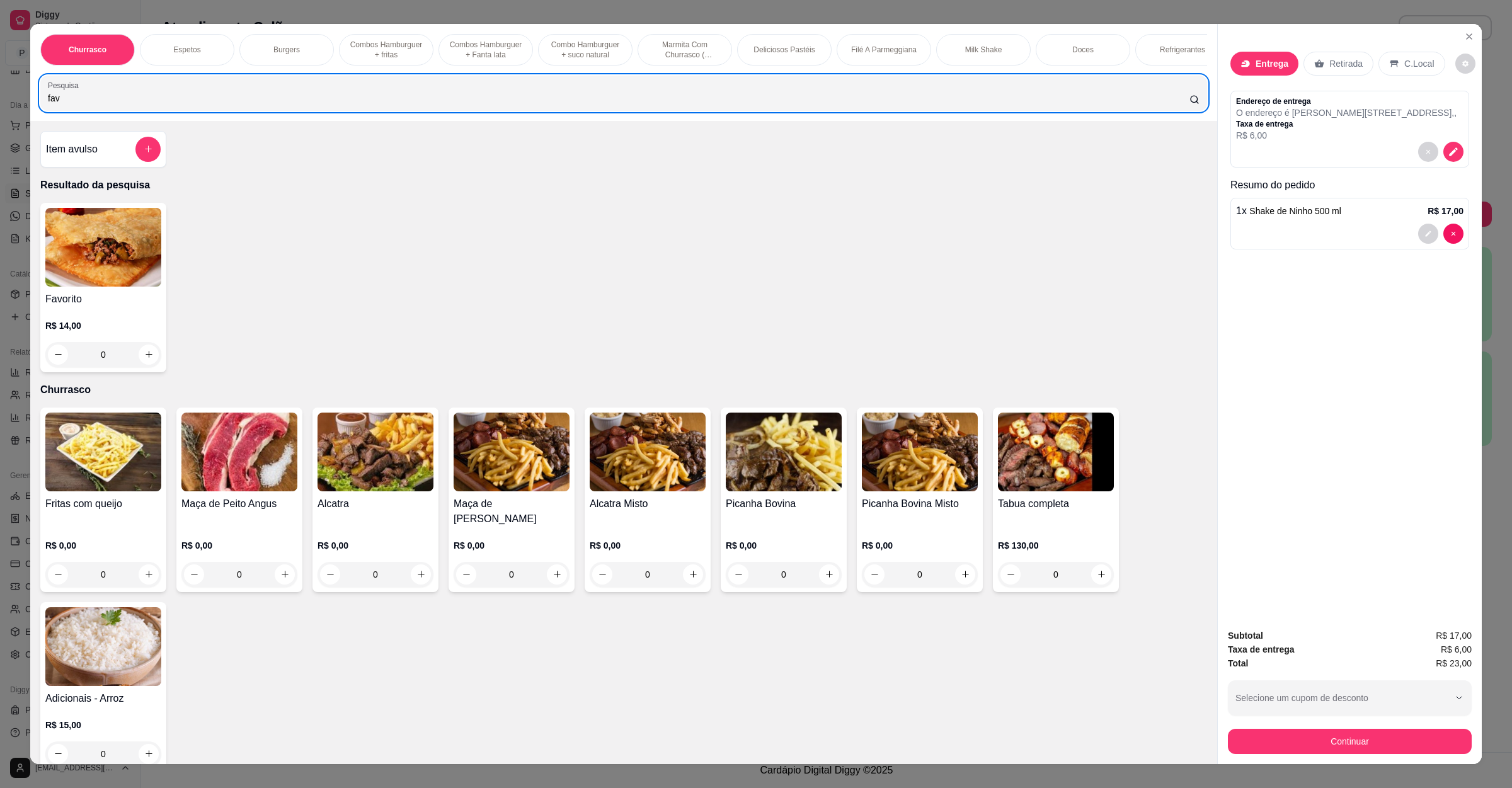
click at [150, 367] on div "0" at bounding box center [103, 354] width 116 height 25
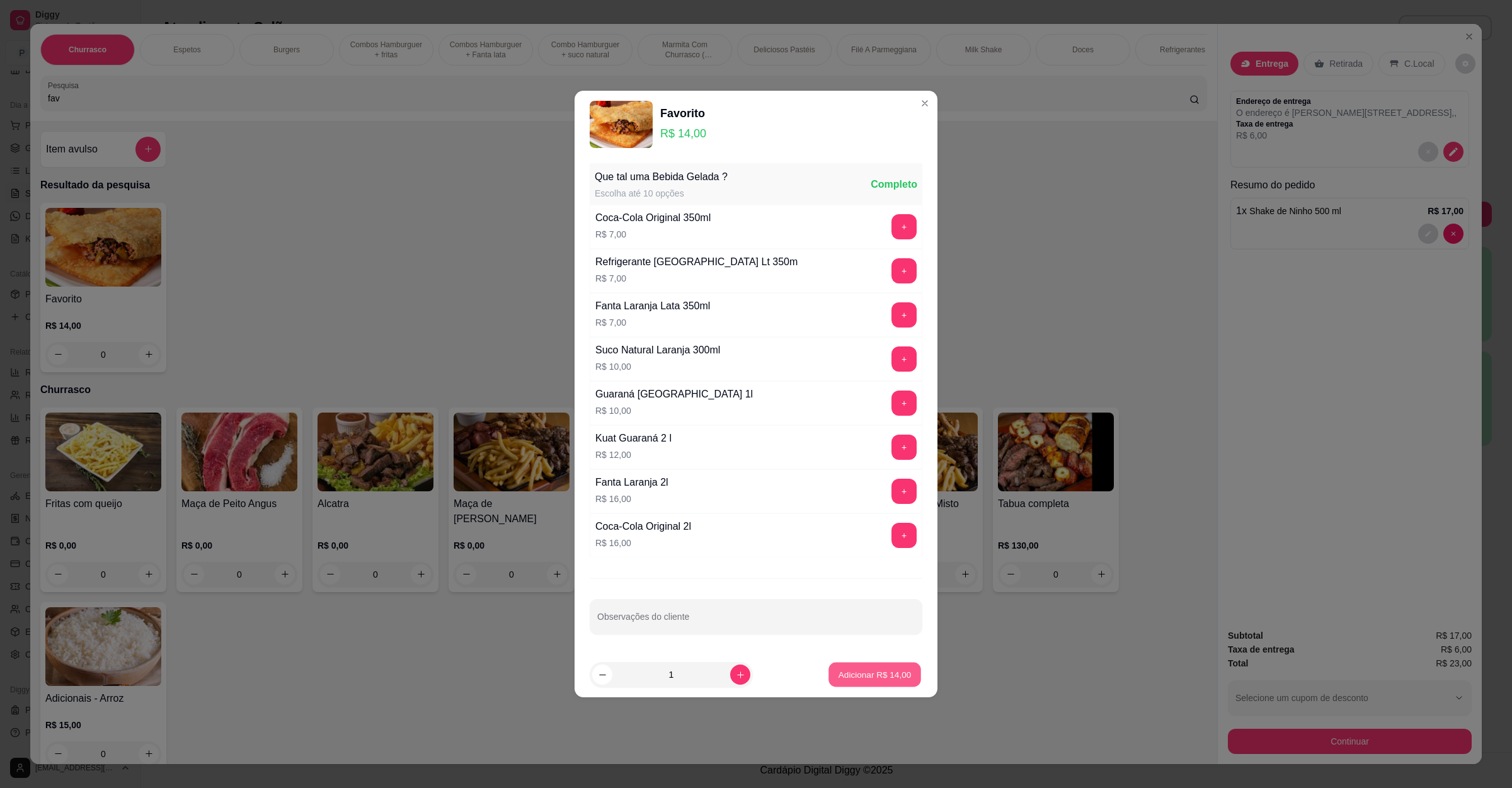
click at [883, 669] on button "Adicionar R$ 14,00" at bounding box center [875, 675] width 93 height 25
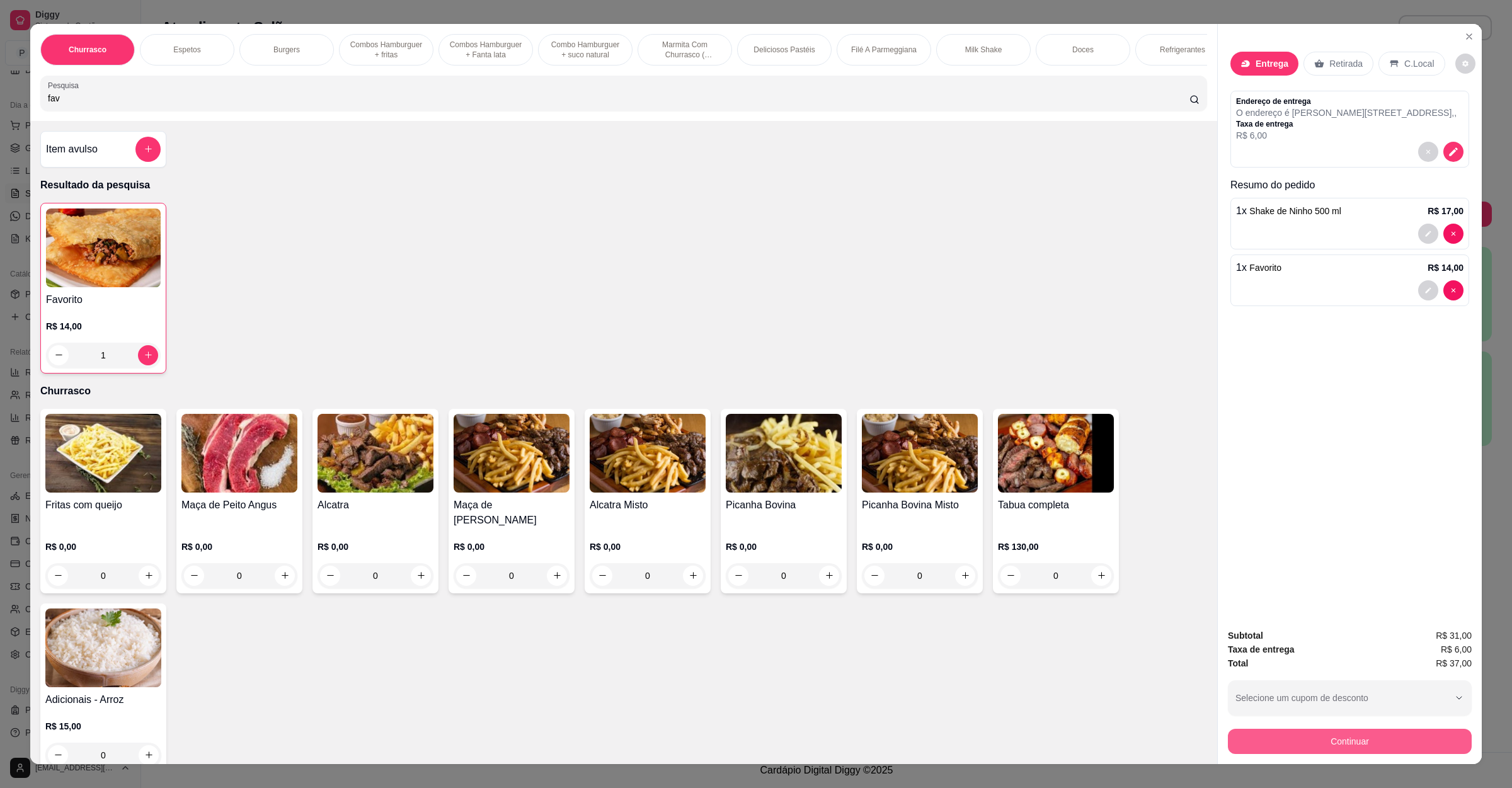
click at [1341, 739] on button "Continuar" at bounding box center [1350, 740] width 244 height 25
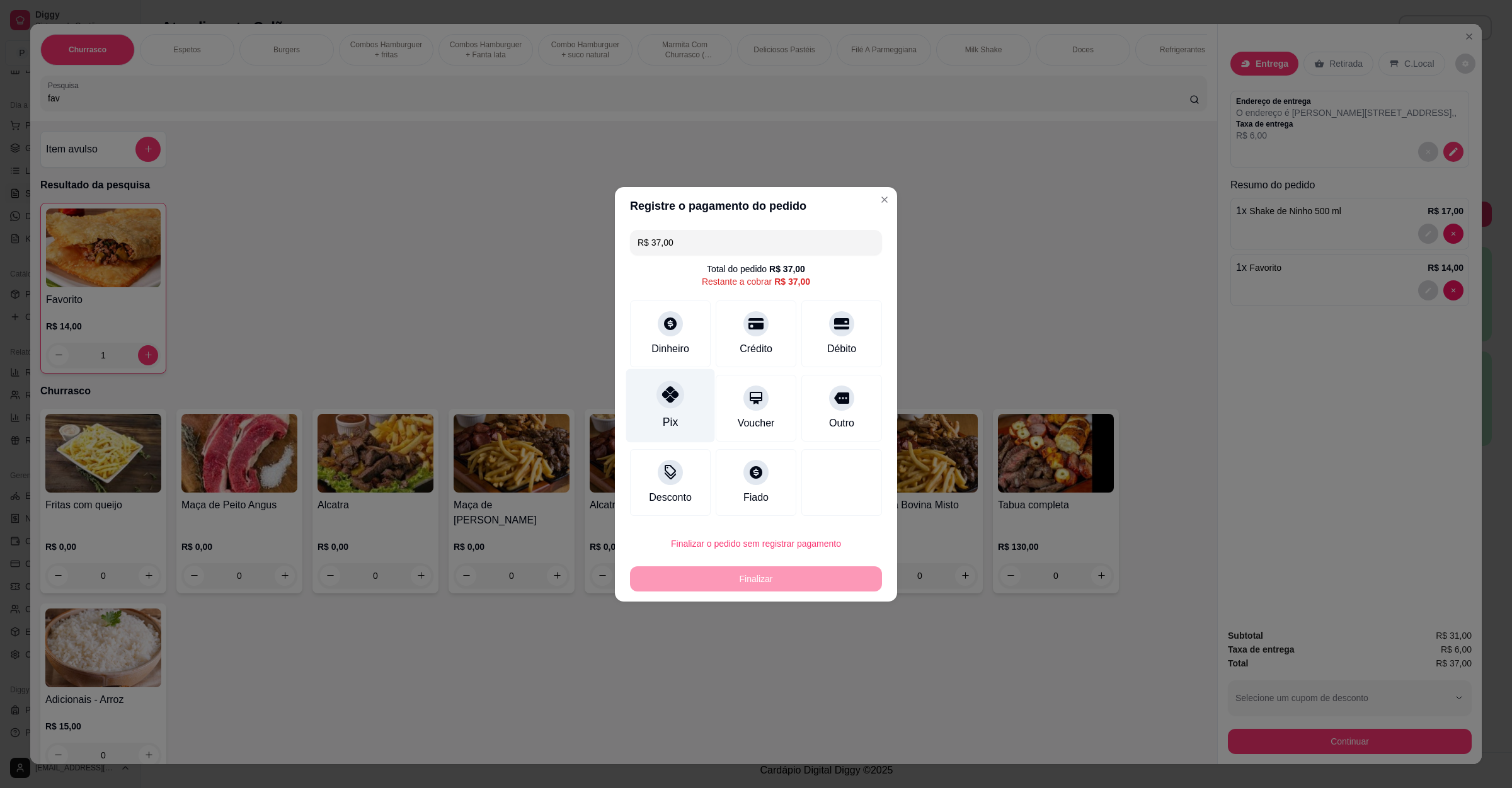
click at [677, 414] on div "Pix" at bounding box center [671, 405] width 89 height 74
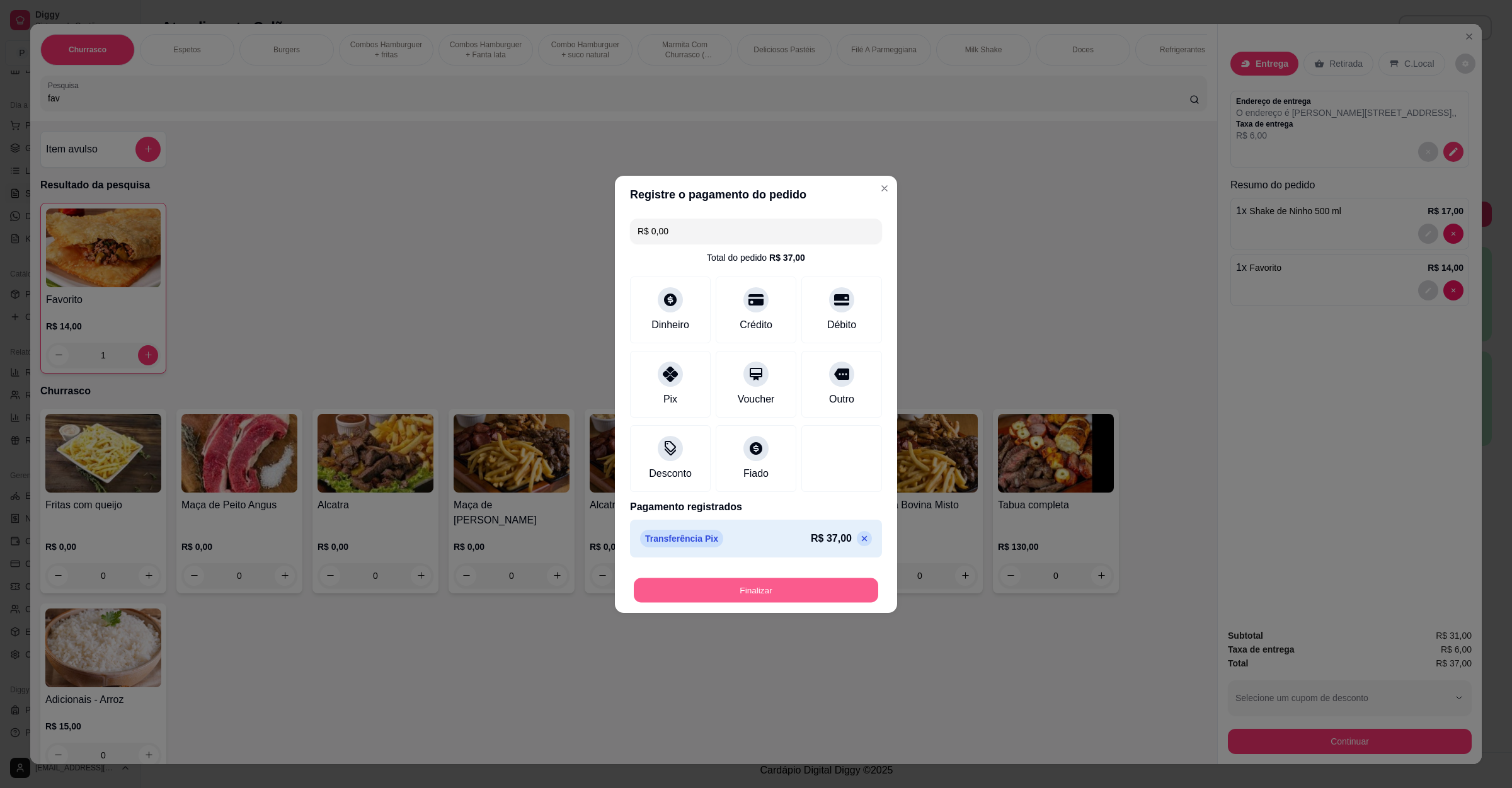
click at [711, 588] on button "Finalizar" at bounding box center [756, 589] width 245 height 25
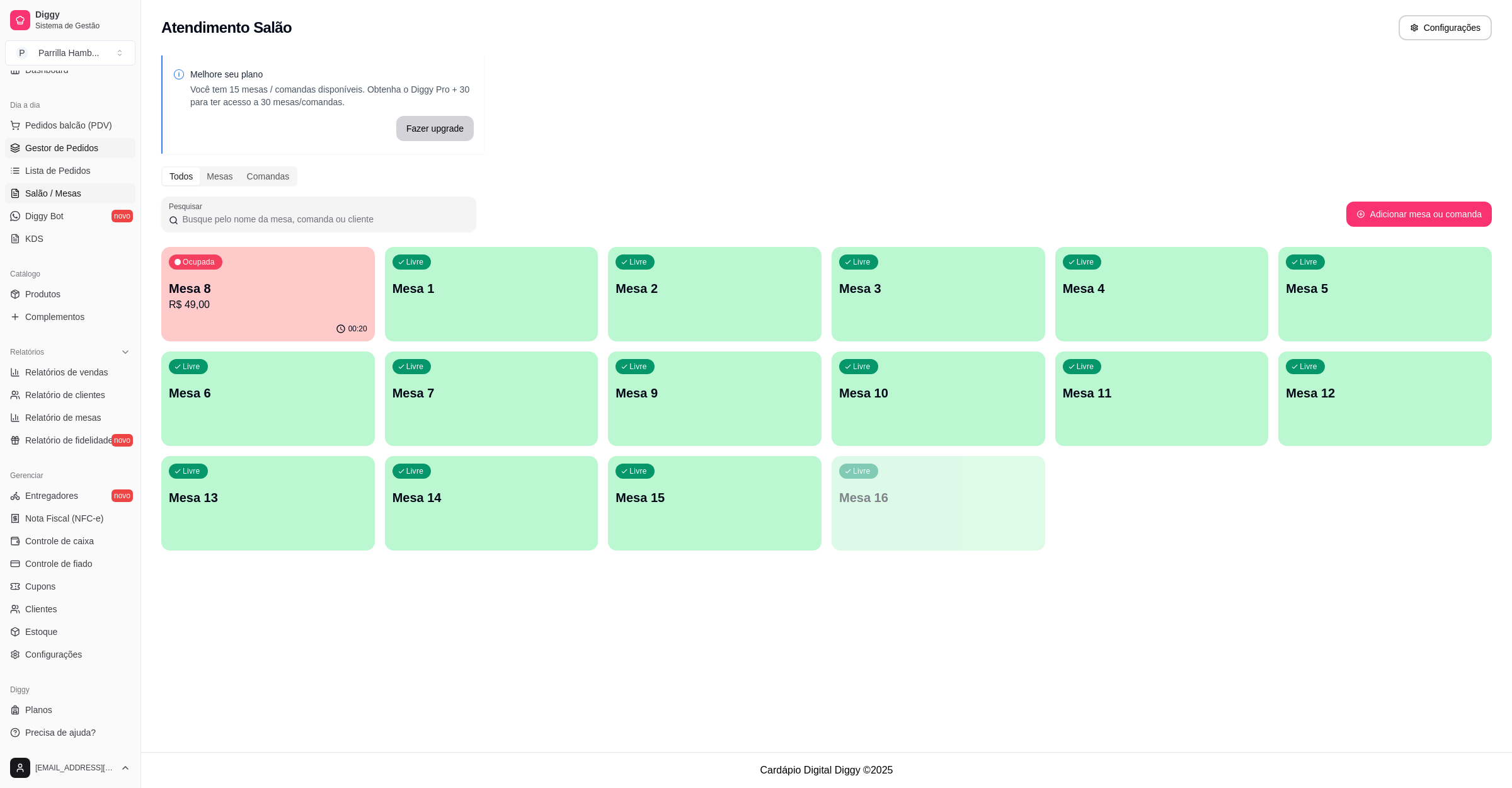
click at [76, 157] on link "Gestor de Pedidos" at bounding box center [70, 148] width 131 height 20
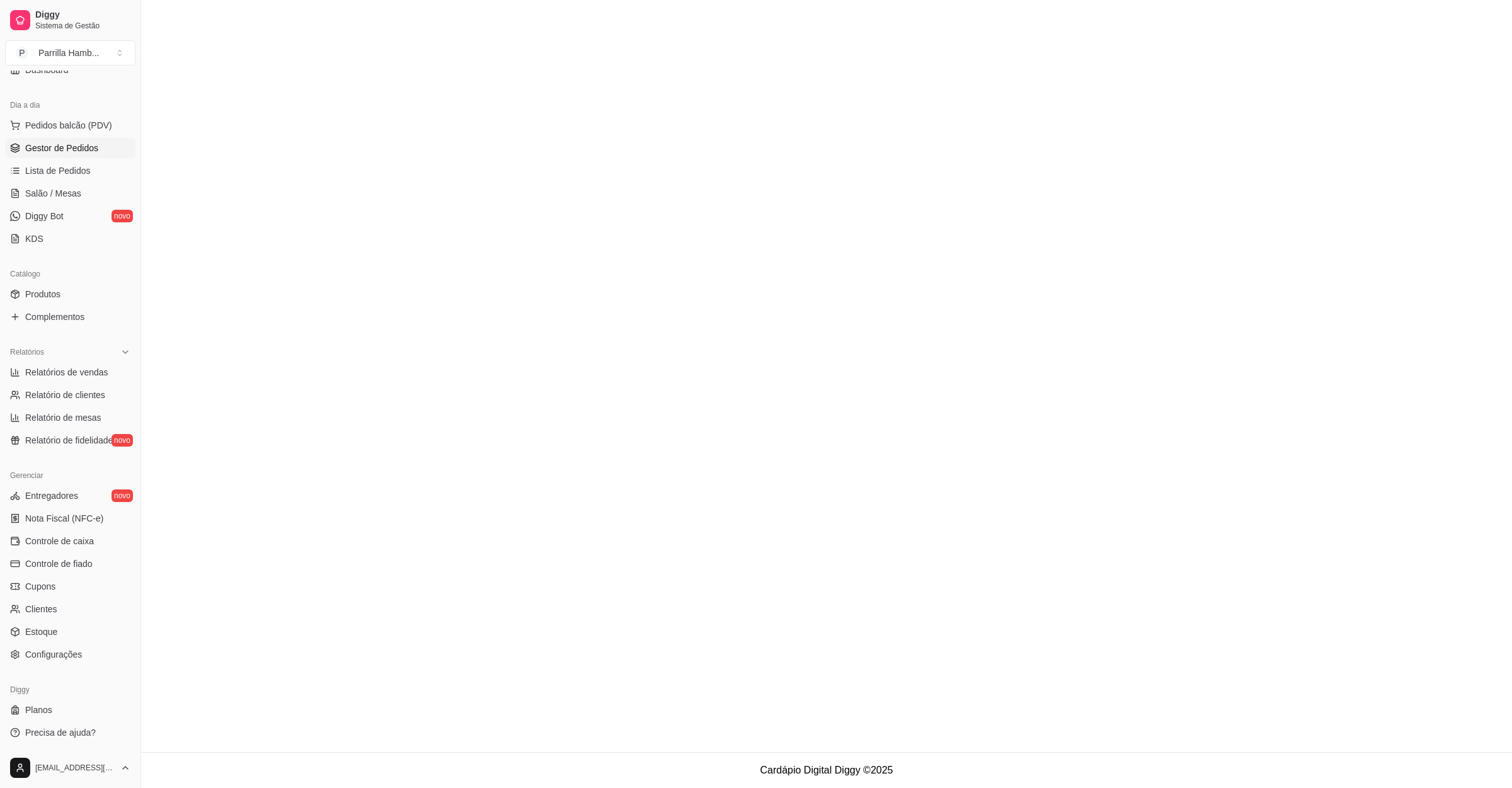
click at [53, 146] on span "Gestor de Pedidos" at bounding box center [61, 148] width 73 height 13
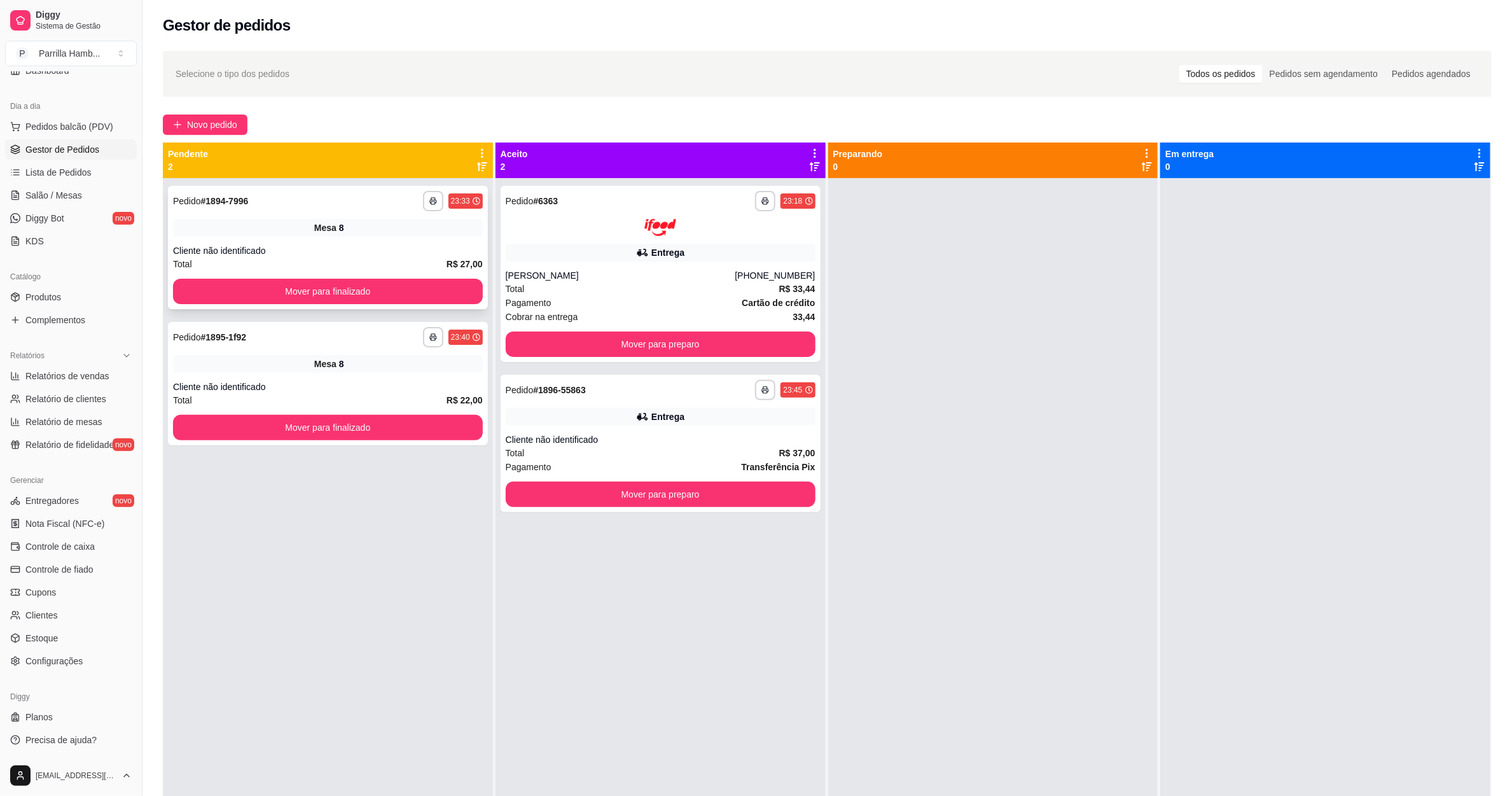
click at [364, 271] on div "**********" at bounding box center [328, 248] width 320 height 124
click at [346, 281] on button "Mover para finalizado" at bounding box center [328, 291] width 300 height 25
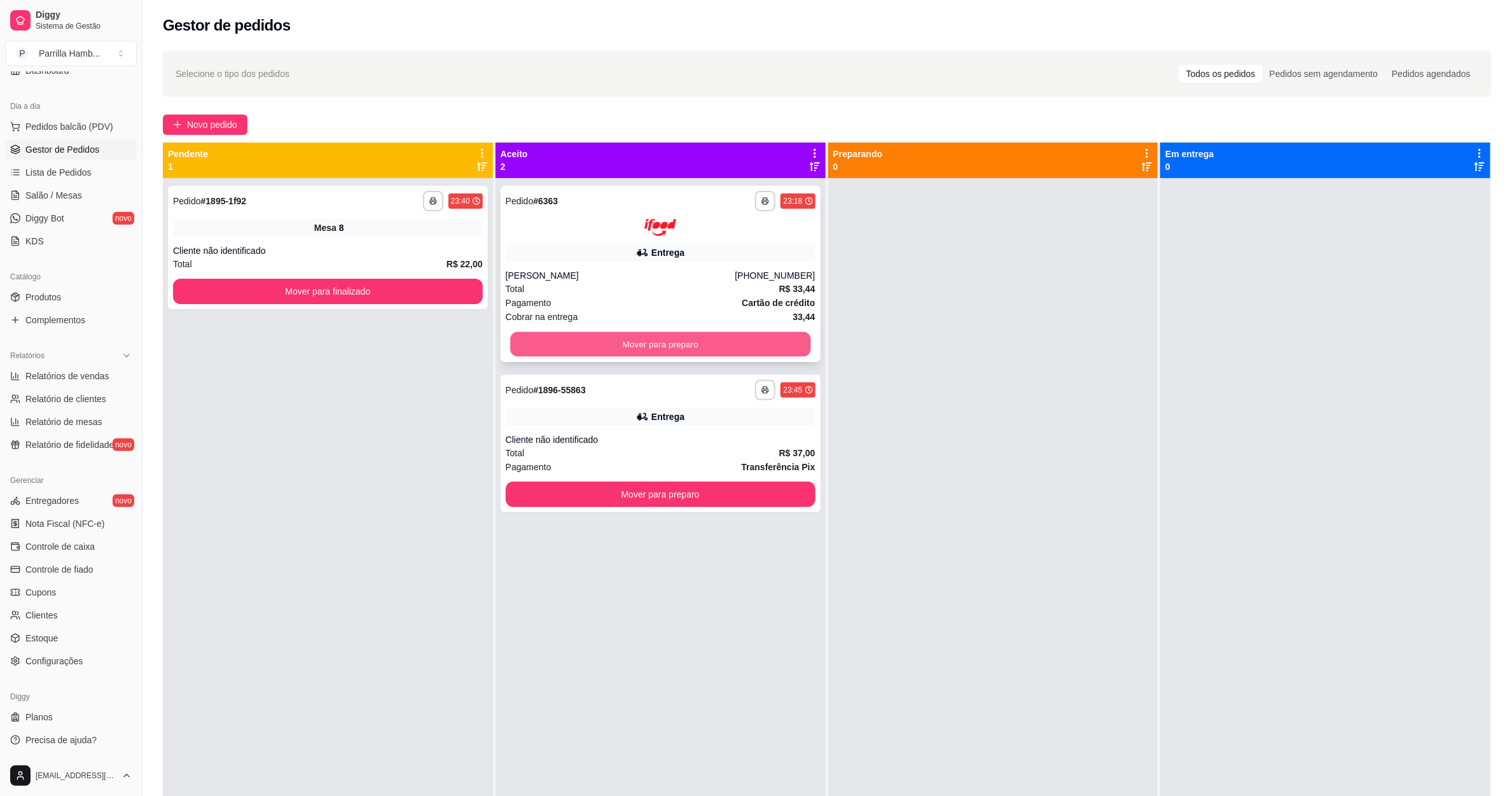
click at [649, 340] on button "Mover para preparo" at bounding box center [660, 344] width 300 height 25
click at [395, 265] on div "Total R$ 22,00" at bounding box center [328, 264] width 310 height 14
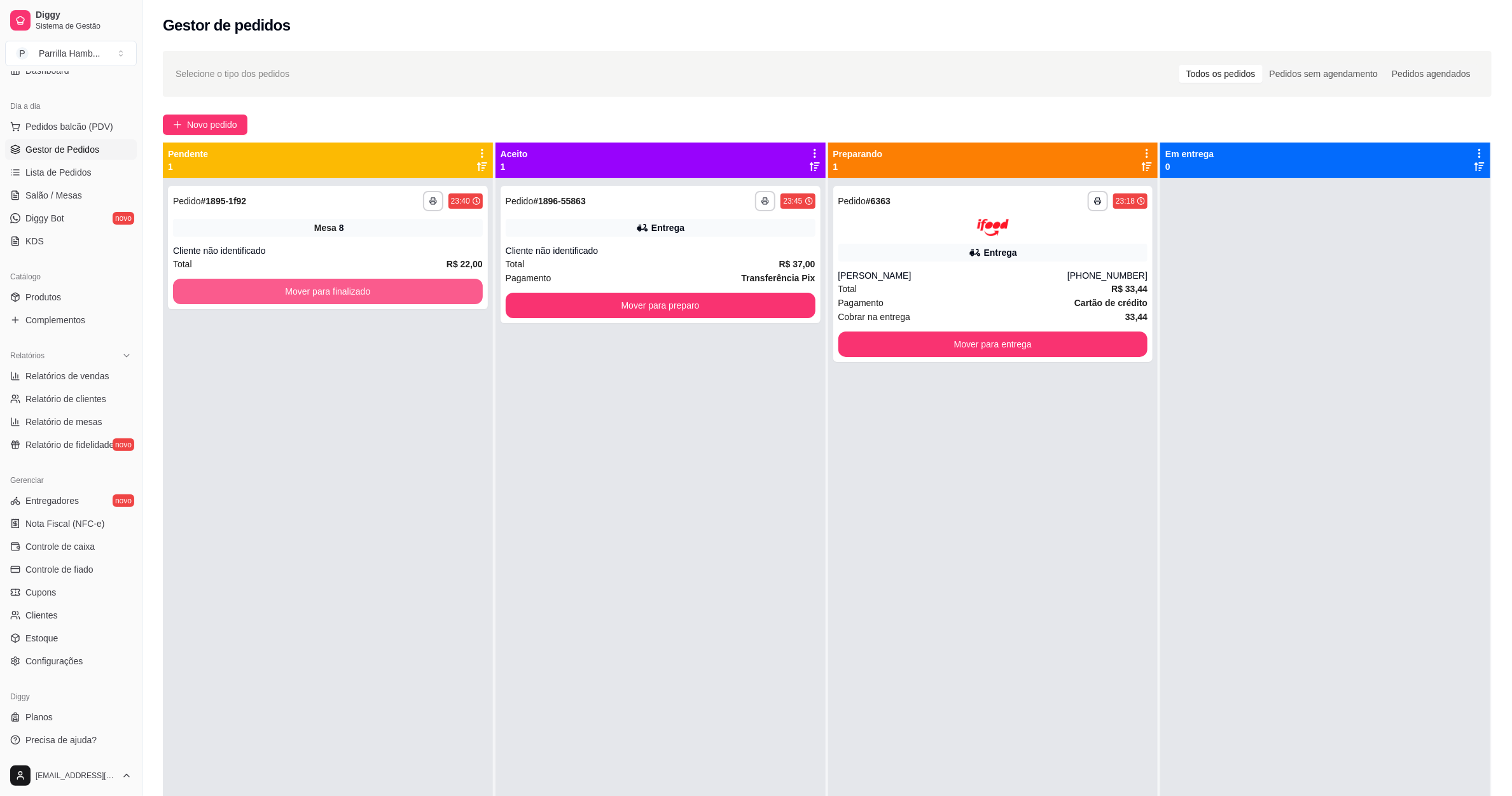
click at [372, 292] on button "Mover para finalizado" at bounding box center [328, 290] width 310 height 25
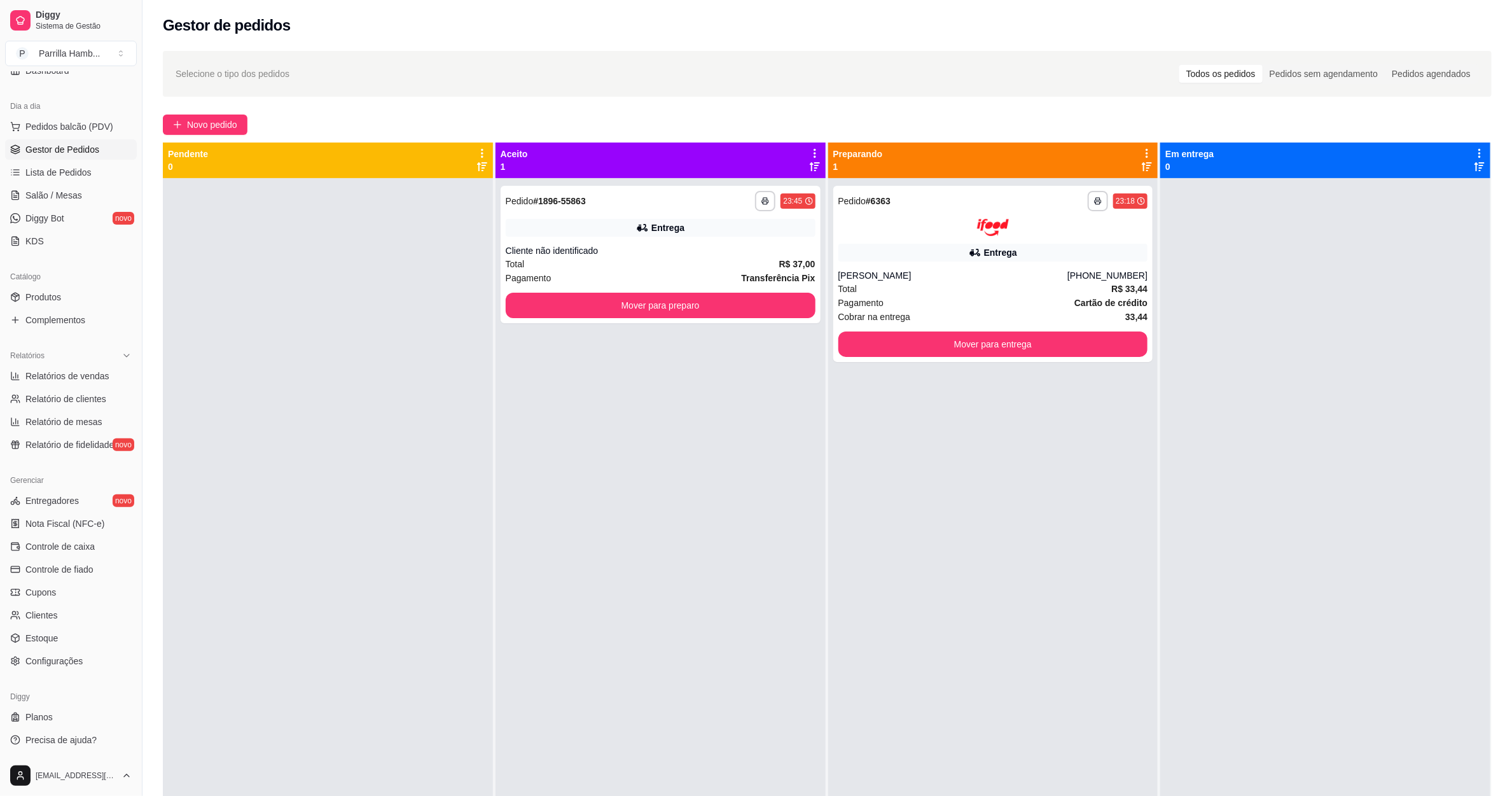
click at [766, 348] on div "**********" at bounding box center [660, 576] width 330 height 796
click at [749, 315] on button "Mover para preparo" at bounding box center [660, 305] width 310 height 25
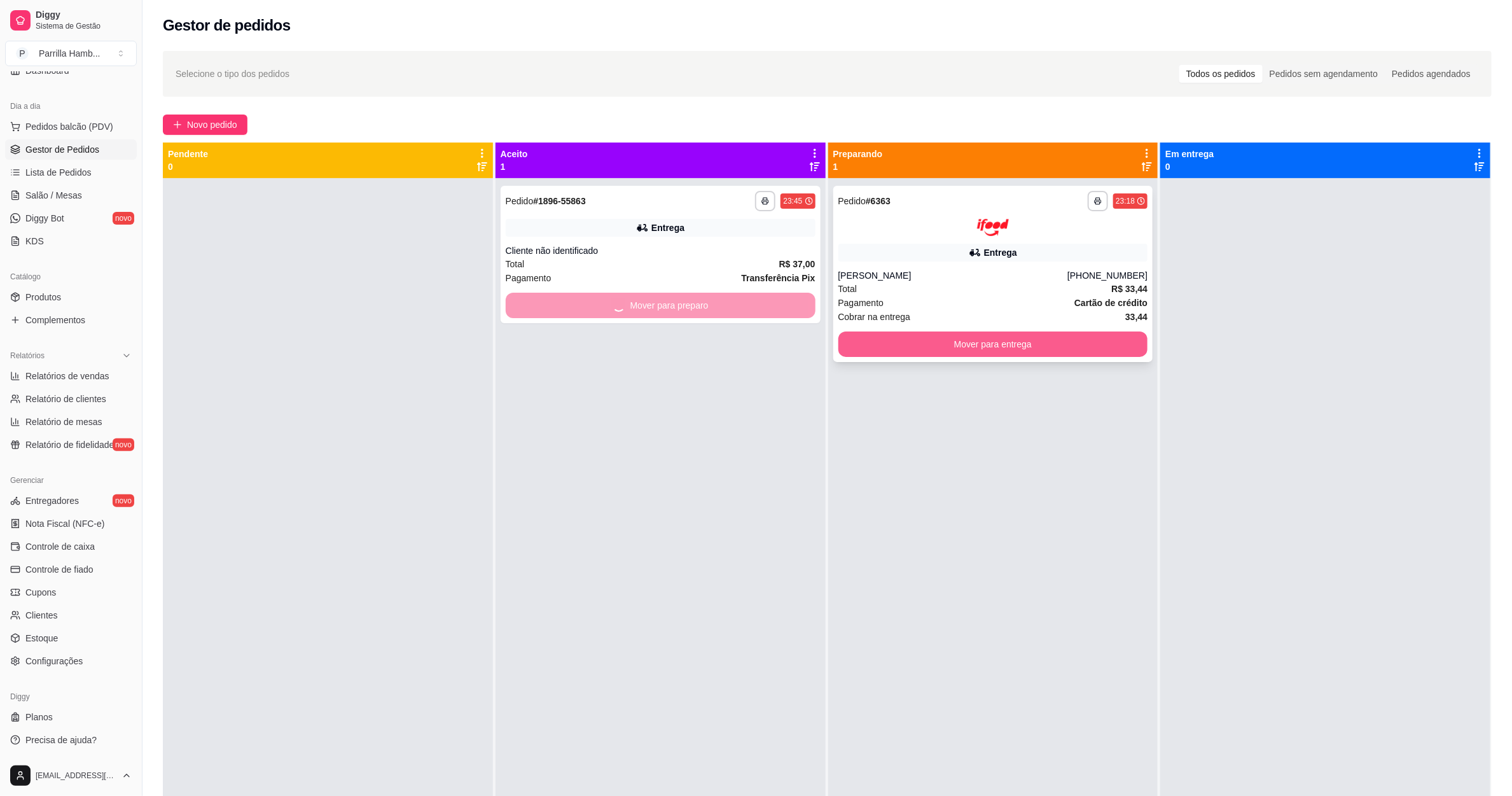
click at [907, 349] on button "Mover para entrega" at bounding box center [994, 344] width 310 height 25
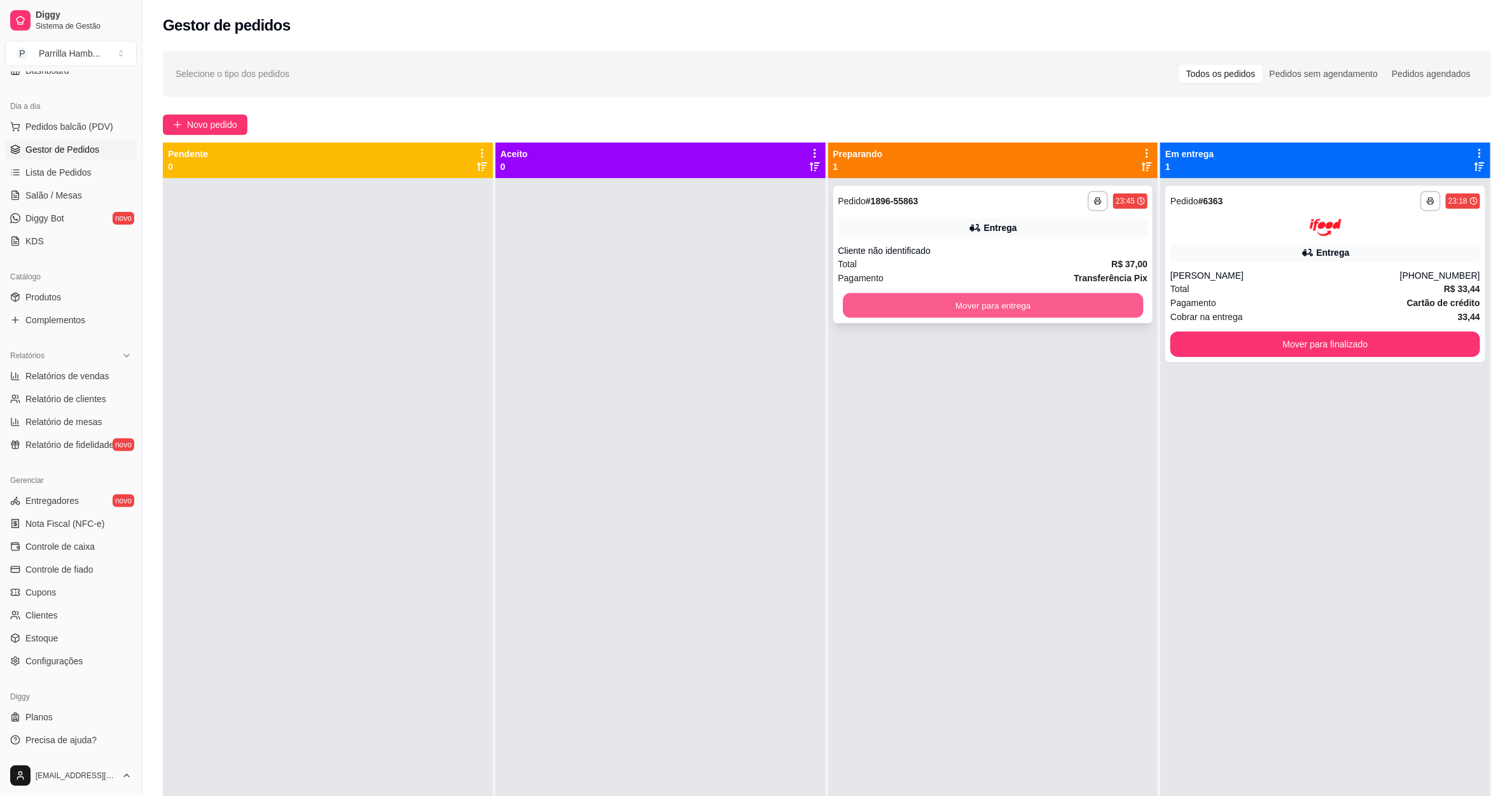
click at [1082, 307] on button "Mover para entrega" at bounding box center [993, 306] width 300 height 25
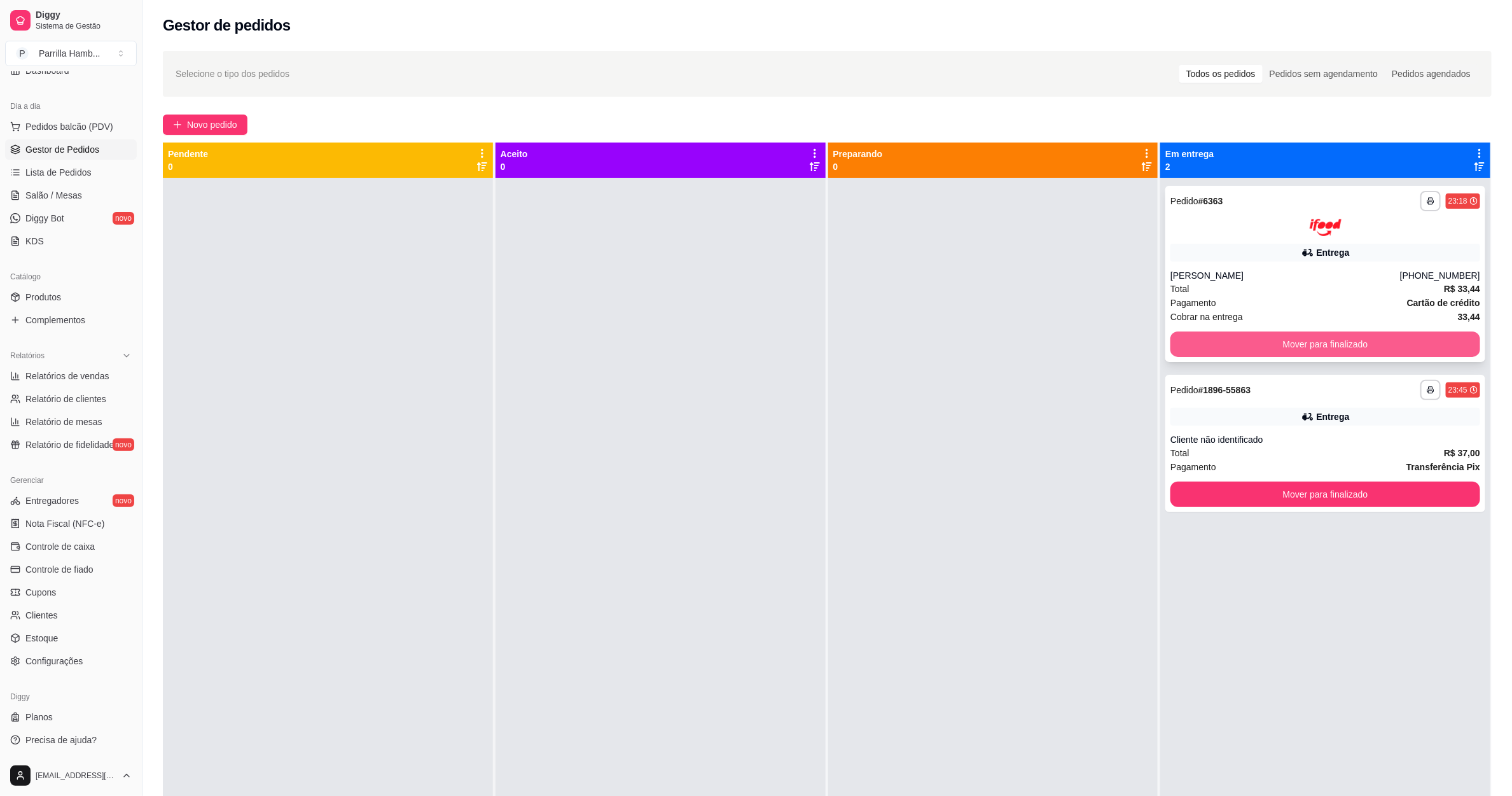
click at [1261, 351] on button "Mover para finalizado" at bounding box center [1325, 344] width 310 height 25
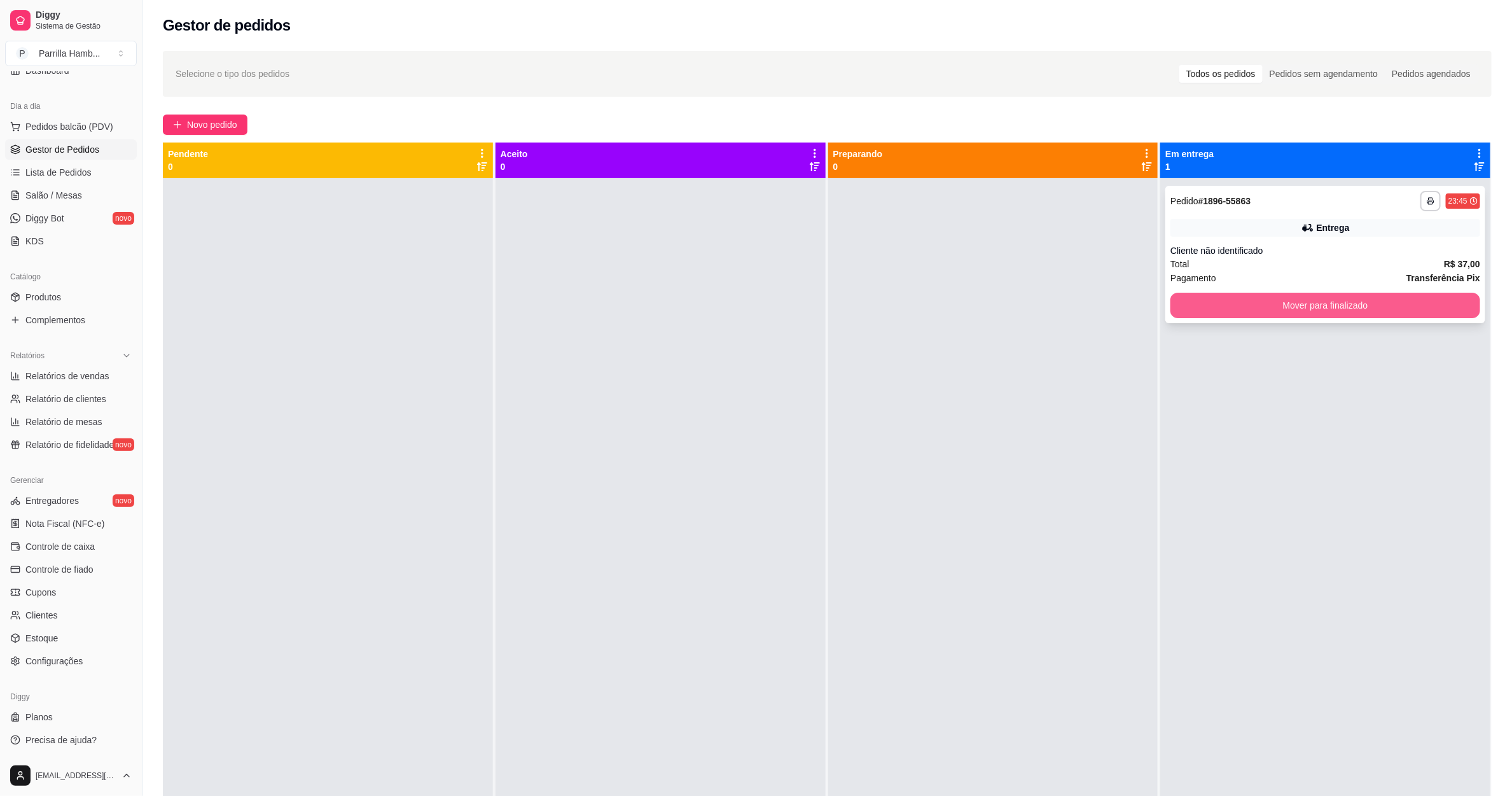
click at [1248, 307] on button "Mover para finalizado" at bounding box center [1325, 305] width 310 height 25
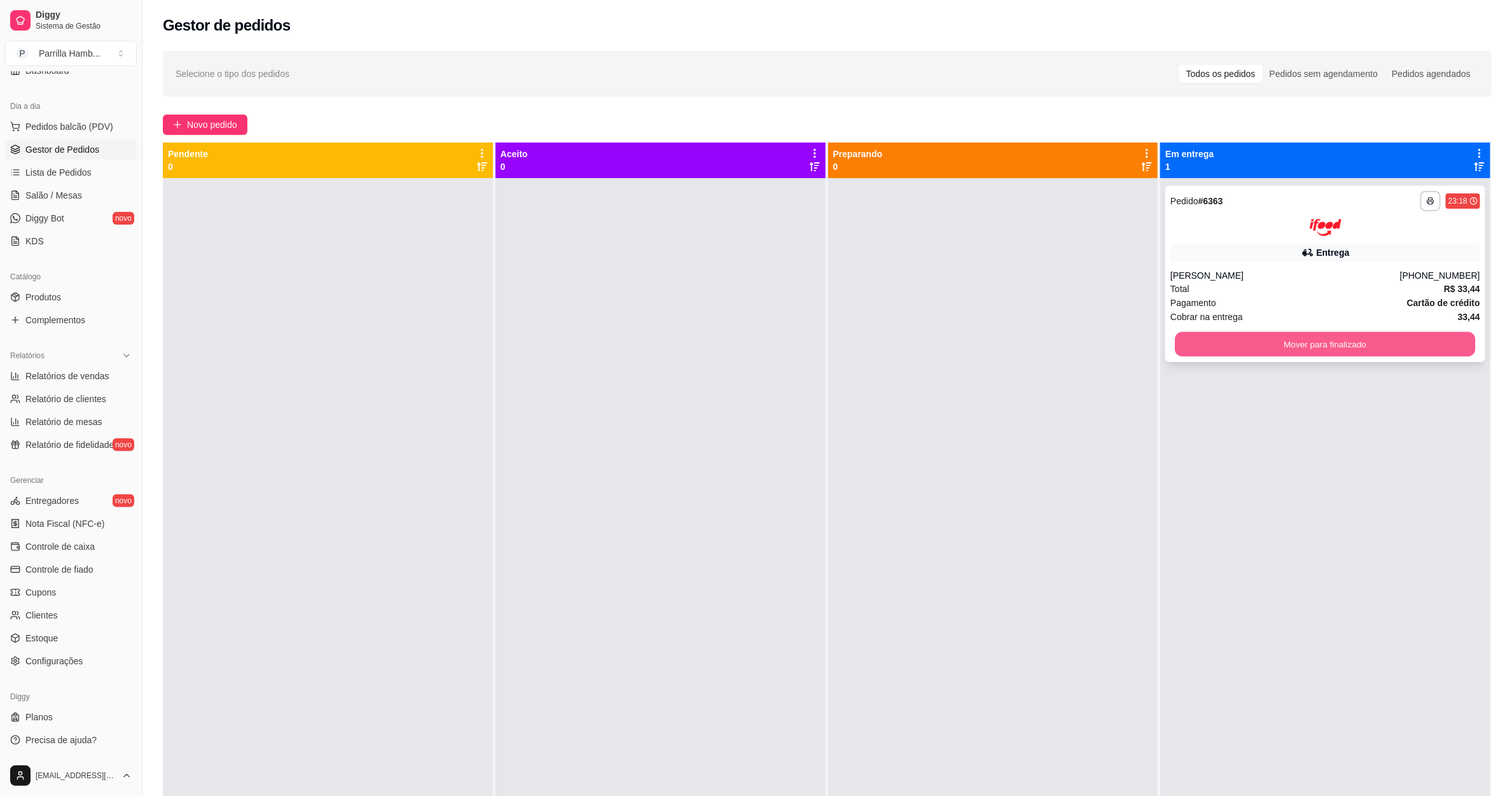
click at [1187, 344] on button "Mover para finalizado" at bounding box center [1326, 344] width 300 height 25
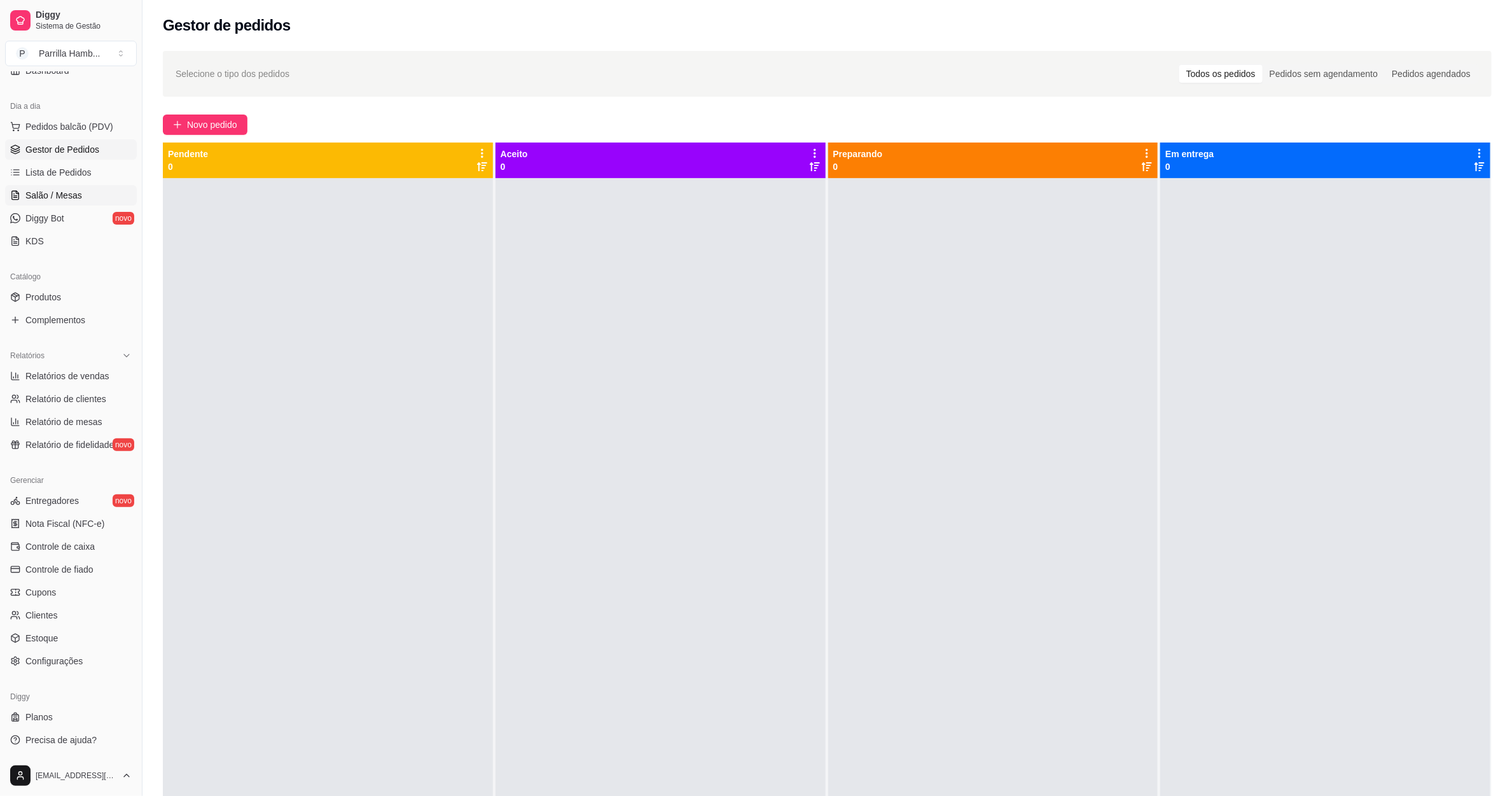
click at [69, 186] on link "Salão / Mesas" at bounding box center [71, 195] width 132 height 21
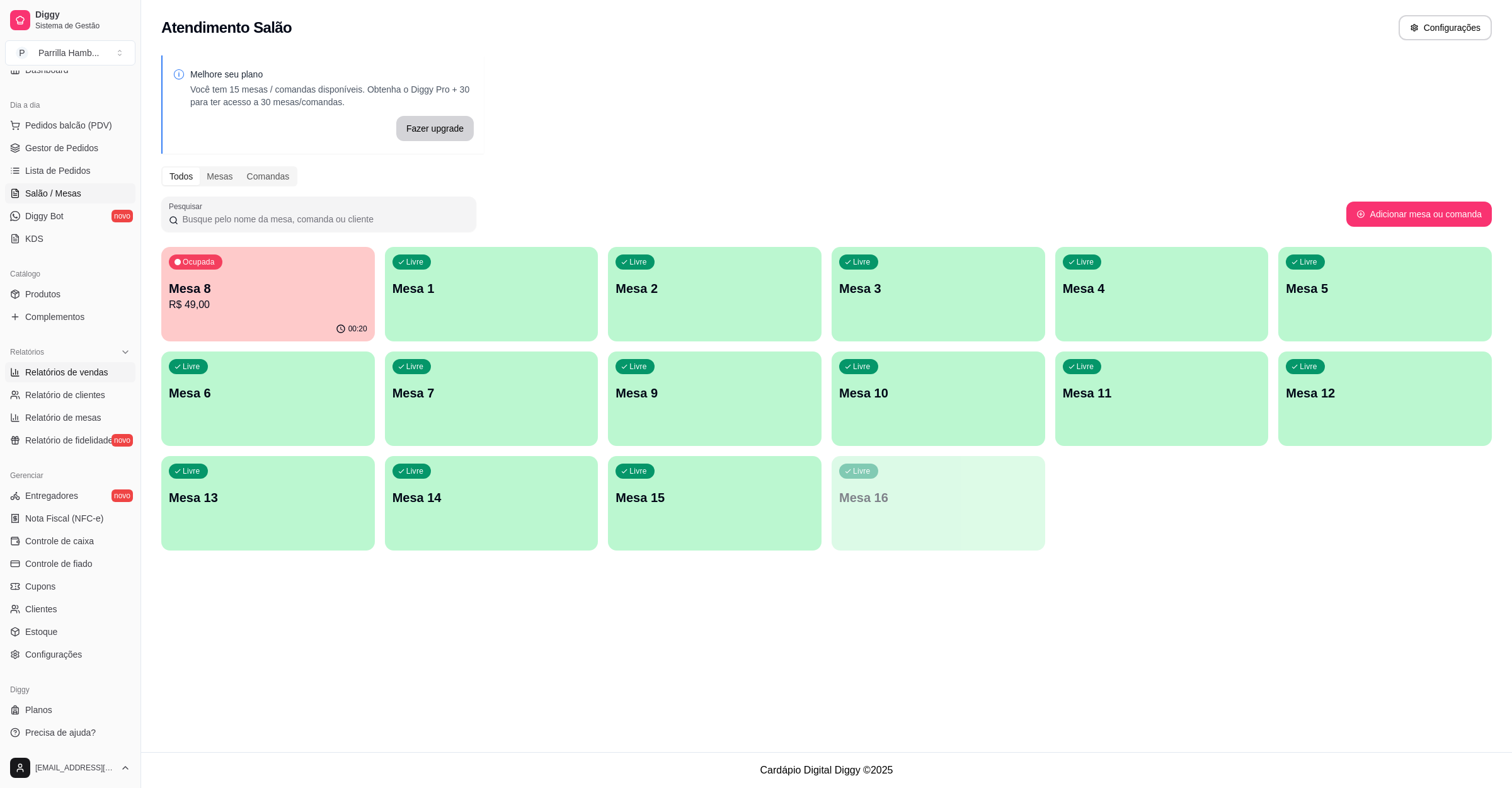
click at [70, 367] on span "Relatórios de vendas" at bounding box center [66, 372] width 83 height 13
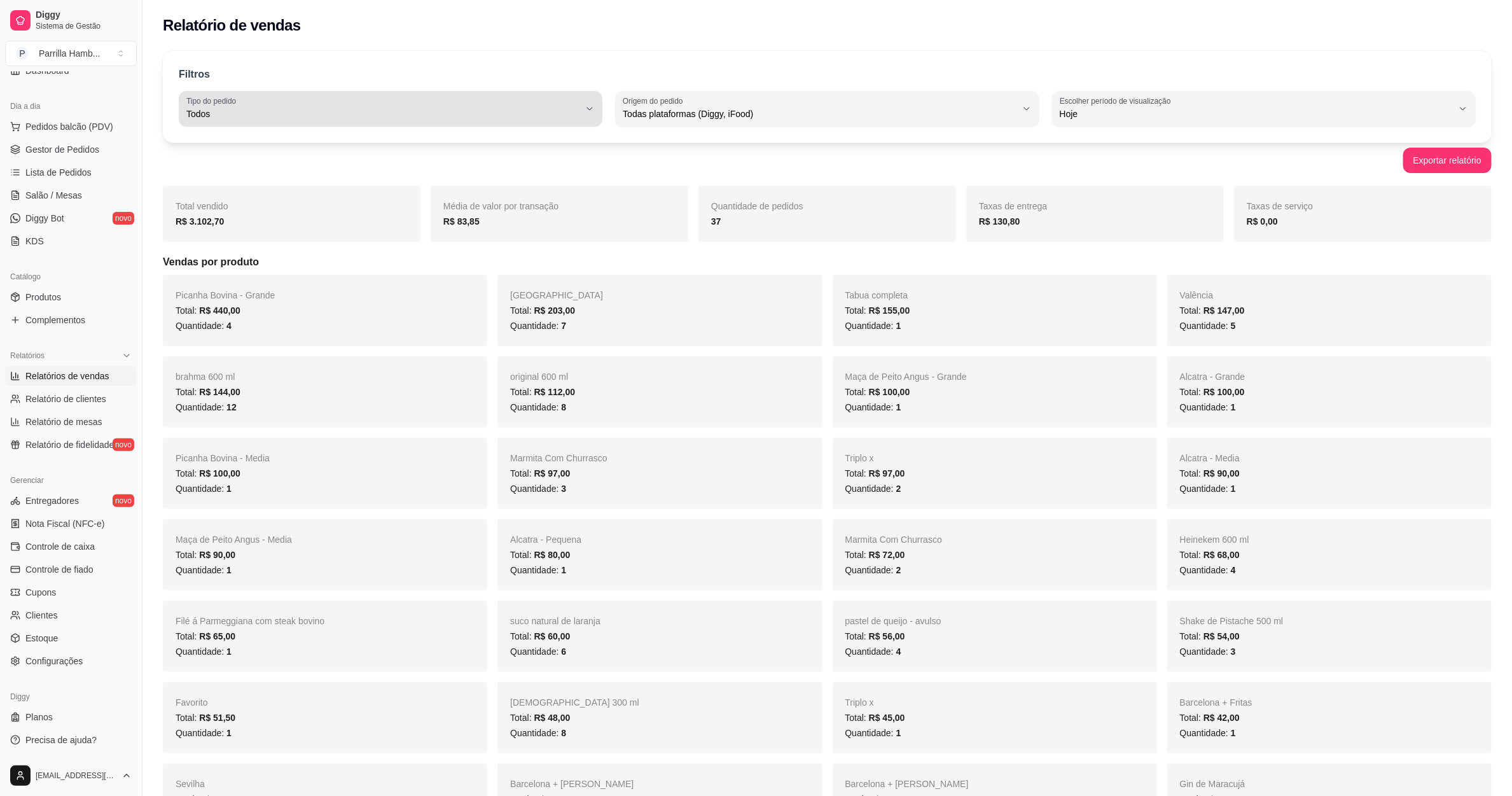
click at [451, 103] on div "Todos" at bounding box center [383, 108] width 393 height 25
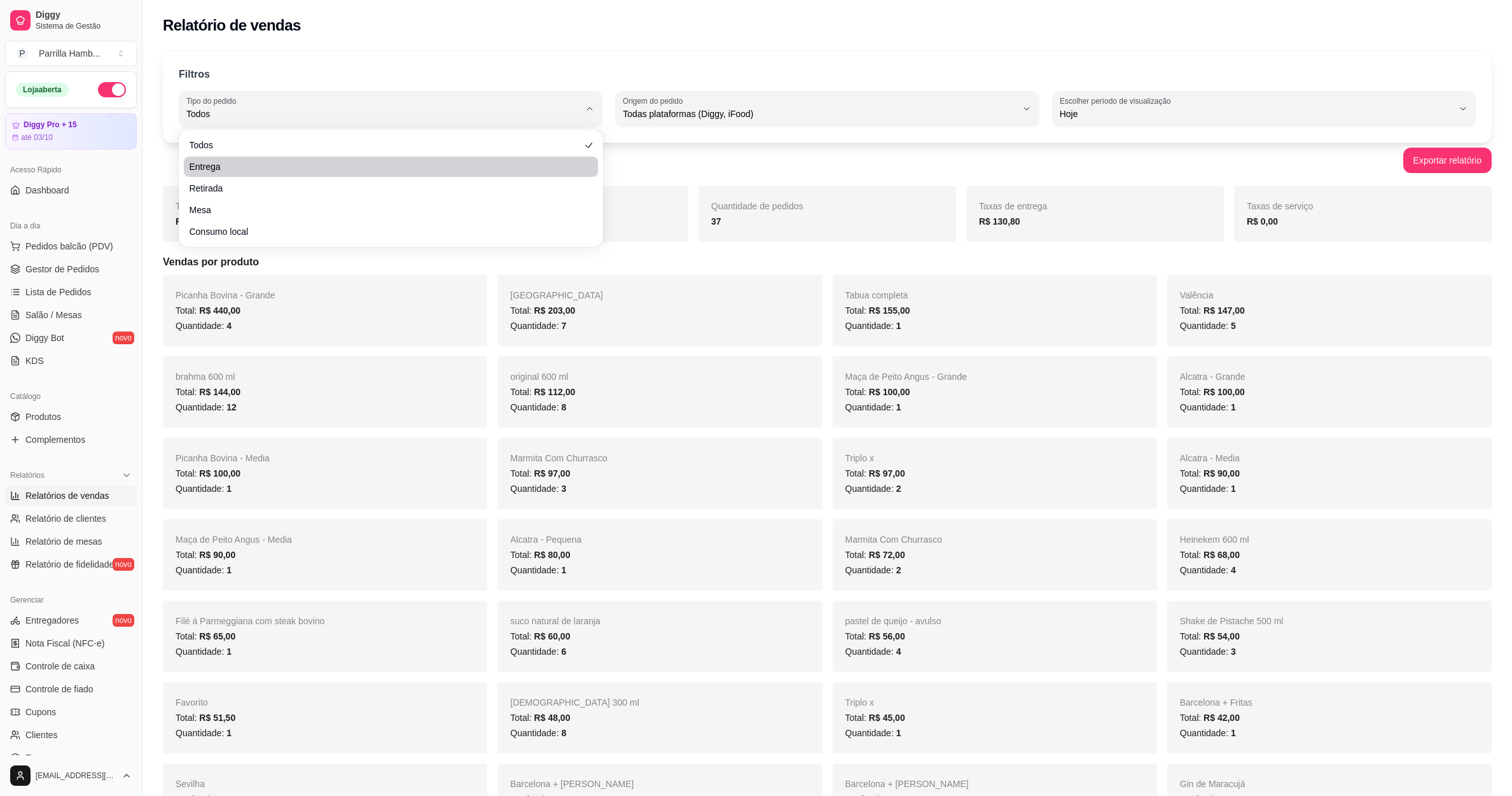
select select "ALL"
select select "0"
click at [326, 156] on li "Entrega" at bounding box center [390, 166] width 413 height 21
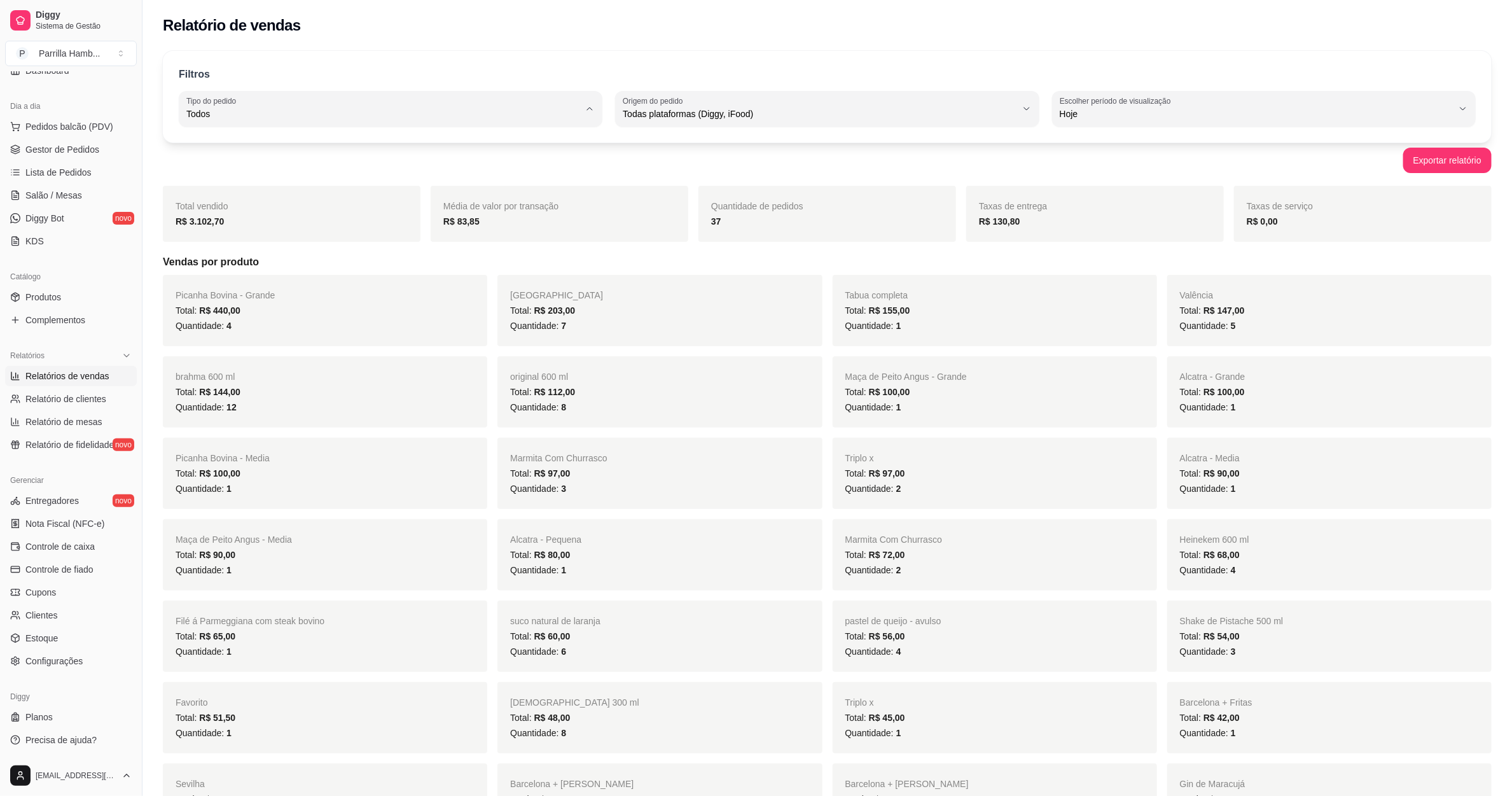
click at [286, 169] on span "Entrega" at bounding box center [385, 165] width 375 height 12
type input "DELIVERY"
select select "DELIVERY"
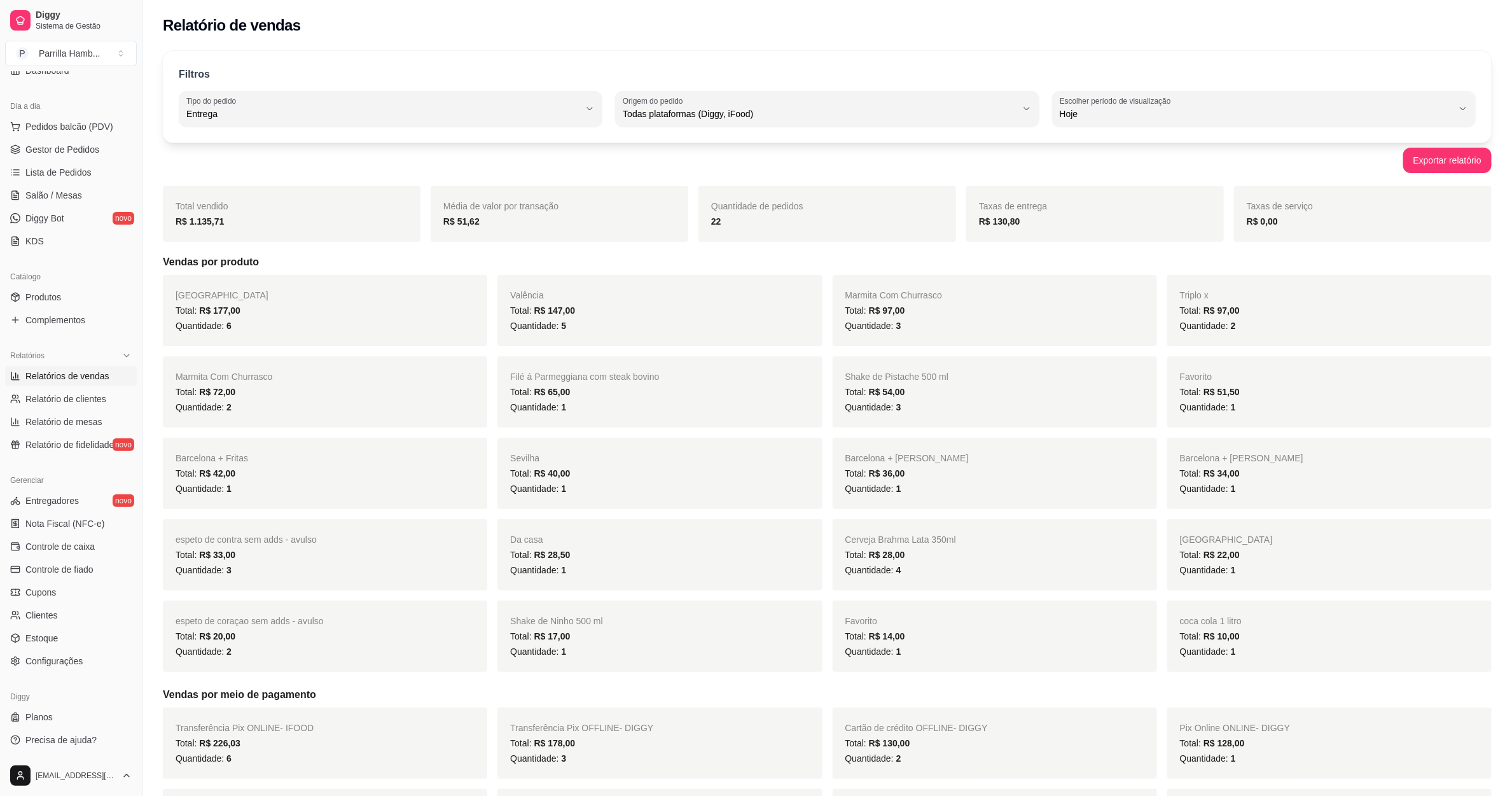
click at [685, 226] on div "Média de valor por transação R$ 51,62" at bounding box center [560, 213] width 258 height 56
click at [722, 226] on div "22" at bounding box center [827, 221] width 233 height 15
click at [80, 195] on link "Salão / Mesas" at bounding box center [71, 195] width 132 height 21
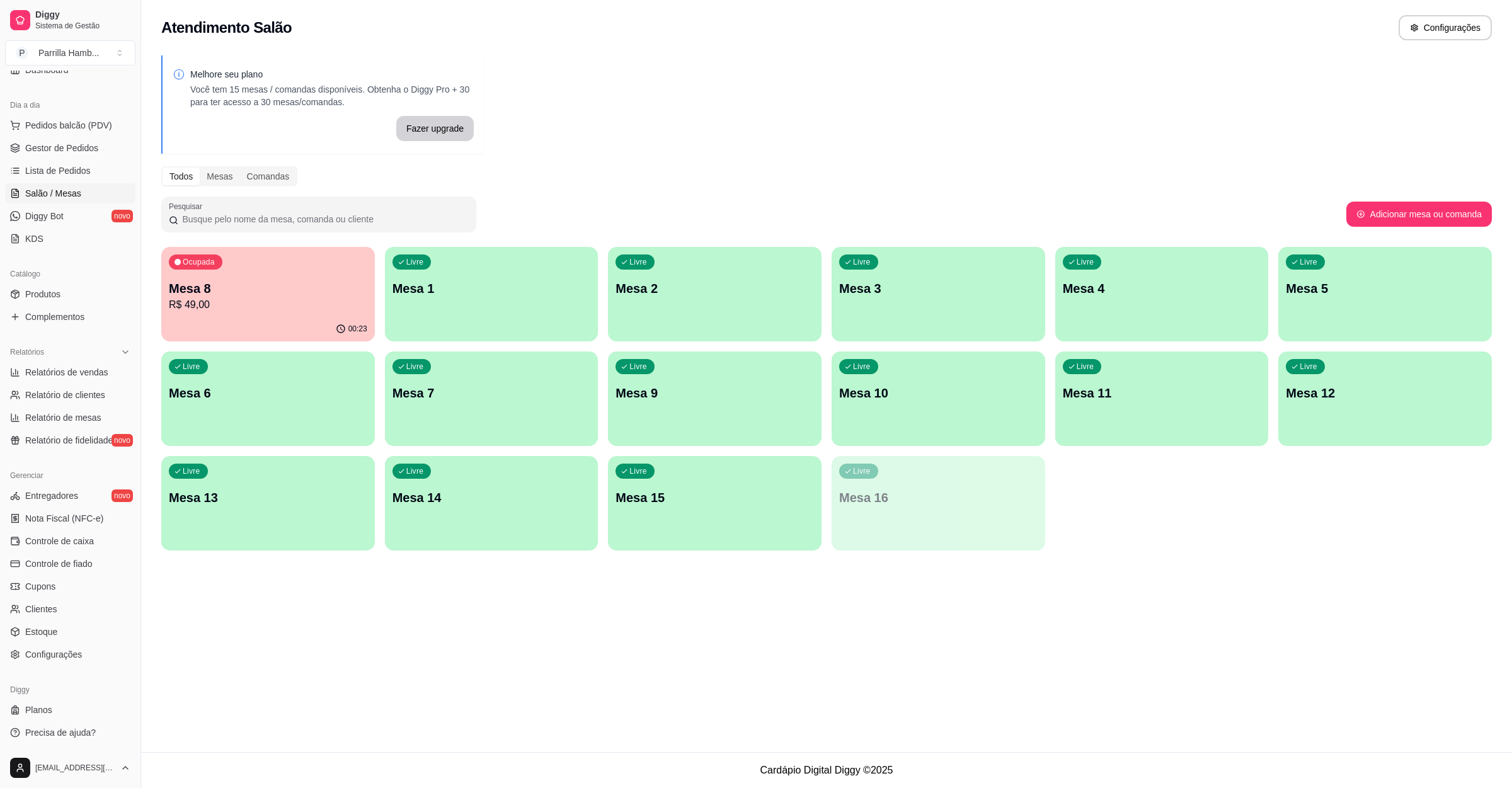
click at [212, 280] on p "Mesa 8" at bounding box center [268, 288] width 199 height 17
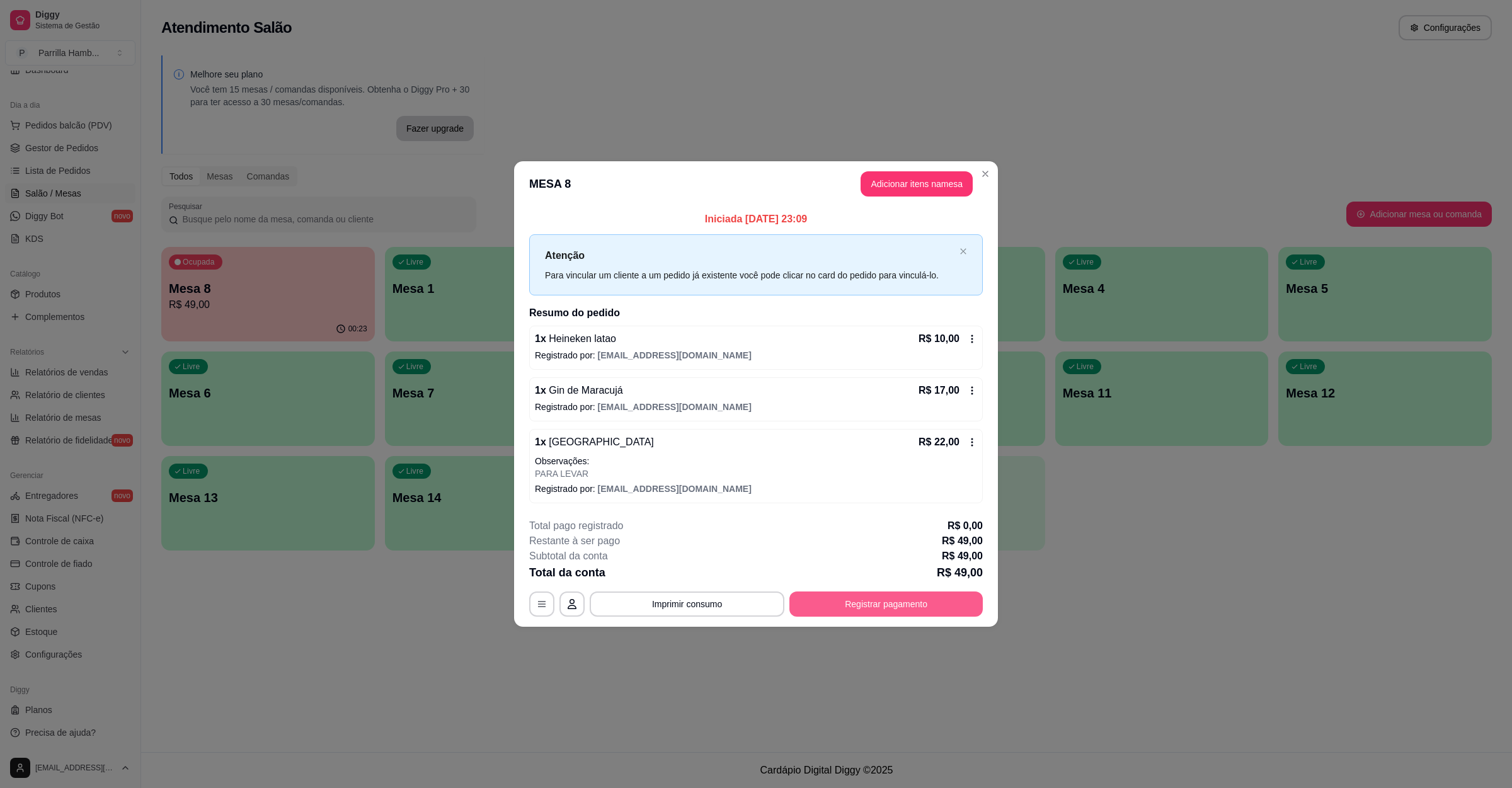
click at [912, 608] on button "Registrar pagamento" at bounding box center [886, 603] width 193 height 25
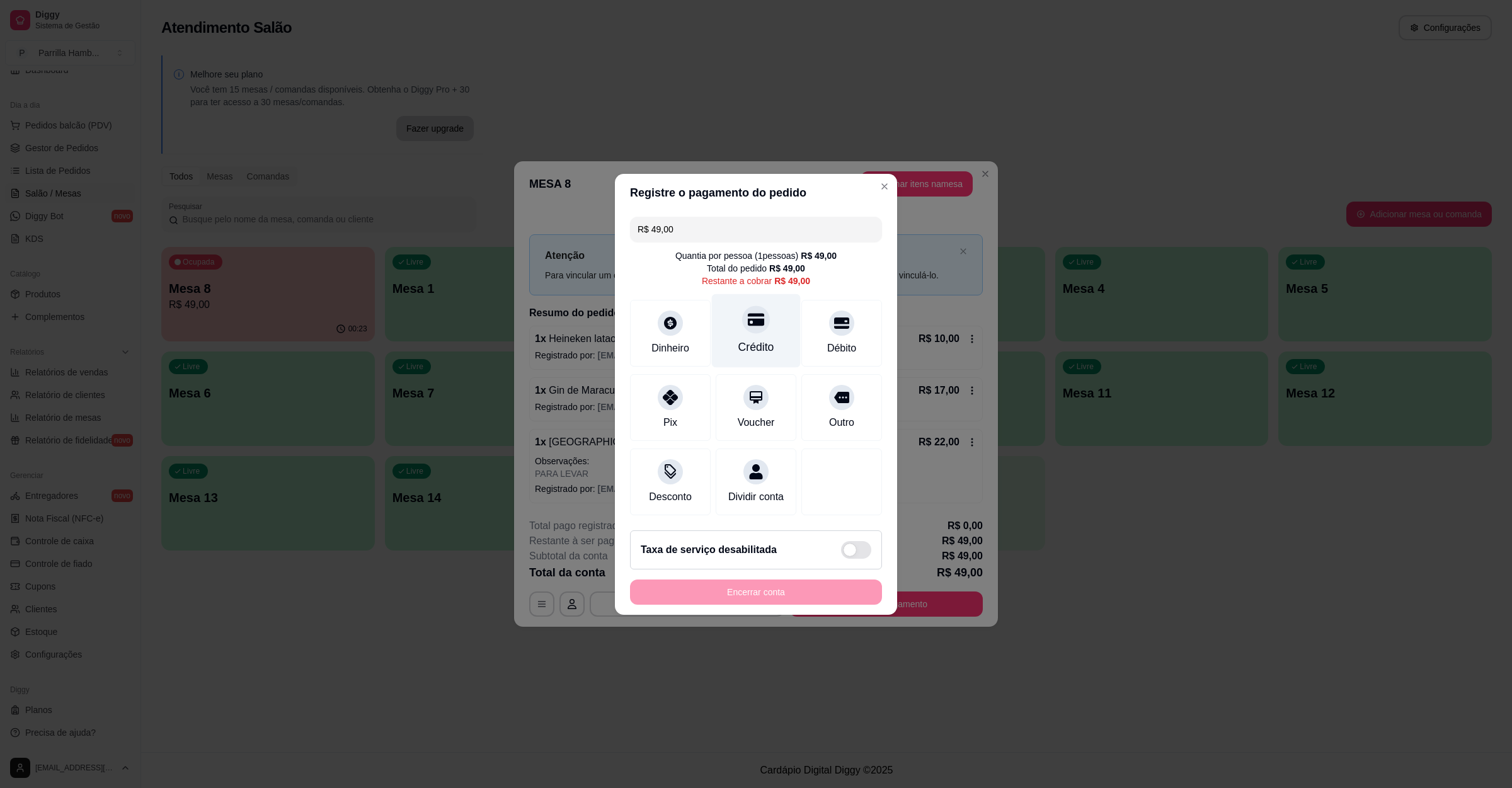
click at [724, 316] on div "Crédito" at bounding box center [757, 331] width 89 height 74
type input "R$ 0,00"
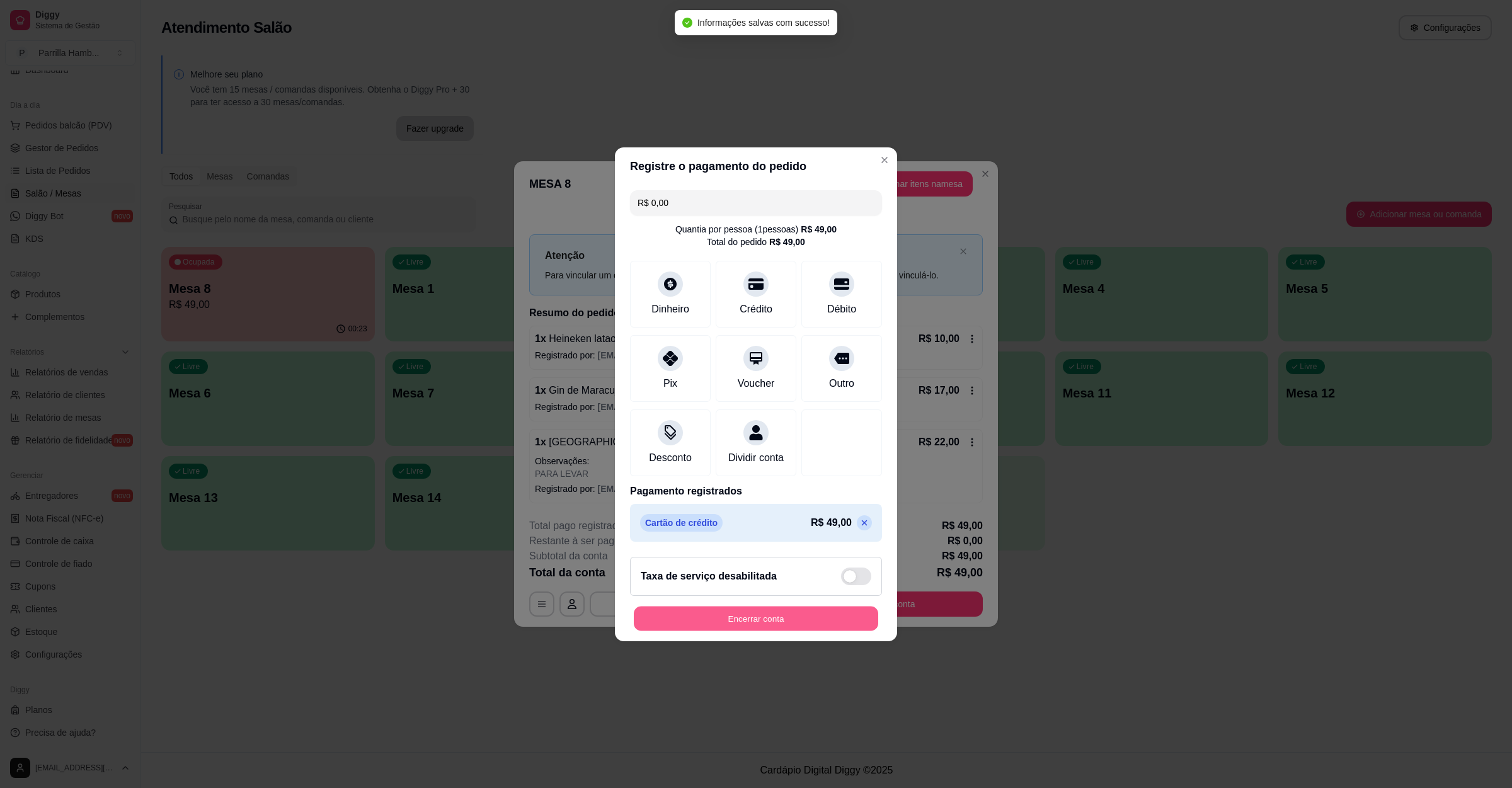
click at [761, 629] on button "Encerrar conta" at bounding box center [756, 618] width 245 height 25
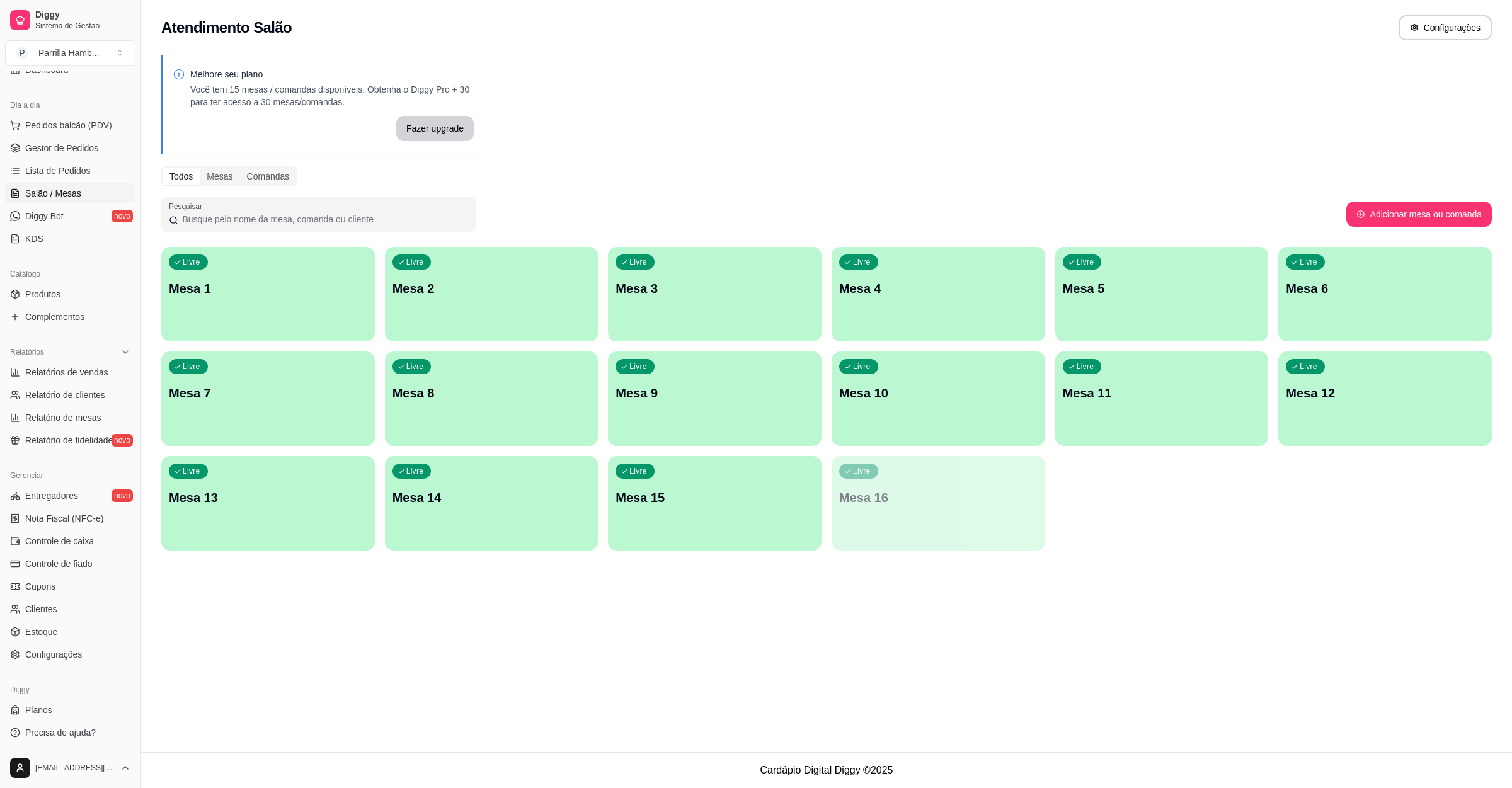
click at [405, 786] on footer "Cardápio Digital Diggy © 2025" at bounding box center [826, 770] width 1371 height 36
click at [55, 363] on link "Relatórios de vendas" at bounding box center [70, 372] width 131 height 20
select select "ALL"
select select "0"
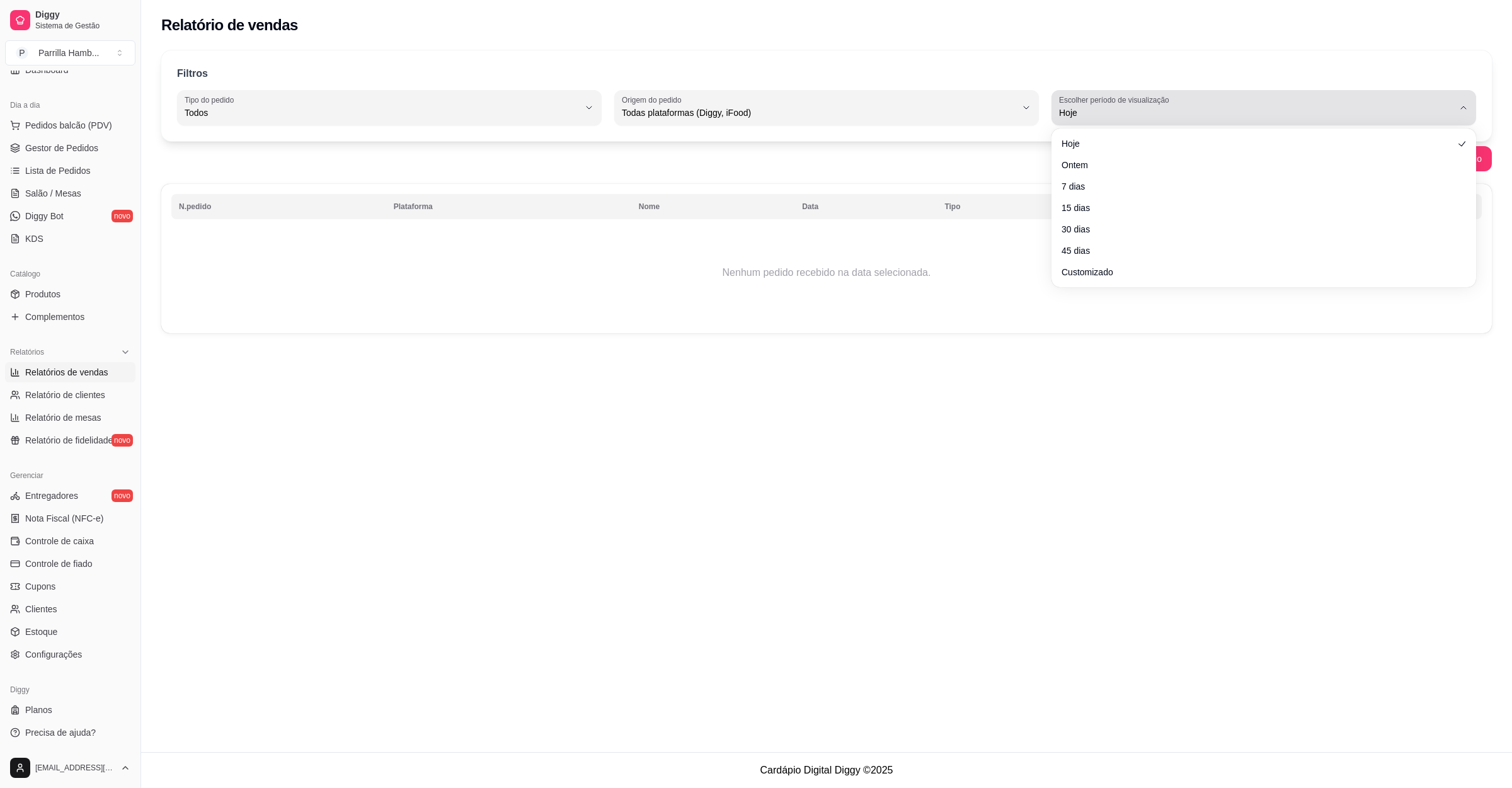
click at [1089, 121] on button "Escolher período de visualização Hoje" at bounding box center [1264, 107] width 424 height 35
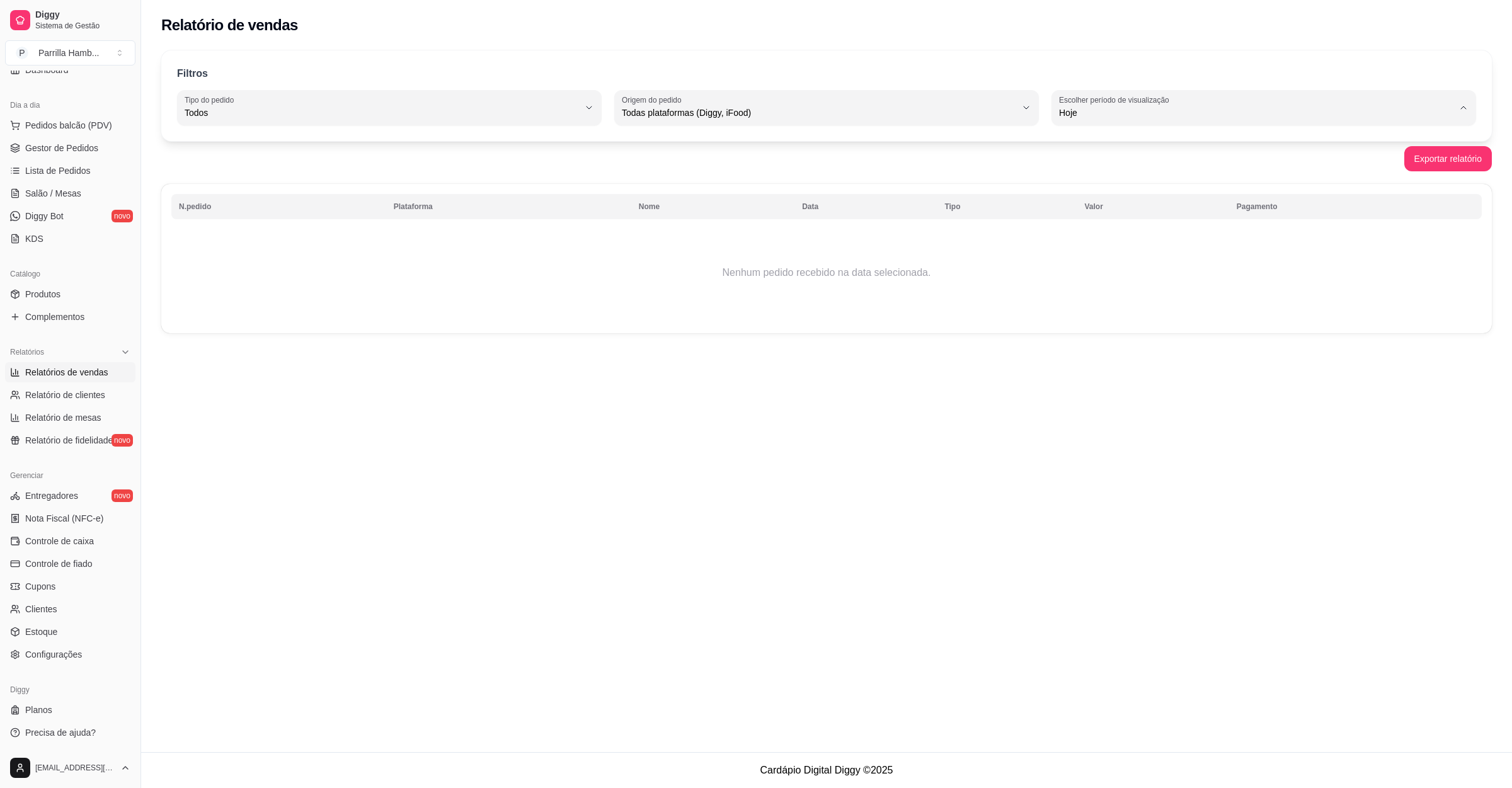
click at [1097, 163] on span "Ontem" at bounding box center [1258, 164] width 376 height 12
type input "1"
select select "1"
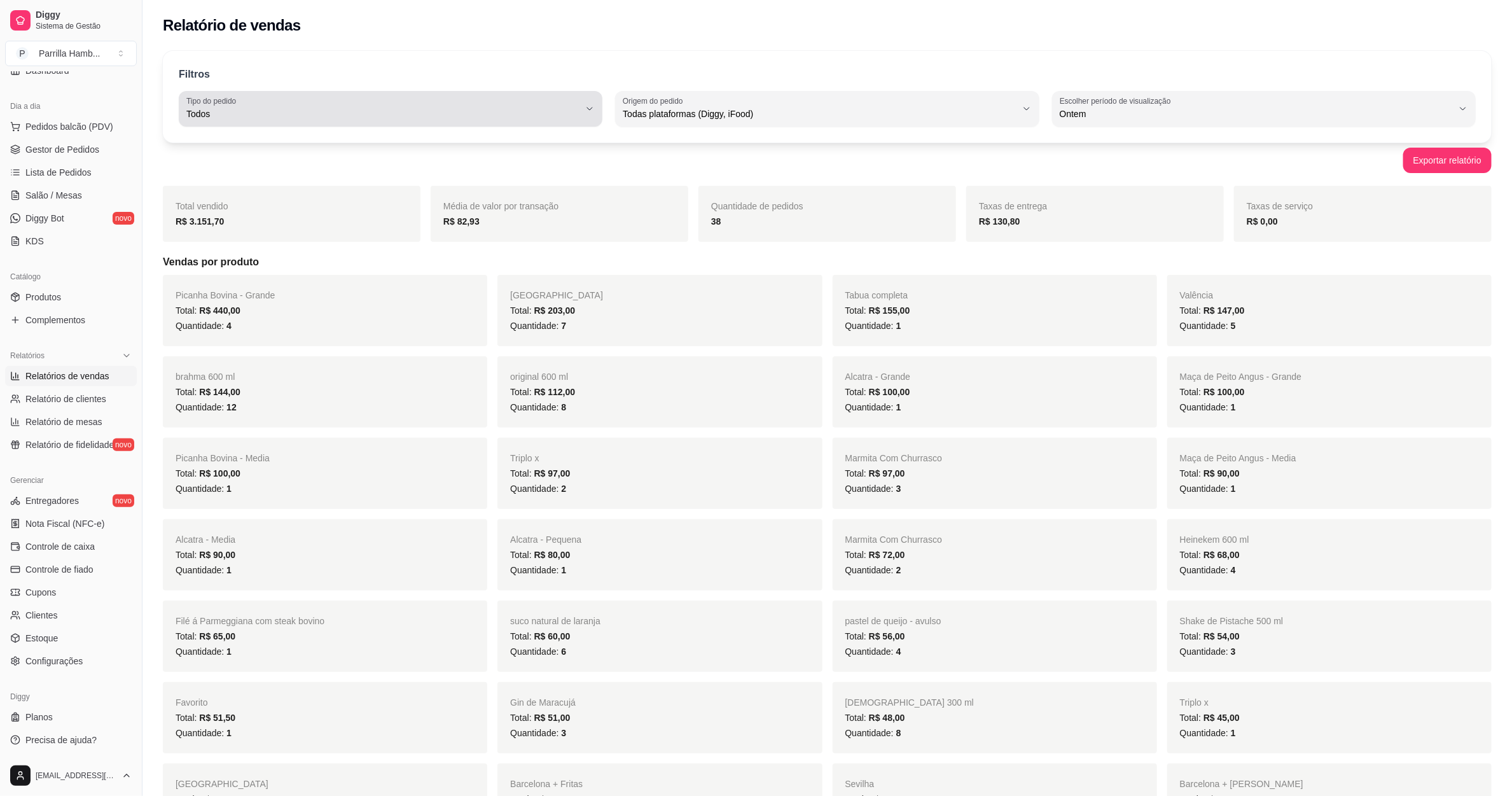
click at [504, 109] on span "Todos" at bounding box center [383, 114] width 393 height 13
click at [352, 161] on span "Entrega" at bounding box center [385, 165] width 375 height 12
type input "DELIVERY"
select select "DELIVERY"
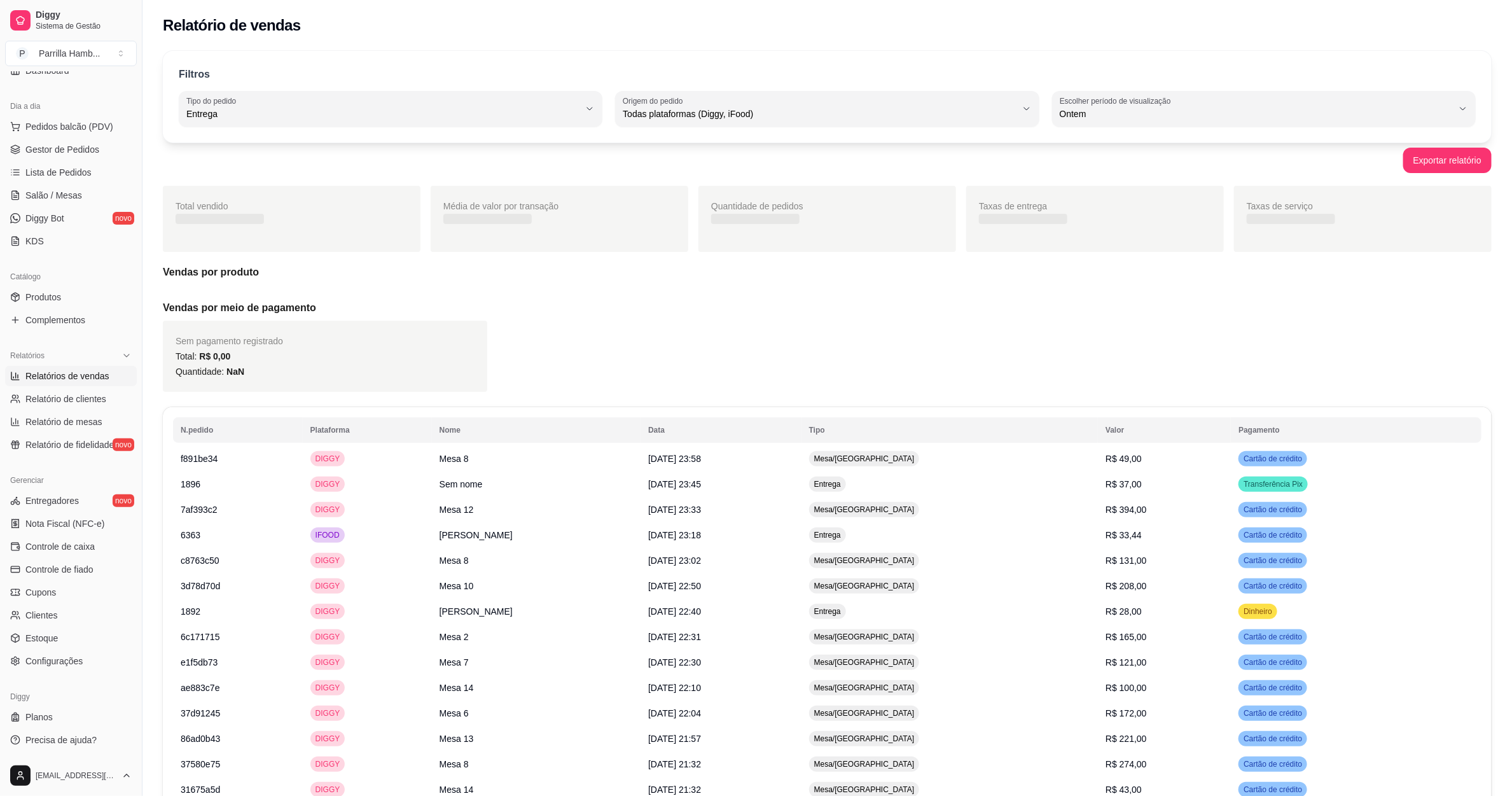
click at [425, 123] on button "Tipo do pedido Entrega" at bounding box center [390, 108] width 424 height 36
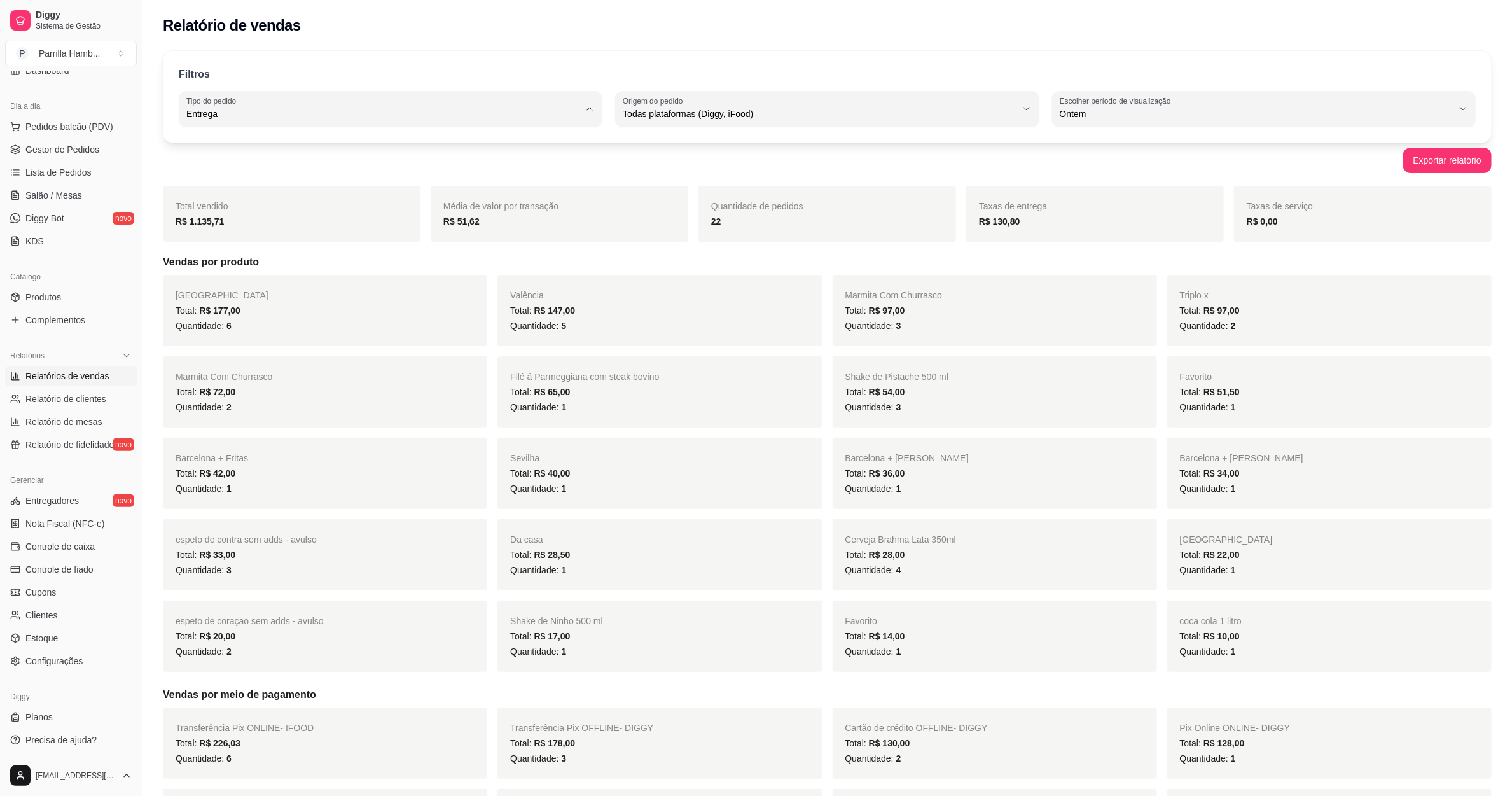
click at [363, 140] on span "Todos" at bounding box center [385, 144] width 375 height 12
type input "ALL"
select select "ALL"
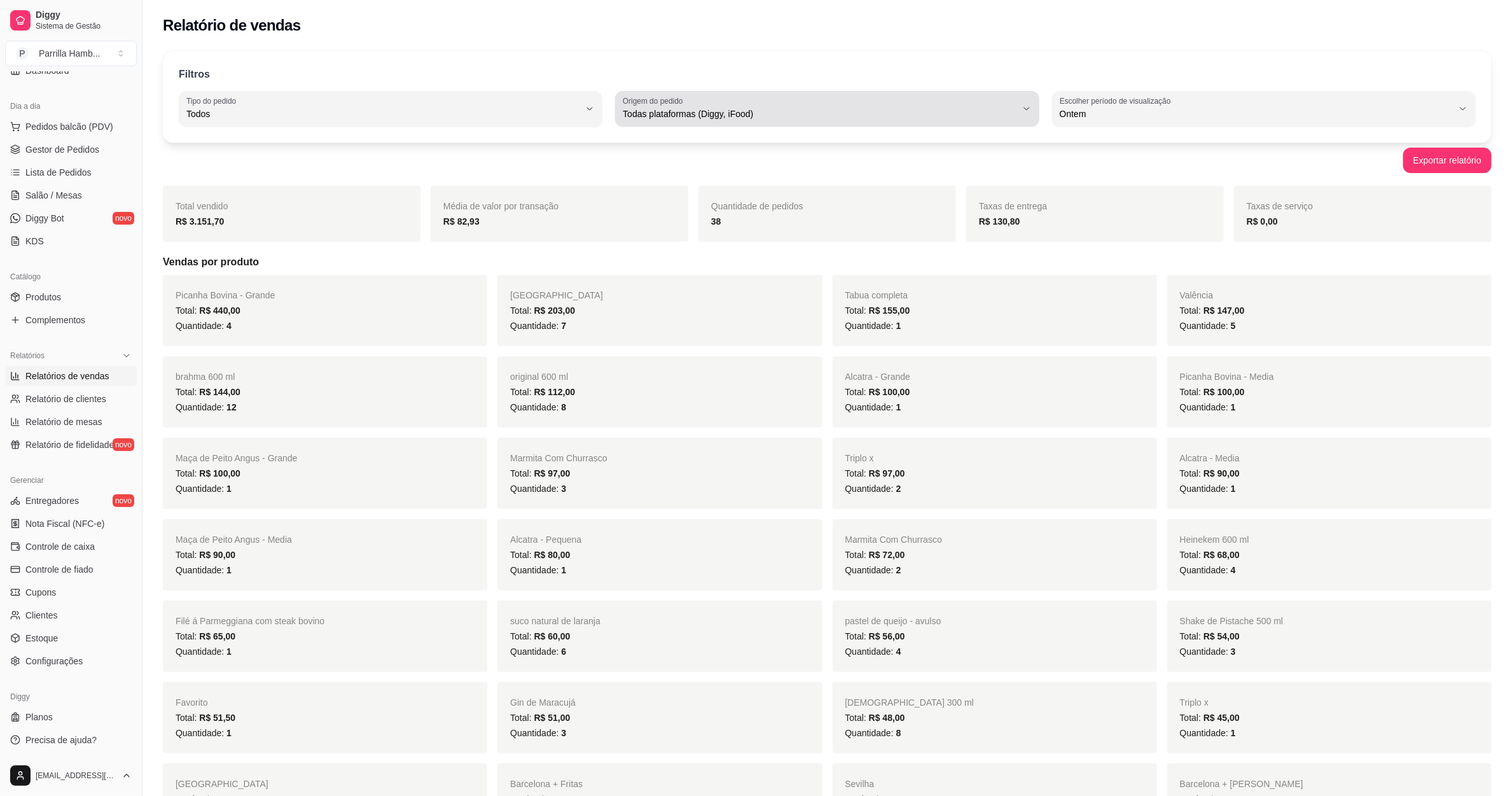
click at [749, 113] on span "Todas plataformas (Diggy, iFood)" at bounding box center [820, 114] width 393 height 13
click at [646, 167] on span "Diggy" at bounding box center [821, 165] width 375 height 12
type input "DIGGY"
select select "DIGGY"
